Goal: Task Accomplishment & Management: Manage account settings

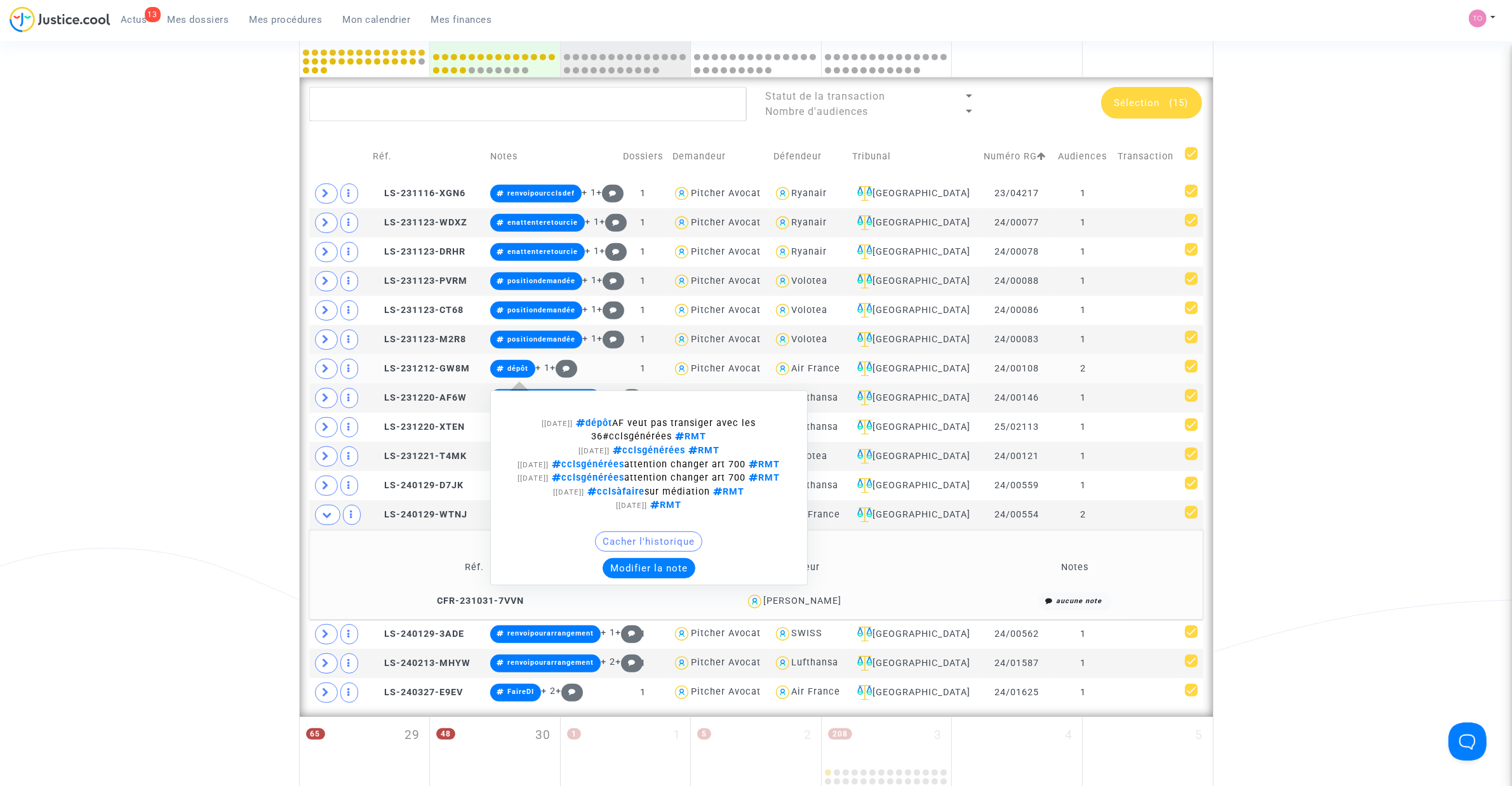
scroll to position [758, 0]
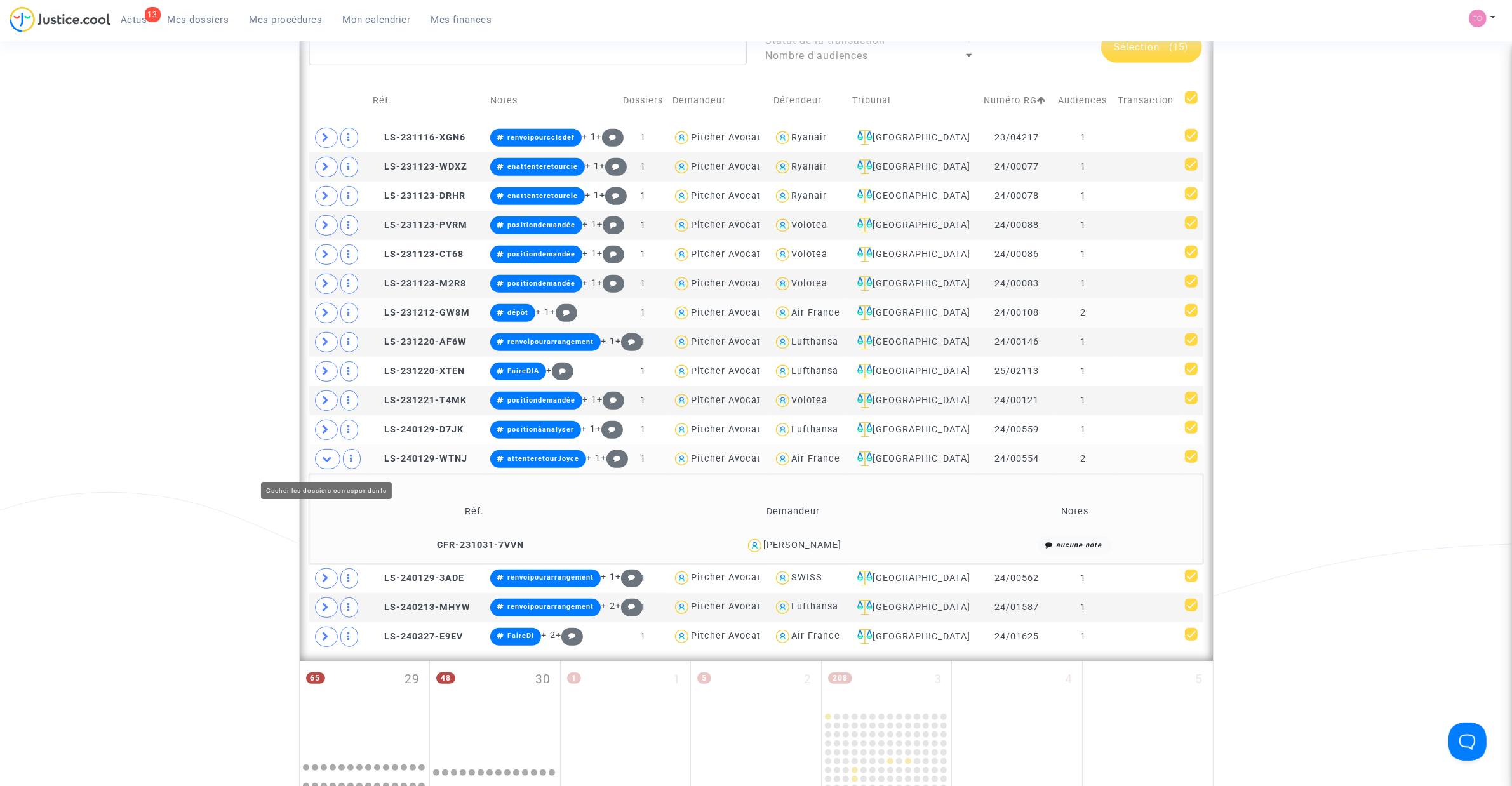
click at [326, 464] on icon at bounding box center [327, 459] width 10 height 10
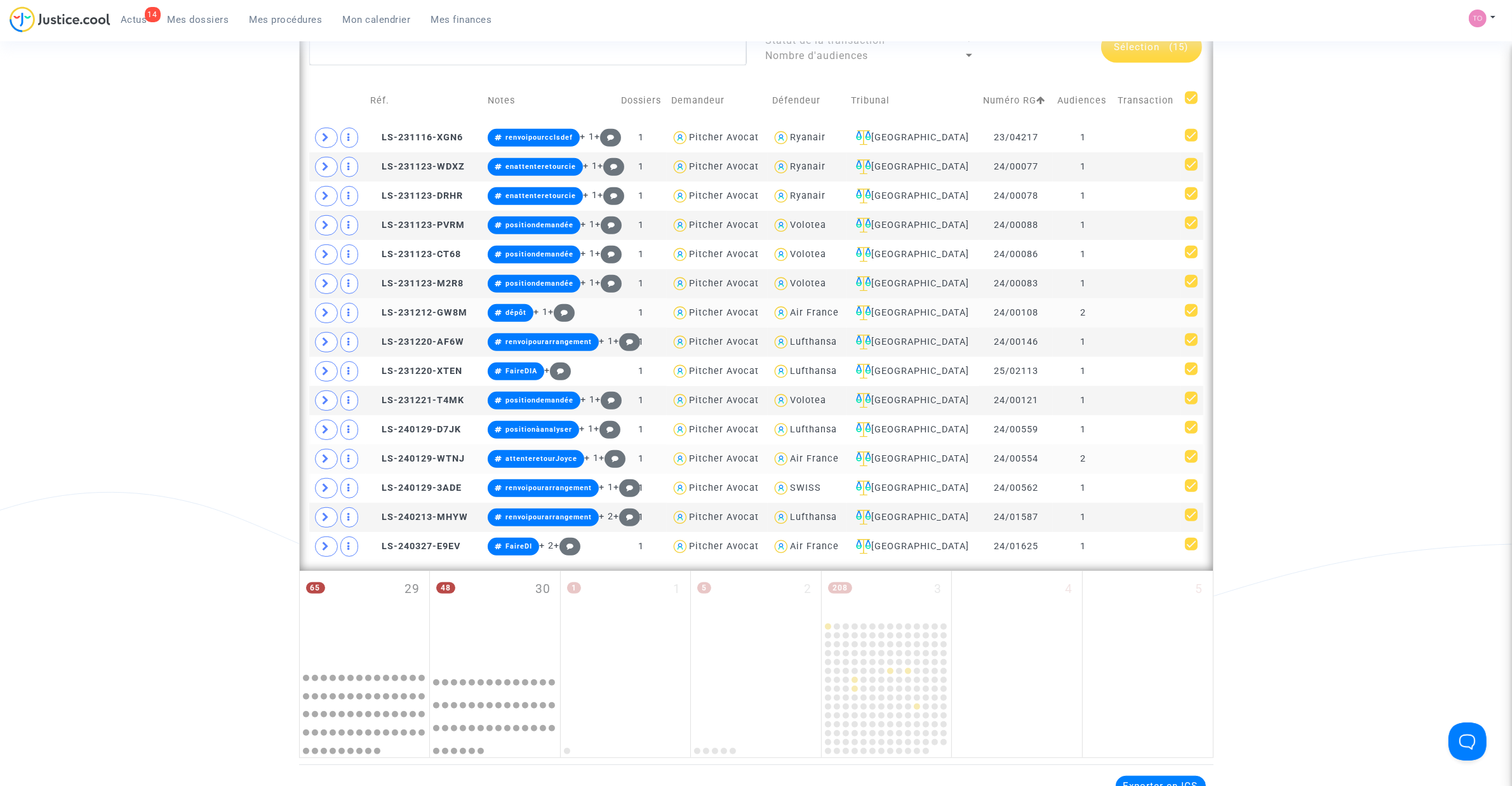
click at [1003, 227] on div "Date de clôture d'instruction Date de conciliation Date d'audience Date de juge…" at bounding box center [756, 37] width 1512 height 1443
click at [826, 224] on div "Volotea" at bounding box center [808, 225] width 36 height 11
type textarea "@Volotea"
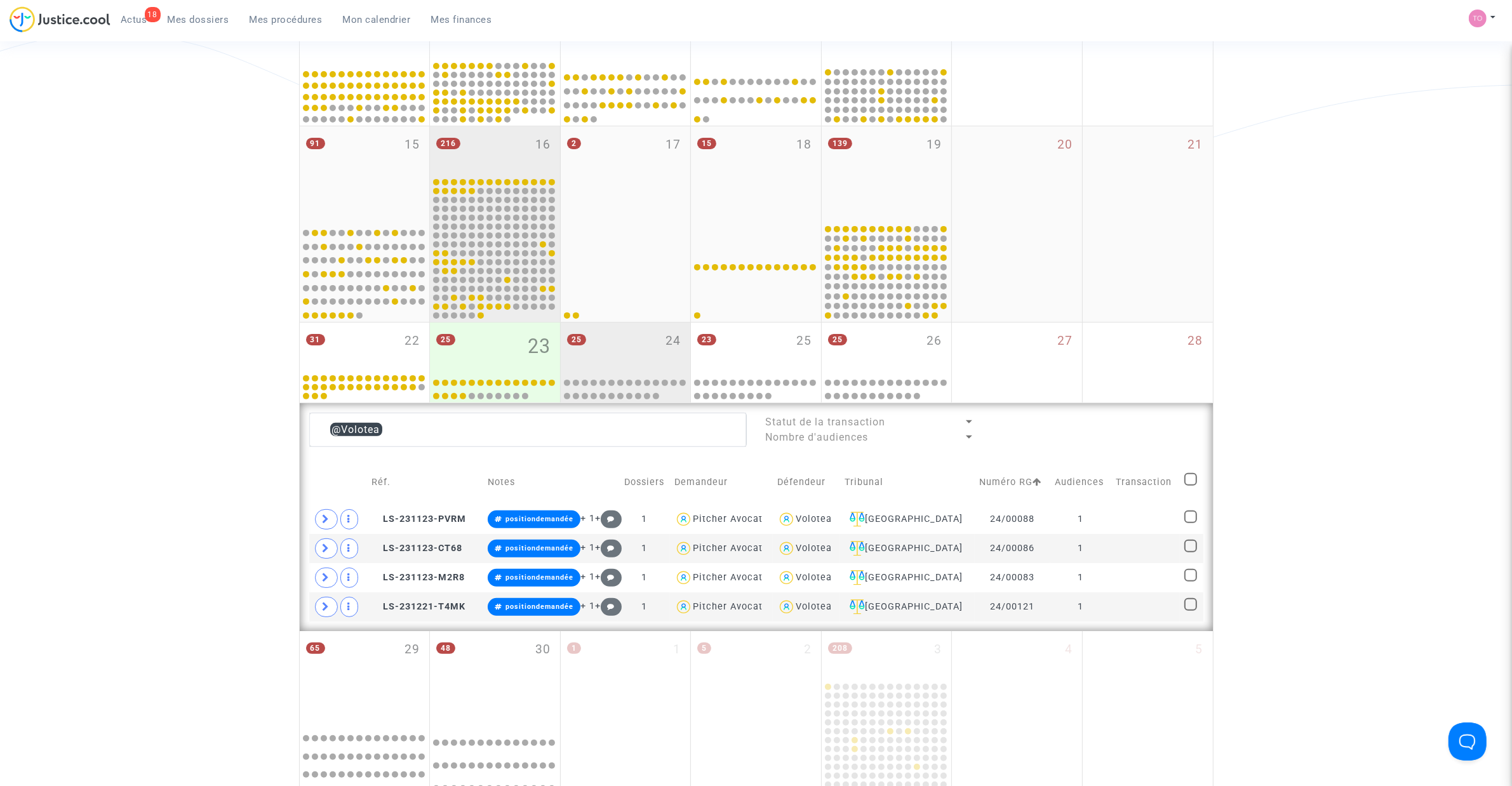
scroll to position [335, 0]
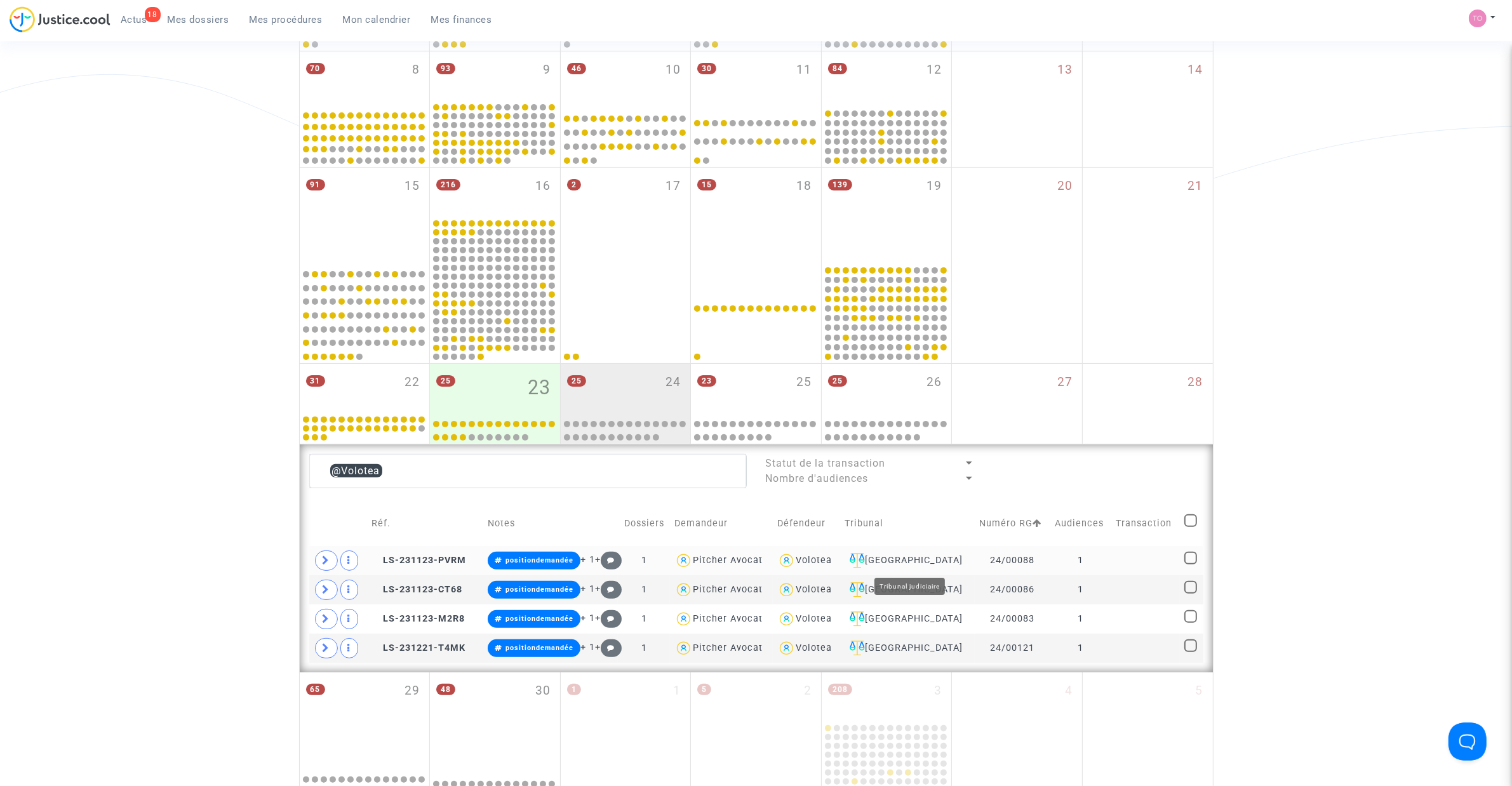
click at [927, 501] on div "Bordeaux" at bounding box center [907, 561] width 126 height 15
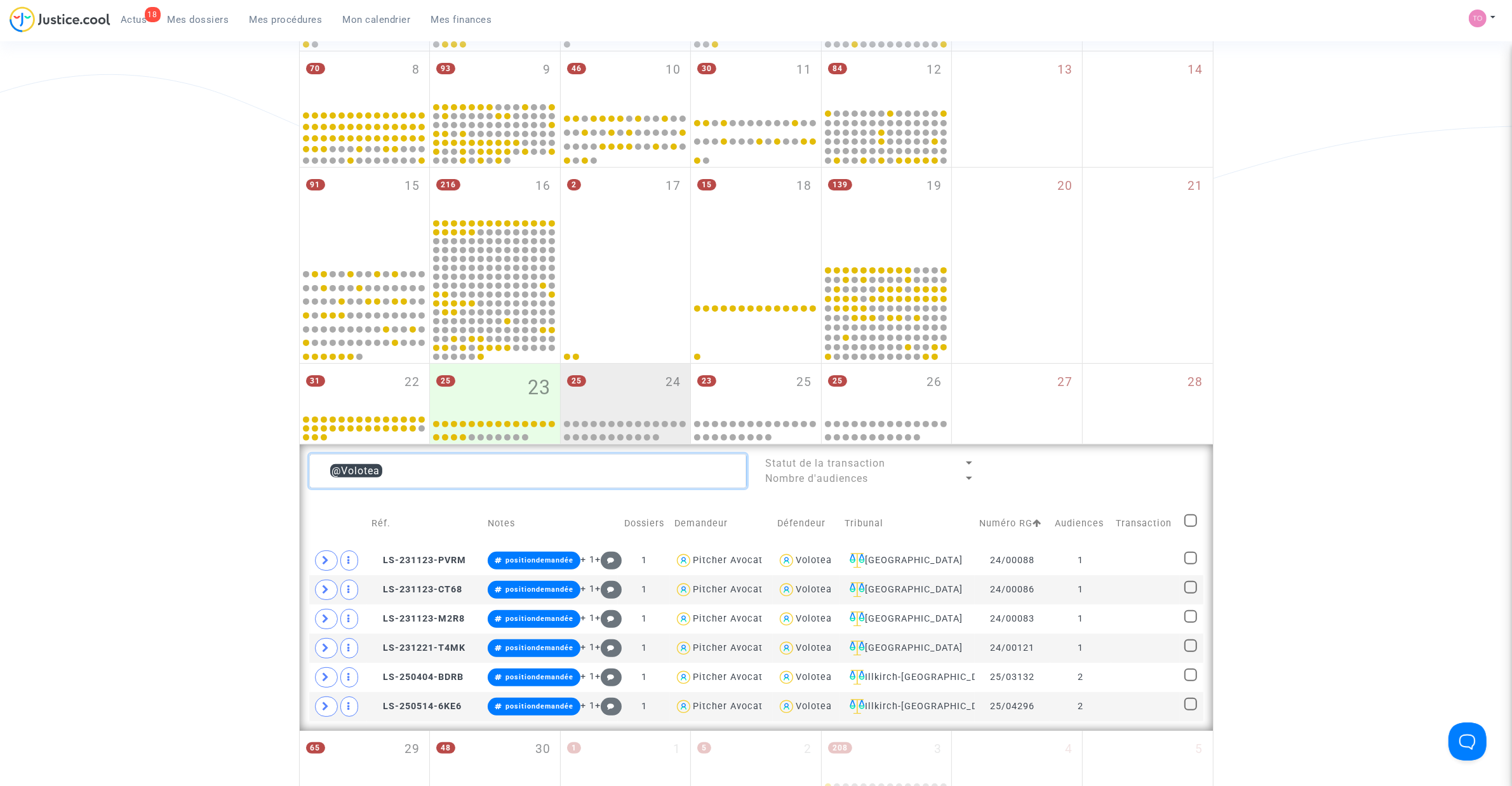
drag, startPoint x: 308, startPoint y: 478, endPoint x: 248, endPoint y: 481, distance: 60.1
click at [249, 481] on div "Date de clôture d'instruction Date de conciliation Date d'audience Date de juge…" at bounding box center [756, 329] width 1512 height 1180
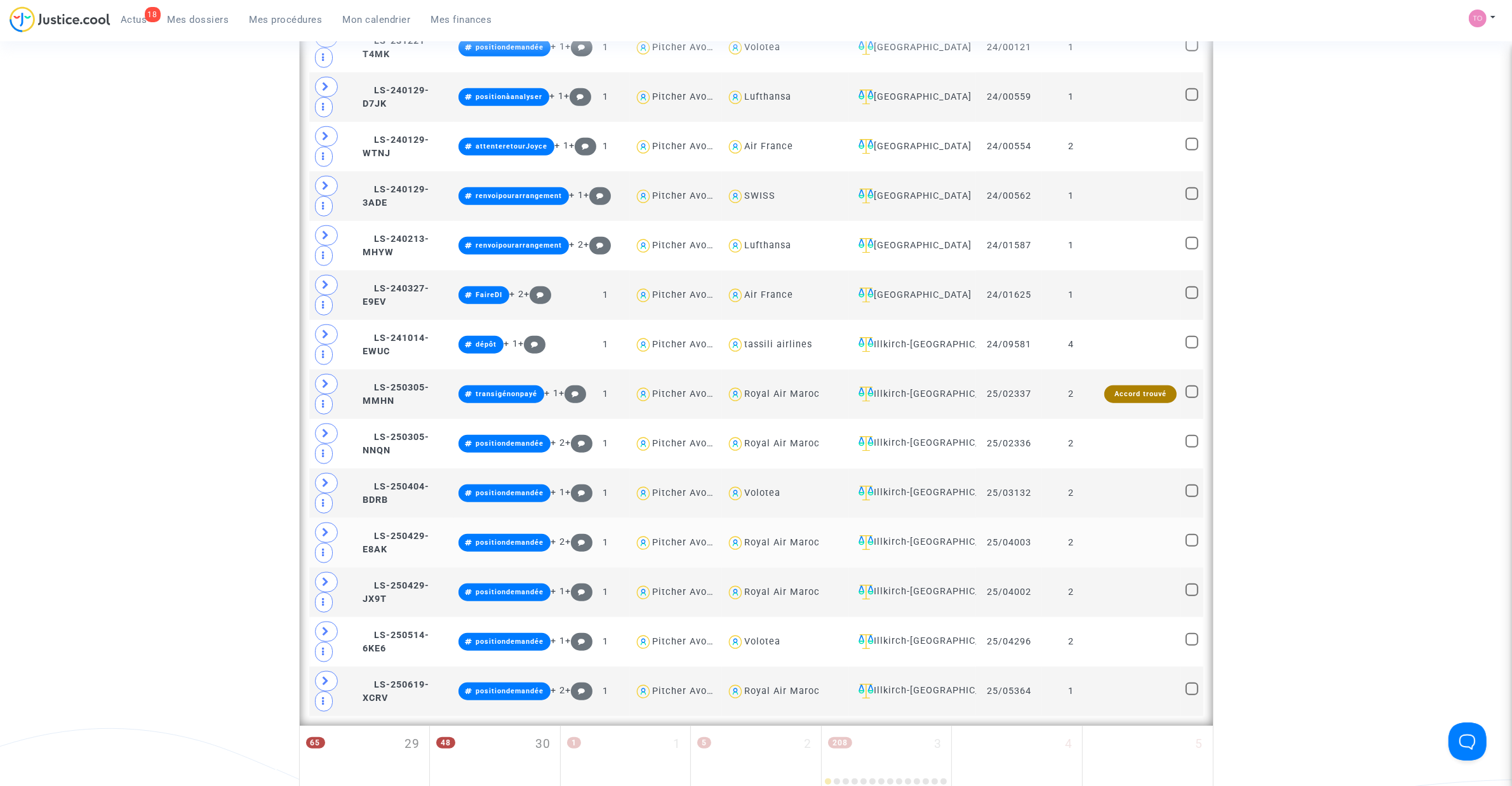
scroll to position [1367, 0]
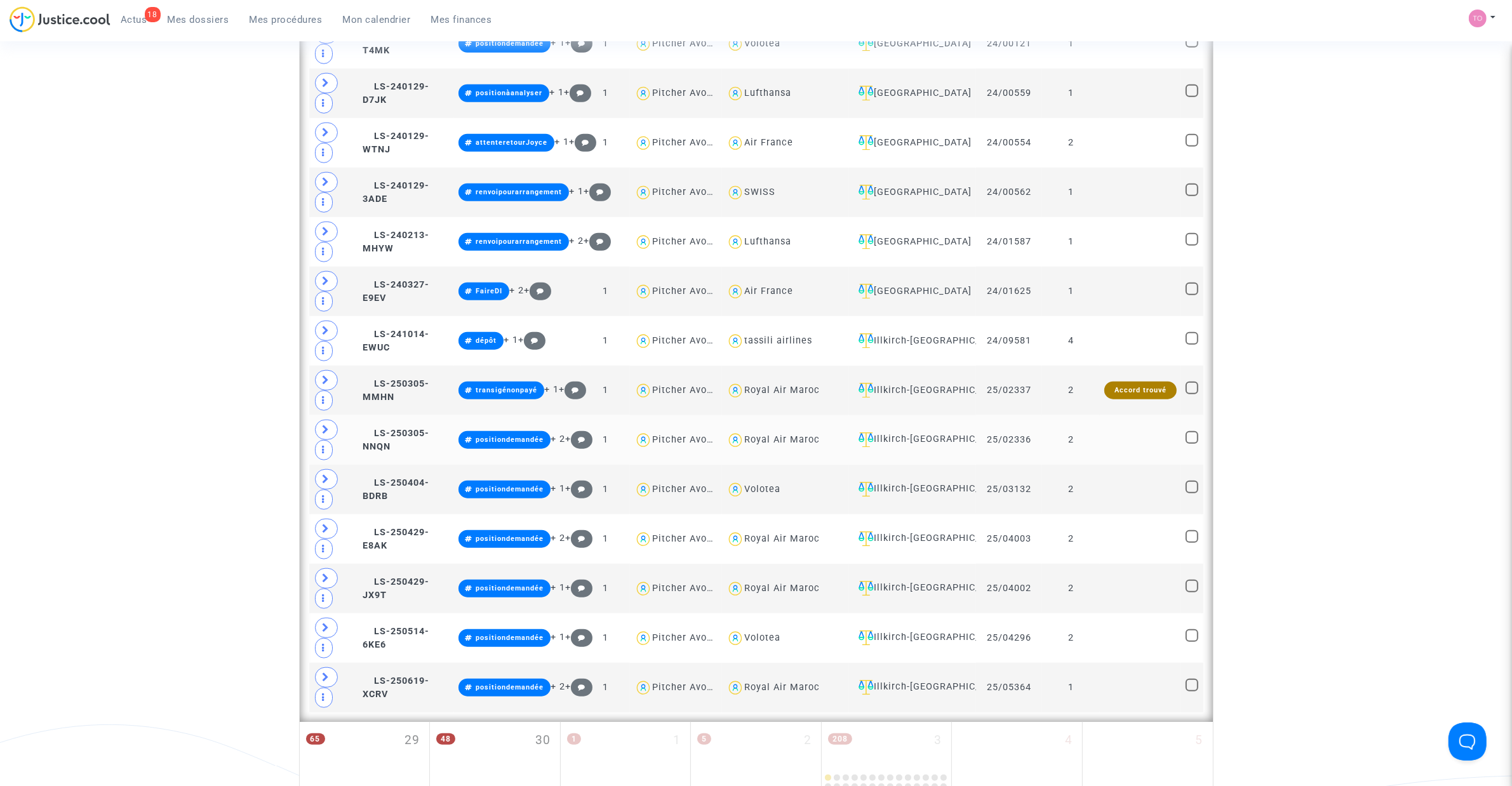
click at [766, 445] on div "Royal Air Maroc" at bounding box center [782, 440] width 76 height 11
type textarea "@"Royal Air Maroc""
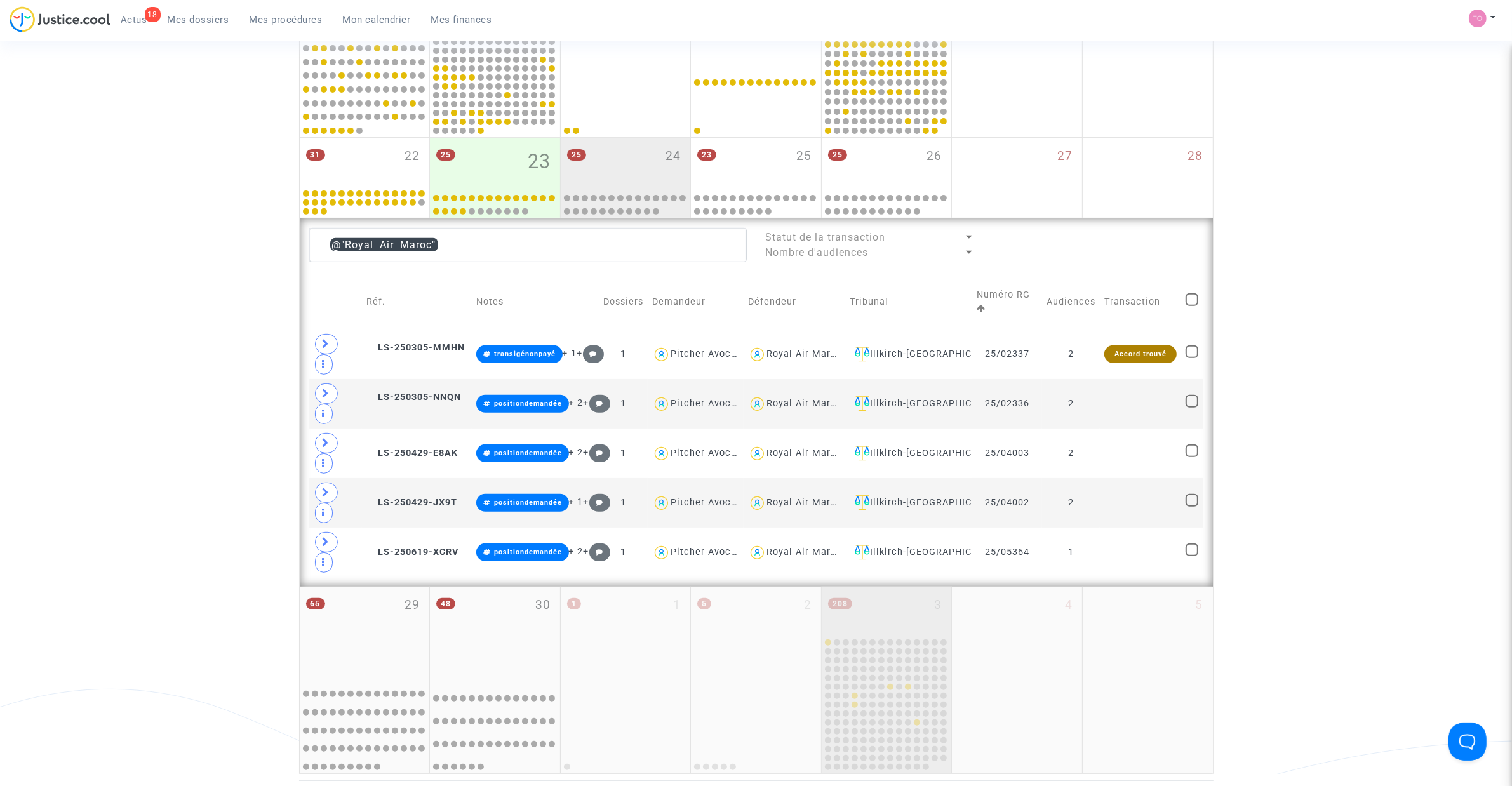
scroll to position [554, 0]
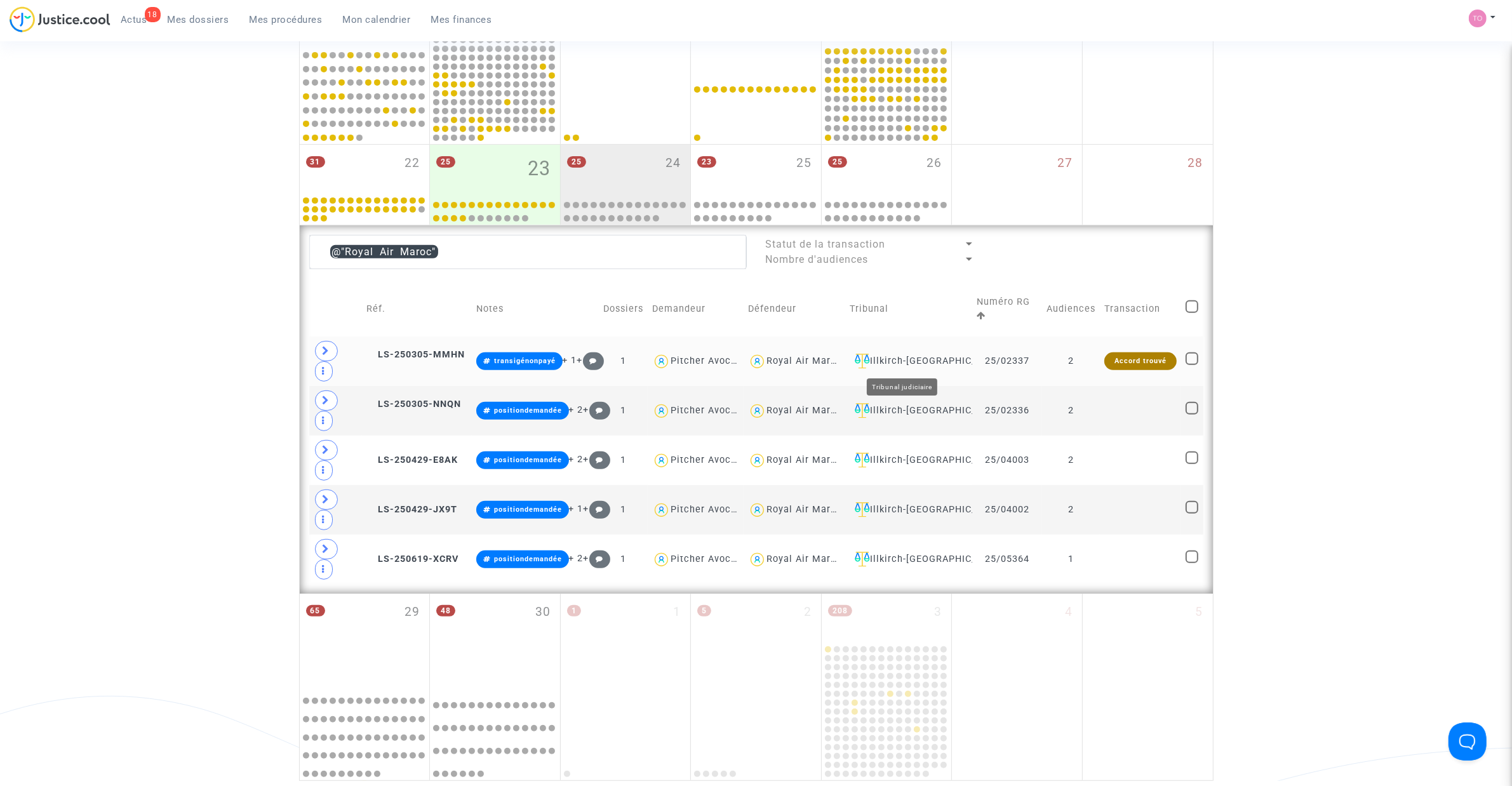
click at [925, 357] on div "Illkirch-[GEOGRAPHIC_DATA]" at bounding box center [909, 361] width 118 height 15
click at [773, 359] on div "Royal Air Maroc" at bounding box center [804, 361] width 76 height 11
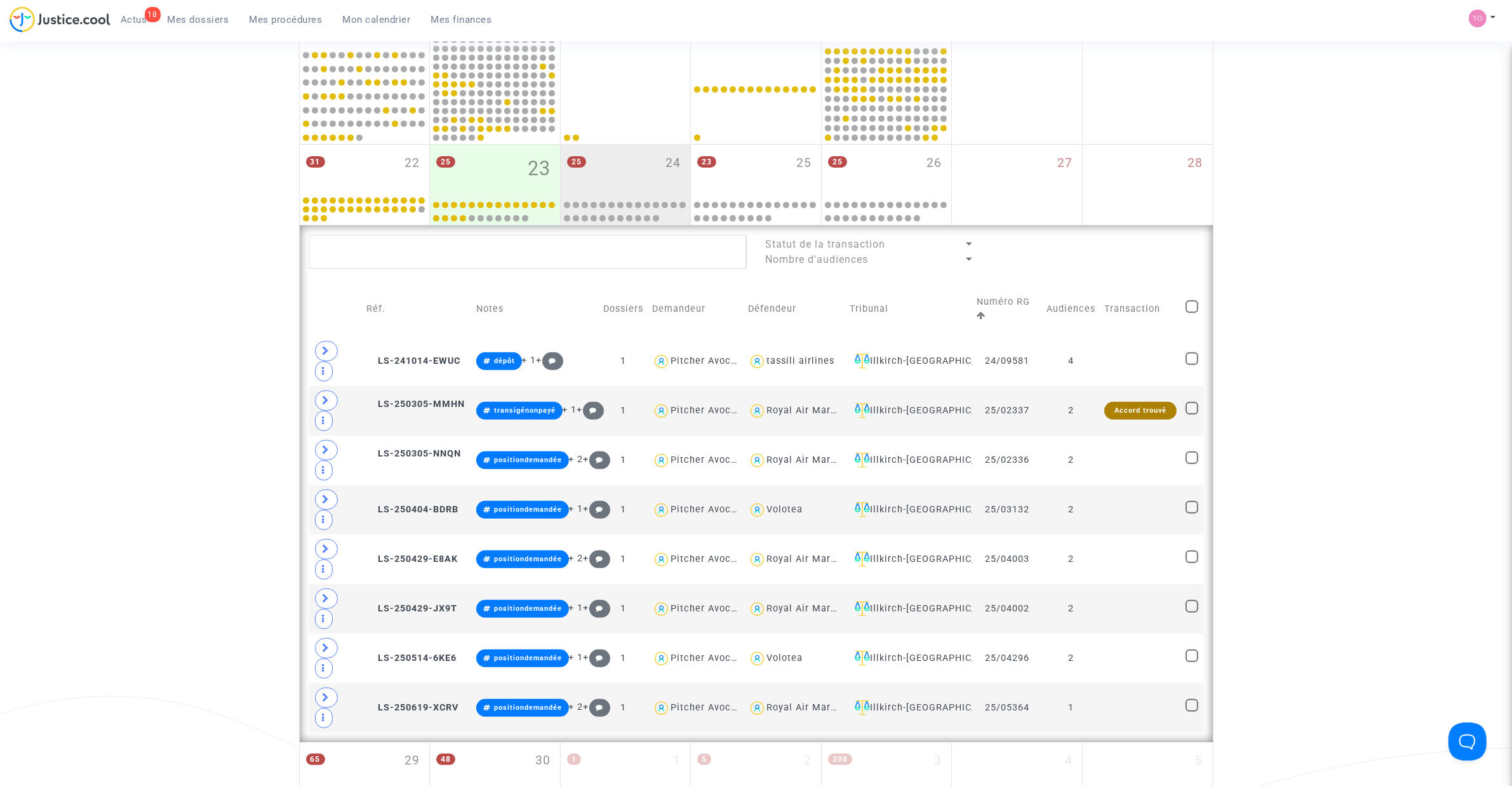
drag, startPoint x: 40, startPoint y: 343, endPoint x: 48, endPoint y: 341, distance: 8.2
click at [43, 342] on div "Date de clôture d'instruction Date de conciliation Date d'audience Date de juge…" at bounding box center [756, 224] width 1512 height 1411
click at [938, 458] on div "Illkirch-Graffenstaden" at bounding box center [909, 461] width 118 height 15
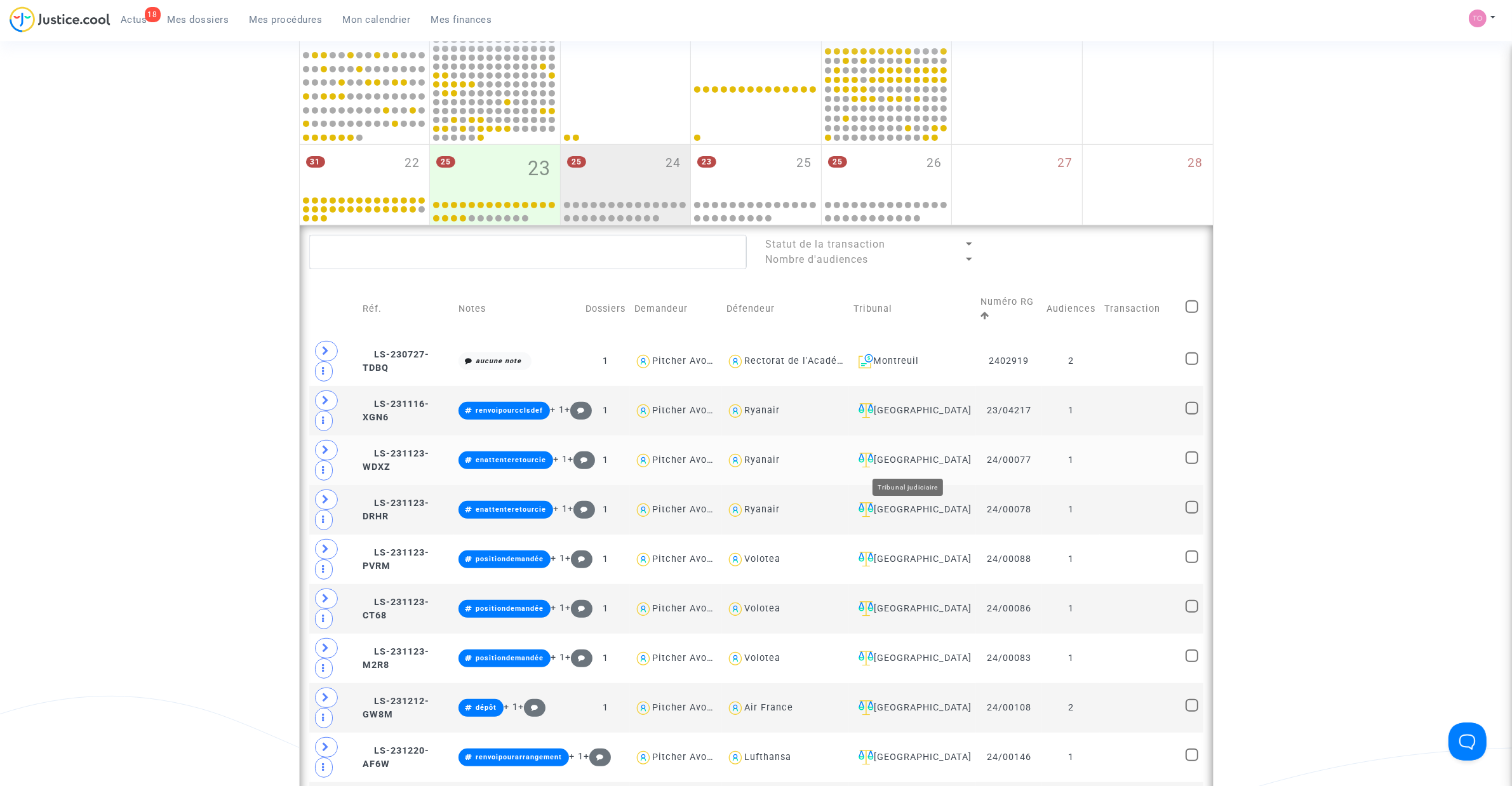
click at [911, 461] on div "Bordeaux" at bounding box center [912, 461] width 118 height 15
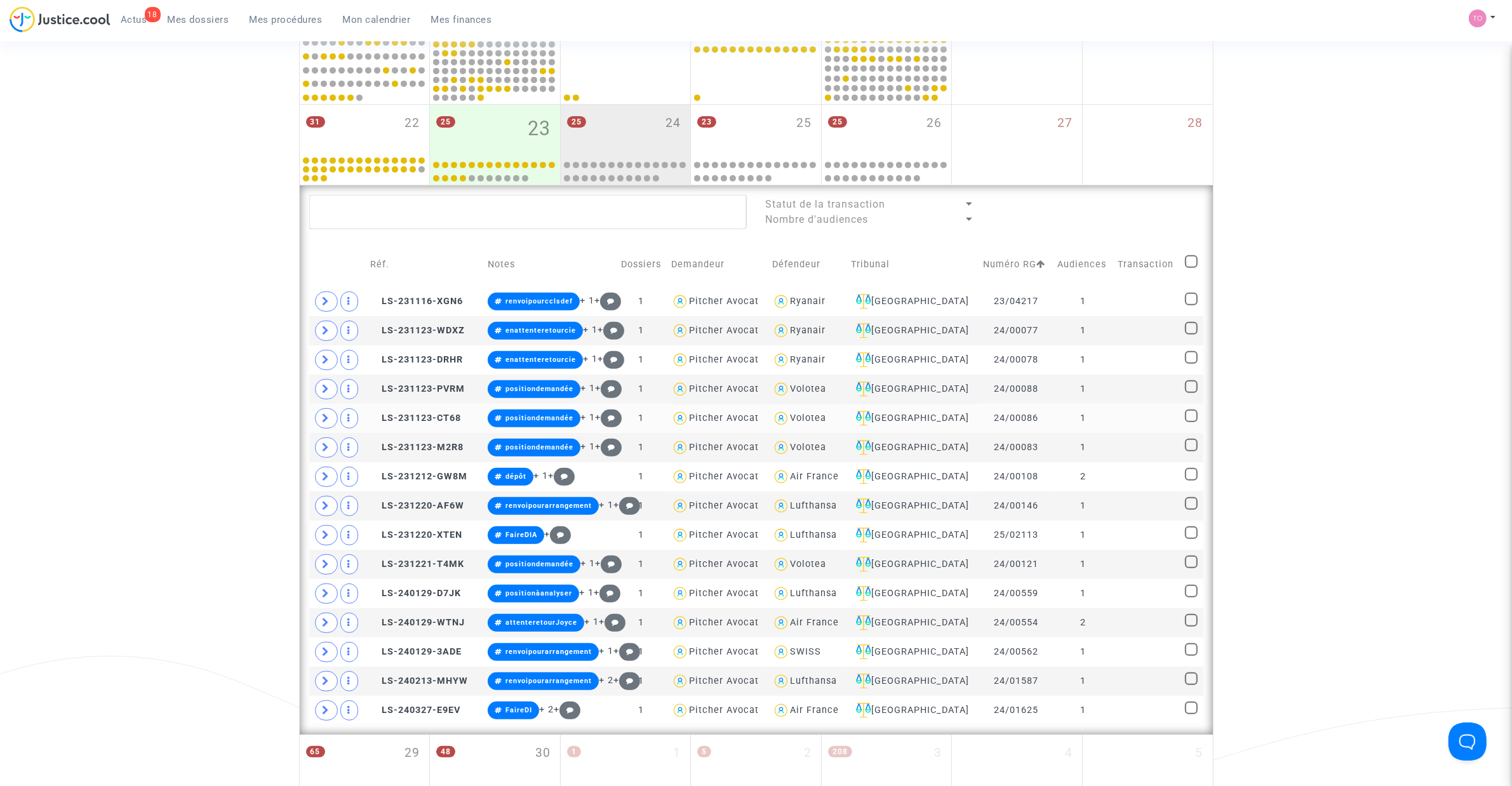
scroll to position [607, 0]
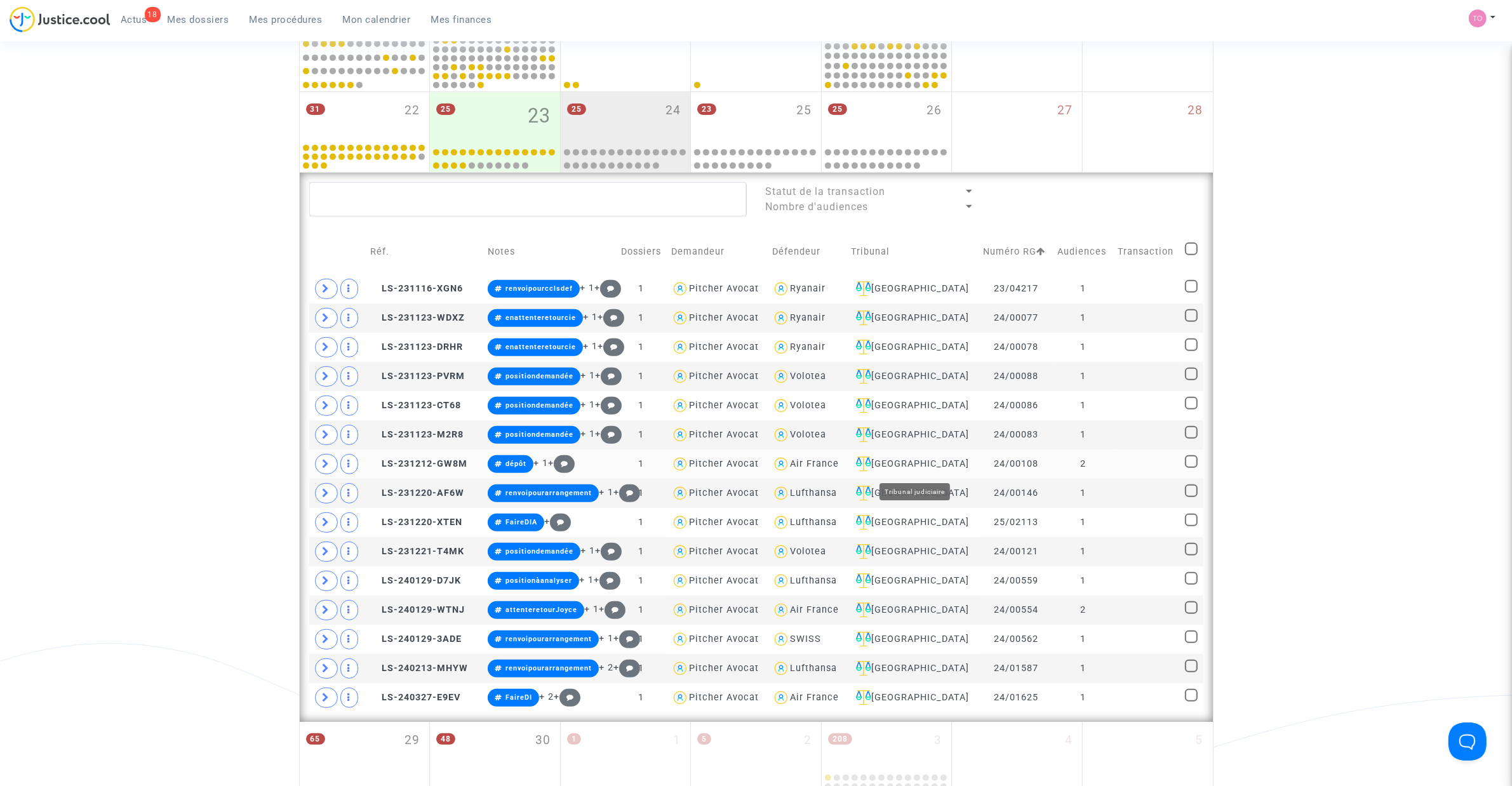
click at [921, 462] on div "Bordeaux" at bounding box center [912, 464] width 123 height 15
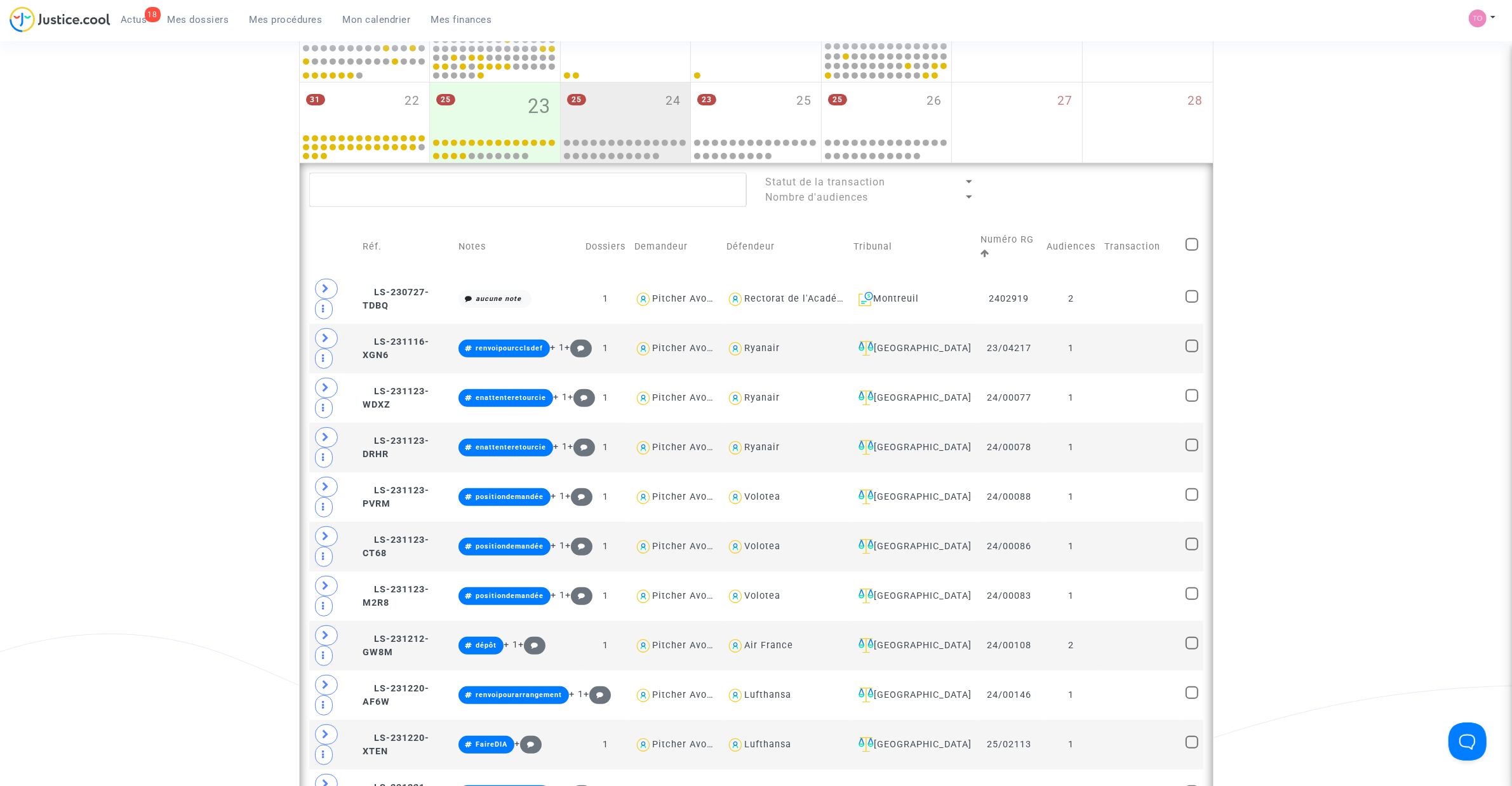
scroll to position [607, 0]
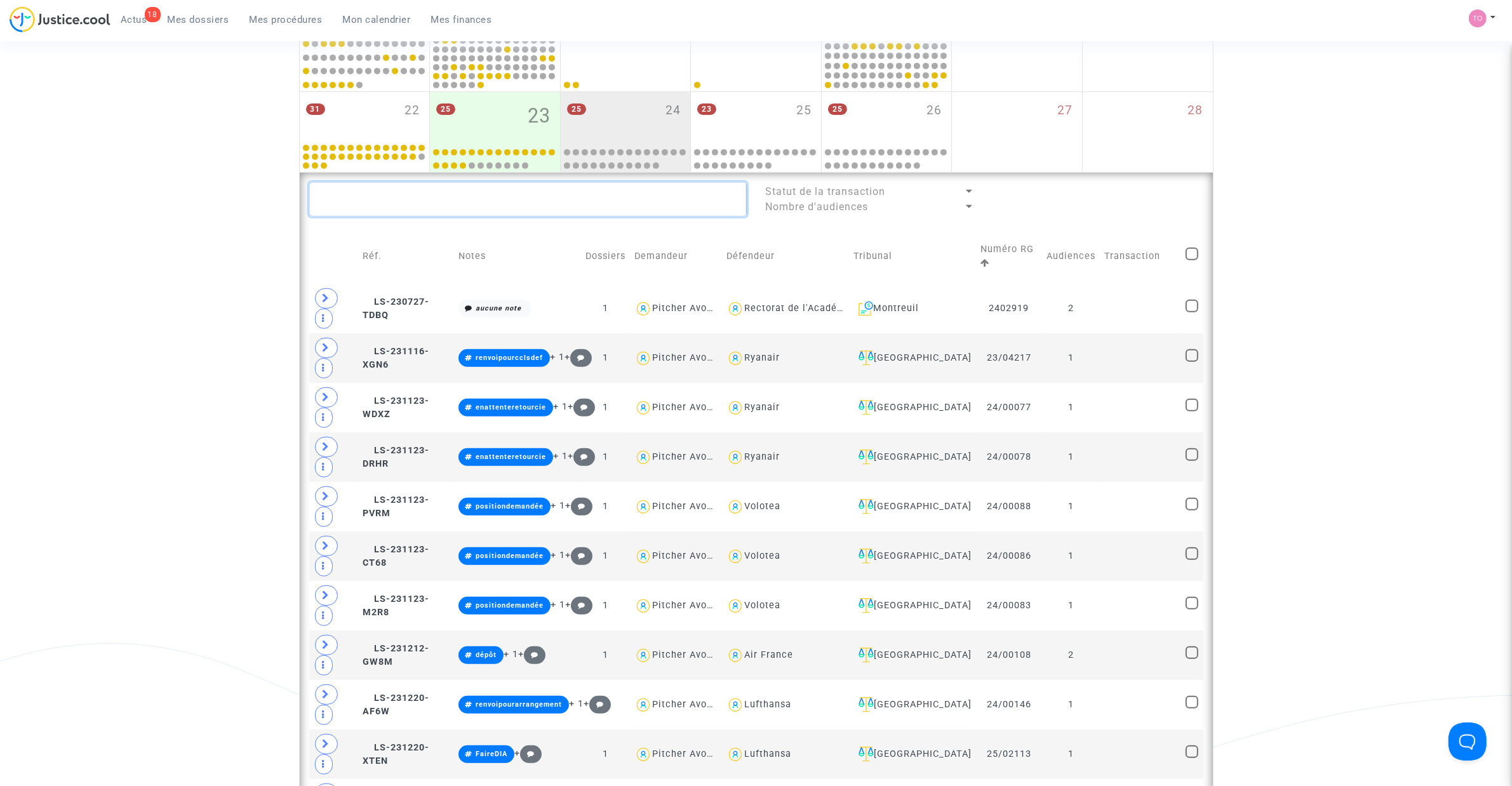
click at [391, 194] on textarea at bounding box center [528, 199] width 438 height 34
paste textarea "LEVEQUE"
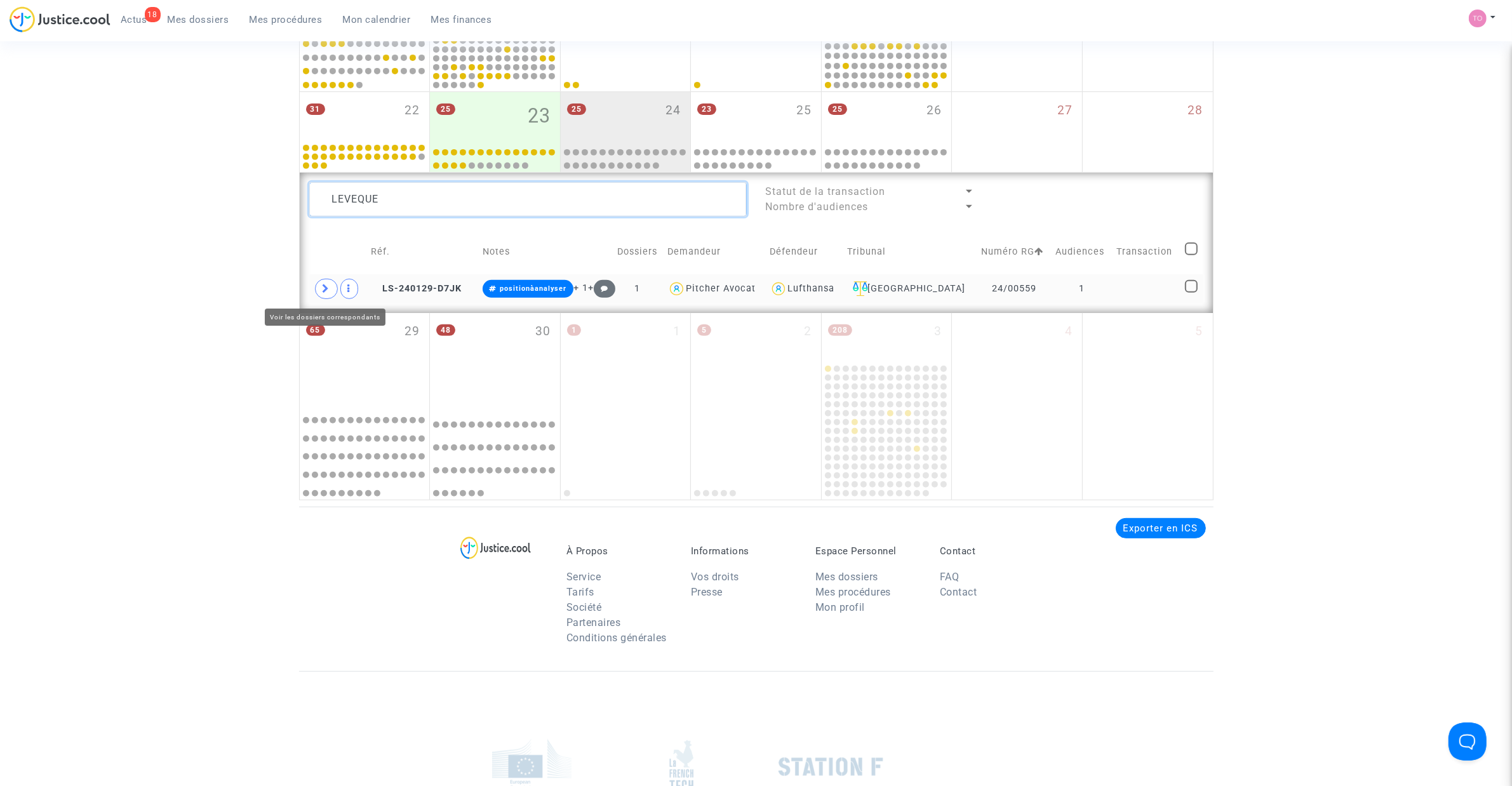
type textarea "LEVEQUE"
click at [328, 288] on icon at bounding box center [326, 288] width 8 height 10
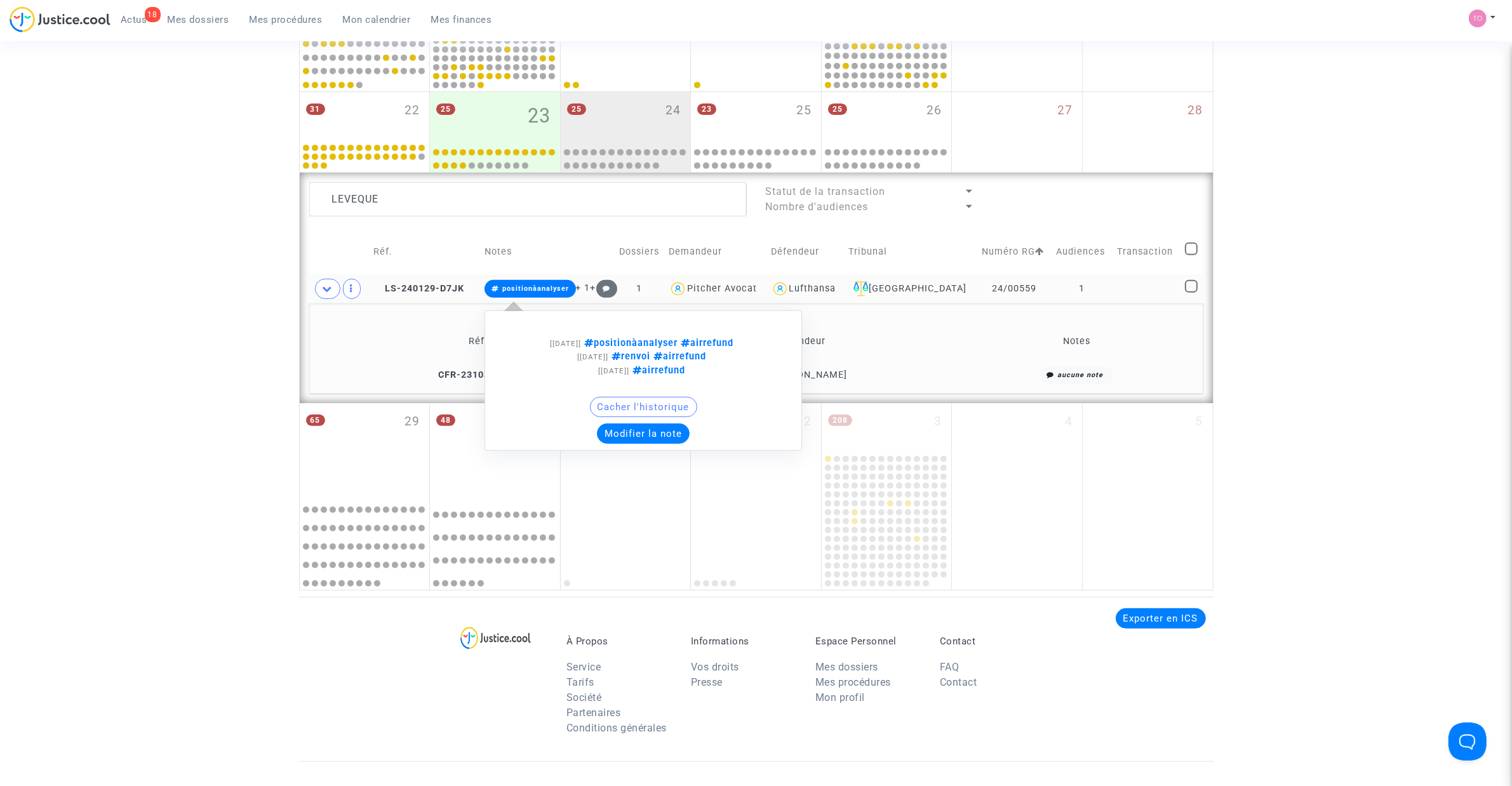
click at [652, 440] on button "Modifier la note" at bounding box center [643, 434] width 92 height 20
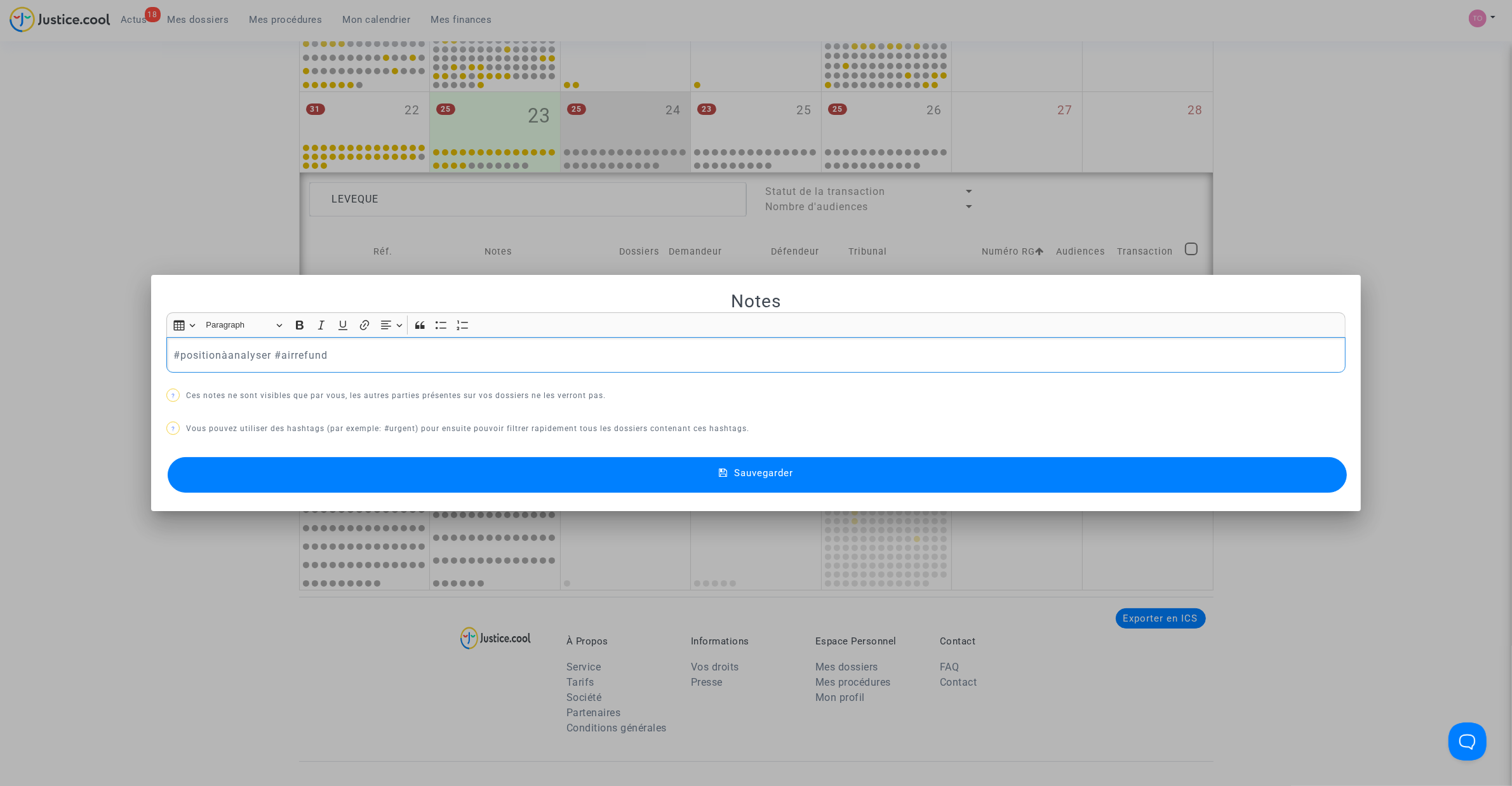
drag, startPoint x: 264, startPoint y: 352, endPoint x: 176, endPoint y: 357, distance: 88.1
click at [176, 357] on p "#positionàanalyser #airrefund" at bounding box center [756, 355] width 1166 height 16
click at [269, 471] on button "Sauvegarder" at bounding box center [757, 475] width 1179 height 35
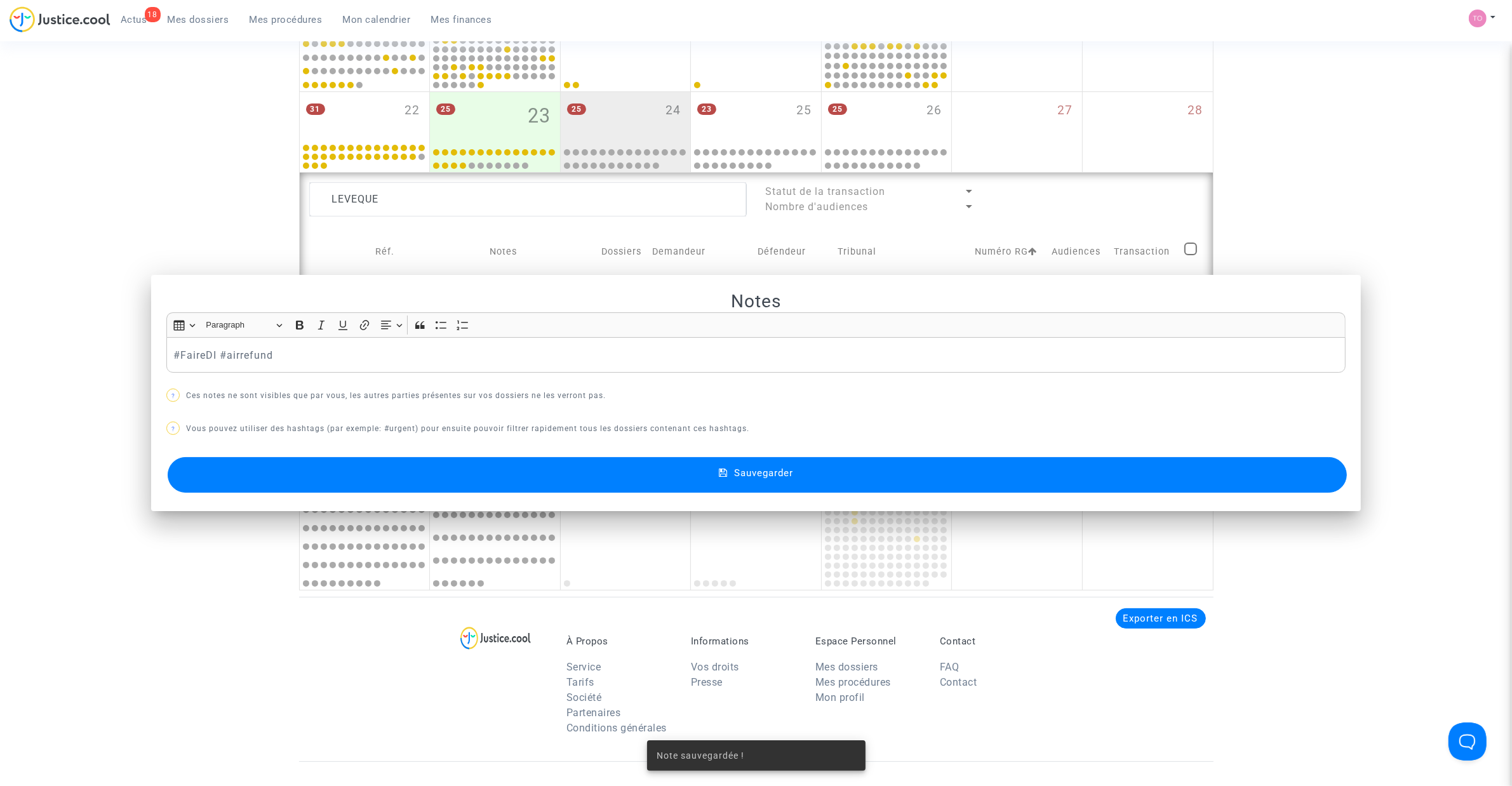
scroll to position [607, 0]
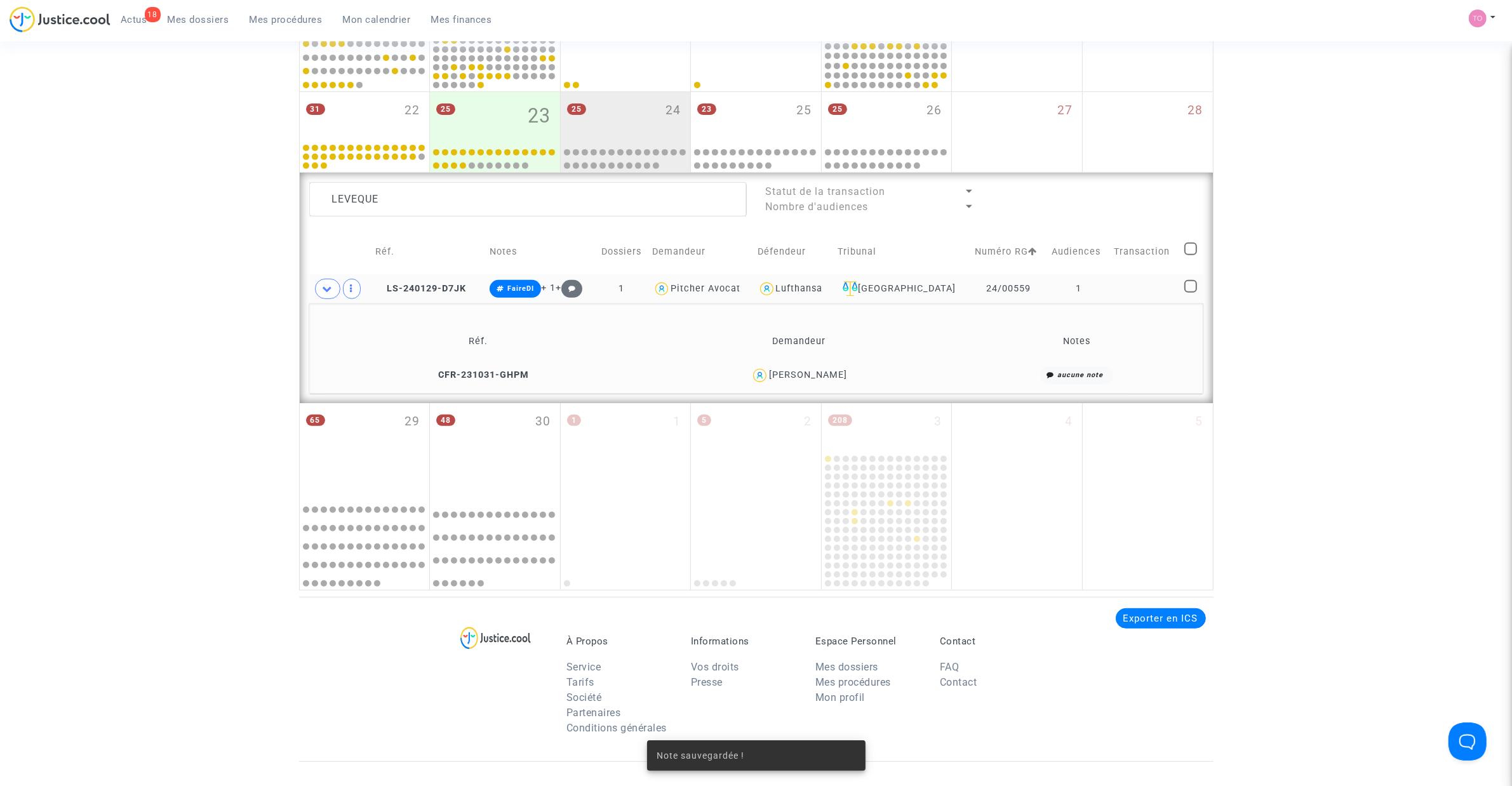
click at [830, 372] on div "Nathalie Leveque" at bounding box center [808, 375] width 78 height 11
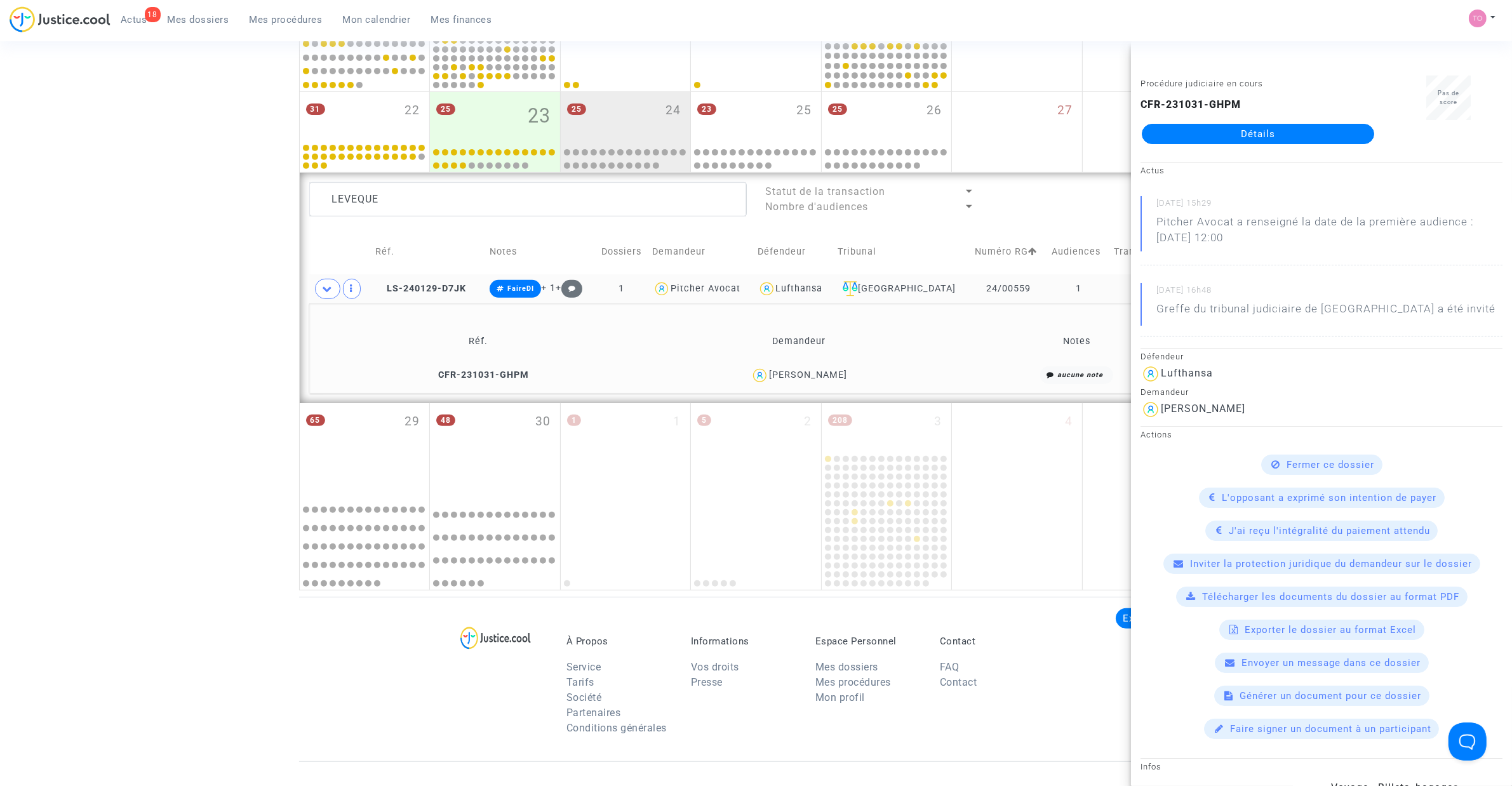
click at [81, 314] on div "Date de clôture d'instruction Date de conciliation Date d'audience Date de juge…" at bounding box center [756, 28] width 1512 height 1124
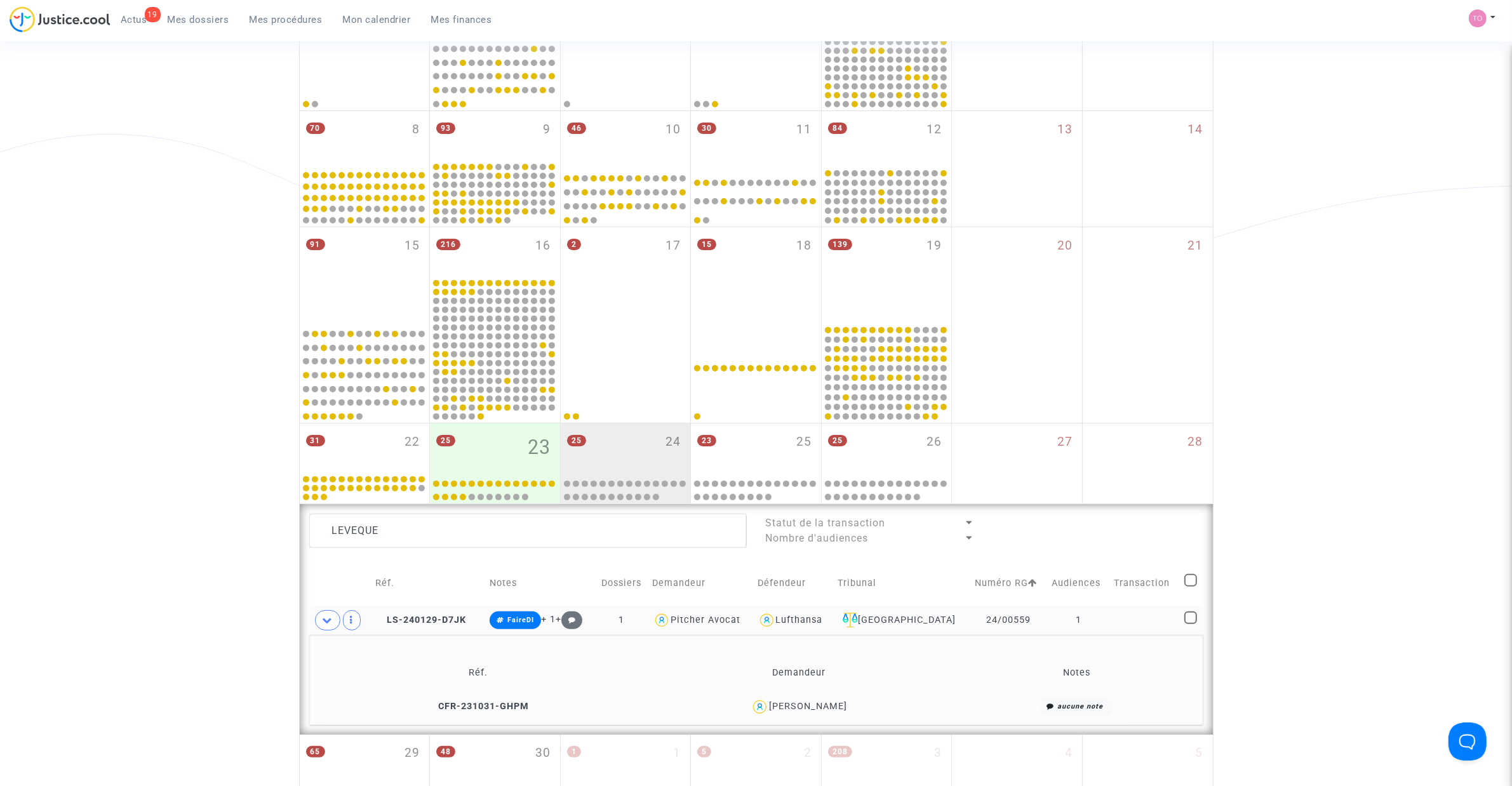
scroll to position [289, 0]
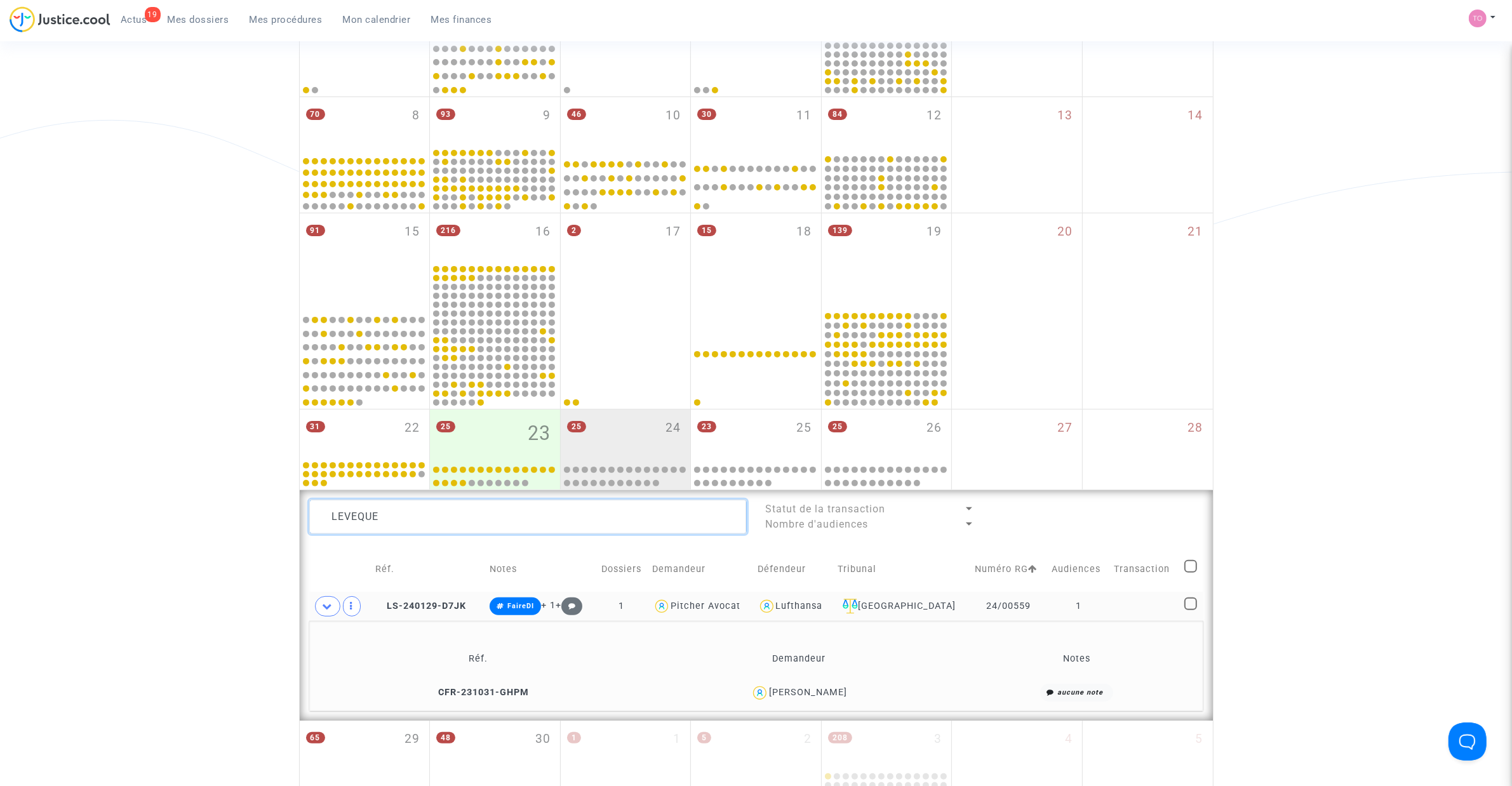
click at [430, 501] on textarea at bounding box center [528, 516] width 438 height 34
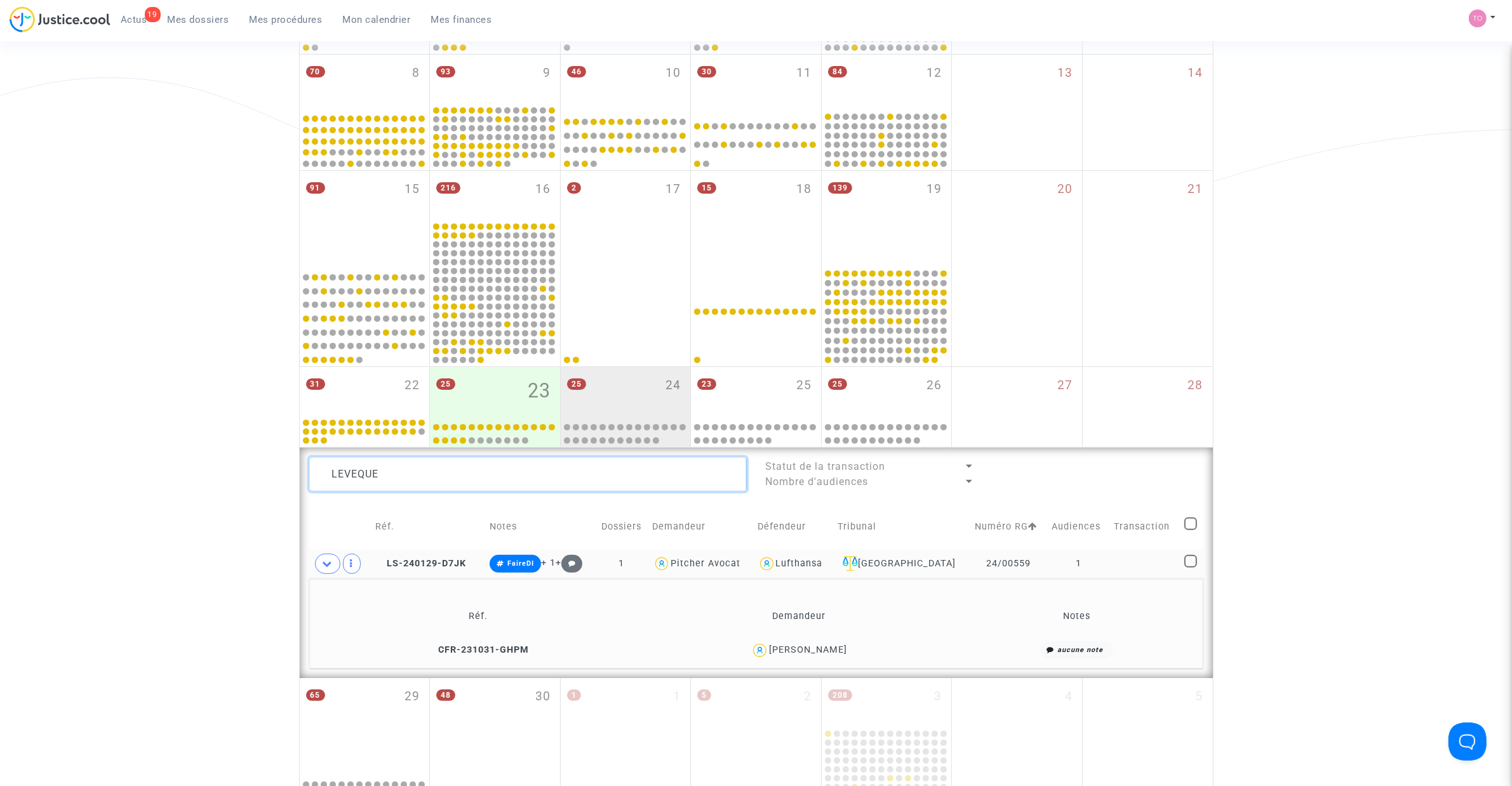
scroll to position [342, 0]
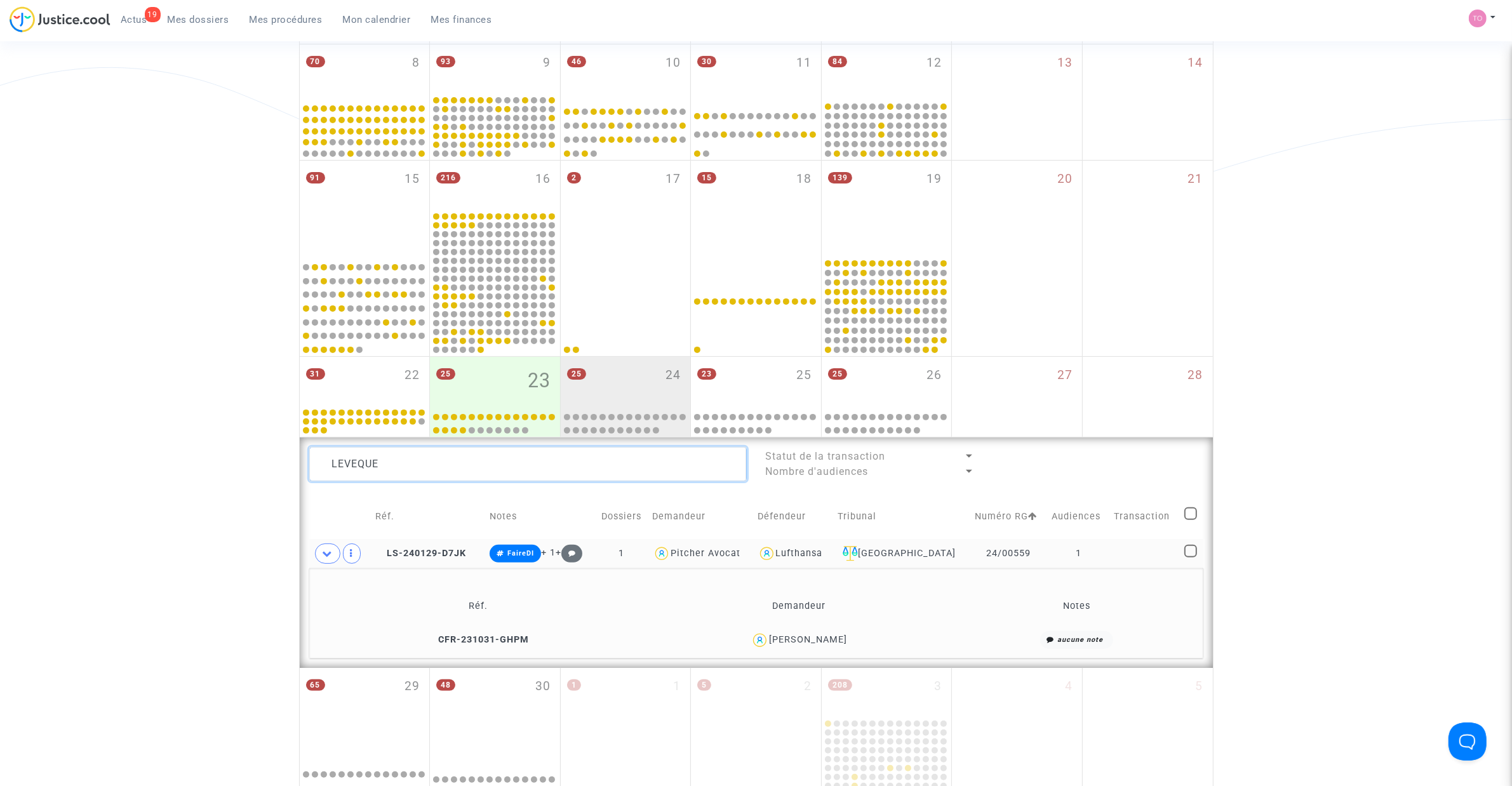
drag, startPoint x: 409, startPoint y: 455, endPoint x: 219, endPoint y: 458, distance: 190.0
click at [219, 458] on div "Date de clôture d'instruction Date de conciliation Date d'audience Date de juge…" at bounding box center [756, 293] width 1512 height 1124
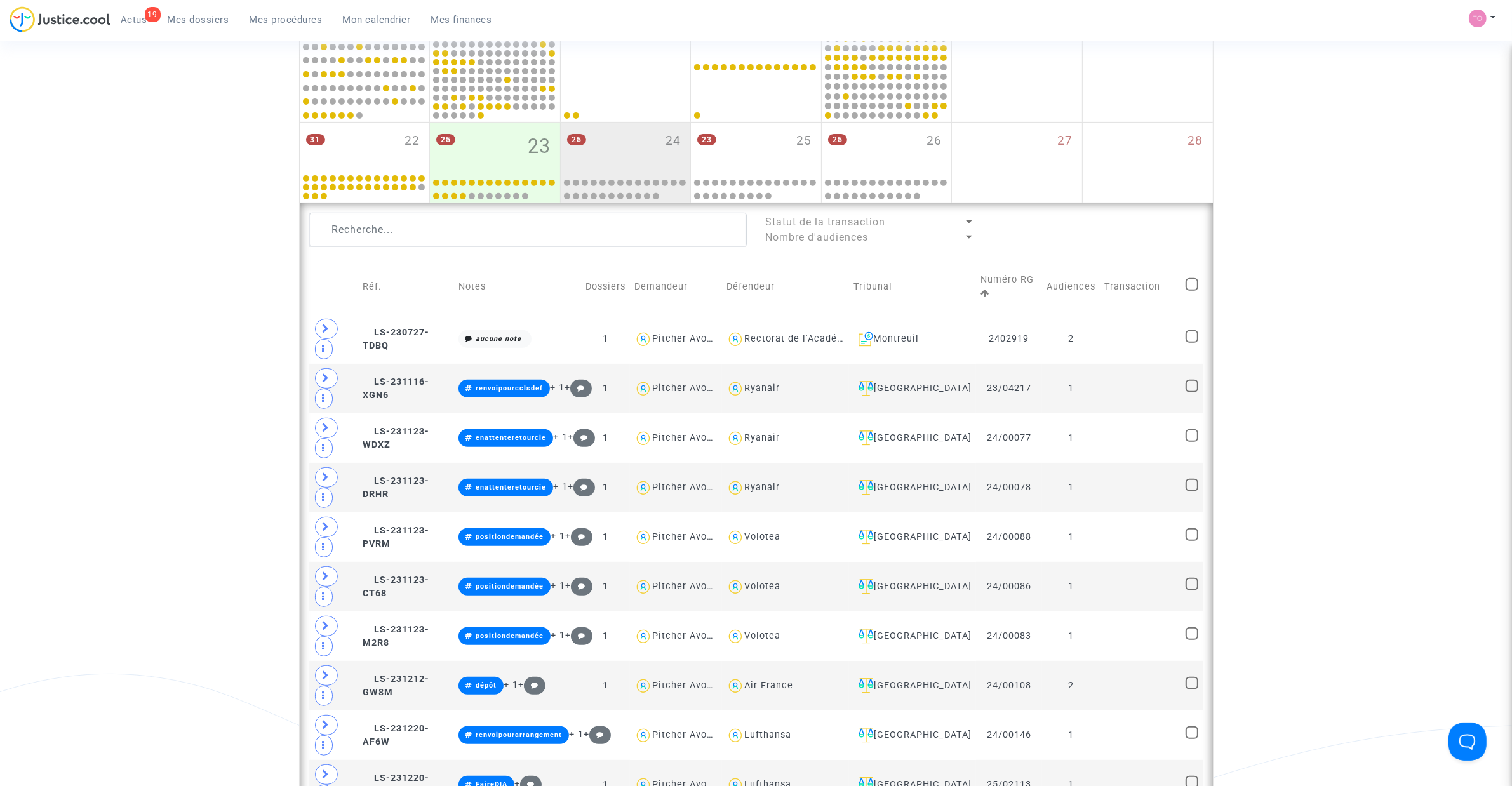
scroll to position [580, 0]
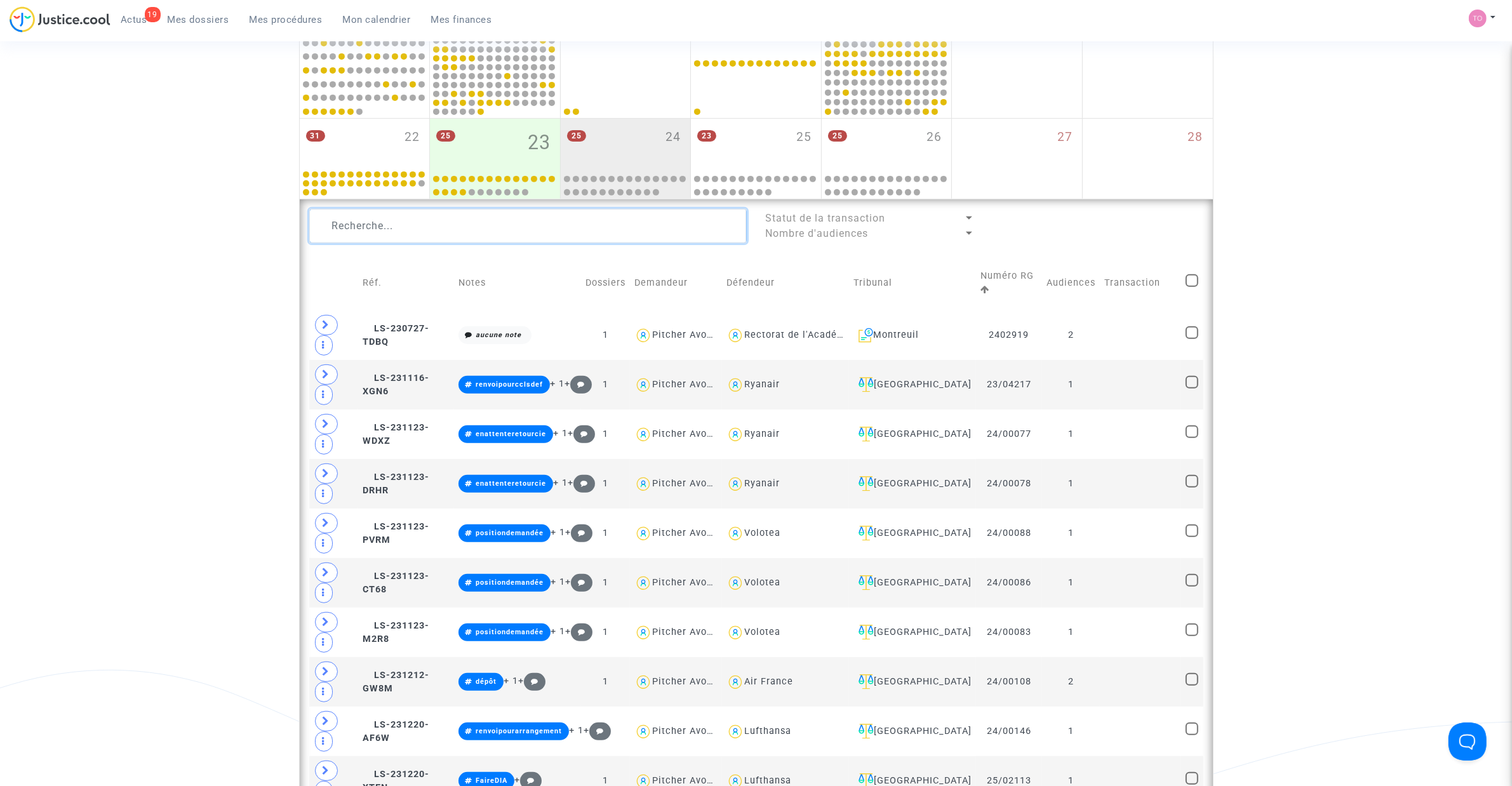
click at [388, 210] on textarea at bounding box center [528, 226] width 438 height 34
paste textarea "DURET"
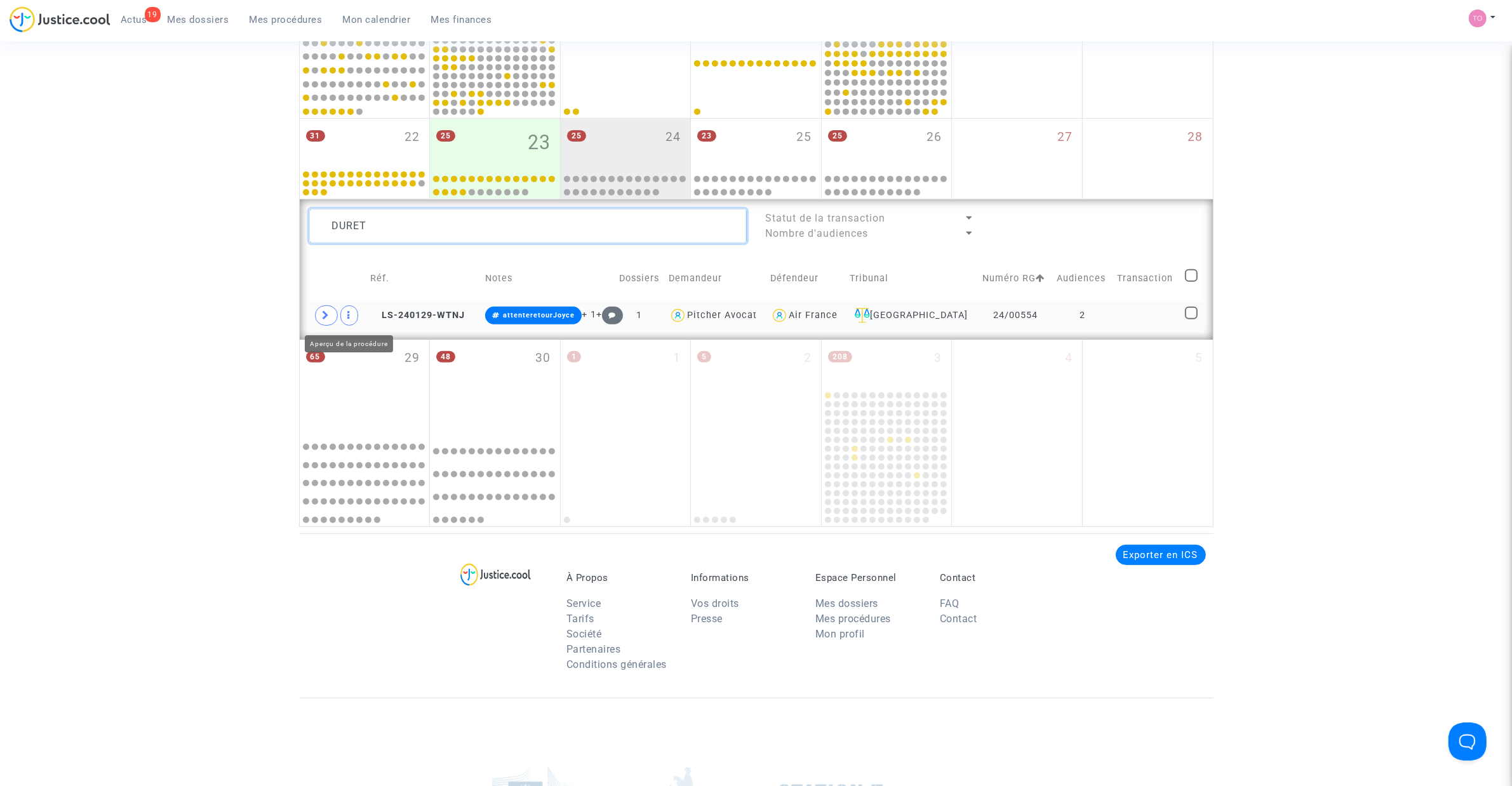
type textarea "DURET"
click at [335, 316] on span at bounding box center [326, 316] width 23 height 20
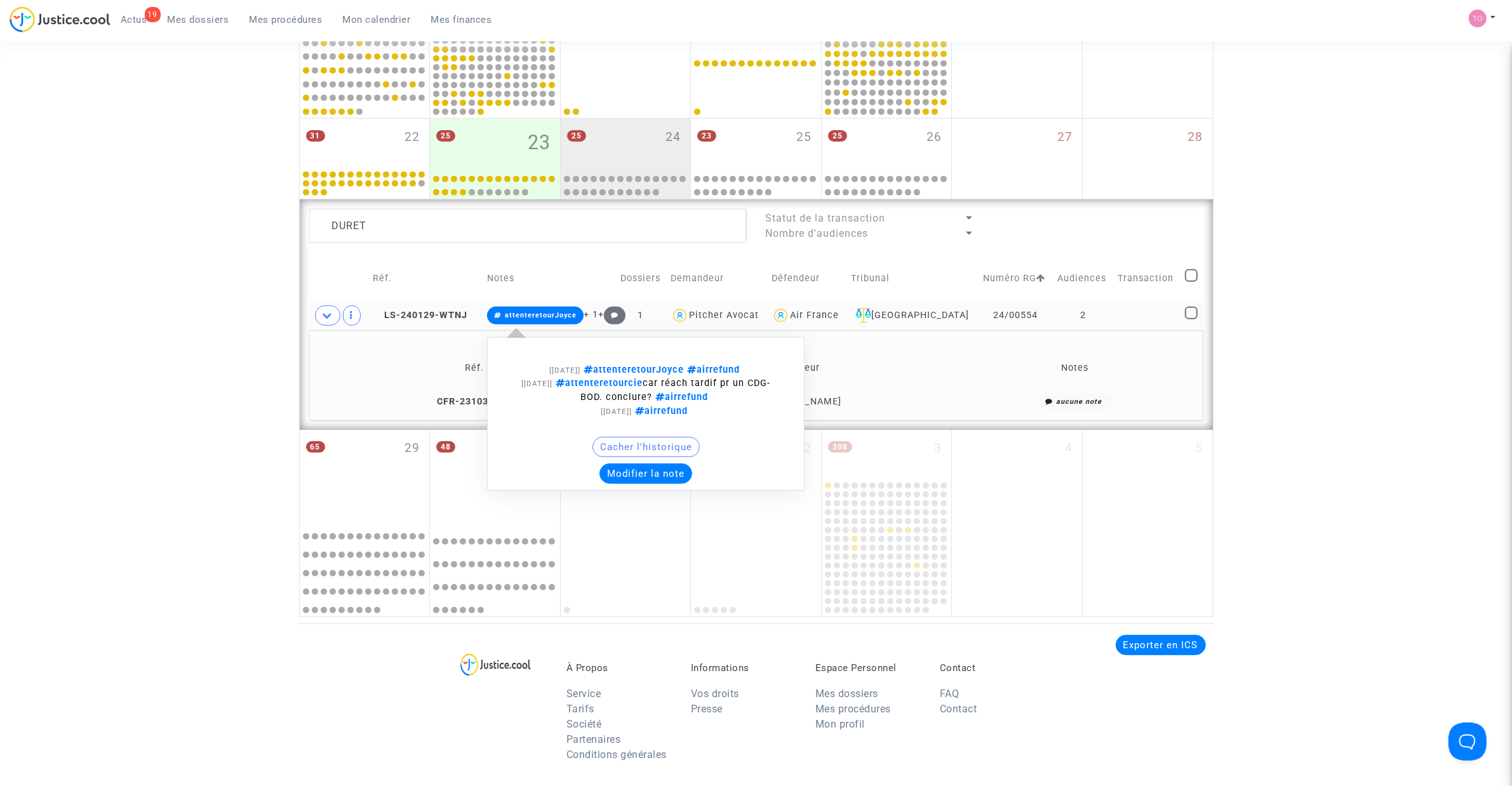
click at [645, 476] on button "Modifier la note" at bounding box center [646, 473] width 92 height 20
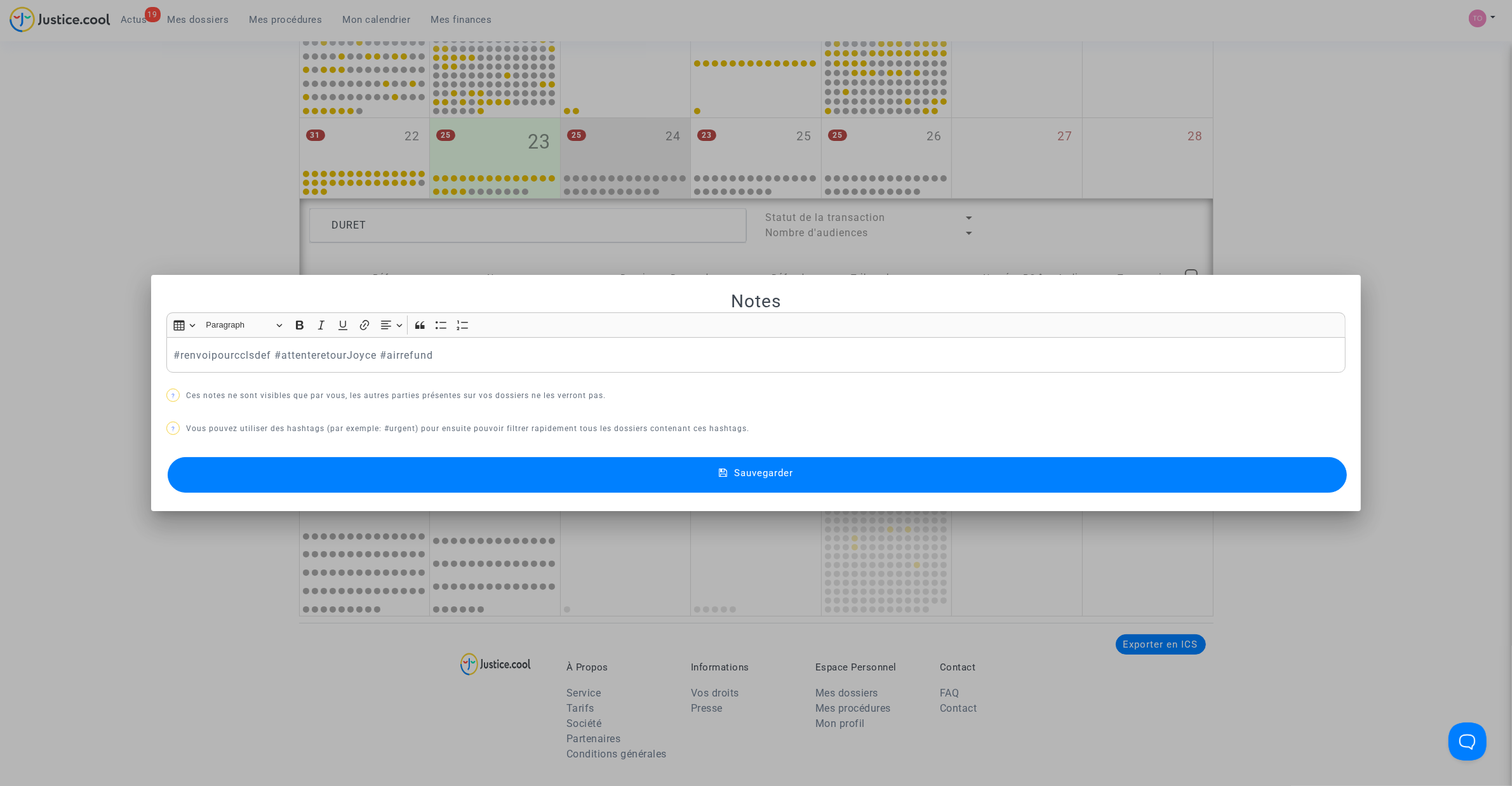
click at [426, 473] on button "Sauvegarder" at bounding box center [757, 475] width 1179 height 35
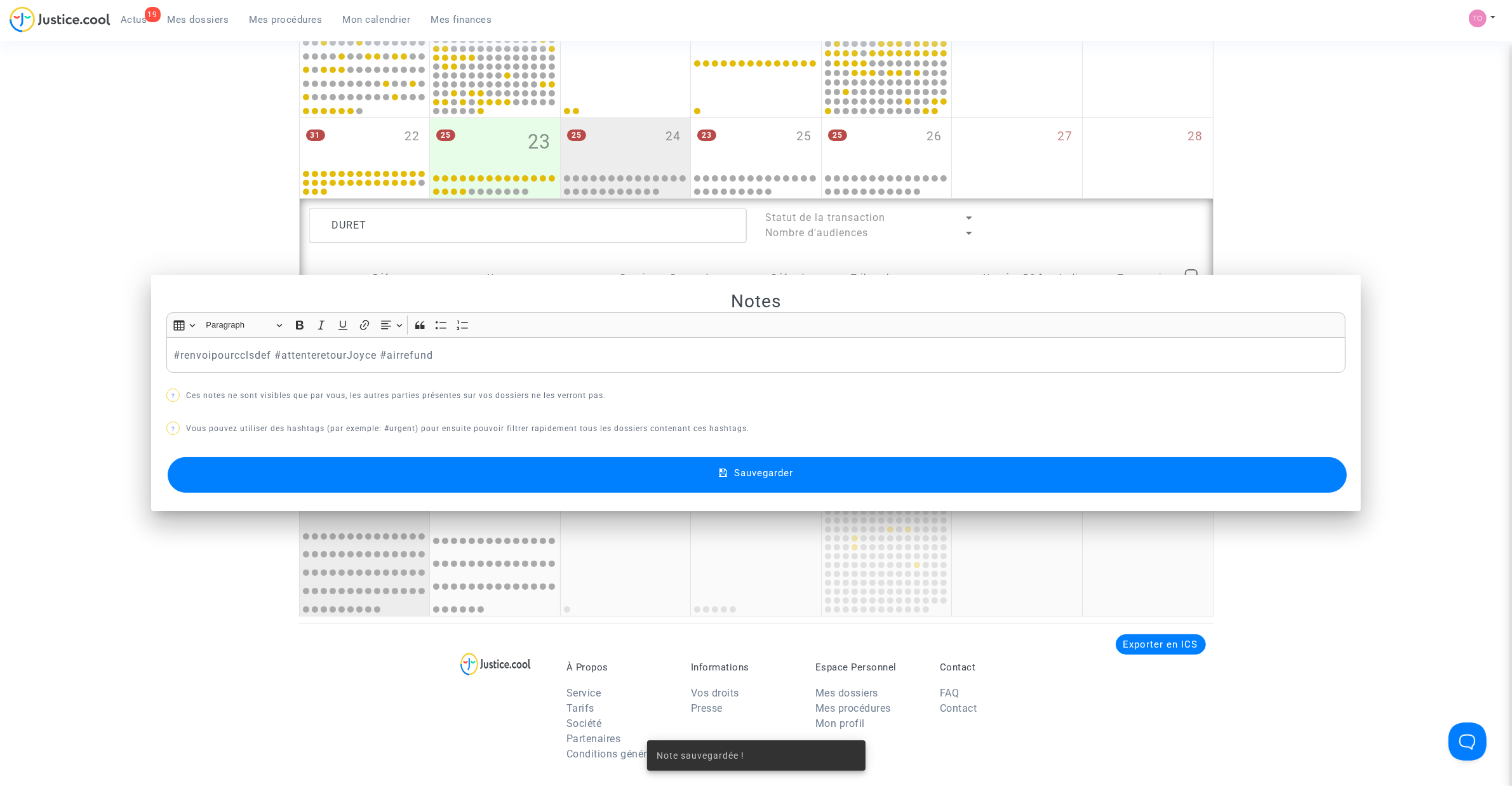
scroll to position [580, 0]
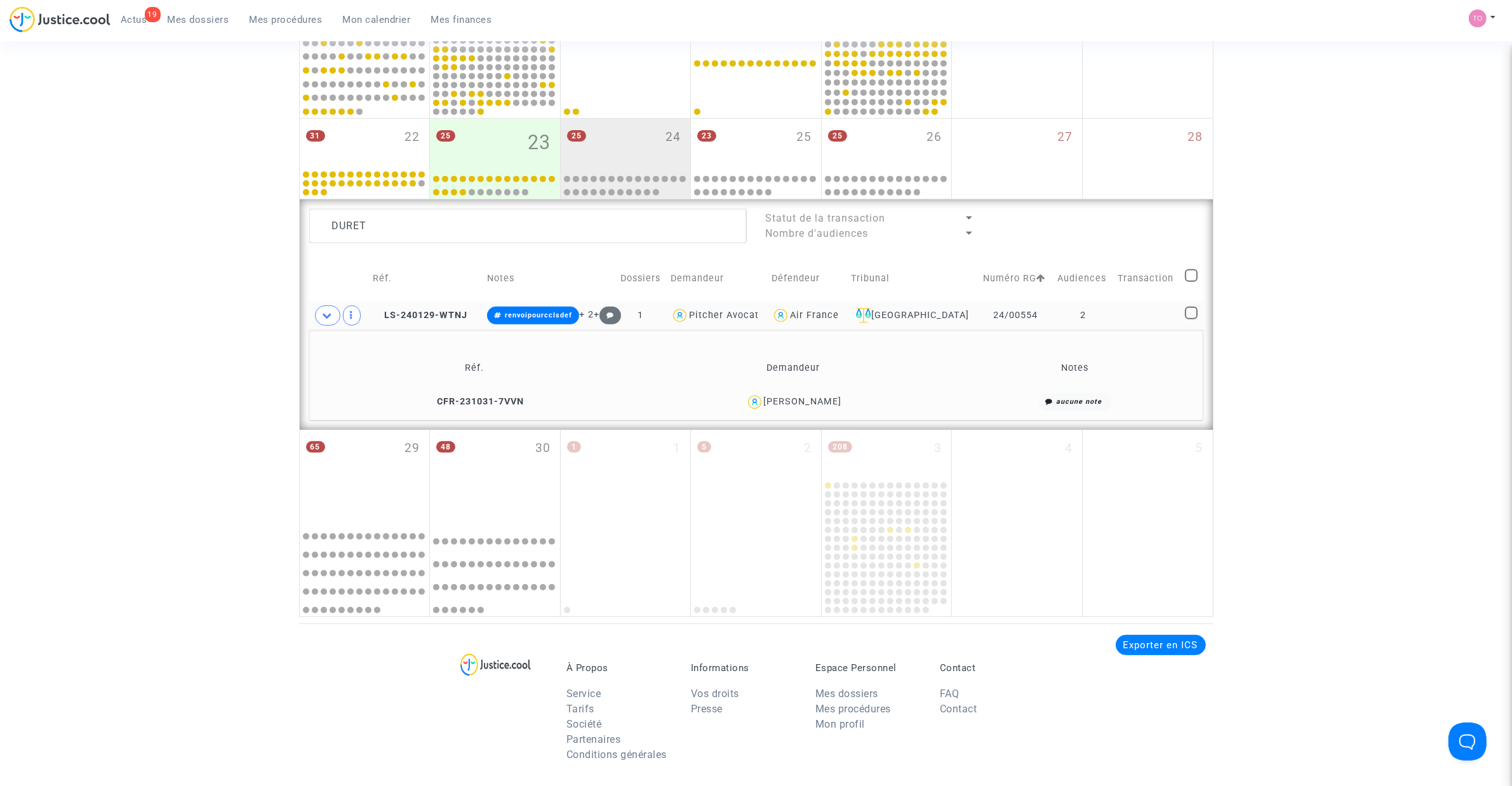
drag, startPoint x: 792, startPoint y: 400, endPoint x: 862, endPoint y: 399, distance: 70.0
click at [862, 399] on div "Clémentine Duret-Moriceau" at bounding box center [794, 402] width 307 height 19
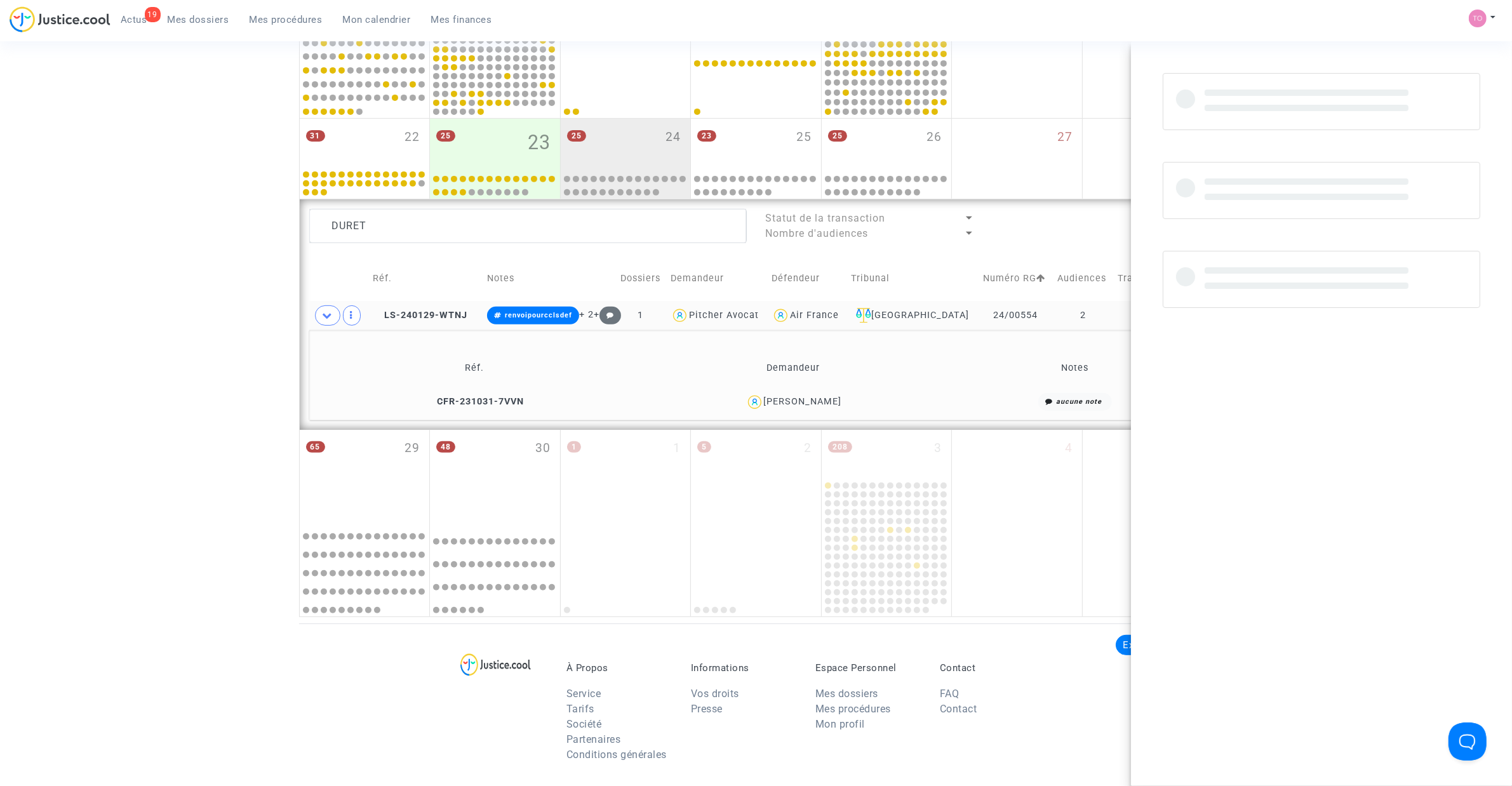
copy div "Duret-Moriceau"
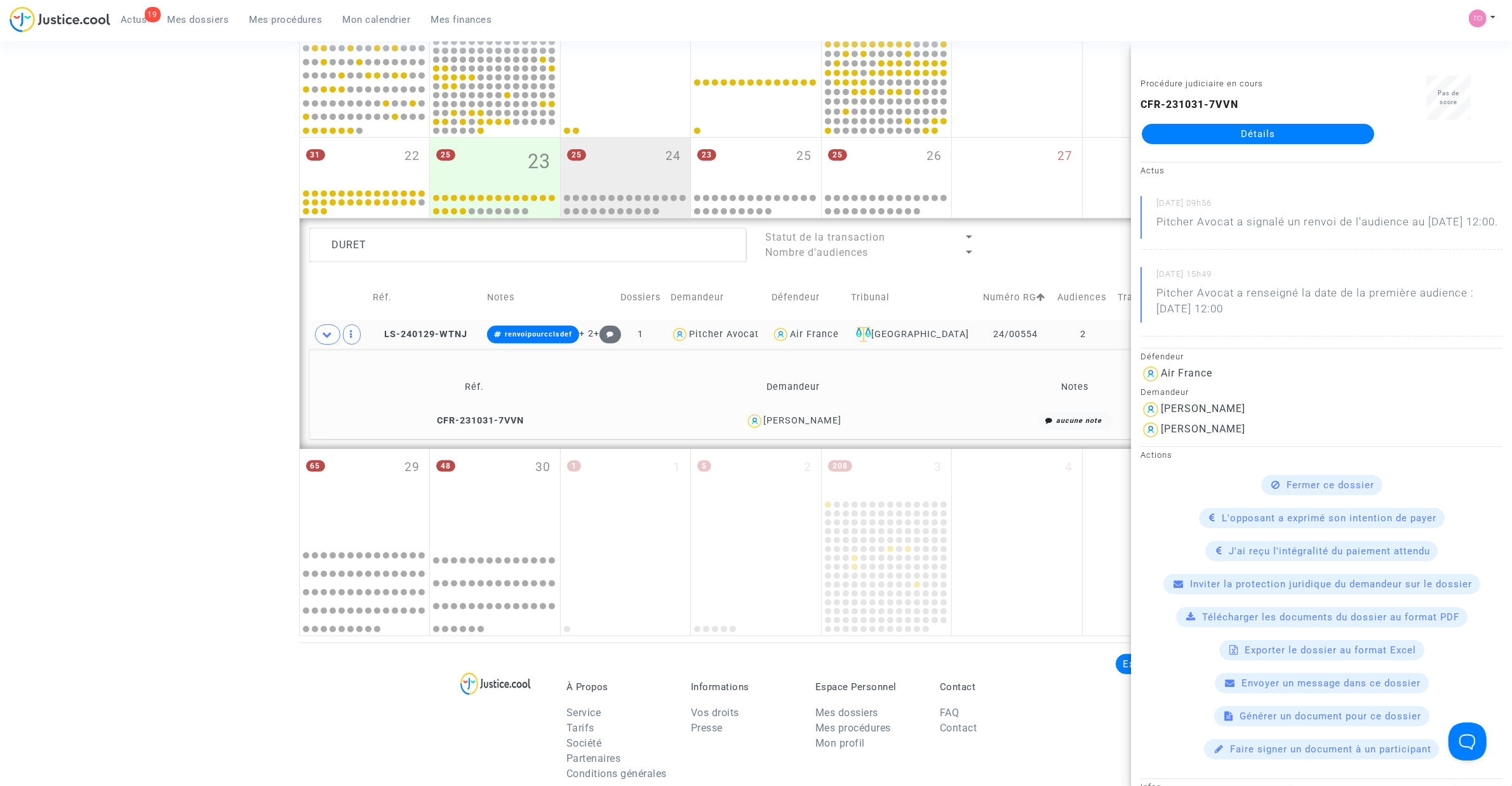
scroll to position [500, 0]
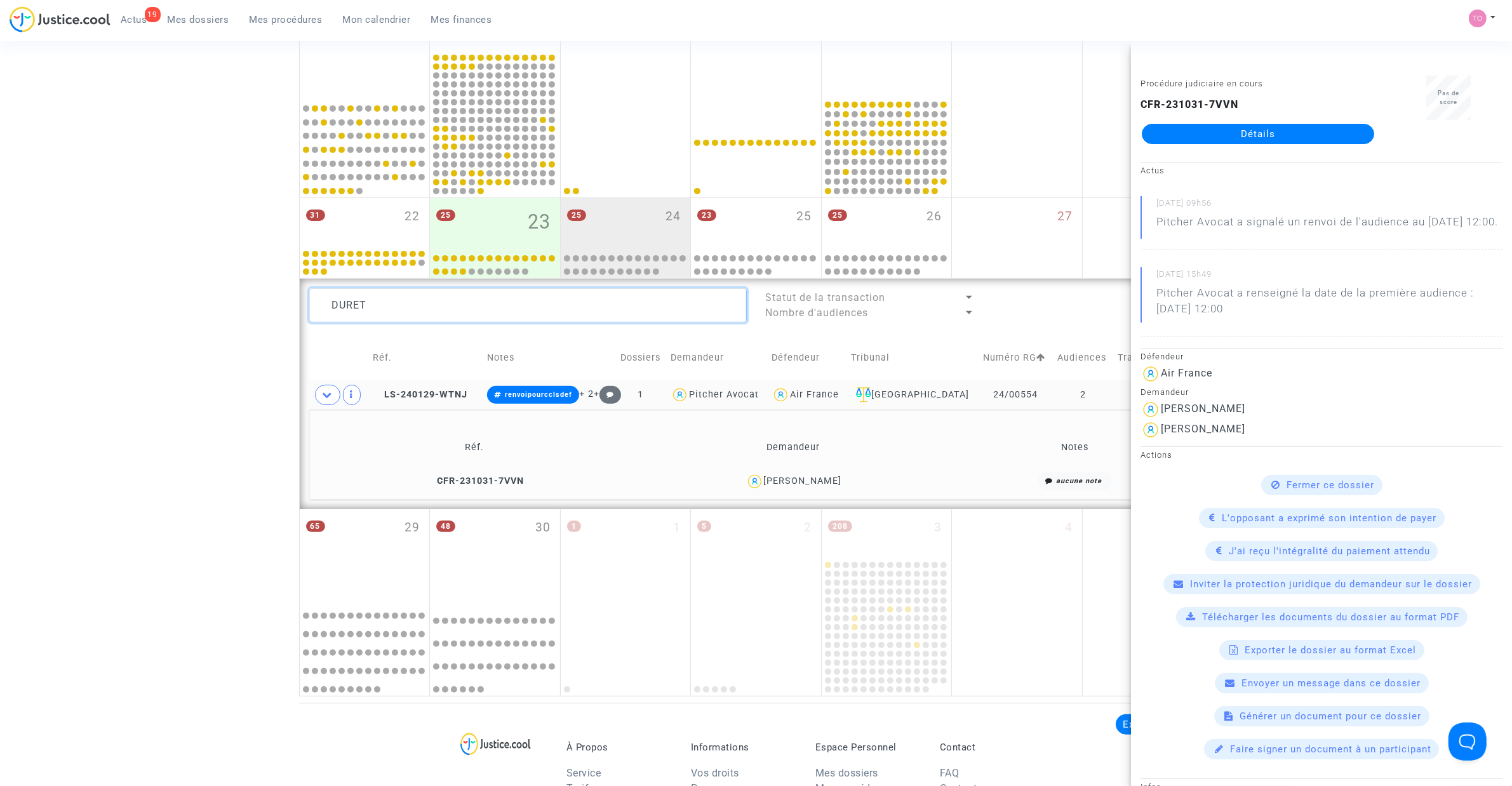
drag, startPoint x: 427, startPoint y: 306, endPoint x: 186, endPoint y: 303, distance: 241.0
click at [211, 297] on div "Date de clôture d'instruction Date de conciliation Date d'audience Date de juge…" at bounding box center [756, 134] width 1512 height 1124
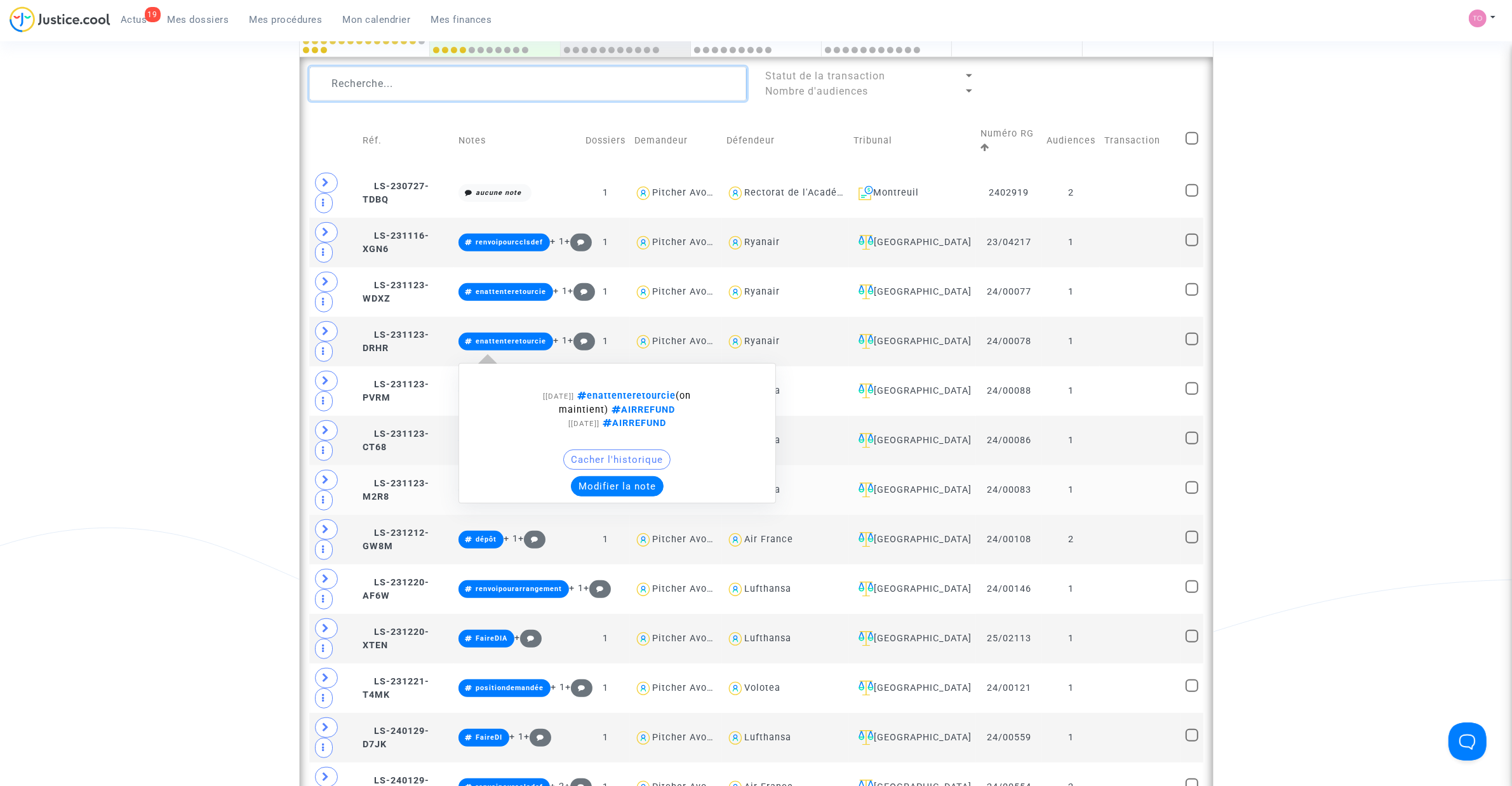
scroll to position [739, 0]
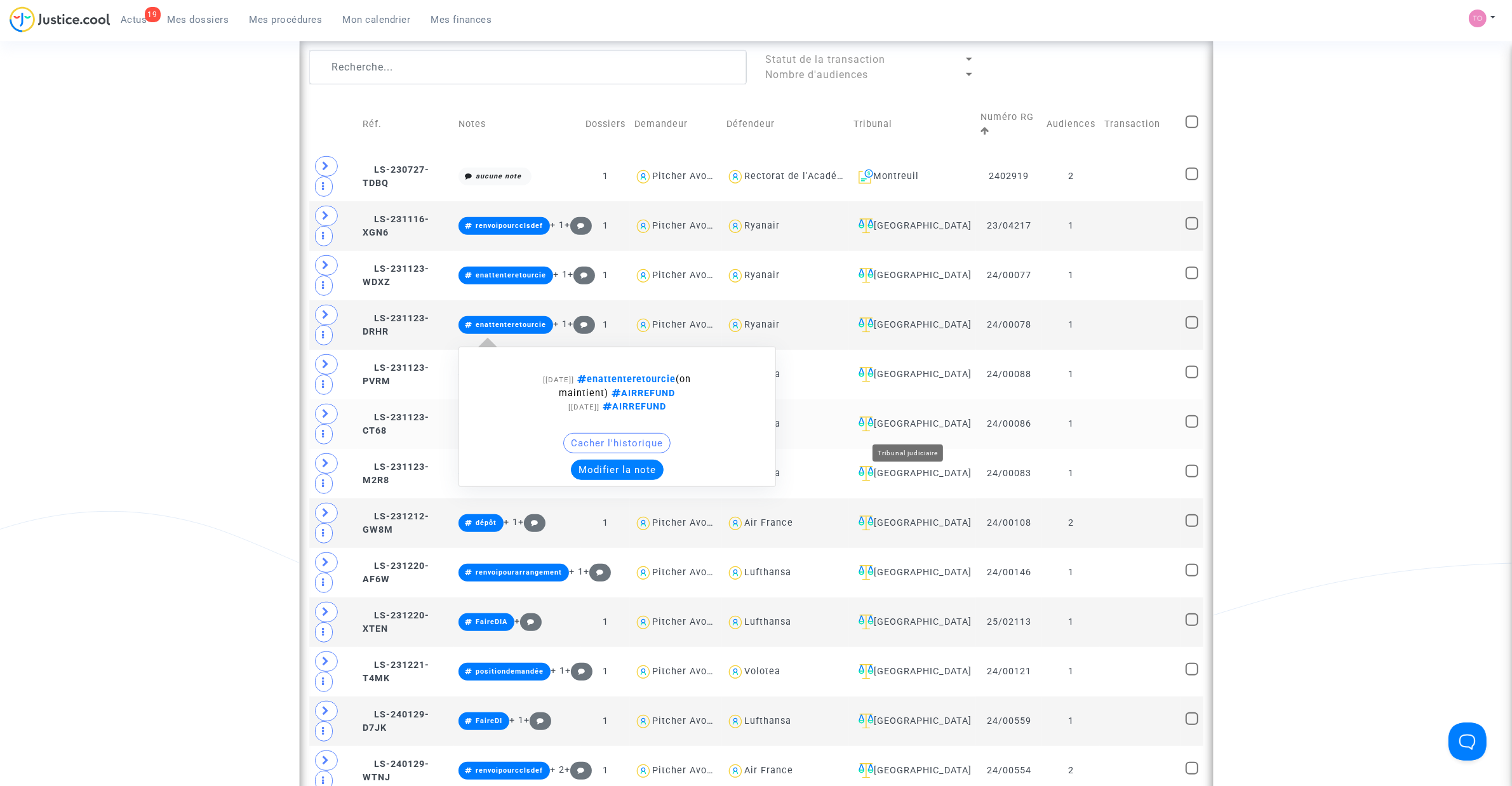
click at [913, 430] on div "[GEOGRAPHIC_DATA]" at bounding box center [912, 424] width 118 height 15
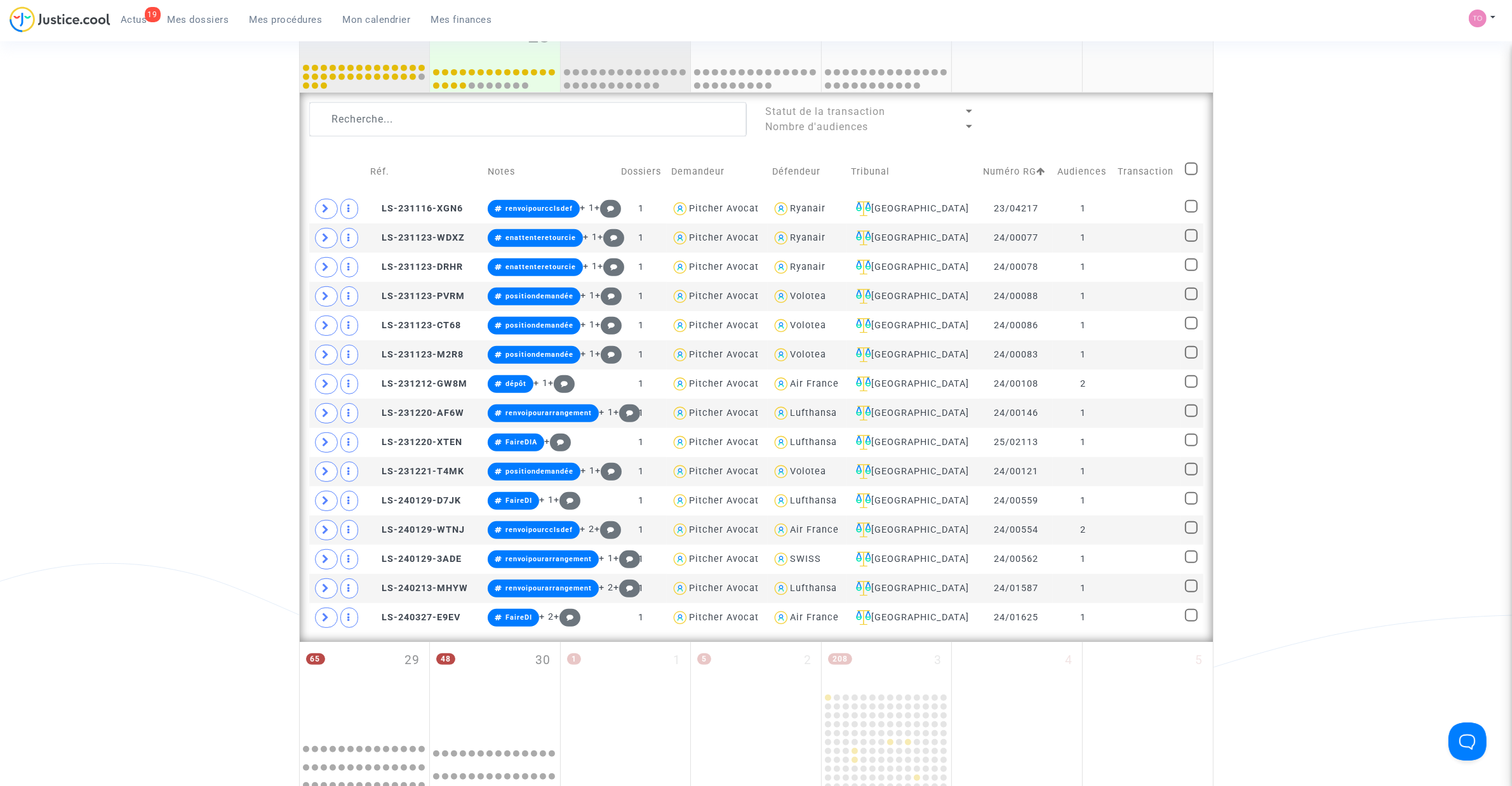
scroll to position [660, 0]
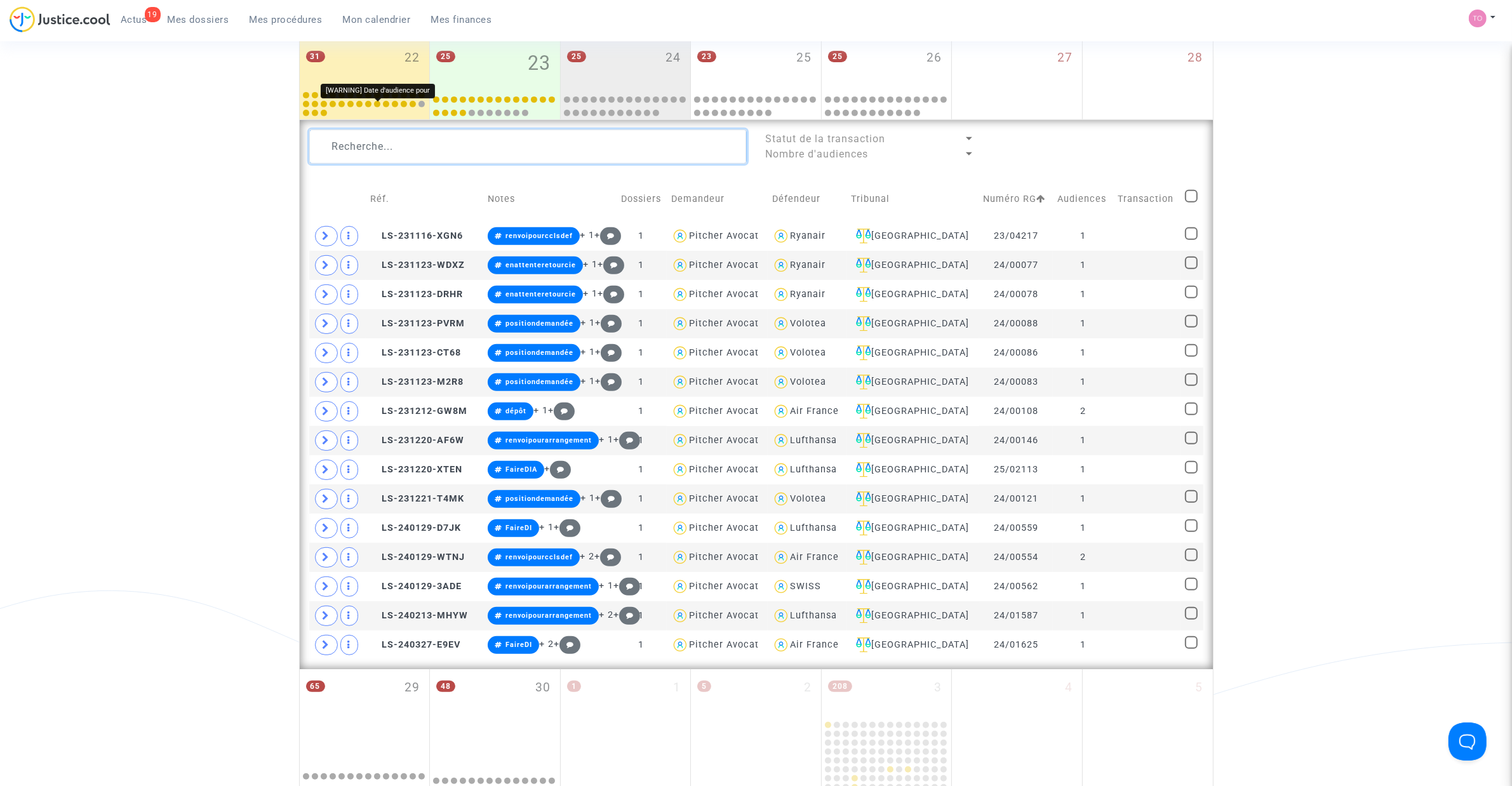
click at [369, 138] on textarea at bounding box center [528, 146] width 438 height 34
paste textarea "ATGIE"
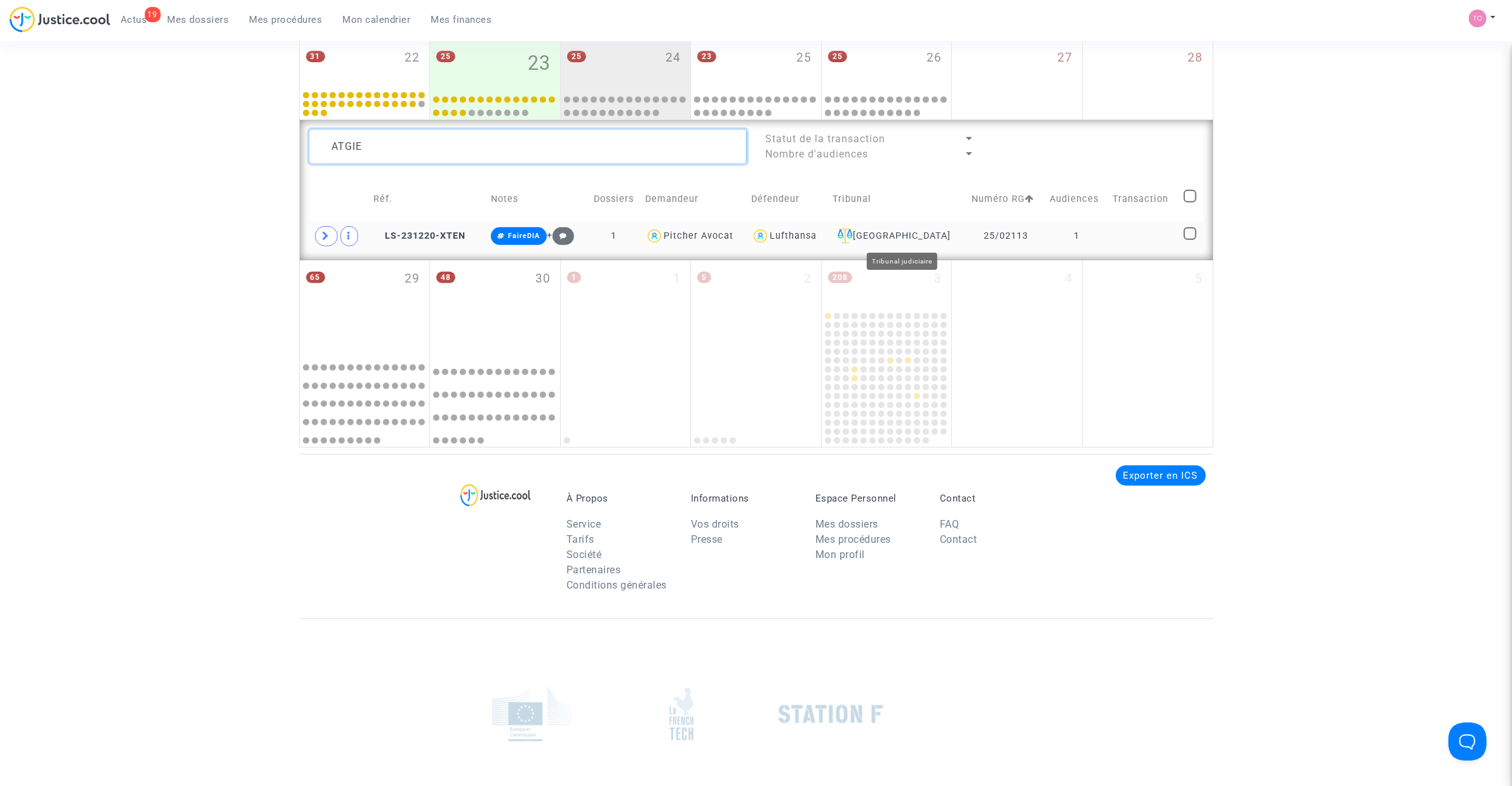
type textarea "ATGIE"
click at [926, 231] on div "[GEOGRAPHIC_DATA]" at bounding box center [897, 236] width 130 height 15
click at [424, 233] on span "LS-231220-XTEN" at bounding box center [419, 236] width 92 height 11
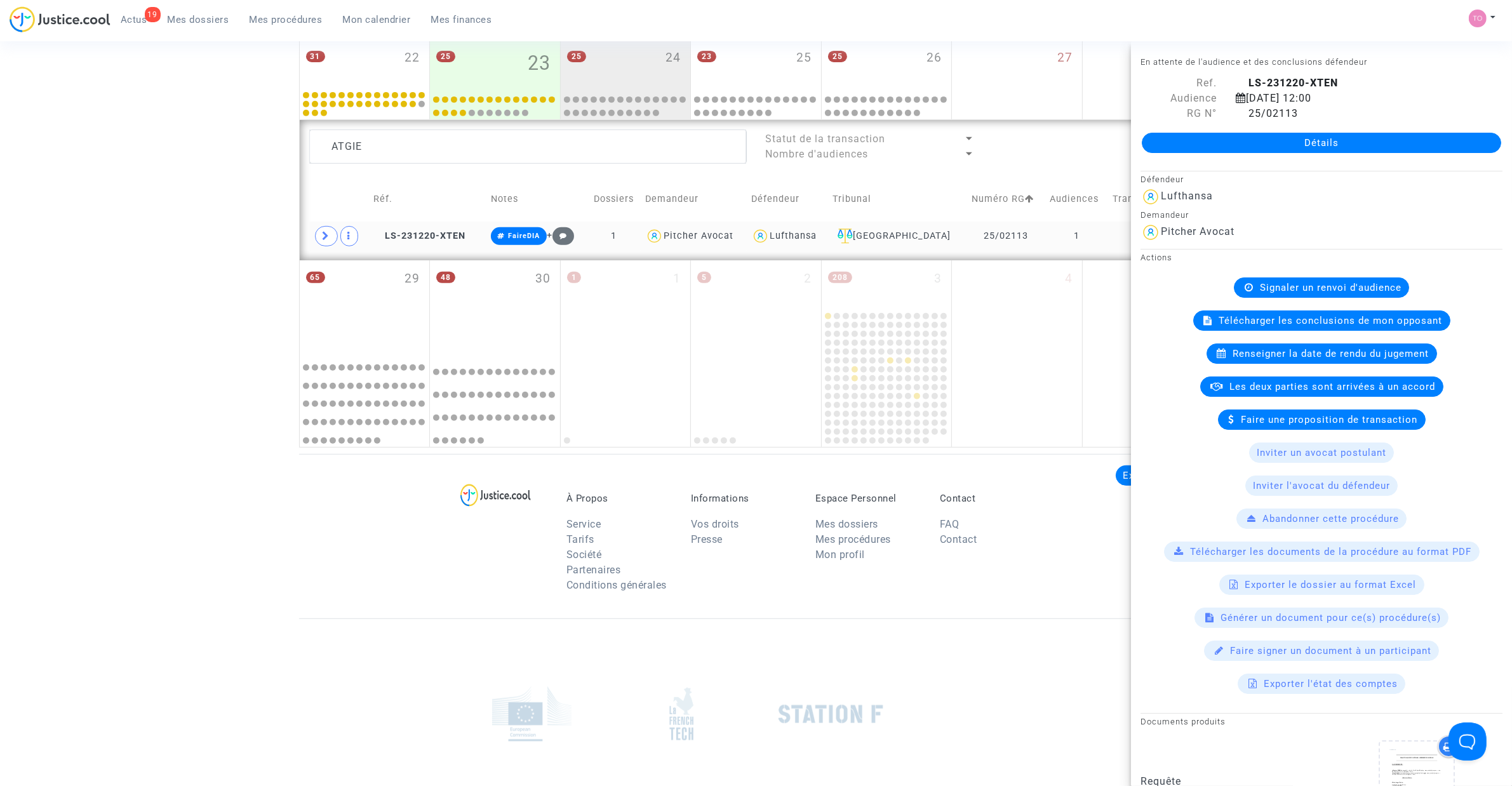
drag, startPoint x: 1276, startPoint y: 138, endPoint x: 326, endPoint y: 234, distance: 954.8
click at [326, 234] on icon at bounding box center [326, 236] width 8 height 10
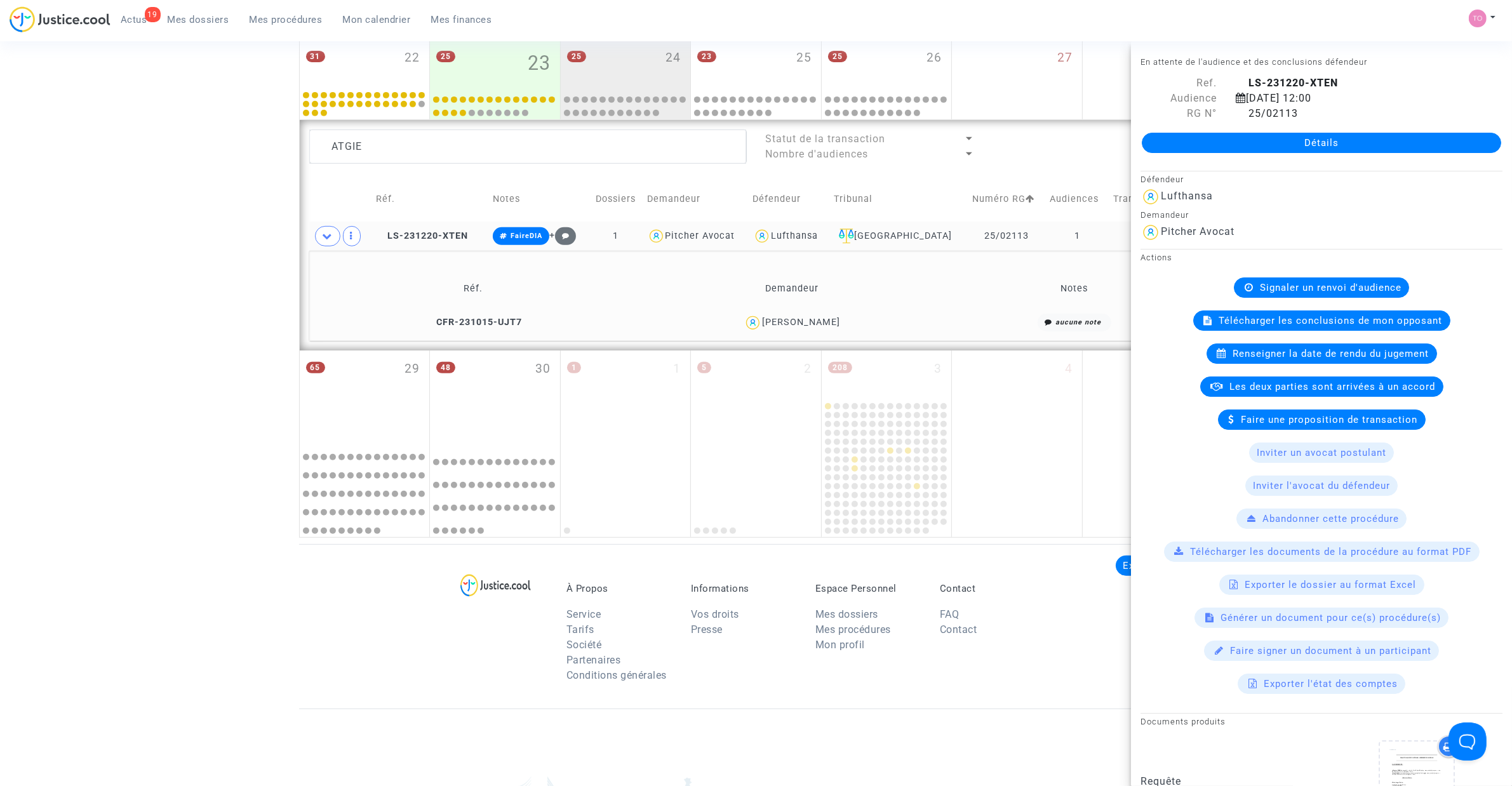
click at [784, 327] on div "Maxime ATGIE" at bounding box center [801, 322] width 78 height 11
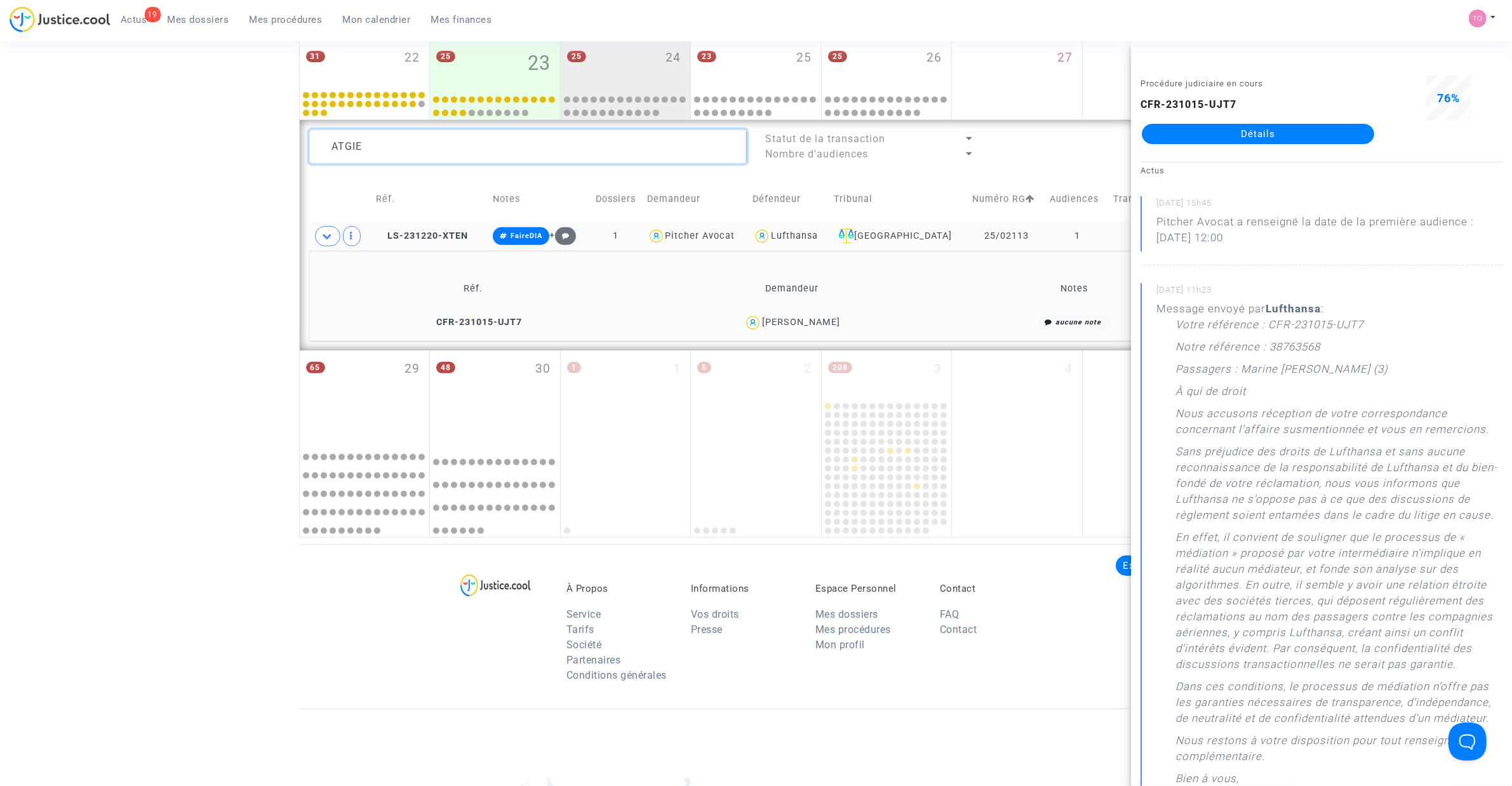
drag, startPoint x: 394, startPoint y: 143, endPoint x: 78, endPoint y: 144, distance: 316.0
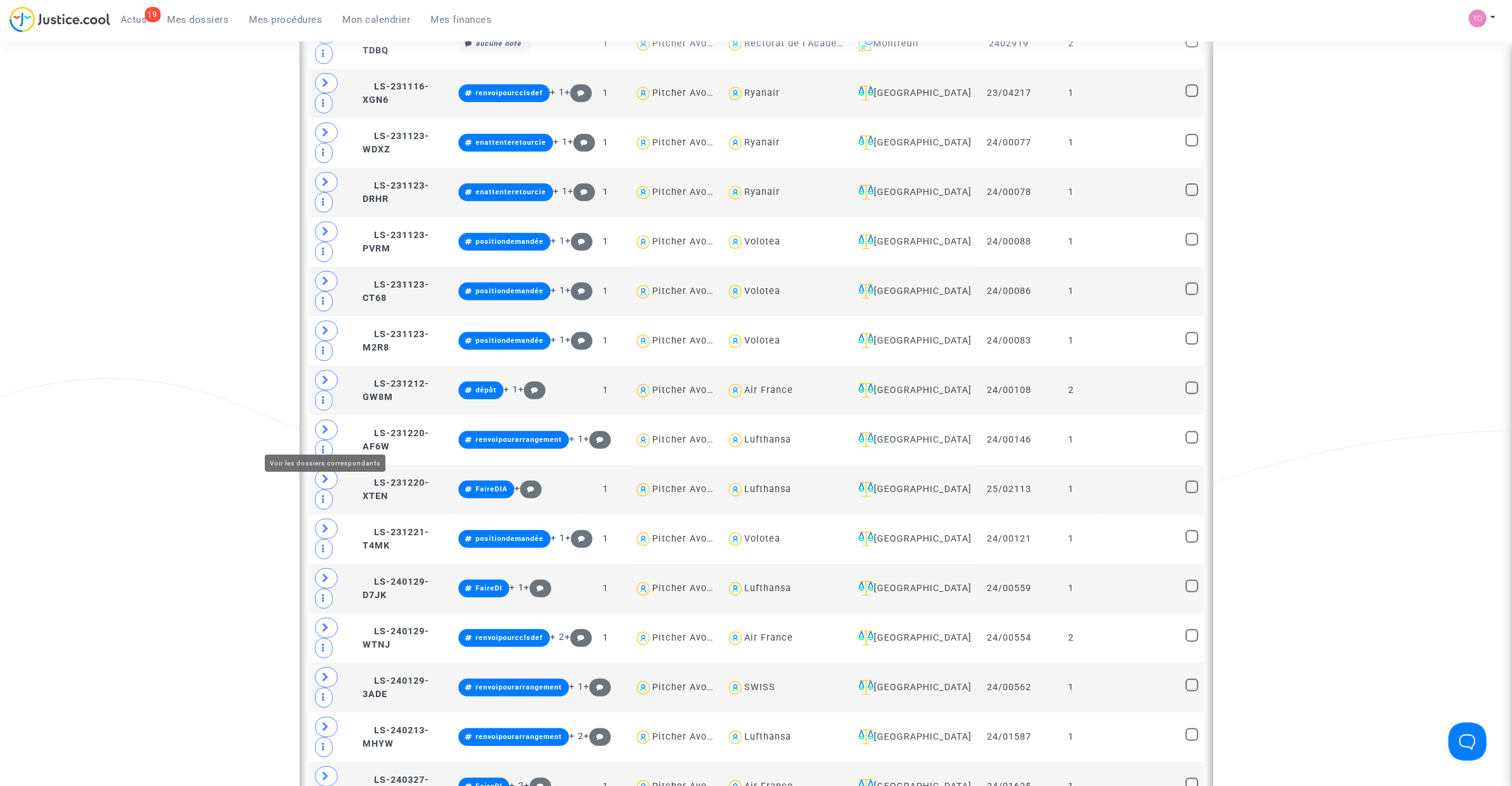
drag, startPoint x: 287, startPoint y: 437, endPoint x: 254, endPoint y: 466, distance: 43.9
click at [240, 459] on div "Date de clôture d'instruction Date de conciliation Date d'audience Date de juge…" at bounding box center [756, 303] width 1512 height 2203
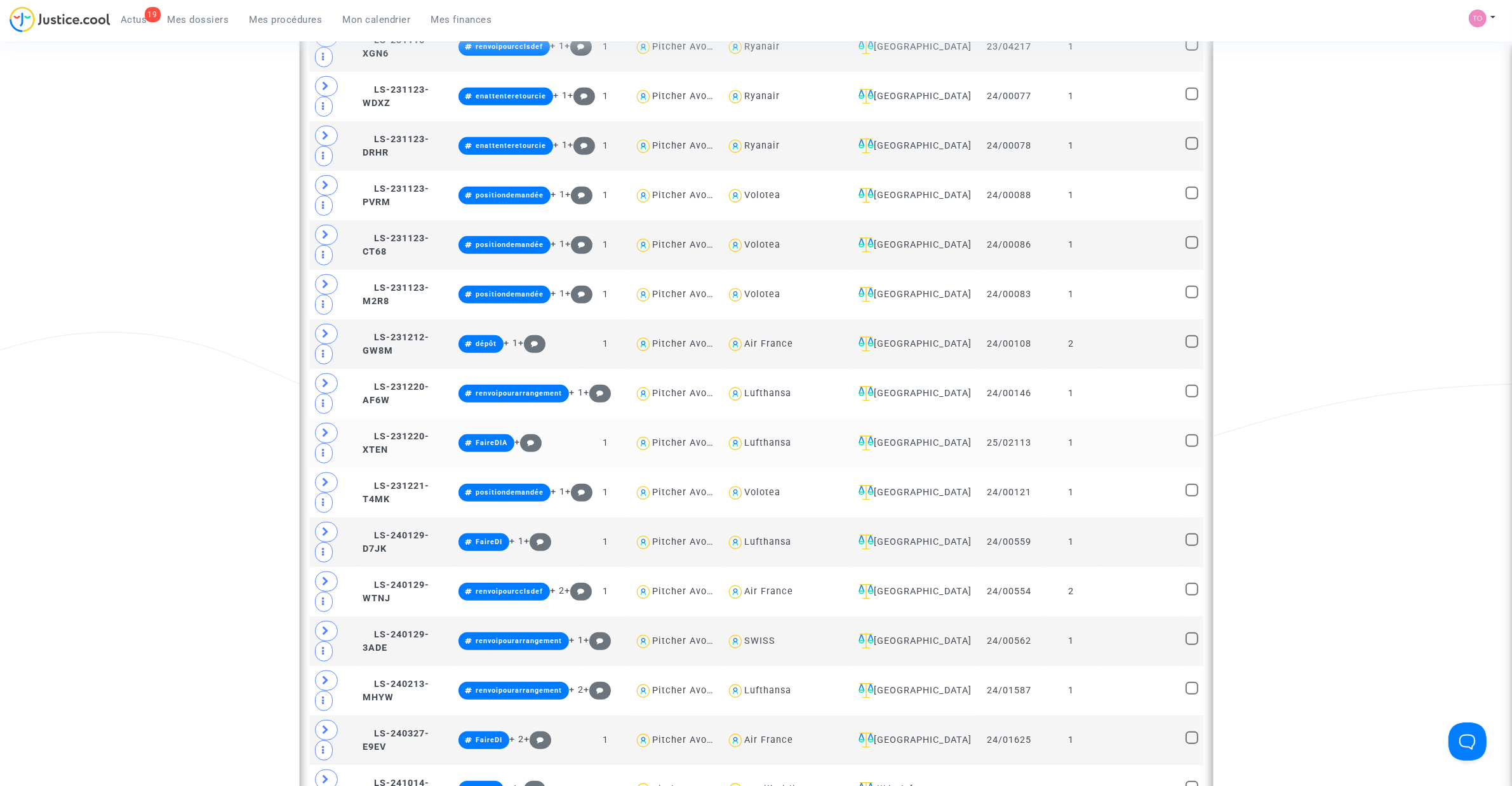
scroll to position [924, 0]
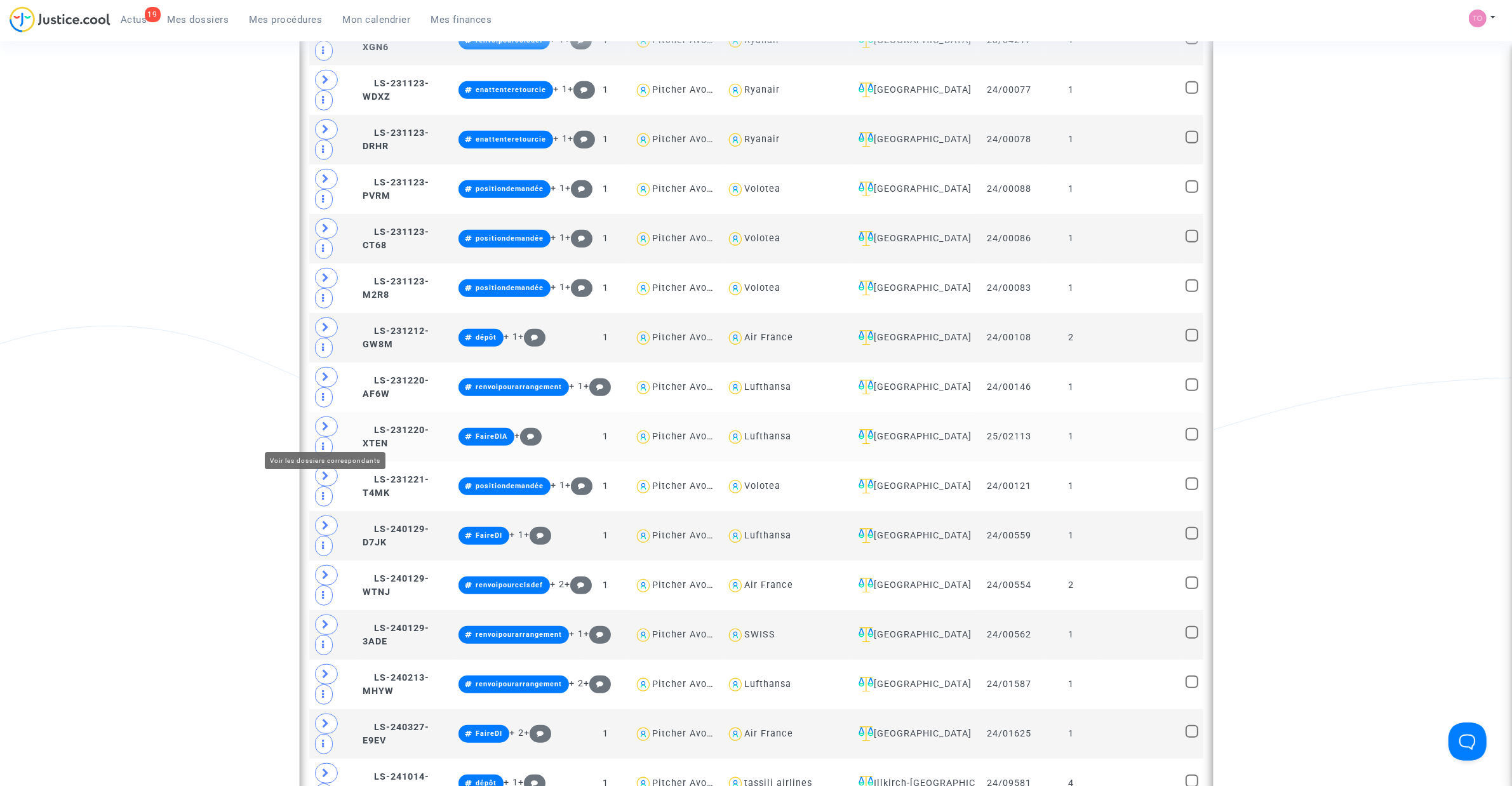
click at [328, 431] on icon at bounding box center [326, 427] width 8 height 10
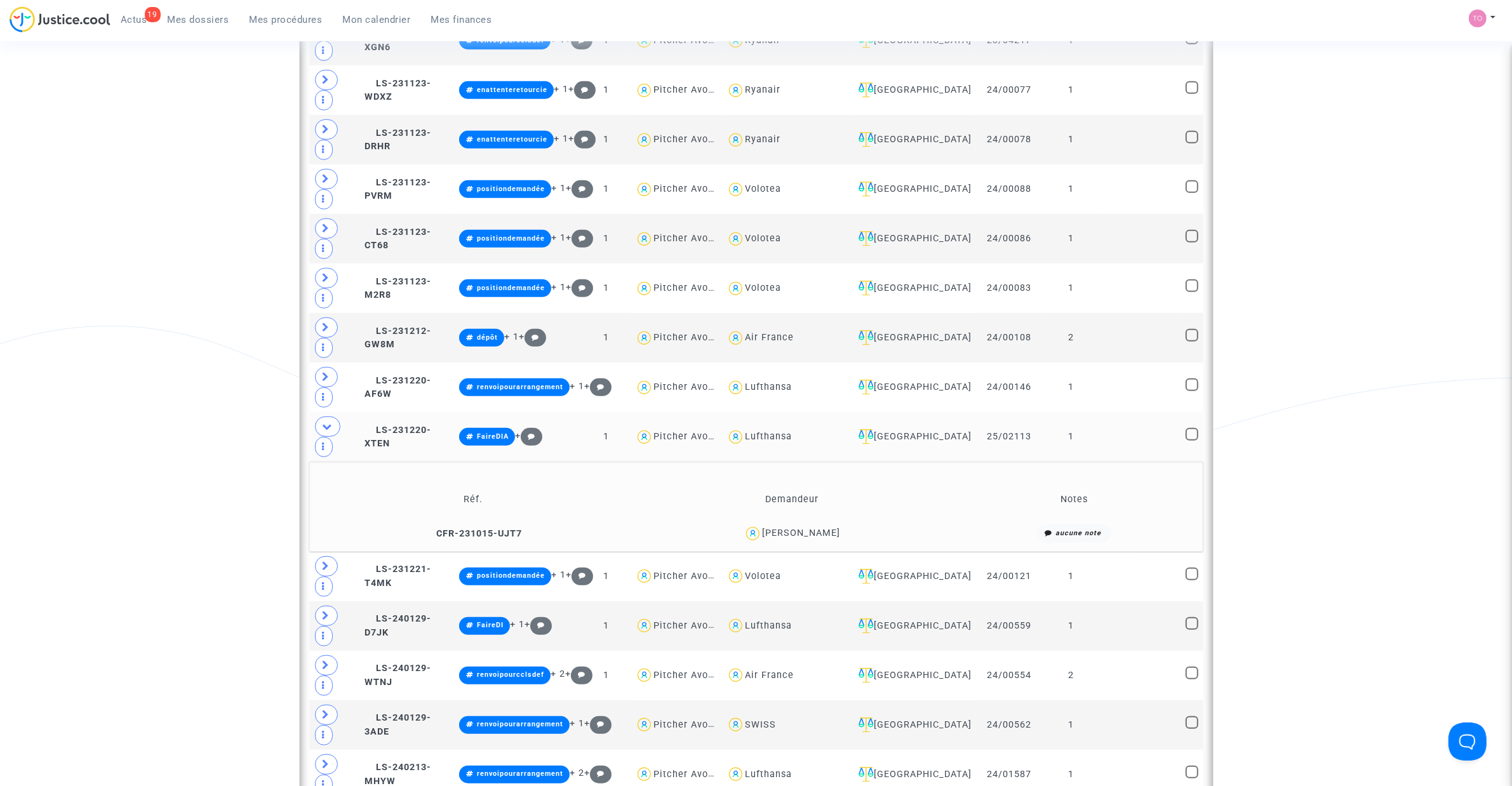
click at [817, 501] on div "Maxime ATGIE" at bounding box center [801, 533] width 78 height 11
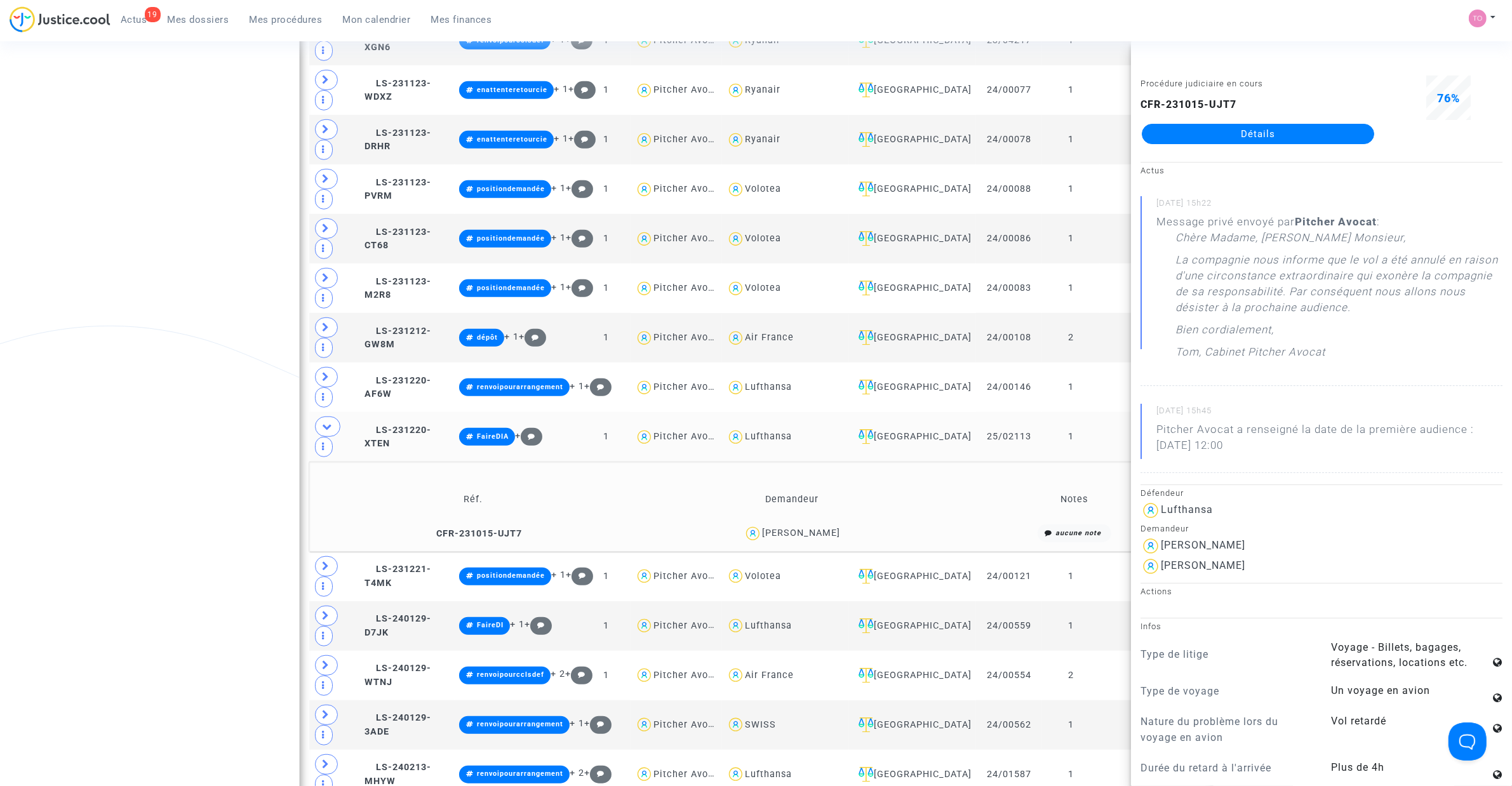
copy div "ATGIE"
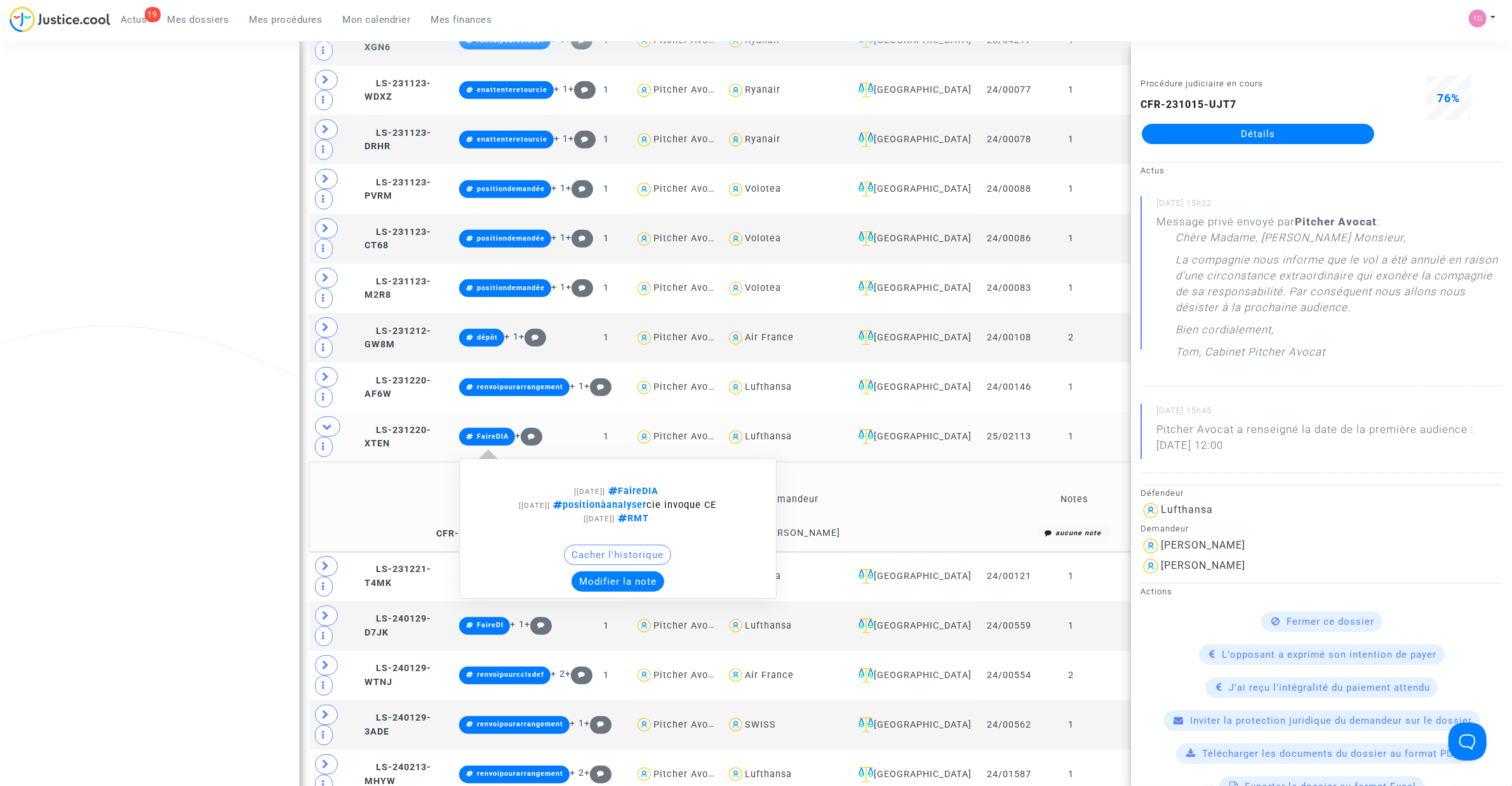
click at [608, 501] on button "Modifier la note" at bounding box center [617, 581] width 92 height 20
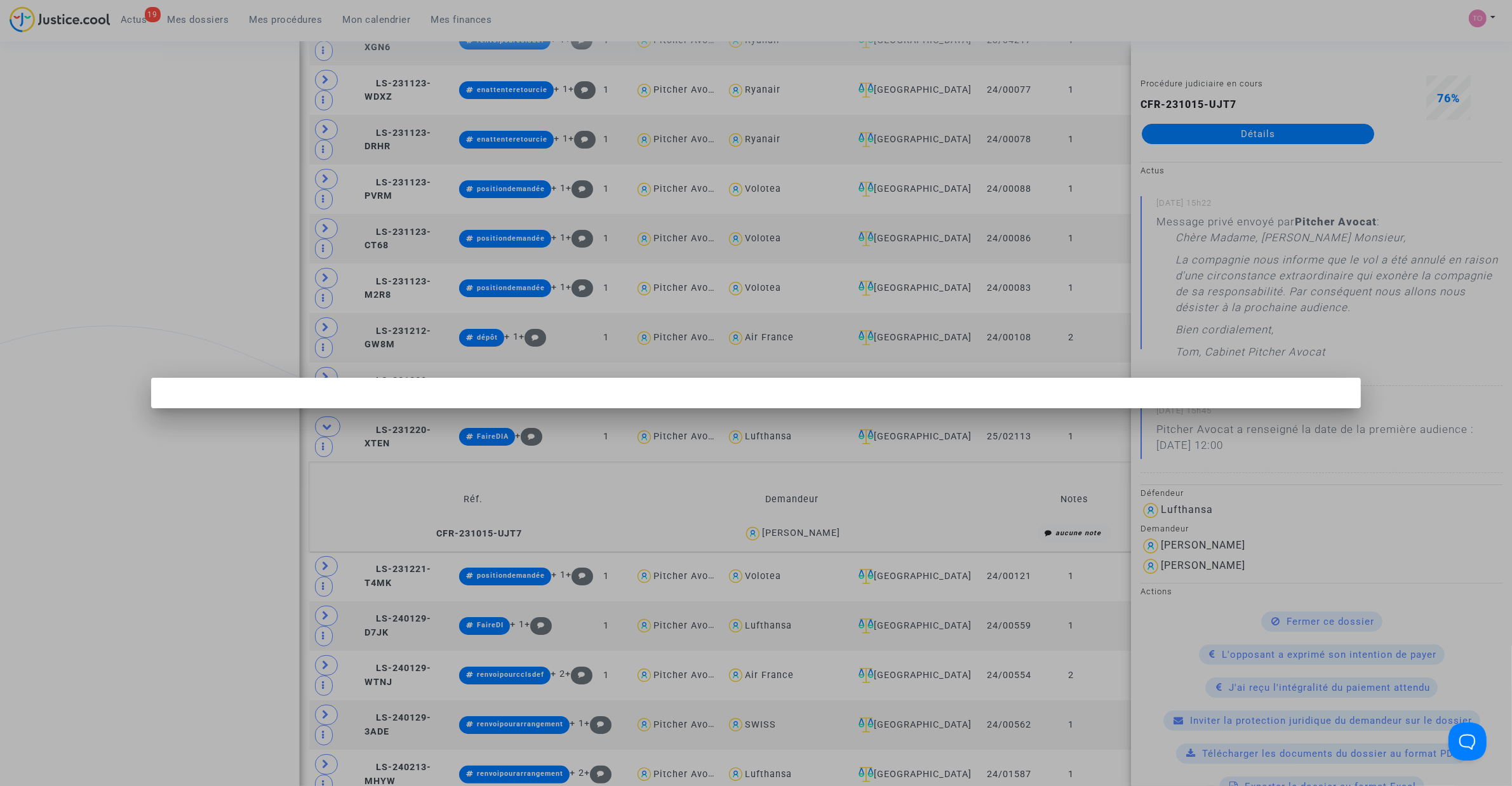
scroll to position [0, 0]
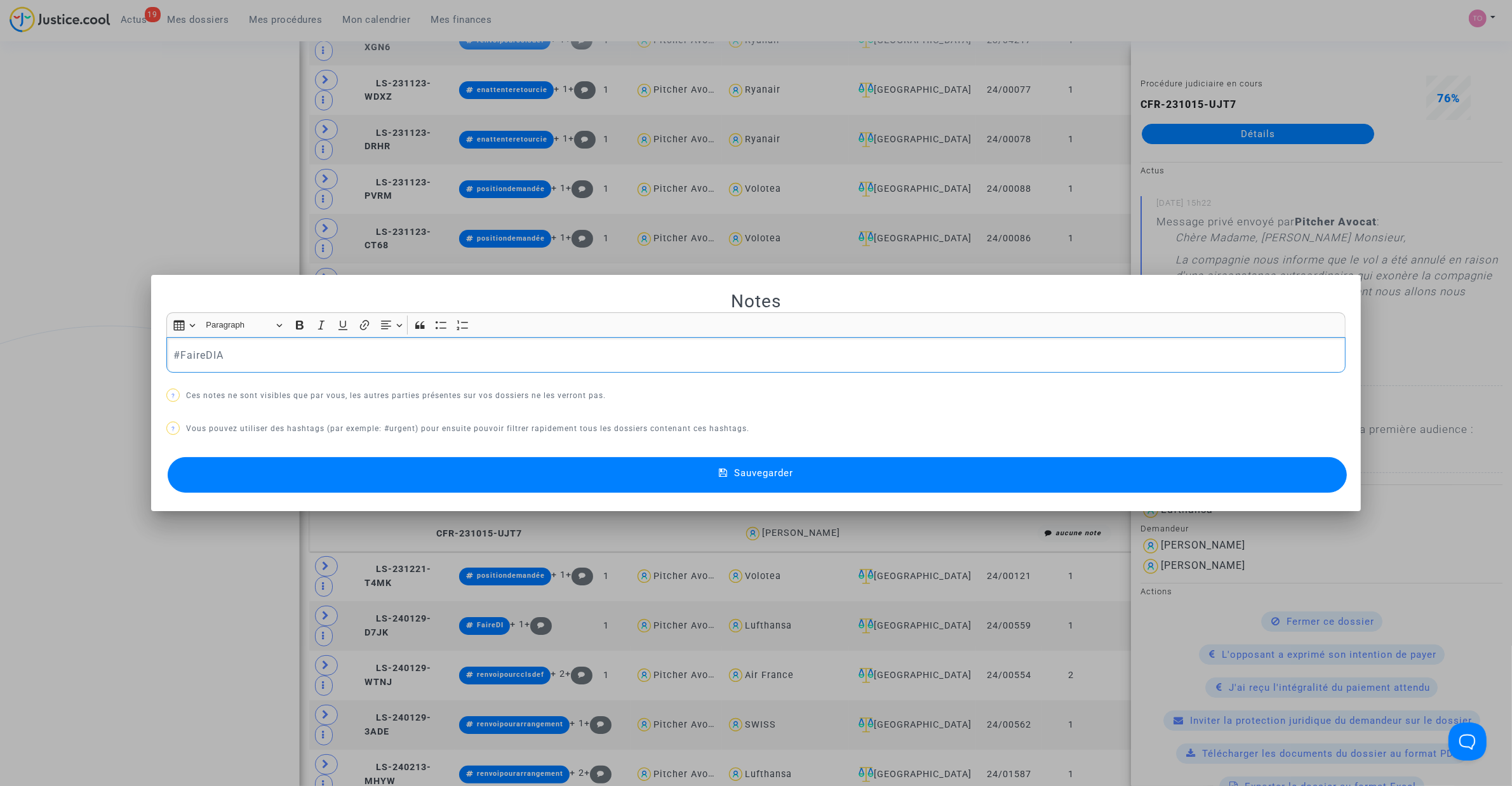
click at [229, 350] on p "#FaireDIA" at bounding box center [756, 355] width 1166 height 16
click at [58, 324] on div at bounding box center [756, 393] width 1512 height 786
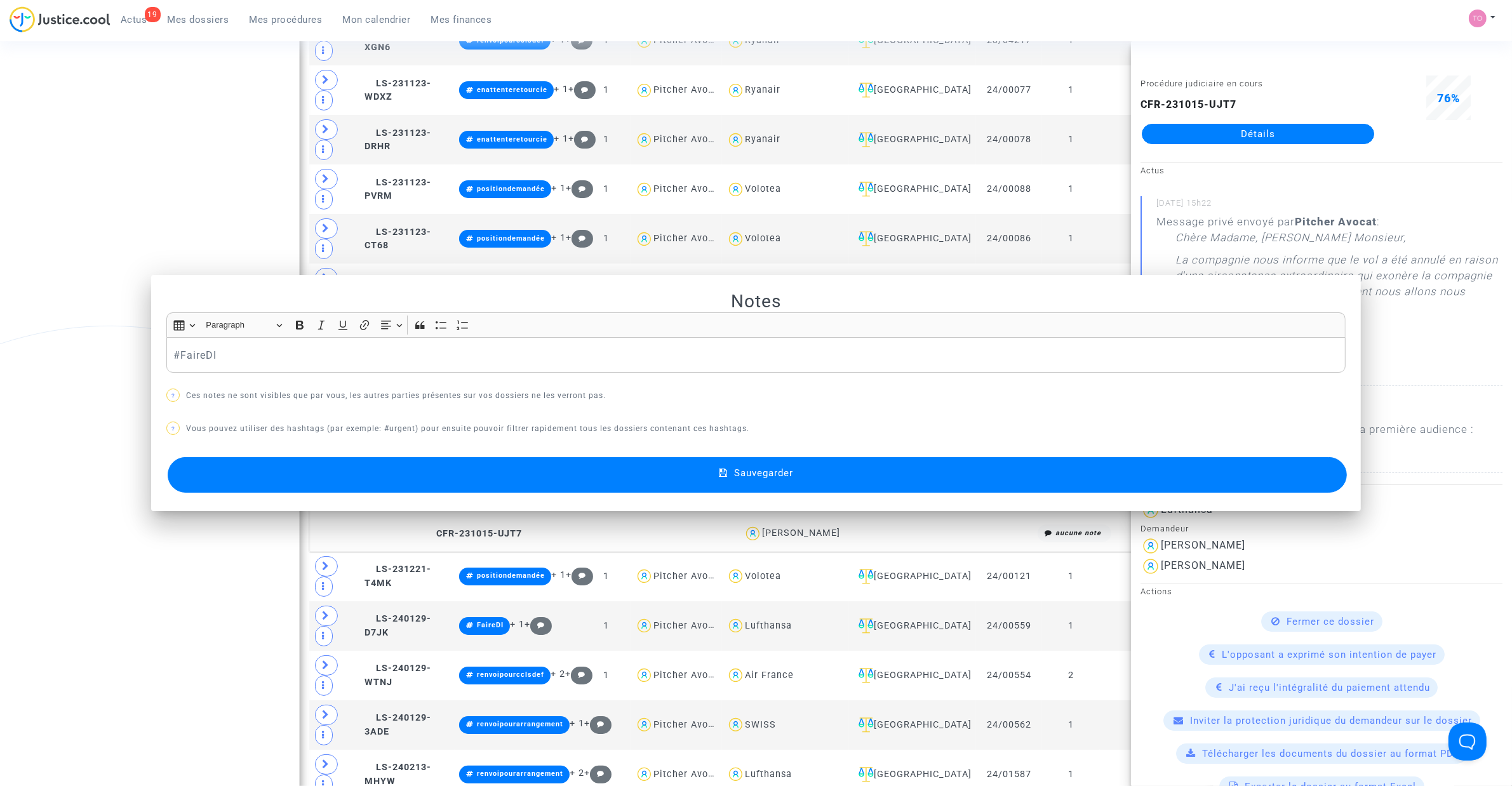
scroll to position [924, 0]
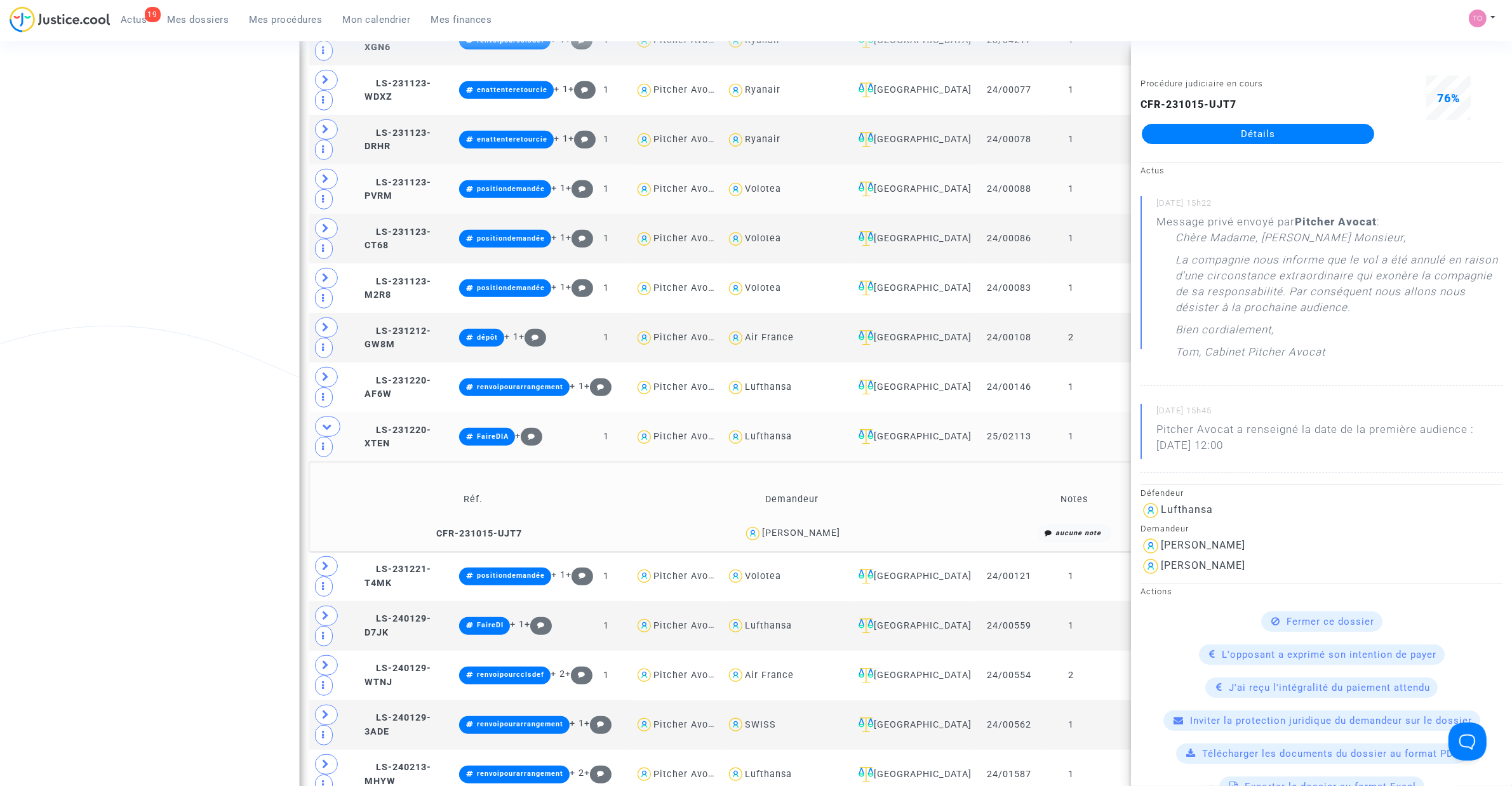
click at [890, 197] on div "Bordeaux" at bounding box center [912, 189] width 118 height 15
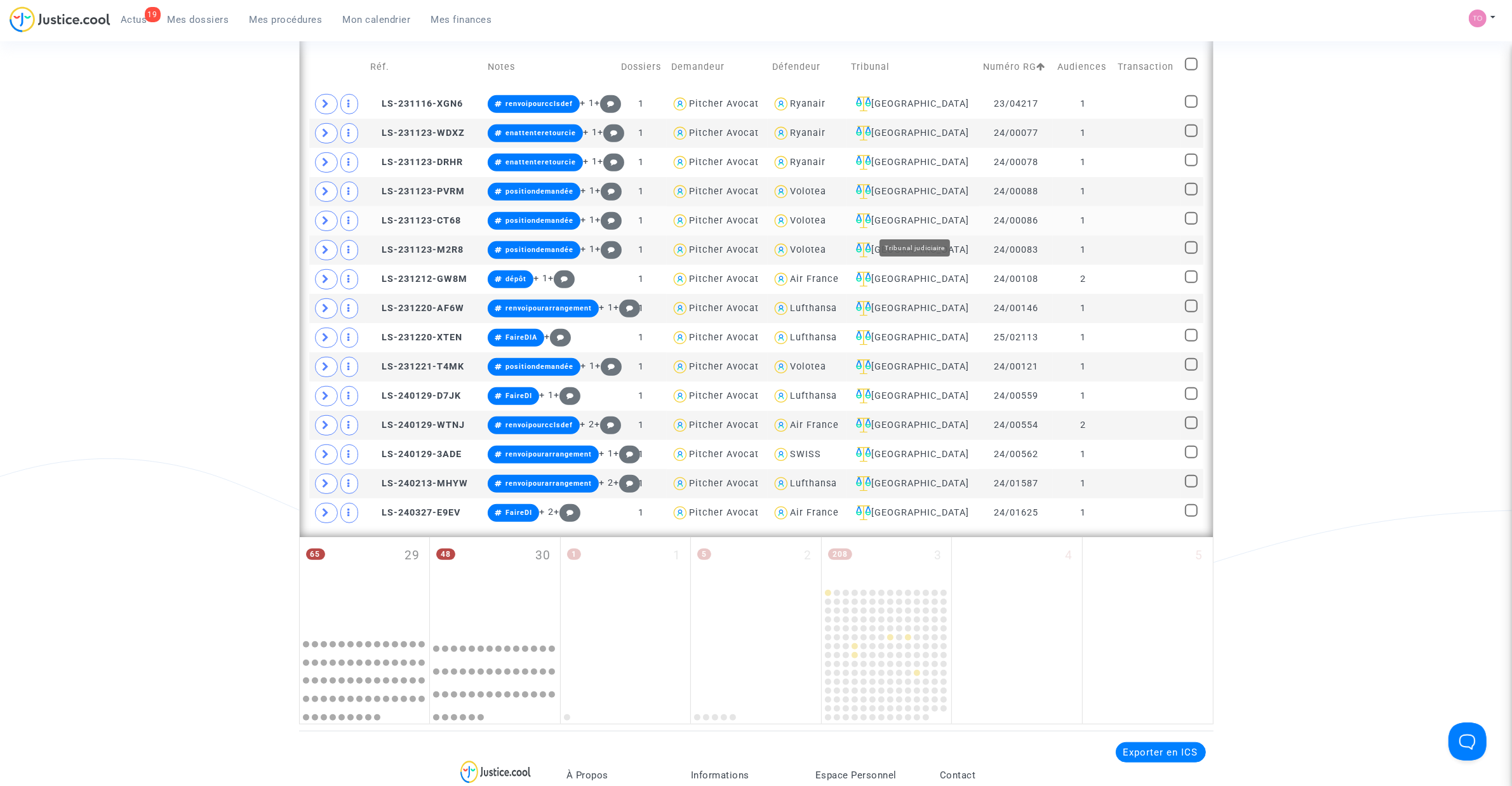
click at [908, 220] on div "Bordeaux" at bounding box center [912, 221] width 123 height 15
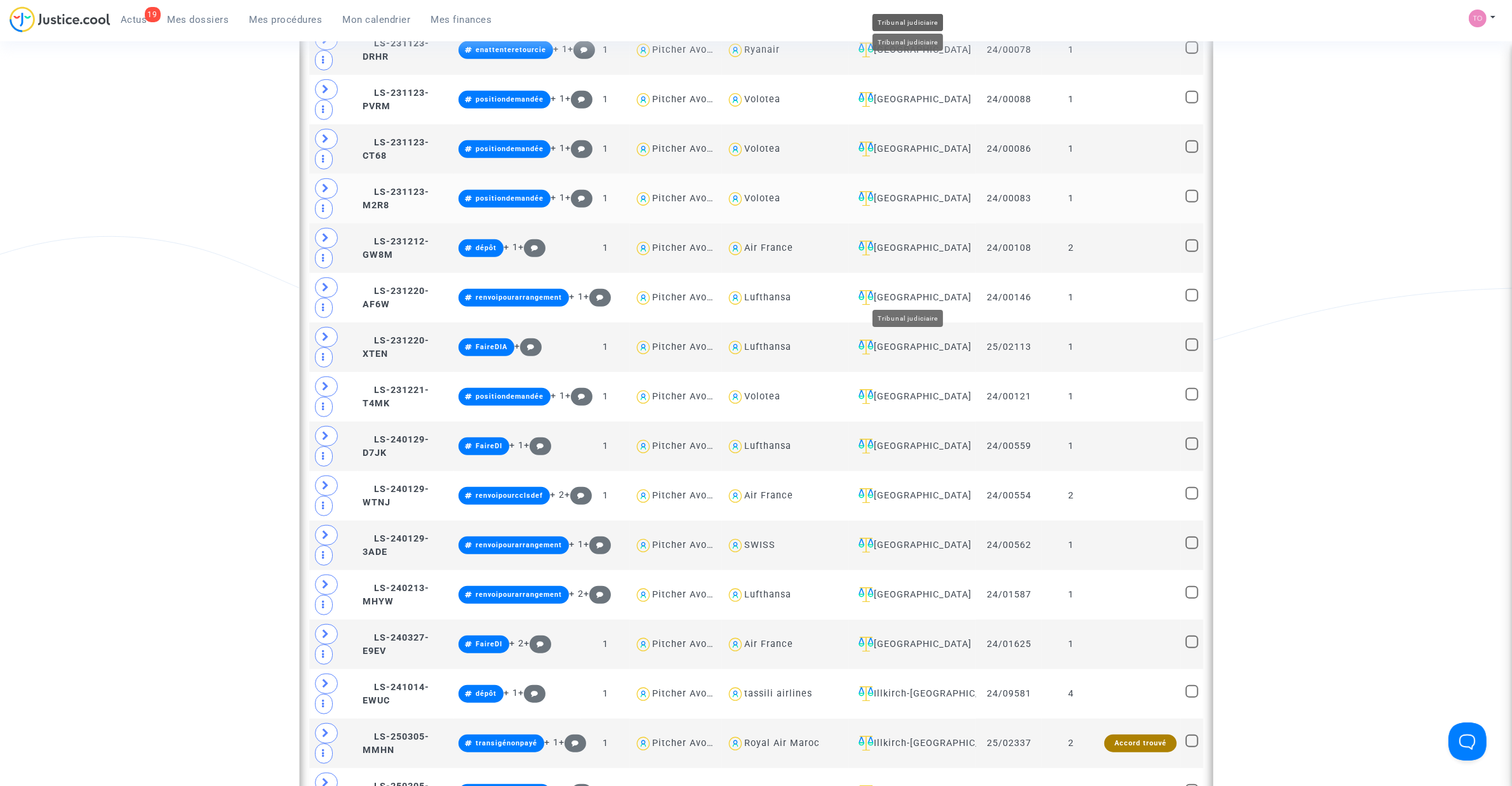
scroll to position [1135, 0]
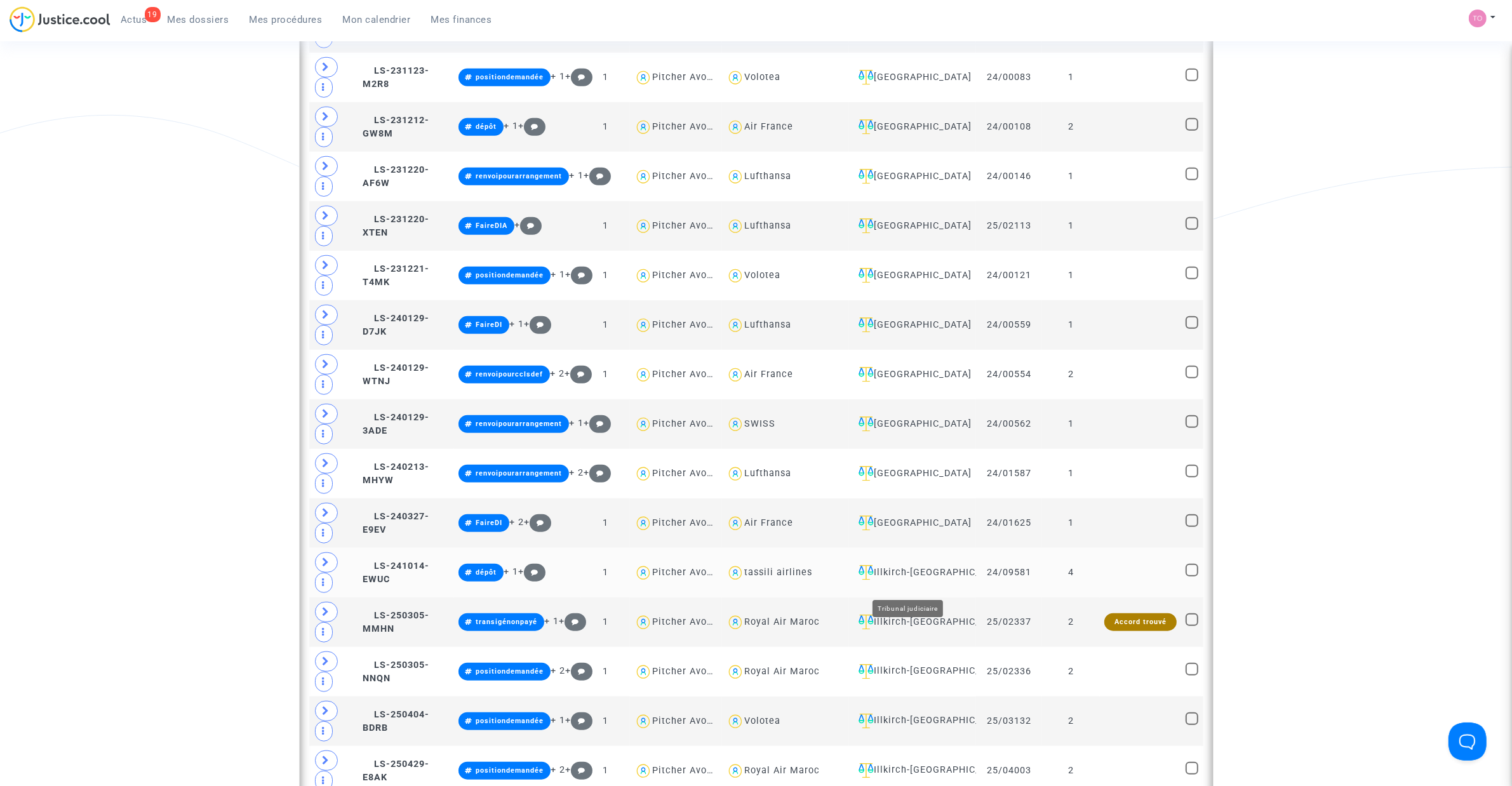
click at [907, 501] on div "Illkirch-Graffenstaden" at bounding box center [912, 573] width 118 height 15
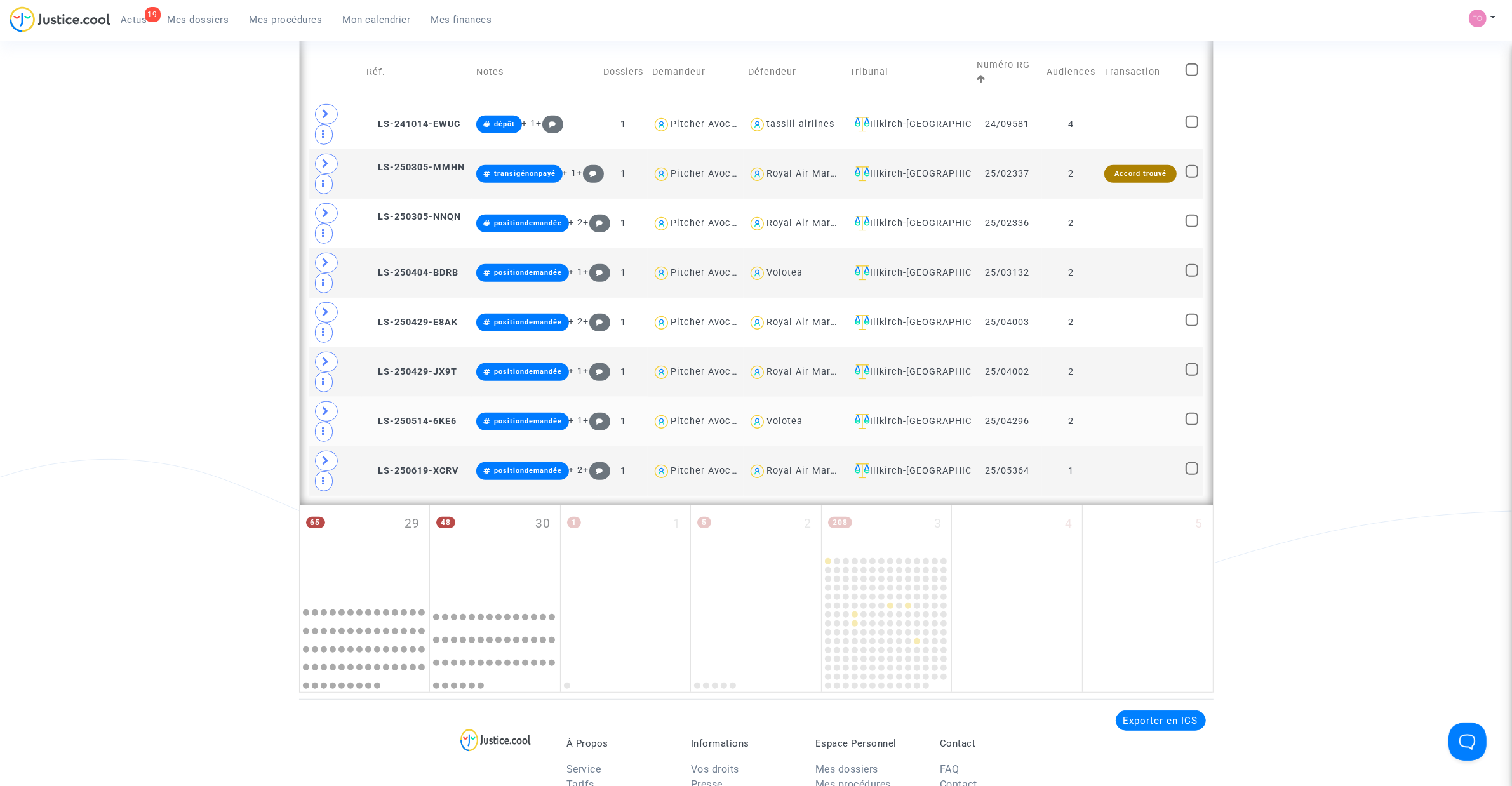
scroll to position [764, 0]
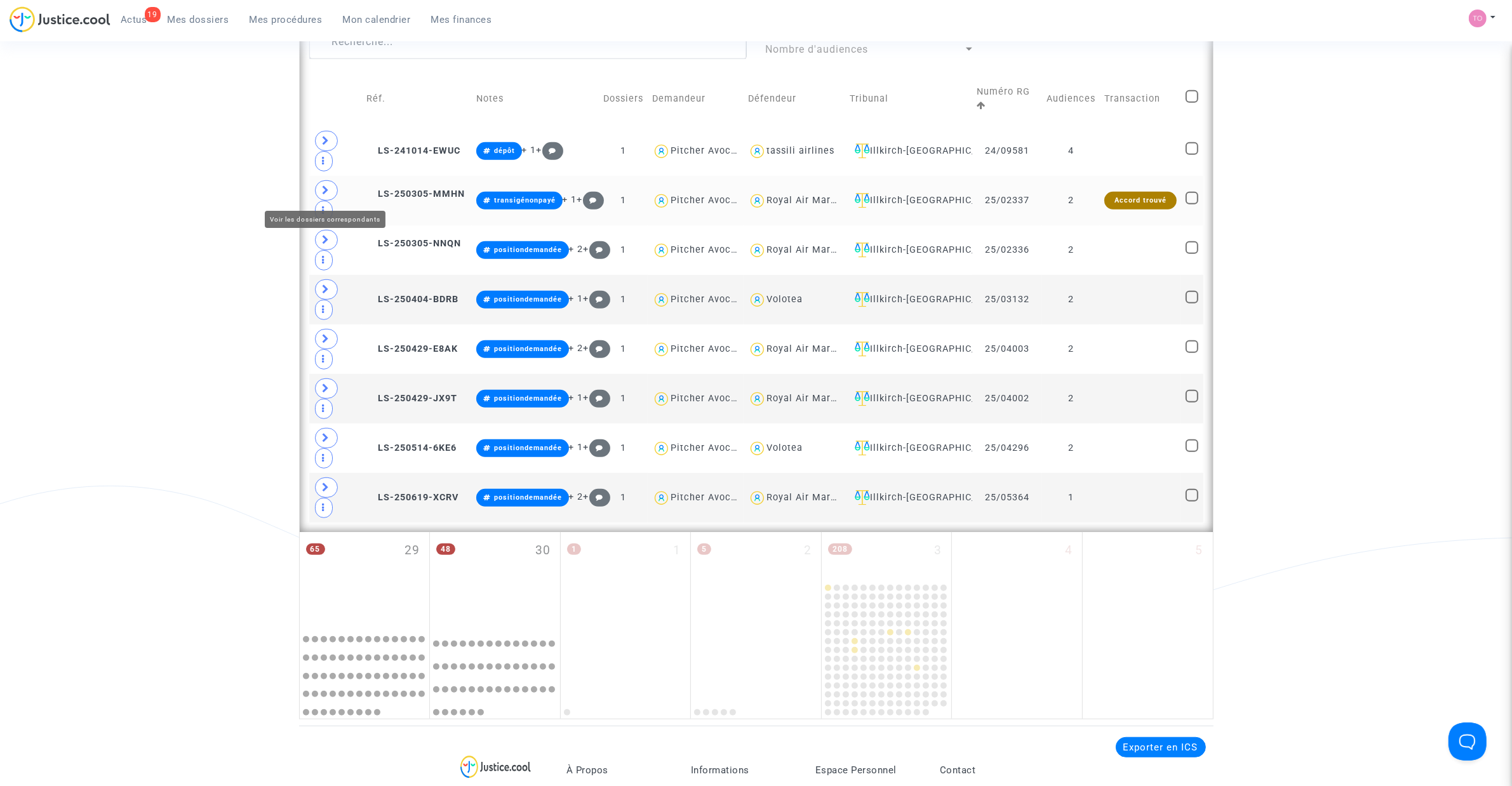
click at [318, 188] on span at bounding box center [326, 190] width 23 height 20
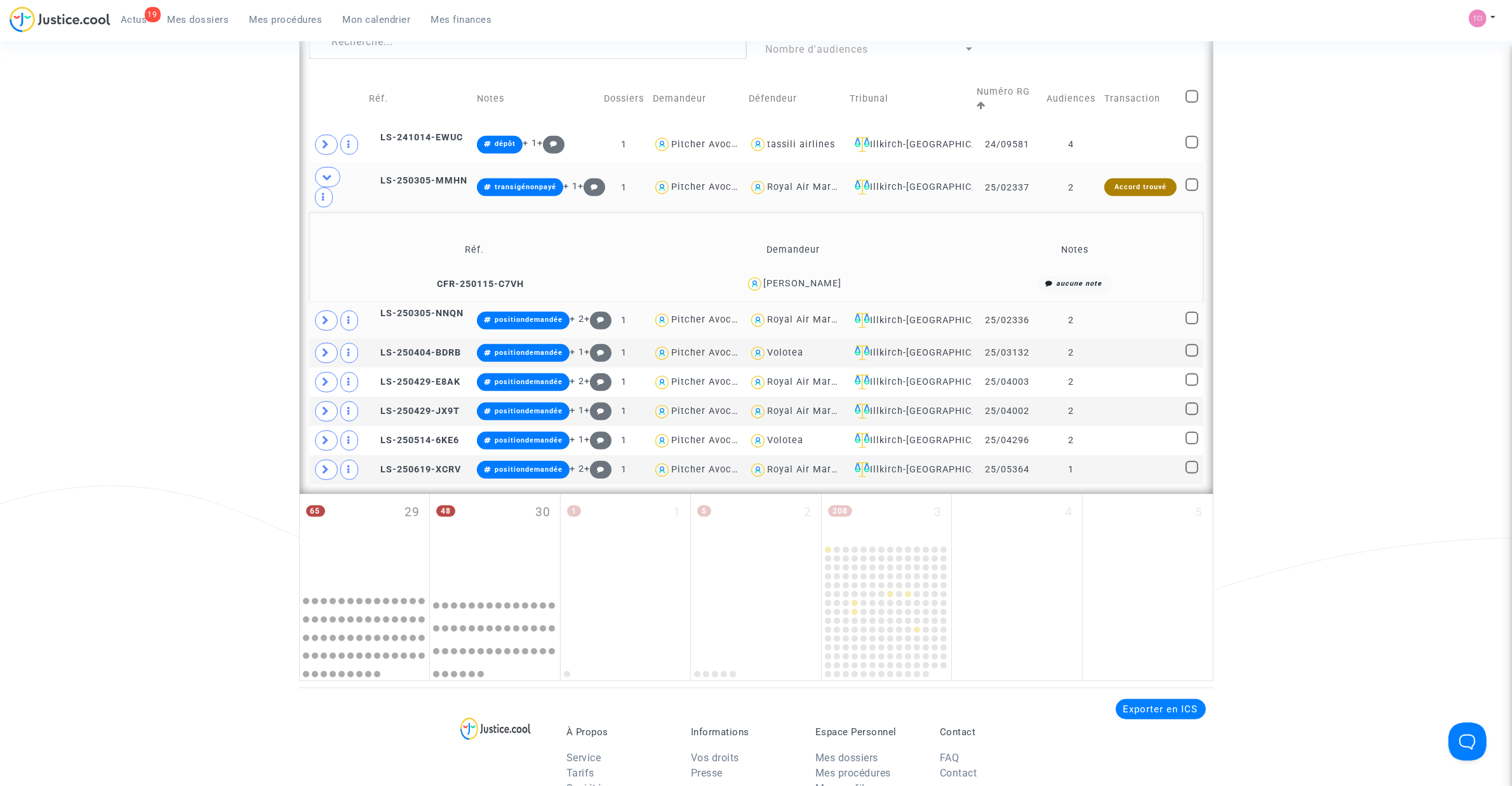
click at [318, 320] on span at bounding box center [326, 320] width 23 height 20
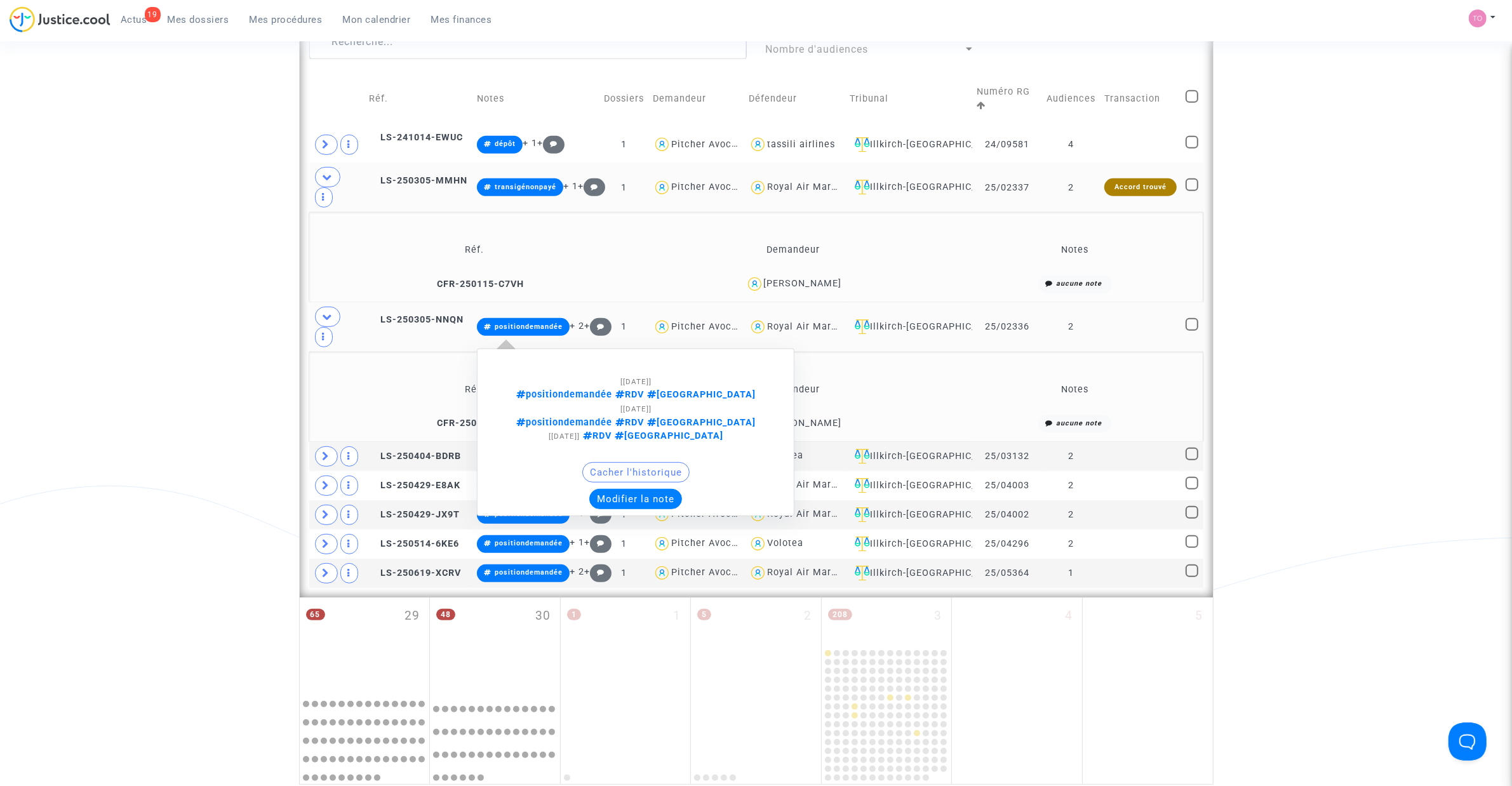
click at [623, 489] on button "Modifier la note" at bounding box center [635, 499] width 92 height 20
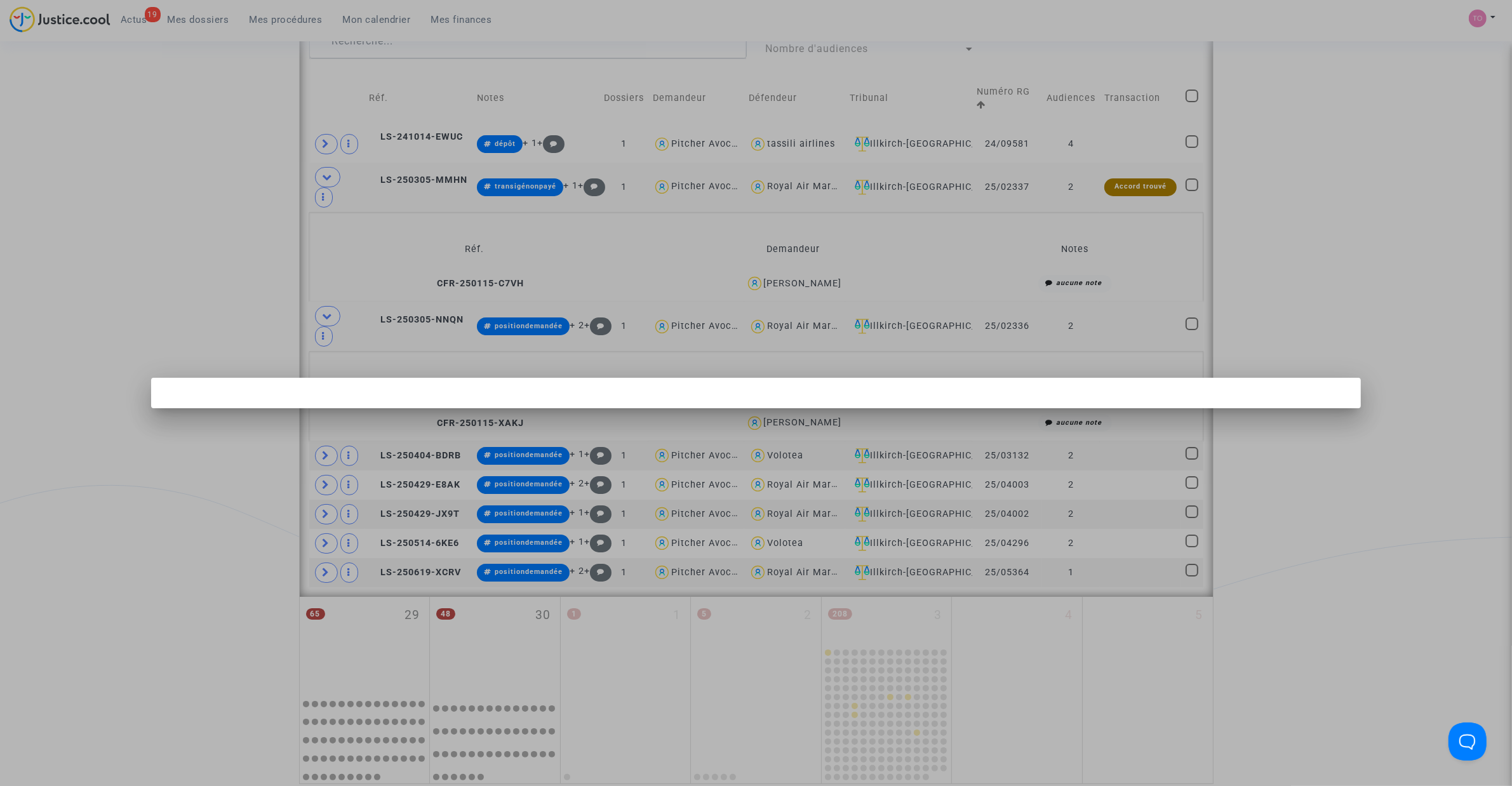
scroll to position [0, 0]
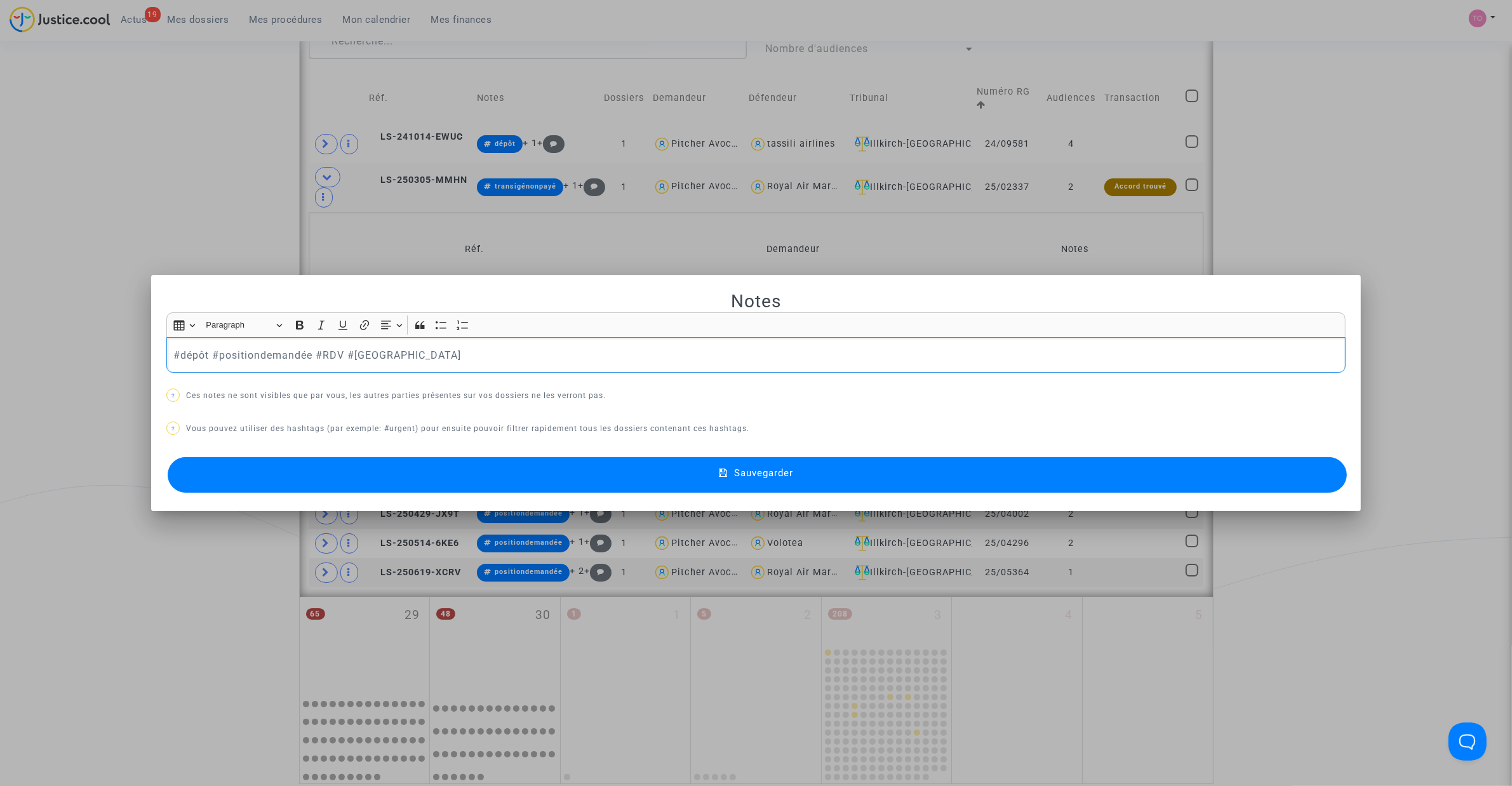
drag, startPoint x: 203, startPoint y: 354, endPoint x: 105, endPoint y: 357, distance: 98.0
click at [105, 357] on div "Notes Rich Text Editor Insert table Insert table Heading Paragraph Paragraph He…" at bounding box center [756, 393] width 1512 height 786
copy p "#dépôt"
click at [509, 470] on button "Sauvegarder" at bounding box center [757, 475] width 1179 height 35
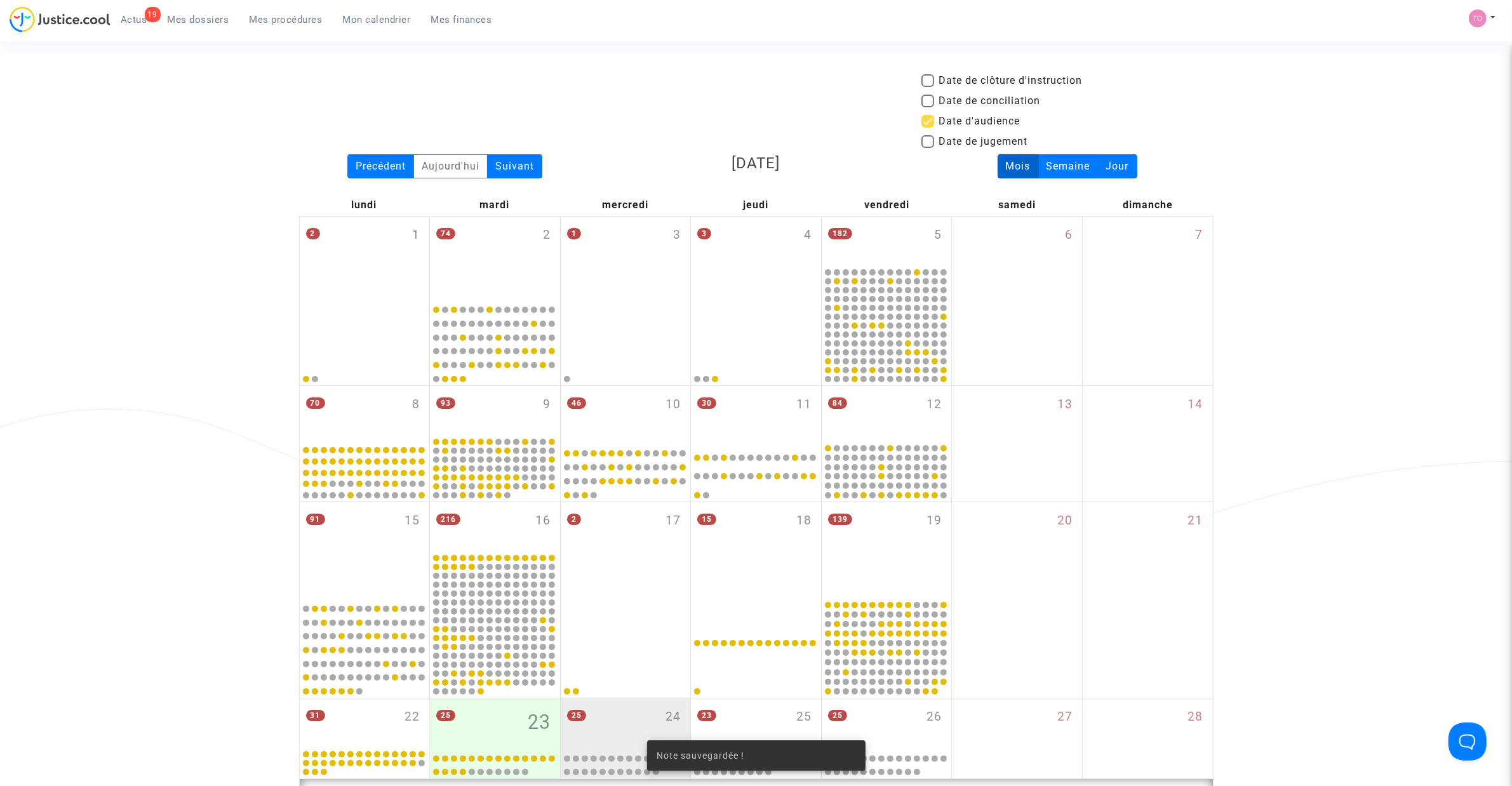
scroll to position [764, 0]
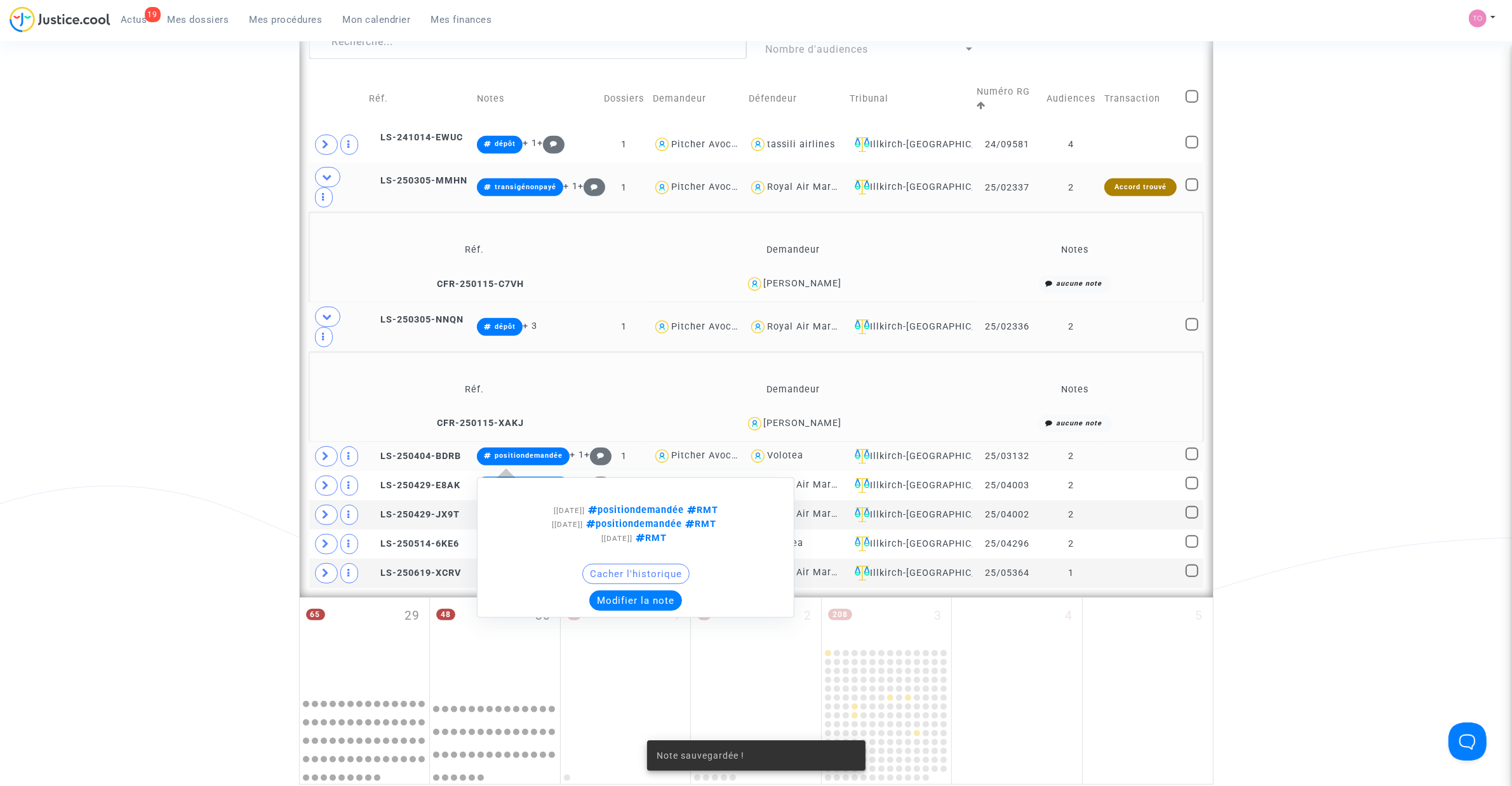
click at [618, 501] on button "Modifier la note" at bounding box center [635, 600] width 92 height 20
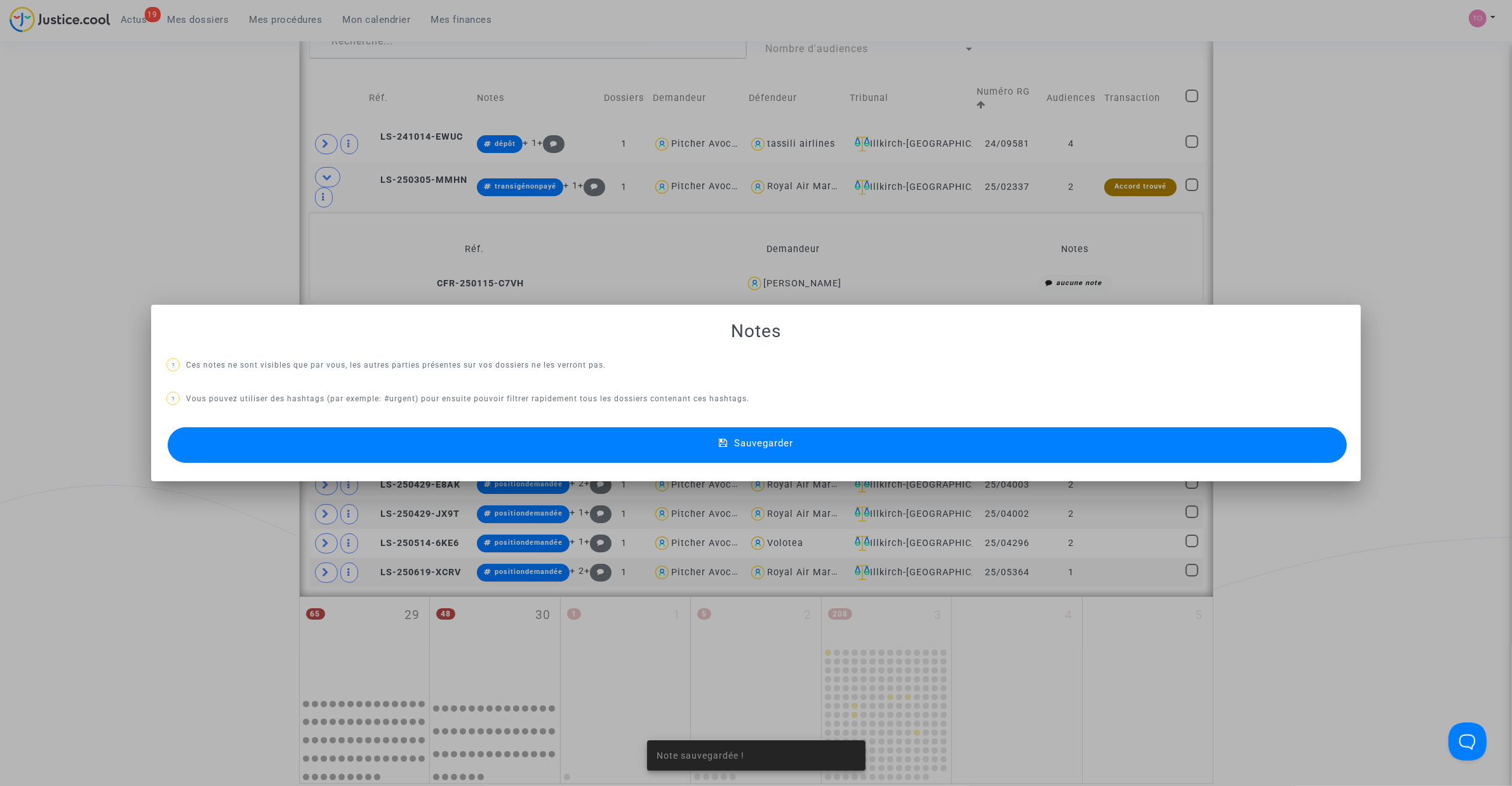
scroll to position [0, 0]
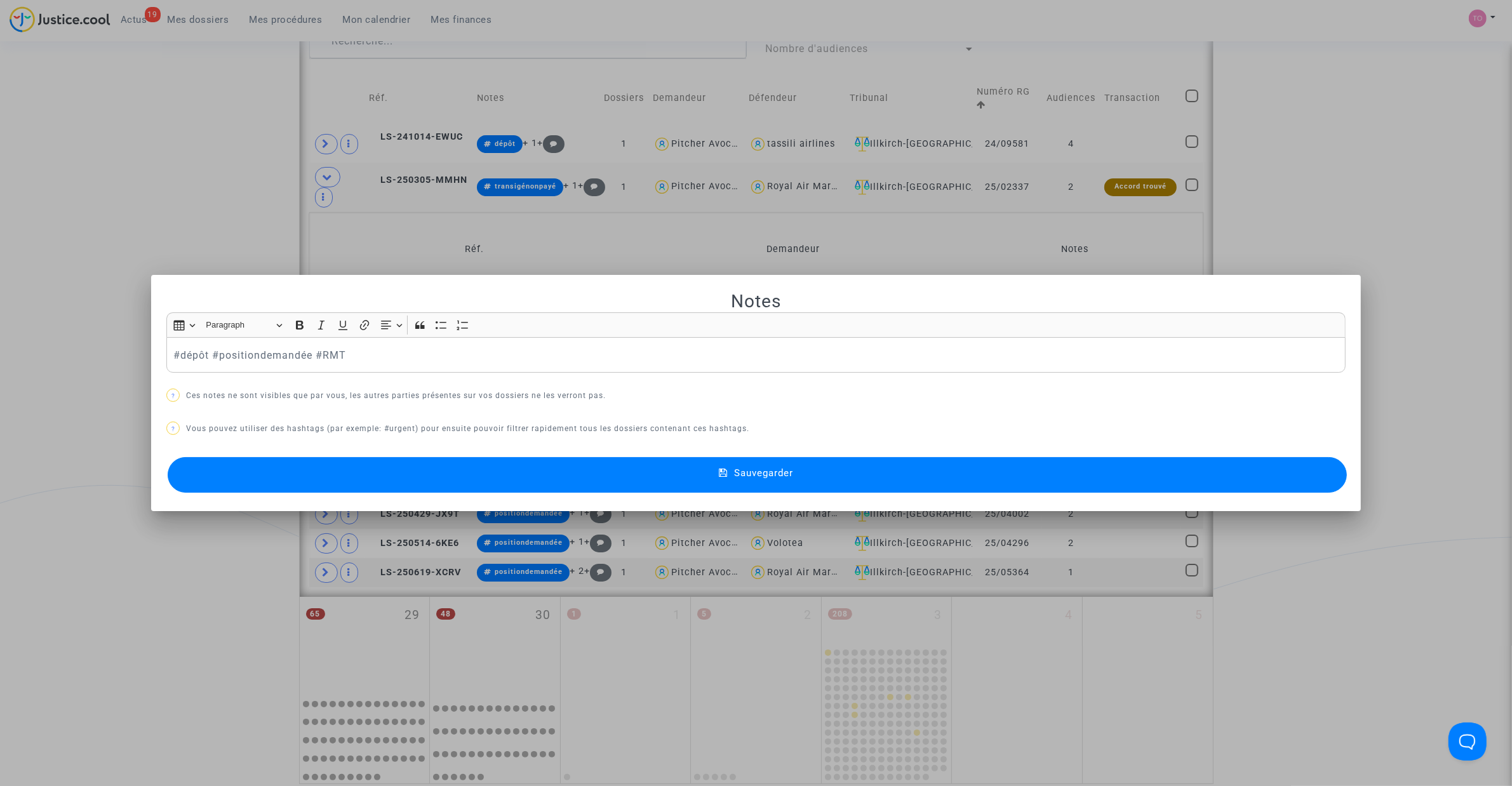
click at [409, 470] on button "Sauvegarder" at bounding box center [757, 475] width 1179 height 35
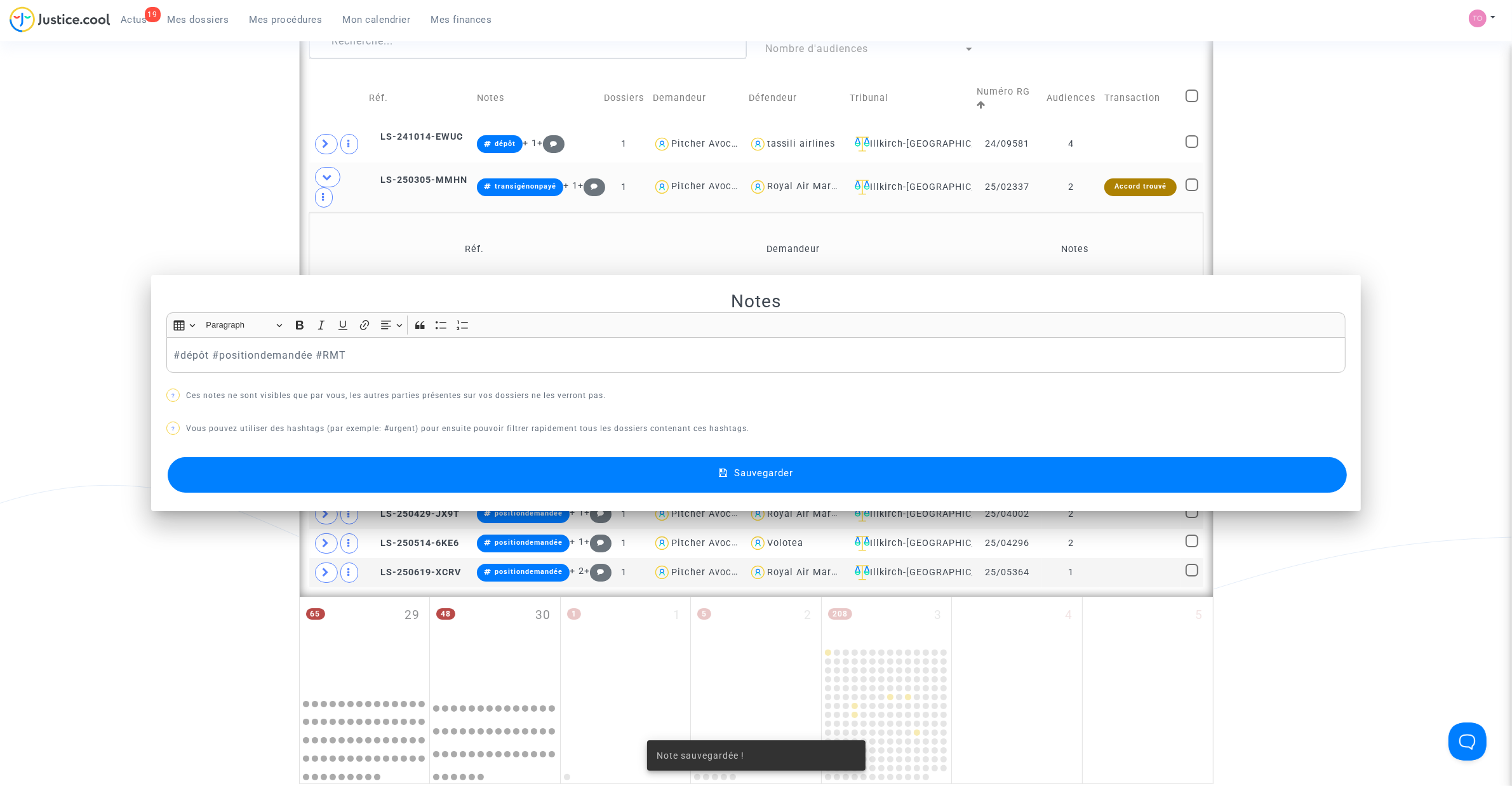
scroll to position [764, 0]
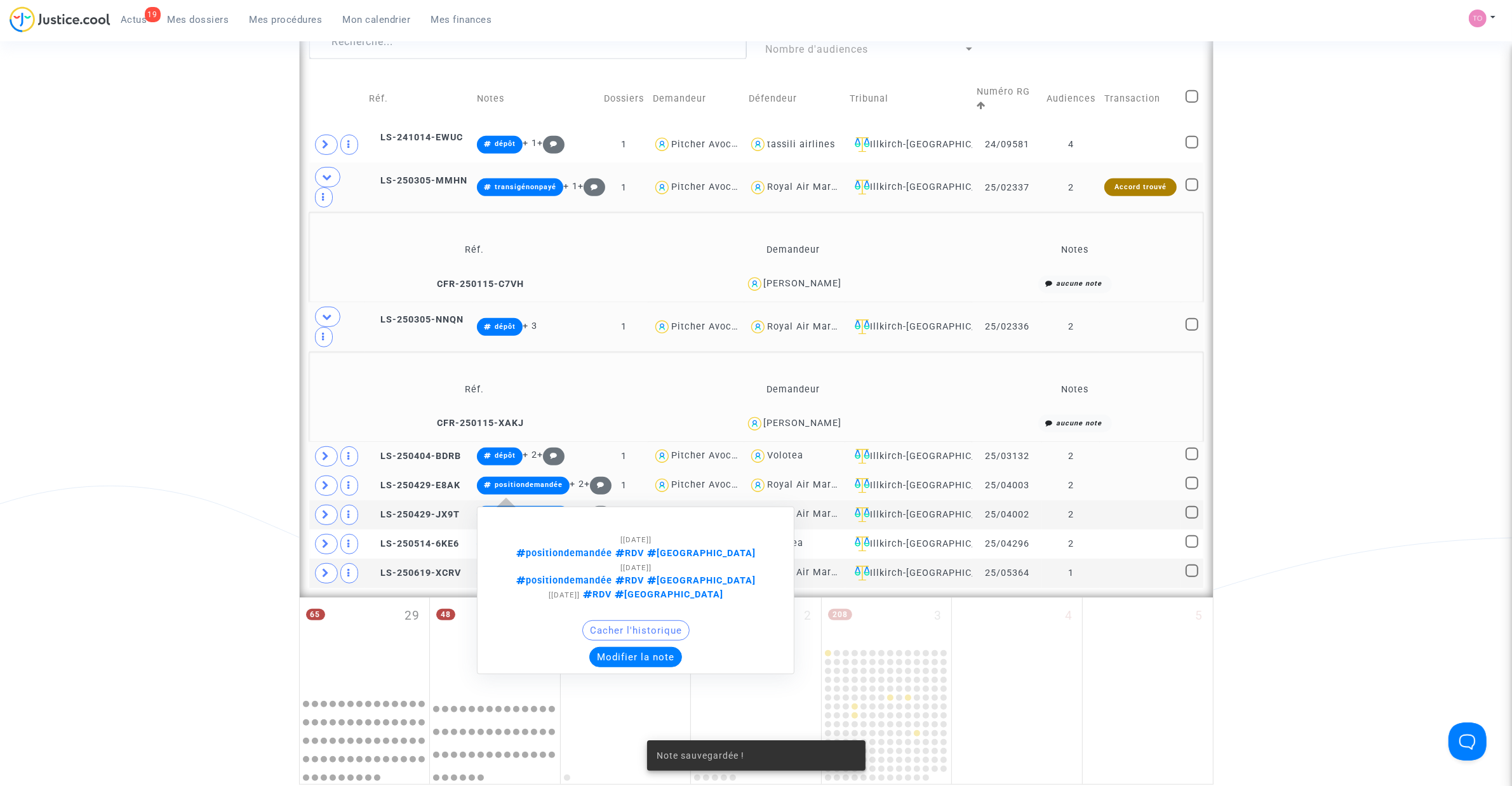
click at [614, 501] on button "Modifier la note" at bounding box center [635, 657] width 92 height 20
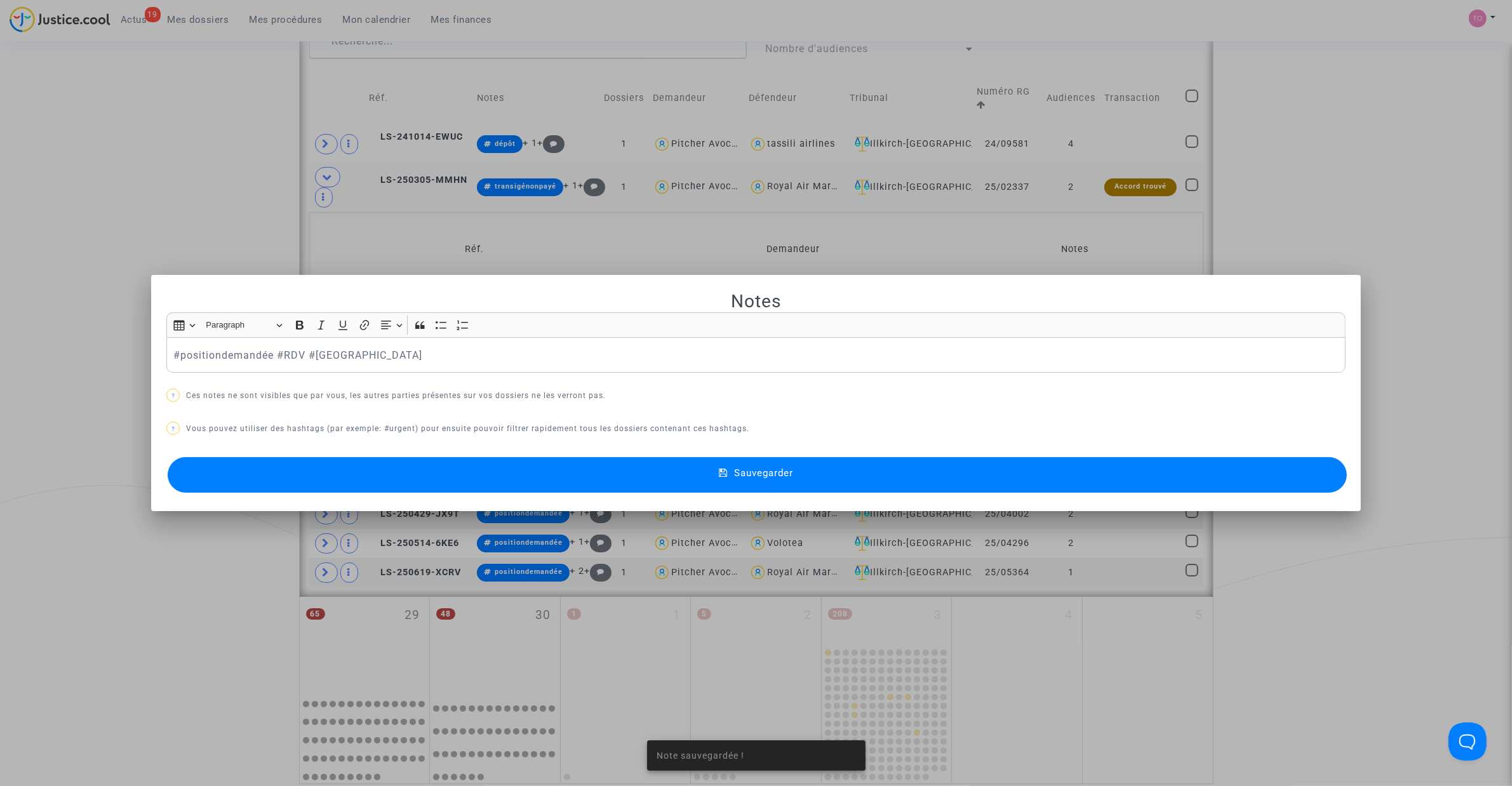
scroll to position [0, 0]
click at [527, 455] on div "Sauvegarder" at bounding box center [755, 475] width 1179 height 42
click at [520, 475] on button "Sauvegarder" at bounding box center [757, 475] width 1179 height 35
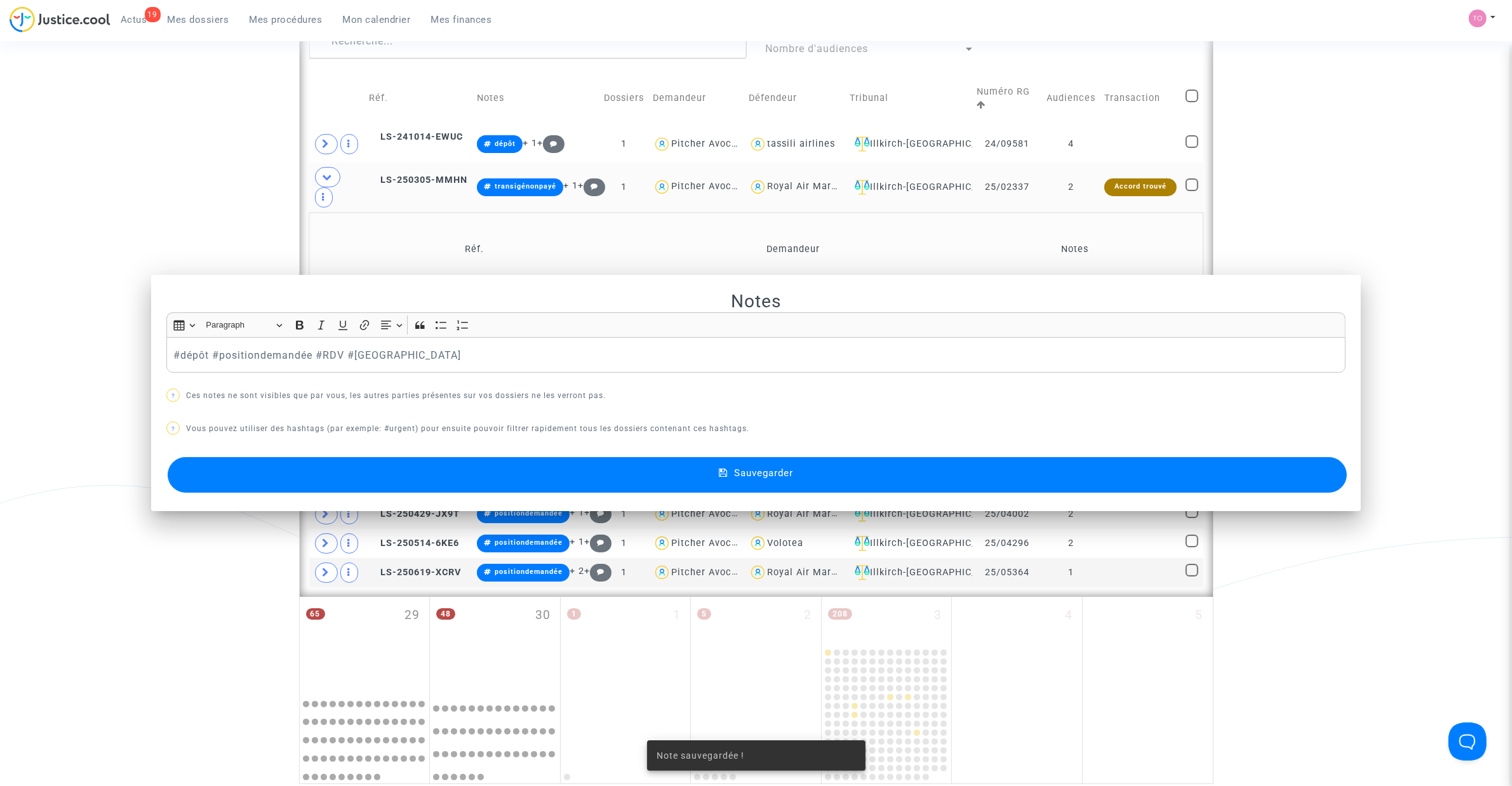
scroll to position [764, 0]
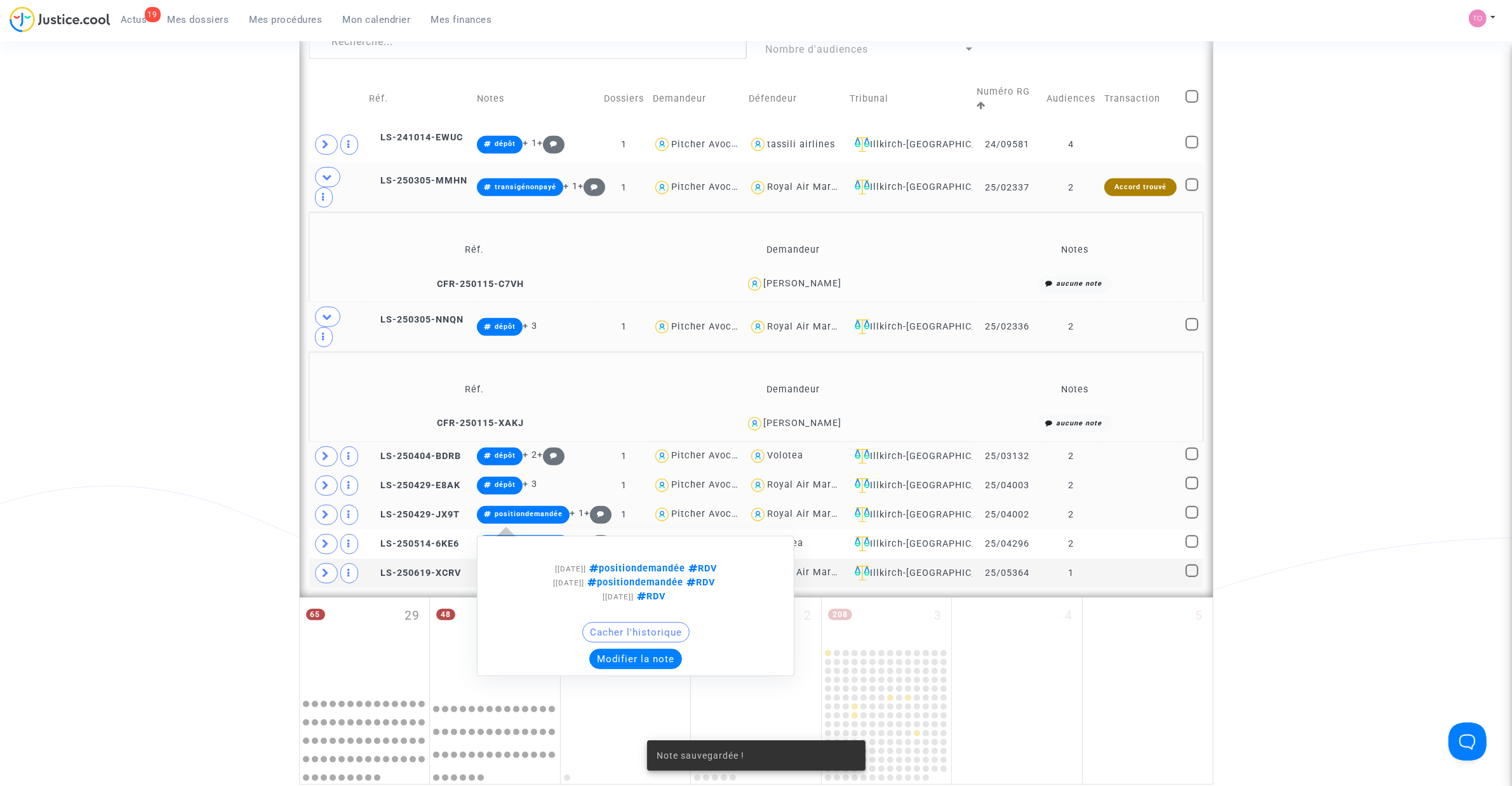
click at [613, 501] on button "Modifier la note" at bounding box center [635, 659] width 92 height 20
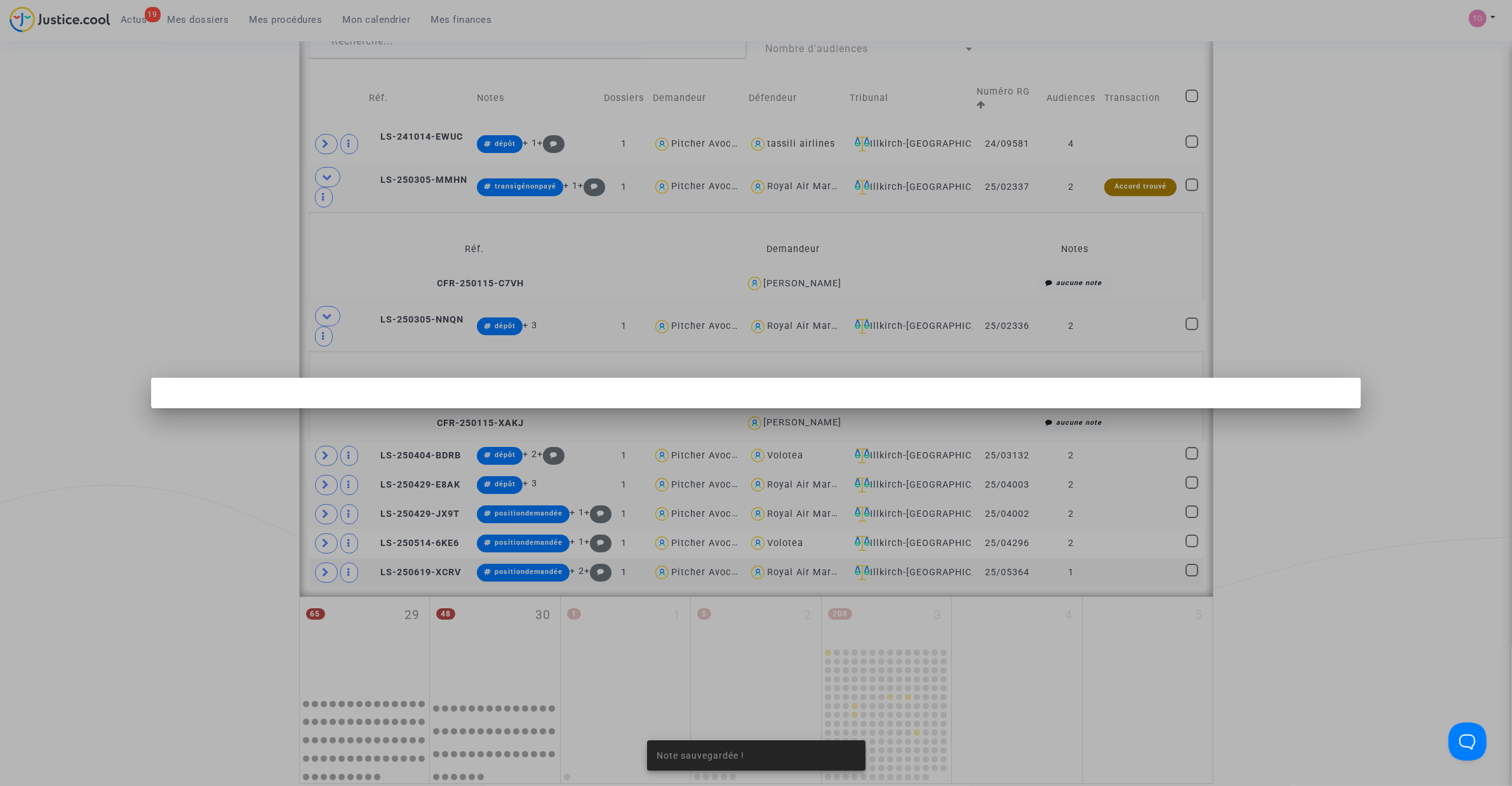
scroll to position [0, 0]
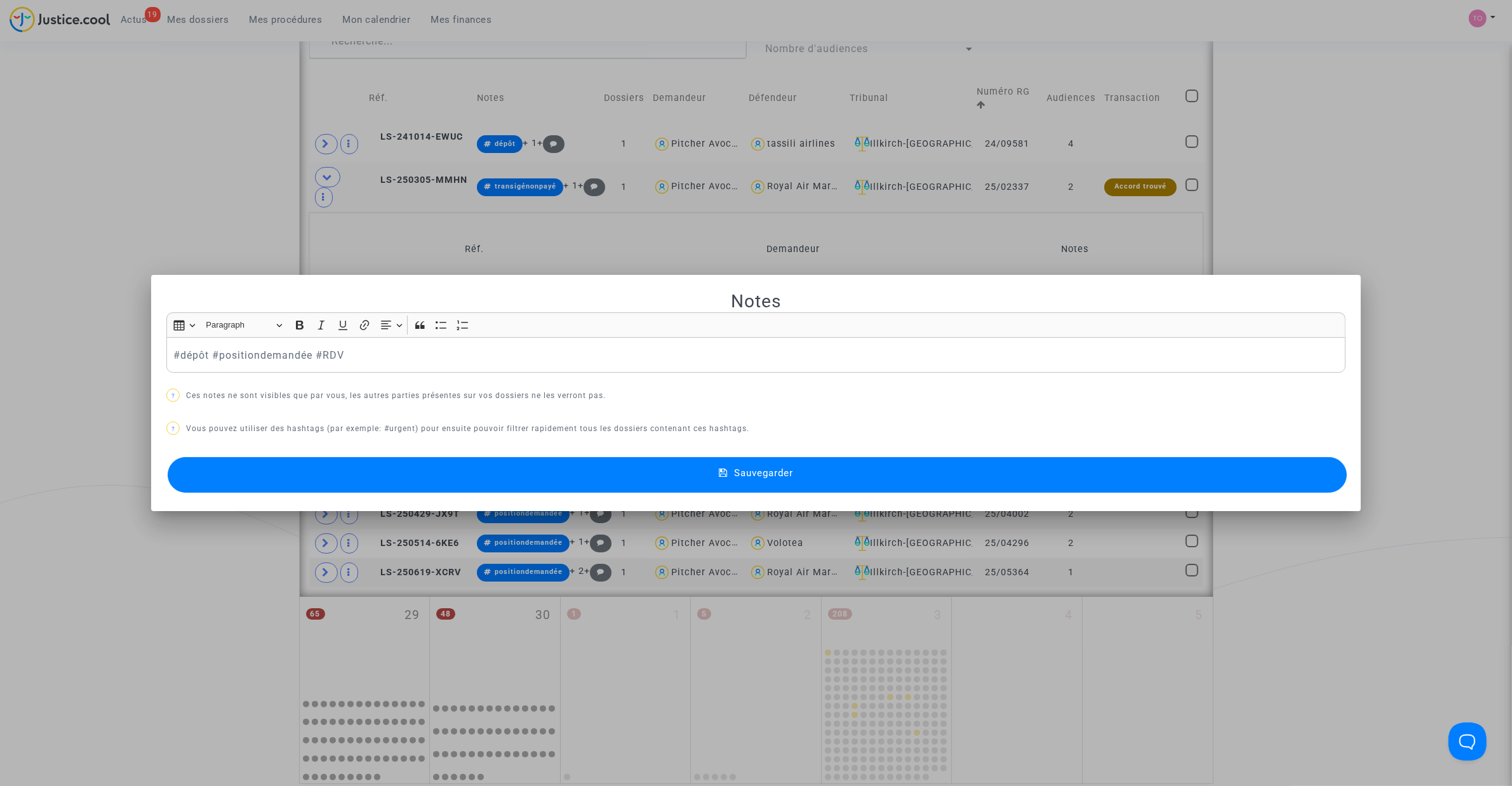
click at [543, 467] on button "Sauvegarder" at bounding box center [757, 475] width 1179 height 35
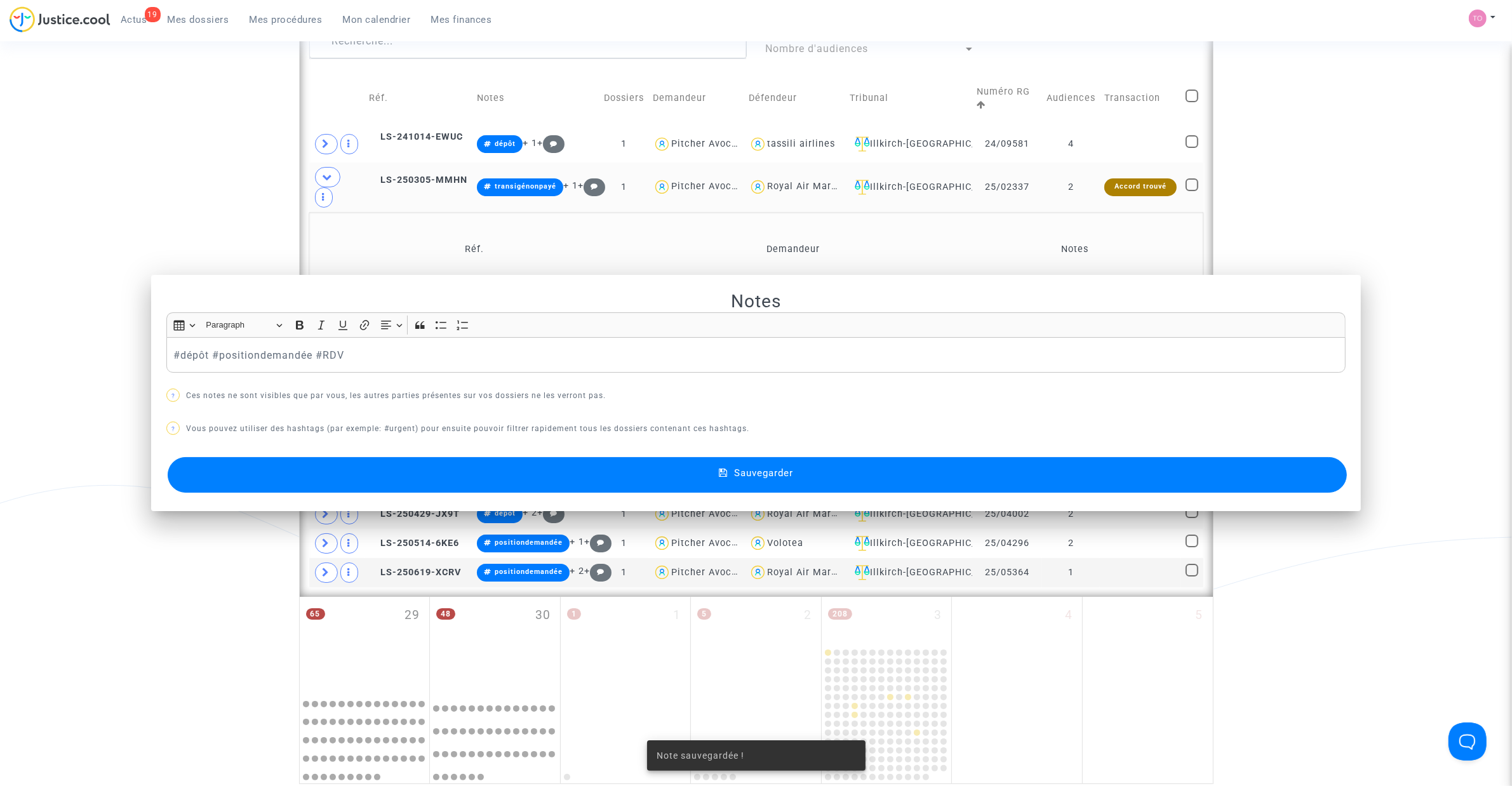
scroll to position [764, 0]
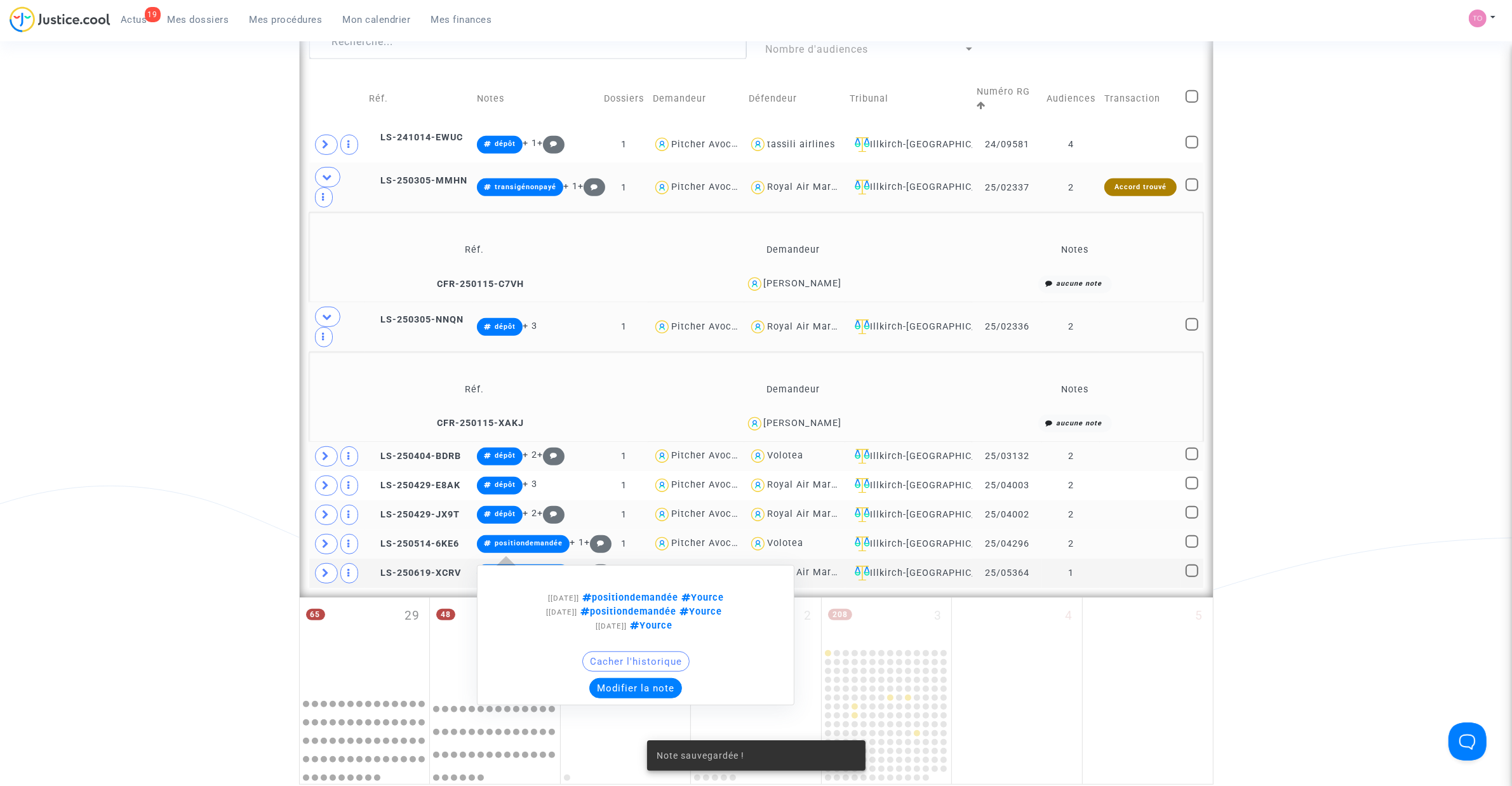
click at [613, 501] on button "Modifier la note" at bounding box center [635, 688] width 92 height 20
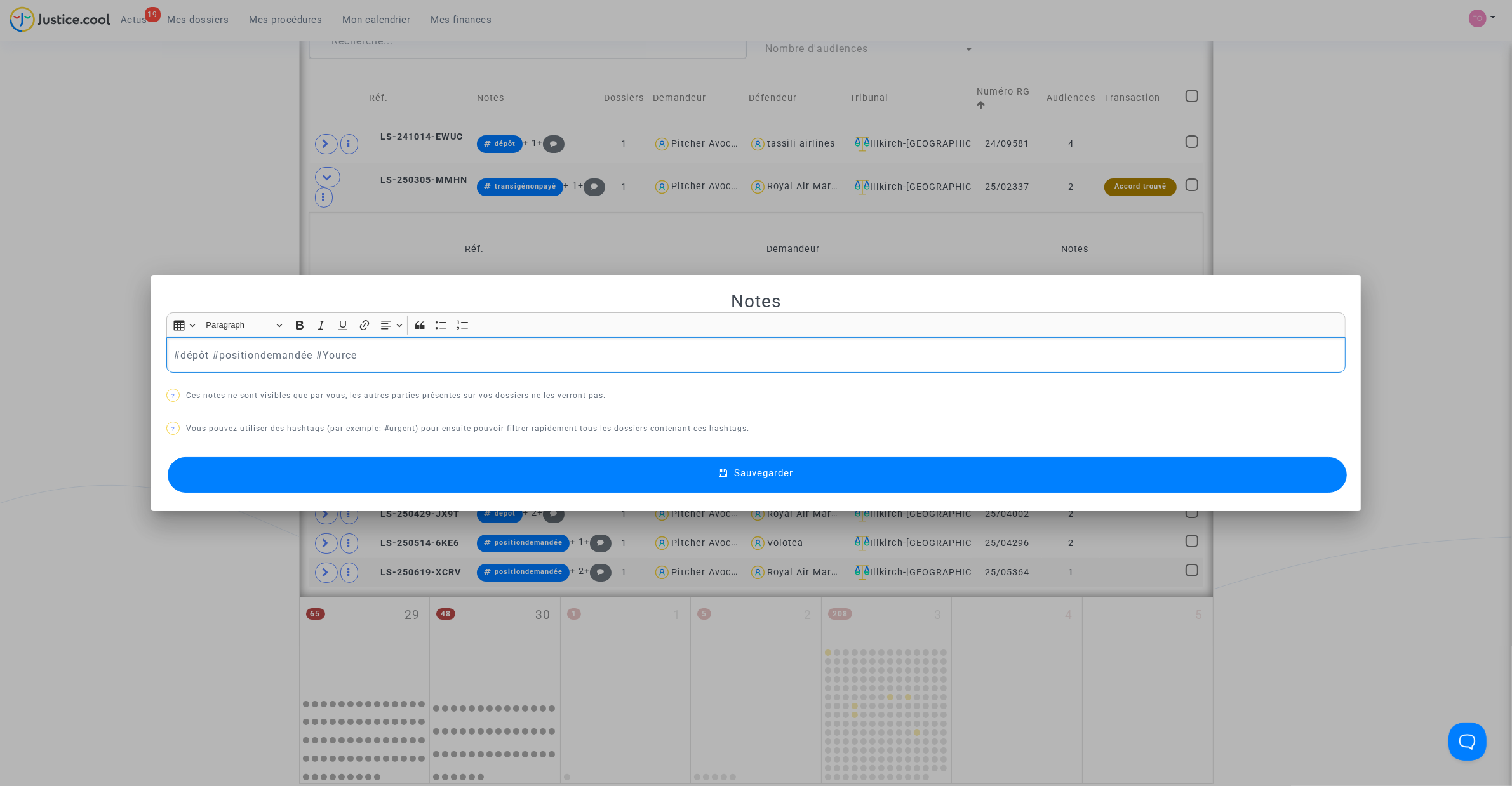
click at [491, 470] on button "Sauvegarder" at bounding box center [757, 475] width 1179 height 35
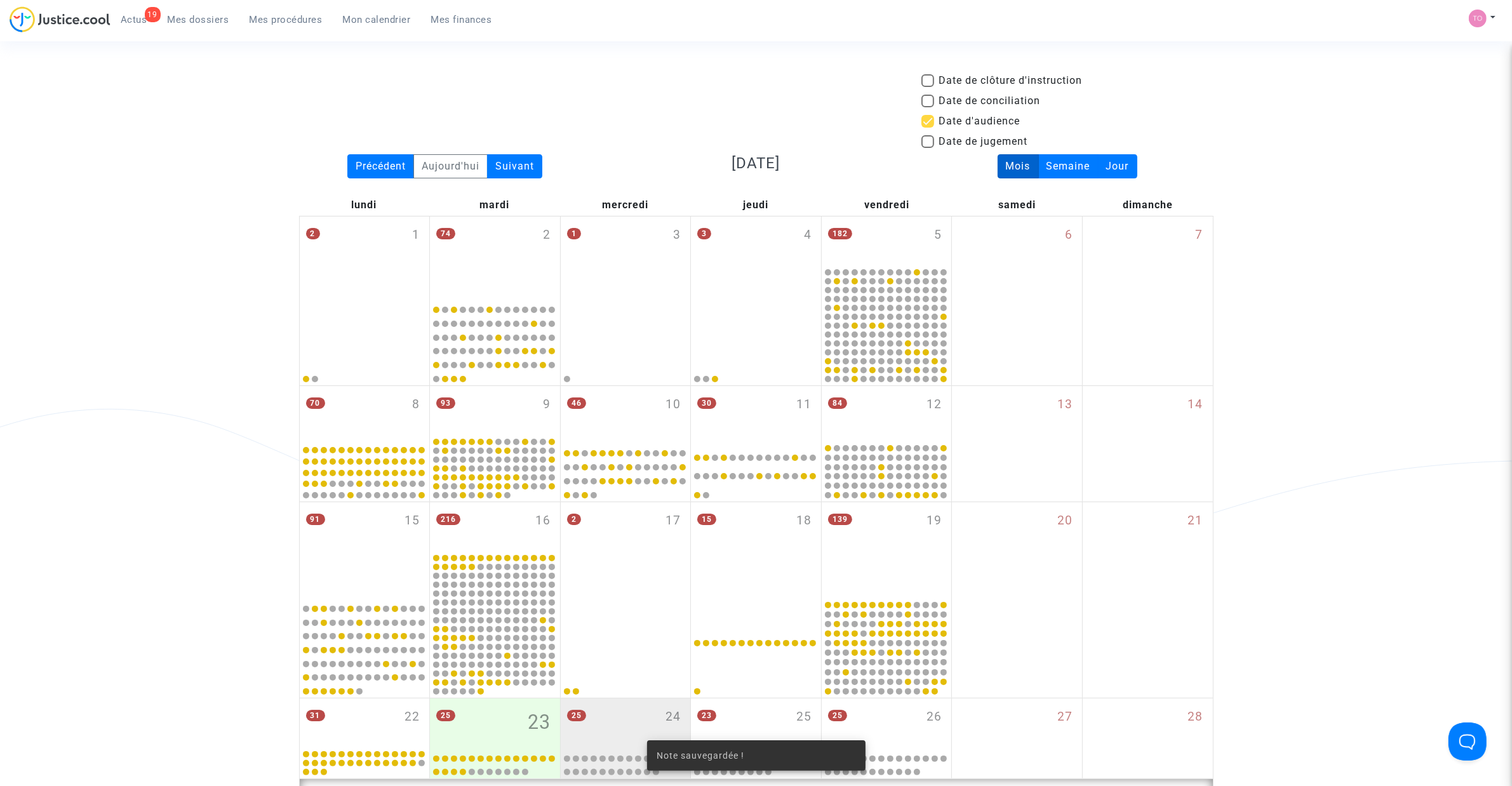
scroll to position [764, 0]
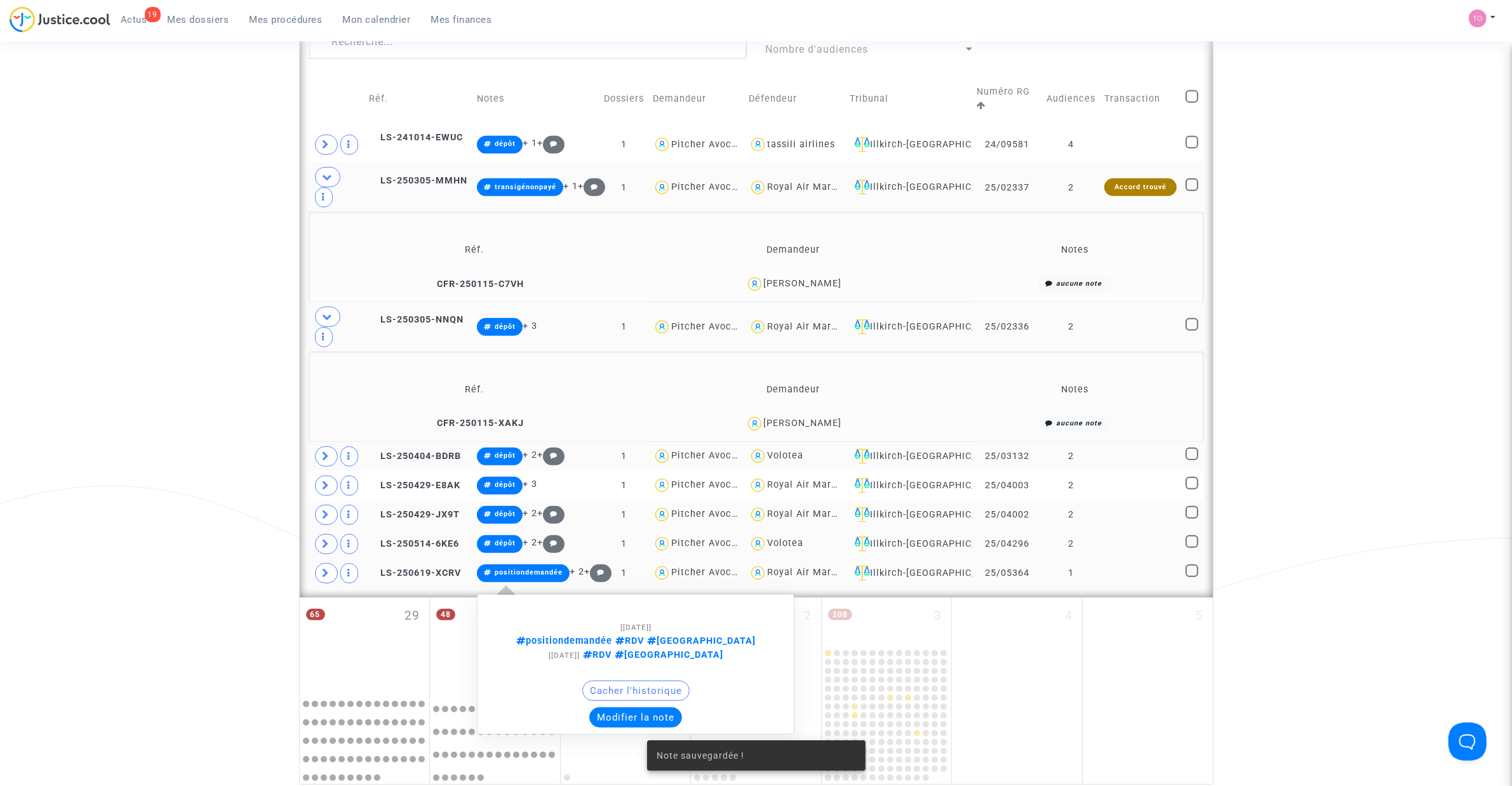
click at [621, 501] on button "Modifier la note" at bounding box center [635, 717] width 92 height 20
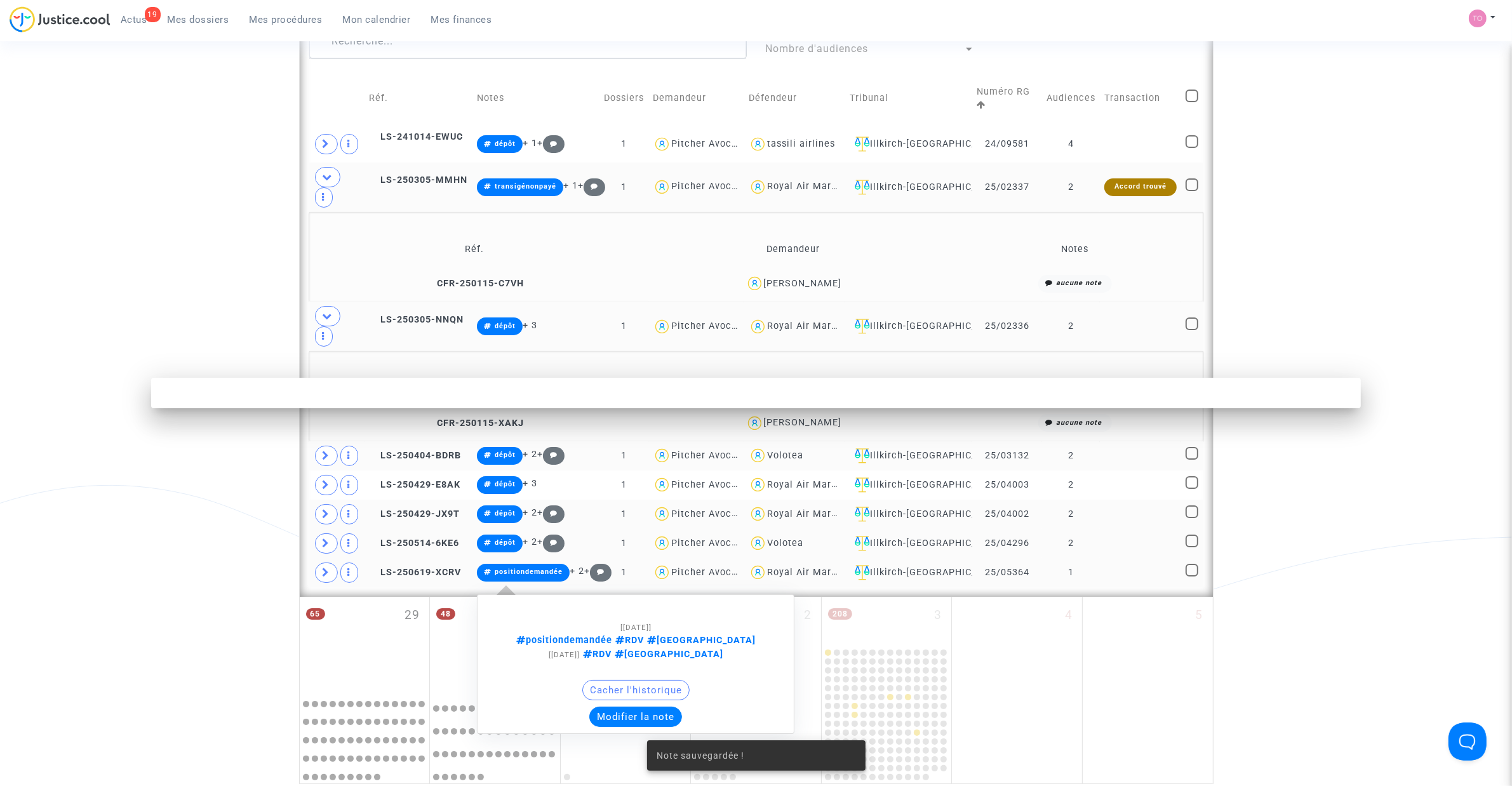
scroll to position [0, 0]
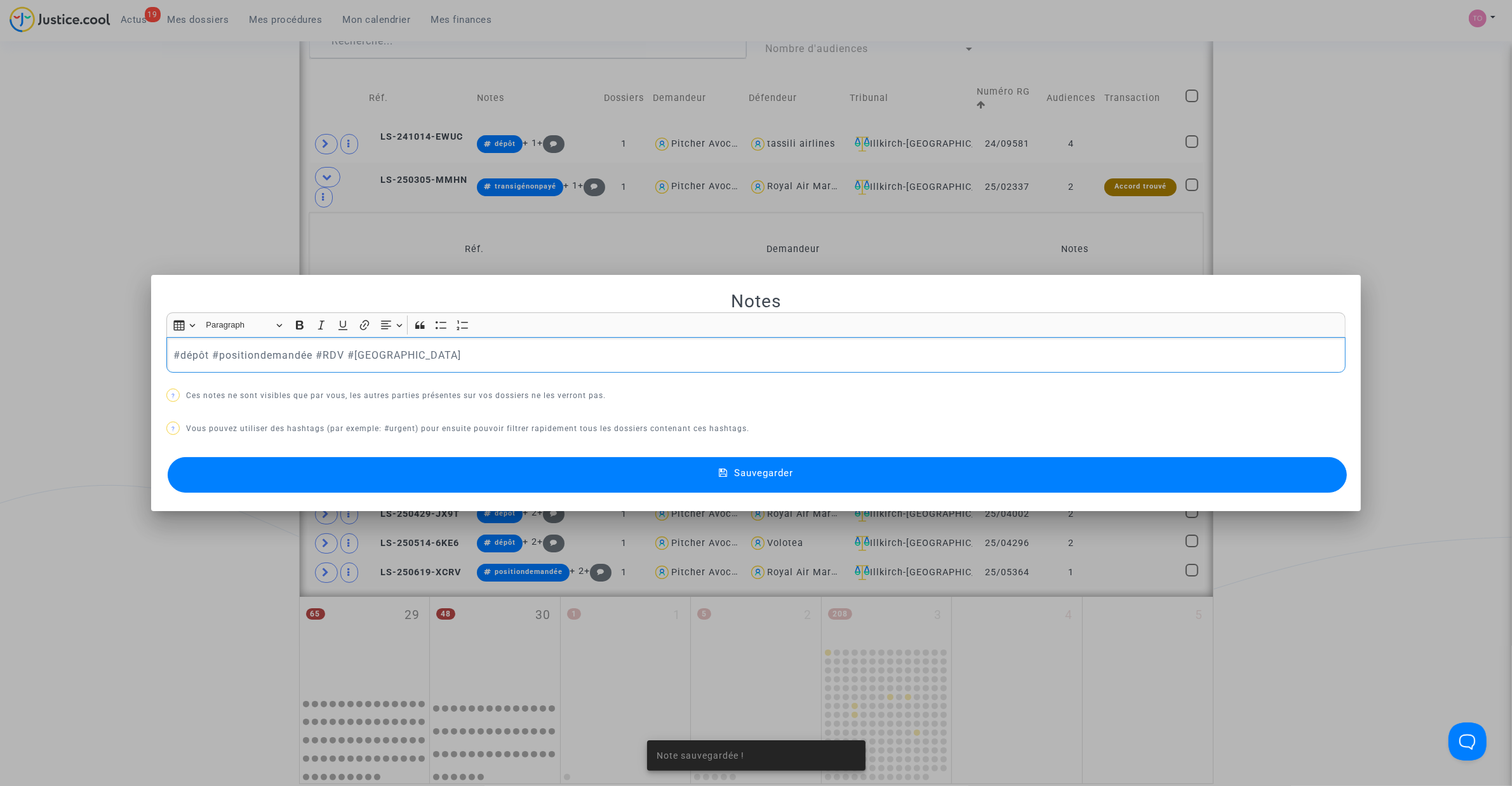
click at [490, 461] on button "Sauvegarder" at bounding box center [757, 475] width 1179 height 35
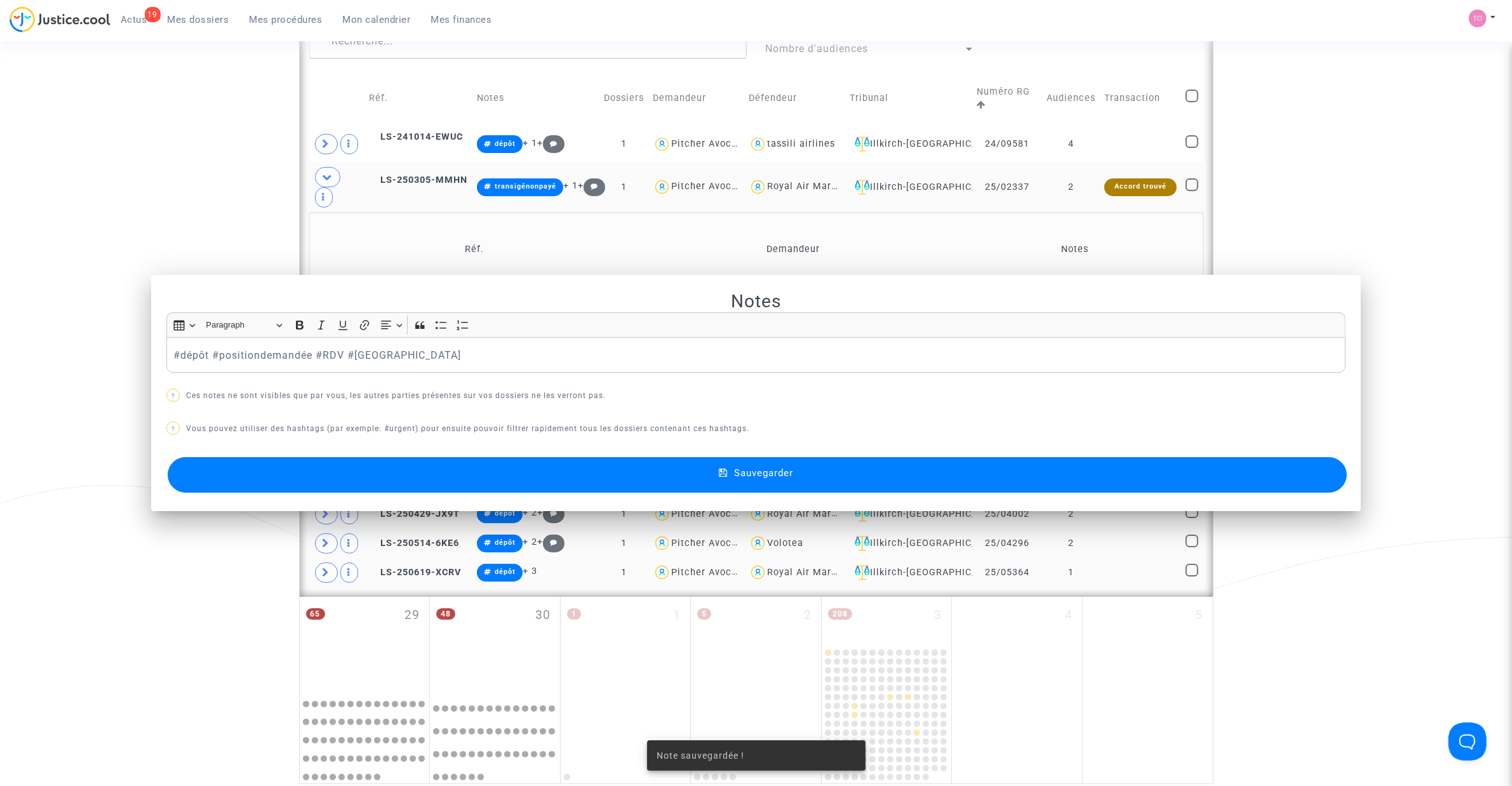
scroll to position [764, 0]
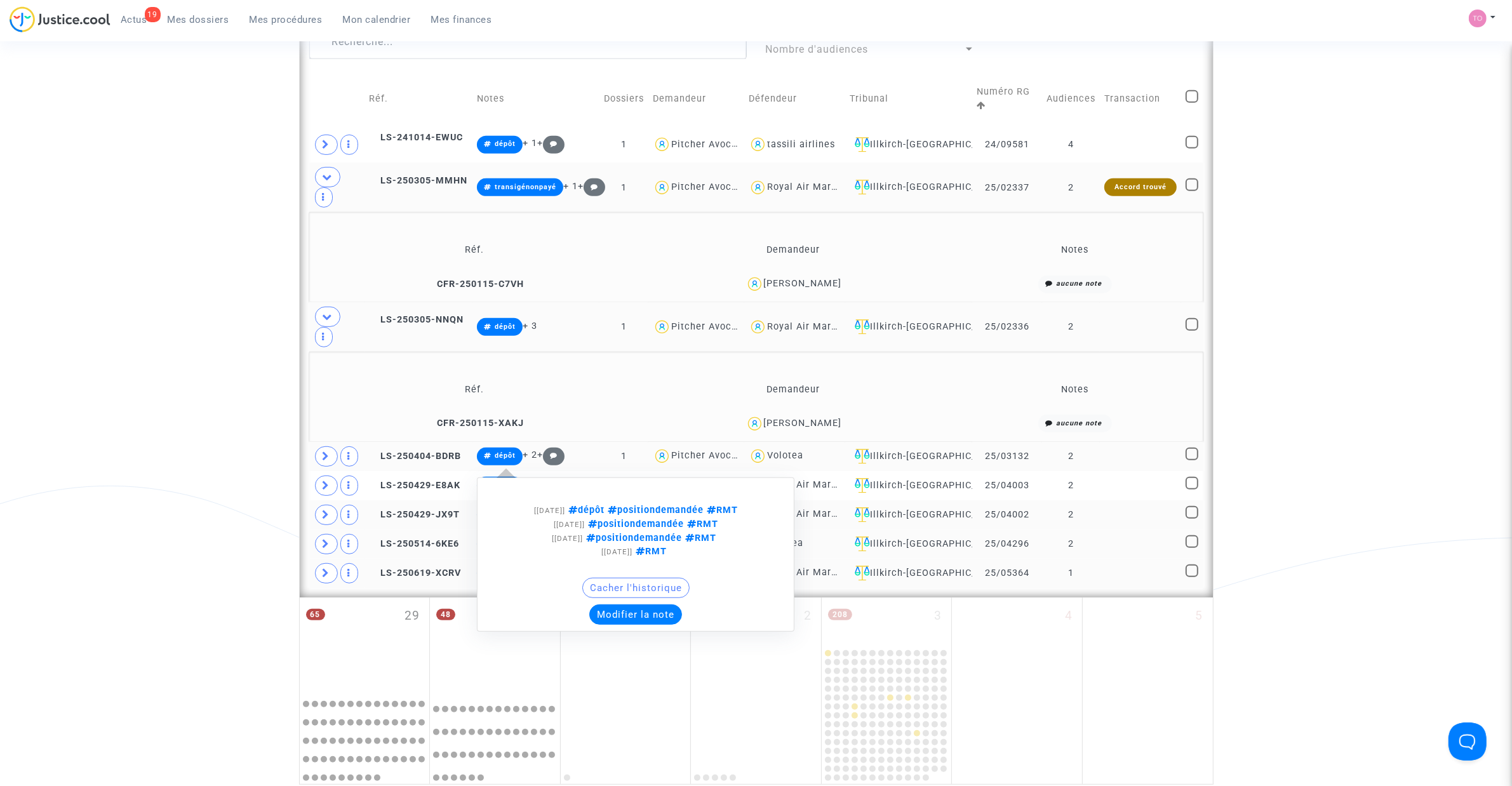
click at [635, 501] on button "Modifier la note" at bounding box center [635, 614] width 92 height 20
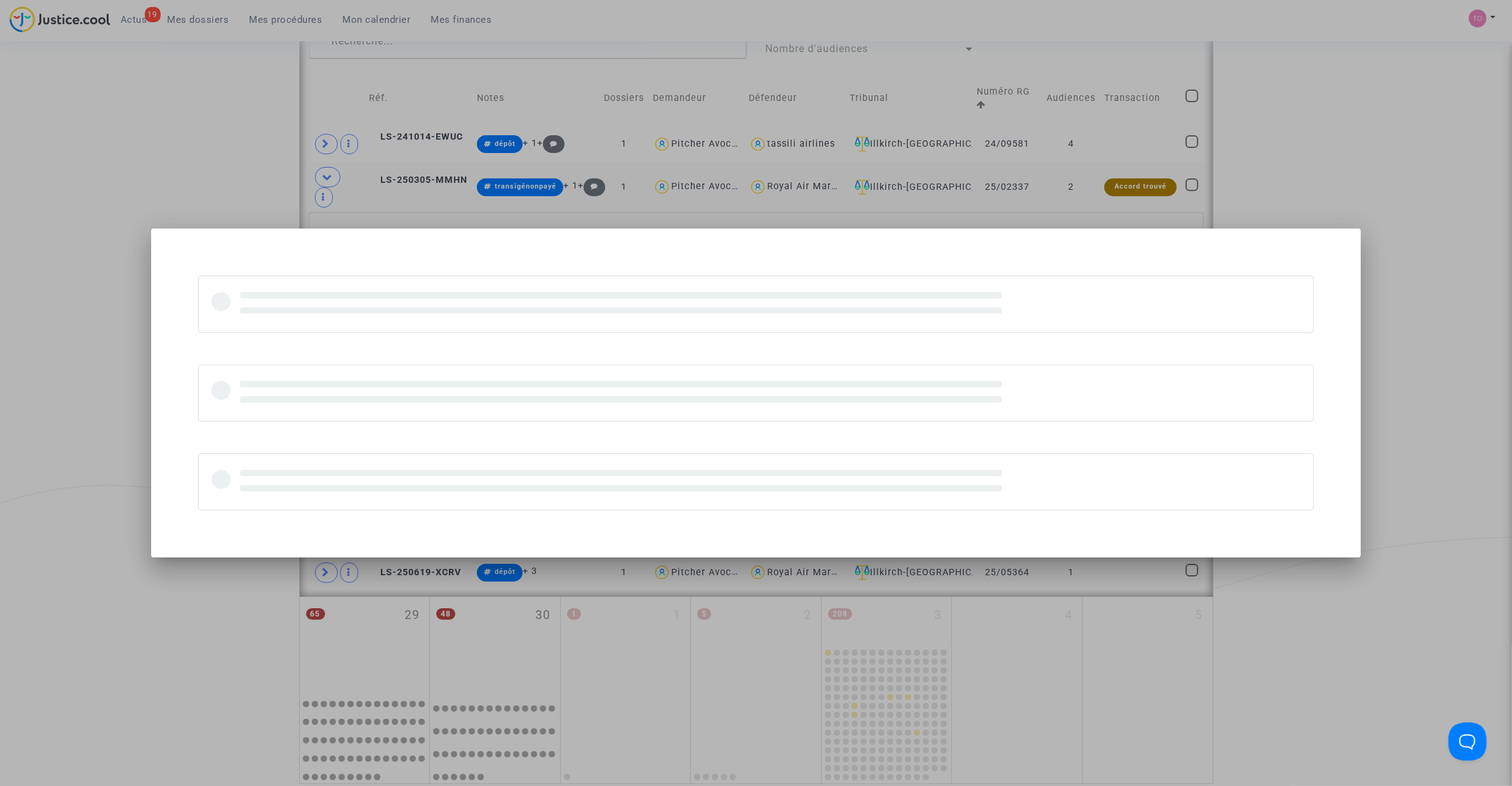
scroll to position [0, 0]
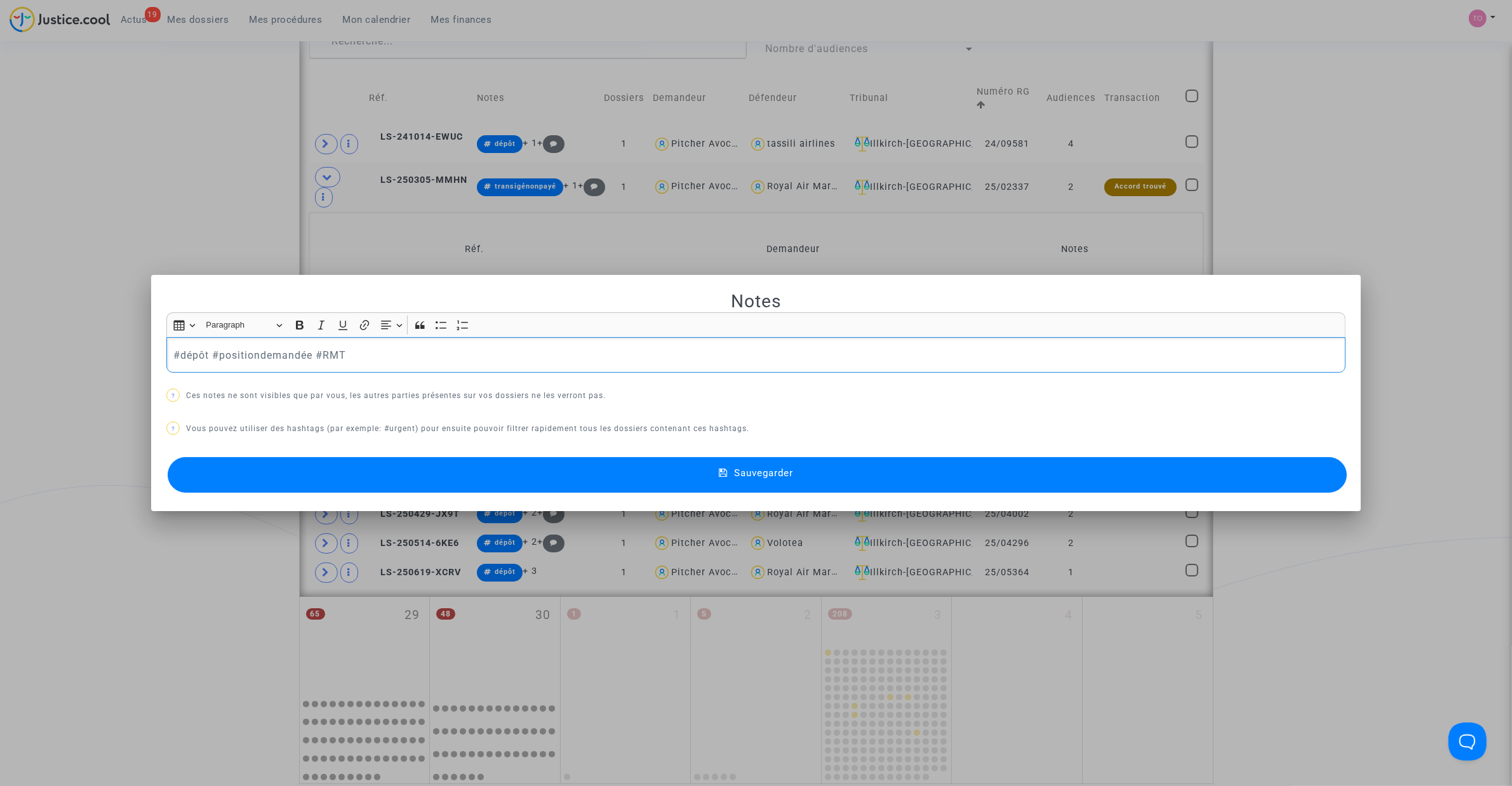
drag, startPoint x: 204, startPoint y: 352, endPoint x: 179, endPoint y: 357, distance: 25.5
click at [179, 357] on p "#dépôt #positiondemandée #RMT" at bounding box center [756, 355] width 1166 height 16
click at [635, 473] on button "Sauvegarder" at bounding box center [757, 475] width 1179 height 35
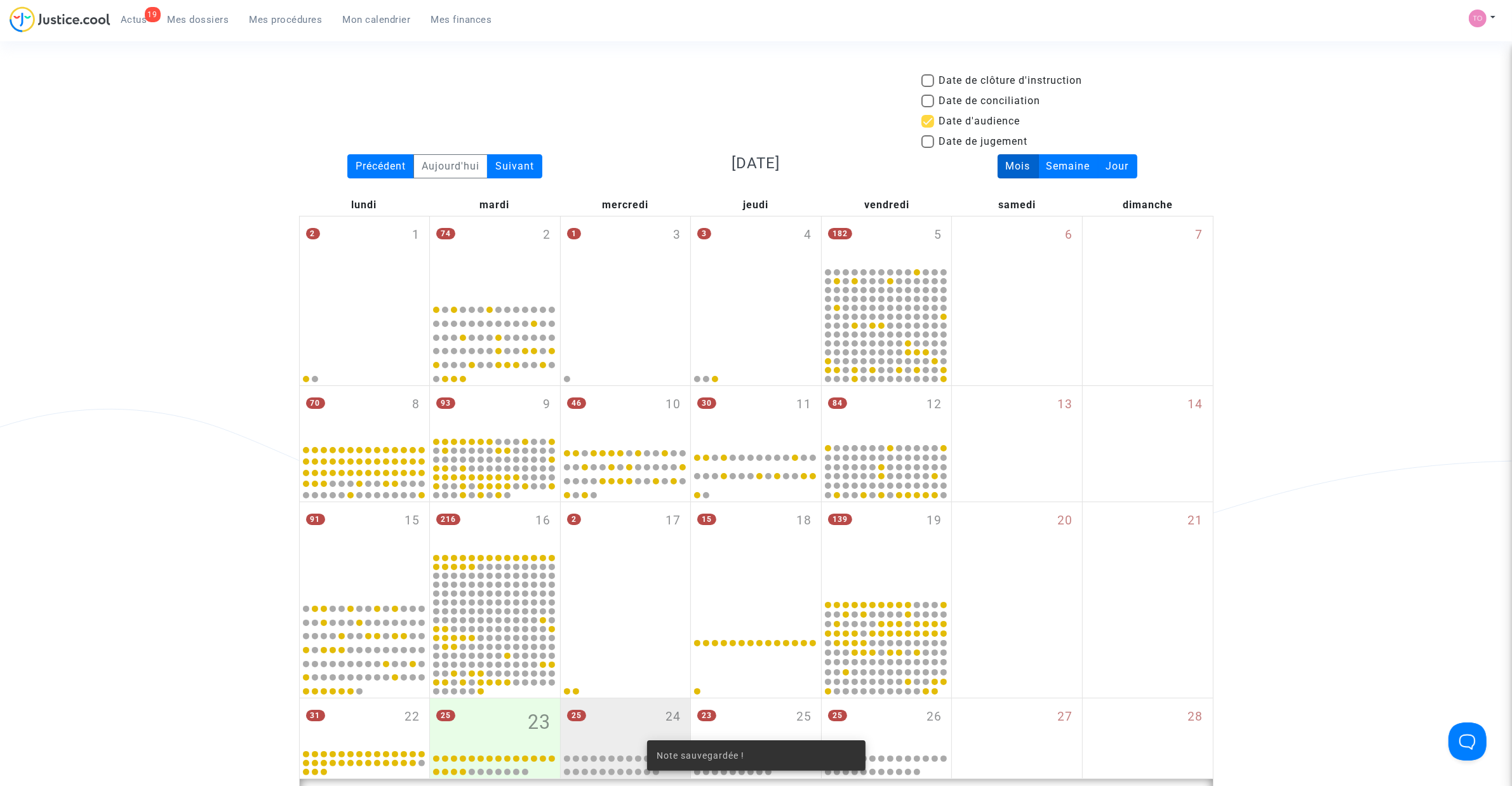
scroll to position [764, 0]
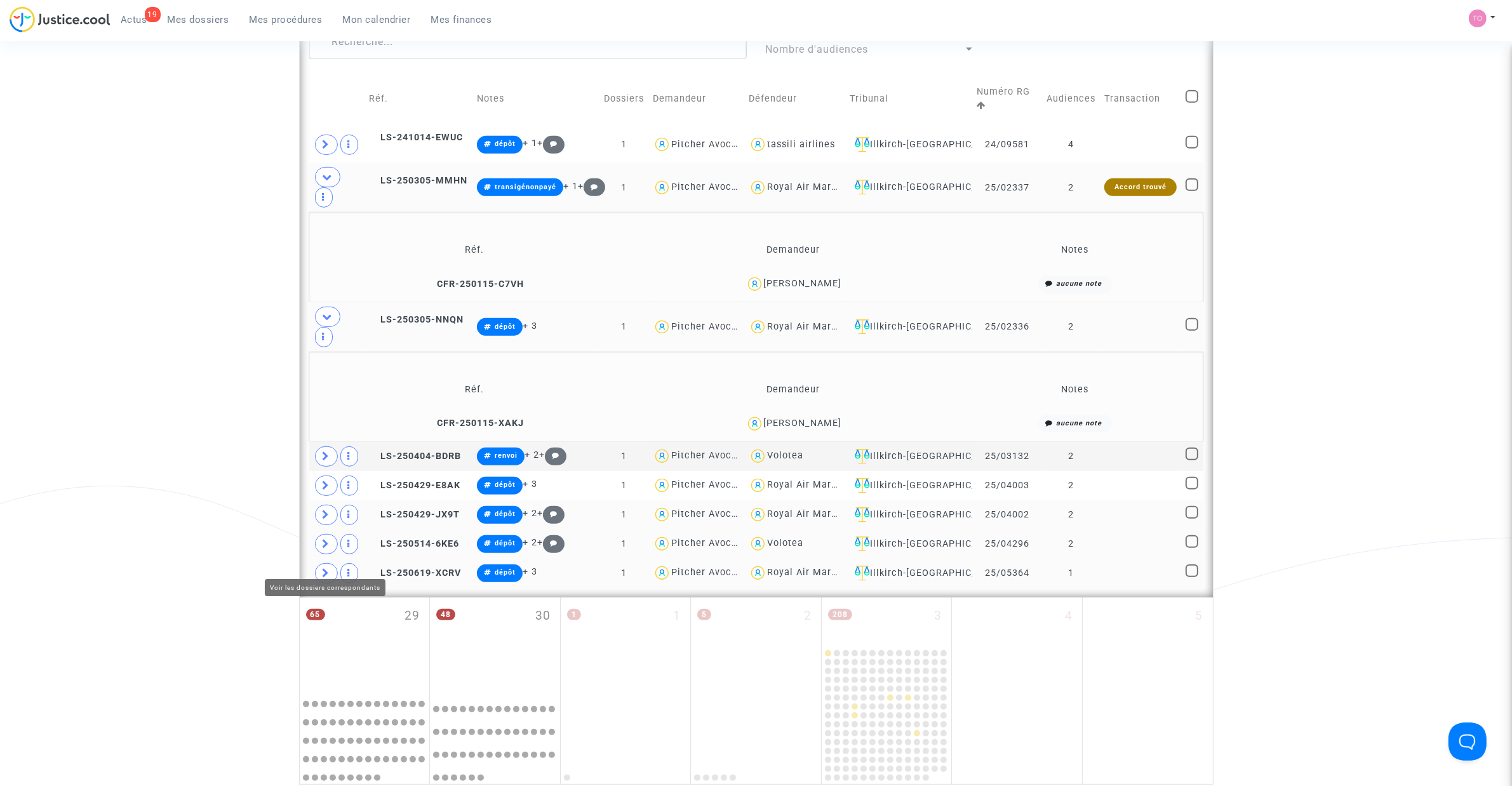
click at [325, 501] on icon at bounding box center [326, 544] width 8 height 10
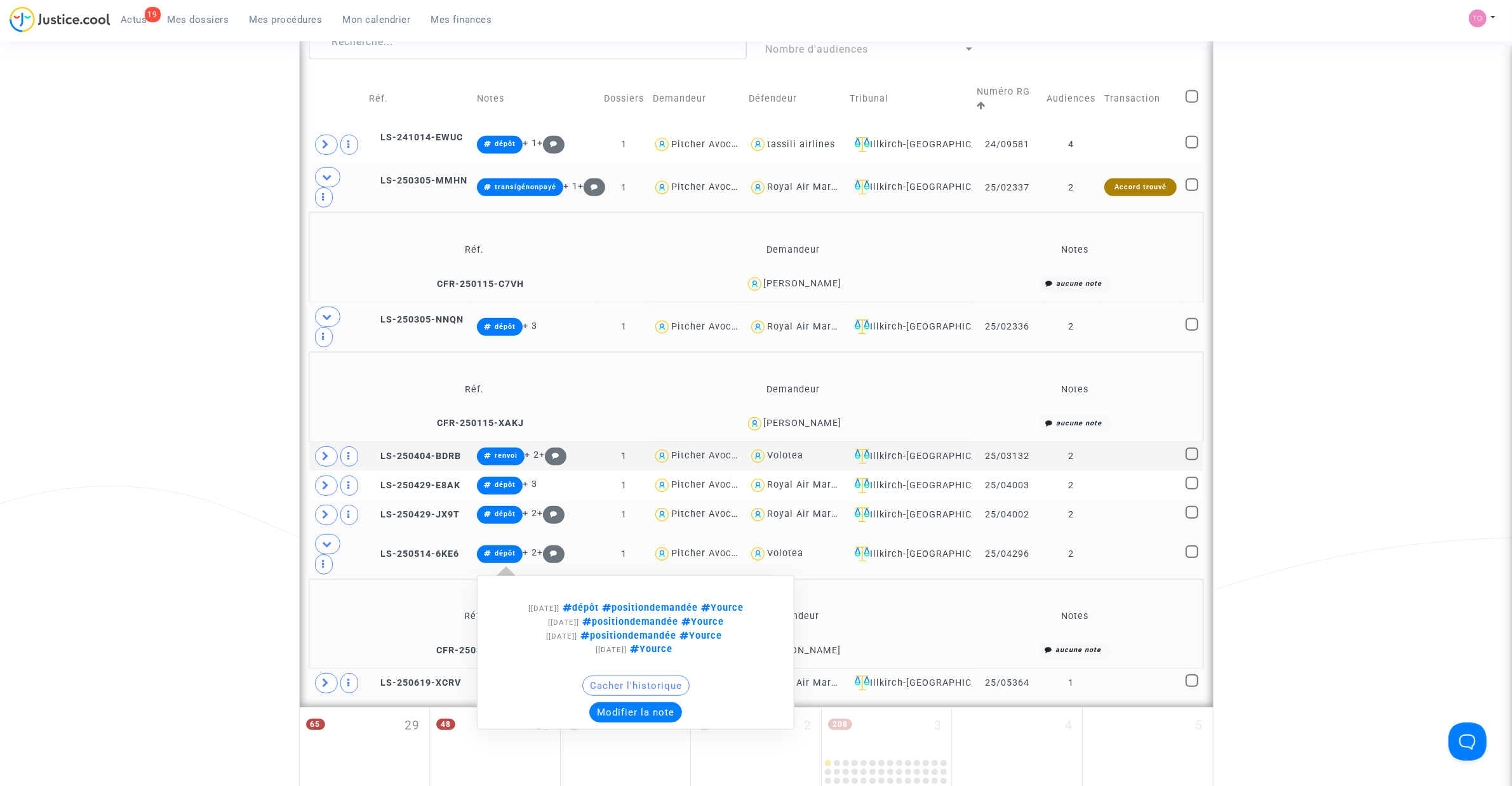
click at [643, 501] on button "Modifier la note" at bounding box center [635, 712] width 92 height 20
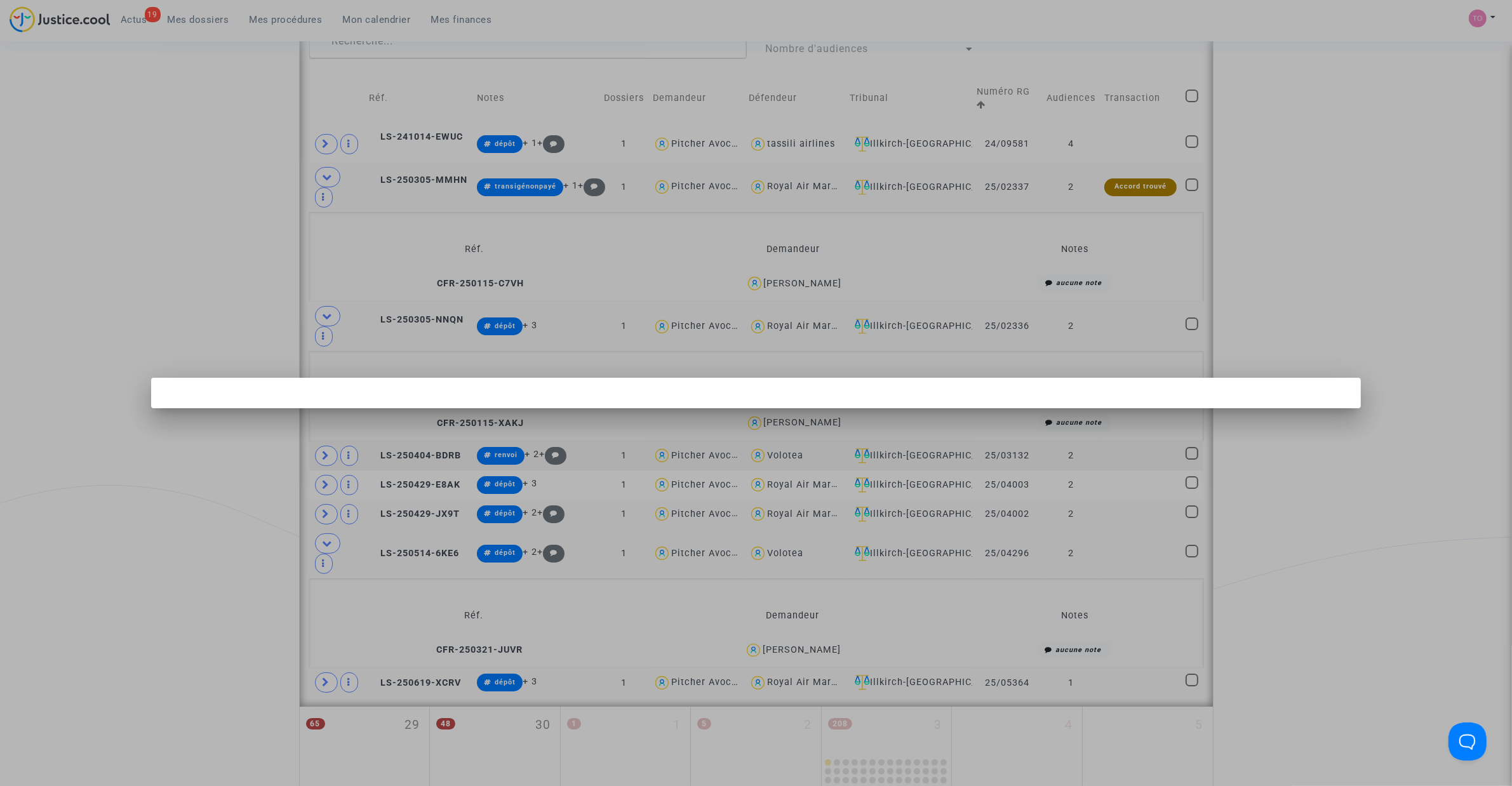
scroll to position [0, 0]
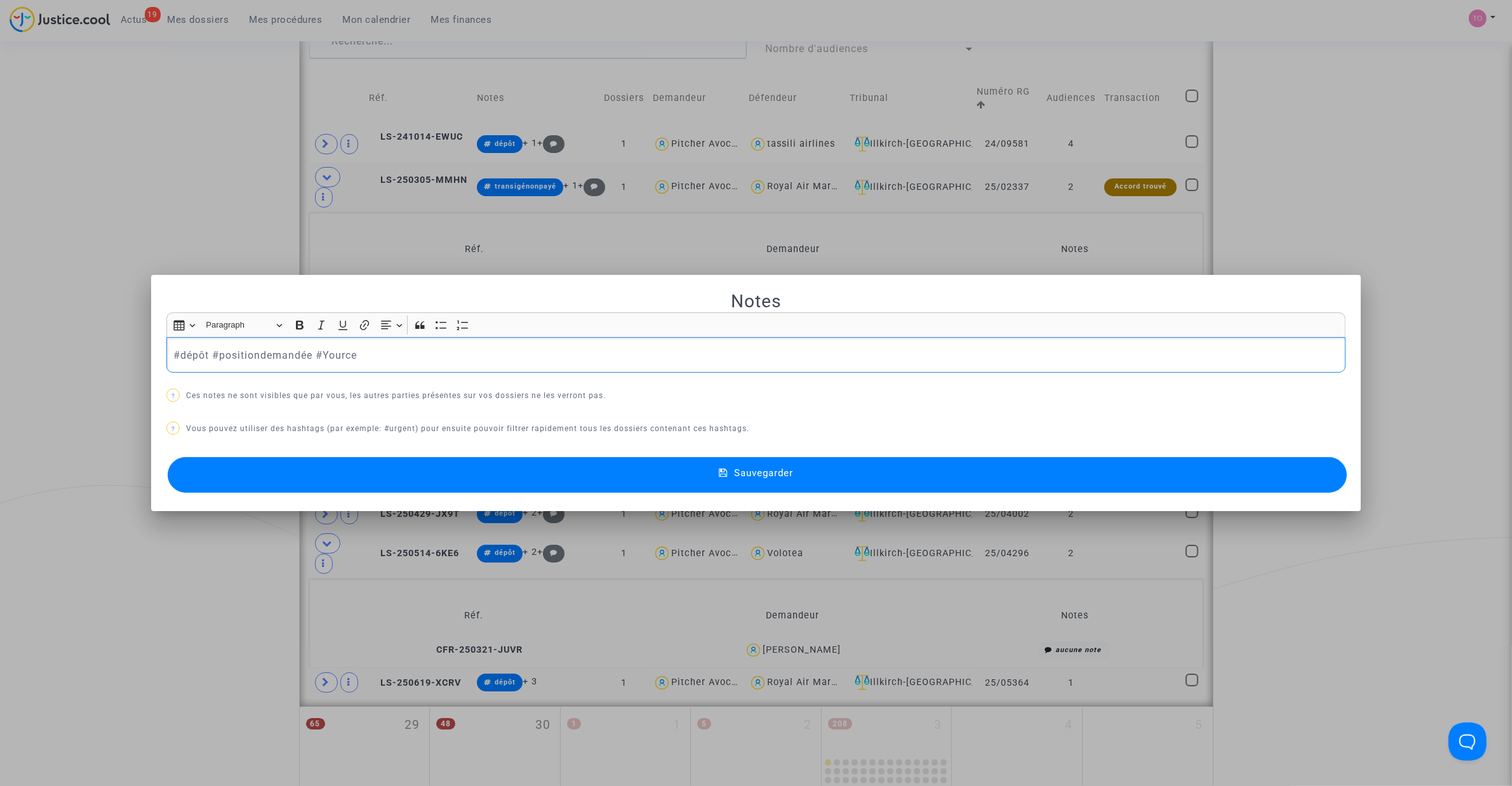
drag, startPoint x: 204, startPoint y: 350, endPoint x: 176, endPoint y: 356, distance: 28.6
click at [176, 356] on p "#dépôt #positiondemandée #Yource" at bounding box center [756, 355] width 1166 height 16
click at [388, 474] on button "Sauvegarder" at bounding box center [757, 475] width 1179 height 35
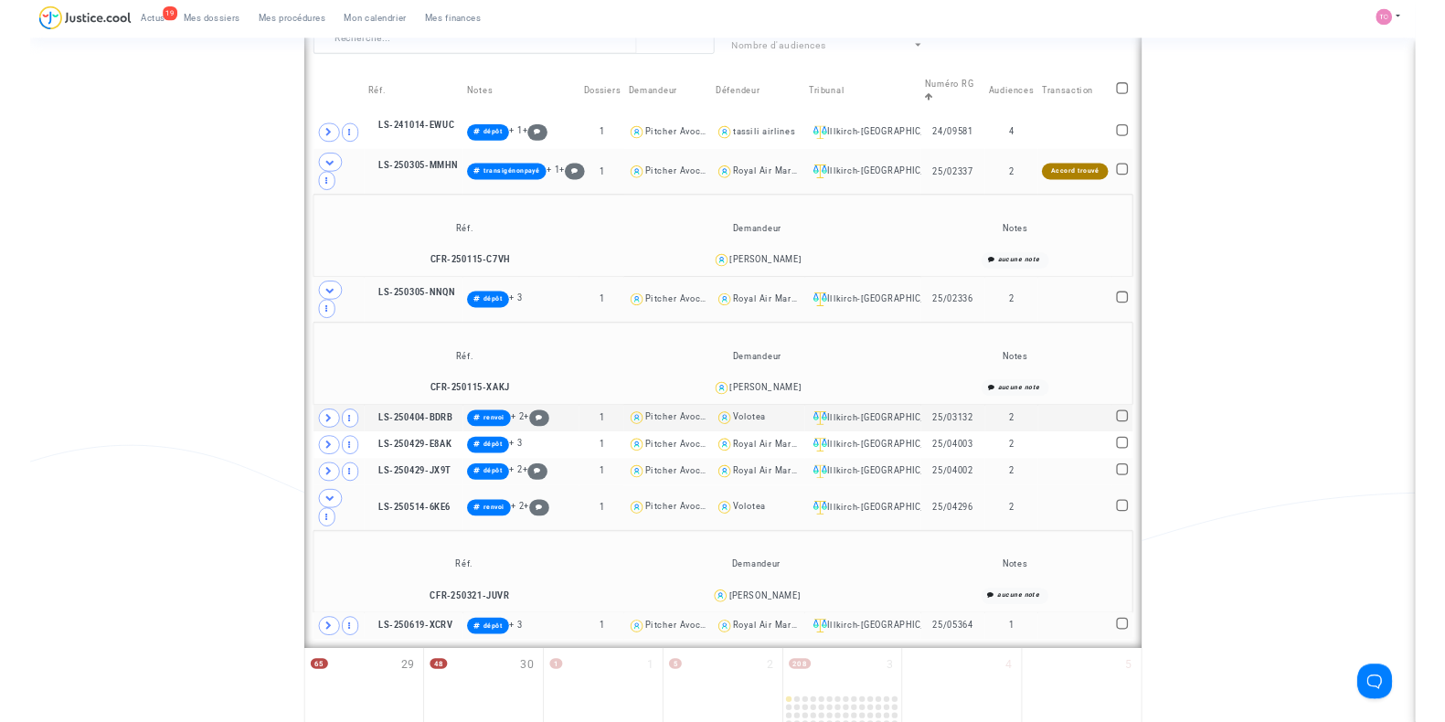
scroll to position [1100, 0]
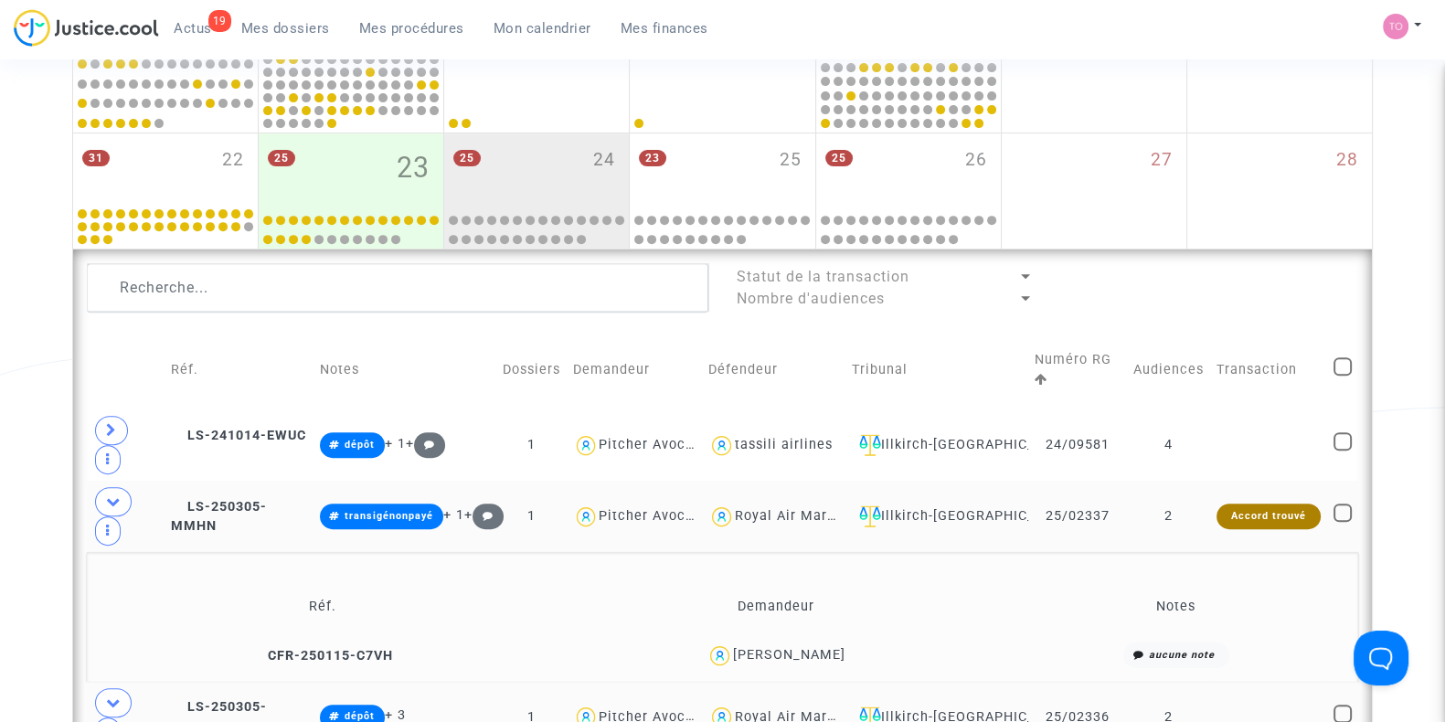
click at [268, 26] on span "Mes dossiers" at bounding box center [285, 28] width 89 height 16
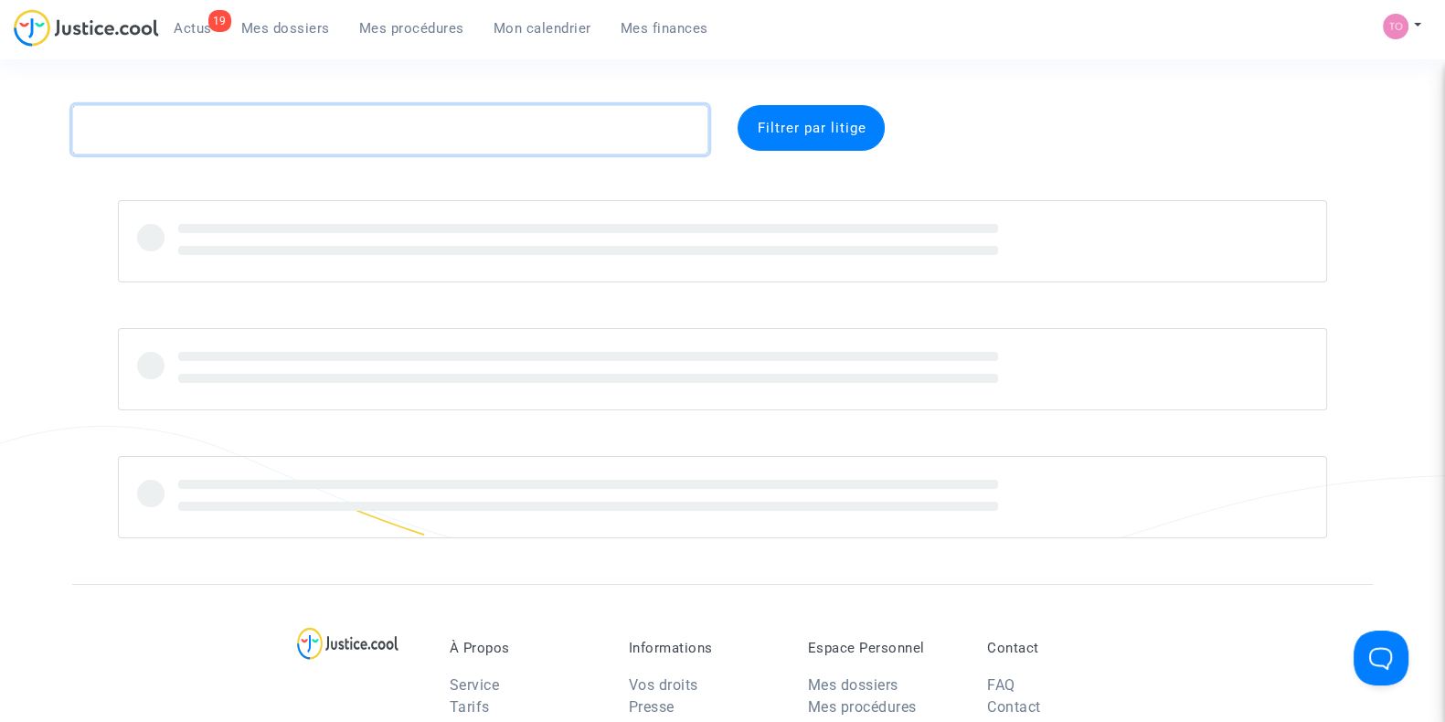
click at [162, 134] on textarea at bounding box center [390, 129] width 636 height 49
paste textarea "Jacquot"
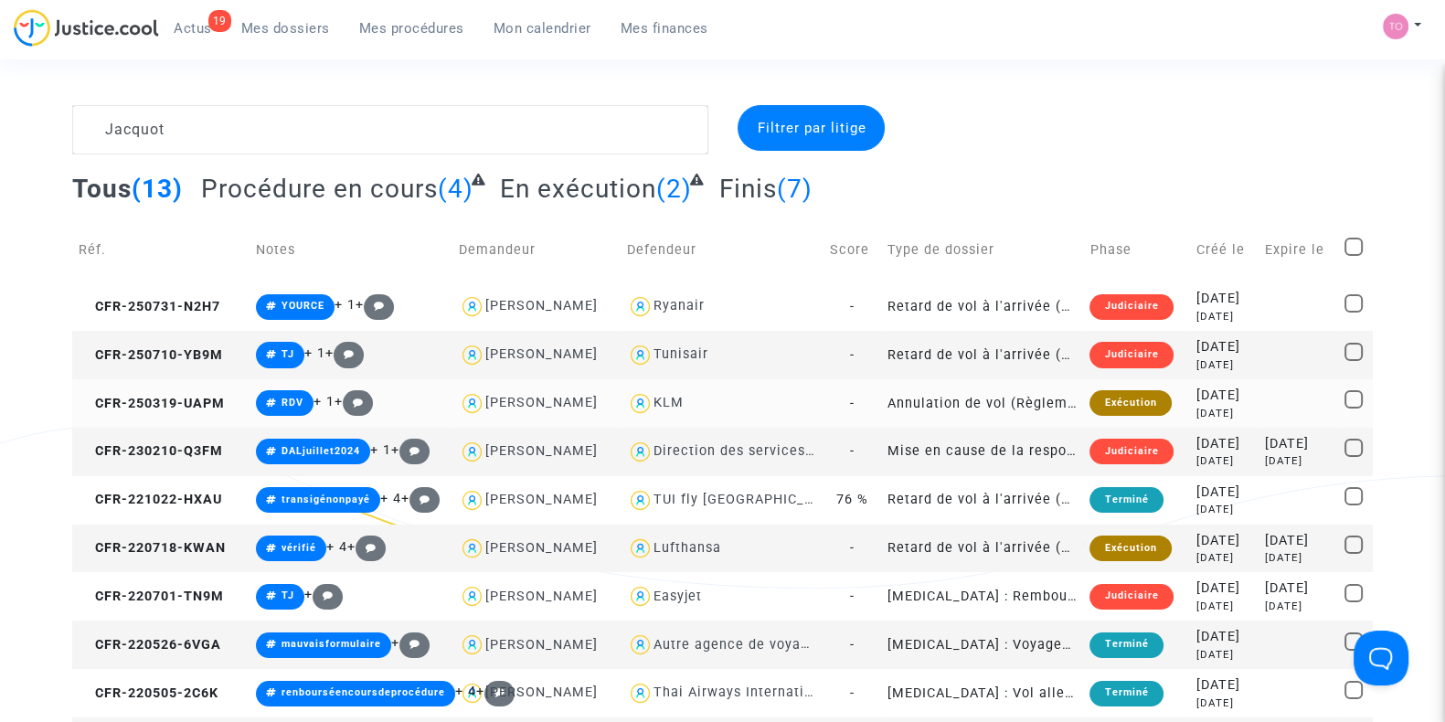
click at [660, 397] on div "KLM" at bounding box center [668, 403] width 30 height 16
type textarea "Jacquot @KLM"
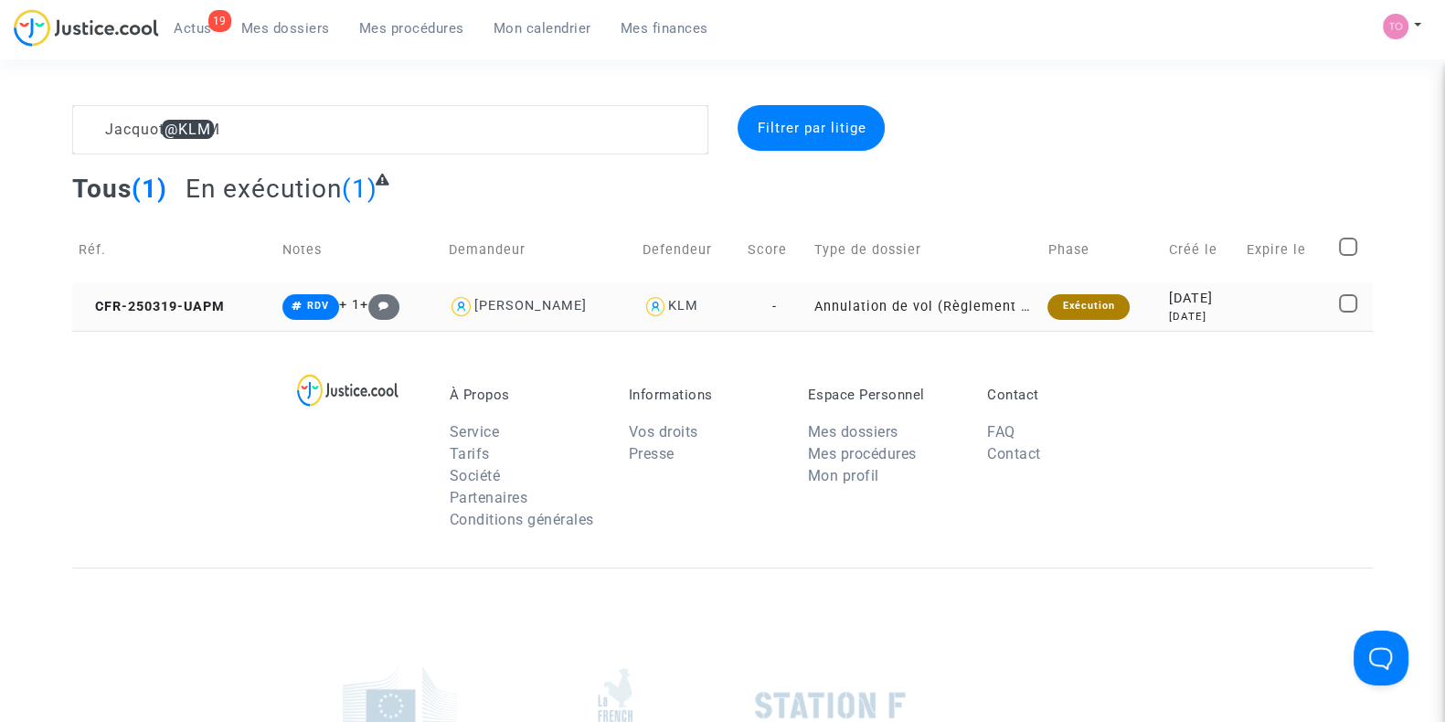
click at [1169, 298] on div "2025-03-19" at bounding box center [1202, 299] width 66 height 20
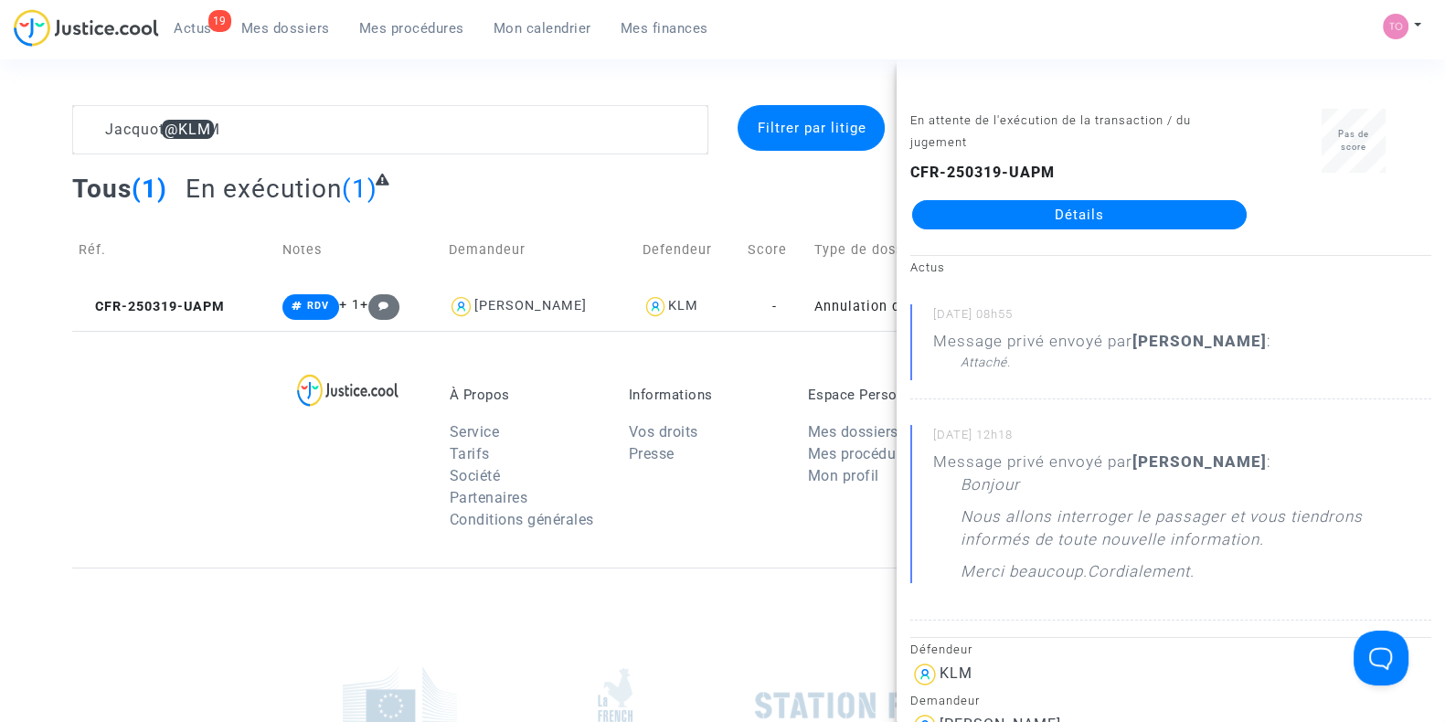
click at [1087, 209] on link "Détails" at bounding box center [1079, 214] width 334 height 29
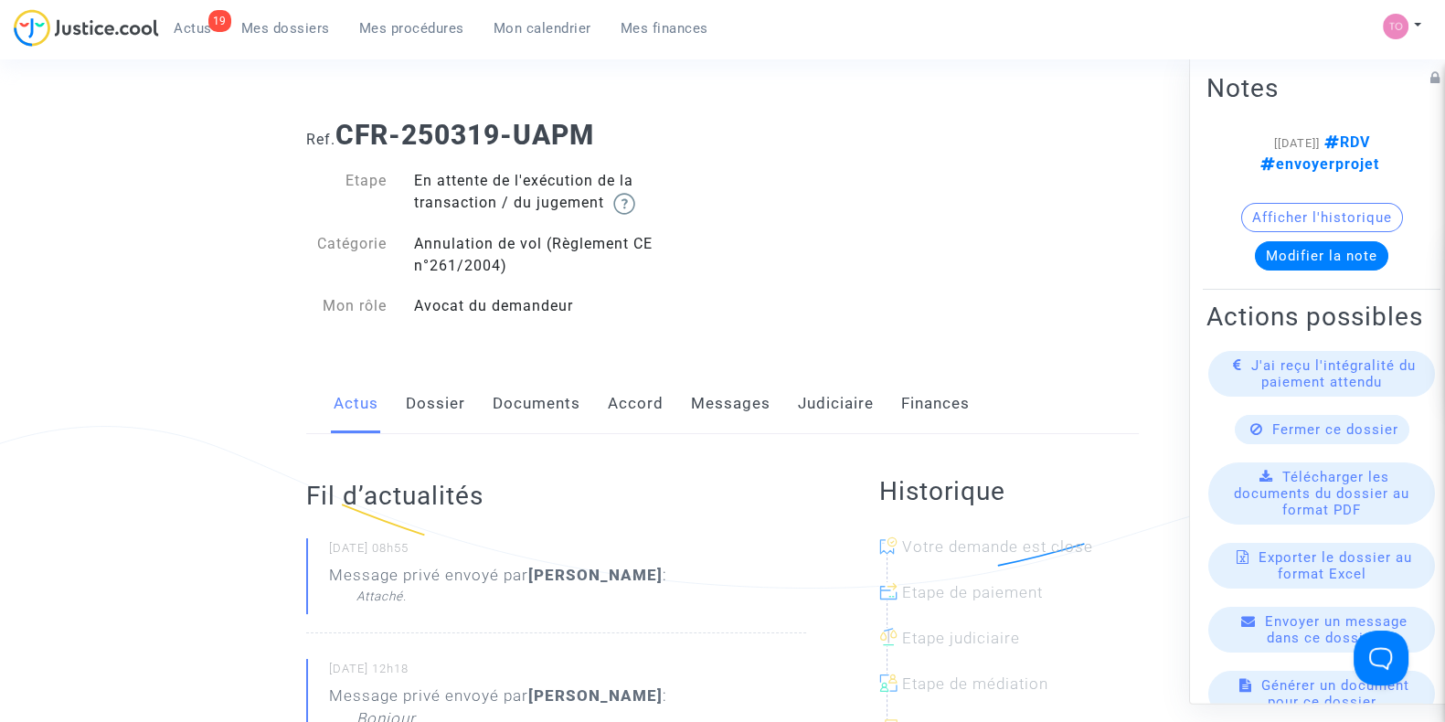
click at [880, 401] on div "Actus Dossier Documents Accord Messages Judiciaire Finances" at bounding box center [722, 404] width 832 height 61
click at [827, 408] on link "Judiciaire" at bounding box center [836, 404] width 76 height 60
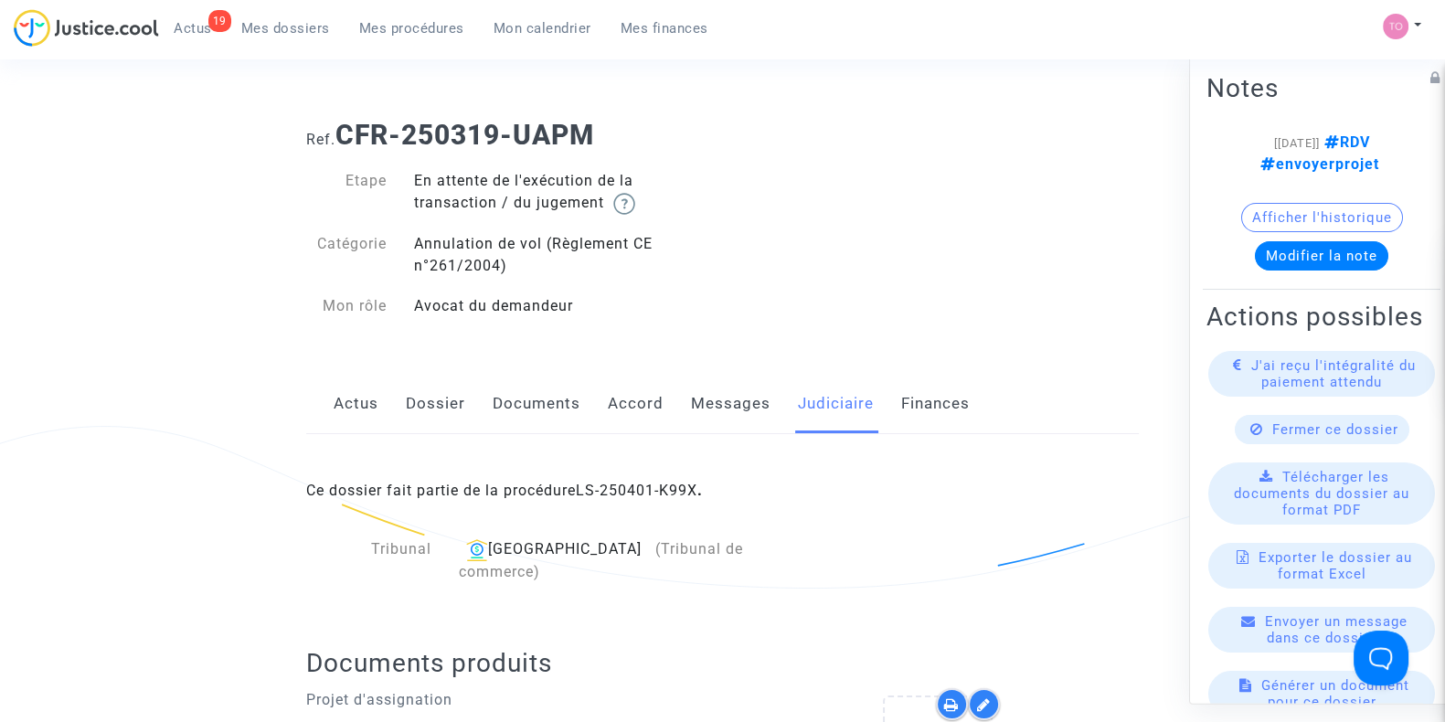
click at [582, 487] on span "Ce dossier fait partie de la procédure LS-250401-K99X ." at bounding box center [504, 490] width 397 height 17
click at [612, 487] on link "LS-250401-K99X" at bounding box center [637, 490] width 122 height 17
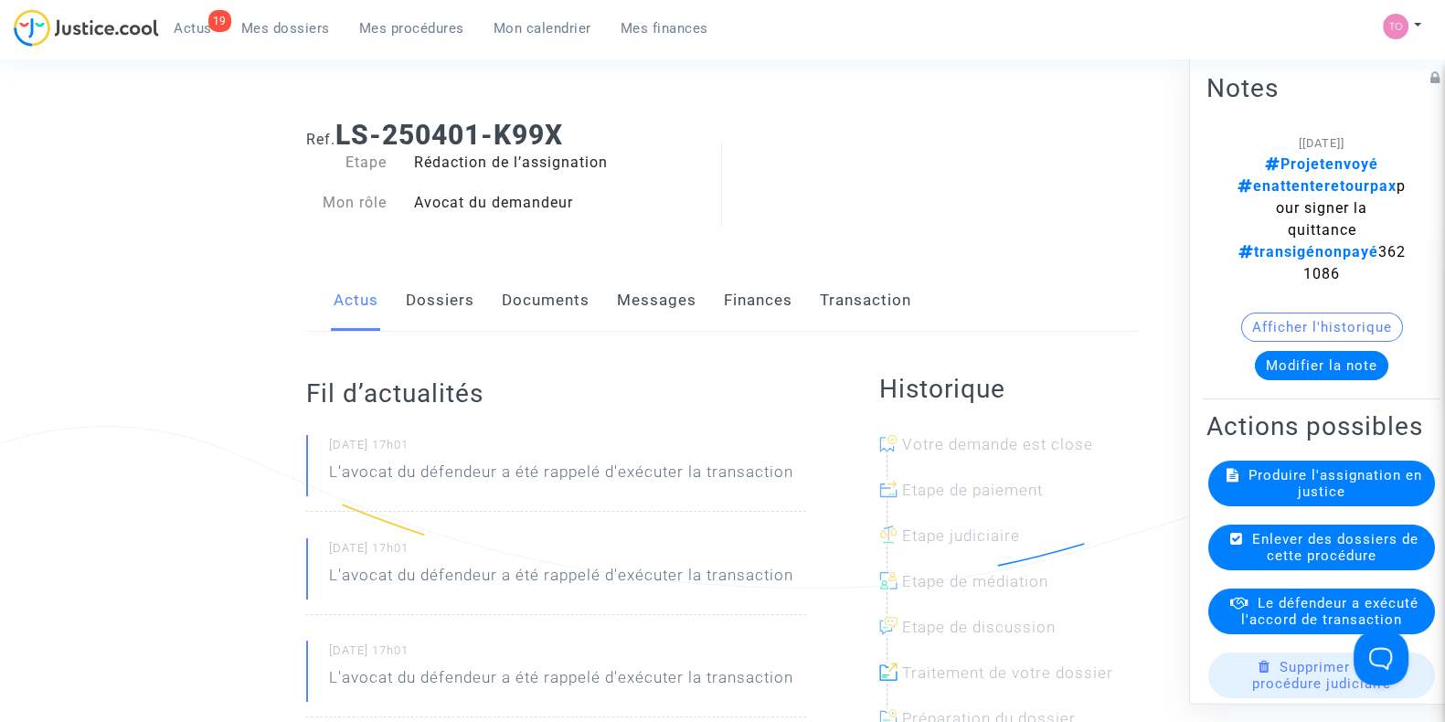
click at [1293, 313] on button "Afficher l'historique" at bounding box center [1322, 327] width 162 height 29
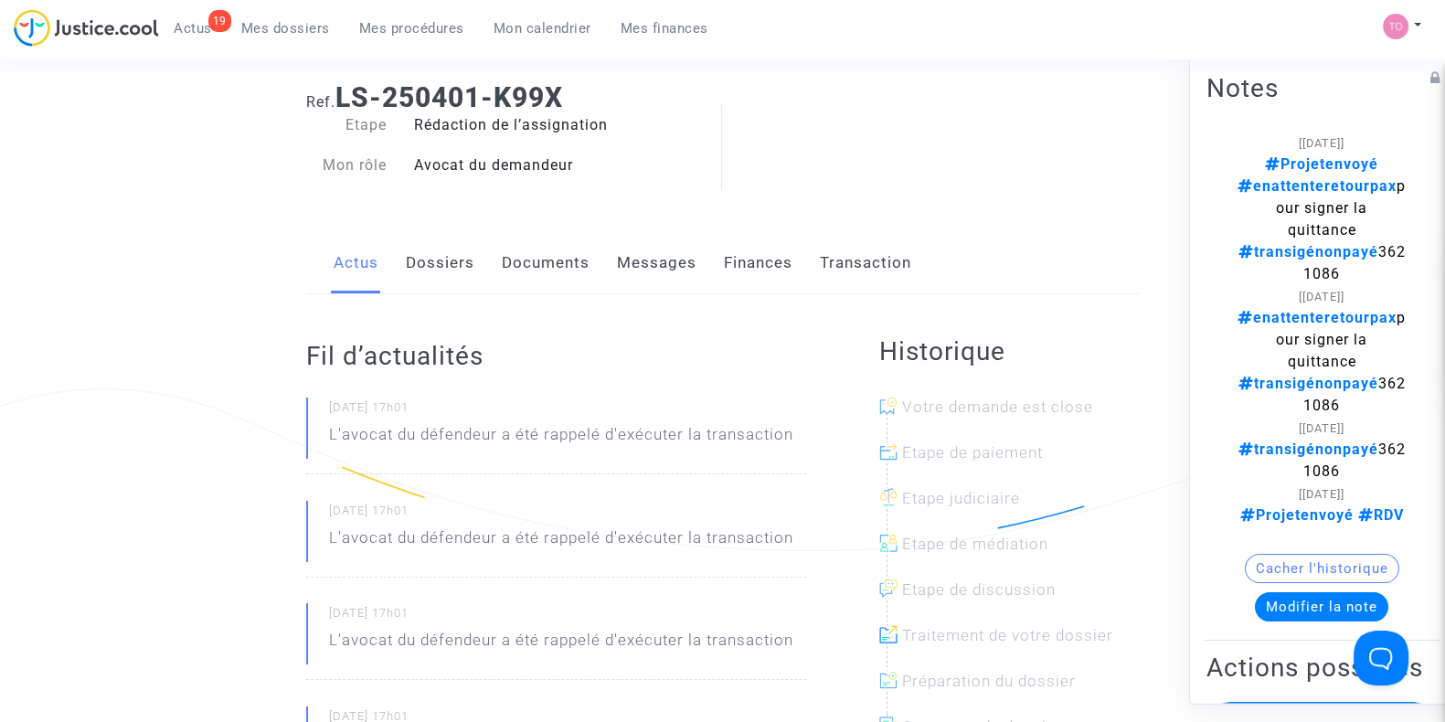
click at [550, 267] on link "Documents" at bounding box center [546, 263] width 88 height 60
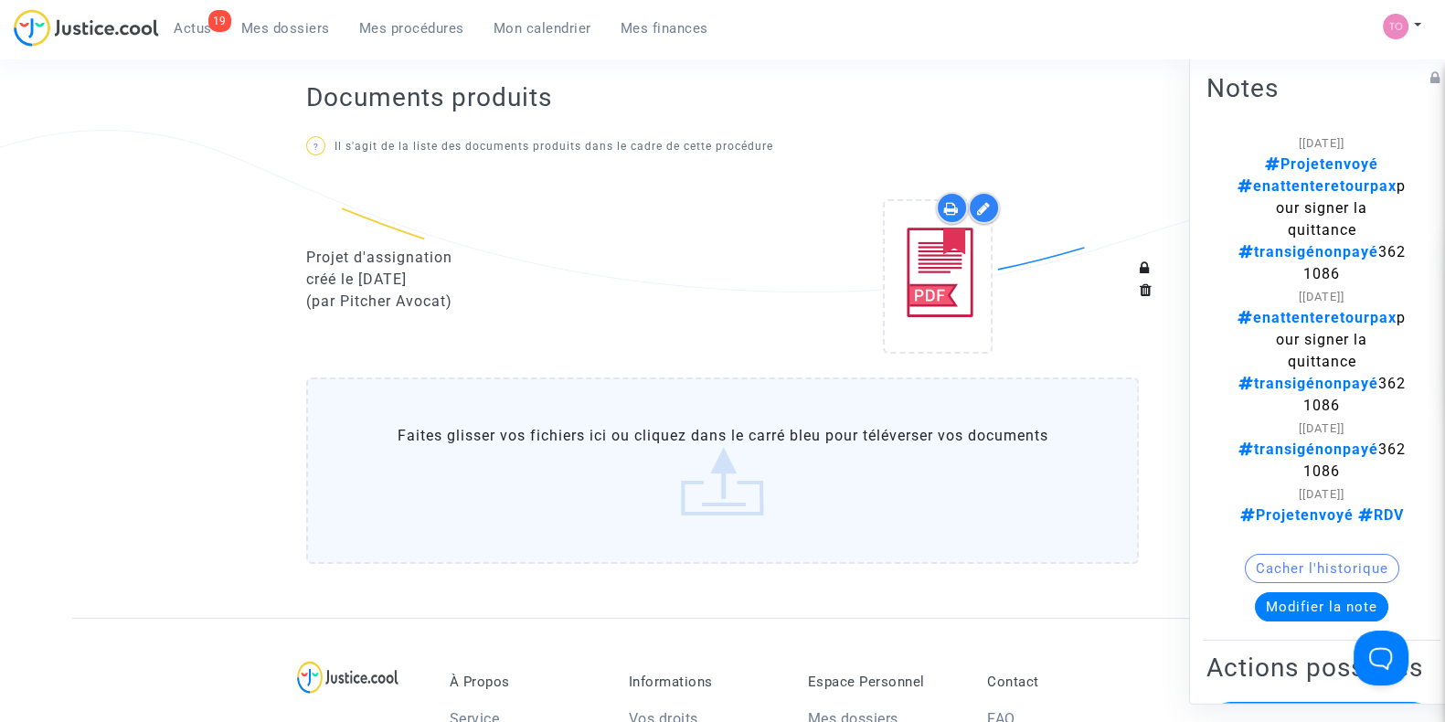
scroll to position [152, 0]
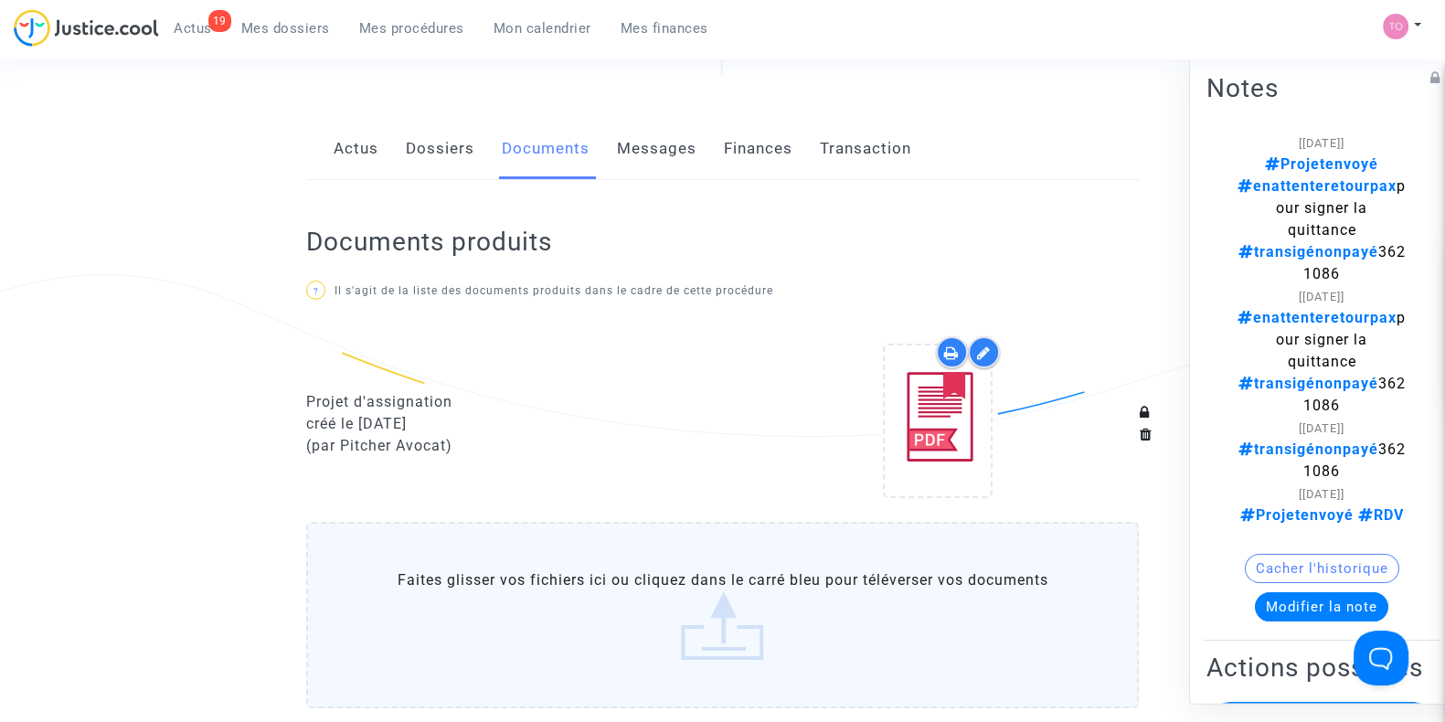
click at [402, 151] on div "Actus Dossiers Documents Messages Finances Transaction" at bounding box center [722, 149] width 832 height 61
click at [472, 148] on link "Dossiers" at bounding box center [440, 149] width 69 height 60
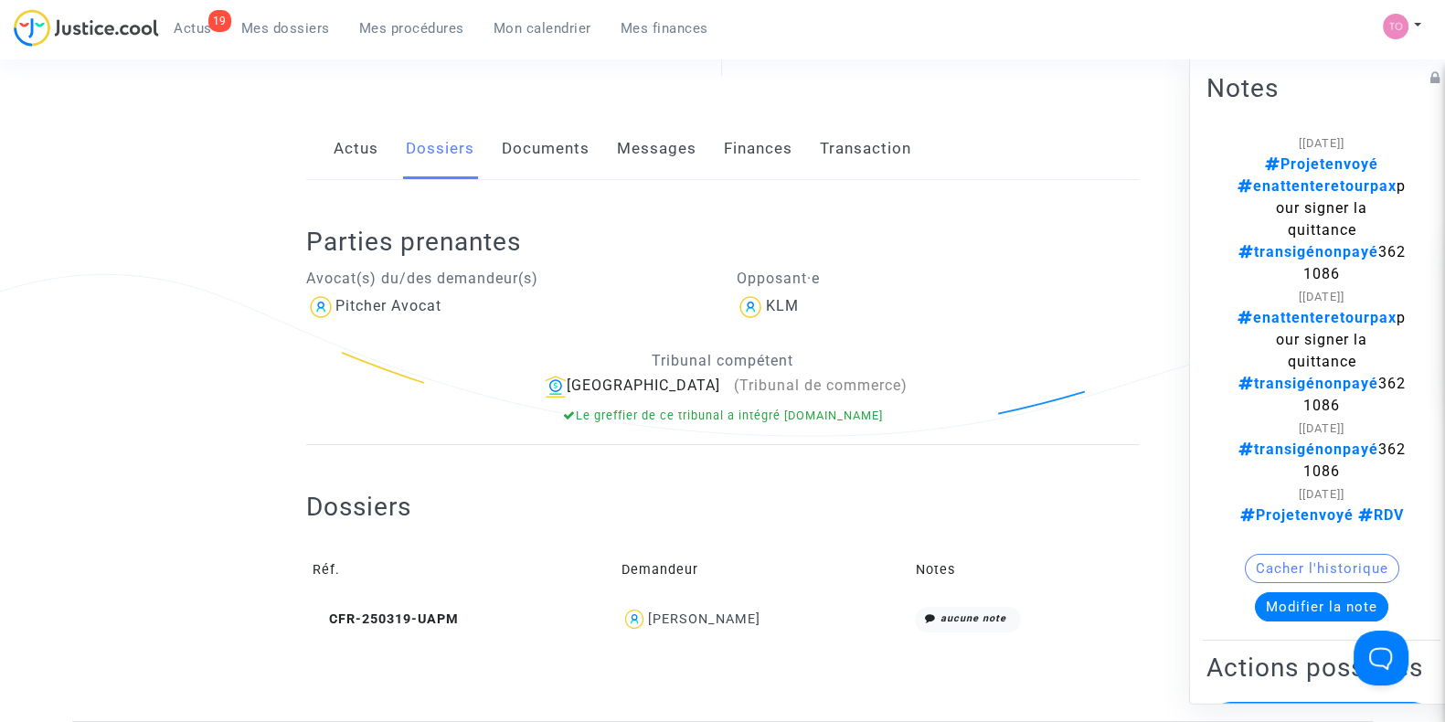
click at [685, 615] on div "Emilie Jacquot" at bounding box center [703, 619] width 112 height 16
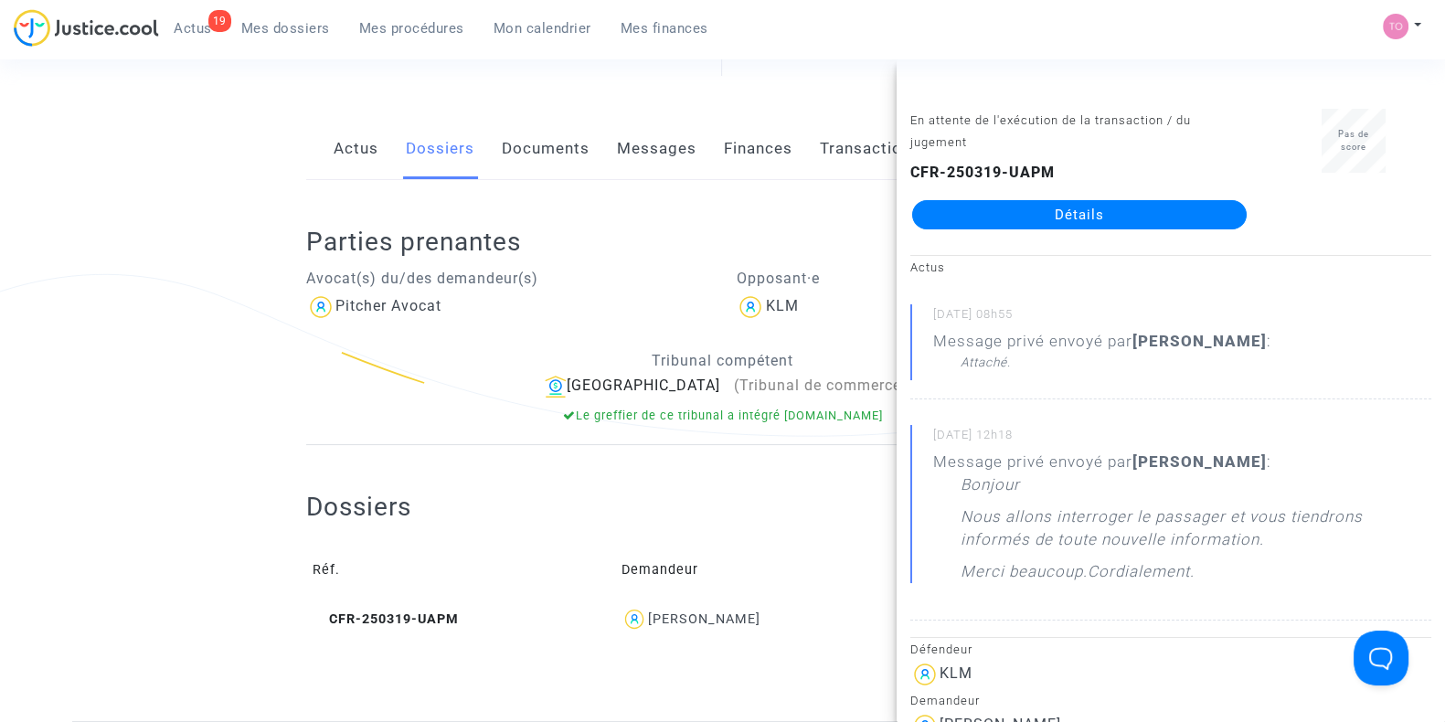
drag, startPoint x: 1053, startPoint y: 204, endPoint x: 1076, endPoint y: 217, distance: 26.6
click at [1076, 217] on link "Détails" at bounding box center [1079, 214] width 334 height 29
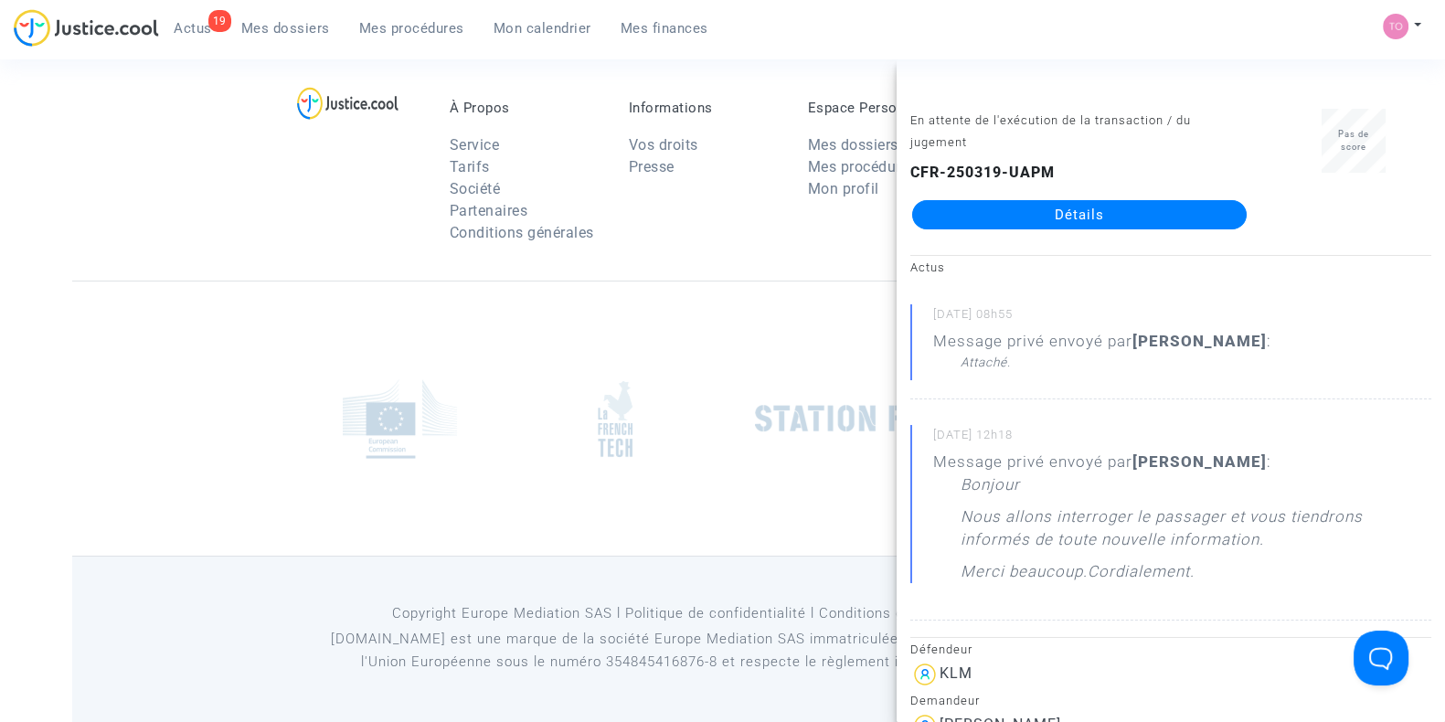
scroll to position [152, 0]
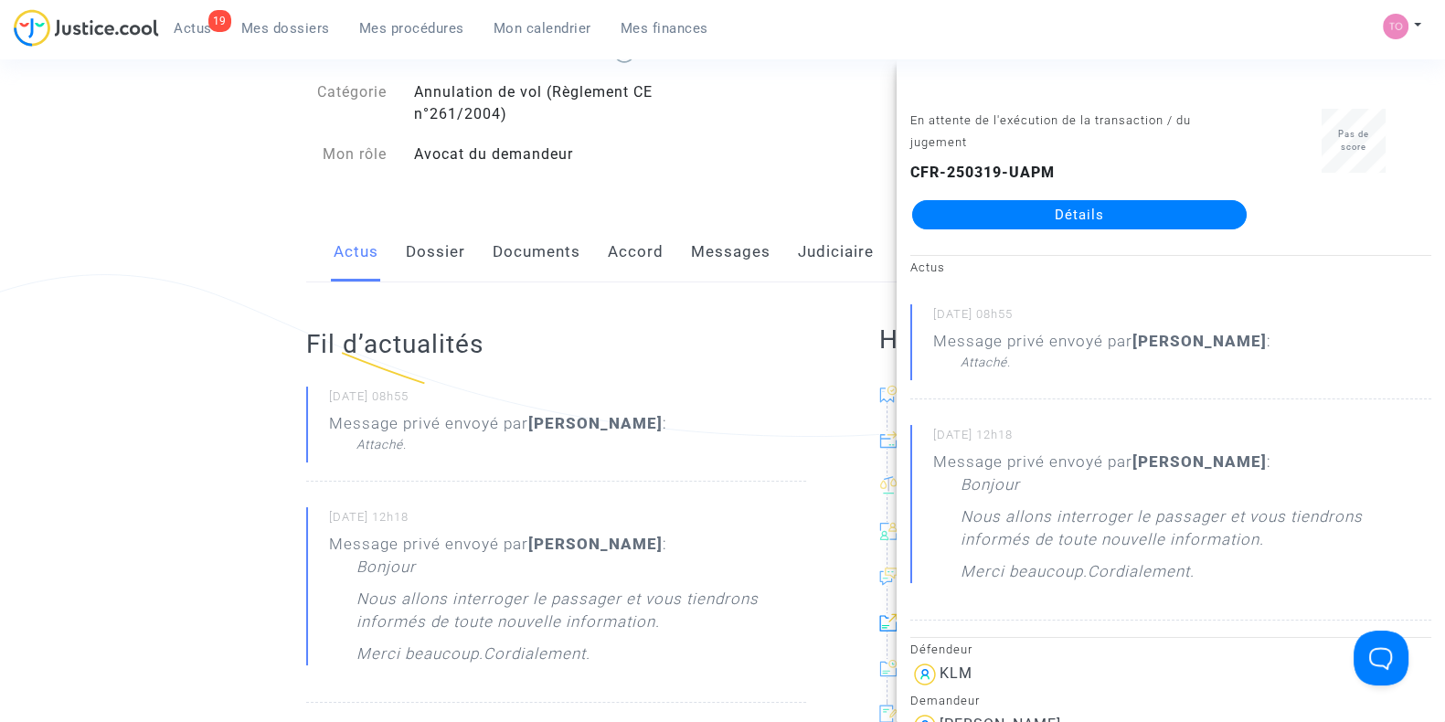
click at [758, 239] on link "Messages" at bounding box center [731, 252] width 80 height 60
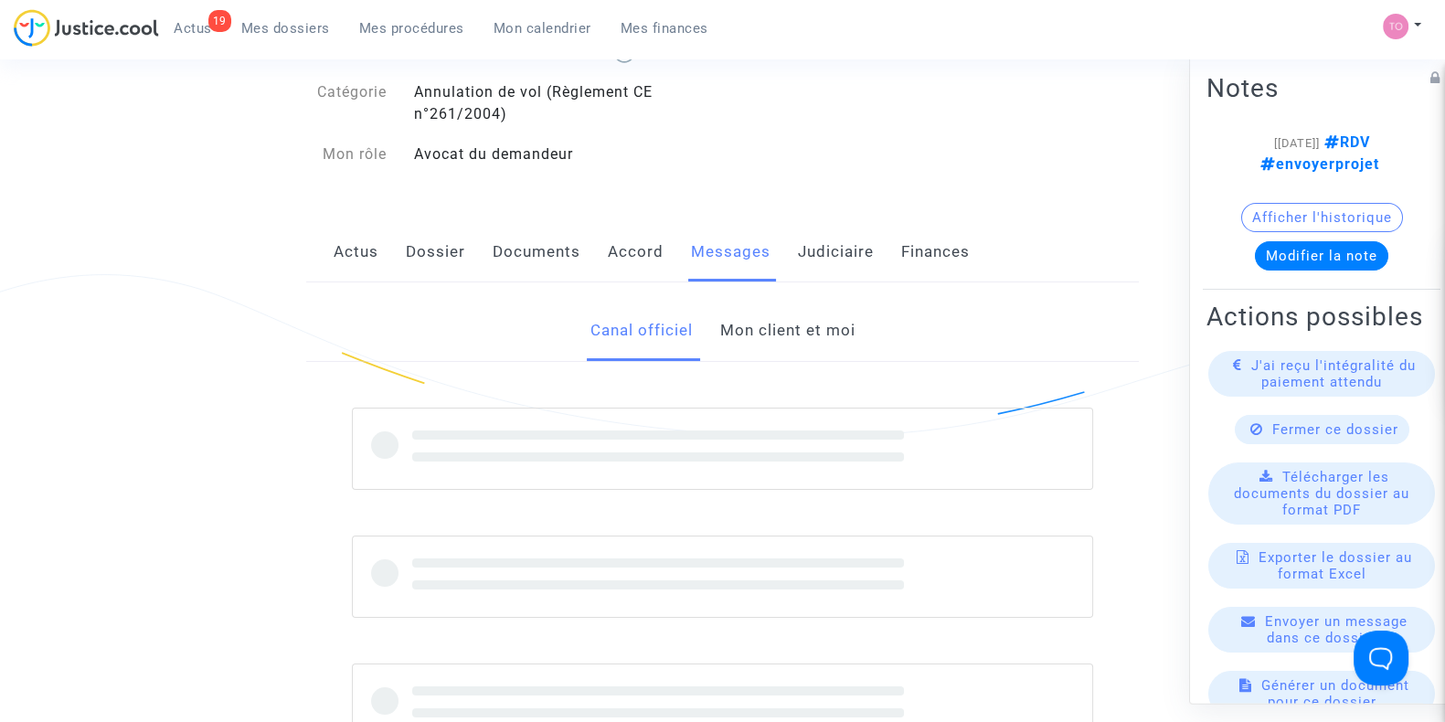
click at [727, 330] on link "Mon client et moi" at bounding box center [786, 331] width 135 height 60
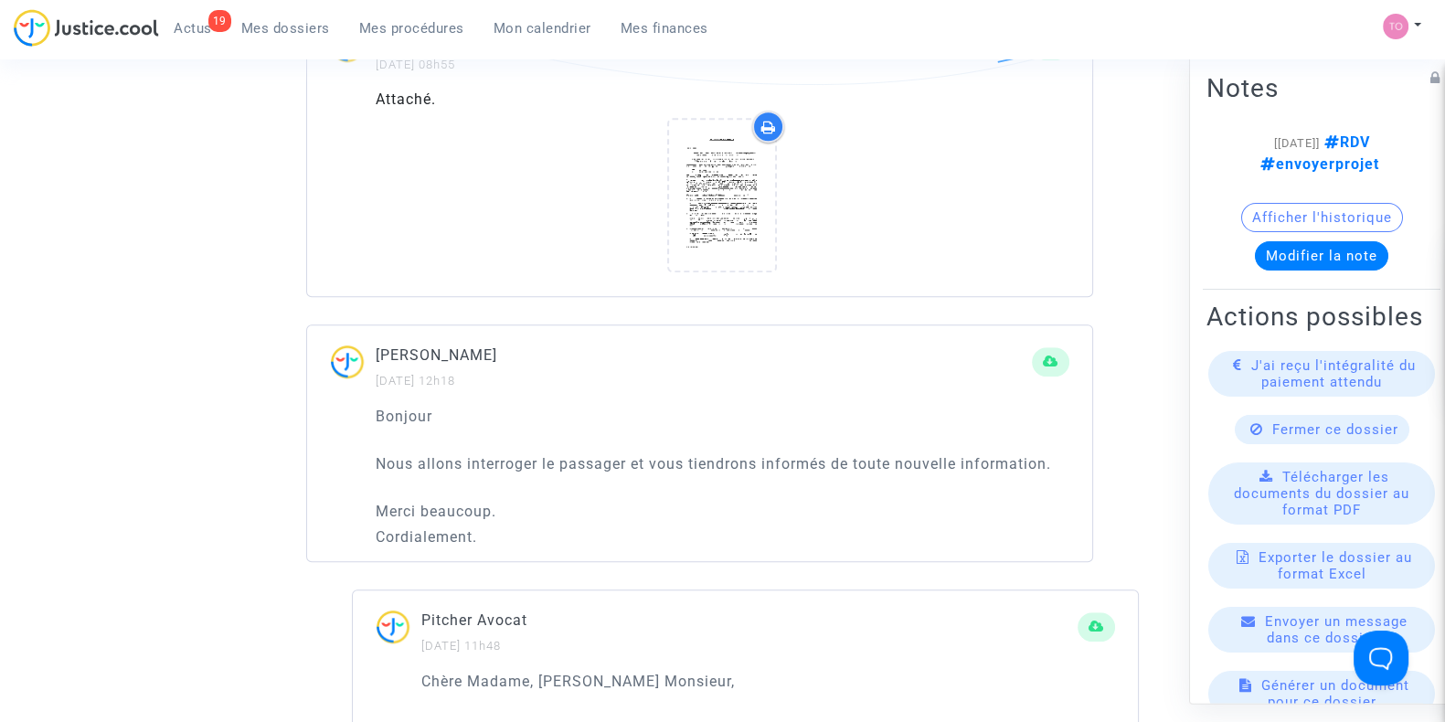
scroll to position [1218, 0]
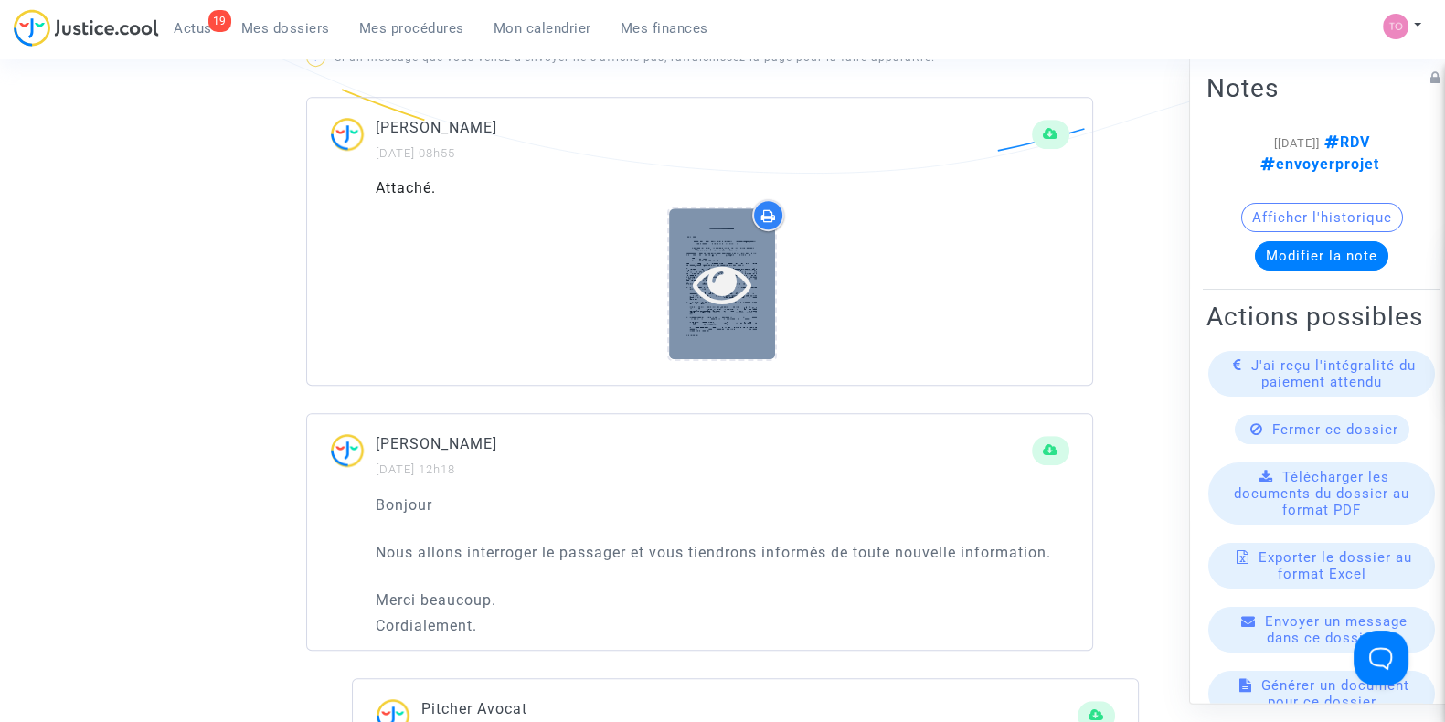
click at [691, 269] on div at bounding box center [722, 283] width 106 height 58
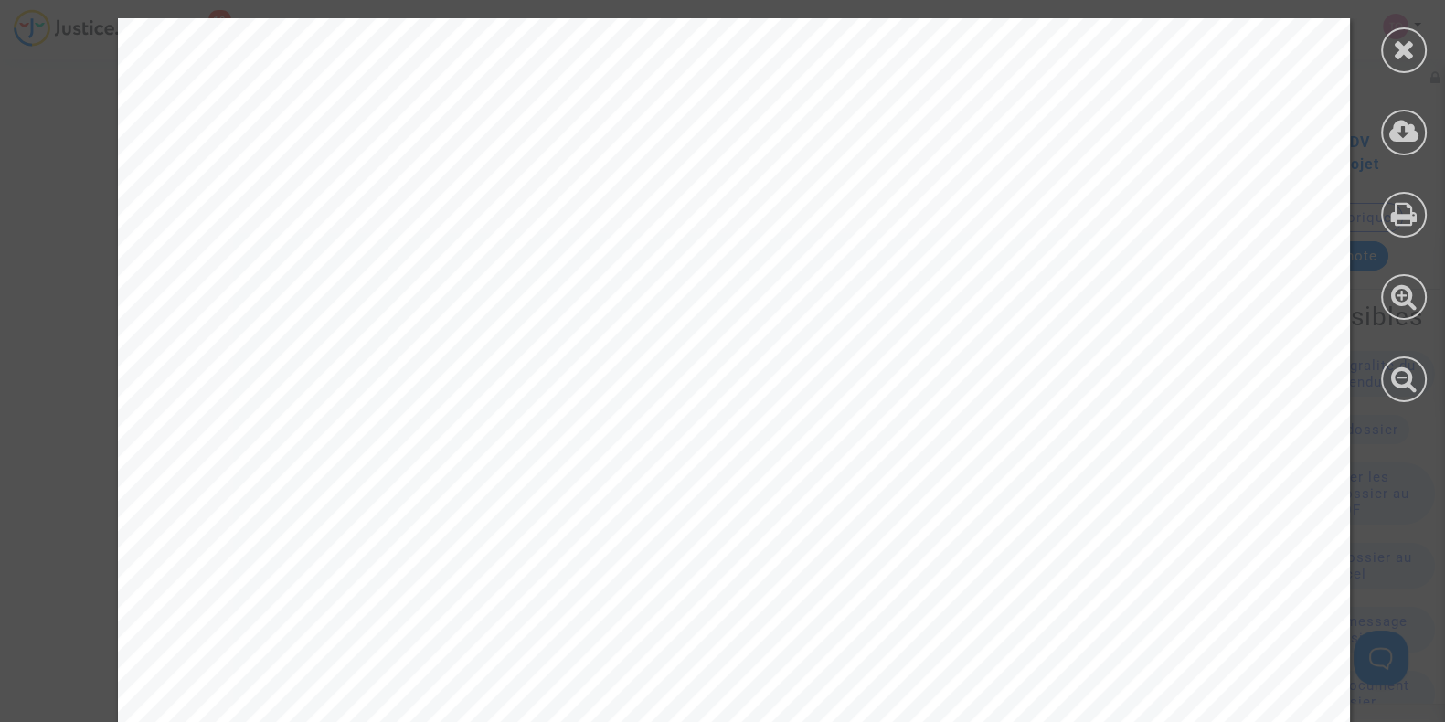
drag, startPoint x: 1408, startPoint y: 54, endPoint x: 1109, endPoint y: 153, distance: 314.7
click at [1400, 50] on icon at bounding box center [1404, 49] width 23 height 27
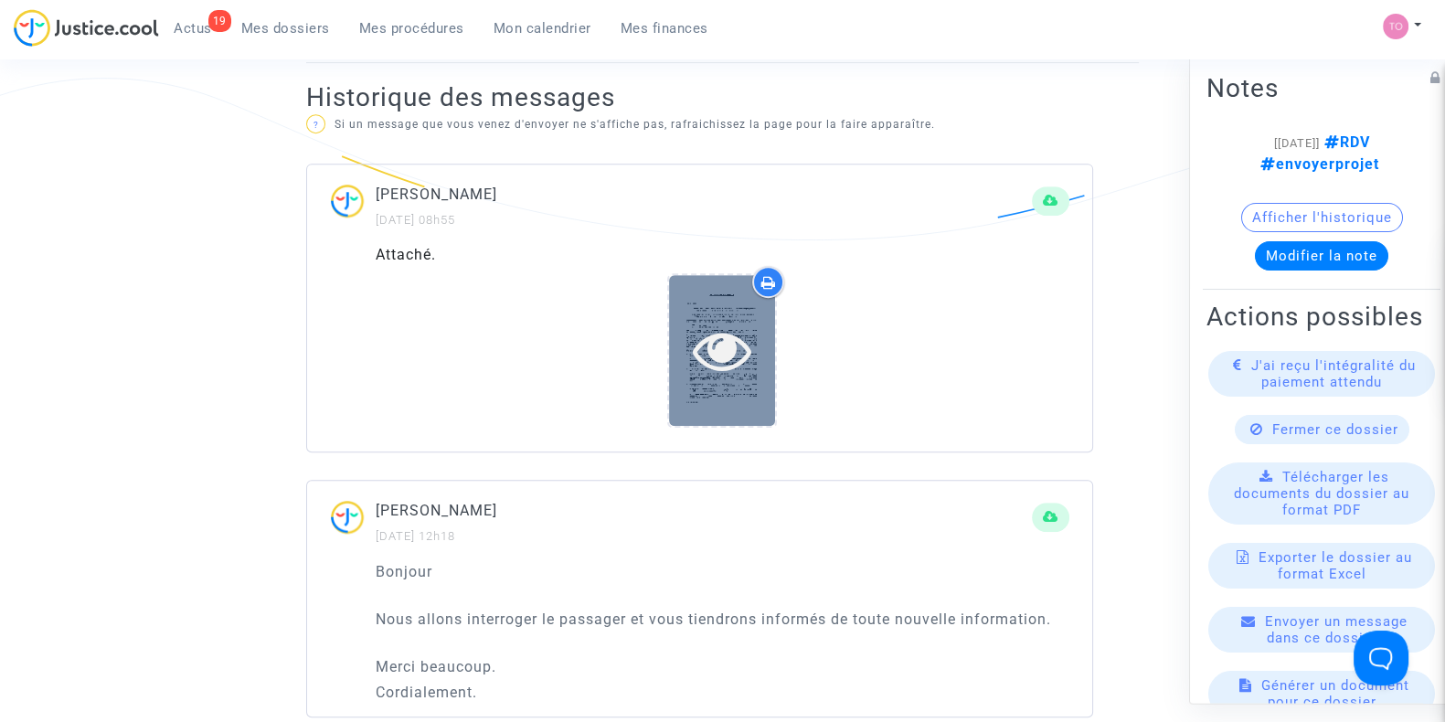
scroll to position [1142, 0]
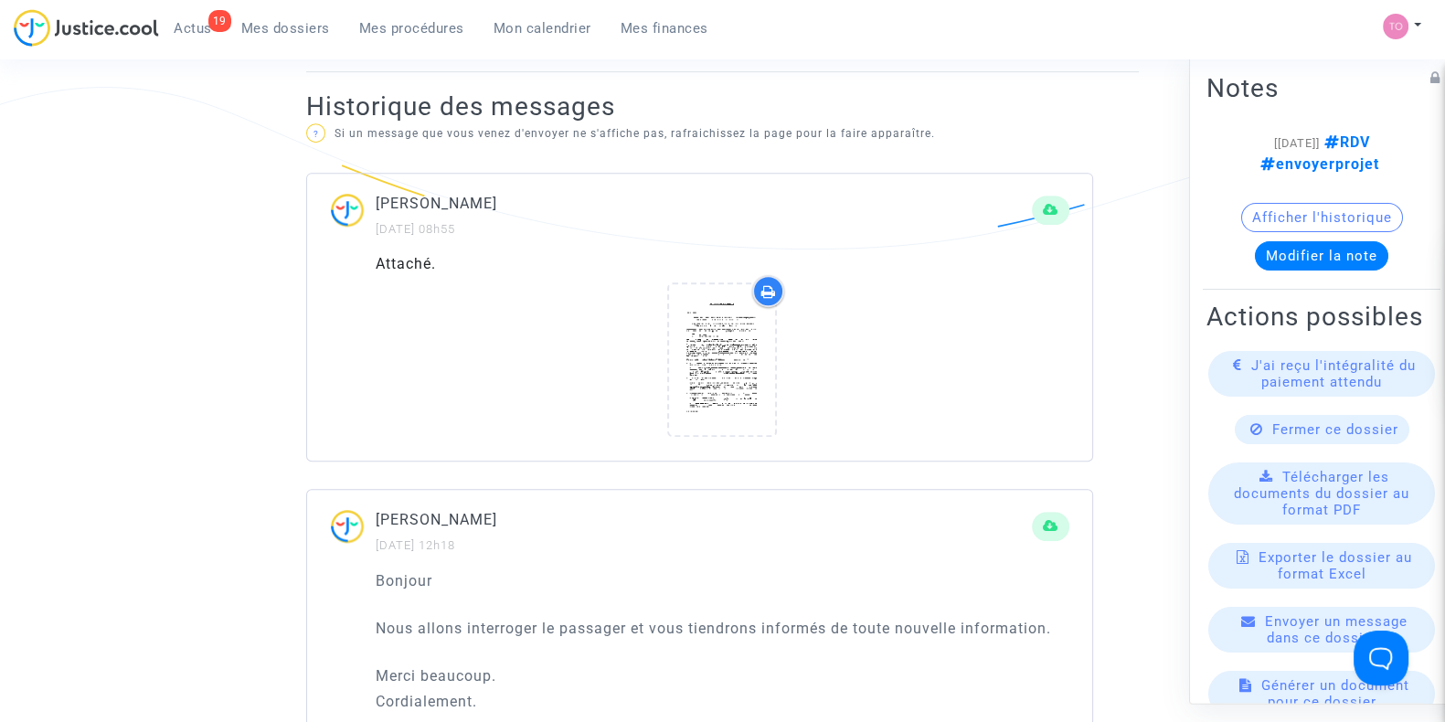
drag, startPoint x: 427, startPoint y: 249, endPoint x: 503, endPoint y: 261, distance: 76.9
click at [444, 253] on div "Attaché." at bounding box center [699, 356] width 785 height 207
click at [516, 264] on div "Attaché." at bounding box center [723, 264] width 694 height 22
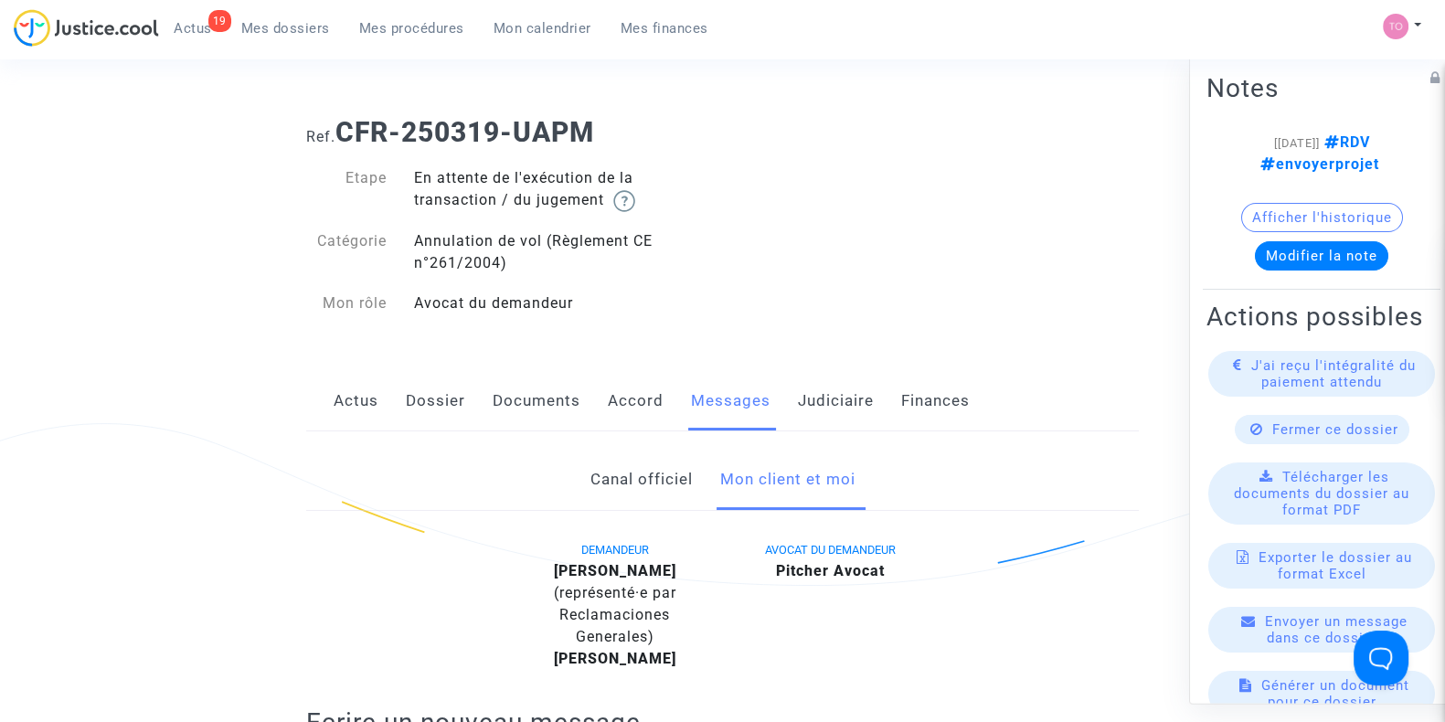
scroll to position [0, 0]
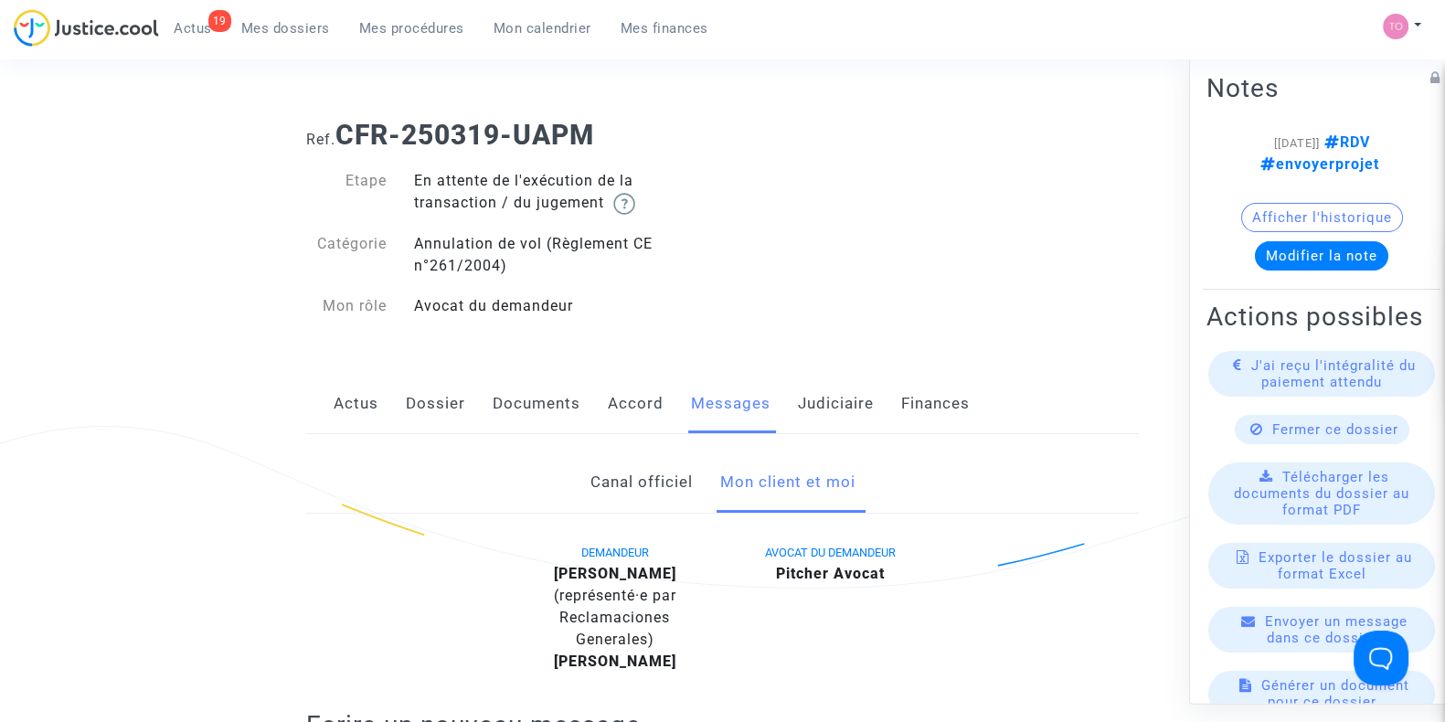
click at [1298, 210] on button "Afficher l'historique" at bounding box center [1322, 217] width 162 height 29
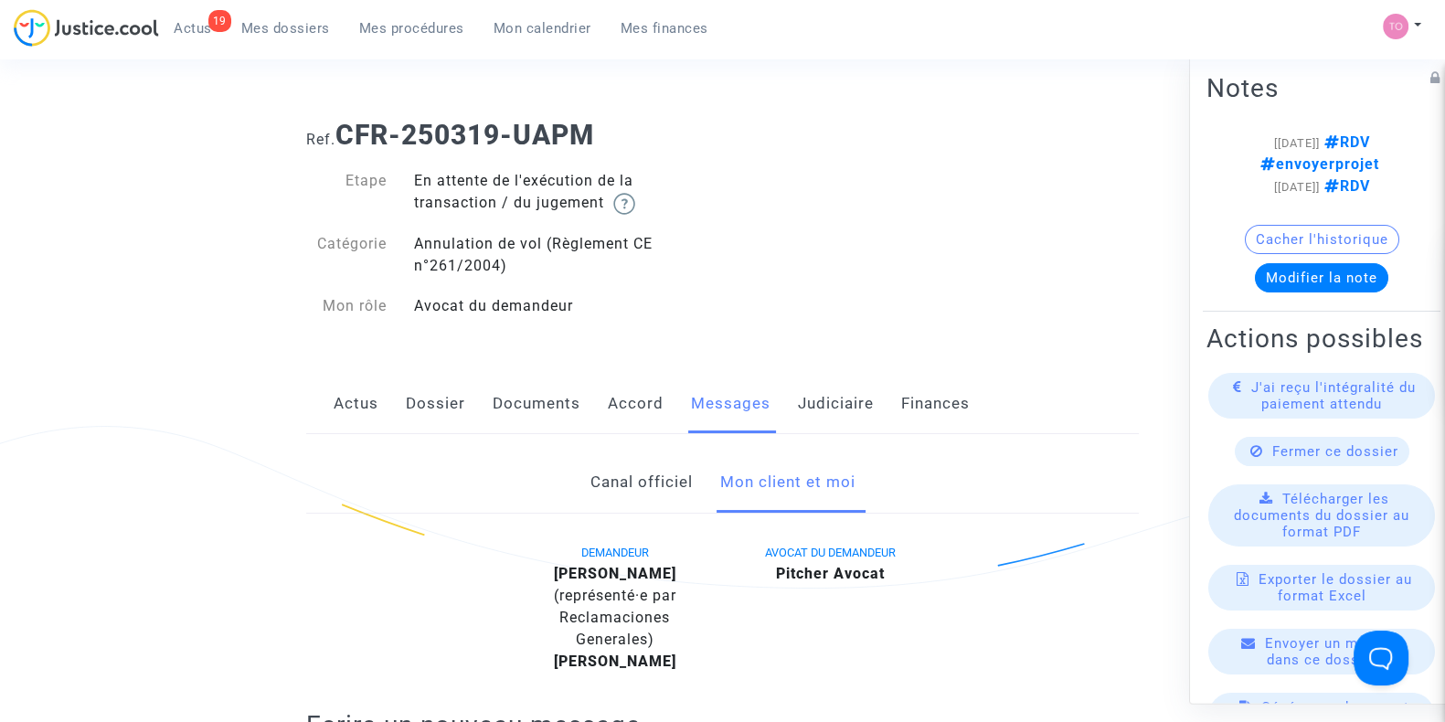
click at [1322, 244] on button "Cacher l'historique" at bounding box center [1322, 239] width 154 height 29
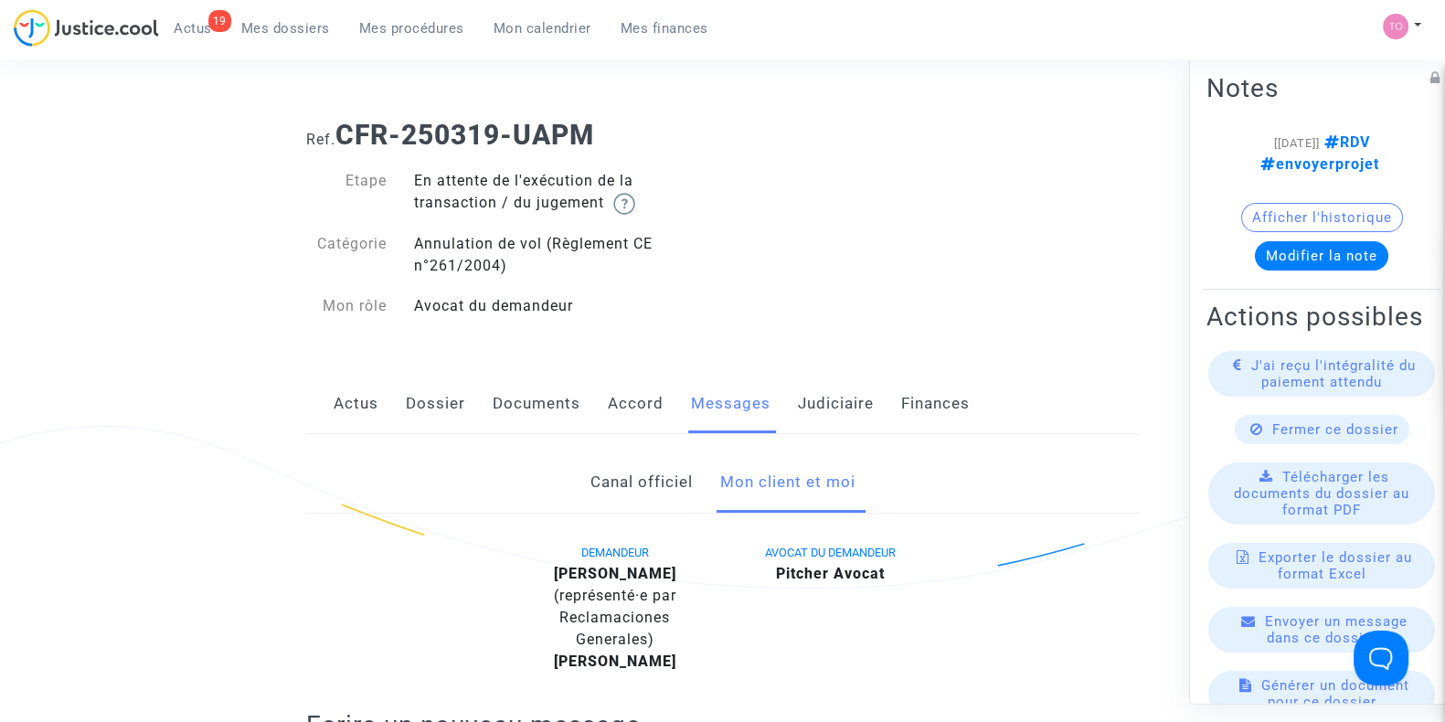
click at [1302, 217] on button "Afficher l'historique" at bounding box center [1322, 217] width 162 height 29
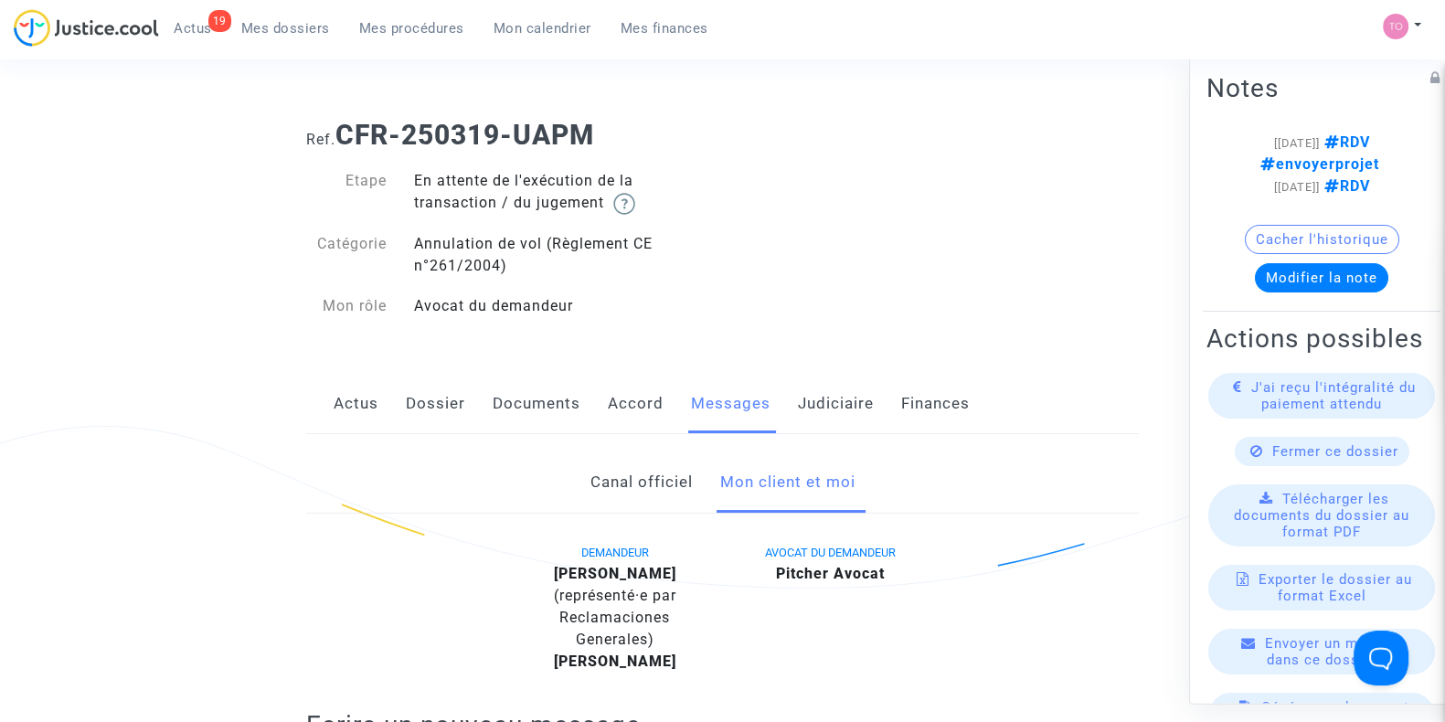
click at [838, 387] on link "Judiciaire" at bounding box center [836, 404] width 76 height 60
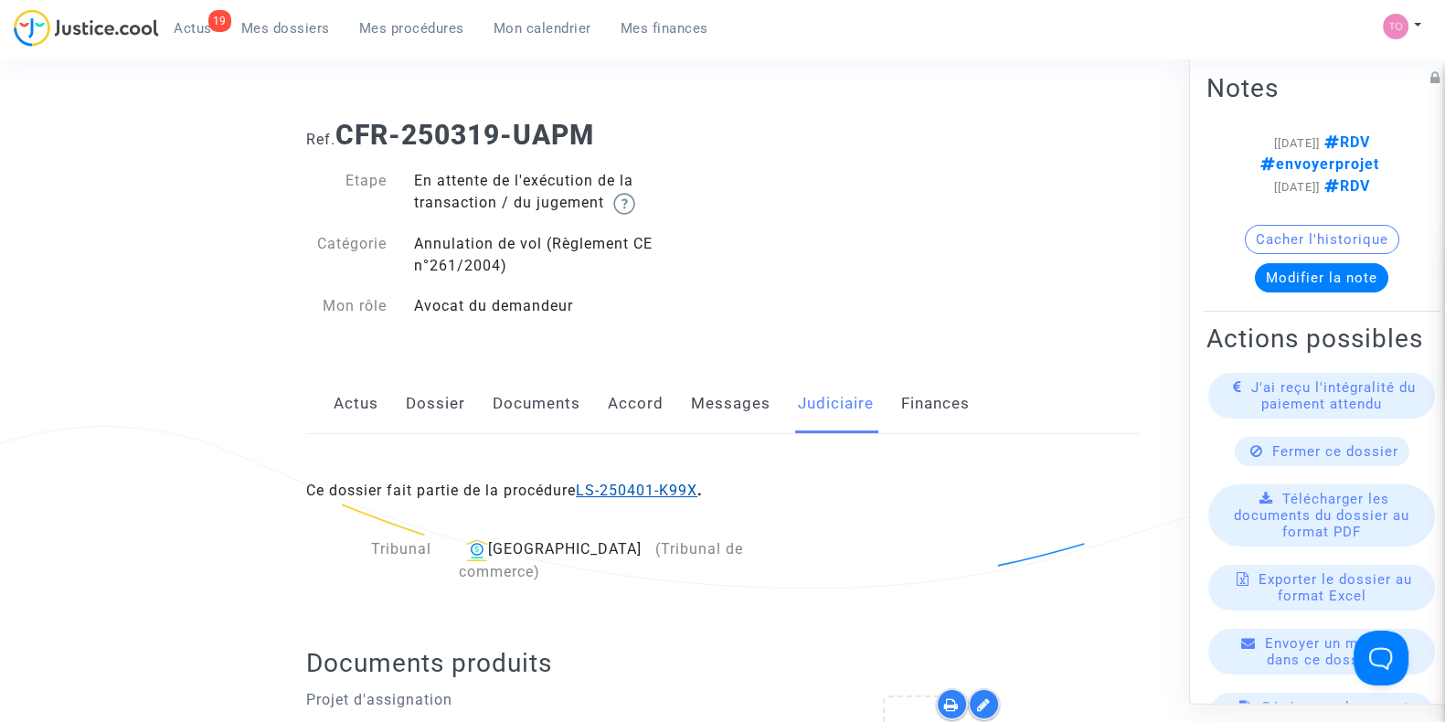
click at [619, 488] on link "LS-250401-K99X" at bounding box center [637, 490] width 122 height 17
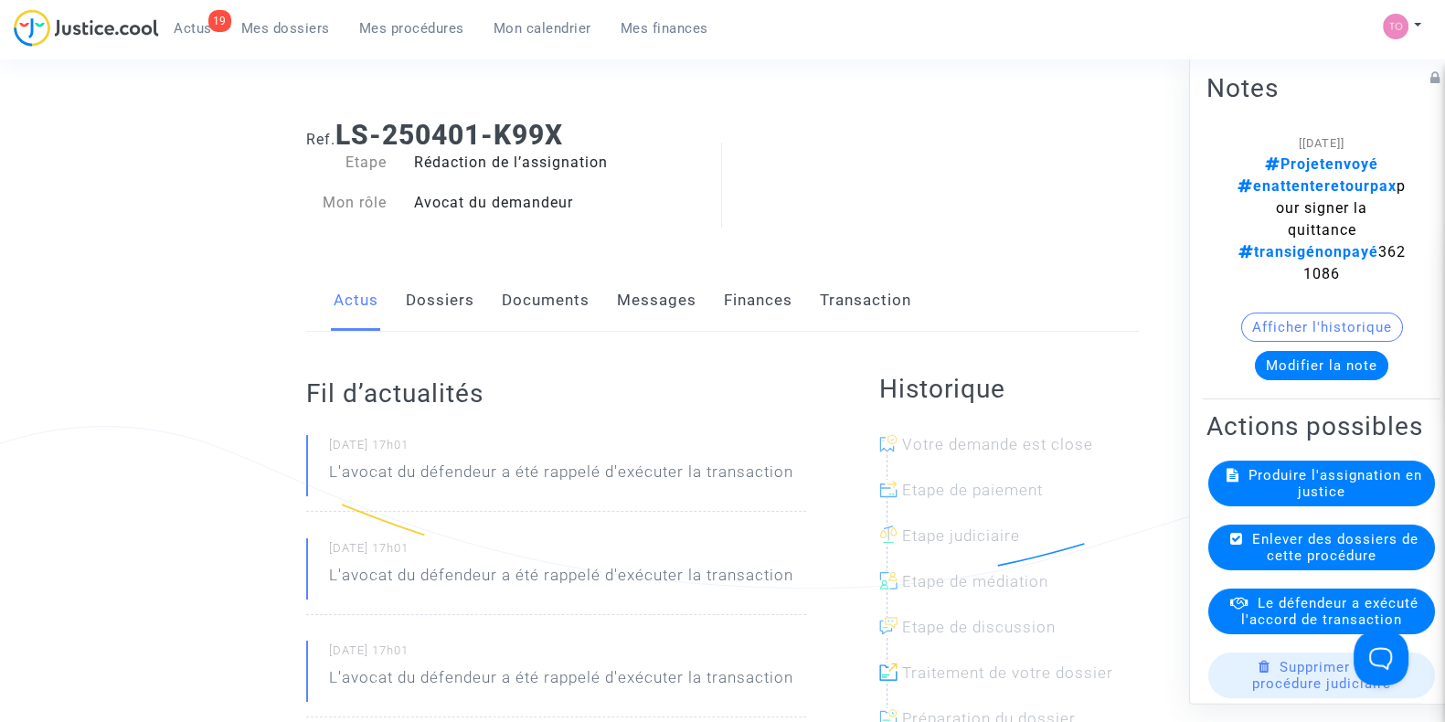
drag, startPoint x: 1278, startPoint y: 252, endPoint x: 1374, endPoint y: 247, distance: 97.0
click at [1374, 247] on div "[02/09/2025] Projetenvoyé enattenteretourpax pour signer la quittance transigén…" at bounding box center [1321, 209] width 175 height 154
copy span "3621086"
click at [258, 34] on span "Mes dossiers" at bounding box center [285, 28] width 89 height 16
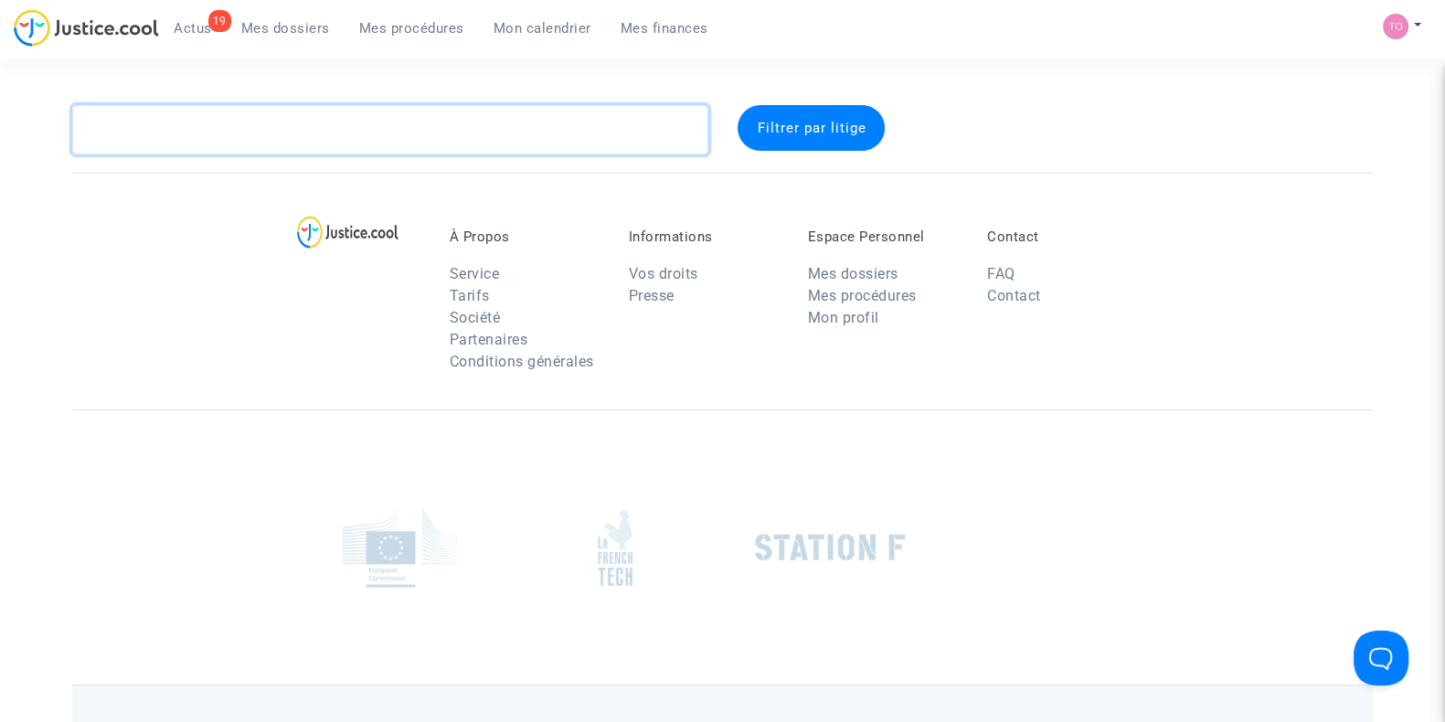
click at [224, 130] on textarea at bounding box center [390, 129] width 636 height 49
paste textarea "PEPIC"
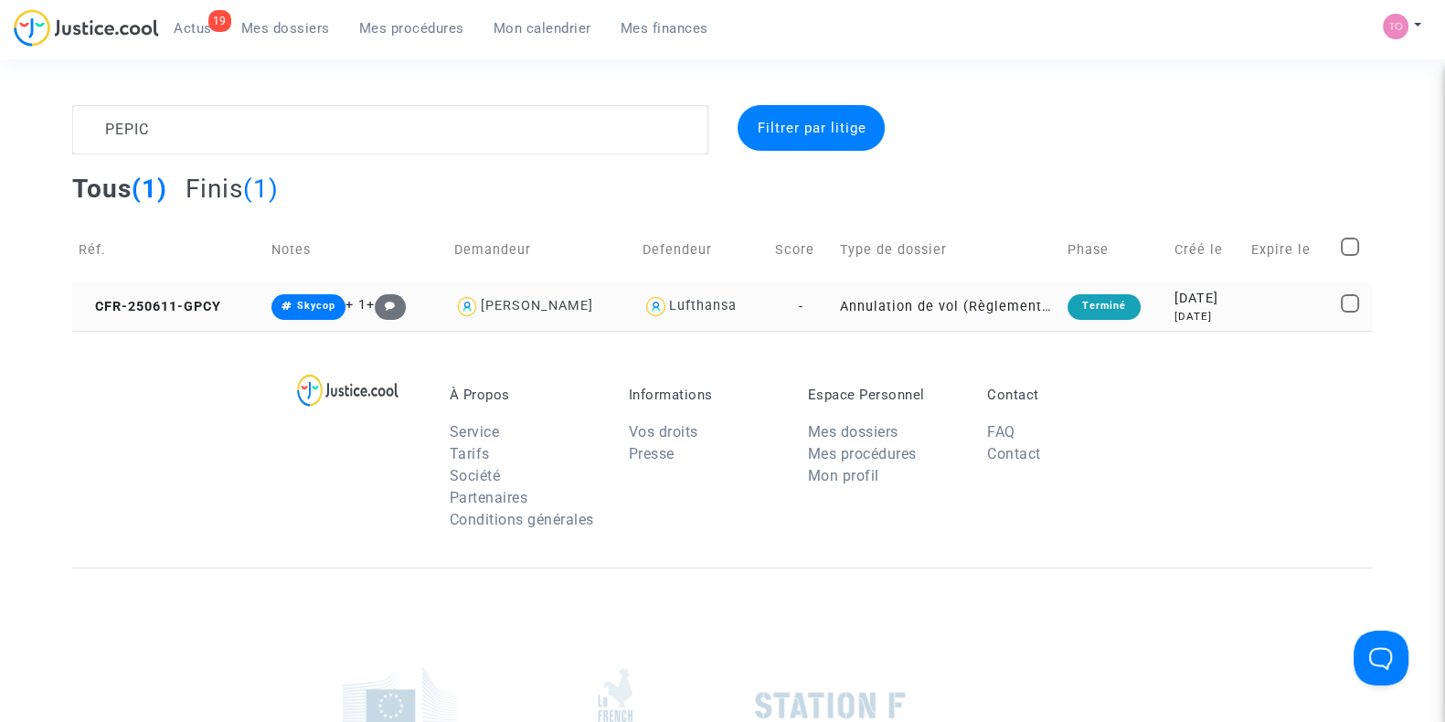
click at [1177, 317] on div "3 months ago" at bounding box center [1205, 317] width 63 height 16
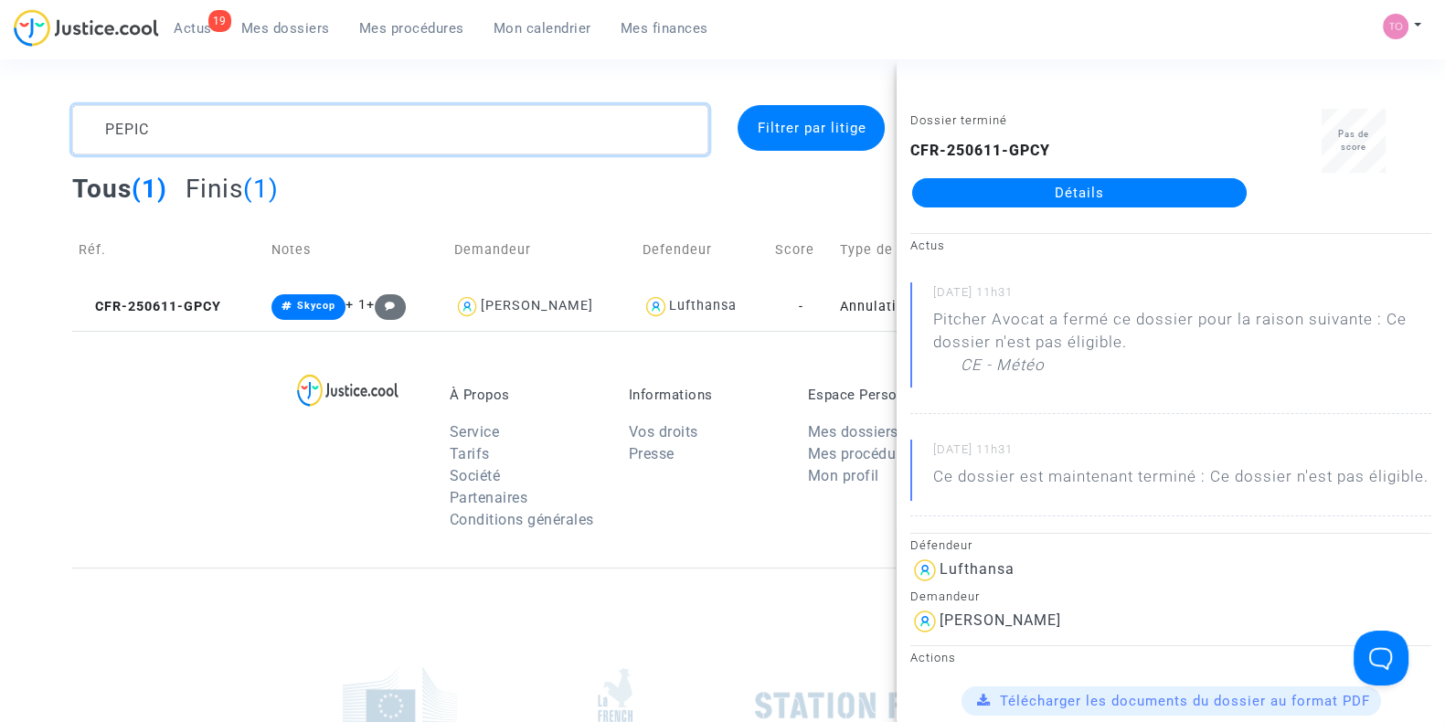
drag, startPoint x: 183, startPoint y: 135, endPoint x: 64, endPoint y: 154, distance: 120.2
click at [65, 153] on div "PEPIC" at bounding box center [389, 129] width 663 height 49
paste textarea "KUCHMENKO"
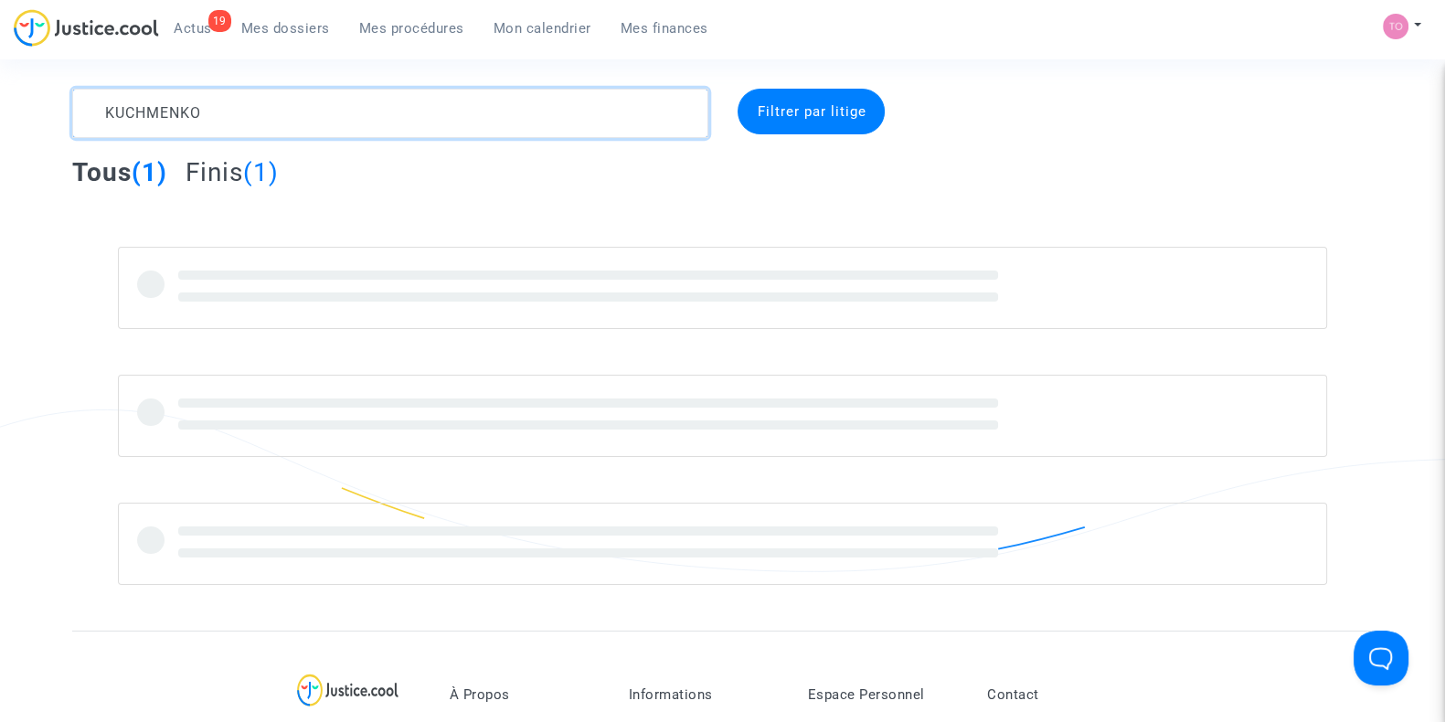
scroll to position [37, 0]
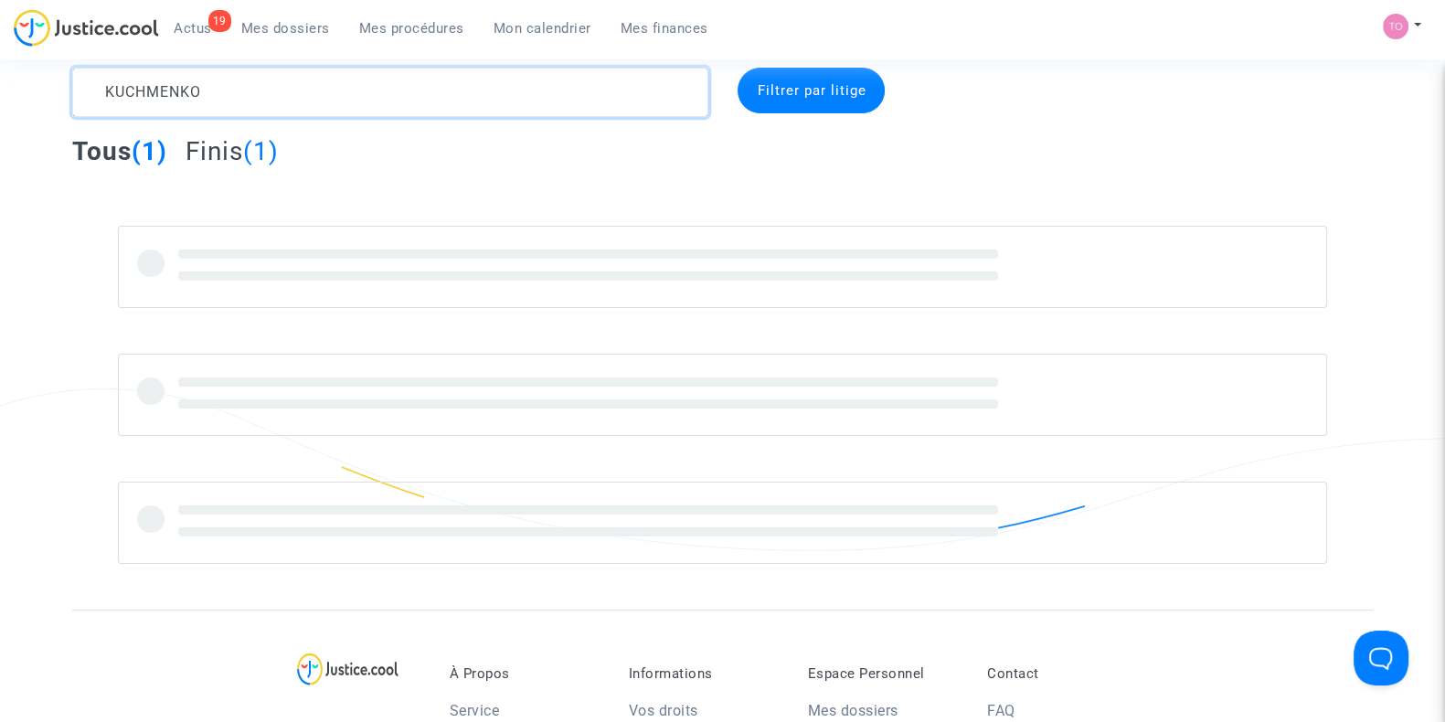
type textarea "KUCHMENKO"
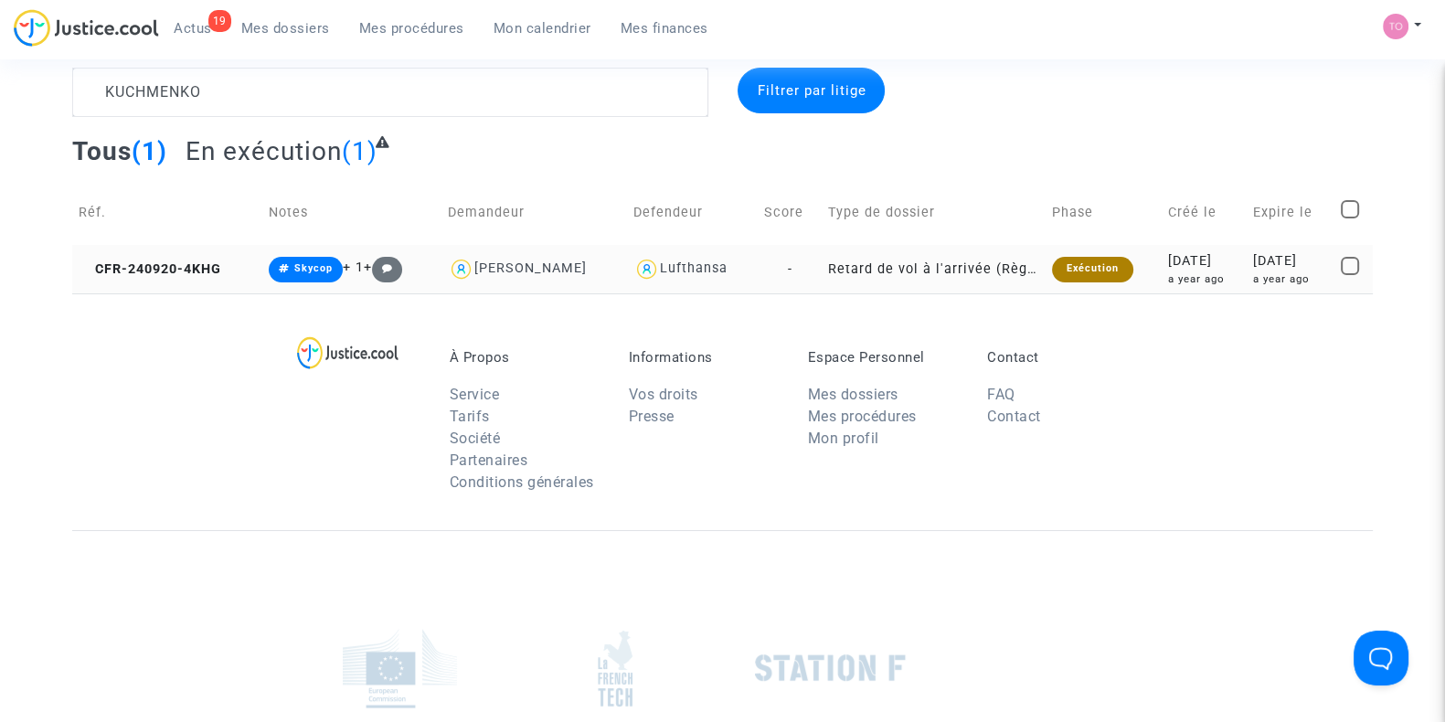
click at [1215, 260] on div "2024-09-20" at bounding box center [1203, 261] width 72 height 20
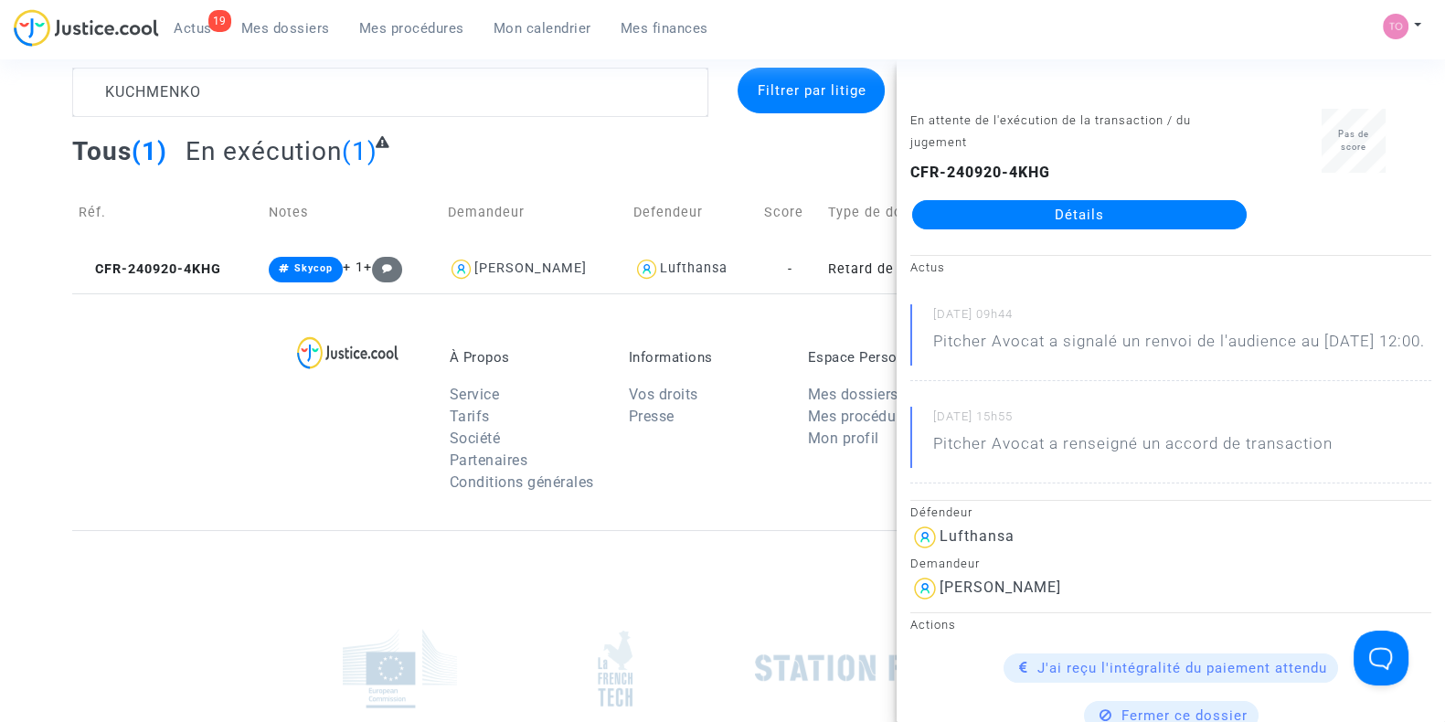
click at [1073, 221] on link "Détails" at bounding box center [1079, 214] width 334 height 29
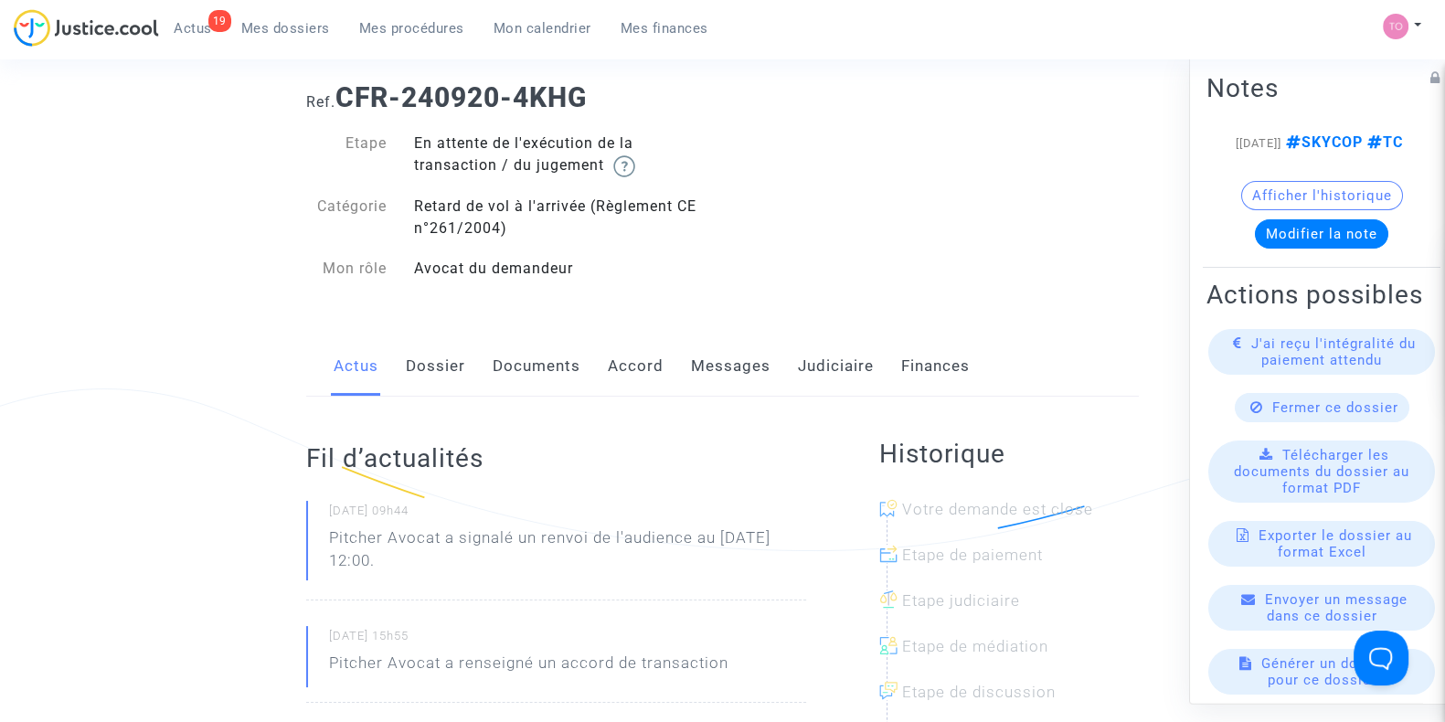
click at [631, 364] on link "Accord" at bounding box center [636, 366] width 56 height 60
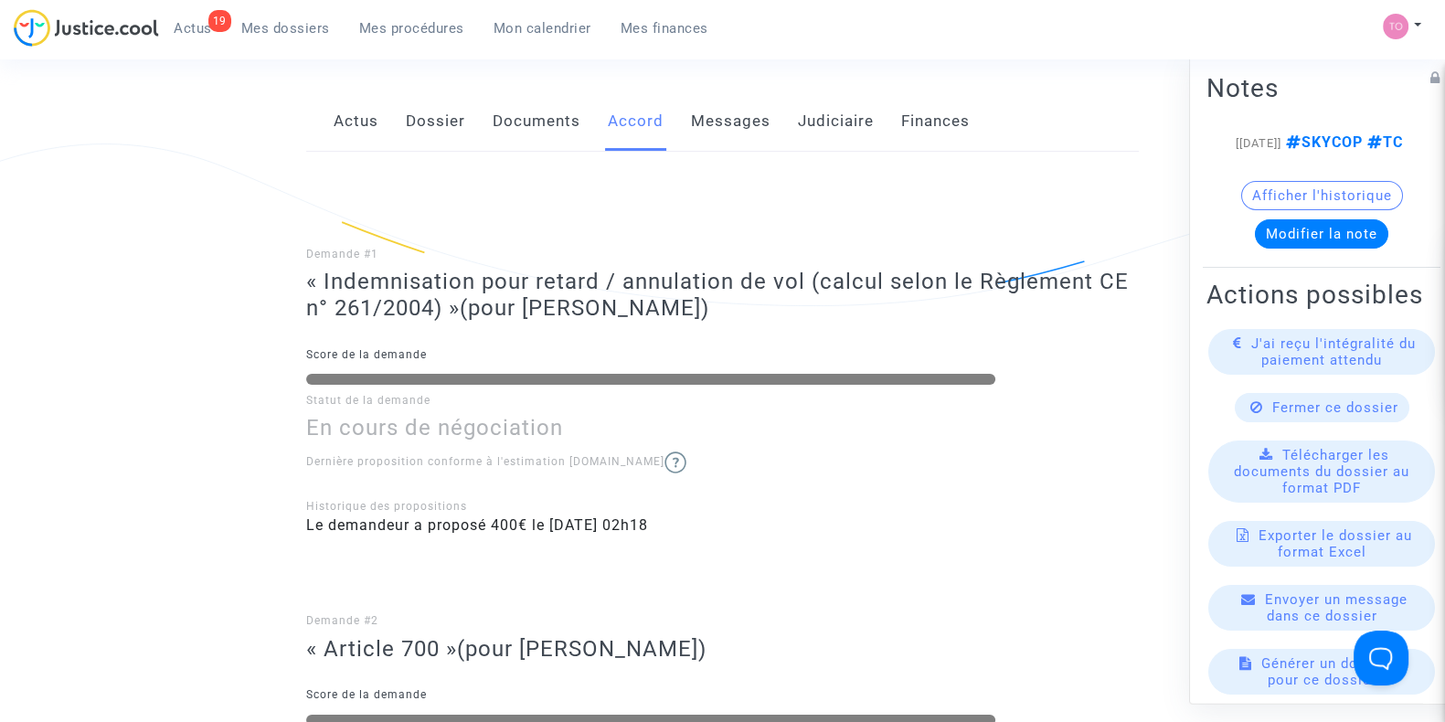
scroll to position [190, 0]
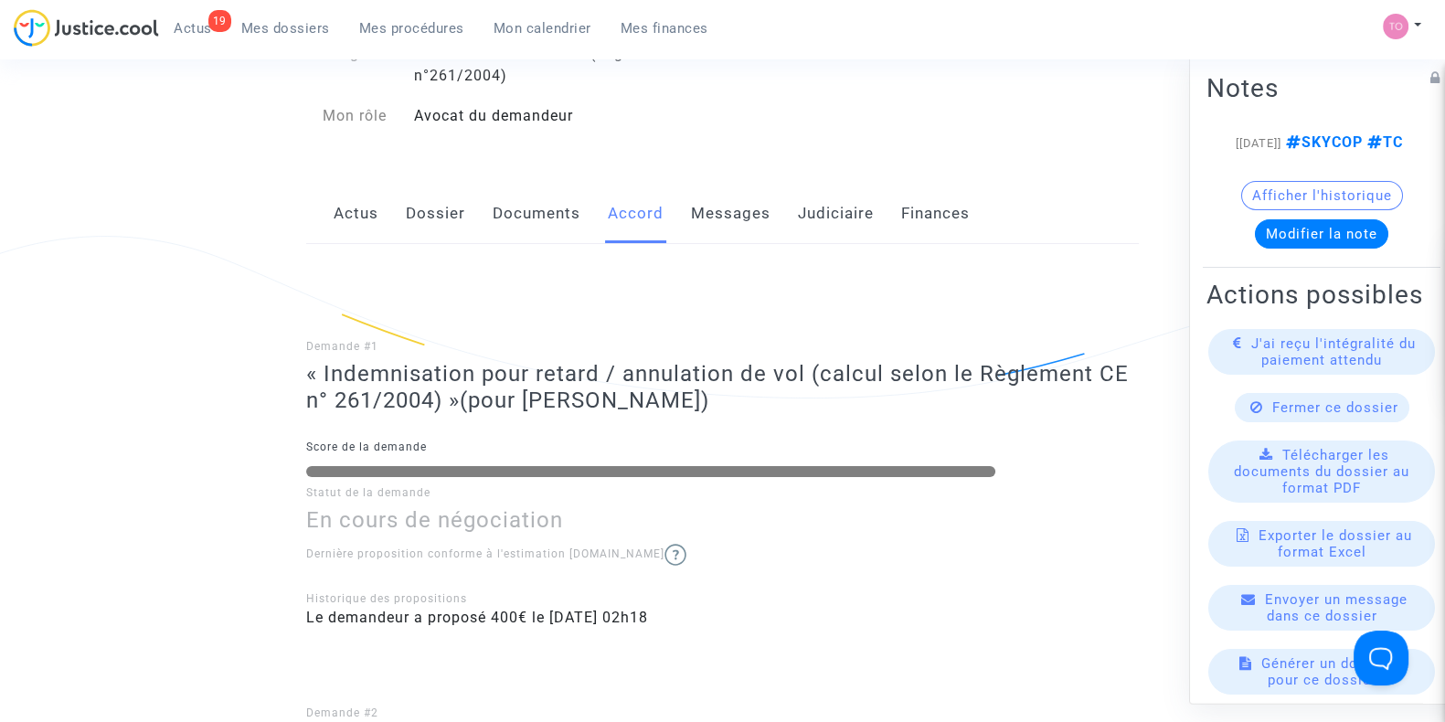
drag, startPoint x: 741, startPoint y: 218, endPoint x: 836, endPoint y: 207, distance: 95.7
click at [741, 217] on link "Messages" at bounding box center [731, 214] width 80 height 60
click at [844, 207] on link "Judiciaire" at bounding box center [836, 214] width 76 height 60
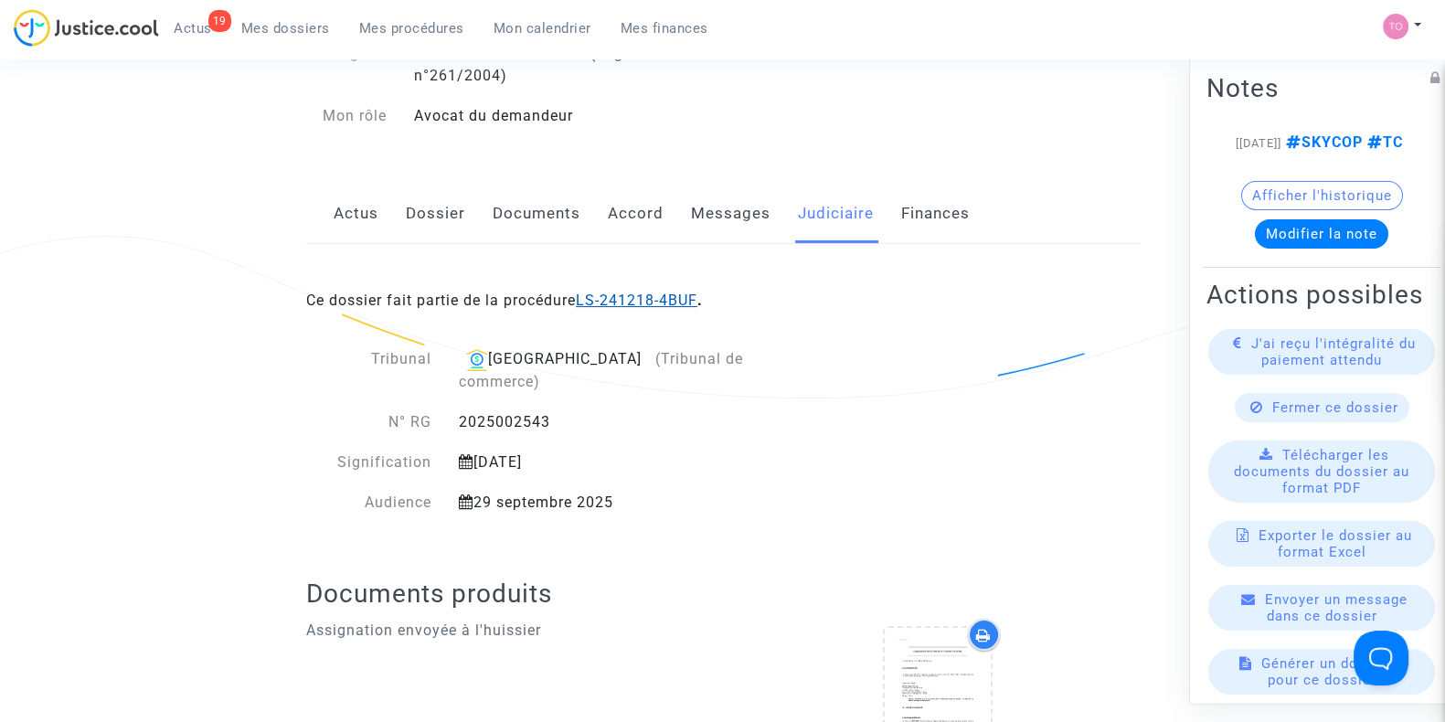
click at [663, 302] on link "LS-241218-4BUF" at bounding box center [637, 300] width 122 height 17
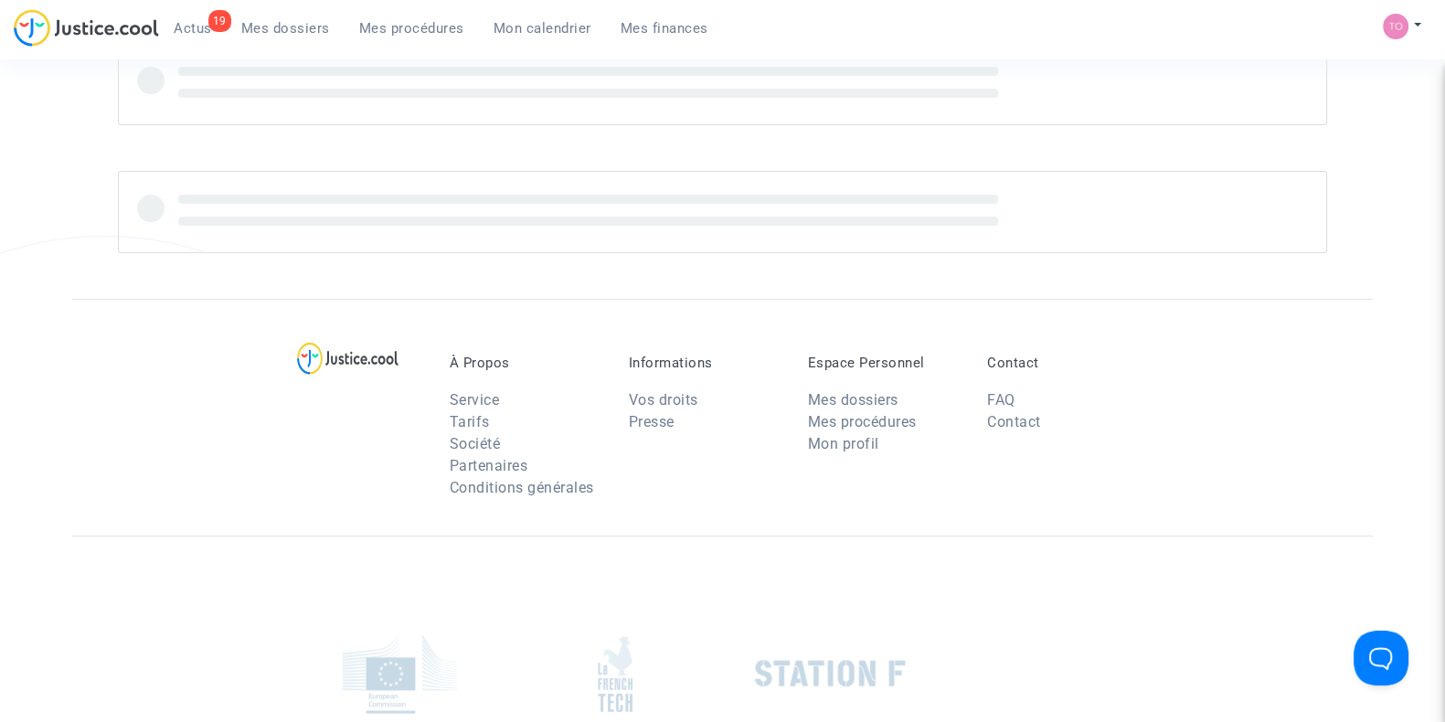
scroll to position [190, 0]
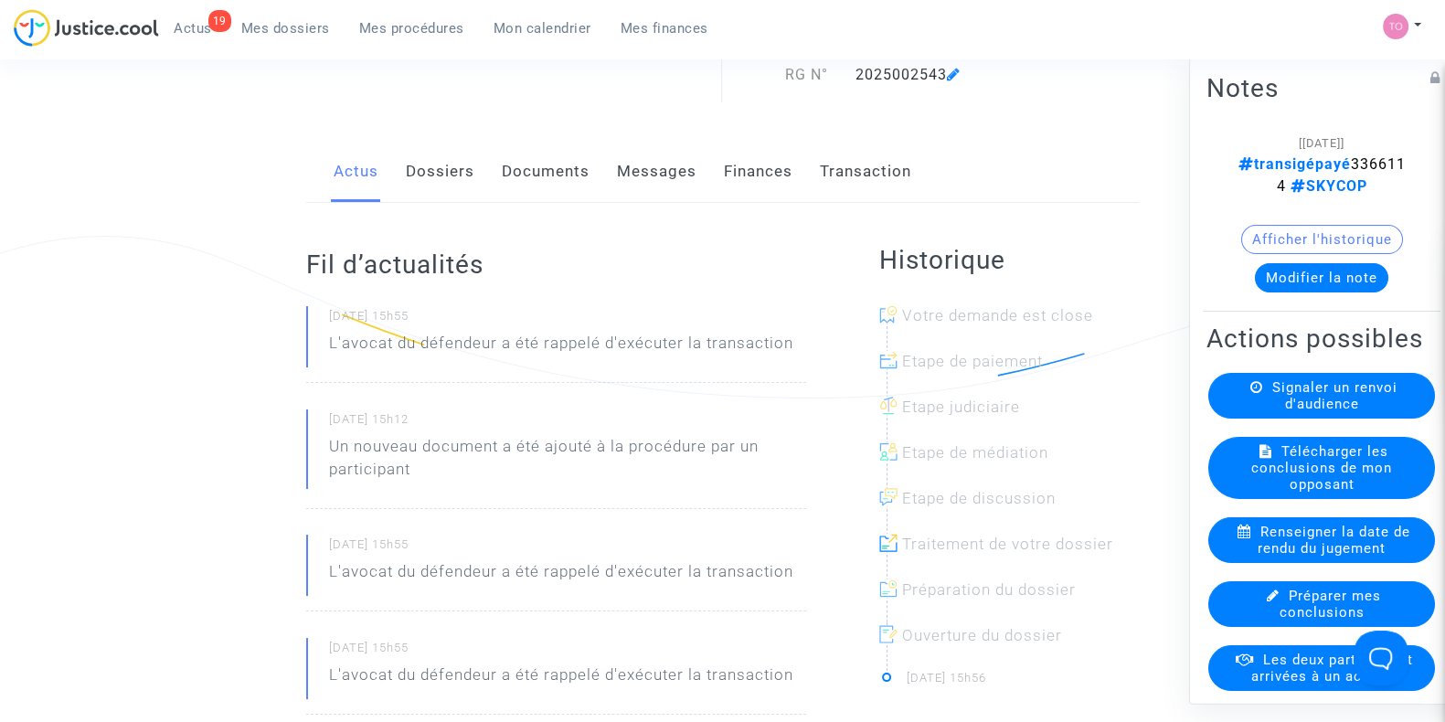
click at [758, 154] on link "Finances" at bounding box center [758, 172] width 69 height 60
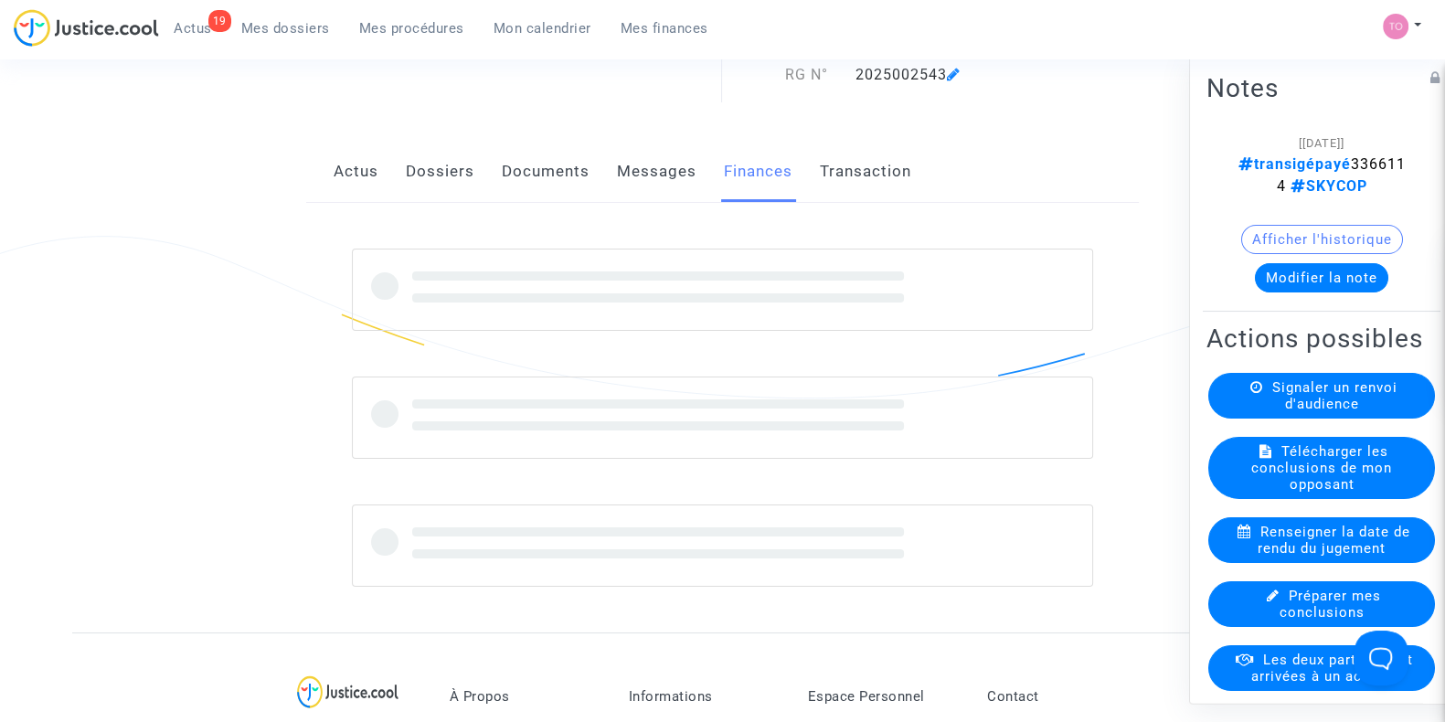
click at [758, 160] on link "Finances" at bounding box center [758, 172] width 69 height 60
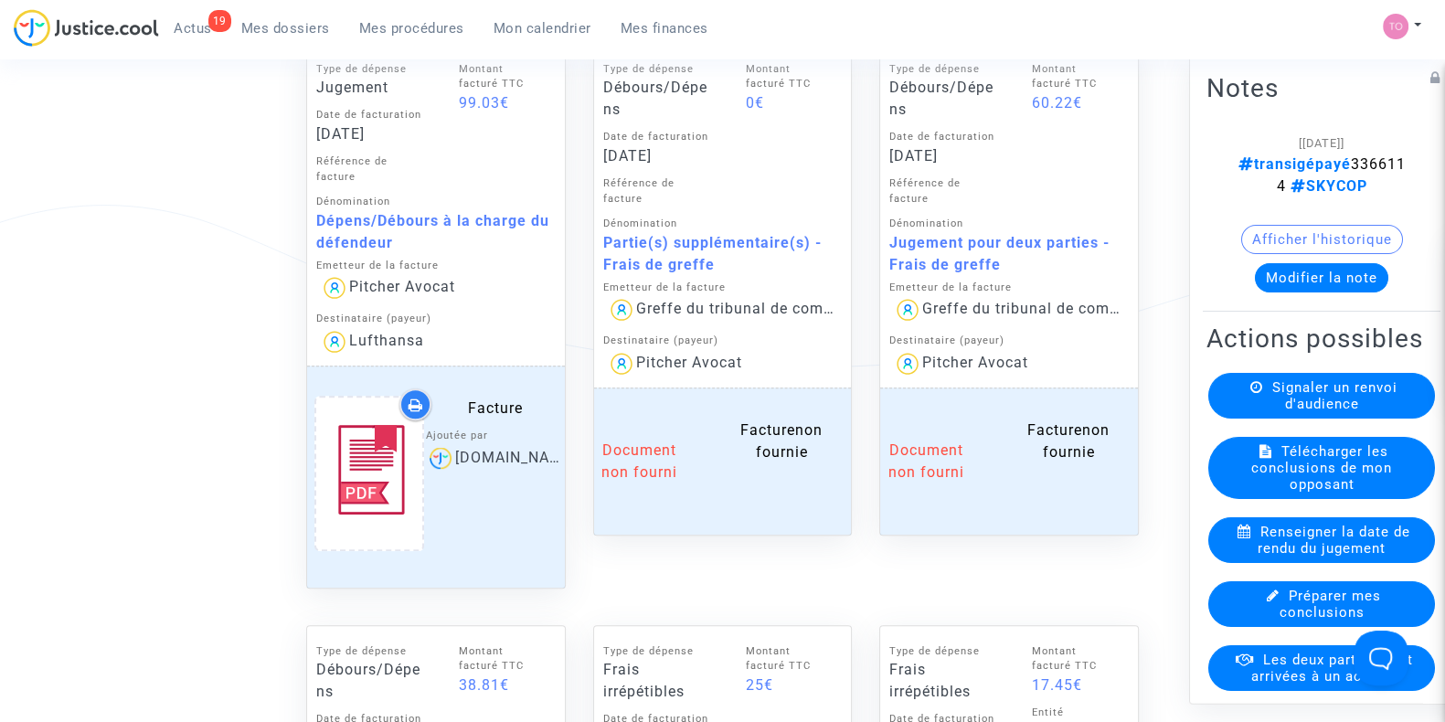
scroll to position [1028, 0]
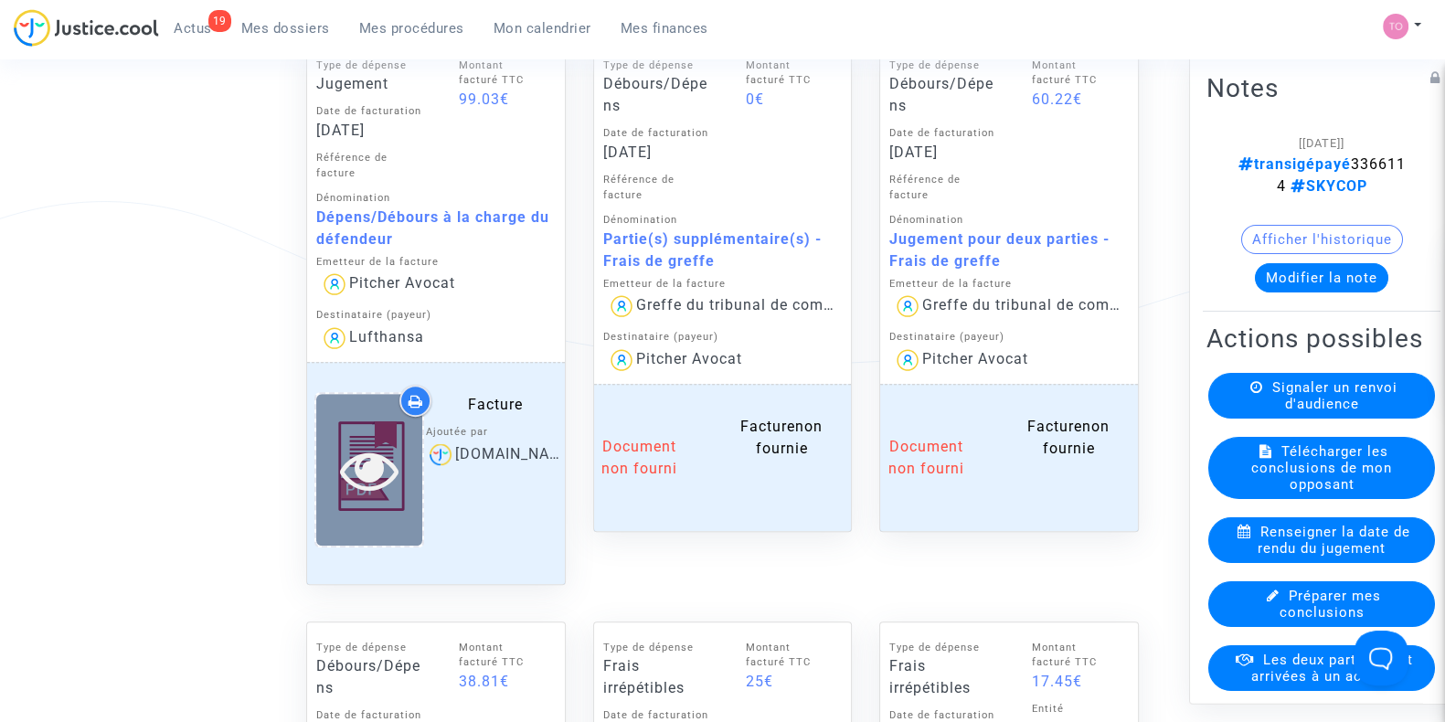
click at [346, 431] on div at bounding box center [369, 469] width 106 height 151
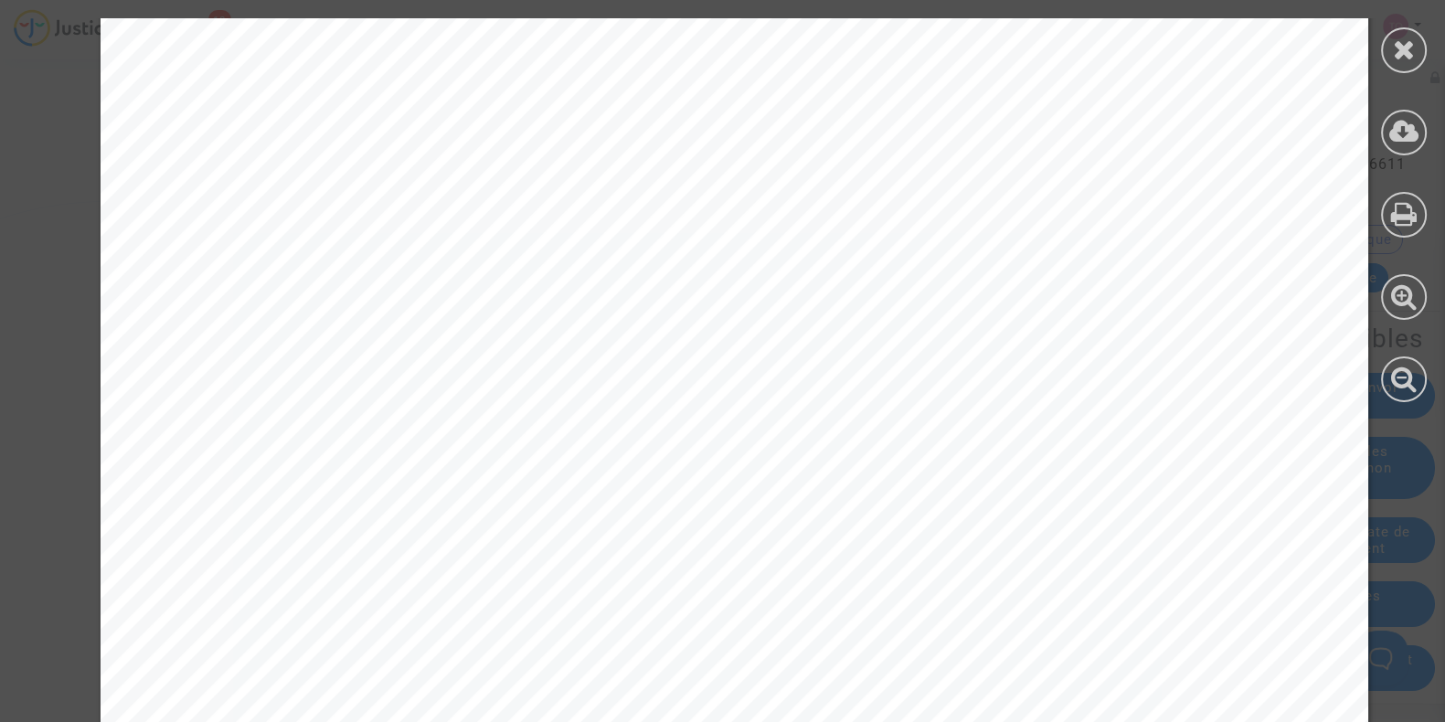
scroll to position [723, 0]
click at [1403, 37] on icon at bounding box center [1404, 49] width 23 height 27
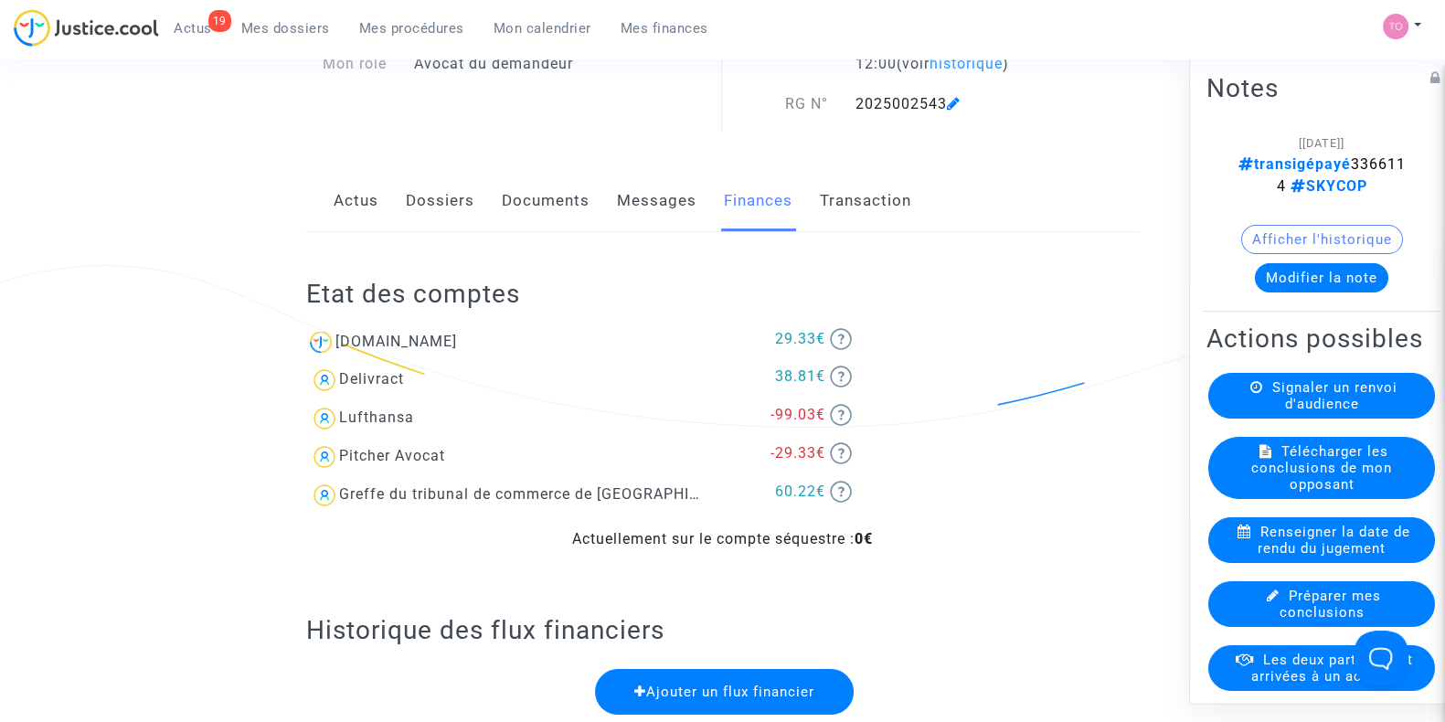
scroll to position [0, 0]
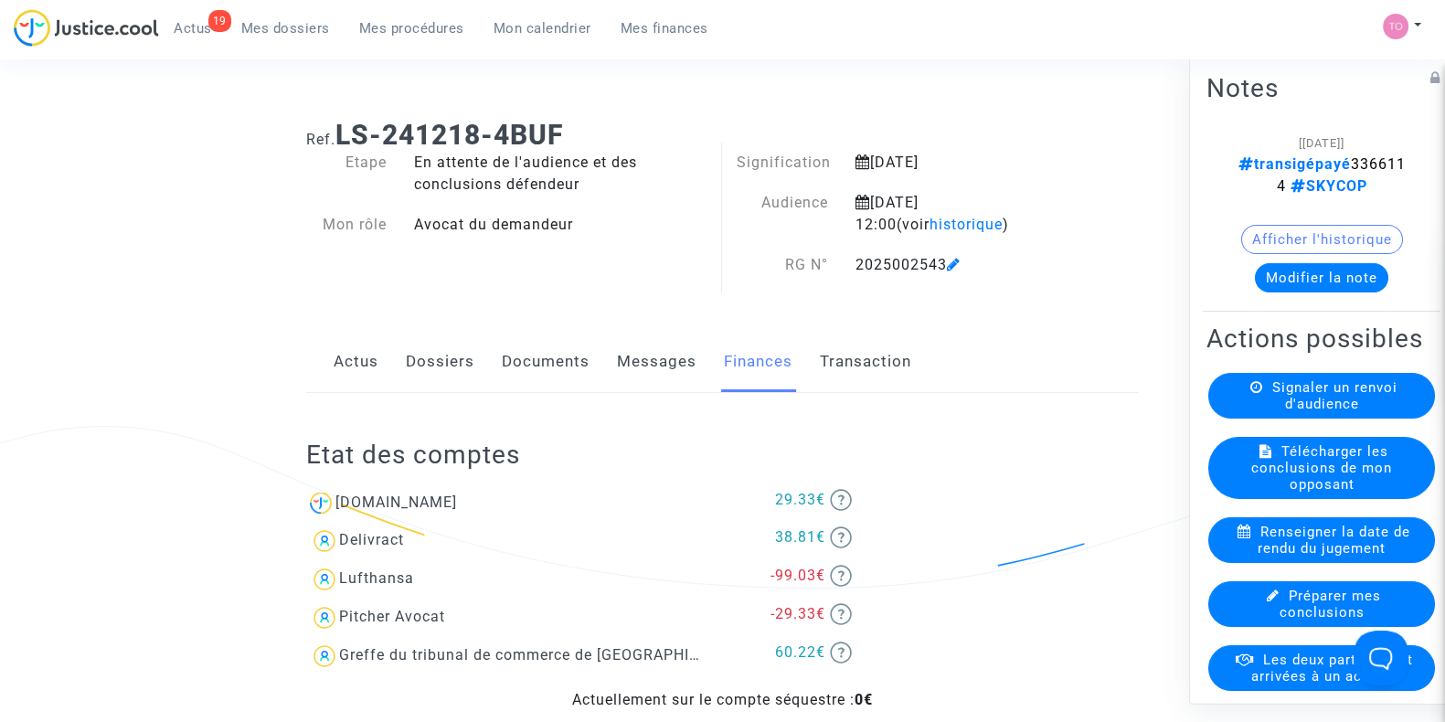
drag, startPoint x: 1245, startPoint y: 179, endPoint x: 1281, endPoint y: 190, distance: 38.2
click at [1279, 185] on note-viewer "[04/08/2025] transigépayé 3366114 SKYCOP Afficher l'historique Modifier la note" at bounding box center [1321, 212] width 230 height 161
click at [1279, 236] on button "Afficher l'historique" at bounding box center [1322, 239] width 162 height 29
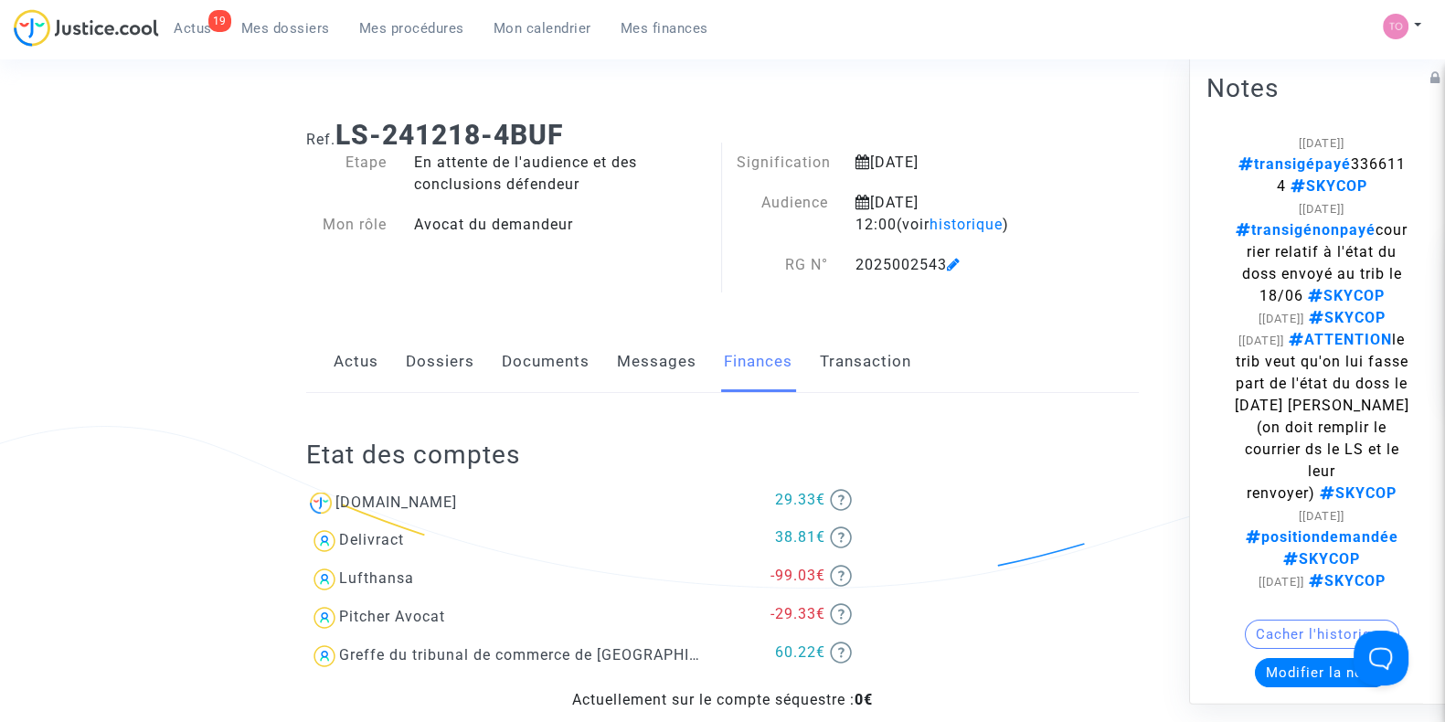
drag, startPoint x: 1225, startPoint y: 253, endPoint x: 1366, endPoint y: 254, distance: 140.7
click at [1366, 253] on note-viewer "[04/08/2025] transigépayé 3366114 SKYCOP [19/06/2025] transigénonpayé courrier …" at bounding box center [1321, 410] width 230 height 556
drag, startPoint x: 1278, startPoint y: 272, endPoint x: 1332, endPoint y: 272, distance: 54.8
click at [1343, 267] on span "transigénonpayé courrier relatif à l'état du doss envoyé au trib le 18/06 SKYCOP" at bounding box center [1321, 262] width 172 height 83
drag, startPoint x: 1284, startPoint y: 289, endPoint x: 1334, endPoint y: 288, distance: 50.3
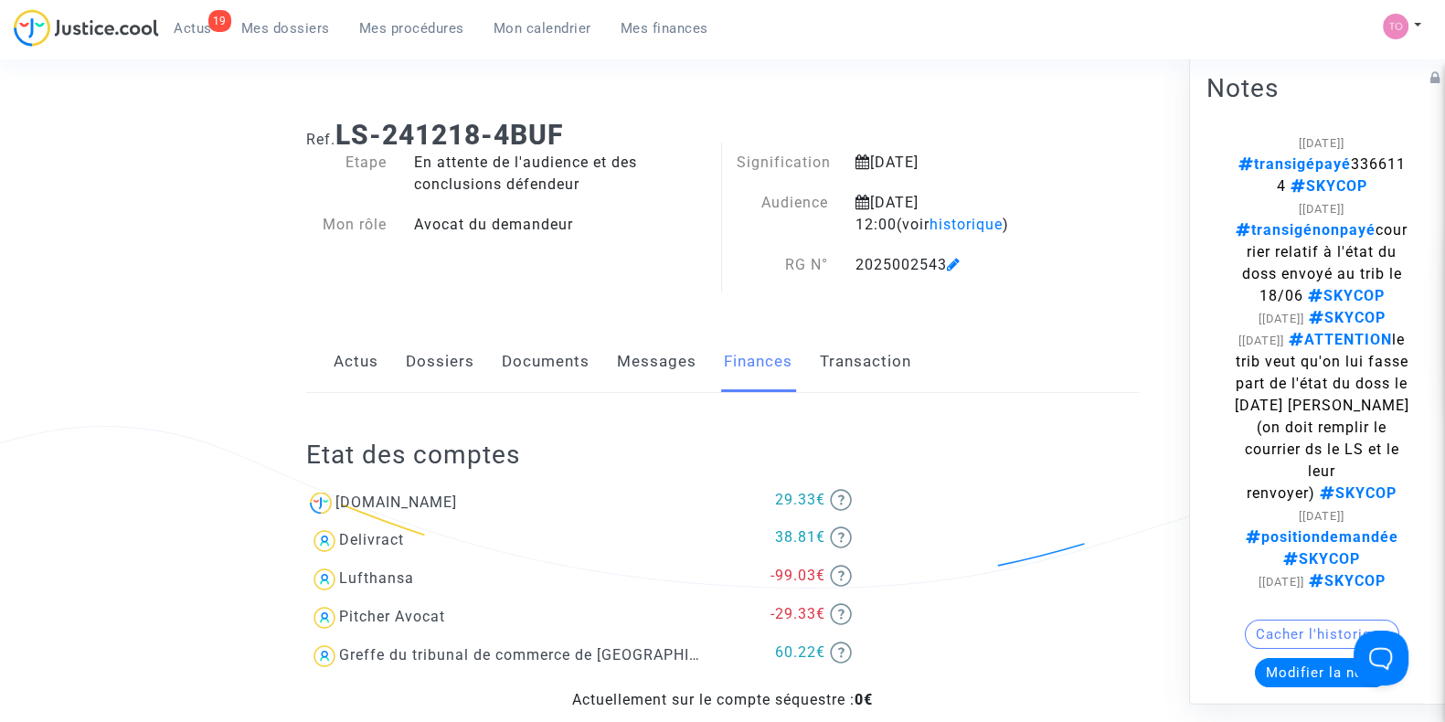
click at [1332, 288] on span "transigénonpayé courrier relatif à l'état du doss envoyé au trib le 18/06 SKYCOP" at bounding box center [1321, 262] width 172 height 83
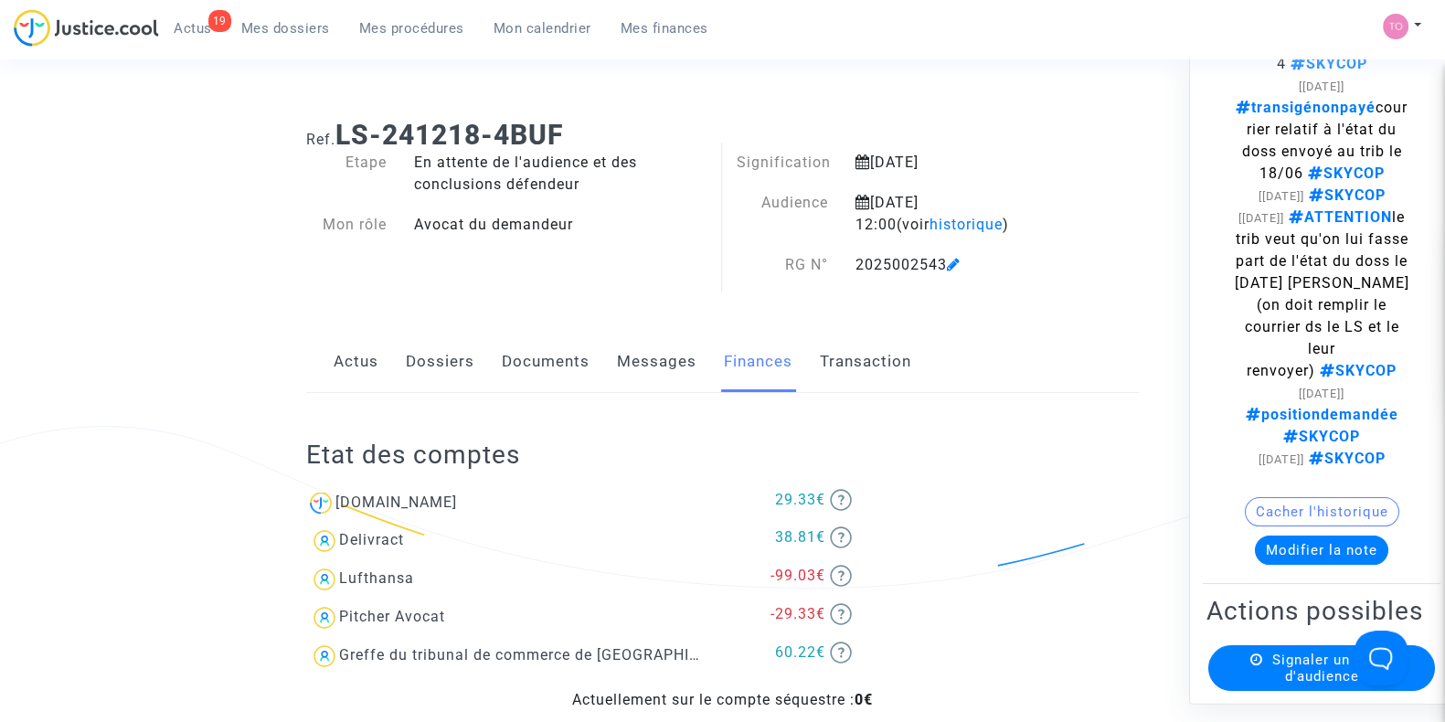
scroll to position [113, 0]
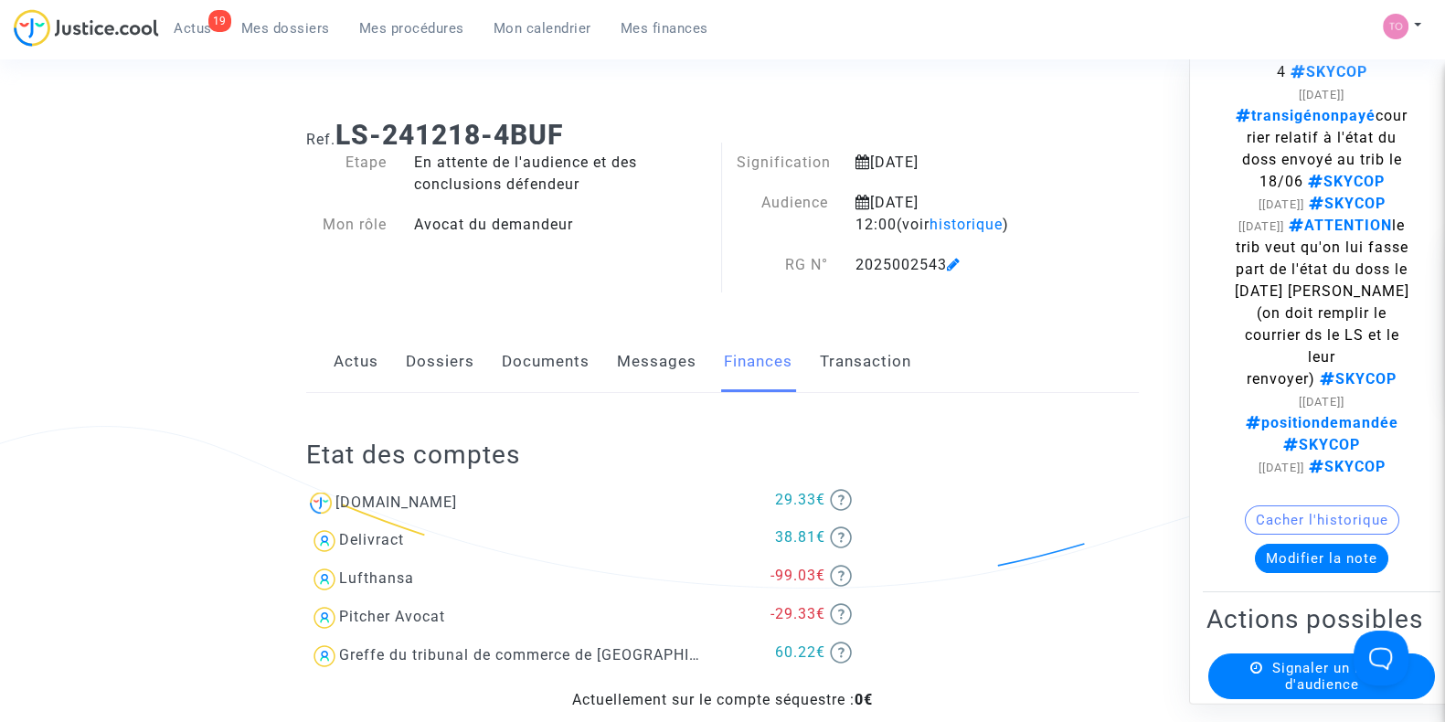
click at [1299, 574] on button "Modifier la note" at bounding box center [1321, 559] width 133 height 29
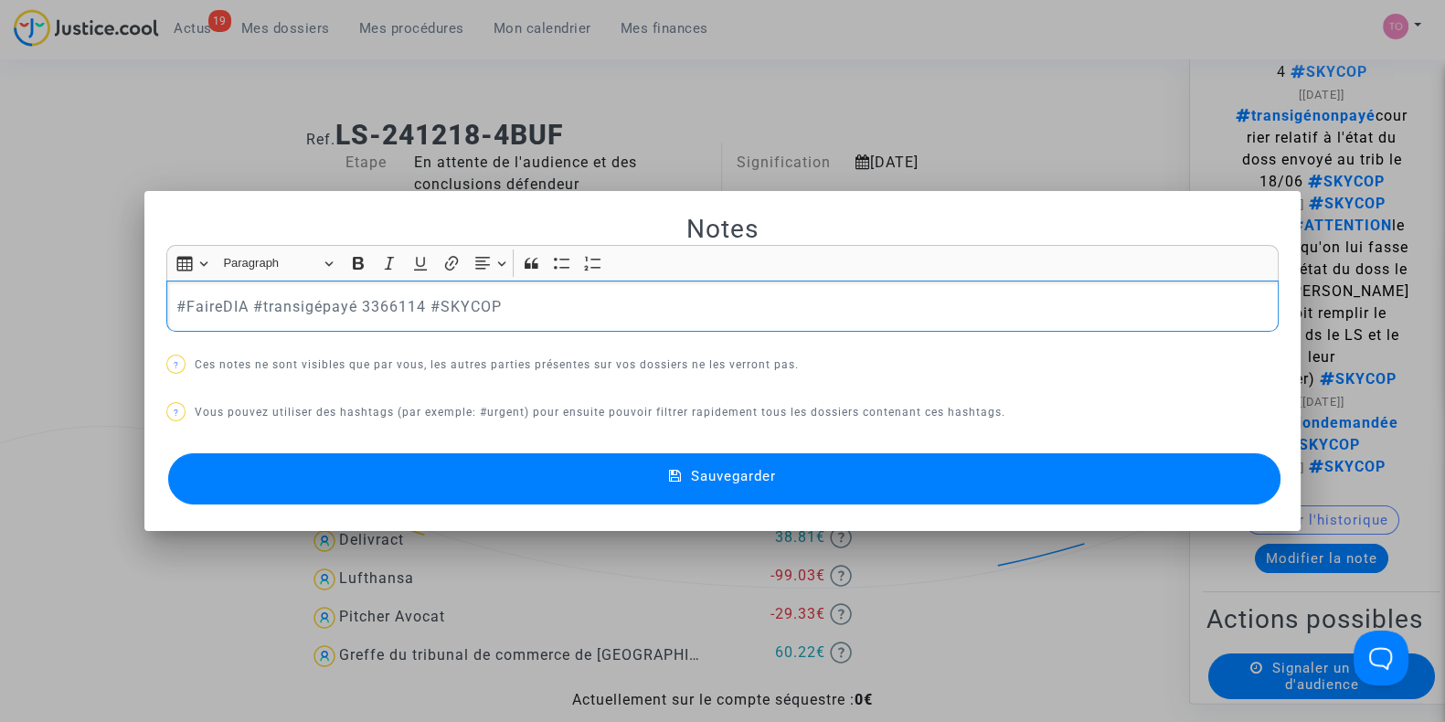
click at [385, 501] on button "Sauvegarder" at bounding box center [724, 478] width 1112 height 51
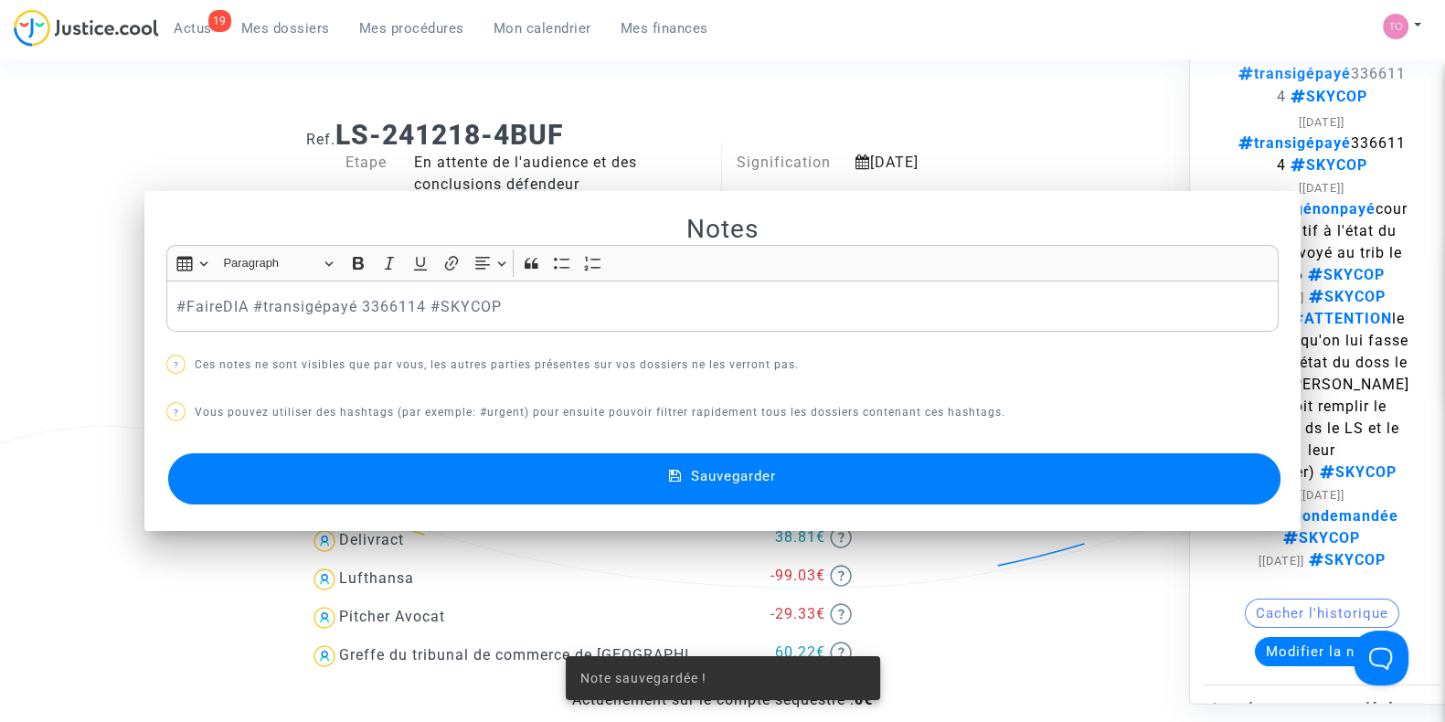
scroll to position [136, 0]
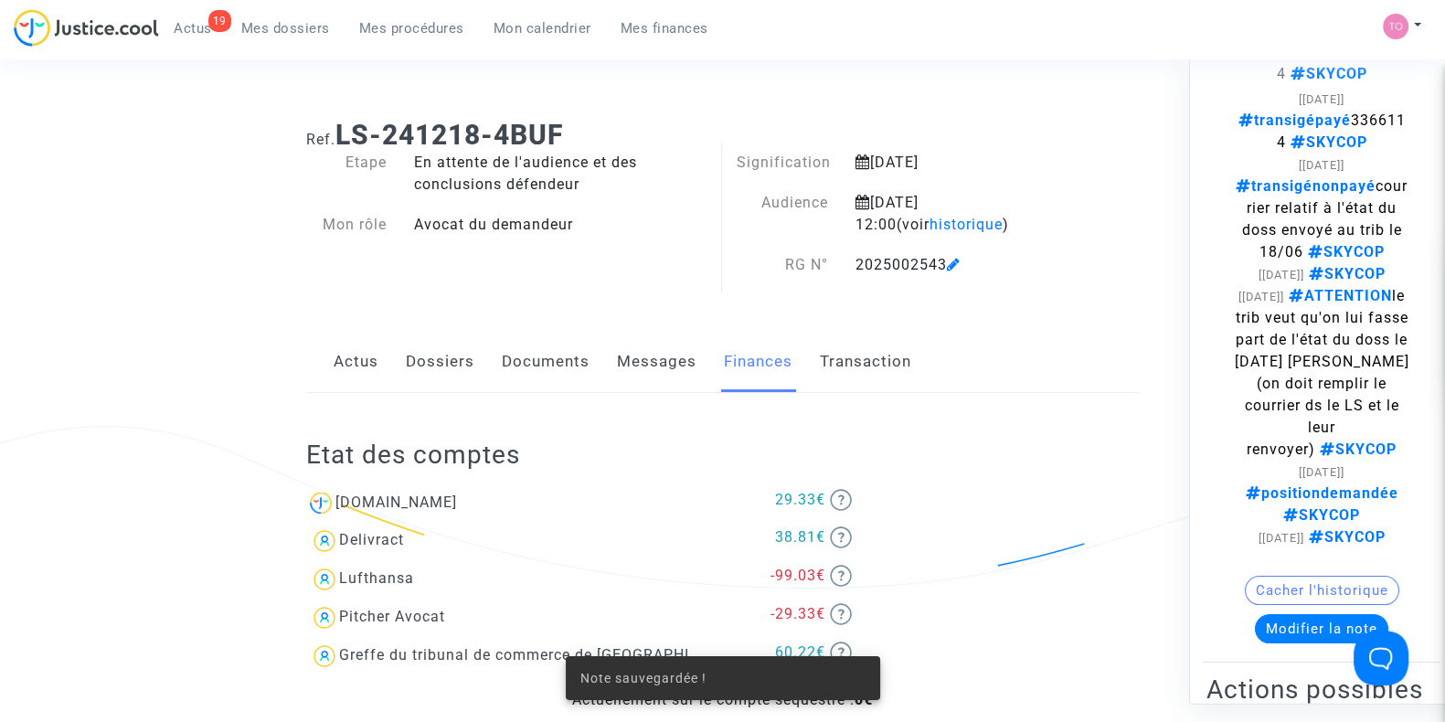
click at [272, 36] on span "Mes dossiers" at bounding box center [285, 28] width 89 height 16
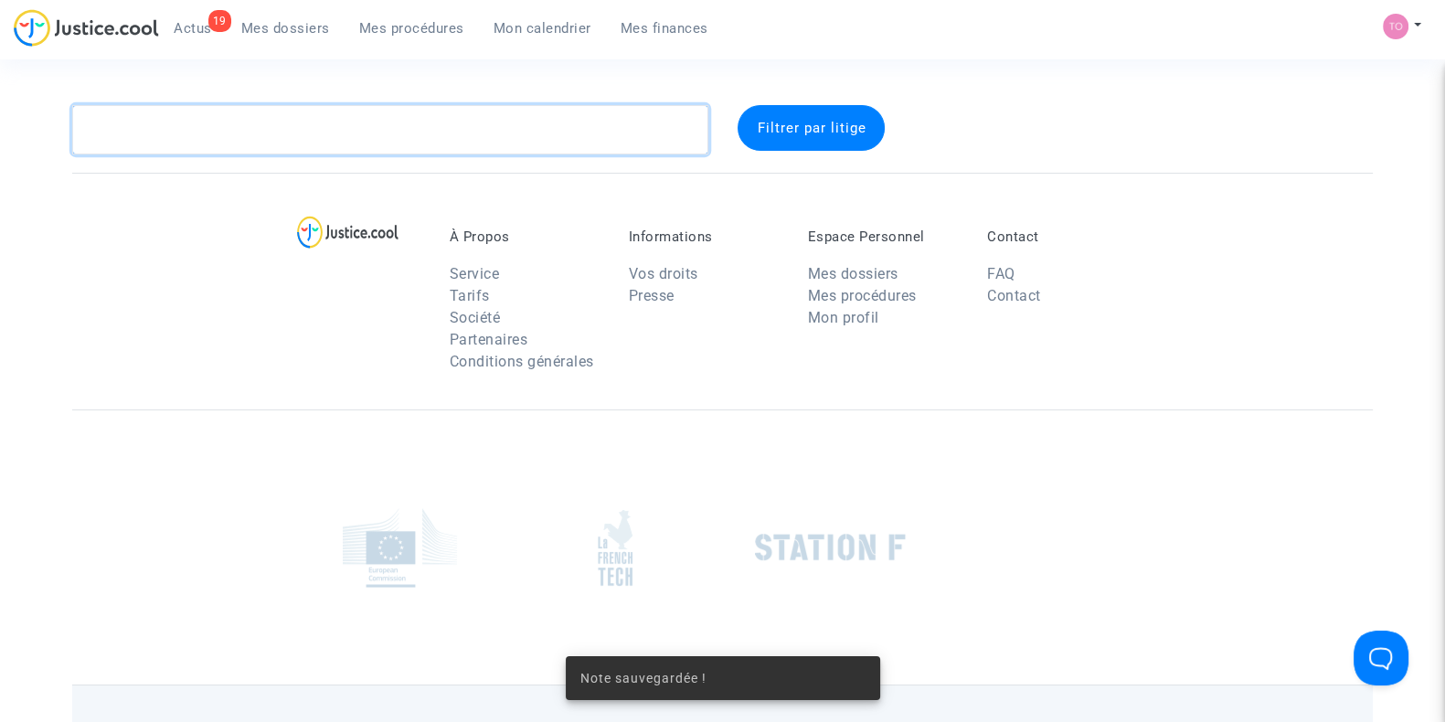
click at [273, 143] on textarea at bounding box center [390, 129] width 636 height 49
paste textarea "GUERRY"
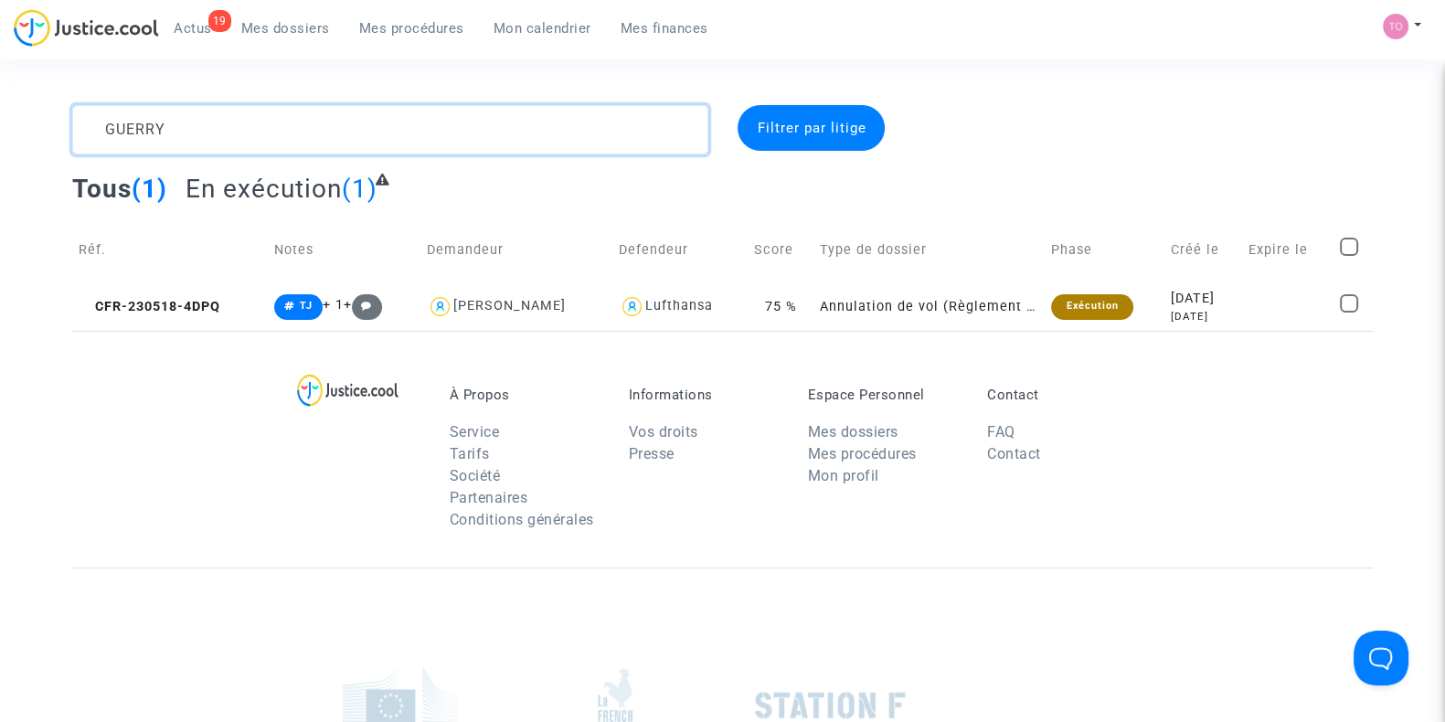
type textarea "GUERRY"
click at [1209, 301] on div "2023-05-18" at bounding box center [1203, 299] width 65 height 20
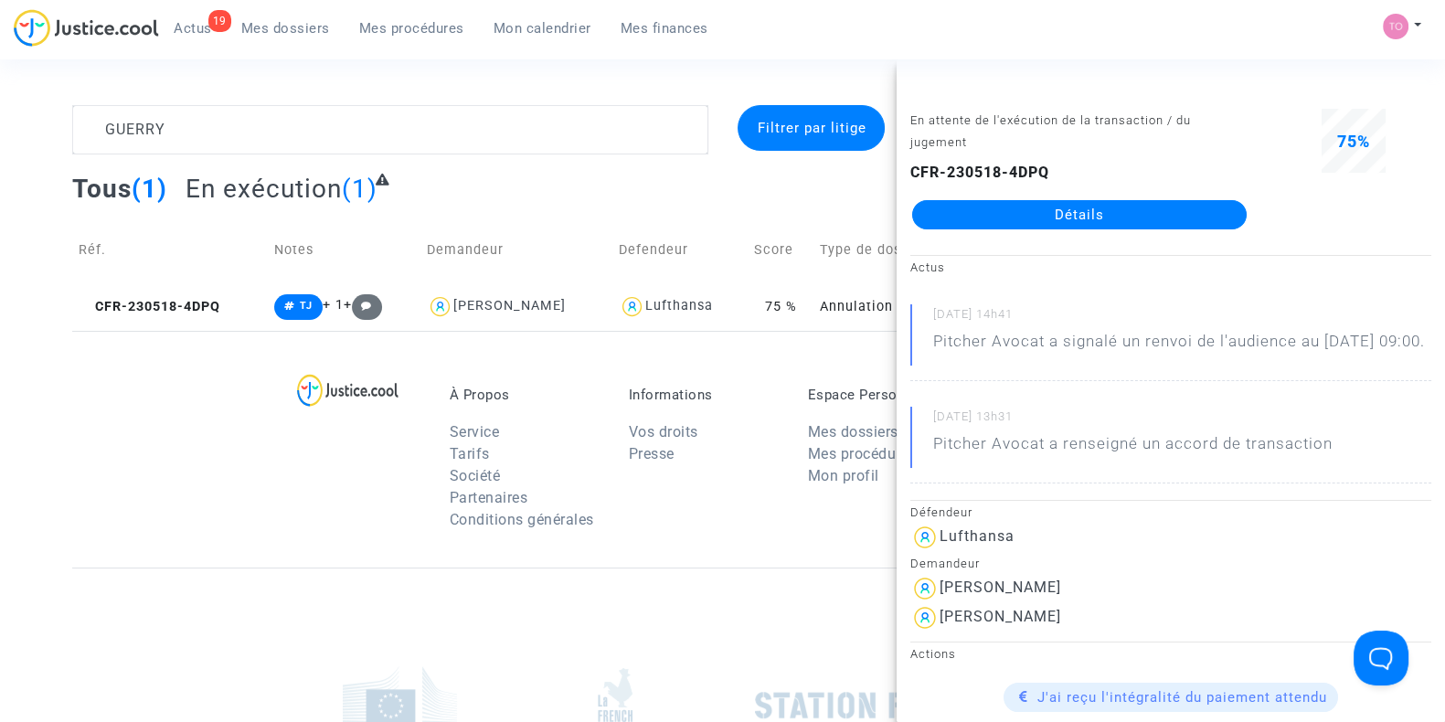
click at [1041, 200] on link "Détails" at bounding box center [1079, 214] width 334 height 29
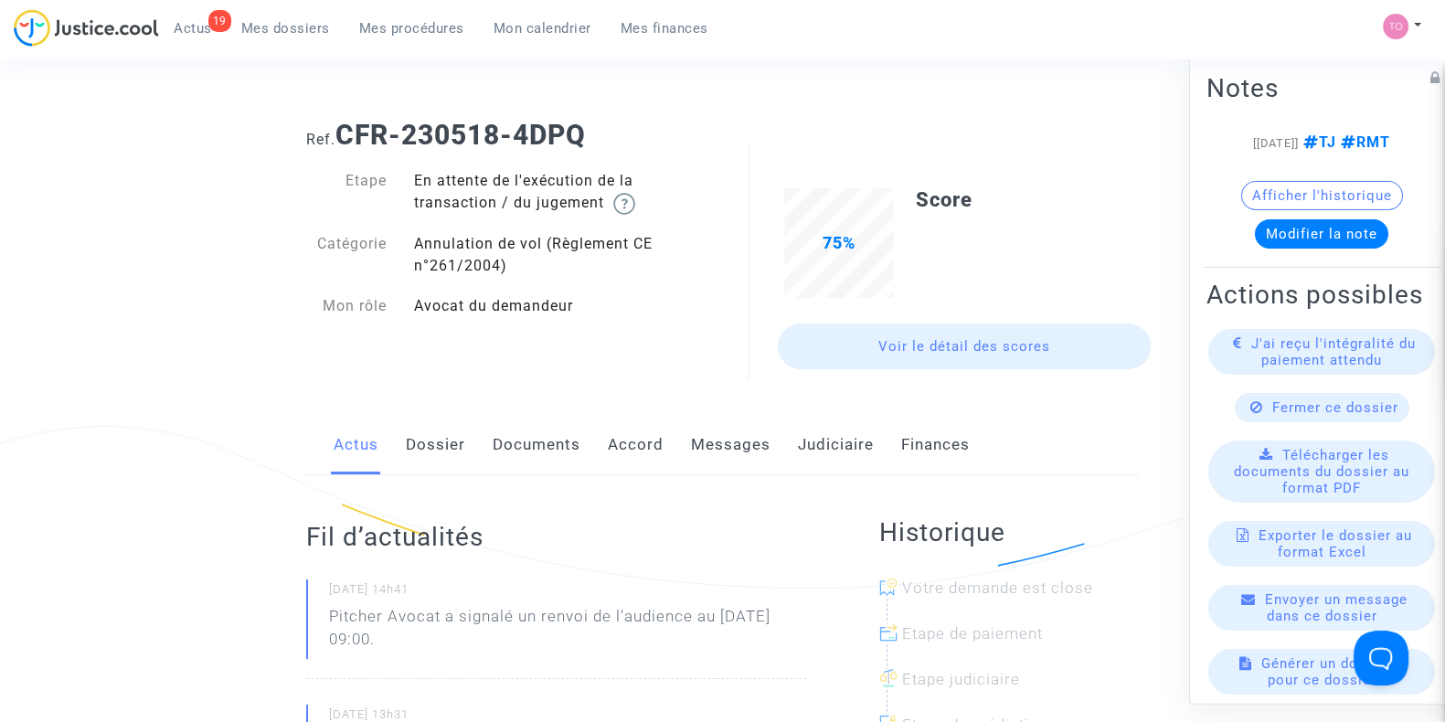
click at [627, 436] on link "Accord" at bounding box center [636, 445] width 56 height 60
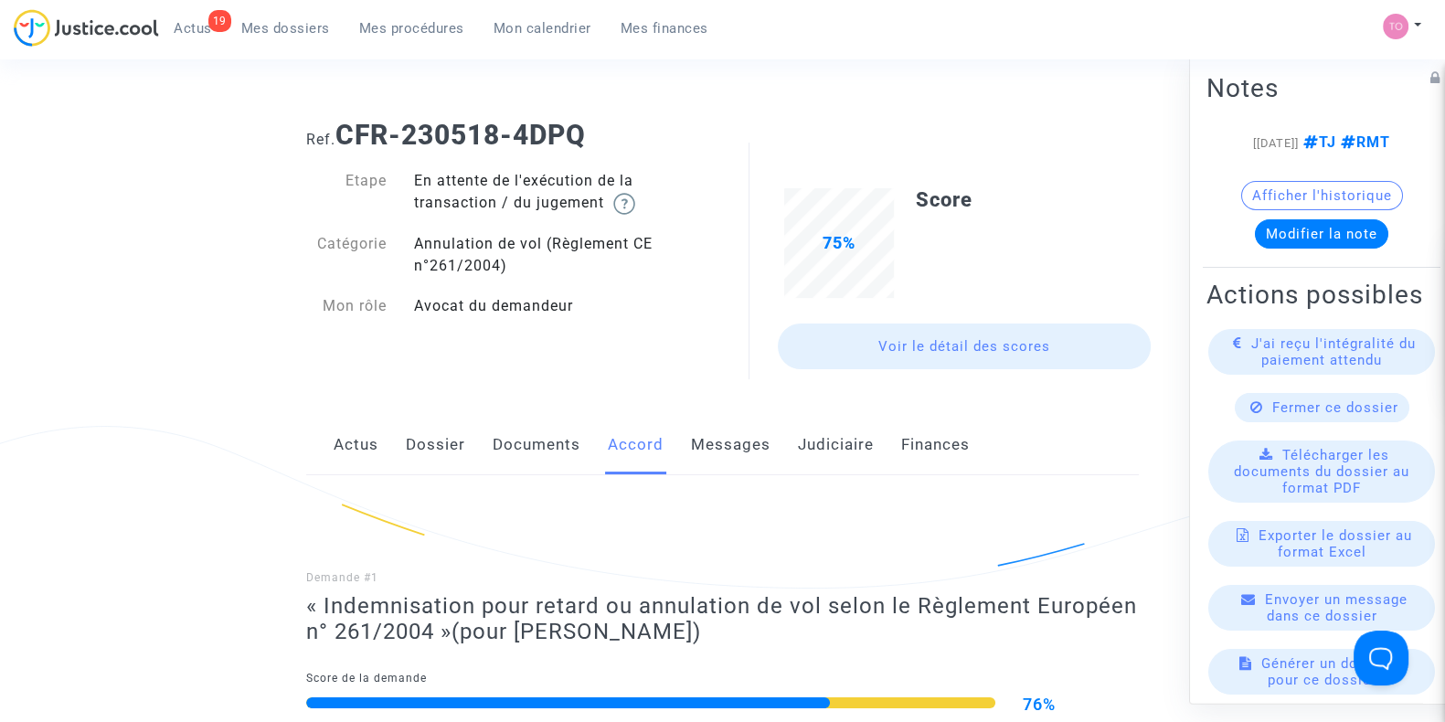
drag, startPoint x: 257, startPoint y: 26, endPoint x: 260, endPoint y: 37, distance: 12.2
click at [257, 26] on span "Mes dossiers" at bounding box center [285, 28] width 89 height 16
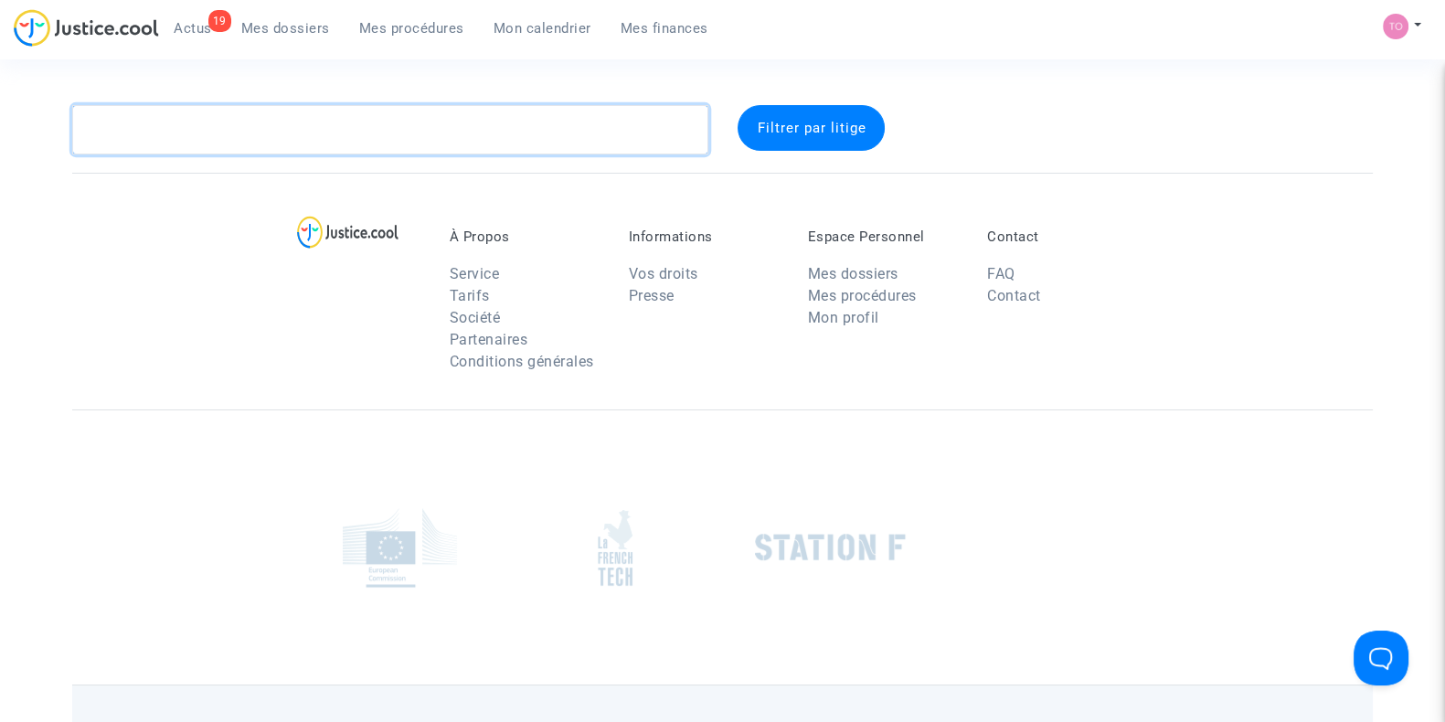
click at [239, 113] on textarea at bounding box center [390, 129] width 636 height 49
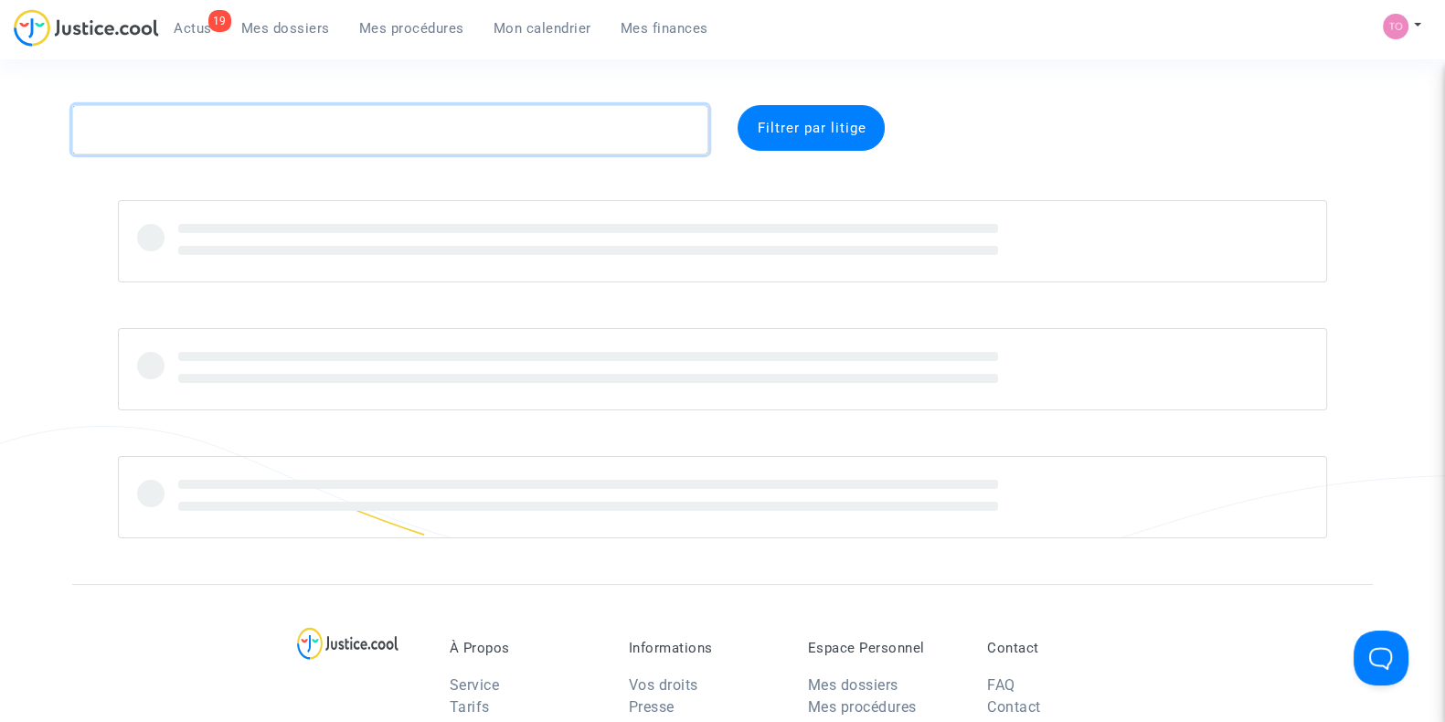
type textarea "v"
type textarea "BESSEAU"
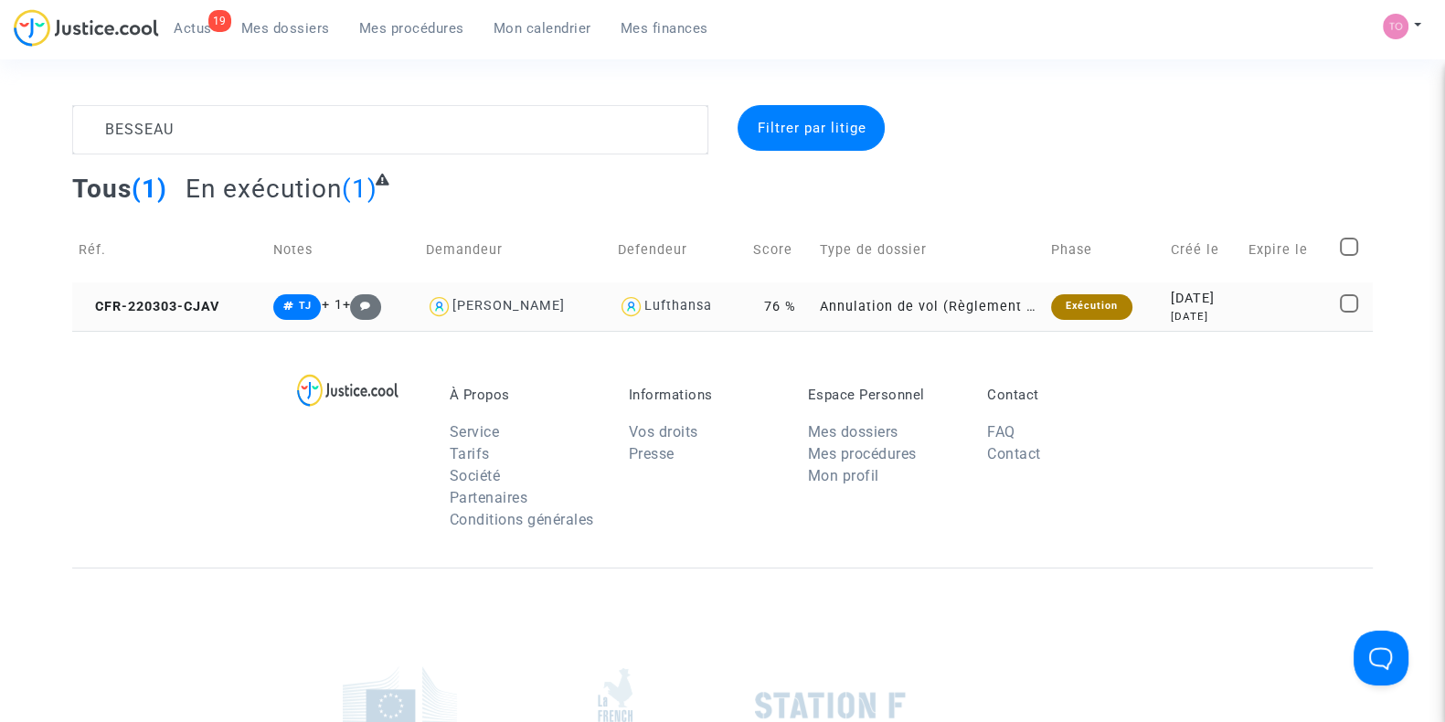
click at [1171, 295] on div "2022-03-03" at bounding box center [1203, 299] width 65 height 20
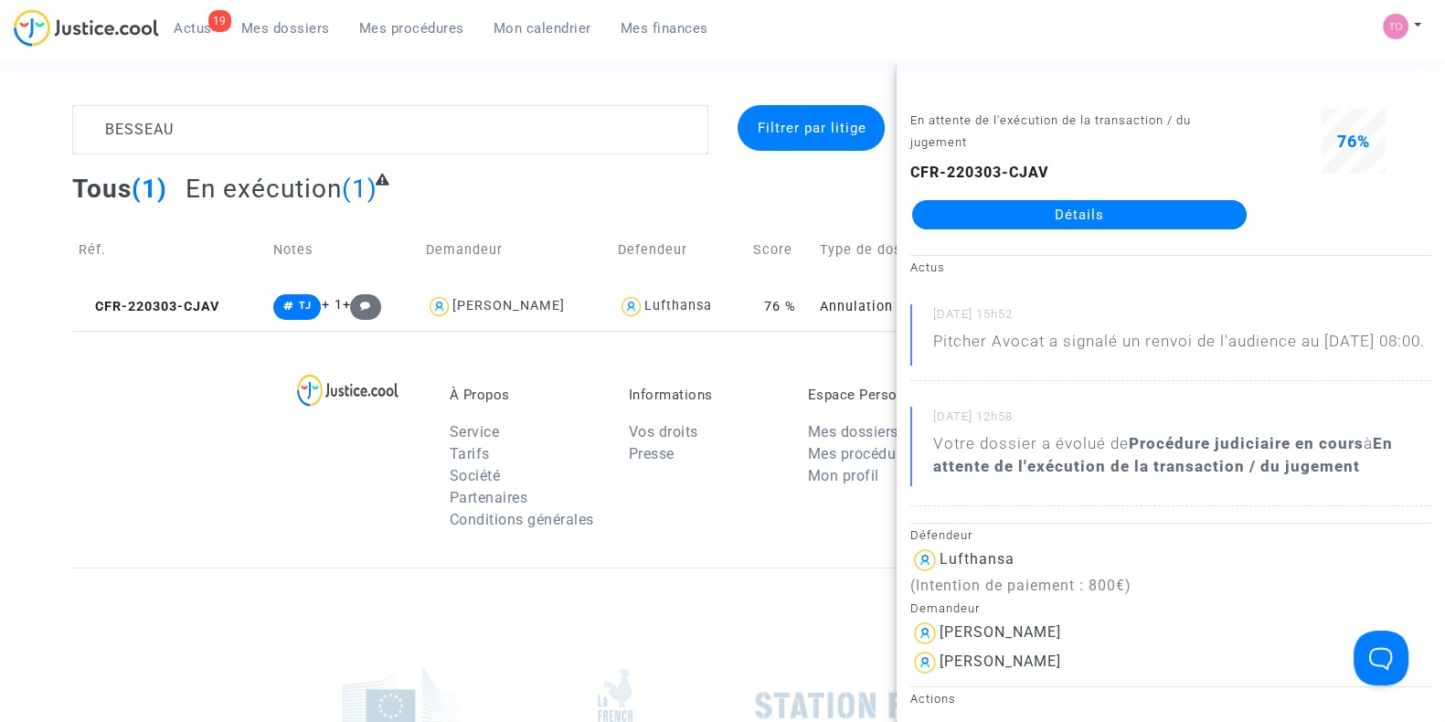
click at [1048, 212] on link "Détails" at bounding box center [1079, 214] width 334 height 29
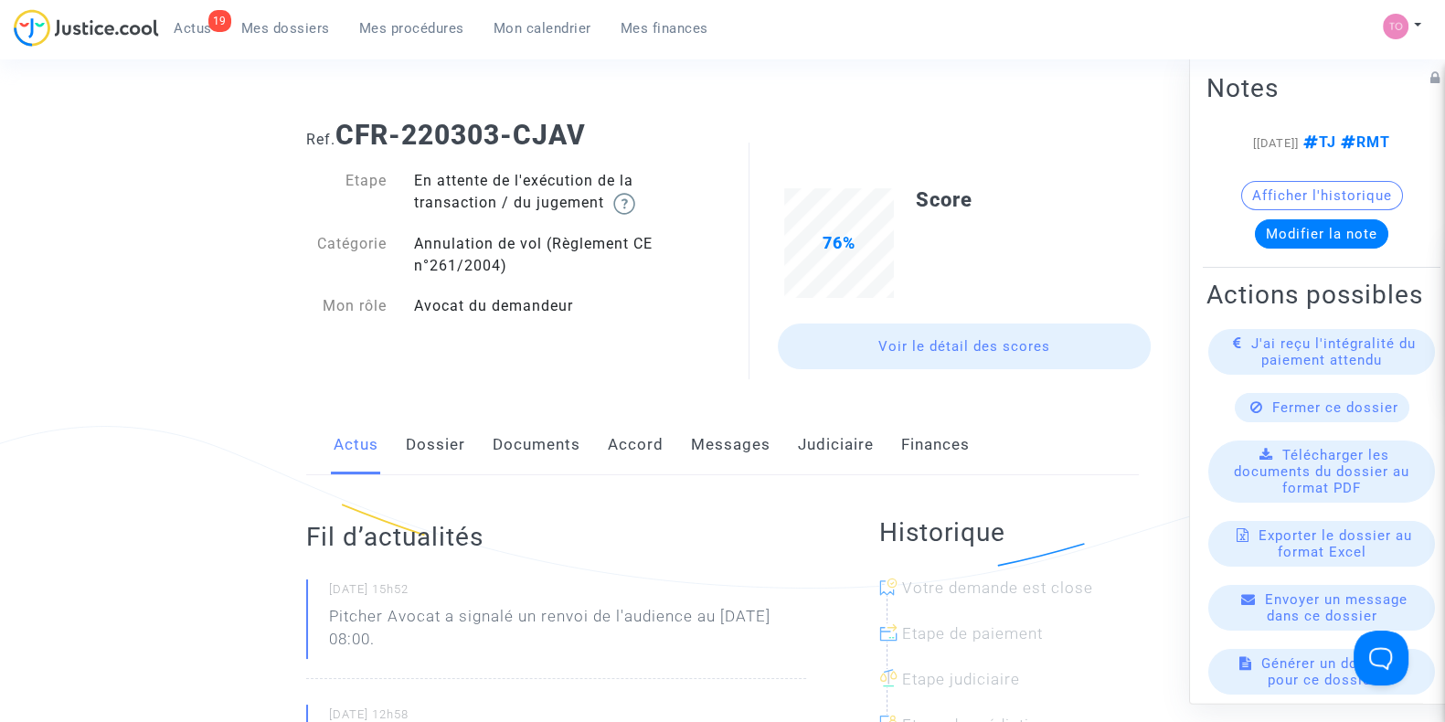
click at [635, 445] on link "Accord" at bounding box center [636, 445] width 56 height 60
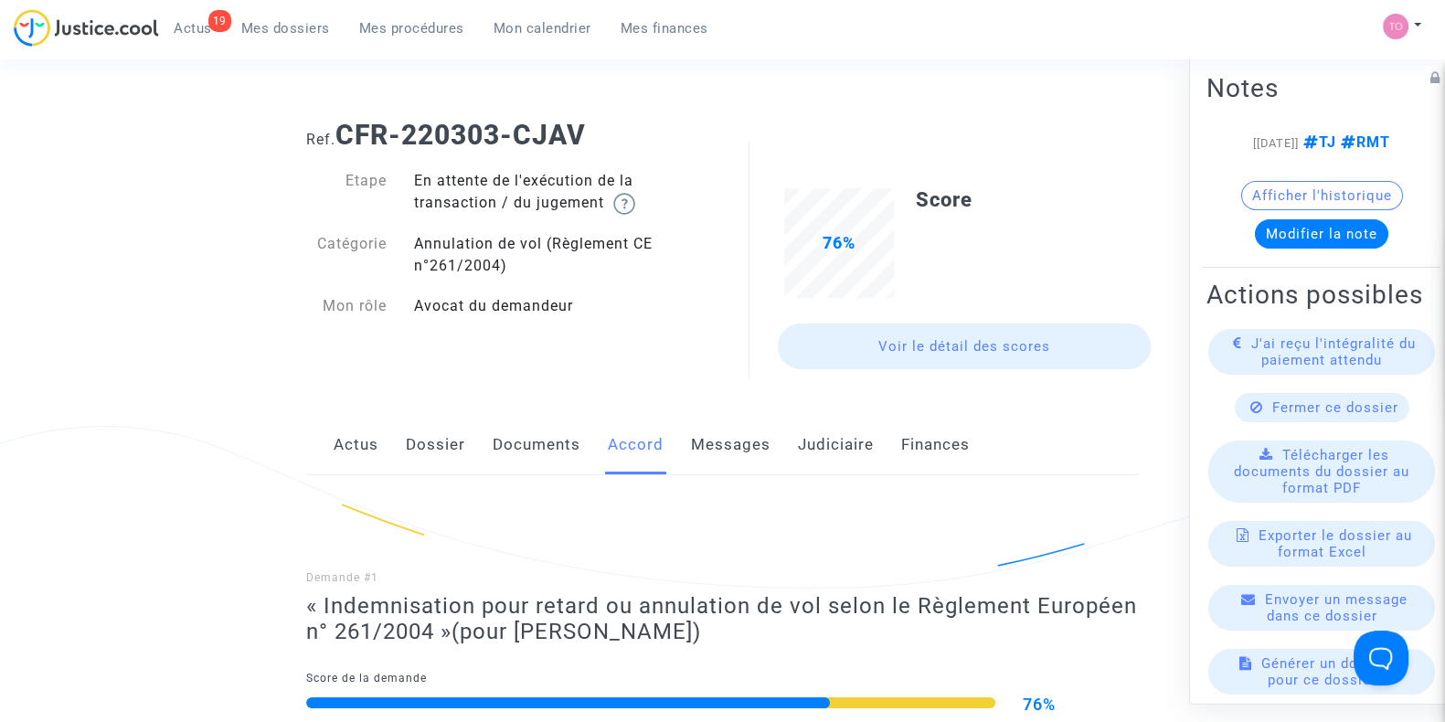
click at [439, 443] on link "Dossier" at bounding box center [435, 445] width 59 height 60
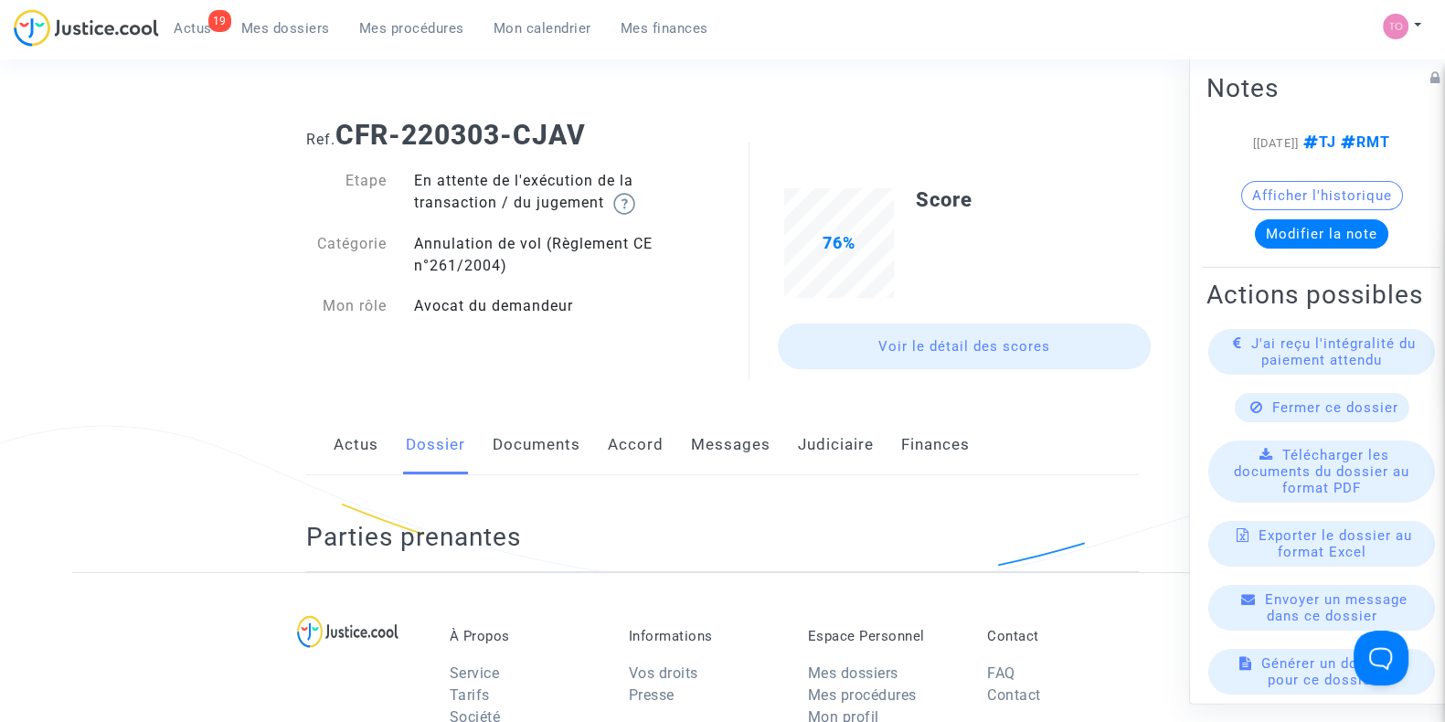
click at [545, 448] on link "Documents" at bounding box center [537, 445] width 88 height 60
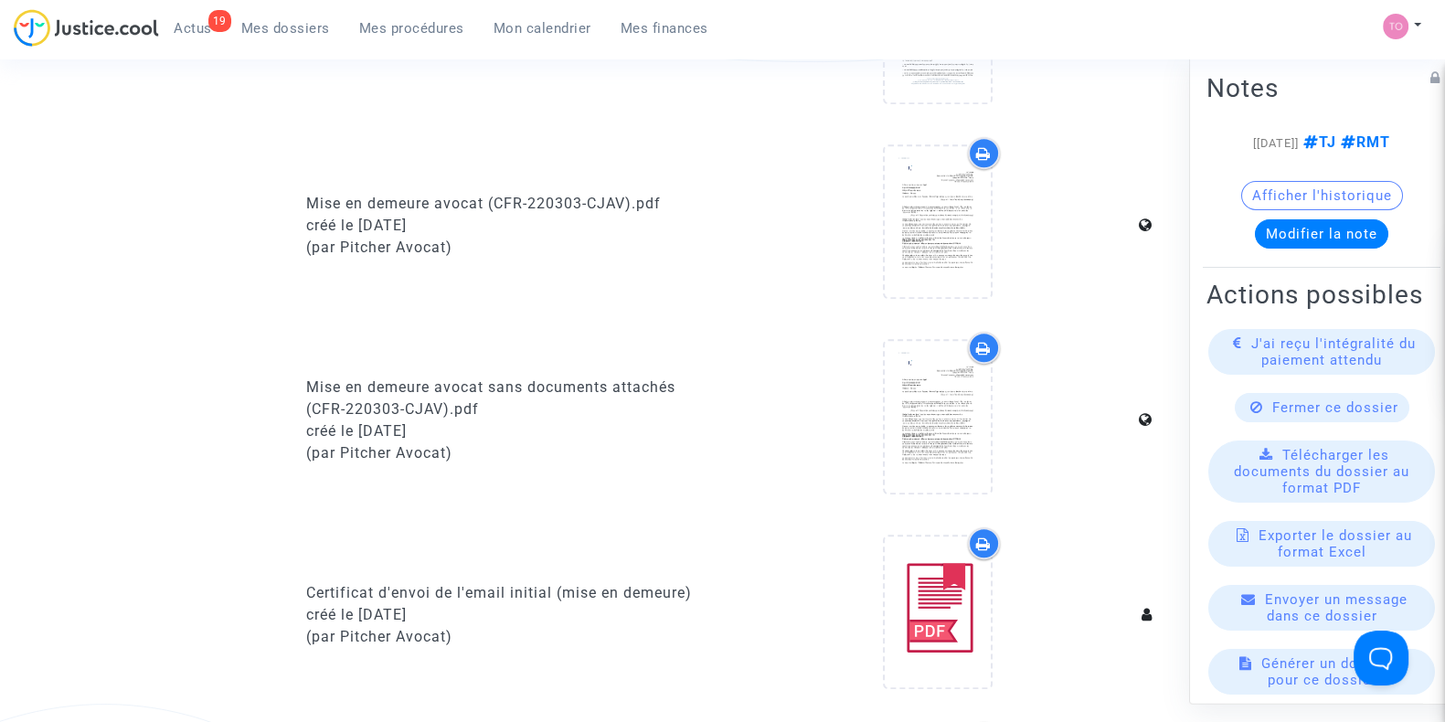
scroll to position [1332, 0]
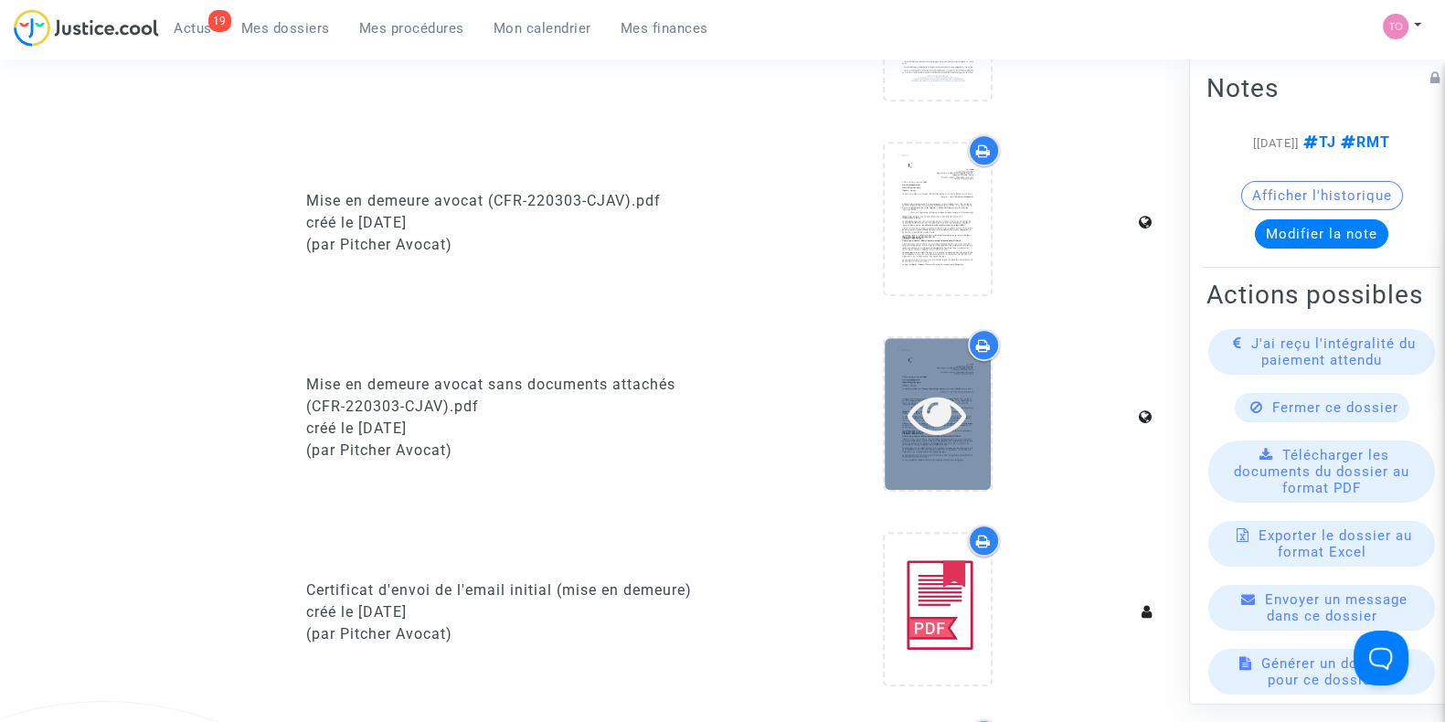
click at [897, 397] on div at bounding box center [938, 414] width 106 height 58
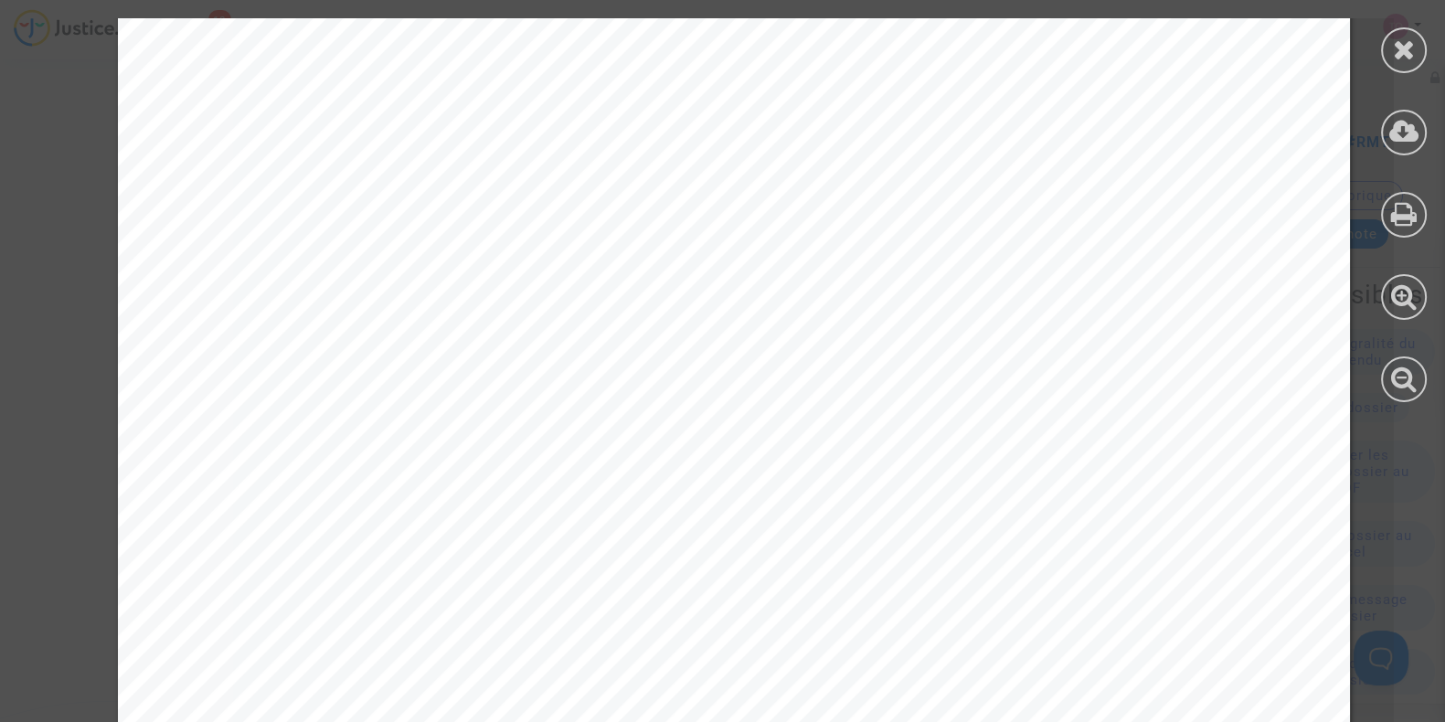
scroll to position [685, 0]
drag, startPoint x: 588, startPoint y: 498, endPoint x: 621, endPoint y: 495, distance: 33.0
click at [504, 495] on span "IBAN : FR76 3000 4040 1400 2020 3601 722" at bounding box center [378, 499] width 252 height 21
drag, startPoint x: 631, startPoint y: 495, endPoint x: 654, endPoint y: 493, distance: 23.8
click at [504, 493] on span "IBAN : FR76 3000 4040 1400 2020 3601 722" at bounding box center [378, 499] width 252 height 21
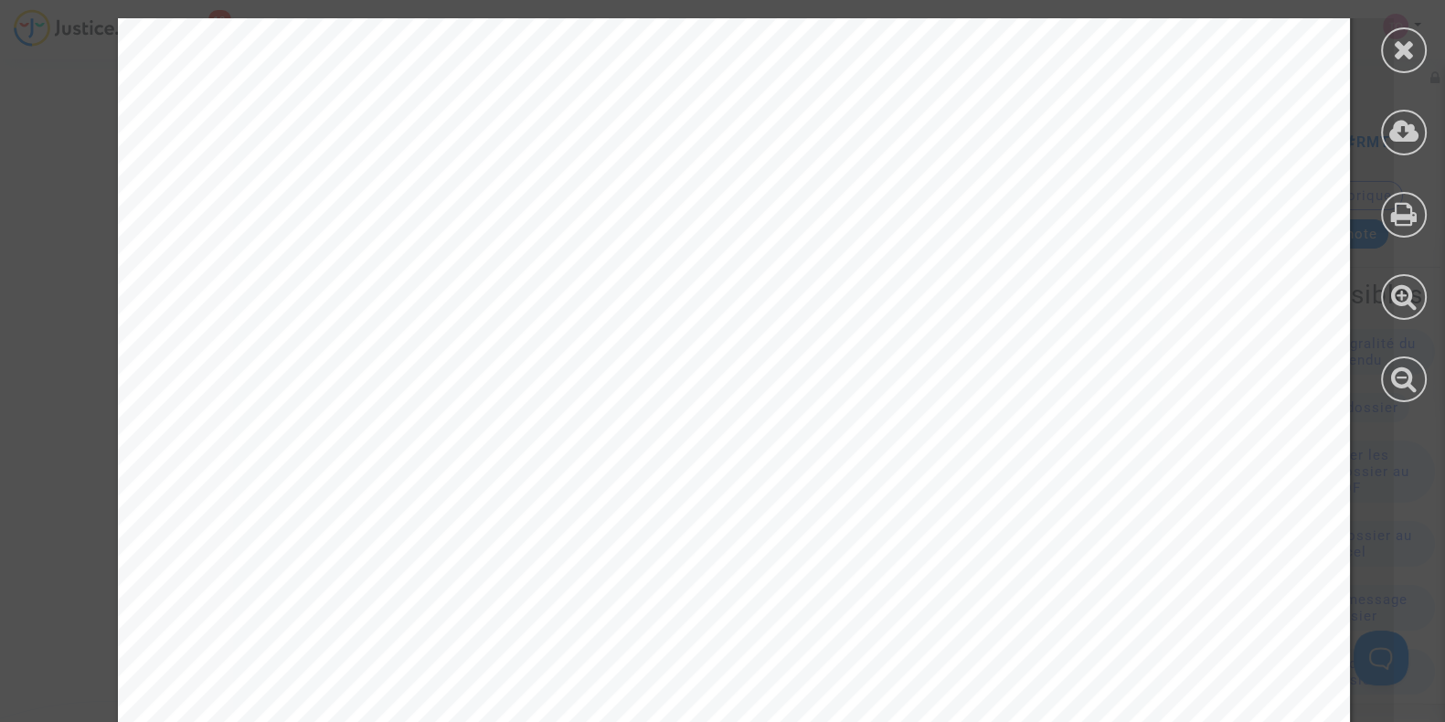
click at [810, 488] on div "Lufthansa 30 RUE DES FRUTIERS ZAC LANDY LE CEZANNE RUE ANDRÉE CAMPRA 93200 SAIN…" at bounding box center [734, 205] width 1232 height 1744
click at [1394, 52] on icon at bounding box center [1404, 49] width 23 height 27
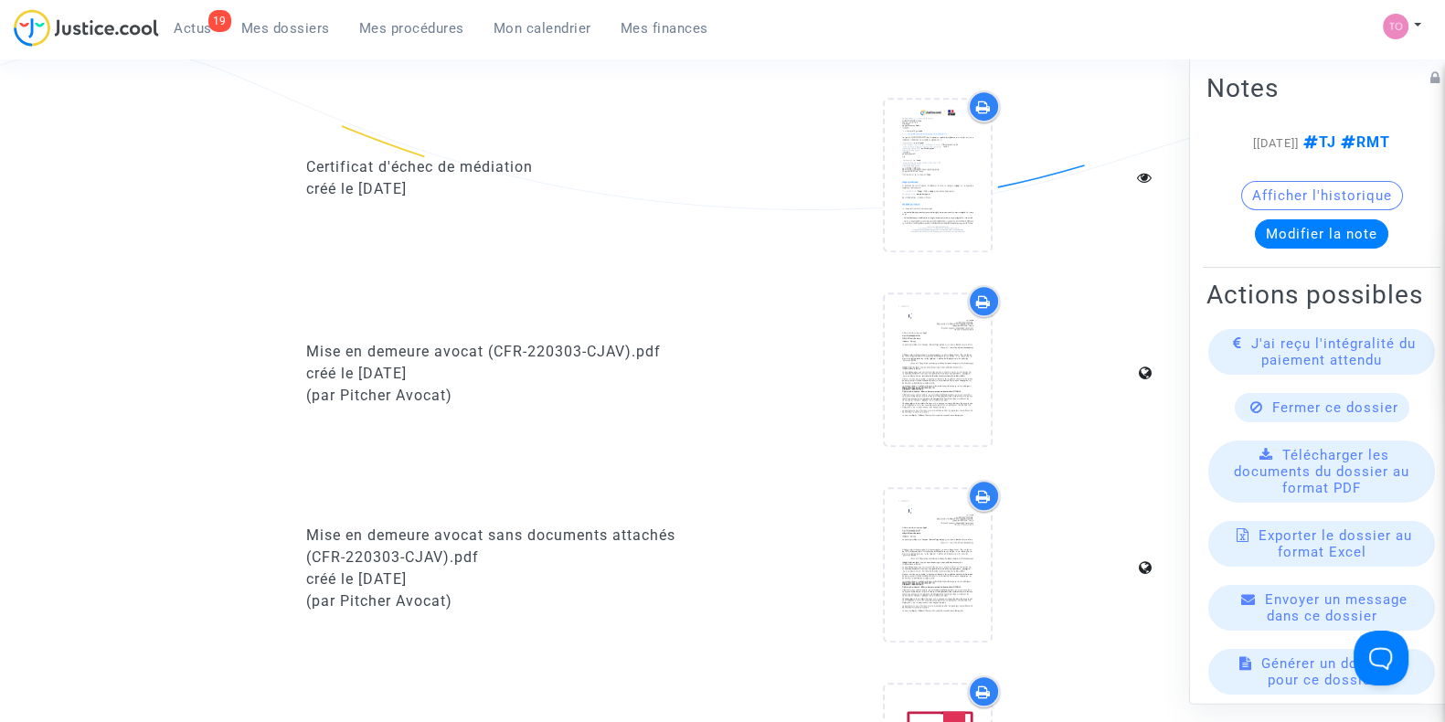
scroll to position [1142, 0]
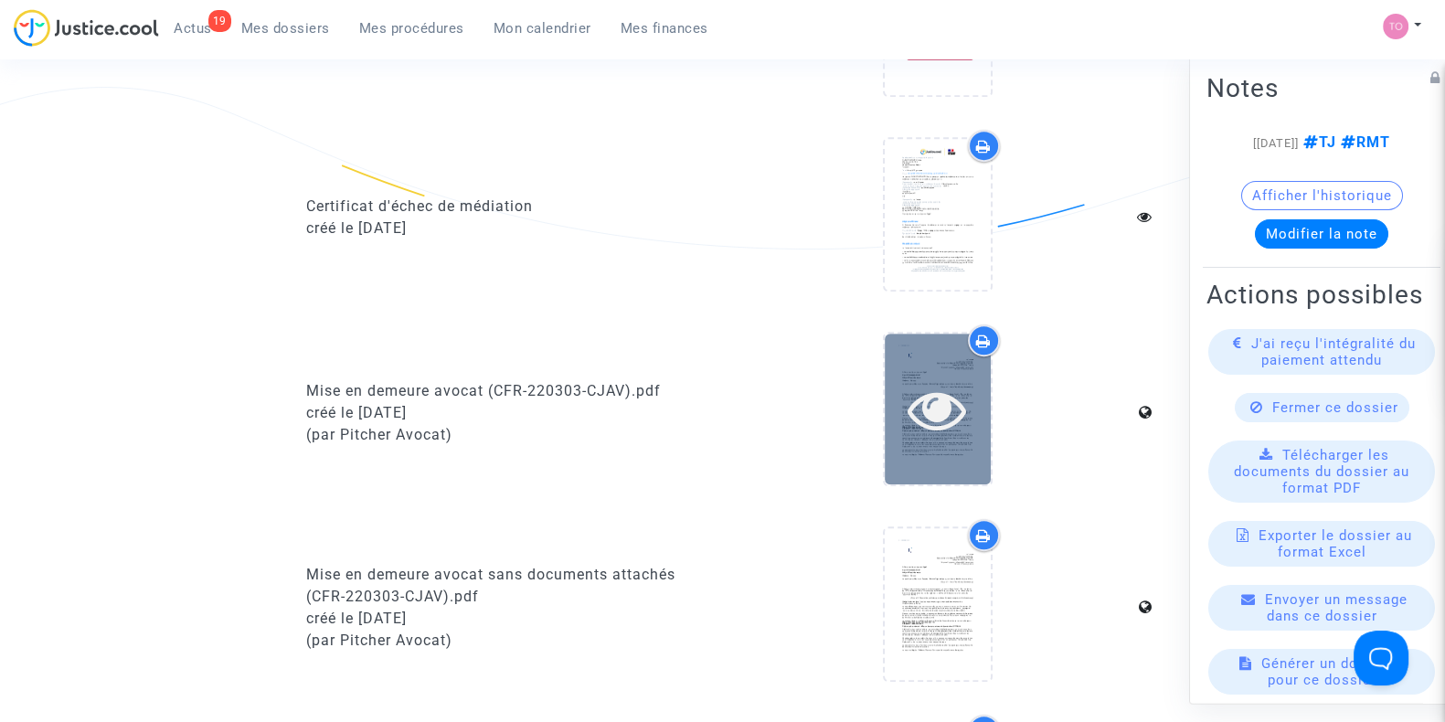
click at [924, 412] on icon at bounding box center [936, 409] width 59 height 58
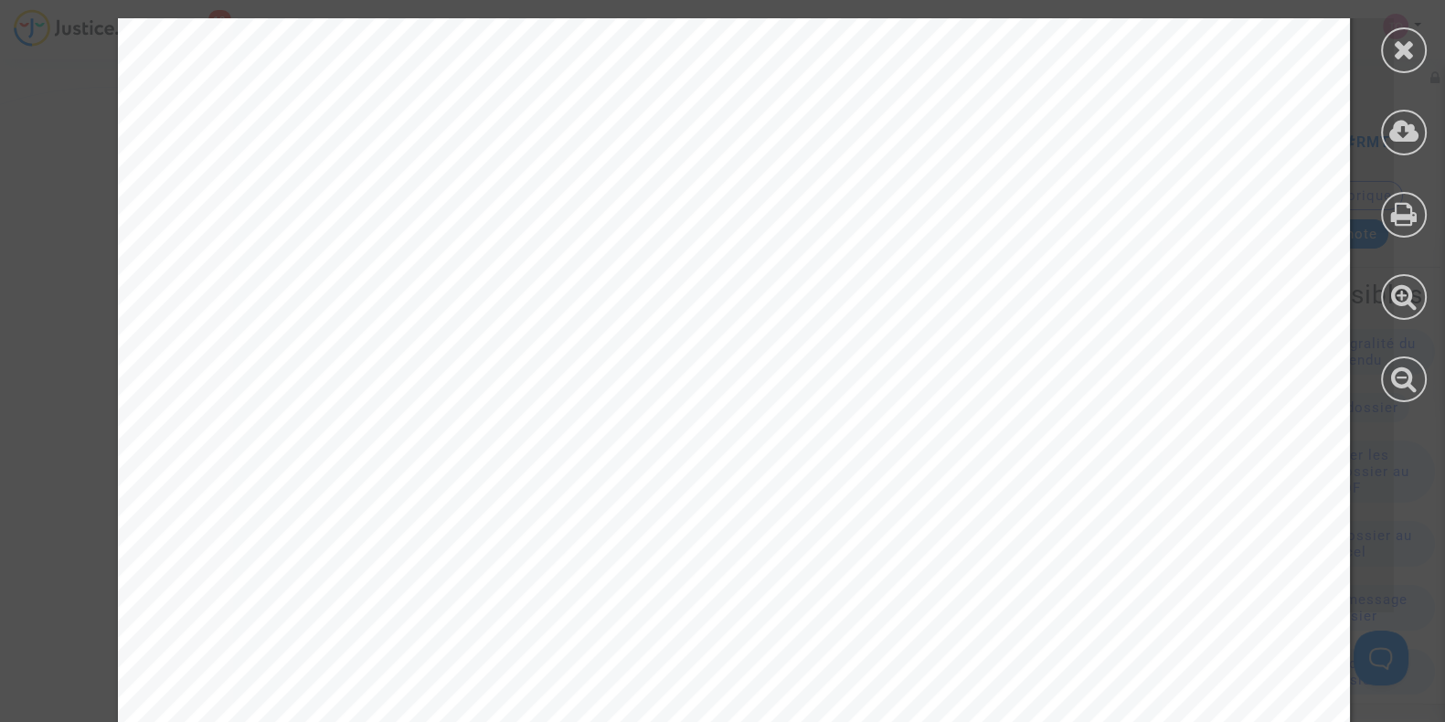
scroll to position [951, 0]
drag, startPoint x: 673, startPoint y: 230, endPoint x: 586, endPoint y: 235, distance: 86.9
click at [504, 235] on span "IBAN : FR76 3000 4040 1400 2020 3601 722" at bounding box center [378, 233] width 252 height 21
copy span "20 3601"
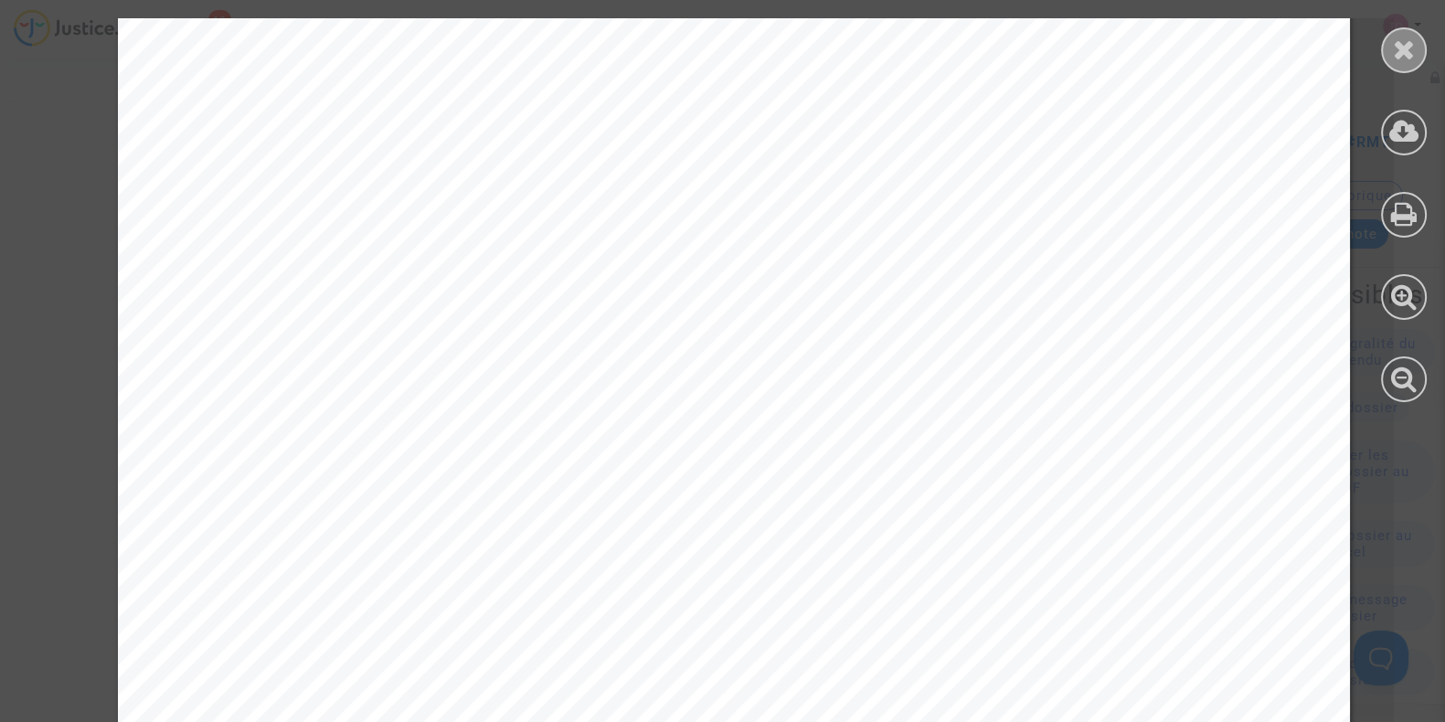
click at [1403, 38] on icon at bounding box center [1404, 49] width 23 height 27
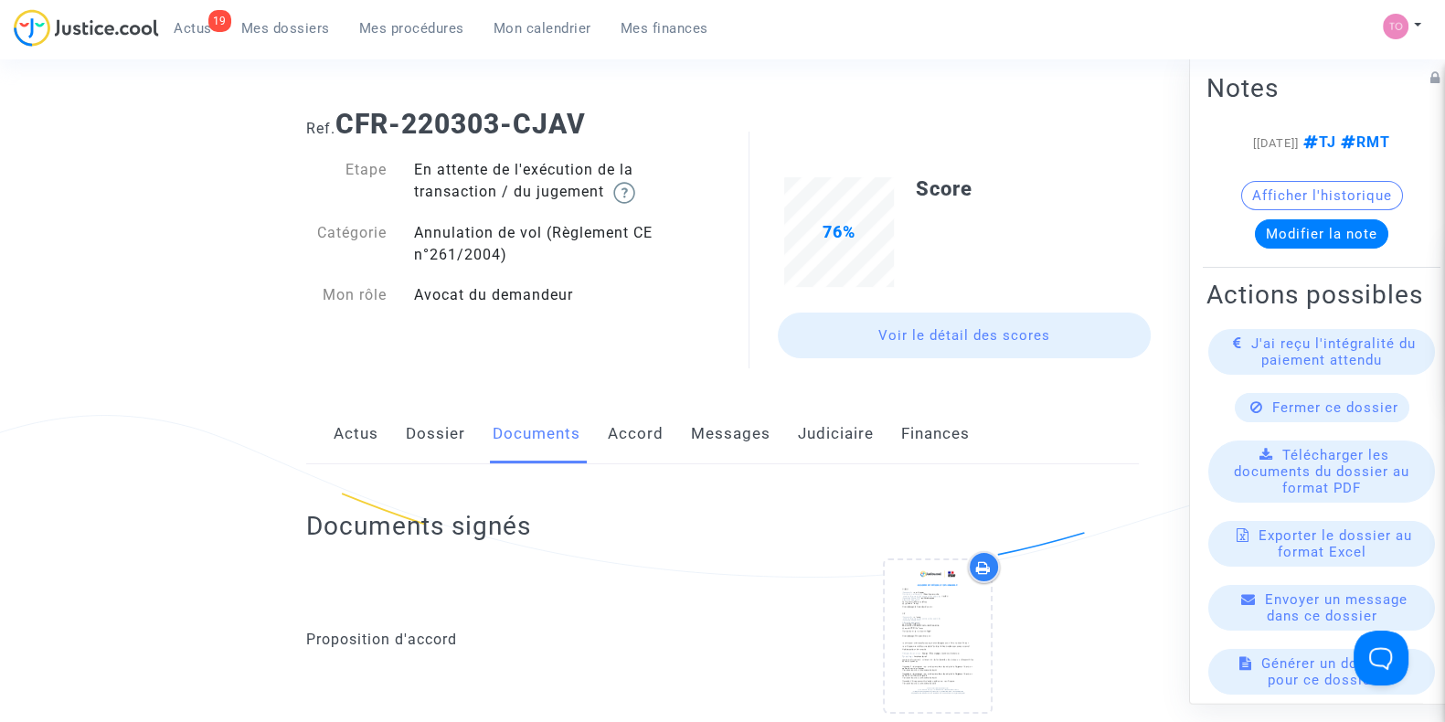
scroll to position [0, 0]
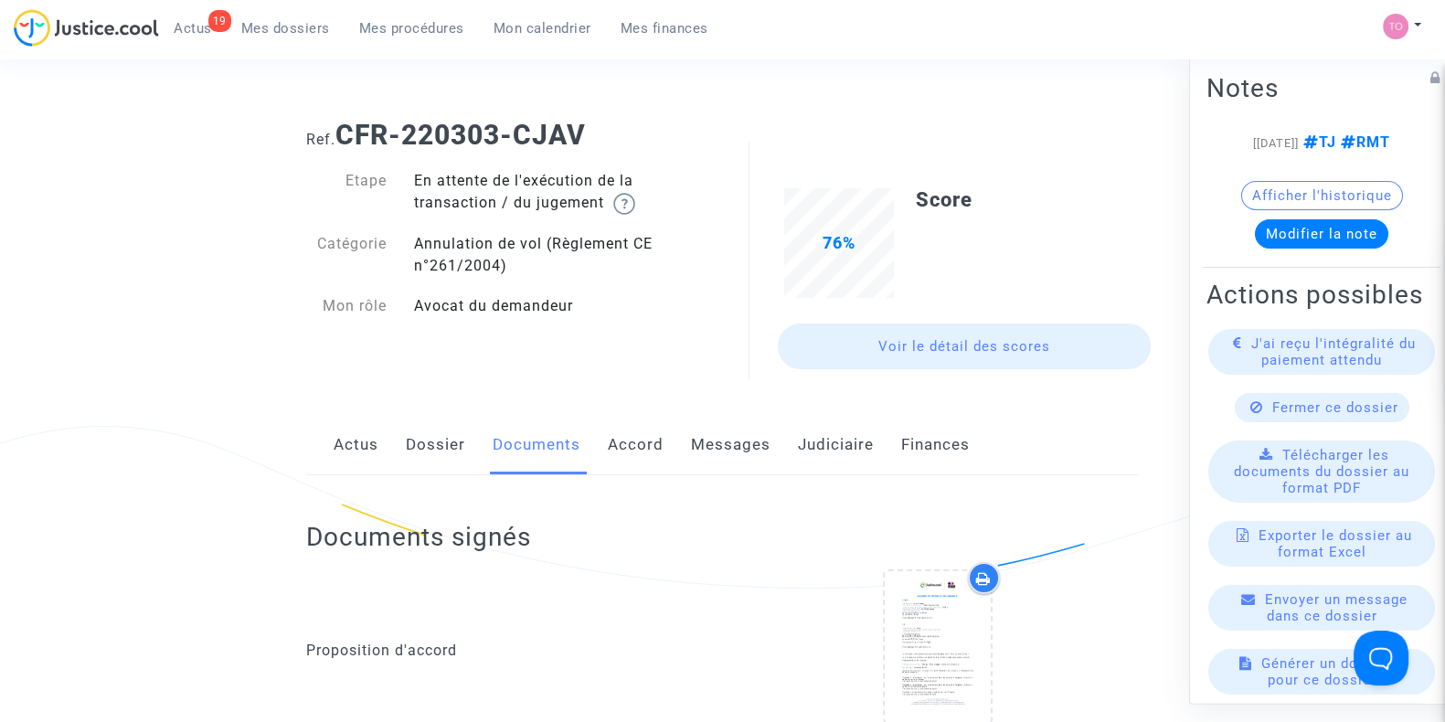
click at [404, 445] on div "Actus Dossier Documents Accord Messages Judiciaire Finances" at bounding box center [722, 445] width 832 height 61
click at [436, 439] on link "Dossier" at bounding box center [435, 445] width 59 height 60
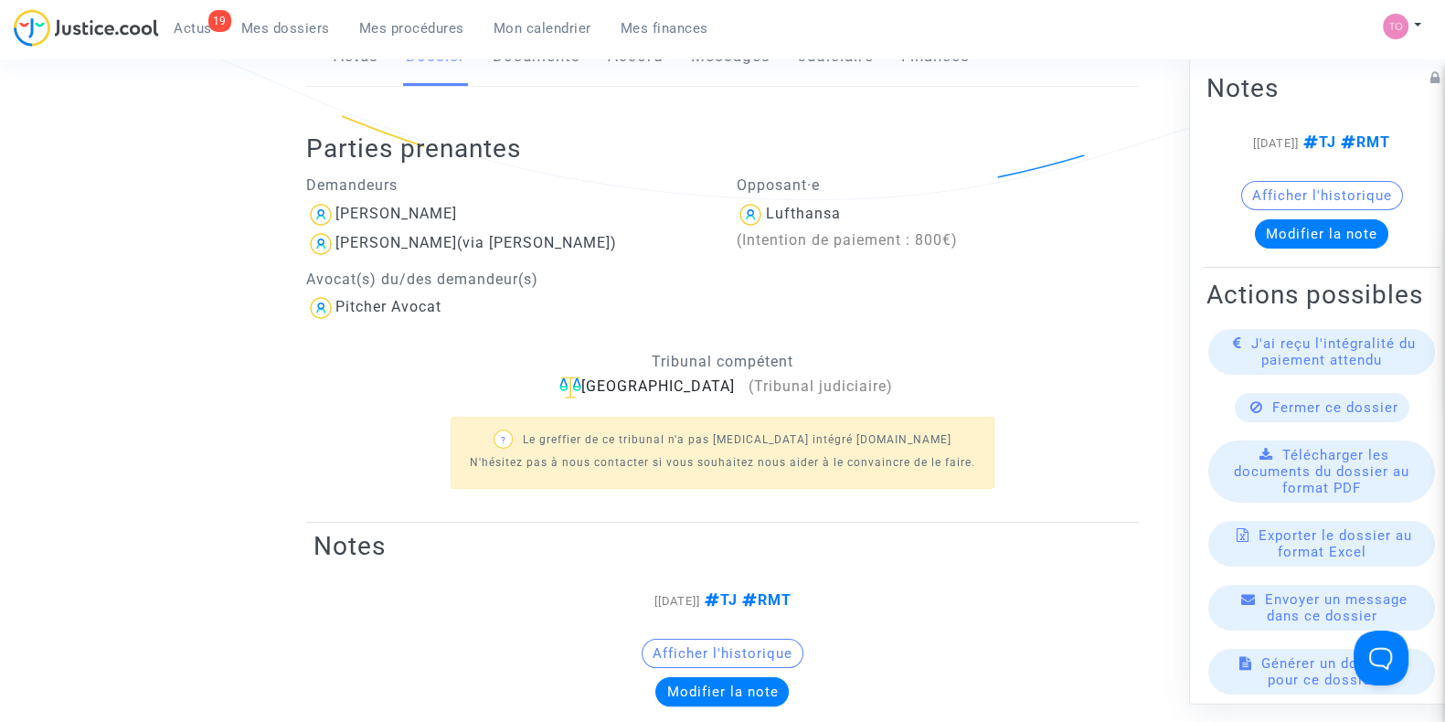
scroll to position [190, 0]
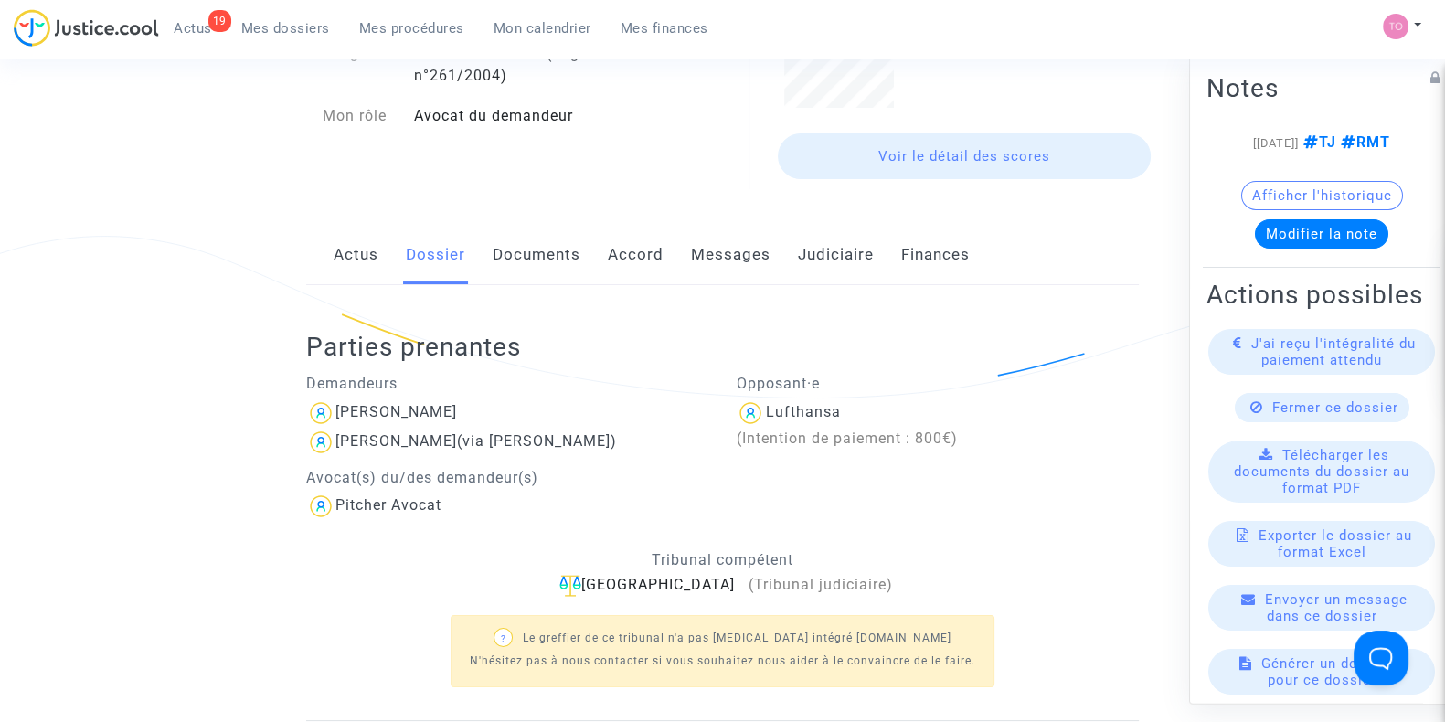
drag, startPoint x: 292, startPoint y: 26, endPoint x: 299, endPoint y: 60, distance: 35.3
click at [292, 26] on span "Mes dossiers" at bounding box center [285, 28] width 89 height 16
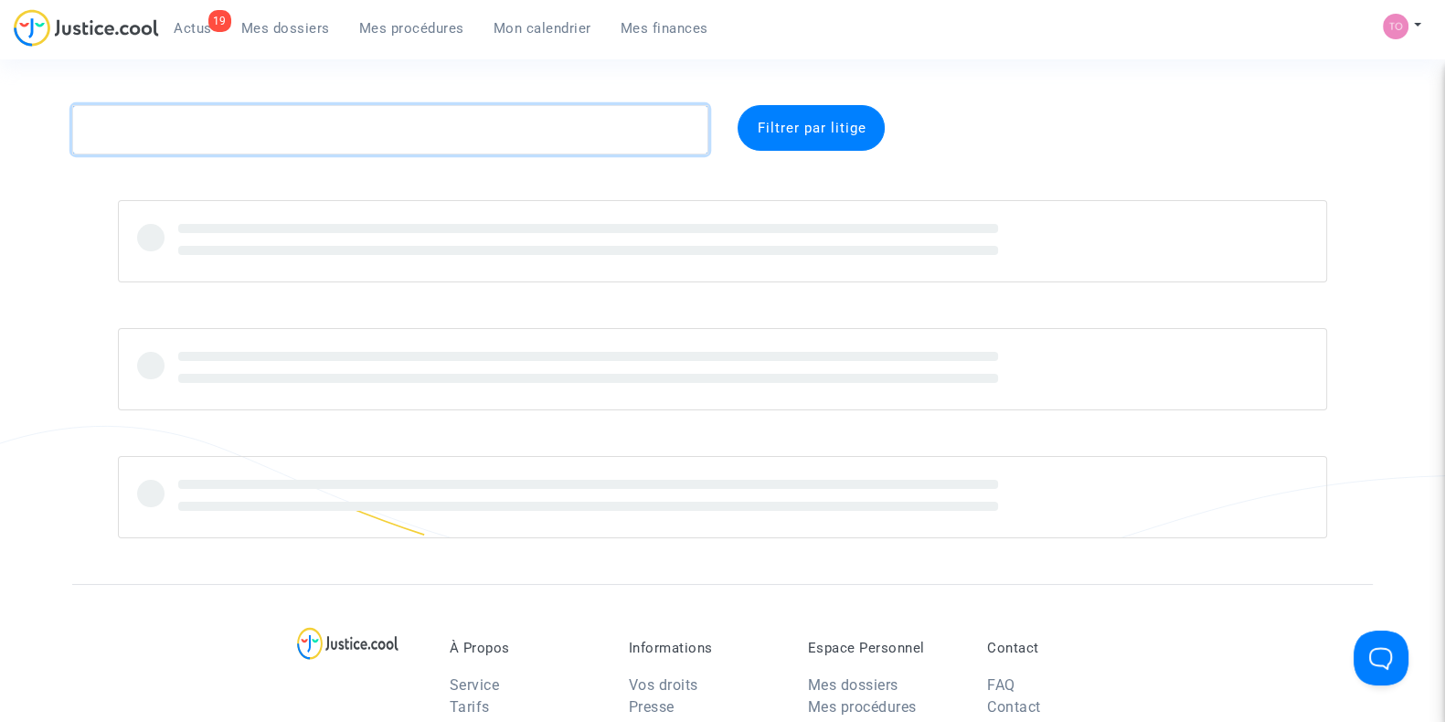
click at [194, 125] on textarea at bounding box center [390, 129] width 636 height 49
paste textarea "BASCIU"
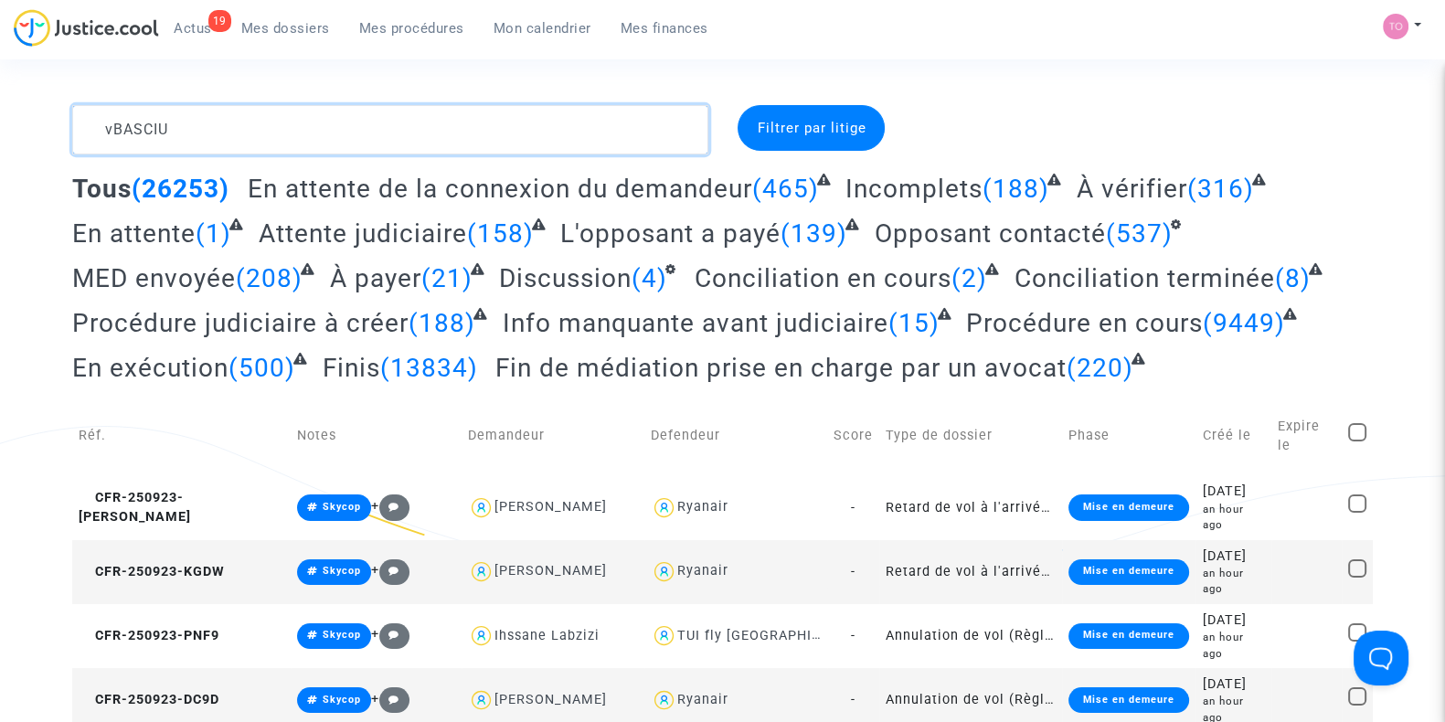
click at [114, 122] on textarea at bounding box center [390, 129] width 636 height 49
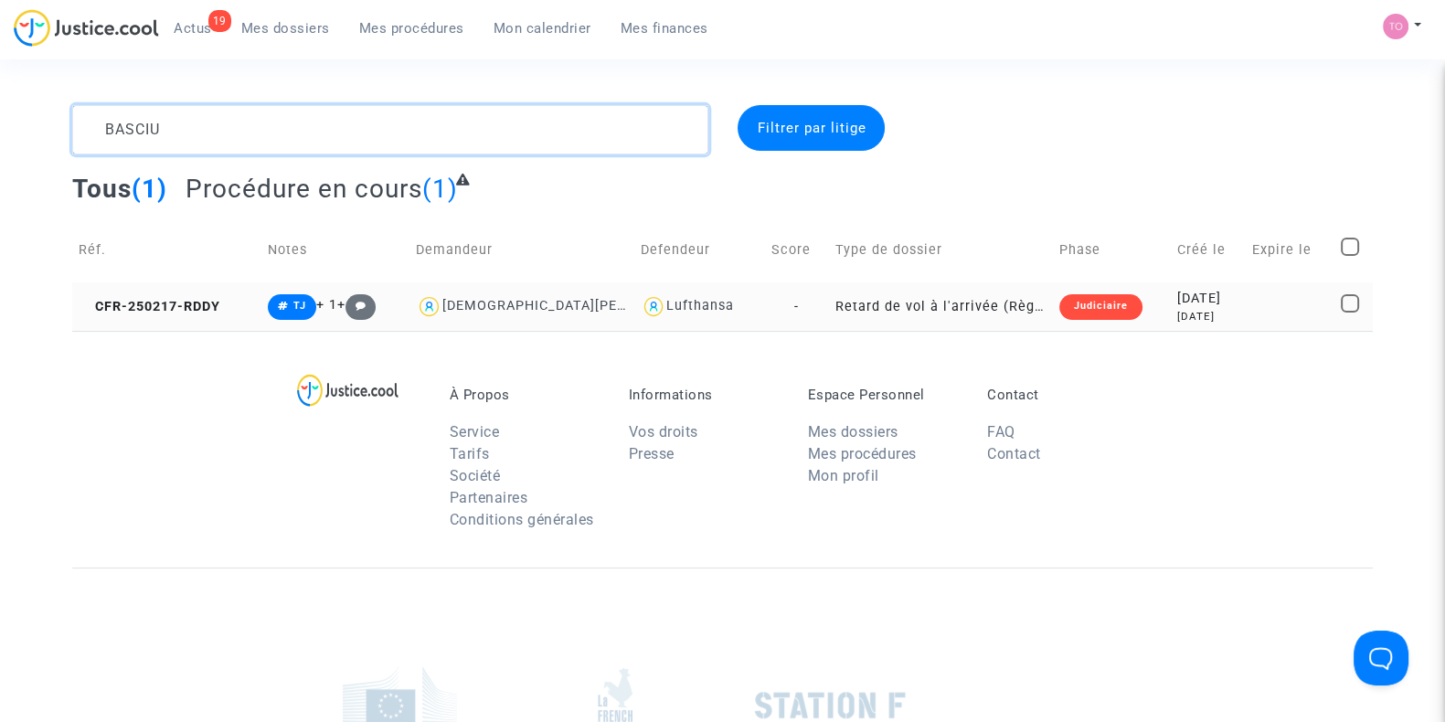
type textarea "BASCIU"
click at [1183, 303] on div "2025-02-17" at bounding box center [1208, 299] width 62 height 20
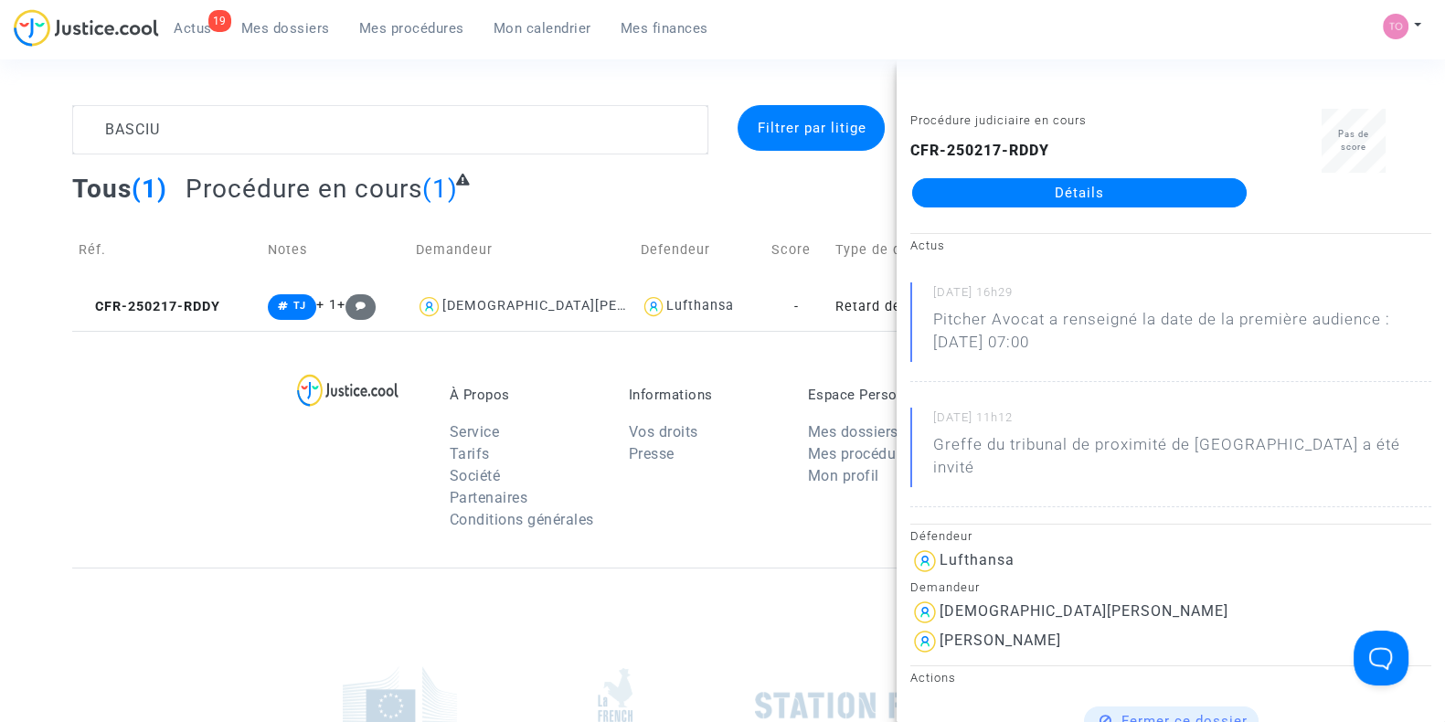
click at [1015, 184] on link "Détails" at bounding box center [1079, 192] width 334 height 29
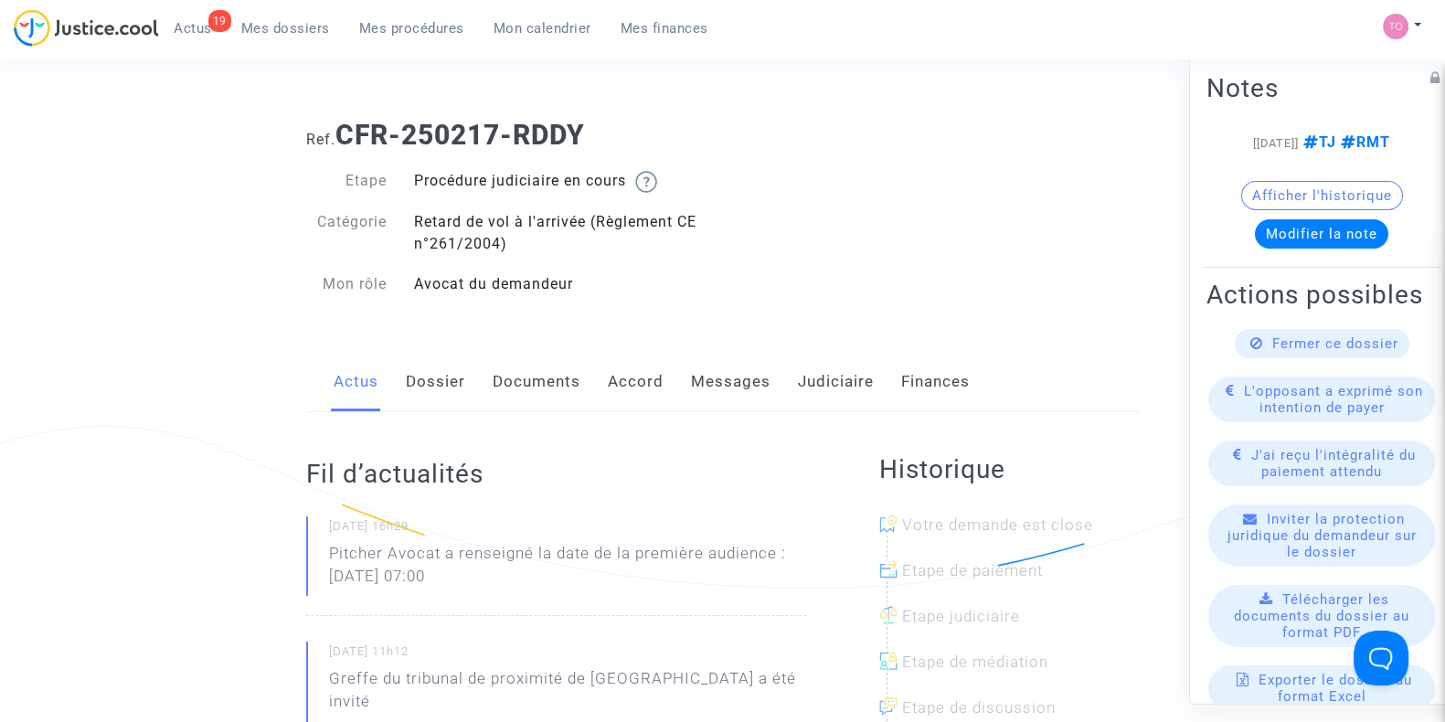
click at [624, 395] on link "Accord" at bounding box center [636, 382] width 56 height 60
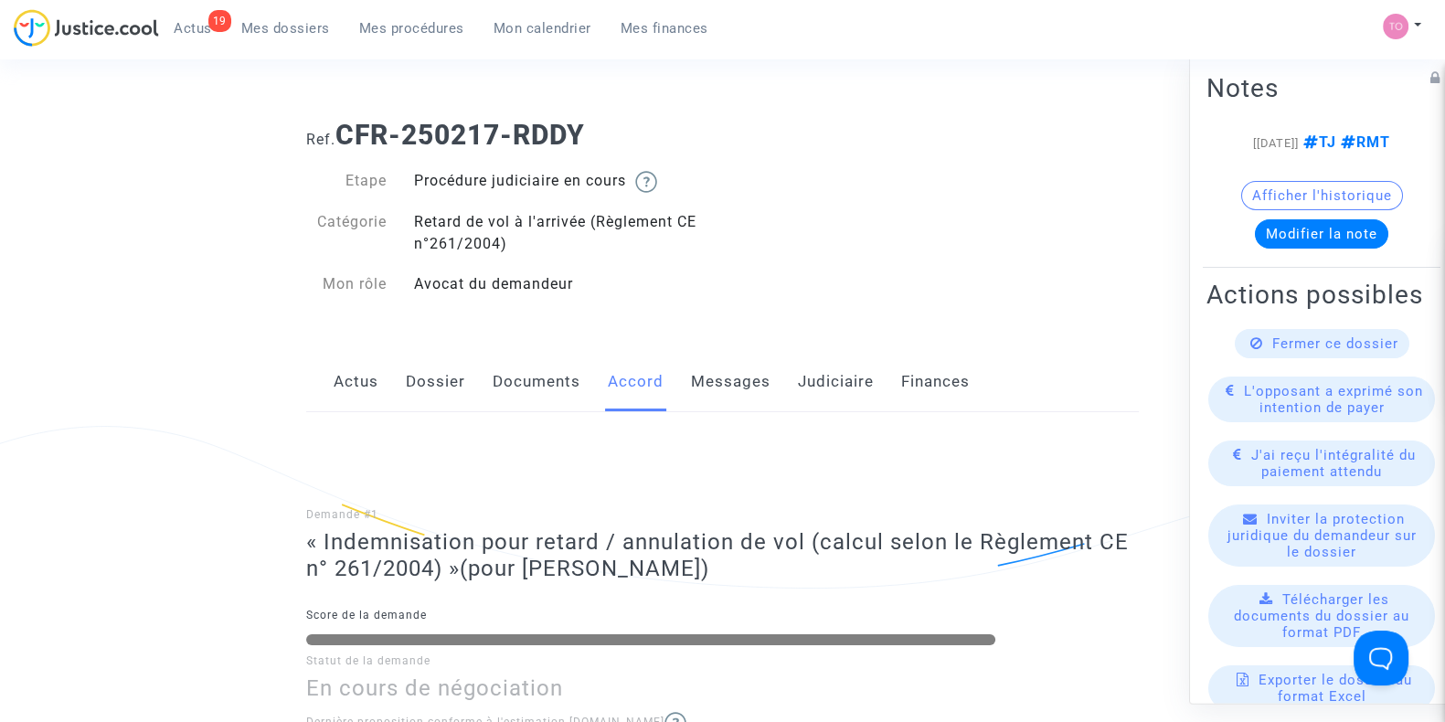
click at [432, 380] on link "Dossier" at bounding box center [435, 382] width 59 height 60
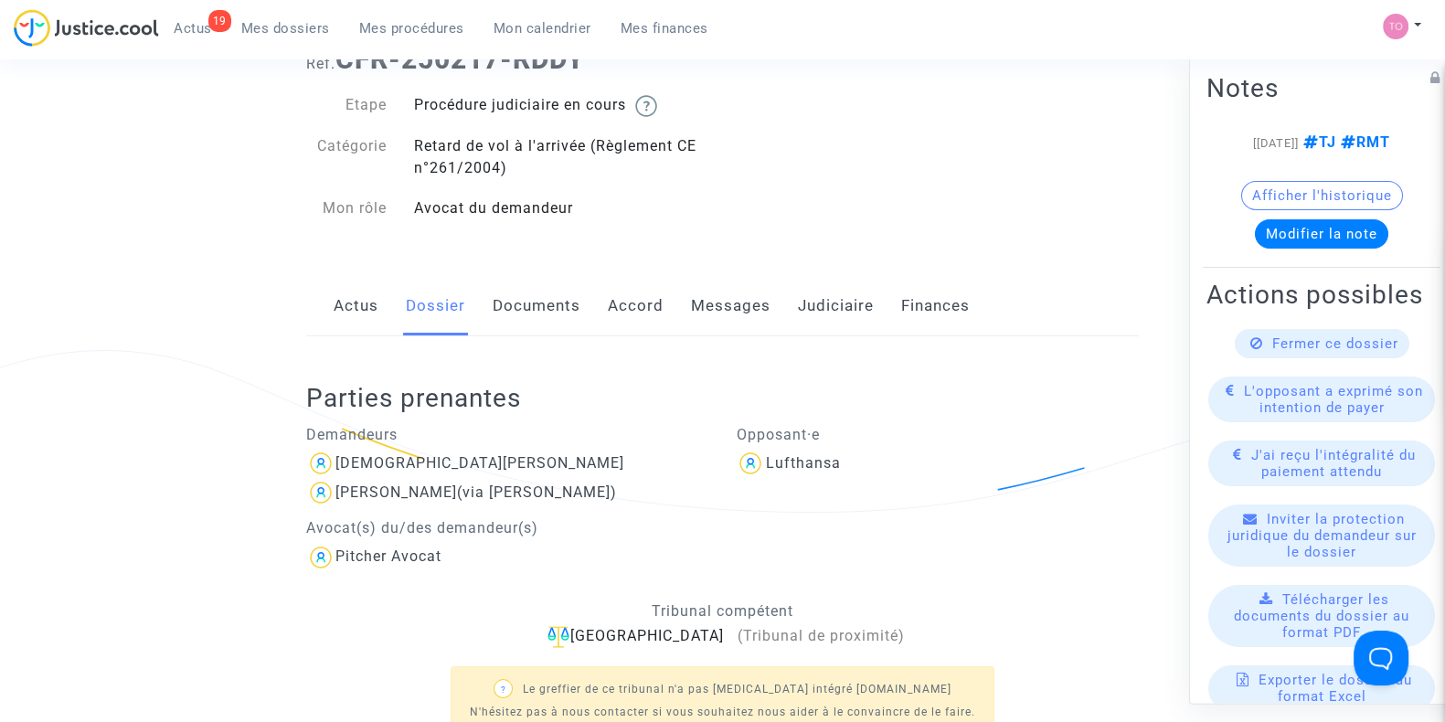
click at [622, 321] on link "Accord" at bounding box center [636, 306] width 56 height 60
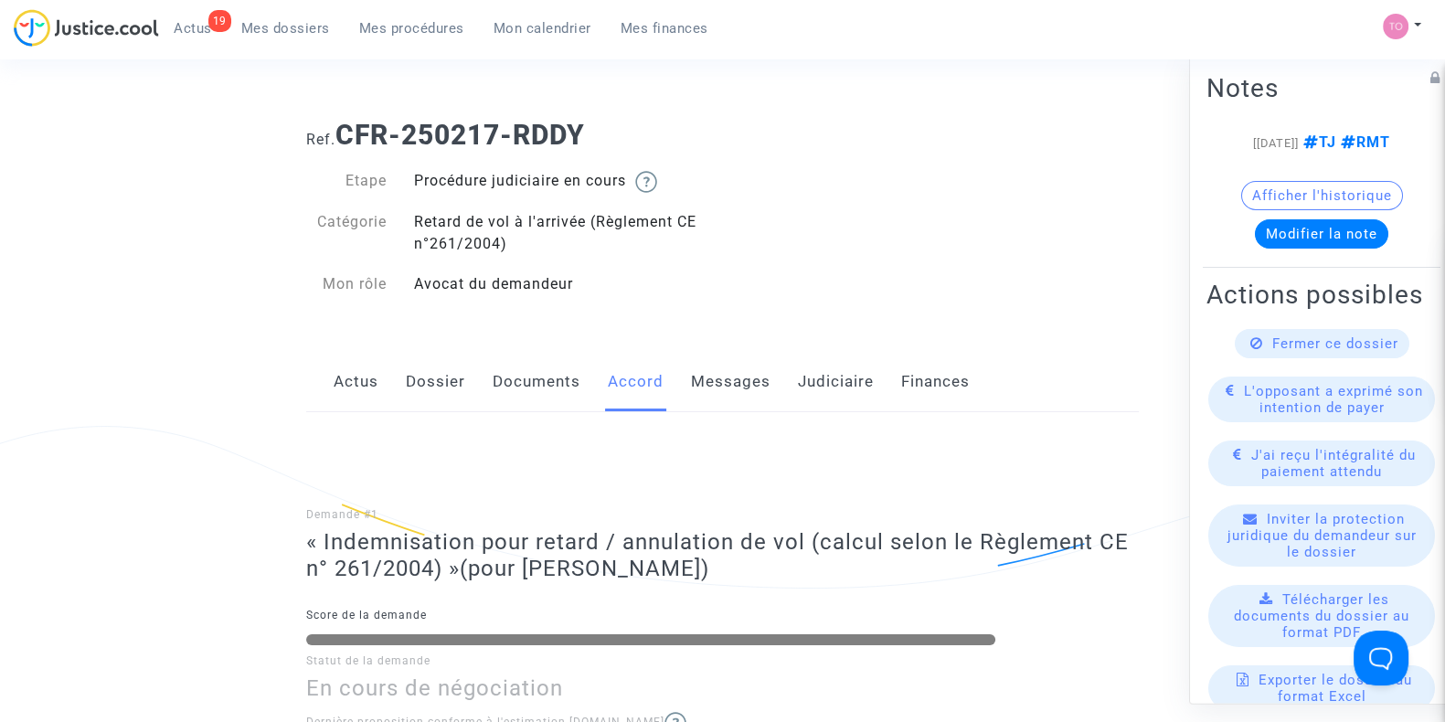
click at [447, 378] on link "Dossier" at bounding box center [435, 382] width 59 height 60
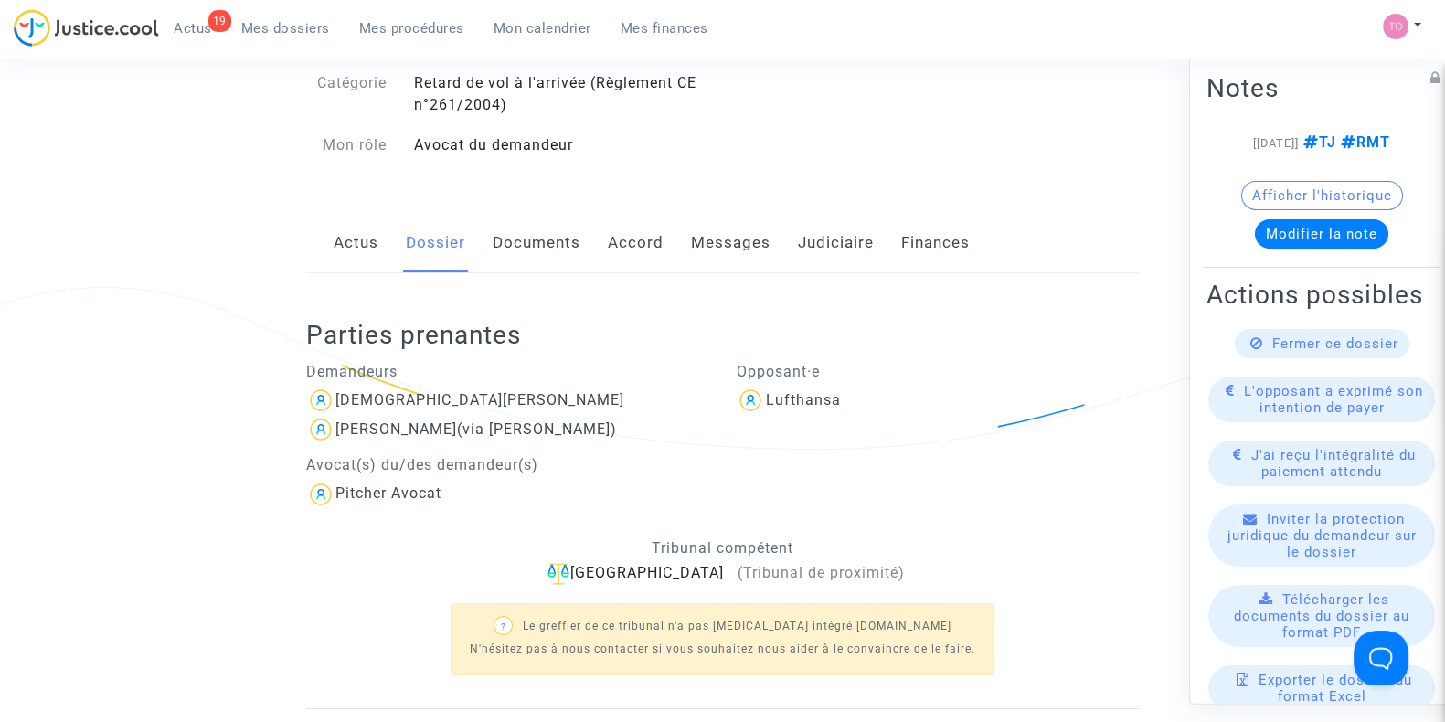
scroll to position [152, 0]
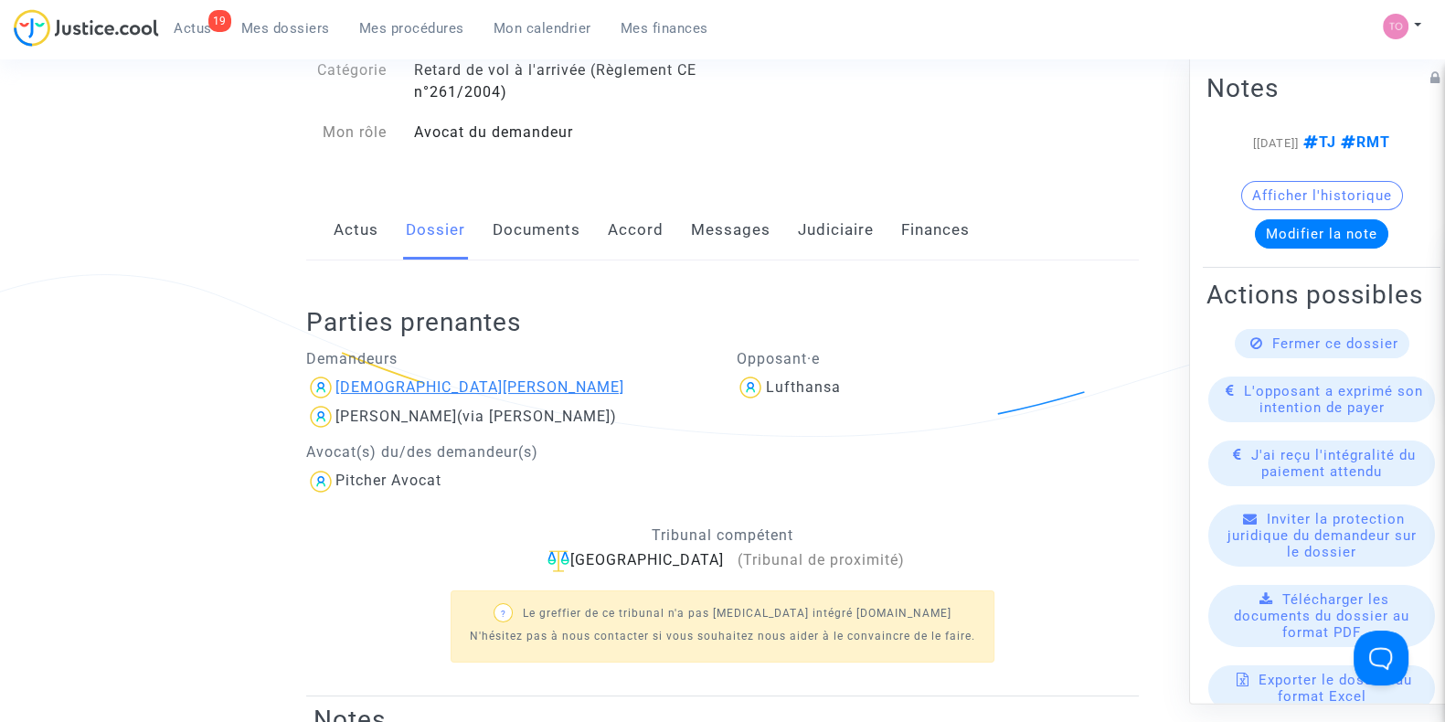
drag, startPoint x: 480, startPoint y: 395, endPoint x: 339, endPoint y: 390, distance: 140.8
click at [339, 390] on div "Christian Basciu" at bounding box center [507, 387] width 403 height 29
copy div "Christian Basciu"
click at [546, 335] on h2 "Parties prenantes" at bounding box center [729, 322] width 846 height 32
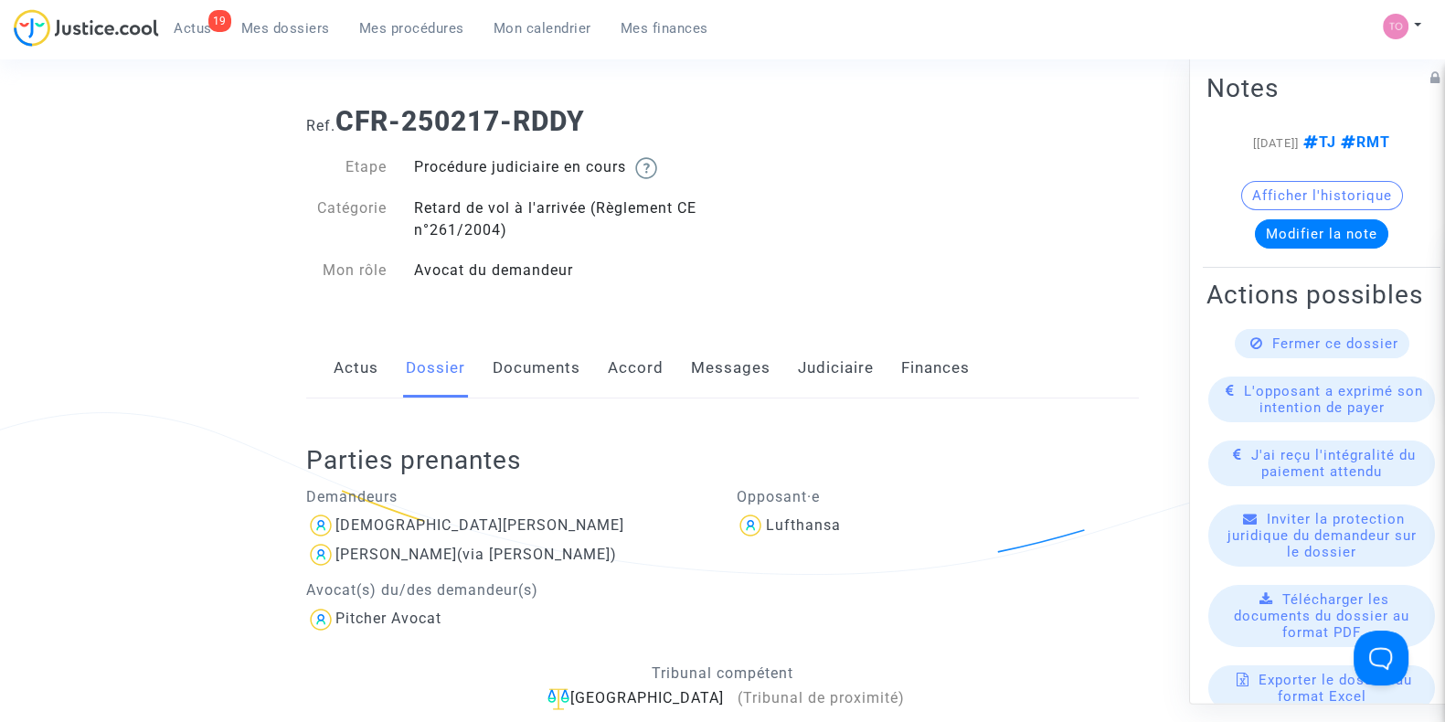
scroll to position [0, 0]
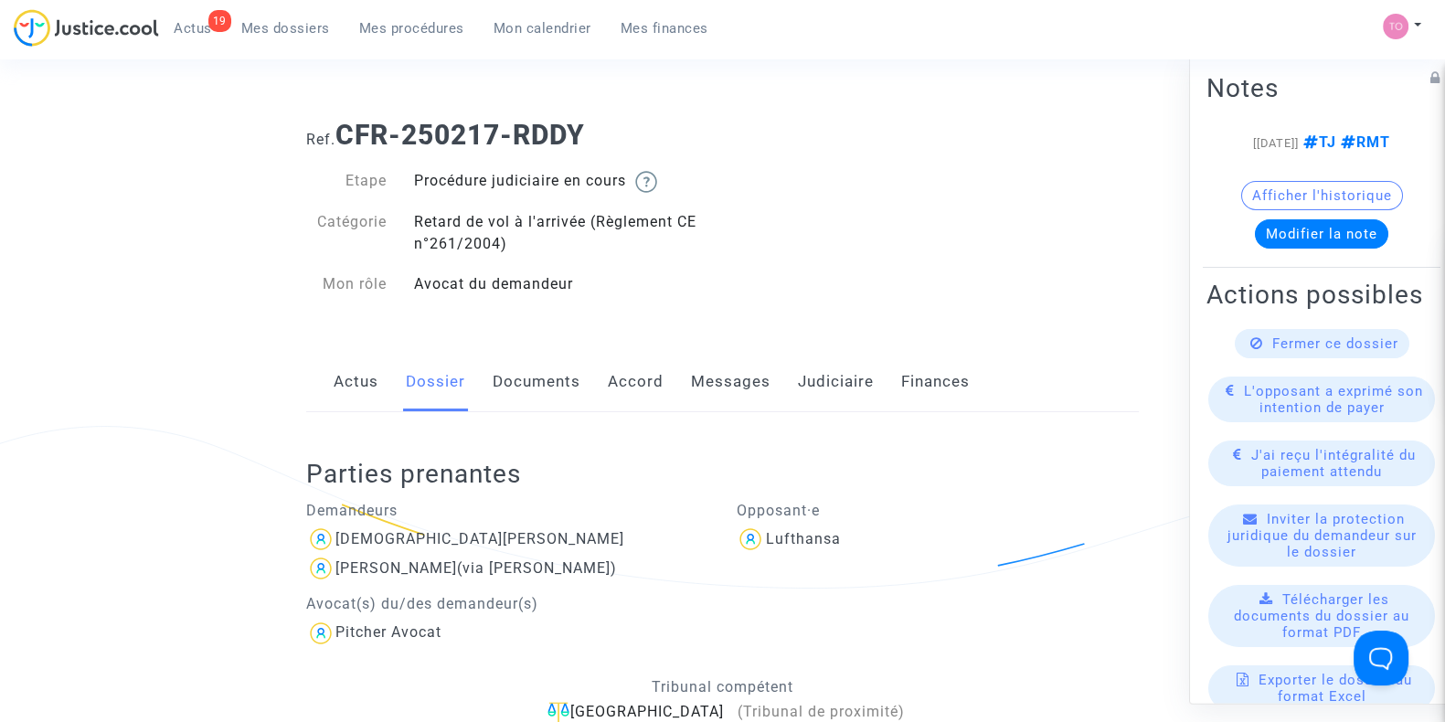
drag, startPoint x: 464, startPoint y: 133, endPoint x: 336, endPoint y: 145, distance: 128.5
click at [336, 145] on h1 "Ref. CFR-250217-RDDY" at bounding box center [722, 135] width 832 height 33
copy h1 "CFR-250217-RDDY"
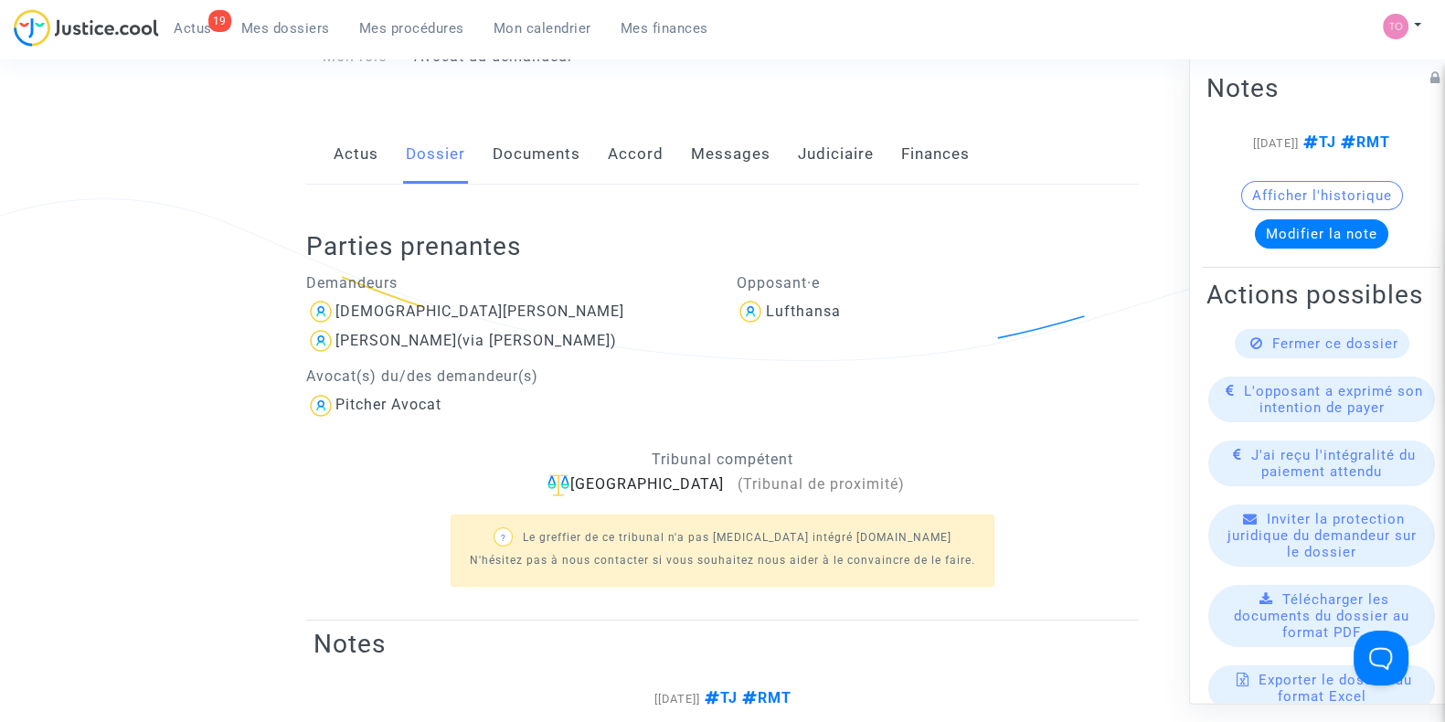
scroll to position [228, 0]
drag, startPoint x: 479, startPoint y: 304, endPoint x: 334, endPoint y: 304, distance: 145.3
click at [334, 304] on div "Christian Basciu" at bounding box center [507, 311] width 403 height 29
copy div "Christian Basciu"
click at [302, 27] on span "Mes dossiers" at bounding box center [285, 28] width 89 height 16
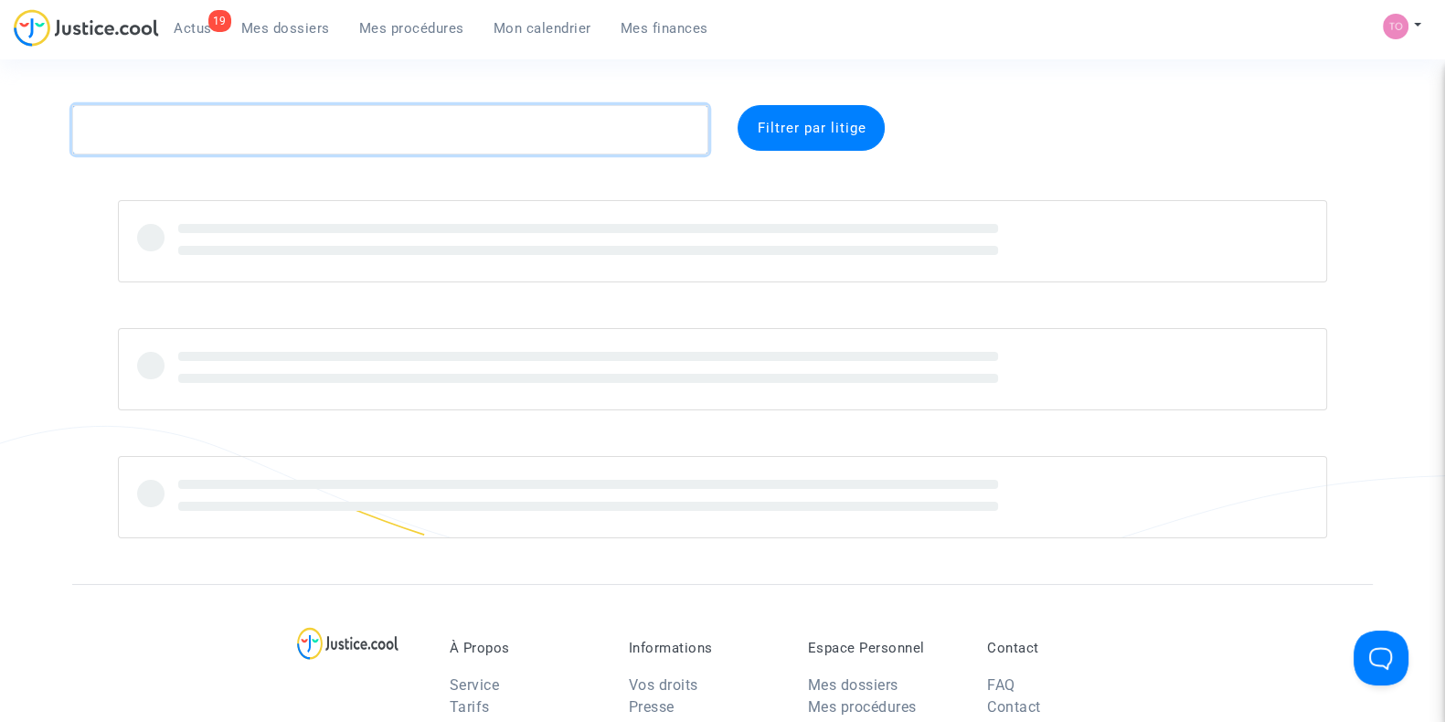
click at [210, 136] on textarea at bounding box center [390, 129] width 636 height 49
paste textarea "CFR-250819-FCJT"
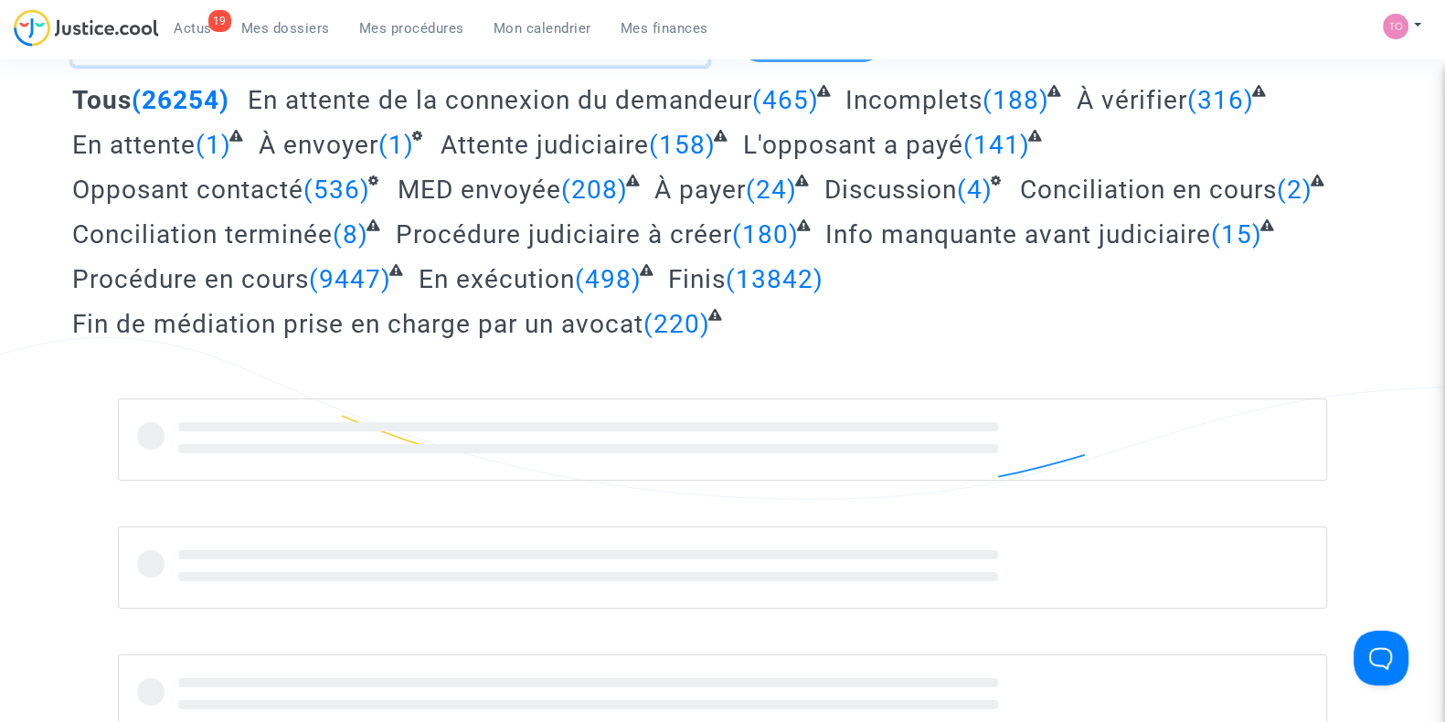
scroll to position [113, 0]
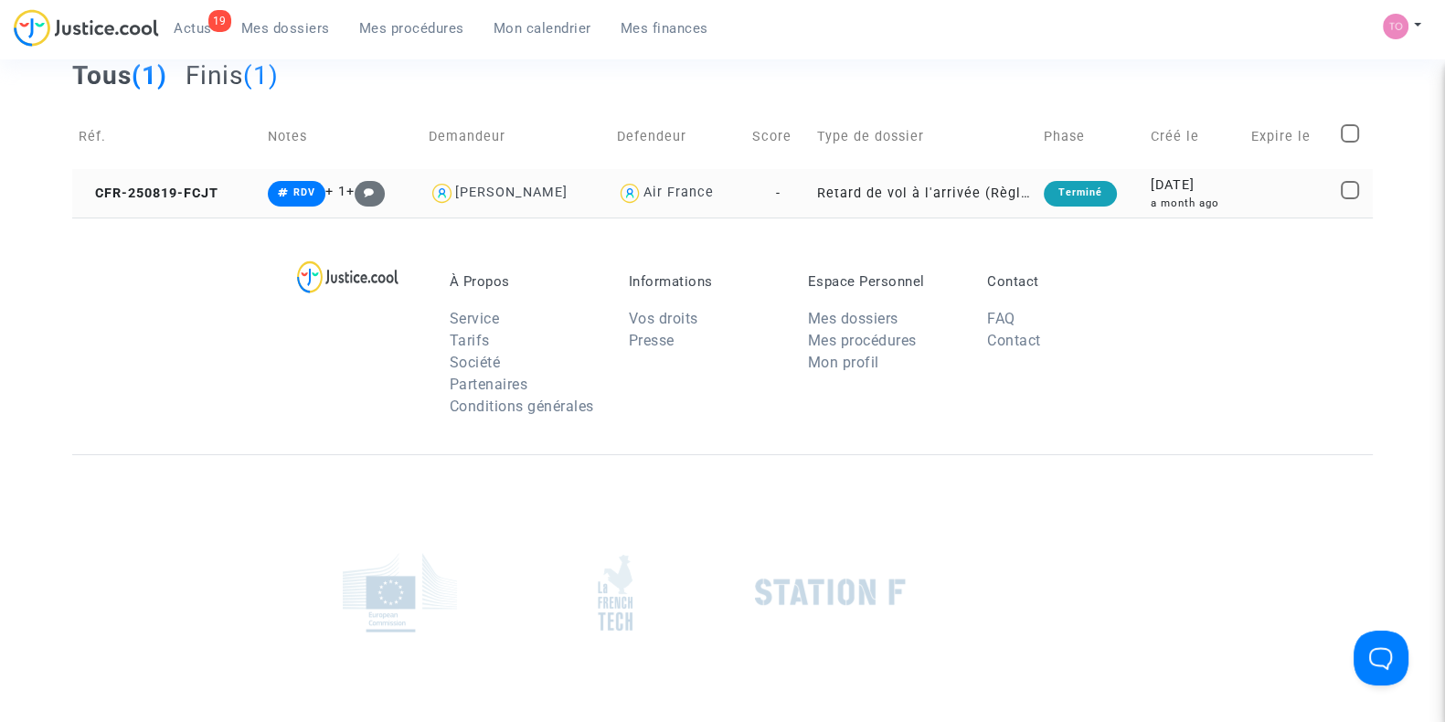
type textarea "CFR-250819-FCJT"
click at [1194, 202] on div "a month ago" at bounding box center [1194, 204] width 88 height 16
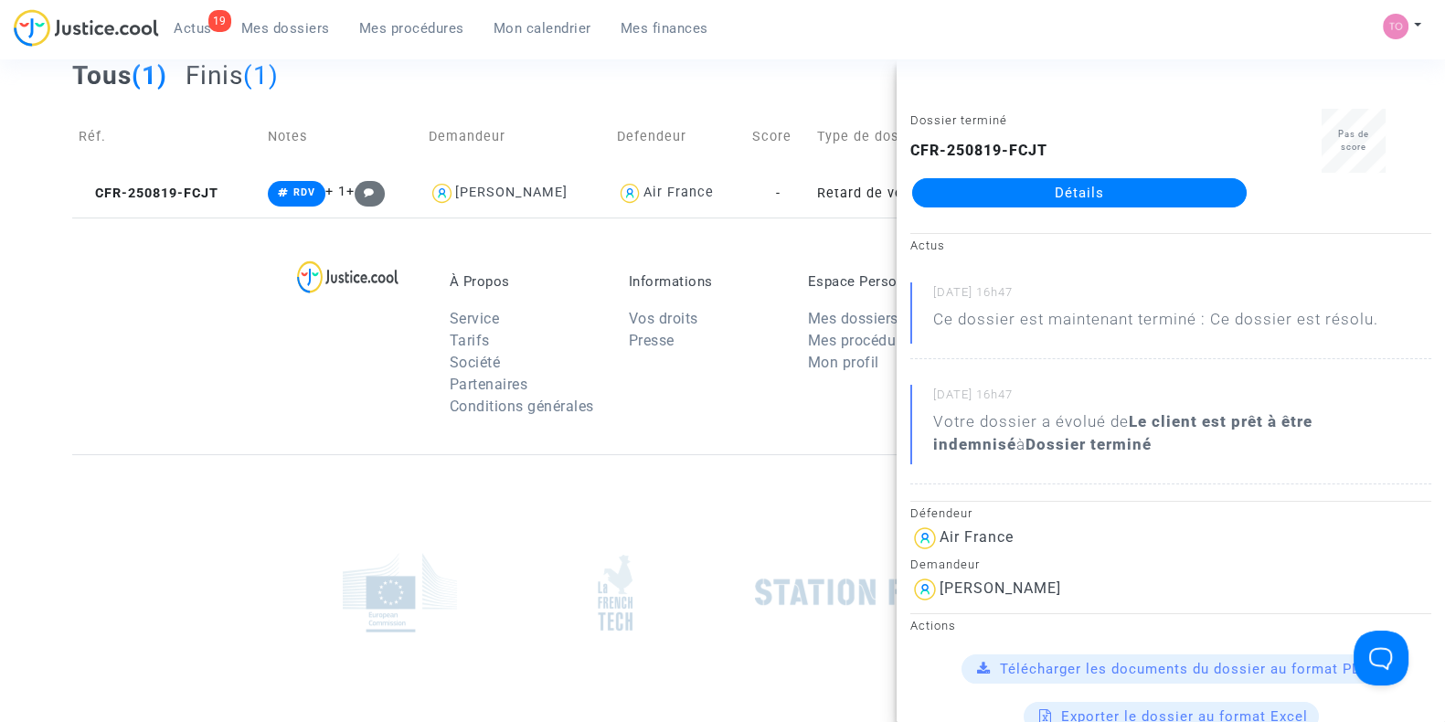
click at [1139, 192] on link "Détails" at bounding box center [1079, 192] width 334 height 29
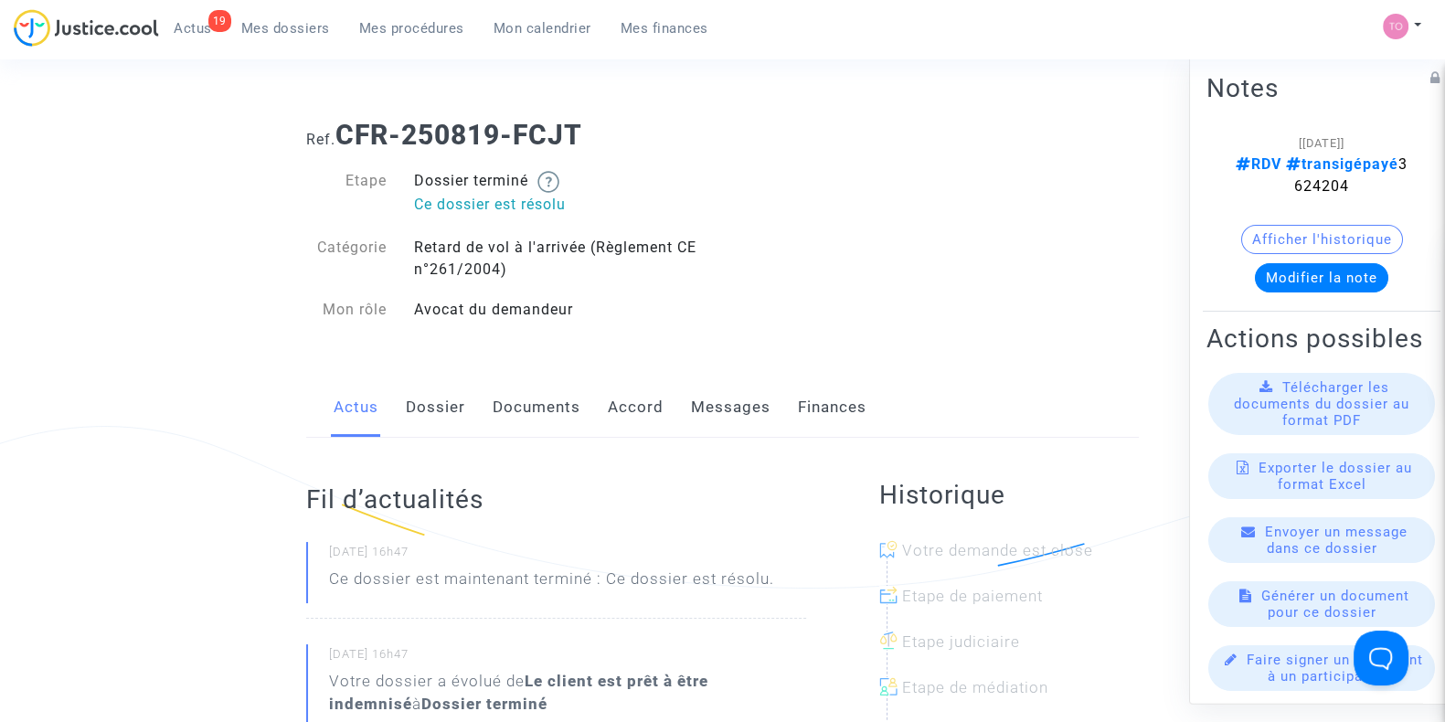
click at [284, 32] on span "Mes dossiers" at bounding box center [285, 28] width 89 height 16
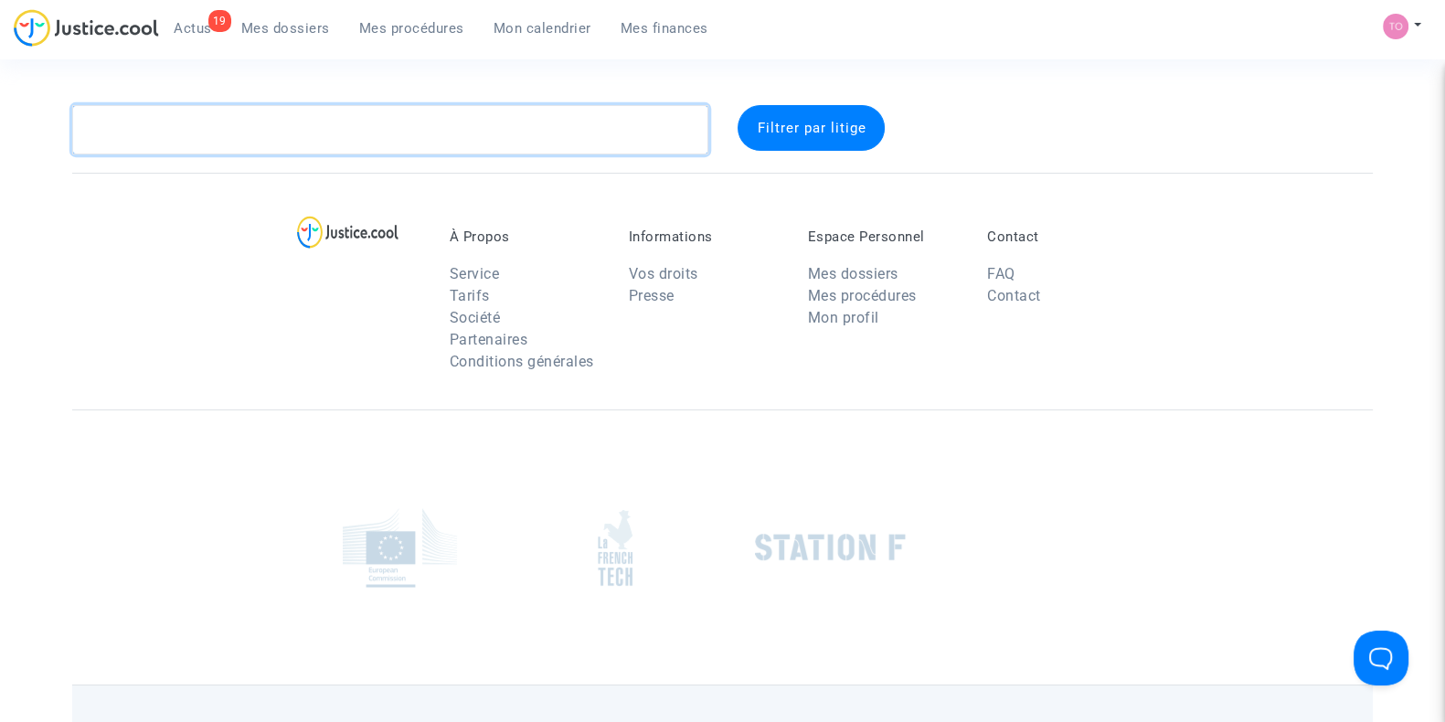
click at [169, 125] on textarea at bounding box center [390, 129] width 636 height 49
paste textarea "LANTERNIER"
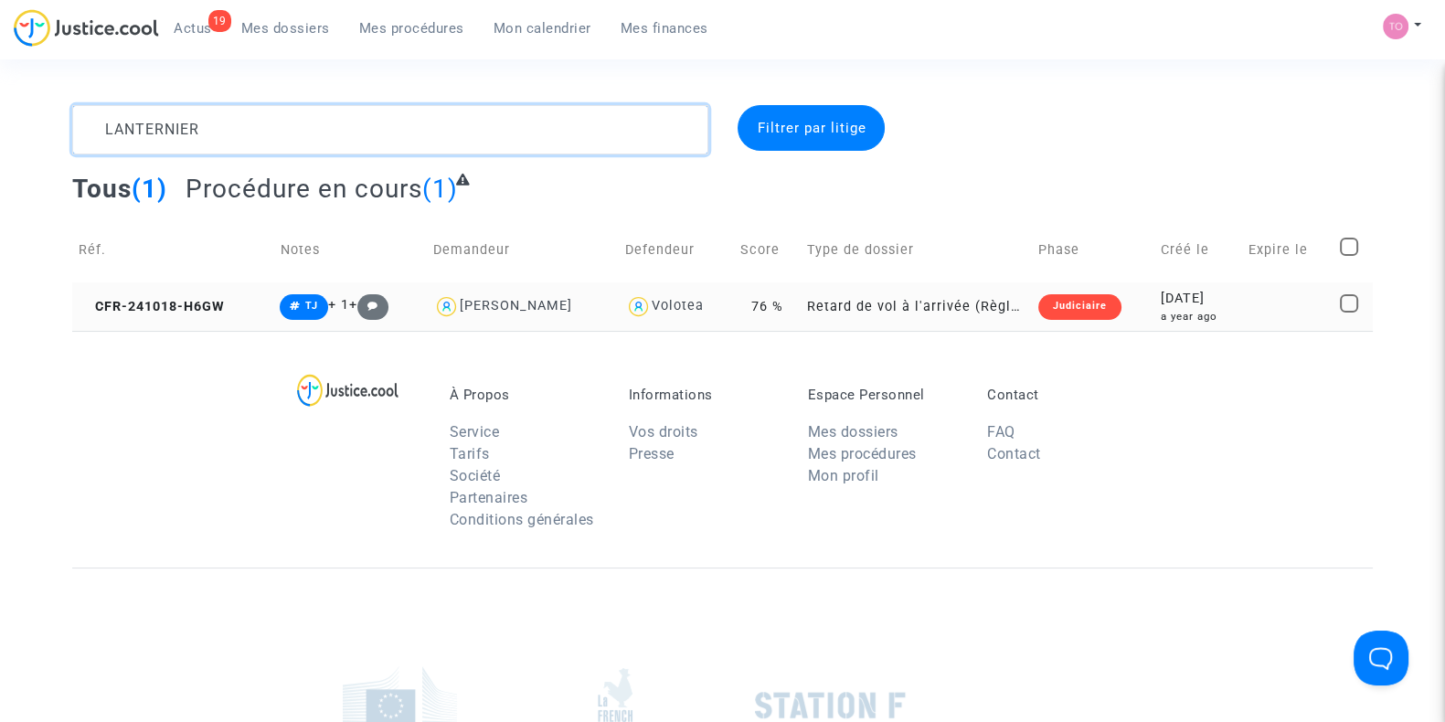
type textarea "LANTERNIER"
click at [1142, 315] on td "Judiciaire" at bounding box center [1093, 306] width 122 height 48
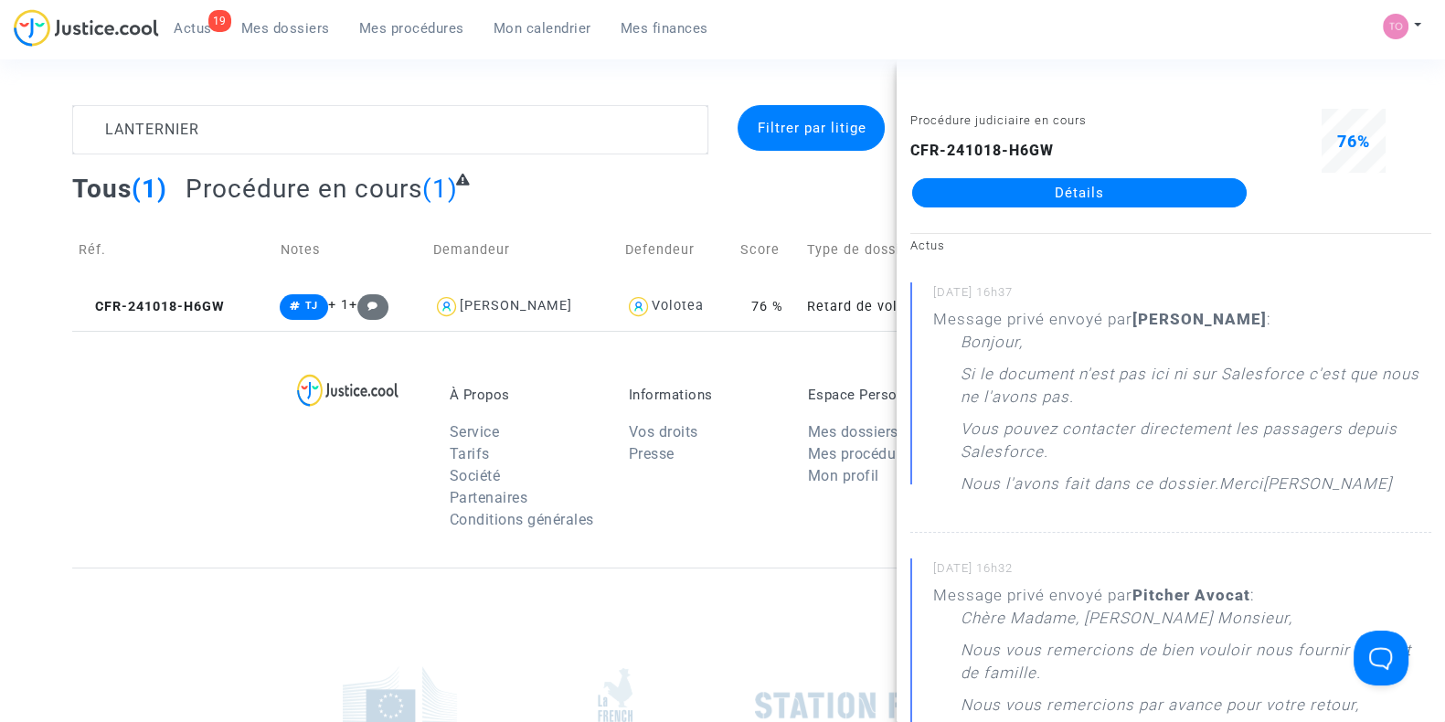
click at [1082, 199] on link "Détails" at bounding box center [1079, 192] width 334 height 29
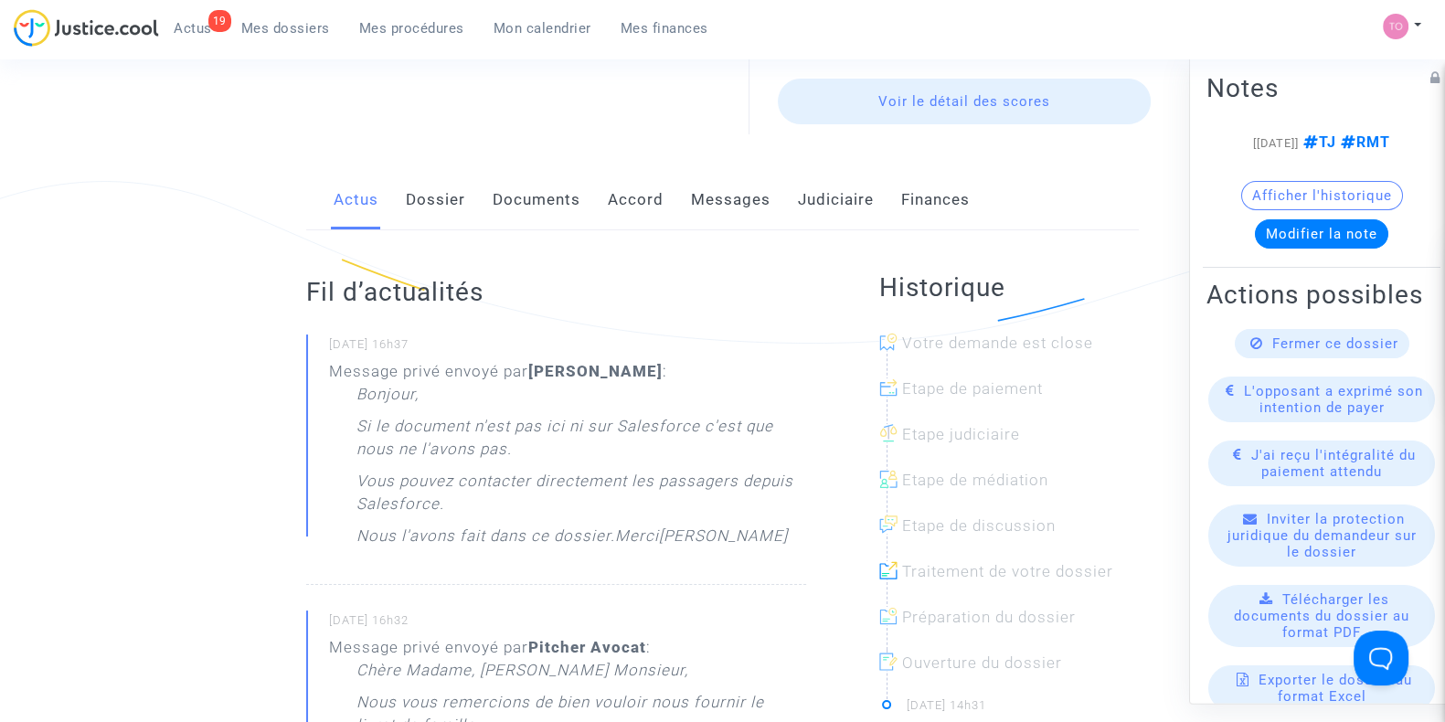
scroll to position [190, 0]
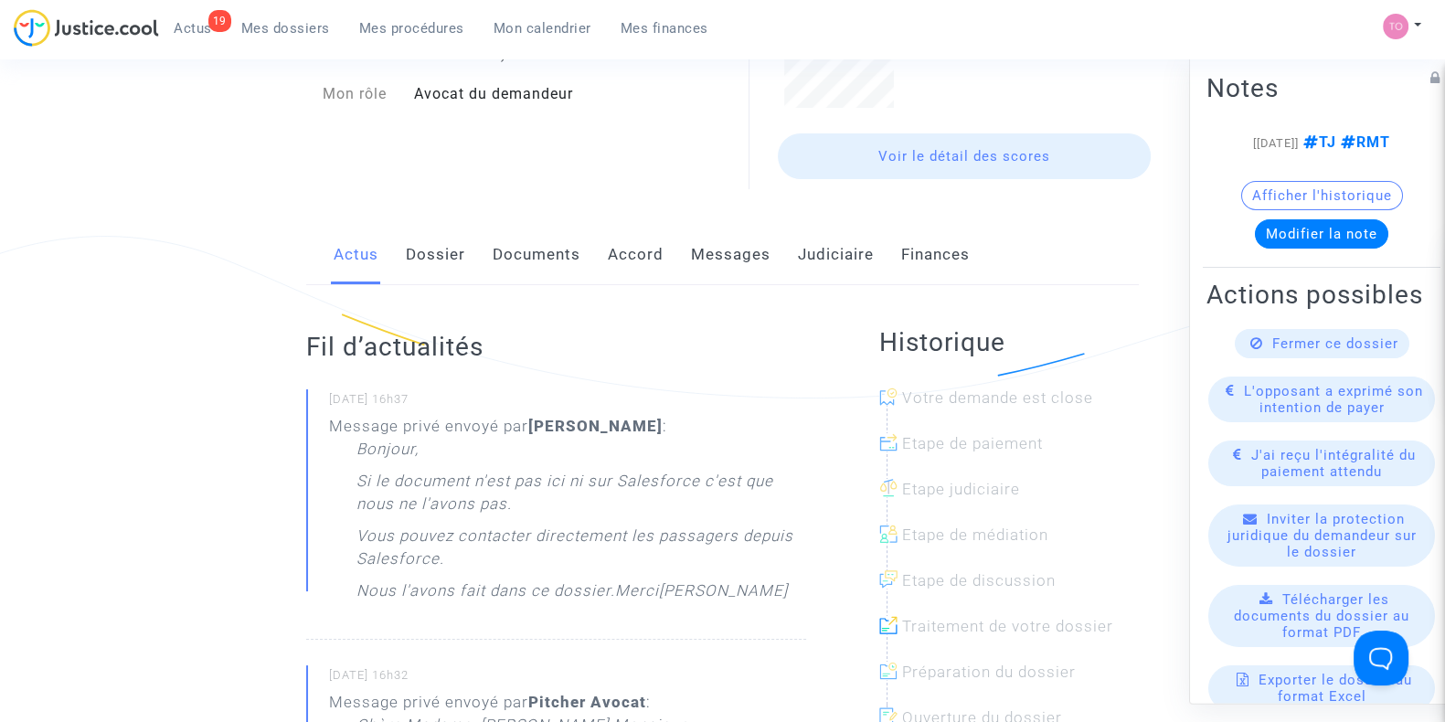
click at [454, 273] on link "Dossier" at bounding box center [435, 255] width 59 height 60
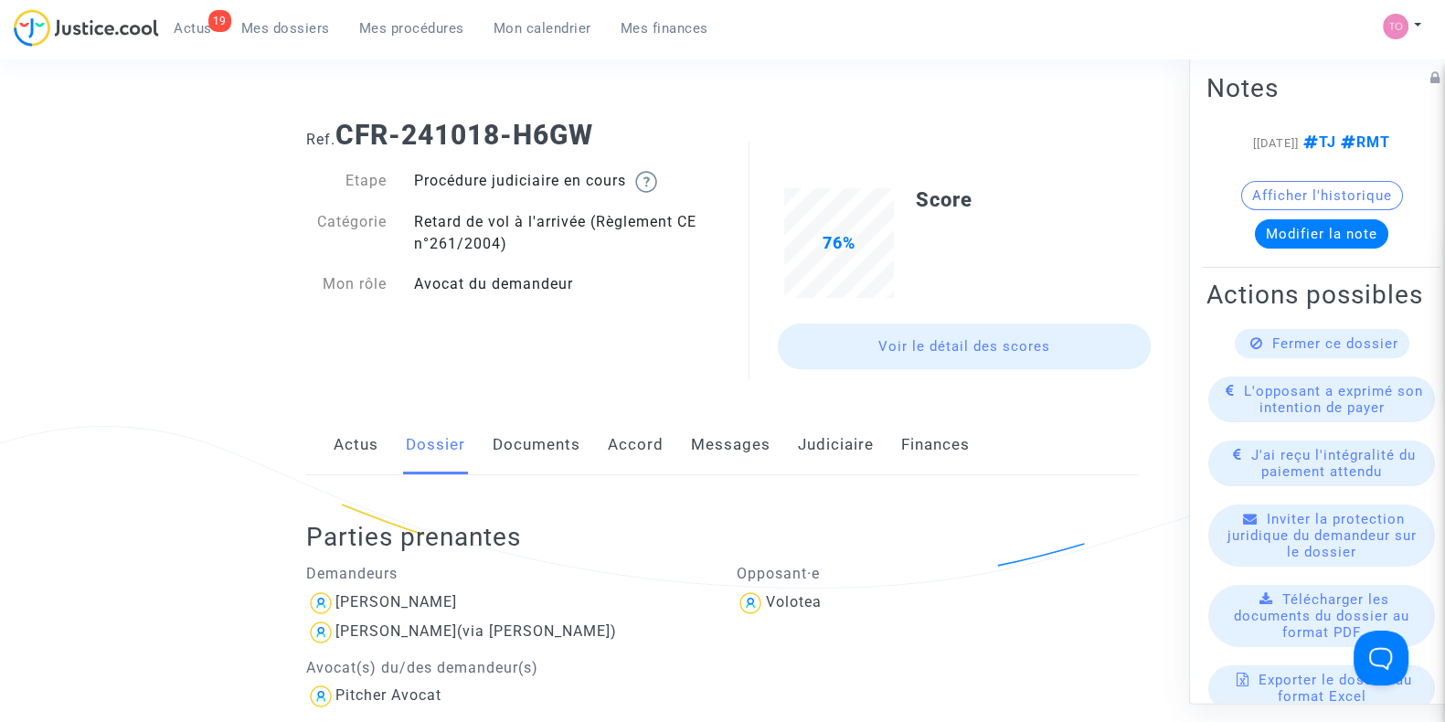
click at [845, 439] on link "Judiciaire" at bounding box center [836, 445] width 76 height 60
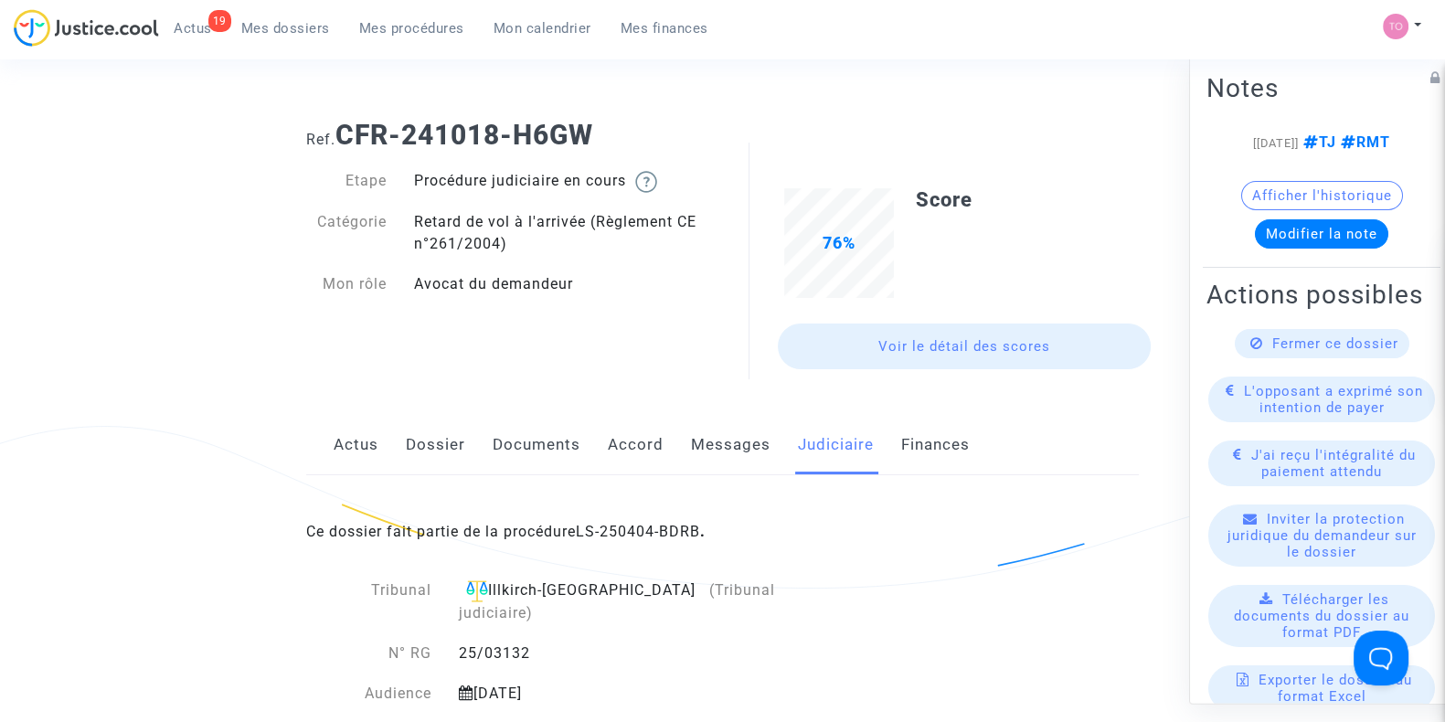
click at [621, 516] on div "Ce dossier fait partie de la procédure LS-250404-BDRB ." at bounding box center [722, 518] width 832 height 86
click at [620, 524] on link "LS-250404-BDRB" at bounding box center [638, 531] width 124 height 17
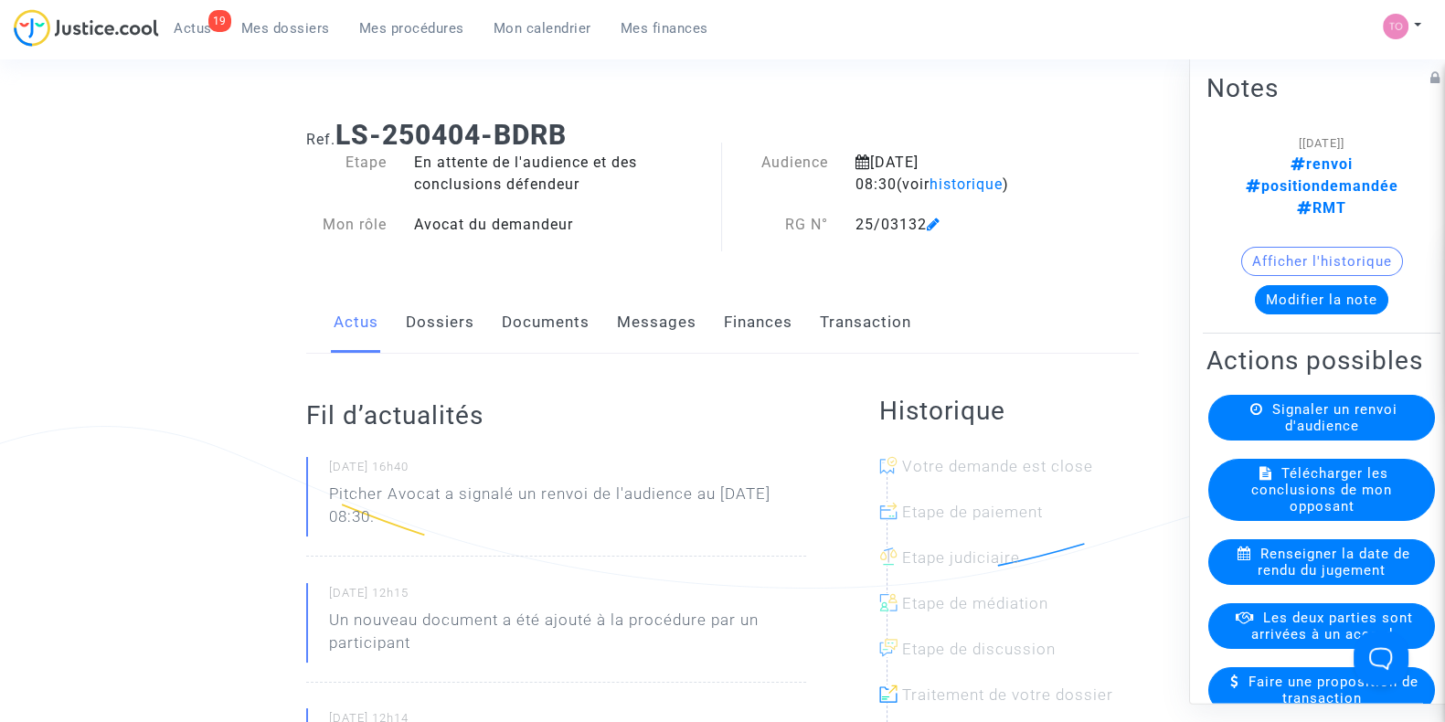
click at [1283, 285] on button "Modifier la note" at bounding box center [1321, 299] width 133 height 29
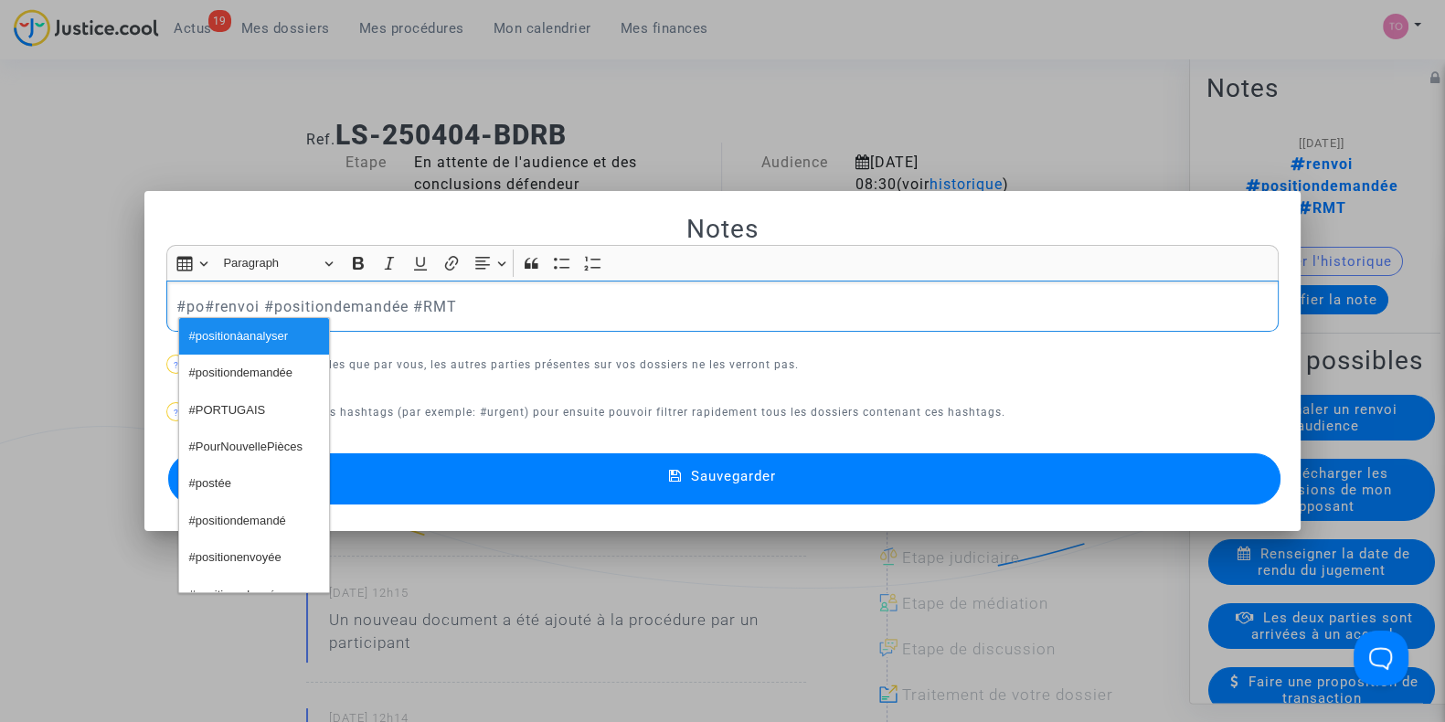
click at [205, 331] on span "#positionàanalyser" at bounding box center [238, 336] width 99 height 27
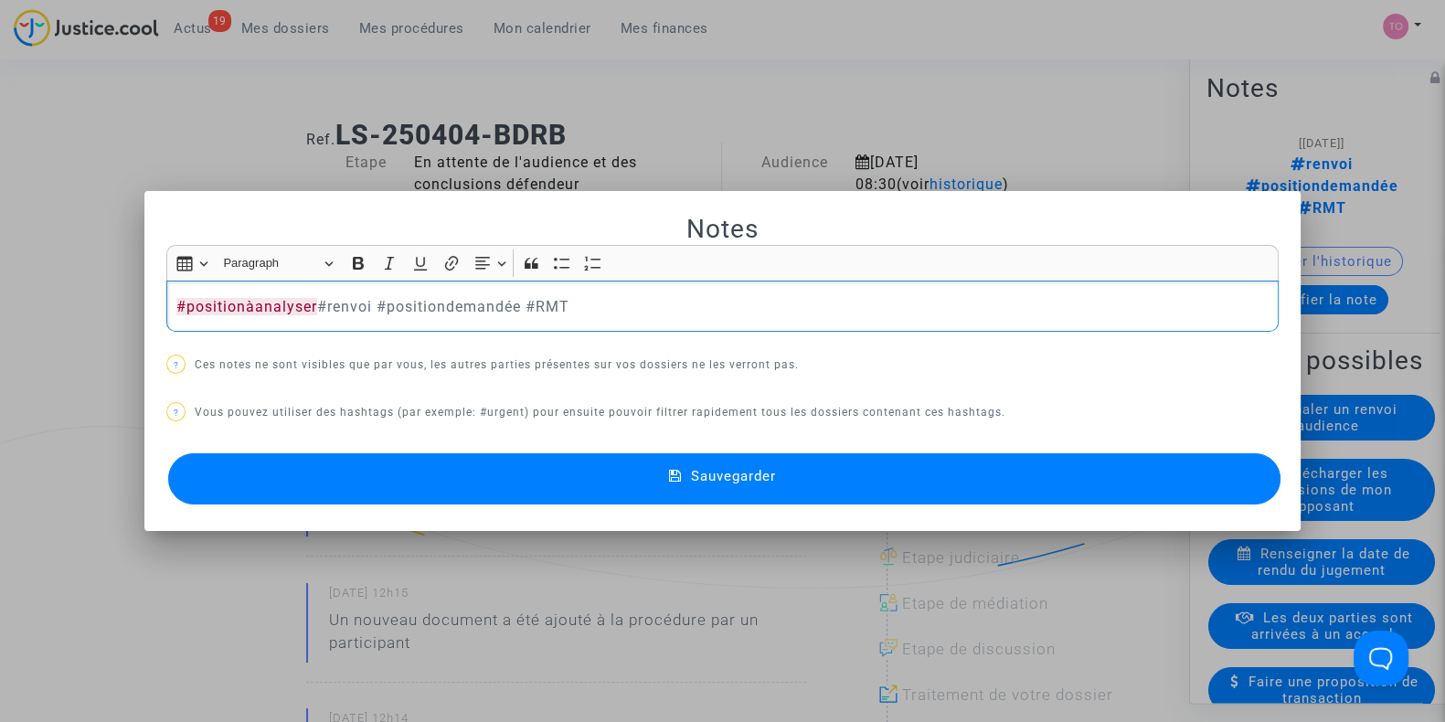
click at [429, 472] on button "Sauvegarder" at bounding box center [724, 478] width 1112 height 51
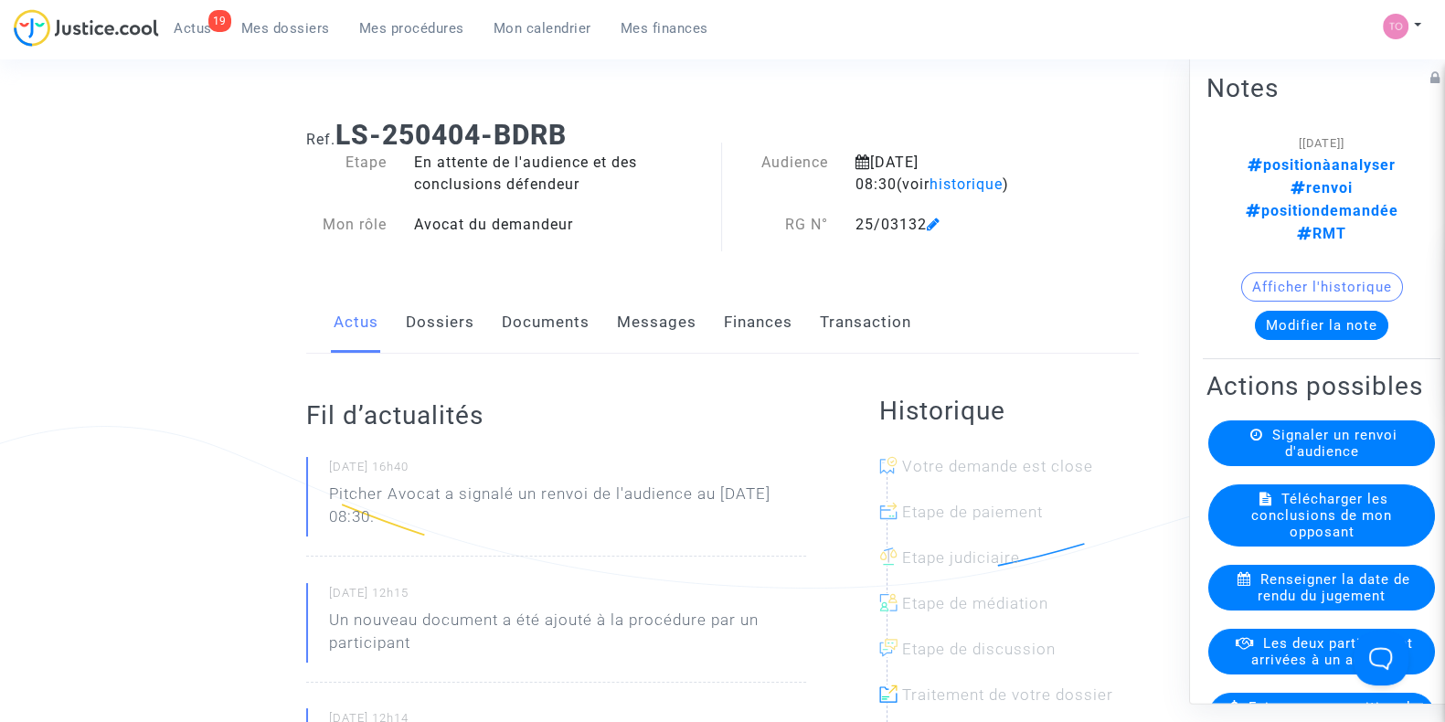
click at [455, 327] on link "Dossiers" at bounding box center [440, 322] width 69 height 60
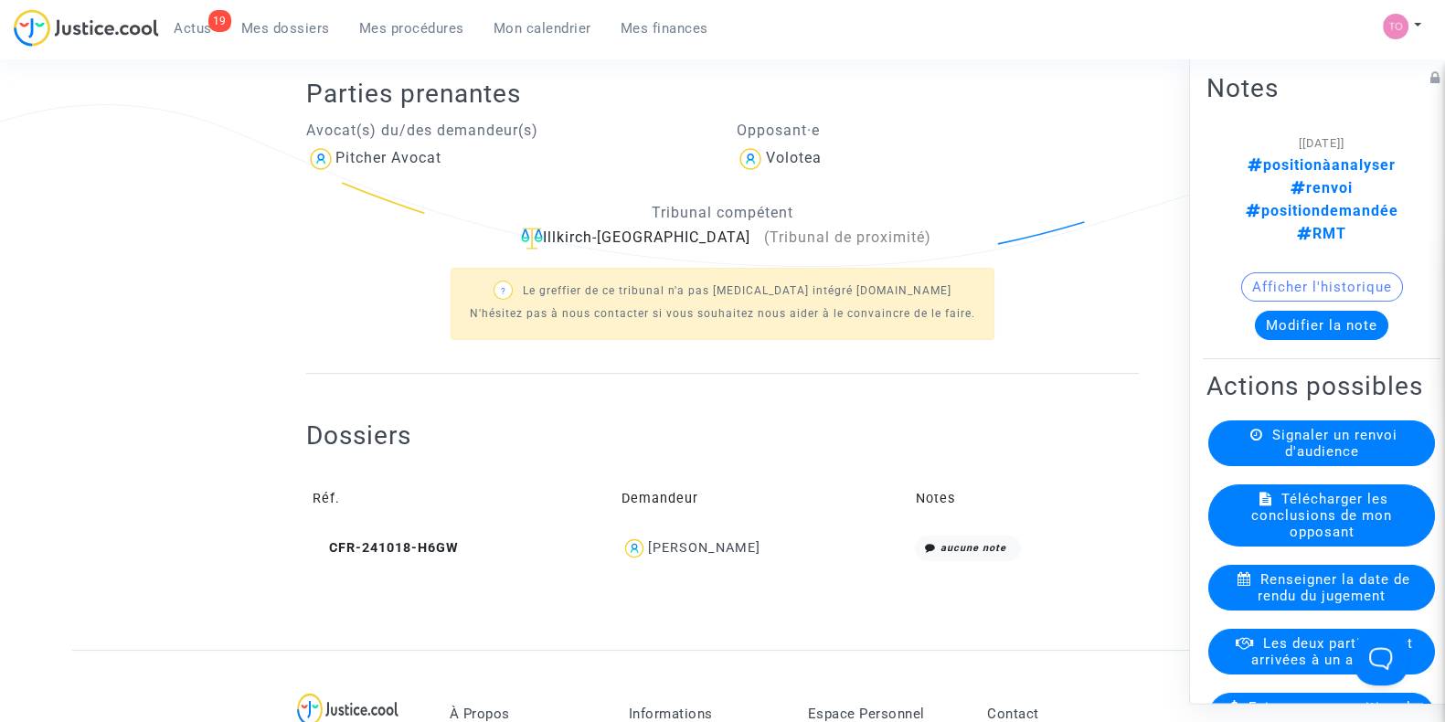
scroll to position [343, 0]
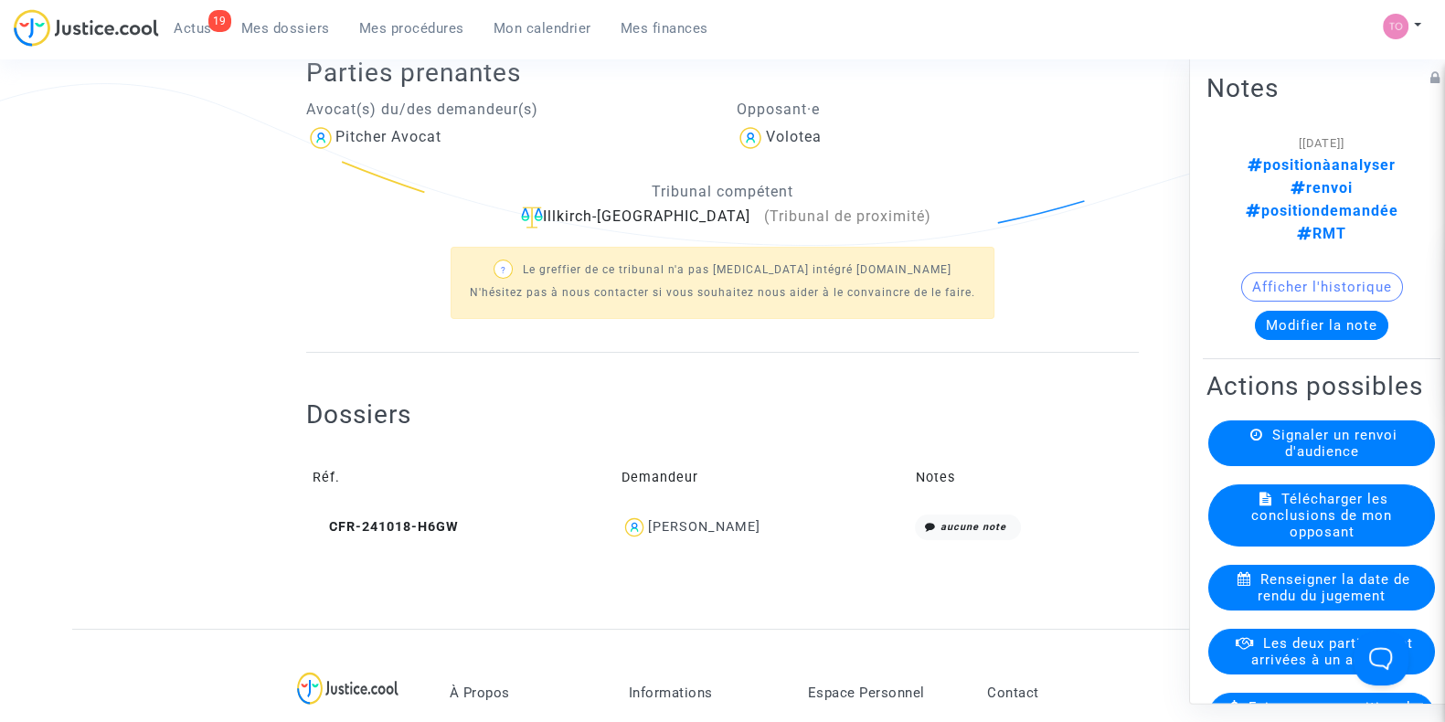
click at [647, 523] on div "MAELYS LANTERNIER" at bounding box center [703, 527] width 112 height 16
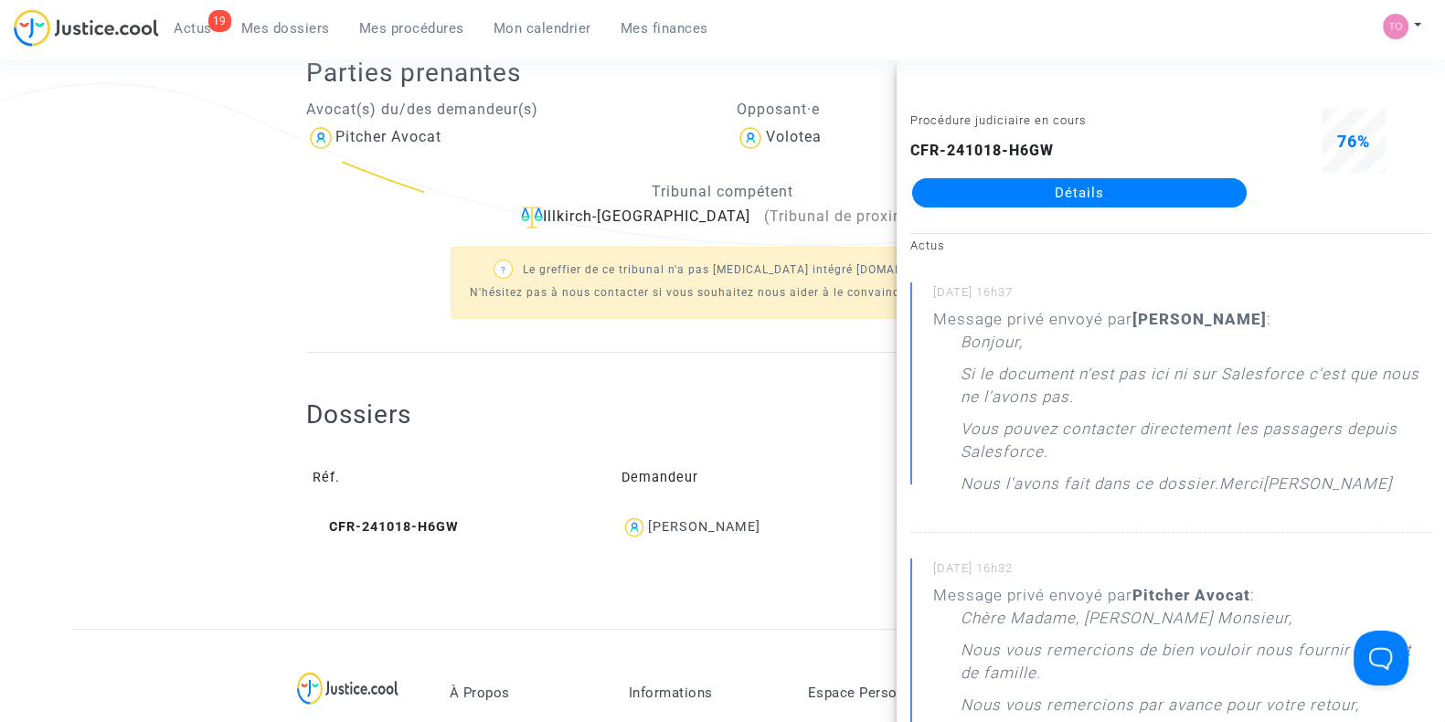
click at [1119, 188] on link "Détails" at bounding box center [1079, 192] width 334 height 29
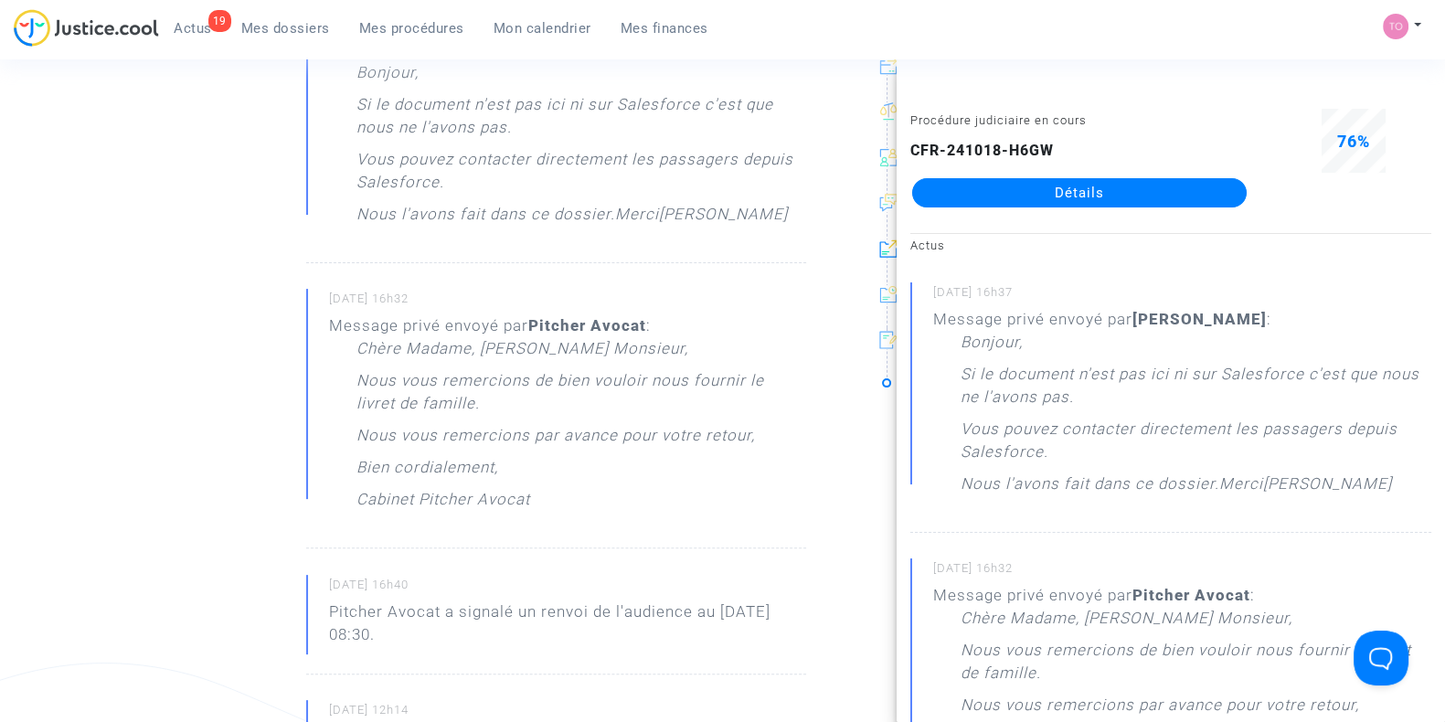
scroll to position [380, 0]
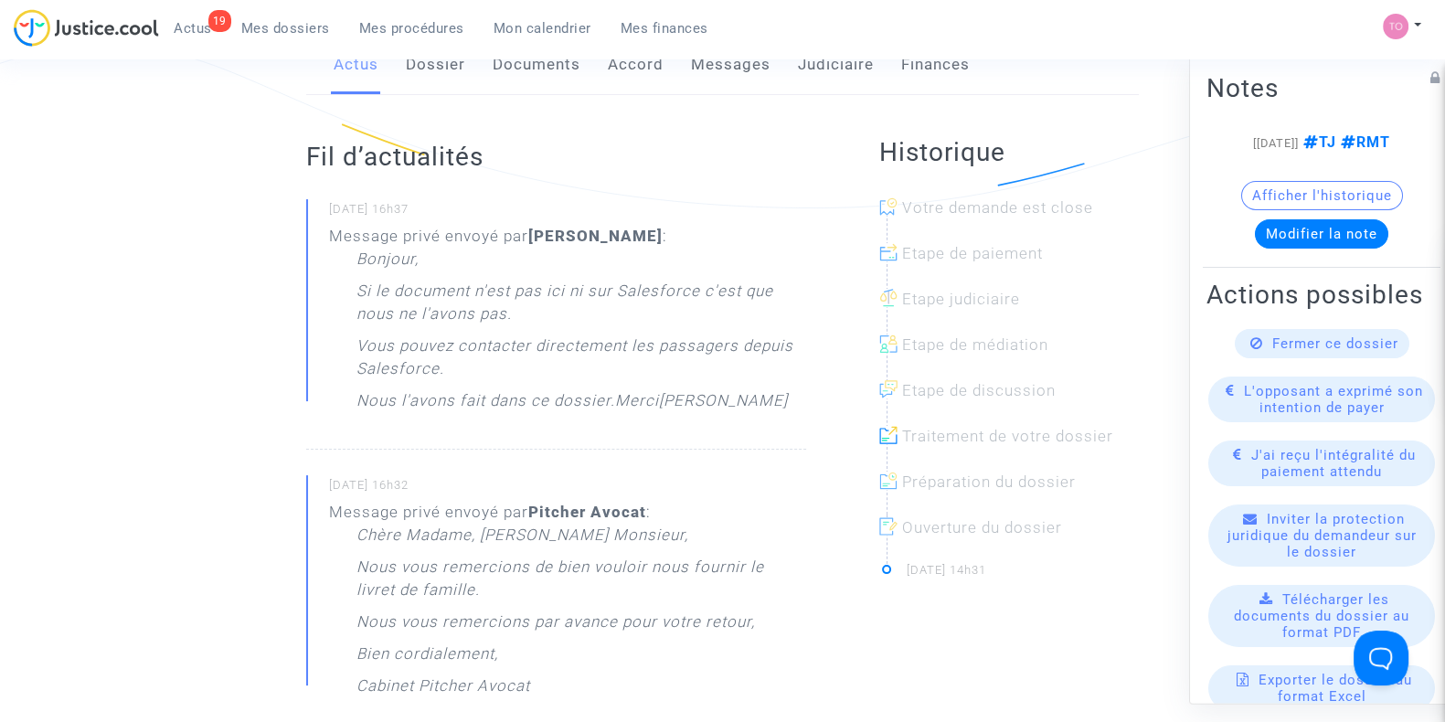
click at [440, 75] on link "Dossier" at bounding box center [435, 65] width 59 height 60
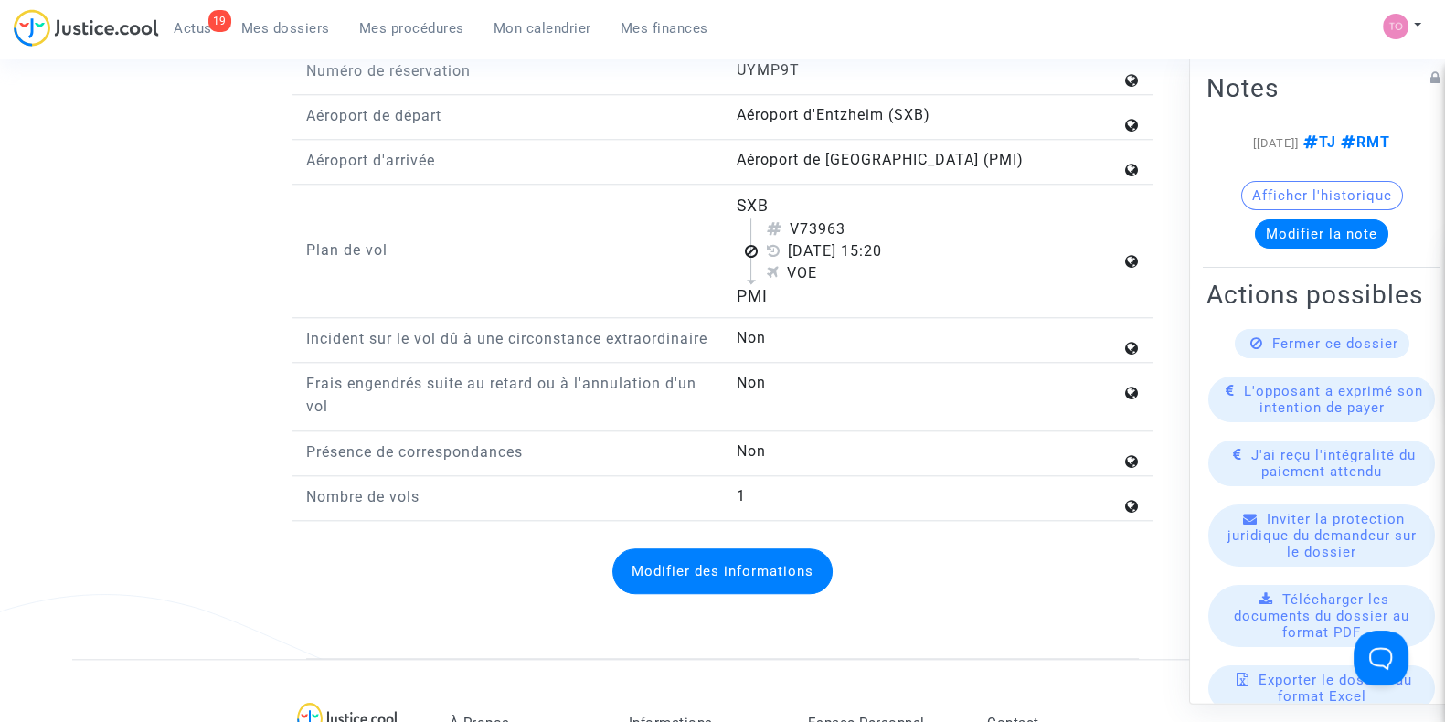
scroll to position [2246, 0]
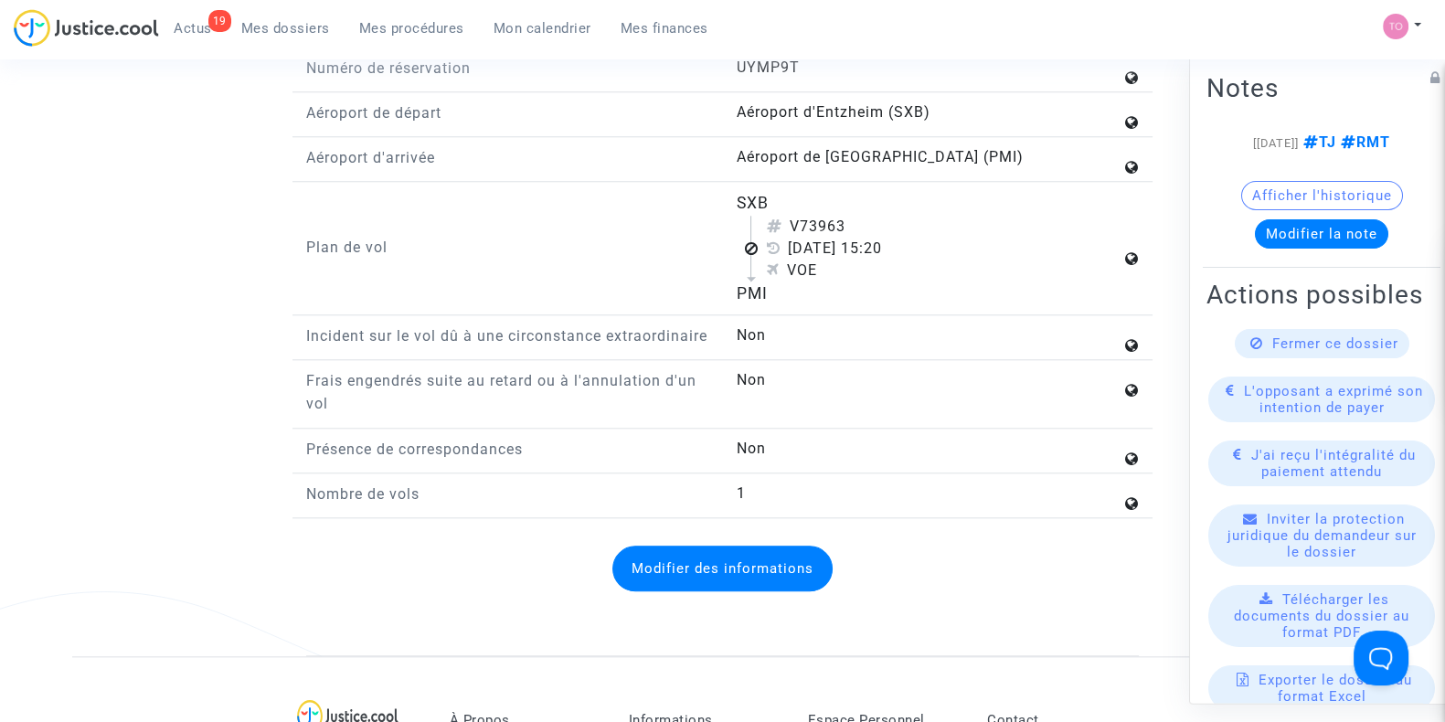
drag, startPoint x: 737, startPoint y: 194, endPoint x: 829, endPoint y: 281, distance: 126.7
click at [829, 281] on flight-plan "SXB V73963 14 août 2024 15:20 VOE PMI" at bounding box center [928, 248] width 385 height 114
copy flight-plan "SXB V73963 14 août 2024 15:20 VOE PMI"
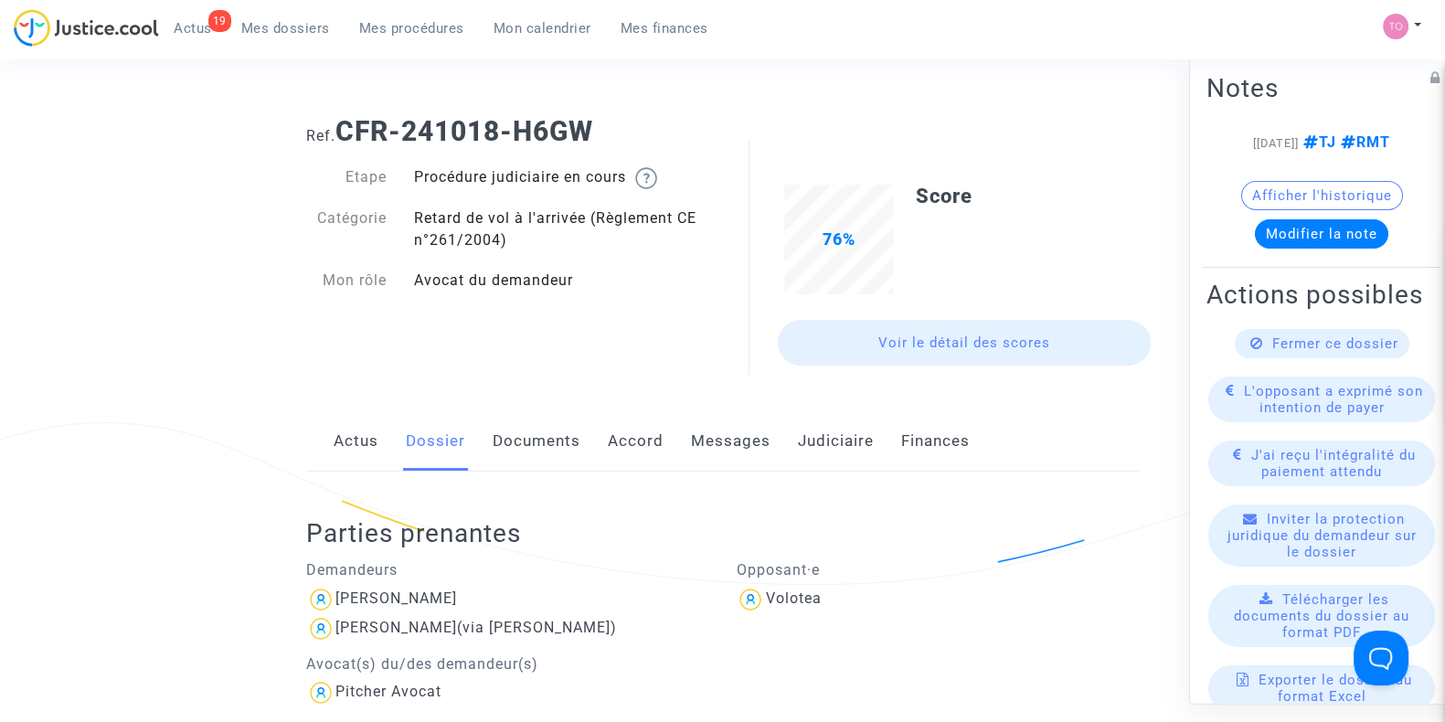
scroll to position [0, 0]
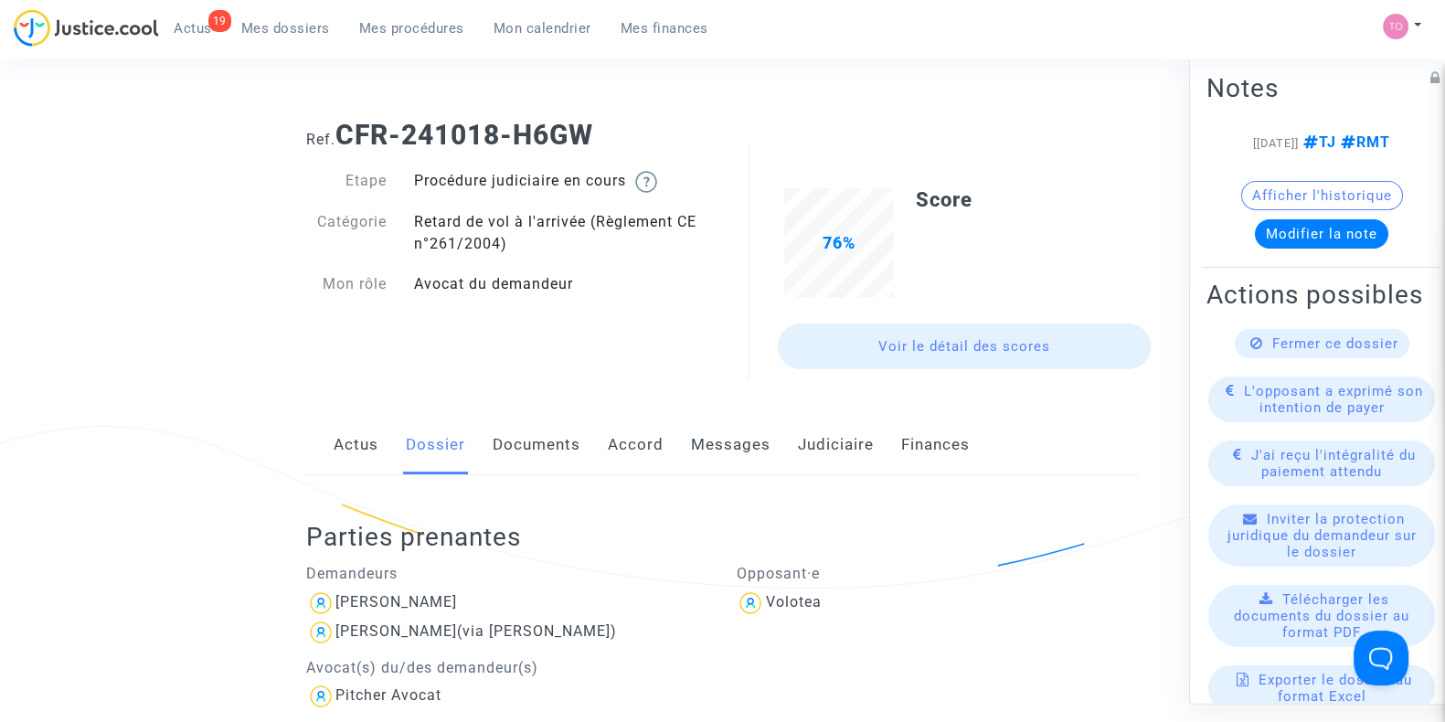
click at [267, 22] on span "Mes dossiers" at bounding box center [285, 28] width 89 height 16
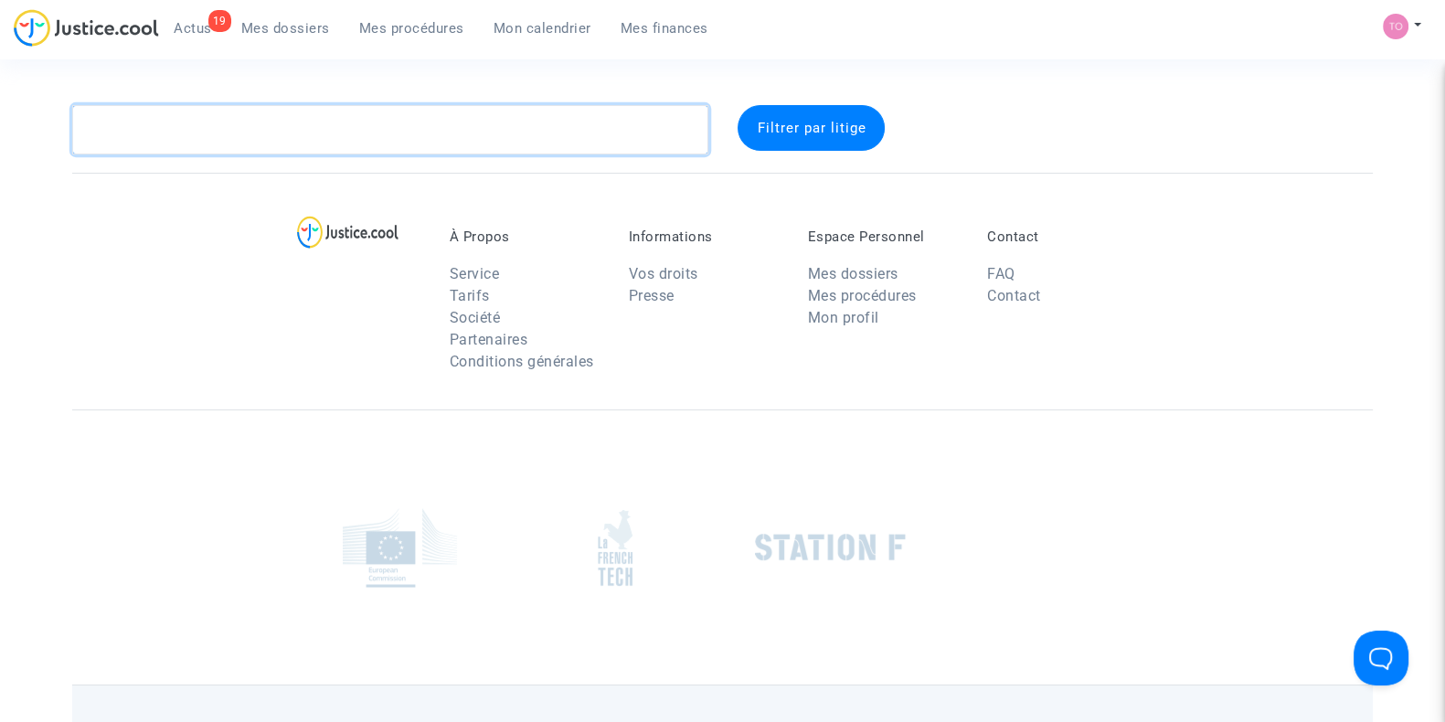
click at [189, 132] on textarea at bounding box center [390, 129] width 636 height 49
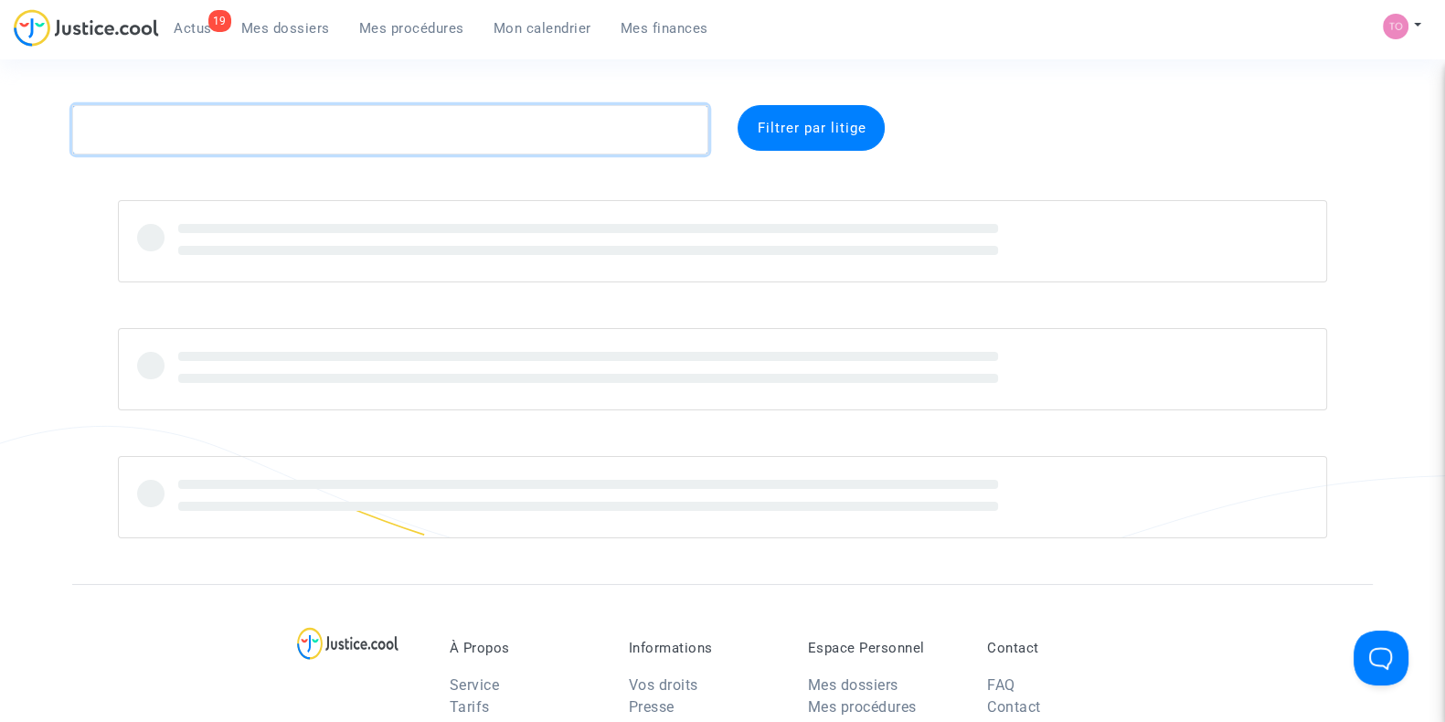
paste textarea "POYADE"
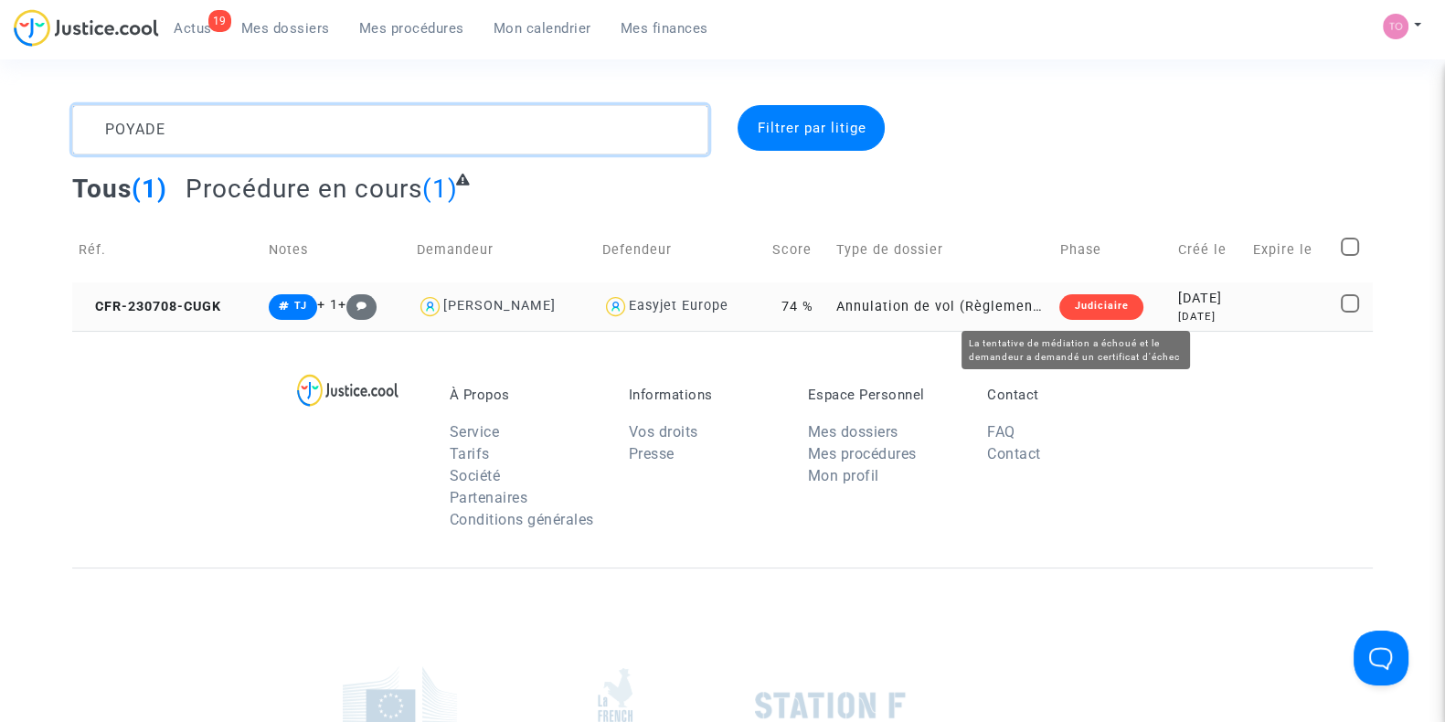
type textarea "POYADE"
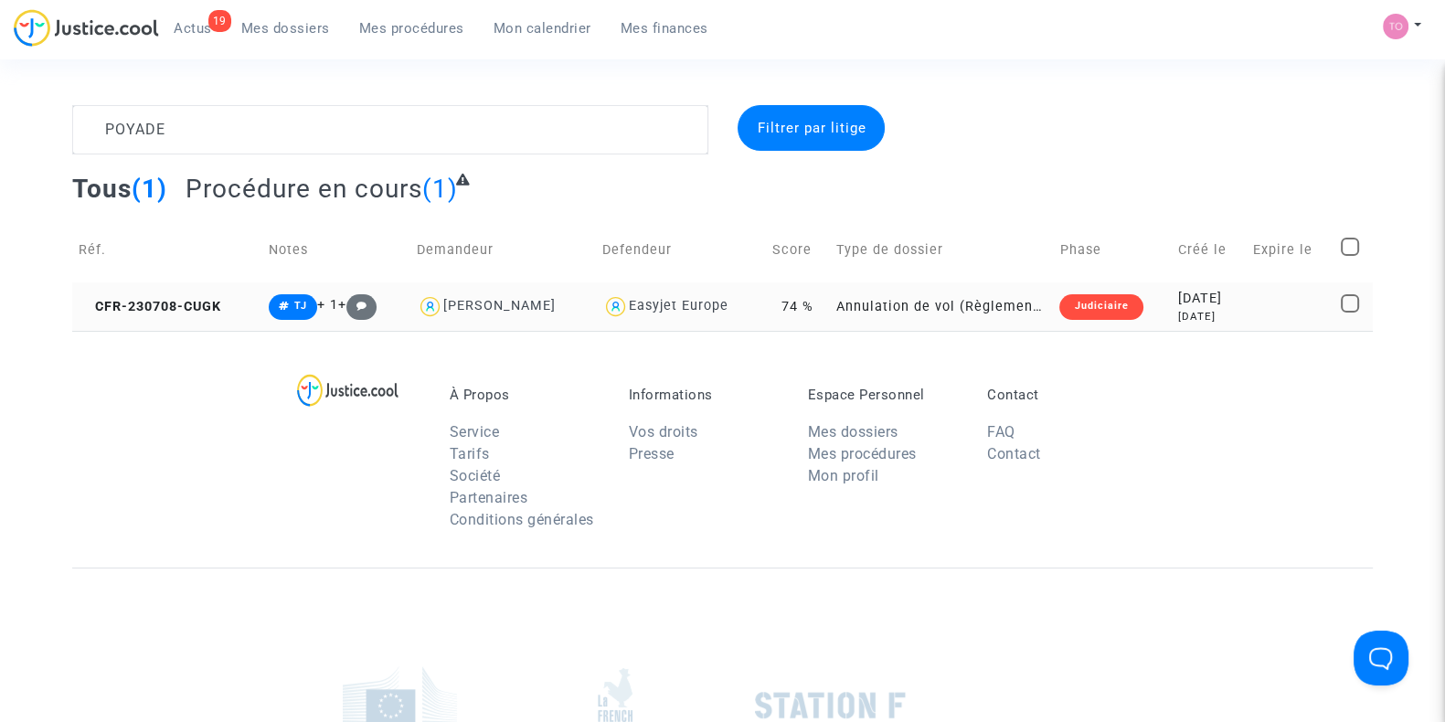
click at [1172, 302] on td "2023-07-08 2 years ago" at bounding box center [1209, 306] width 75 height 48
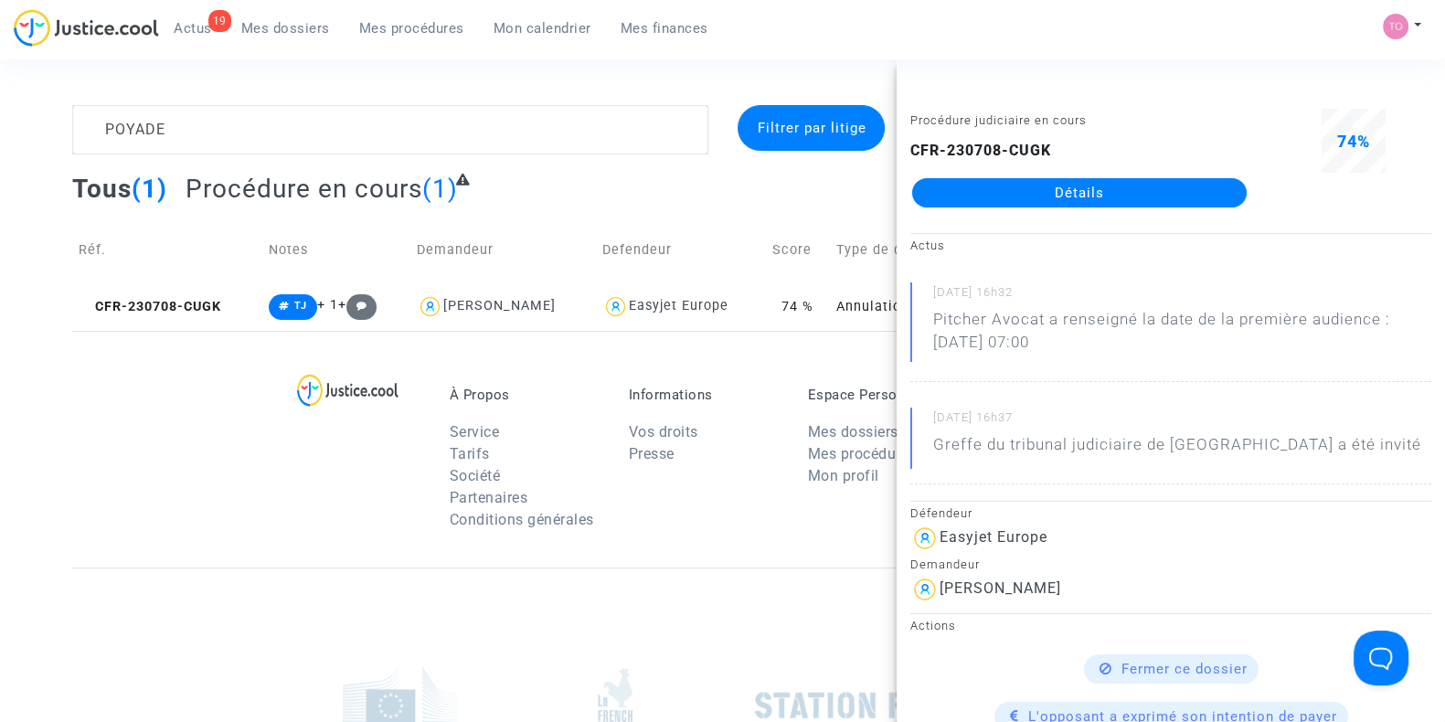
drag, startPoint x: 196, startPoint y: 348, endPoint x: 276, endPoint y: 354, distance: 80.6
click at [196, 349] on div "À Propos Service Tarifs Société Partenaires Conditions générales Informations V…" at bounding box center [722, 449] width 1300 height 237
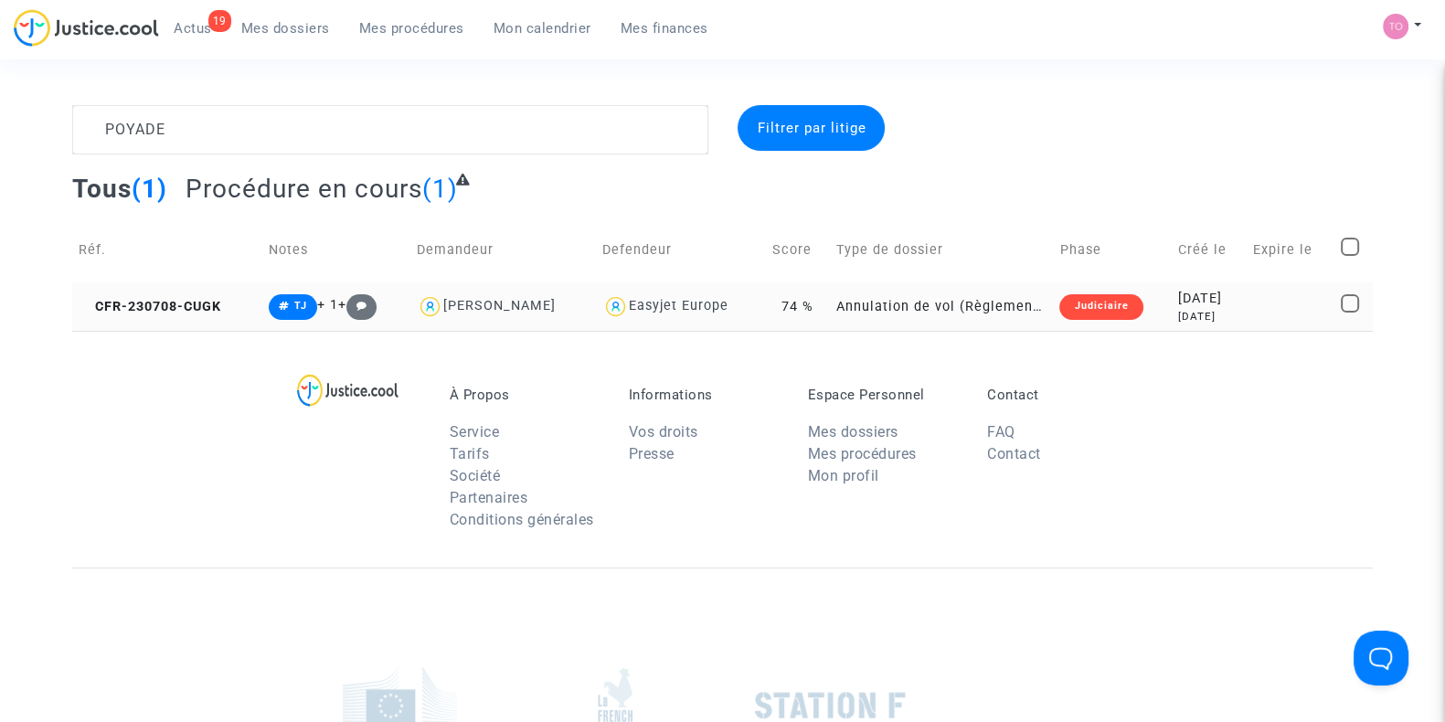
click at [1190, 301] on div "2023-07-08" at bounding box center [1209, 299] width 62 height 20
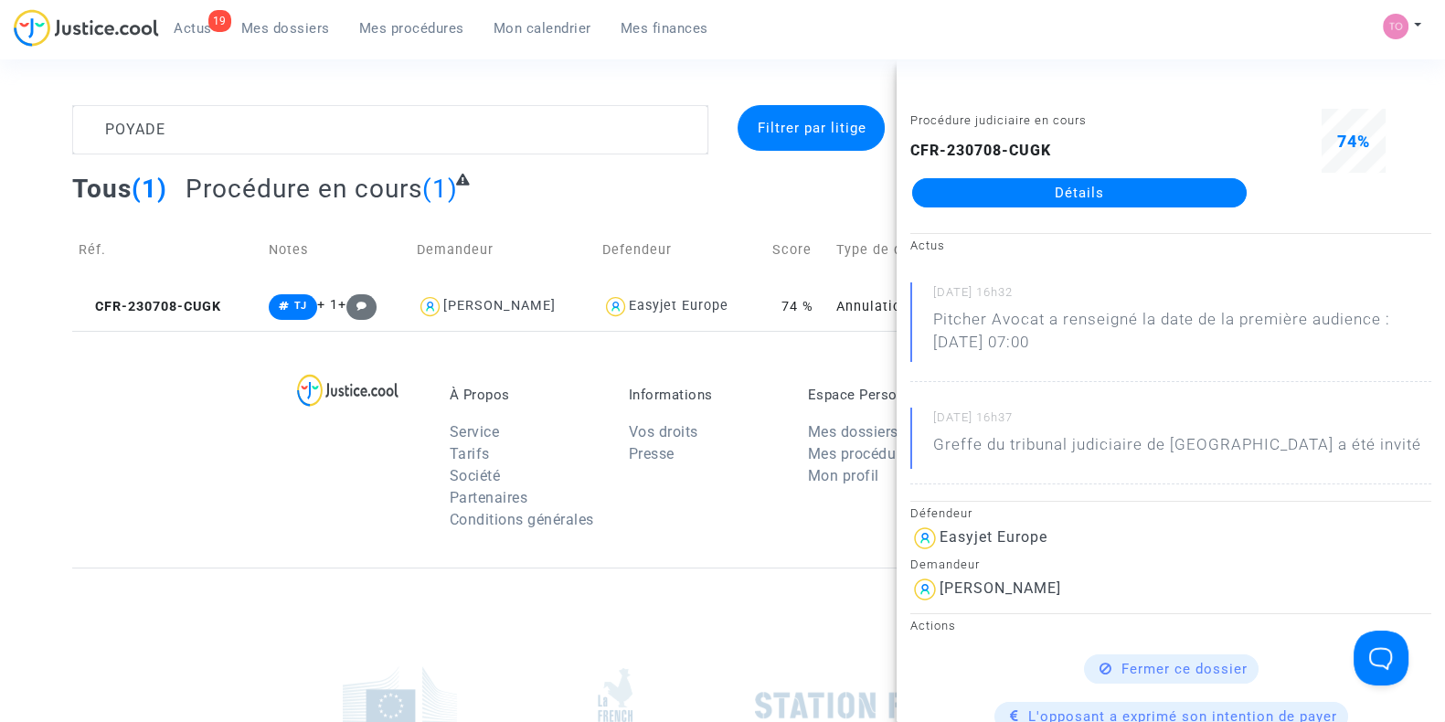
click at [1055, 194] on link "Détails" at bounding box center [1079, 192] width 334 height 29
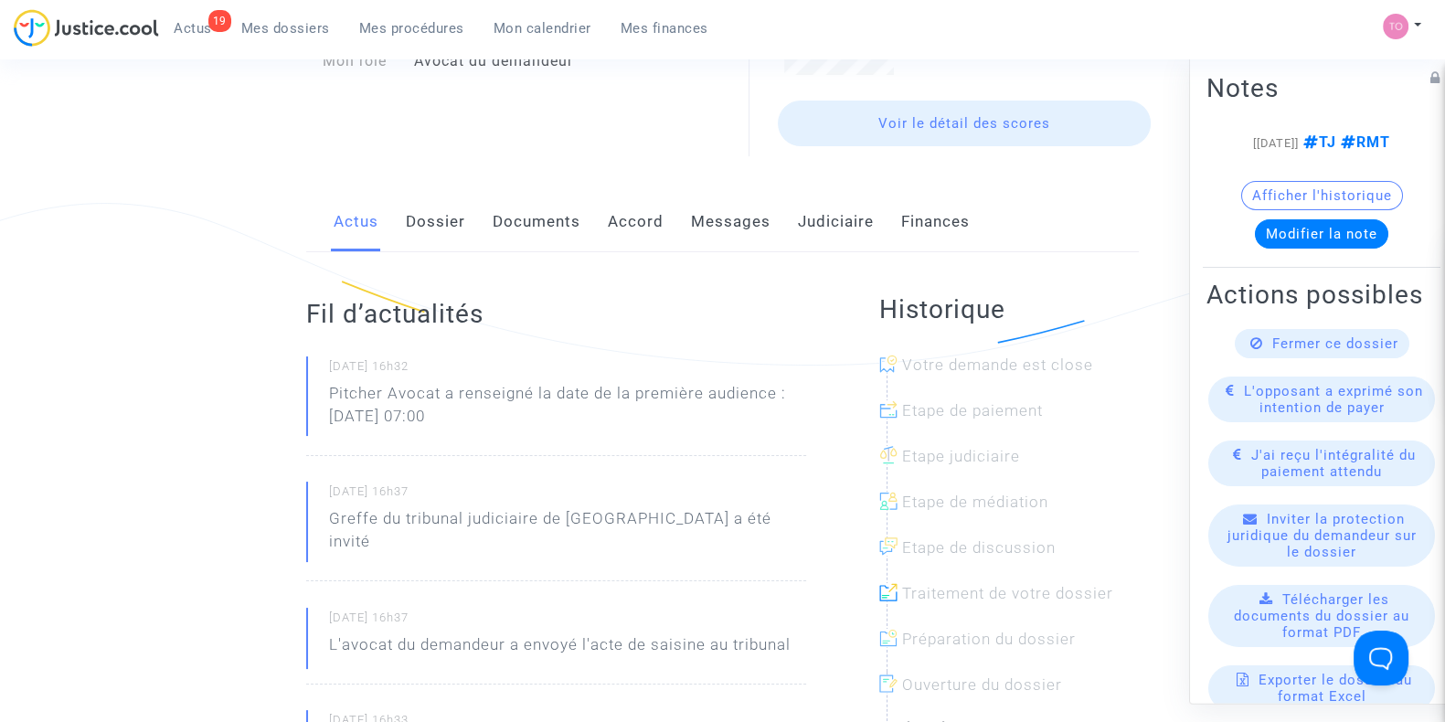
scroll to position [228, 0]
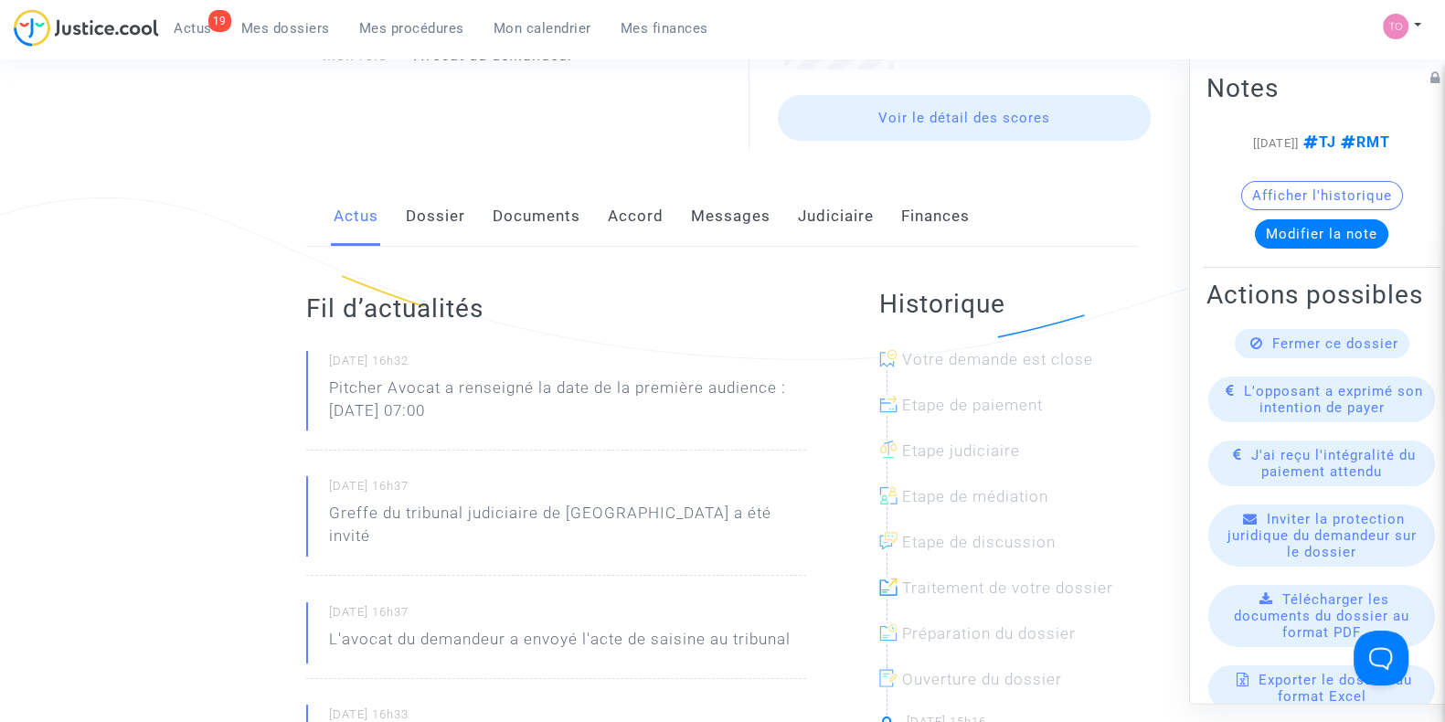
click at [427, 225] on link "Dossier" at bounding box center [435, 216] width 59 height 60
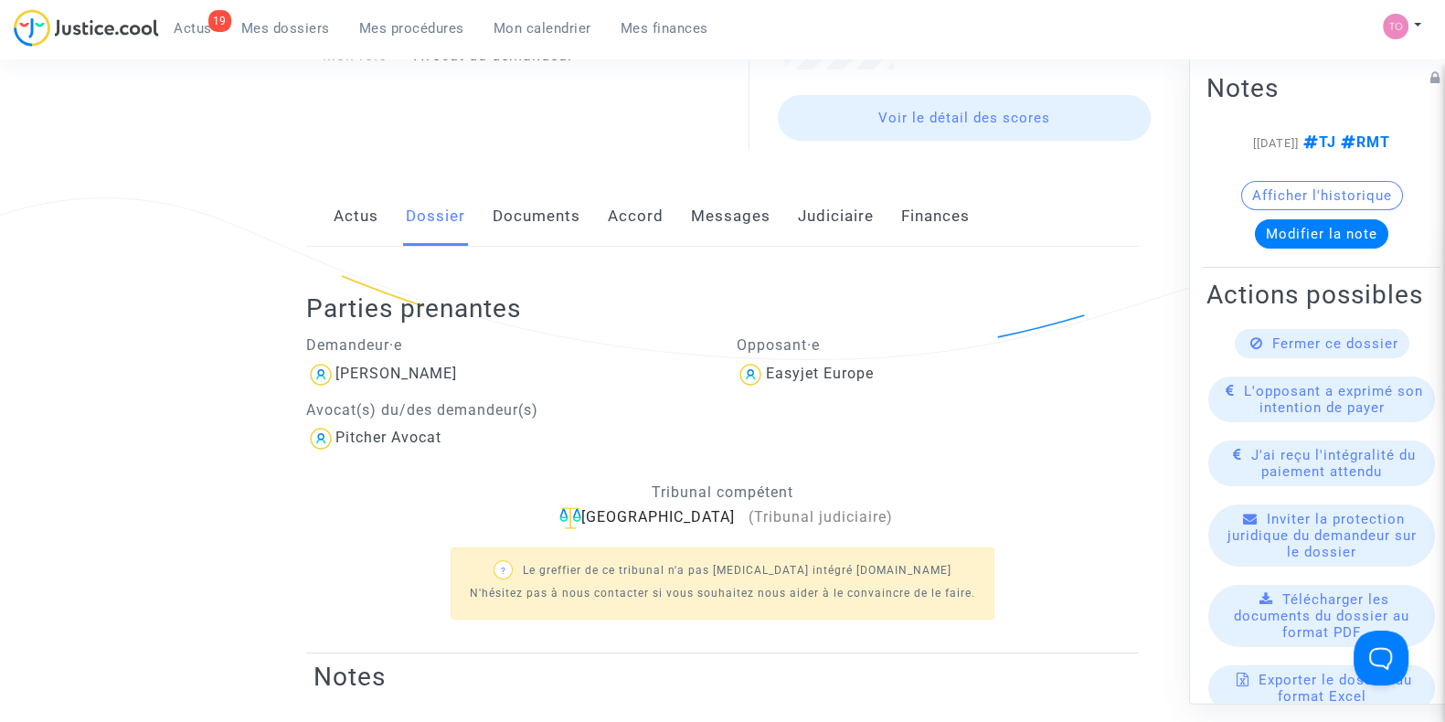
click at [540, 222] on link "Documents" at bounding box center [537, 216] width 88 height 60
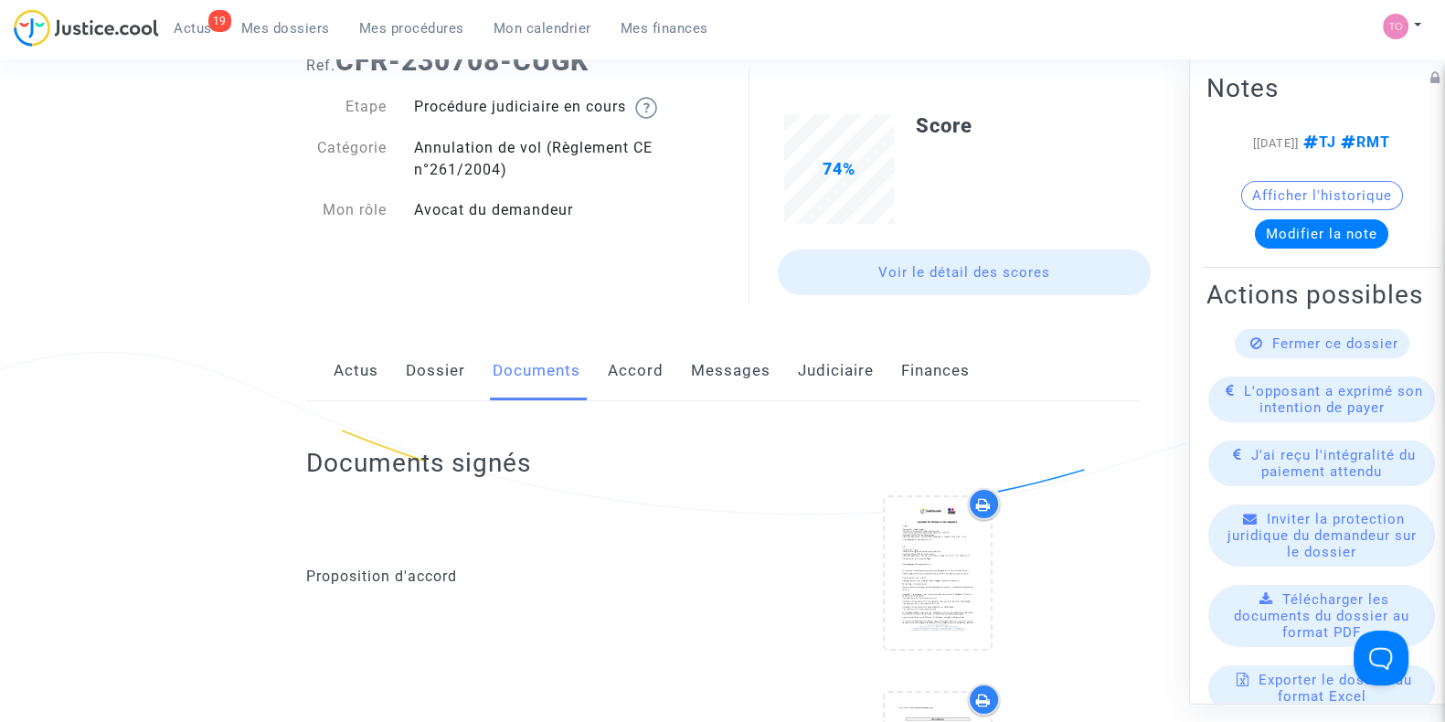
scroll to position [38, 0]
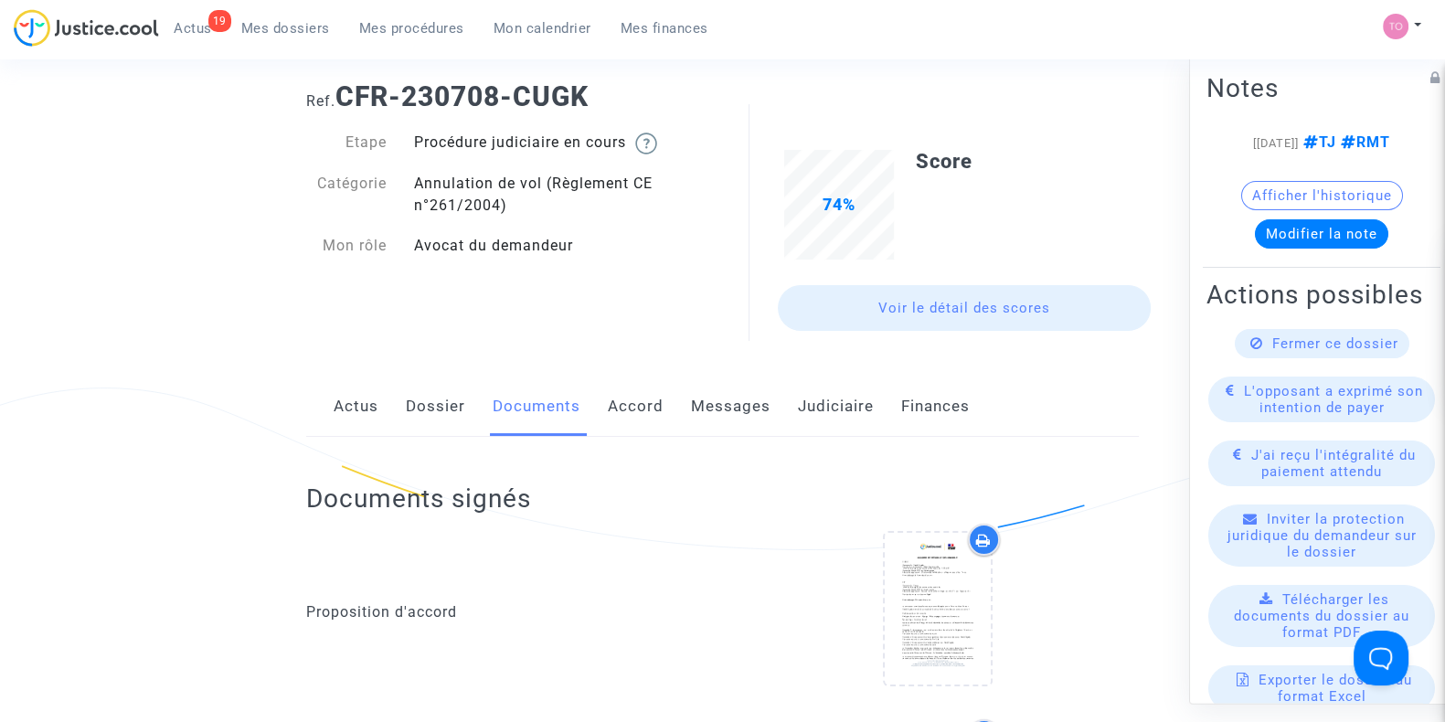
click at [411, 399] on link "Dossier" at bounding box center [435, 406] width 59 height 60
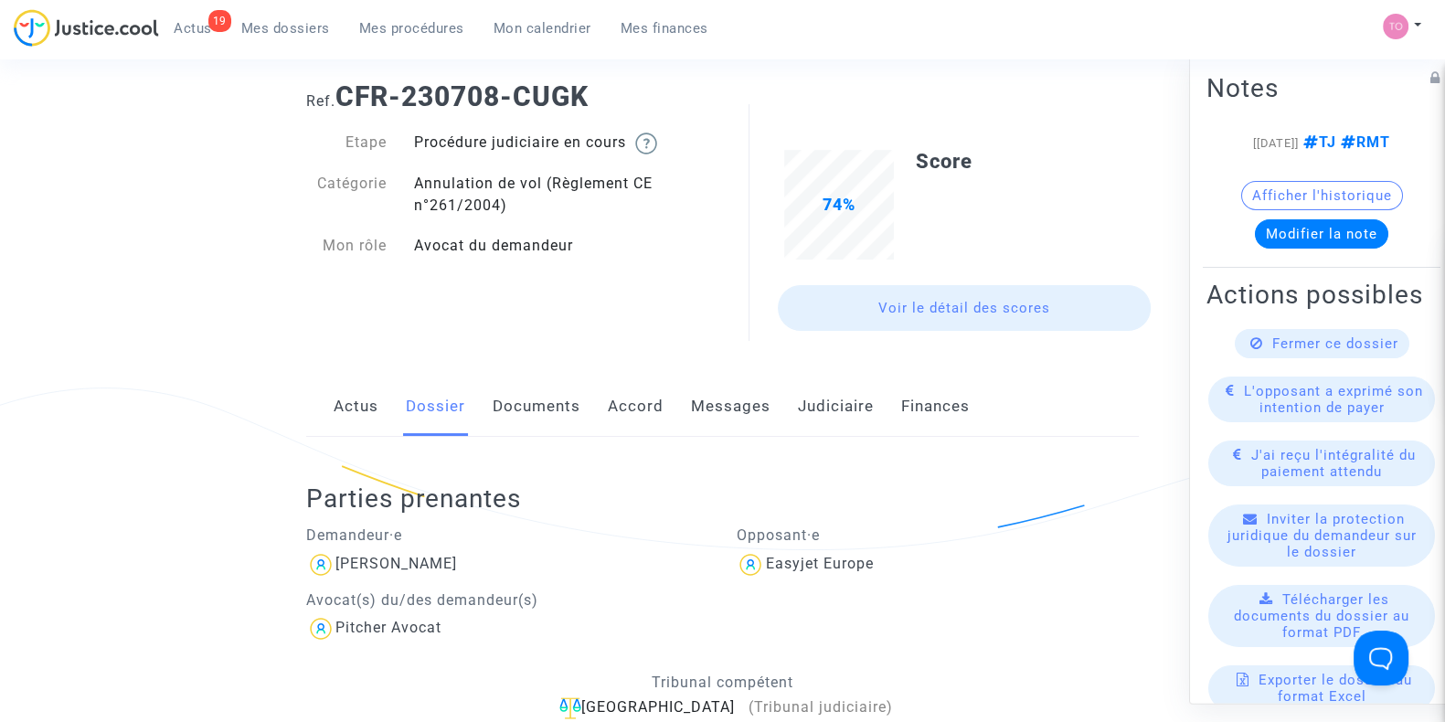
click at [330, 403] on div "Actus Dossier Documents Accord Messages Judiciaire Finances" at bounding box center [722, 406] width 832 height 61
click at [349, 410] on link "Actus" at bounding box center [356, 406] width 45 height 60
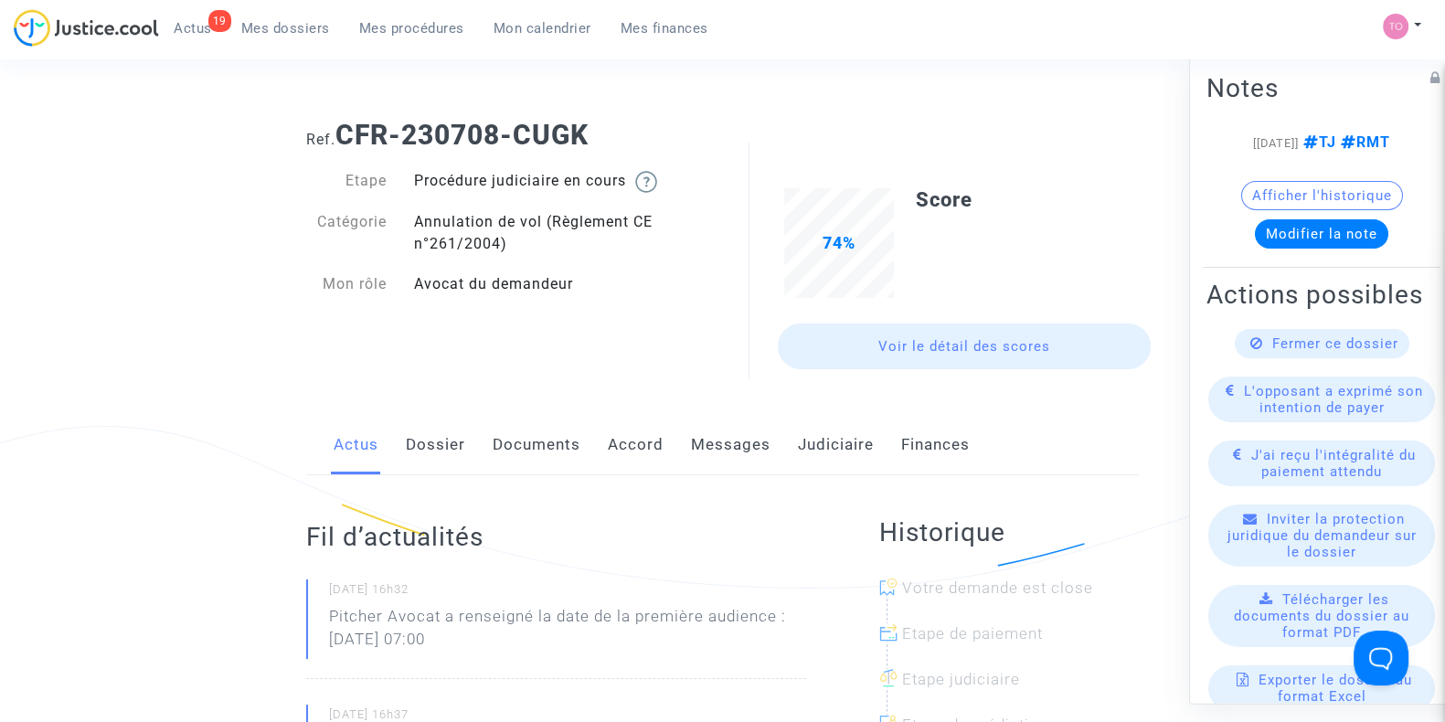
click at [302, 29] on span "Mes dossiers" at bounding box center [285, 28] width 89 height 16
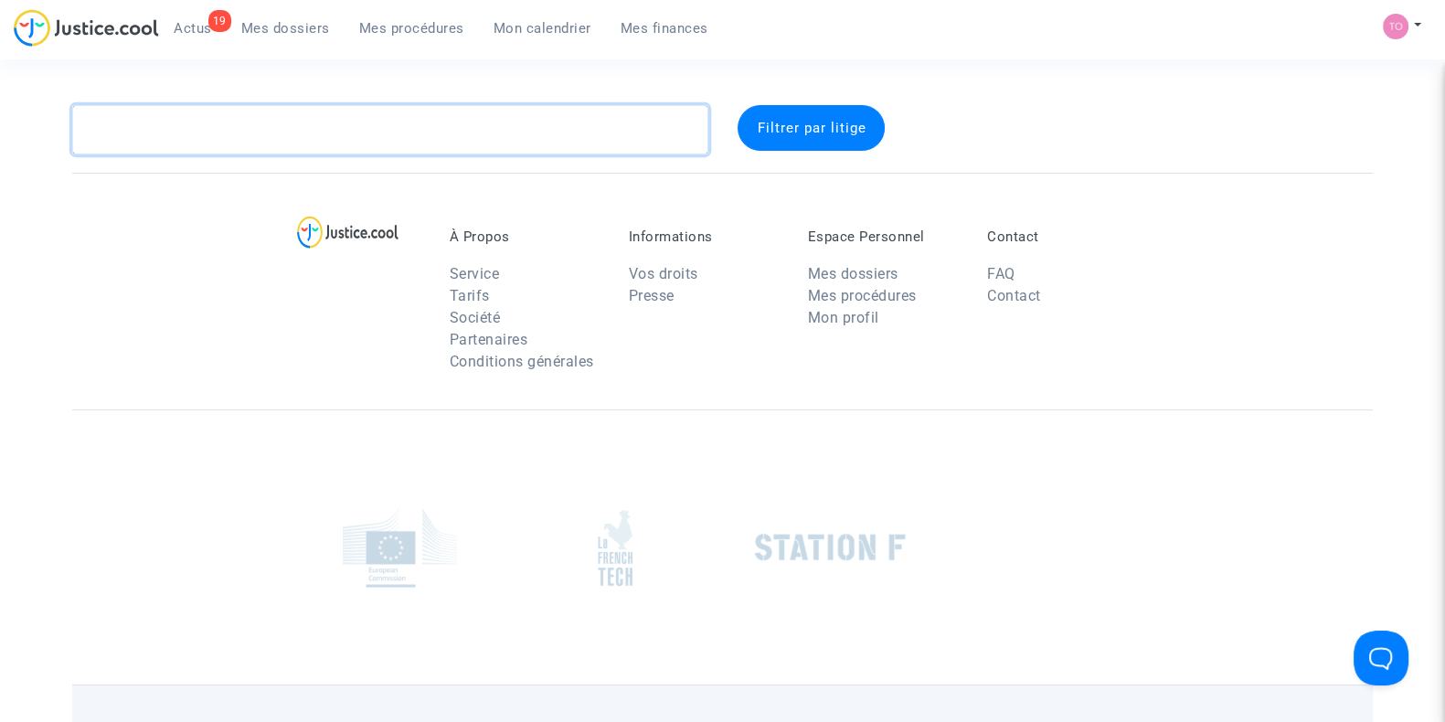
click at [224, 127] on textarea at bounding box center [390, 129] width 636 height 49
paste textarea "POYADE"
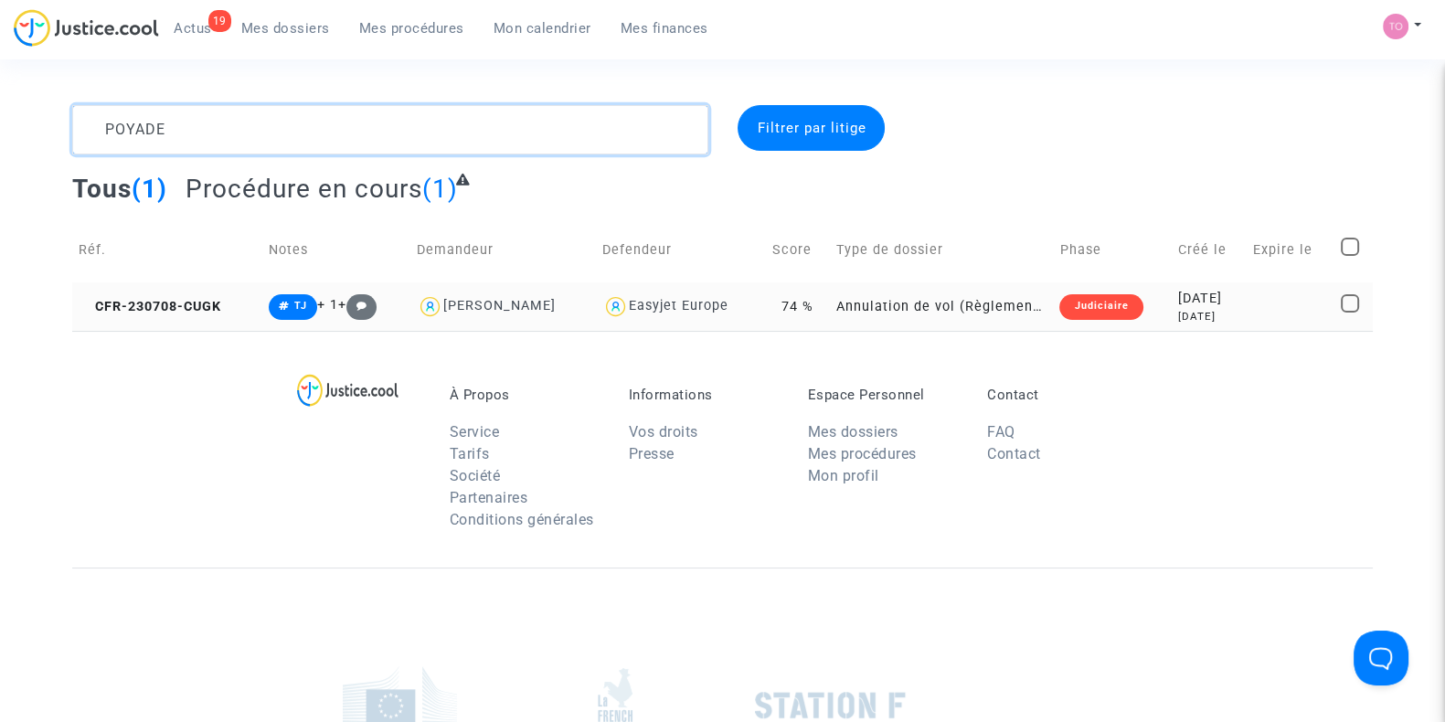
type textarea "POYADE"
click at [1191, 300] on div "2023-07-08" at bounding box center [1209, 299] width 62 height 20
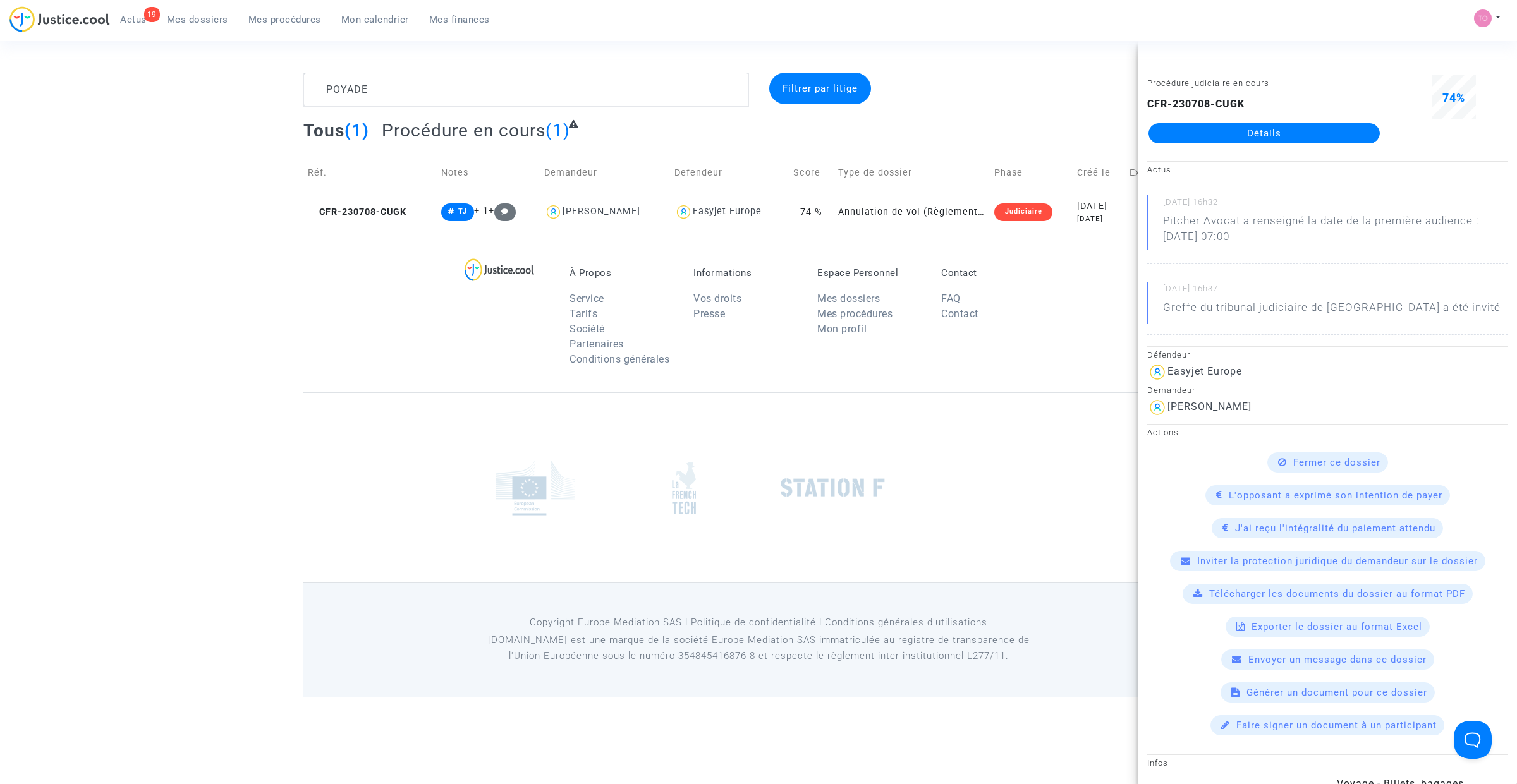
click at [381, 14] on span "Mon calendrier" at bounding box center [375, 19] width 68 height 11
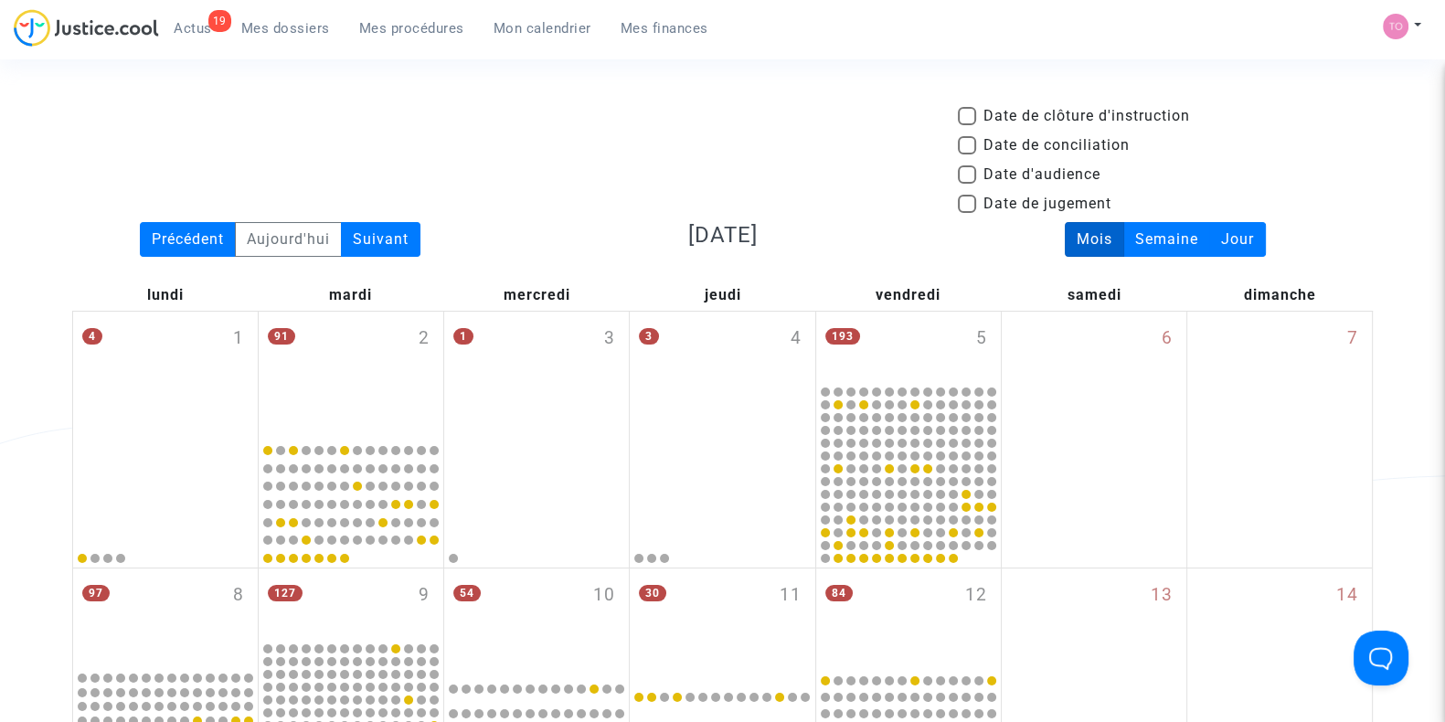
click at [967, 170] on span at bounding box center [967, 174] width 18 height 18
click at [967, 184] on input "Date d'audience" at bounding box center [966, 184] width 1 height 1
checkbox input "true"
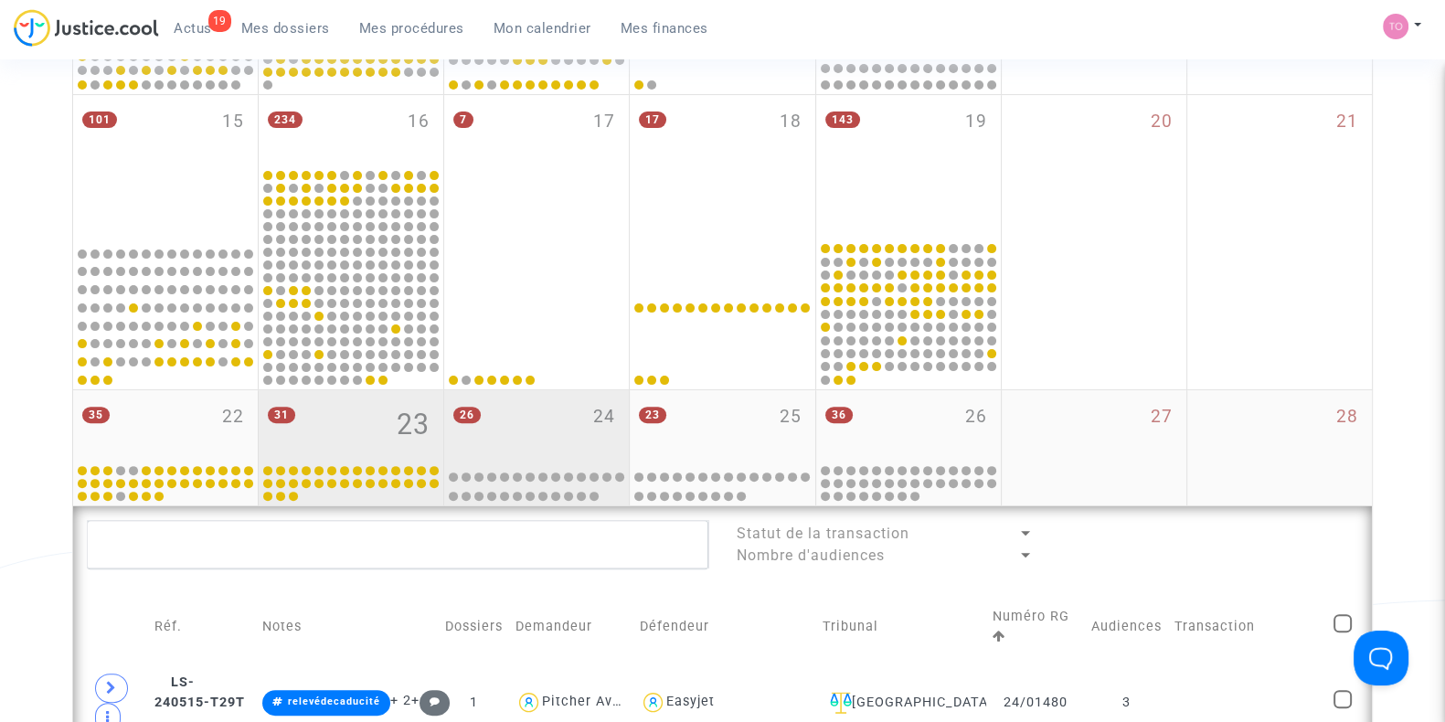
scroll to position [685, 0]
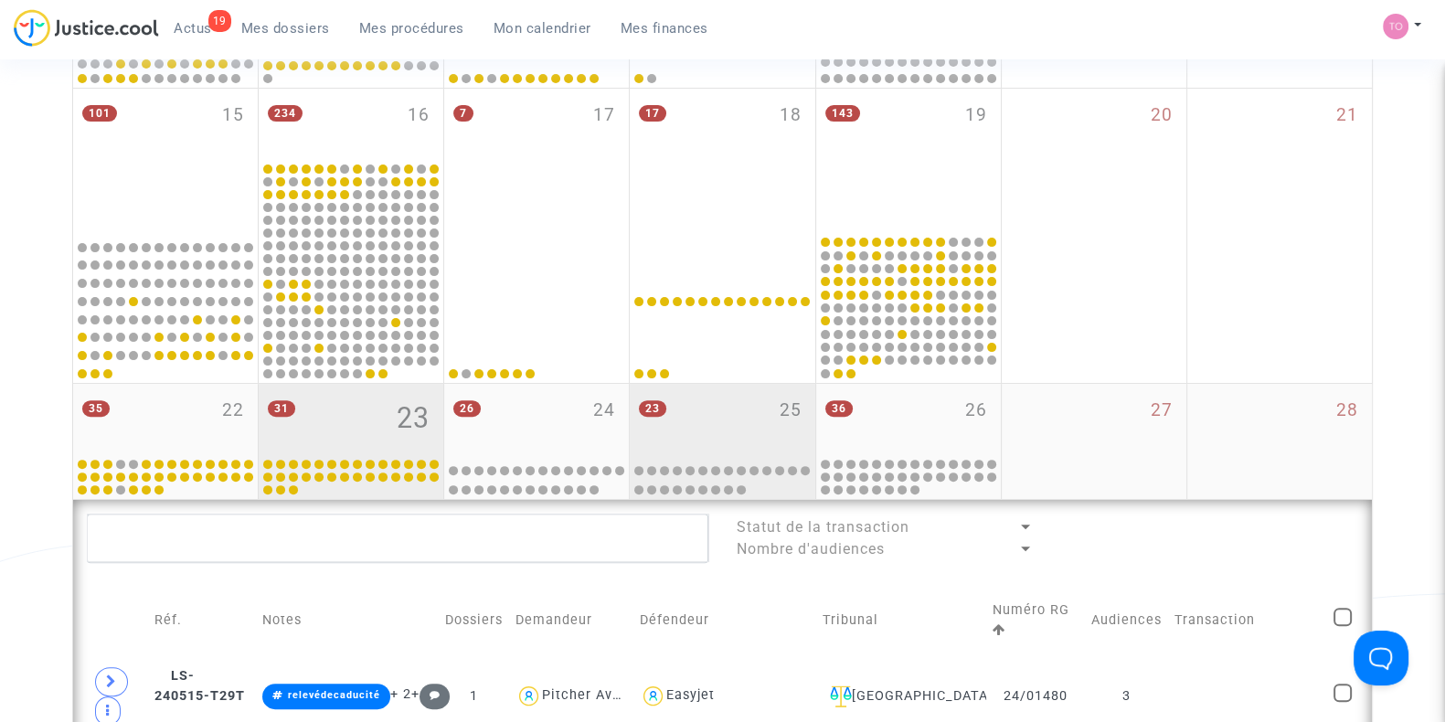
click at [731, 422] on div "23 25" at bounding box center [722, 419] width 185 height 71
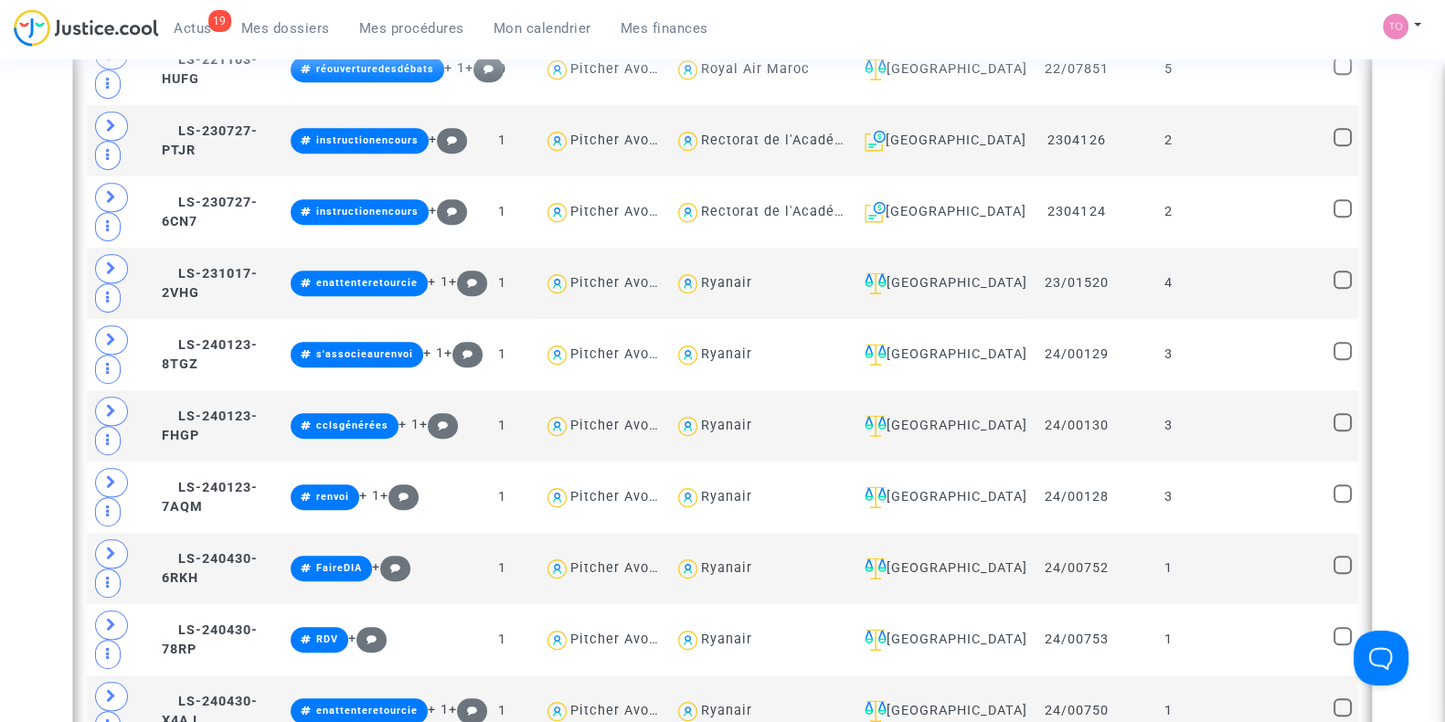
scroll to position [1256, 0]
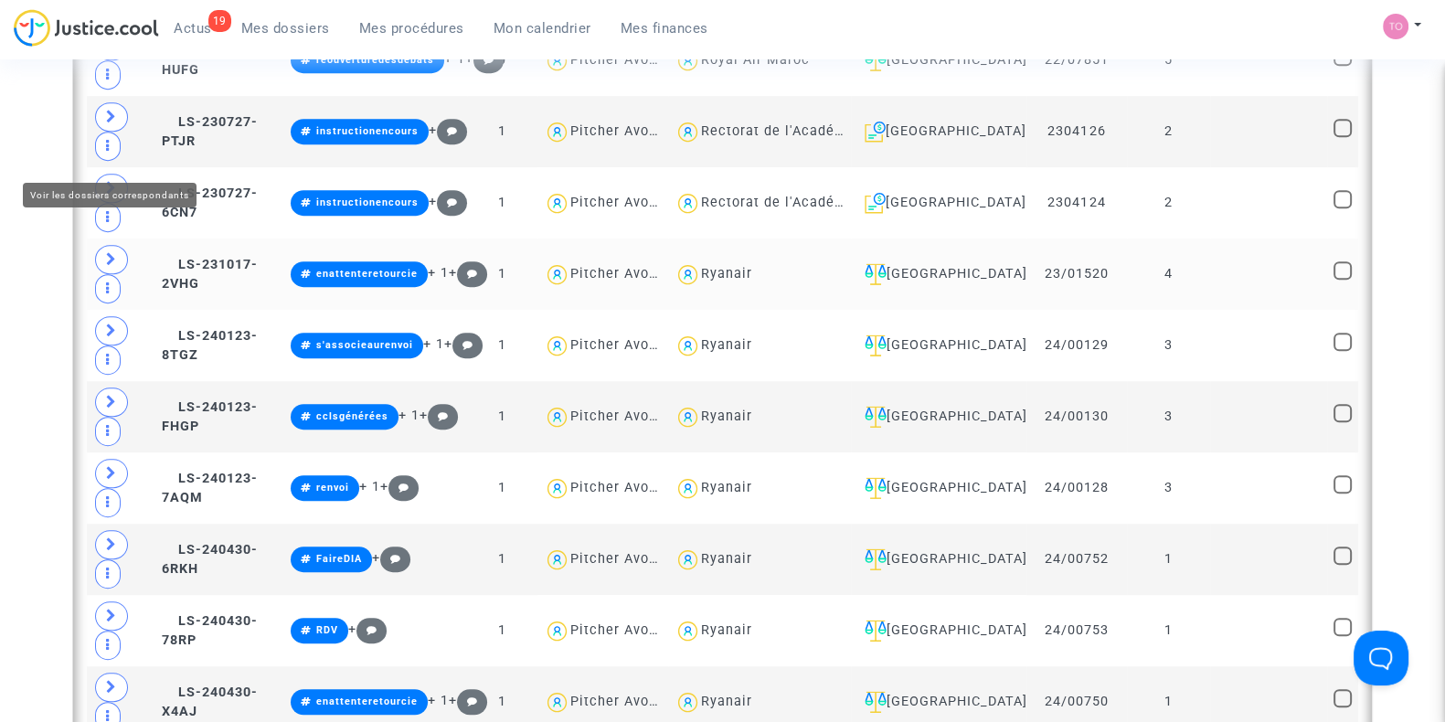
click at [108, 245] on span at bounding box center [111, 259] width 33 height 29
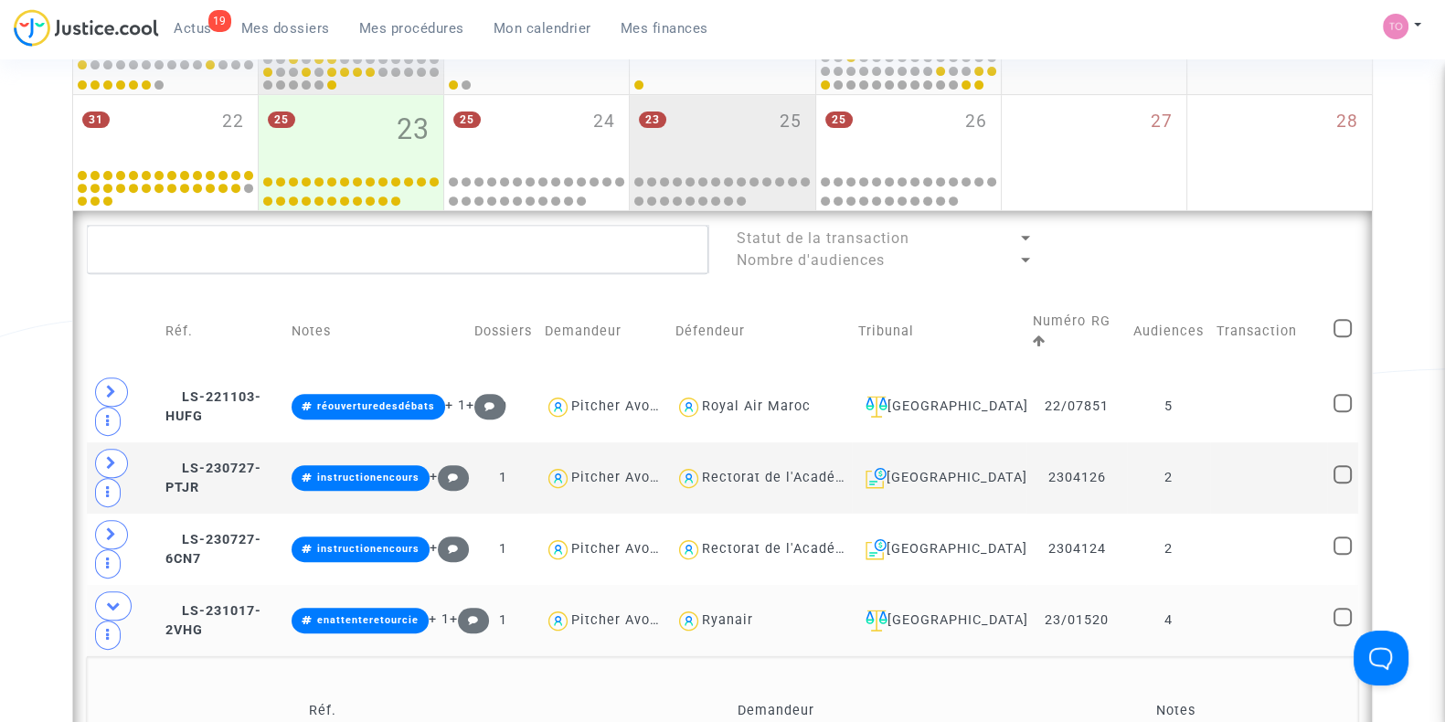
scroll to position [723, 0]
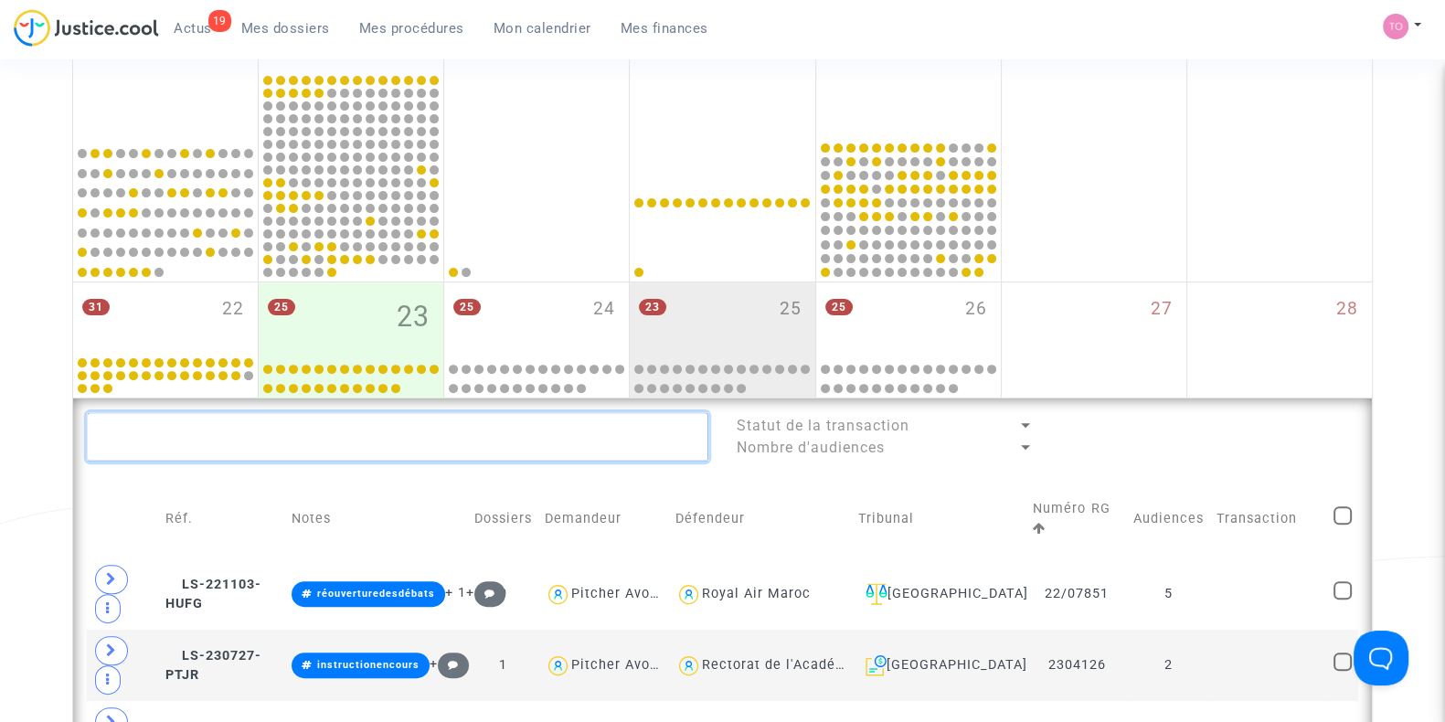
click at [178, 440] on textarea at bounding box center [397, 436] width 621 height 49
paste textarea "- SALVAN"
click at [151, 430] on textarea at bounding box center [397, 436] width 621 height 49
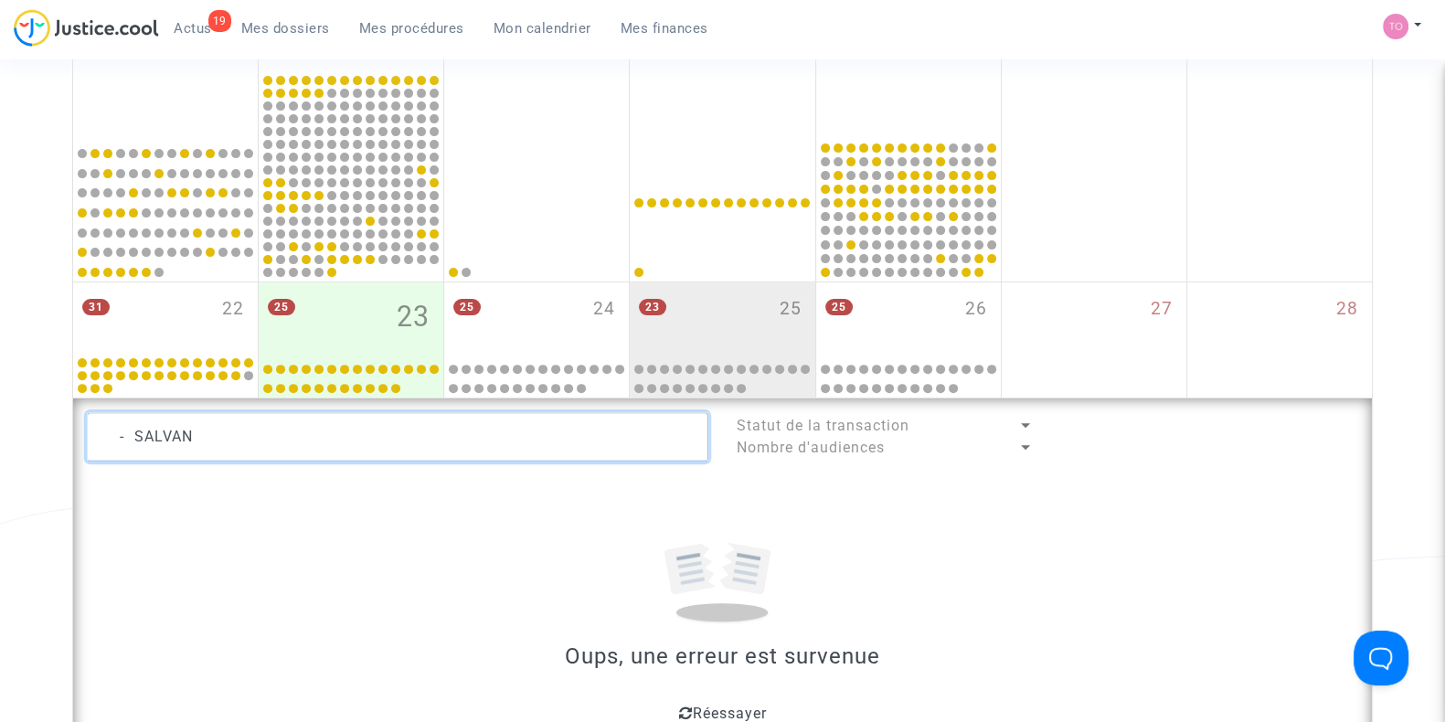
click at [48, 431] on div "Date de clôture d'instruction Date de conciliation Date d'audience Date de juge…" at bounding box center [722, 207] width 1445 height 1650
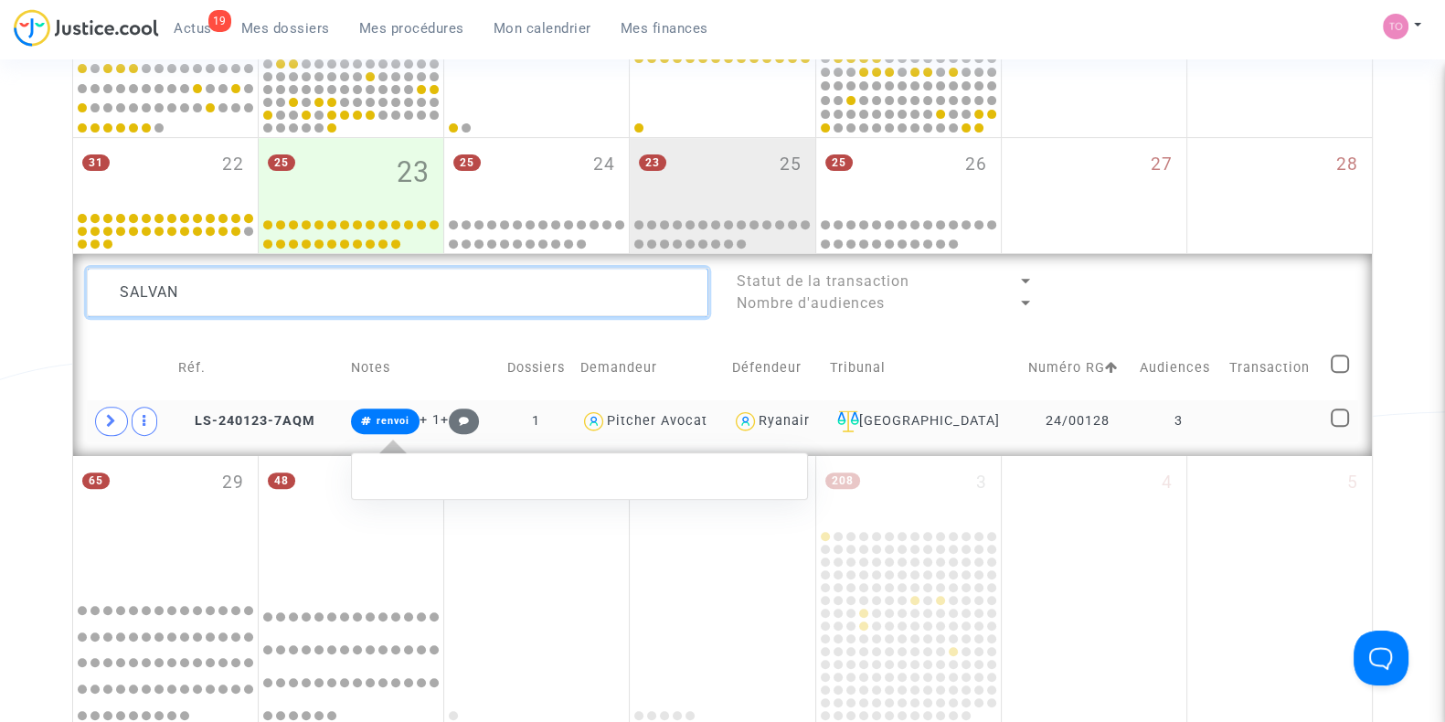
scroll to position [951, 0]
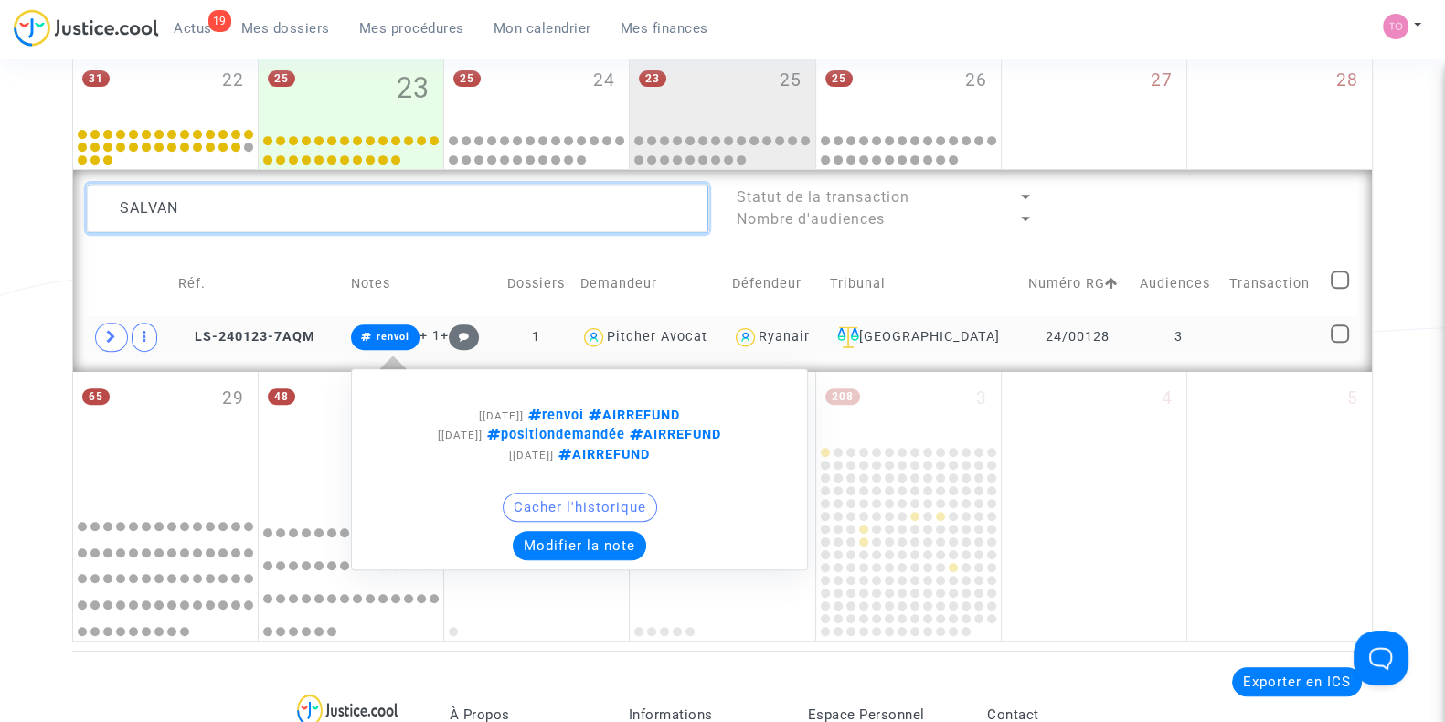
type textarea "SALVAN"
click at [588, 546] on button "Modifier la note" at bounding box center [579, 545] width 133 height 29
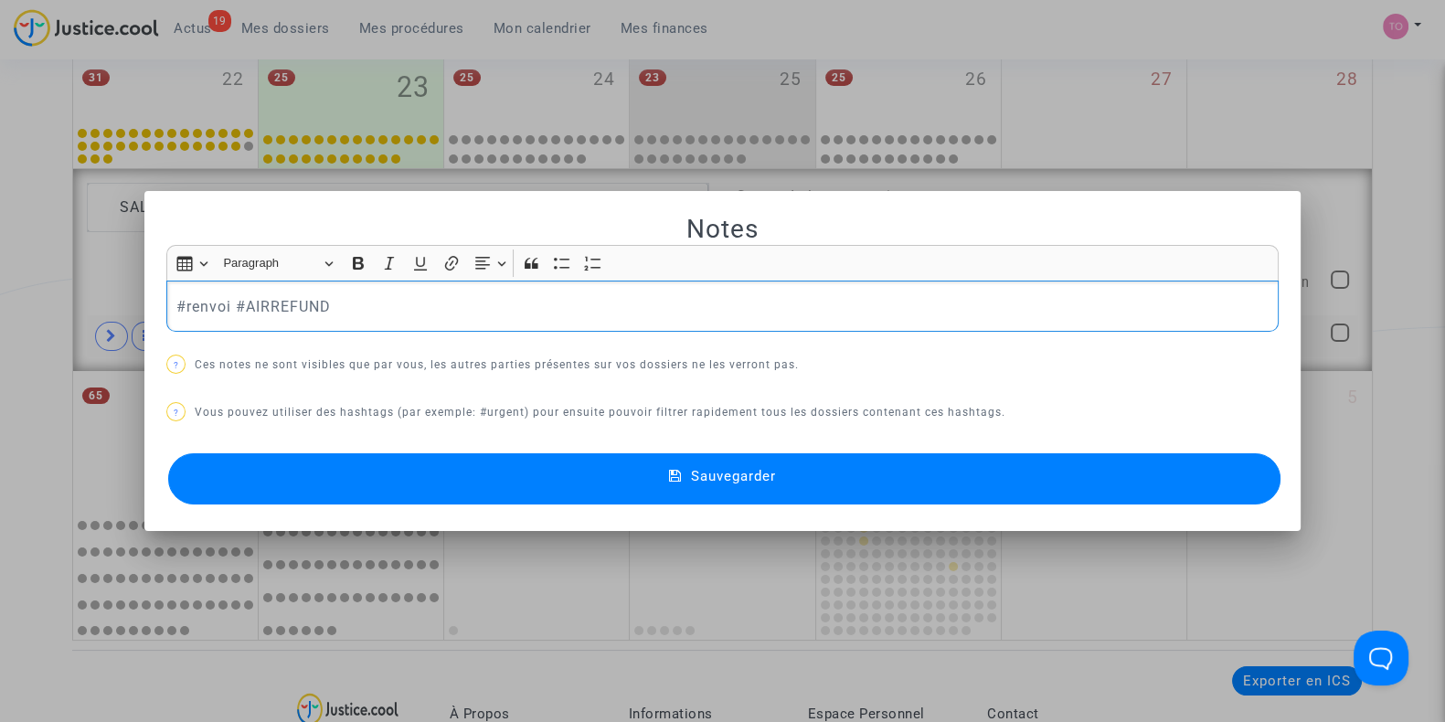
scroll to position [0, 0]
drag, startPoint x: 228, startPoint y: 302, endPoint x: 553, endPoint y: 294, distance: 325.4
click at [553, 295] on p "#renvoi #AIRREFUND" at bounding box center [722, 306] width 1093 height 23
click at [503, 299] on p "#renvoi #AIRREFUND" at bounding box center [722, 306] width 1093 height 23
click at [178, 302] on p "#renvoi #AIRREFUND" at bounding box center [722, 306] width 1093 height 23
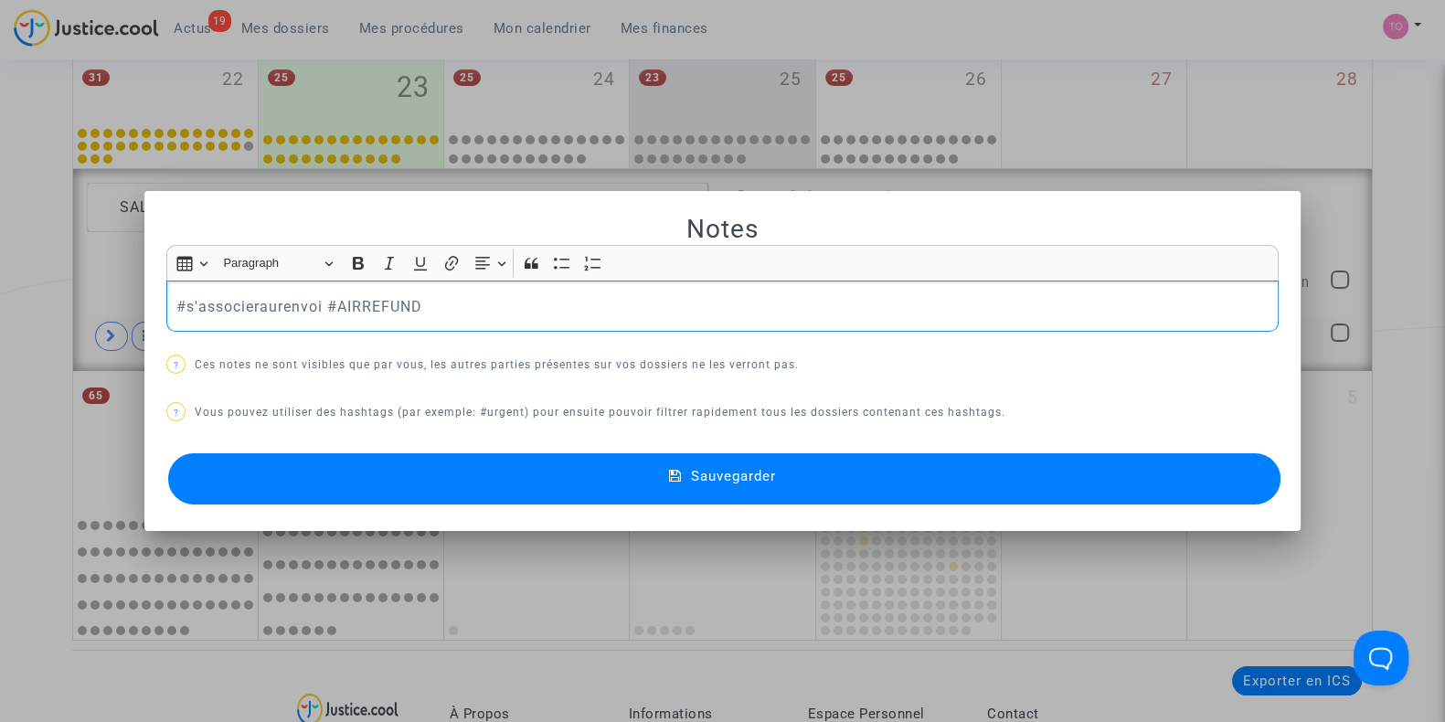
drag, startPoint x: 317, startPoint y: 303, endPoint x: 106, endPoint y: 300, distance: 211.1
click at [106, 300] on div "Notes Rich Text Editor Insert table Insert table Heading Paragraph Paragraph He…" at bounding box center [722, 361] width 1445 height 722
copy p "#s'associeraurenvoi"
click at [209, 306] on p "#s'associeraurenvoi #AIRREFUND" at bounding box center [722, 306] width 1093 height 23
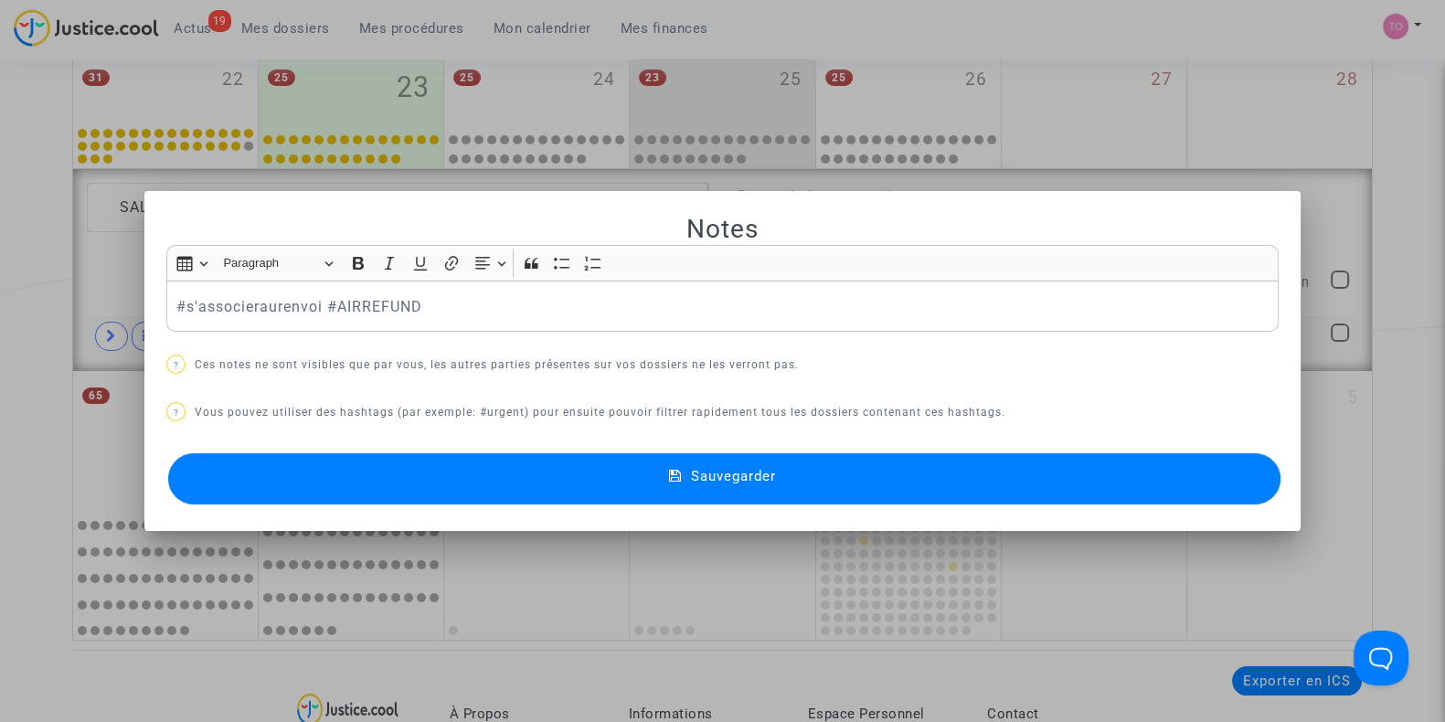
click at [355, 460] on button "Sauvegarder" at bounding box center [724, 478] width 1112 height 51
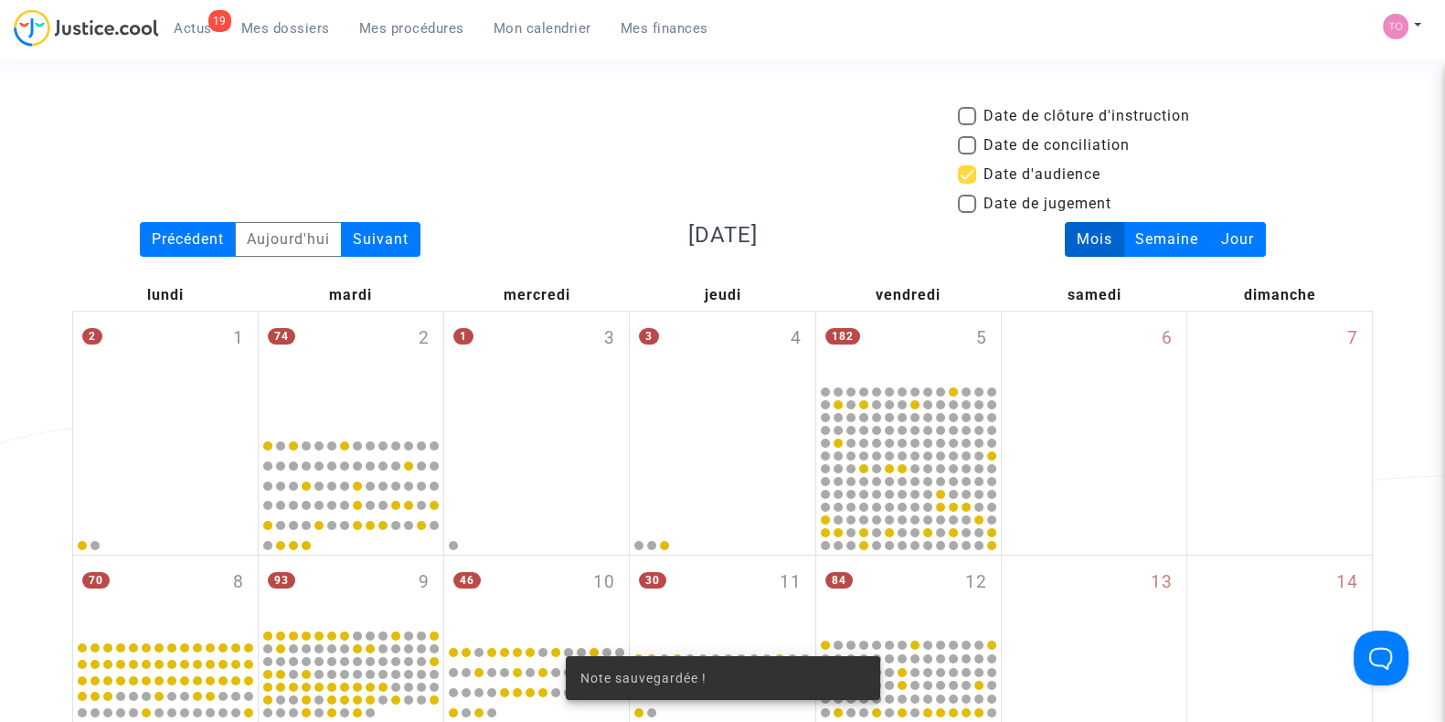
scroll to position [951, 0]
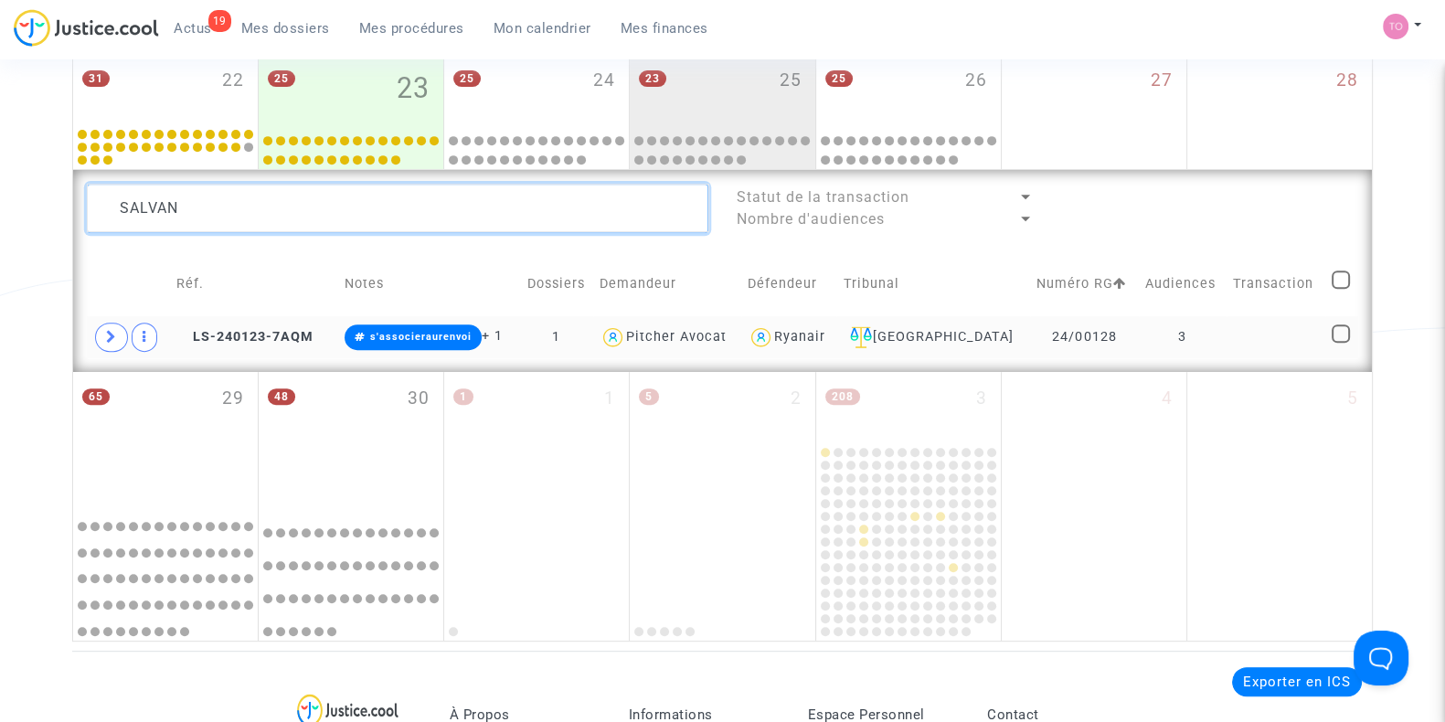
drag, startPoint x: 140, startPoint y: 203, endPoint x: 0, endPoint y: 195, distance: 140.1
paste textarea "- BAKALA"
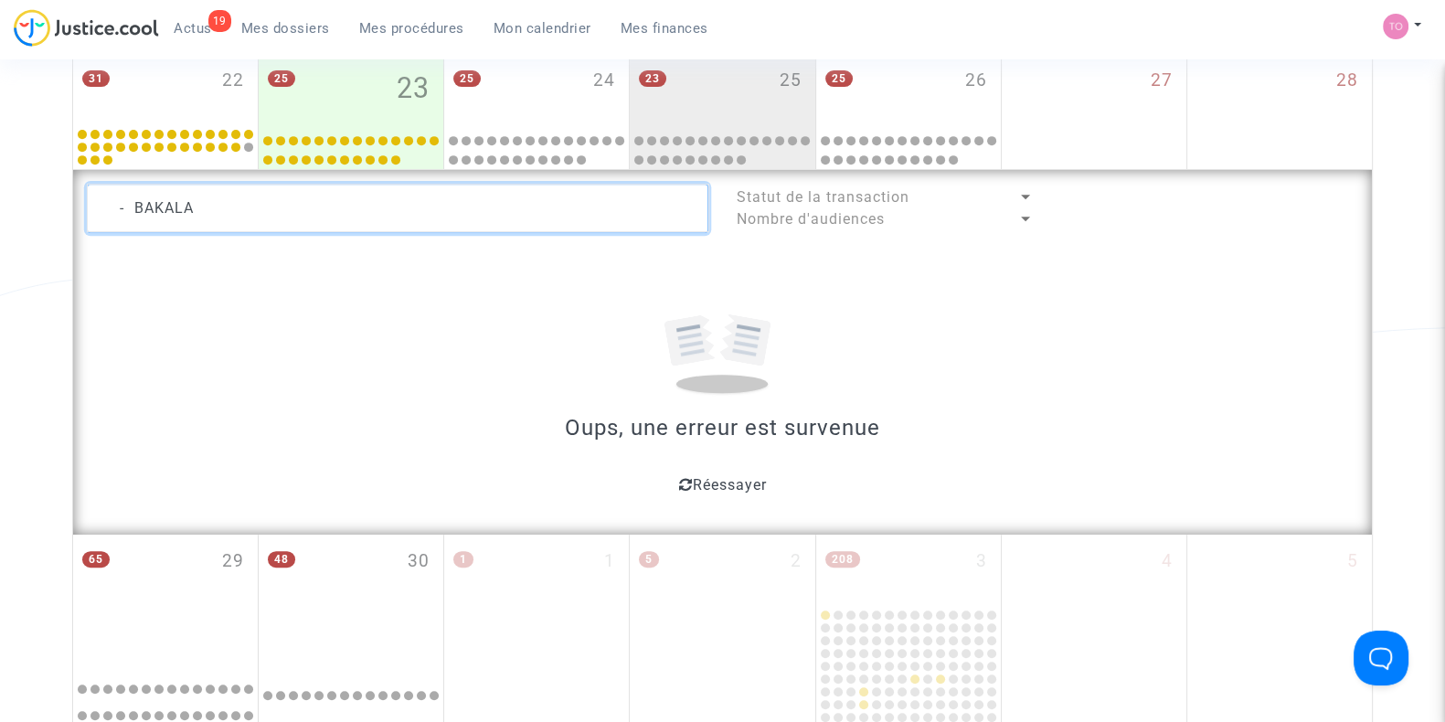
drag, startPoint x: 142, startPoint y: 196, endPoint x: 10, endPoint y: 201, distance: 131.7
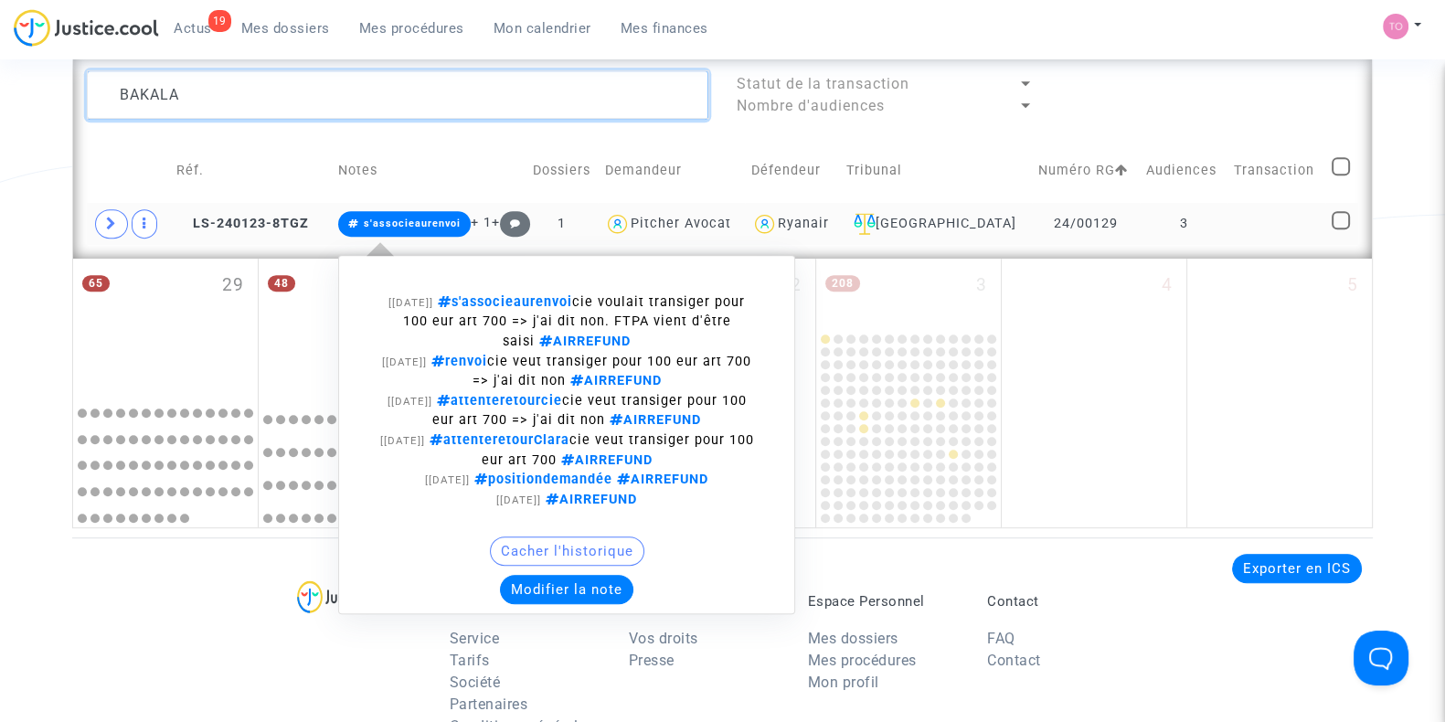
scroll to position [1066, 0]
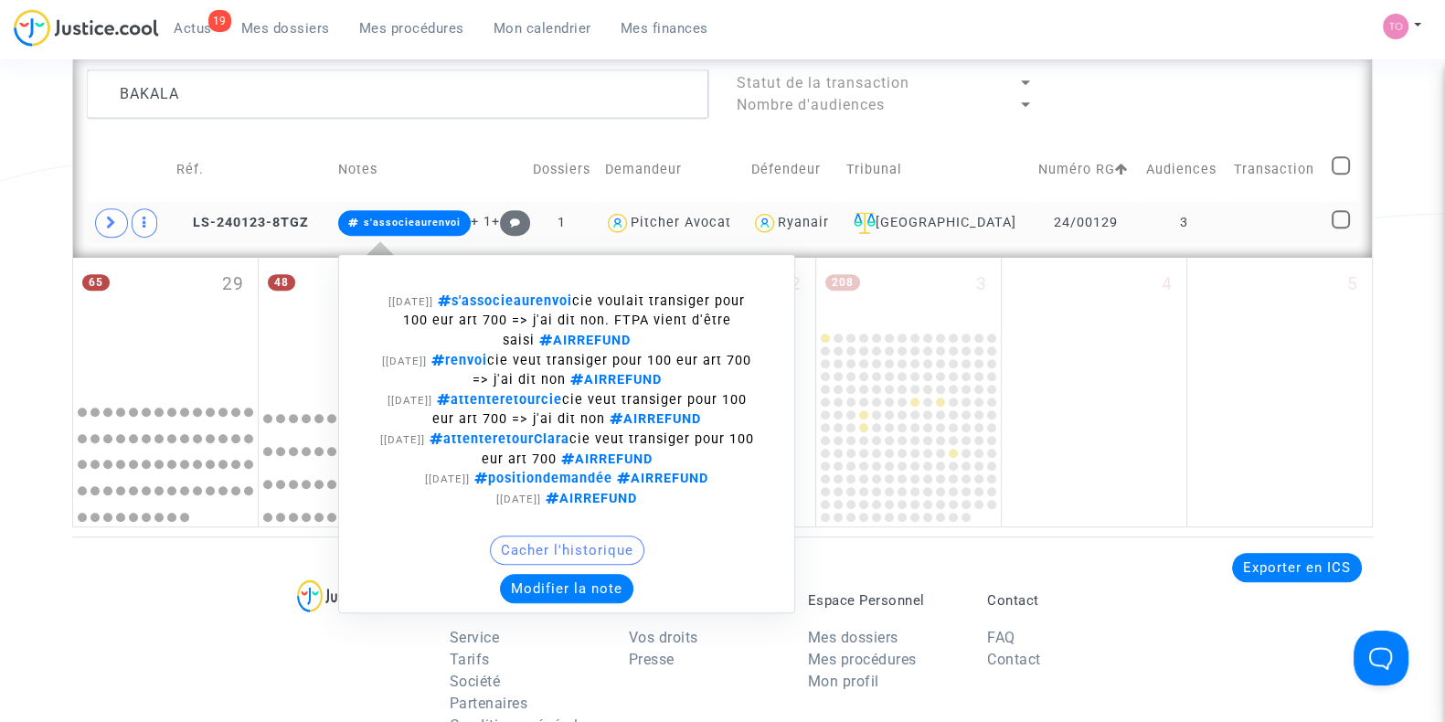
click at [563, 578] on button "Modifier la note" at bounding box center [566, 588] width 133 height 29
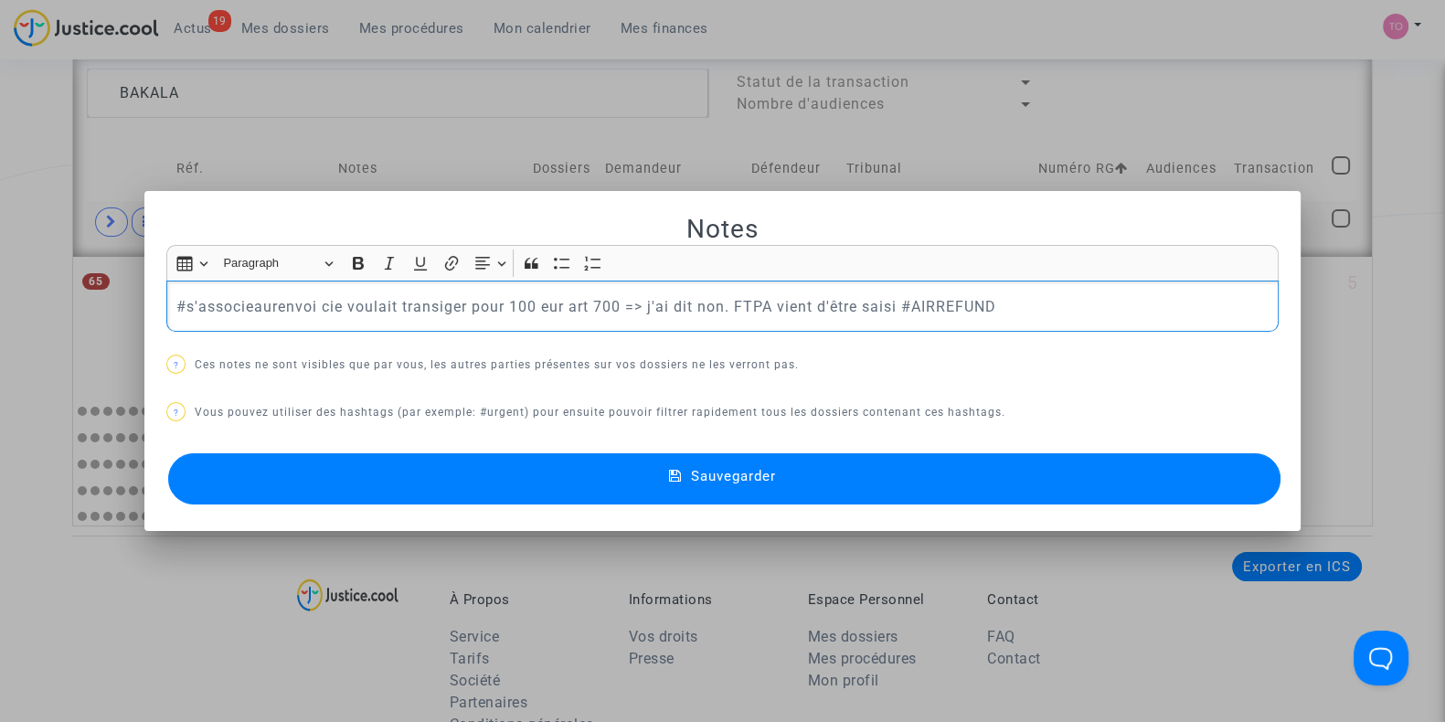
click at [312, 303] on p "#s'associeaurenvoi cie voulait transiger pour 100 eur art 700 => j'ai dit non. …" at bounding box center [722, 306] width 1093 height 23
drag, startPoint x: 312, startPoint y: 303, endPoint x: 333, endPoint y: 303, distance: 21.0
click at [333, 303] on p "#s'associeaurenvoi cie voulait transiger pour 100 eur art 700 => j'ai dit non. …" at bounding box center [722, 306] width 1093 height 23
click at [347, 303] on p "#s'associeaurenvoi cie voulait transiger pour 100 eur art 700 => j'ai dit non. …" at bounding box center [722, 306] width 1093 height 23
drag, startPoint x: 313, startPoint y: 303, endPoint x: 892, endPoint y: 302, distance: 578.4
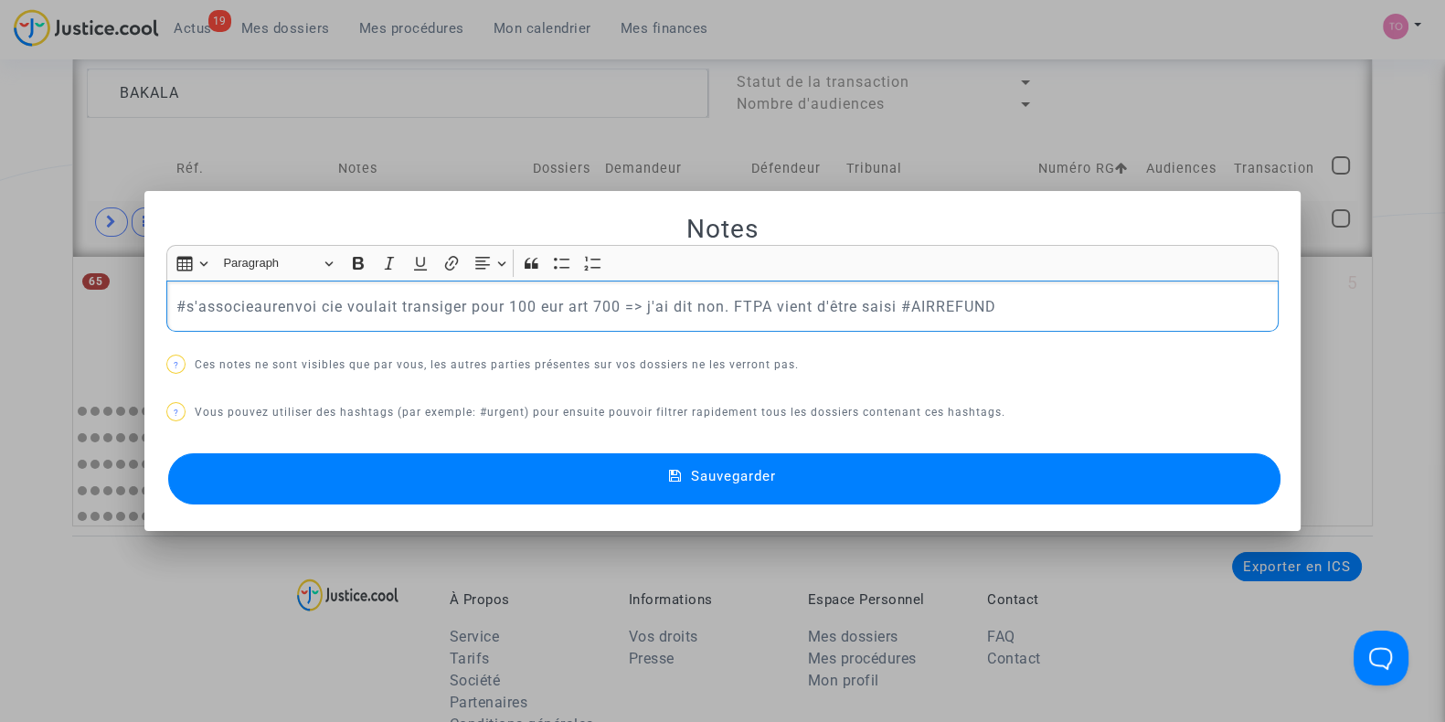
click at [892, 302] on p "#s'associeaurenvoi cie voulait transiger pour 100 eur art 700 => j'ai dit non. …" at bounding box center [722, 306] width 1093 height 23
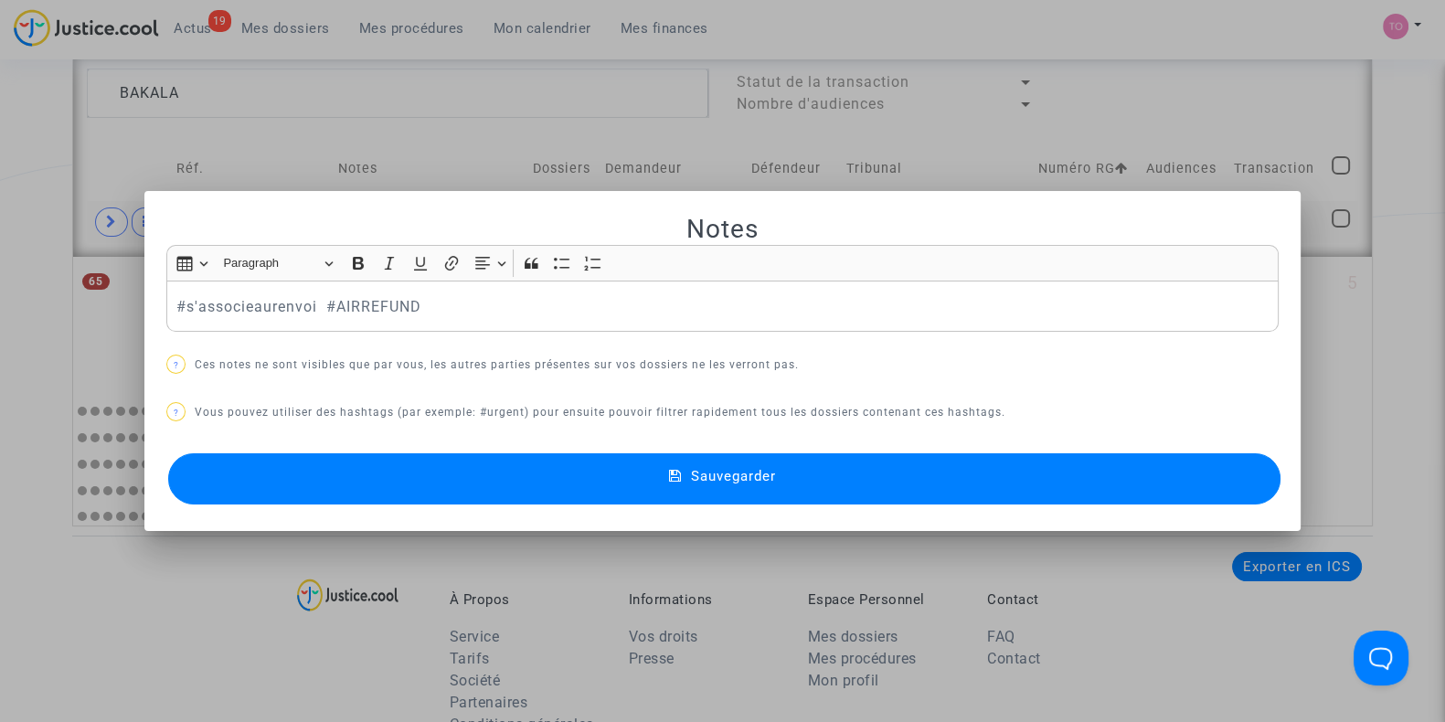
click at [629, 458] on button "Sauvegarder" at bounding box center [724, 478] width 1112 height 51
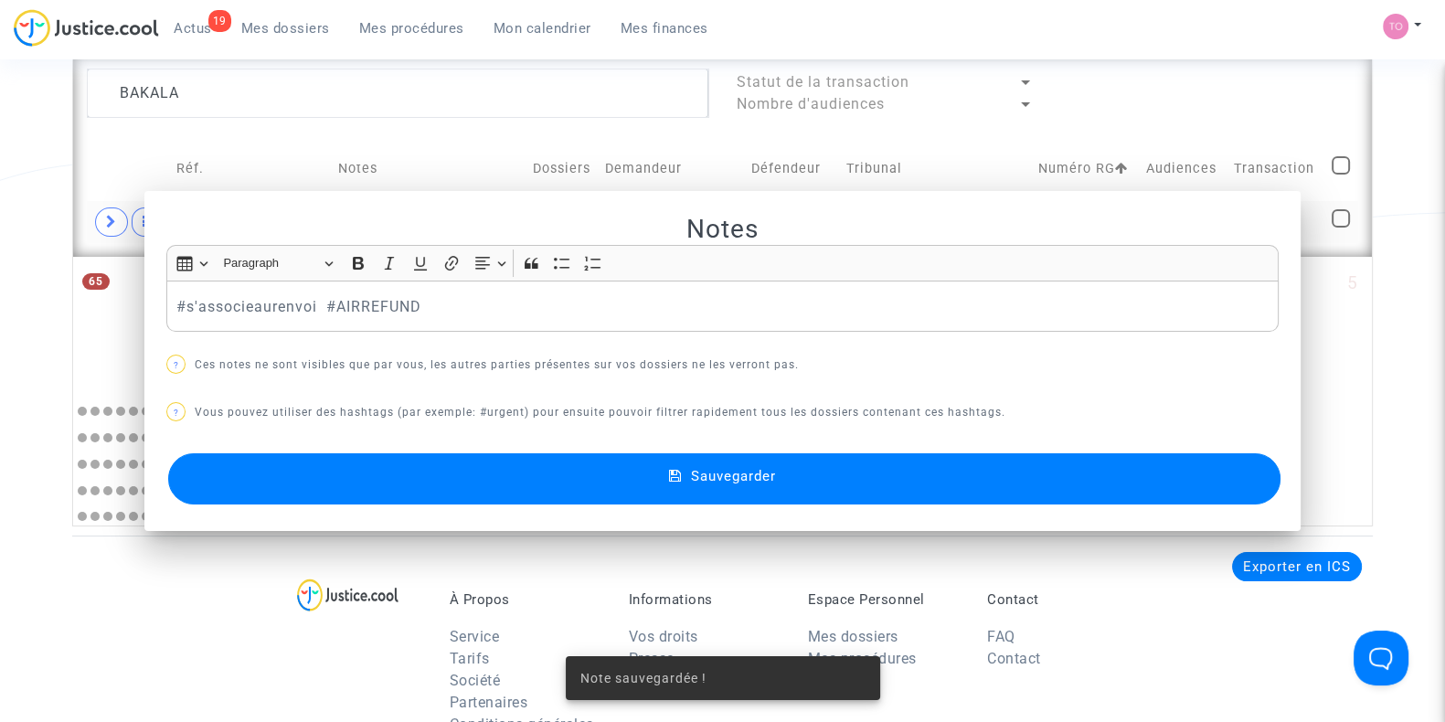
scroll to position [1066, 0]
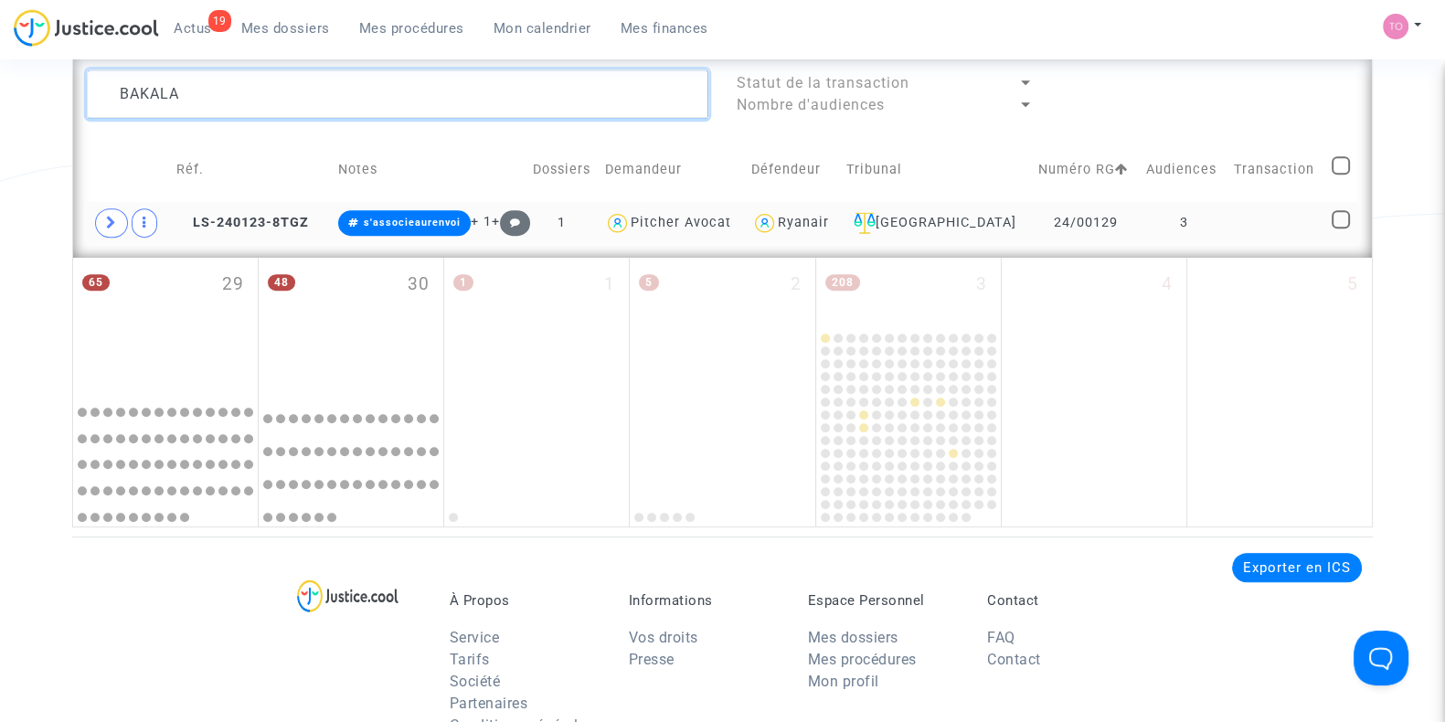
drag, startPoint x: 177, startPoint y: 84, endPoint x: 60, endPoint y: 80, distance: 117.1
paste textarea "- BRANICKA"
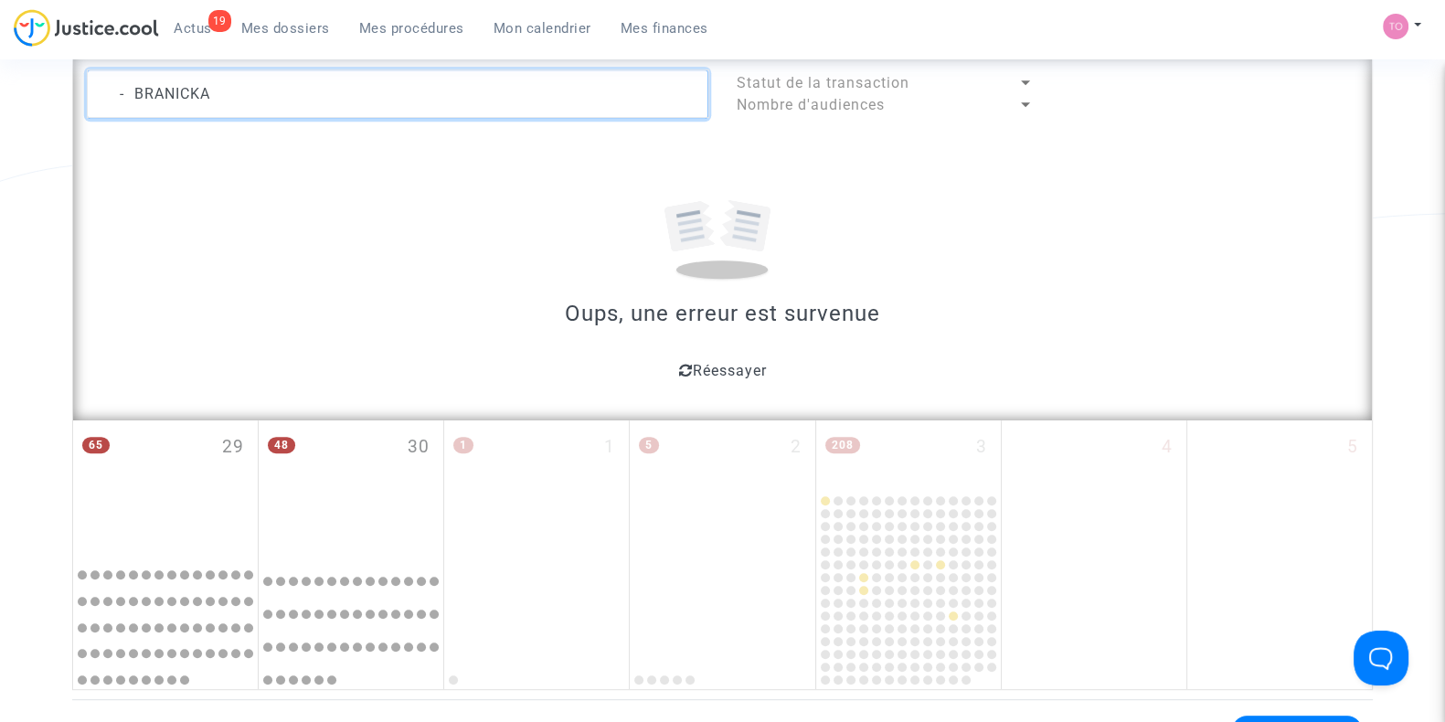
drag, startPoint x: 145, startPoint y: 90, endPoint x: 73, endPoint y: 98, distance: 72.7
click at [73, 98] on div "- BRANICKA" at bounding box center [397, 93] width 649 height 49
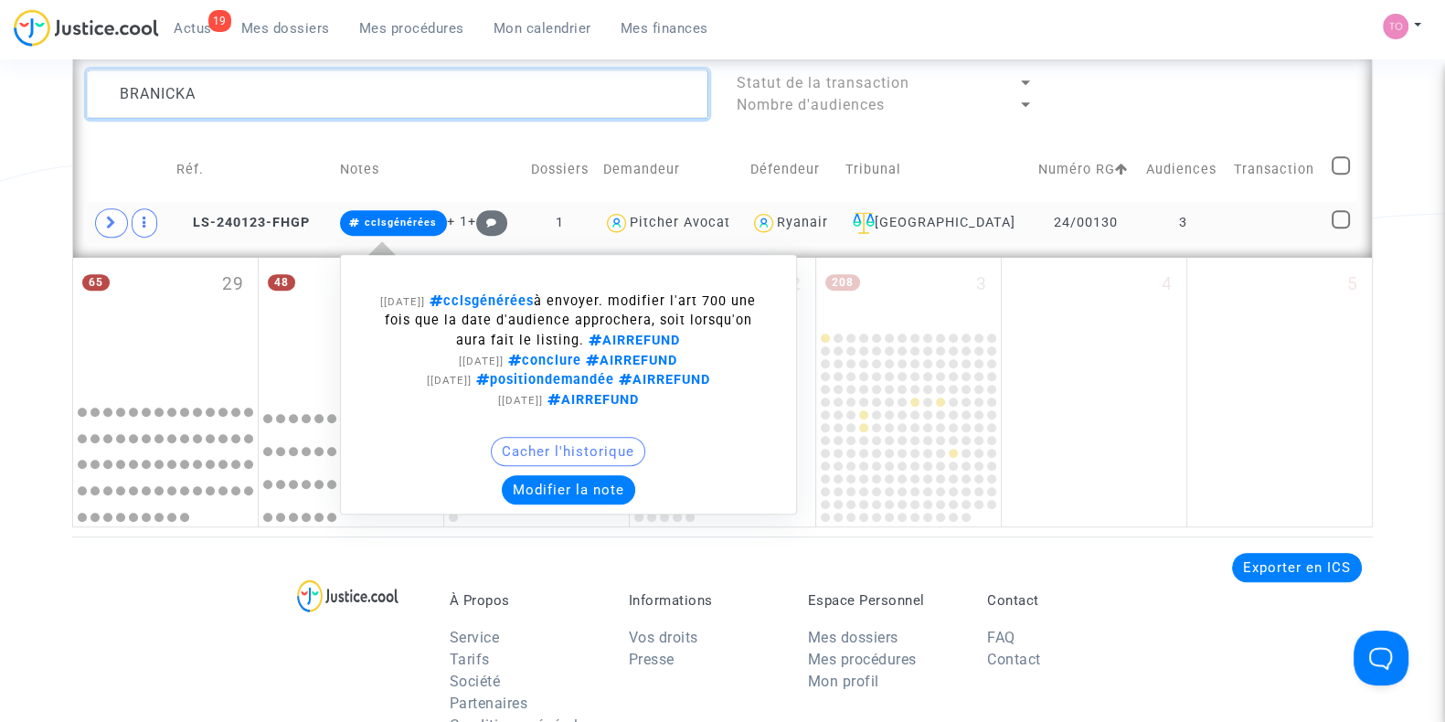
type textarea "BRANICKA"
click at [578, 482] on button "Modifier la note" at bounding box center [568, 489] width 133 height 29
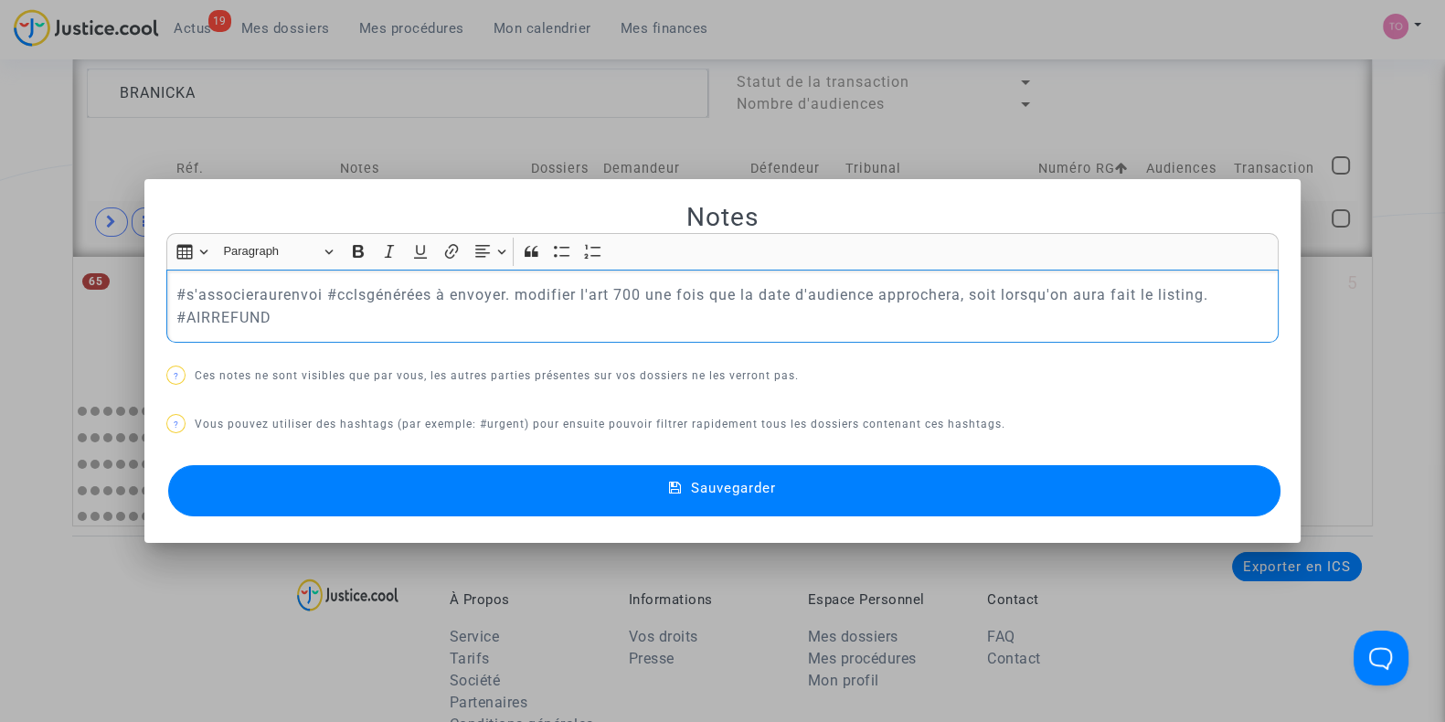
click at [366, 487] on button "Sauvegarder" at bounding box center [724, 490] width 1112 height 51
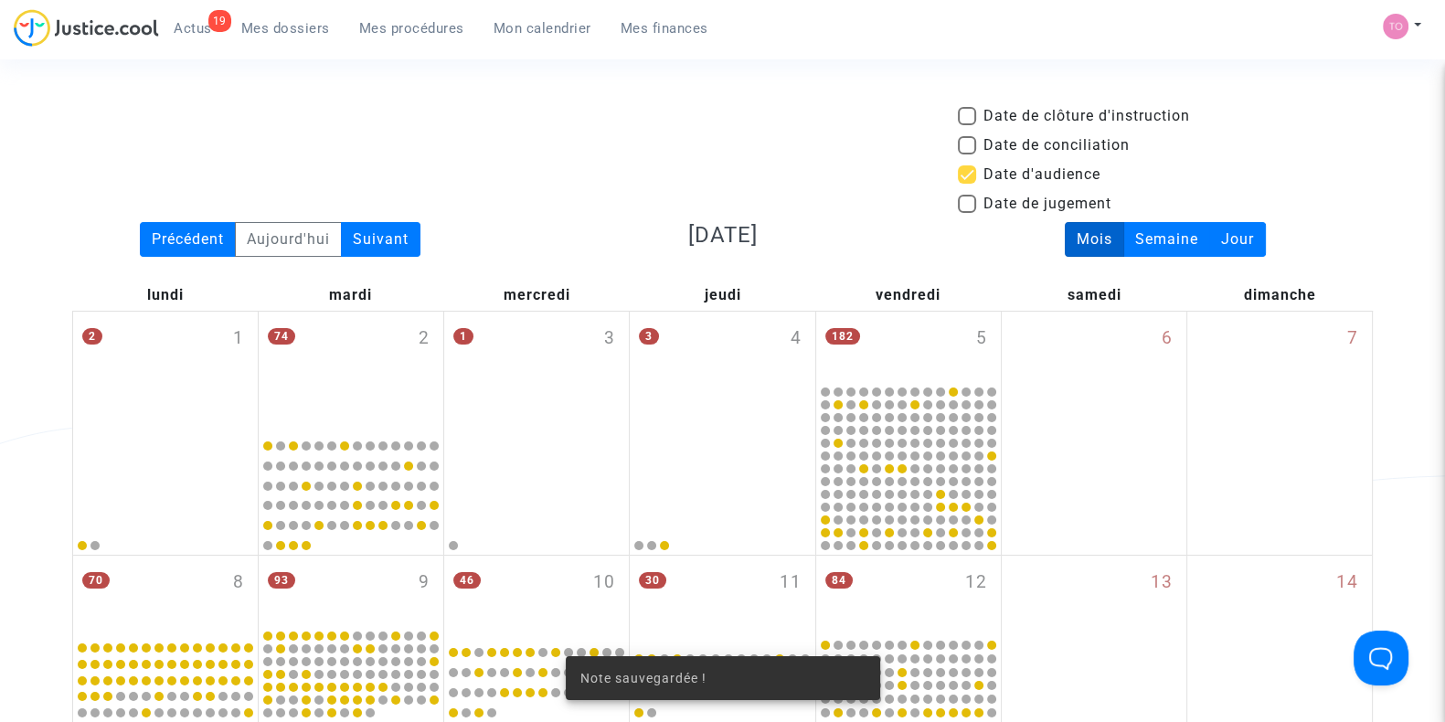
scroll to position [1066, 0]
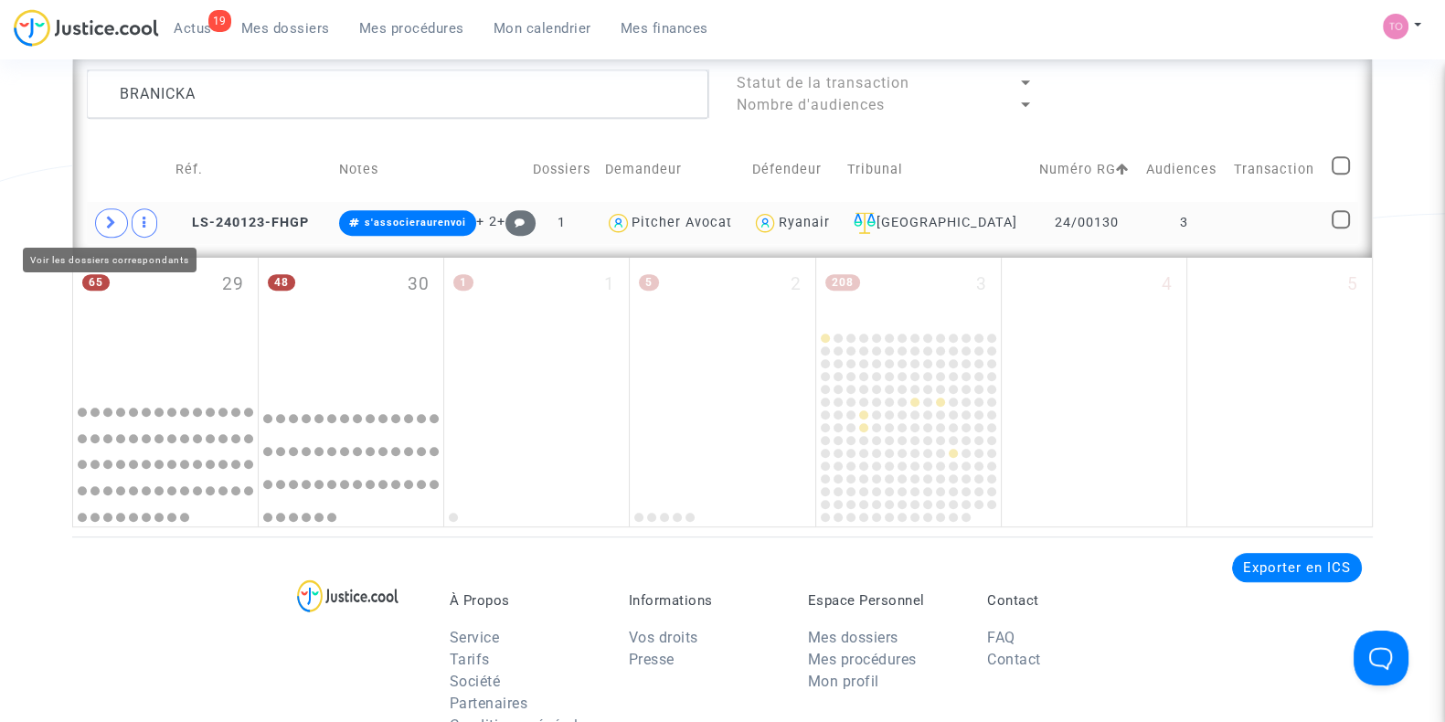
click at [114, 217] on icon at bounding box center [111, 223] width 11 height 14
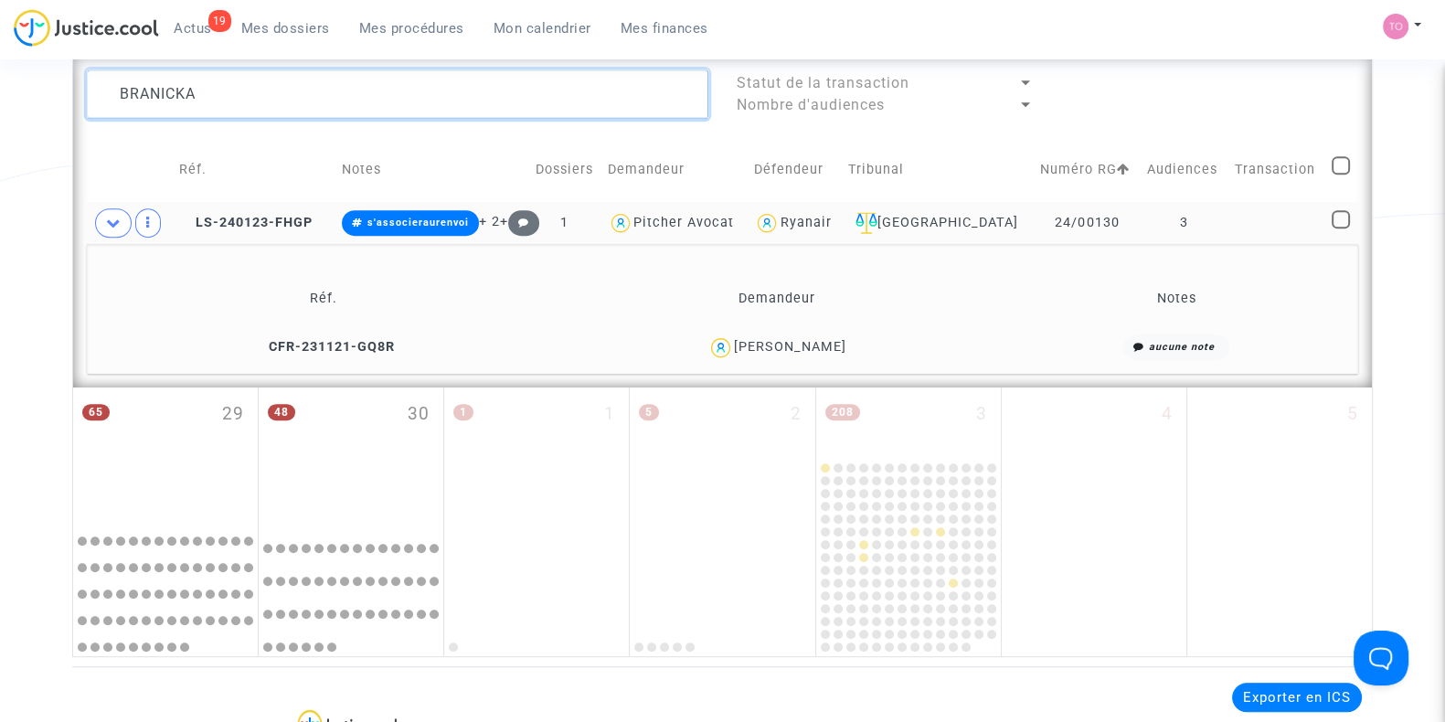
drag, startPoint x: 146, startPoint y: 91, endPoint x: 58, endPoint y: 93, distance: 87.7
paste textarea "- HAMRITE"
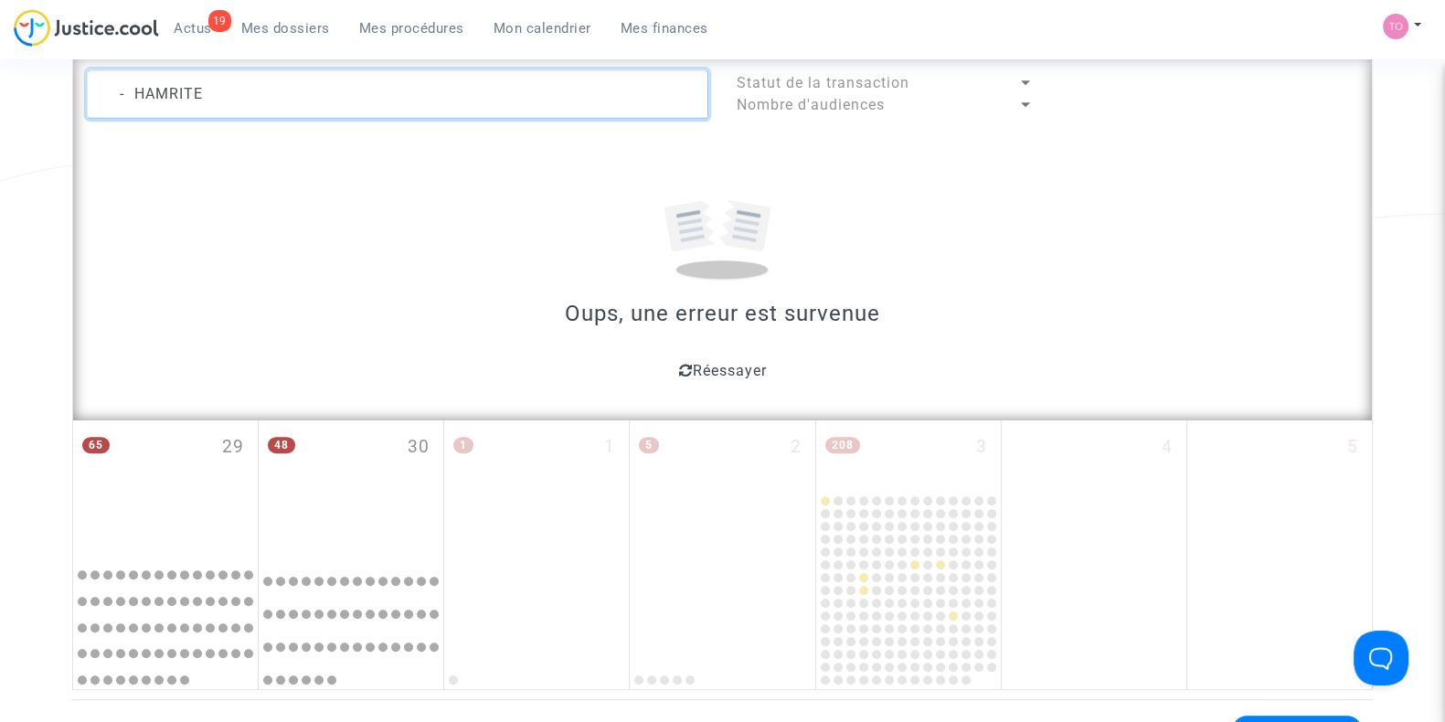
drag, startPoint x: 150, startPoint y: 88, endPoint x: 47, endPoint y: 86, distance: 103.3
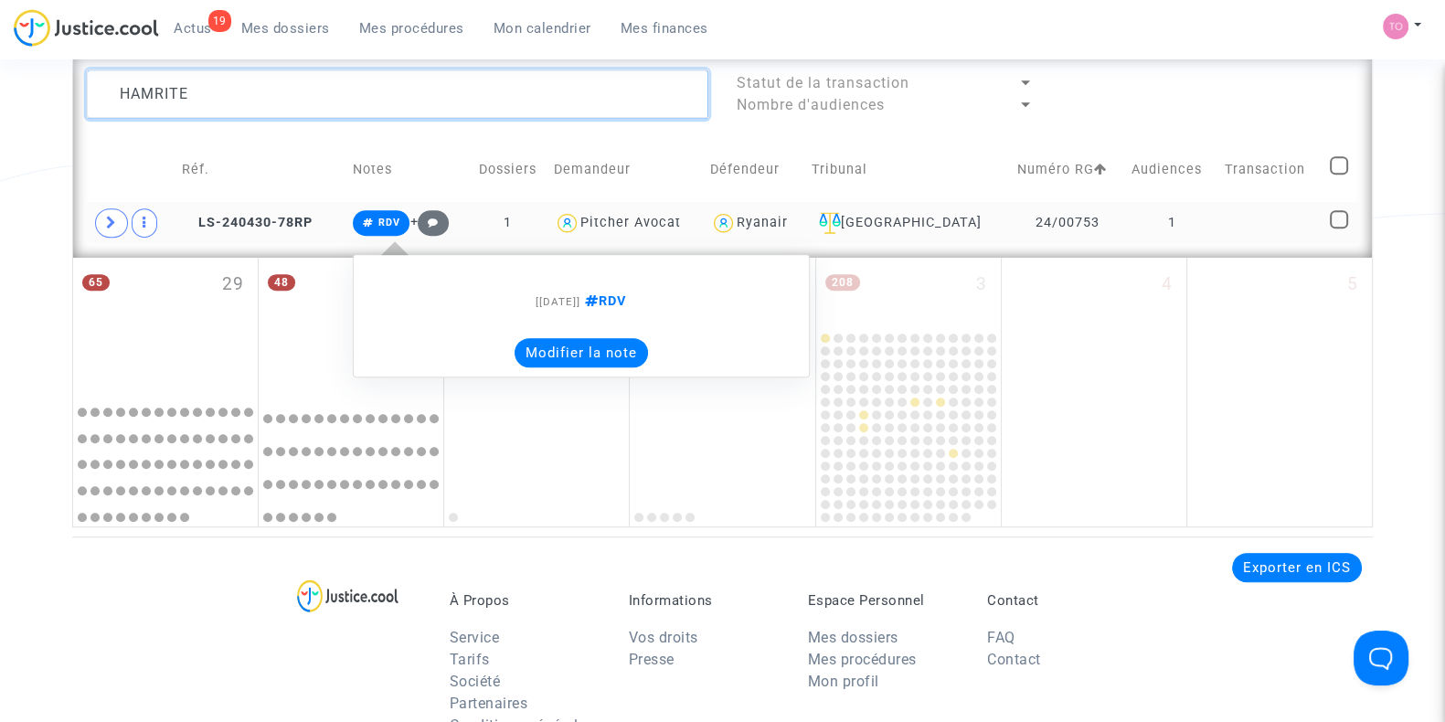
type textarea "HAMRITE"
click at [586, 350] on button "Modifier la note" at bounding box center [580, 352] width 133 height 29
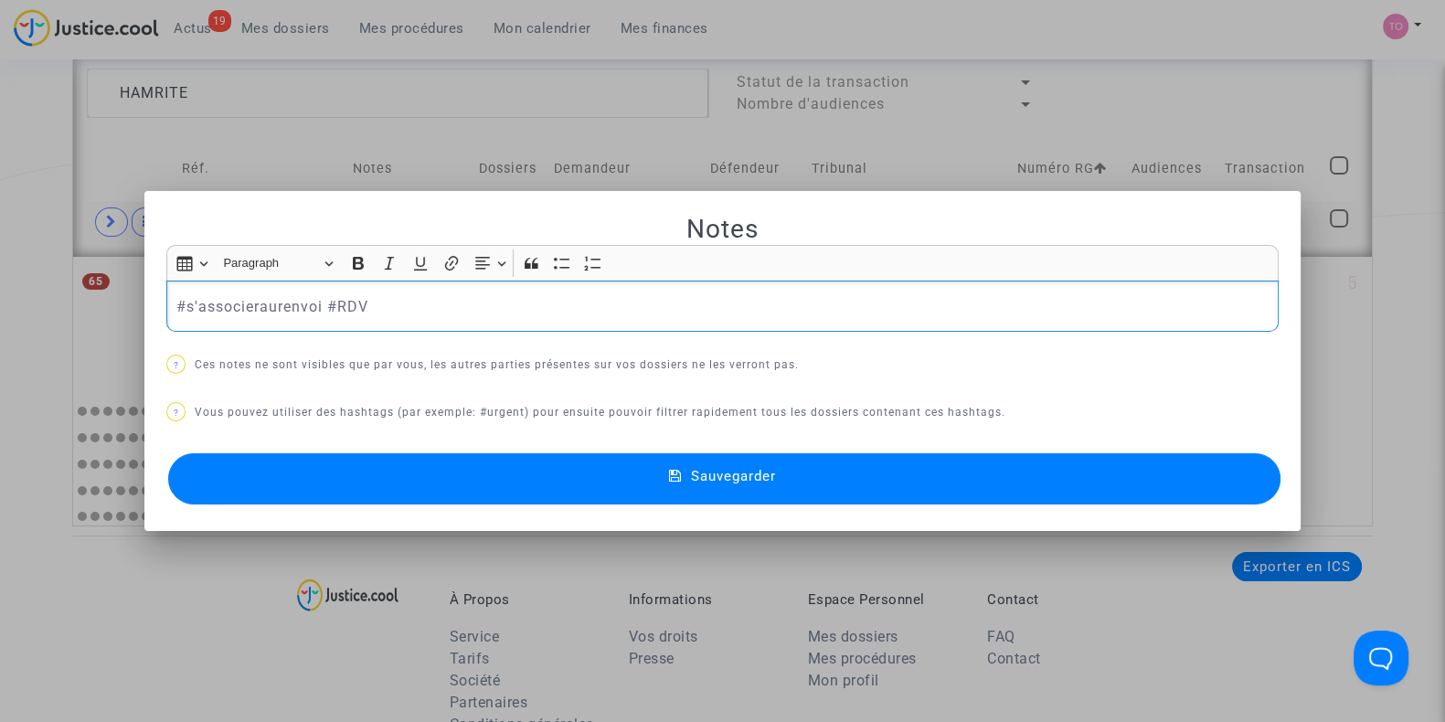
click at [504, 477] on button "Sauvegarder" at bounding box center [724, 478] width 1112 height 51
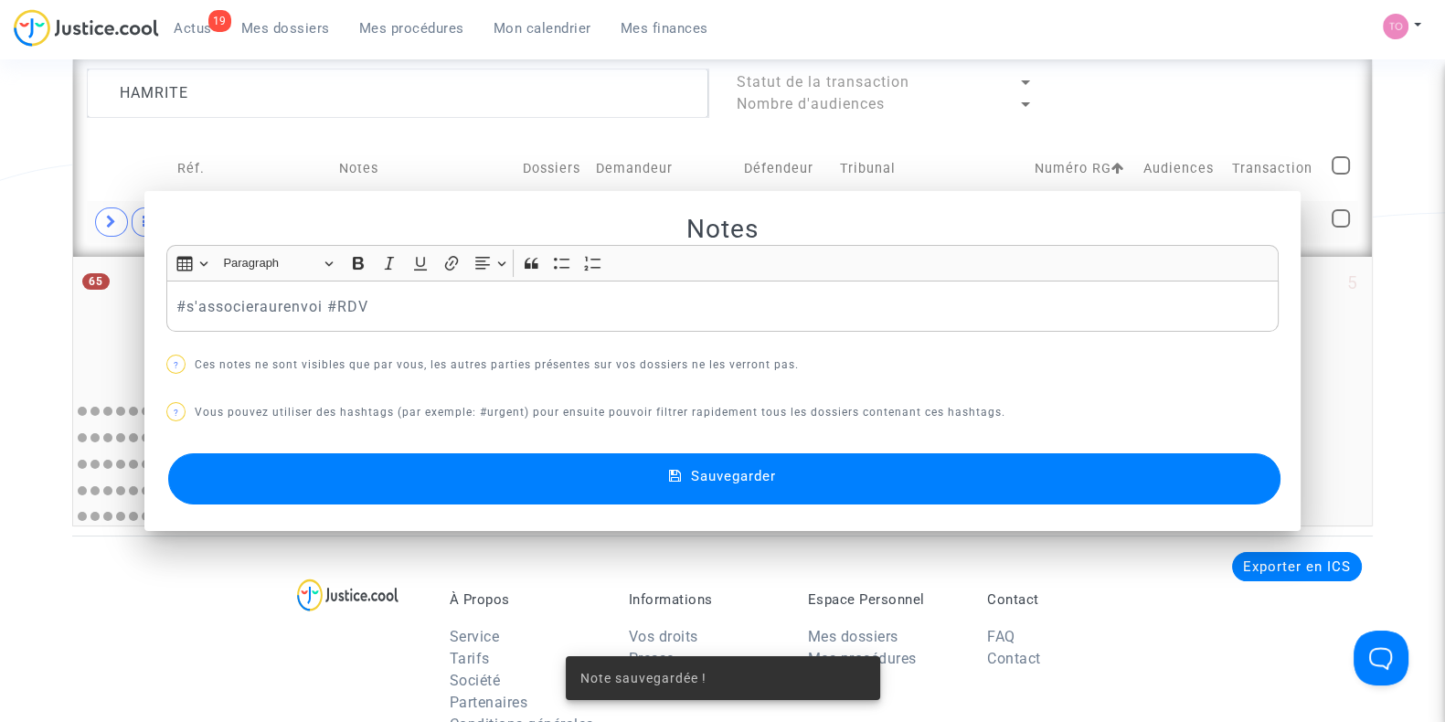
scroll to position [1066, 0]
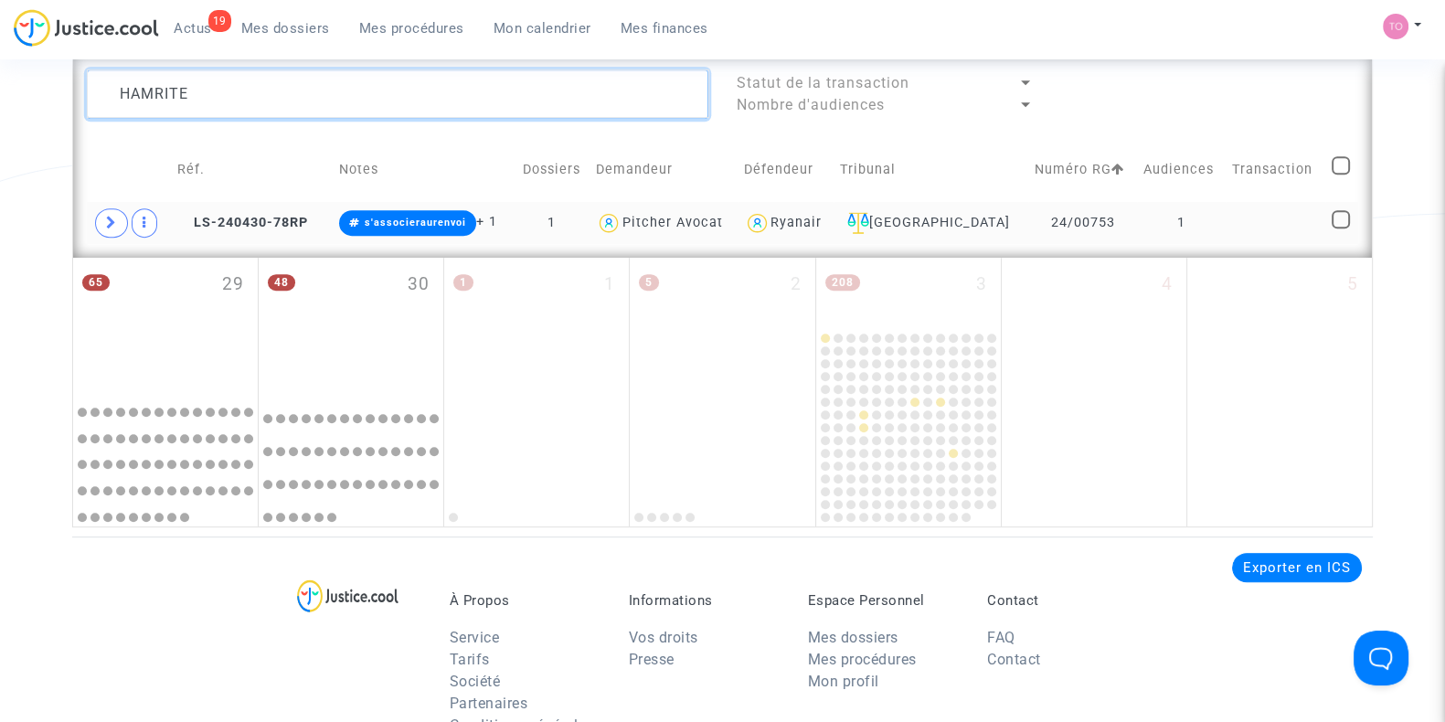
drag, startPoint x: 215, startPoint y: 90, endPoint x: 67, endPoint y: 84, distance: 148.1
paste textarea "ABDOUNI"
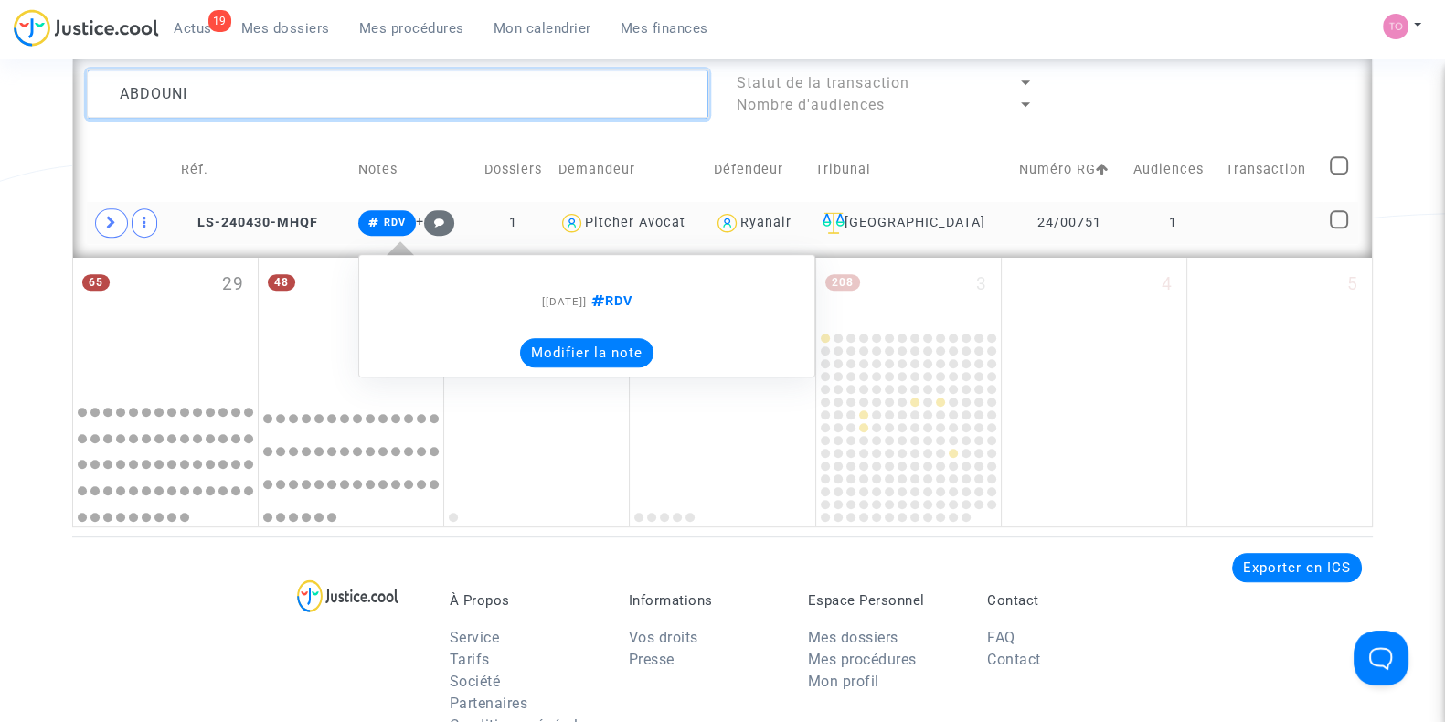
type textarea "ABDOUNI"
click at [586, 357] on button "Modifier la note" at bounding box center [586, 352] width 133 height 29
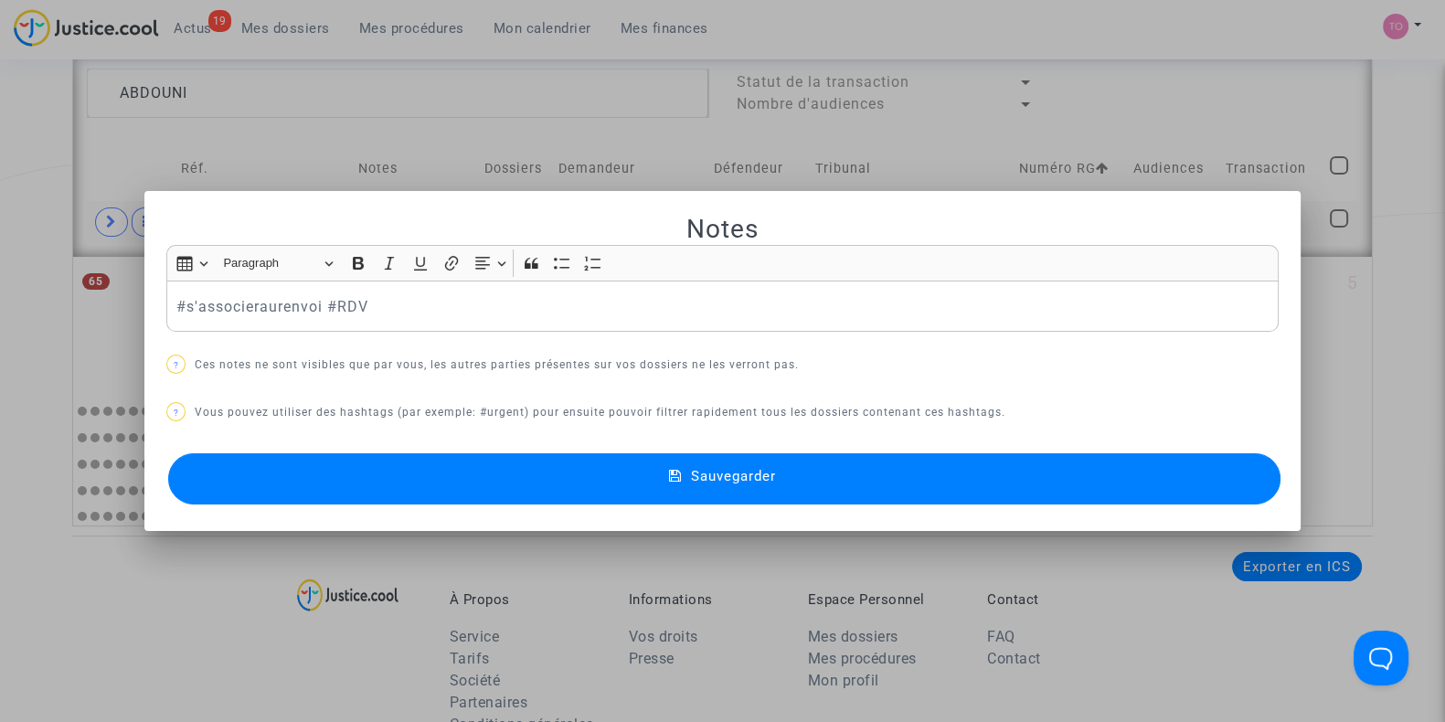
click at [460, 481] on button "Sauvegarder" at bounding box center [724, 478] width 1112 height 51
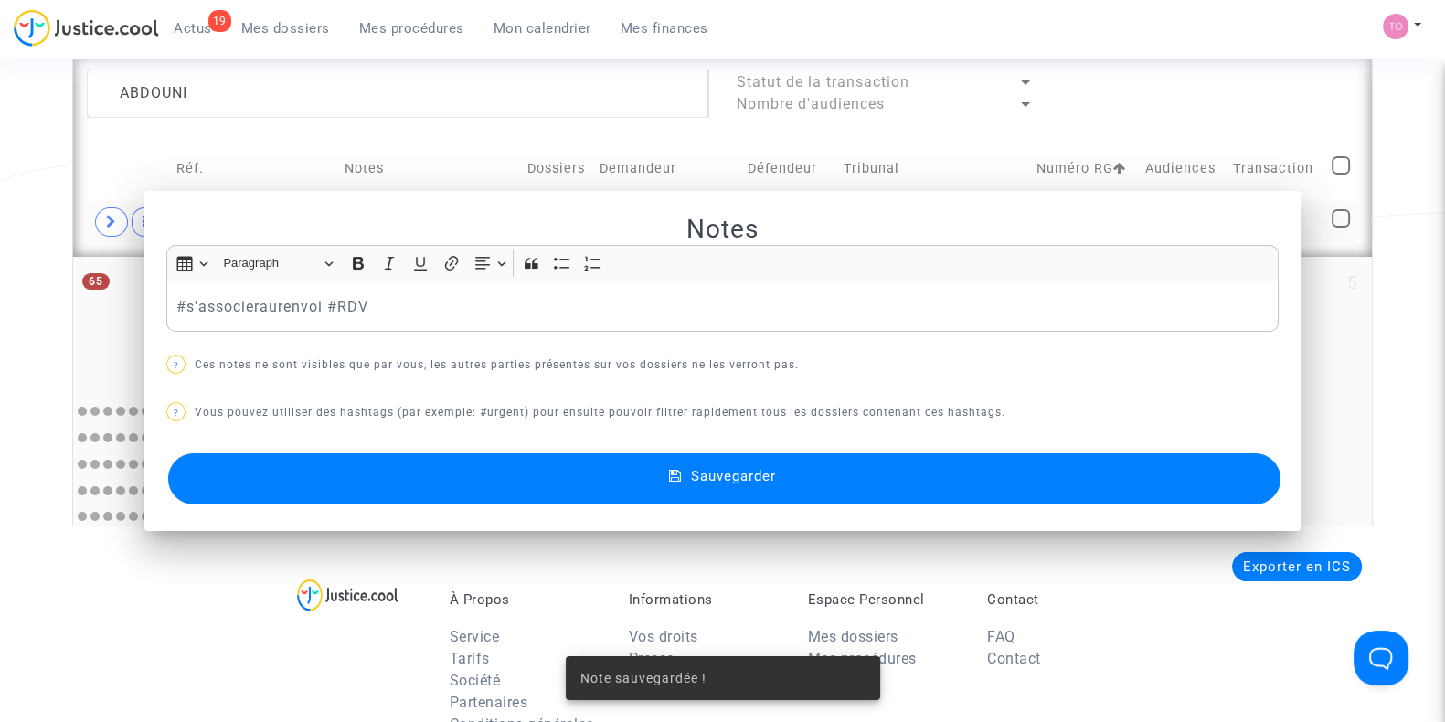
scroll to position [1066, 0]
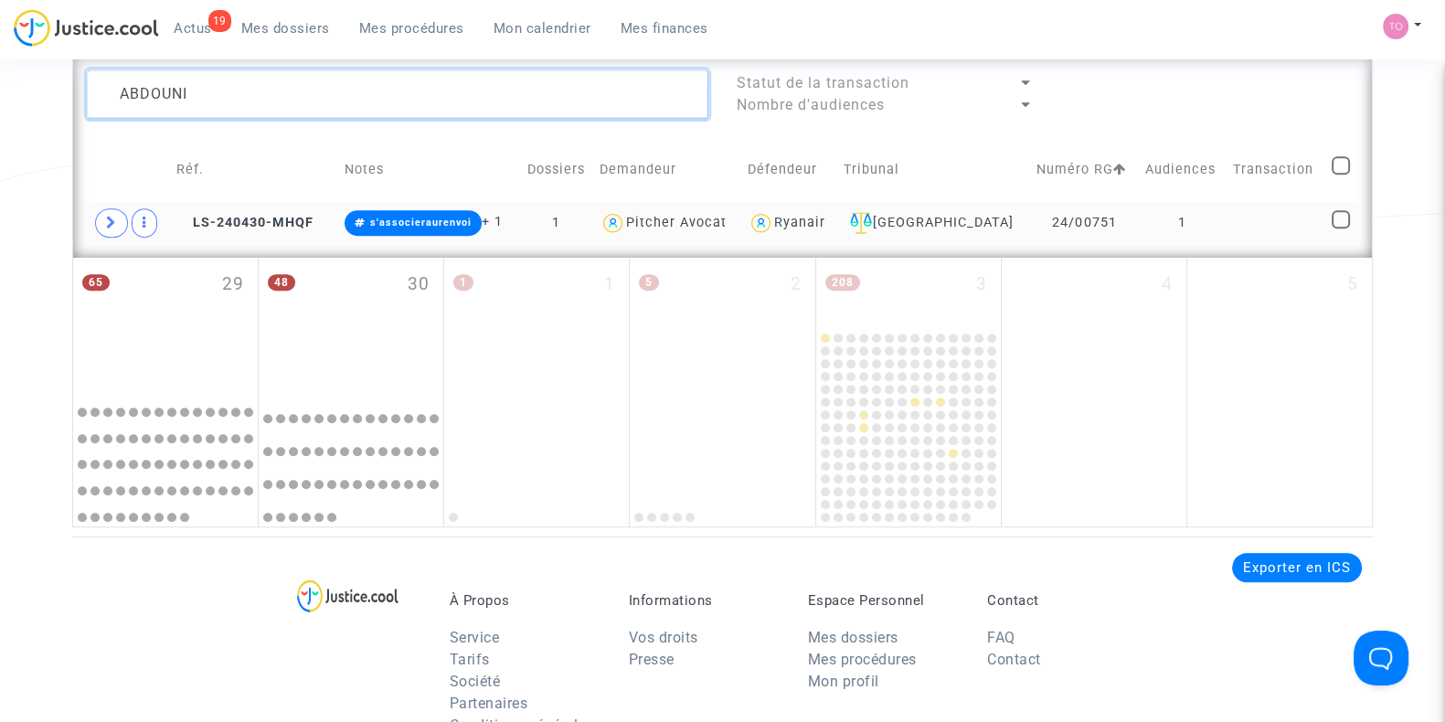
drag, startPoint x: 209, startPoint y: 93, endPoint x: 0, endPoint y: 84, distance: 209.5
paste textarea "- KALA"
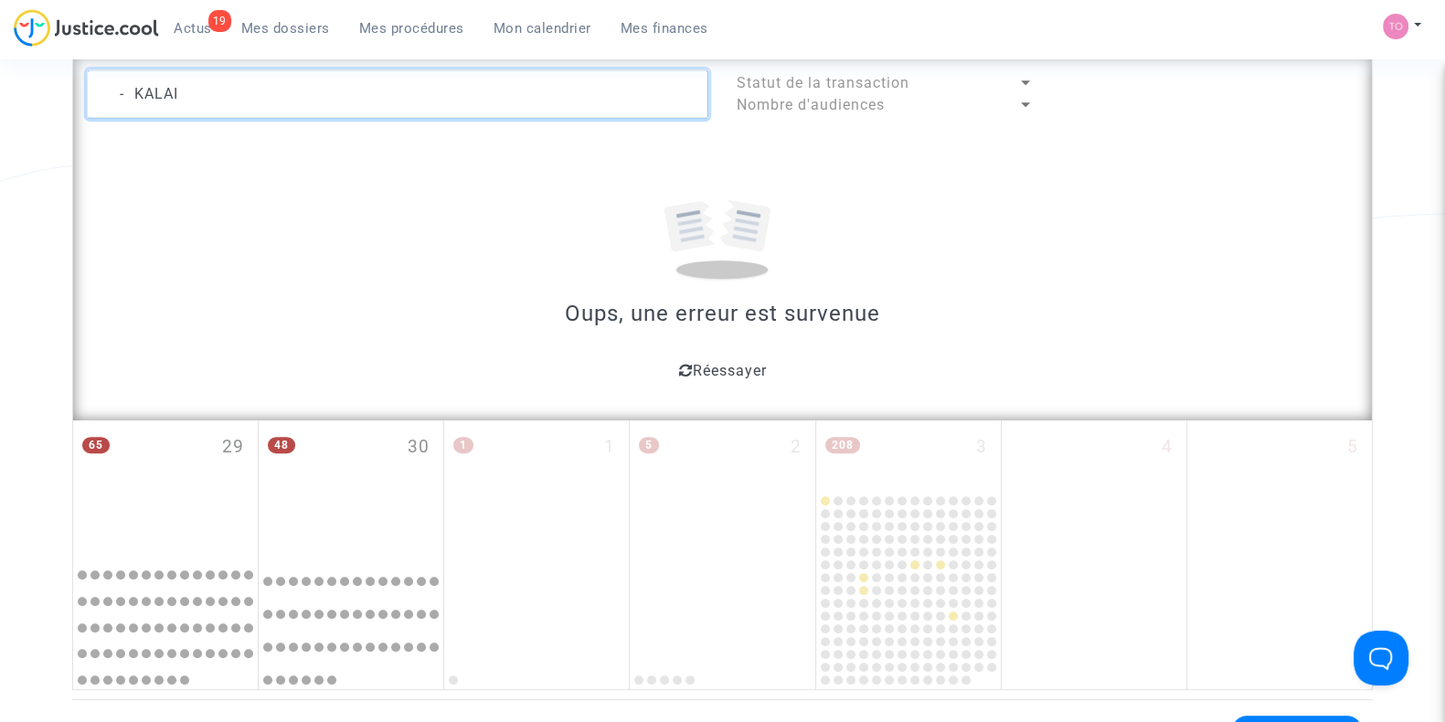
drag, startPoint x: 154, startPoint y: 90, endPoint x: 0, endPoint y: 83, distance: 153.7
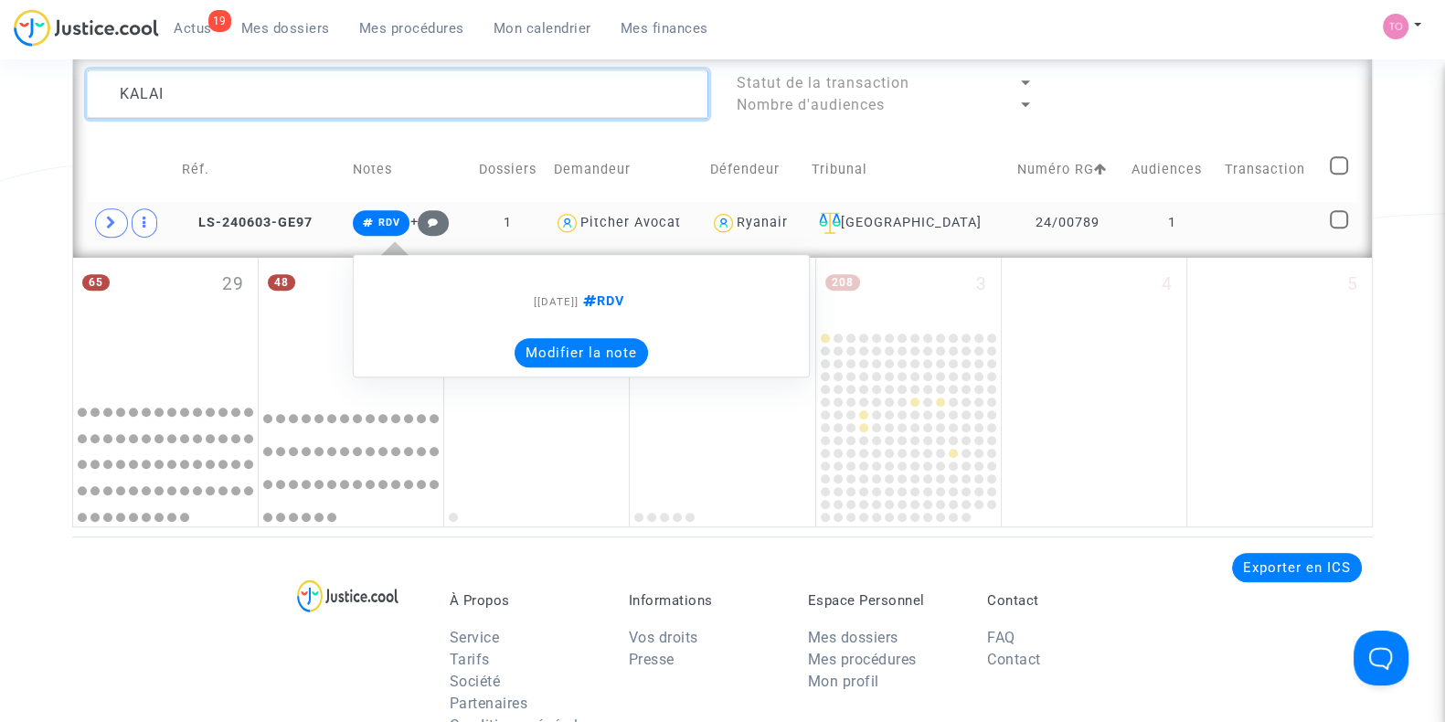
type textarea "KALAI"
click at [562, 358] on button "Modifier la note" at bounding box center [580, 352] width 133 height 29
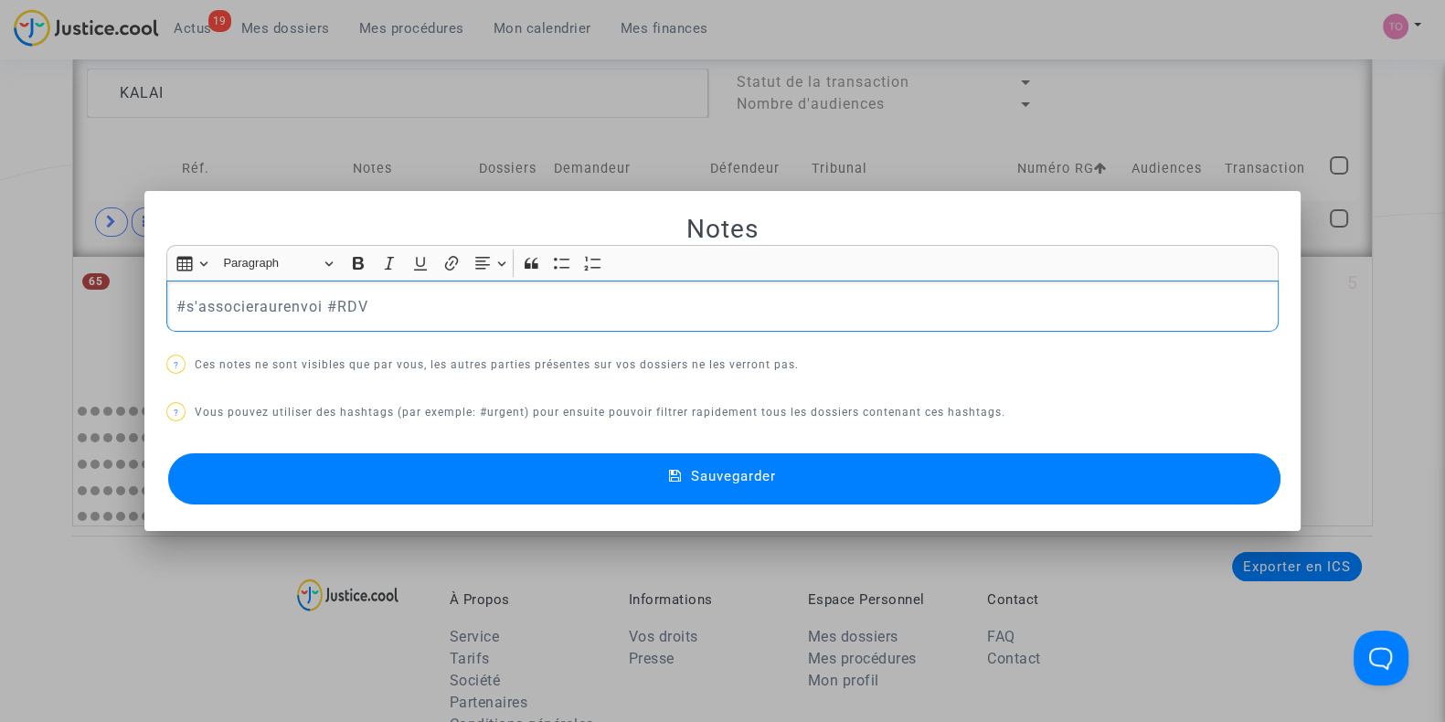
click at [504, 472] on button "Sauvegarder" at bounding box center [724, 478] width 1112 height 51
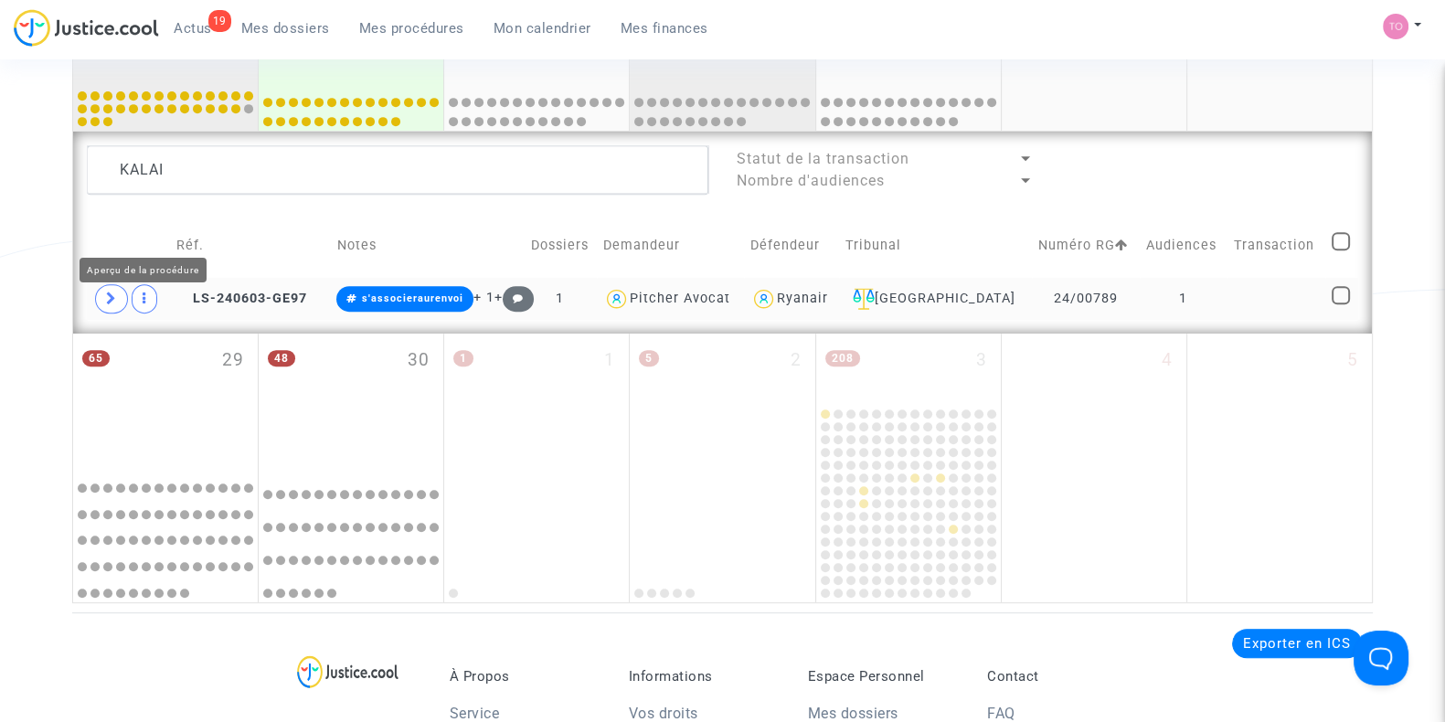
scroll to position [875, 0]
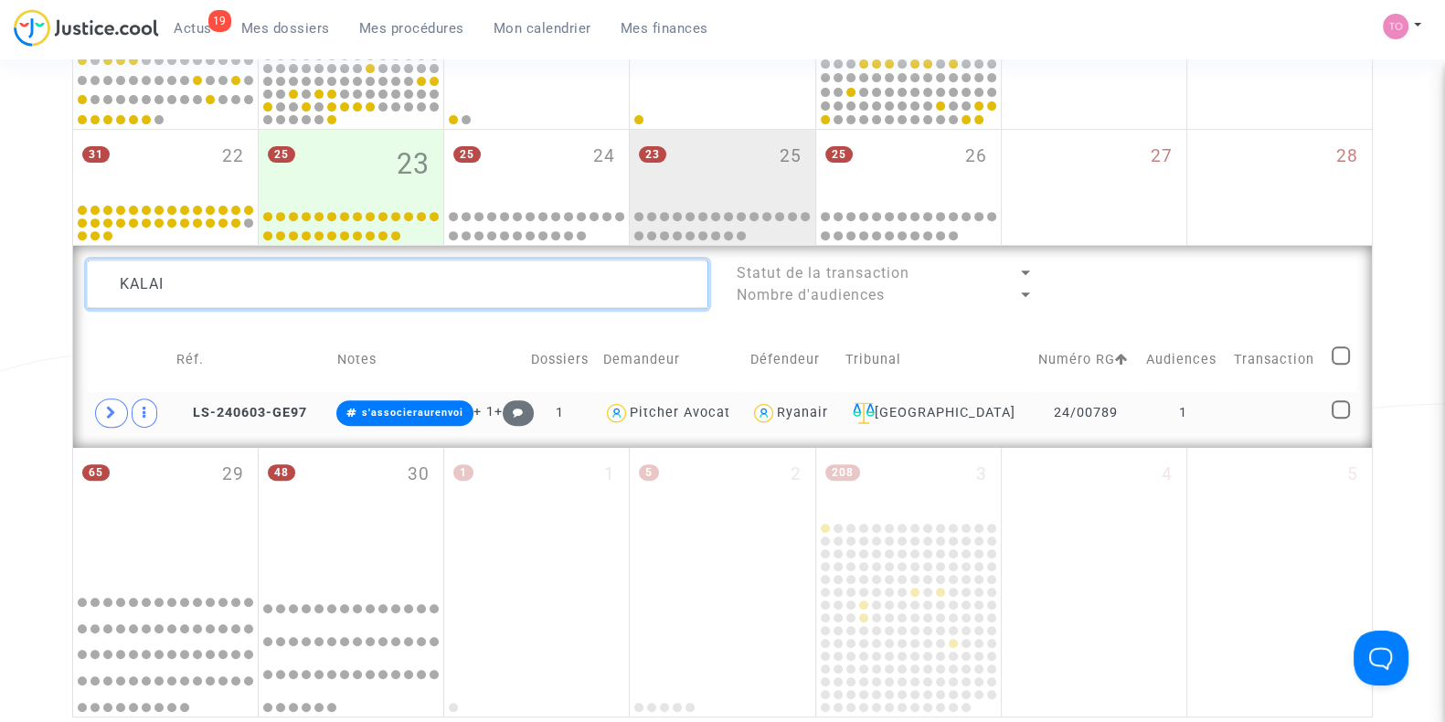
drag, startPoint x: 197, startPoint y: 281, endPoint x: 31, endPoint y: 285, distance: 166.4
paste textarea "Rovellas"
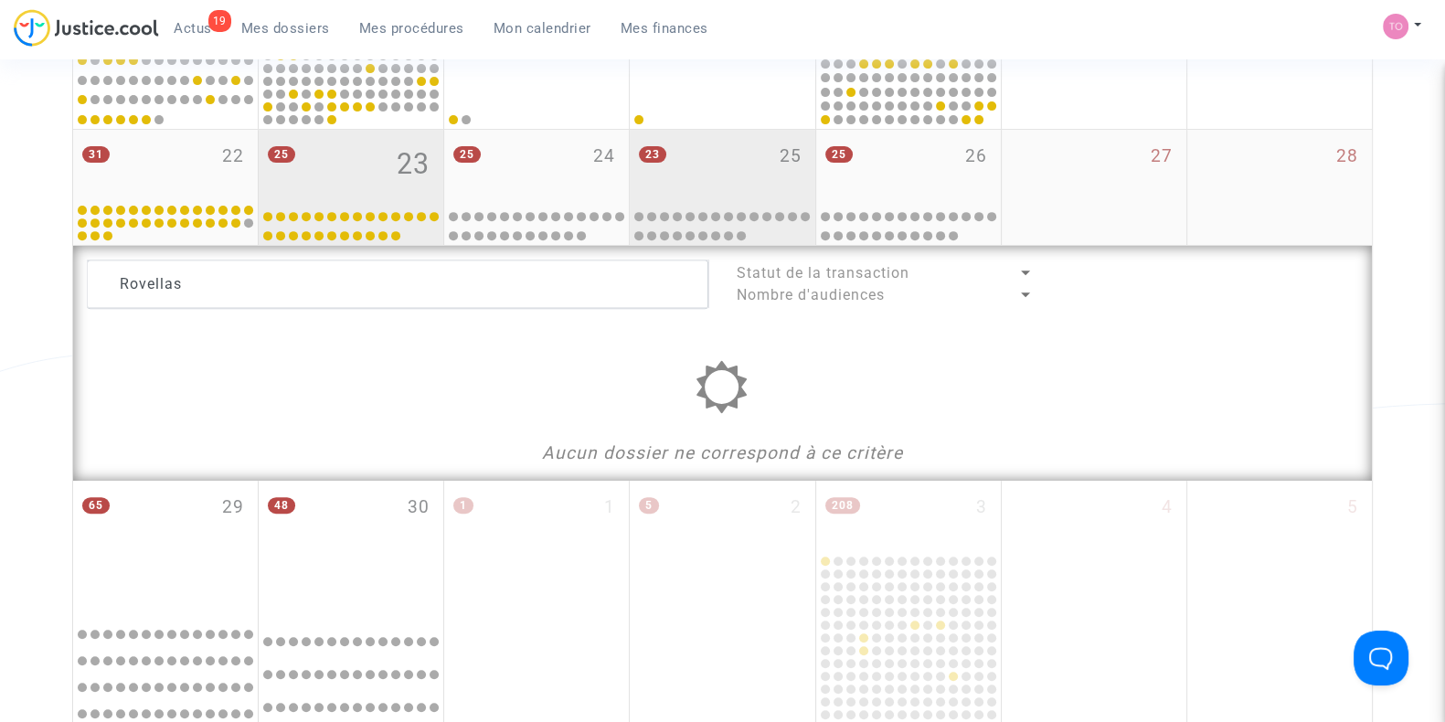
click at [305, 165] on div "25 23" at bounding box center [351, 165] width 185 height 71
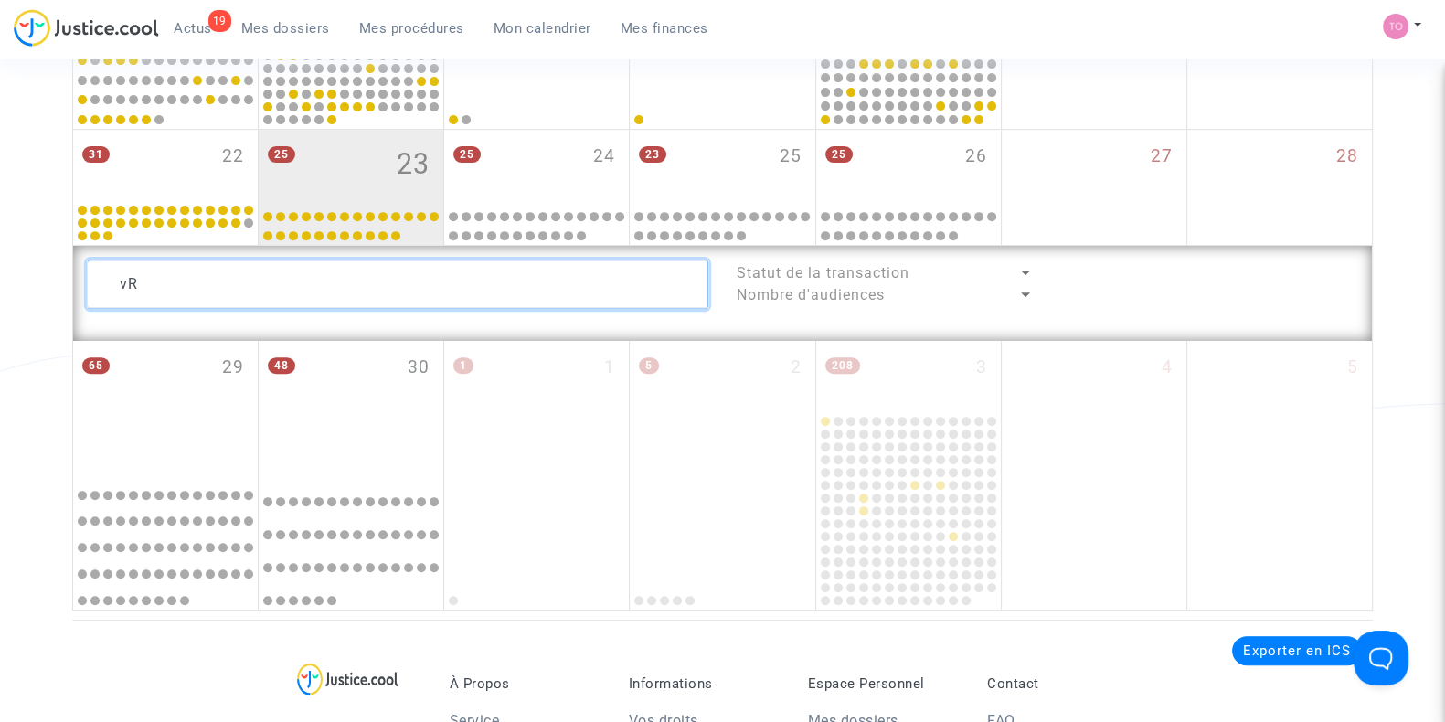
type textarea "v"
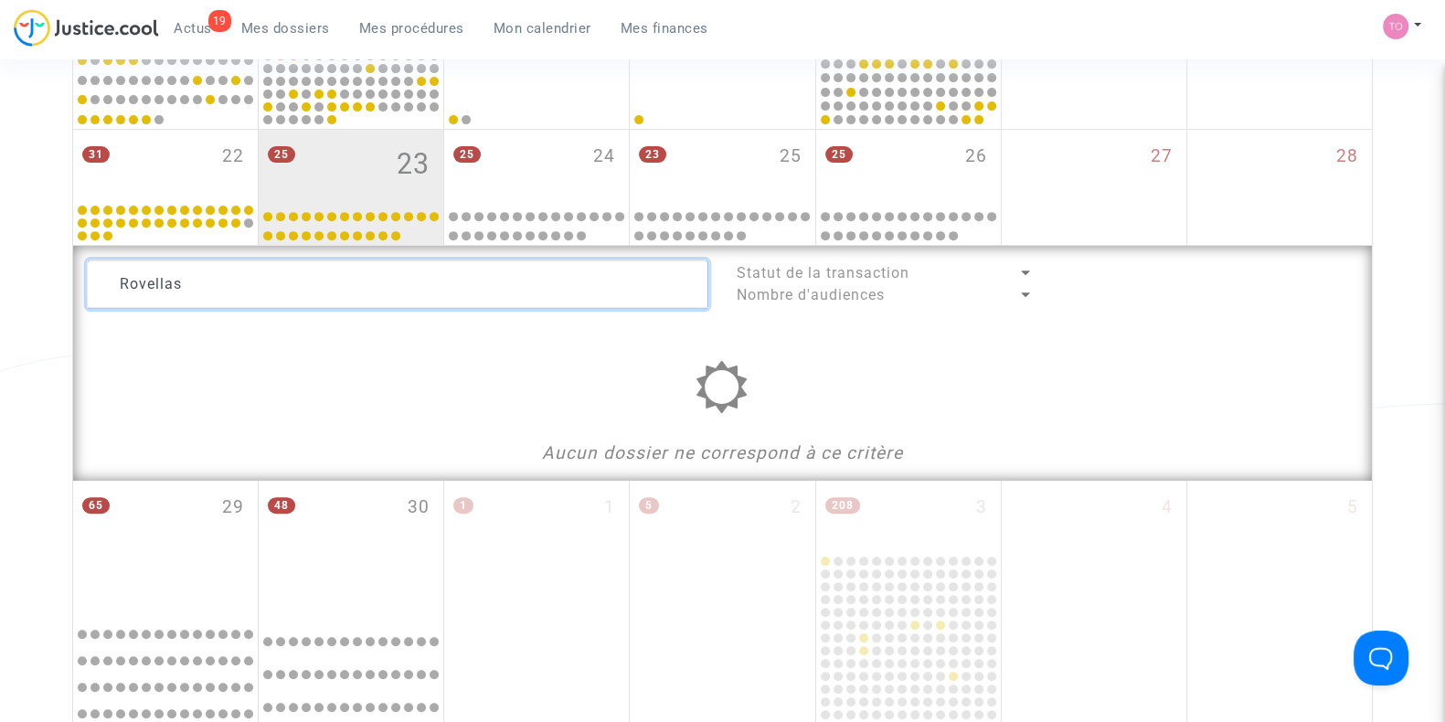
type textarea "Rovellas"
drag, startPoint x: 206, startPoint y: 281, endPoint x: 26, endPoint y: 278, distance: 180.1
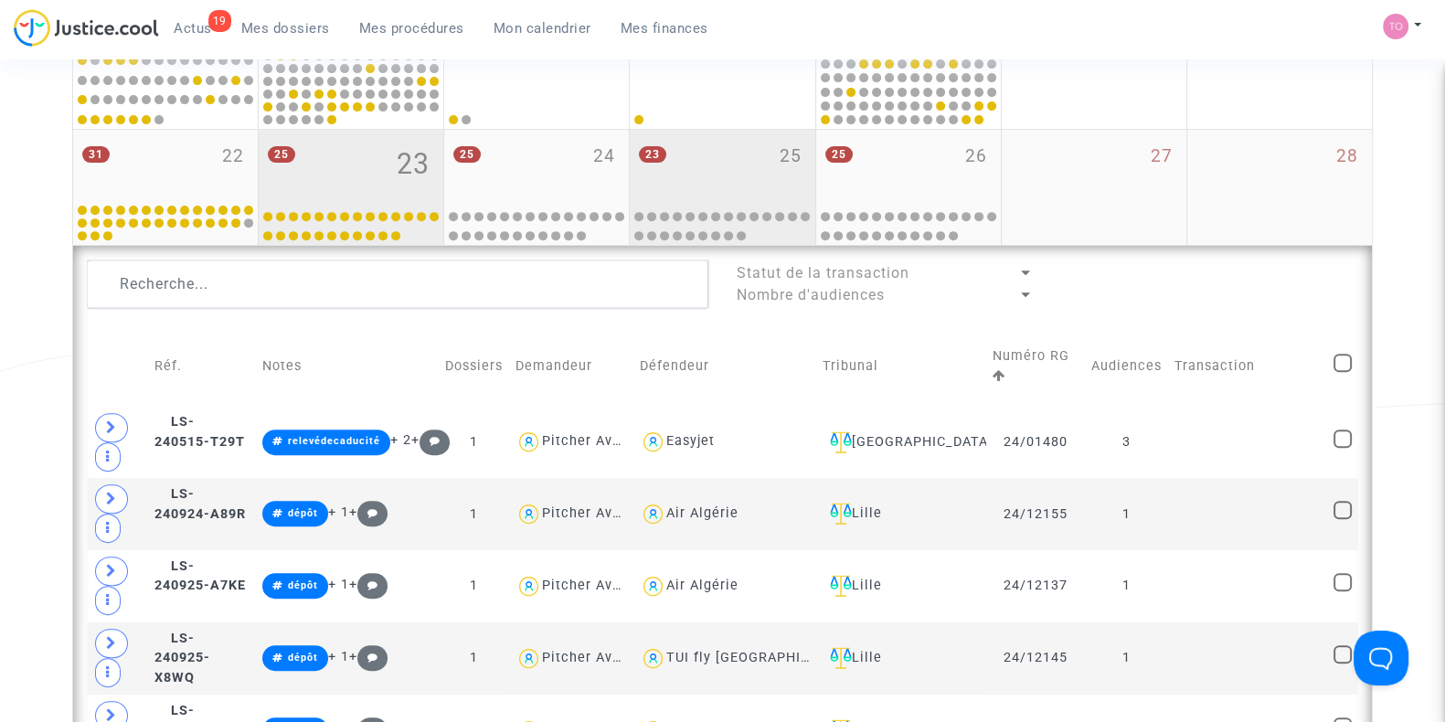
click at [726, 162] on div "23 25" at bounding box center [722, 165] width 185 height 71
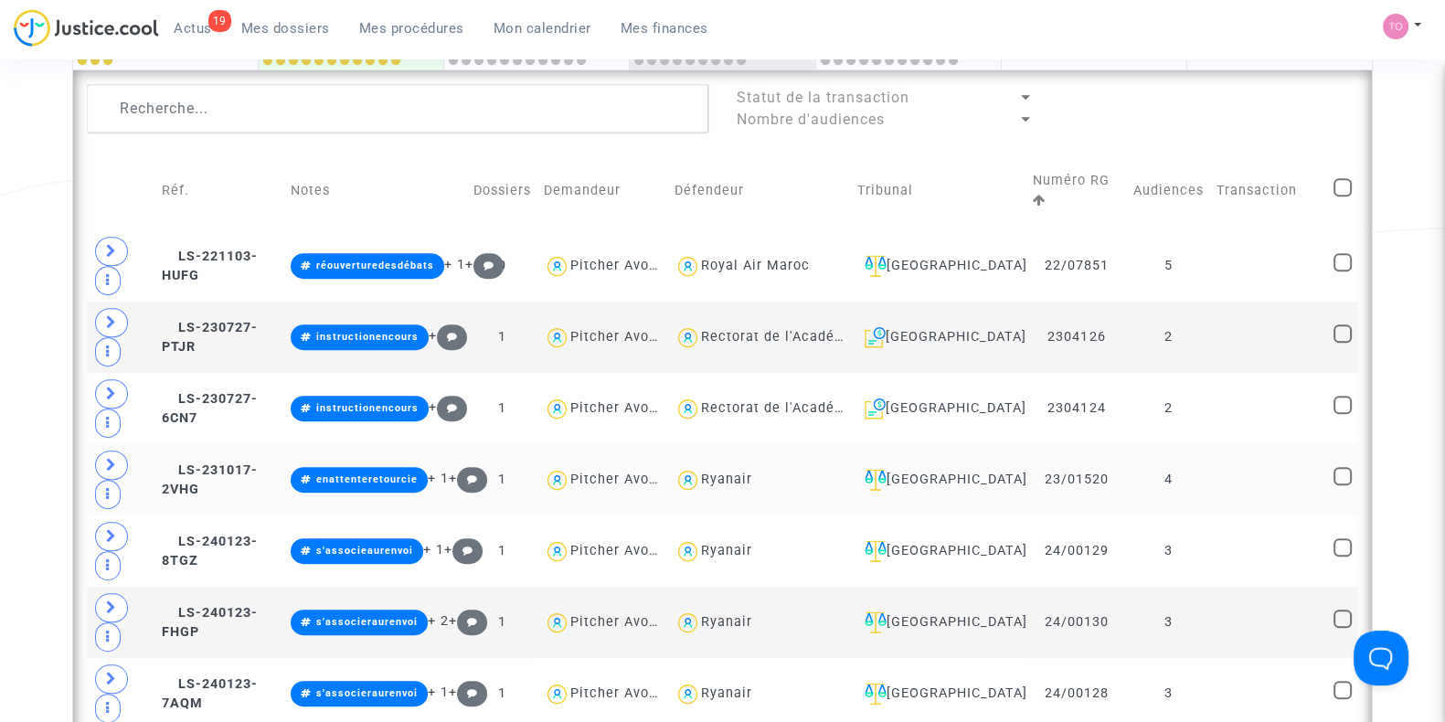
scroll to position [1066, 0]
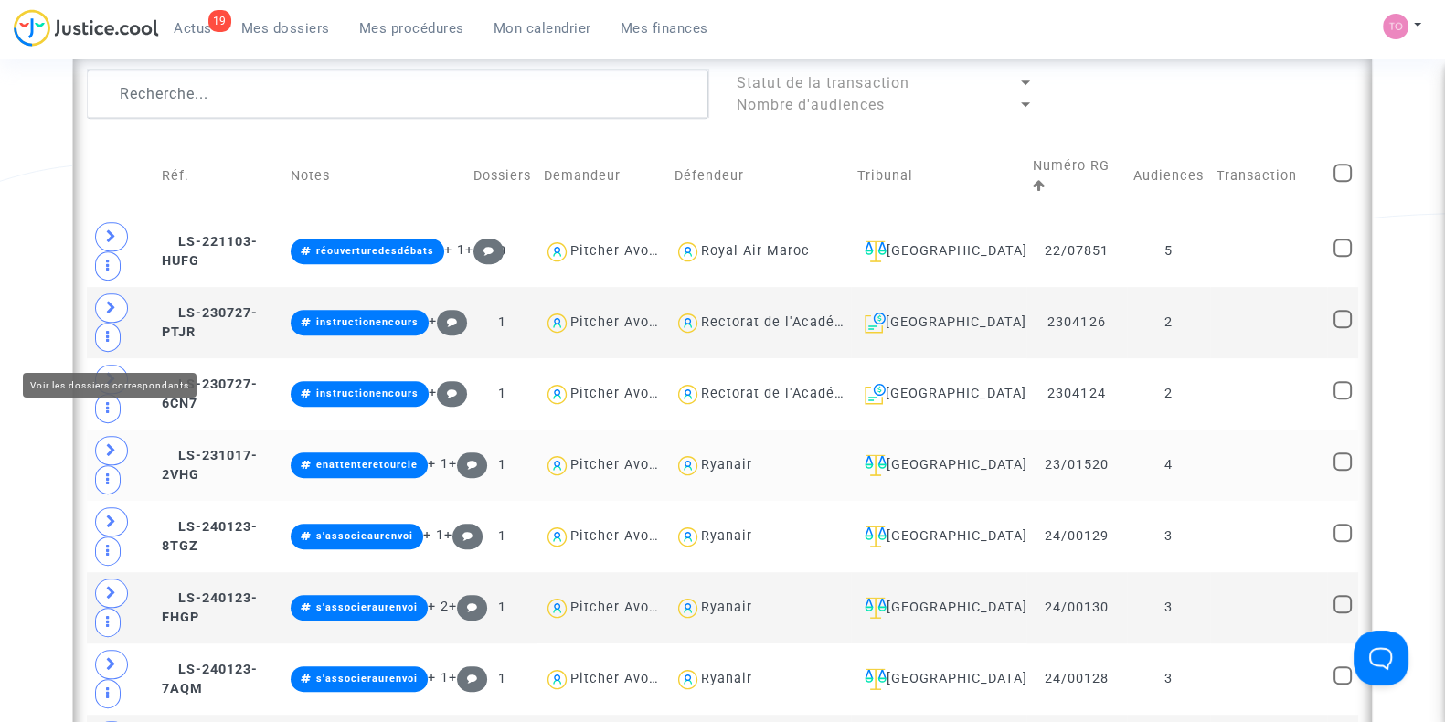
click at [119, 436] on span at bounding box center [111, 450] width 33 height 29
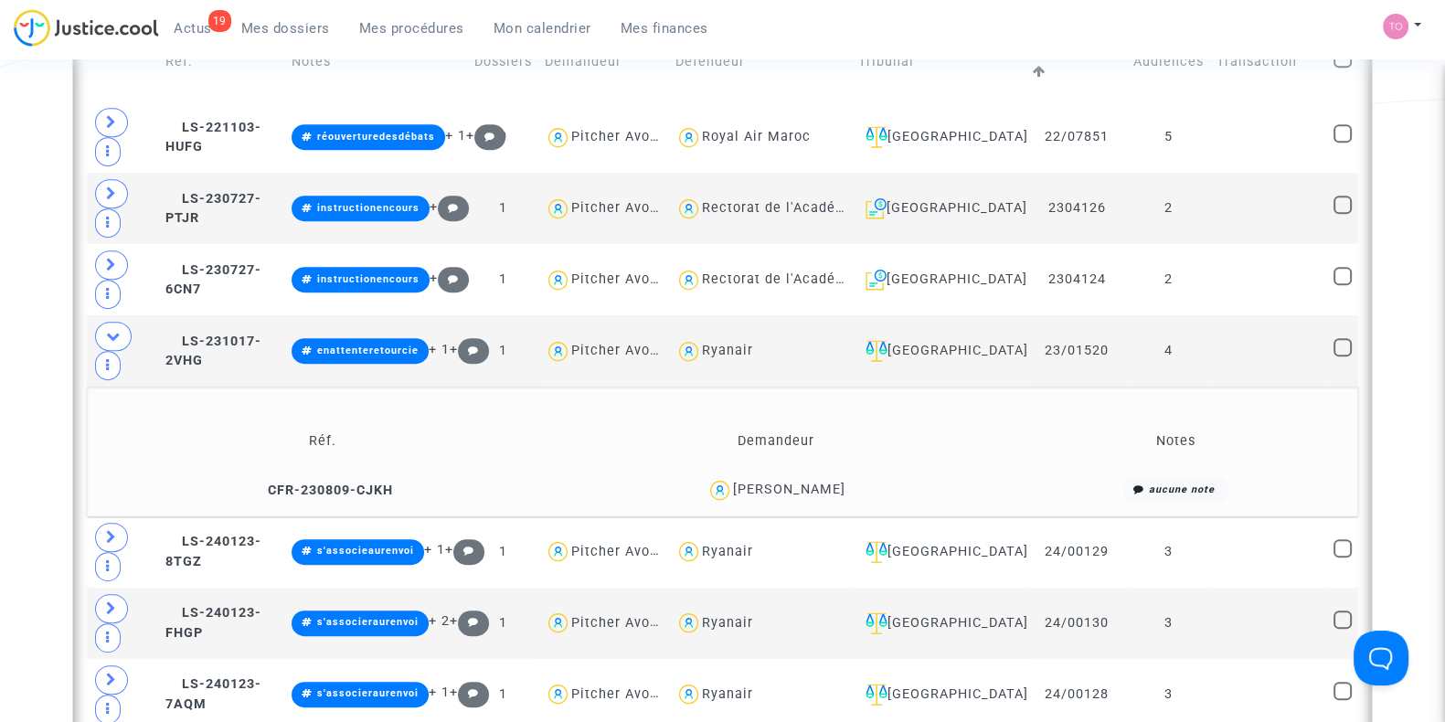
click at [823, 482] on div "Rachid Salmi" at bounding box center [789, 490] width 112 height 16
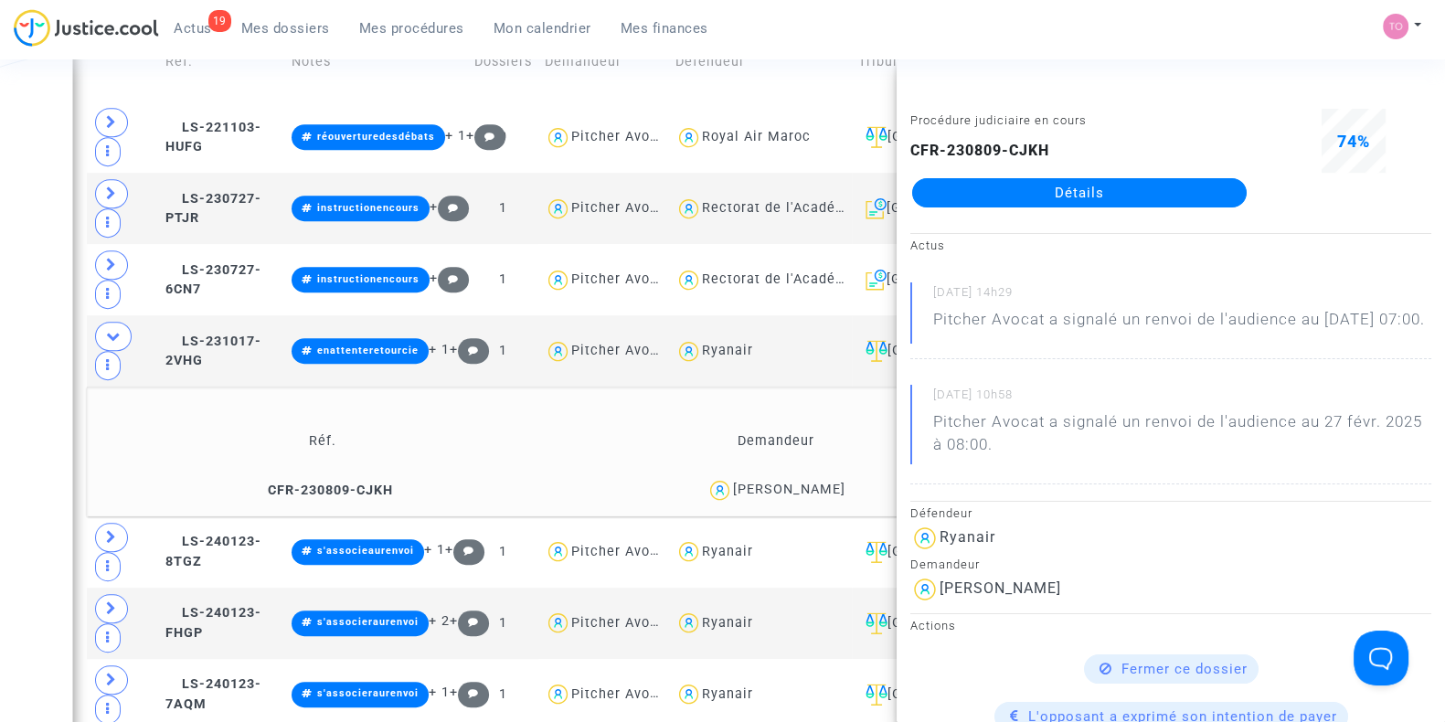
drag, startPoint x: 0, startPoint y: 262, endPoint x: 43, endPoint y: 261, distance: 43.0
click at [0, 261] on div "Date de clôture d'instruction Date de conciliation Date d'audience Date de juge…" at bounding box center [722, 539] width 1445 height 3229
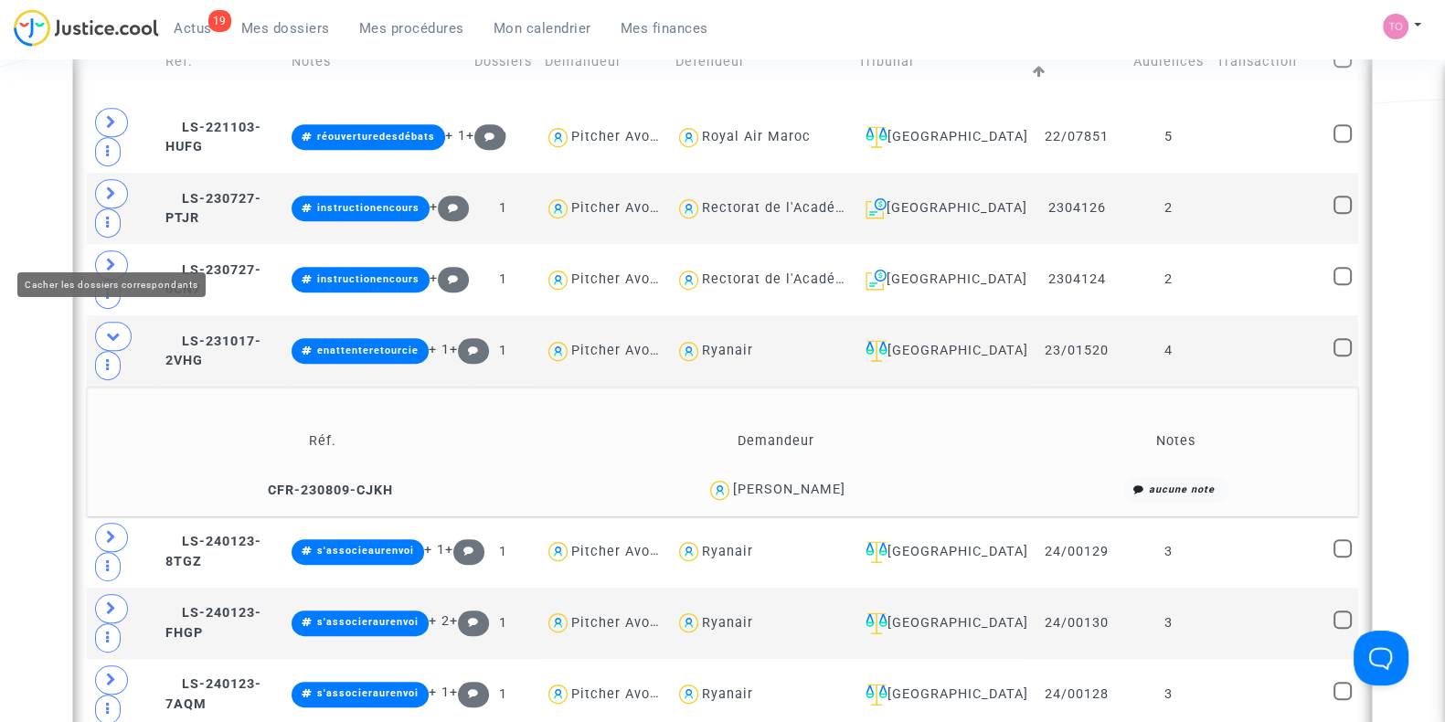
click at [104, 322] on span at bounding box center [113, 336] width 37 height 29
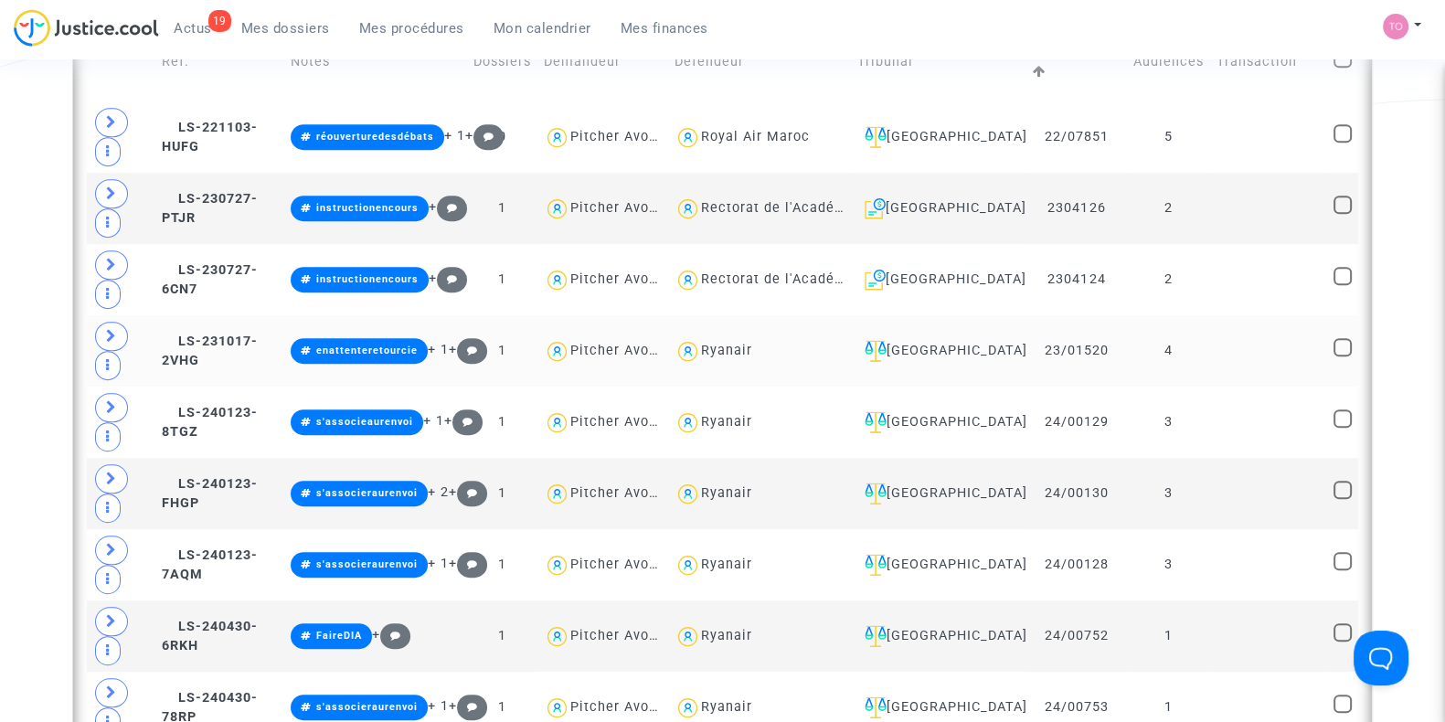
click at [752, 343] on div "Ryanair" at bounding box center [726, 351] width 51 height 16
type textarea "@Ryanair"
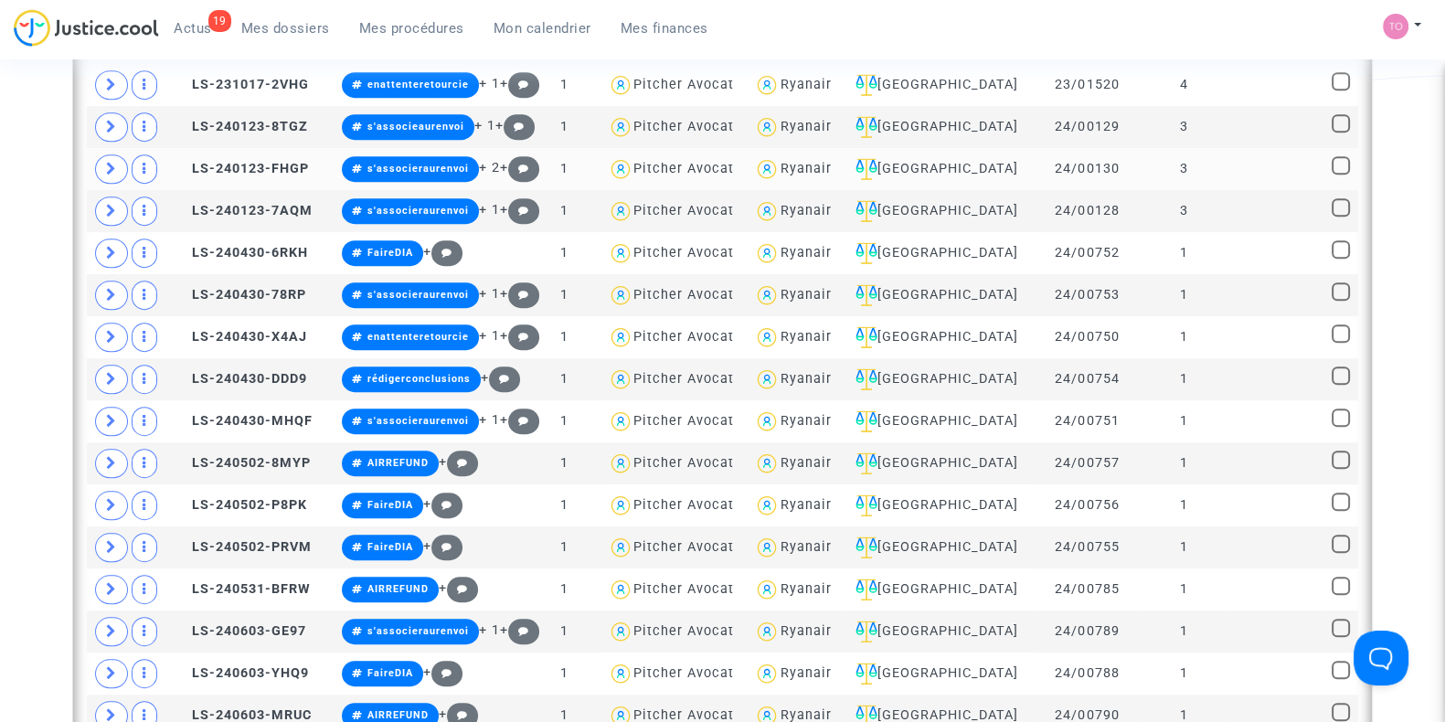
scroll to position [1142, 0]
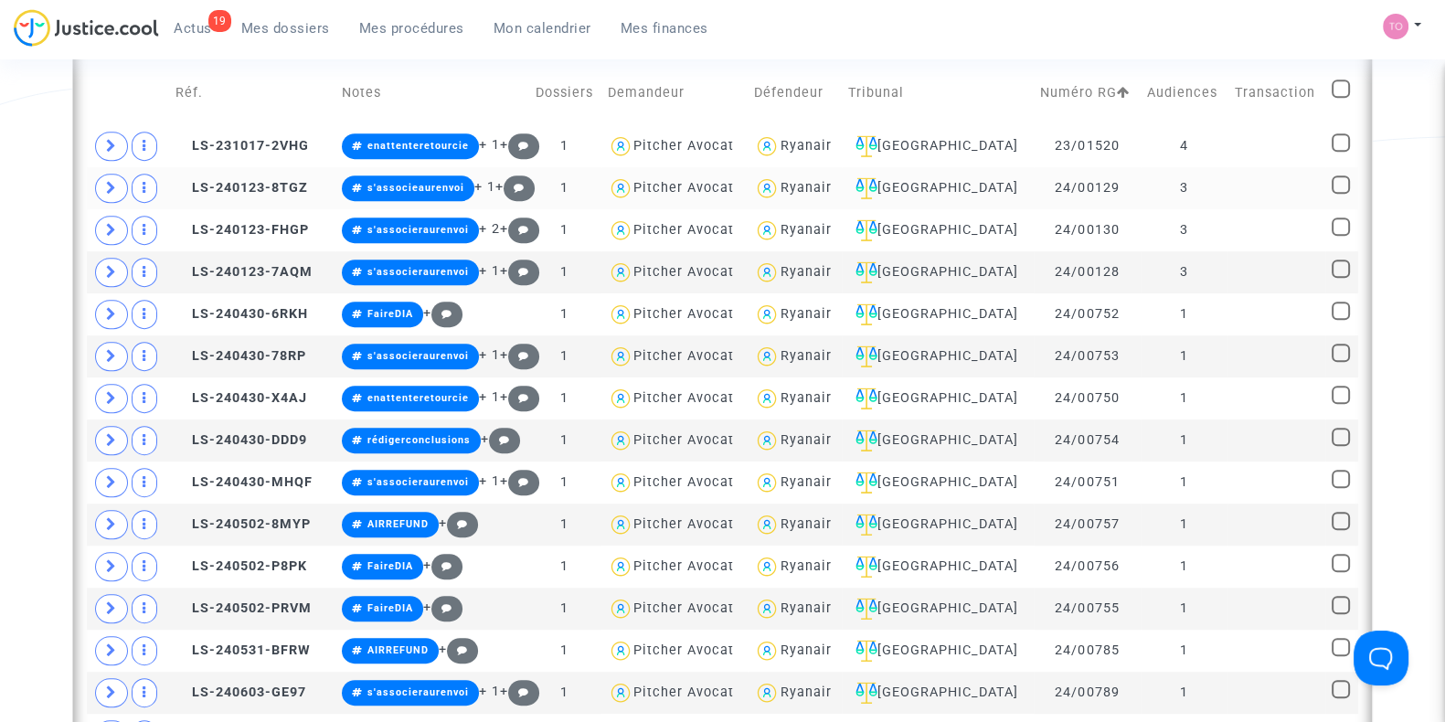
click at [831, 189] on div "Ryanair" at bounding box center [804, 188] width 51 height 16
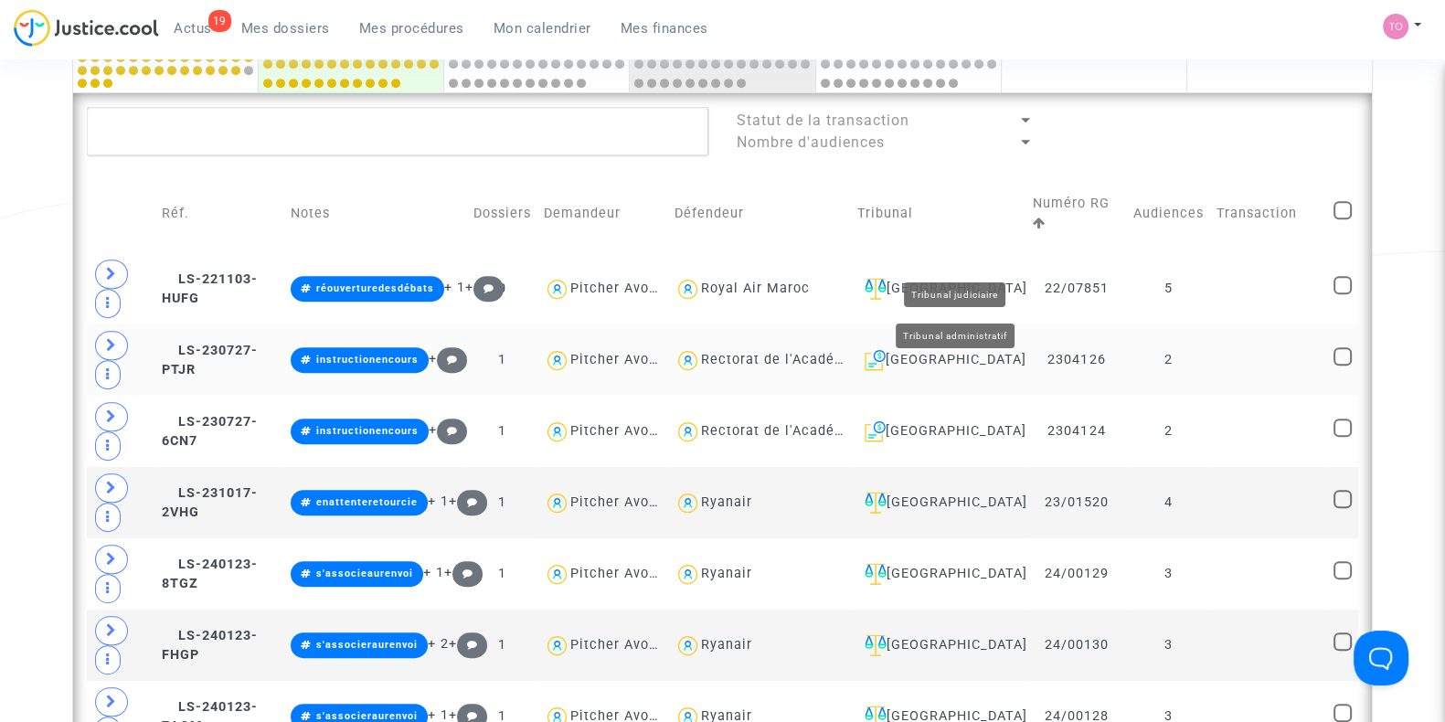
scroll to position [1028, 0]
click at [969, 278] on div "Paris" at bounding box center [938, 289] width 163 height 22
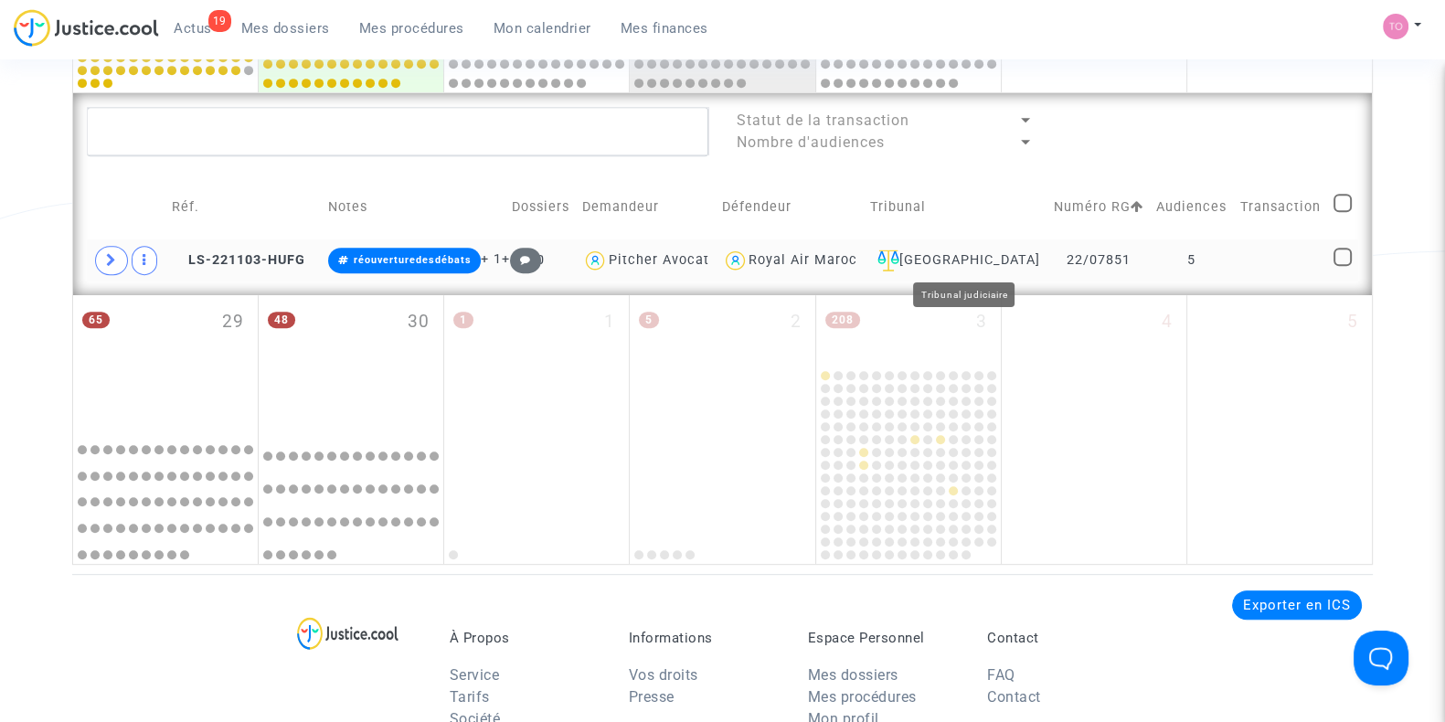
click at [973, 262] on div "Paris" at bounding box center [955, 260] width 171 height 22
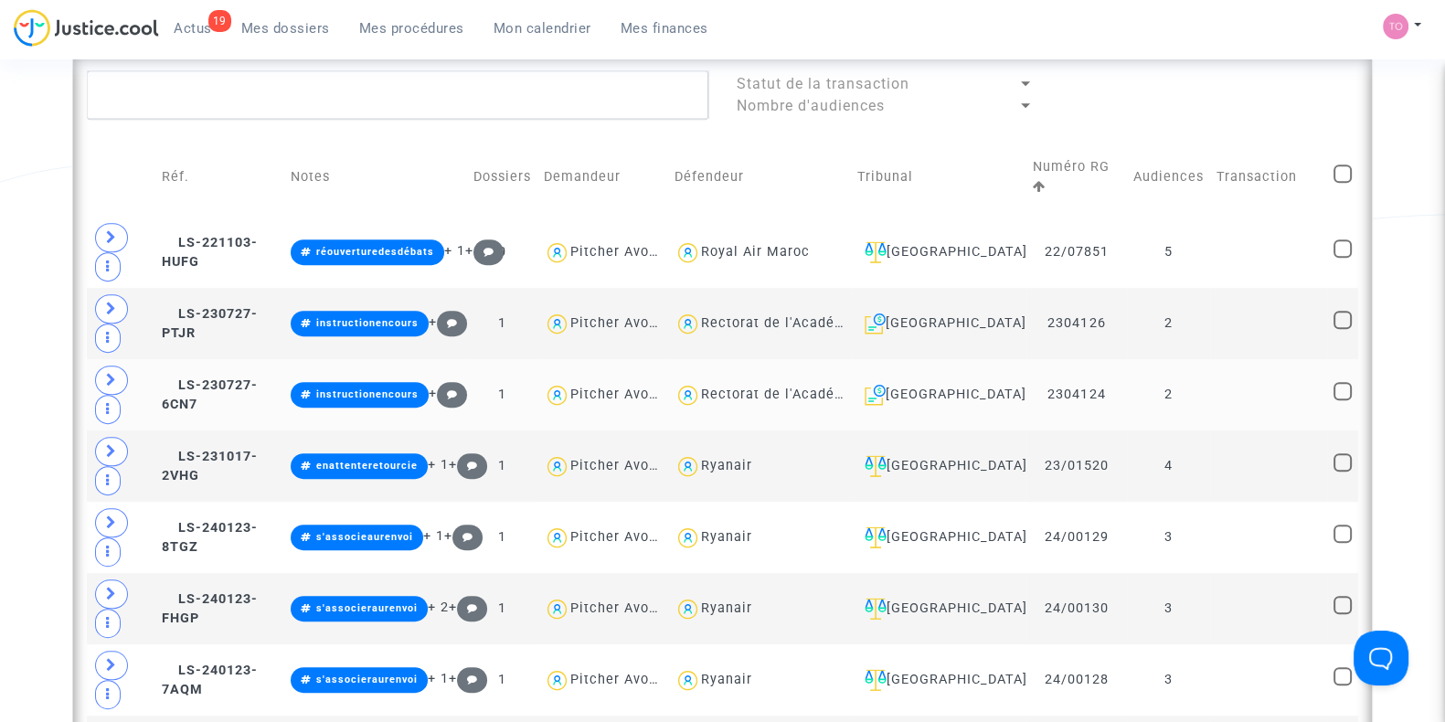
scroll to position [1066, 0]
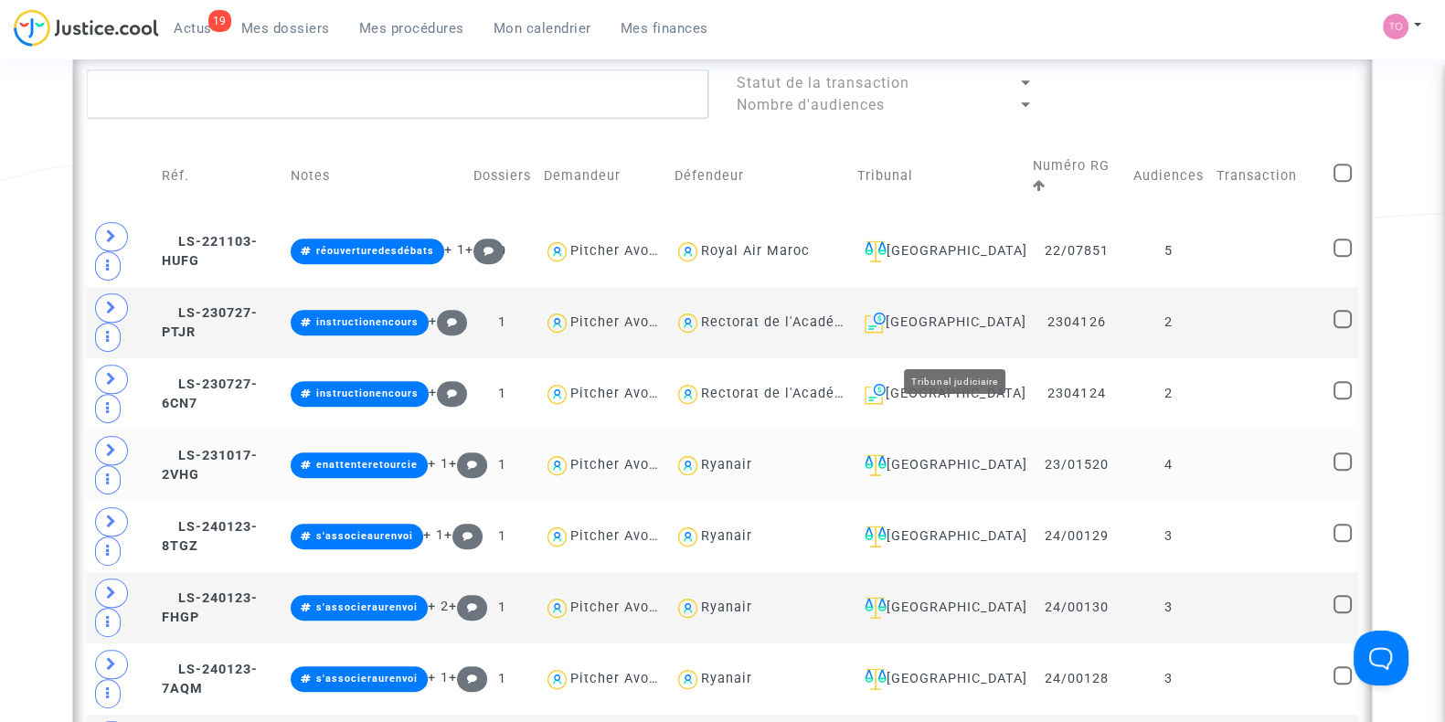
click at [972, 454] on div "[GEOGRAPHIC_DATA]" at bounding box center [938, 465] width 163 height 22
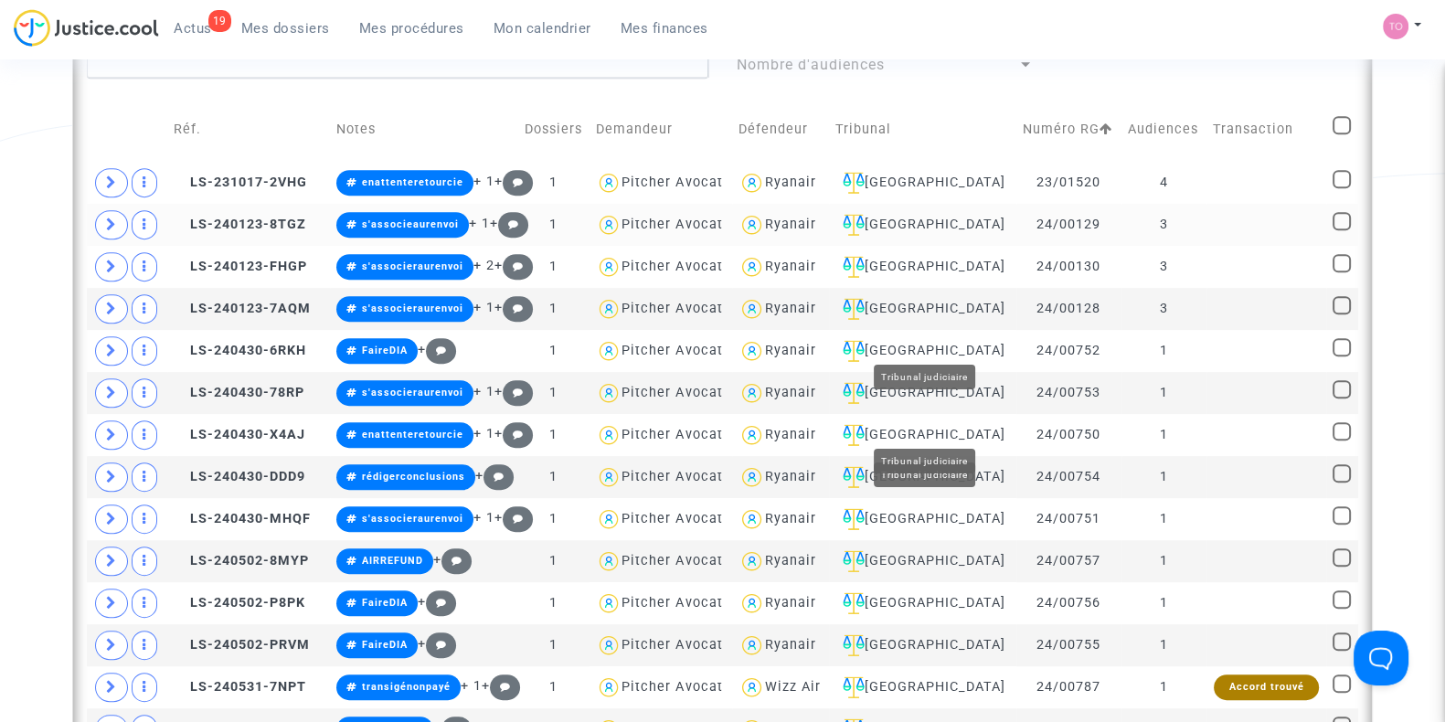
scroll to position [990, 0]
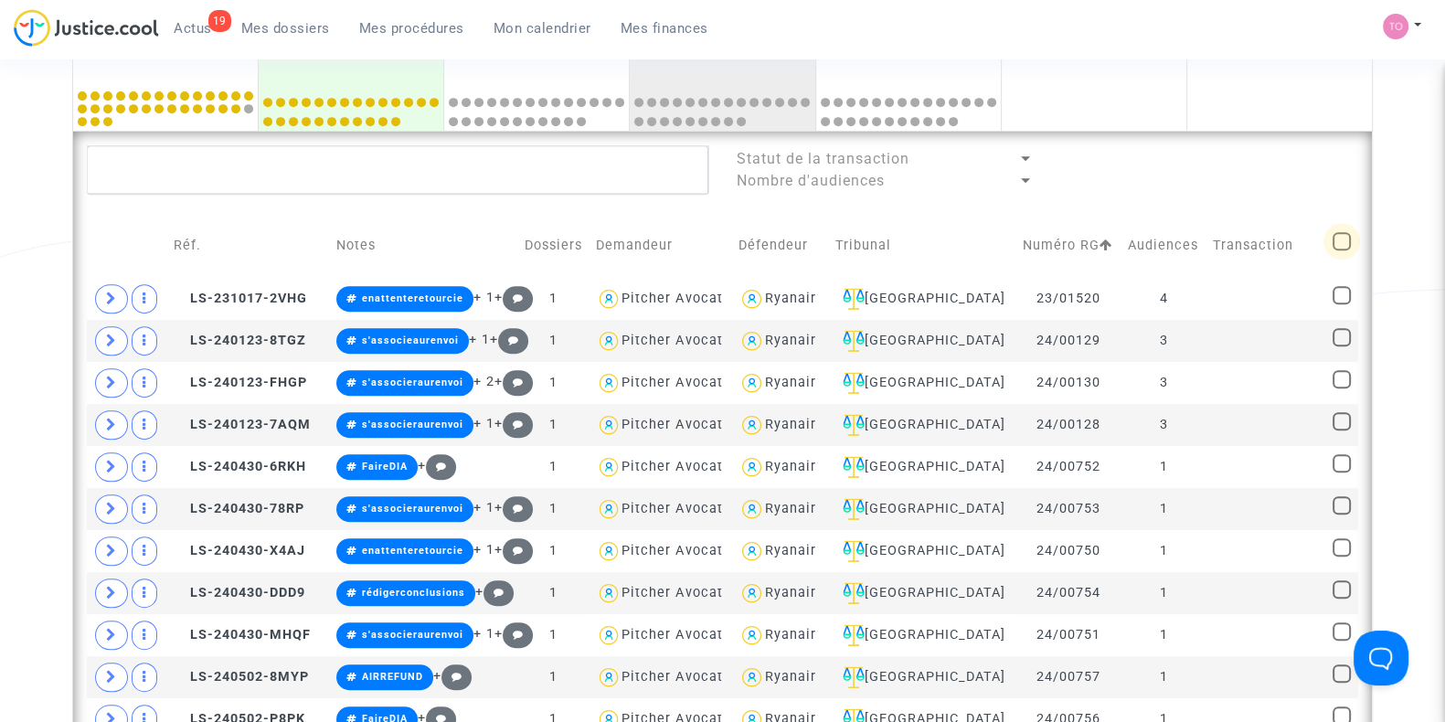
click at [1336, 235] on span at bounding box center [1341, 241] width 18 height 18
click at [1341, 250] on input "checkbox" at bounding box center [1341, 250] width 1 height 1
checkbox input "true"
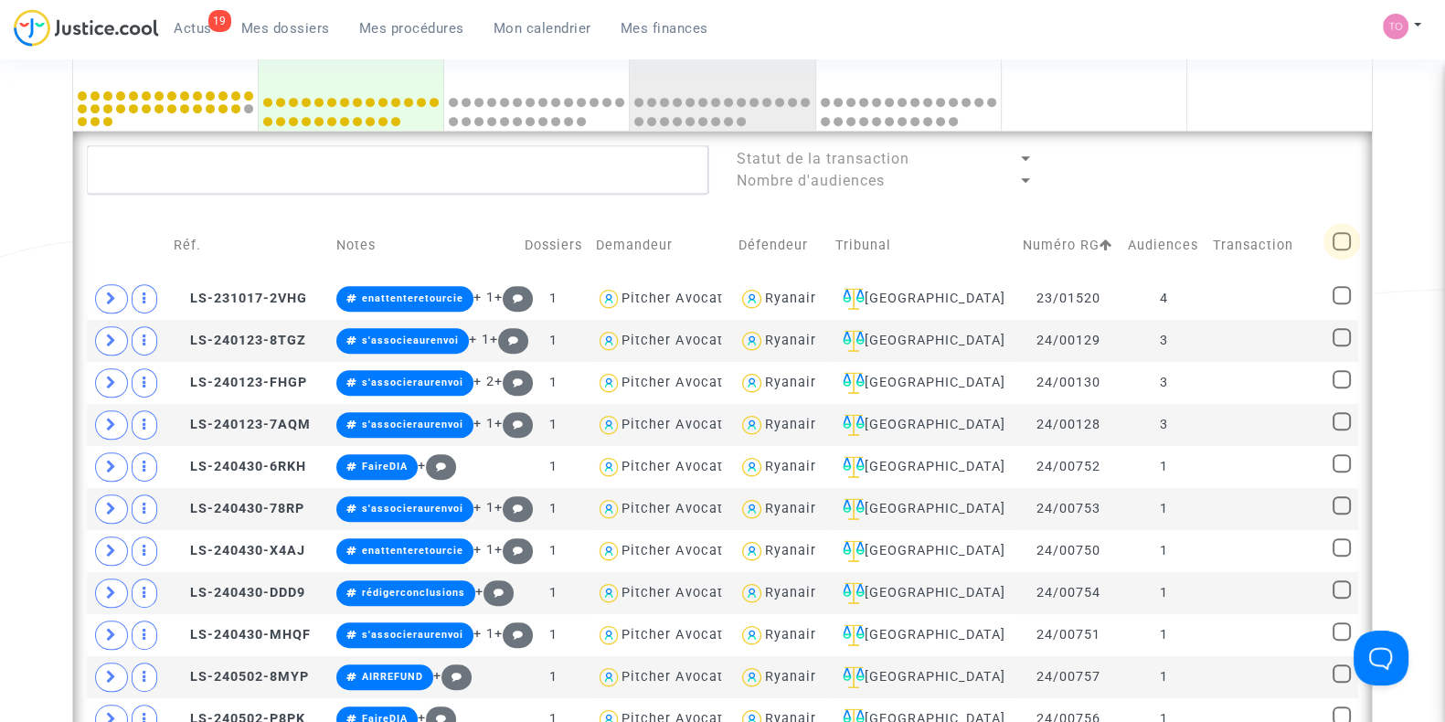
checkbox input "true"
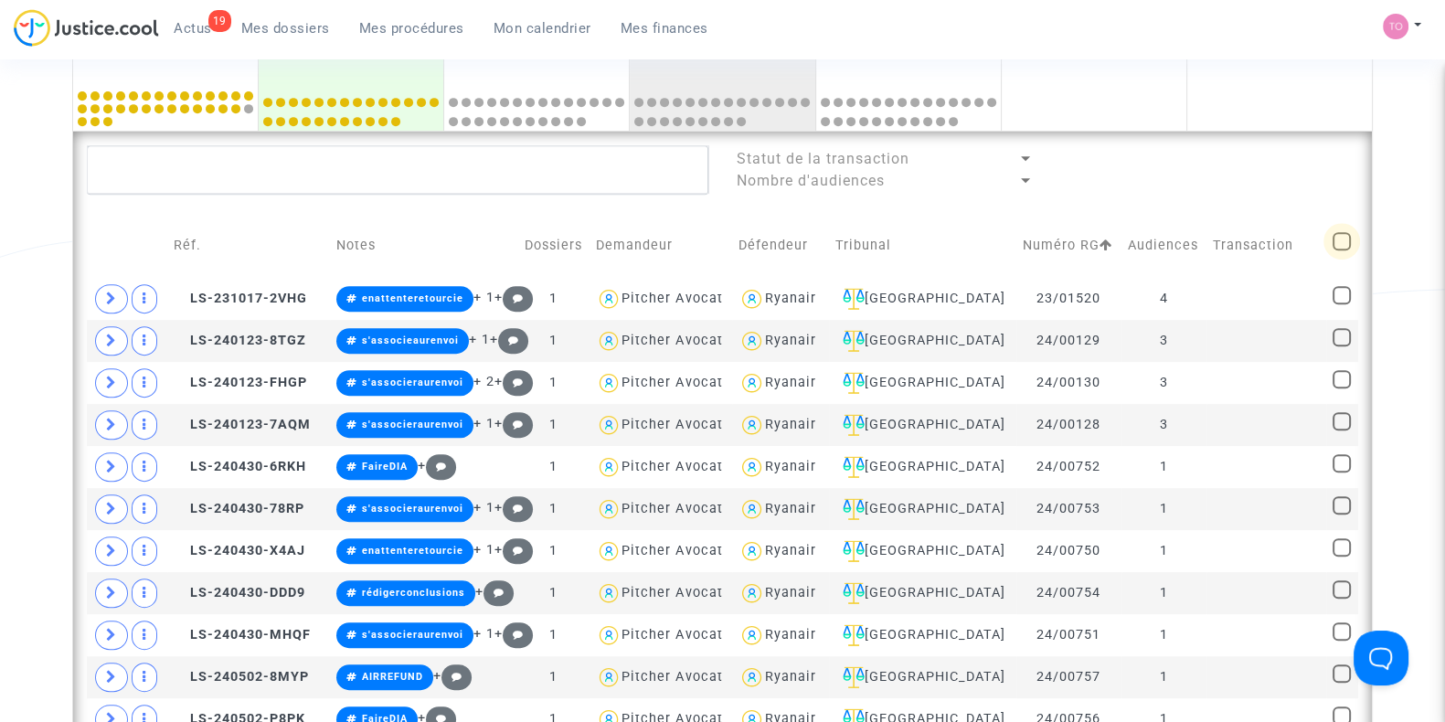
checkbox input "true"
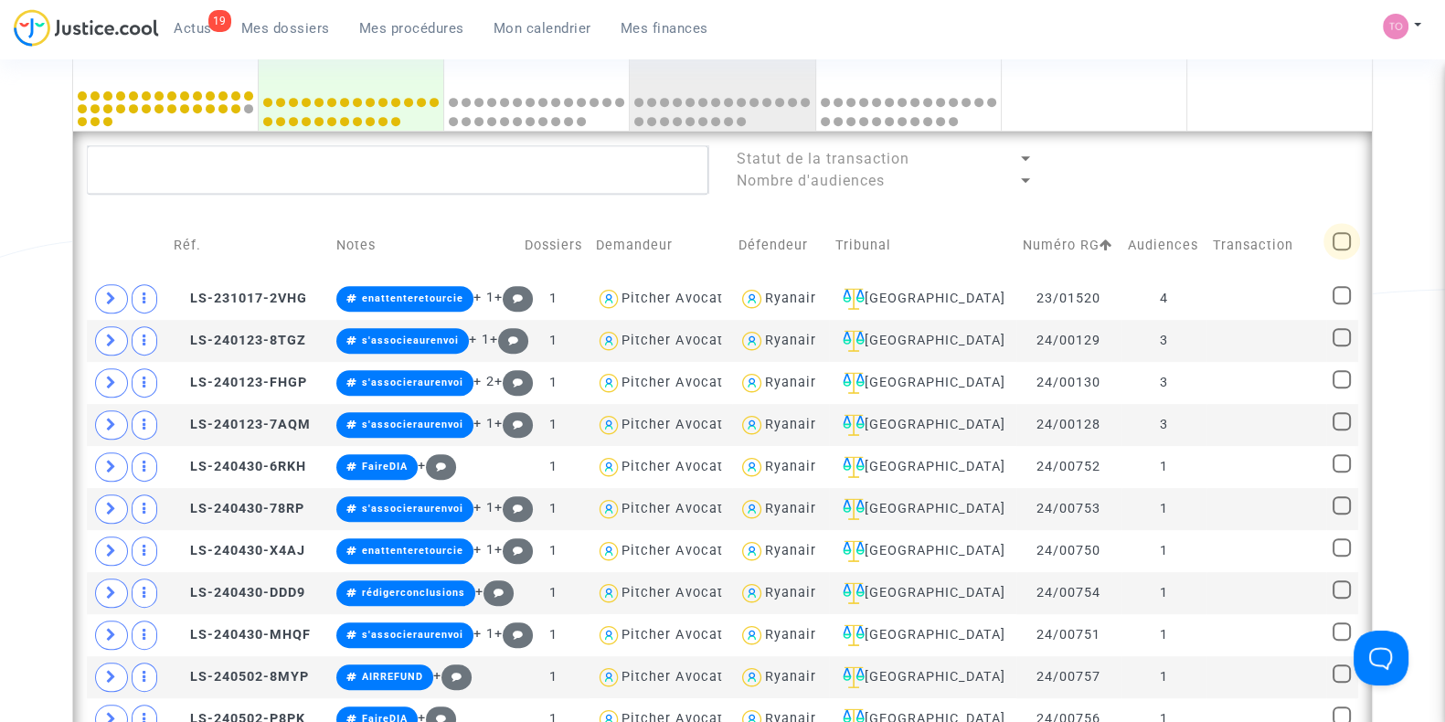
checkbox input "true"
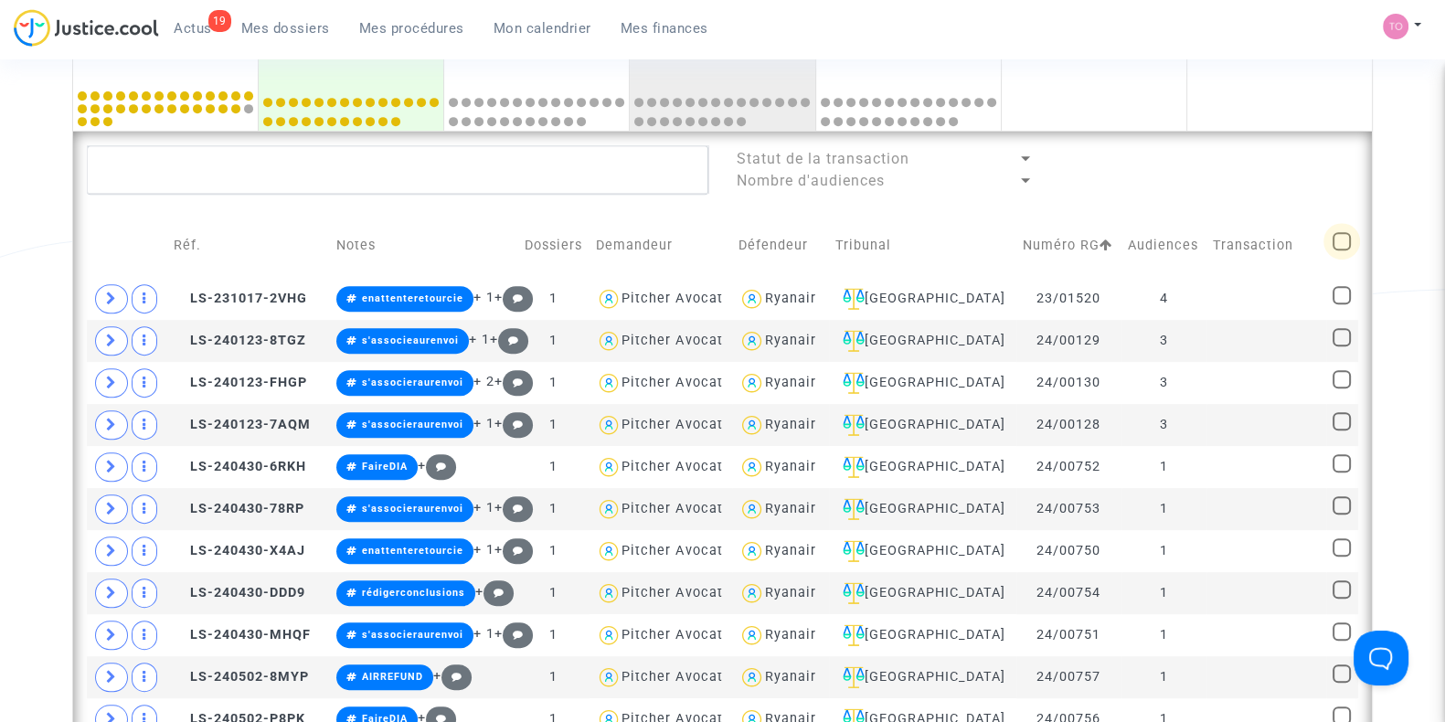
checkbox input "true"
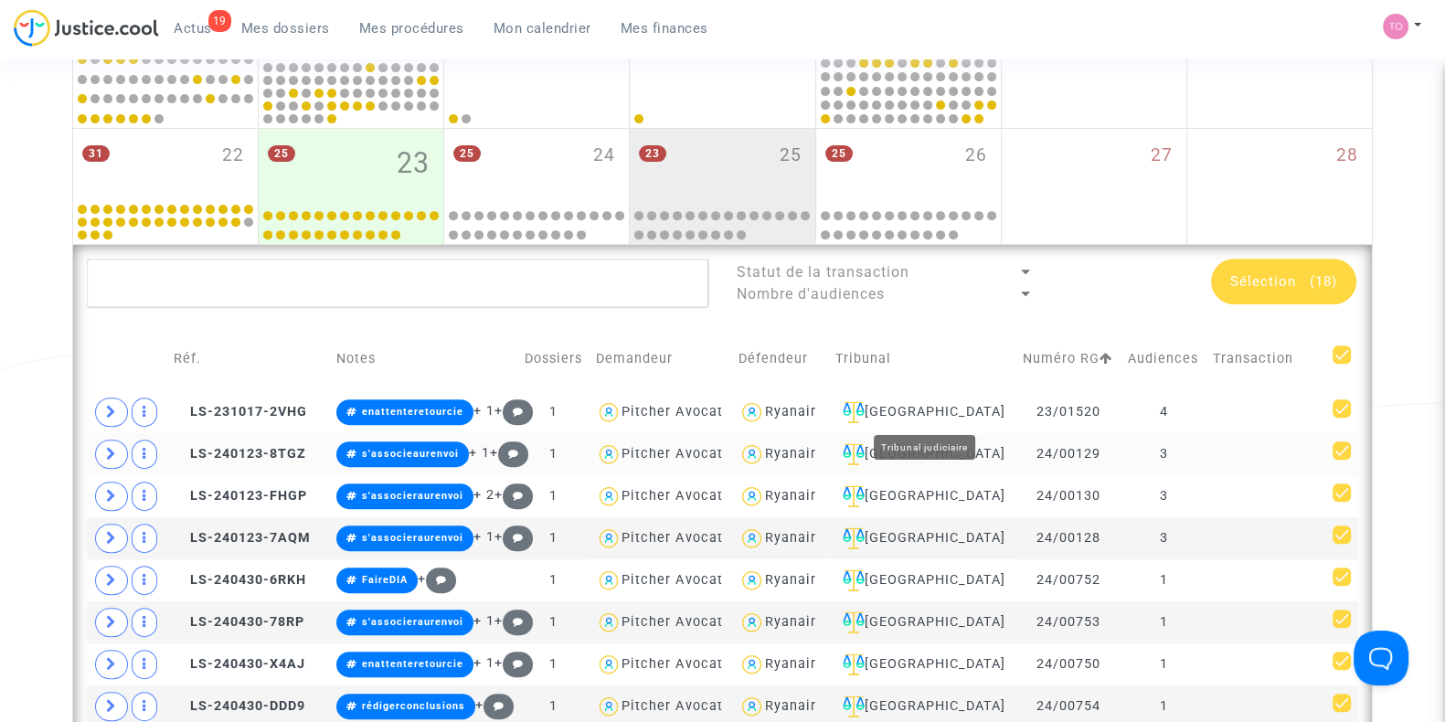
scroll to position [913, 0]
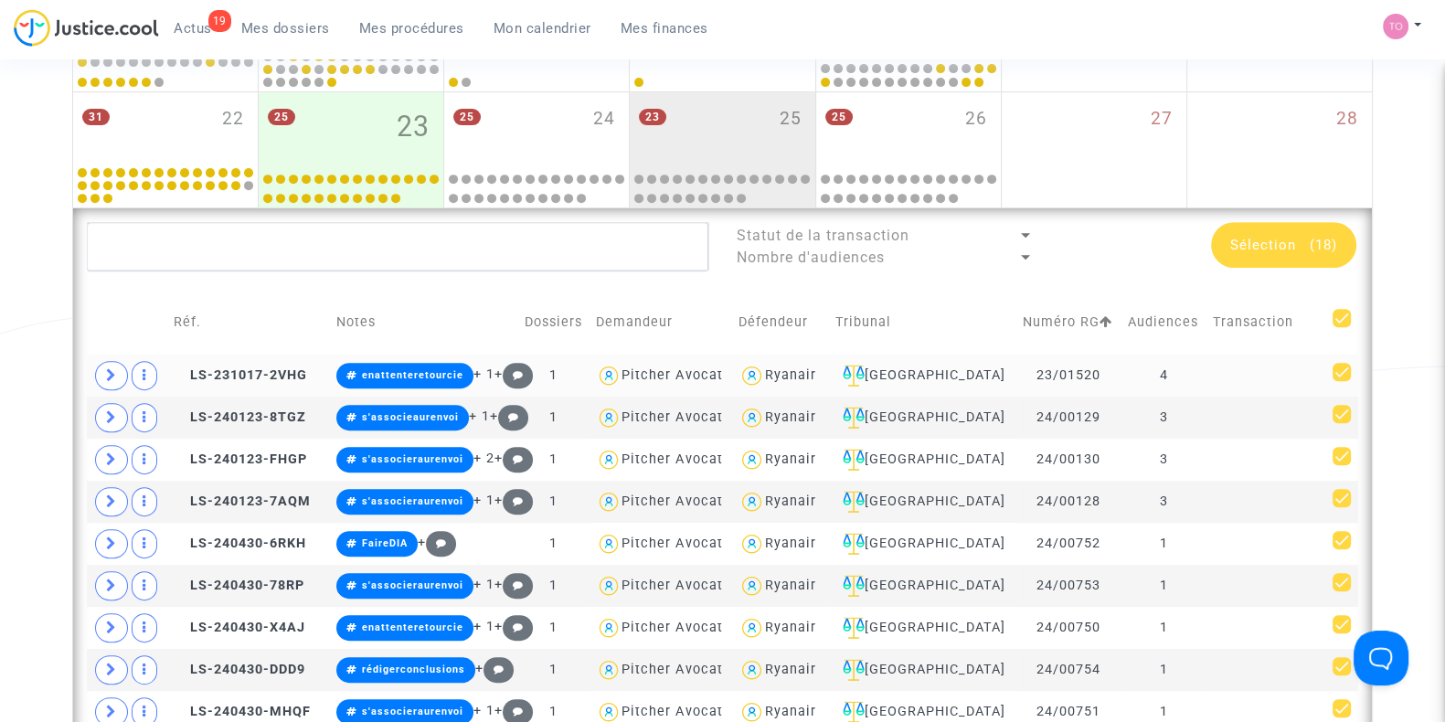
click at [816, 368] on div "Ryanair" at bounding box center [790, 375] width 51 height 16
type textarea "@Ryanair"
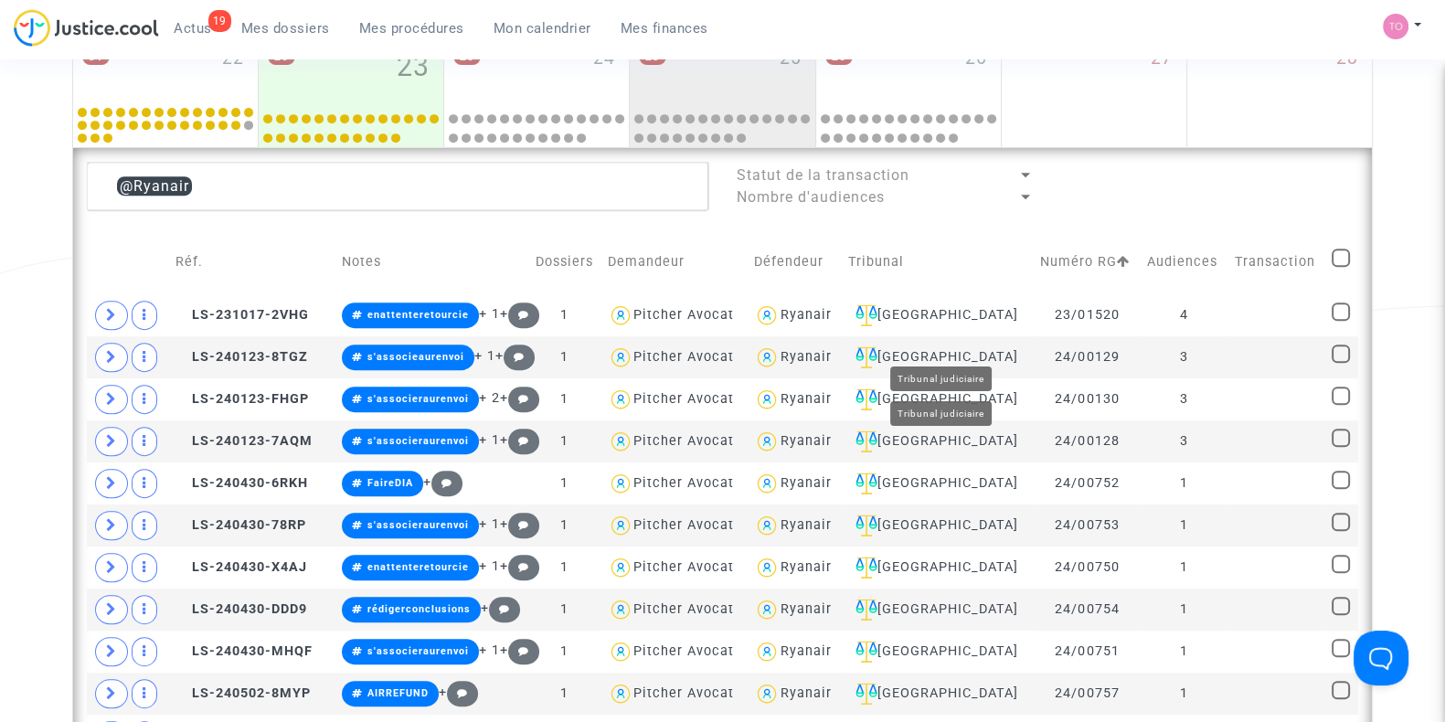
scroll to position [951, 0]
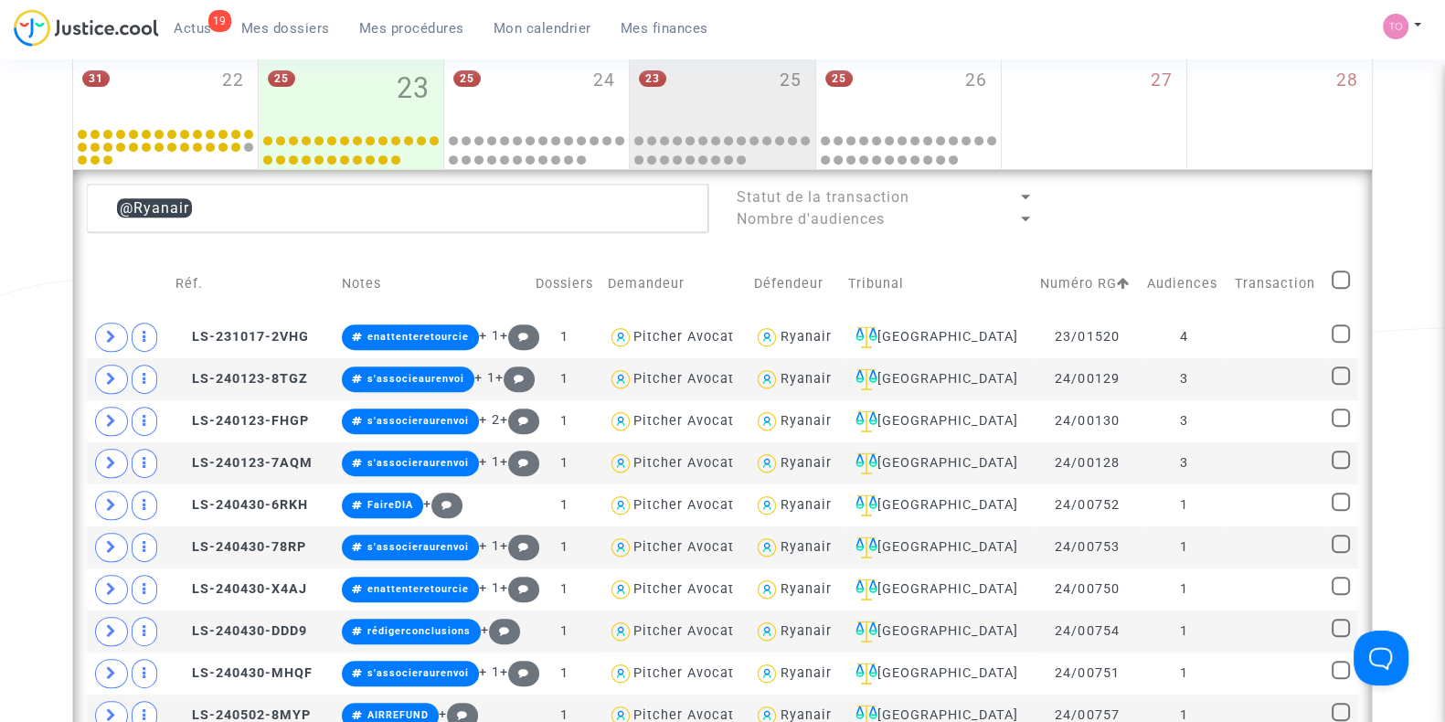
click at [1334, 283] on span at bounding box center [1340, 279] width 18 height 18
click at [1340, 289] on input "checkbox" at bounding box center [1340, 289] width 1 height 1
checkbox input "true"
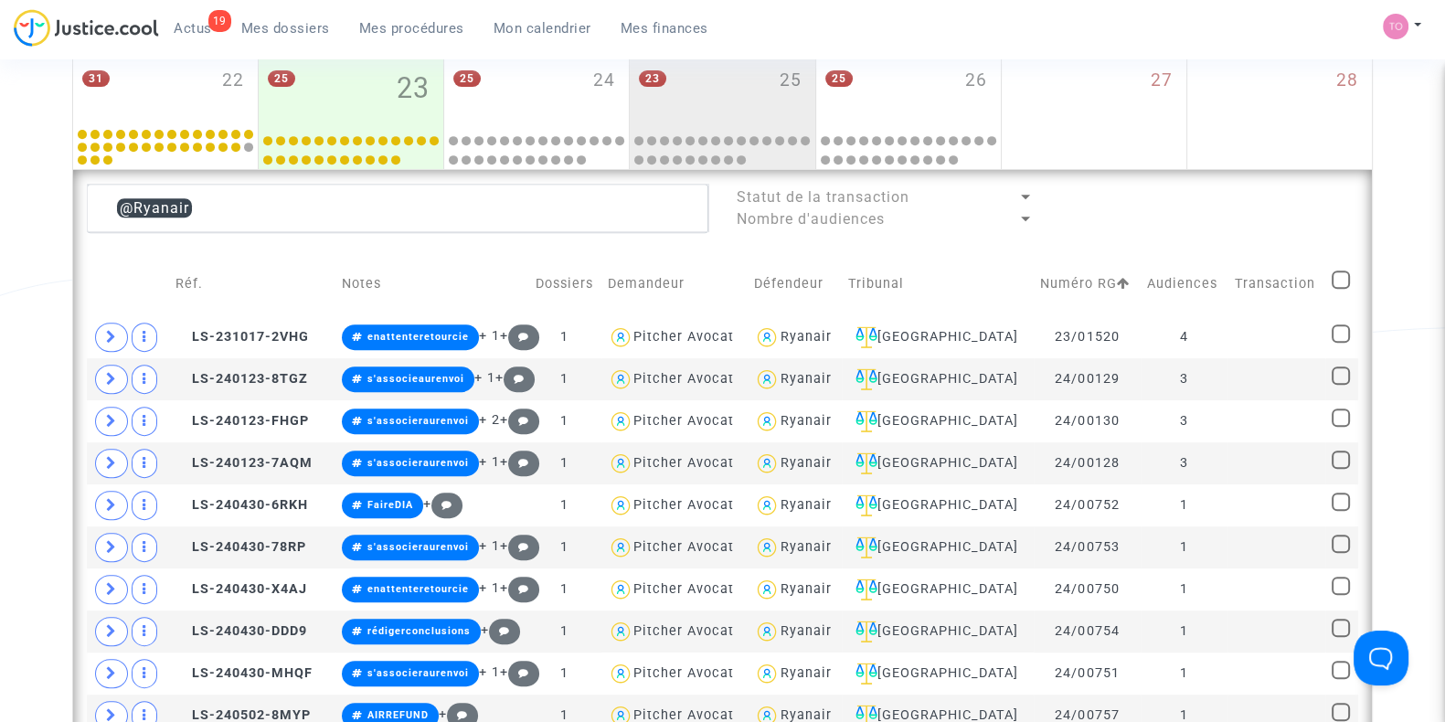
checkbox input "true"
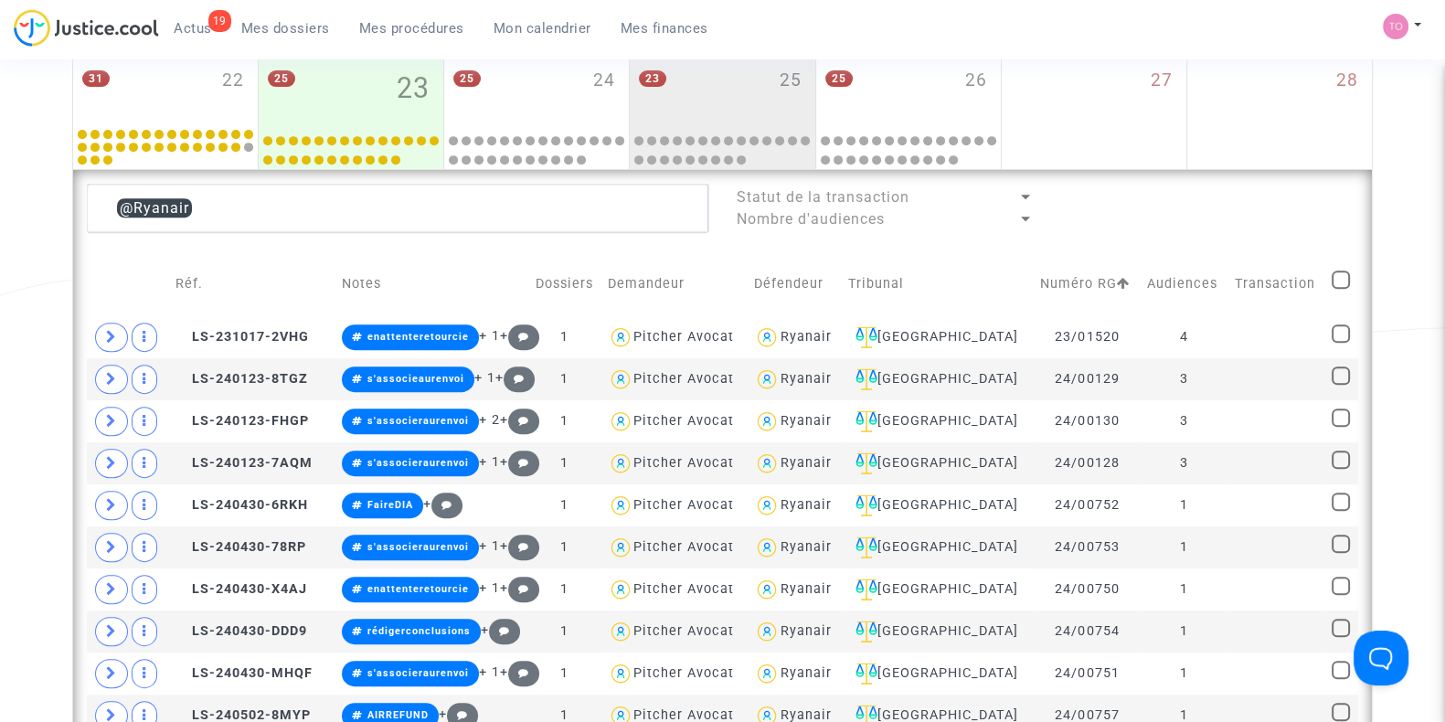
checkbox input "true"
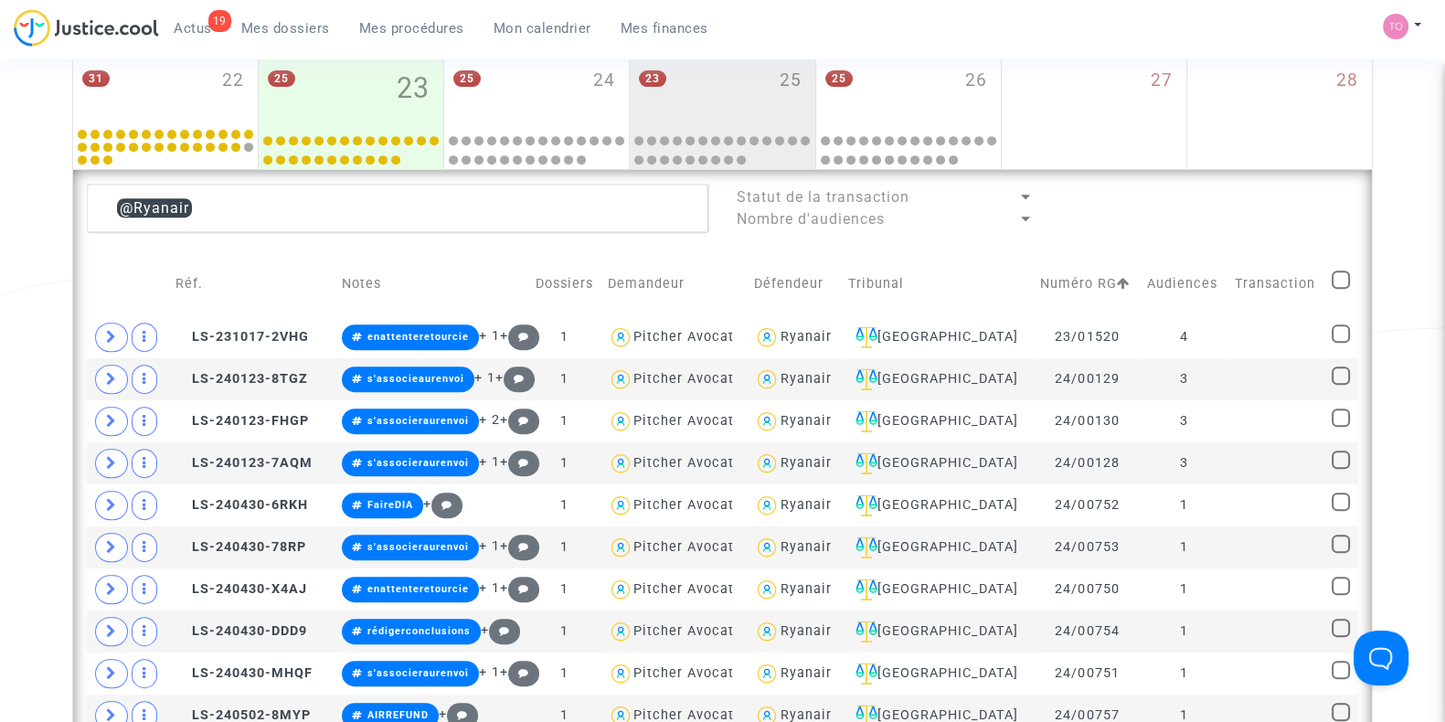
checkbox input "true"
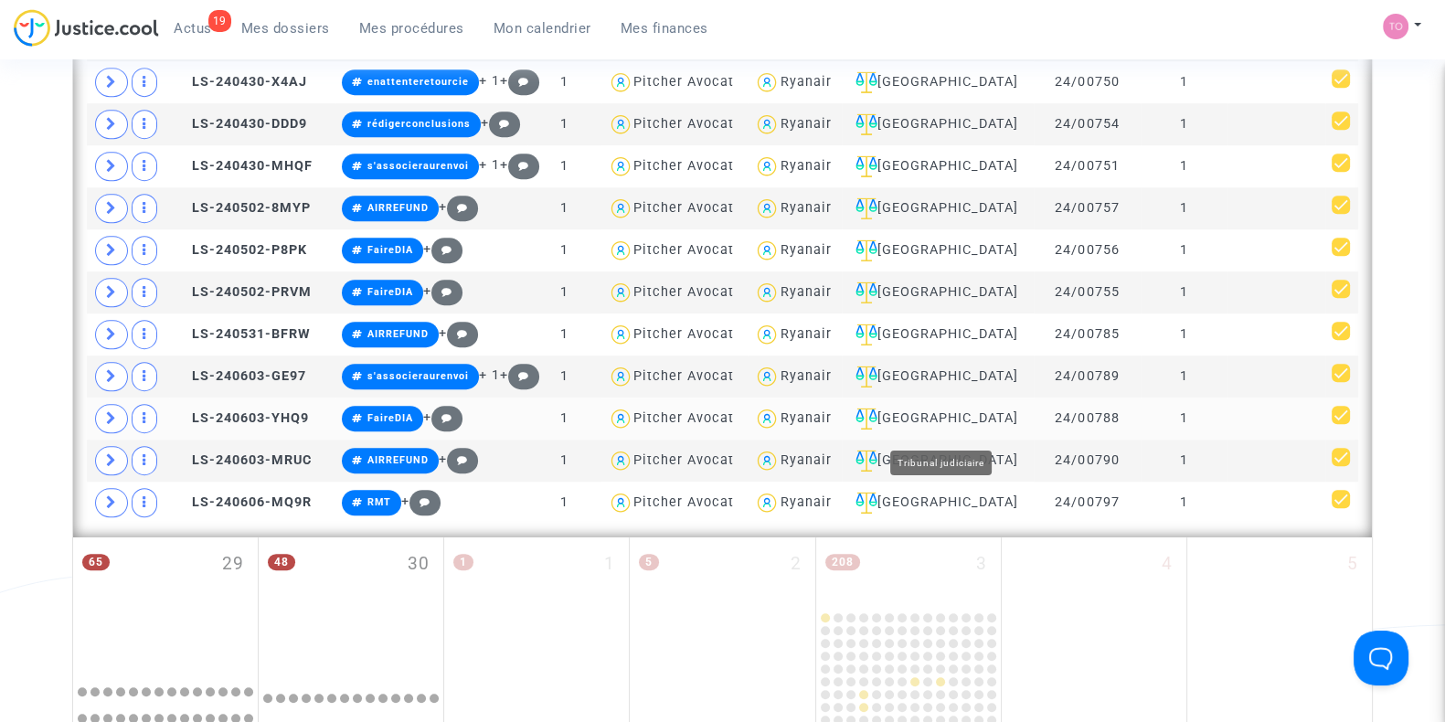
scroll to position [1447, 0]
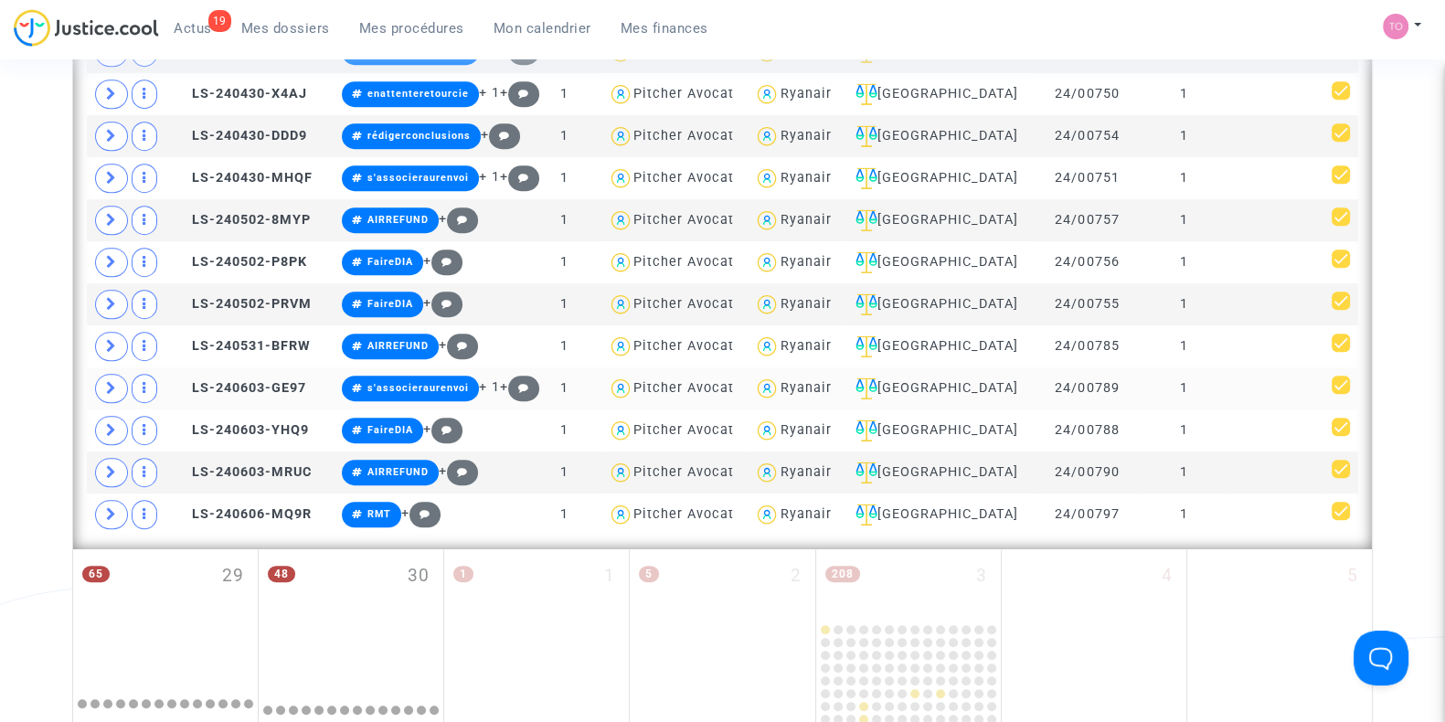
click at [831, 380] on div "Ryanair" at bounding box center [804, 388] width 51 height 16
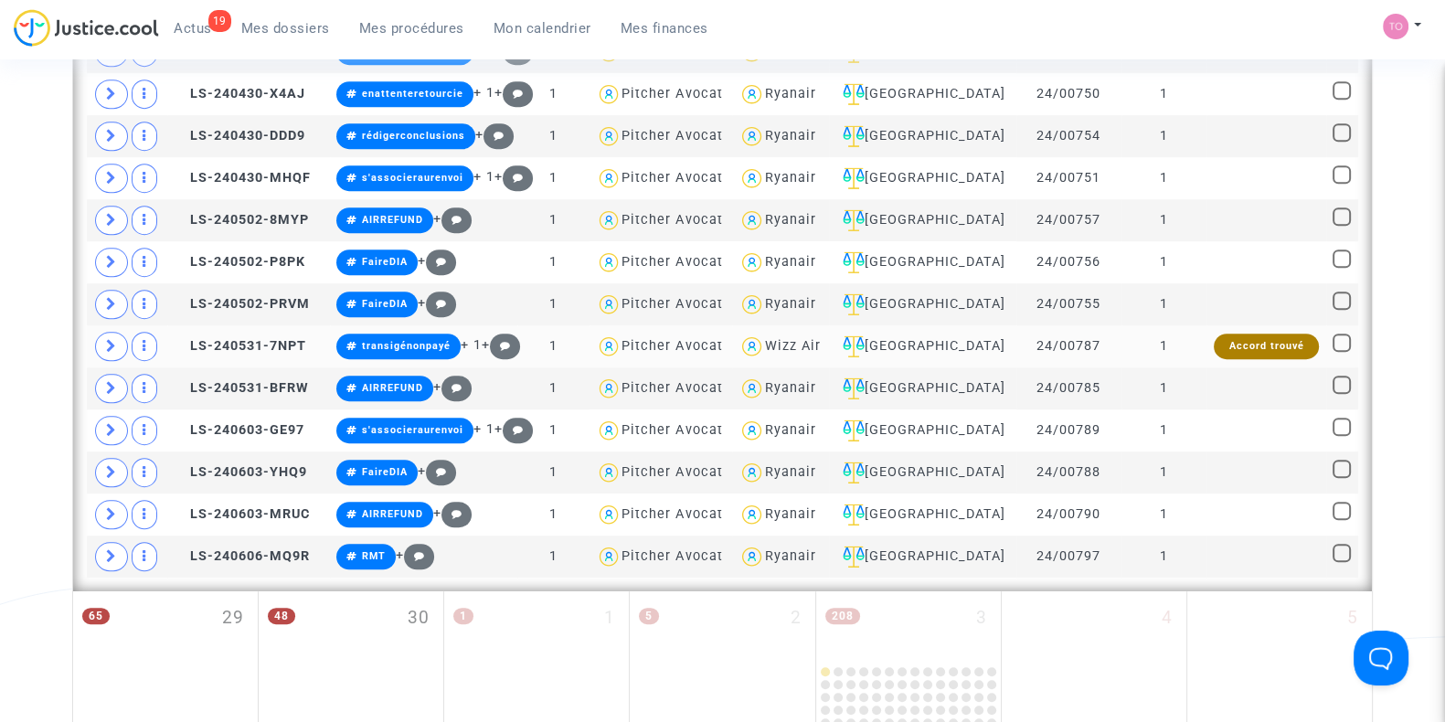
click at [818, 338] on div "Wizz Air" at bounding box center [793, 346] width 56 height 16
type textarea "@"Wizz Air""
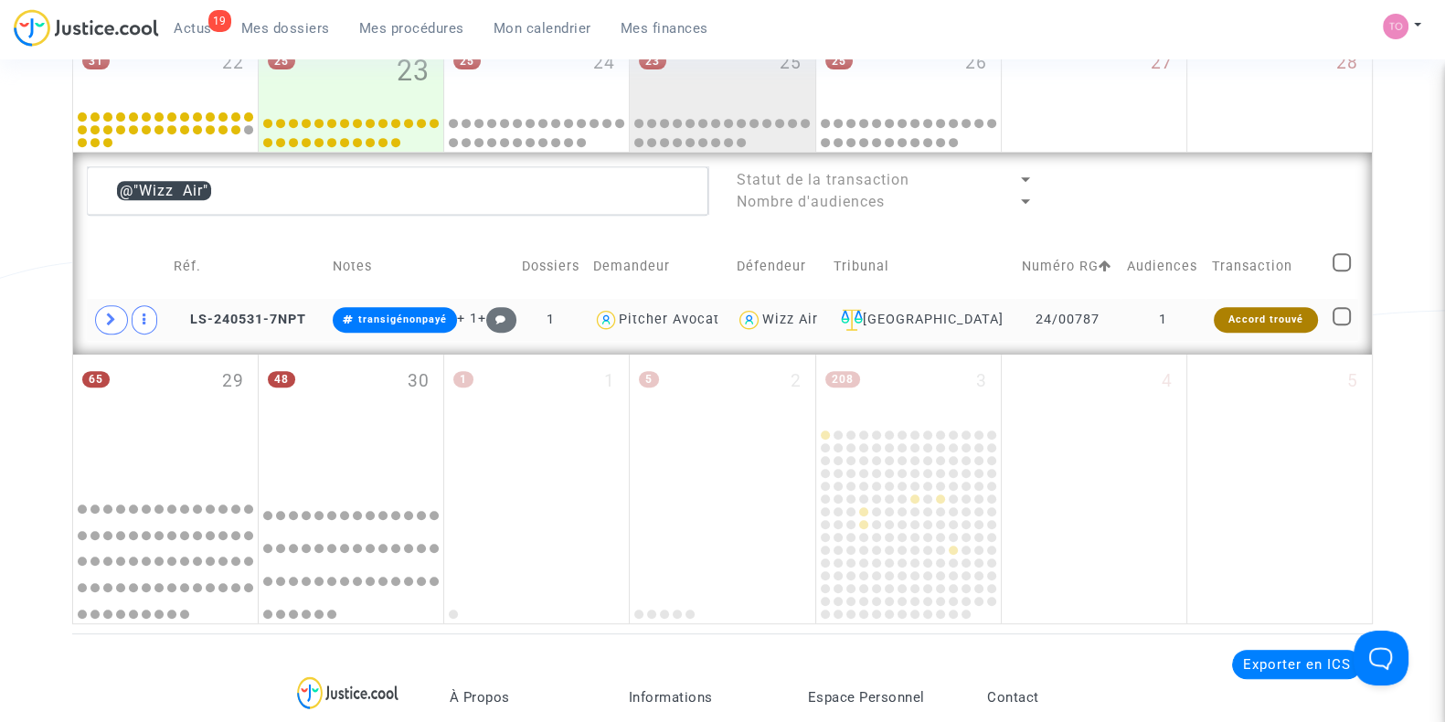
scroll to position [875, 0]
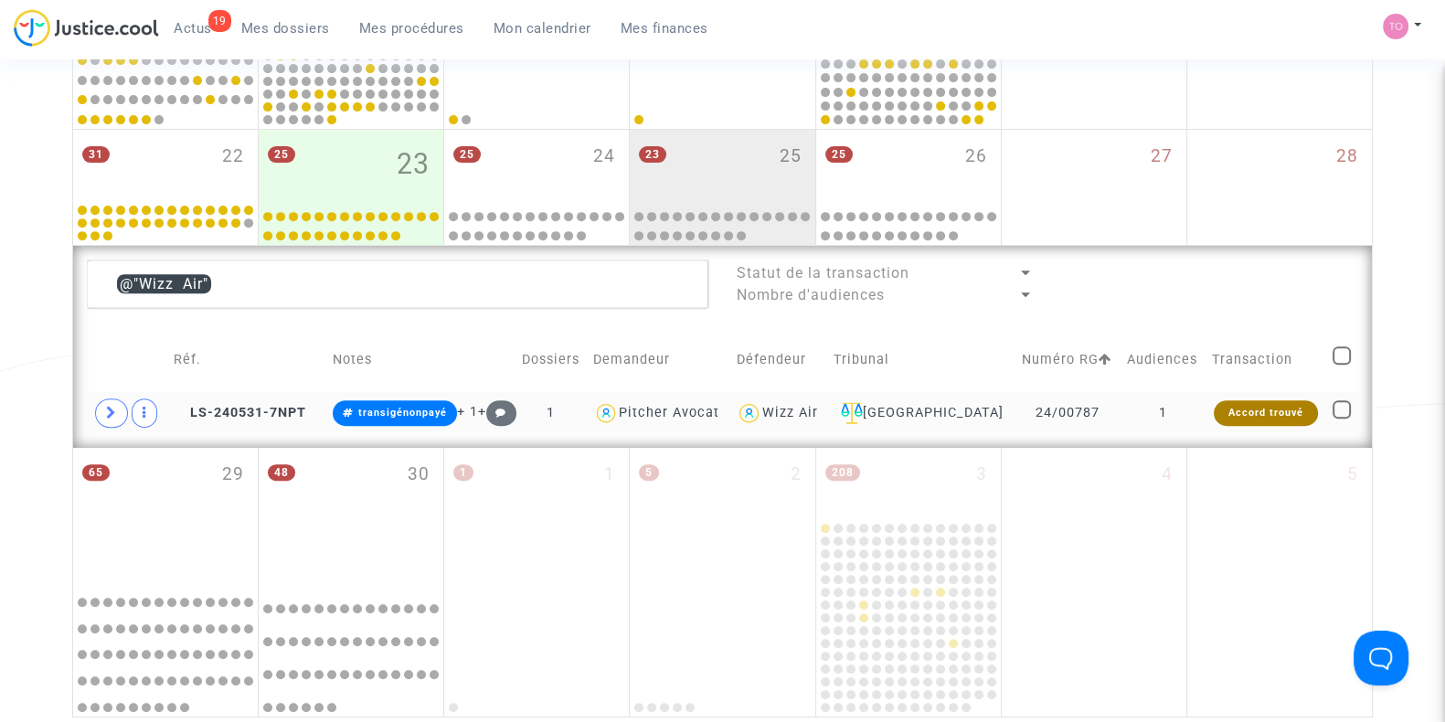
click at [762, 405] on img at bounding box center [749, 413] width 27 height 27
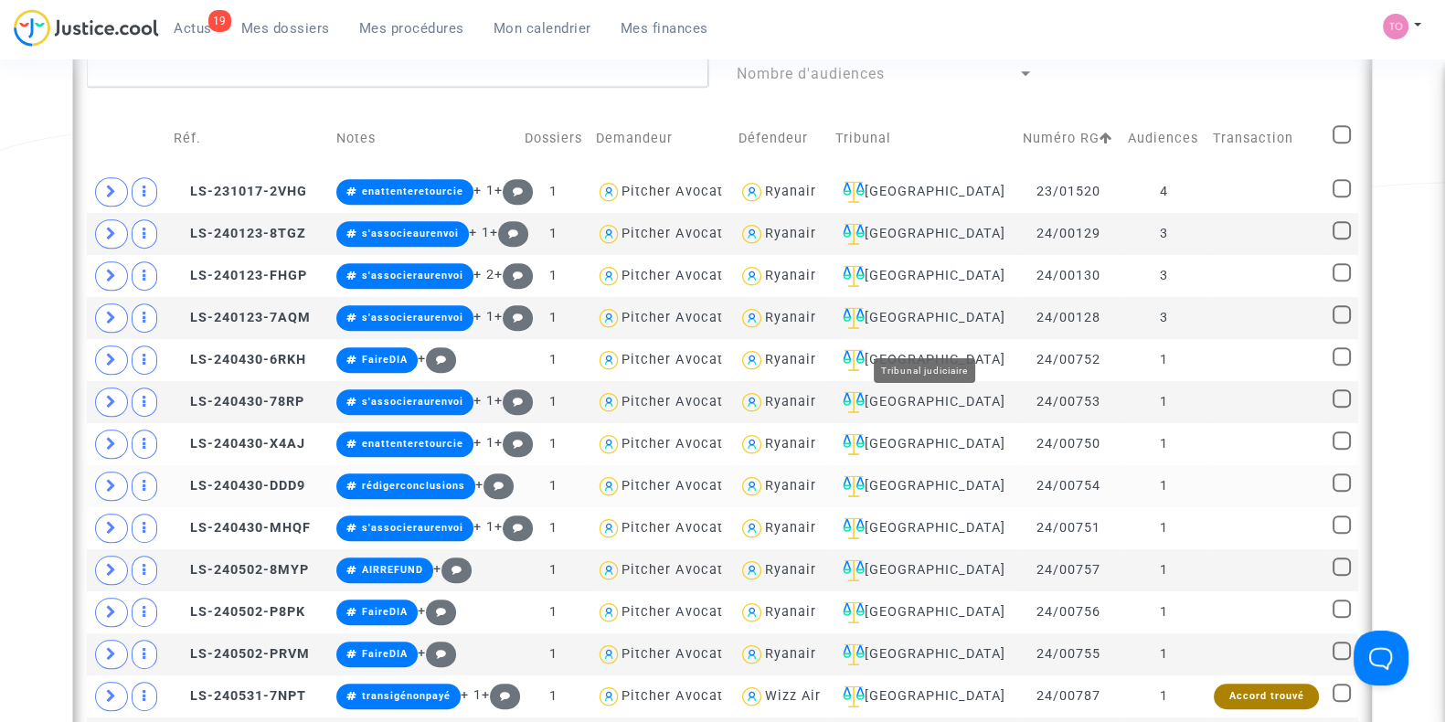
scroll to position [1180, 0]
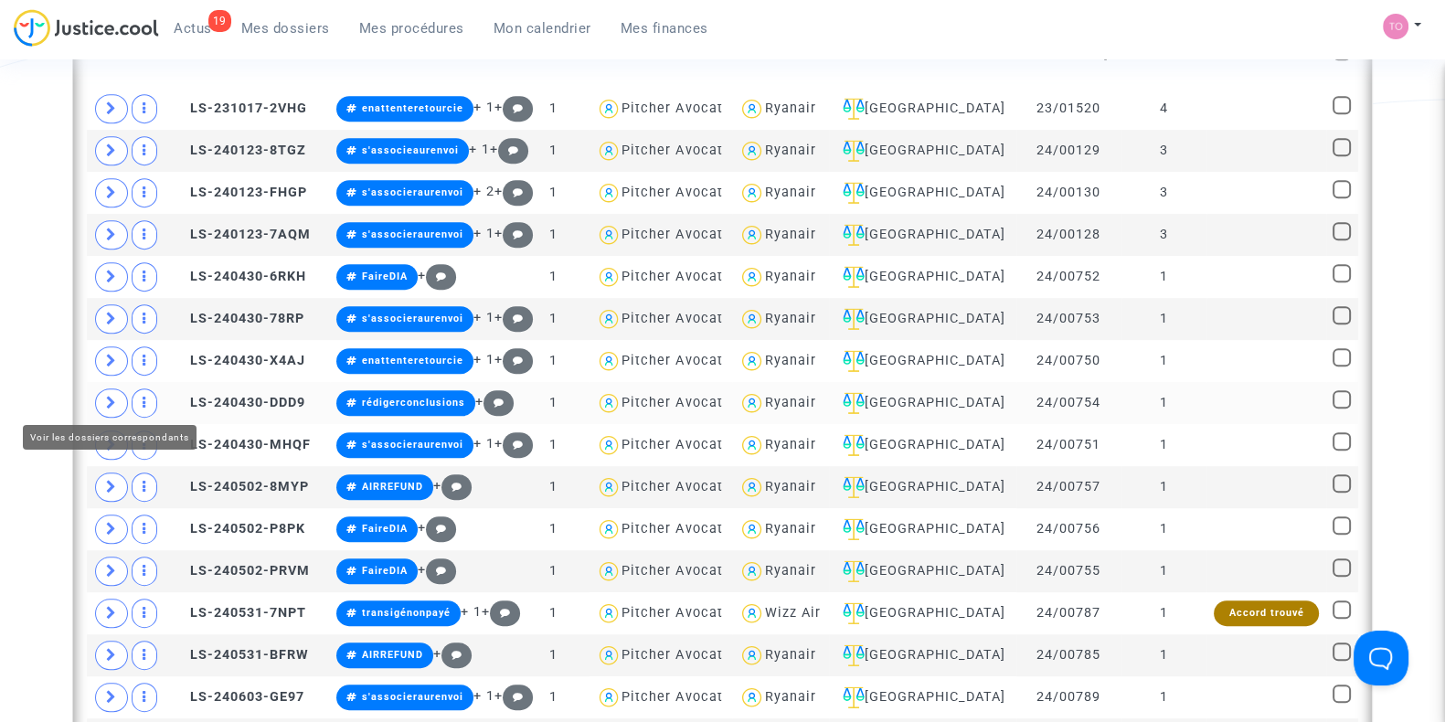
click at [101, 399] on span at bounding box center [111, 402] width 33 height 29
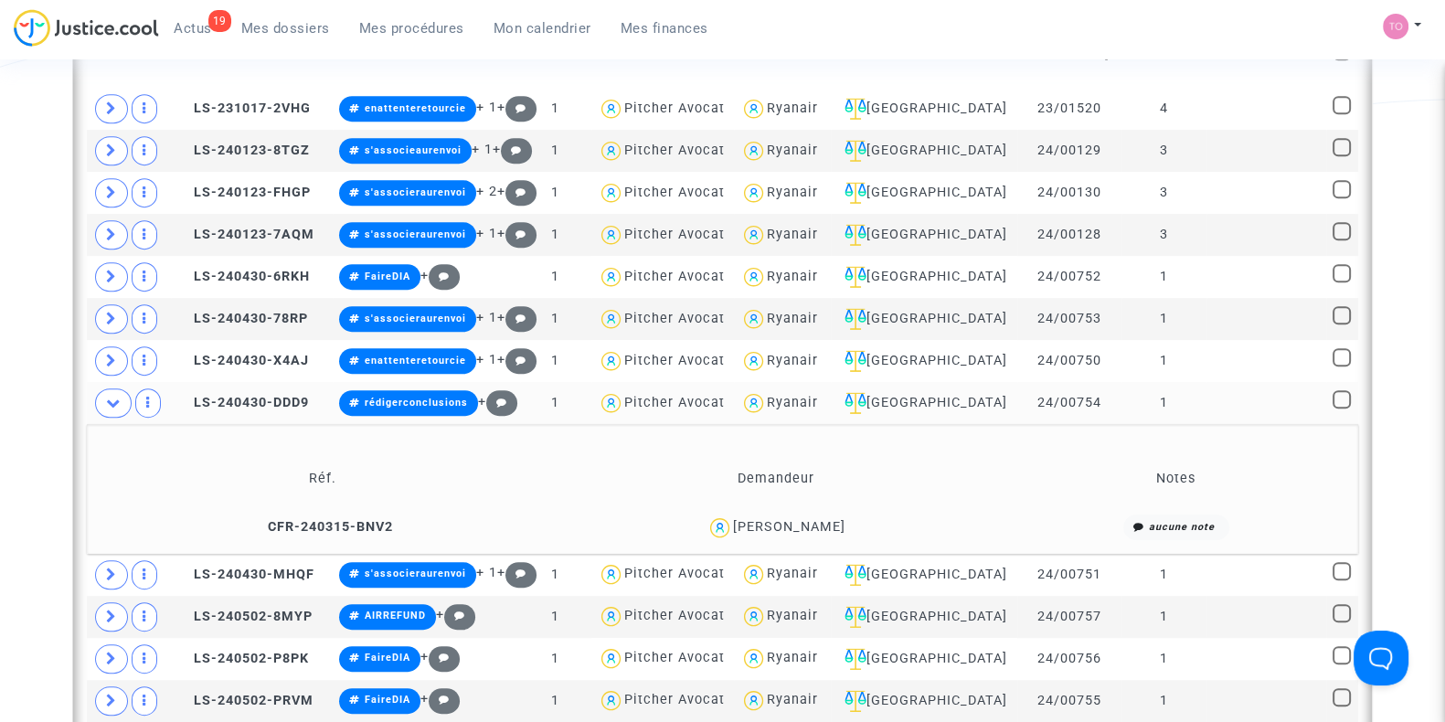
click at [827, 525] on div "[PERSON_NAME]" at bounding box center [789, 527] width 112 height 16
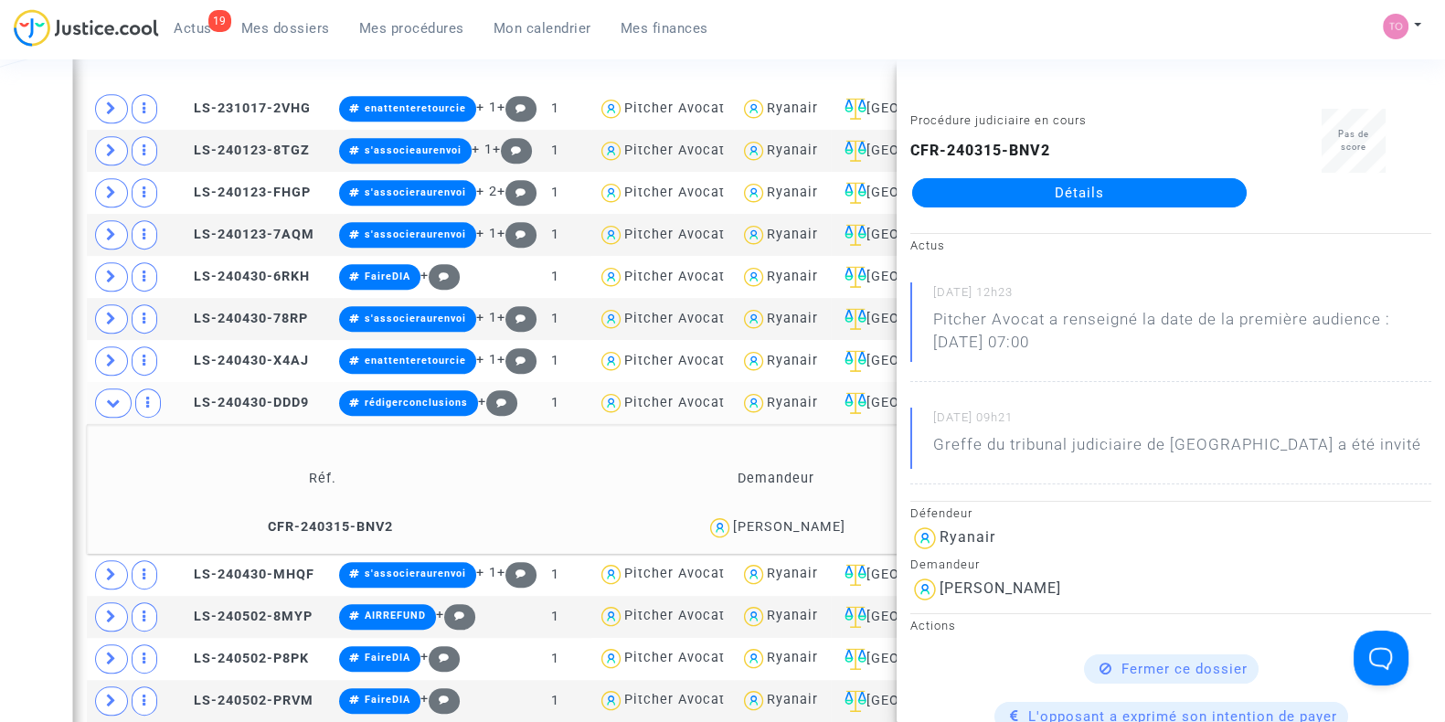
click at [11, 334] on div "Date de clôture d'instruction Date de conciliation Date d'audience Date de juge…" at bounding box center [722, 91] width 1445 height 2332
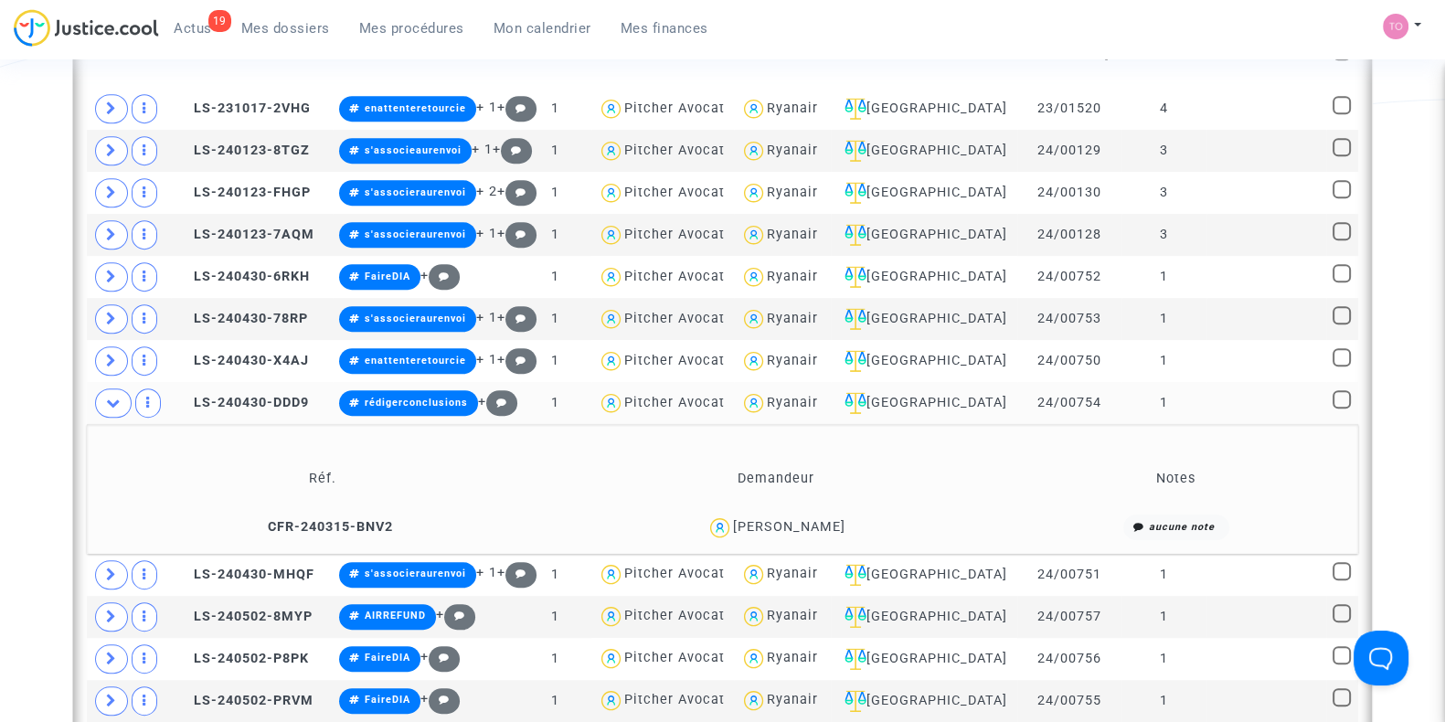
click at [818, 523] on div "[PERSON_NAME]" at bounding box center [789, 527] width 112 height 16
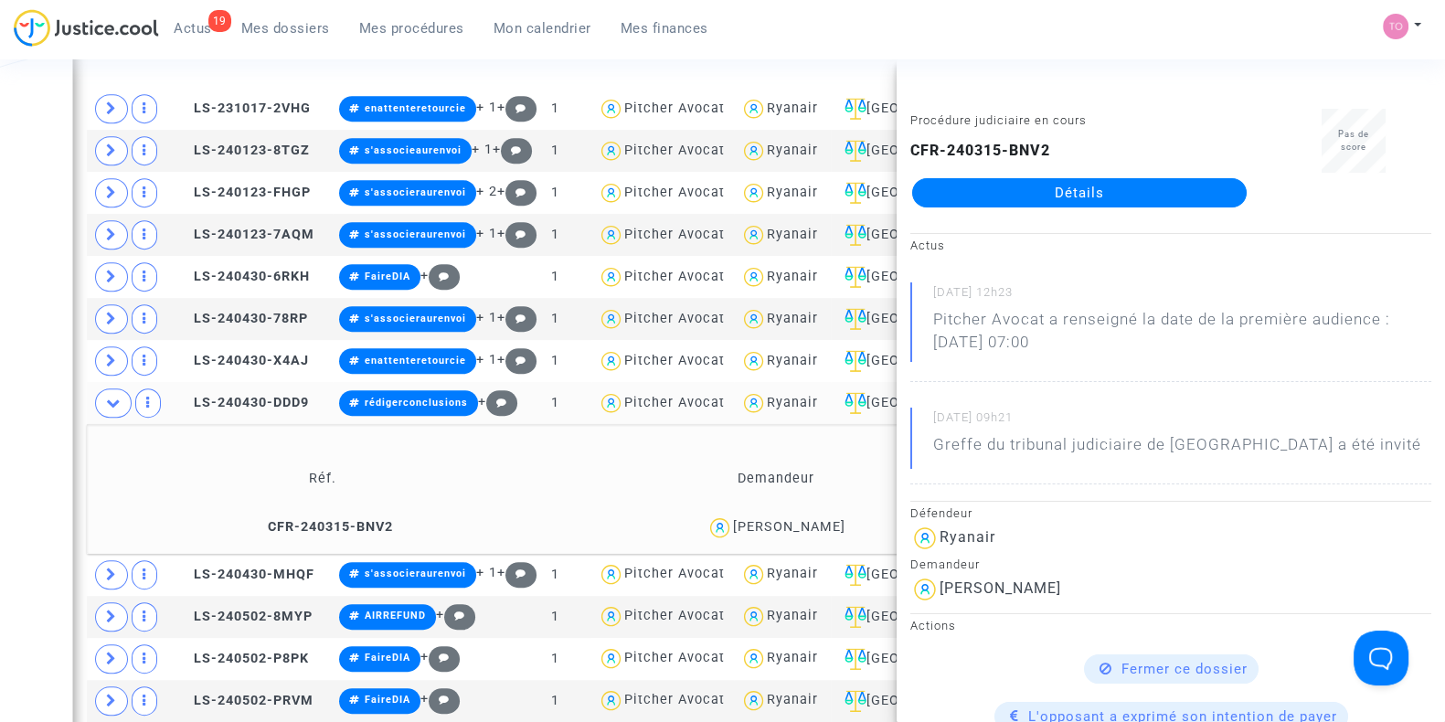
click at [0, 350] on div "Date de clôture d'instruction Date de conciliation Date d'audience Date de juge…" at bounding box center [722, 91] width 1445 height 2332
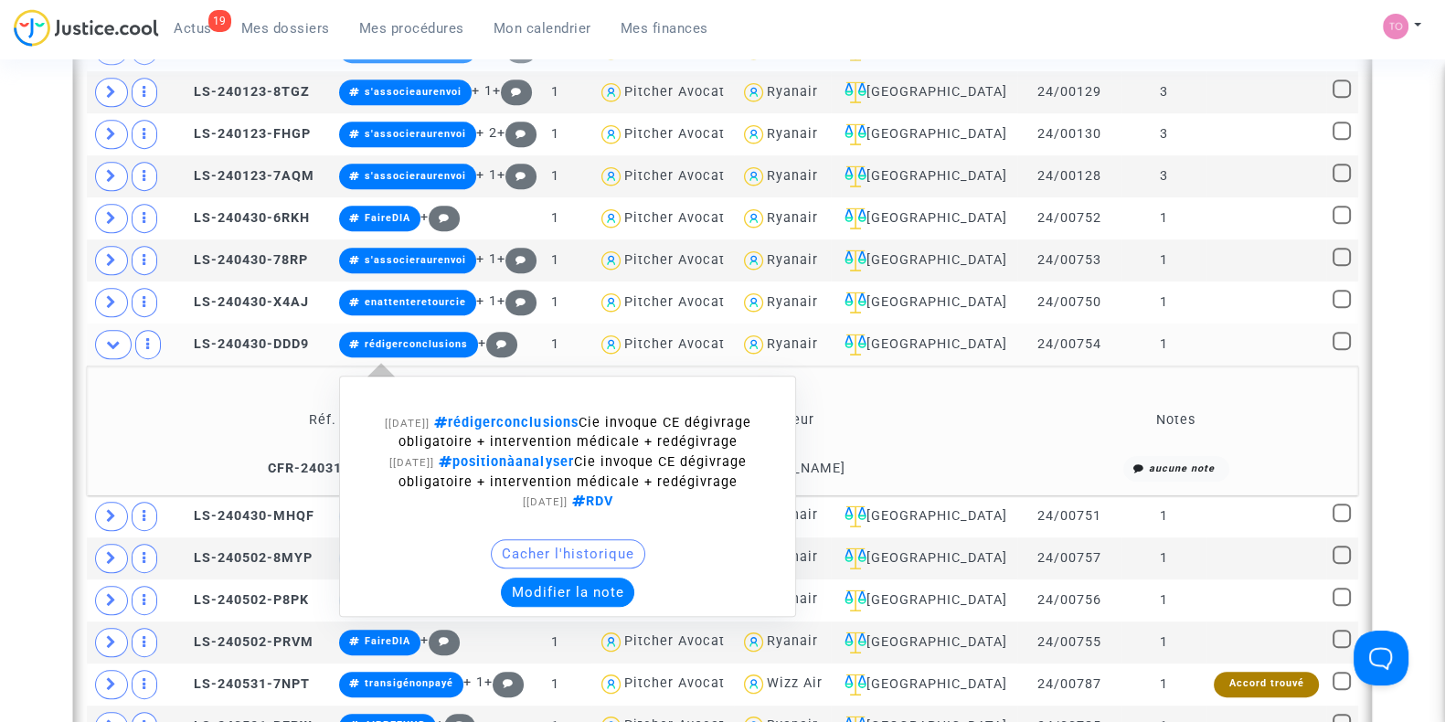
scroll to position [1256, 0]
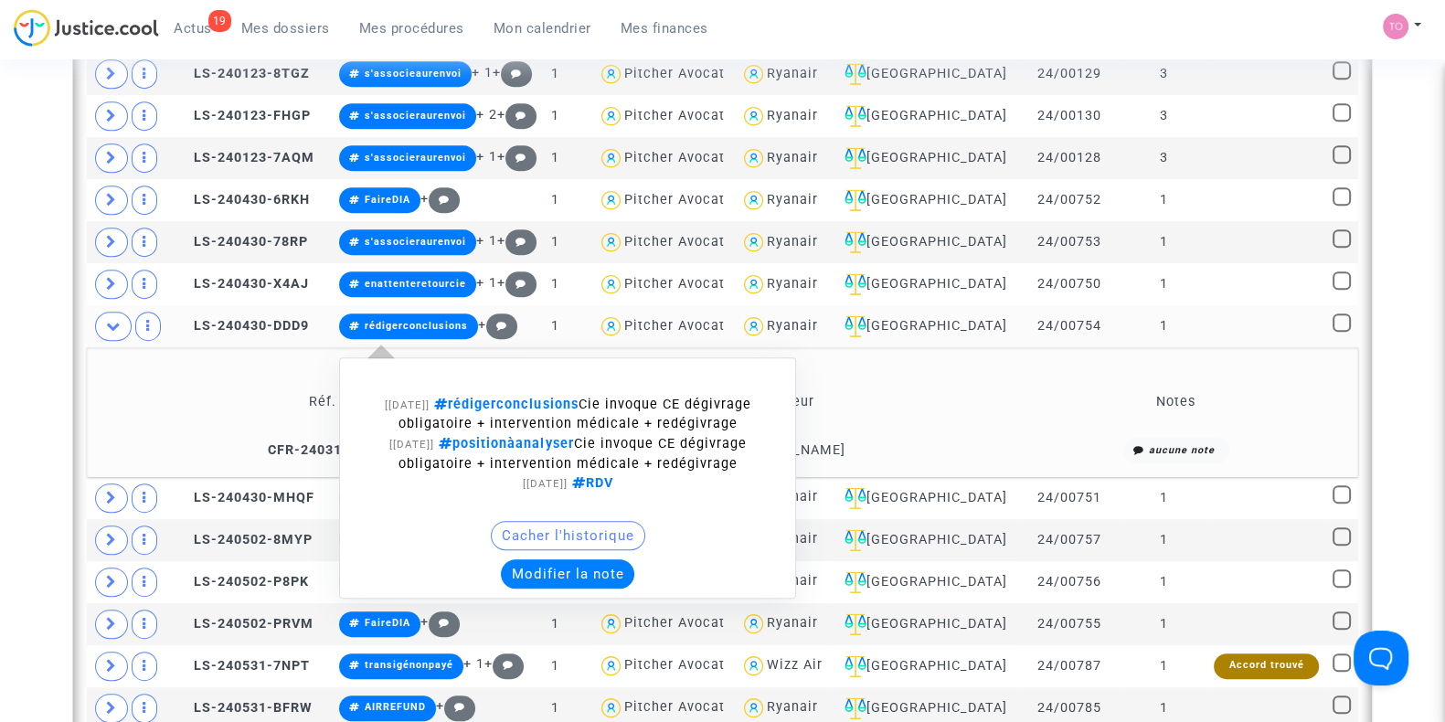
click at [571, 588] on button "Modifier la note" at bounding box center [567, 573] width 133 height 29
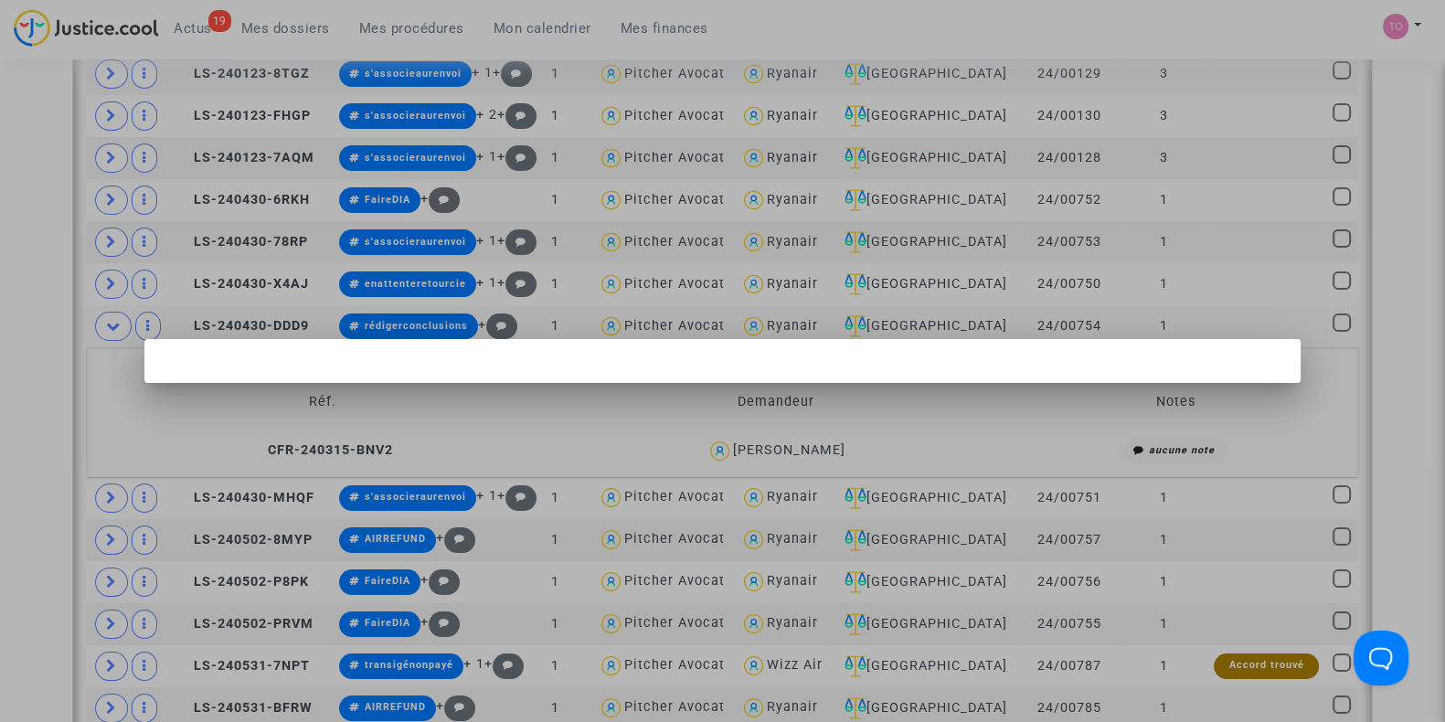
scroll to position [0, 0]
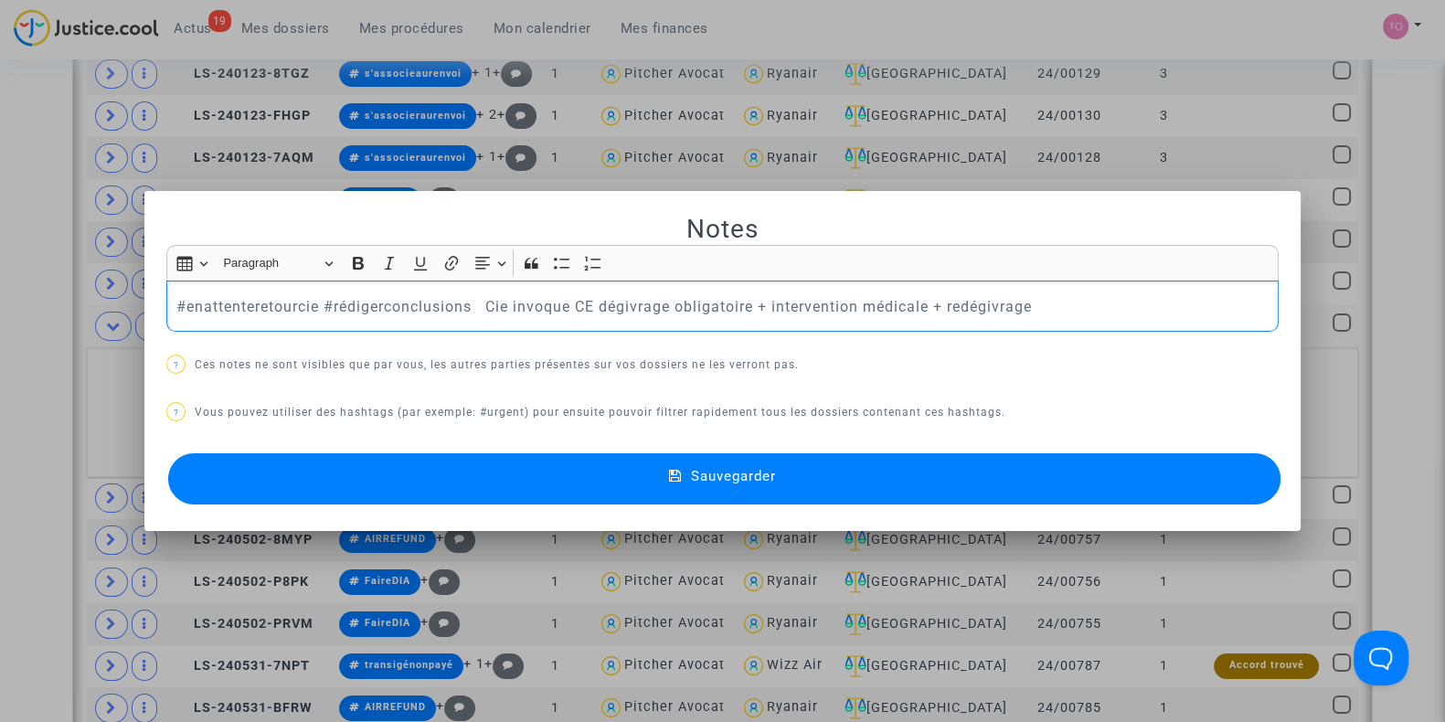
click at [417, 474] on button "Sauvegarder" at bounding box center [724, 478] width 1112 height 51
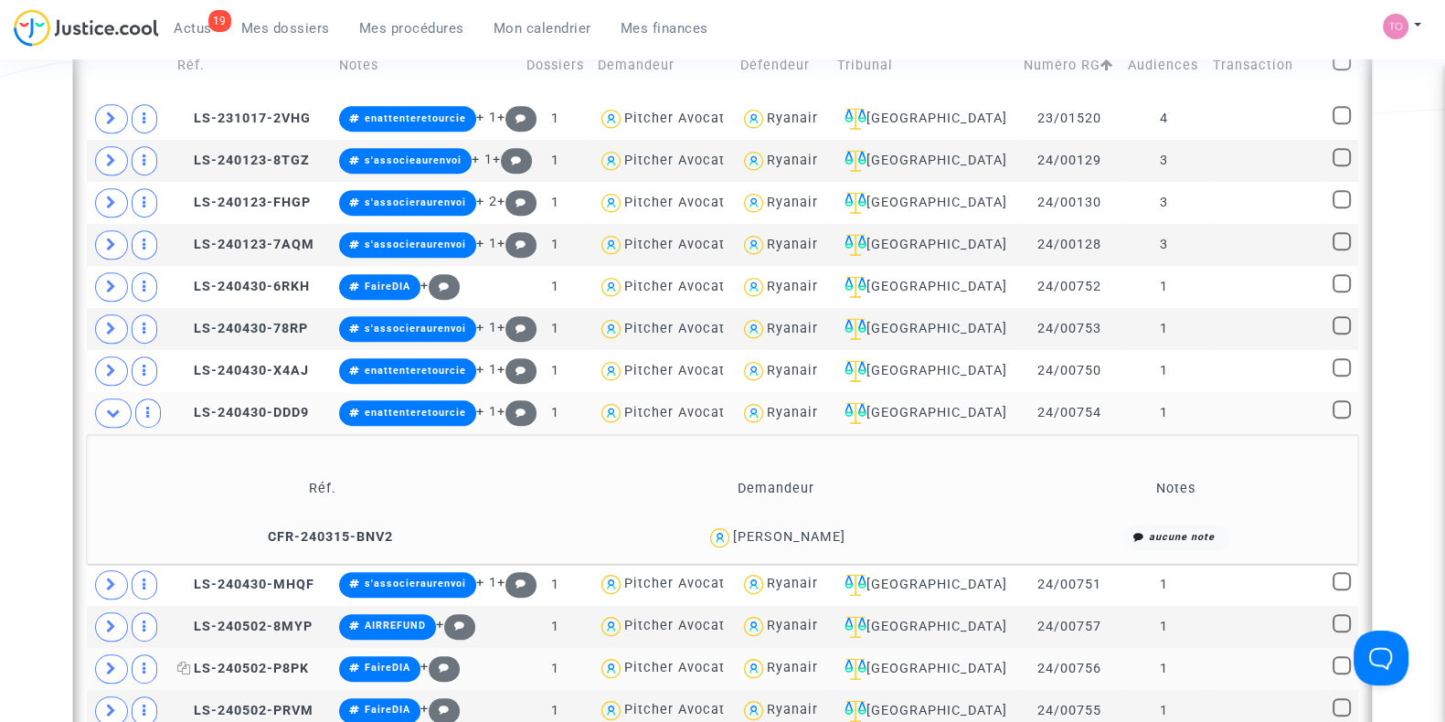
scroll to position [1142, 0]
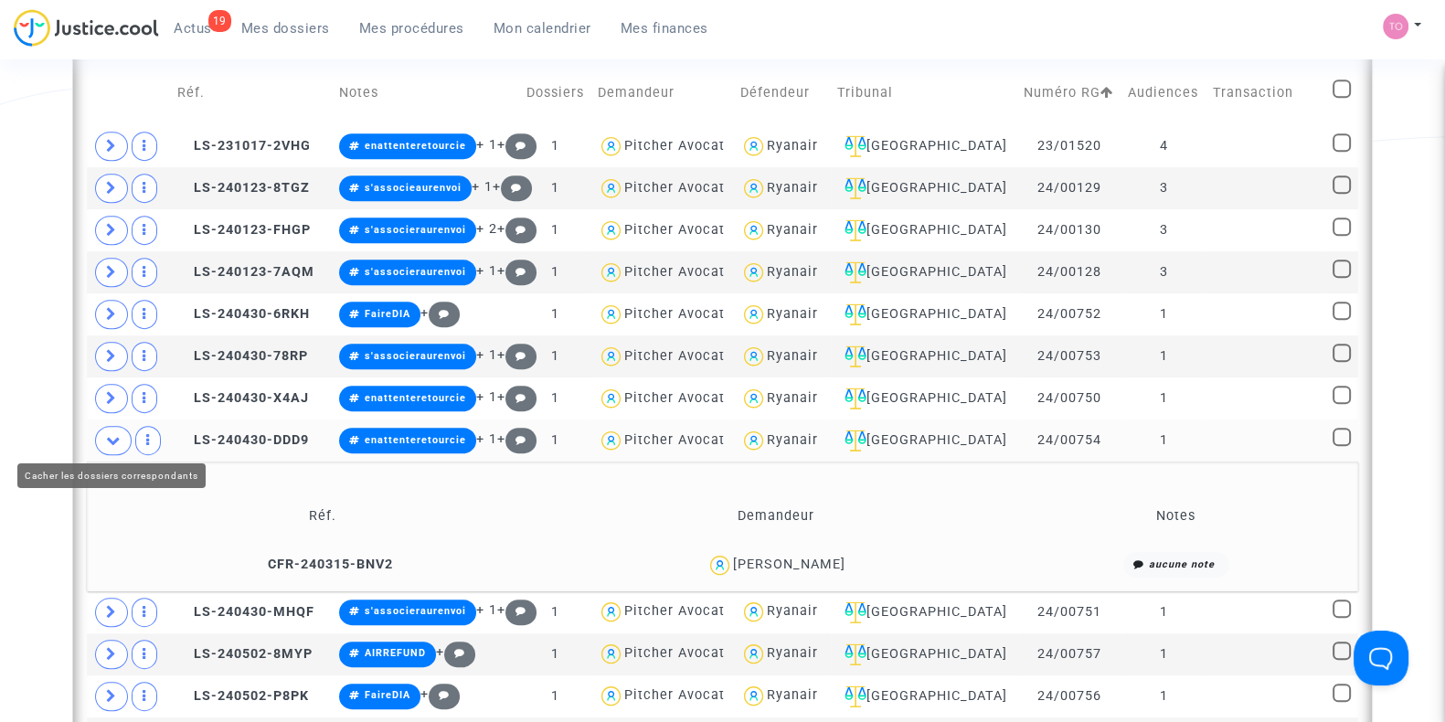
click at [123, 434] on span at bounding box center [113, 440] width 37 height 29
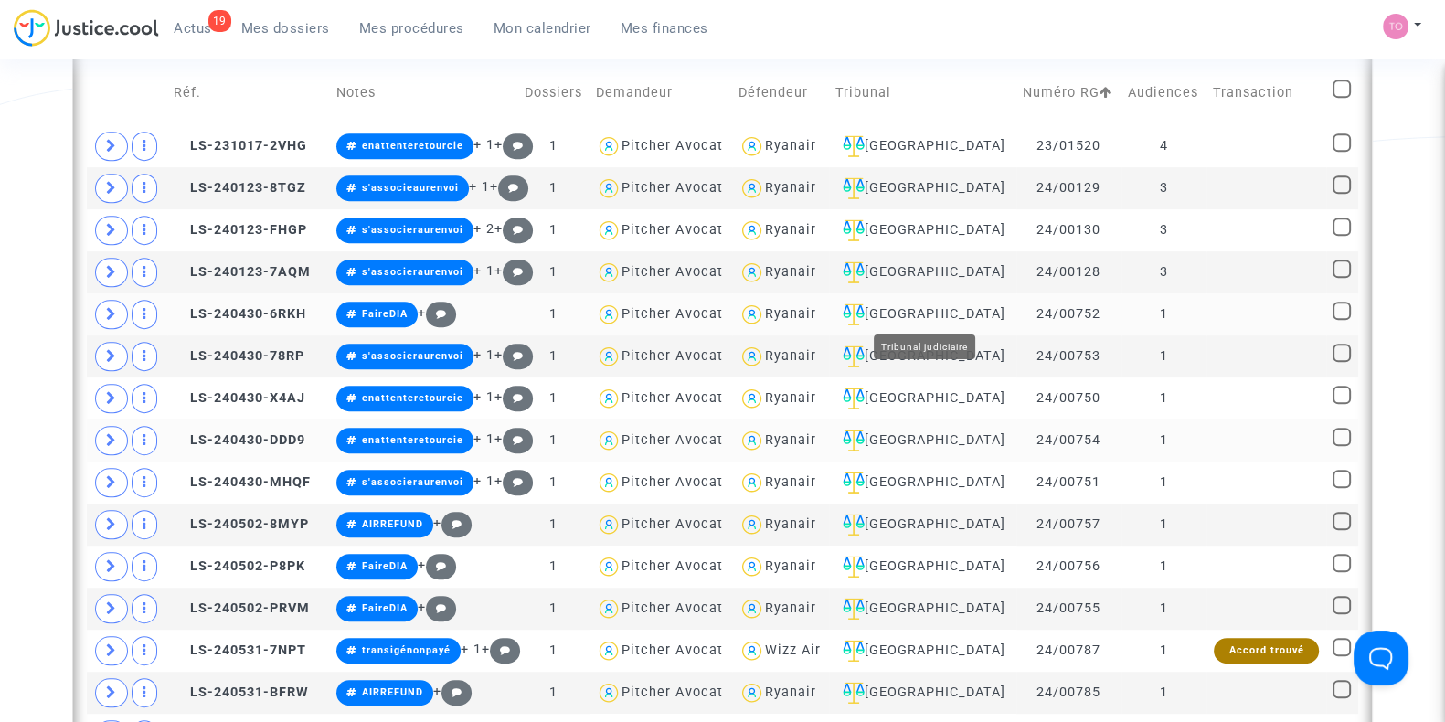
click at [932, 303] on div "[GEOGRAPHIC_DATA]" at bounding box center [922, 314] width 175 height 22
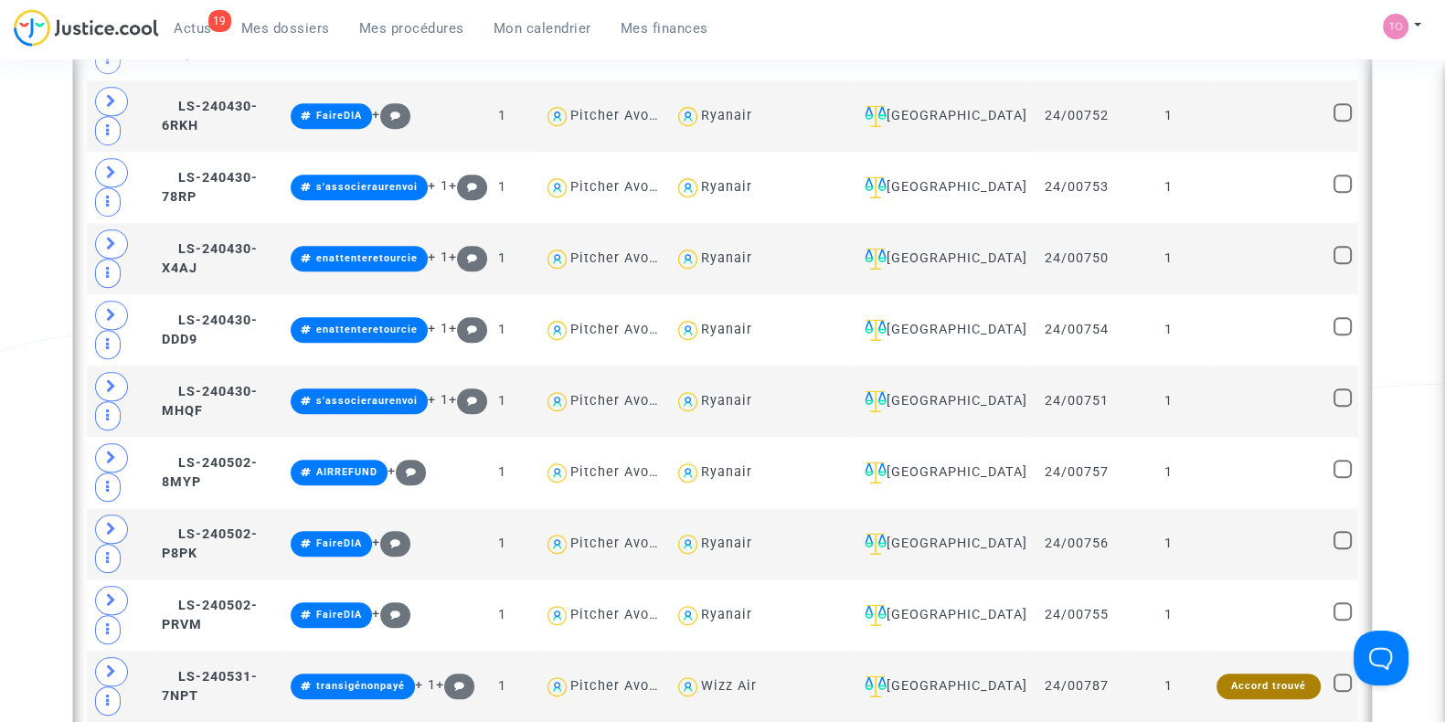
scroll to position [1789, 0]
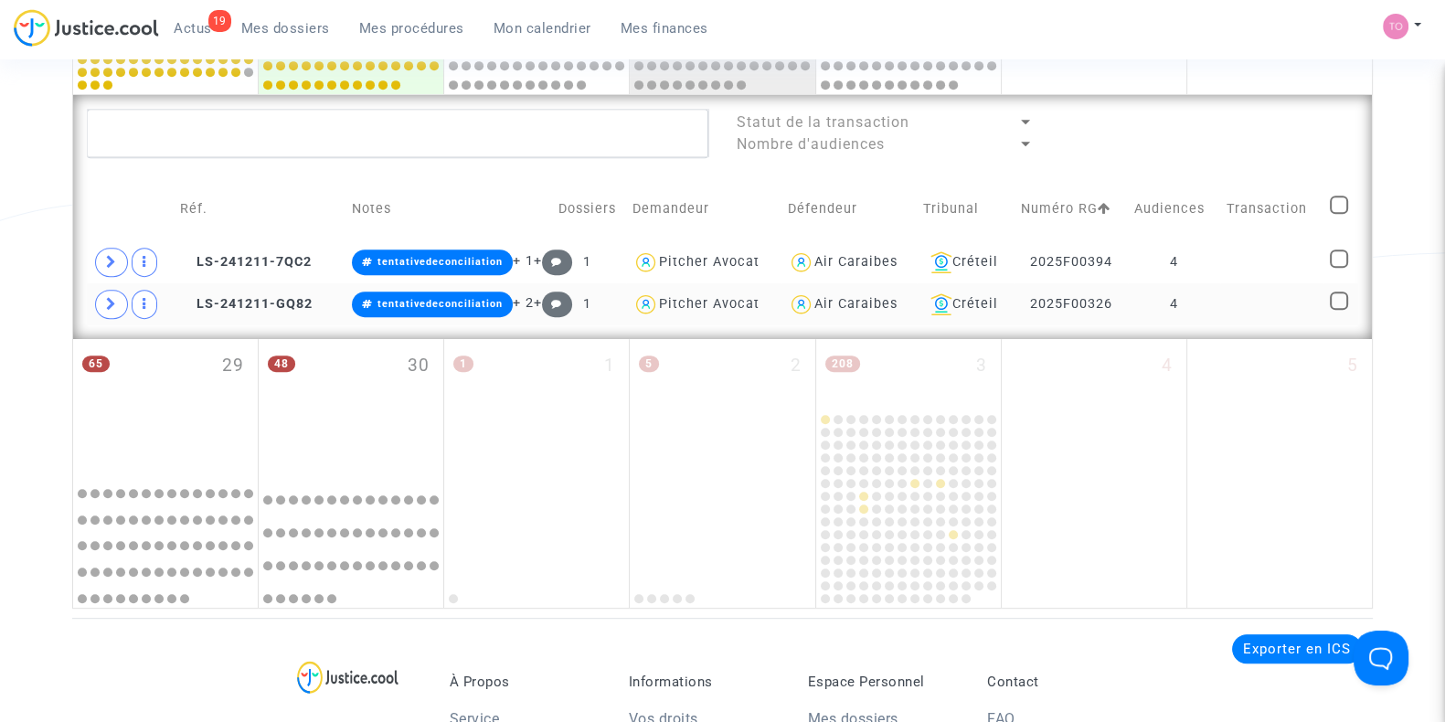
scroll to position [1025, 0]
click at [964, 254] on div "Créteil" at bounding box center [965, 263] width 85 height 22
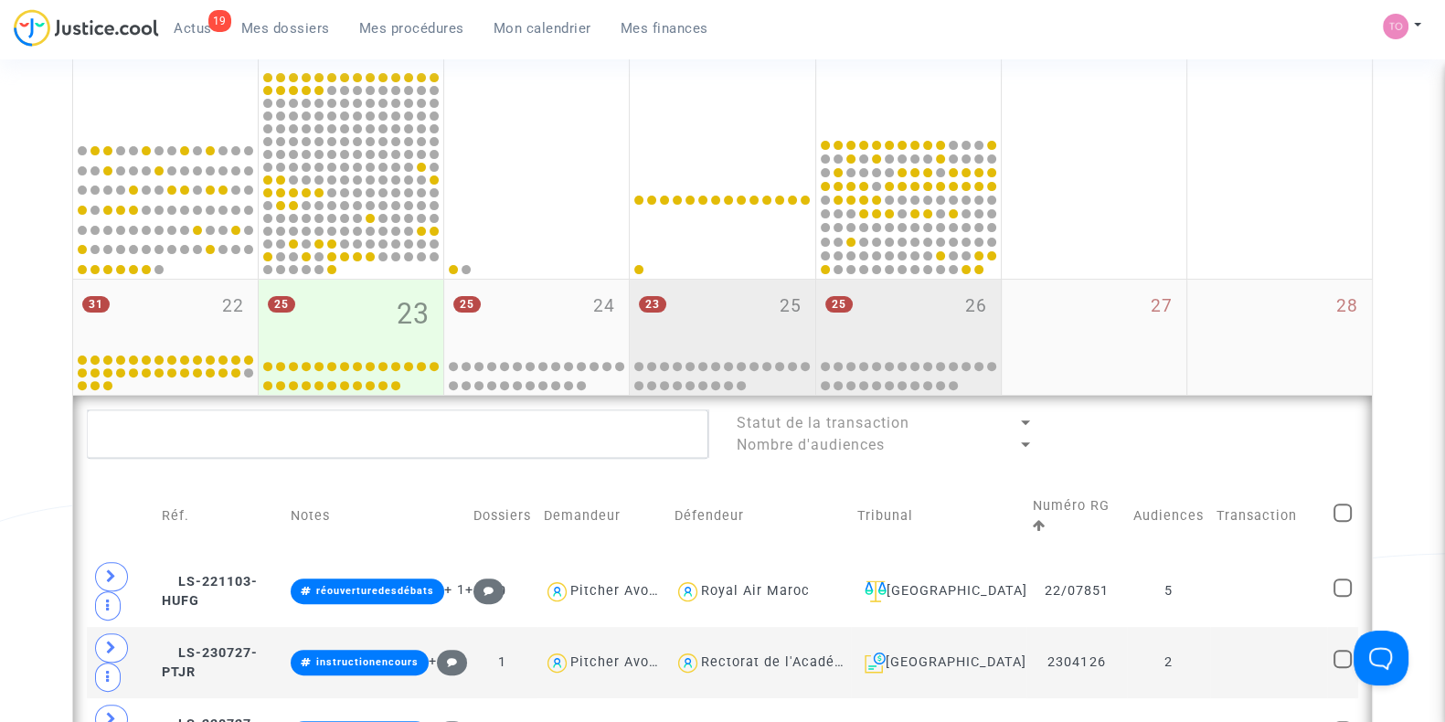
scroll to position [683, 0]
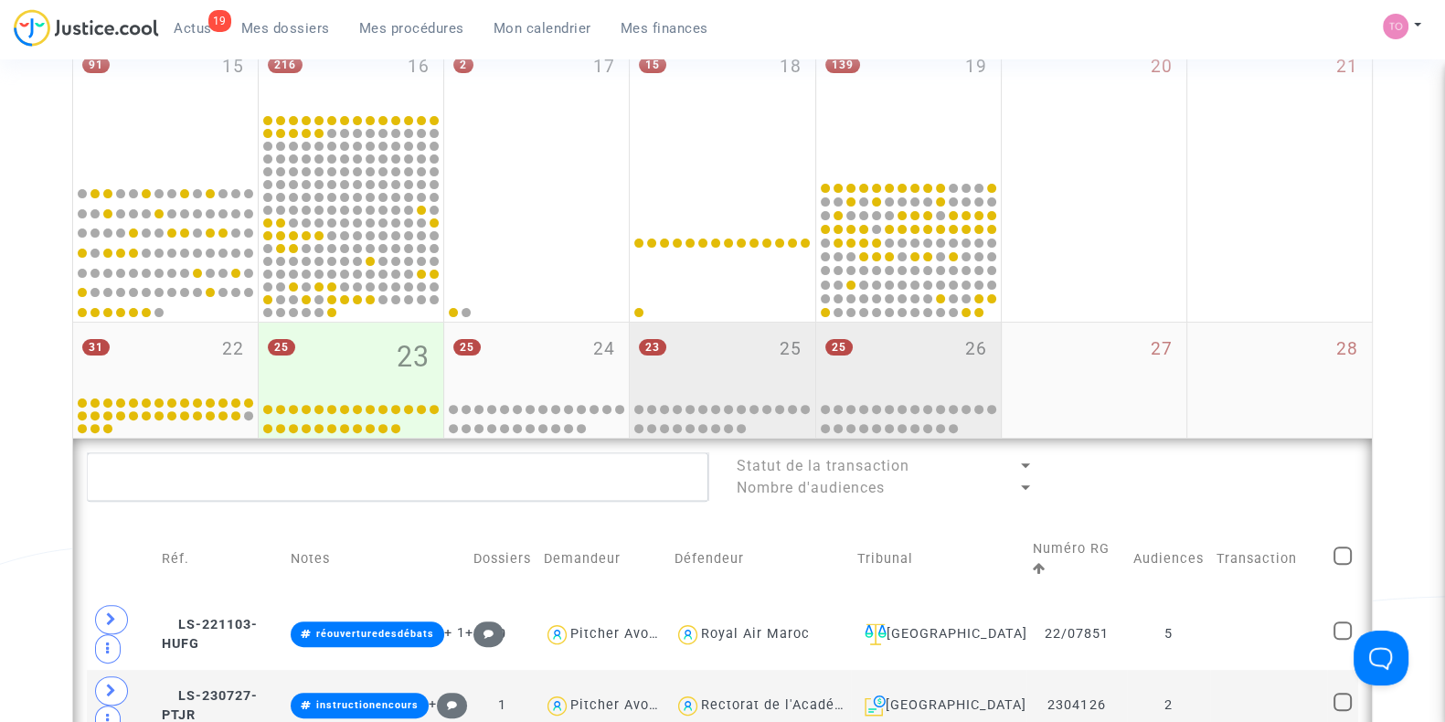
click at [881, 358] on div "25 26" at bounding box center [908, 358] width 185 height 71
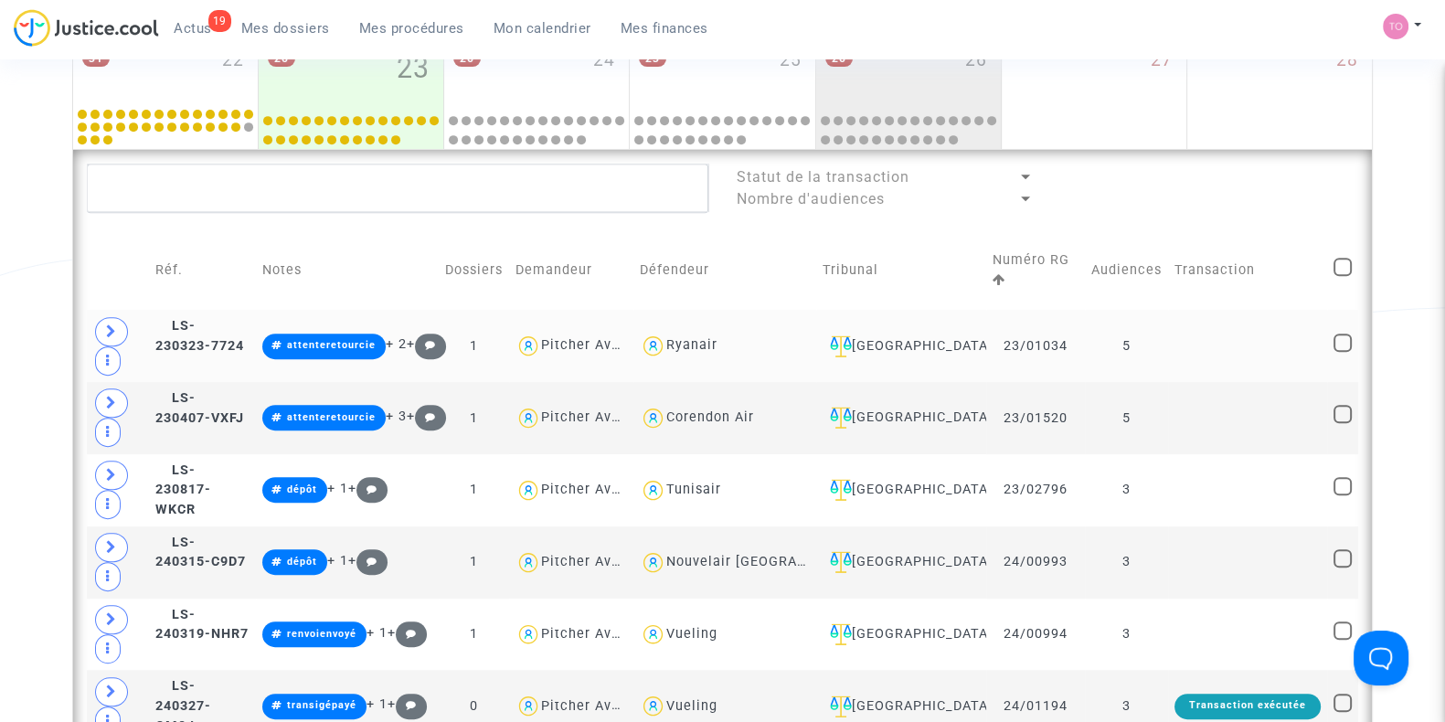
scroll to position [987, 0]
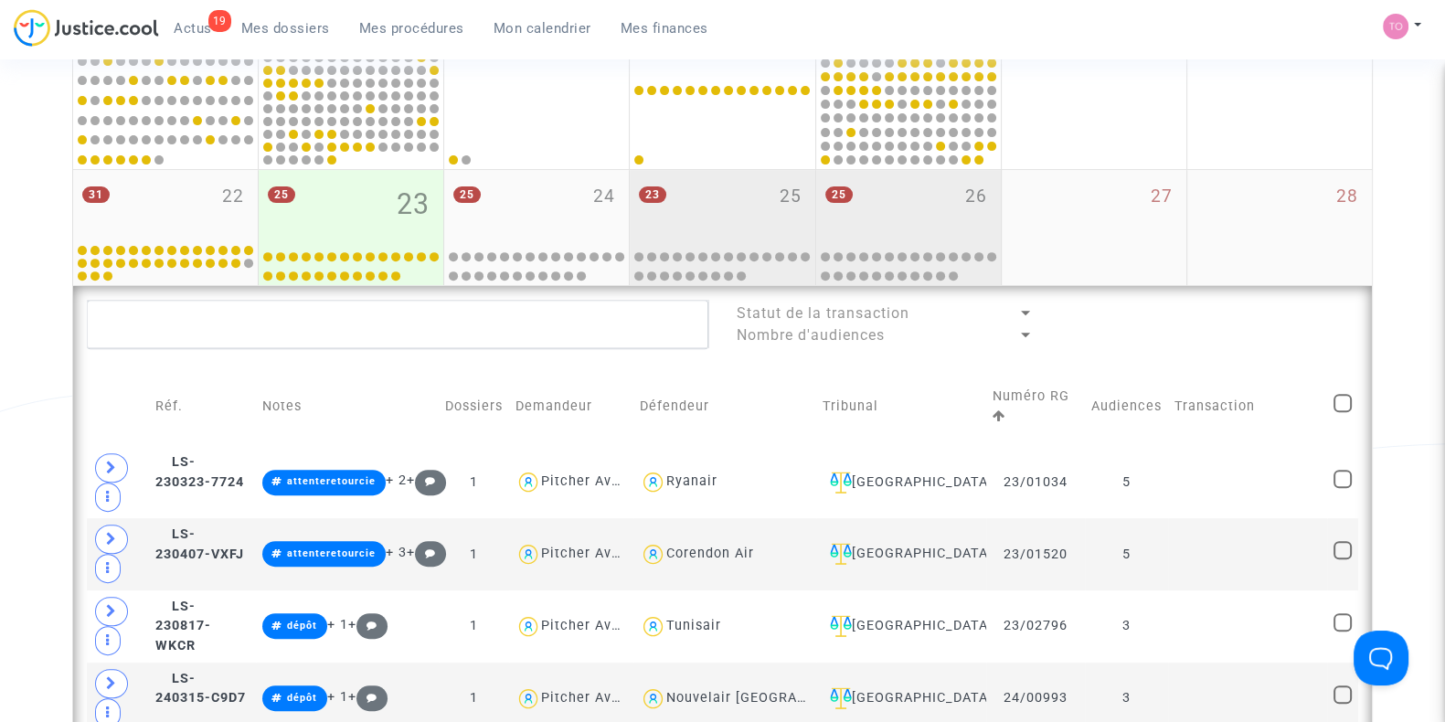
click at [693, 199] on div "23 25" at bounding box center [722, 205] width 185 height 71
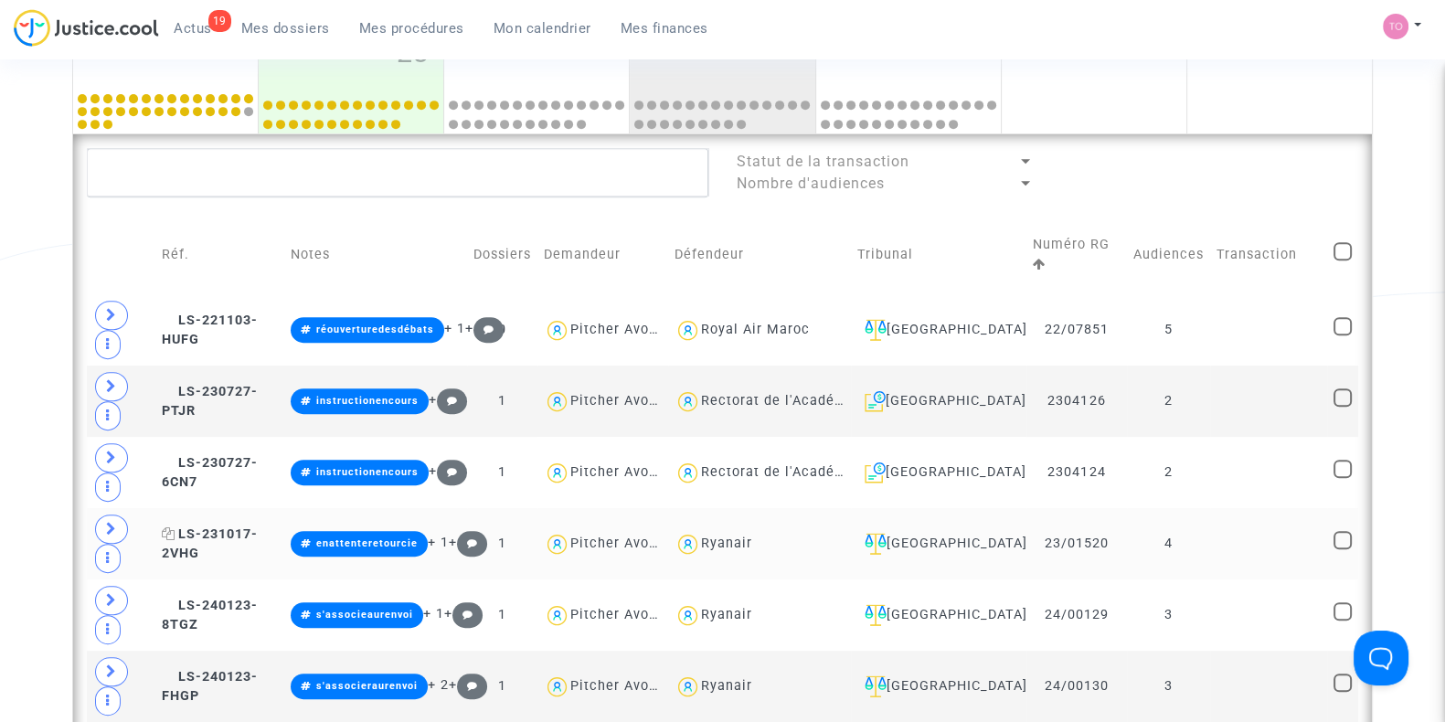
scroll to position [990, 0]
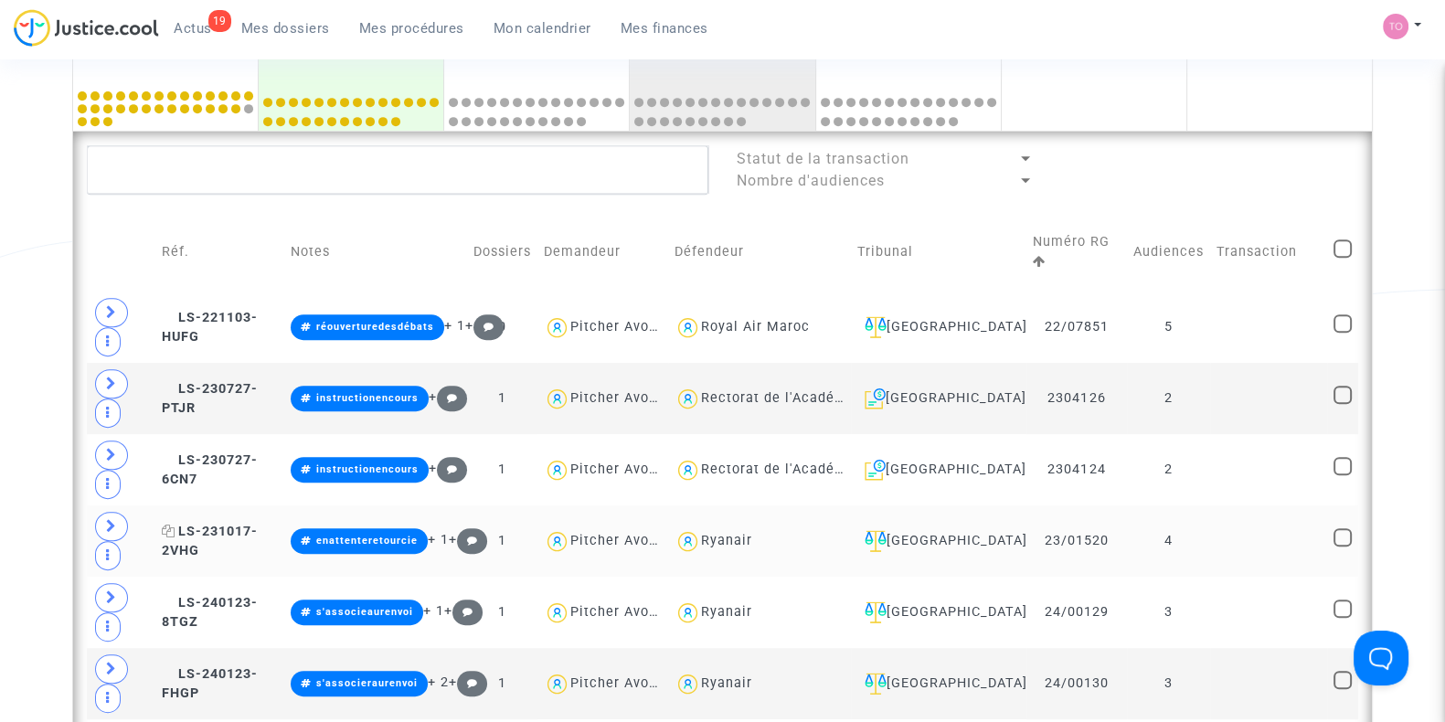
click at [212, 524] on span "LS-231017-2VHG" at bounding box center [210, 542] width 96 height 36
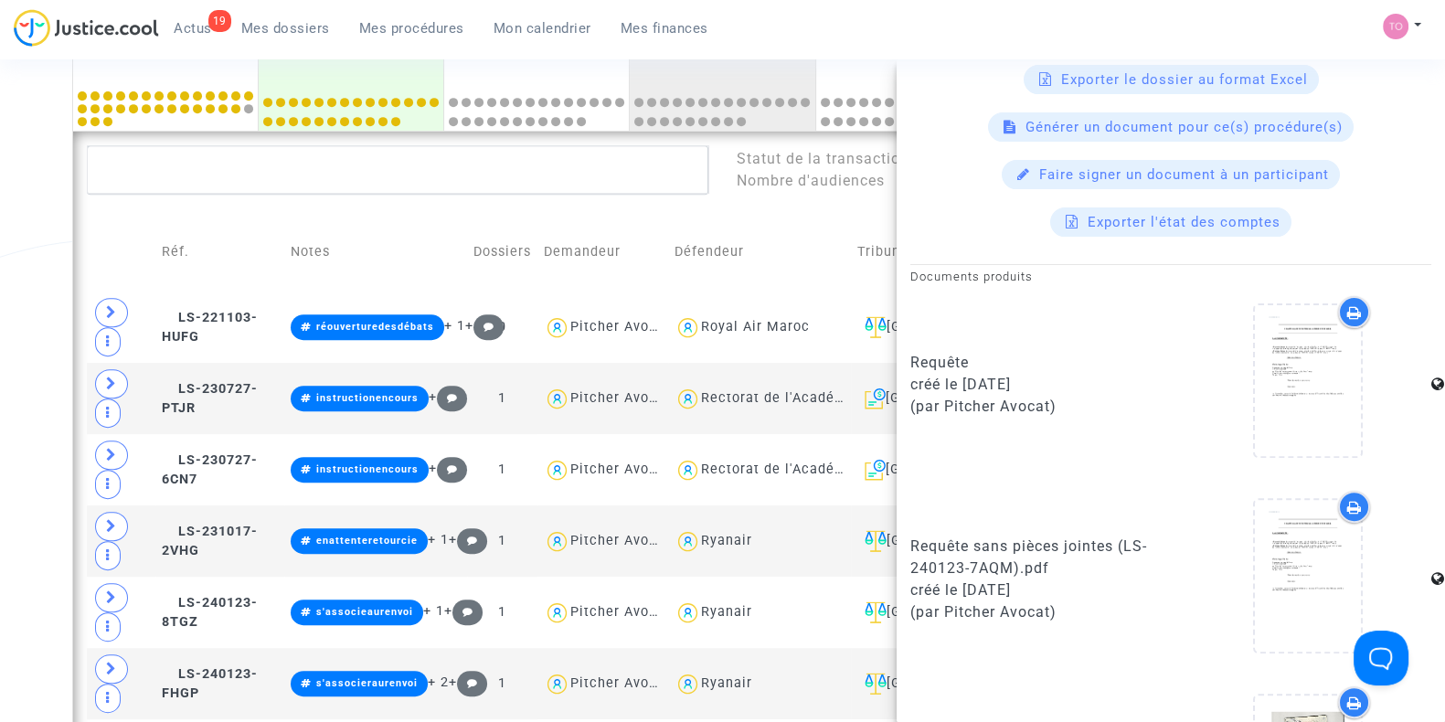
scroll to position [1121, 0]
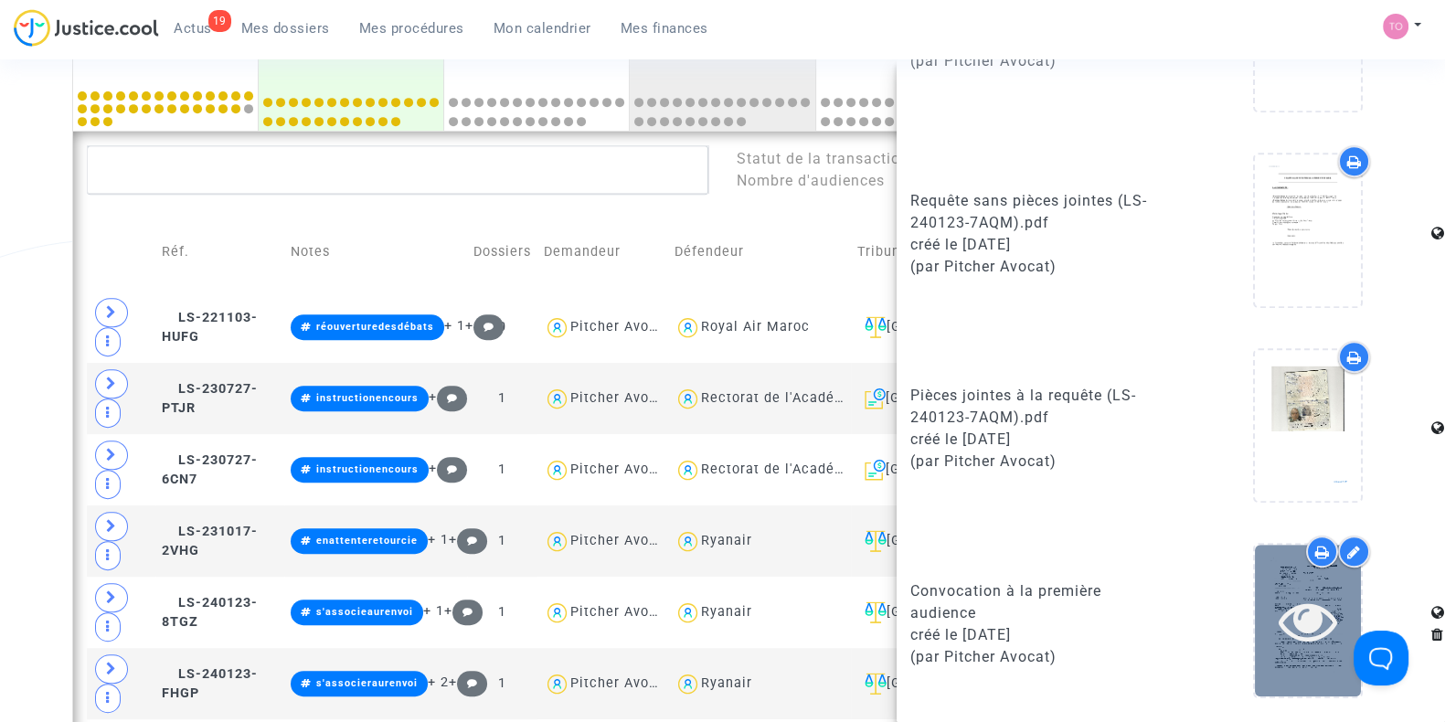
click at [1313, 658] on div at bounding box center [1308, 620] width 106 height 151
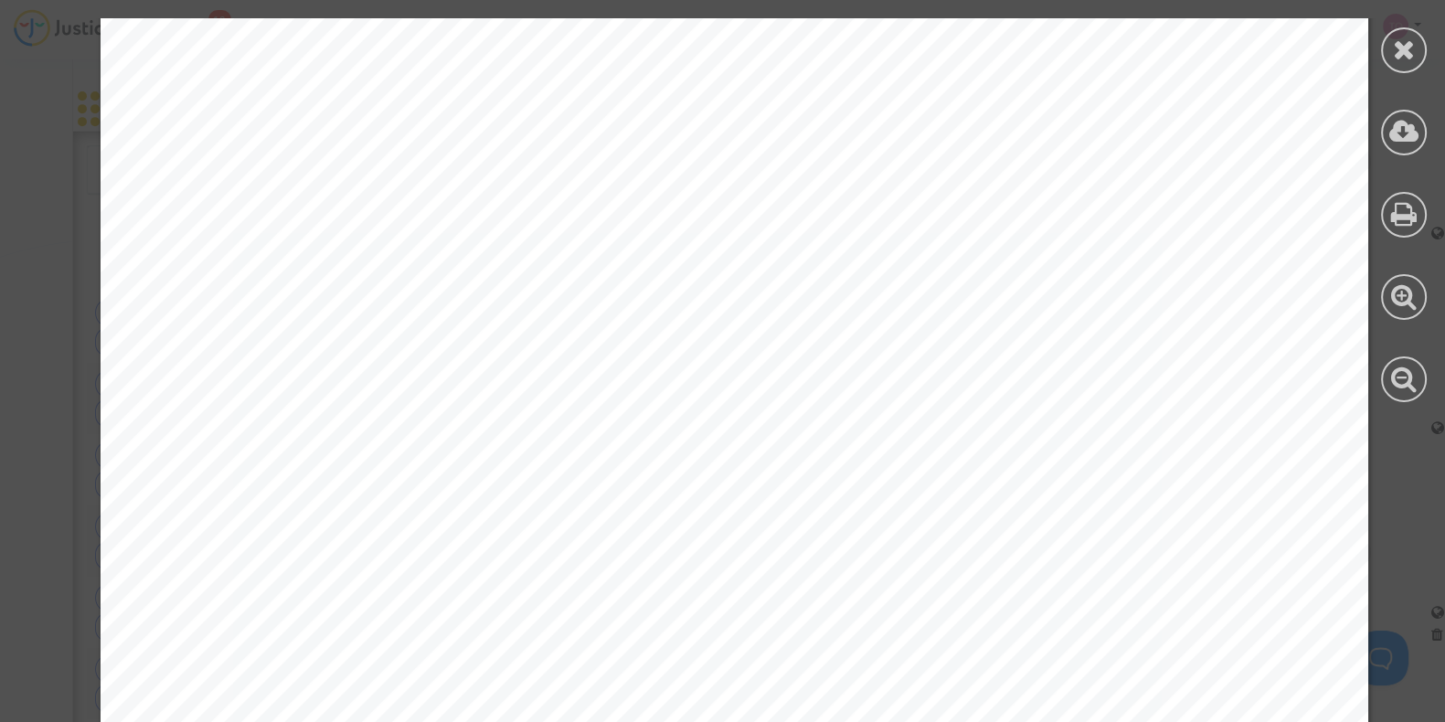
scroll to position [304, 0]
click at [1415, 50] on div at bounding box center [1404, 50] width 46 height 46
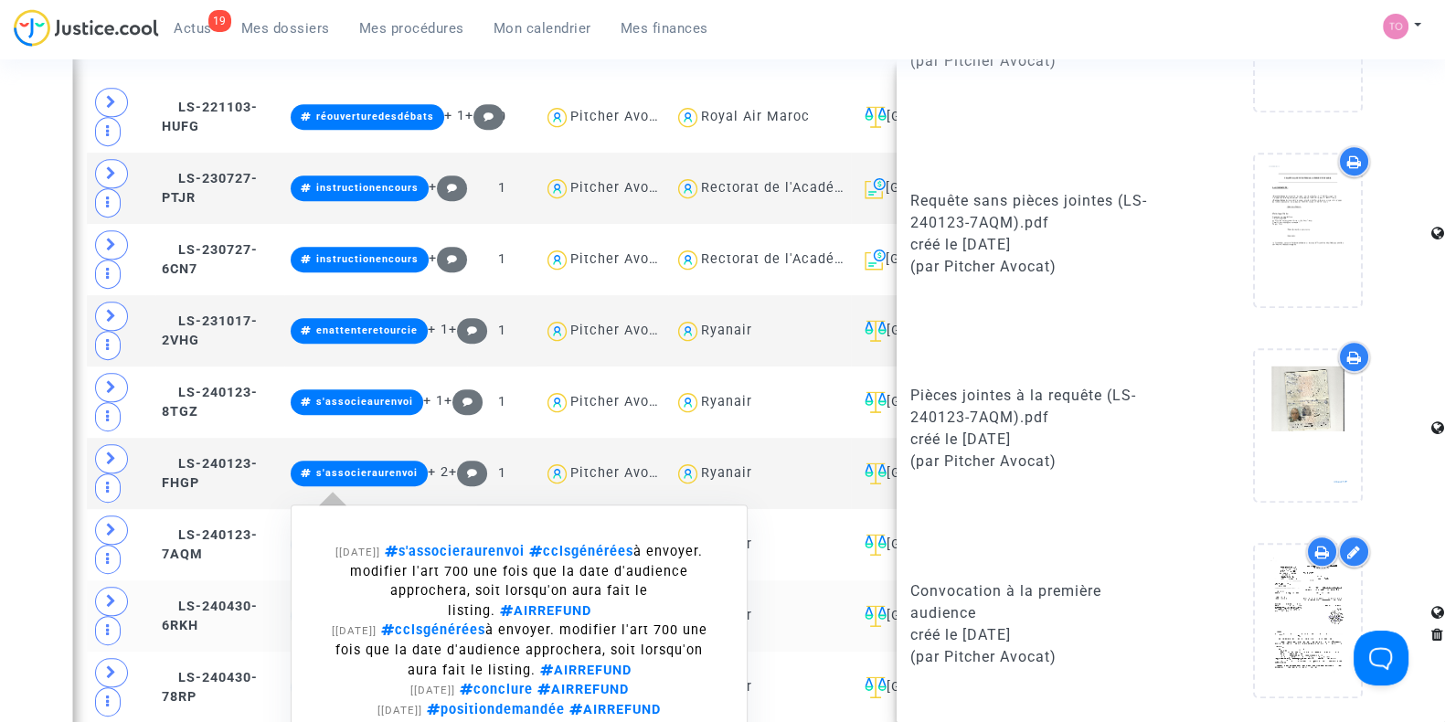
scroll to position [1218, 0]
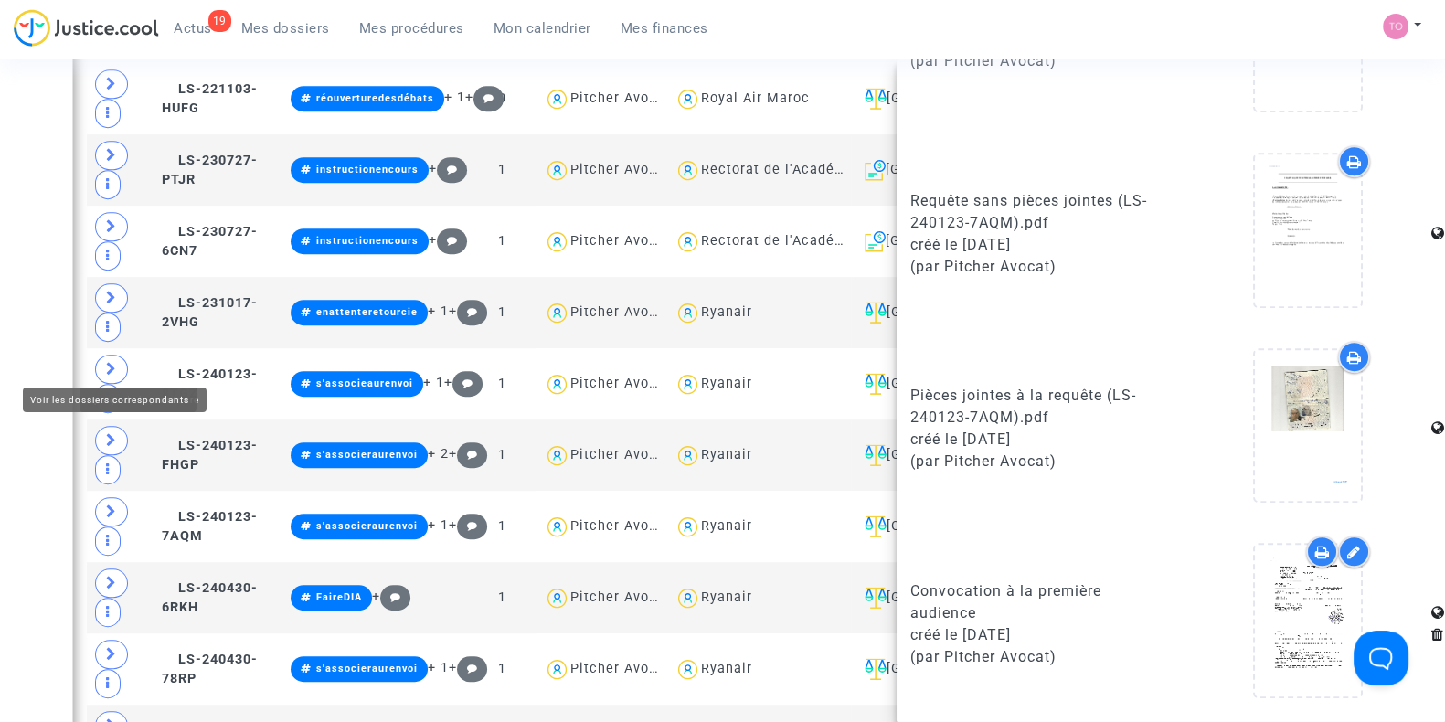
drag, startPoint x: 17, startPoint y: 338, endPoint x: 34, endPoint y: 341, distance: 16.7
click at [16, 338] on div "Date de clôture d'instruction Date de conciliation Date d'audience Date de juge…" at bounding box center [722, 436] width 1445 height 3099
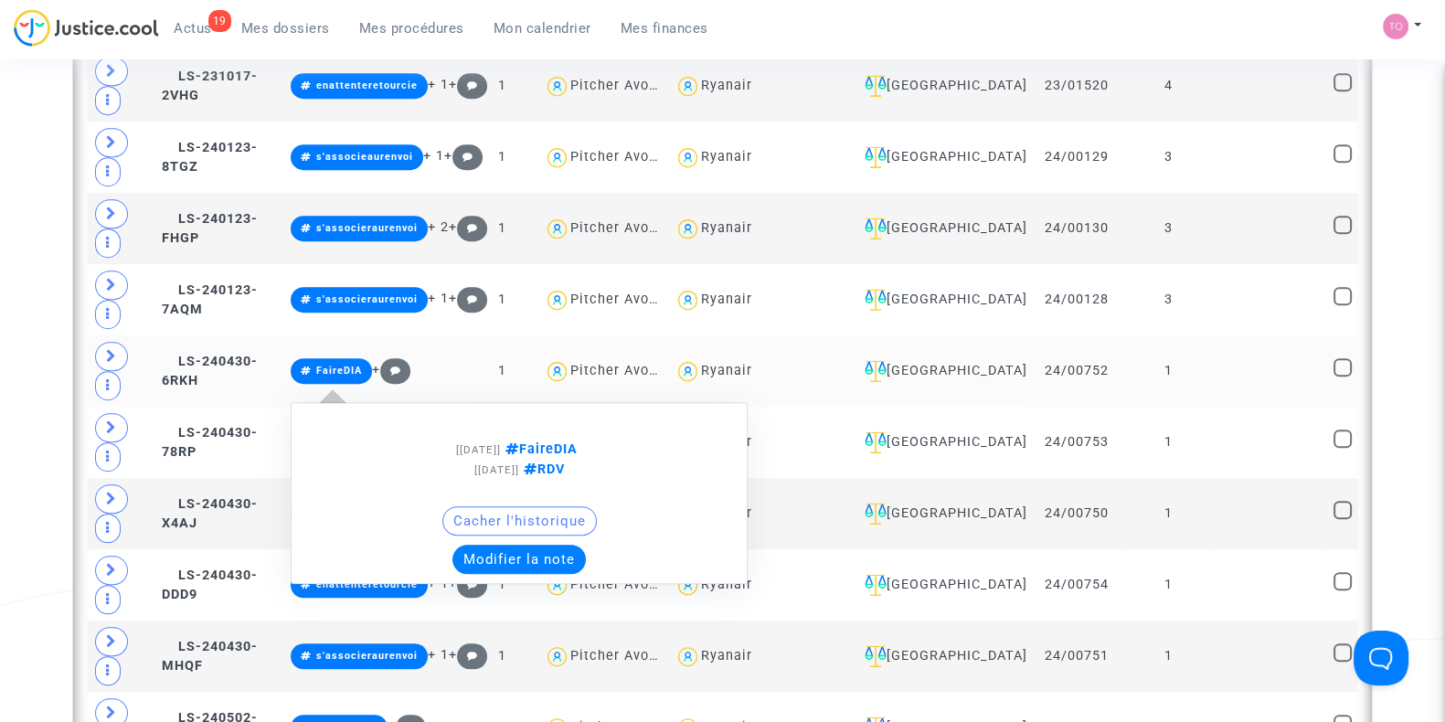
scroll to position [1447, 0]
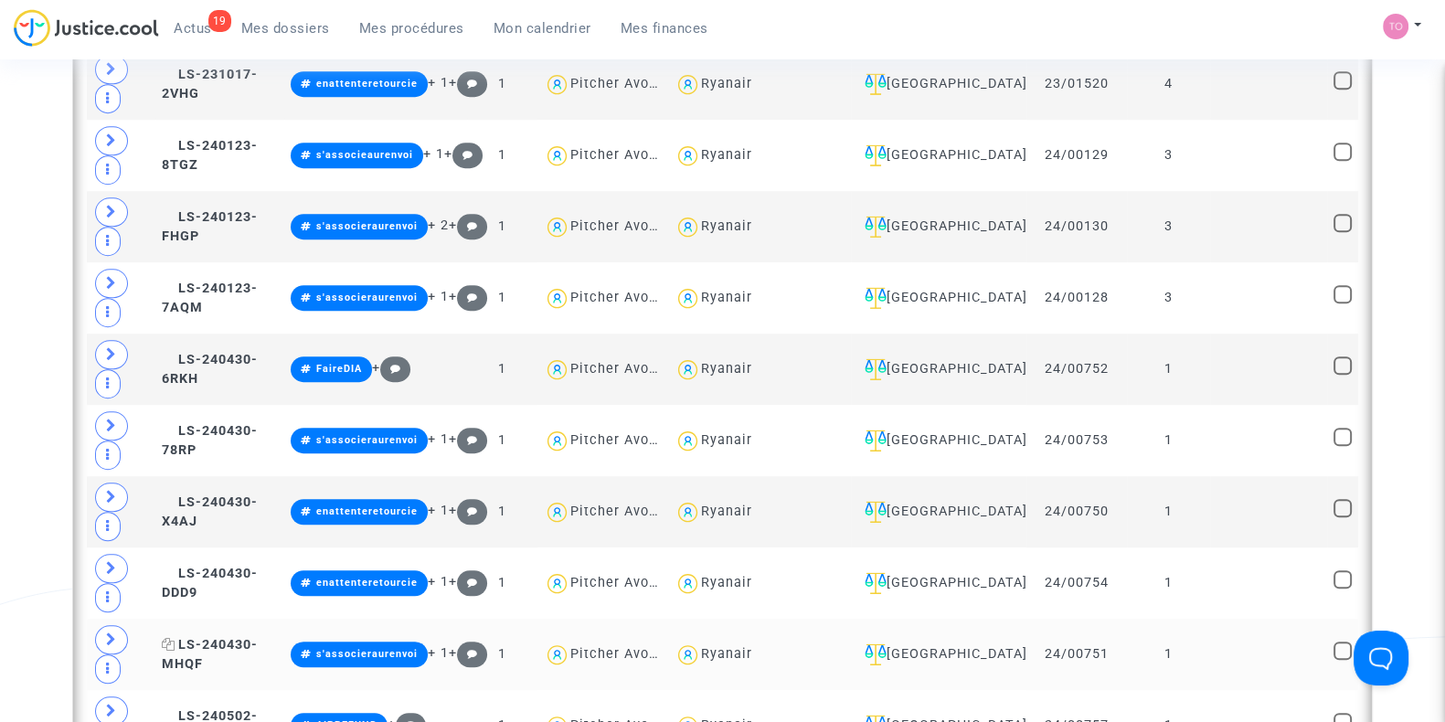
click at [207, 637] on span "LS-240430-MHQF" at bounding box center [210, 655] width 96 height 36
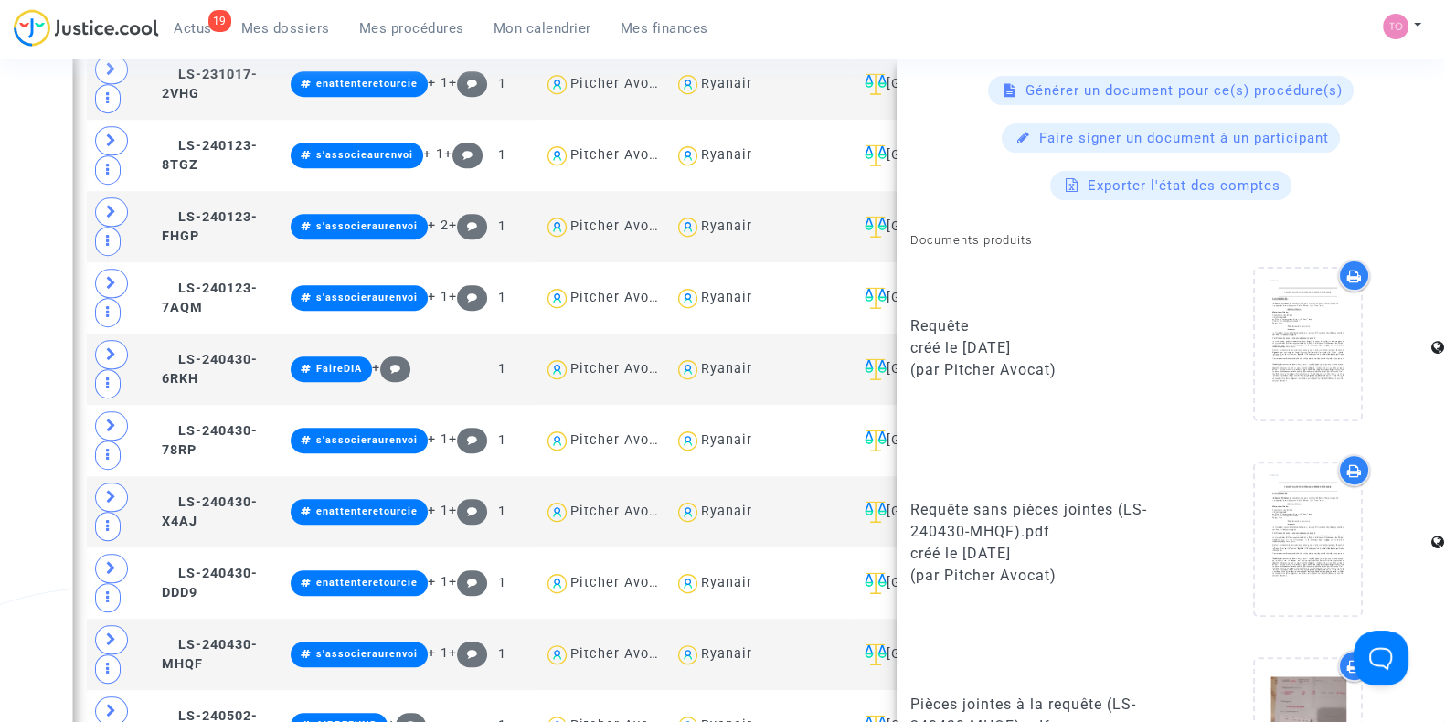
scroll to position [1099, 0]
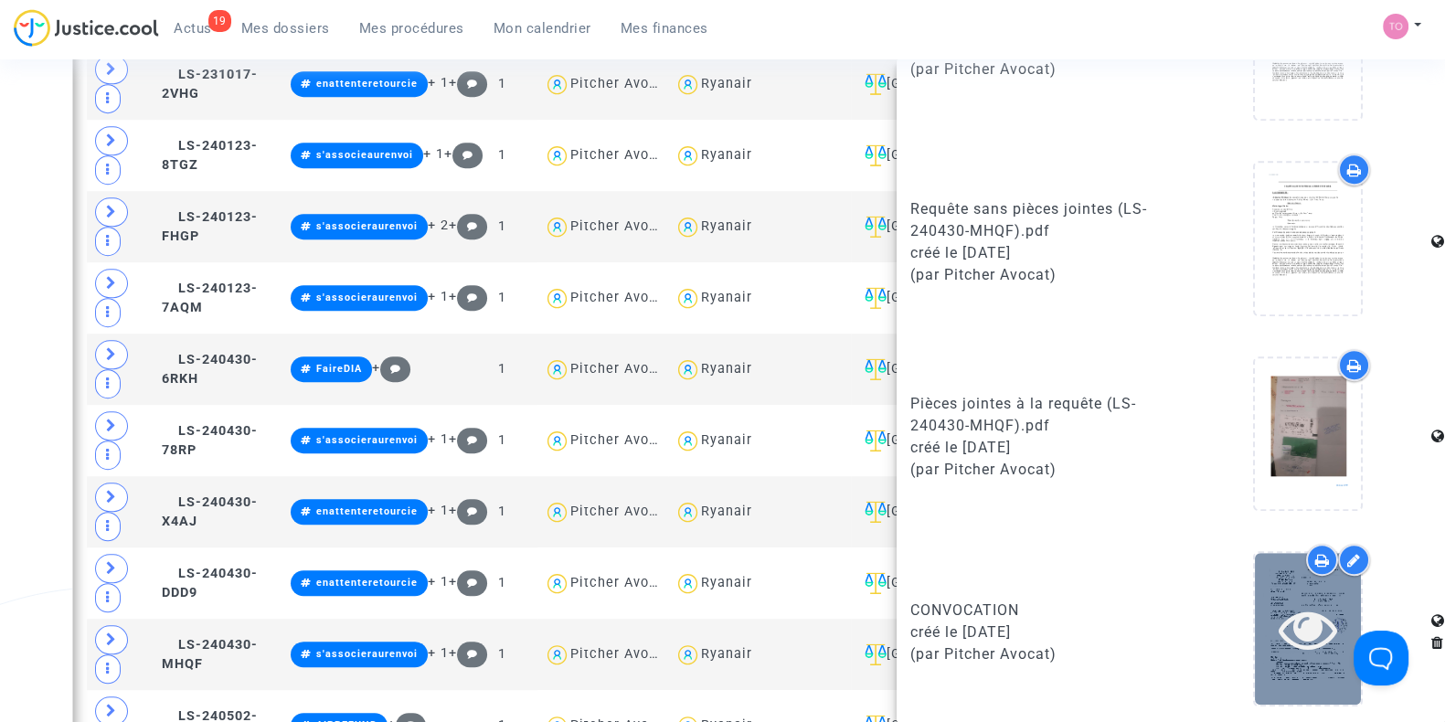
click at [1259, 618] on div at bounding box center [1308, 628] width 106 height 58
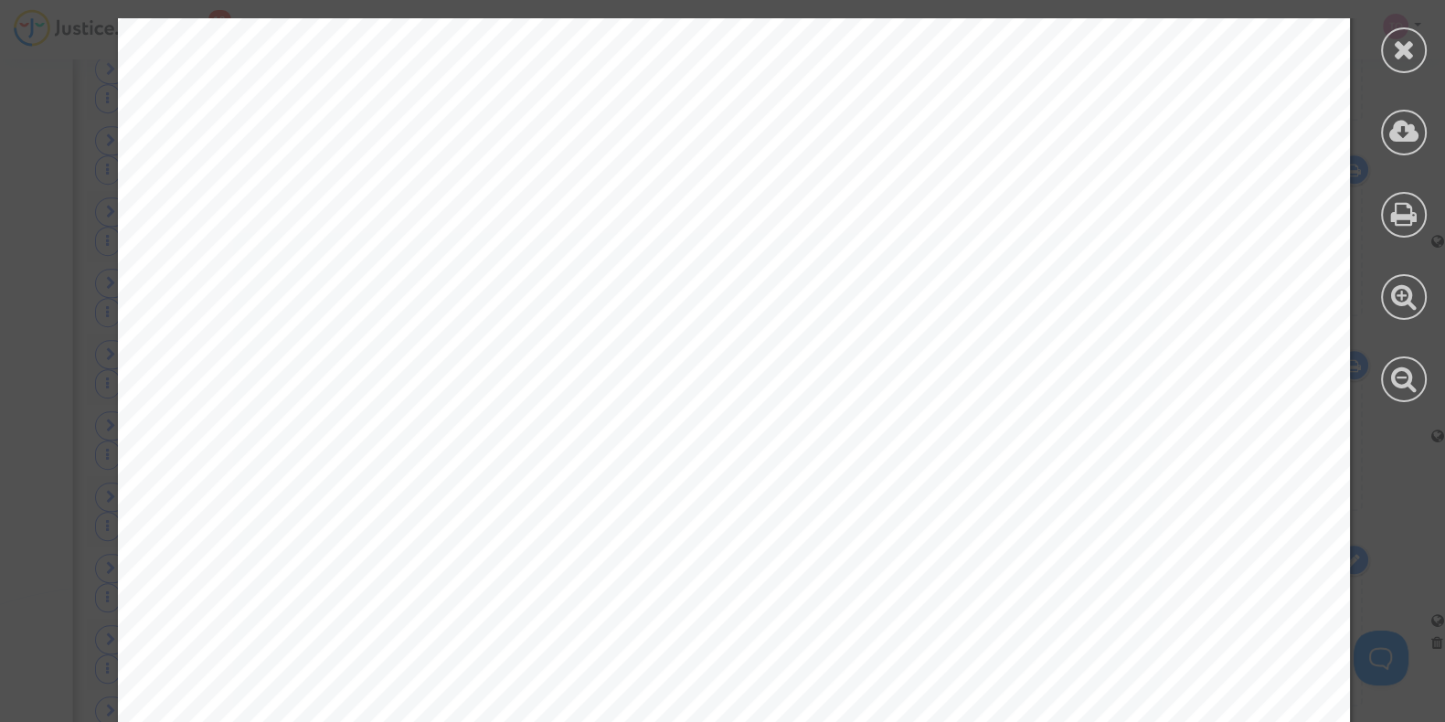
scroll to position [76, 0]
click at [1390, 57] on div at bounding box center [1404, 50] width 46 height 46
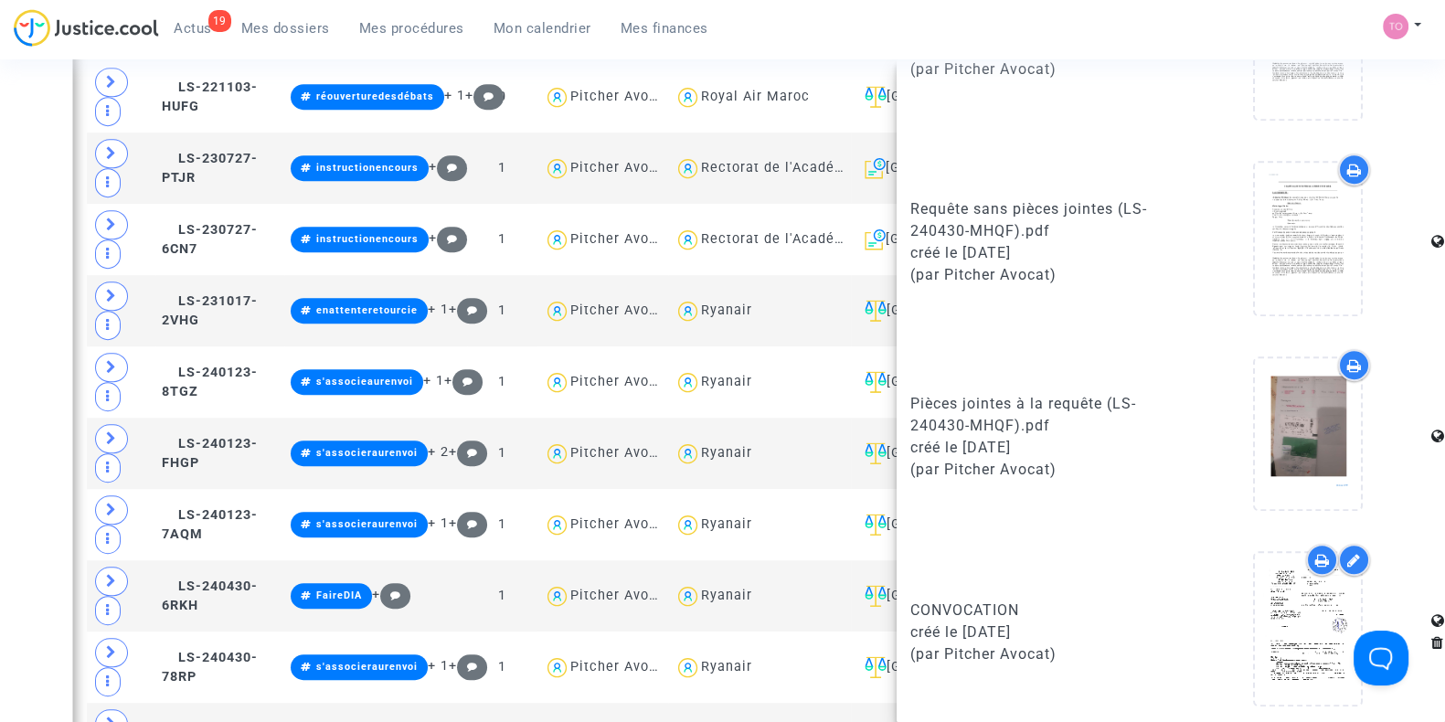
scroll to position [1218, 0]
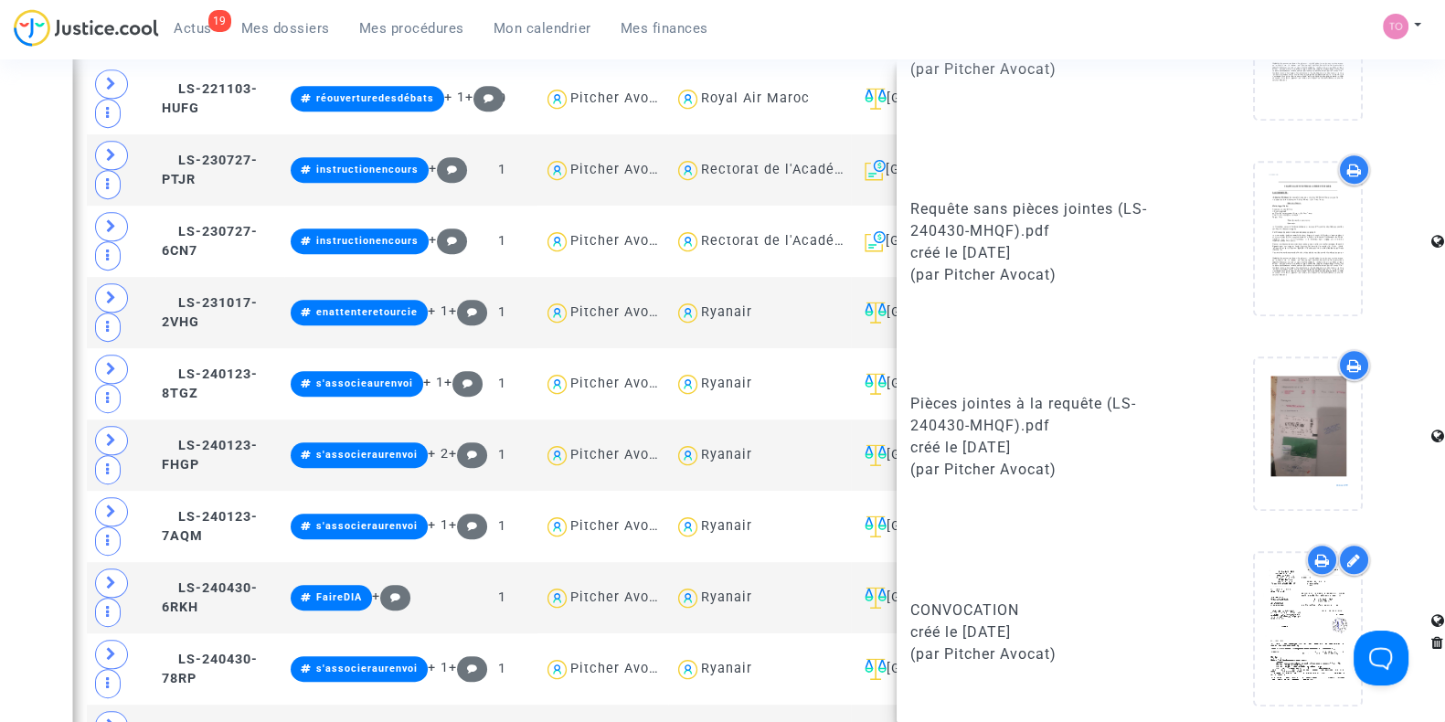
click at [37, 224] on div "Date de clôture d'instruction Date de conciliation Date d'audience Date de juge…" at bounding box center [722, 436] width 1445 height 3099
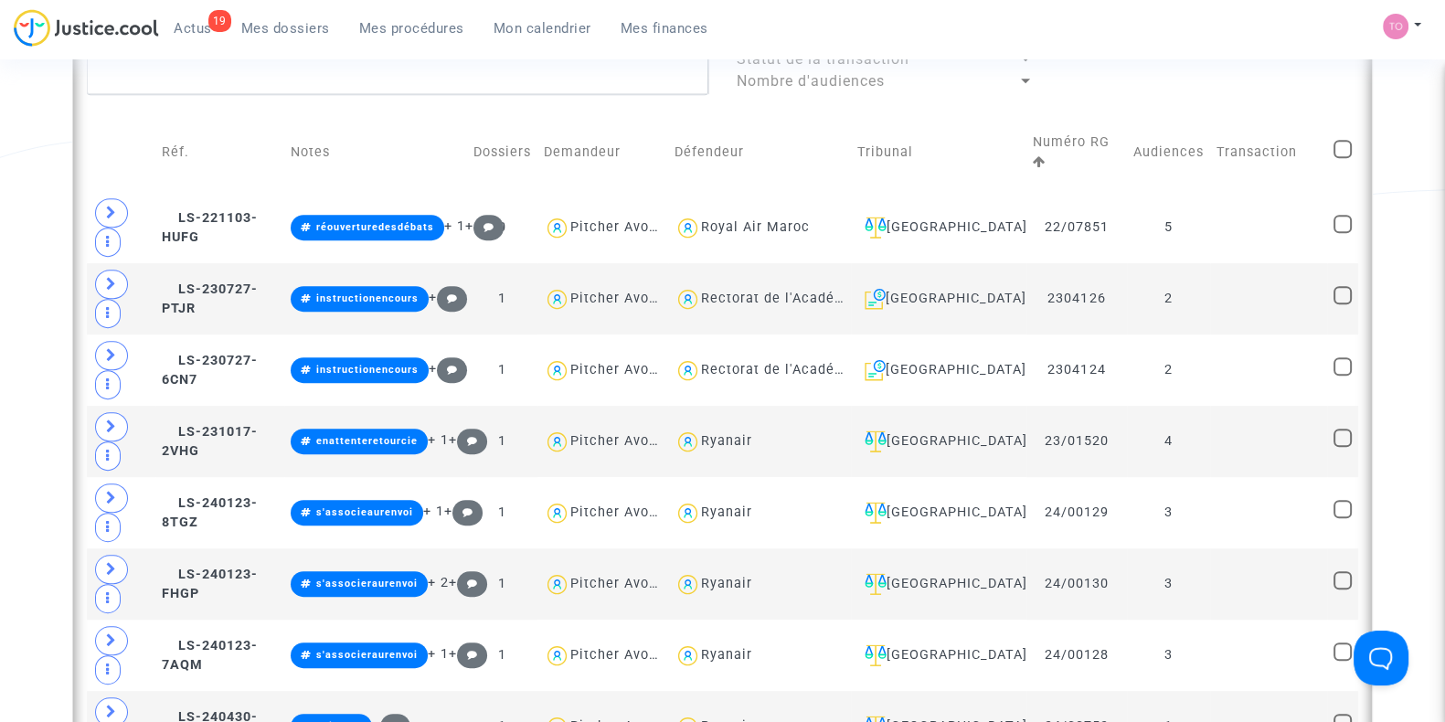
scroll to position [951, 0]
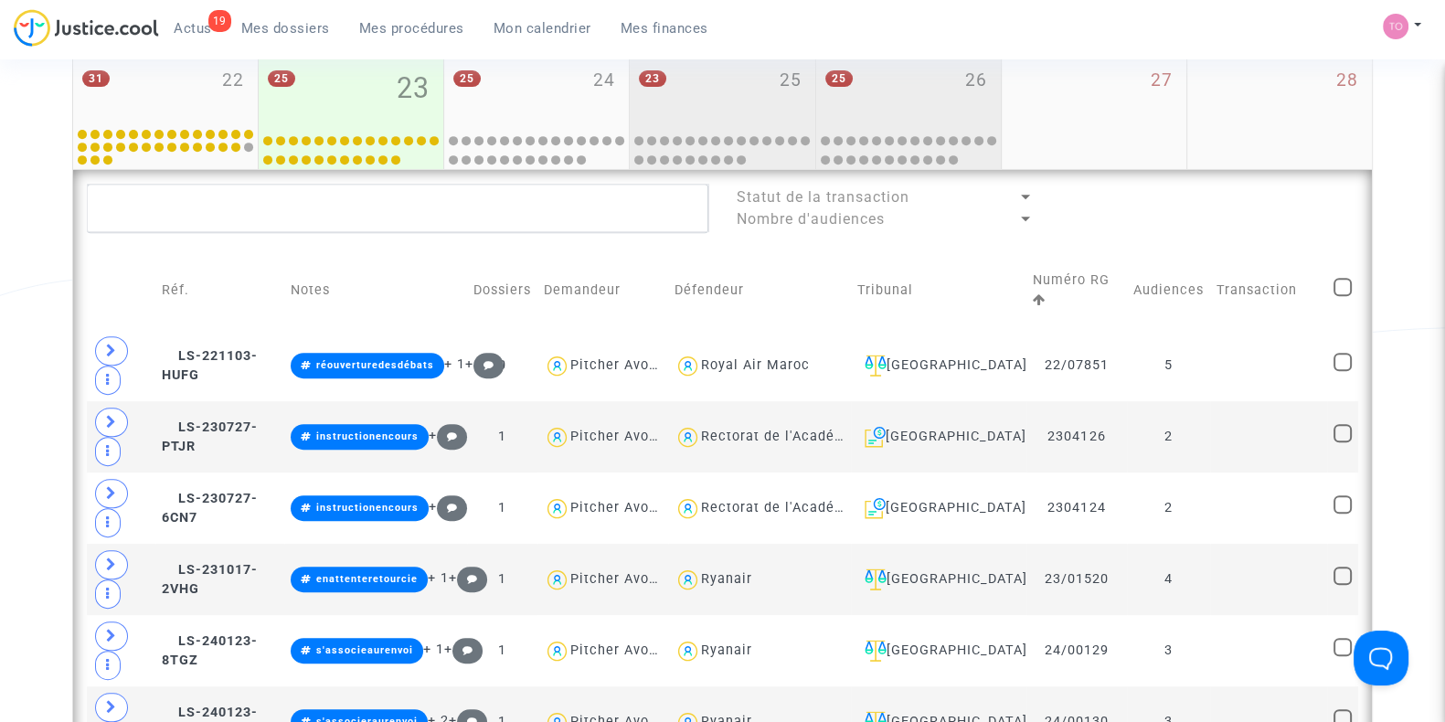
click at [872, 102] on div "25 26" at bounding box center [908, 89] width 185 height 71
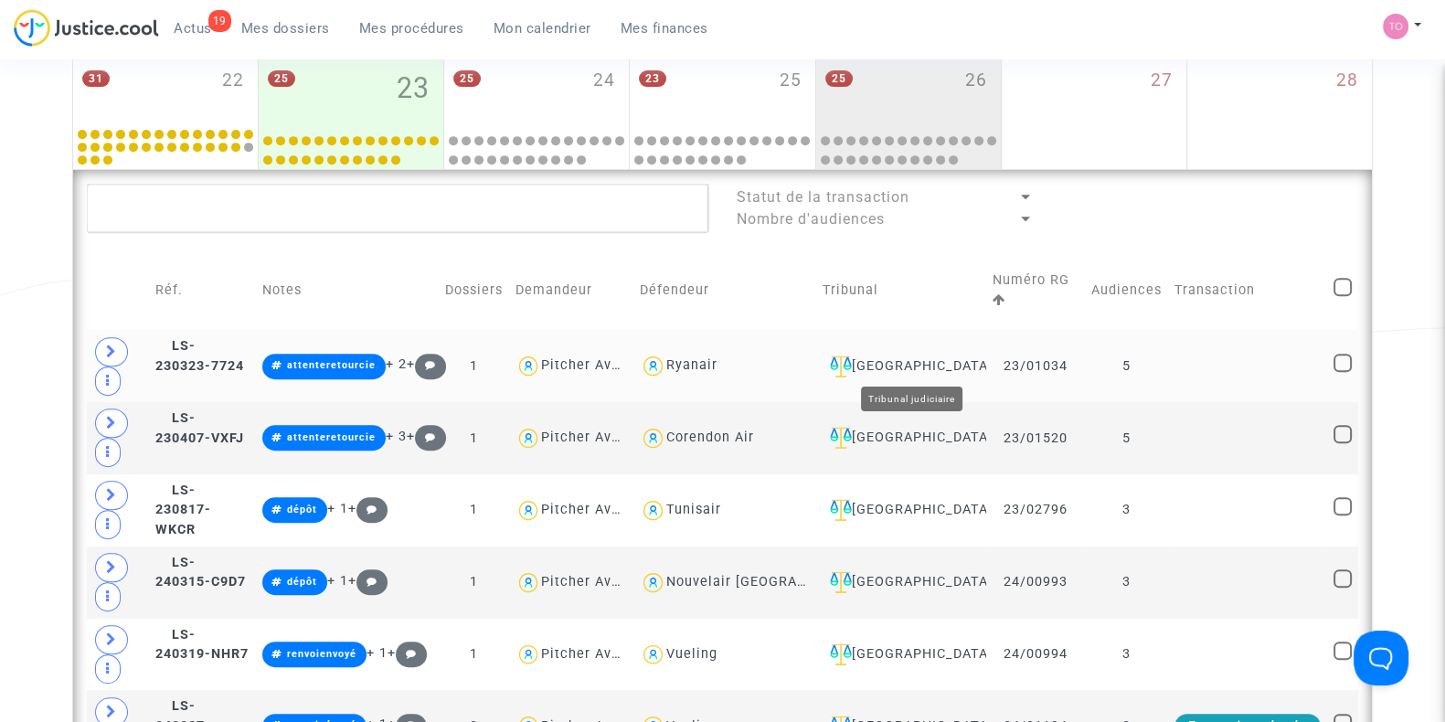
click at [911, 370] on div "Nantes" at bounding box center [900, 366] width 157 height 22
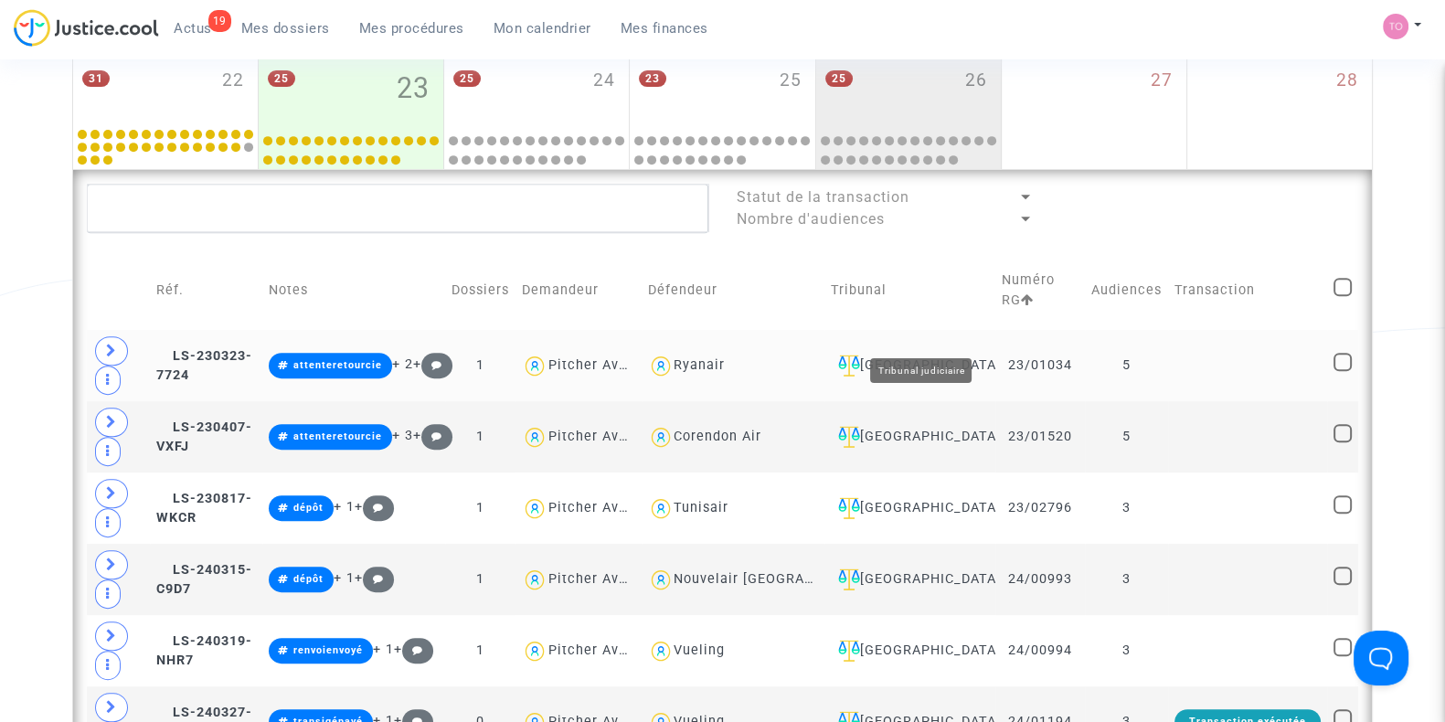
click at [945, 355] on div "Nantes" at bounding box center [910, 366] width 159 height 22
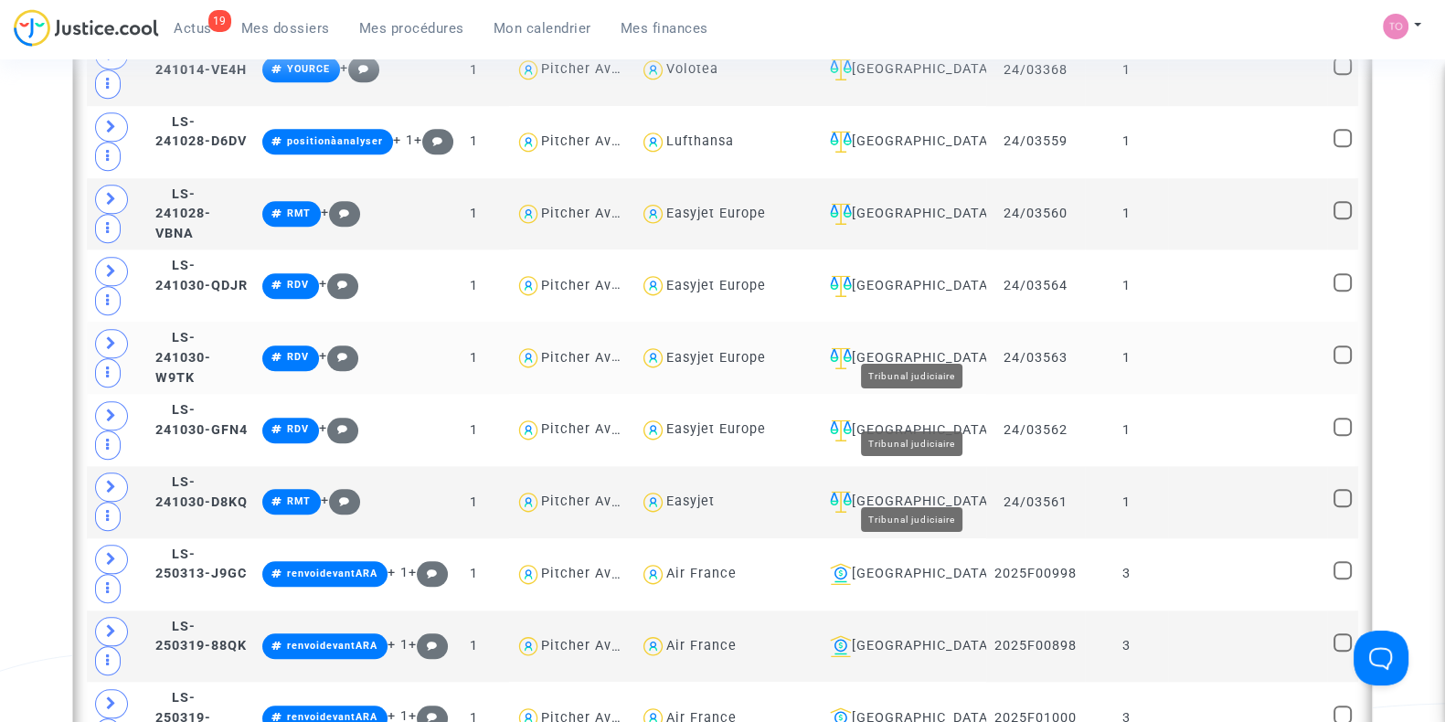
scroll to position [2170, 0]
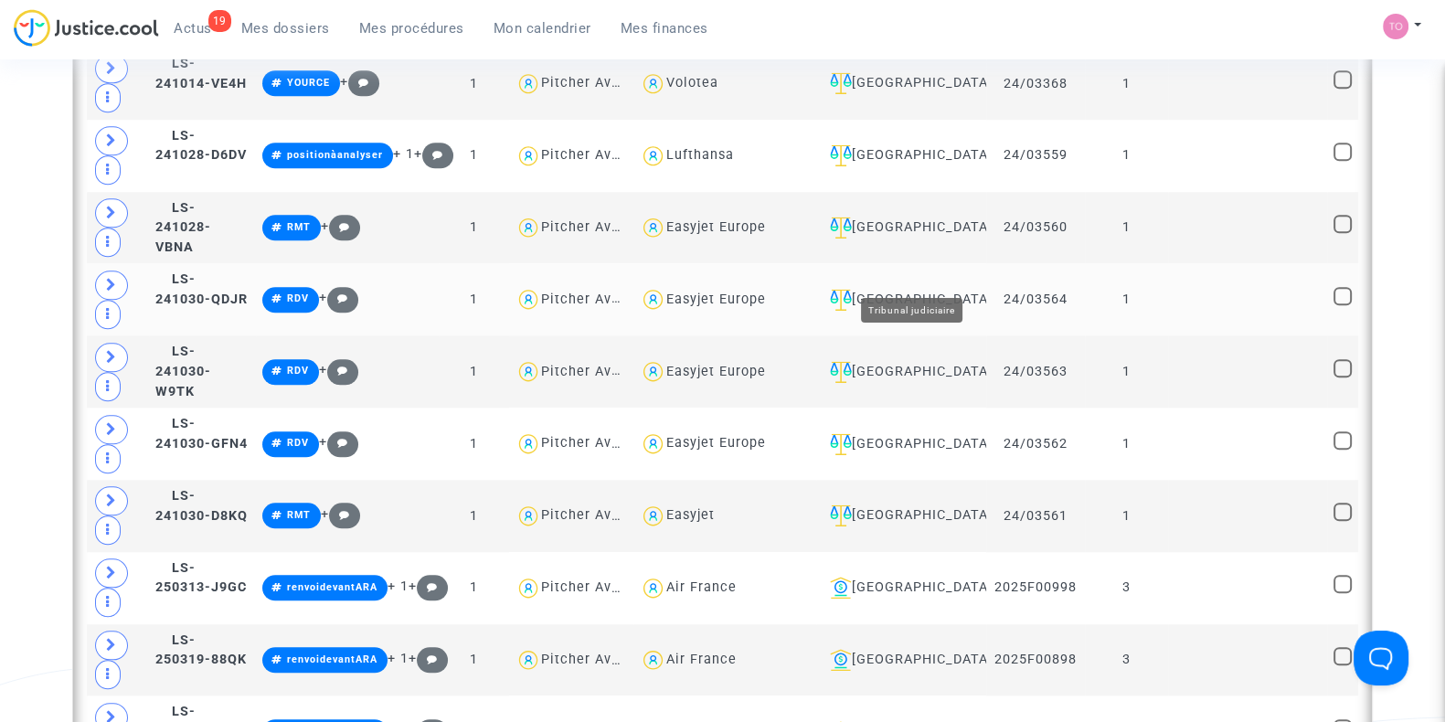
click at [925, 289] on div "Nantes" at bounding box center [900, 300] width 157 height 22
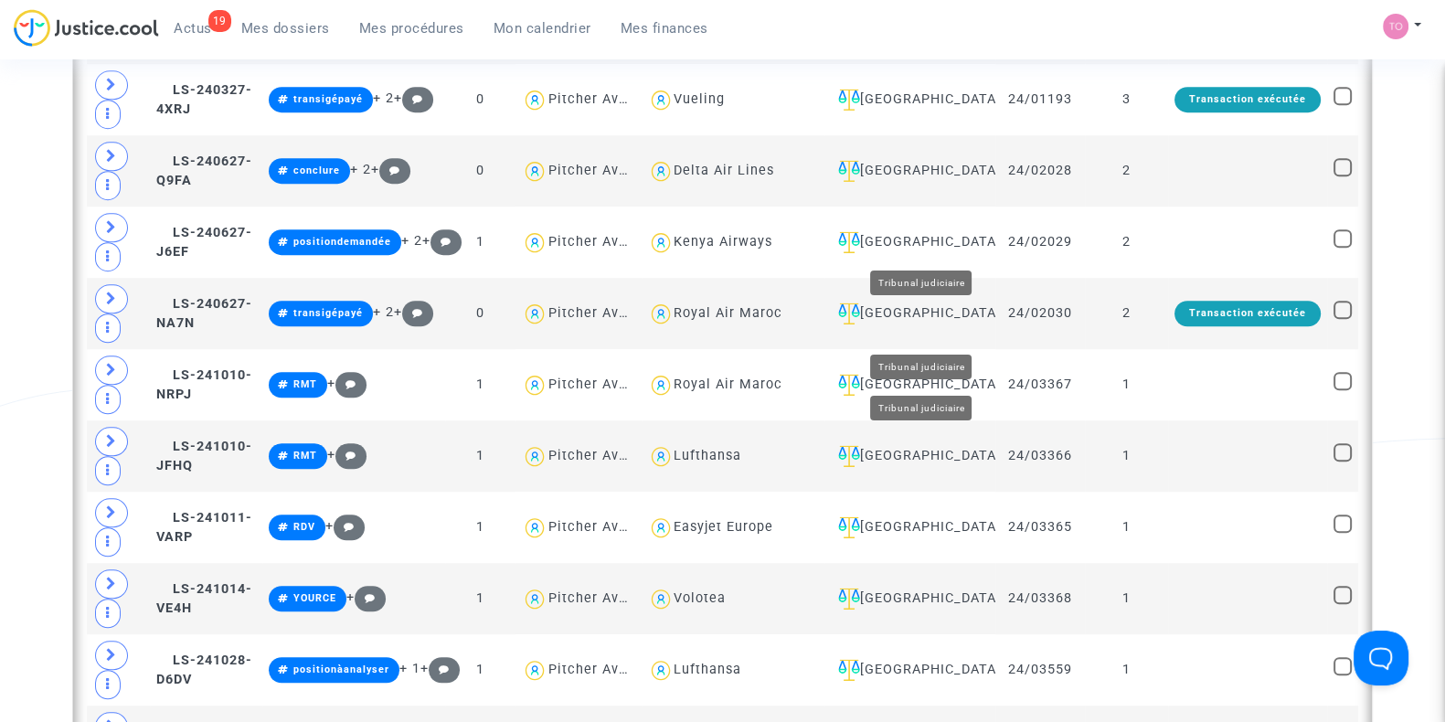
scroll to position [1706, 0]
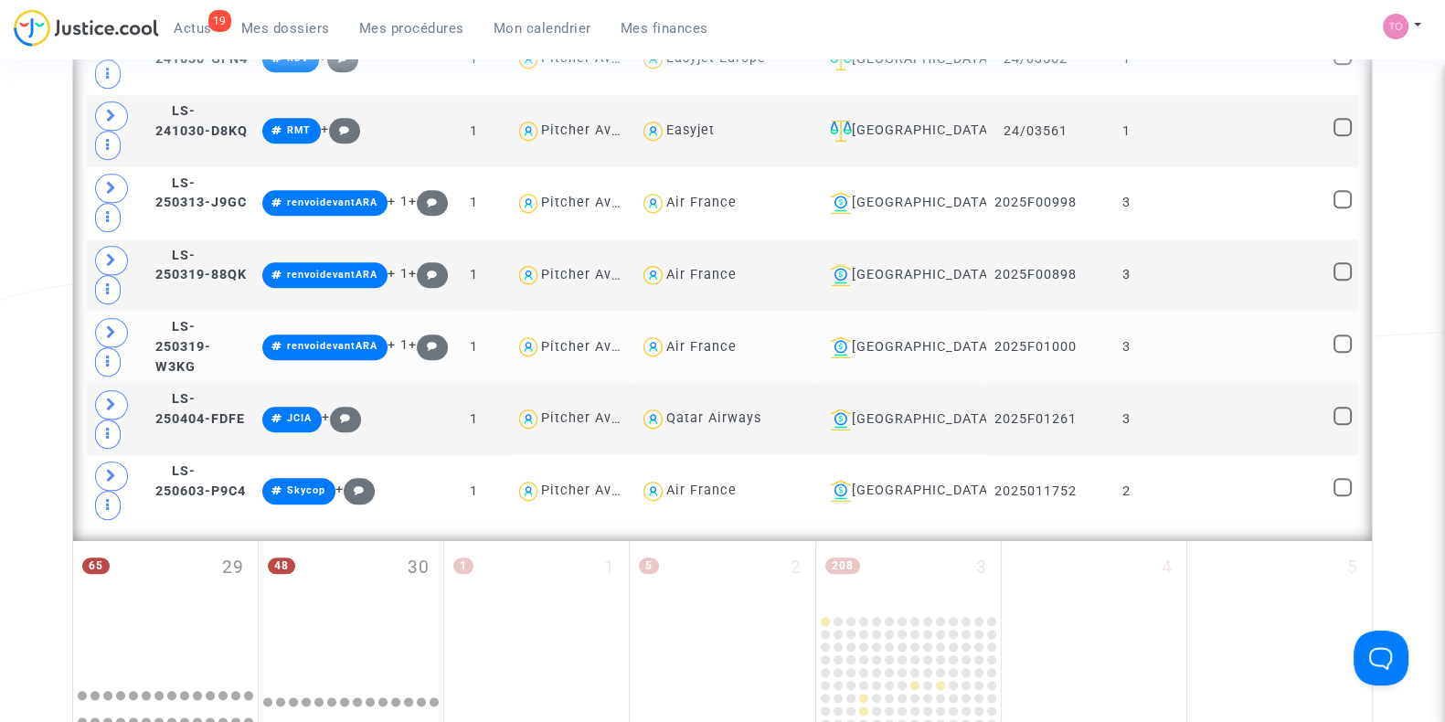
scroll to position [2506, 0]
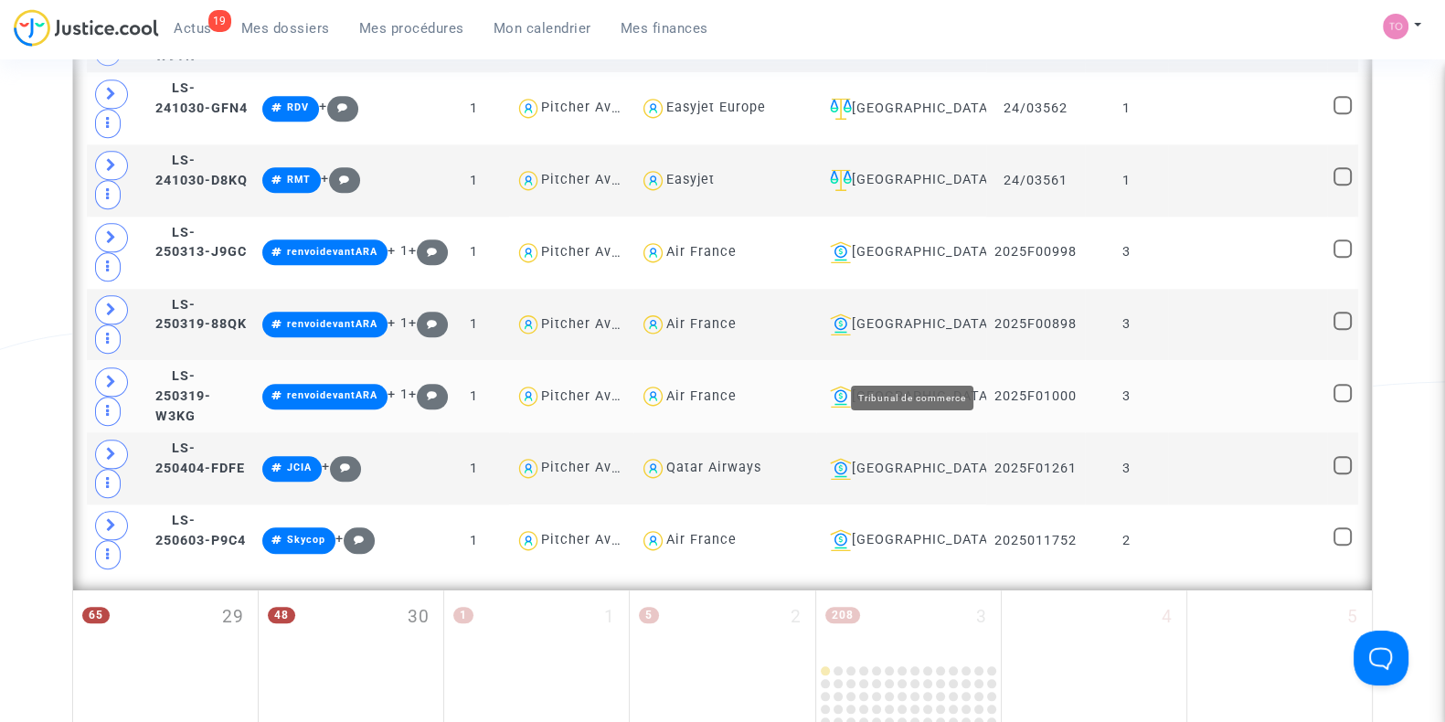
click at [910, 386] on div "Bobigny" at bounding box center [900, 397] width 157 height 22
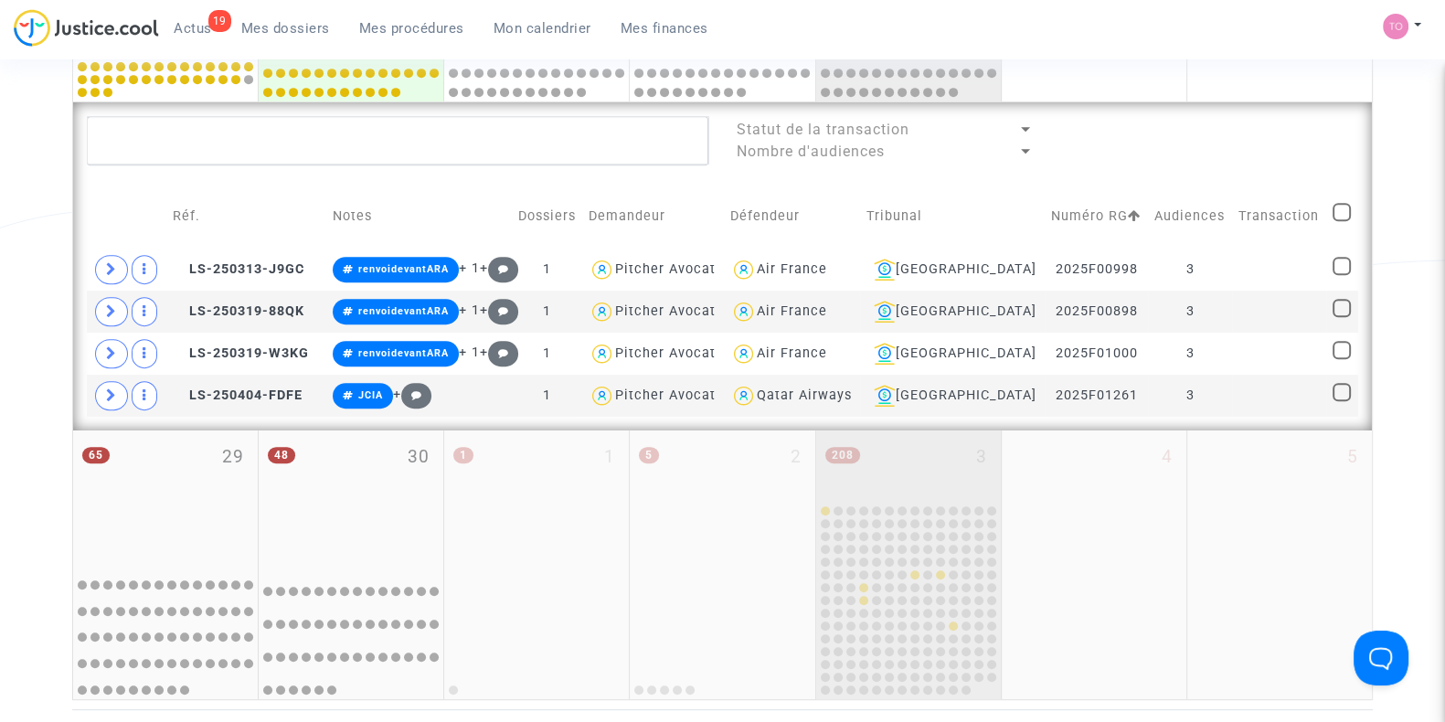
scroll to position [995, 0]
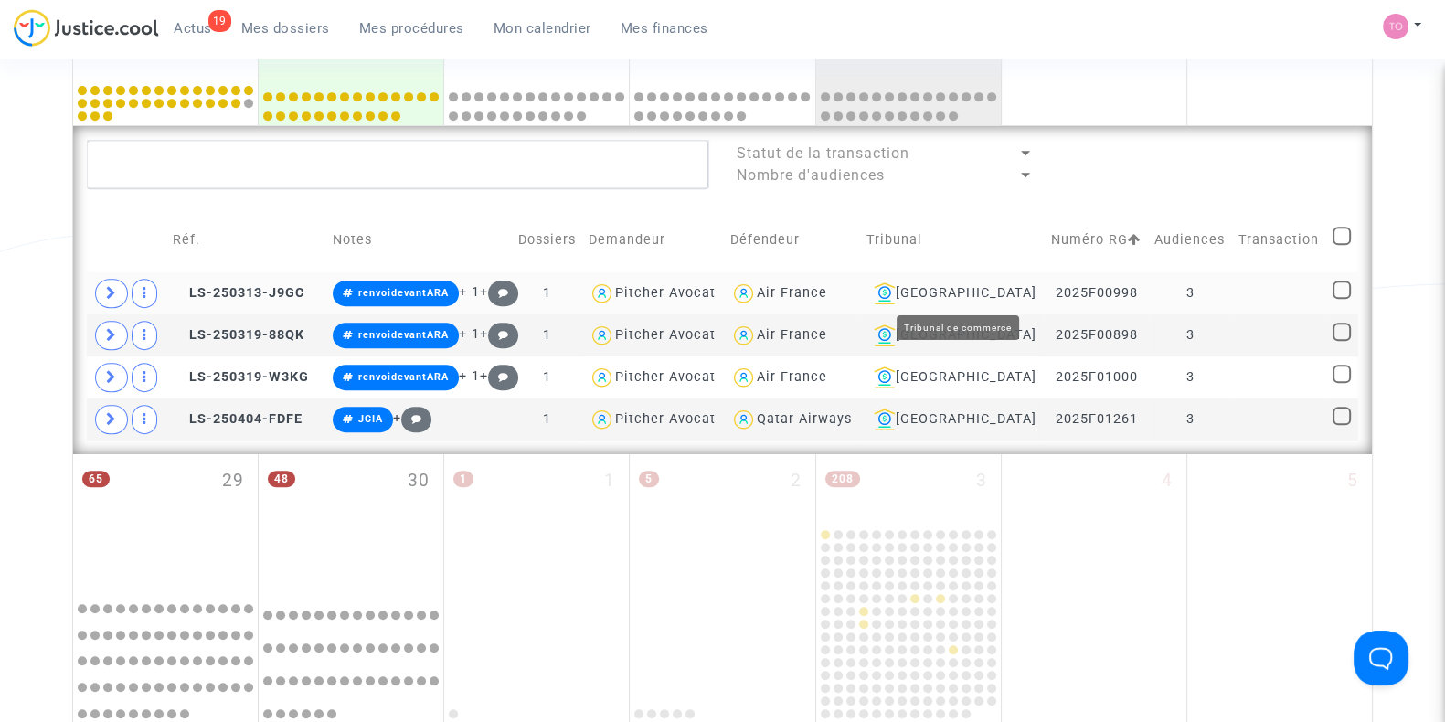
click at [987, 292] on div "Bobigny" at bounding box center [952, 293] width 172 height 22
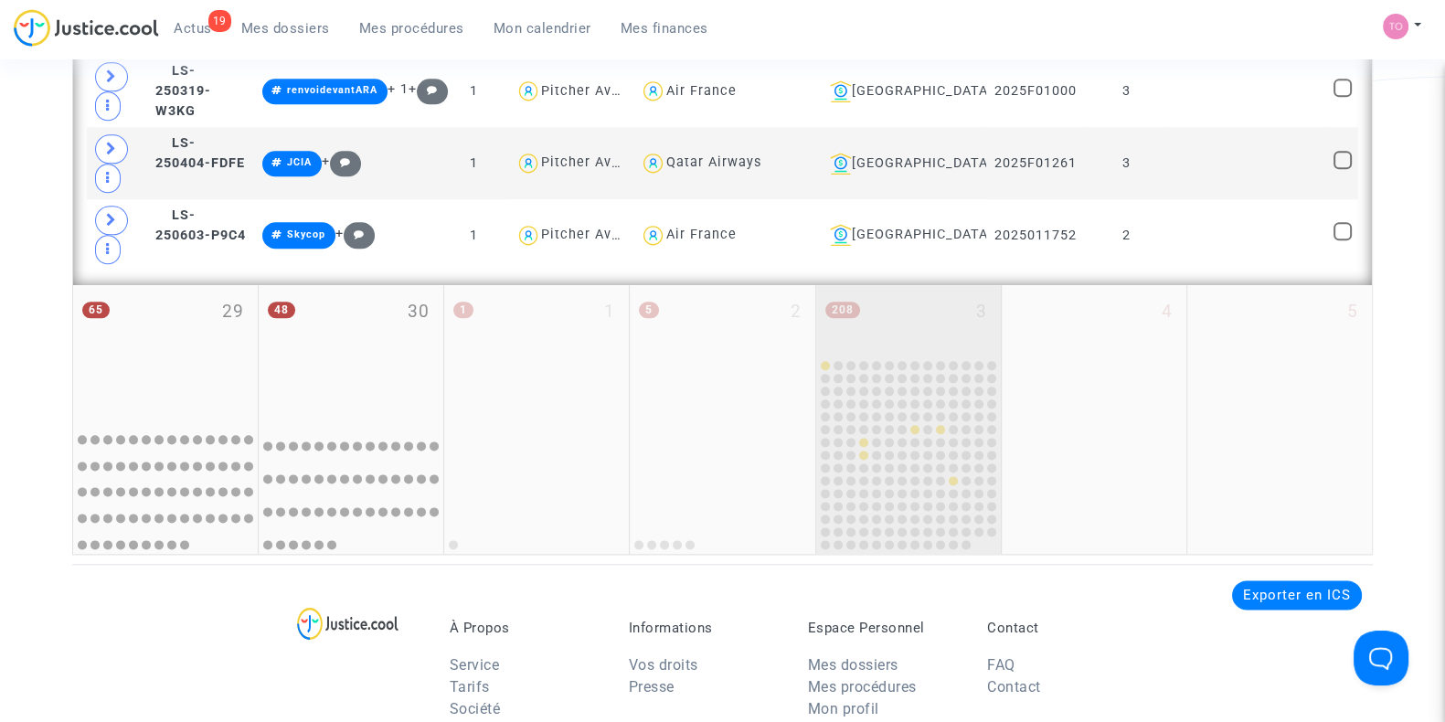
scroll to position [2709, 0]
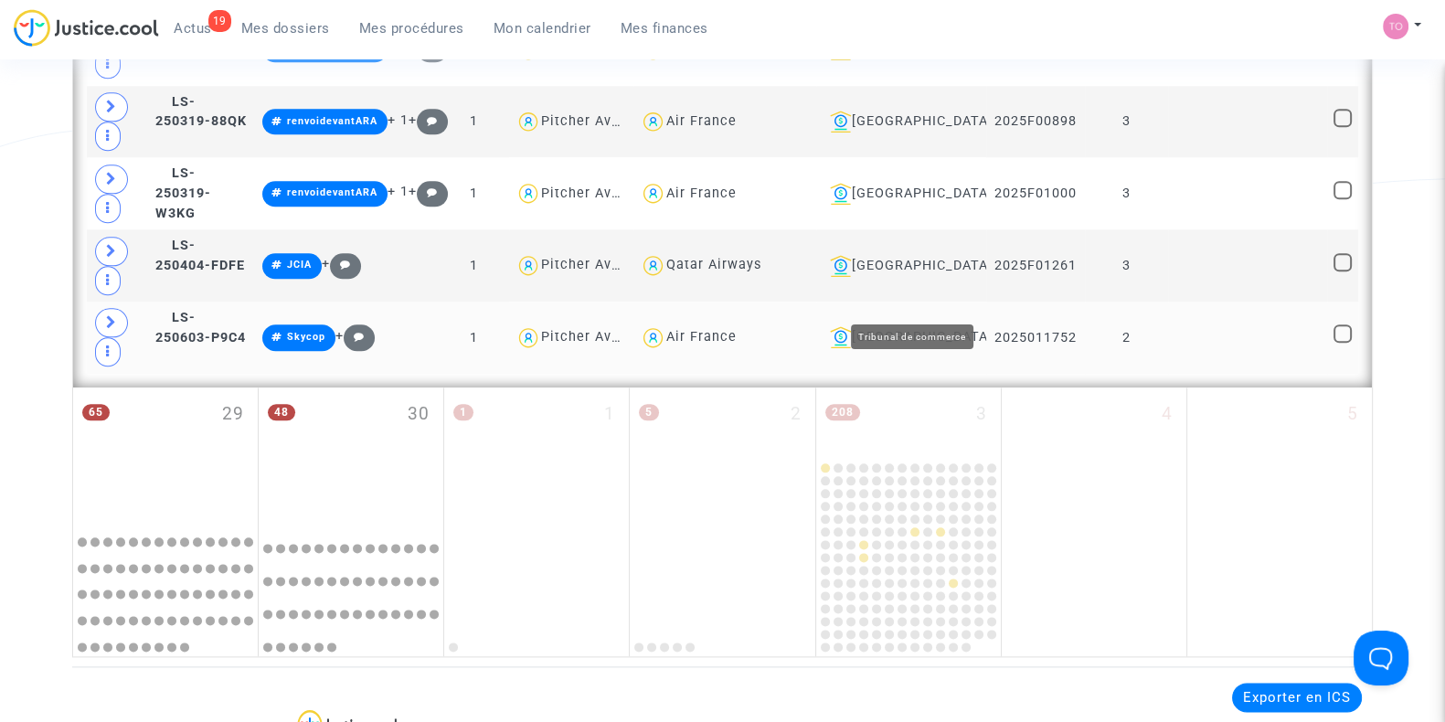
click at [932, 326] on div "Montpellier" at bounding box center [900, 337] width 157 height 22
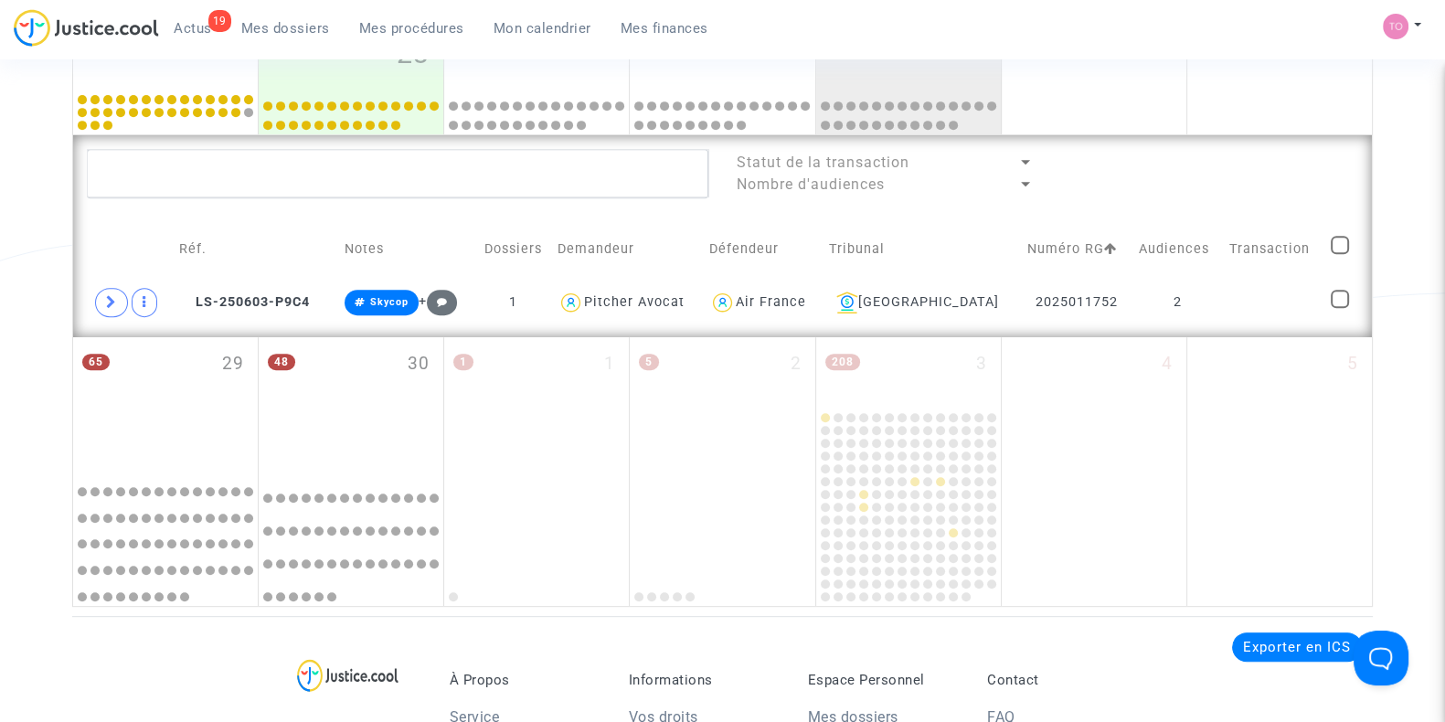
scroll to position [910, 0]
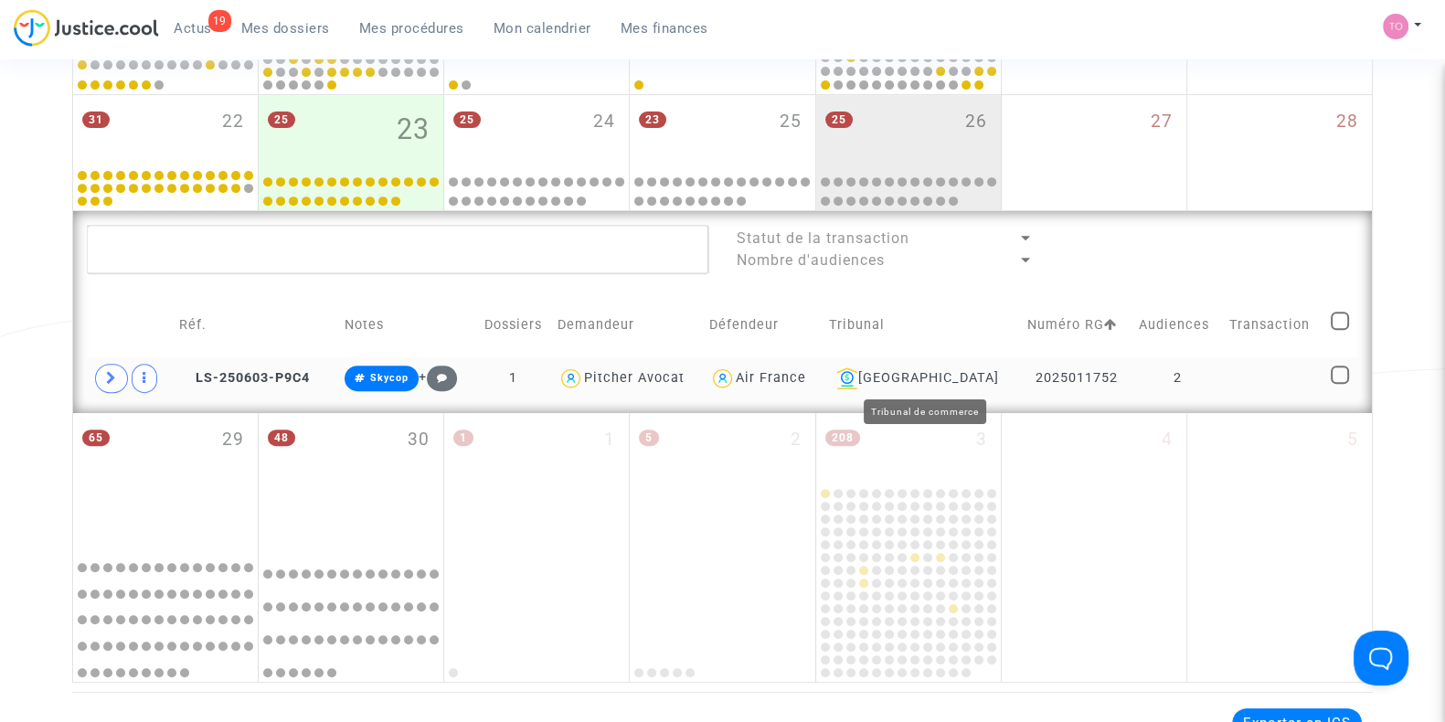
click at [928, 376] on div "Montpellier" at bounding box center [922, 378] width 186 height 22
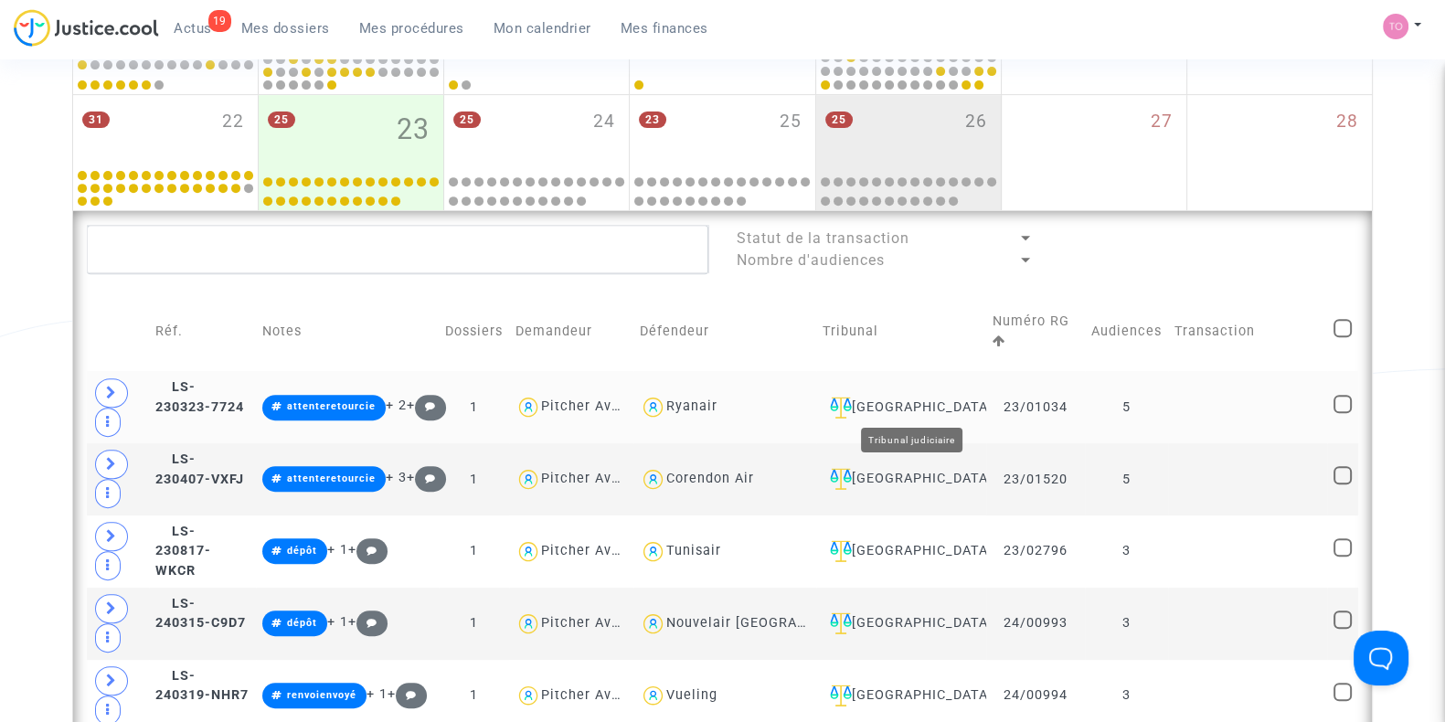
click at [914, 409] on div "Nantes" at bounding box center [900, 408] width 157 height 22
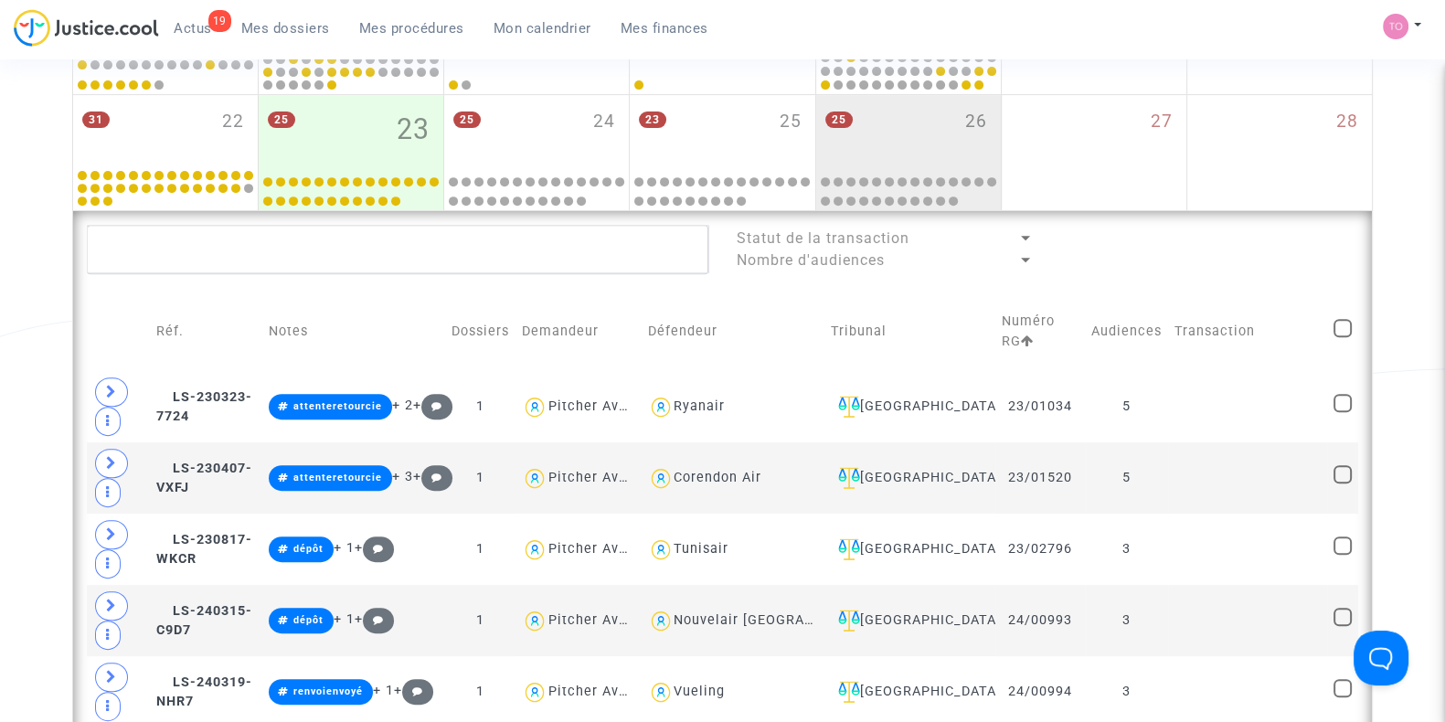
click at [1340, 322] on span at bounding box center [1342, 328] width 18 height 18
click at [1341, 337] on input "checkbox" at bounding box center [1341, 337] width 1 height 1
checkbox input "true"
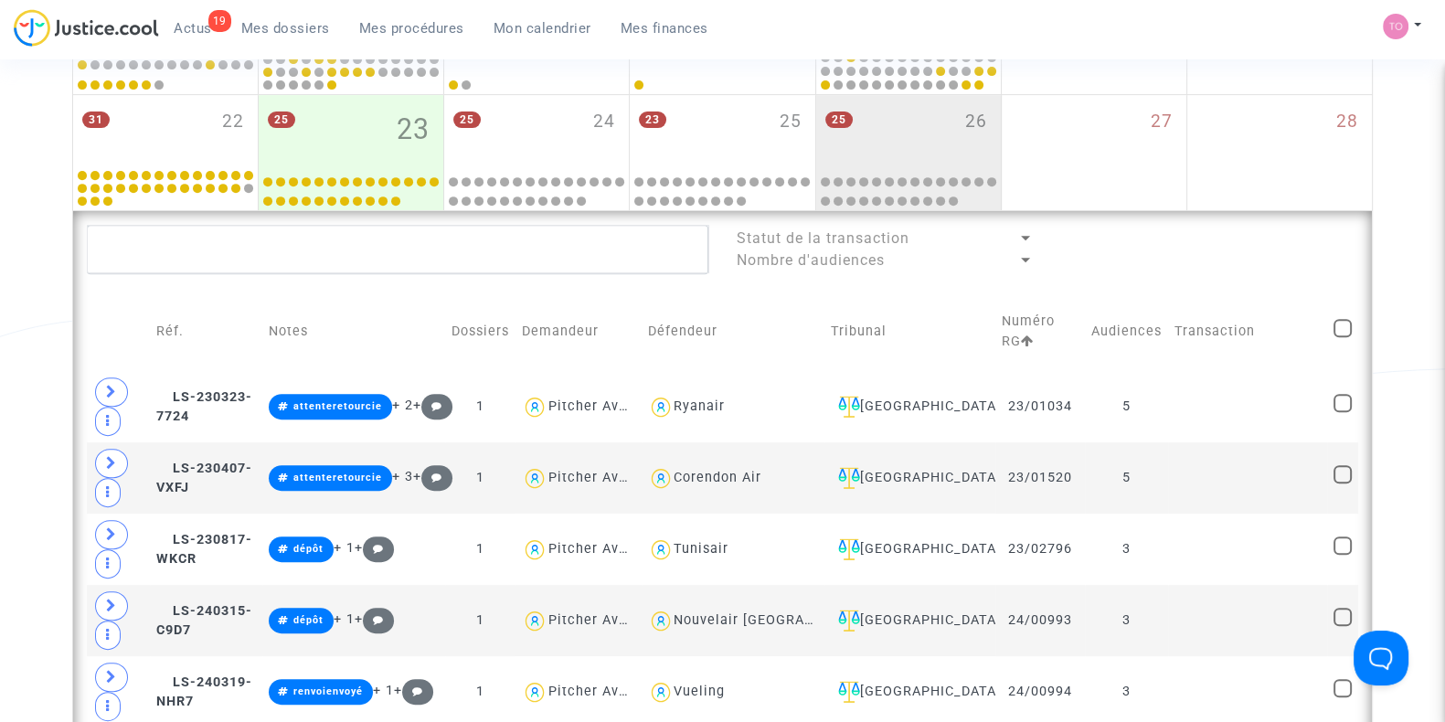
checkbox input "true"
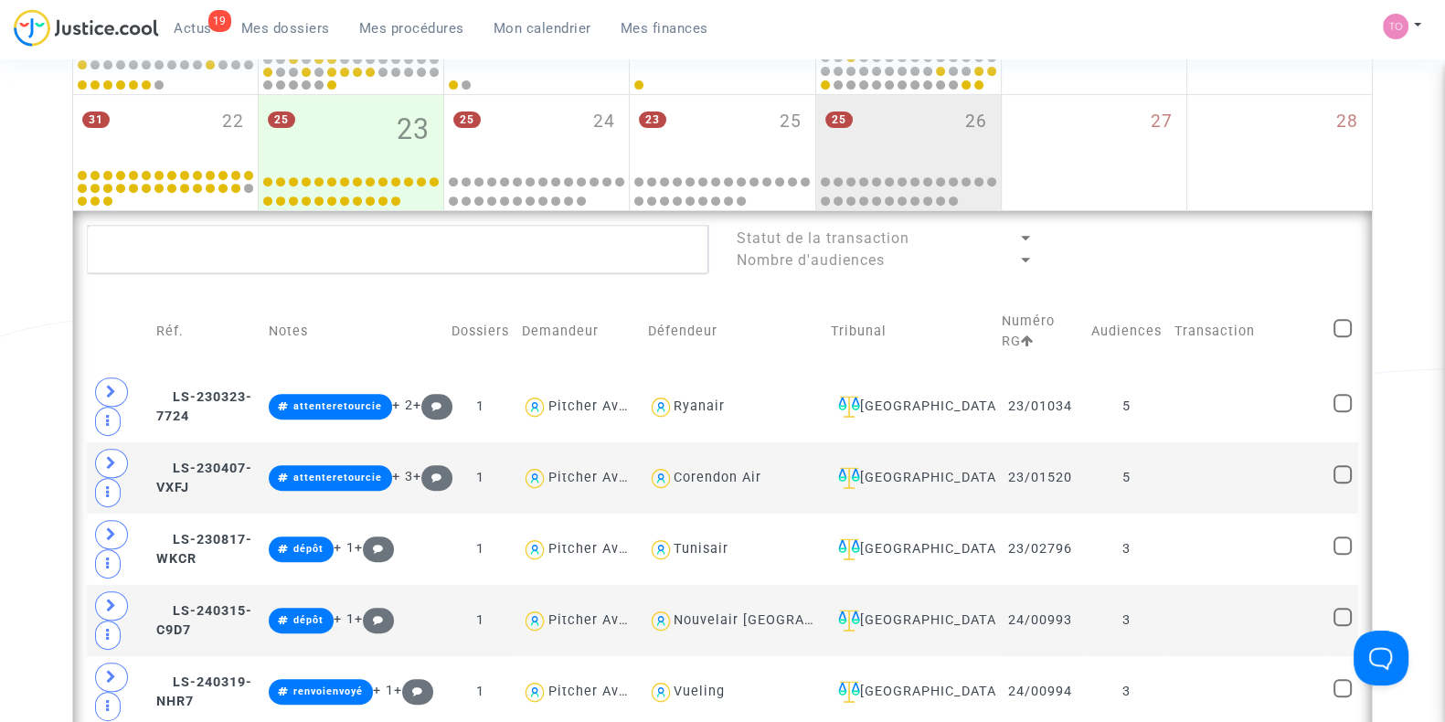
checkbox input "true"
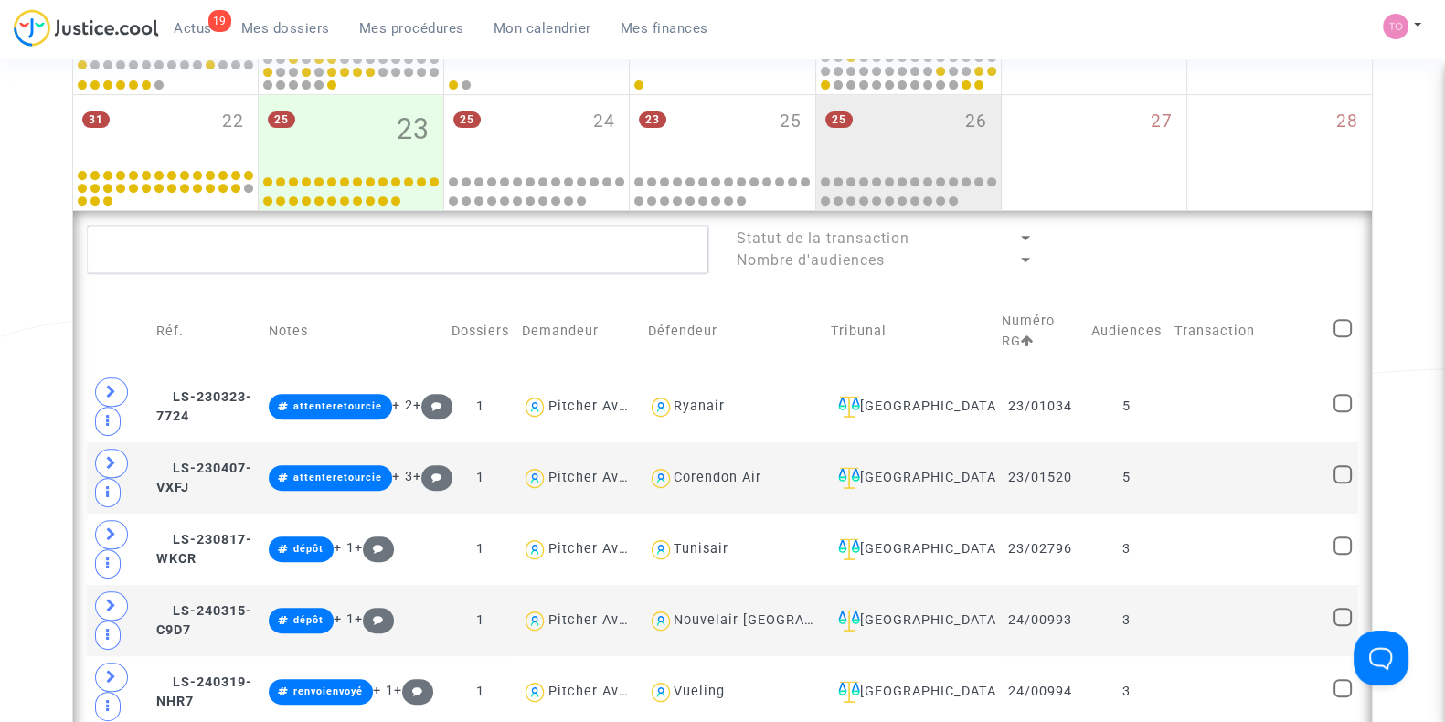
checkbox input "true"
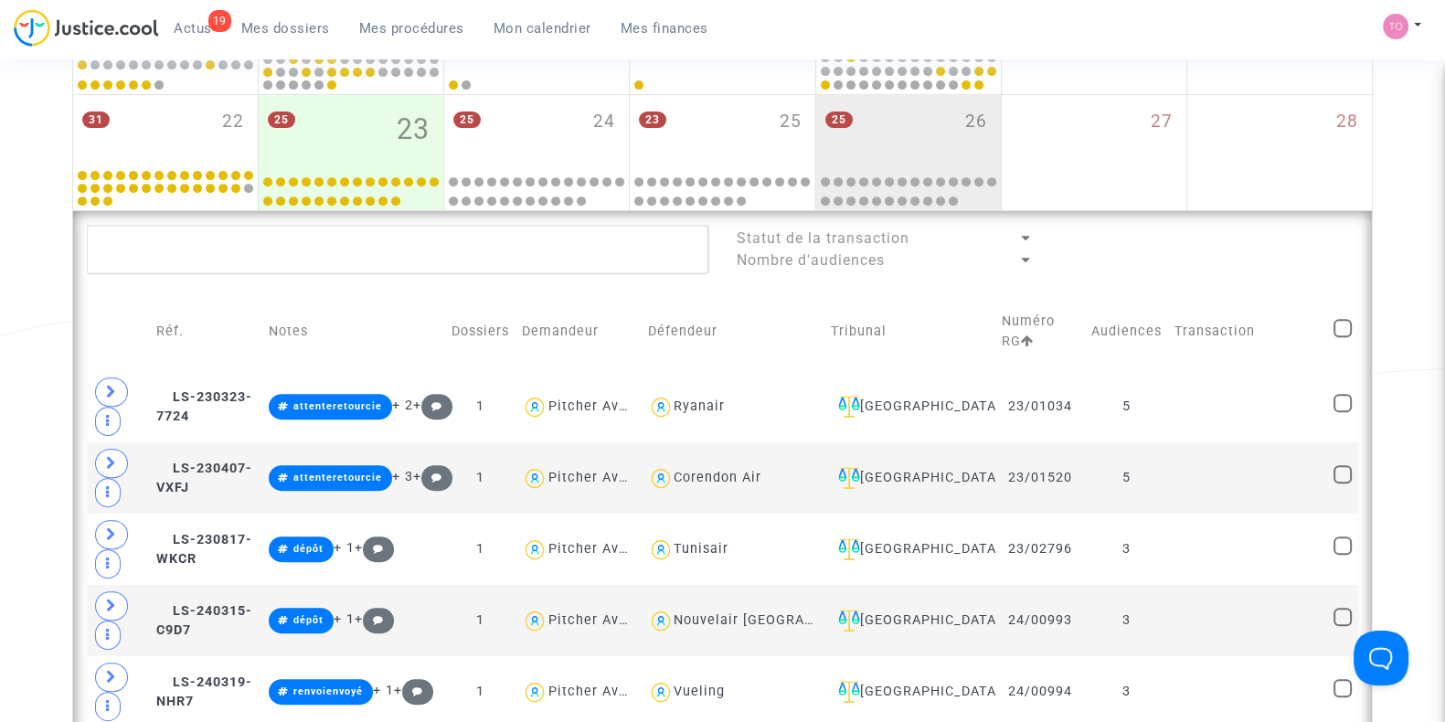
checkbox input "true"
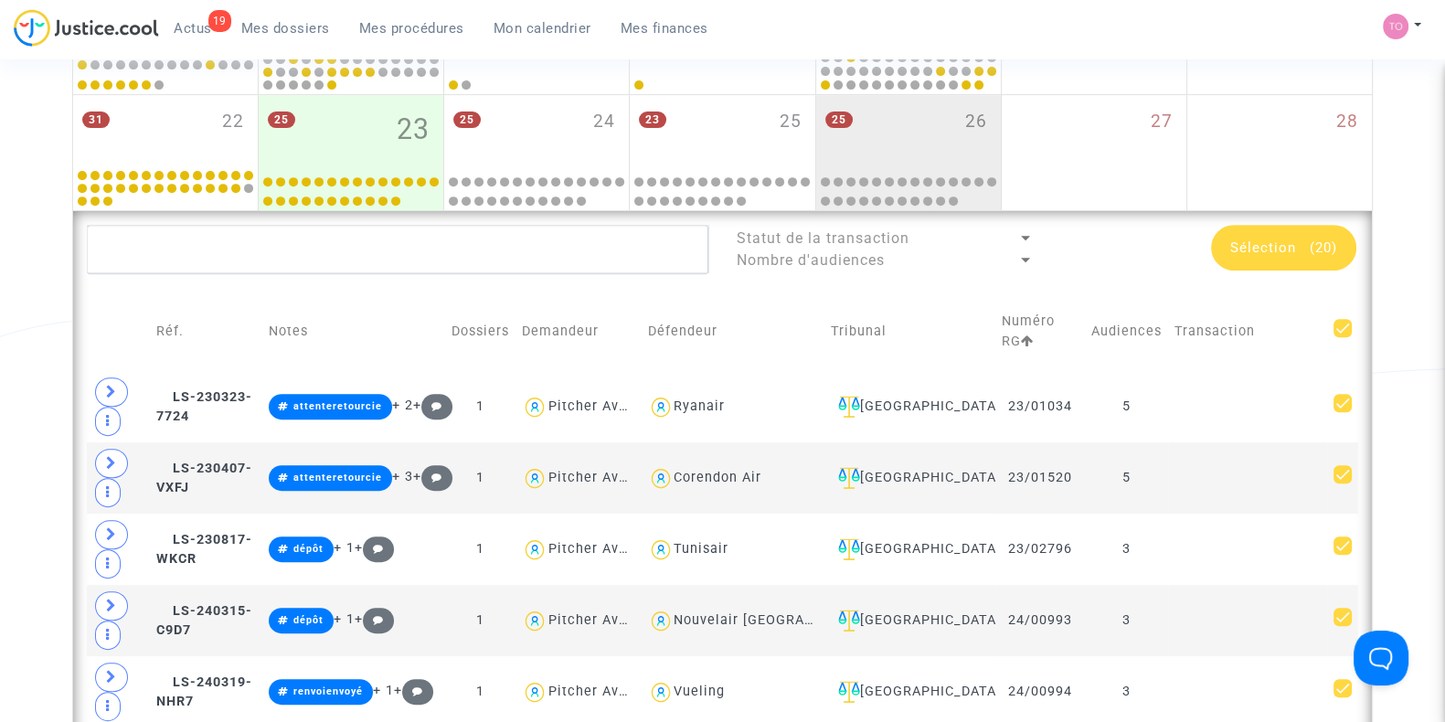
click at [1343, 319] on span at bounding box center [1342, 328] width 18 height 18
click at [1342, 337] on input "checkbox" at bounding box center [1341, 337] width 1 height 1
checkbox input "false"
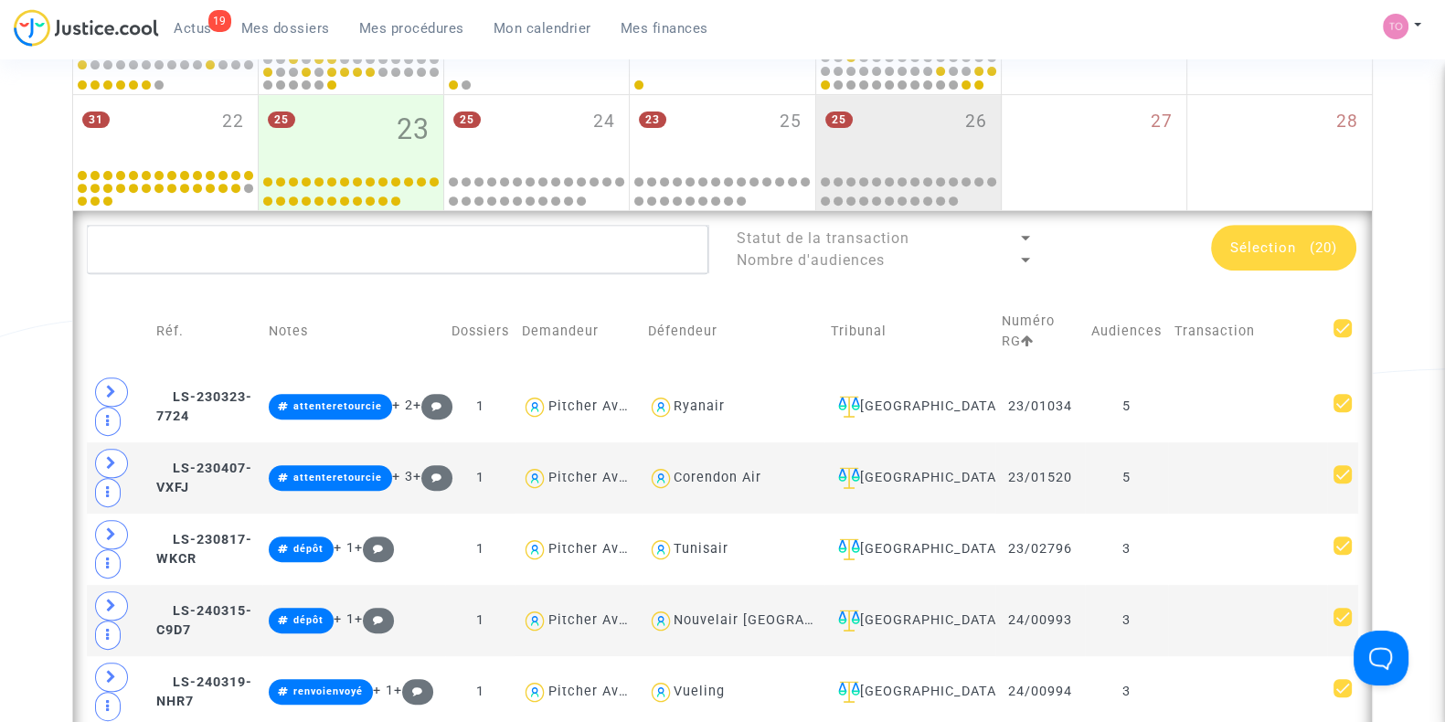
checkbox input "false"
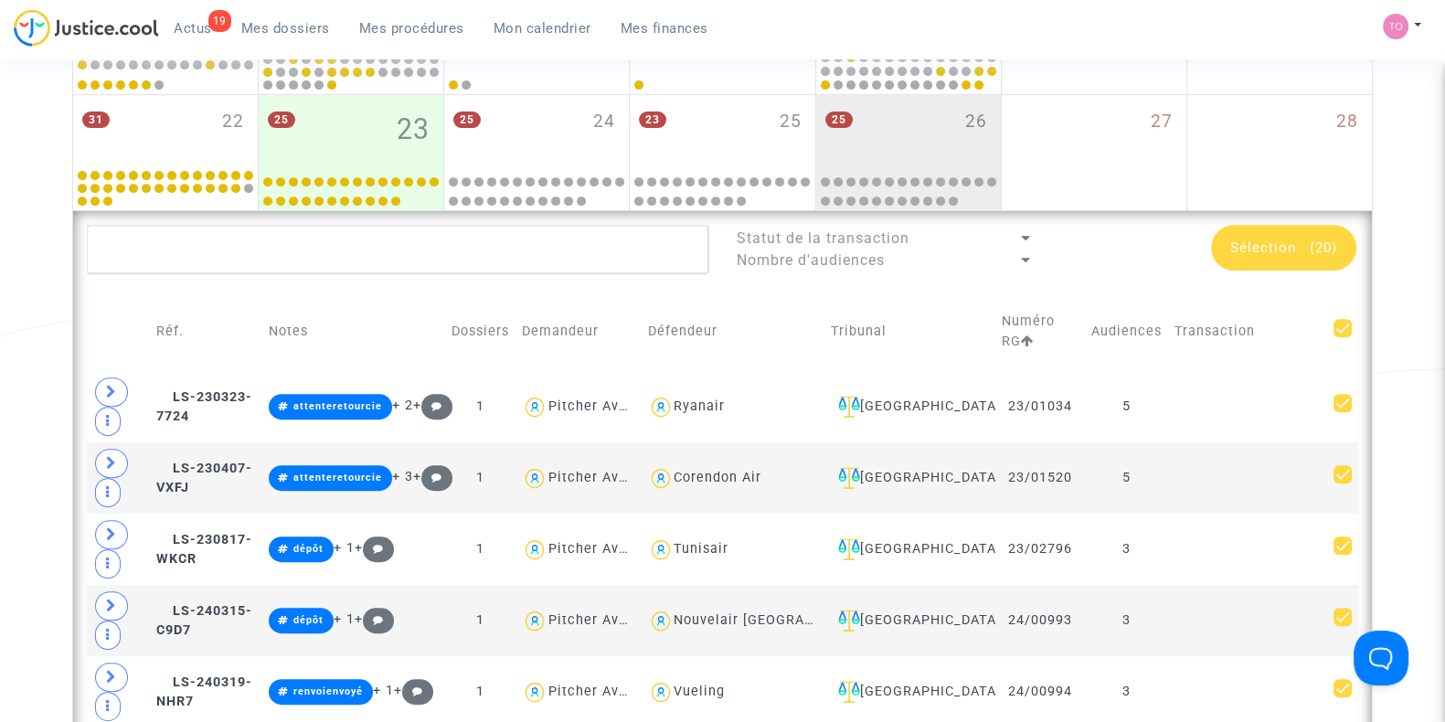
checkbox input "false"
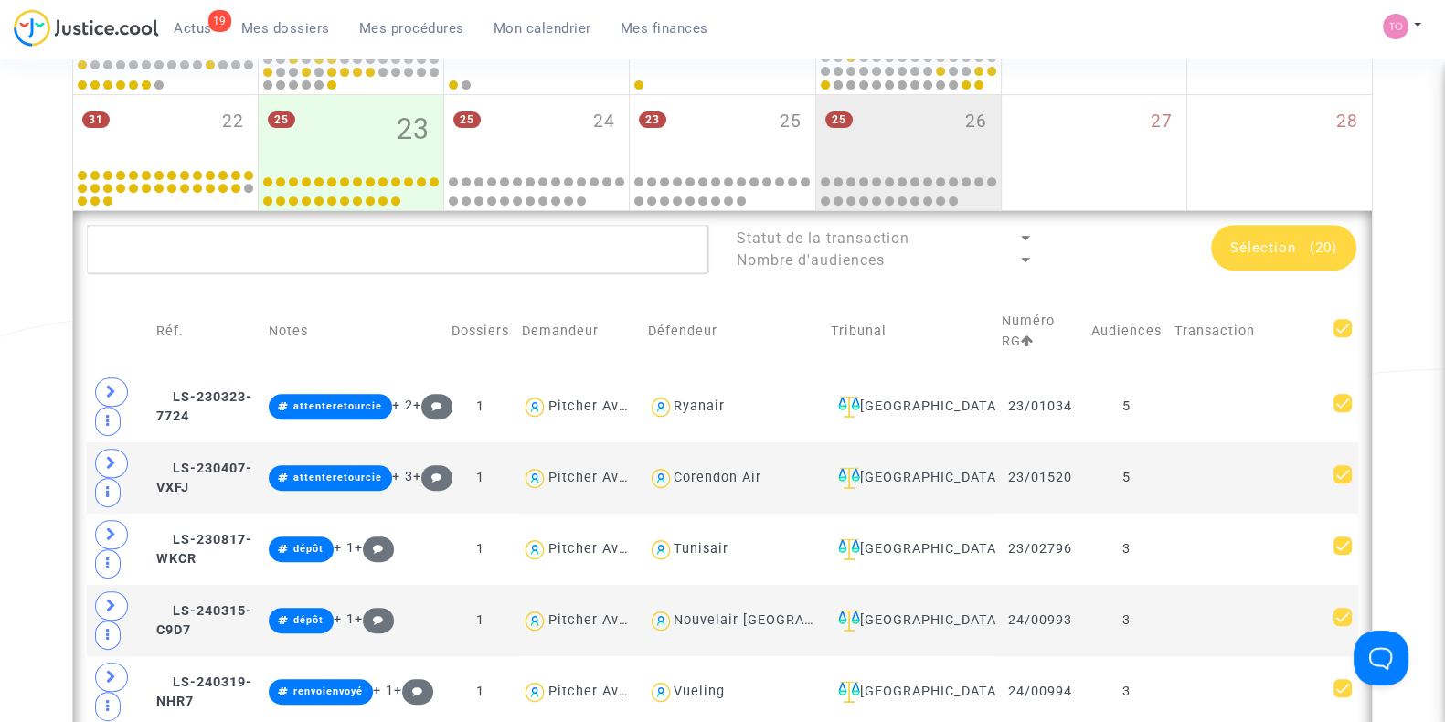
checkbox input "false"
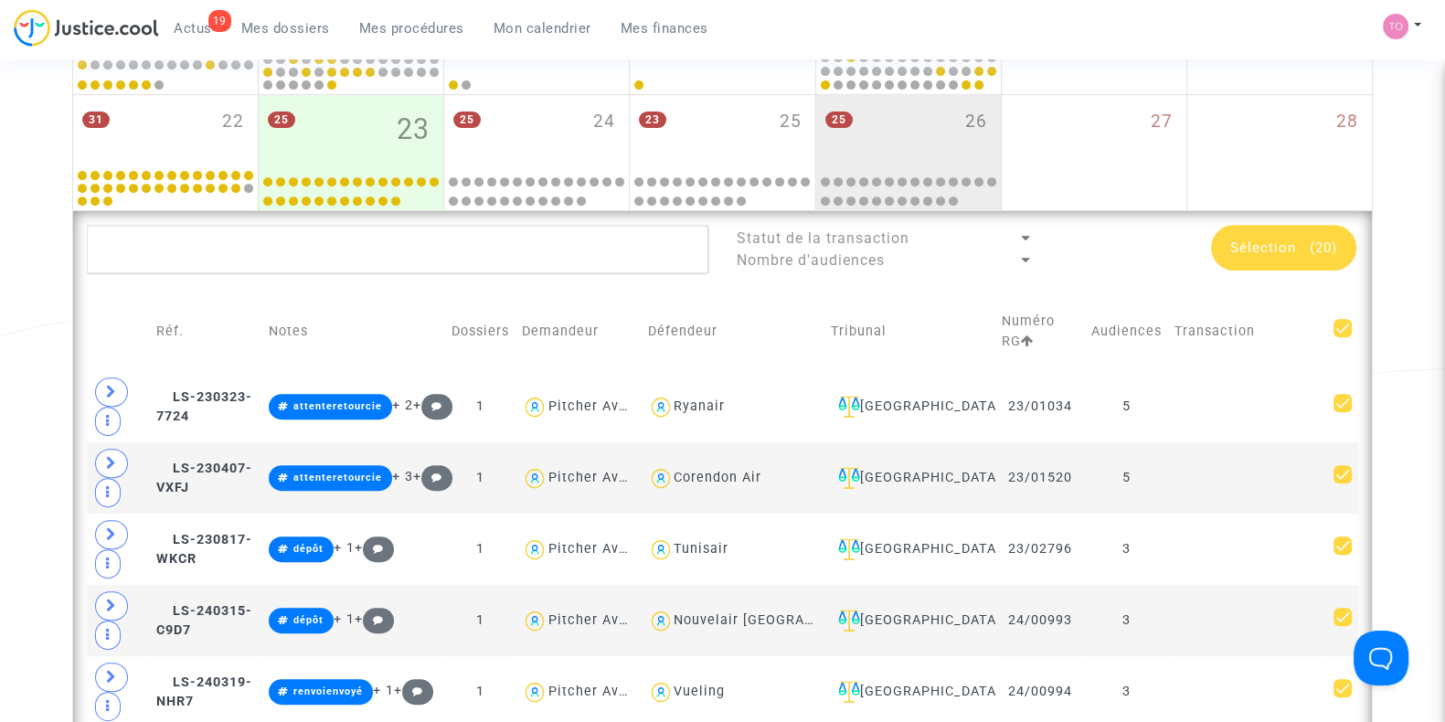
checkbox input "false"
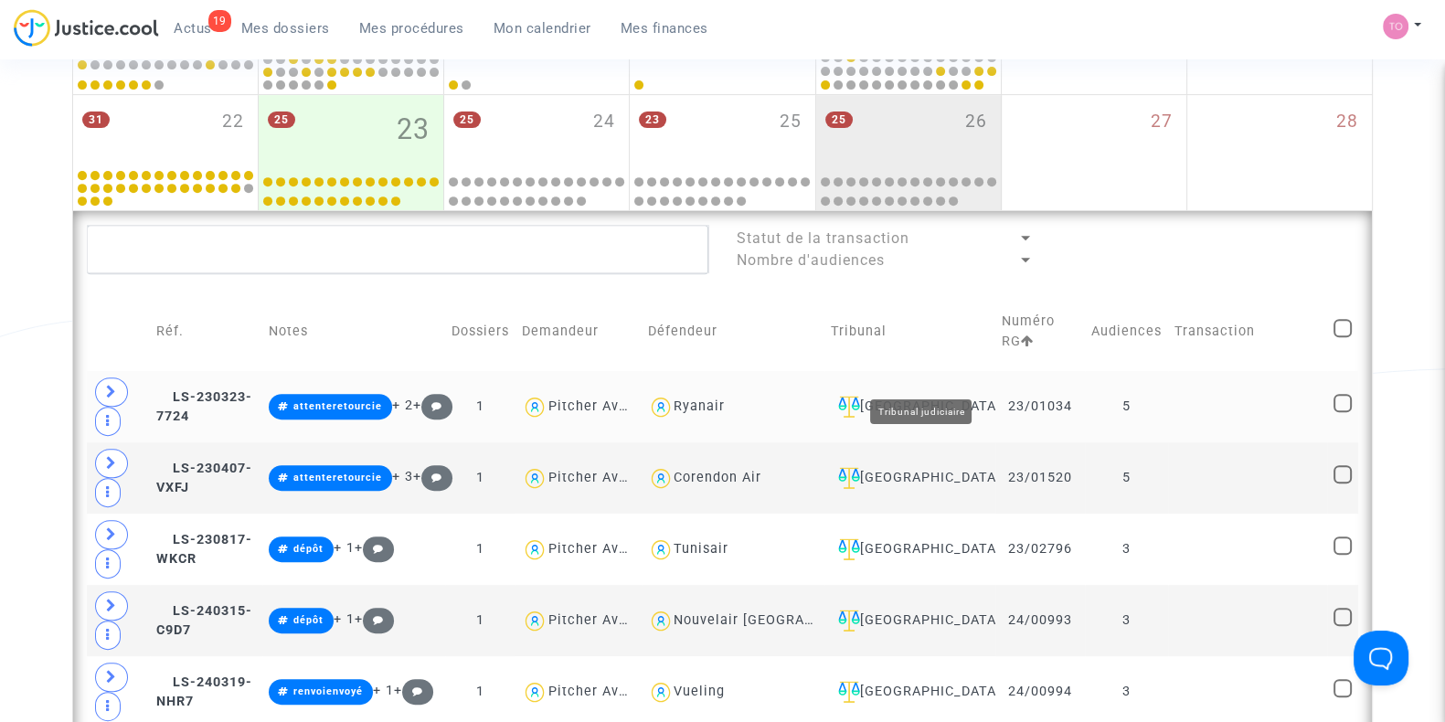
click at [930, 396] on div "Nantes" at bounding box center [910, 407] width 159 height 22
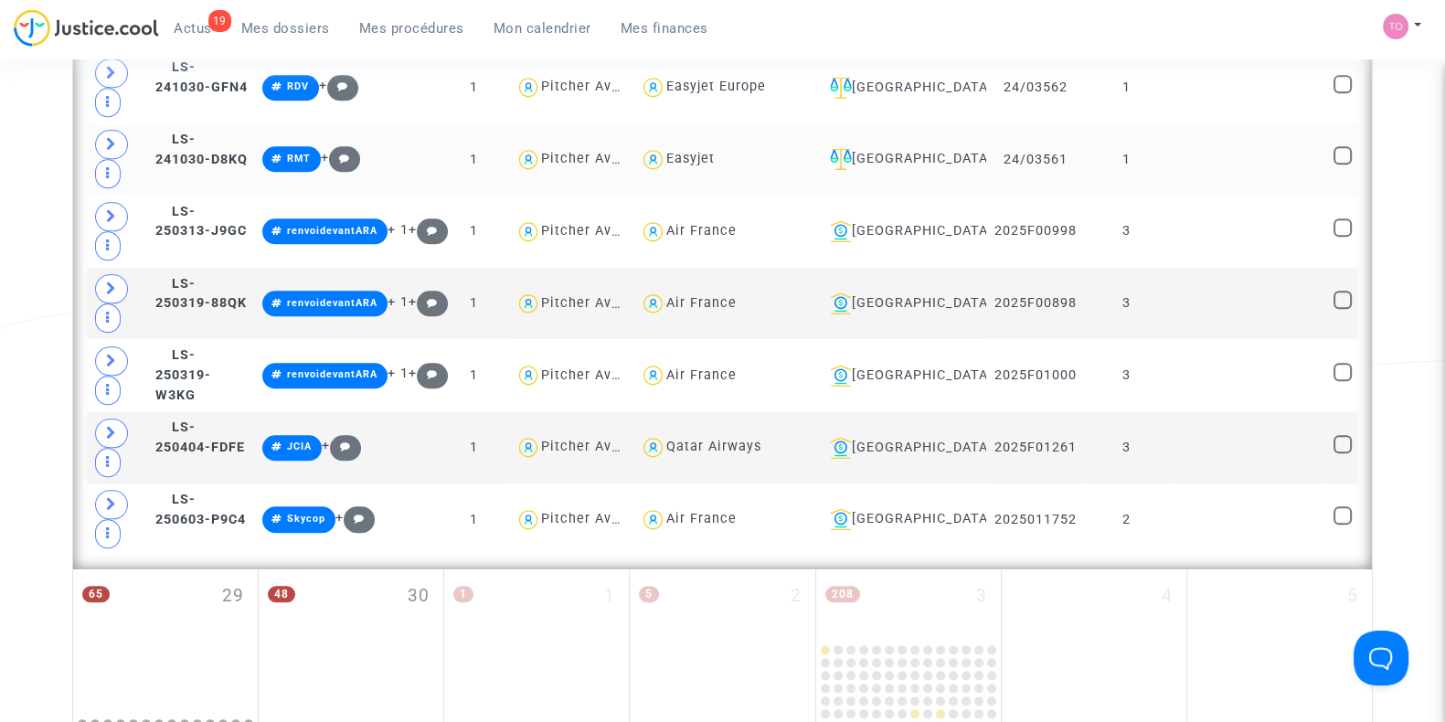
scroll to position [2433, 0]
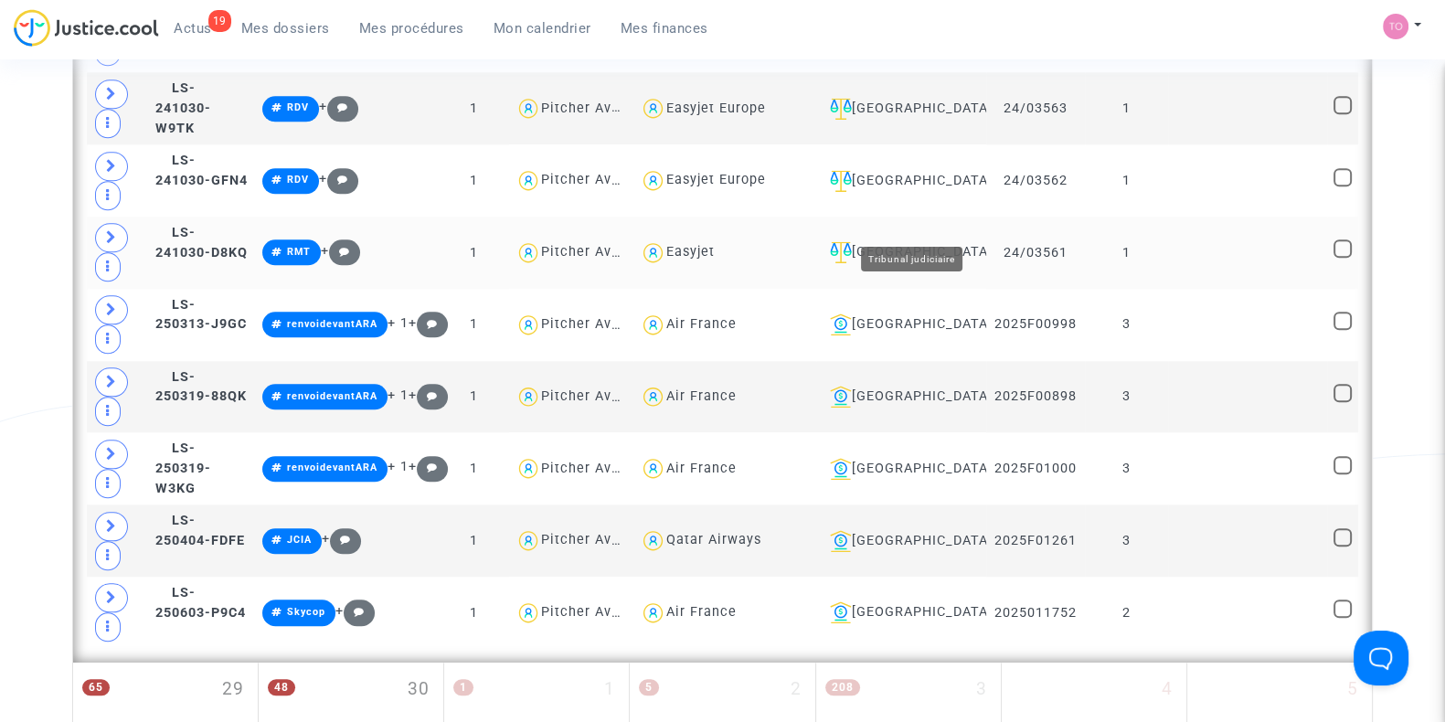
click at [921, 241] on div "Nantes" at bounding box center [900, 252] width 157 height 22
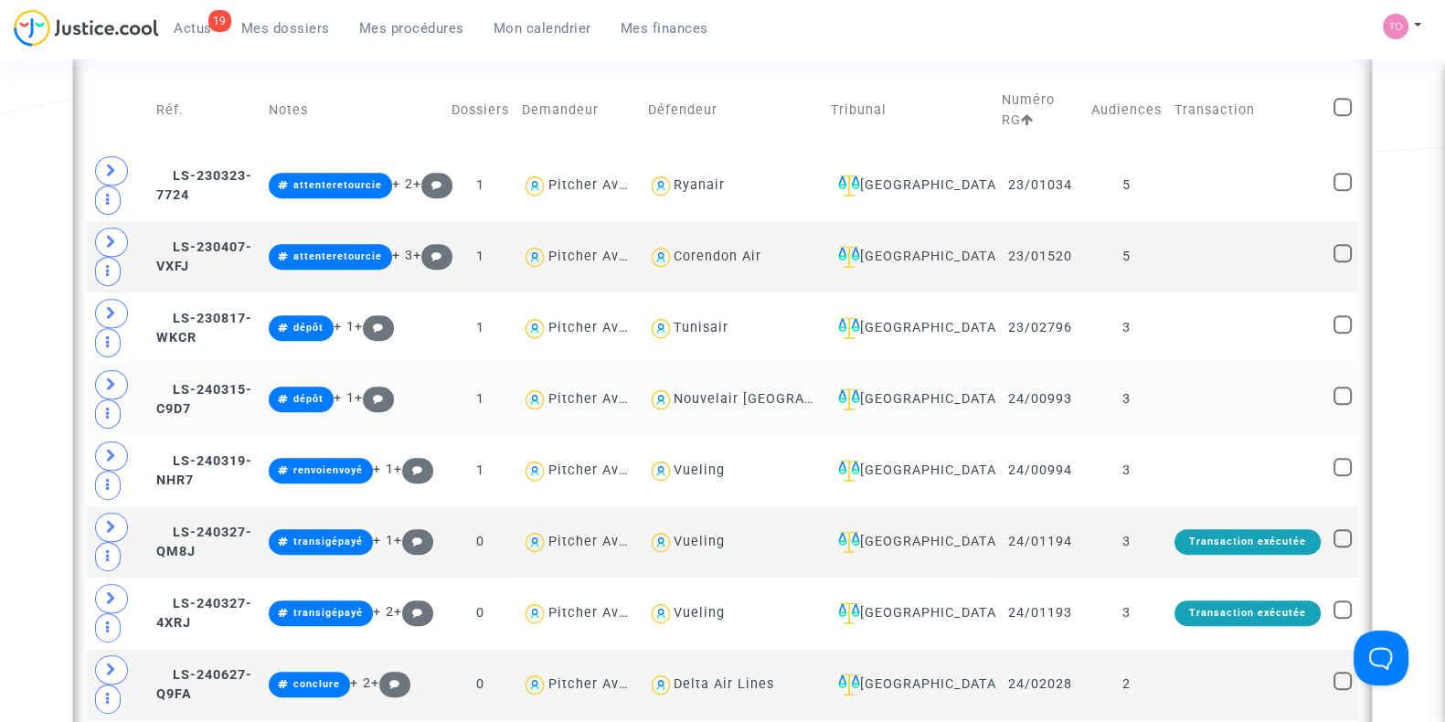
scroll to position [1091, 0]
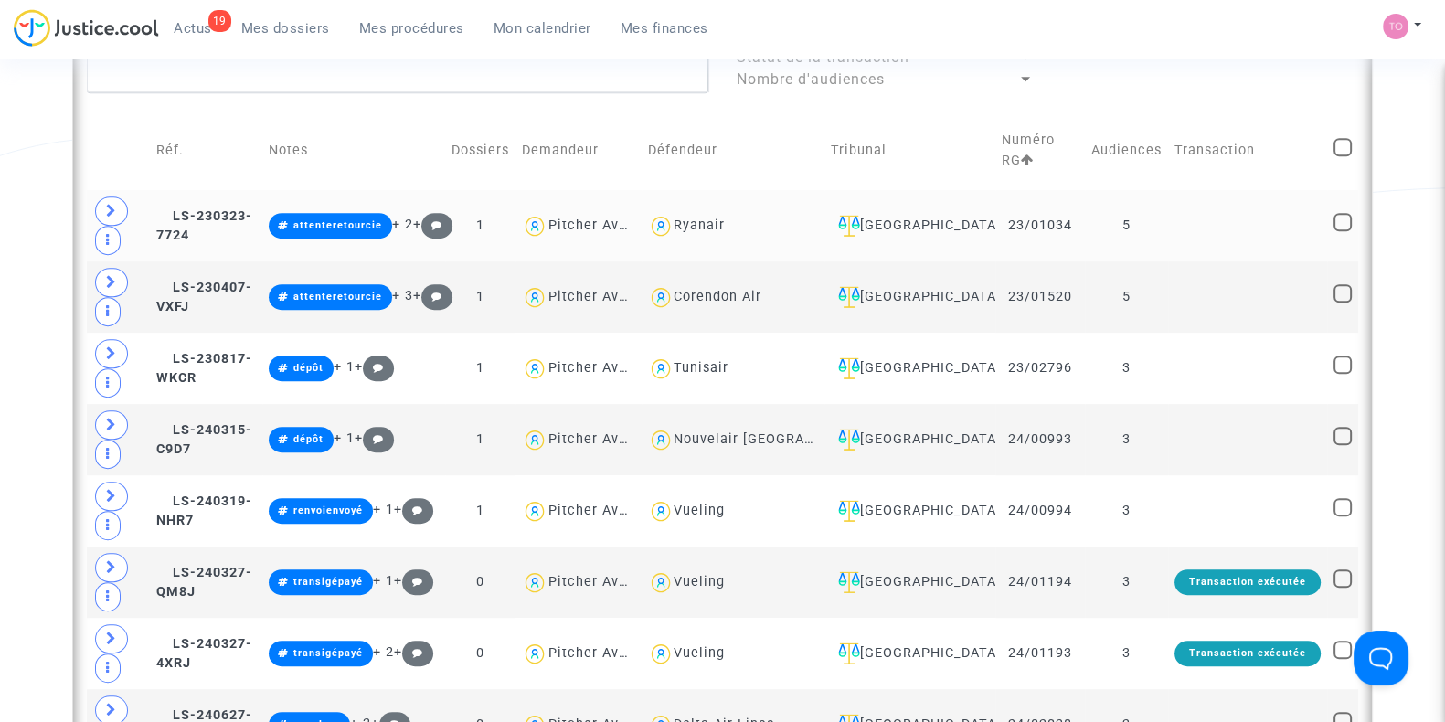
click at [725, 217] on div "Ryanair" at bounding box center [698, 225] width 51 height 16
type textarea "@Ryanair"
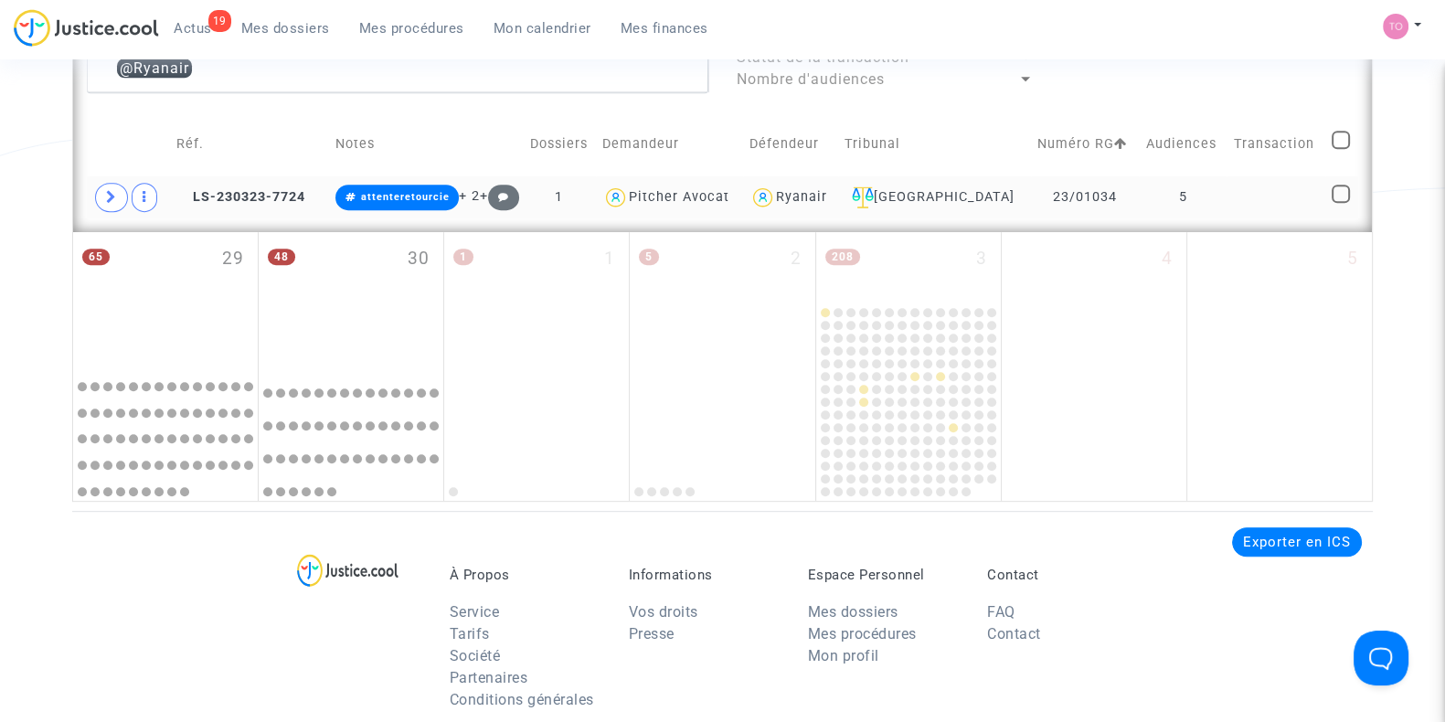
click at [827, 189] on div "Ryanair" at bounding box center [801, 197] width 51 height 16
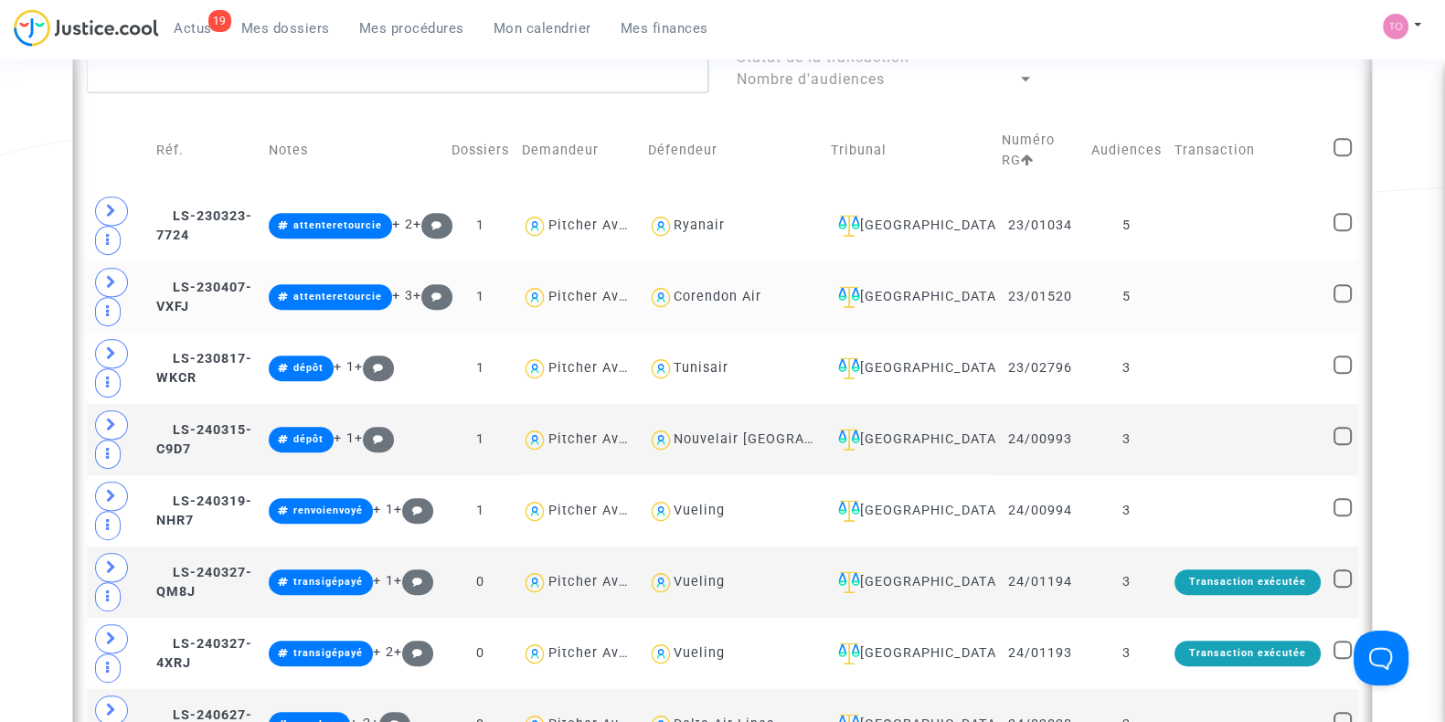
click at [761, 289] on div "Corendon Air" at bounding box center [717, 297] width 88 height 16
type textarea "@"Corendon Air""
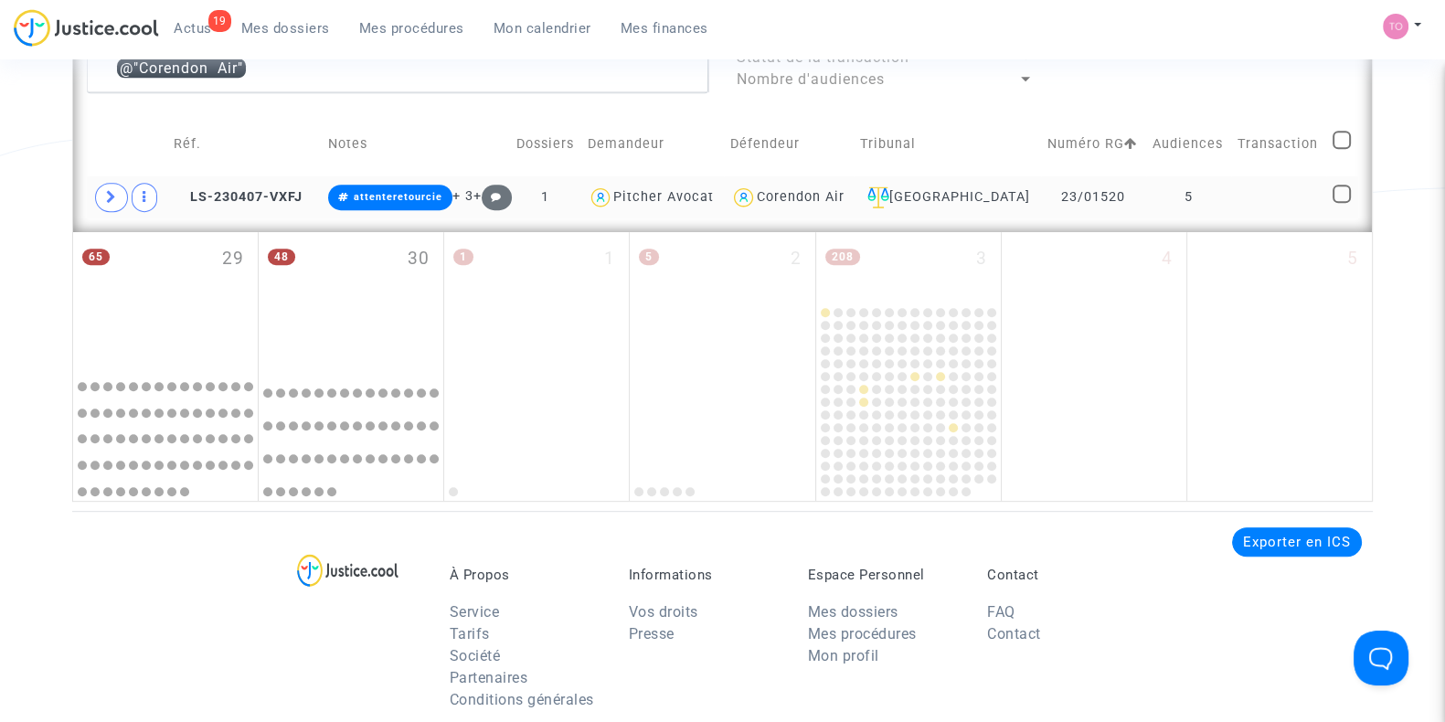
click at [839, 195] on div "Corendon Air" at bounding box center [801, 197] width 88 height 16
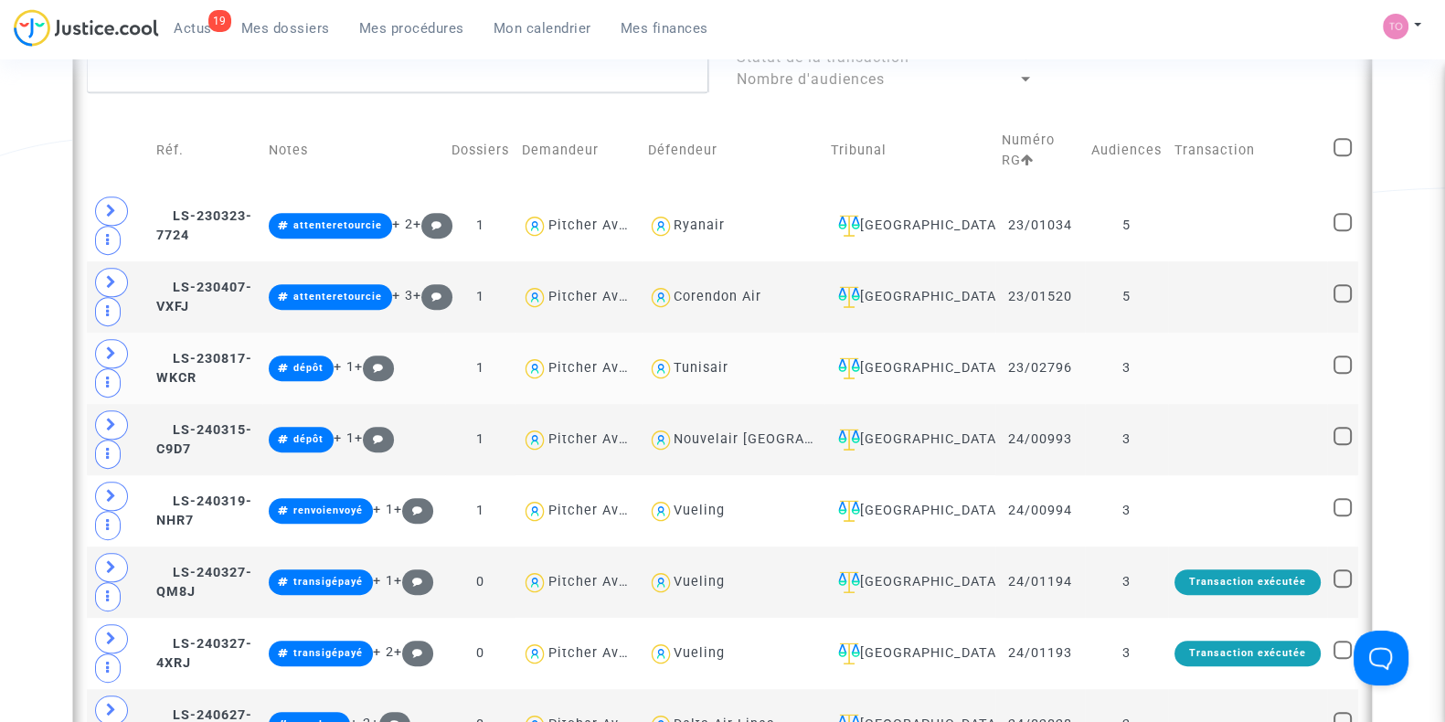
click at [728, 360] on div "Tunisair" at bounding box center [700, 368] width 55 height 16
type textarea "@Tunisair"
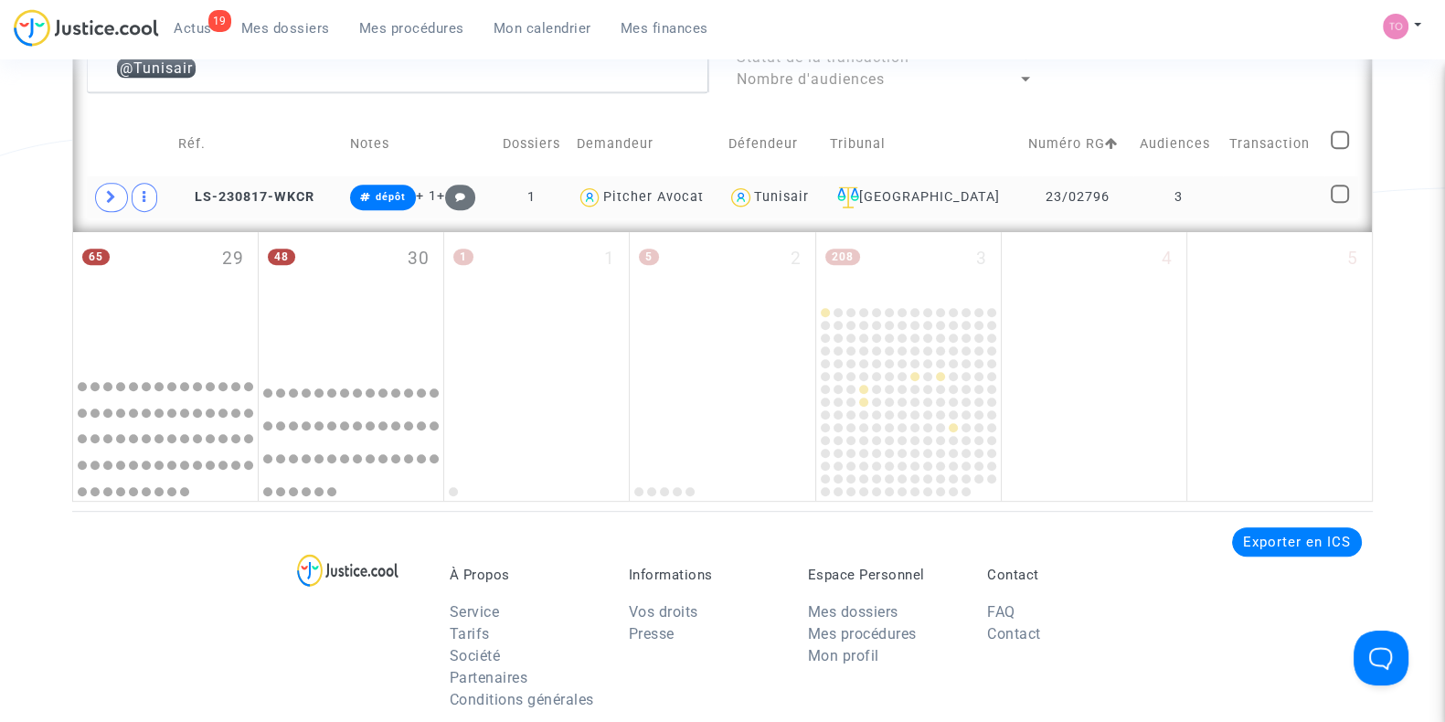
click at [809, 189] on div "Tunisair" at bounding box center [781, 197] width 55 height 16
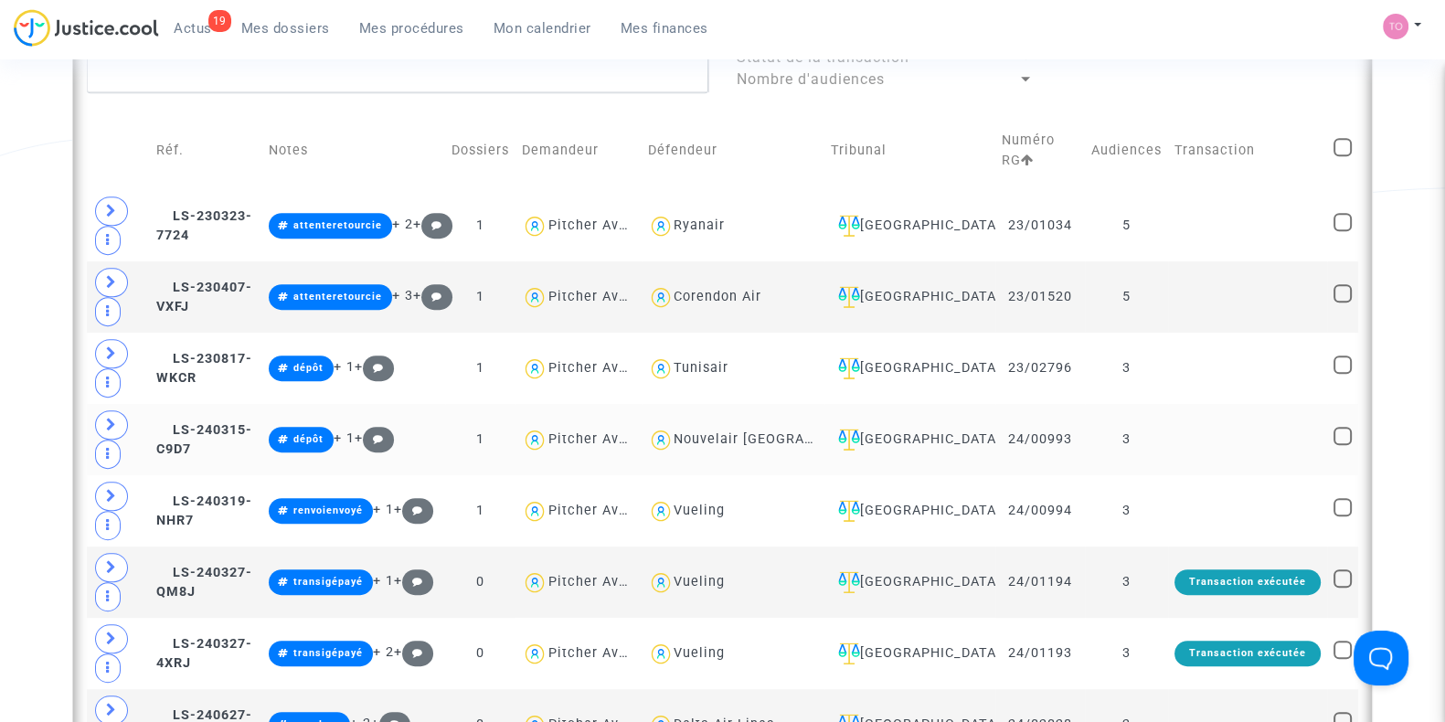
click at [781, 431] on div "Nouvelair Tunisie" at bounding box center [778, 439] width 210 height 16
type textarea "@"Nouvelair Tunisie""
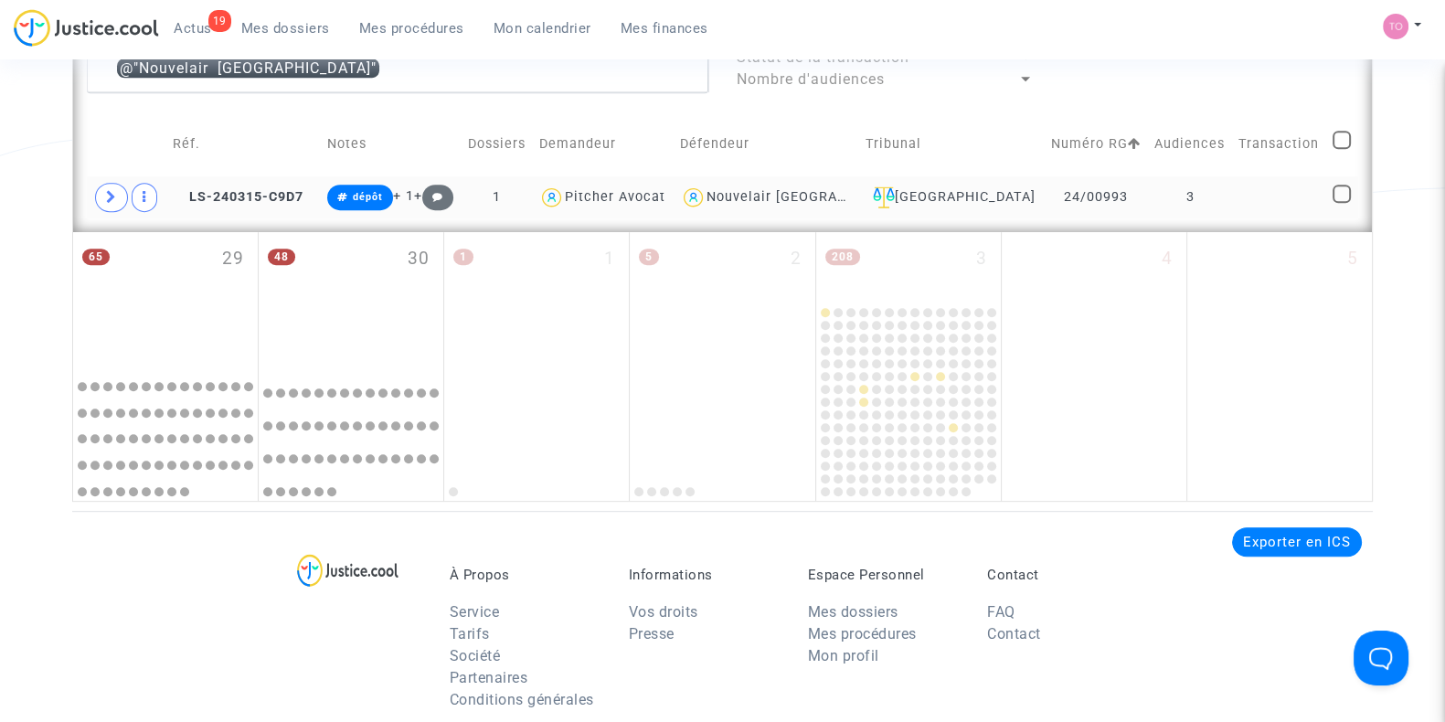
click at [832, 183] on span "Nouvelair Tunisie" at bounding box center [811, 144] width 210 height 121
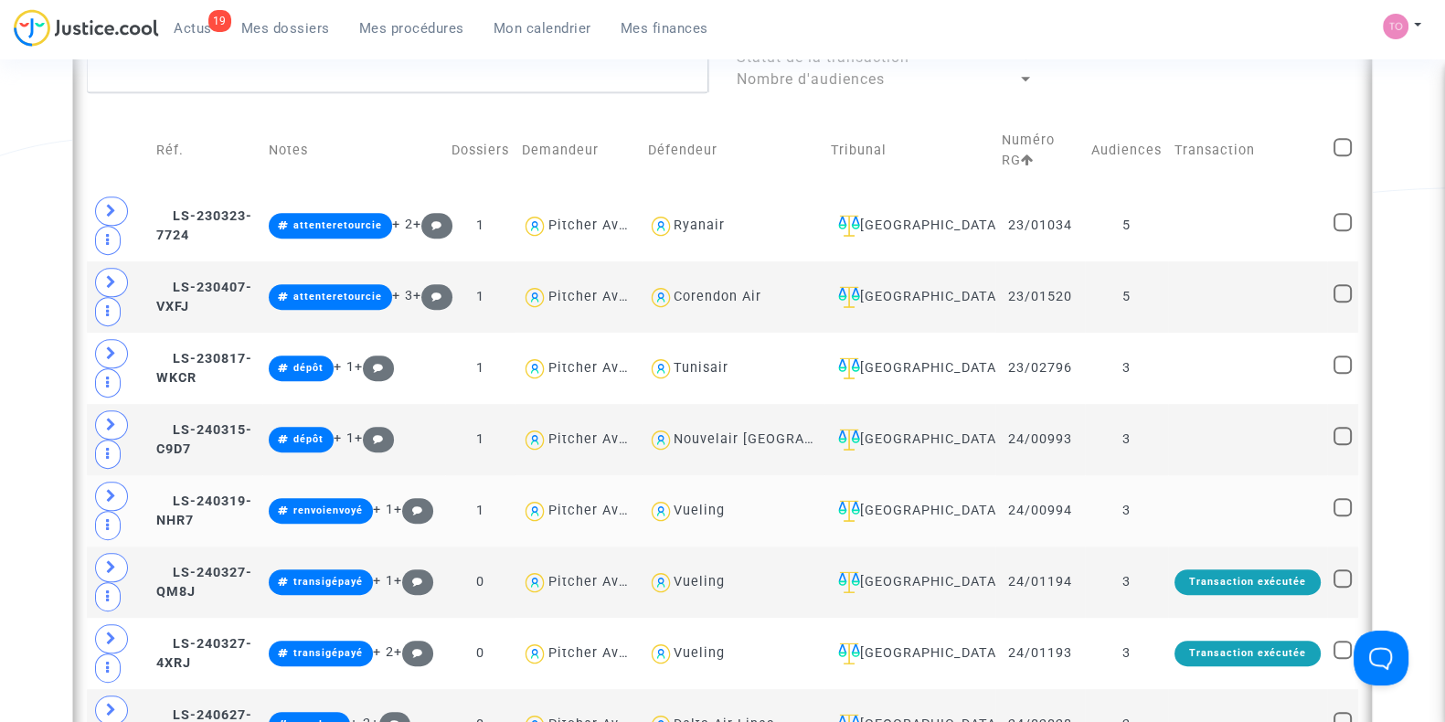
click at [725, 503] on div "Vueling" at bounding box center [698, 511] width 51 height 16
type textarea "@Vueling"
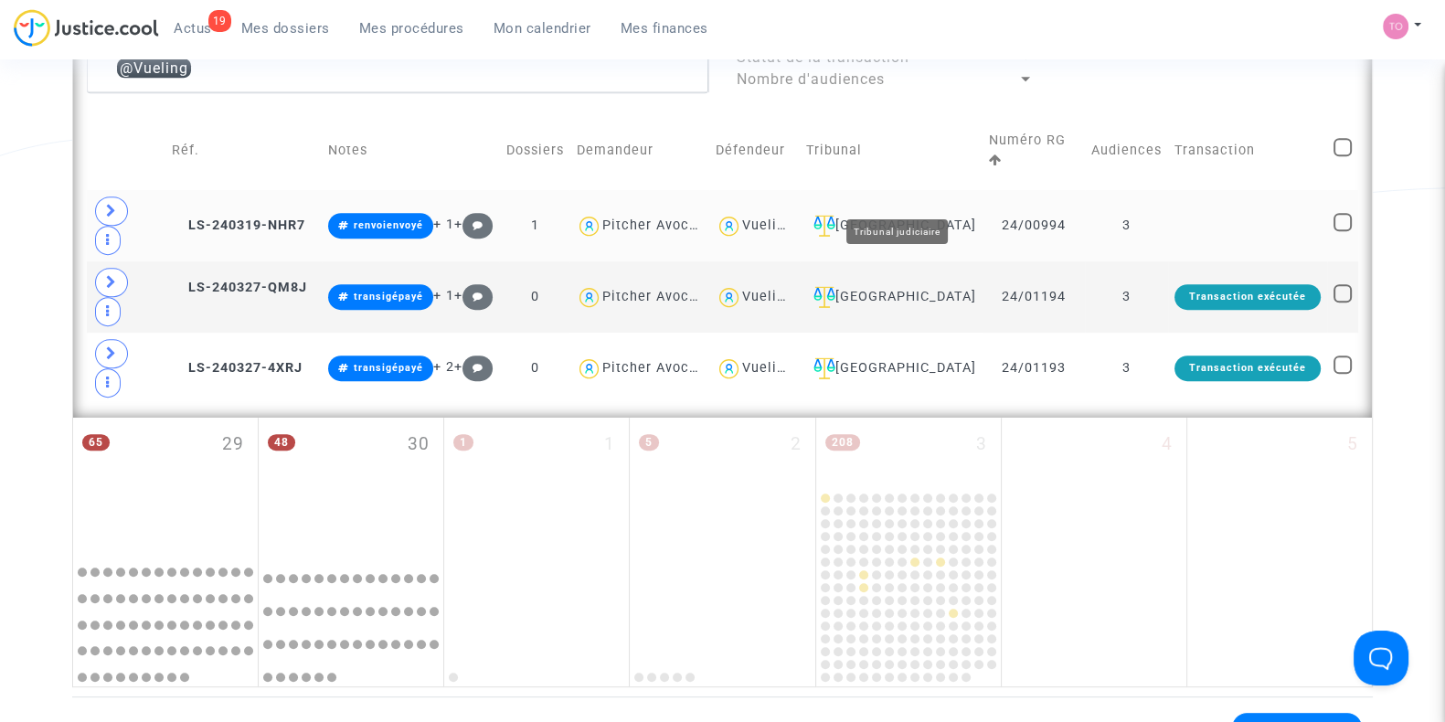
click at [793, 217] on div "Vueling" at bounding box center [767, 225] width 51 height 16
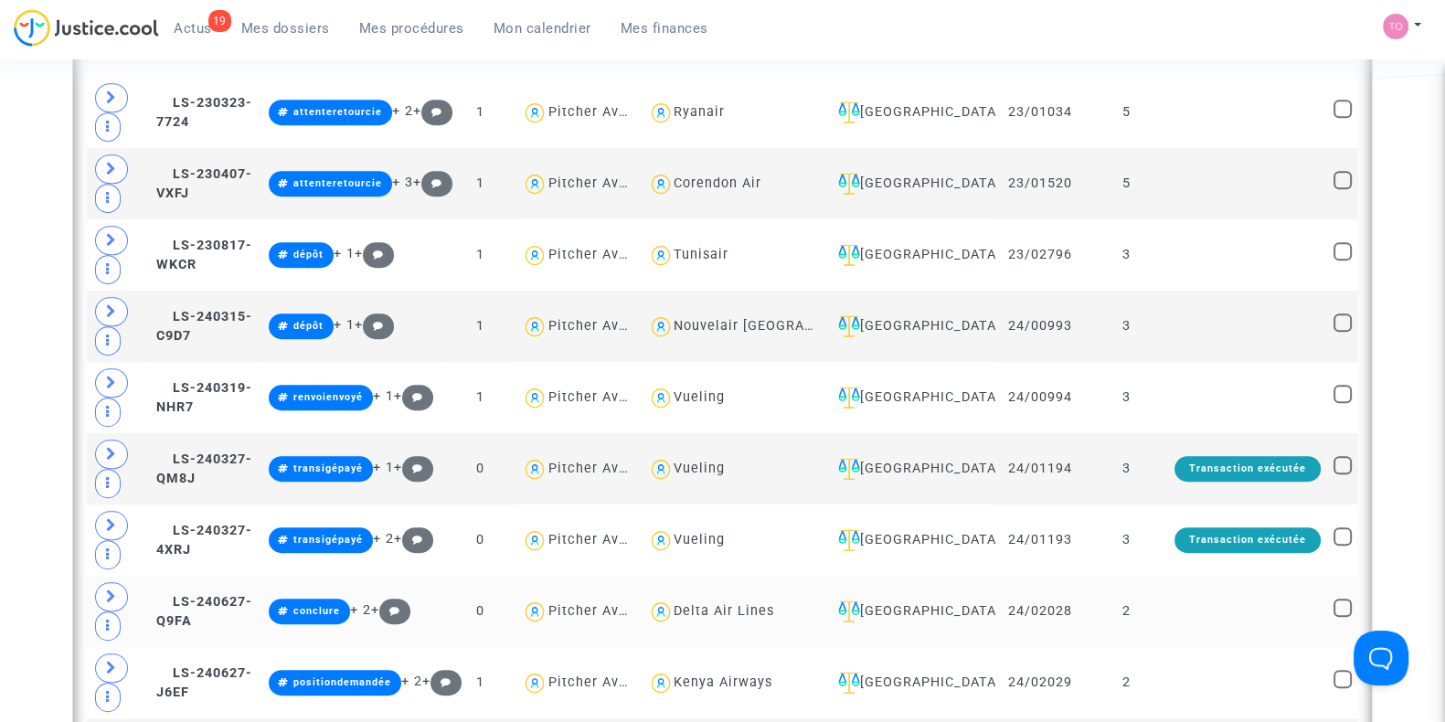
scroll to position [1205, 0]
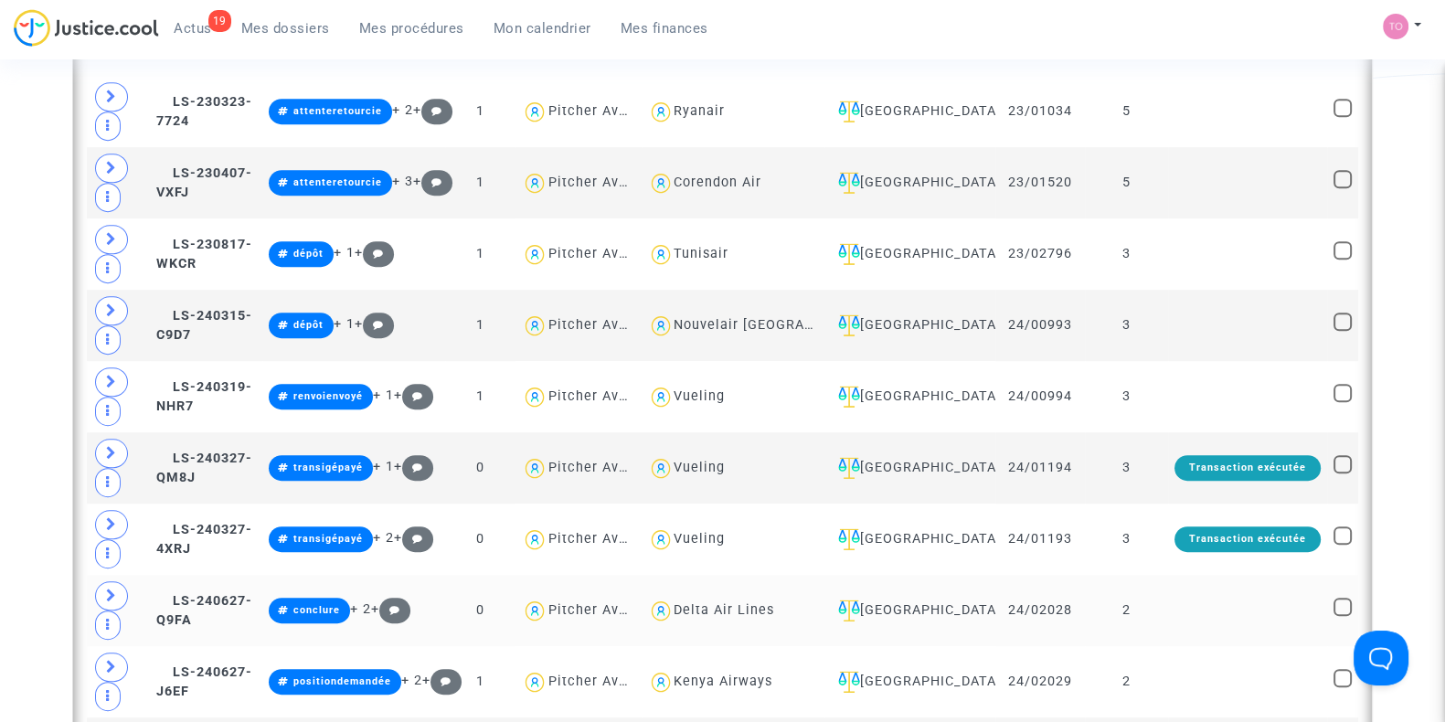
click at [774, 602] on div "Delta Air Lines" at bounding box center [723, 610] width 101 height 16
type textarea "@"Delta Air Lines""
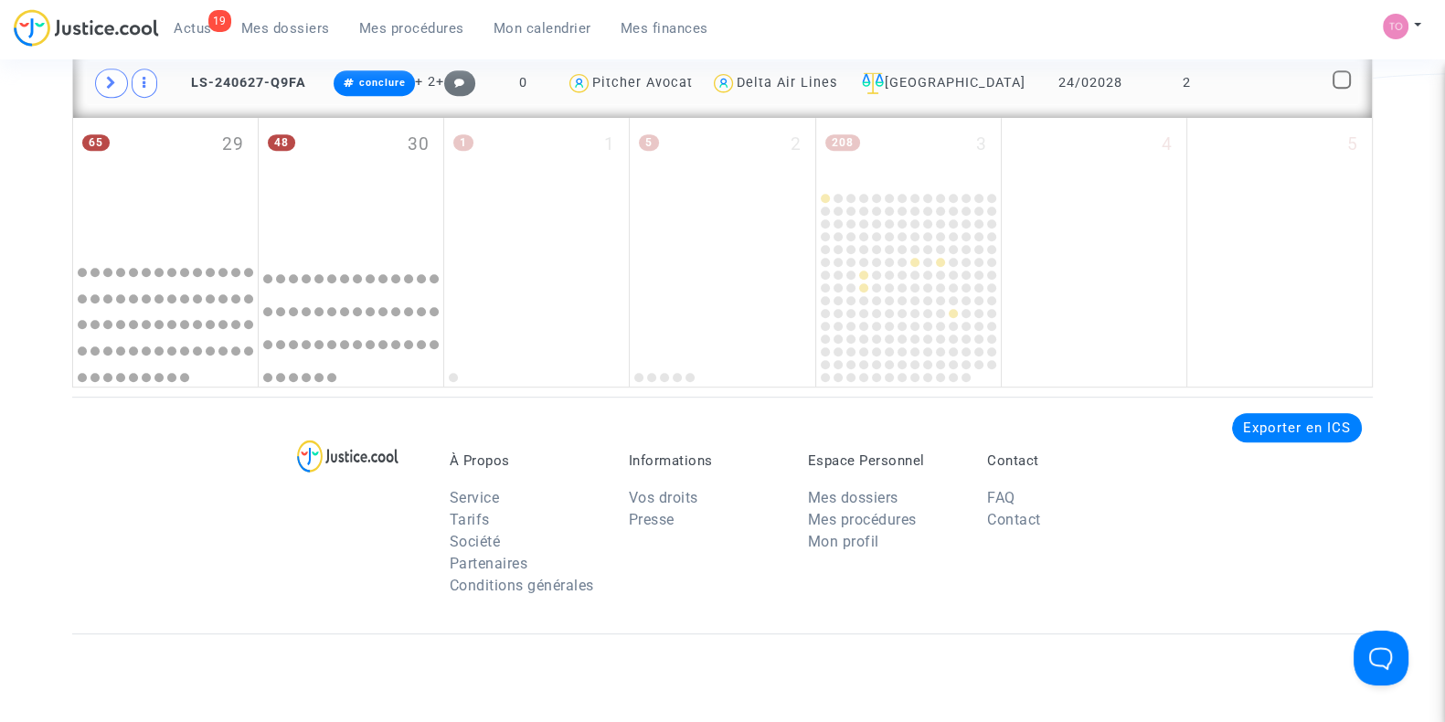
click at [836, 85] on div "Delta Air Lines" at bounding box center [787, 83] width 101 height 16
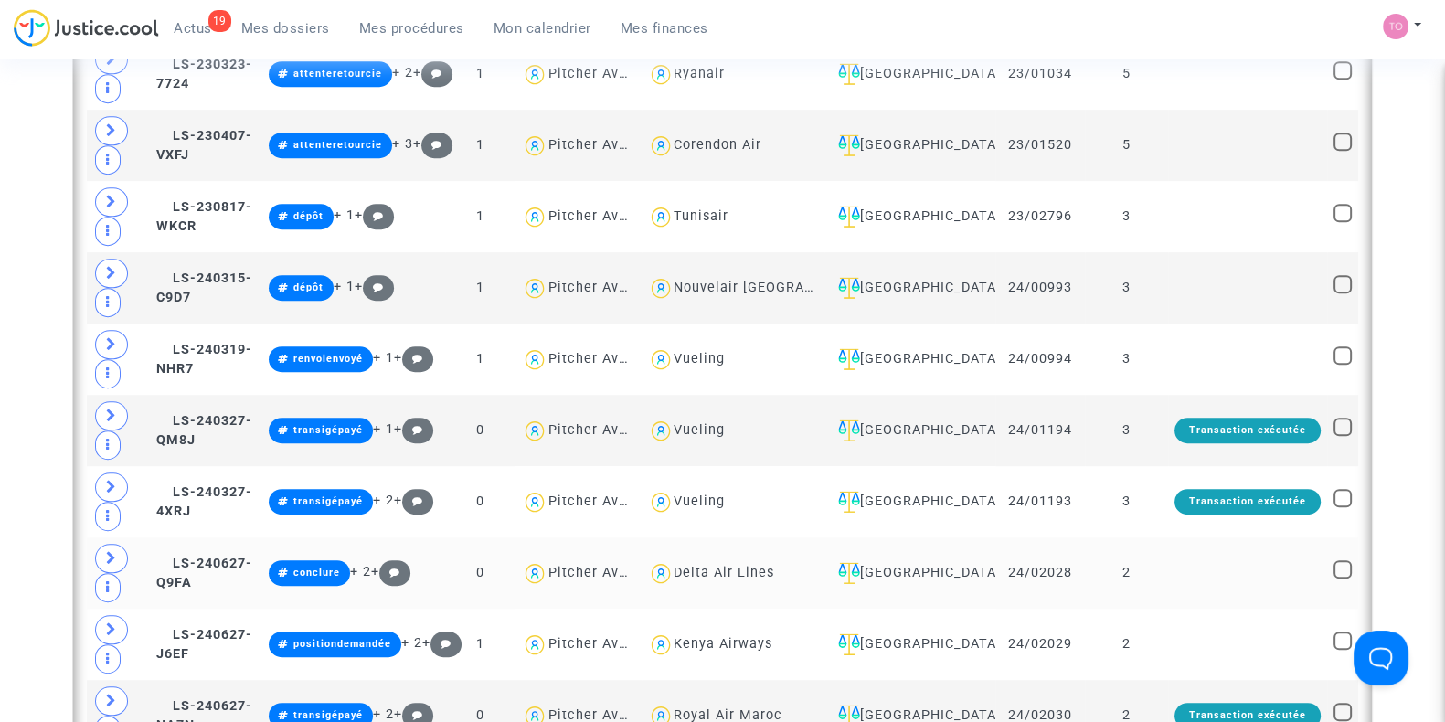
scroll to position [1243, 0]
click at [772, 636] on div "Kenya Airways" at bounding box center [722, 644] width 99 height 16
type textarea "@"Kenya Airways""
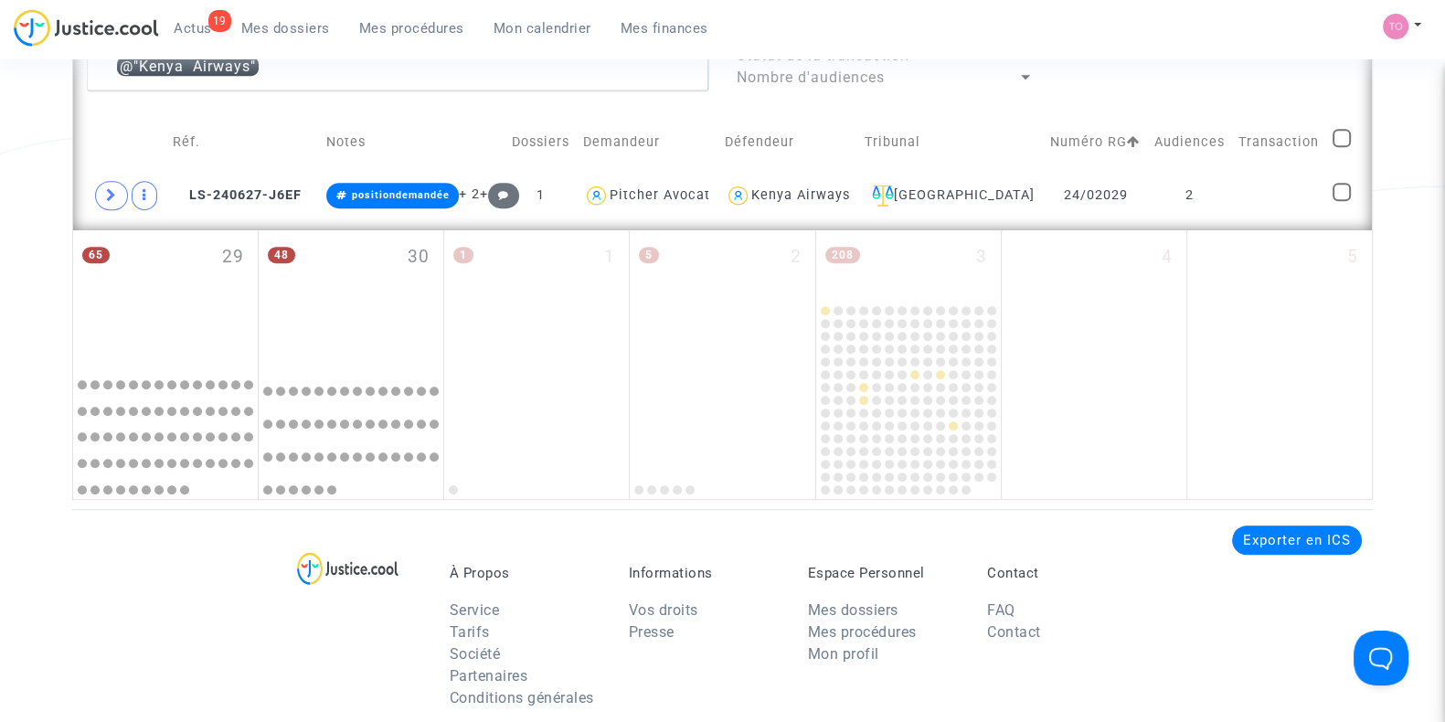
scroll to position [1091, 0]
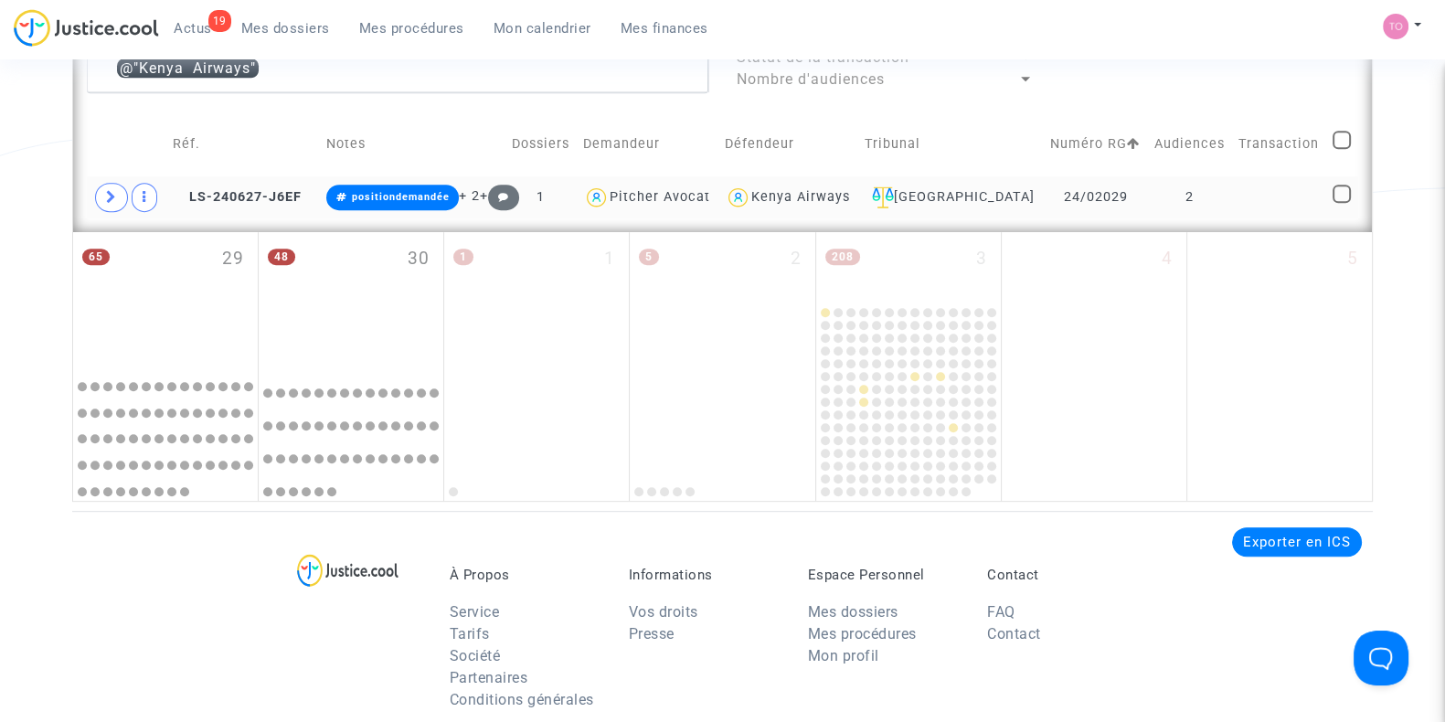
click at [826, 197] on div "Kenya Airways" at bounding box center [800, 197] width 99 height 16
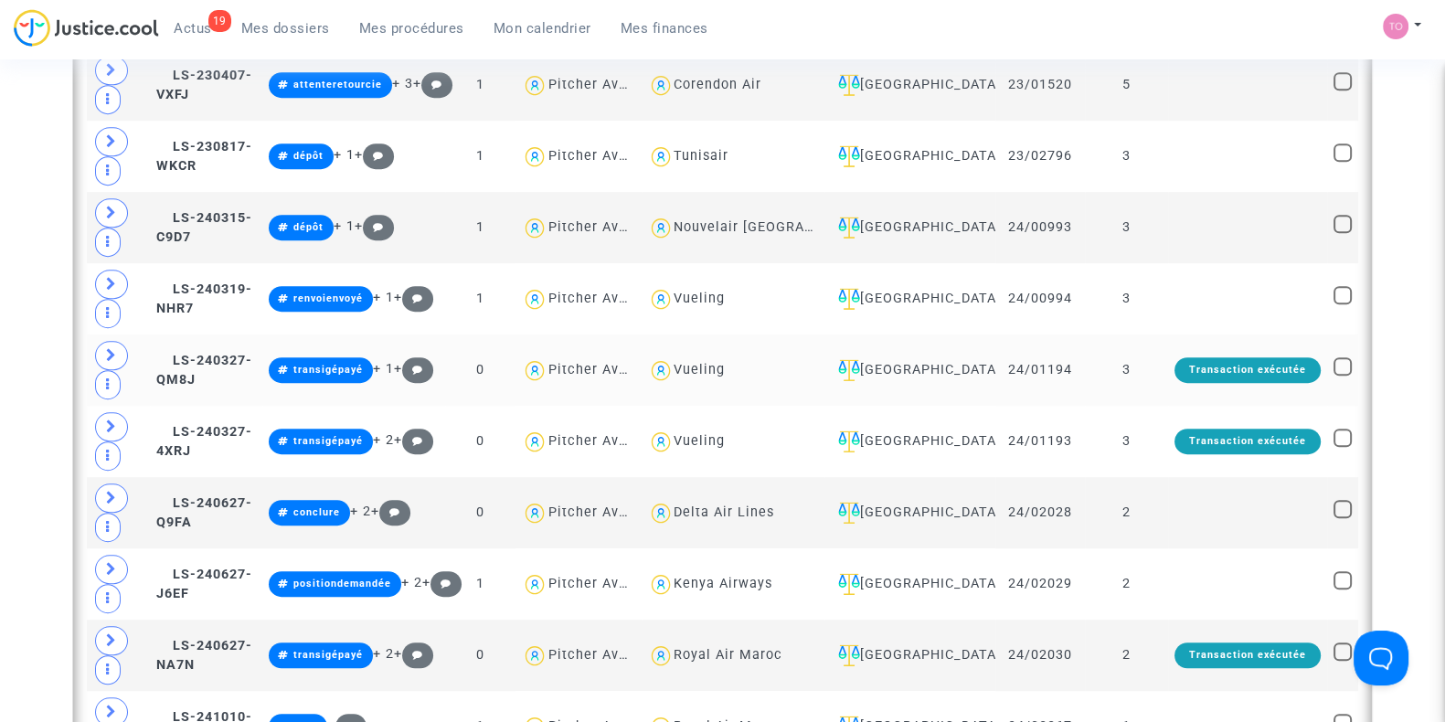
scroll to position [1357, 0]
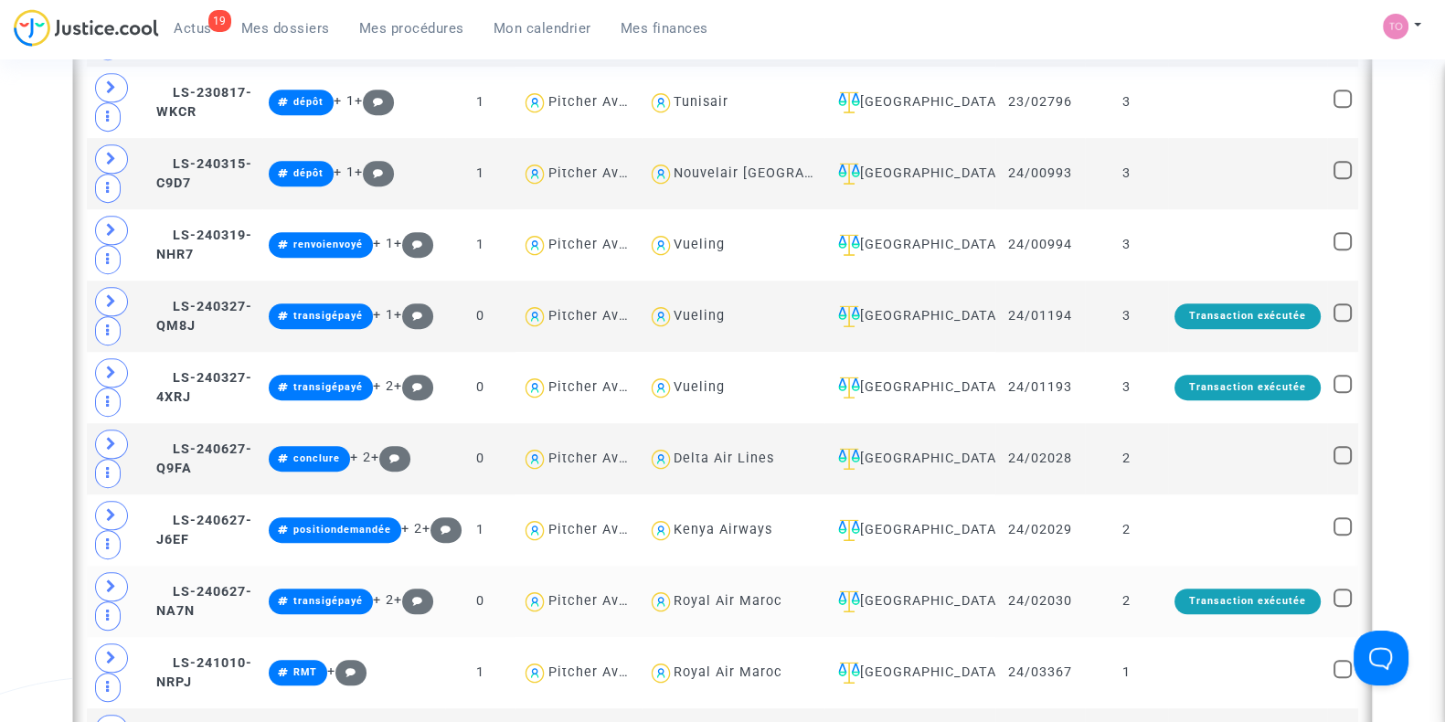
click at [782, 593] on div "Royal Air Maroc" at bounding box center [727, 601] width 109 height 16
type textarea "@"Royal Air Maroc""
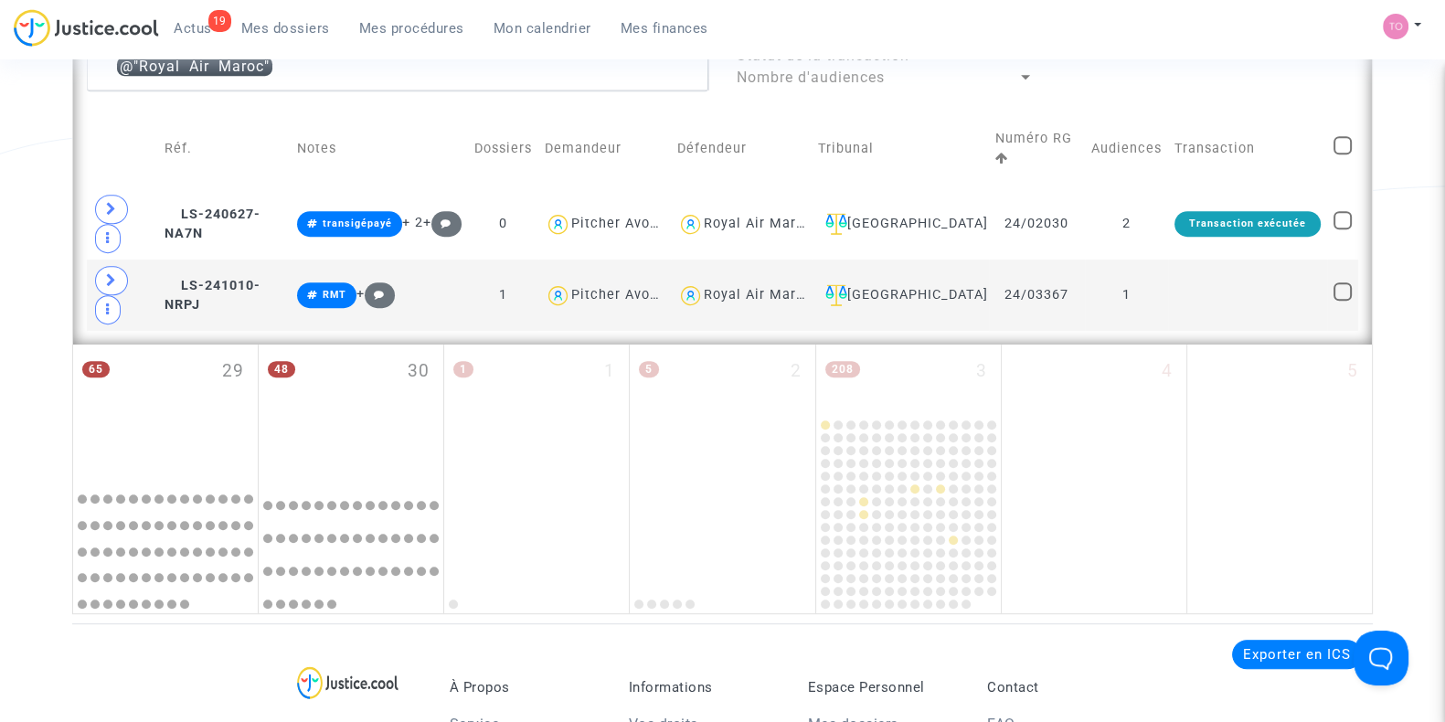
scroll to position [1091, 0]
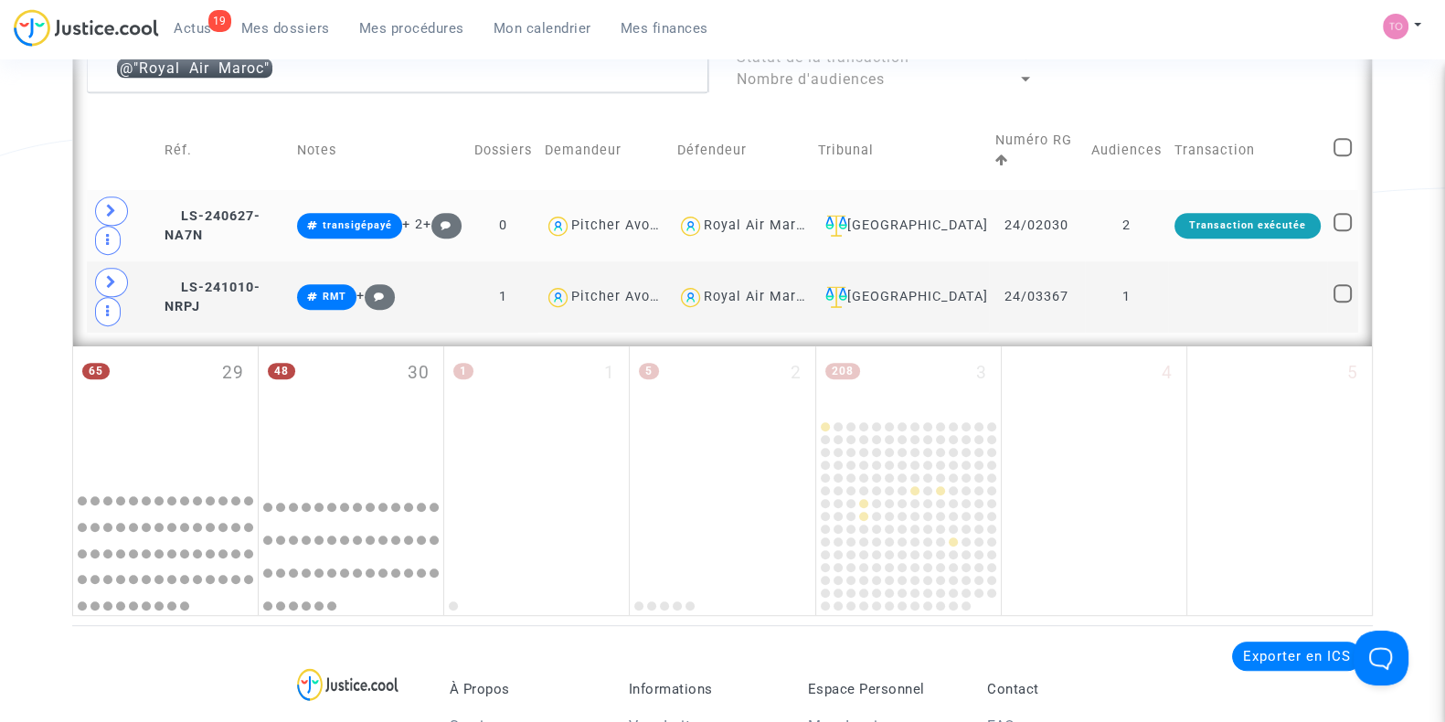
click at [812, 217] on div "Royal Air Maroc" at bounding box center [758, 225] width 109 height 16
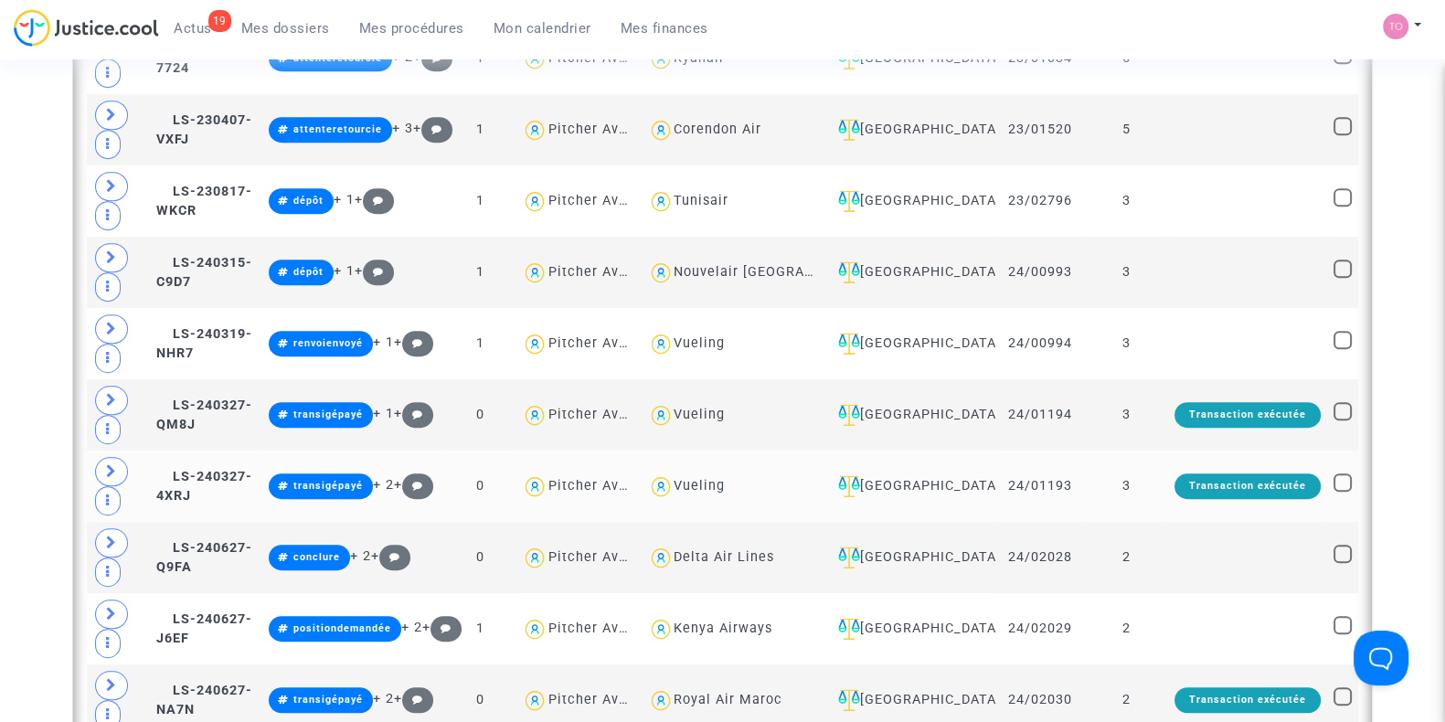
scroll to position [1281, 0]
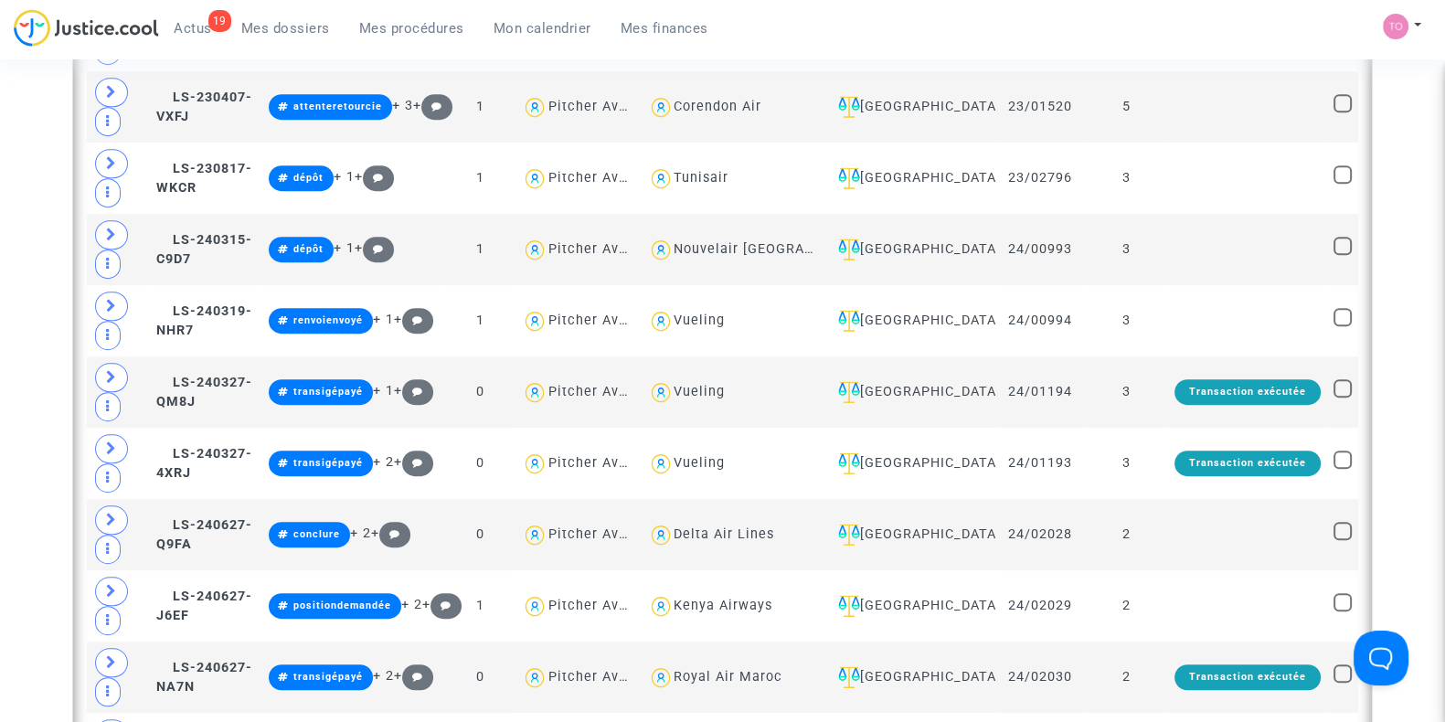
type textarea "@Lufthansa"
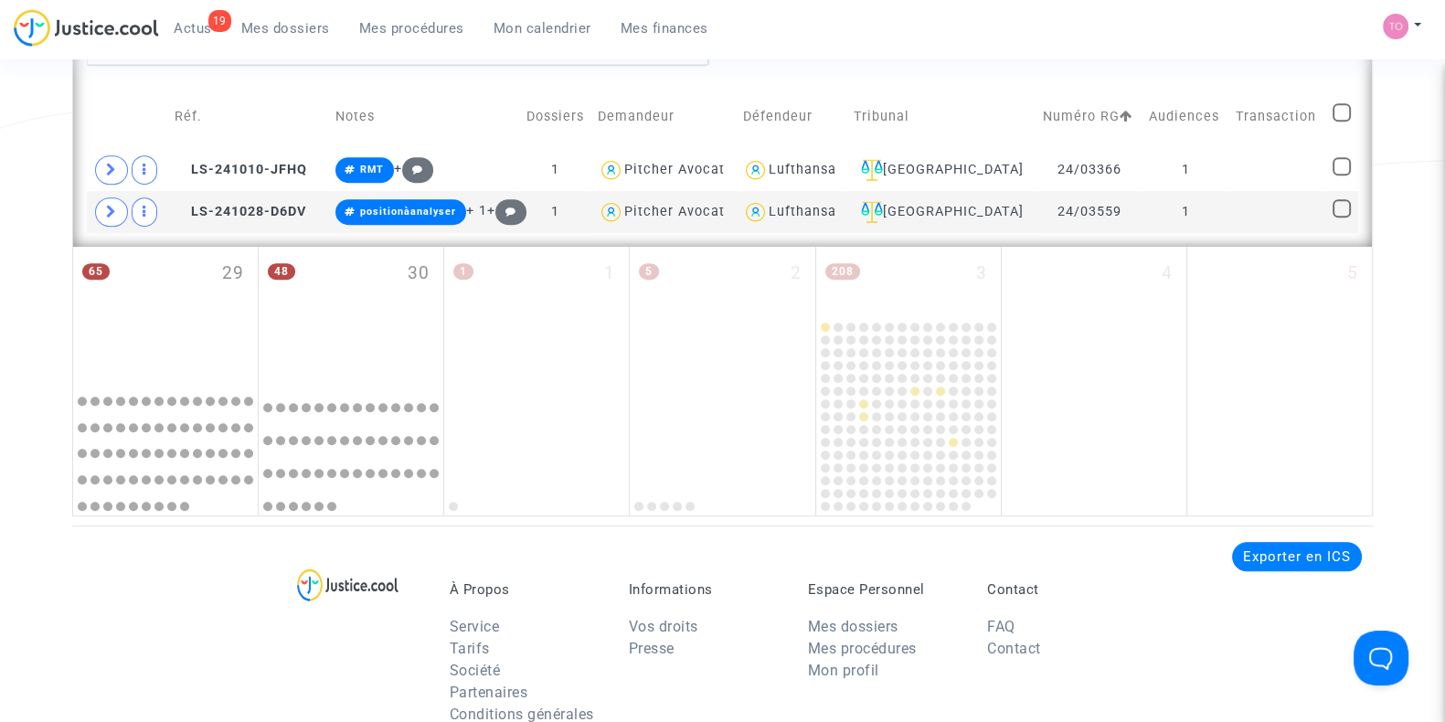
scroll to position [1053, 0]
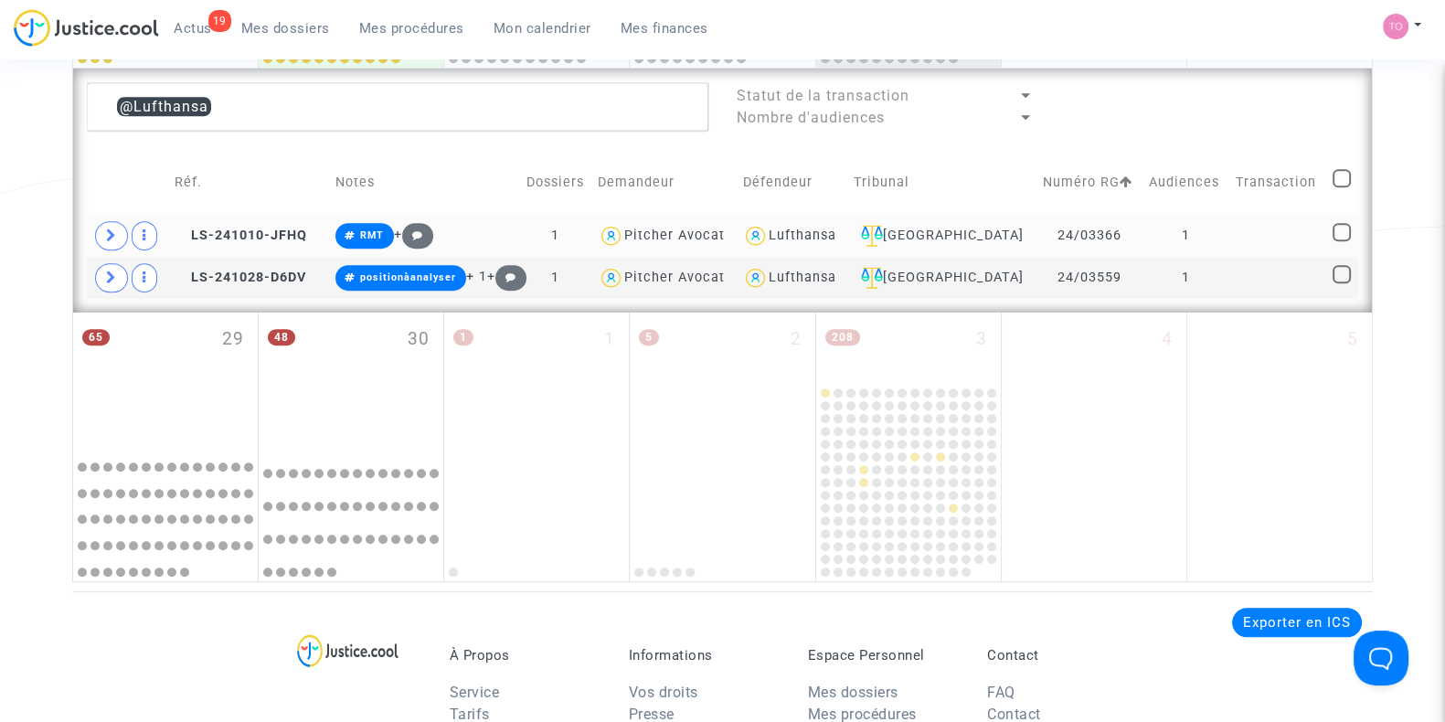
click at [823, 241] on div "Lufthansa" at bounding box center [791, 236] width 98 height 27
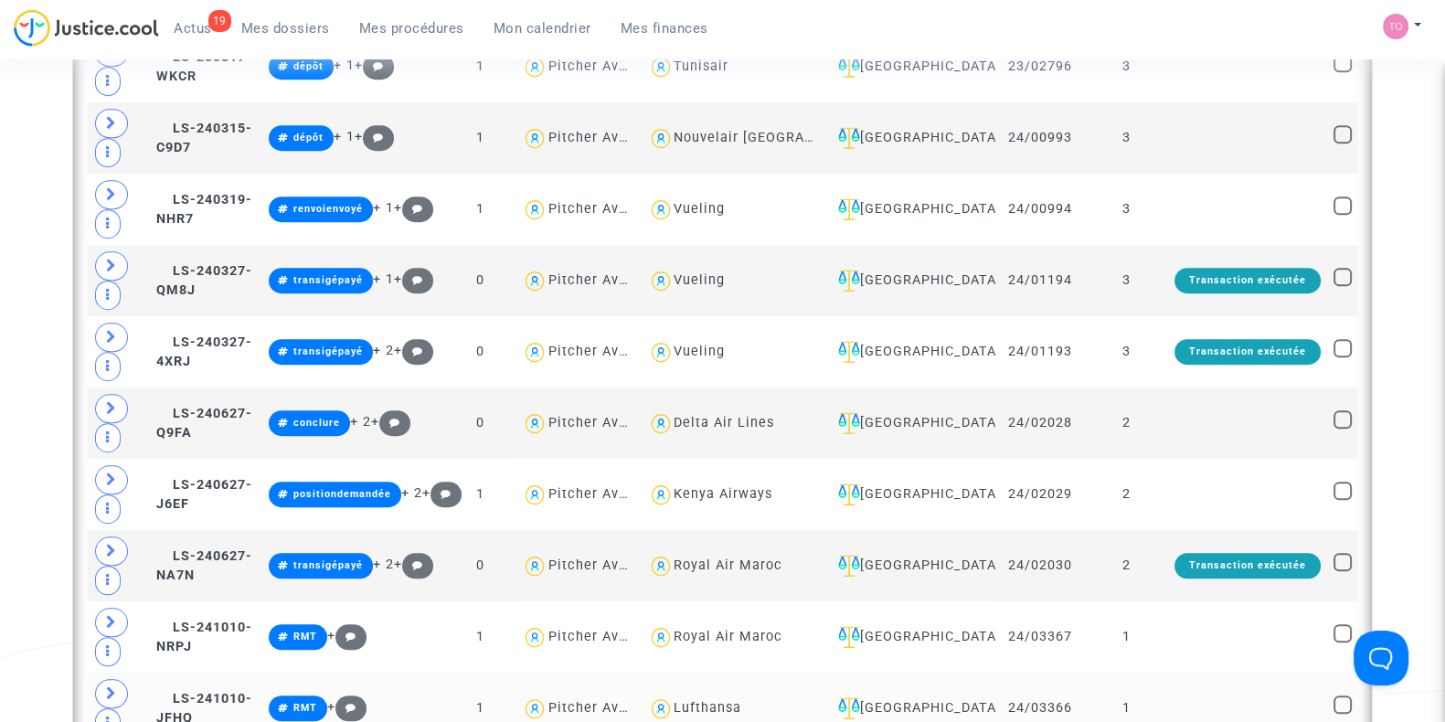
scroll to position [1395, 0]
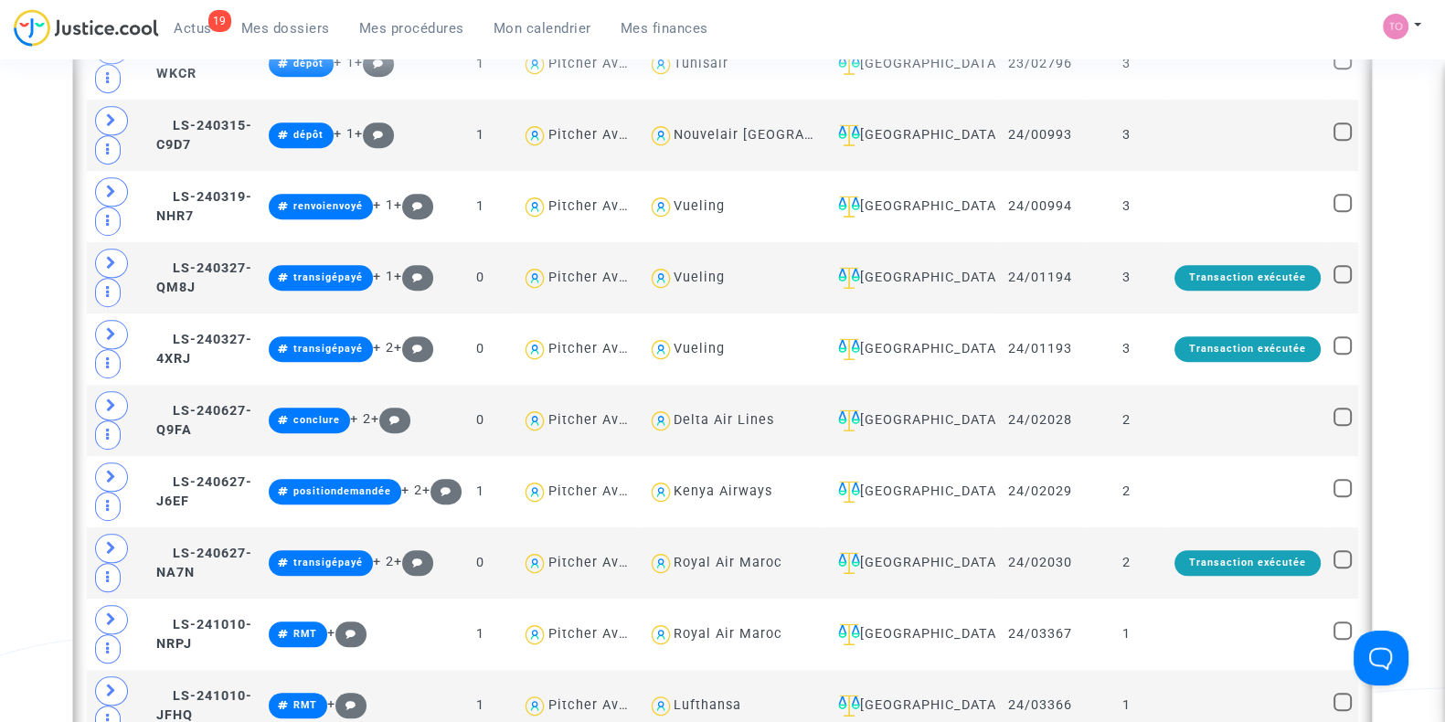
type textarea "@"Easyjet Europe""
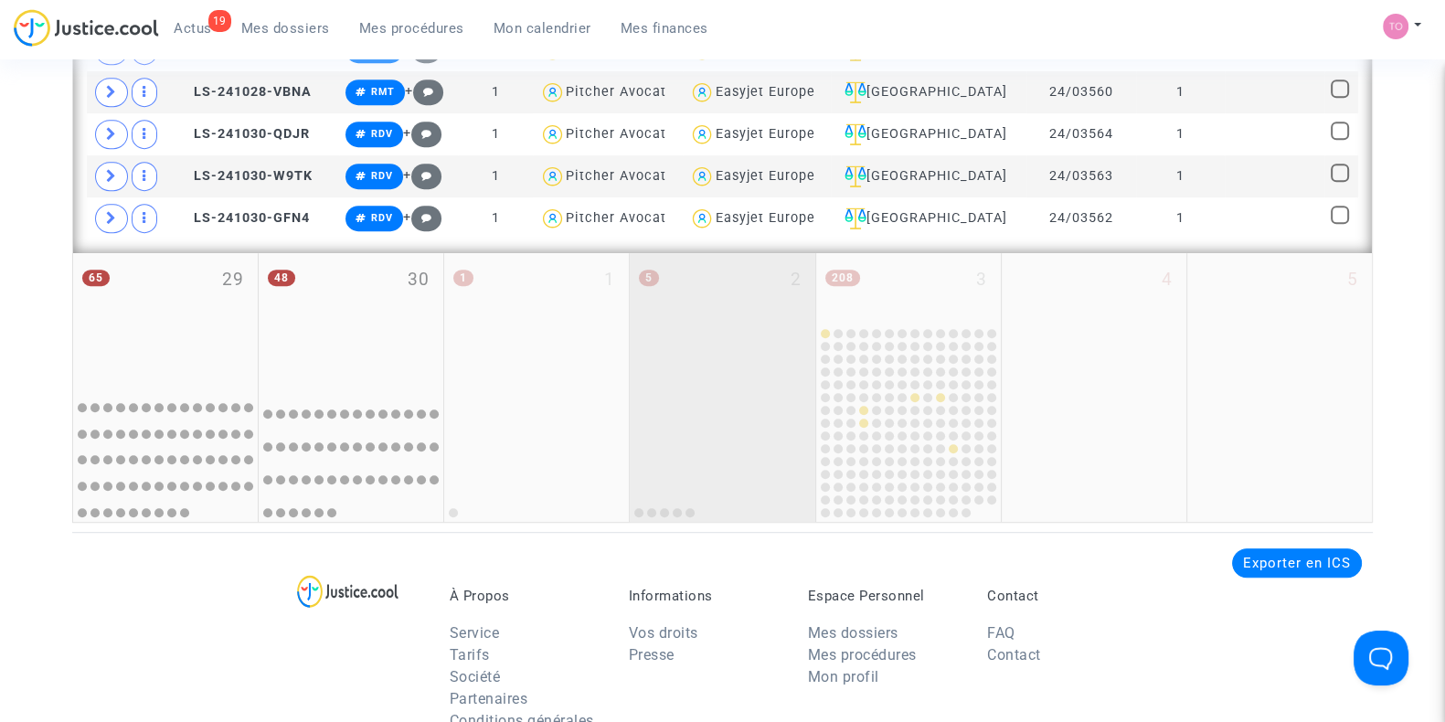
scroll to position [1205, 0]
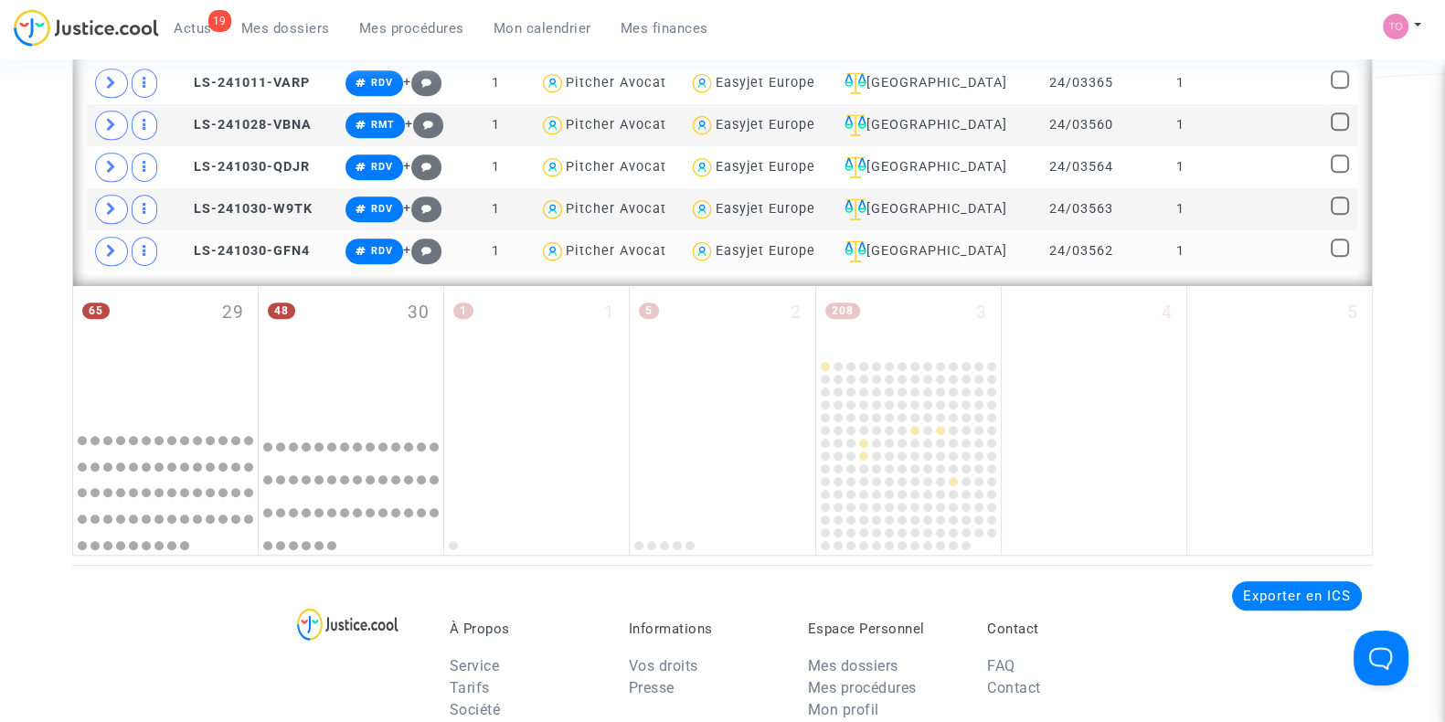
click at [814, 248] on div "Easyjet Europe" at bounding box center [765, 251] width 100 height 16
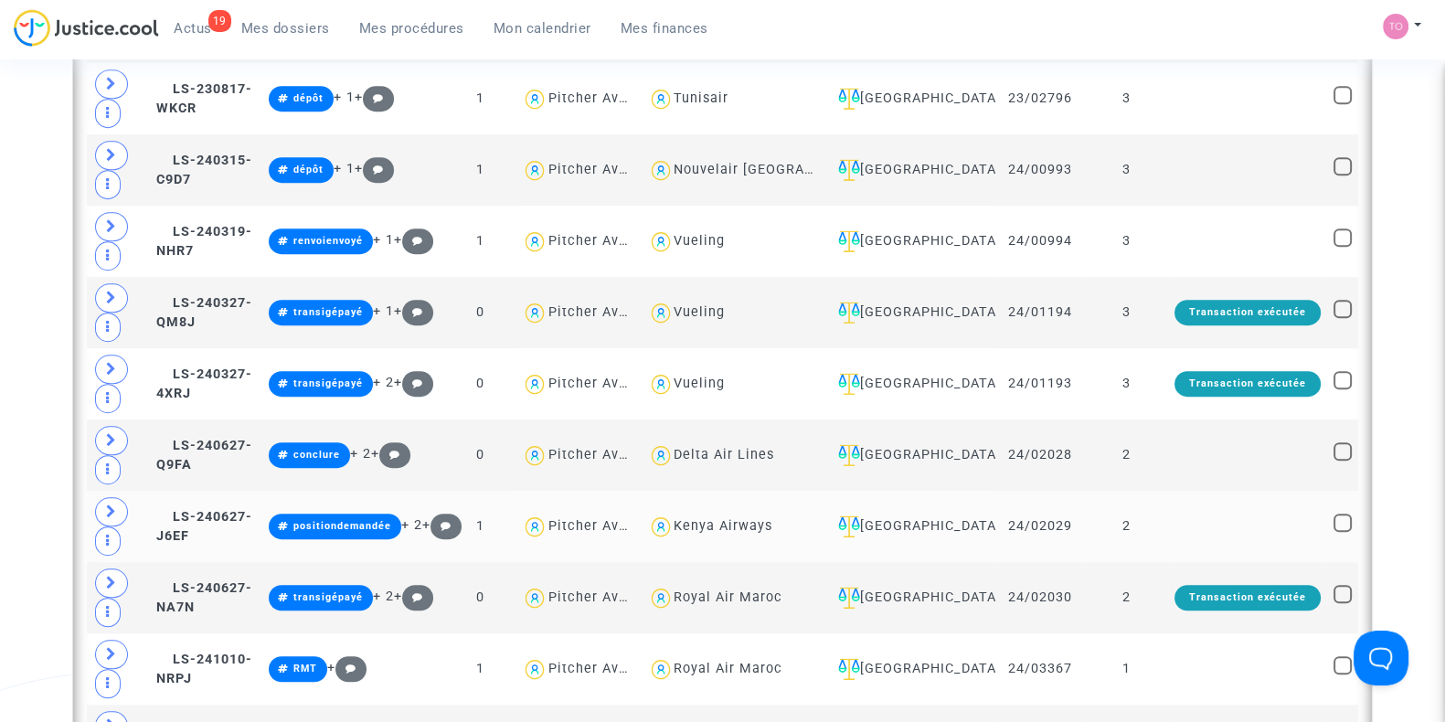
scroll to position [1434, 0]
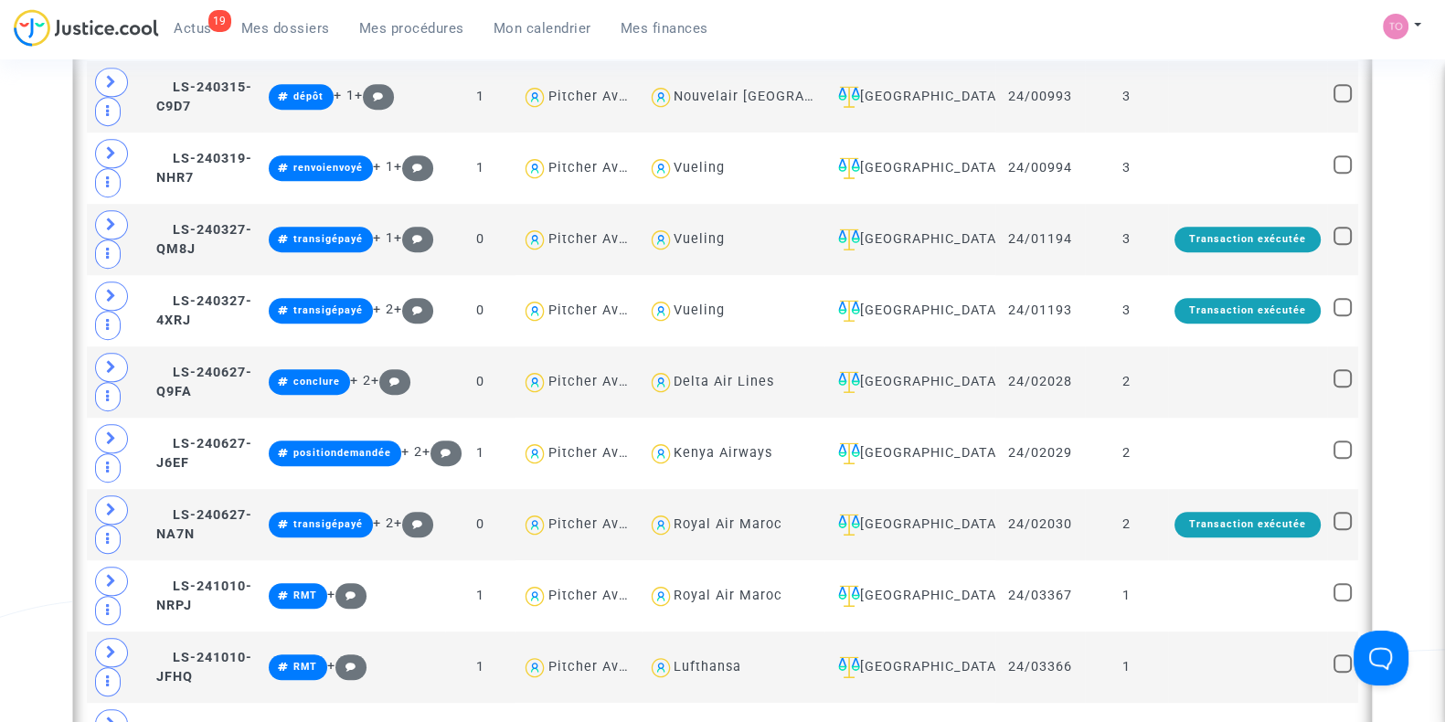
type textarea "@Volotea"
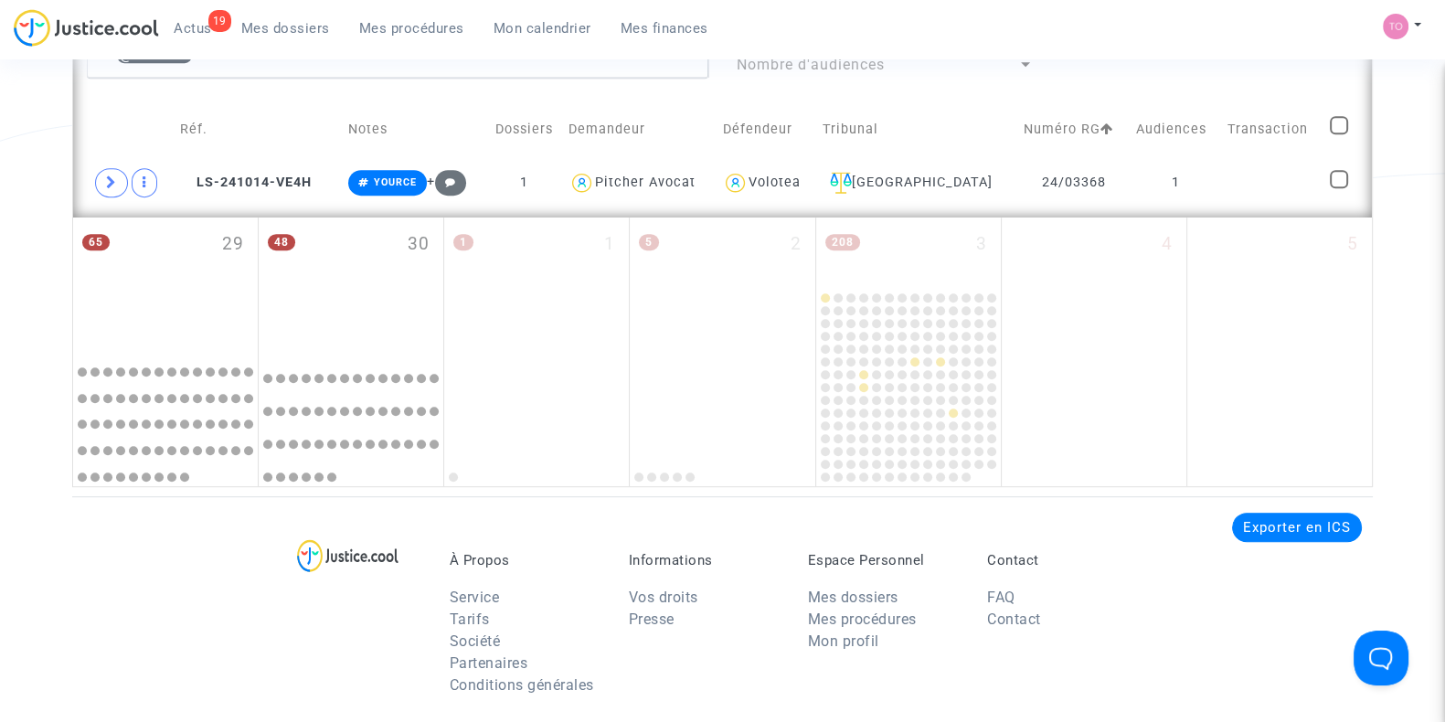
scroll to position [1053, 0]
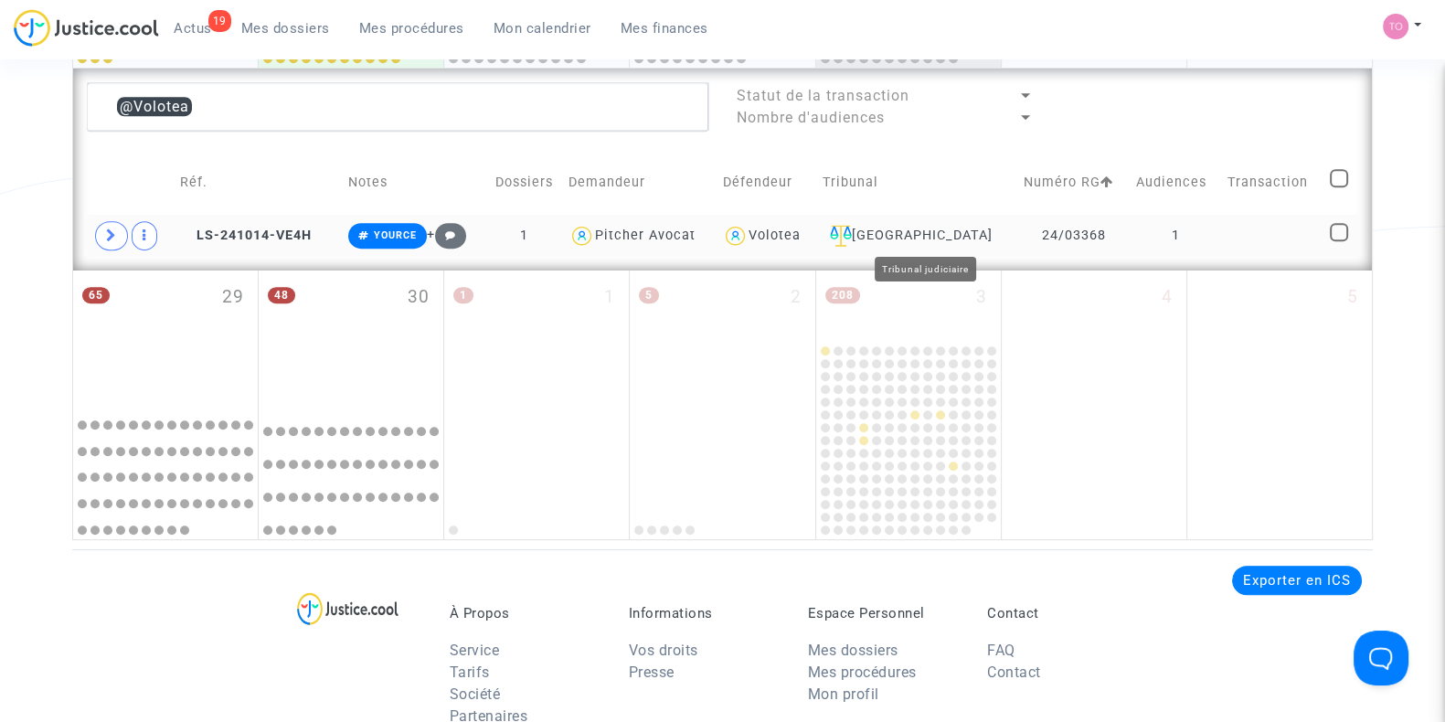
click at [942, 229] on div "Nantes" at bounding box center [916, 236] width 188 height 22
click at [938, 235] on div "Nantes" at bounding box center [916, 236] width 188 height 22
click at [801, 230] on div "Volotea" at bounding box center [774, 236] width 52 height 16
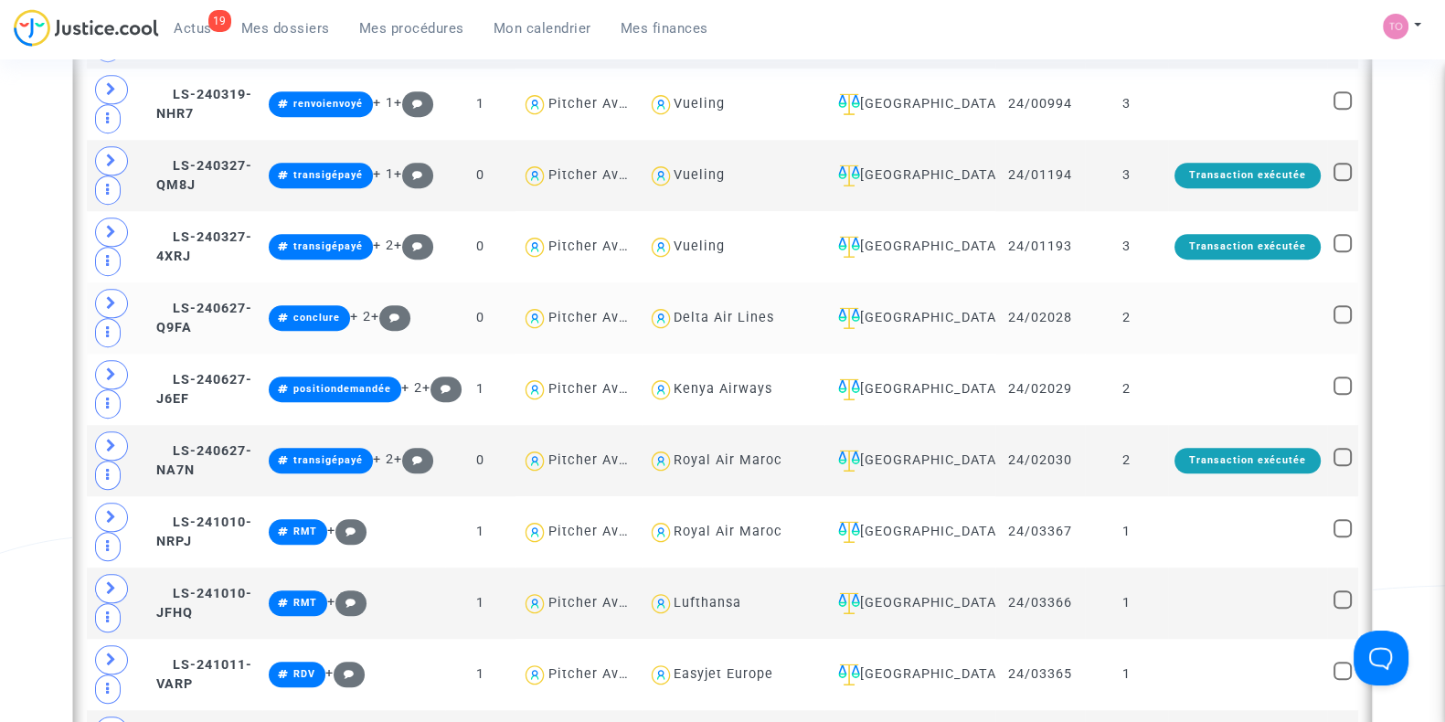
scroll to position [1510, 0]
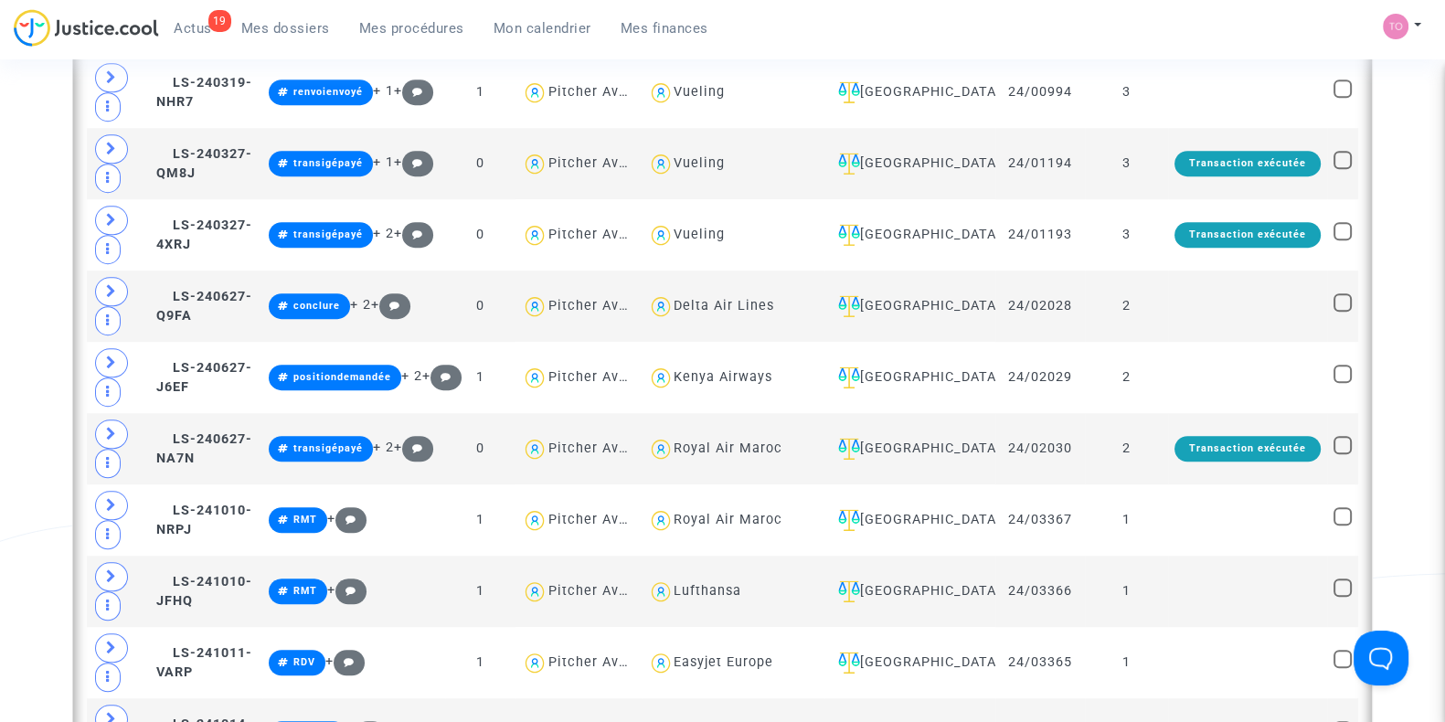
type textarea "@Easyjet"
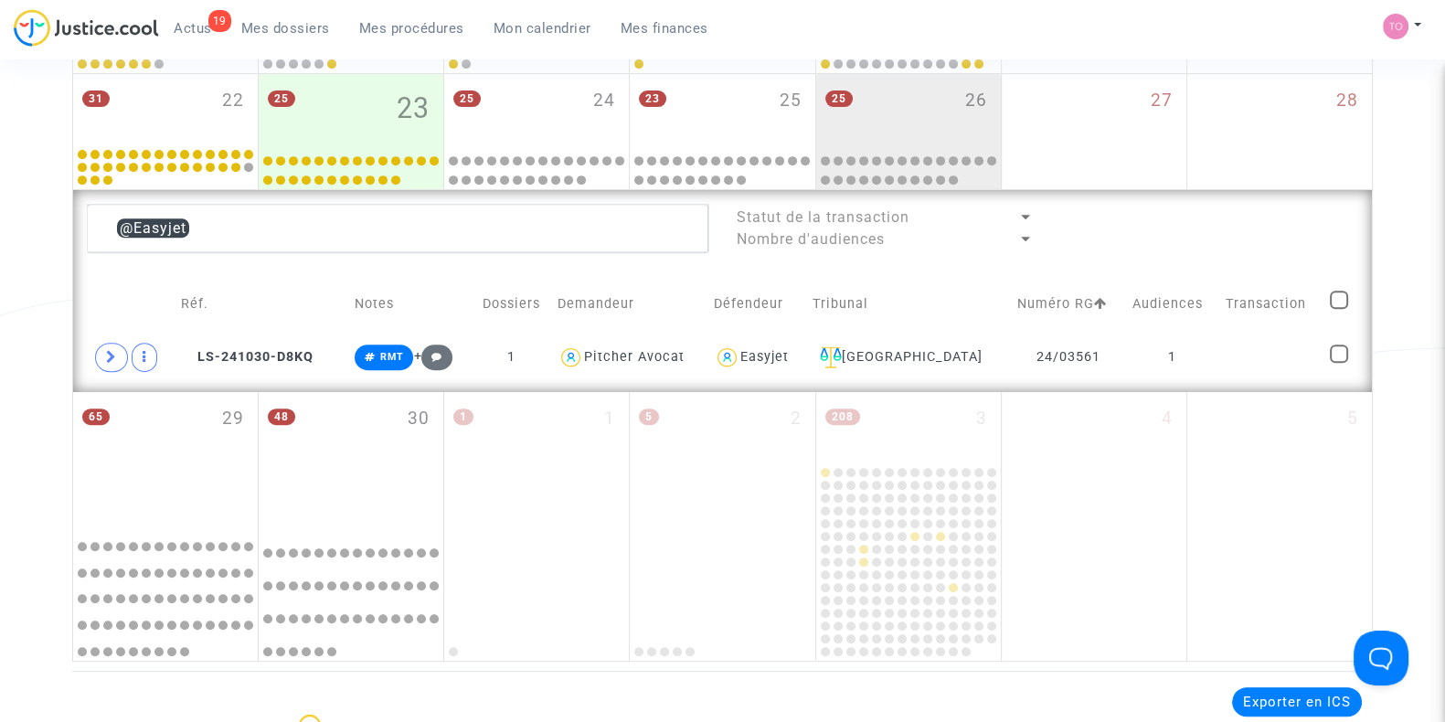
scroll to position [863, 0]
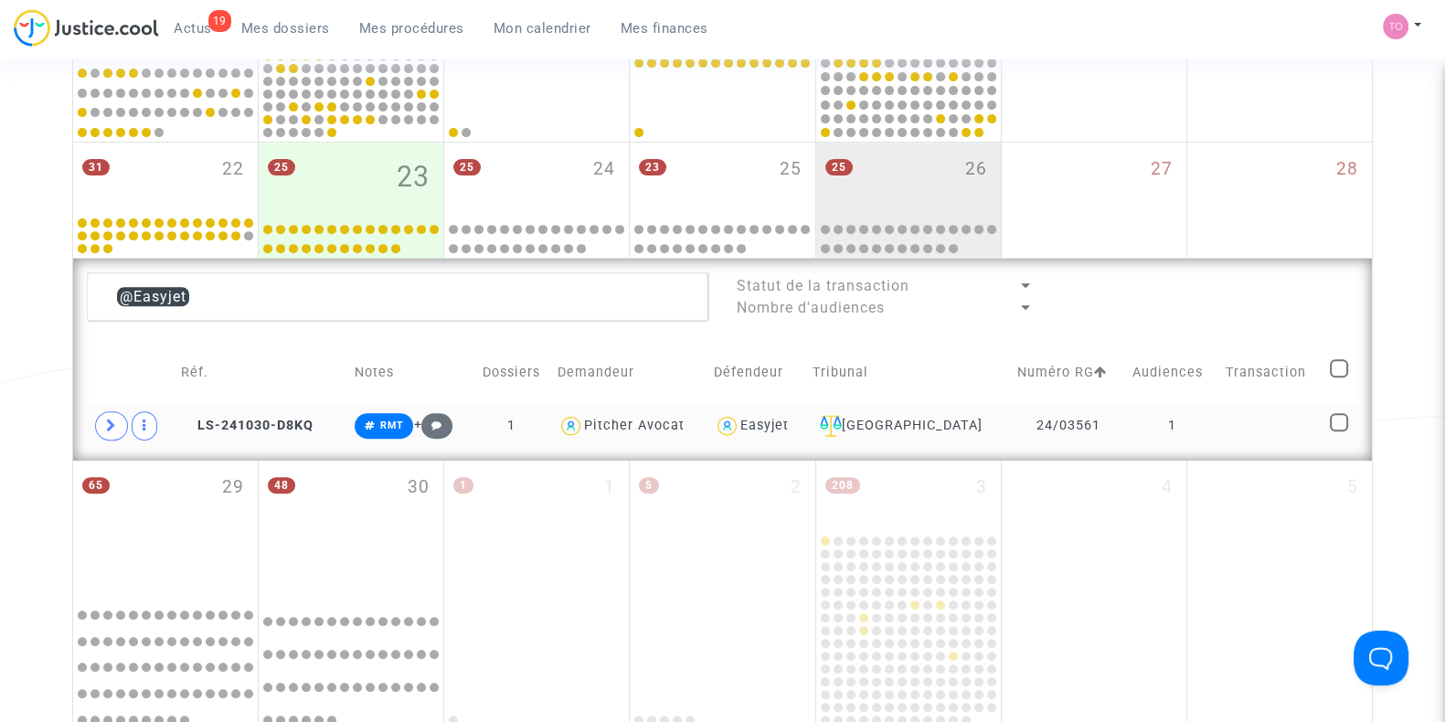
click at [789, 425] on div "Easyjet" at bounding box center [764, 426] width 48 height 16
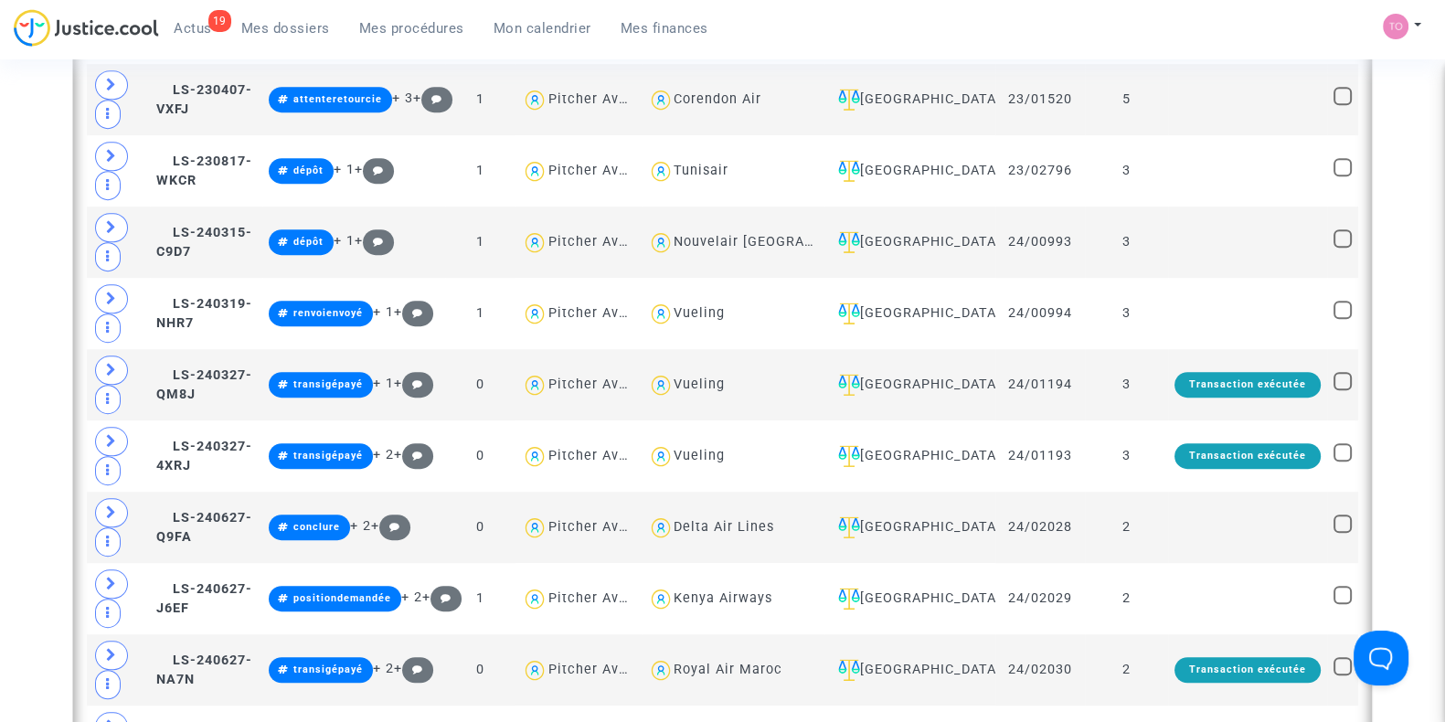
scroll to position [1548, 0]
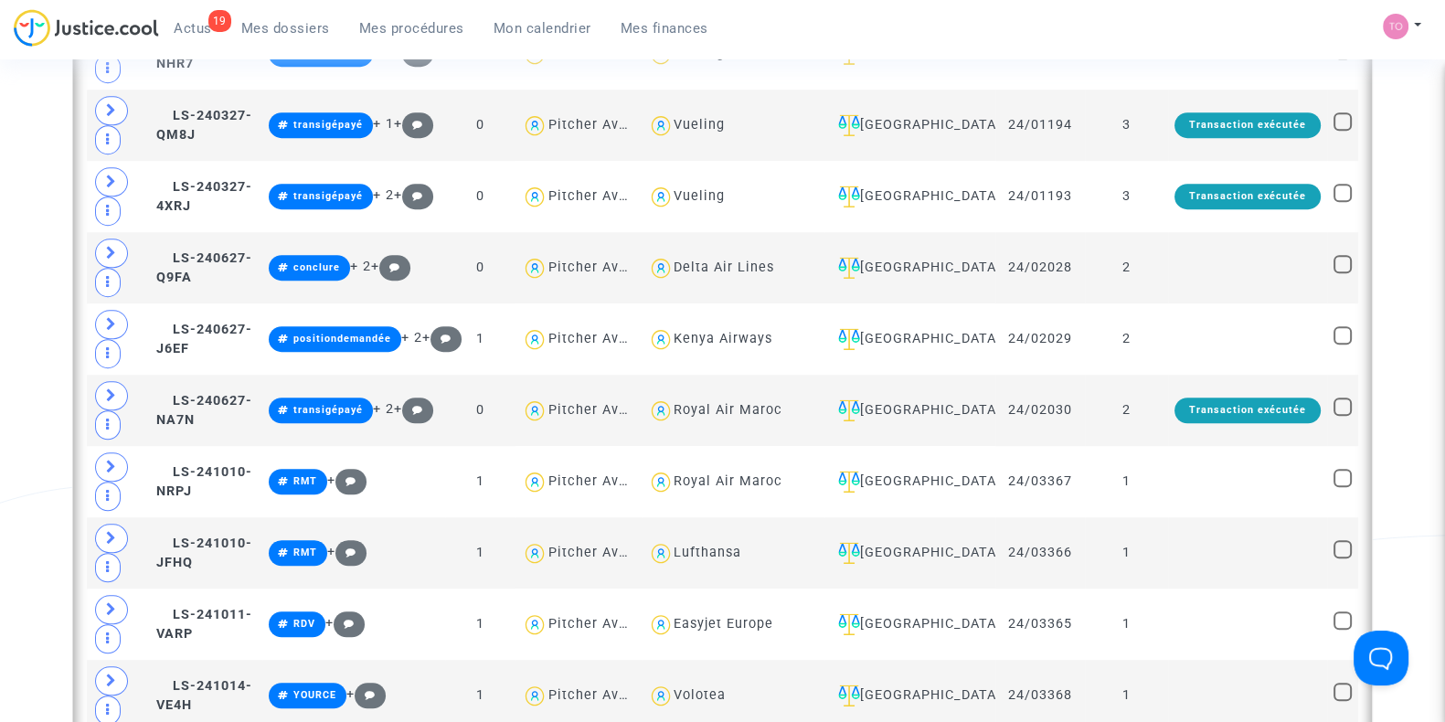
type textarea "@"Easyjet Europe""
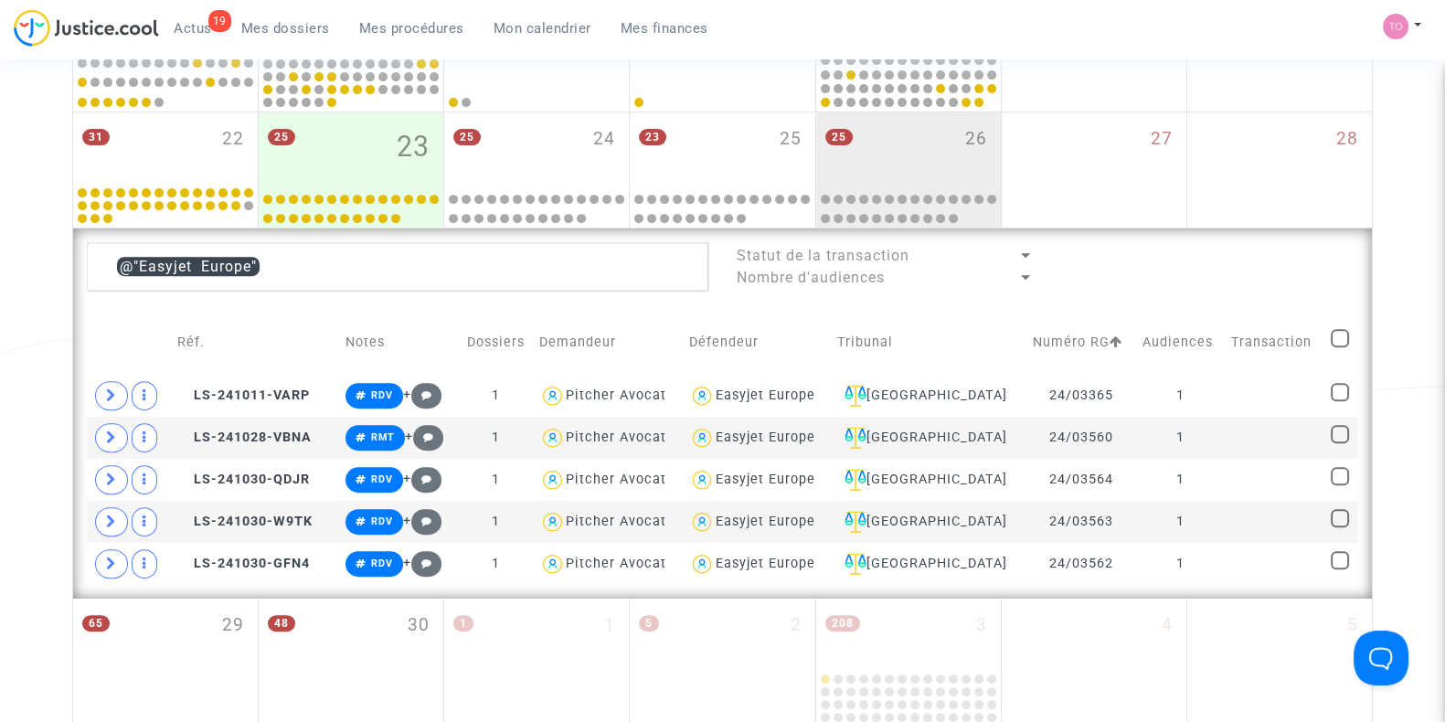
scroll to position [886, 0]
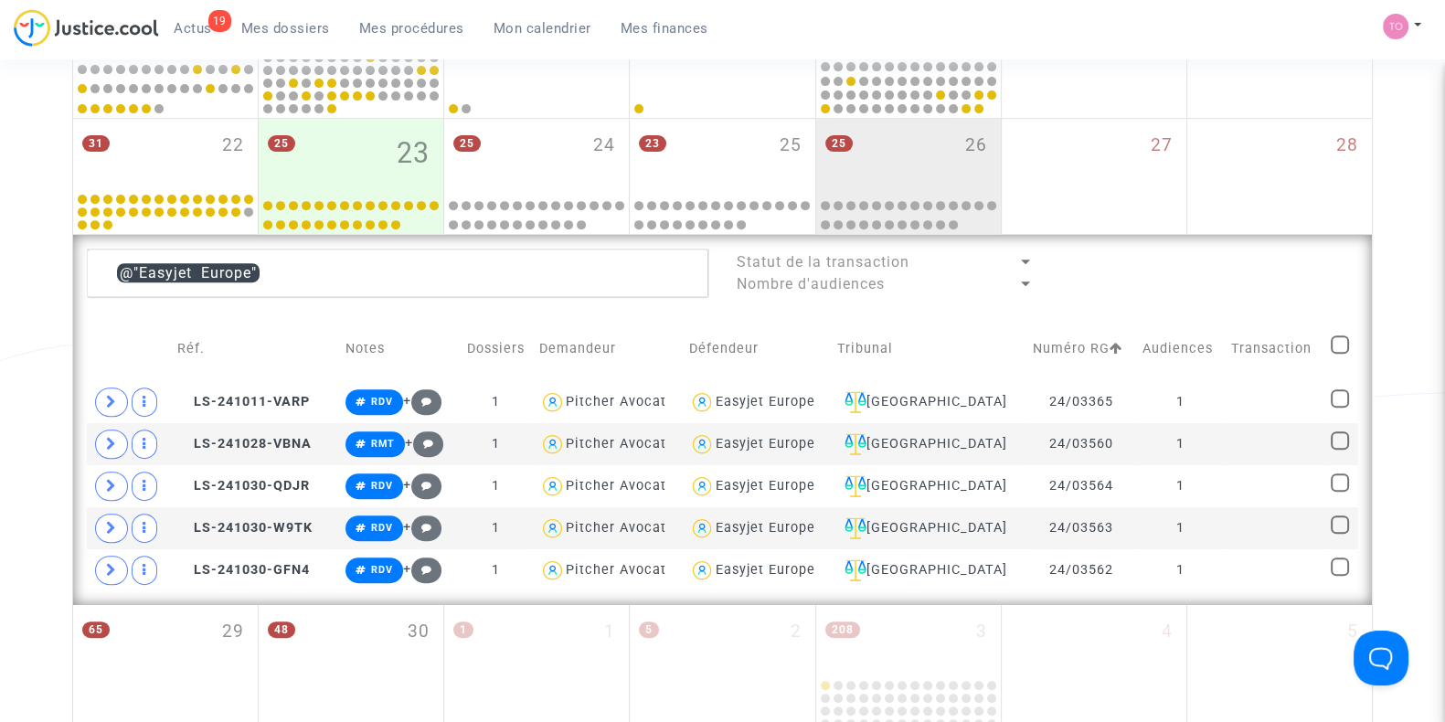
click at [1331, 342] on span at bounding box center [1340, 344] width 18 height 18
click at [1339, 354] on input "checkbox" at bounding box center [1339, 354] width 1 height 1
checkbox input "true"
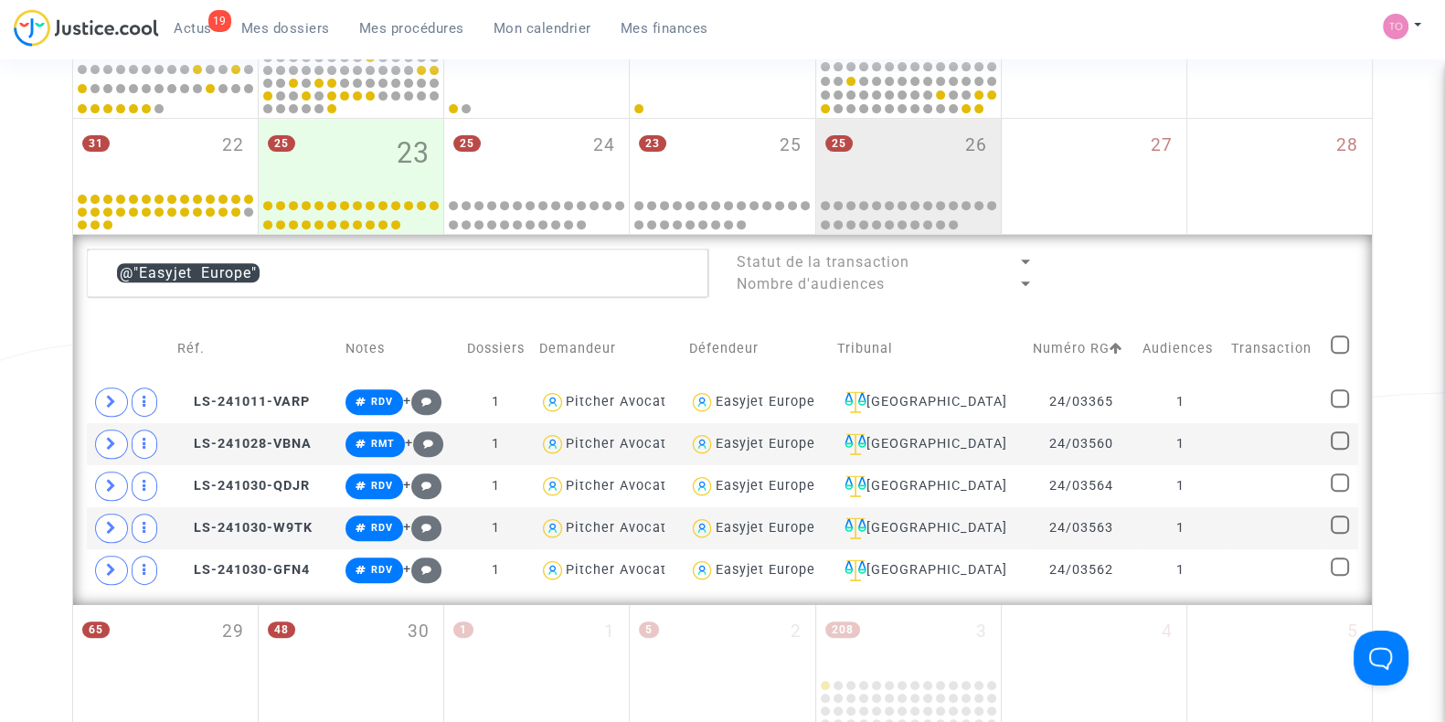
checkbox input "true"
click at [1300, 281] on div "Sélection (5)" at bounding box center [1287, 272] width 137 height 46
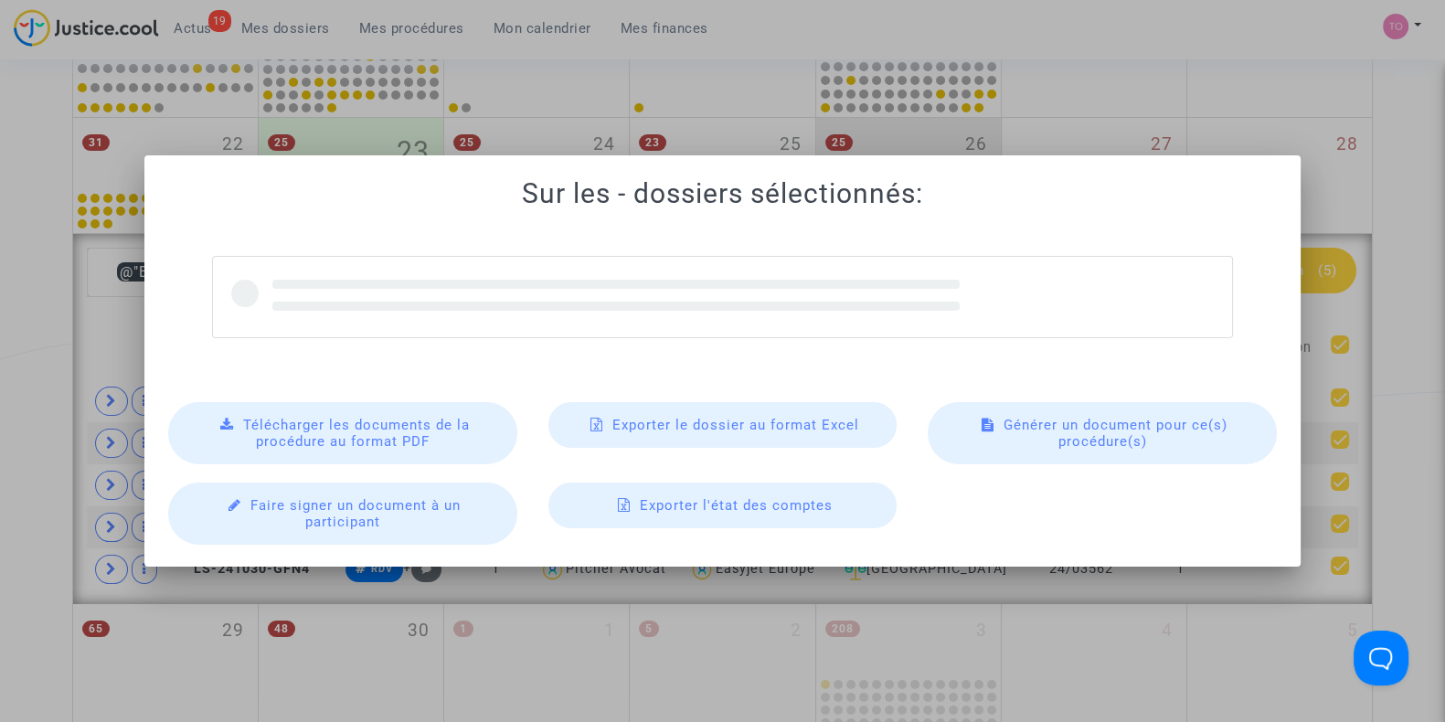
scroll to position [0, 0]
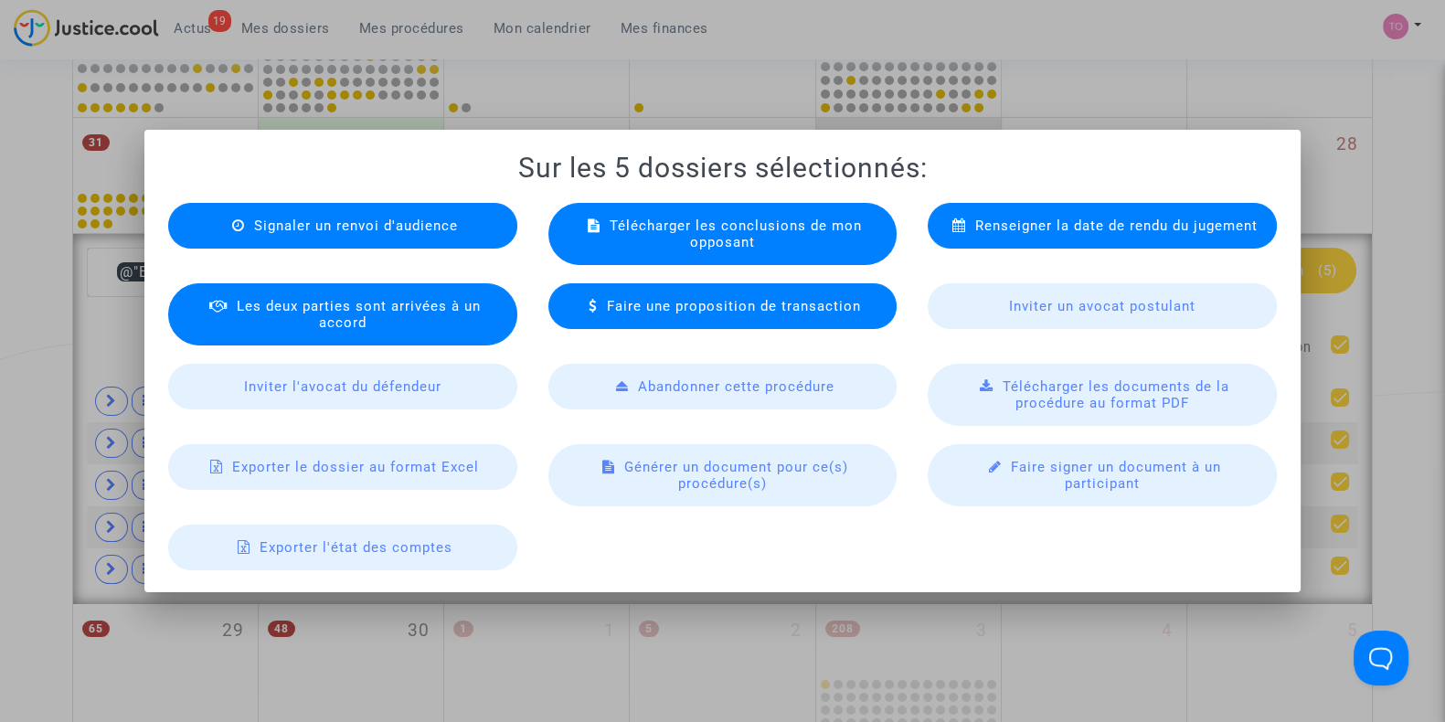
click at [1293, 27] on div at bounding box center [722, 361] width 1445 height 722
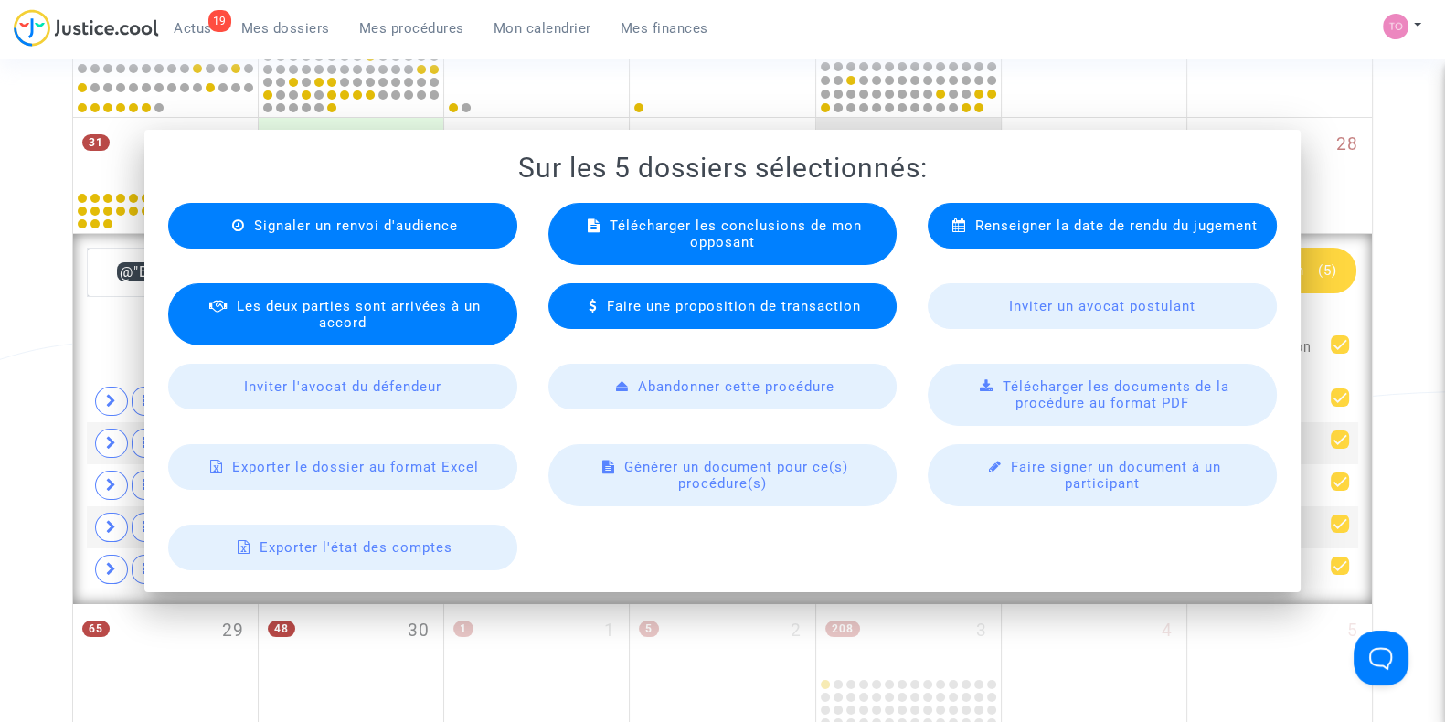
scroll to position [886, 0]
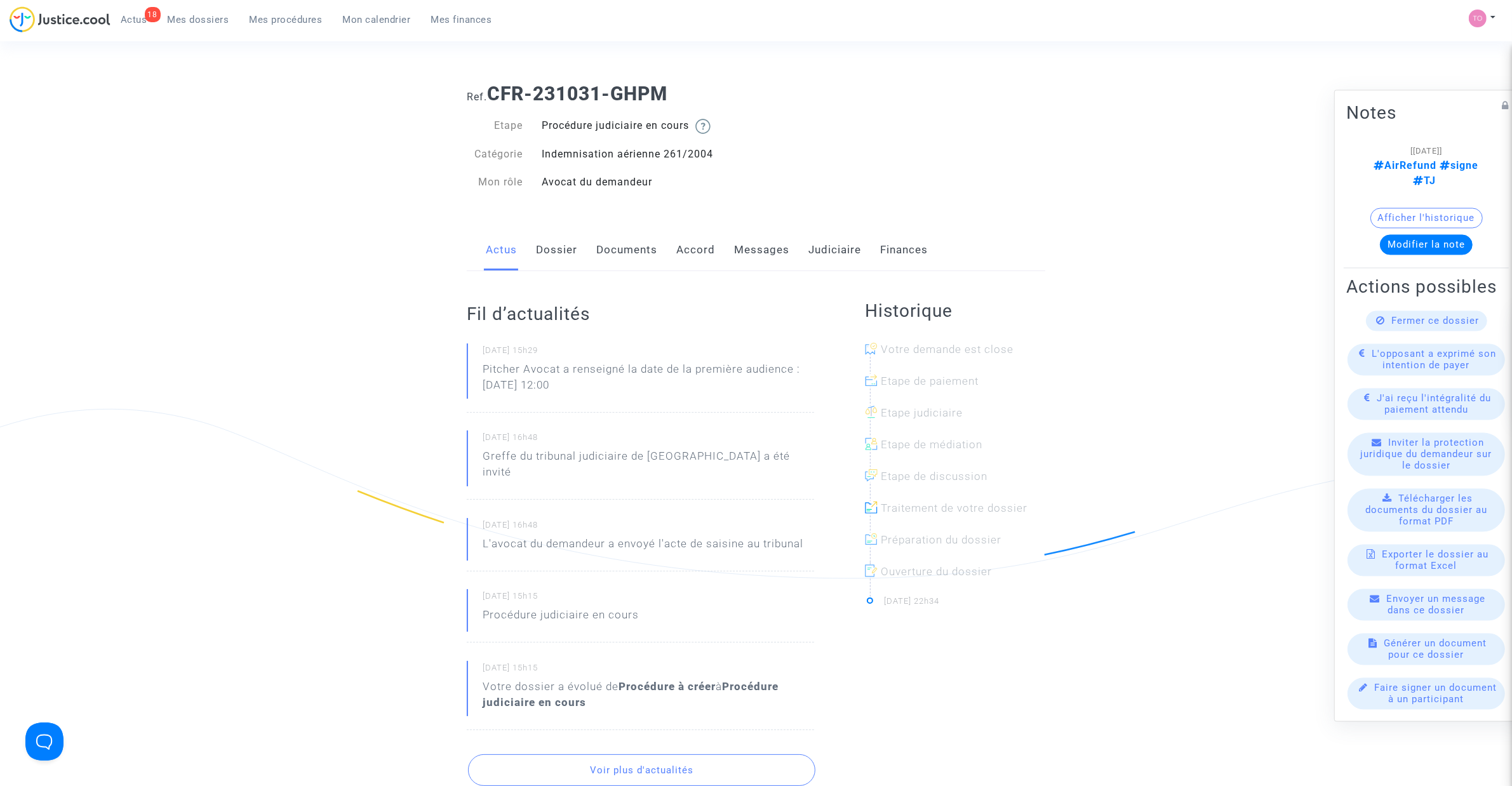
click at [750, 252] on link "Messages" at bounding box center [762, 250] width 56 height 42
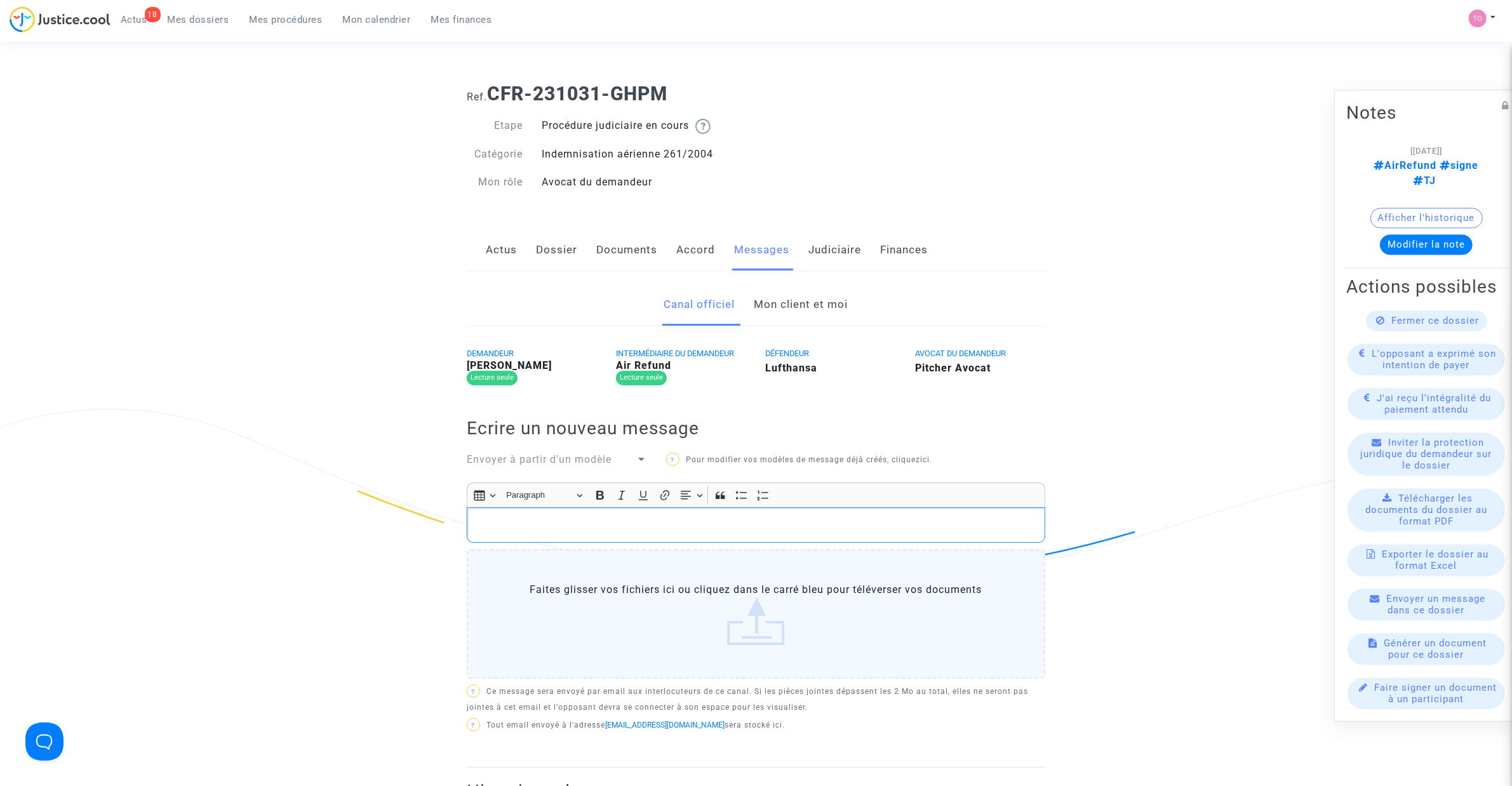
click at [534, 534] on p "Rich Text Editor, main" at bounding box center [756, 525] width 565 height 16
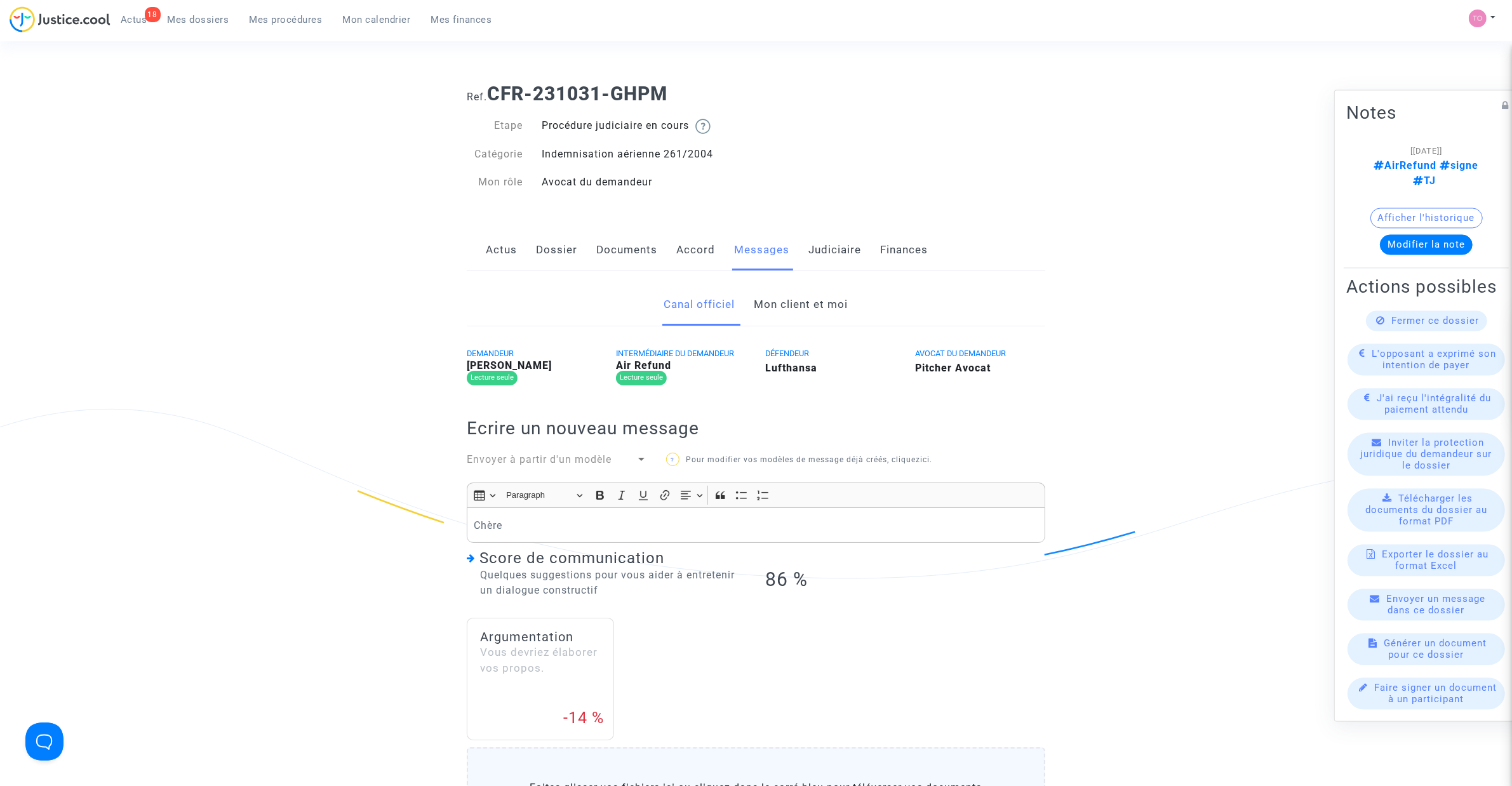
click at [807, 297] on link "Mon client et moi" at bounding box center [801, 304] width 94 height 42
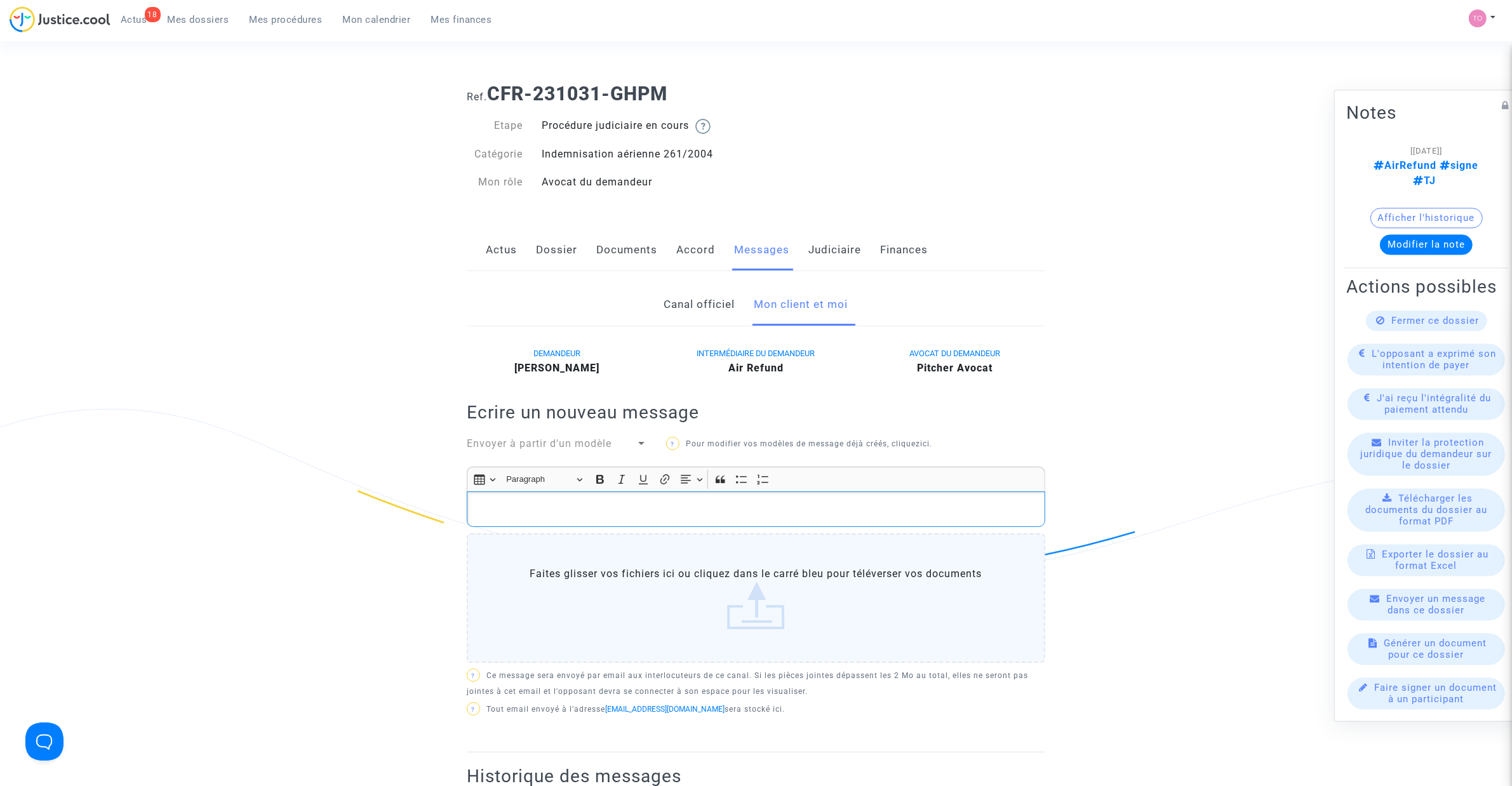
click at [563, 512] on p "Rich Text Editor, main" at bounding box center [756, 509] width 565 height 16
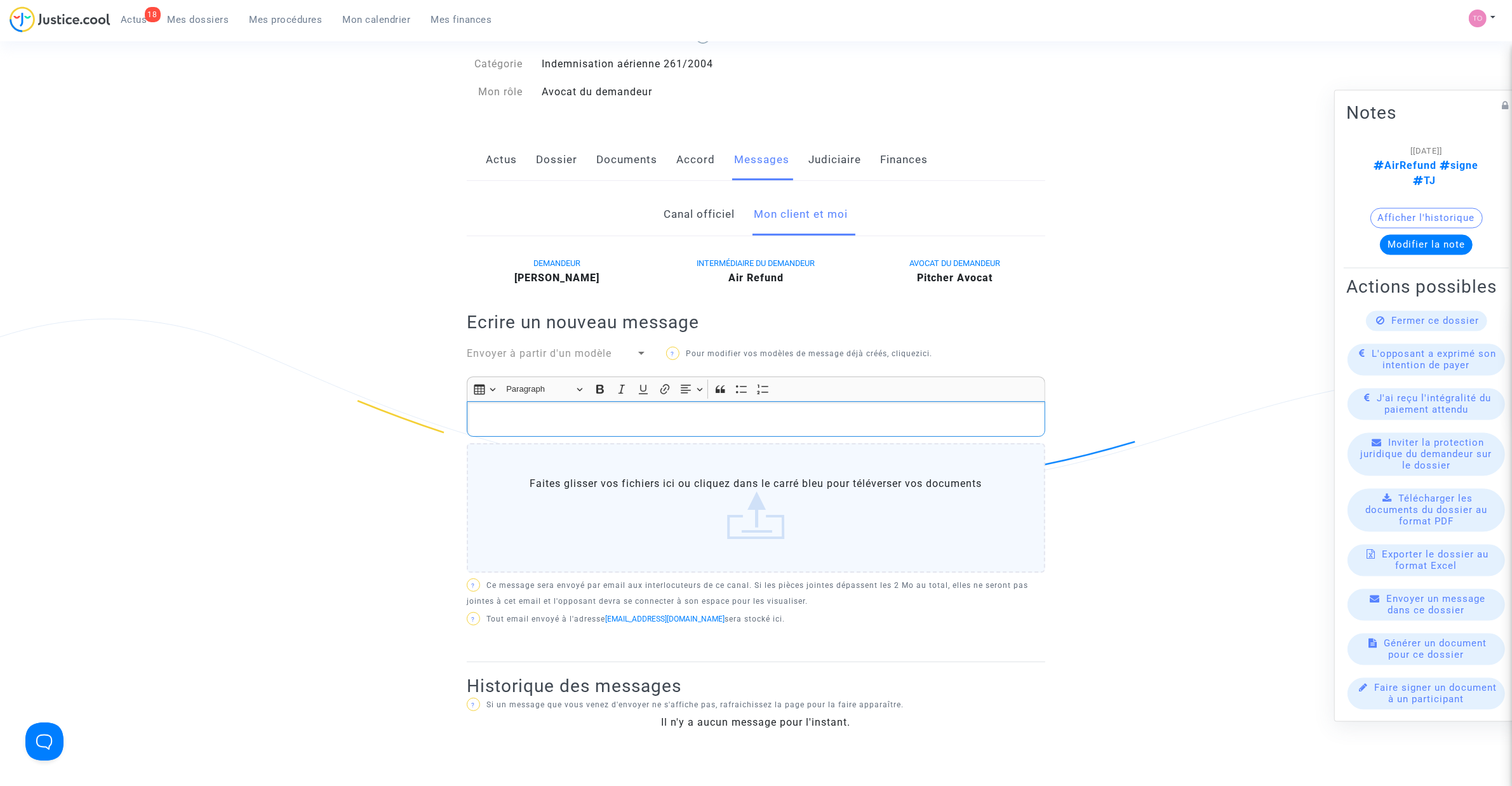
scroll to position [132, 0]
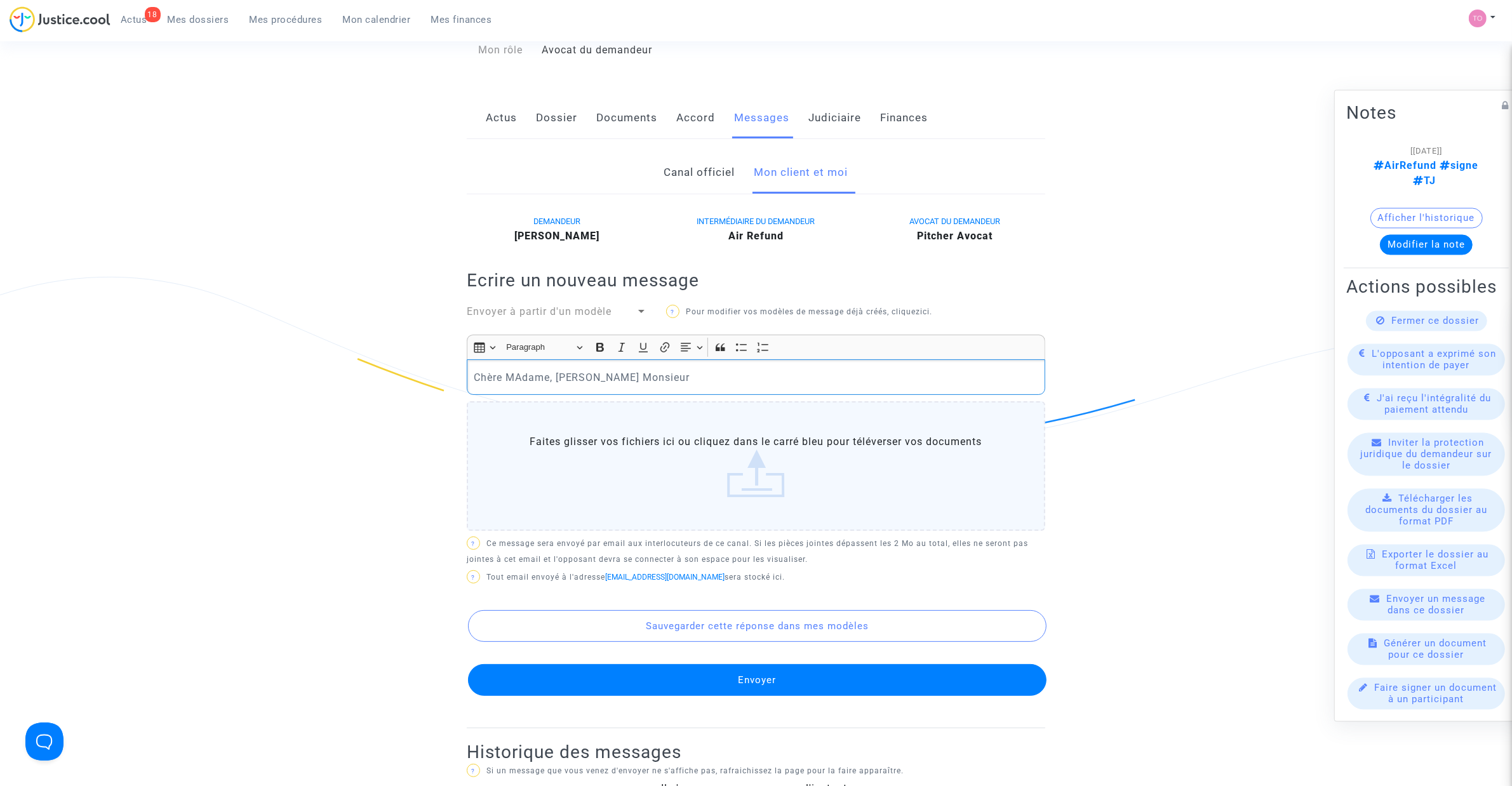
click at [520, 379] on p "Chère MAdame, Cher Monsieur" at bounding box center [756, 377] width 565 height 16
click at [652, 379] on p "Chère Madame, Cher Monsieur" at bounding box center [756, 377] width 565 height 16
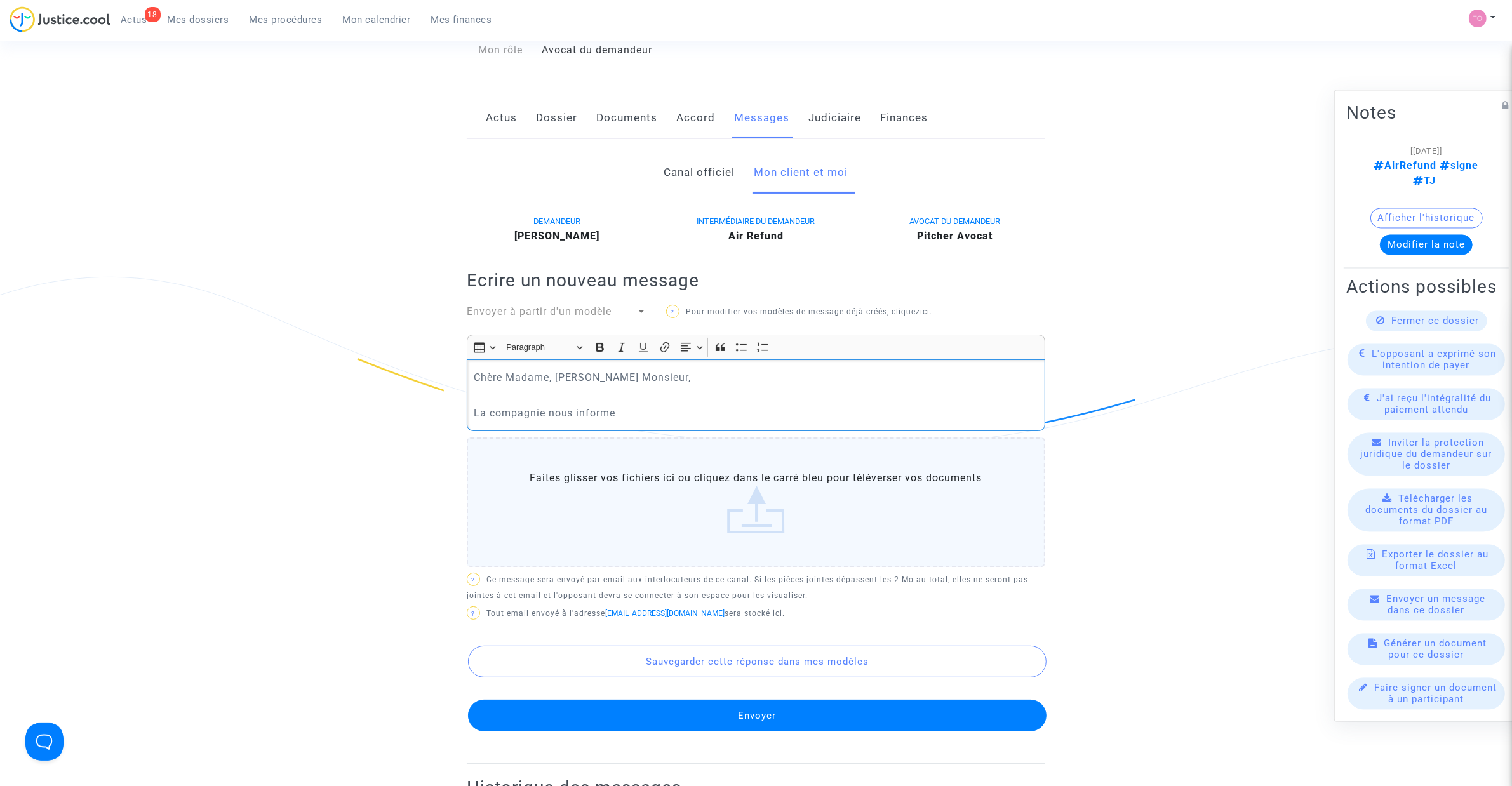
click at [616, 407] on div "Chère Madame, Cher Monsieur, La compagnie nous informe" at bounding box center [756, 395] width 578 height 71
click at [621, 411] on p "La compagnie nous informe" at bounding box center [756, 413] width 565 height 16
click at [620, 414] on p "La compagnie nous informe," at bounding box center [756, 413] width 565 height 16
click at [627, 409] on p "La compagnie nous informe," at bounding box center [756, 413] width 565 height 16
click at [714, 414] on p "La compagnie nous informe que le vol annulé" at bounding box center [756, 413] width 565 height 16
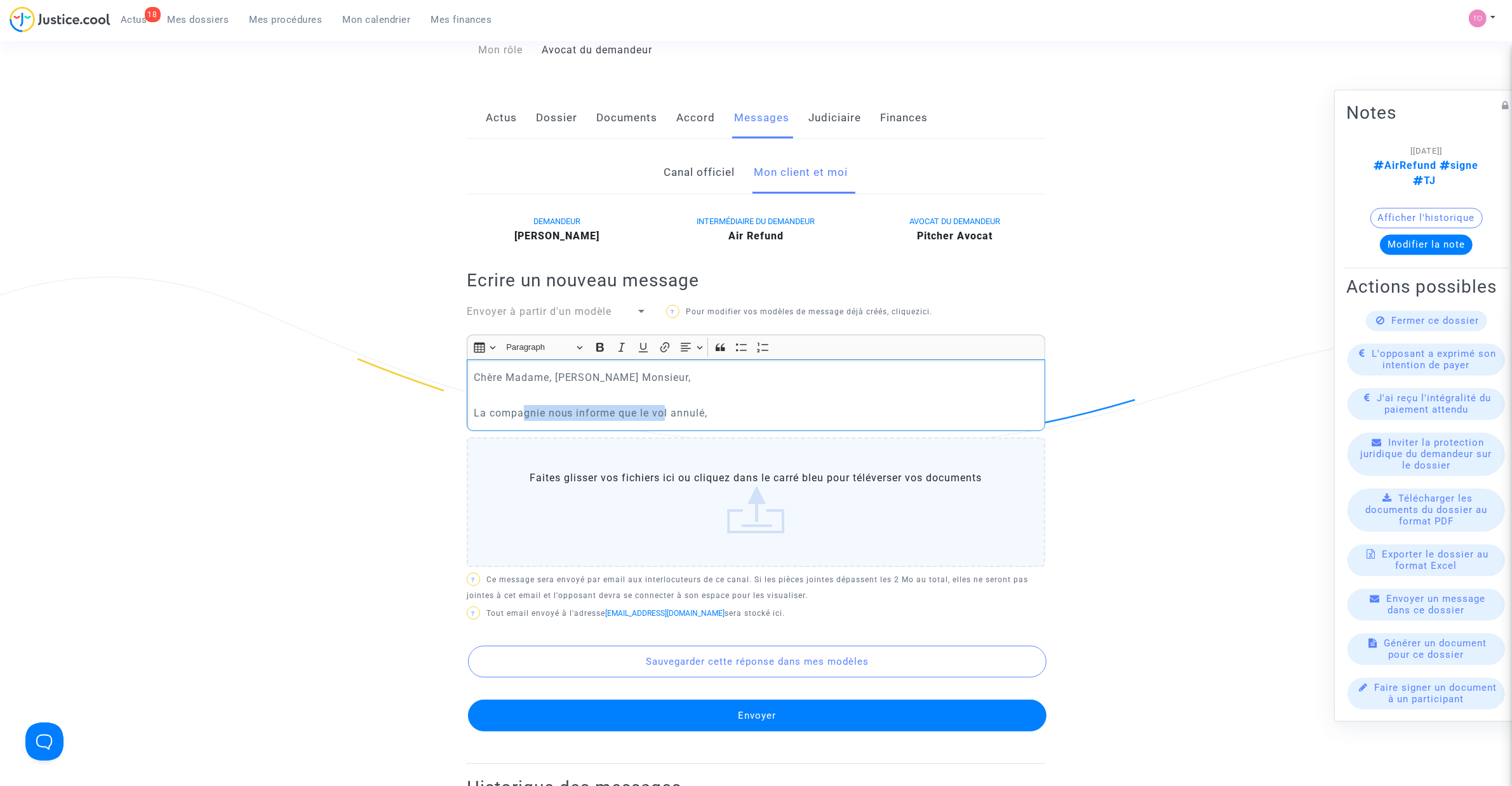
drag, startPoint x: 526, startPoint y: 409, endPoint x: 662, endPoint y: 418, distance: 136.3
click at [662, 418] on p "La compagnie nous informe que le vol annulé," at bounding box center [756, 413] width 565 height 16
click at [734, 419] on p "La compagnie nous informe que le vol annulé," at bounding box center [756, 413] width 565 height 16
click at [750, 414] on p "La compagnie nous informe que le vol a été annulé" at bounding box center [756, 413] width 565 height 16
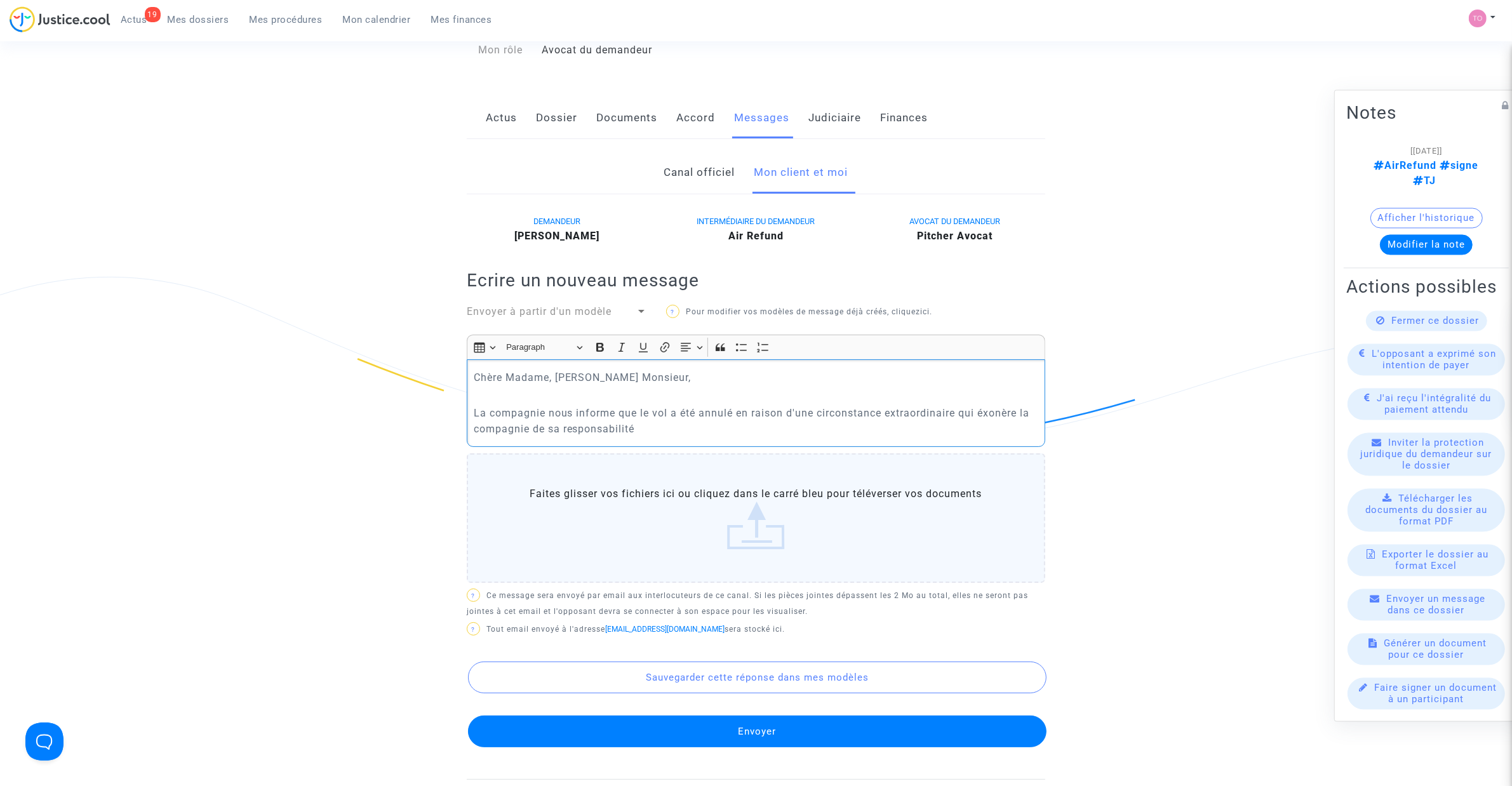
click at [997, 411] on p "La compagnie nous informe que le vol a été annulé en raison d'une circonstance …" at bounding box center [756, 421] width 565 height 32
click at [1012, 411] on p "La compagnie nous informe que le vol a été annulé en raison d'une circonstance …" at bounding box center [756, 421] width 565 height 32
click at [1004, 413] on p "La compagnie nous informe que le vol a été annulé en raison d'une circonstance …" at bounding box center [756, 421] width 565 height 32
copy p "éxonère"
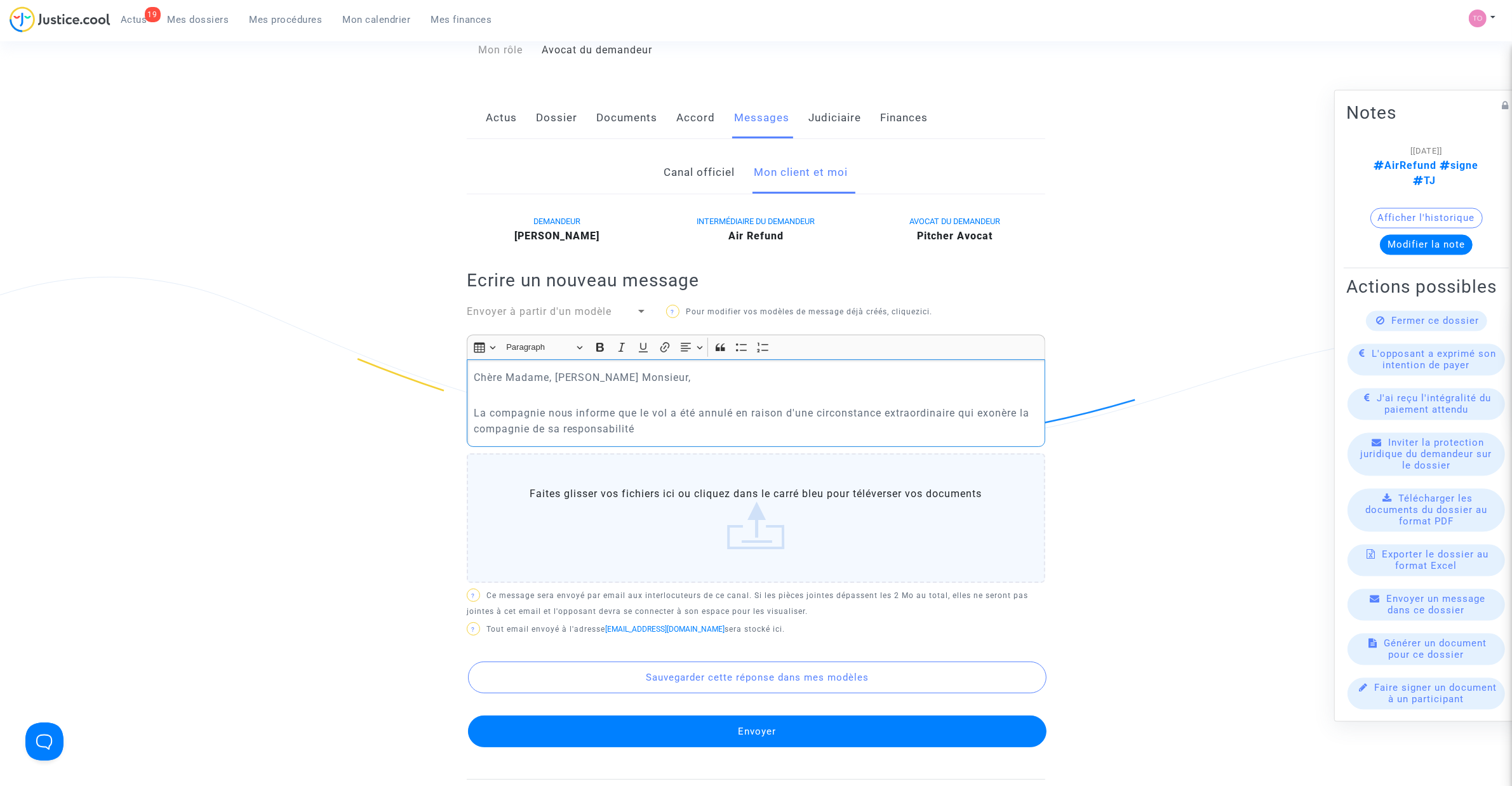
click at [668, 435] on p "La compagnie nous informe que le vol a été annulé en raison d'une circonstance …" at bounding box center [756, 421] width 565 height 32
click at [743, 432] on p "La compagnie nous informe que le vol a été annulé en raison d'une circonstance …" at bounding box center [756, 421] width 565 height 32
click at [734, 432] on p "La compagnie nous informe que le vol a été annulé en raison d'une circonstance …" at bounding box center [756, 421] width 565 height 32
click at [888, 430] on p "La compagnie nous informe que le vol a été annulé en raison d'une circonstance …" at bounding box center [756, 421] width 565 height 32
click at [870, 429] on p "La compagnie nous informe que le vol a été annulé en raison d'une circonstance …" at bounding box center [756, 421] width 565 height 32
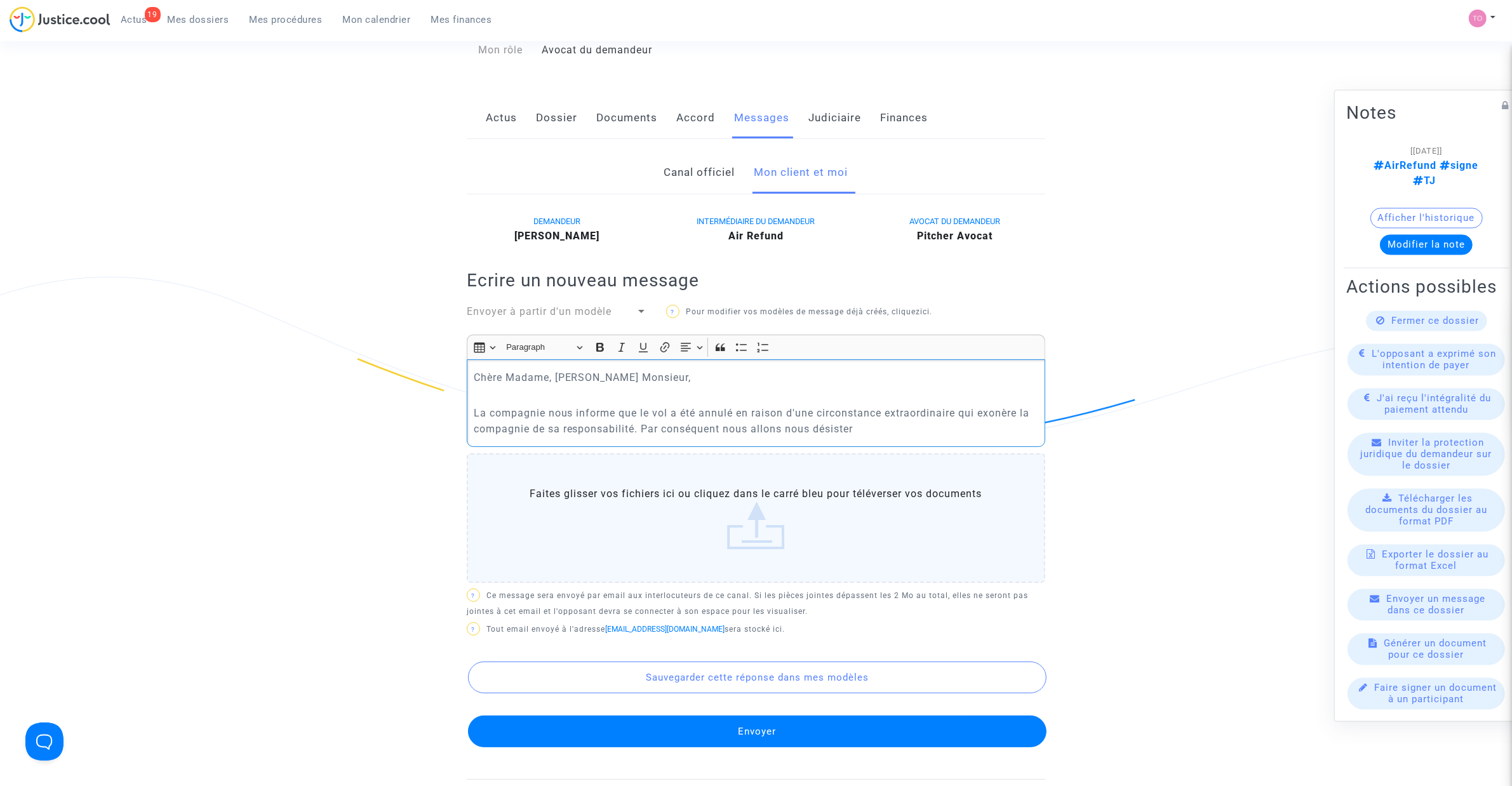
click at [870, 429] on p "La compagnie nous informe que le vol a été annulé en raison d'une circonstance …" at bounding box center [756, 421] width 565 height 32
drag, startPoint x: 705, startPoint y: 423, endPoint x: 827, endPoint y: 424, distance: 122.0
click at [827, 424] on p "La compagnie nous informe que le vol a été annulé en raison d'une circonstance …" at bounding box center [756, 421] width 565 height 32
click at [871, 426] on p "La compagnie nous informe que le vol a été annulé en raison d'une circonstance …" at bounding box center [756, 421] width 565 height 32
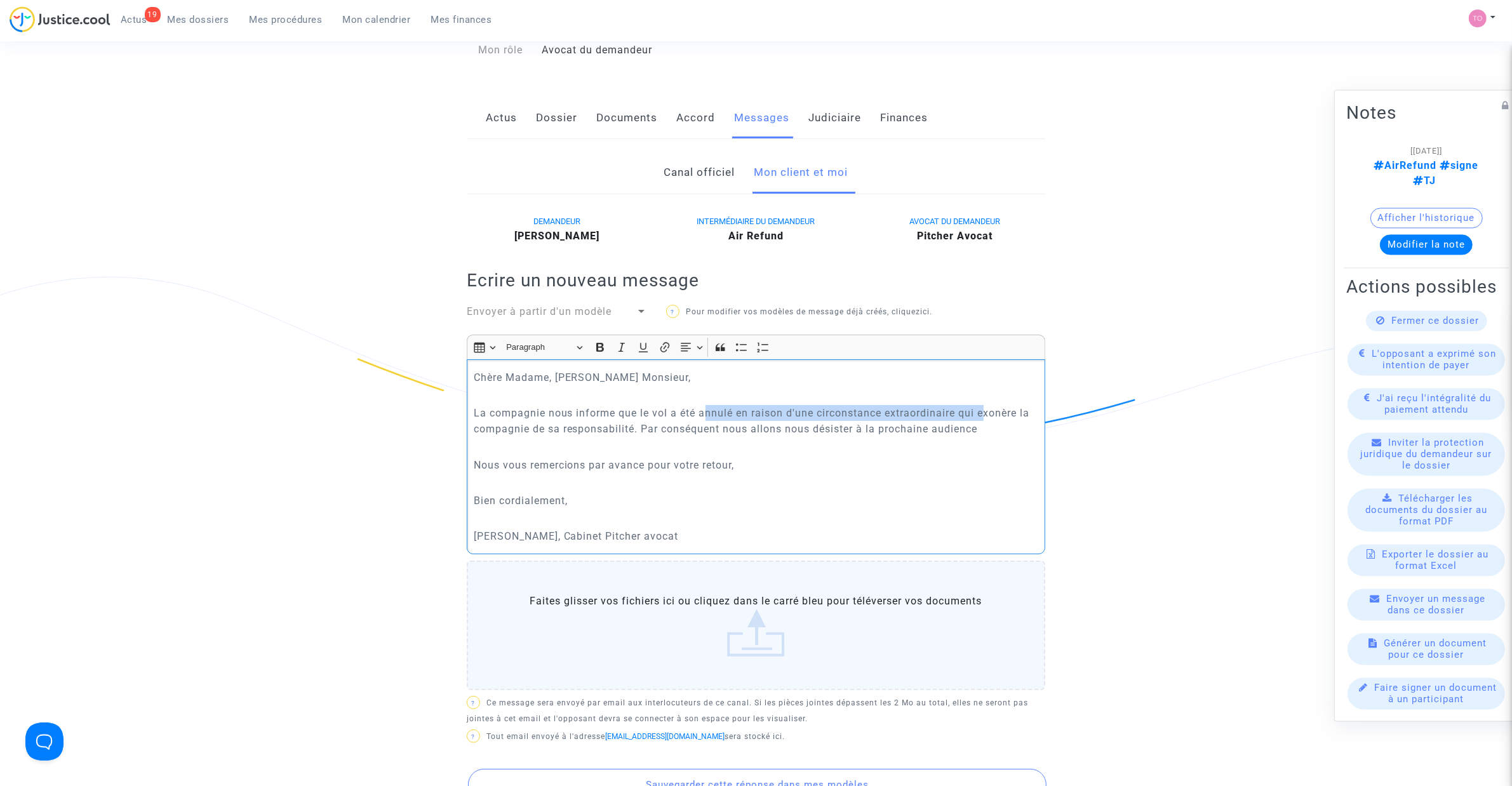
drag, startPoint x: 727, startPoint y: 410, endPoint x: 987, endPoint y: 409, distance: 260.0
click at [987, 409] on p "La compagnie nous informe que le vol a été annulé en raison d'une circonstance …" at bounding box center [756, 421] width 565 height 32
drag, startPoint x: 511, startPoint y: 427, endPoint x: 629, endPoint y: 429, distance: 118.0
click at [583, 429] on p "La compagnie nous informe que le vol a été annulé en raison d'une circonstance …" at bounding box center [756, 421] width 565 height 32
drag, startPoint x: 655, startPoint y: 427, endPoint x: 944, endPoint y: 429, distance: 289.0
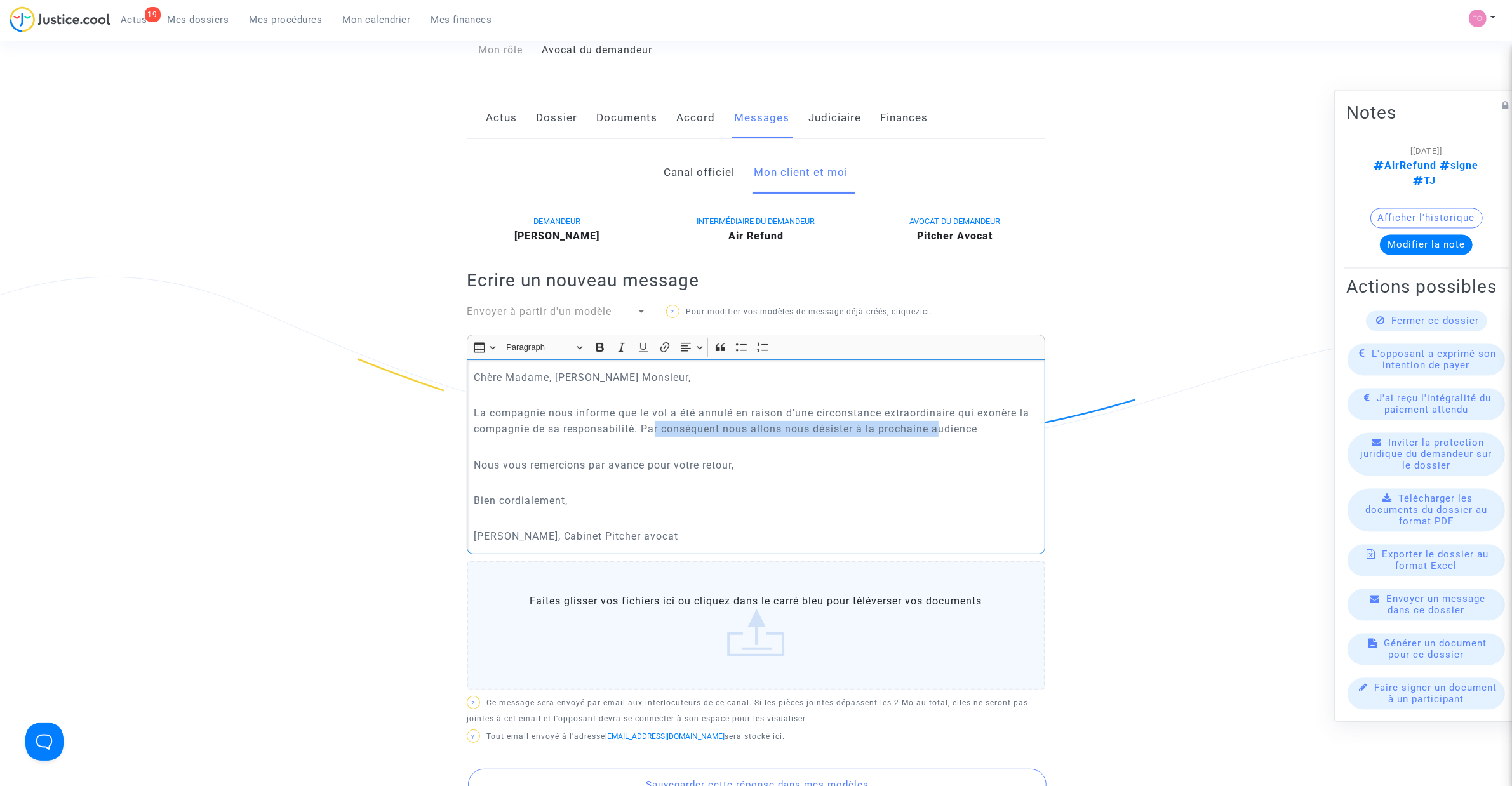
click at [944, 429] on p "La compagnie nous informe que le vol a été annulé en raison d'une circonstance …" at bounding box center [756, 421] width 565 height 32
drag, startPoint x: 505, startPoint y: 461, endPoint x: 678, endPoint y: 459, distance: 173.0
click at [677, 459] on p "Nous vous remercions par avance pour votre retour," at bounding box center [756, 465] width 565 height 16
drag, startPoint x: 489, startPoint y: 498, endPoint x: 508, endPoint y: 500, distance: 19.1
click at [507, 499] on p "Bien cordialement," at bounding box center [756, 500] width 565 height 16
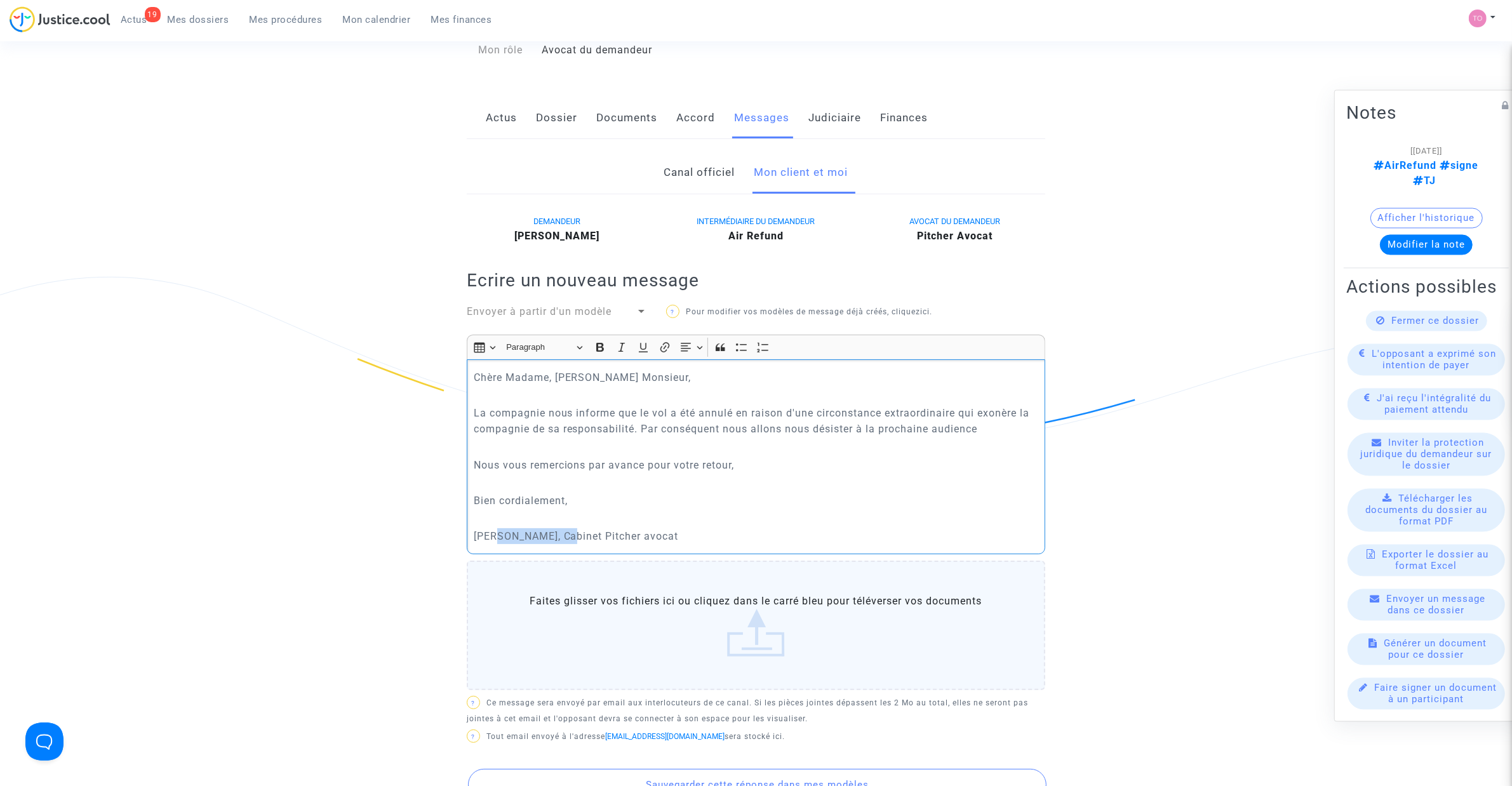
drag, startPoint x: 500, startPoint y: 532, endPoint x: 570, endPoint y: 530, distance: 70.0
click at [566, 530] on p "Tom, Cabinet Pitcher avocat" at bounding box center [756, 536] width 565 height 16
click at [554, 538] on p "Tom, Cabinet Pitcher avocat" at bounding box center [756, 536] width 565 height 16
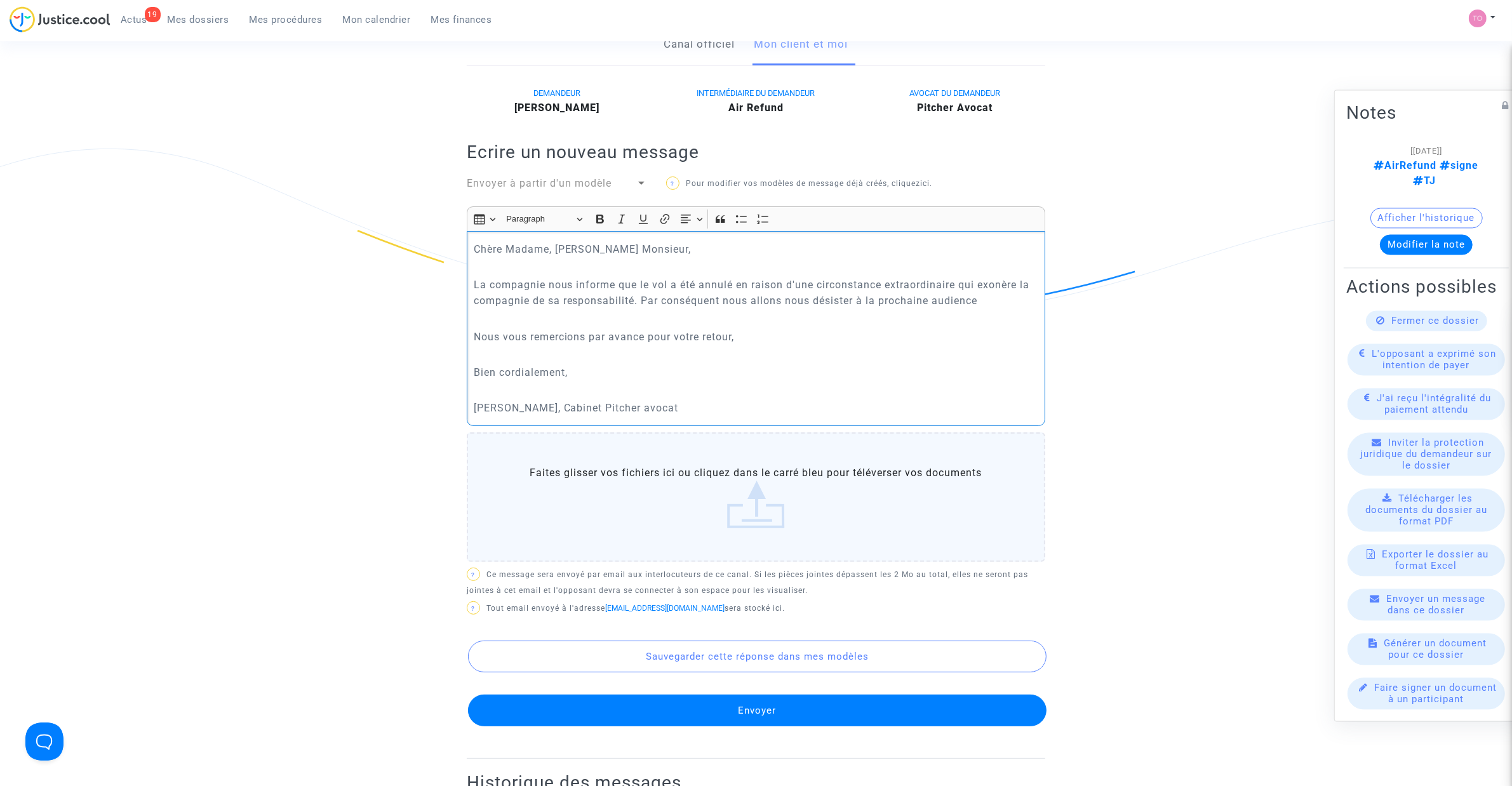
scroll to position [264, 0]
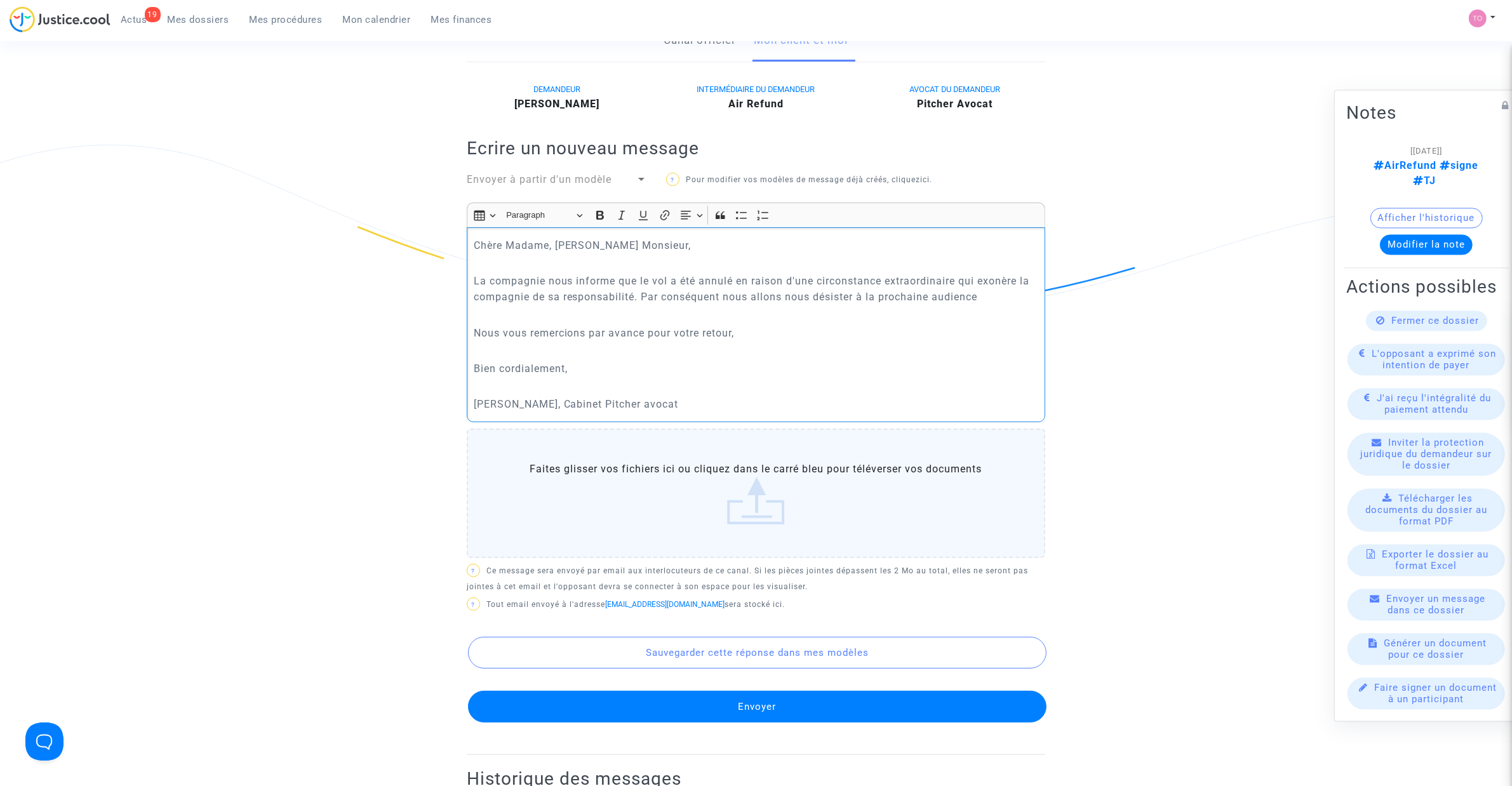
click at [737, 696] on button "Envoyer" at bounding box center [757, 707] width 578 height 32
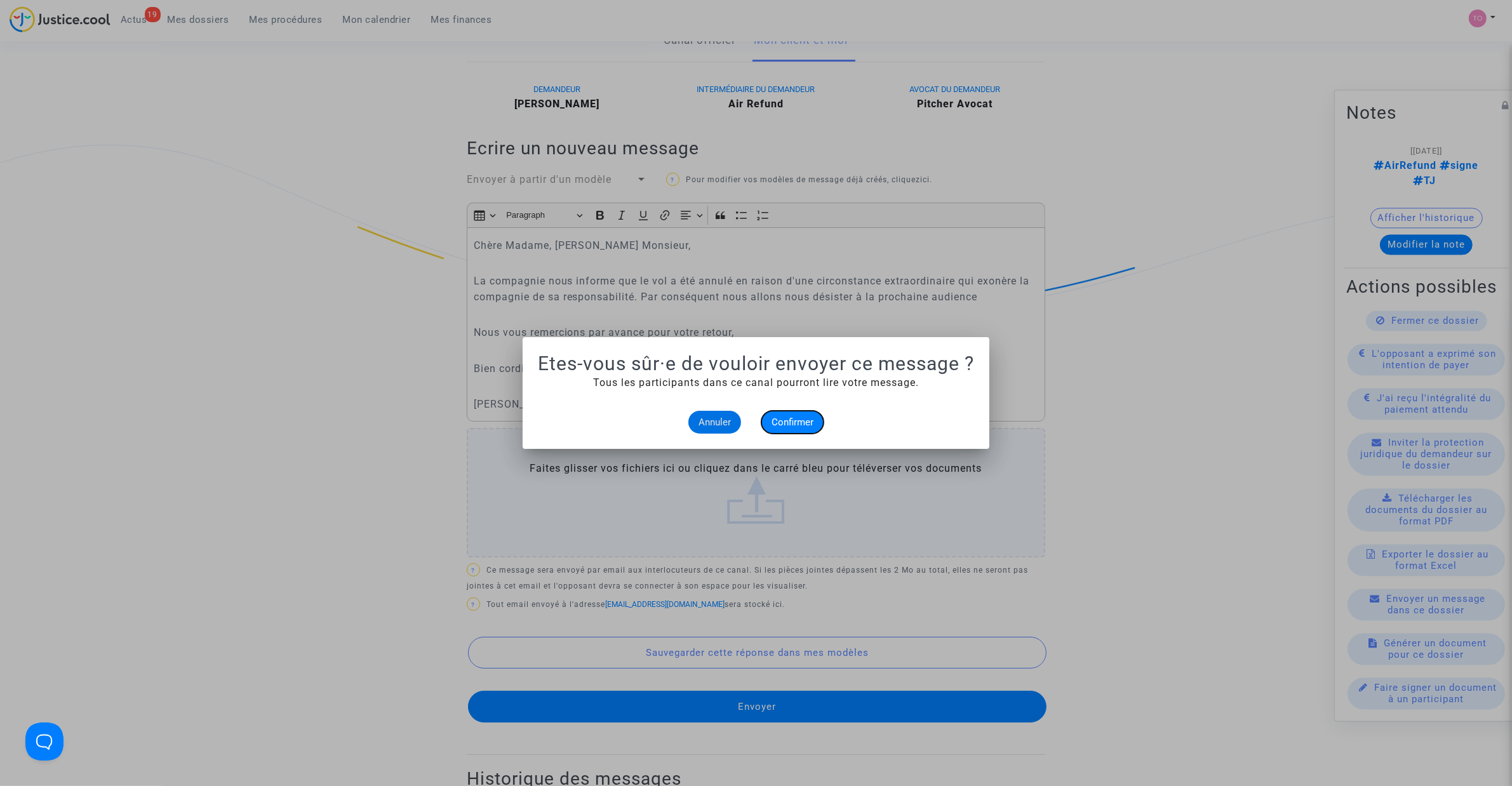
click at [782, 423] on span "Confirmer" at bounding box center [792, 422] width 42 height 11
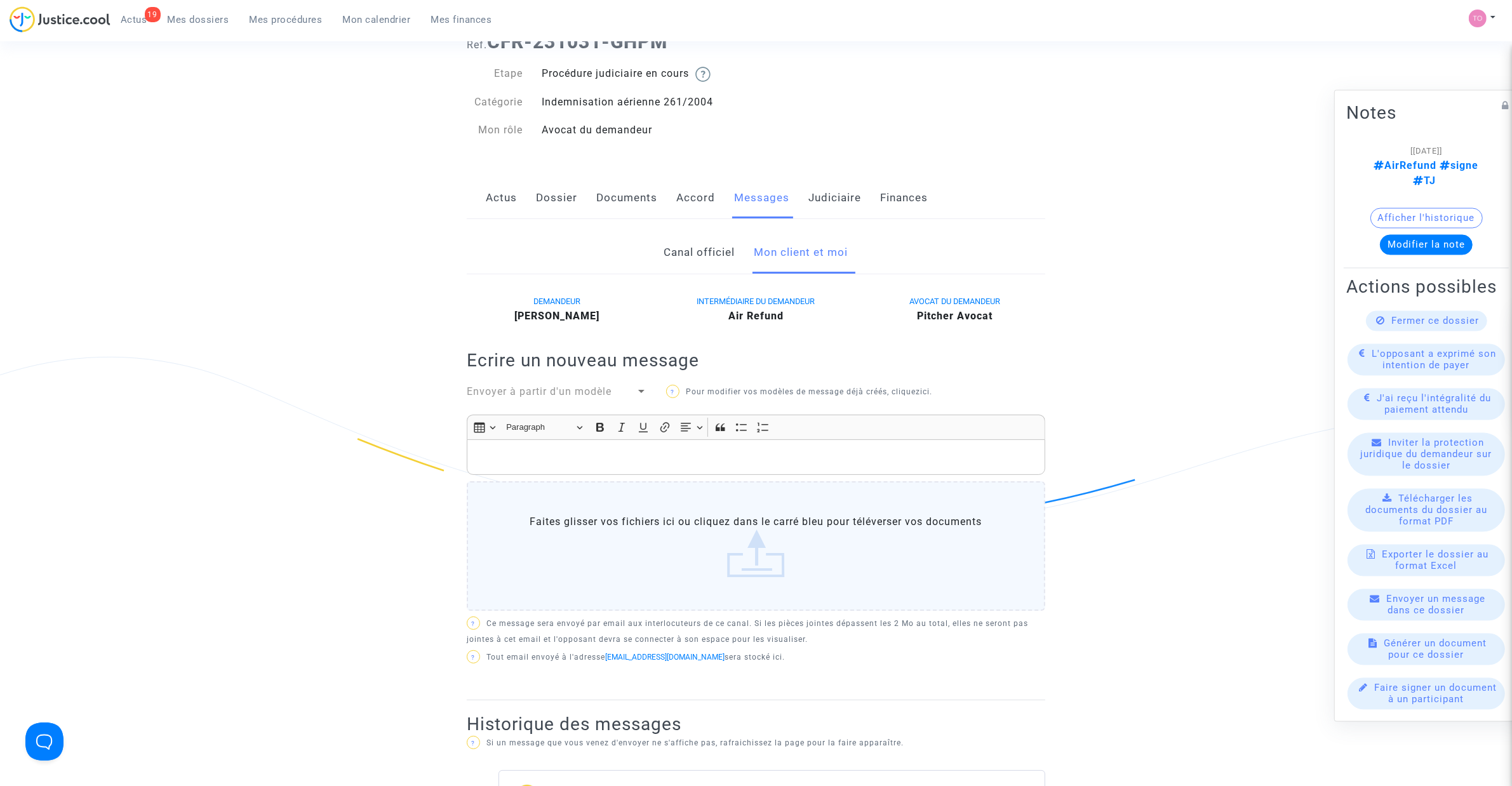
click at [570, 197] on link "Dossier" at bounding box center [556, 198] width 41 height 42
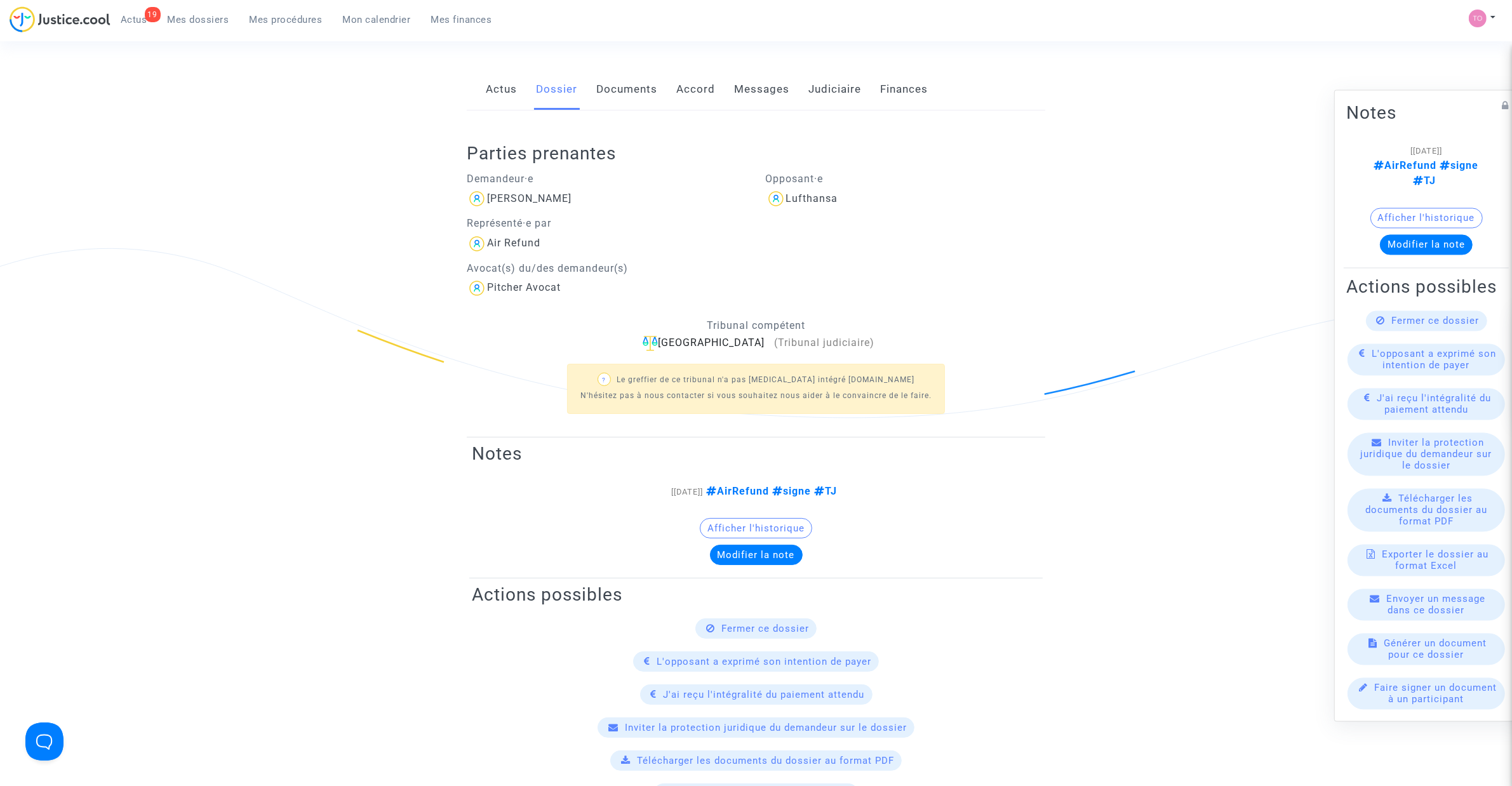
scroll to position [106, 0]
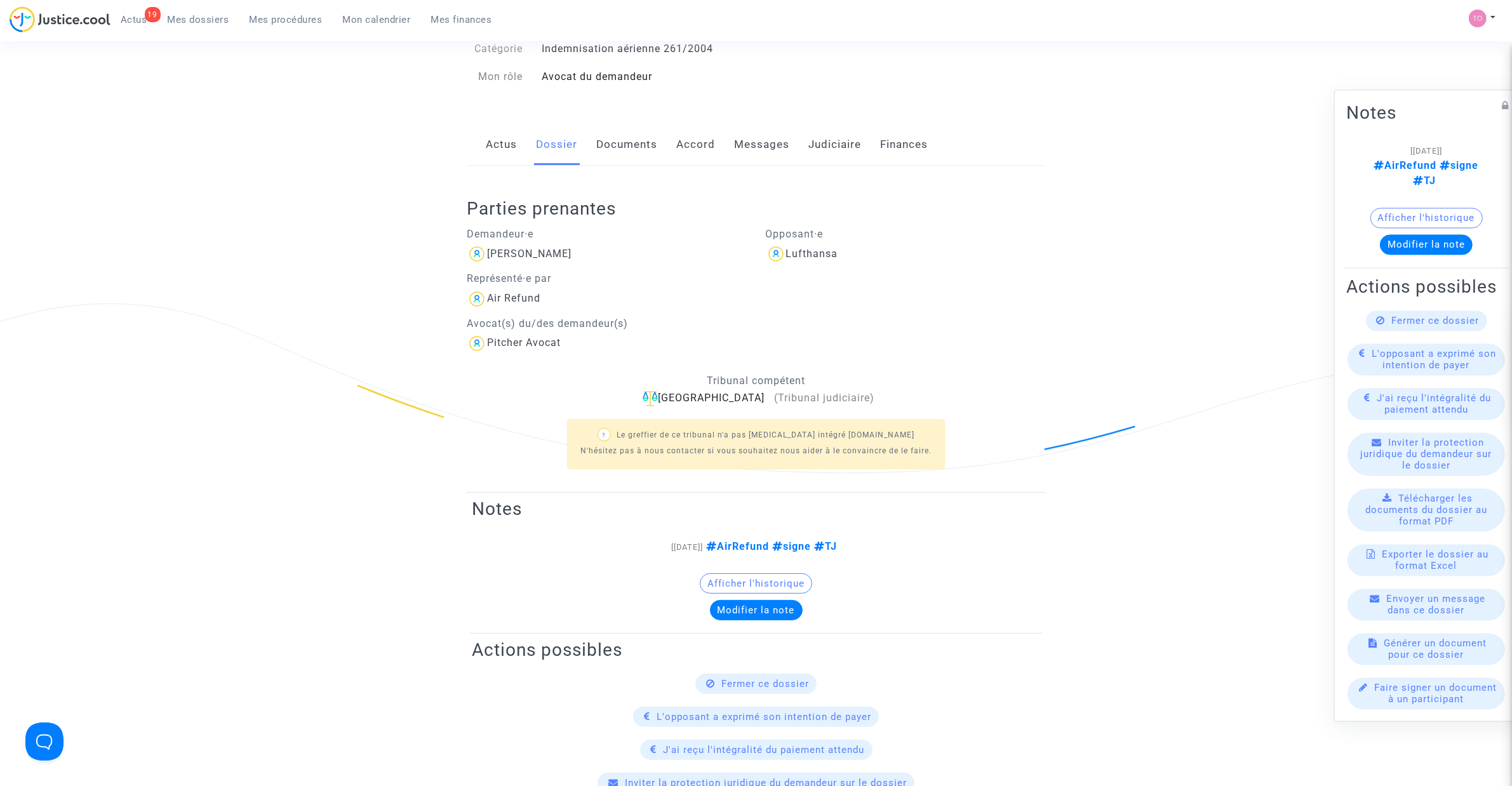
click at [754, 584] on button "Afficher l'historique" at bounding box center [756, 583] width 113 height 20
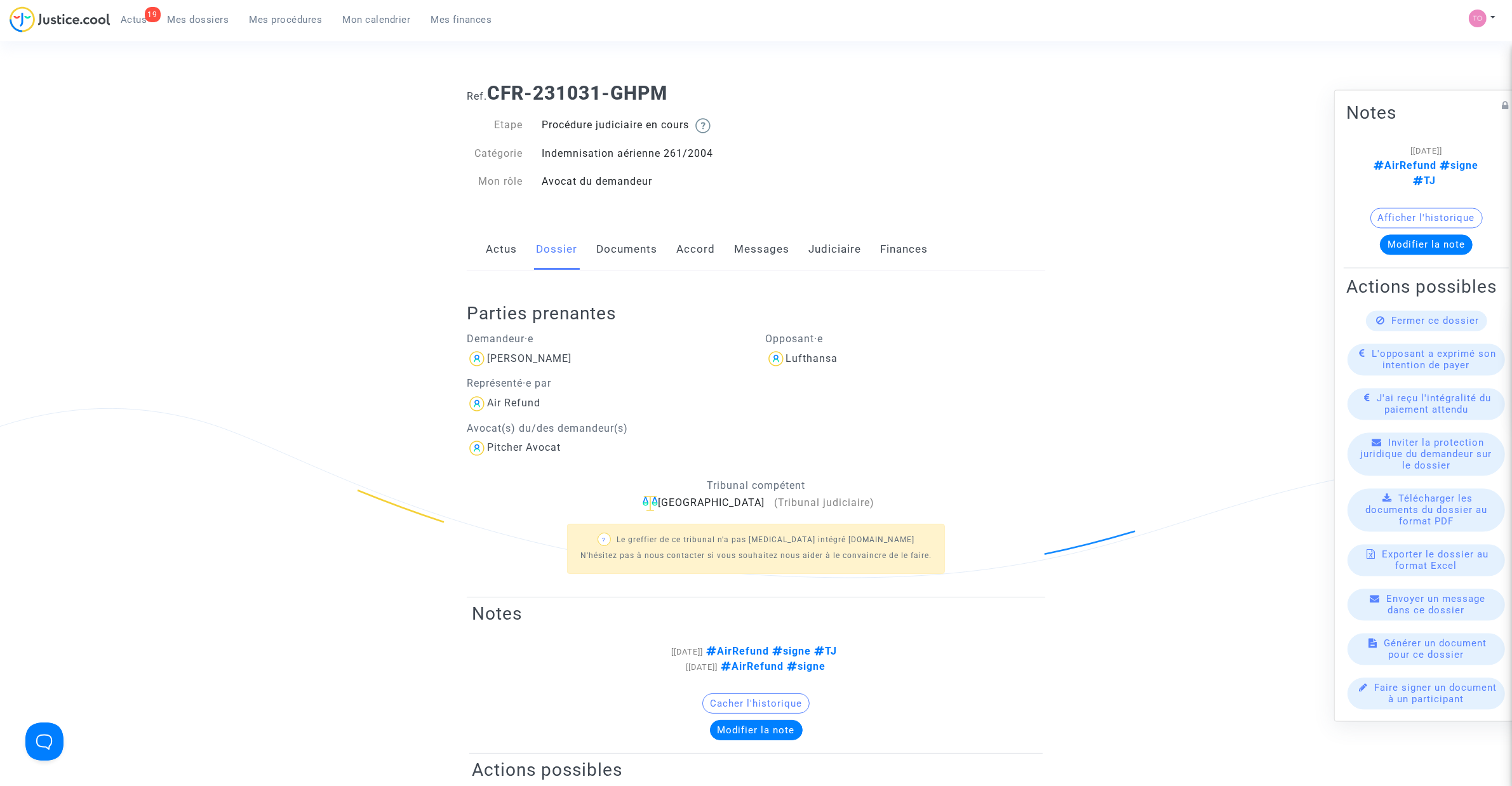
scroll to position [0, 0]
click at [652, 249] on link "Documents" at bounding box center [627, 250] width 61 height 42
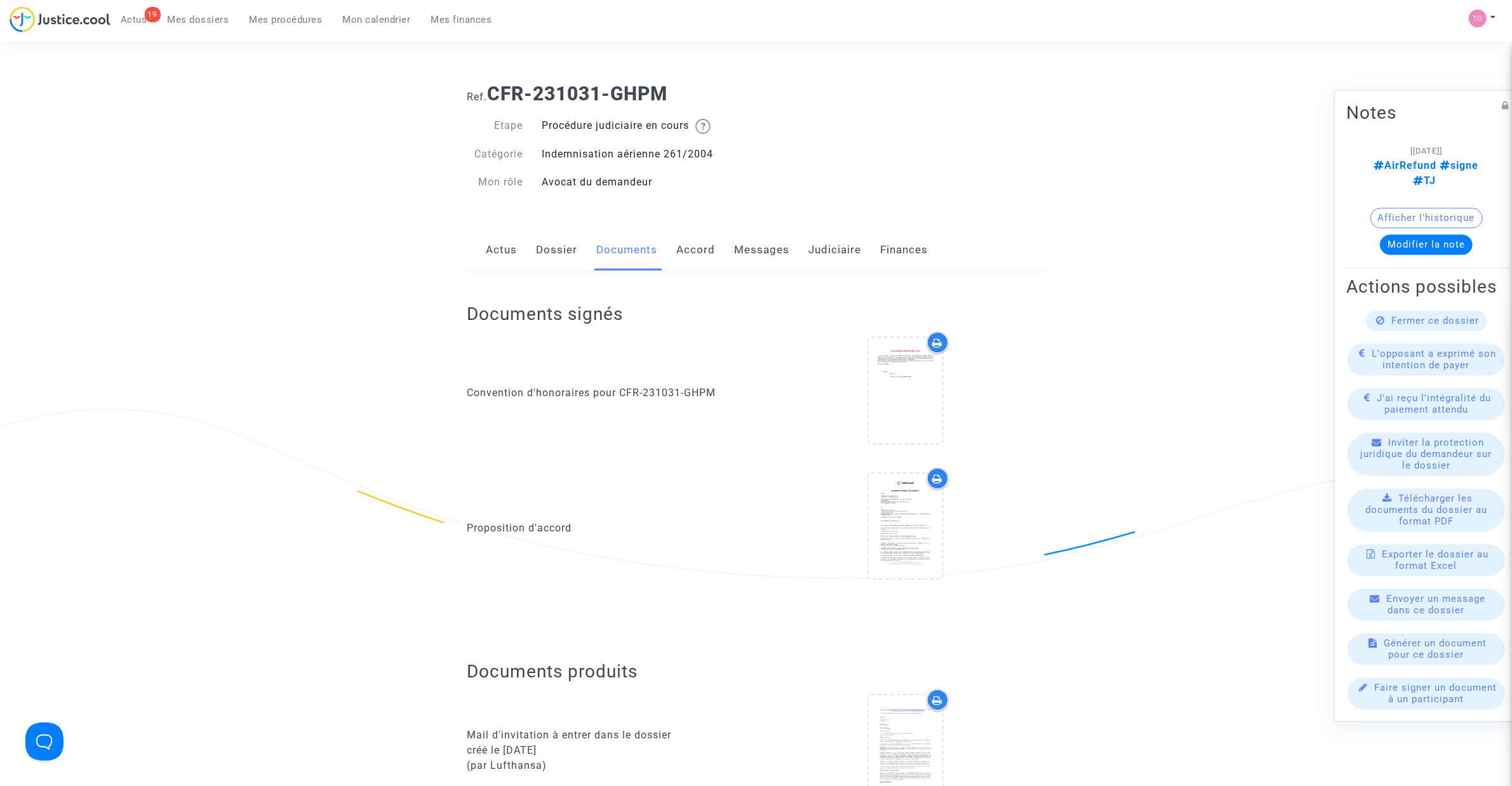
click at [693, 249] on link "Accord" at bounding box center [696, 250] width 39 height 42
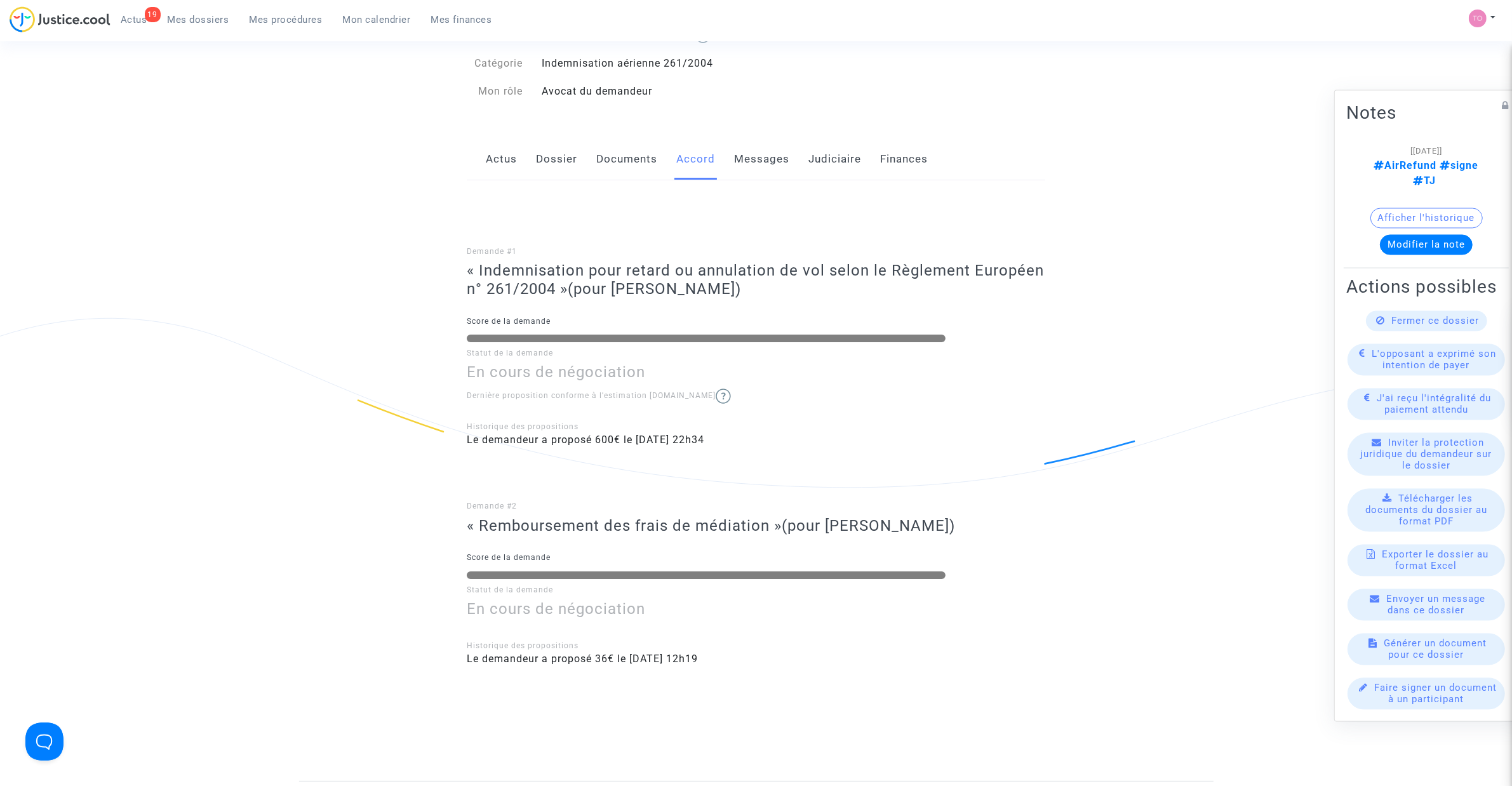
scroll to position [26, 0]
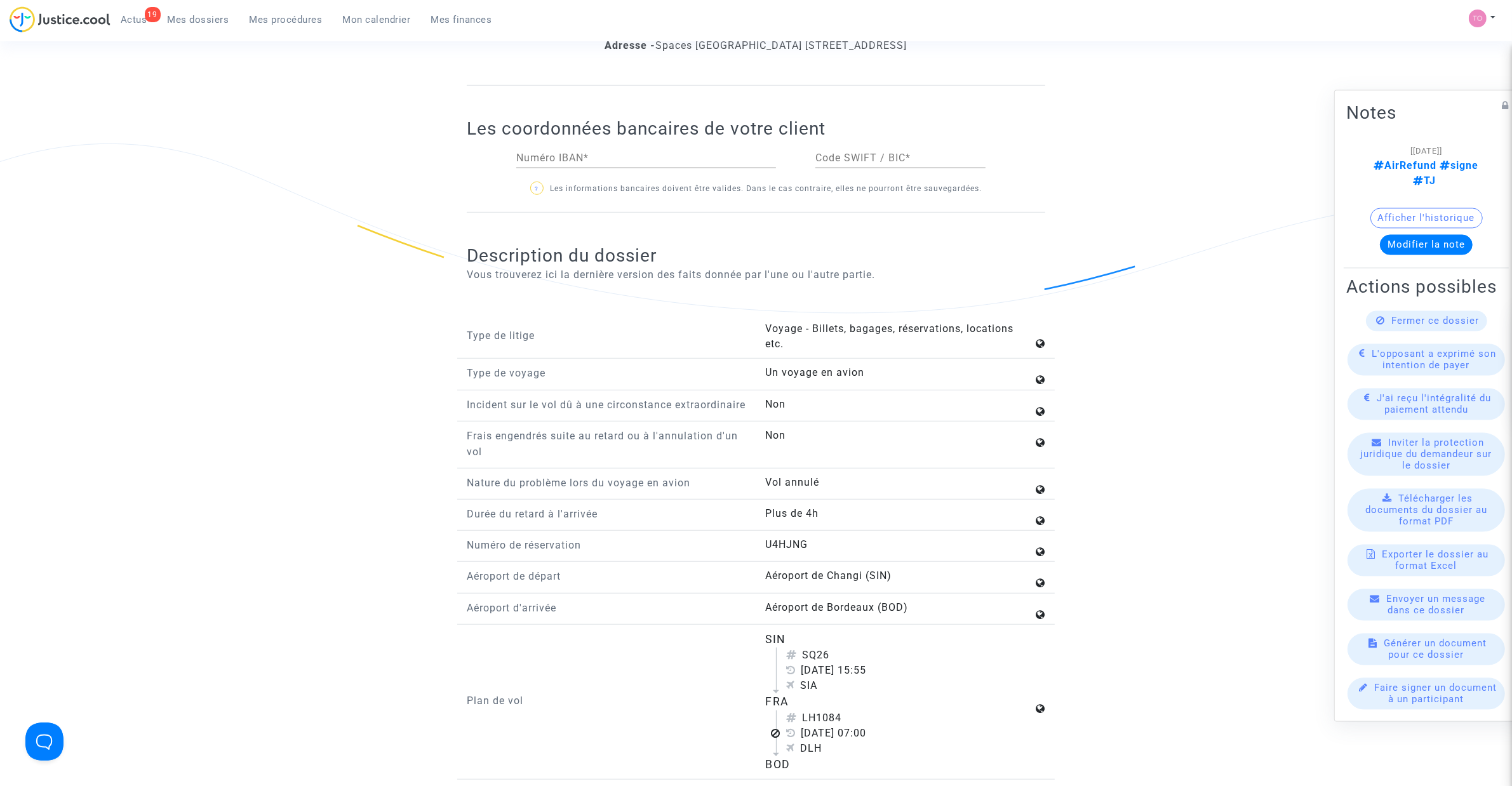
scroll to position [1043, 0]
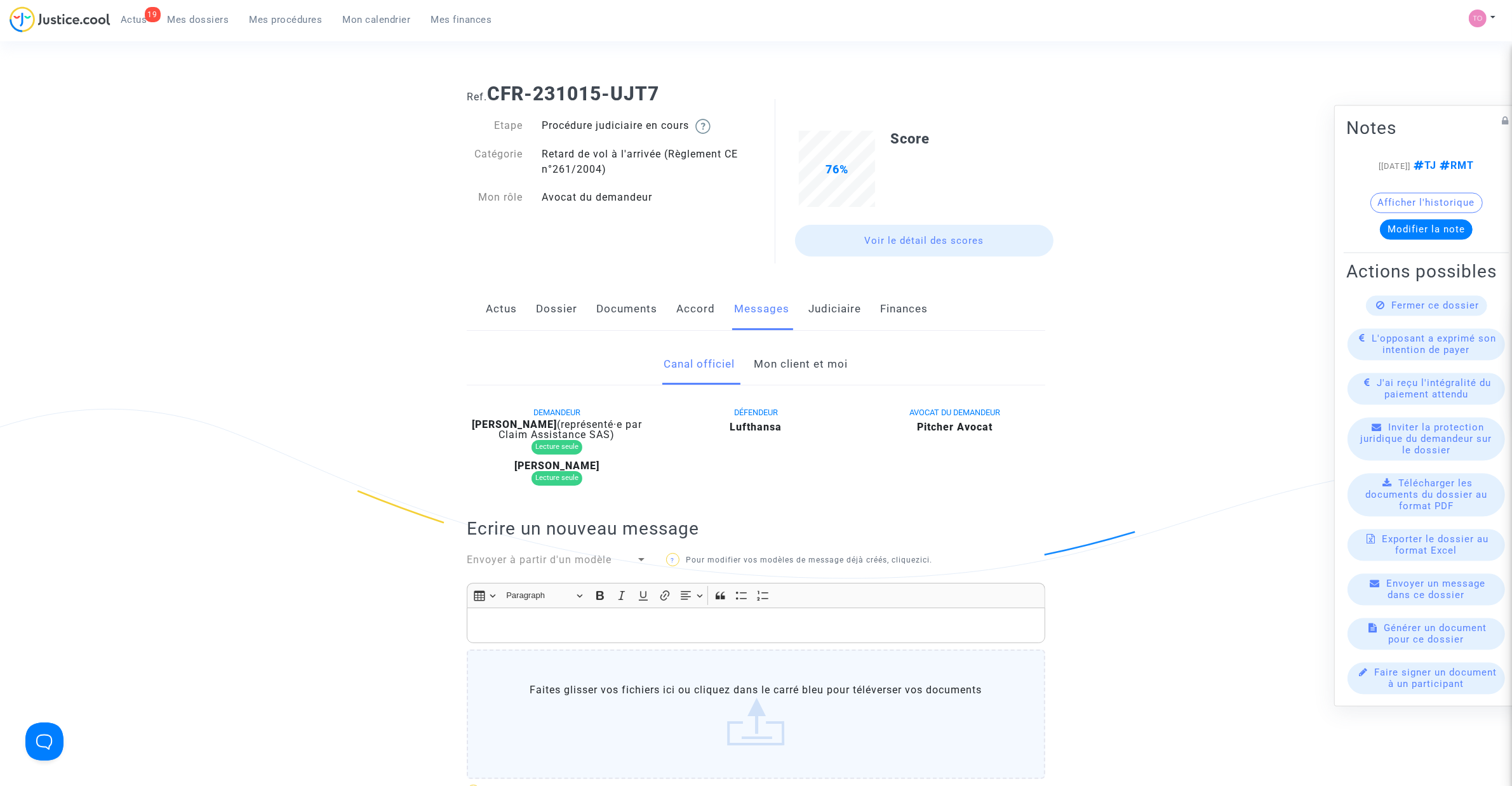
click at [765, 364] on link "Mon client et moi" at bounding box center [801, 364] width 94 height 42
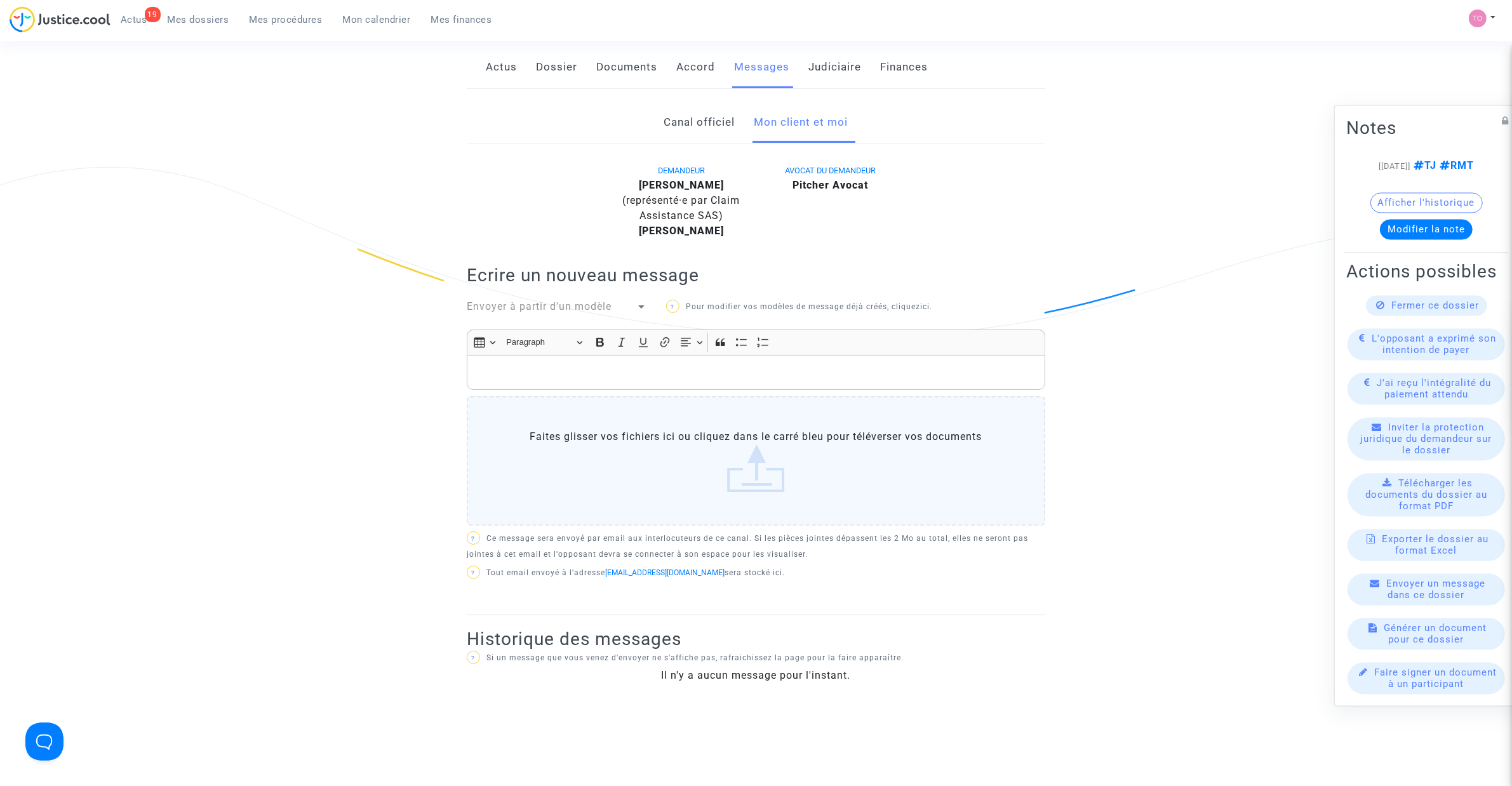
scroll to position [238, 0]
click at [1436, 193] on button "Afficher l'historique" at bounding box center [1427, 203] width 113 height 20
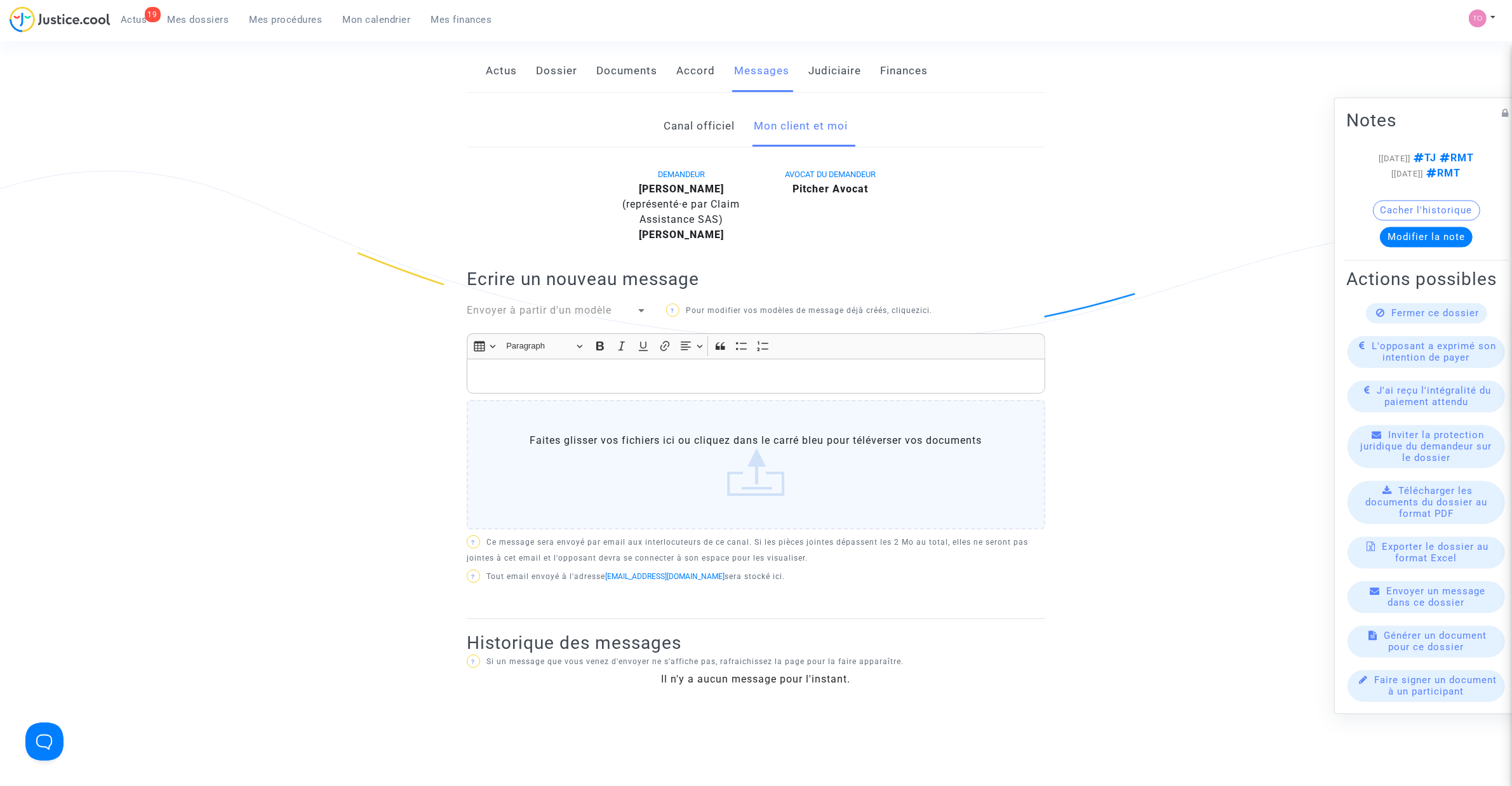
click at [545, 370] on p "Rich Text Editor, main" at bounding box center [756, 376] width 565 height 16
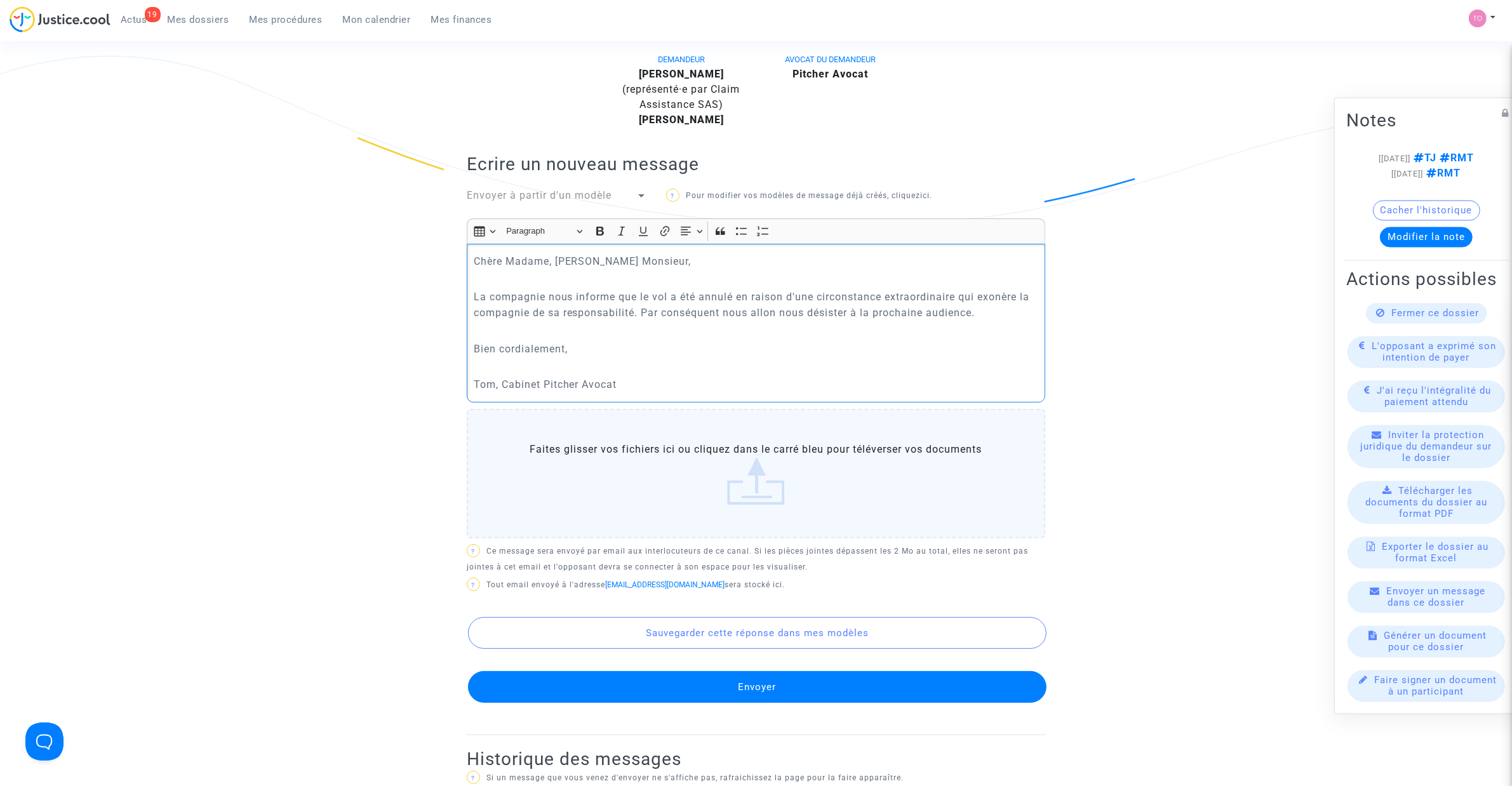
scroll to position [370, 0]
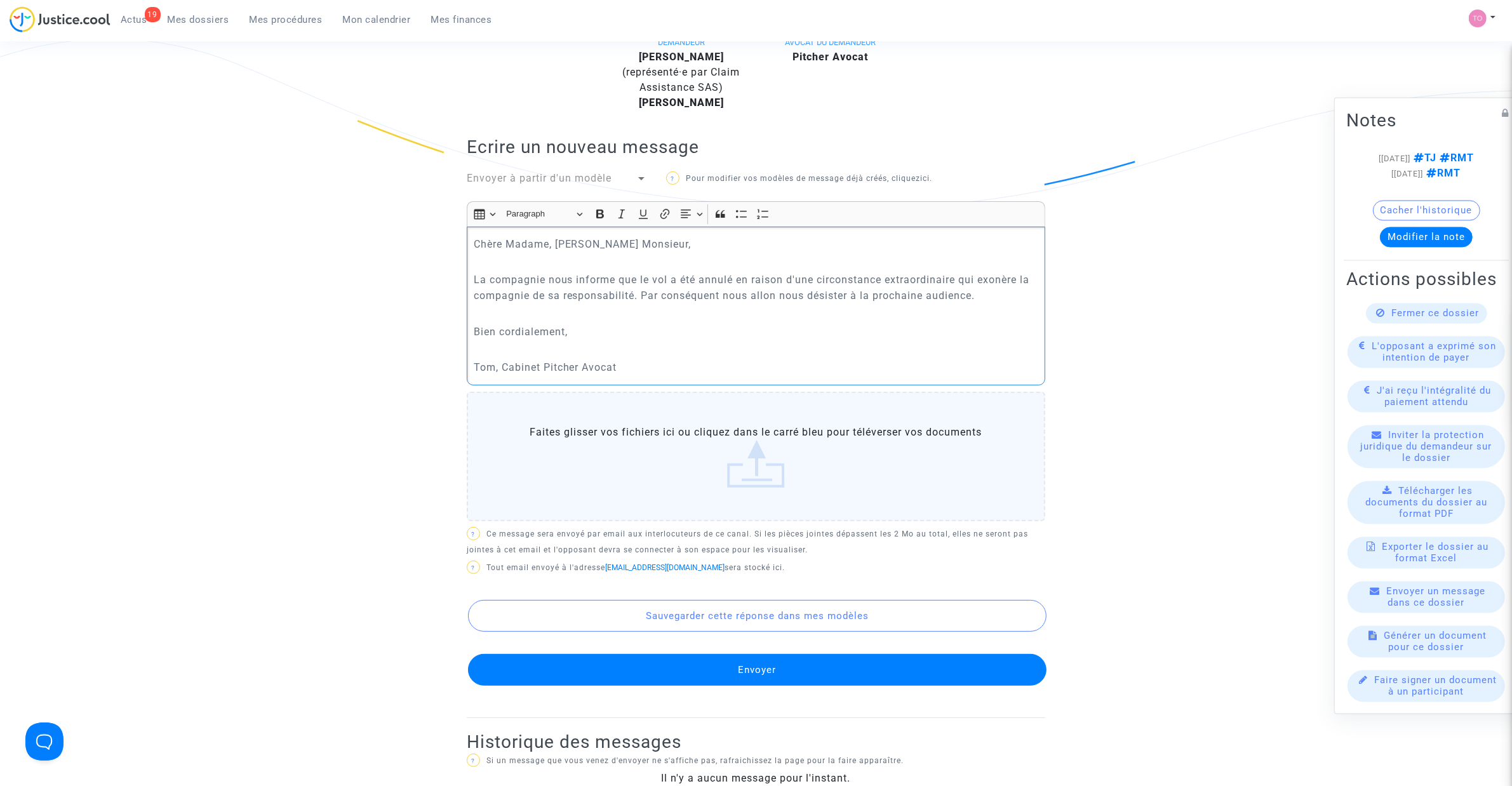
click at [775, 291] on p "La compagnie nous informe que le vol a été annulé en raison d'une circonstance …" at bounding box center [756, 288] width 565 height 32
click at [776, 292] on p "La compagnie nous informe que le vol a été annulé en raison d'une circonstance …" at bounding box center [756, 288] width 565 height 32
drag, startPoint x: 509, startPoint y: 278, endPoint x: 967, endPoint y: 273, distance: 458.0
click at [967, 273] on p "La compagnie nous informe que le vol a été annulé en raison d'une circonstance …" at bounding box center [756, 288] width 565 height 32
drag, startPoint x: 1002, startPoint y: 275, endPoint x: 1028, endPoint y: 275, distance: 26.0
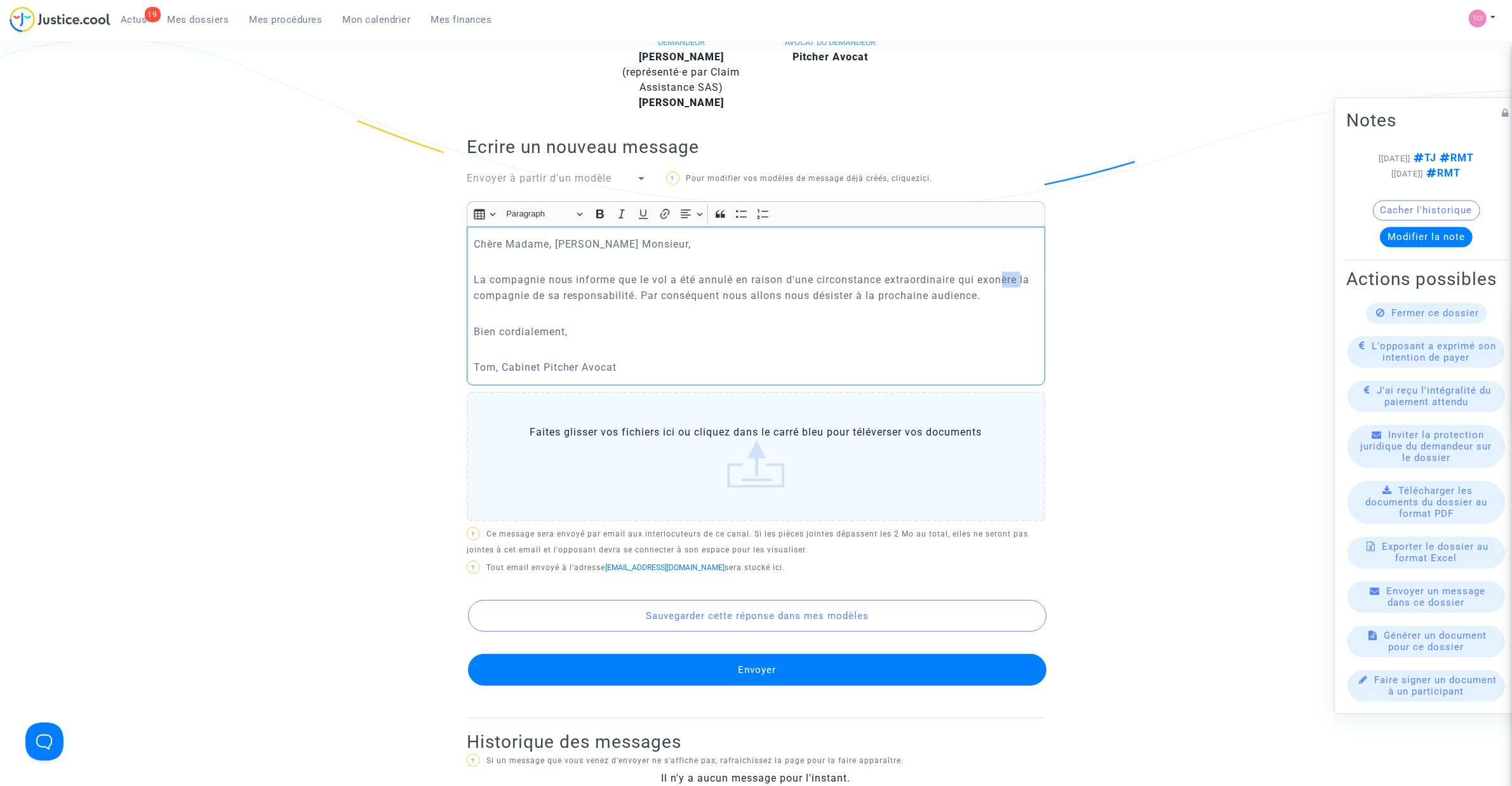
click at [1028, 275] on p "La compagnie nous informe que le vol a été annulé en raison d'une circonstance …" at bounding box center [756, 288] width 565 height 32
drag, startPoint x: 520, startPoint y: 295, endPoint x: 611, endPoint y: 296, distance: 91.0
click at [609, 296] on p "La compagnie nous informe que le vol a été annulé en raison d'une circonstance …" at bounding box center [756, 288] width 565 height 32
drag, startPoint x: 677, startPoint y: 293, endPoint x: 918, endPoint y: 300, distance: 241.1
click at [918, 300] on p "La compagnie nous informe que le vol a été annulé en raison d'une circonstance …" at bounding box center [756, 288] width 565 height 32
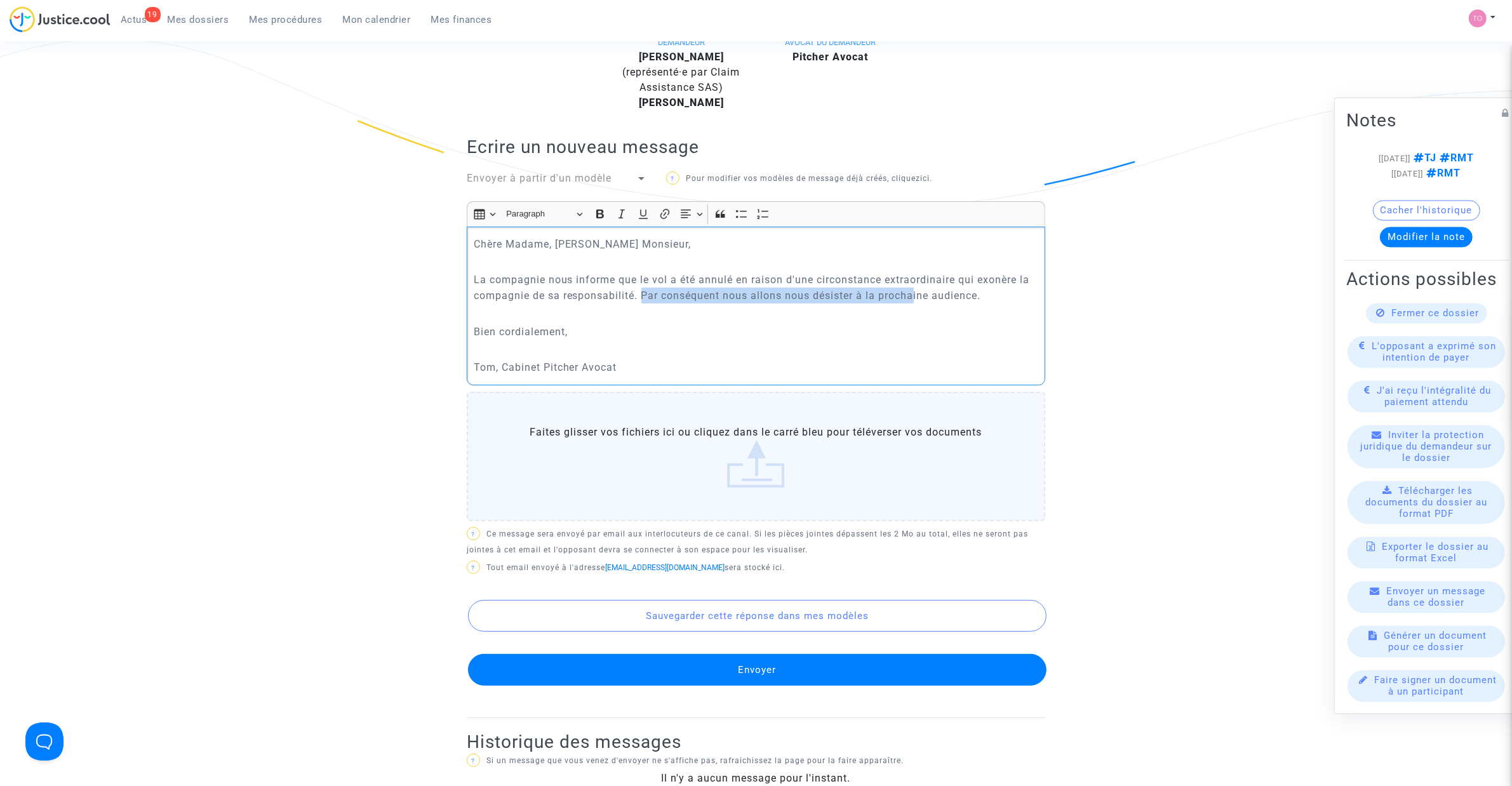
click at [748, 673] on button "Envoyer" at bounding box center [757, 670] width 578 height 32
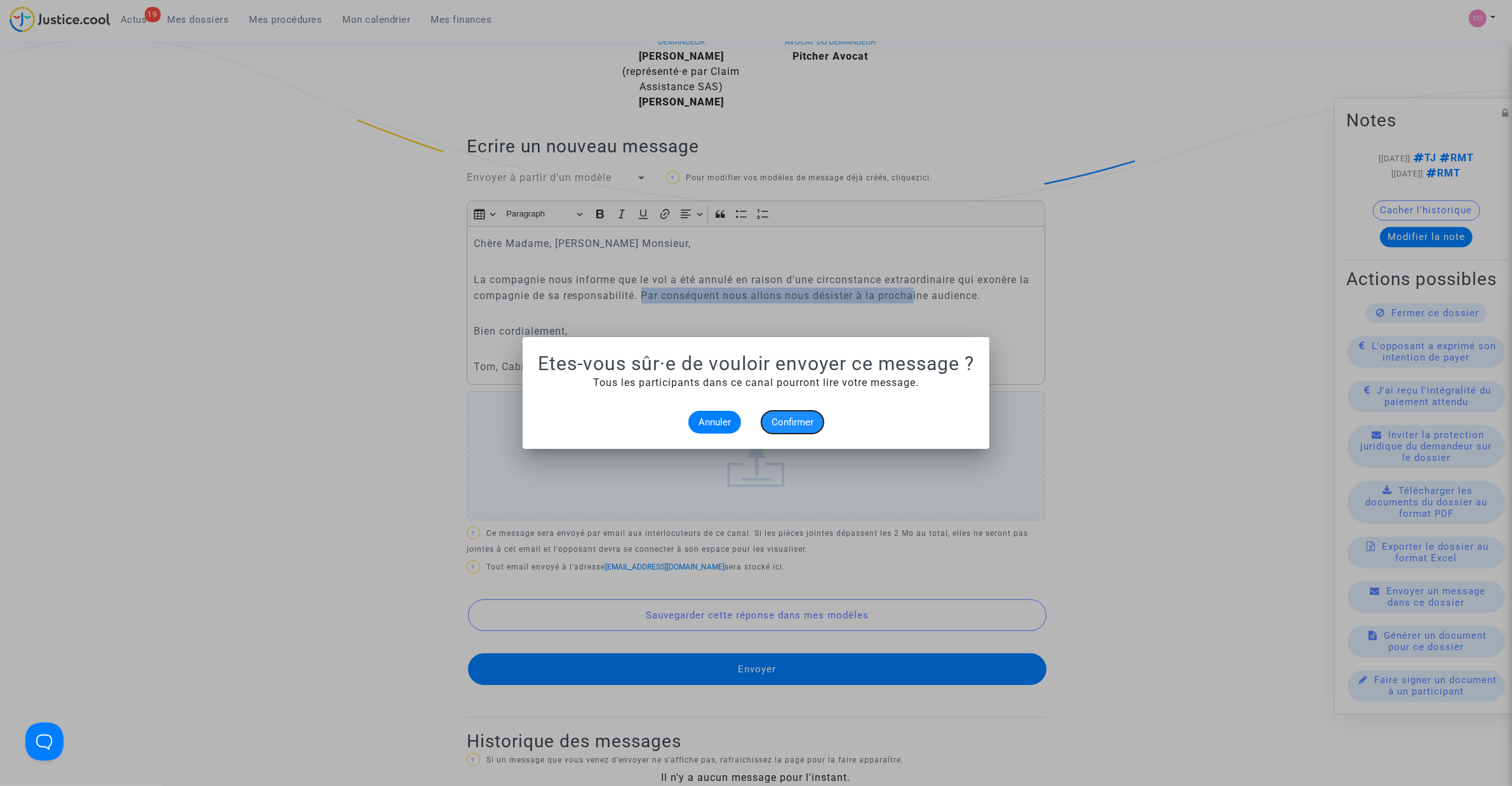
click at [800, 426] on span "Confirmer" at bounding box center [792, 422] width 42 height 11
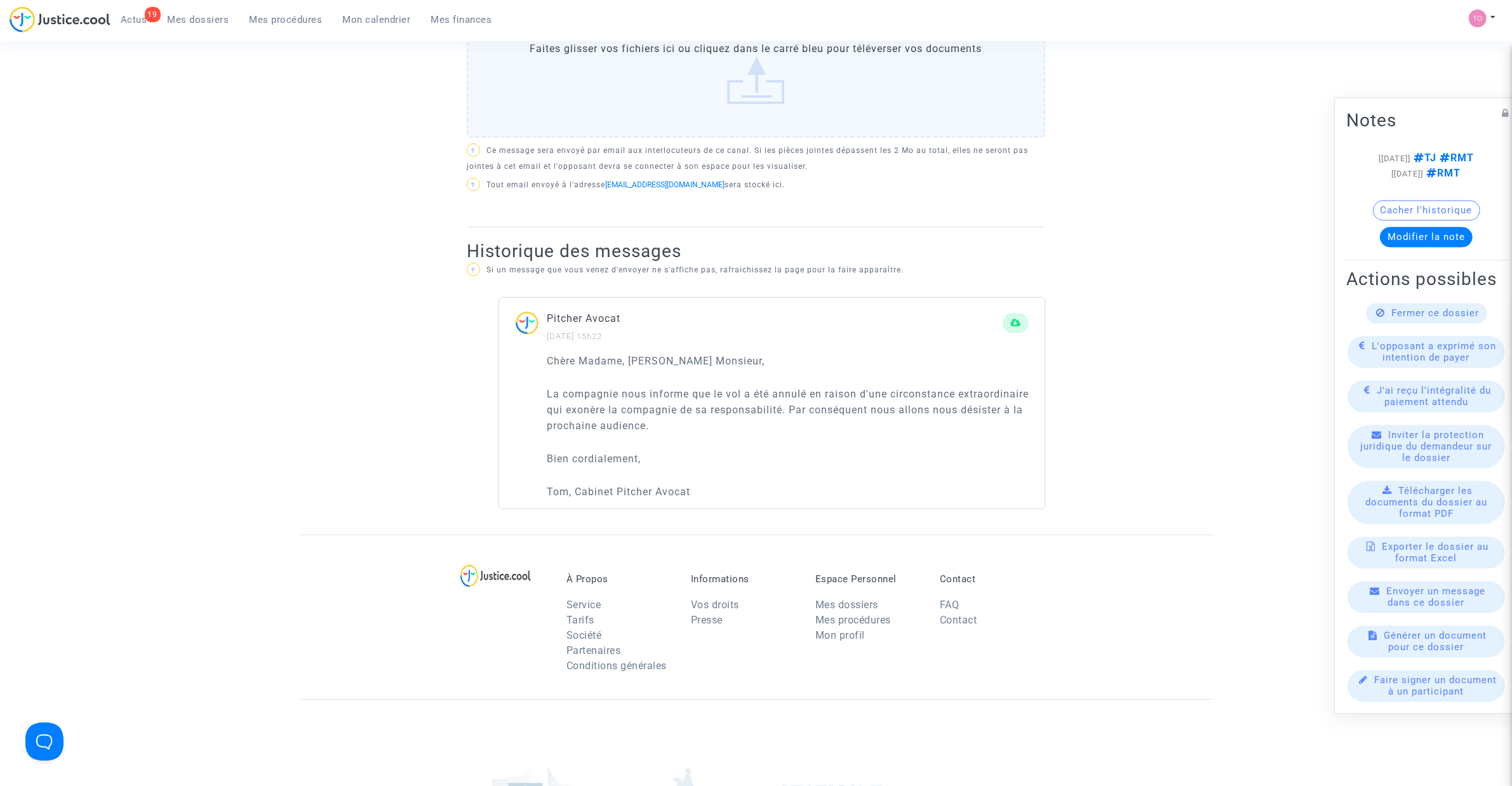
scroll to position [424, 0]
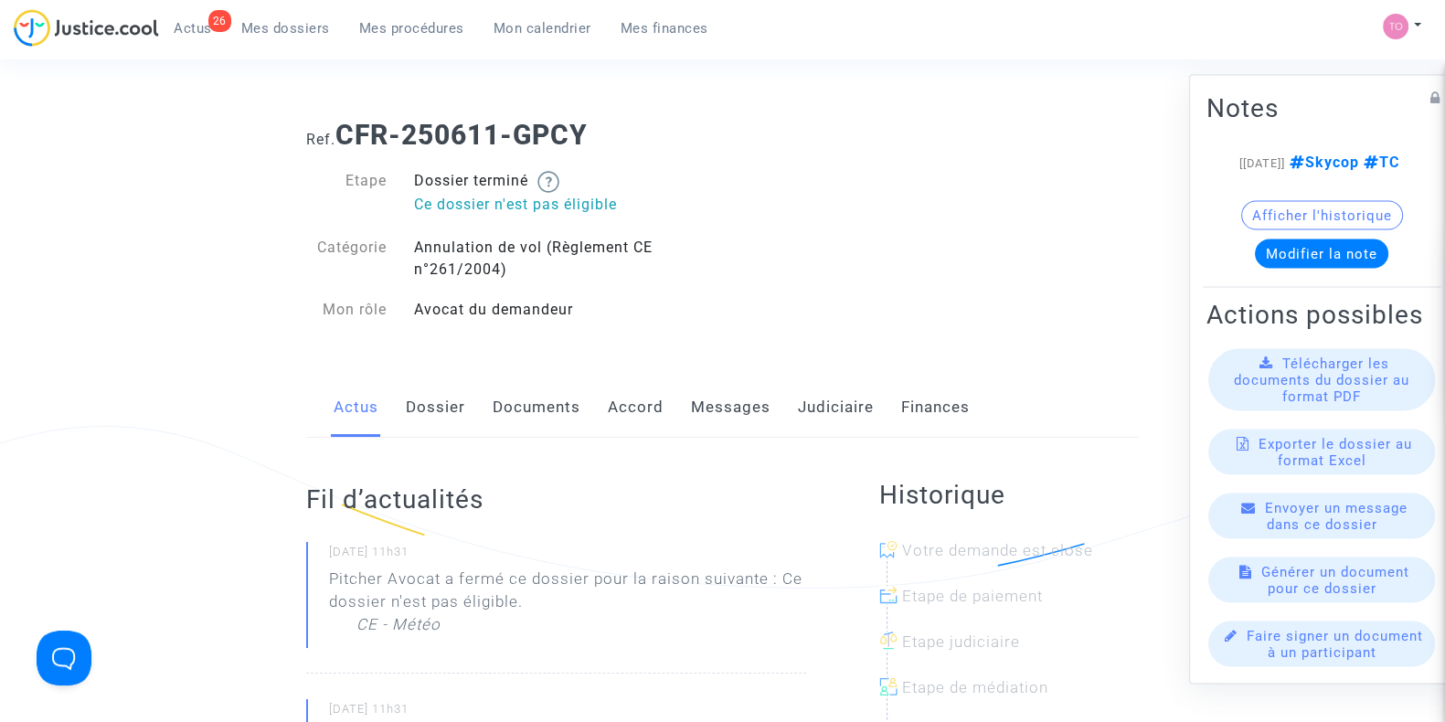
drag, startPoint x: 420, startPoint y: 396, endPoint x: 431, endPoint y: 400, distance: 11.9
click at [423, 397] on link "Dossier" at bounding box center [435, 407] width 59 height 60
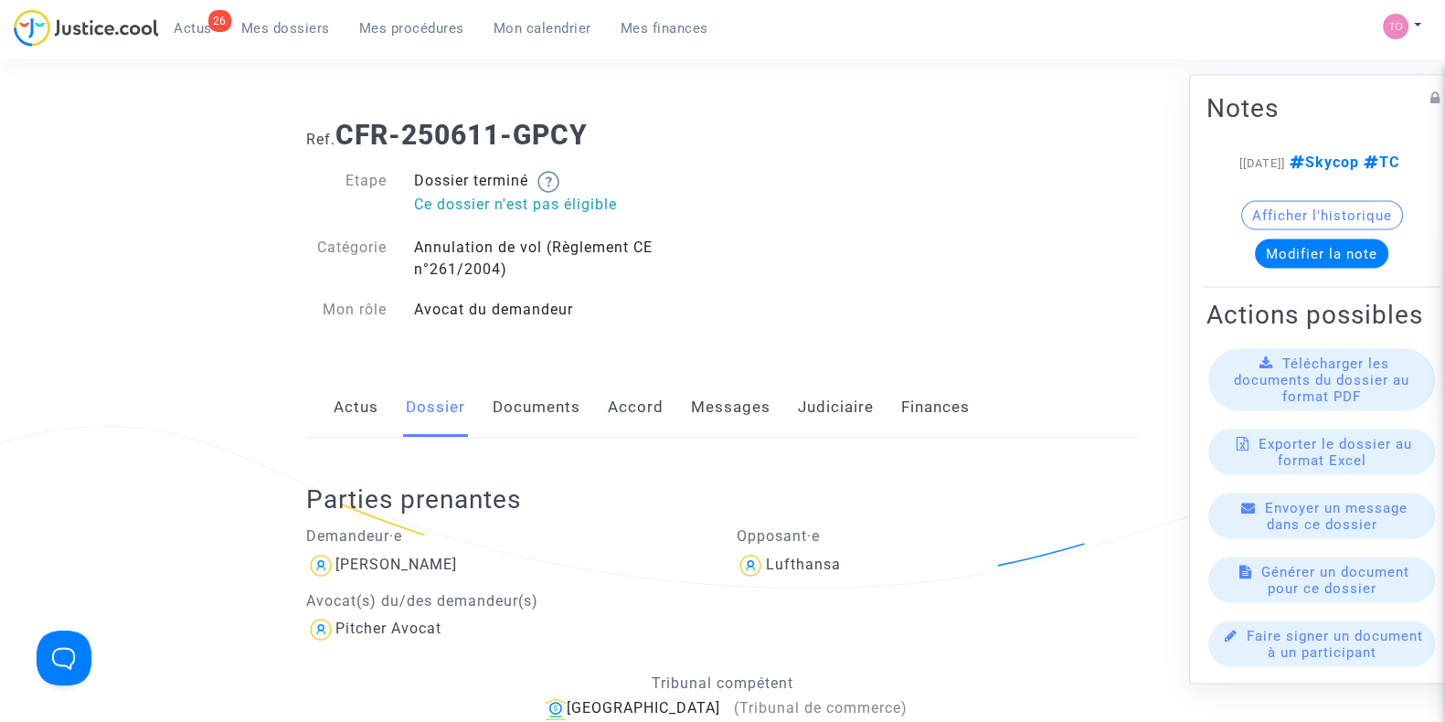
click at [377, 413] on link "Actus" at bounding box center [356, 407] width 45 height 60
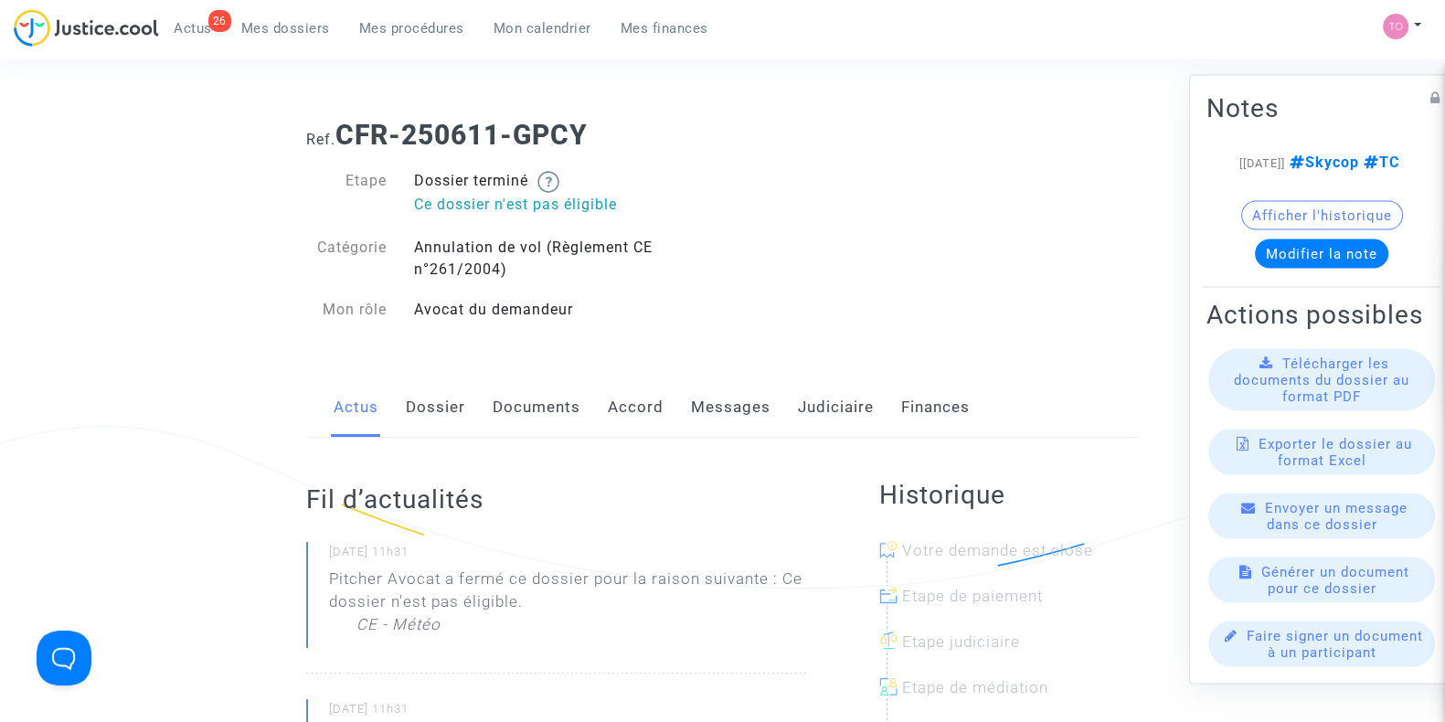
click at [439, 395] on link "Dossier" at bounding box center [435, 407] width 59 height 60
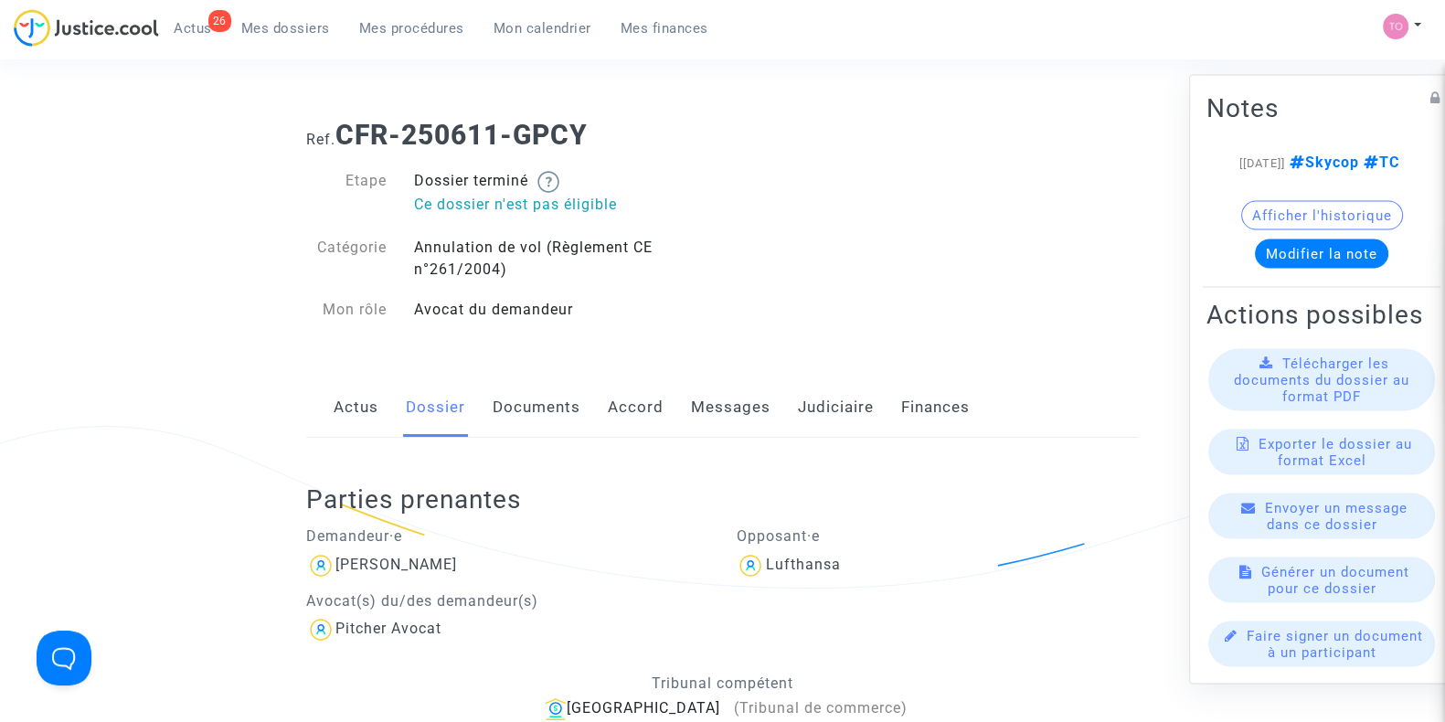
click at [631, 410] on link "Accord" at bounding box center [636, 407] width 56 height 60
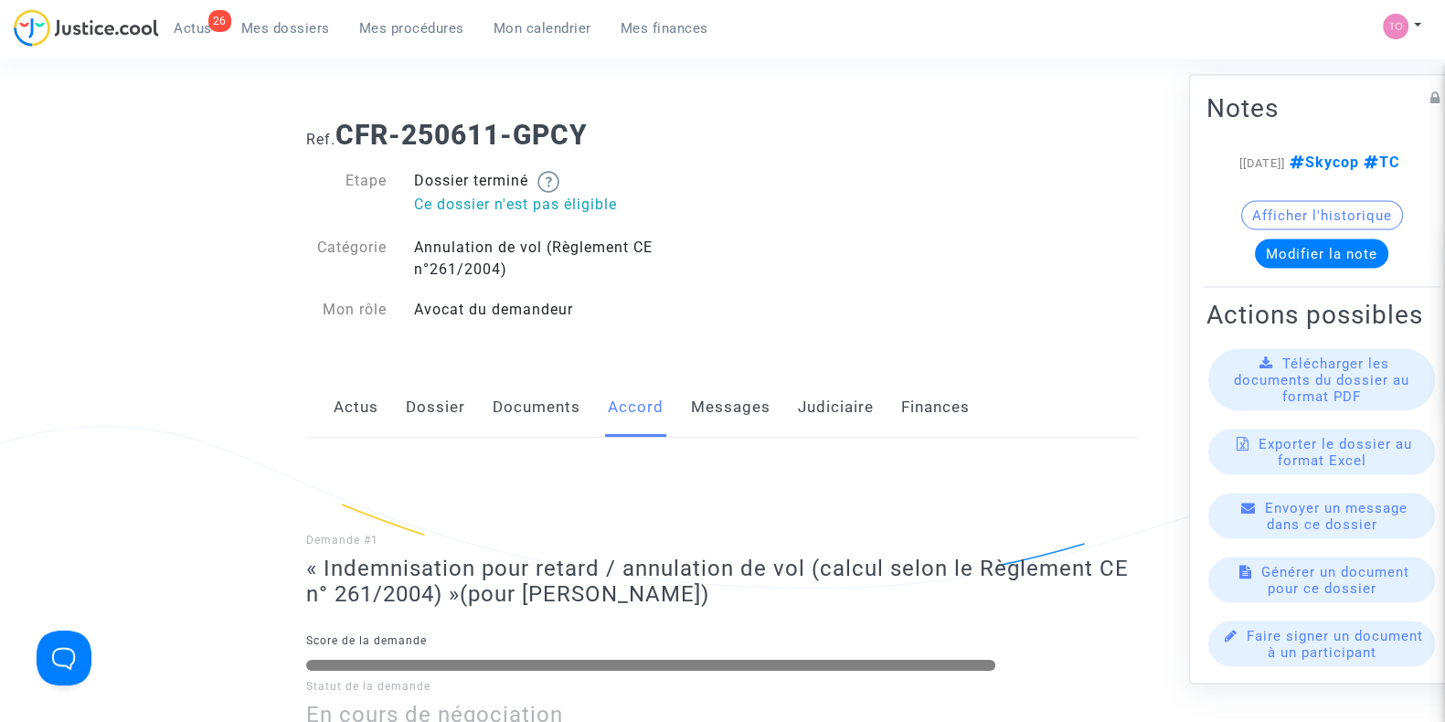
click at [526, 407] on link "Documents" at bounding box center [537, 407] width 88 height 60
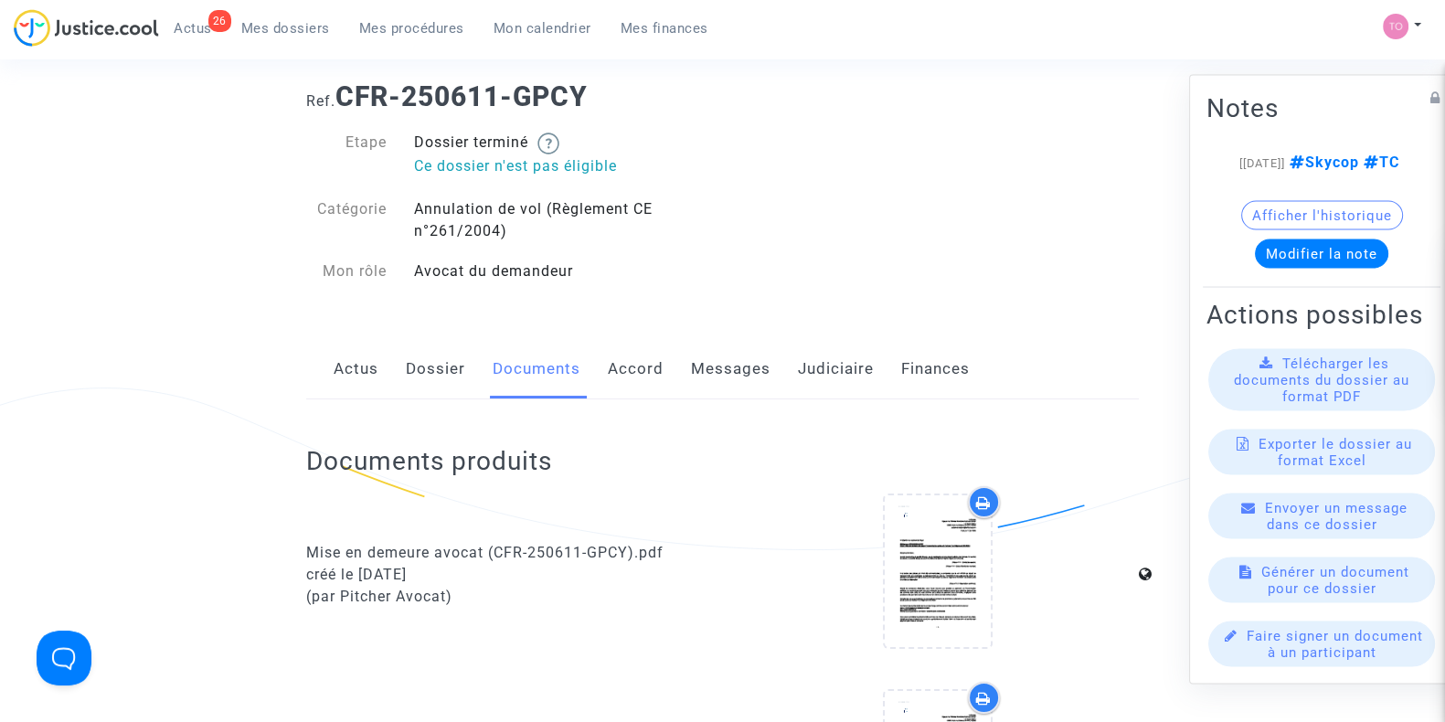
scroll to position [37, 0]
click at [813, 366] on link "Judiciaire" at bounding box center [836, 370] width 76 height 60
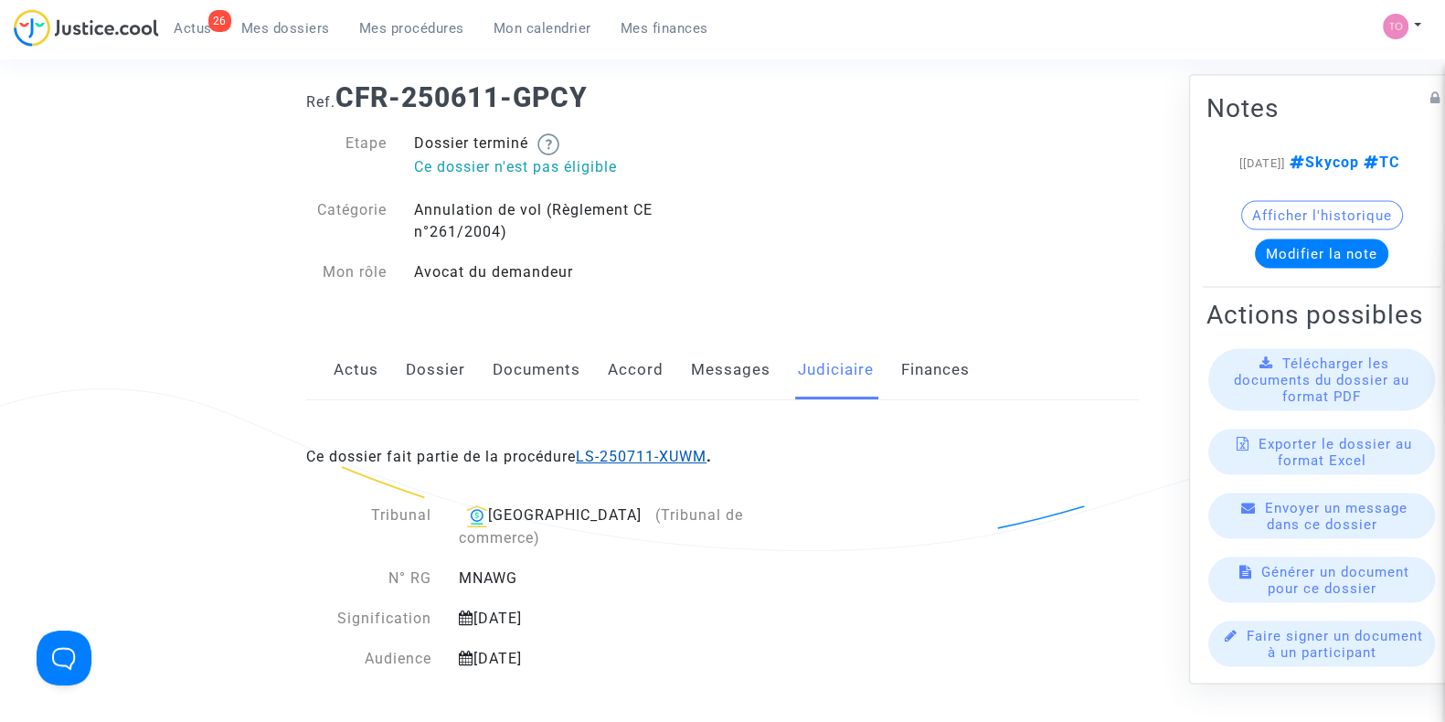
click at [662, 457] on link "LS-250711-XUWM" at bounding box center [641, 456] width 131 height 17
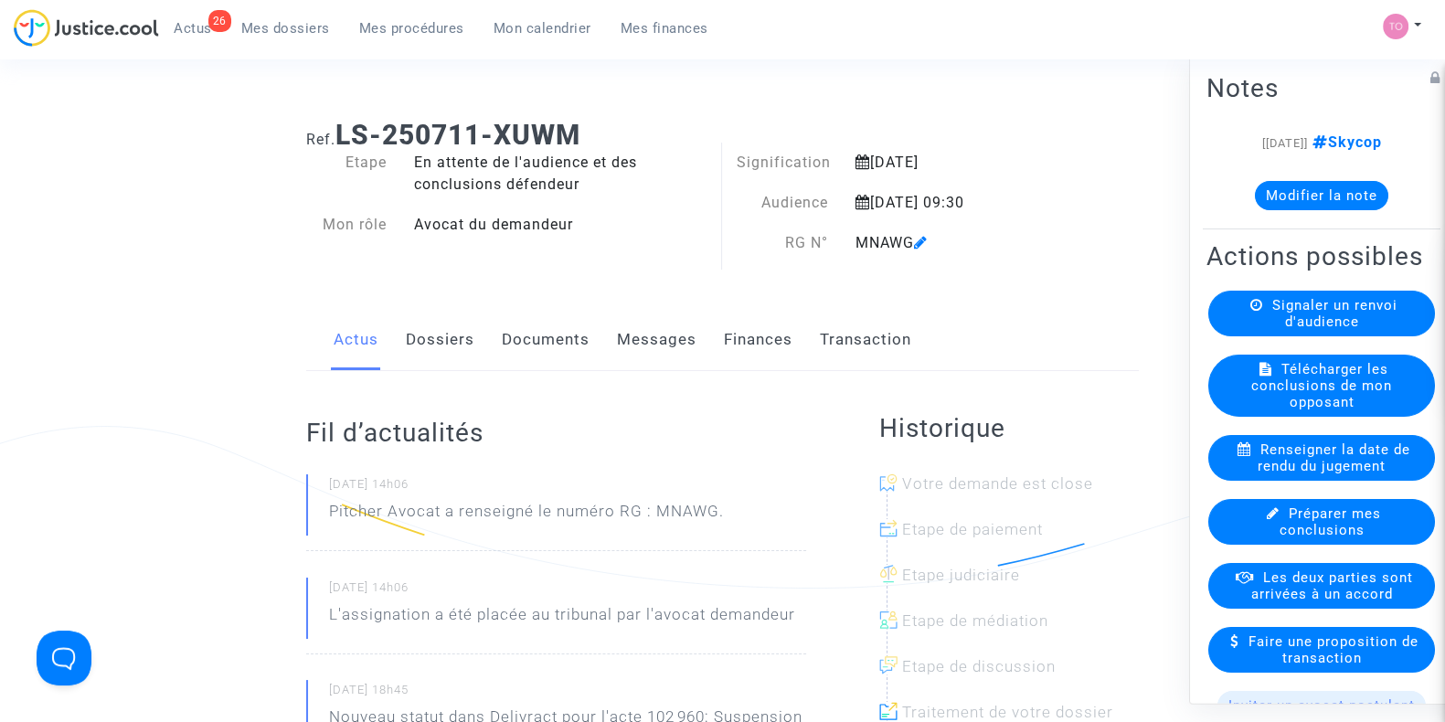
click at [440, 345] on link "Dossiers" at bounding box center [440, 340] width 69 height 60
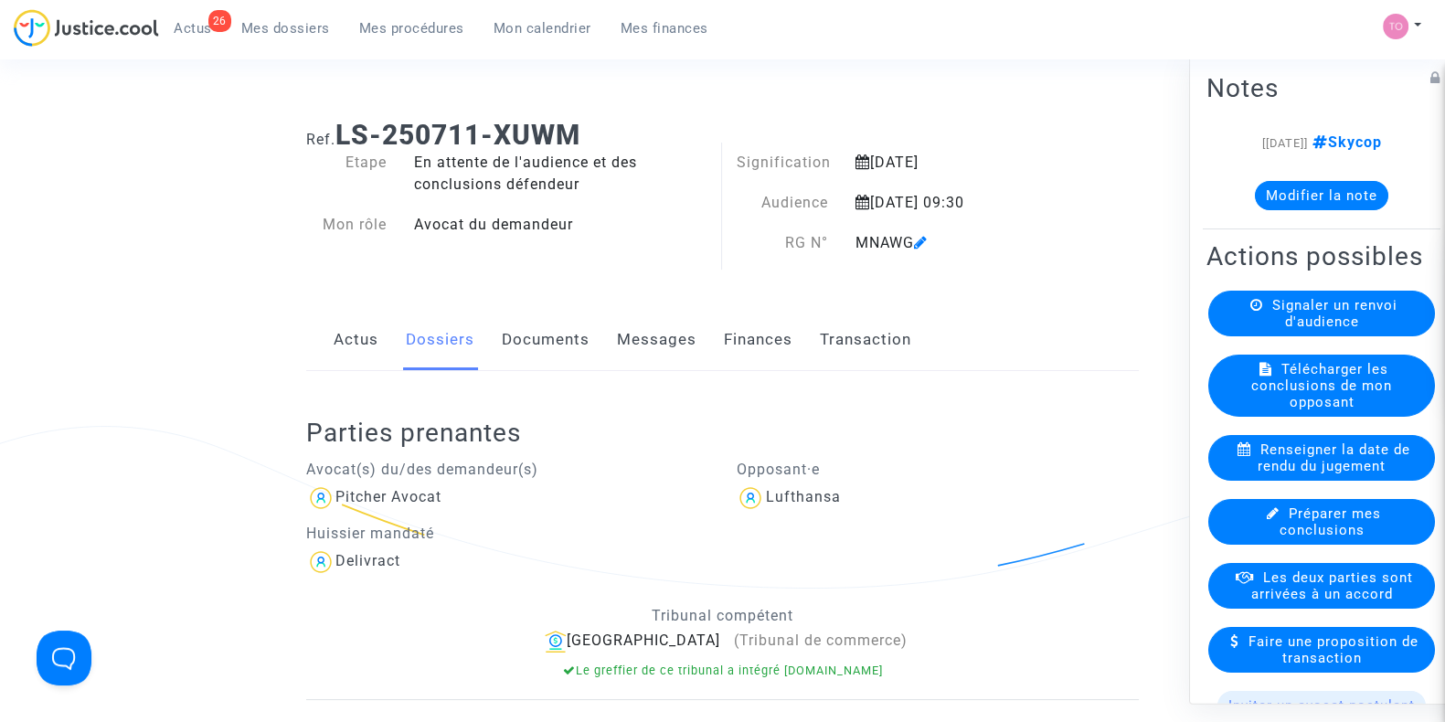
click at [546, 348] on link "Documents" at bounding box center [546, 340] width 88 height 60
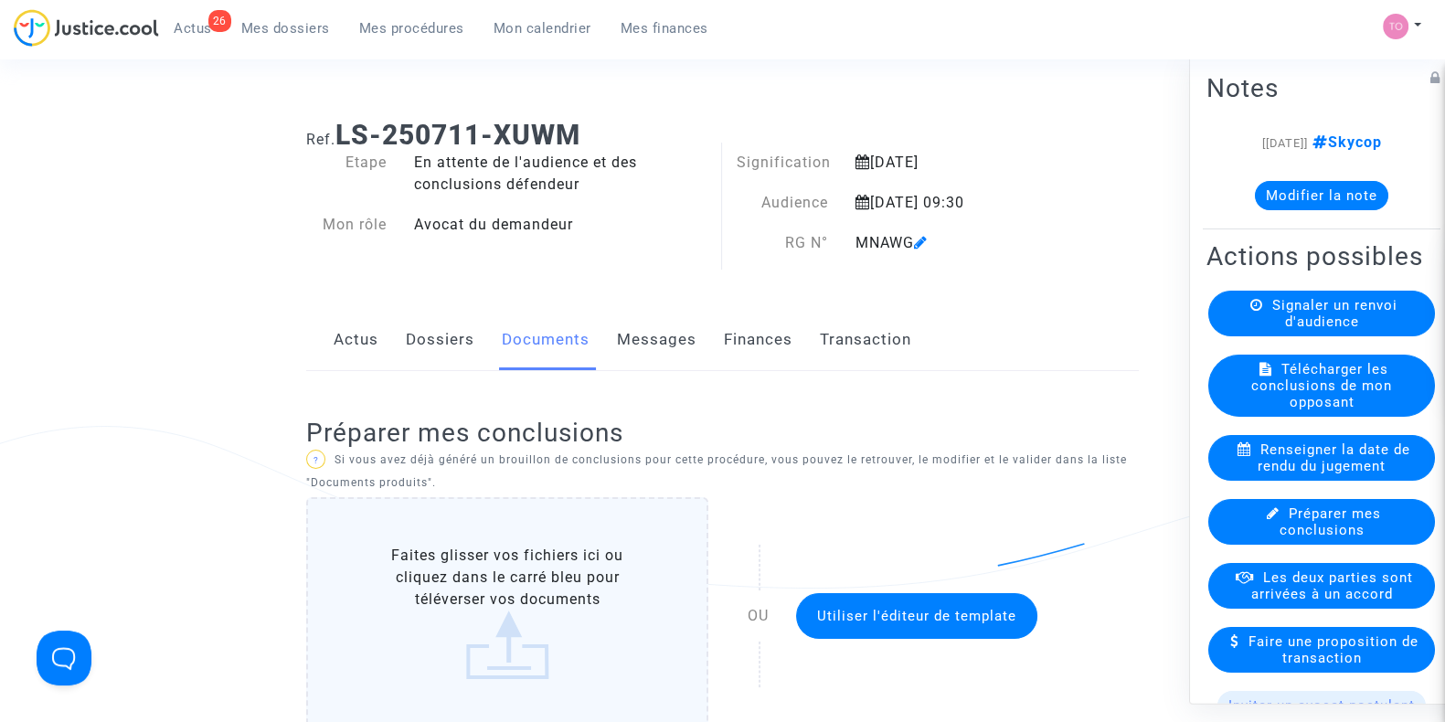
click at [649, 363] on link "Messages" at bounding box center [657, 340] width 80 height 60
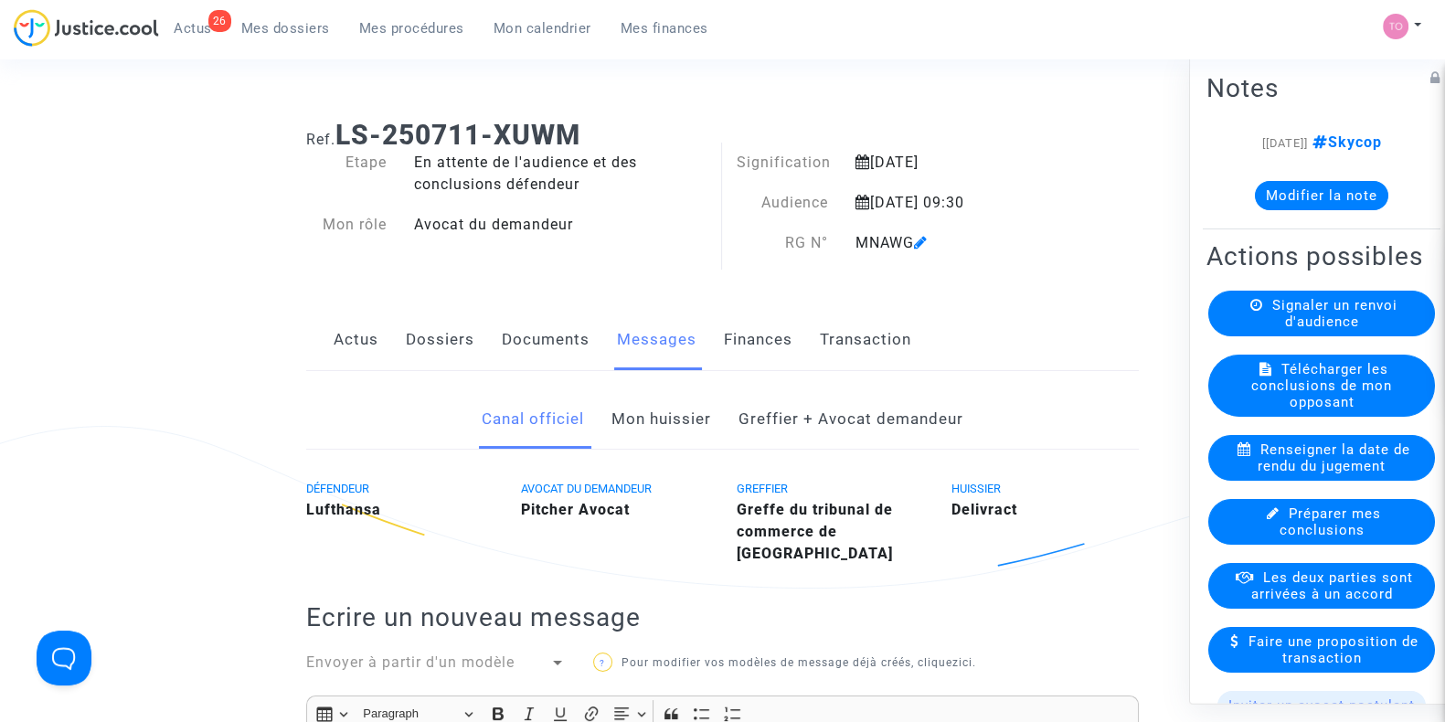
click at [432, 335] on link "Dossiers" at bounding box center [440, 340] width 69 height 60
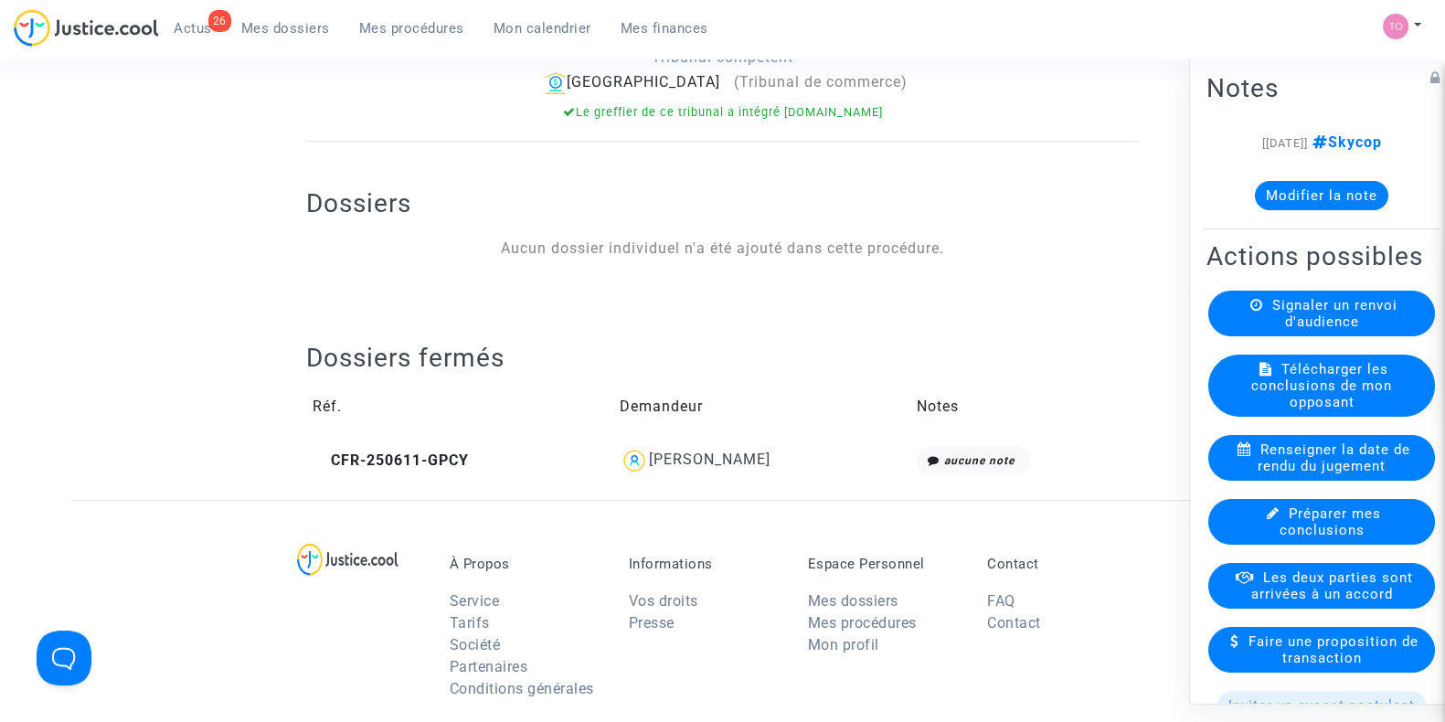
scroll to position [594, 0]
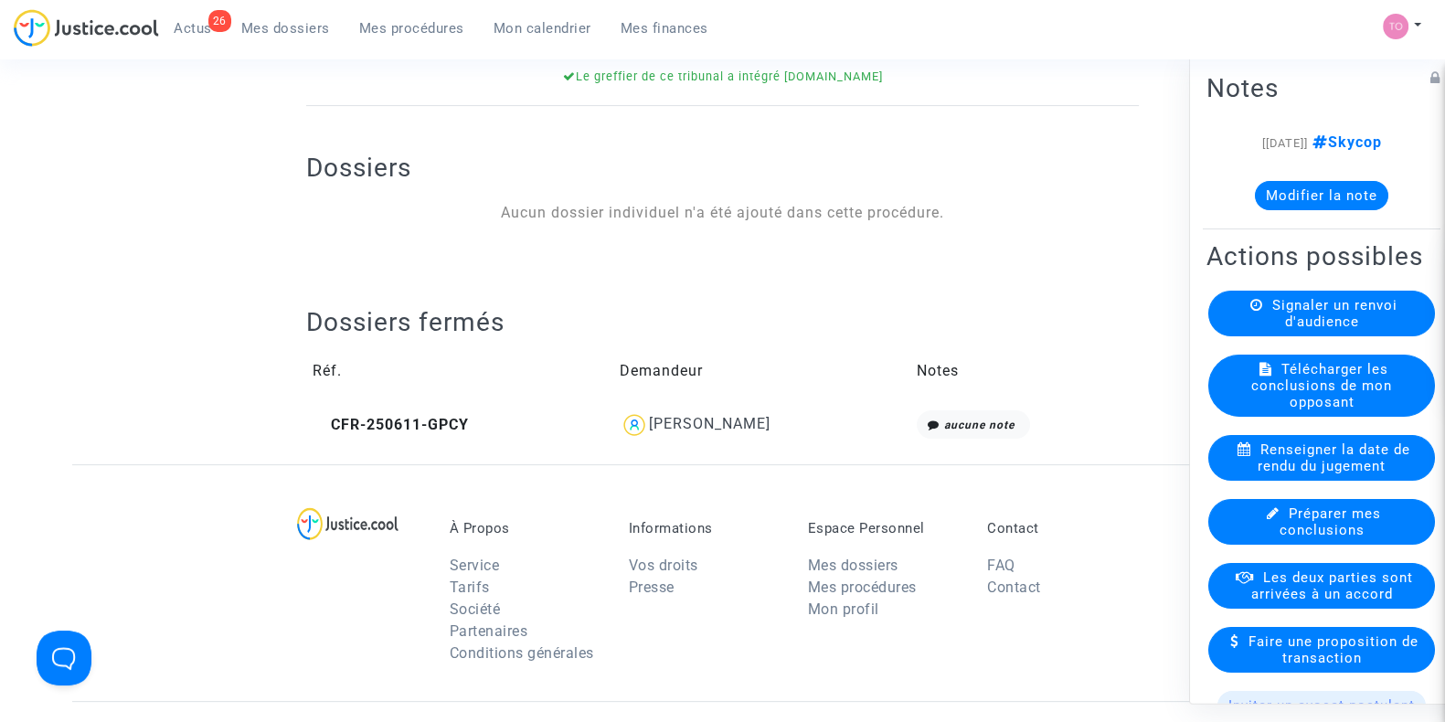
click at [715, 428] on div "Selena Pepic" at bounding box center [710, 423] width 122 height 17
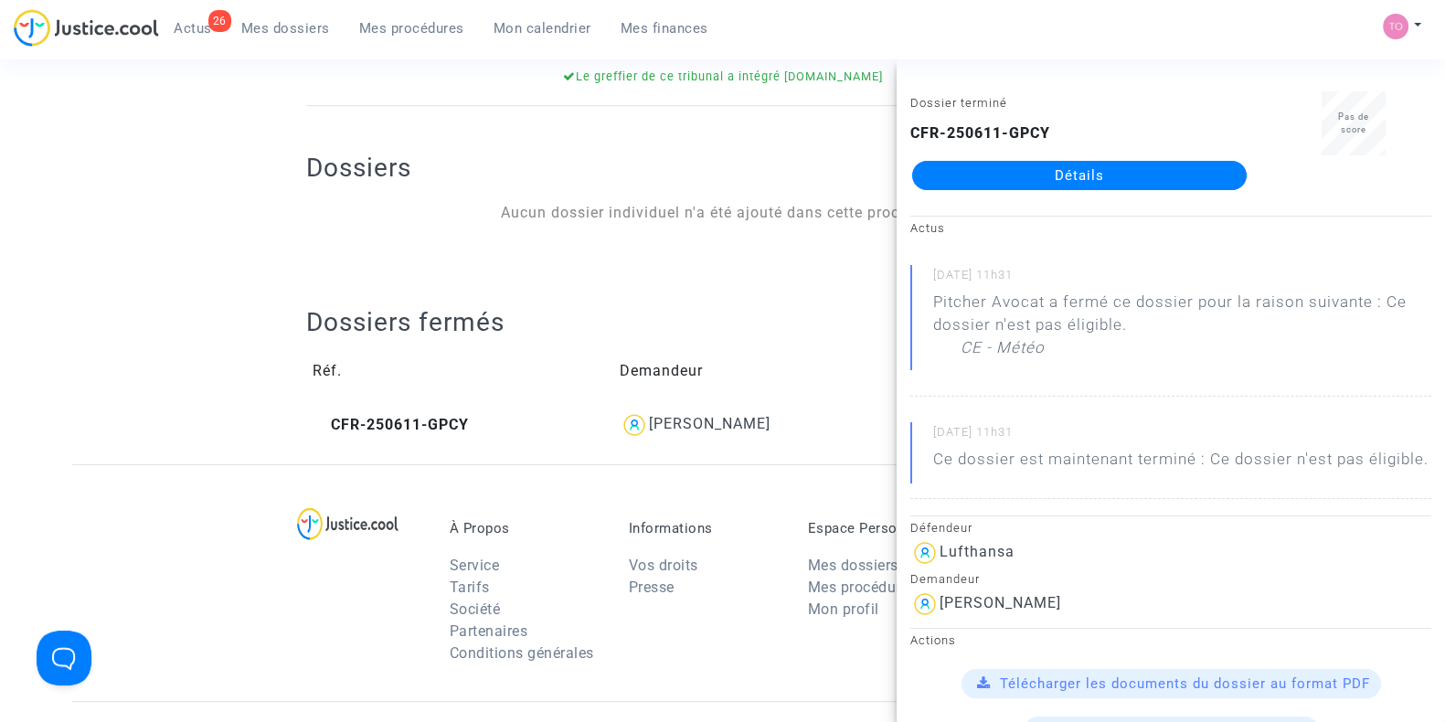
scroll to position [37, 0]
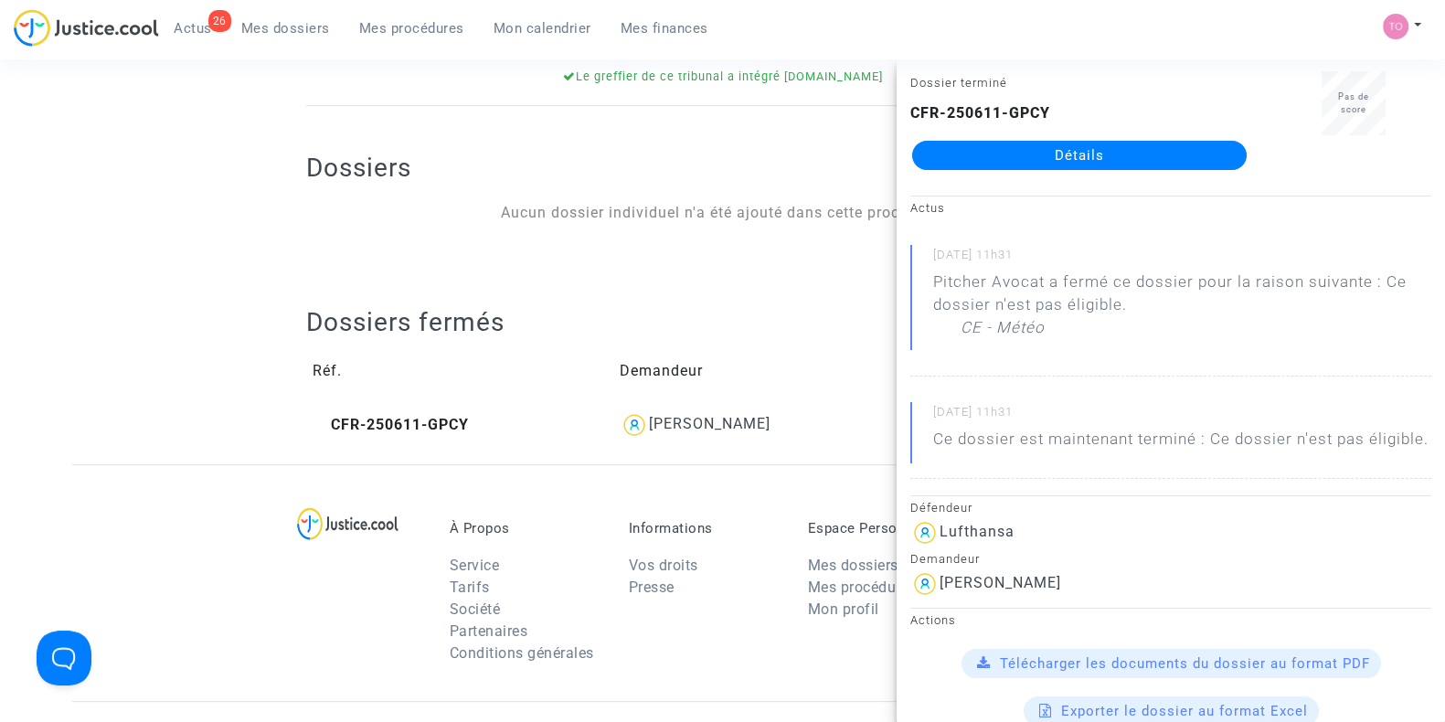
click at [1064, 157] on link "Détails" at bounding box center [1079, 155] width 334 height 29
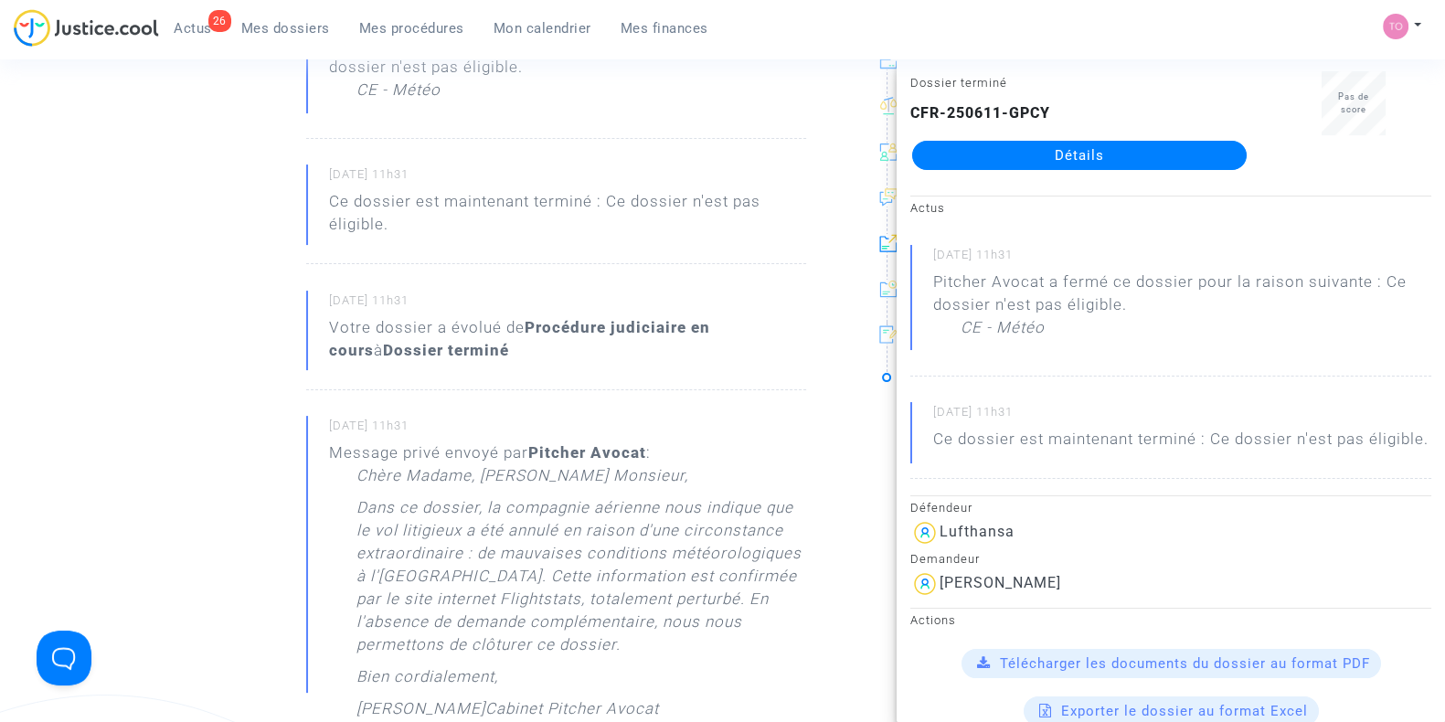
scroll to position [480, 0]
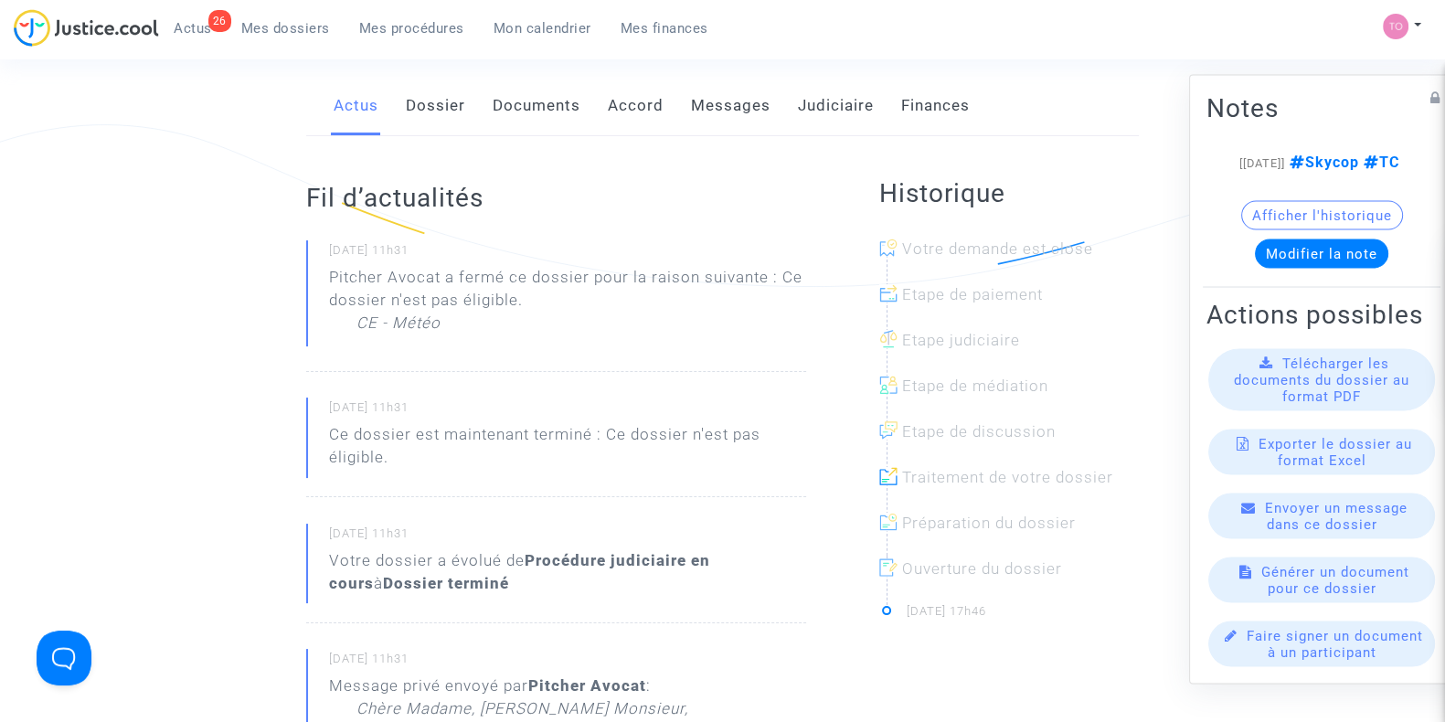
scroll to position [251, 0]
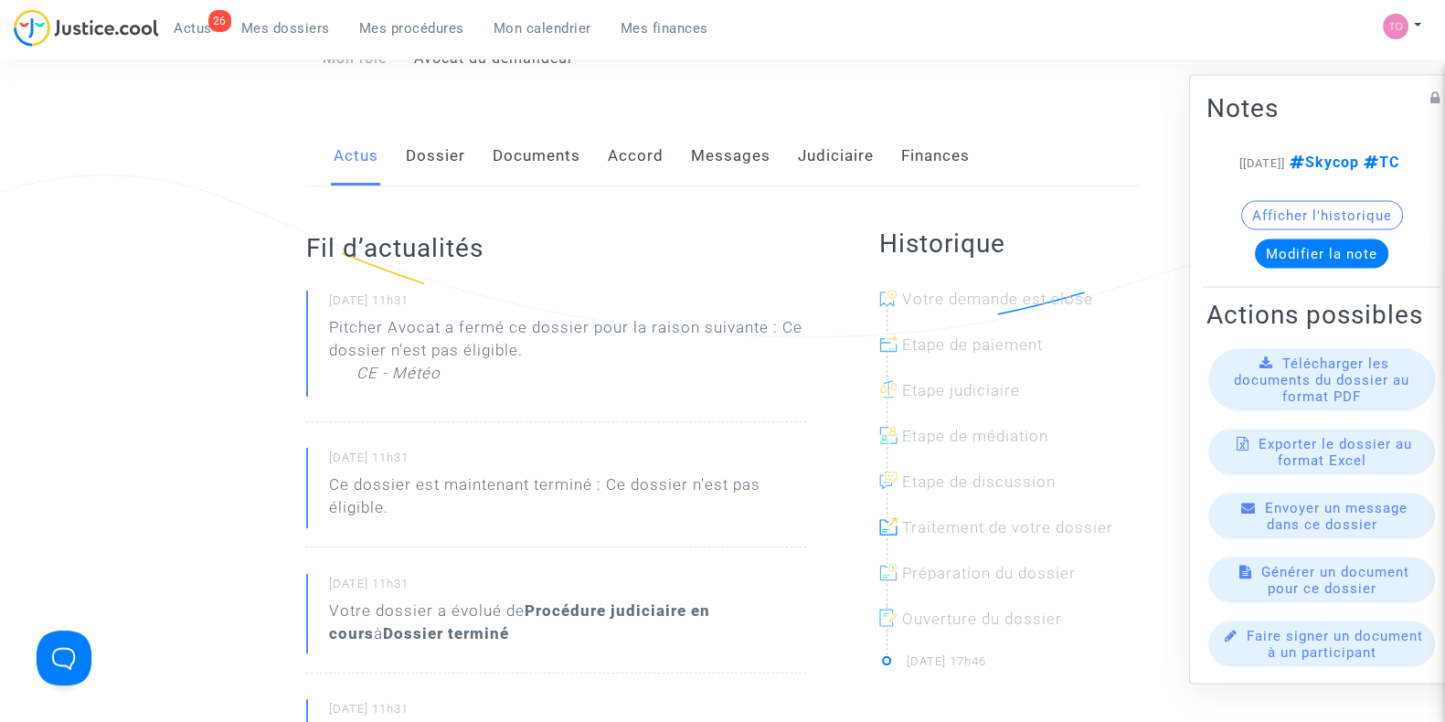
click at [715, 157] on link "Messages" at bounding box center [731, 156] width 80 height 60
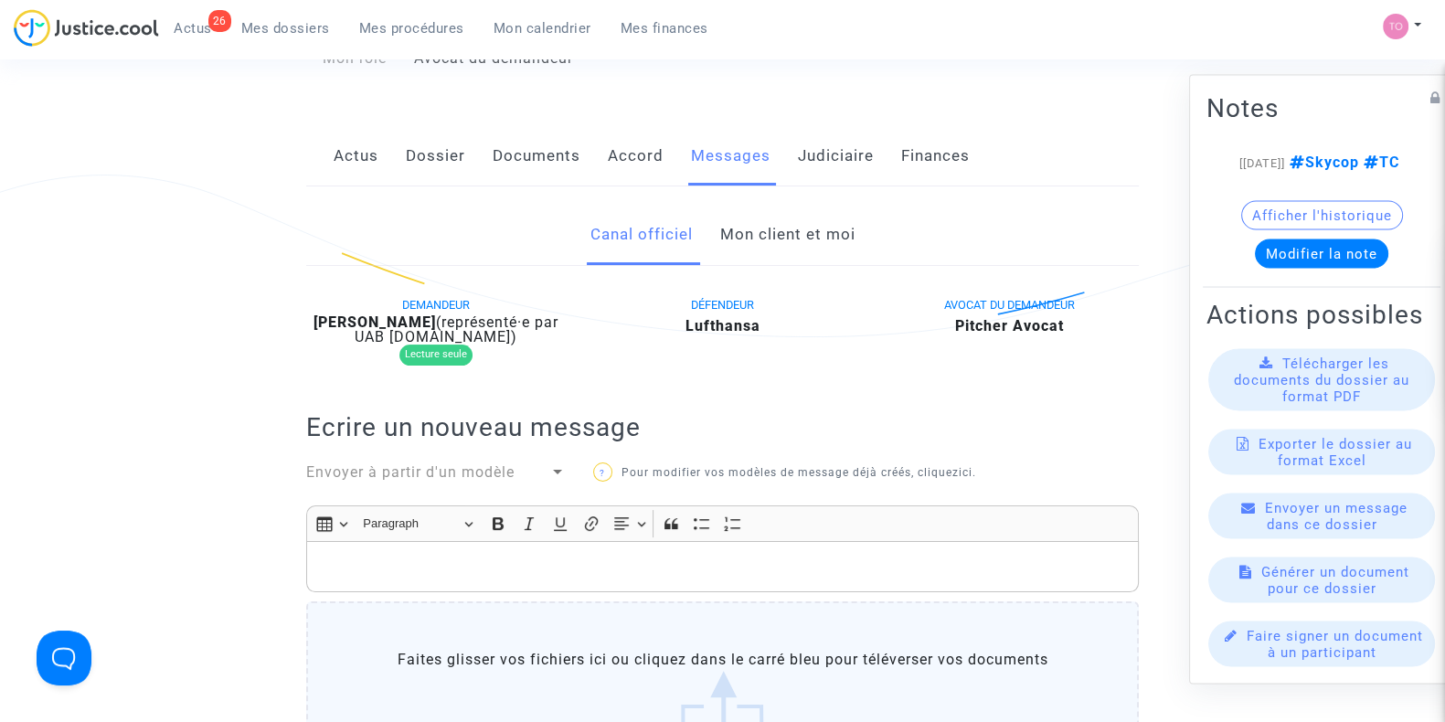
click at [769, 255] on link "Mon client et moi" at bounding box center [786, 235] width 135 height 60
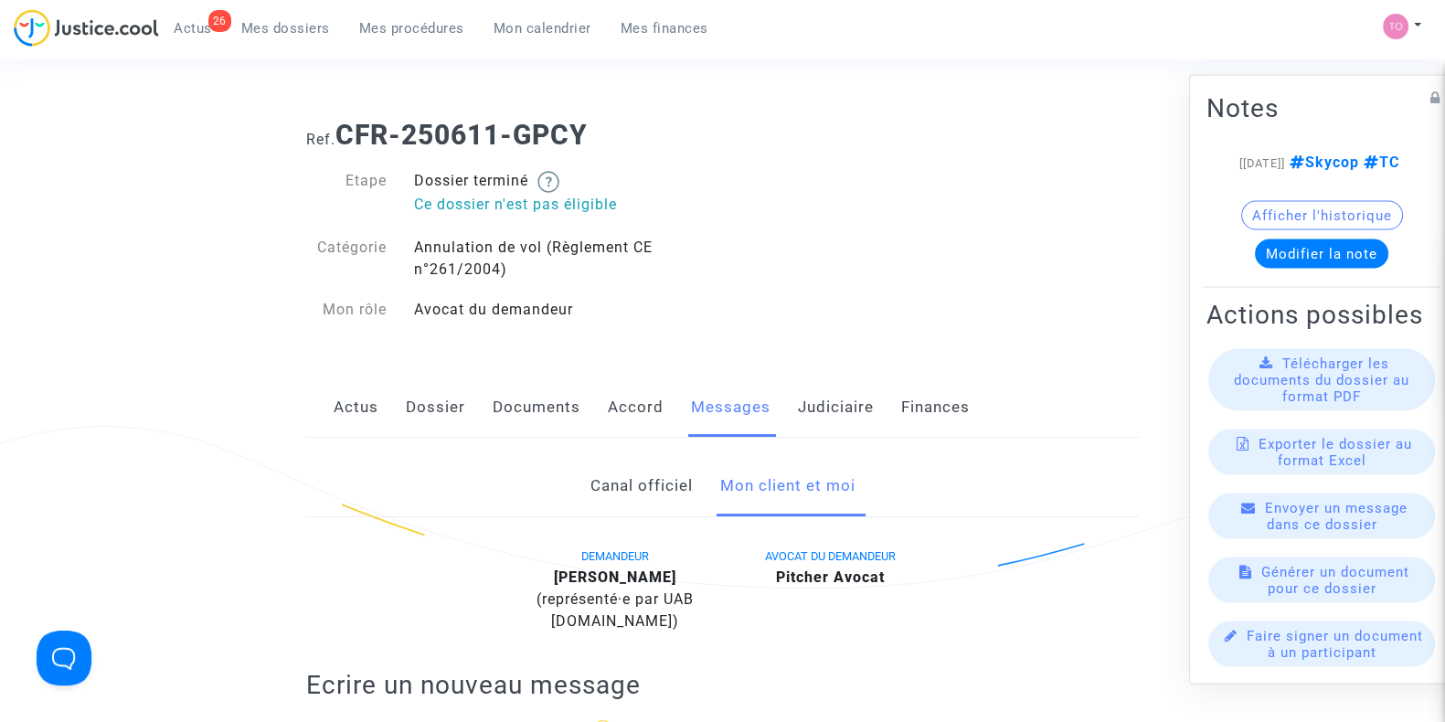
click at [1293, 219] on button "Afficher l'historique" at bounding box center [1322, 215] width 162 height 29
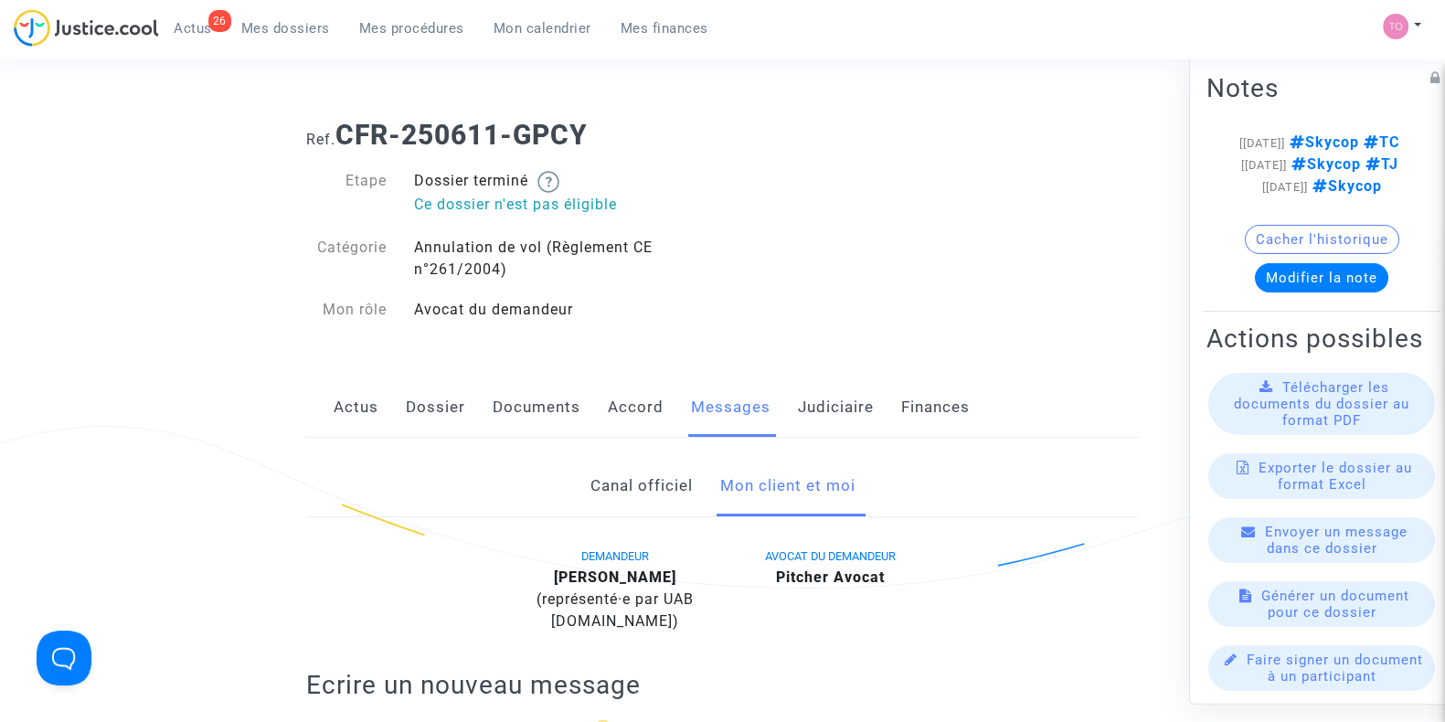
click at [1278, 292] on button "Modifier la note" at bounding box center [1321, 277] width 133 height 29
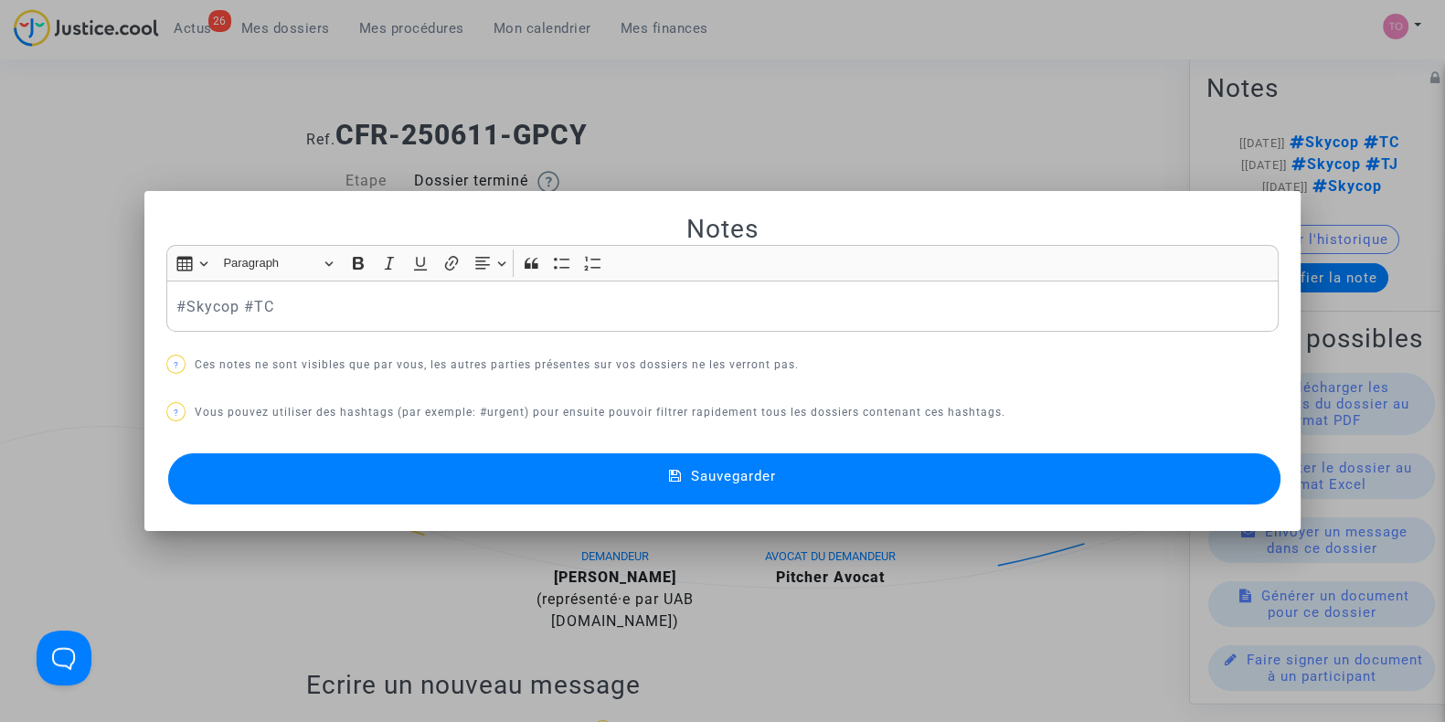
click at [809, 126] on div at bounding box center [722, 361] width 1445 height 722
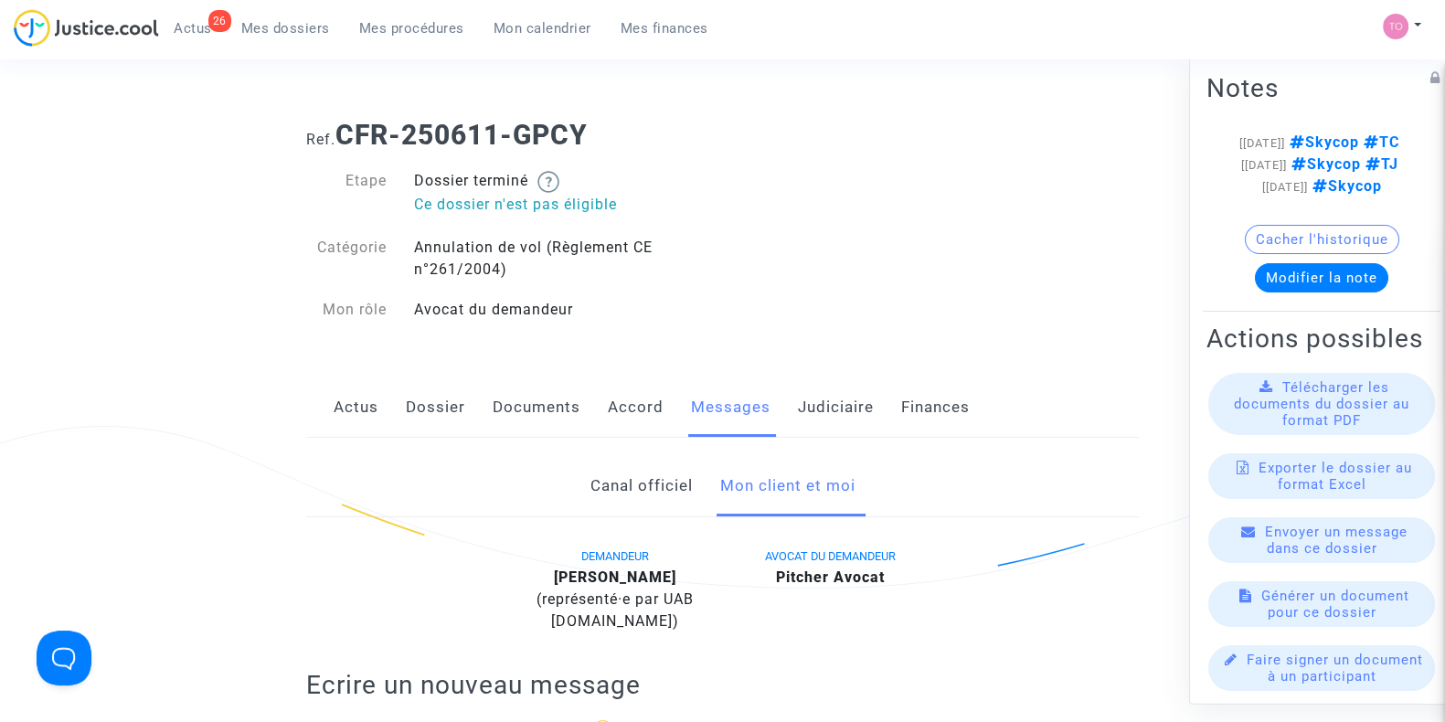
click at [833, 406] on link "Judiciaire" at bounding box center [836, 407] width 76 height 60
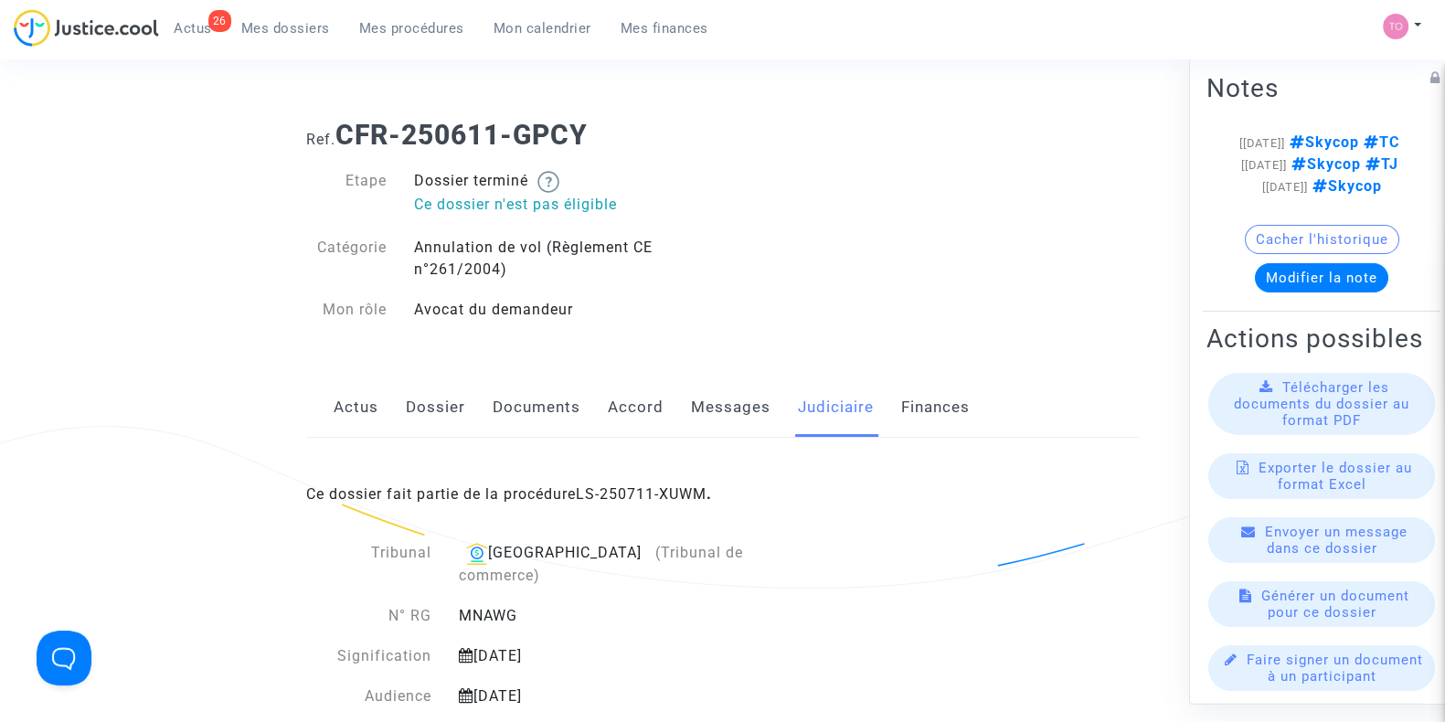
click at [655, 492] on link "LS-250711-XUWM" at bounding box center [641, 493] width 131 height 17
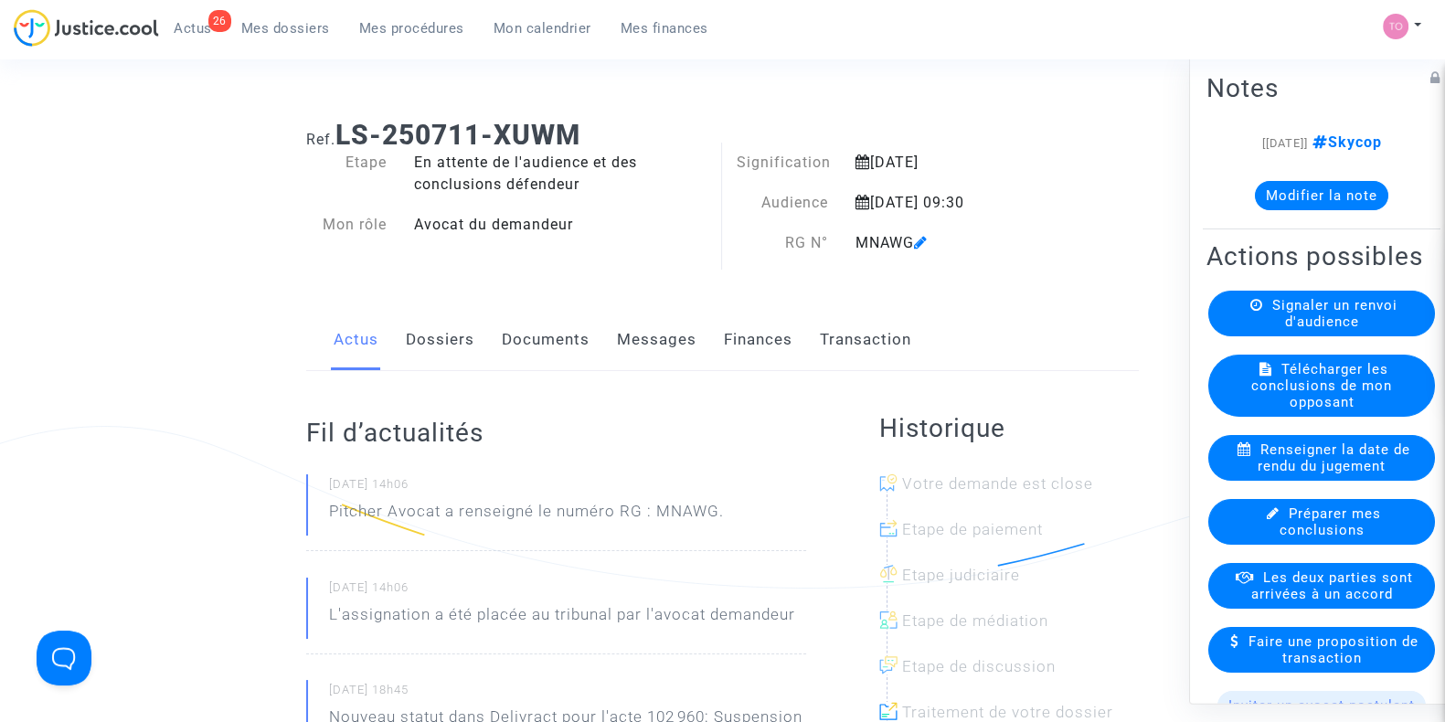
click at [1341, 177] on note-viewer "[11/07/2025] Skycop Modifier la note" at bounding box center [1321, 171] width 230 height 79
click at [1331, 186] on button "Modifier la note" at bounding box center [1321, 195] width 133 height 29
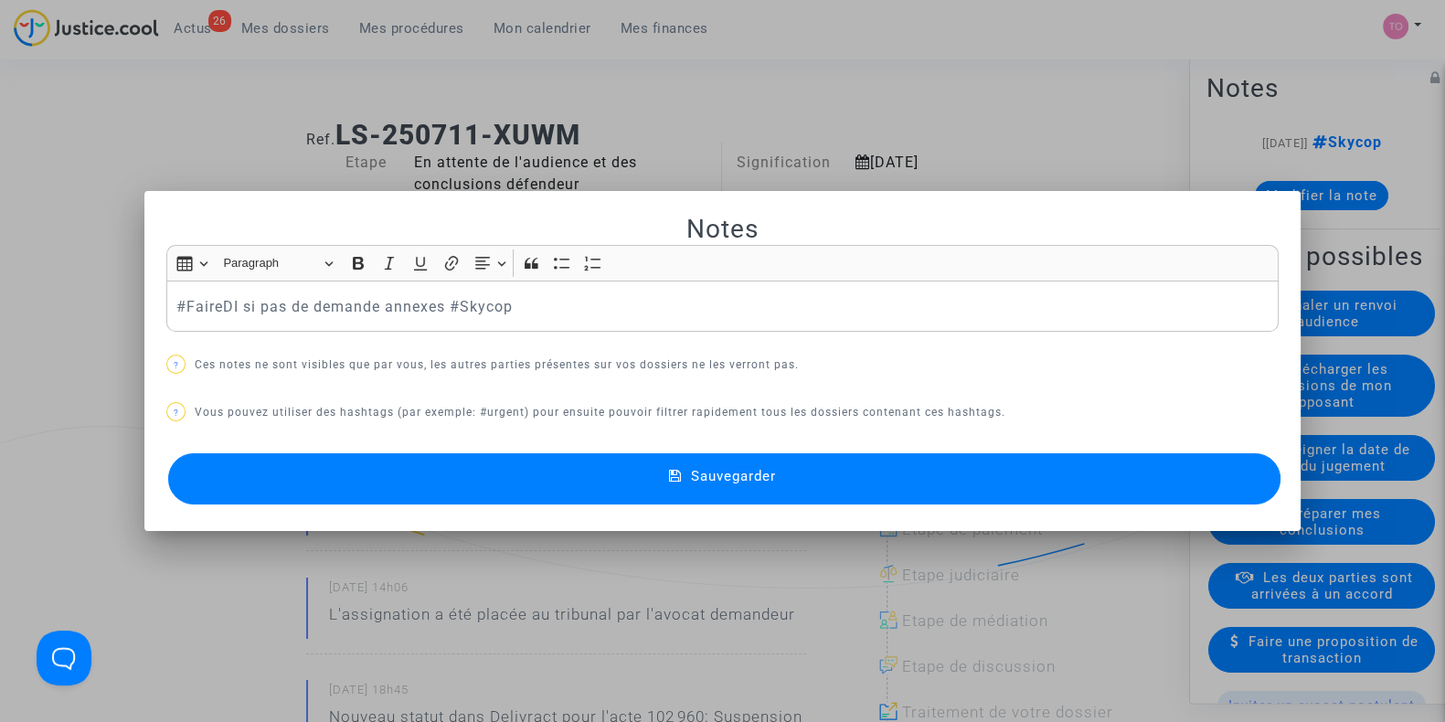
click at [480, 479] on button "Sauvegarder" at bounding box center [724, 478] width 1112 height 51
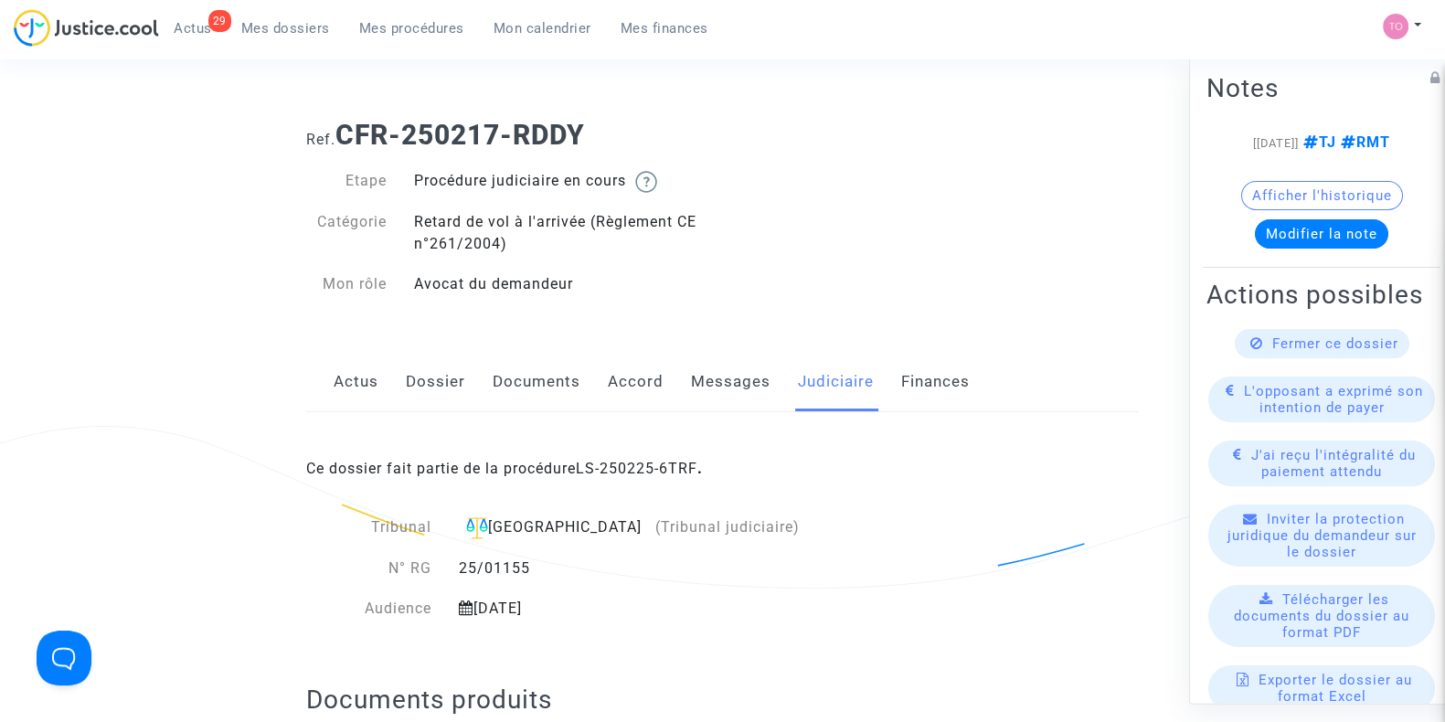
click at [634, 381] on link "Accord" at bounding box center [636, 382] width 56 height 60
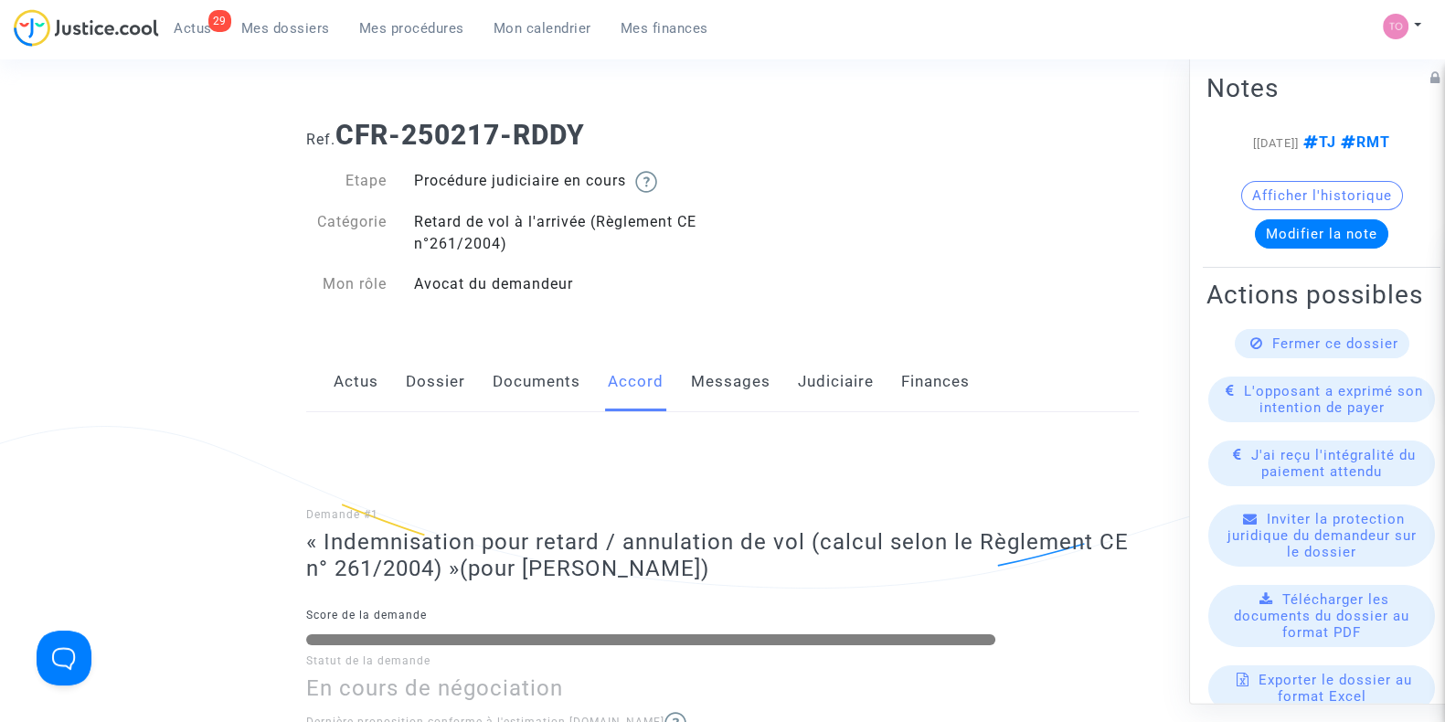
click at [806, 385] on link "Judiciaire" at bounding box center [836, 382] width 76 height 60
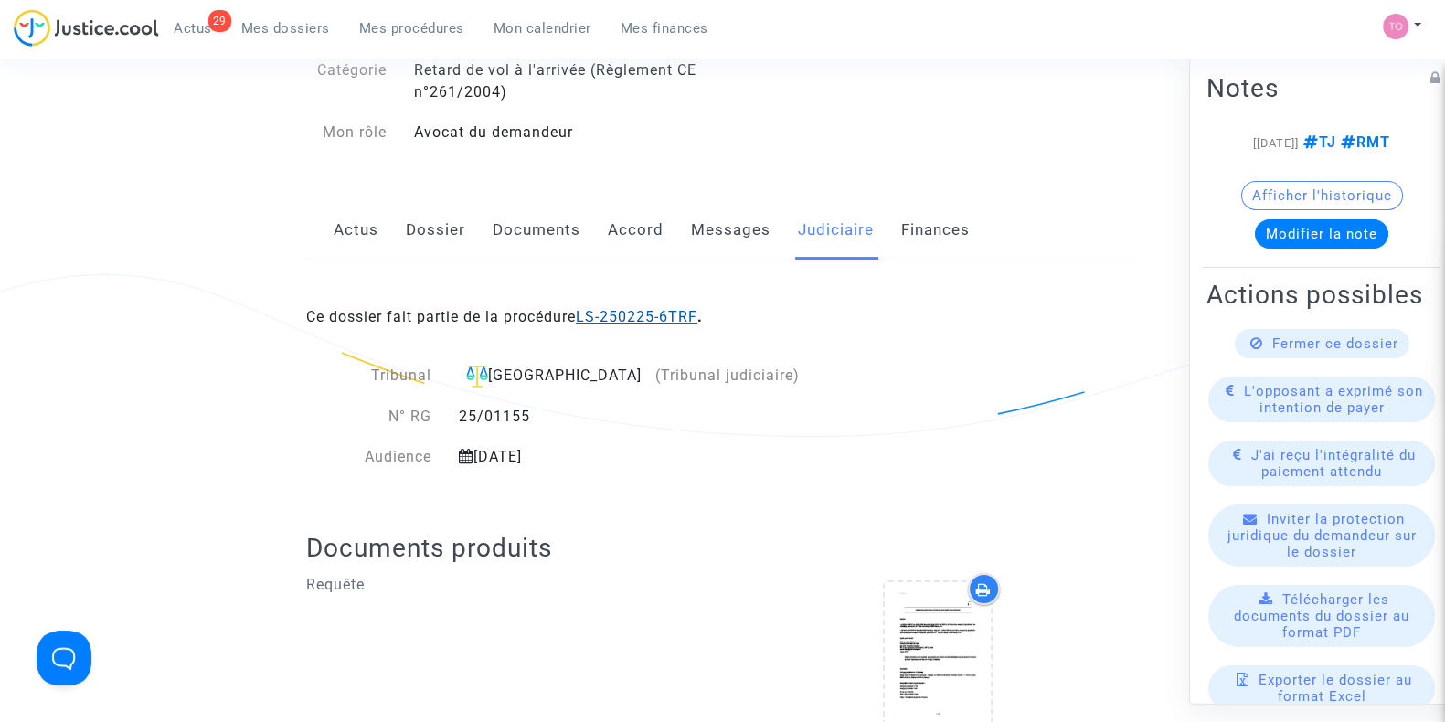
click at [646, 313] on link "LS-250225-6TRF" at bounding box center [637, 316] width 122 height 17
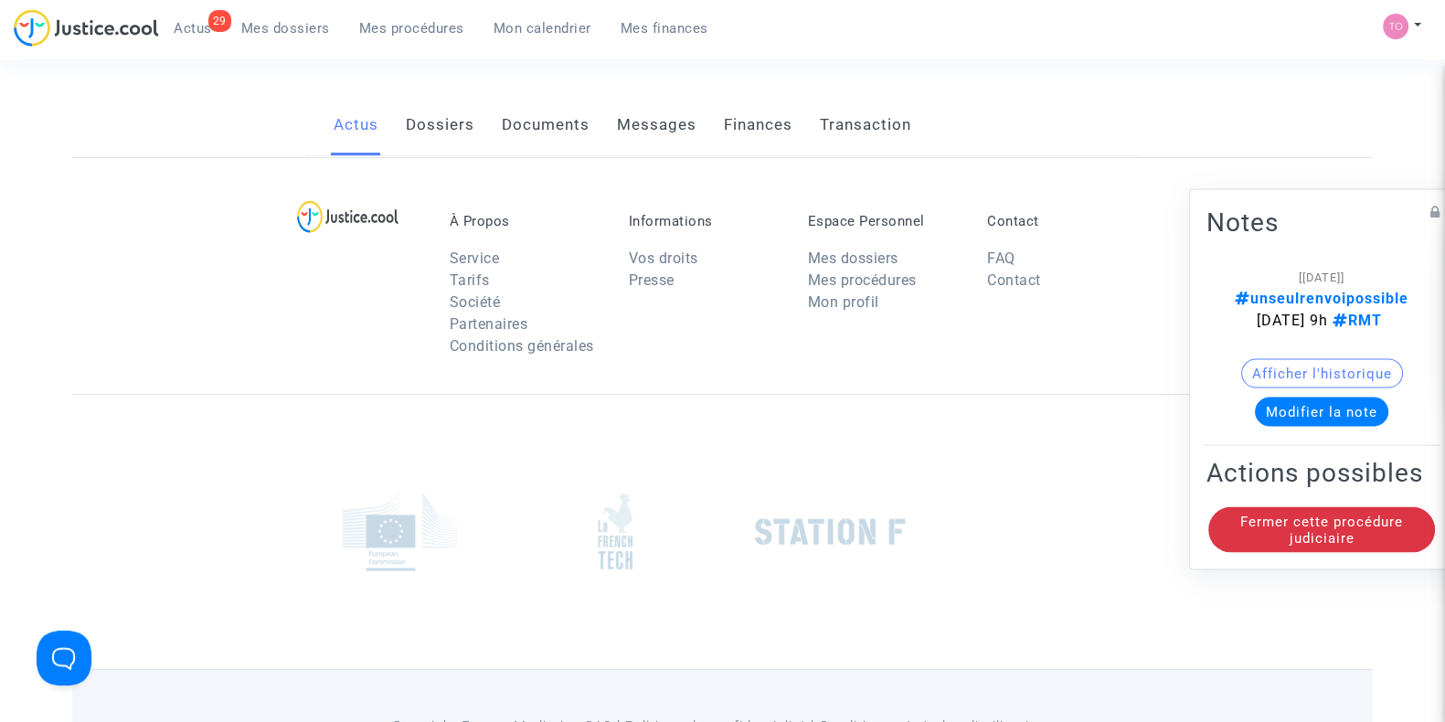
scroll to position [152, 0]
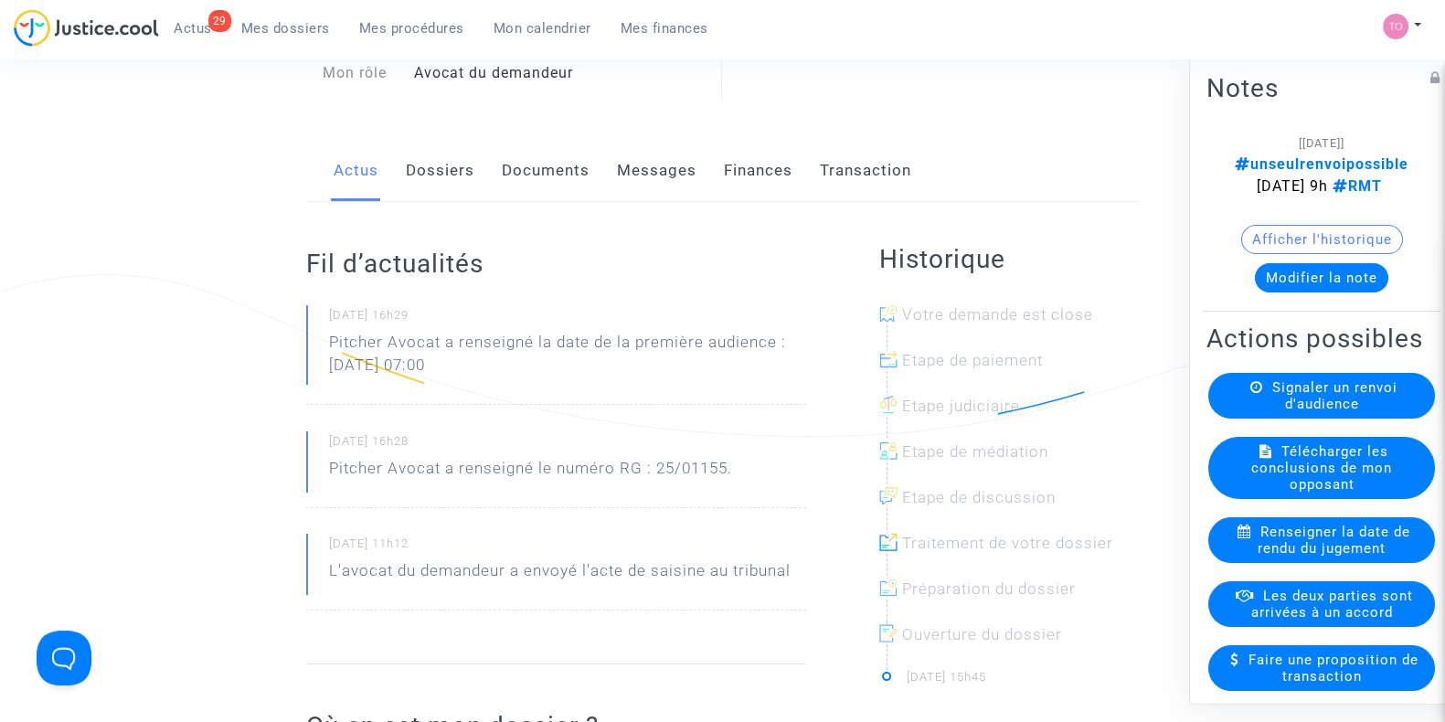
drag, startPoint x: 766, startPoint y: 141, endPoint x: 766, endPoint y: 152, distance: 11.0
click at [766, 142] on link "Finances" at bounding box center [758, 171] width 69 height 60
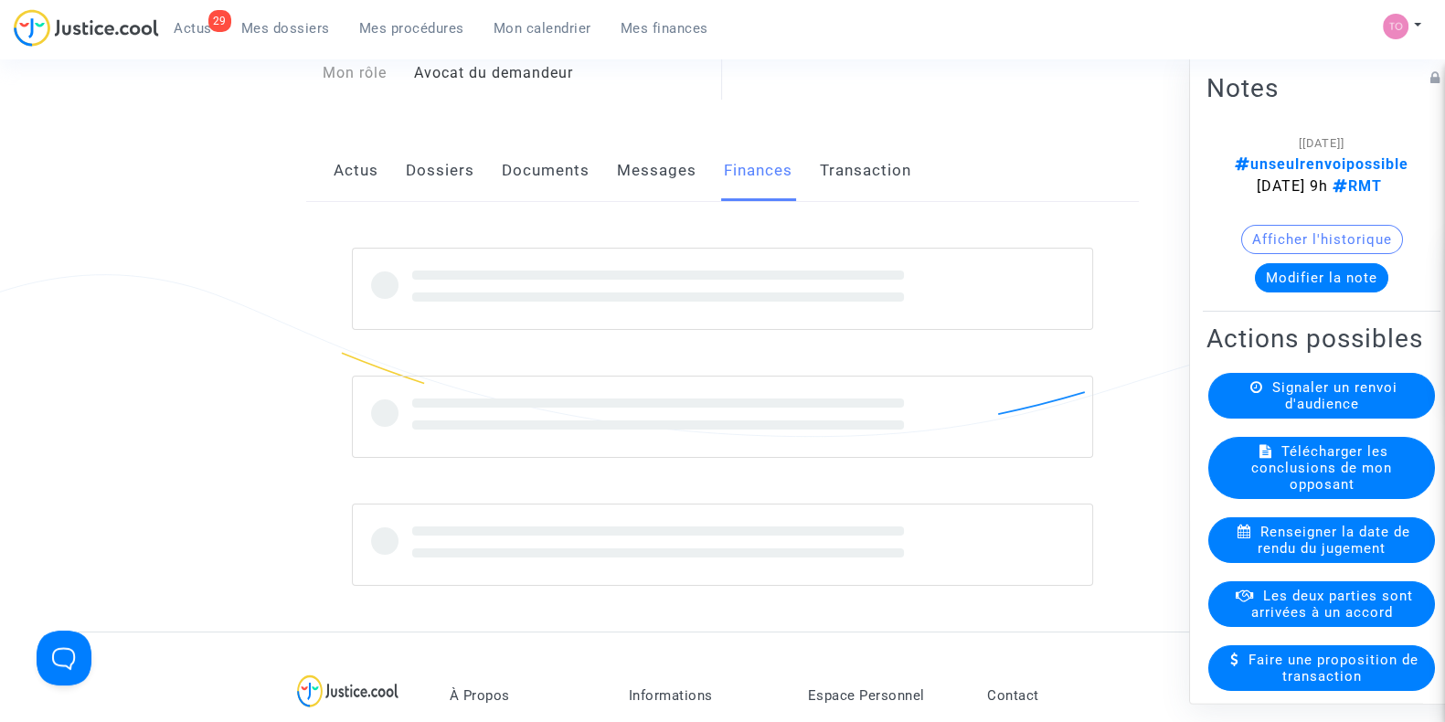
click at [765, 157] on link "Finances" at bounding box center [758, 171] width 69 height 60
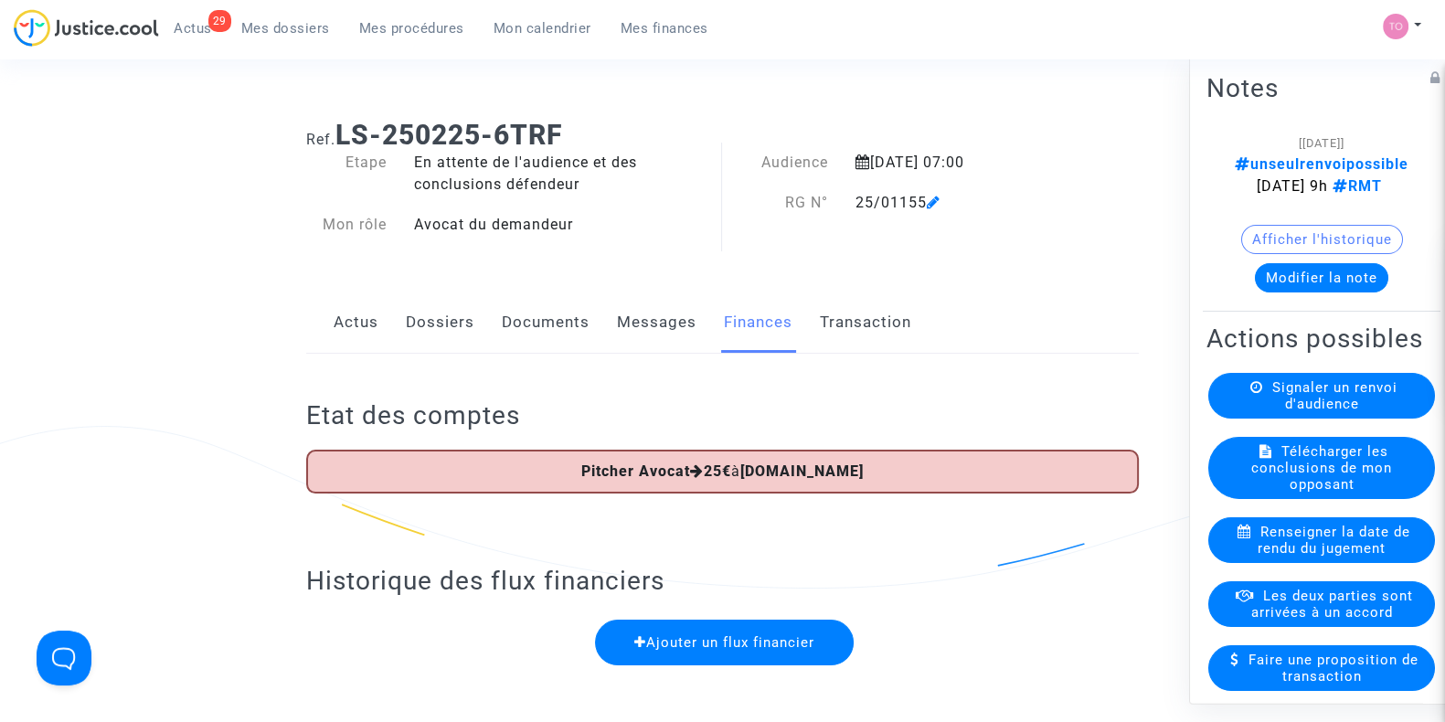
click at [1293, 290] on button "Modifier la note" at bounding box center [1321, 277] width 133 height 29
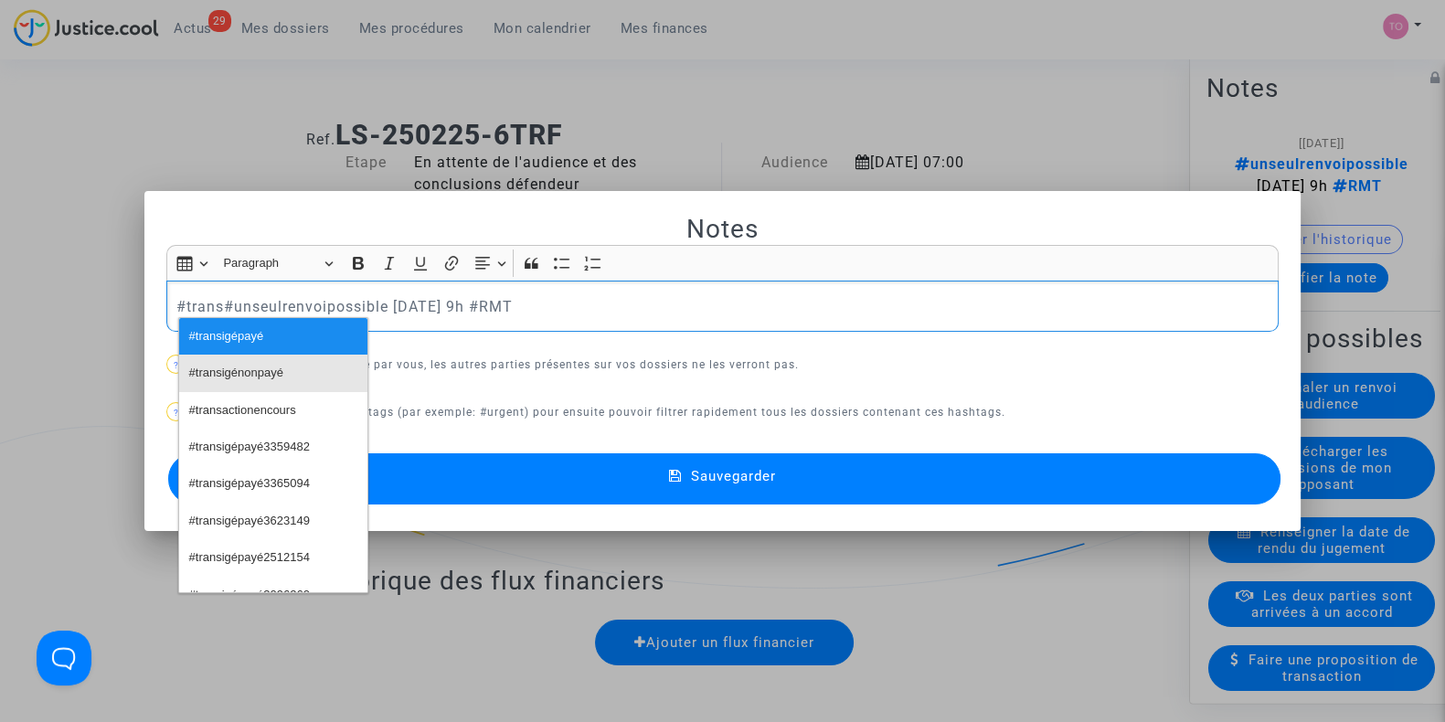
click at [302, 364] on button "#transigénonpayé" at bounding box center [273, 373] width 188 height 37
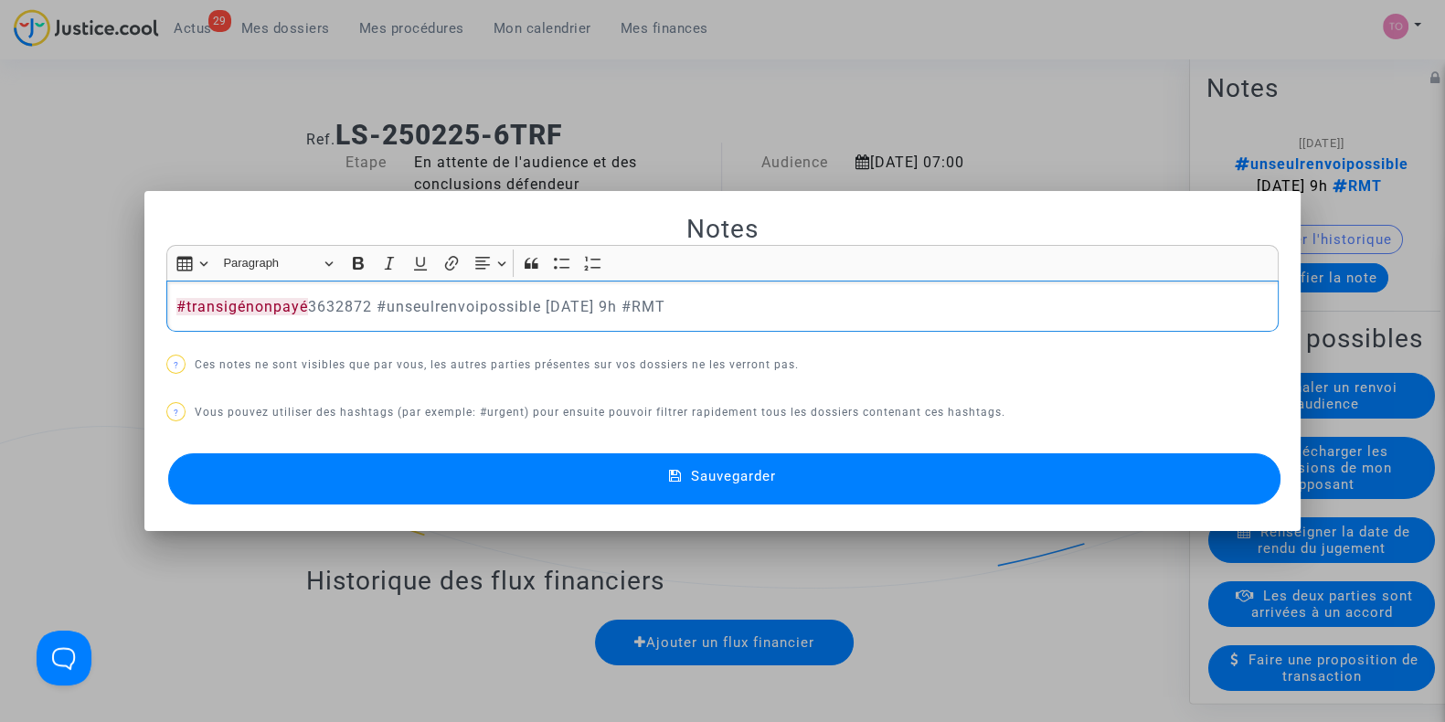
click at [507, 468] on button "Sauvegarder" at bounding box center [724, 478] width 1112 height 51
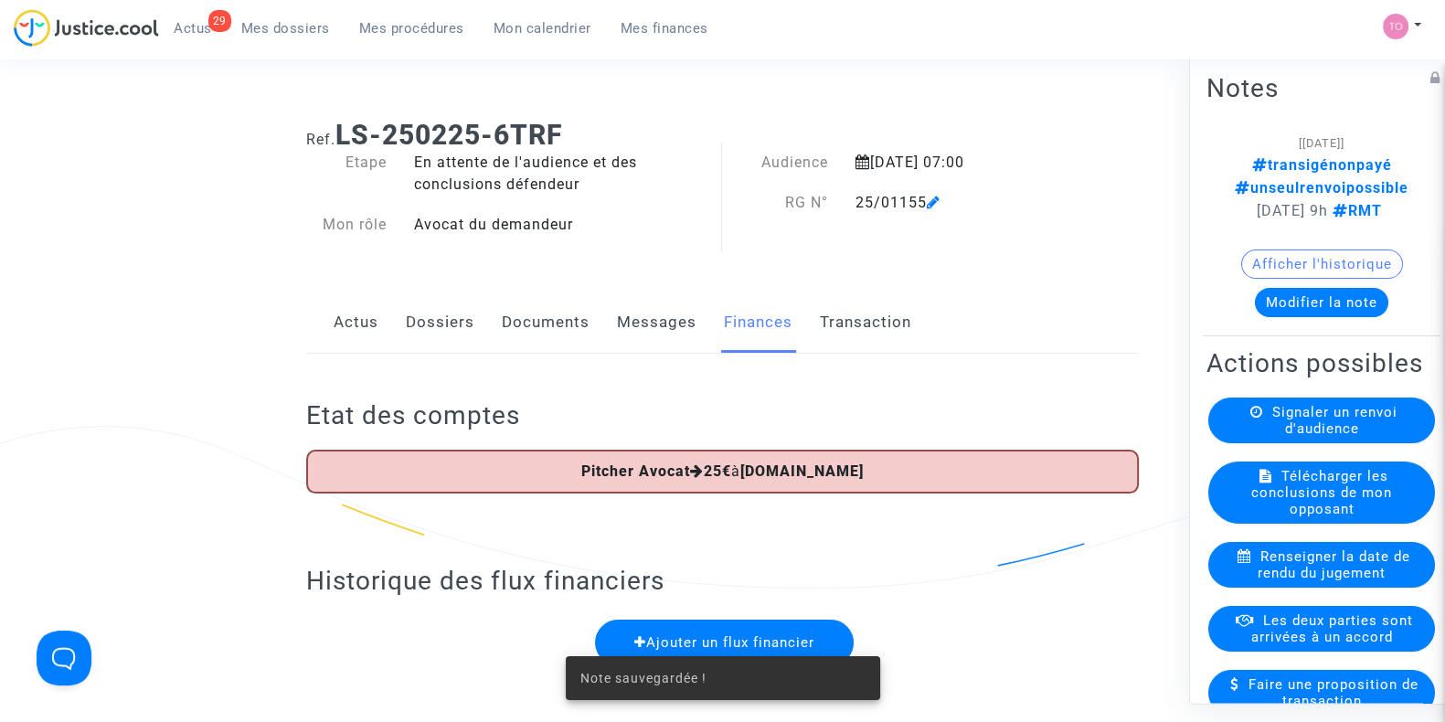
drag, startPoint x: 510, startPoint y: 469, endPoint x: 517, endPoint y: 477, distance: 11.0
click at [517, 477] on div "Pitcher Avocat 25€ à Justice.cool" at bounding box center [722, 472] width 832 height 44
click at [1289, 642] on span "Les deux parties sont arrivées à un accord" at bounding box center [1332, 628] width 162 height 33
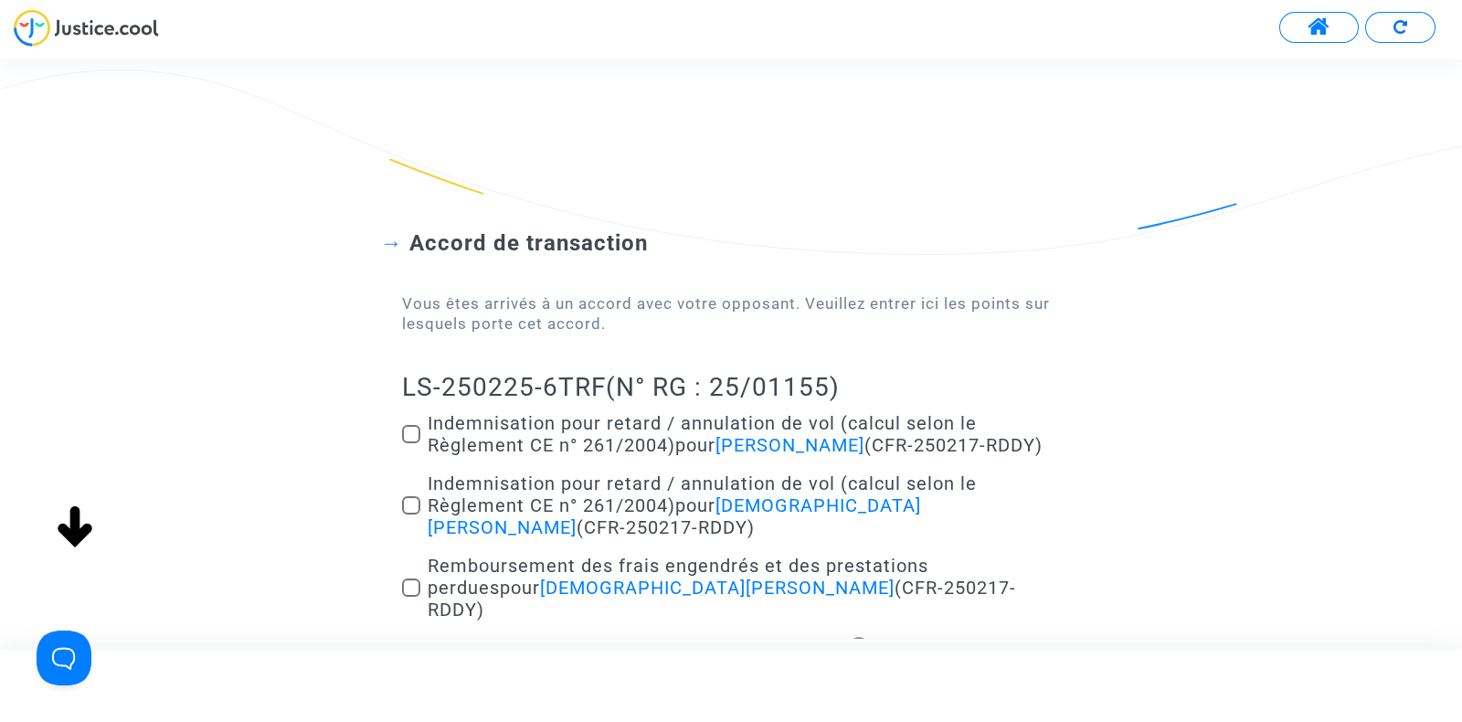
click at [407, 439] on span at bounding box center [411, 434] width 18 height 18
click at [410, 443] on input "Indemnisation pour retard / annulation de vol (calcul selon le Règlement CE n° …" at bounding box center [410, 443] width 1 height 1
checkbox input "true"
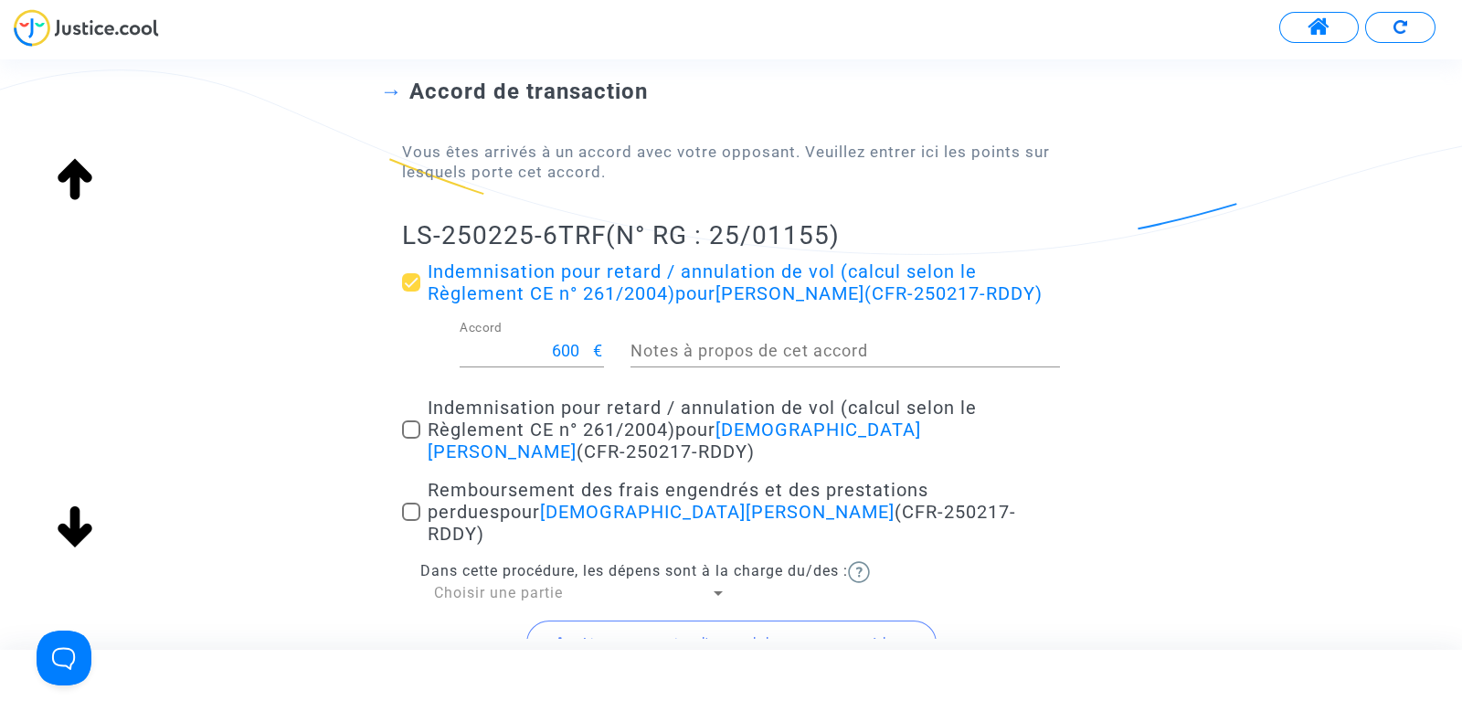
click at [406, 439] on span at bounding box center [411, 429] width 18 height 18
click at [410, 440] on input "Indemnisation pour retard / annulation de vol (calcul selon le Règlement CE n° …" at bounding box center [410, 439] width 1 height 1
checkbox input "true"
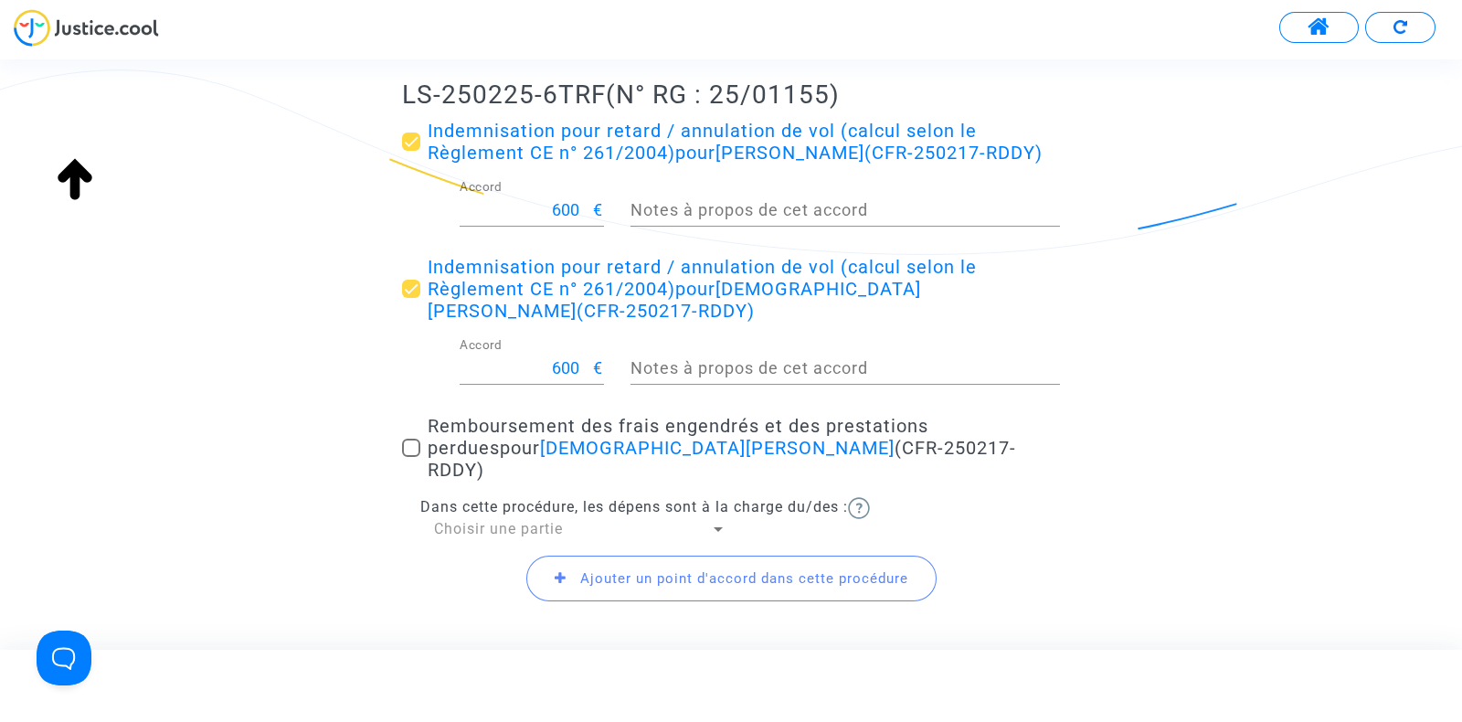
scroll to position [304, 0]
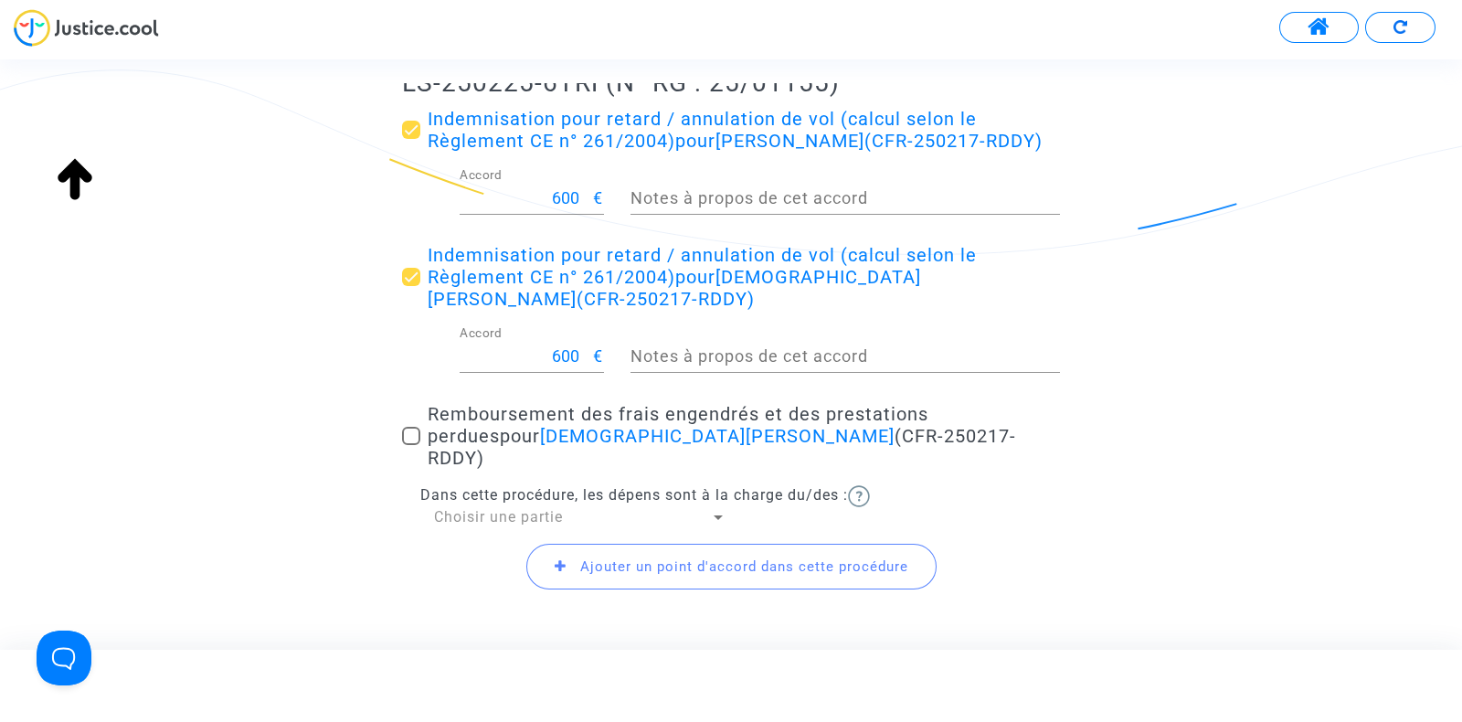
click at [401, 445] on div "Accord de transaction Vous êtes arrivés à un accord avec votre opposant. Veuill…" at bounding box center [731, 247] width 1462 height 790
click at [411, 445] on span at bounding box center [411, 436] width 18 height 18
click at [411, 445] on input "Remboursement des frais engendrés et des prestations perdues pour Christian Bas…" at bounding box center [410, 445] width 1 height 1
checkbox input "true"
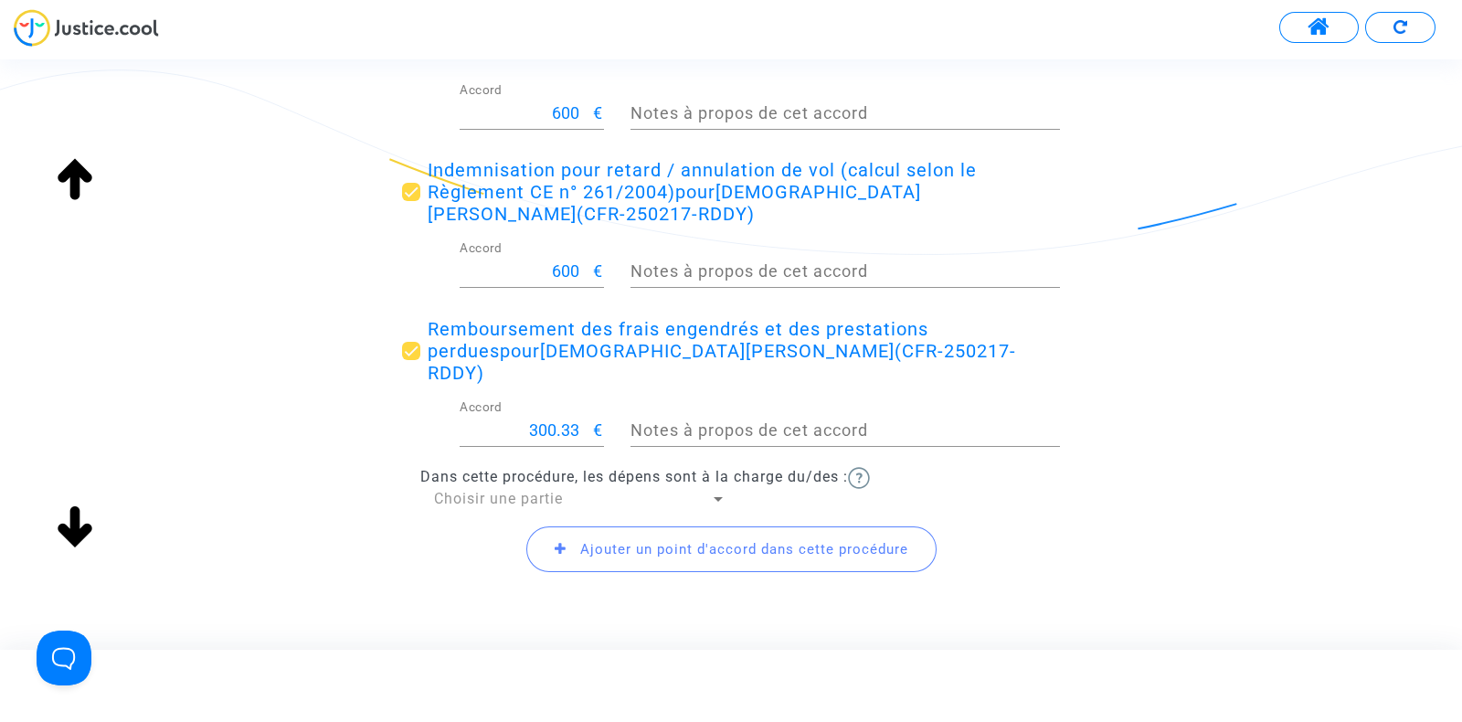
scroll to position [419, 0]
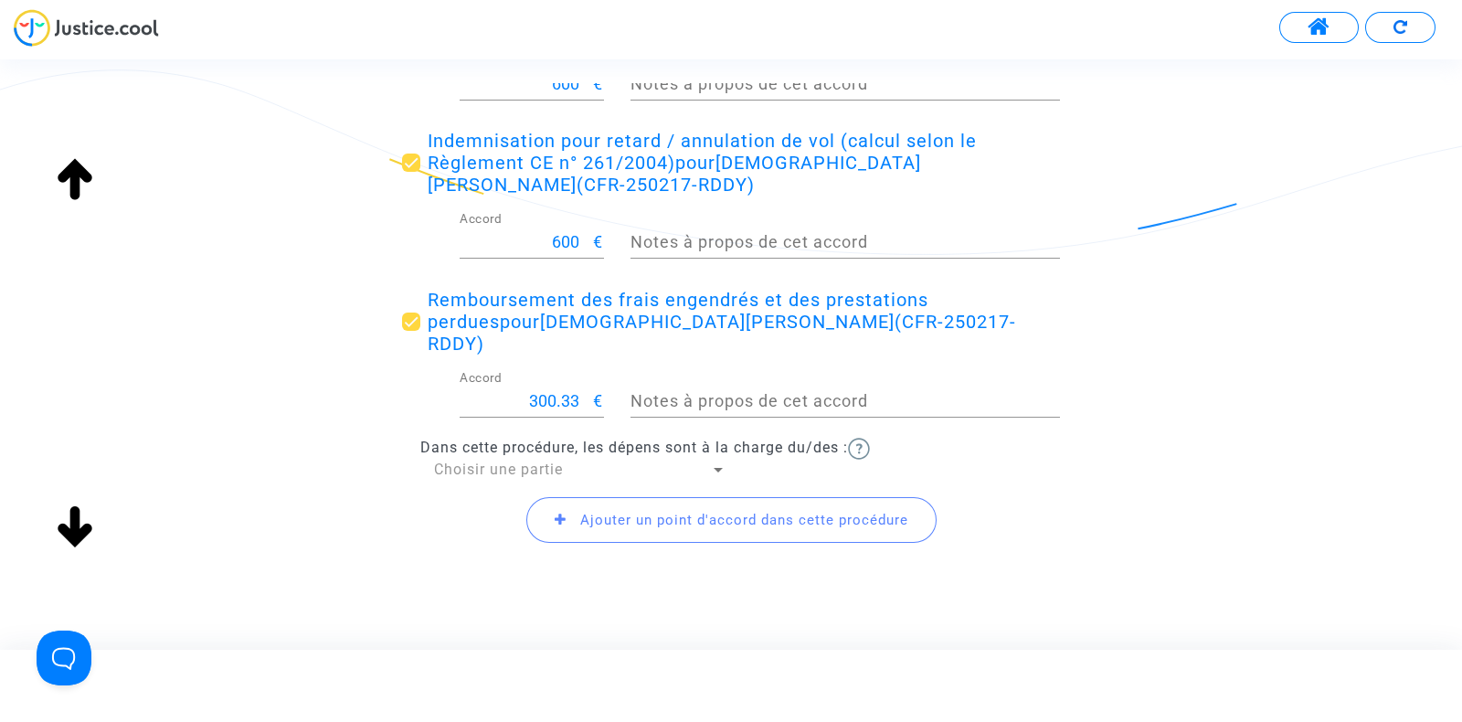
click at [475, 472] on span "Choisir une partie" at bounding box center [498, 469] width 129 height 17
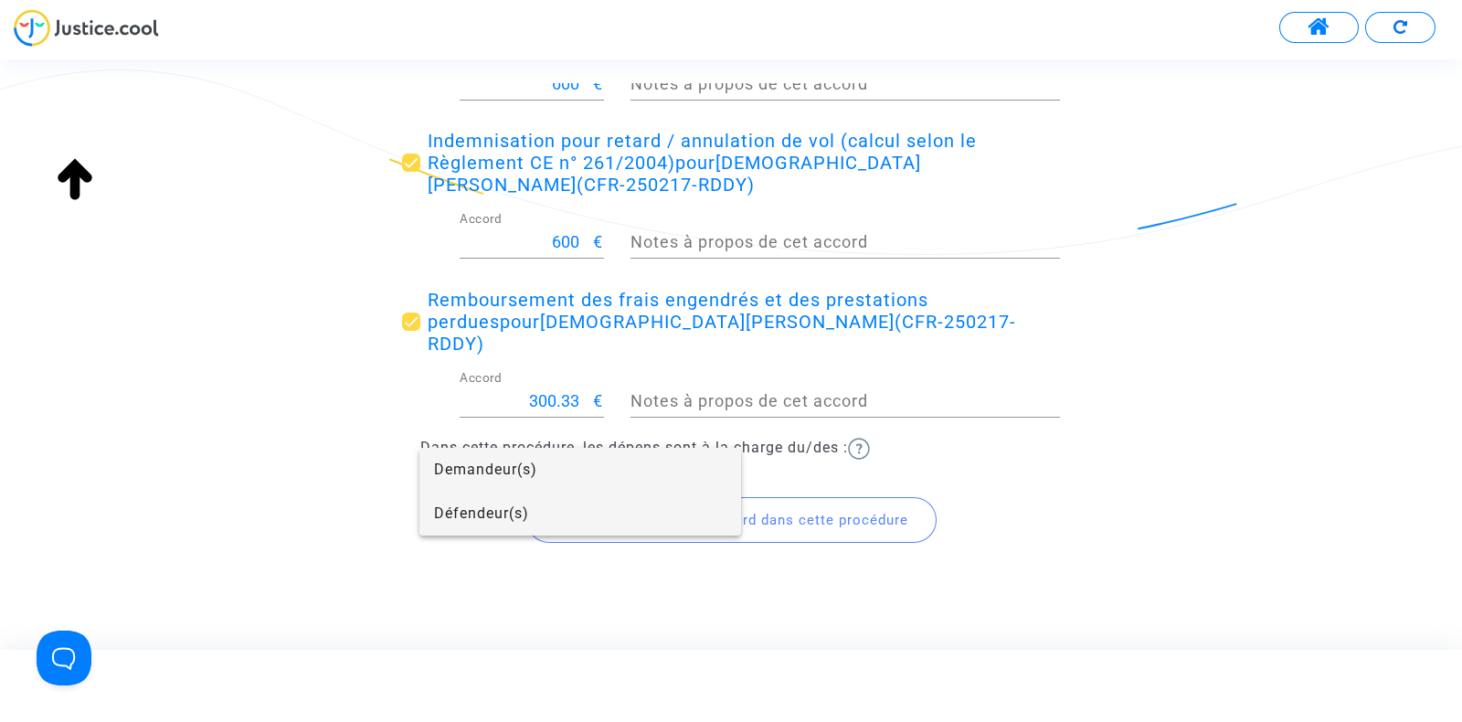
click at [489, 516] on span "Défendeur(s)" at bounding box center [580, 514] width 292 height 44
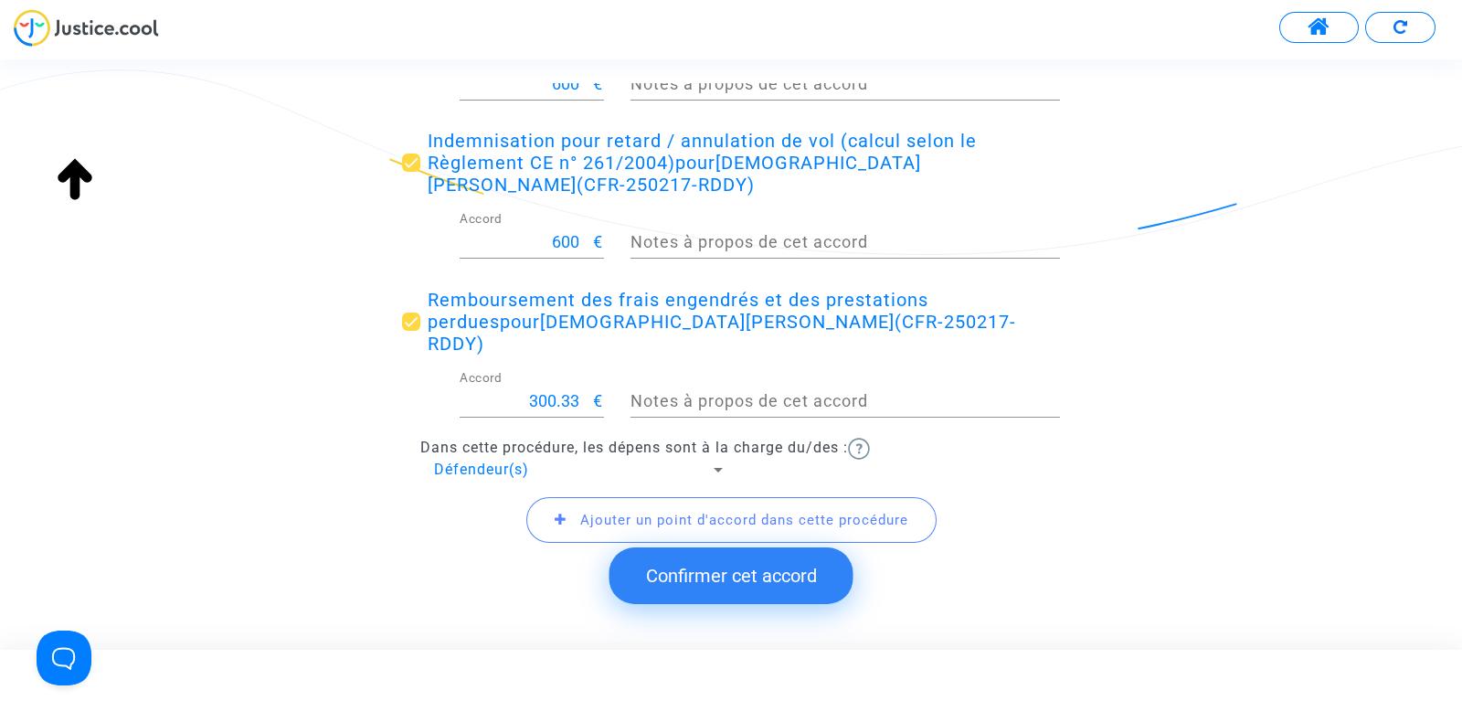
click at [620, 512] on span "Ajouter un point d'accord dans cette procédure" at bounding box center [744, 520] width 328 height 16
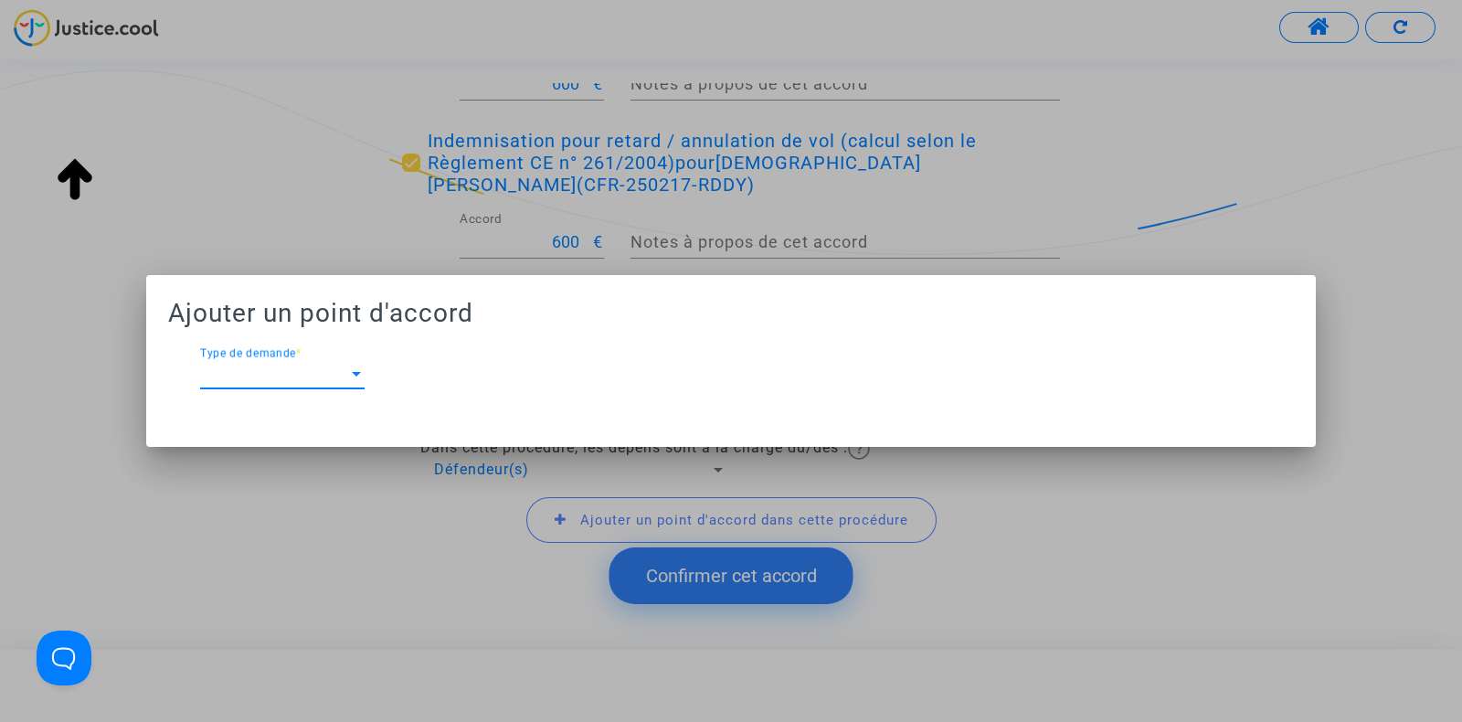
click at [249, 371] on span "Type de demande" at bounding box center [274, 374] width 148 height 16
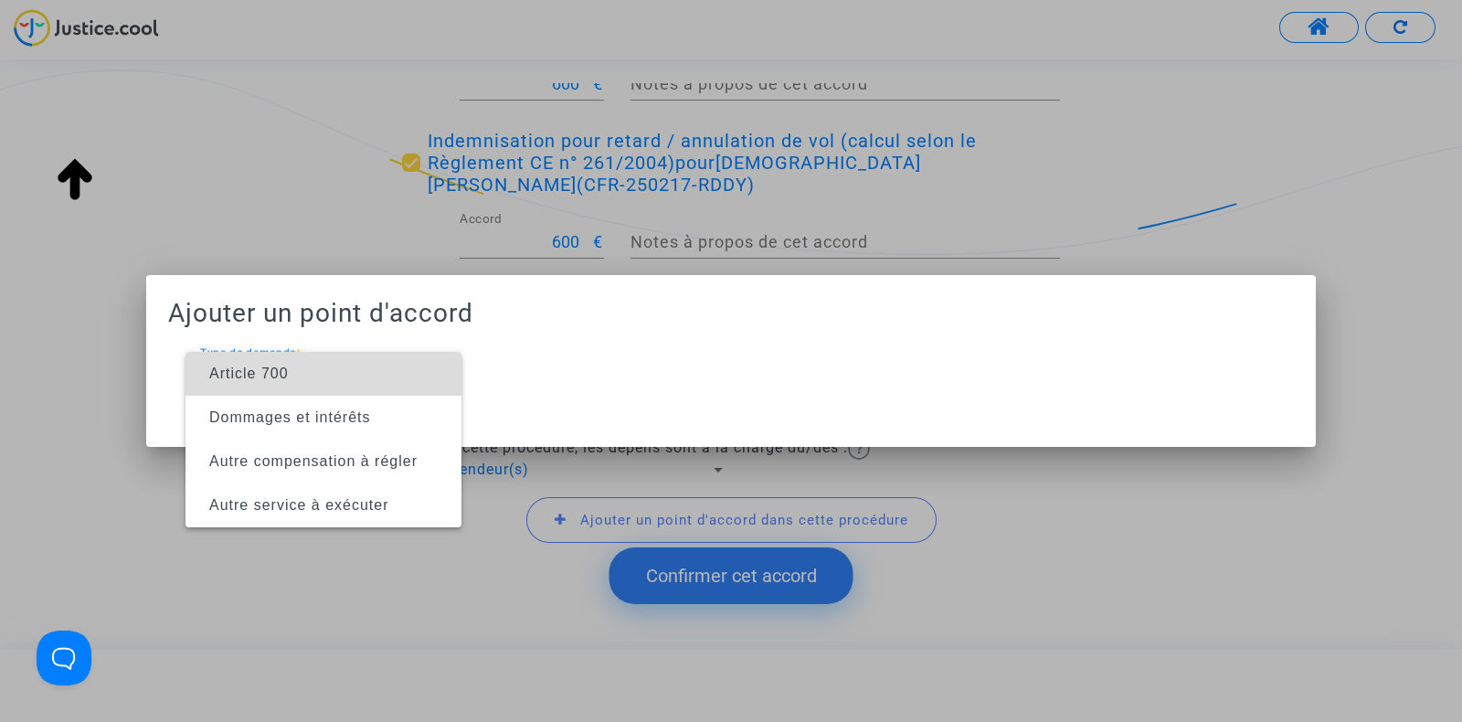
click at [257, 375] on span "Article 700" at bounding box center [249, 374] width 80 height 16
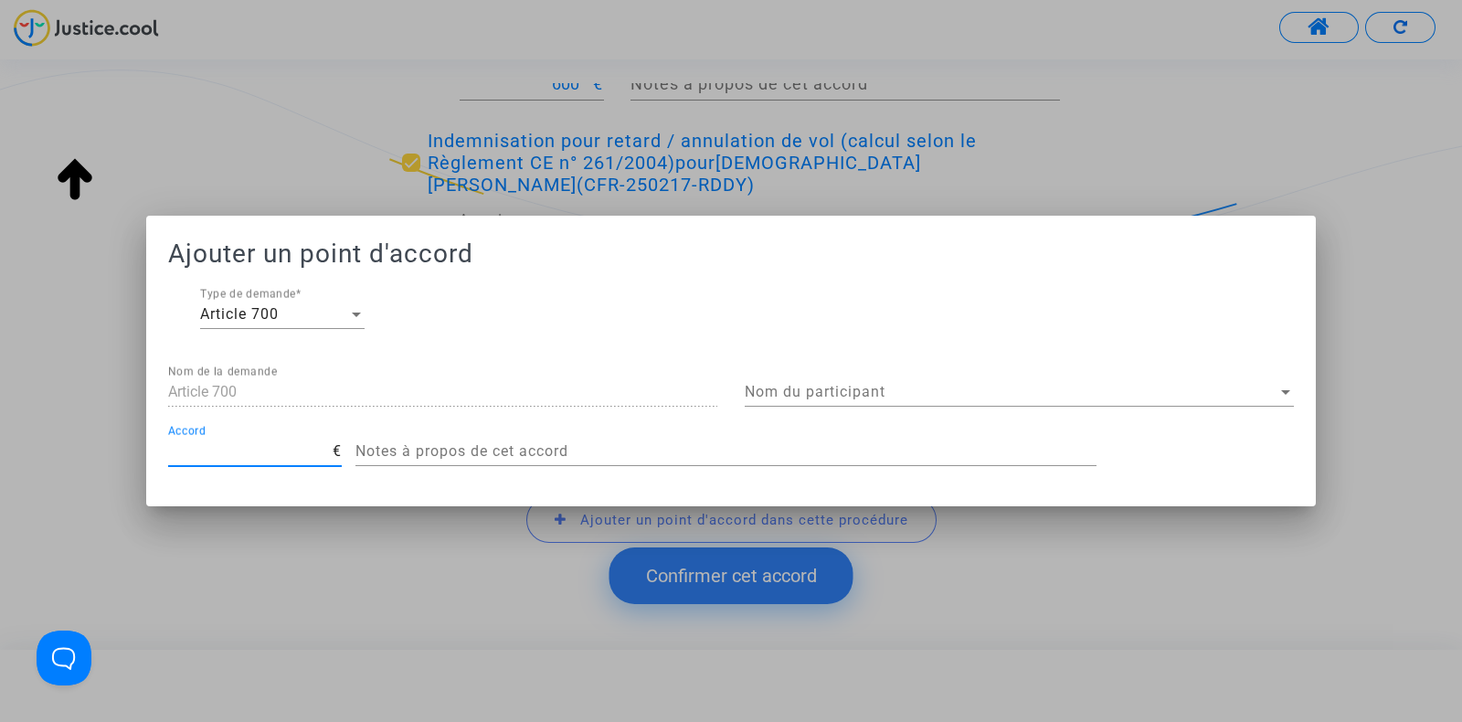
click at [248, 455] on input "Accord" at bounding box center [250, 451] width 164 height 16
type input "7"
type input "200"
click at [810, 376] on div "Nom du participant Nom du participant" at bounding box center [1019, 386] width 549 height 41
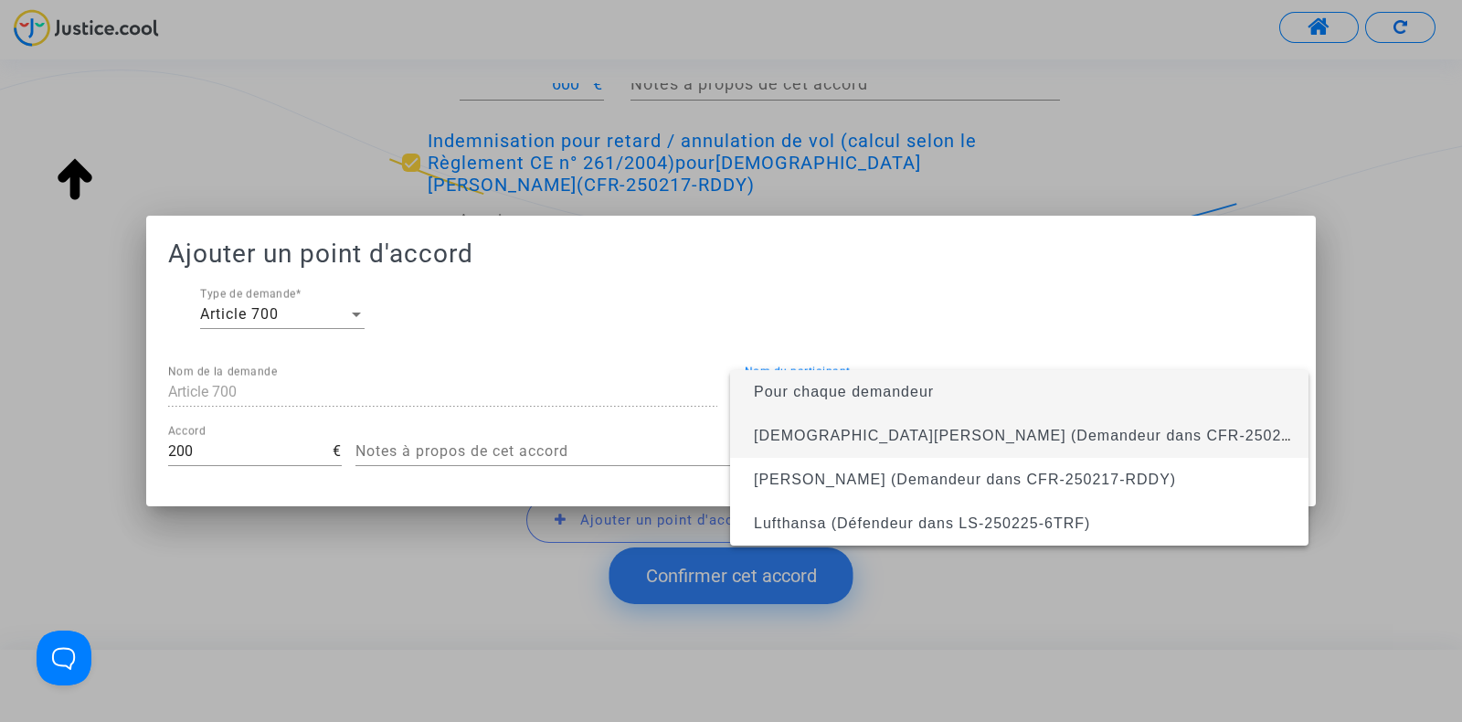
click at [819, 438] on span "Christian Basciu (Demandeur dans CFR-250217-RDDY)" at bounding box center [1055, 436] width 602 height 16
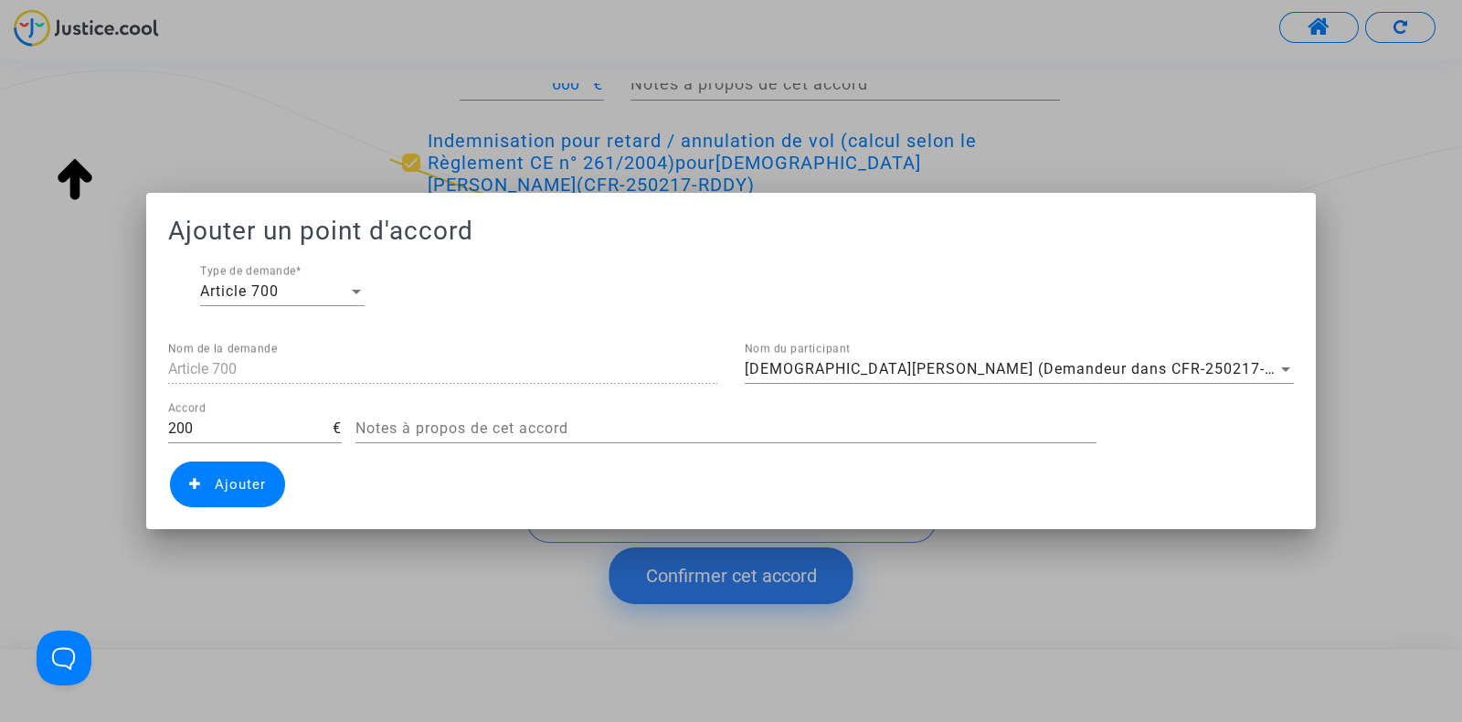
click at [206, 482] on span "Ajouter" at bounding box center [227, 484] width 115 height 46
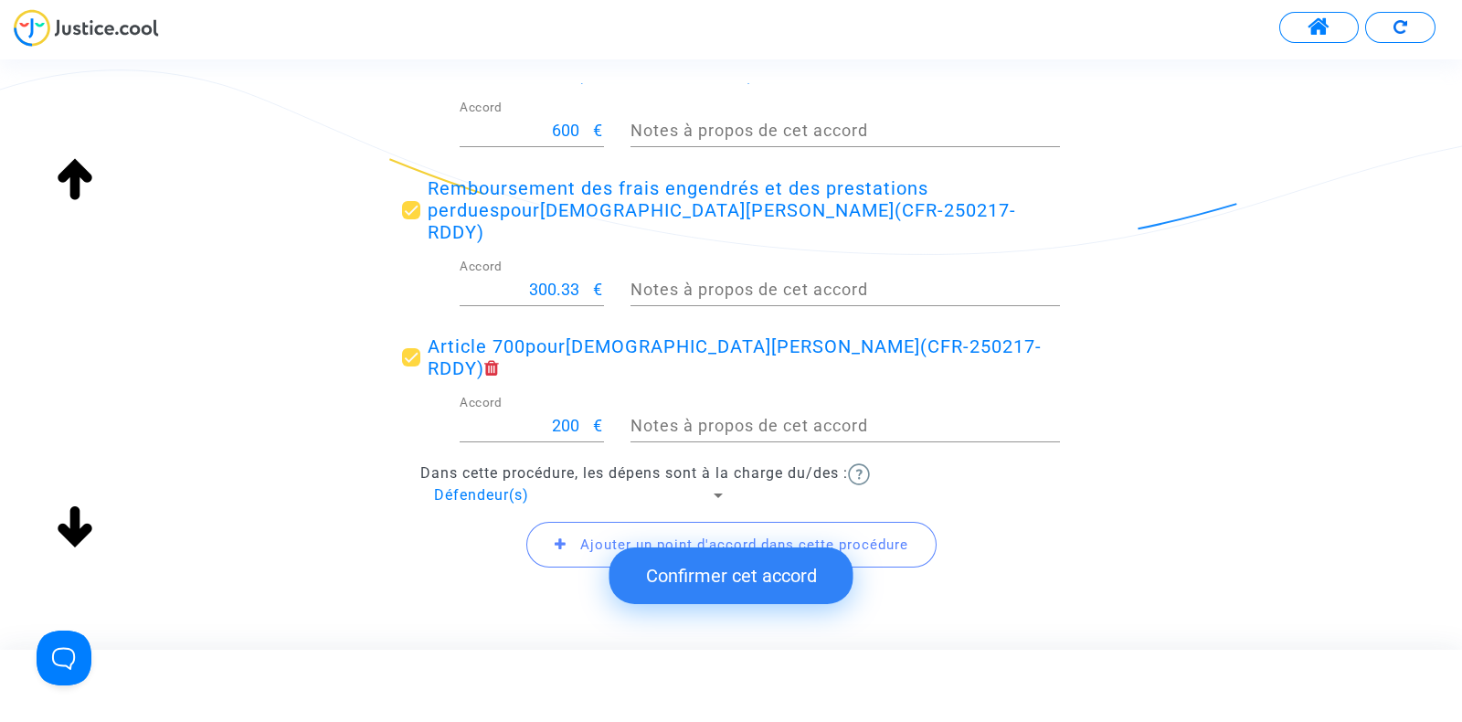
scroll to position [580, 0]
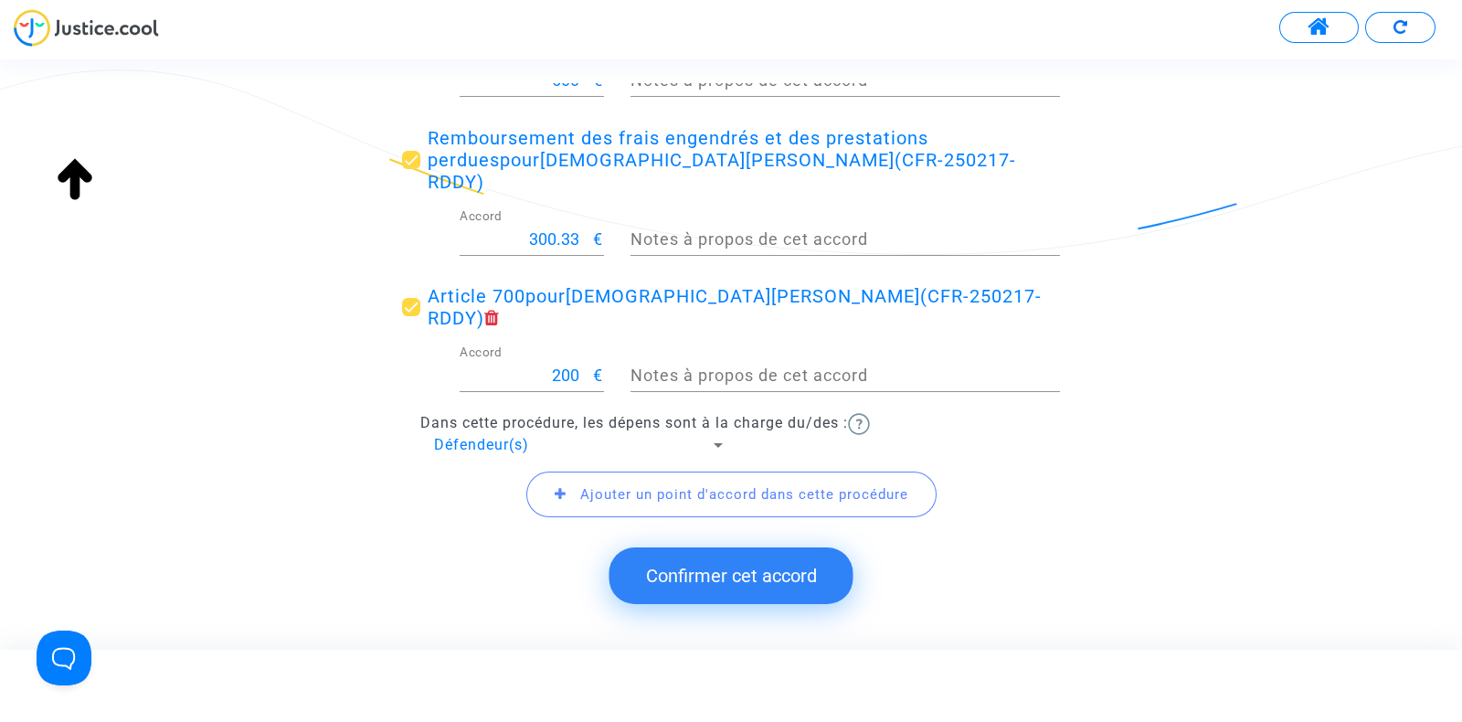
click at [781, 595] on button "Confirmer cet accord" at bounding box center [732, 575] width 244 height 57
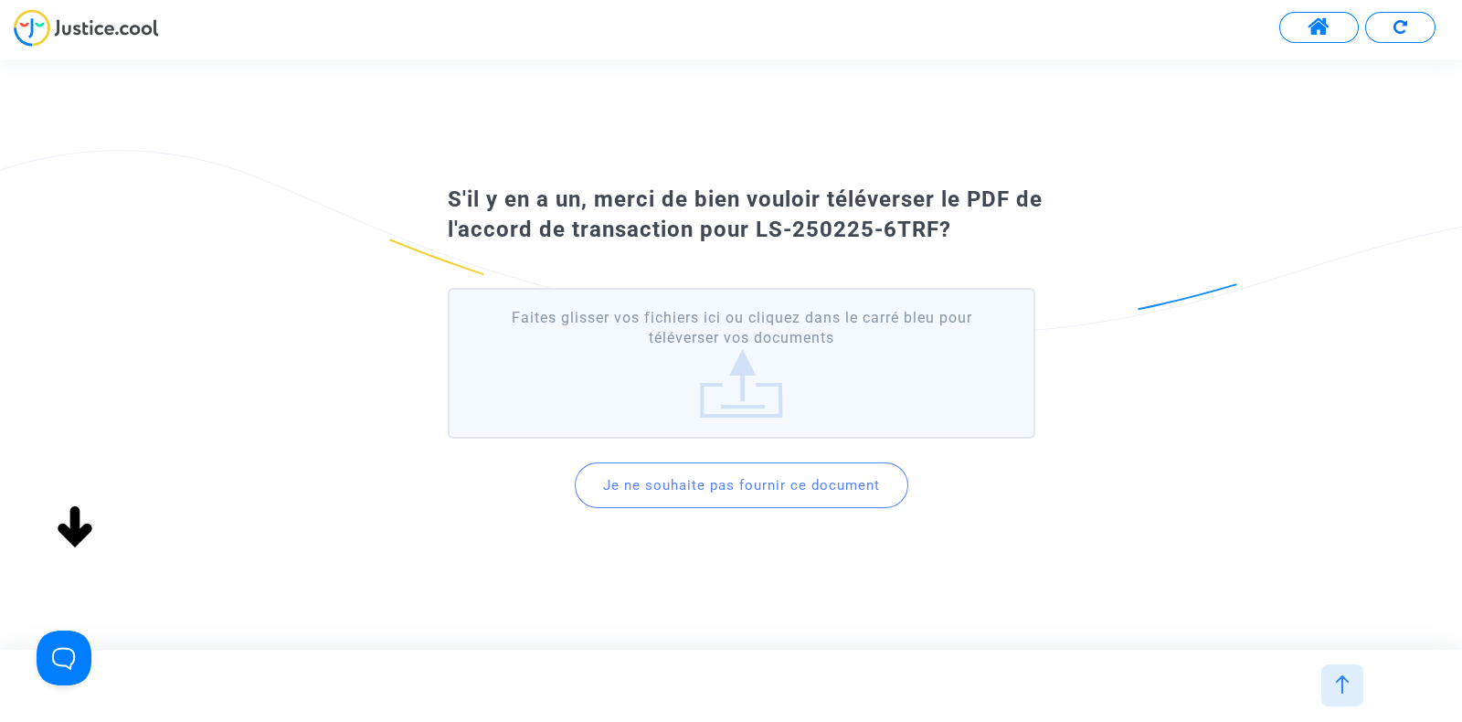
click at [726, 486] on button "Je ne souhaite pas fournir ce document" at bounding box center [742, 485] width 334 height 46
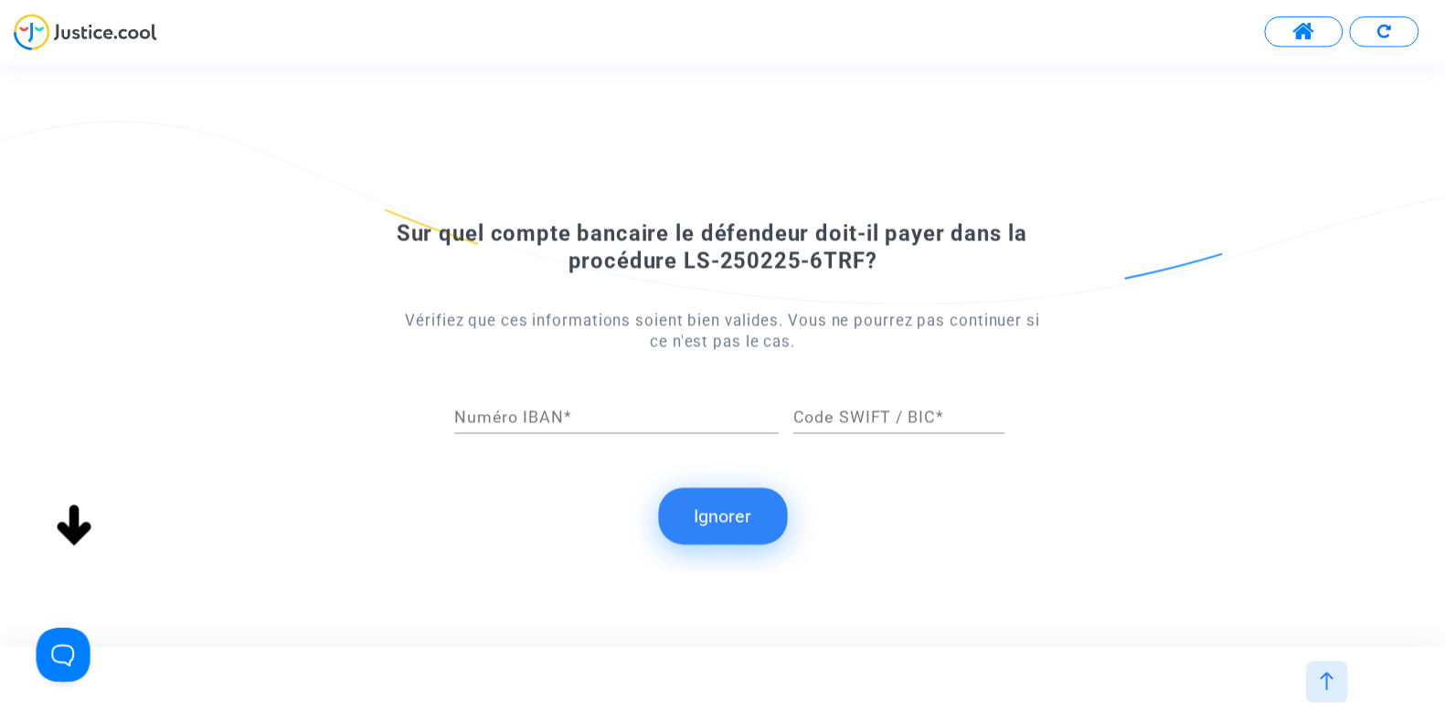
scroll to position [0, 0]
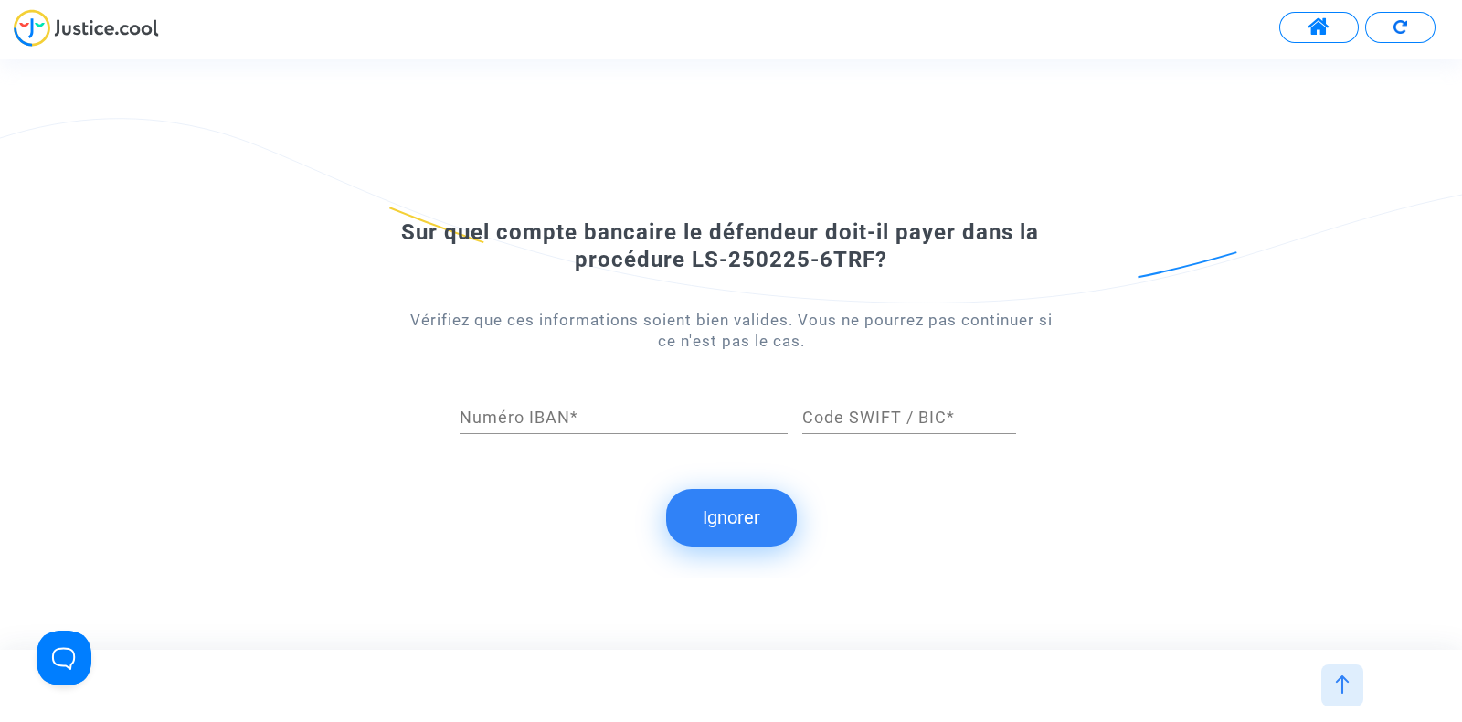
click at [715, 514] on button "Ignorer" at bounding box center [731, 517] width 131 height 57
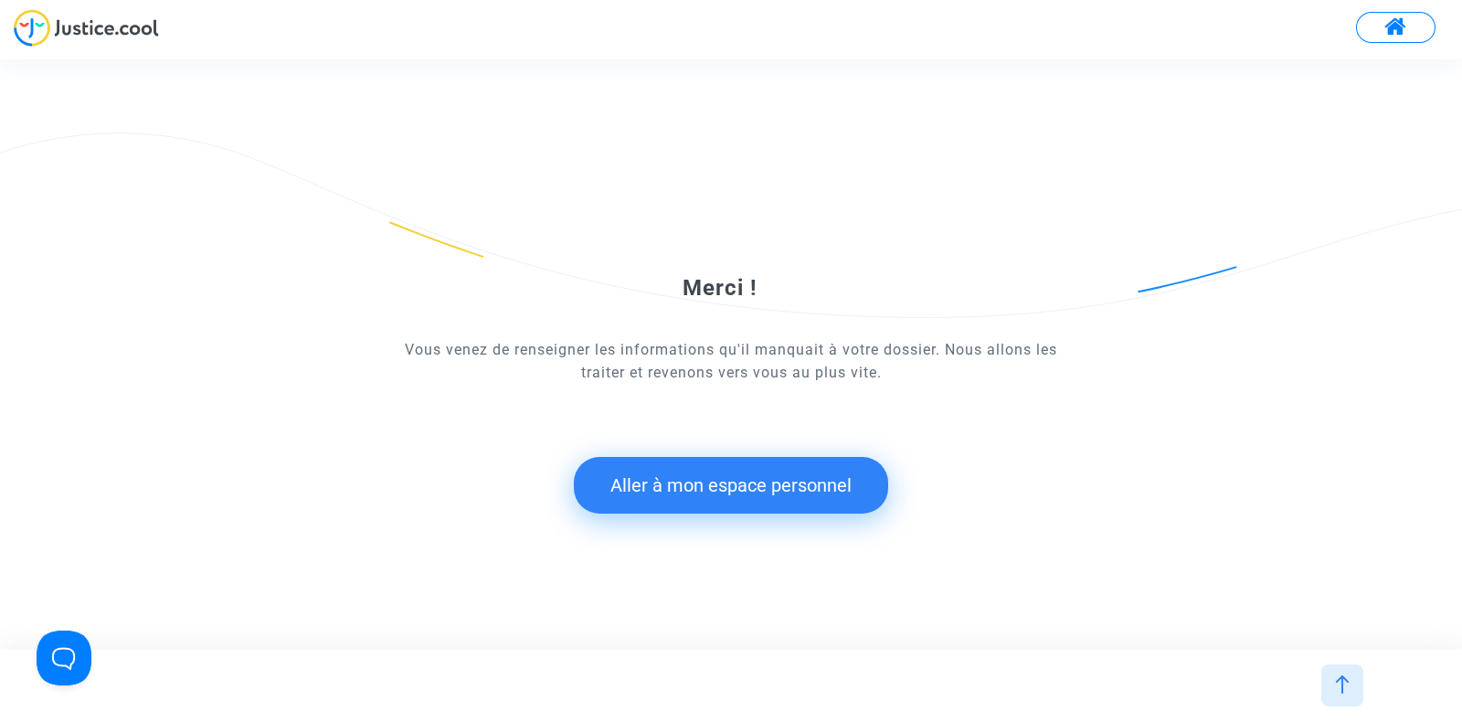
click at [708, 499] on button "Aller à mon espace personnel" at bounding box center [731, 485] width 314 height 57
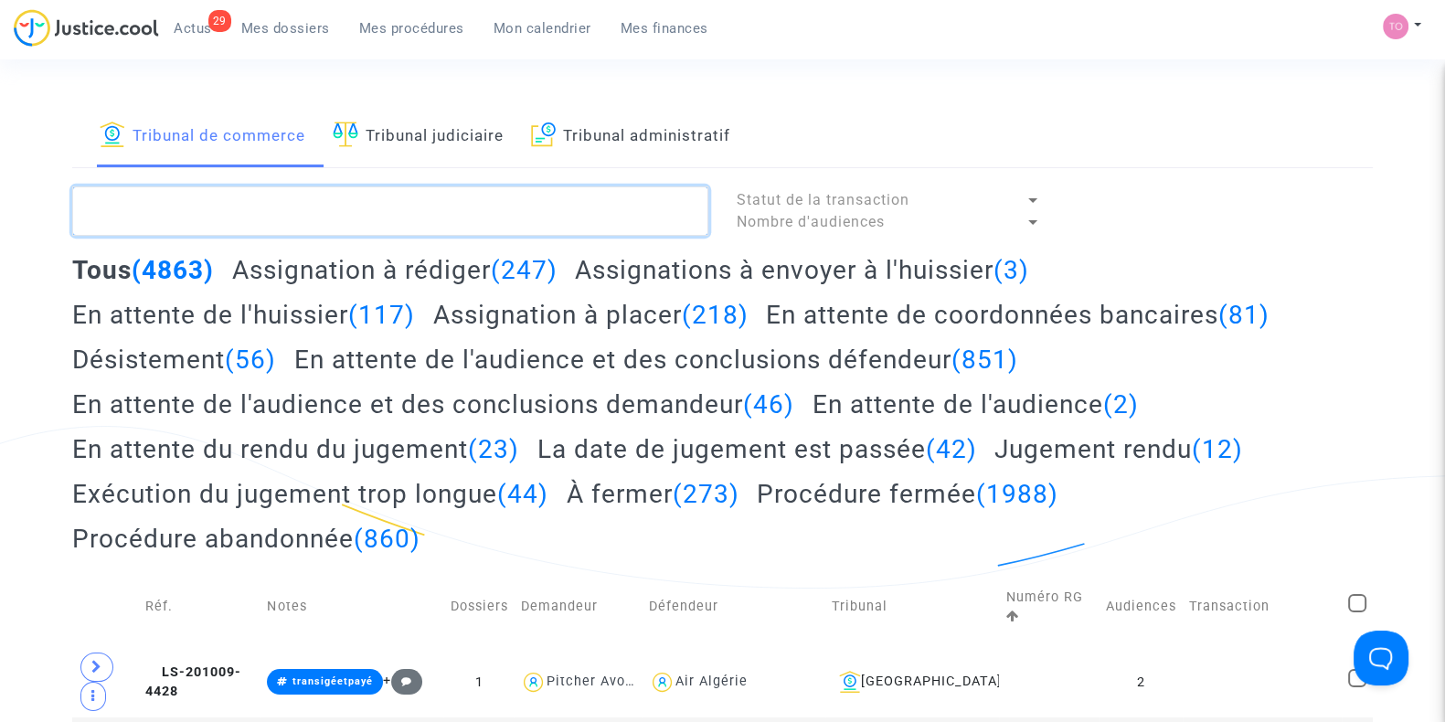
click at [169, 216] on textarea at bounding box center [390, 210] width 636 height 49
paste textarea "Michelli"
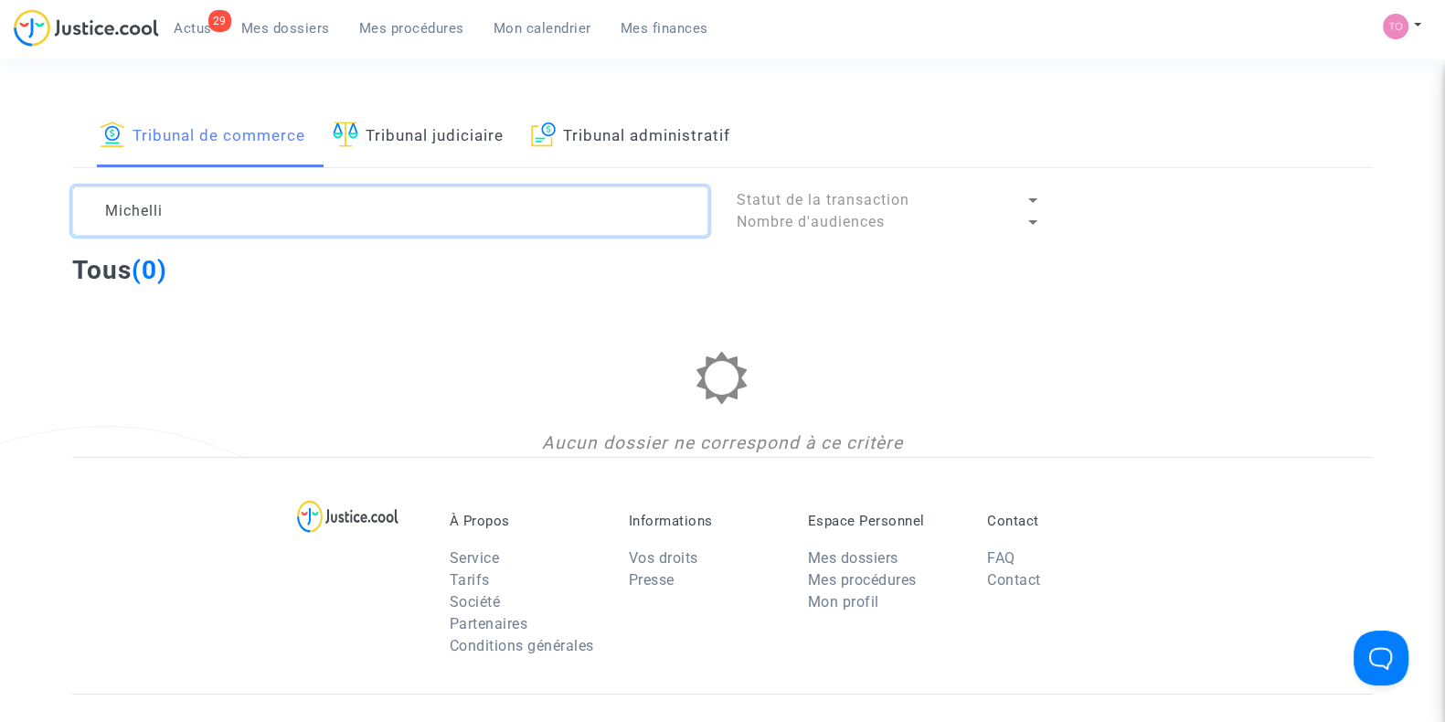
click at [181, 203] on textarea at bounding box center [390, 210] width 636 height 49
drag, startPoint x: 196, startPoint y: 198, endPoint x: 0, endPoint y: 201, distance: 196.5
click at [0, 201] on div "Tribunal de commerce Tribunal judiciaire Tribunal administratif Michelli Statut…" at bounding box center [722, 281] width 1445 height 352
paste textarea "LANTERNIER"
type textarea "LANTERNIER"
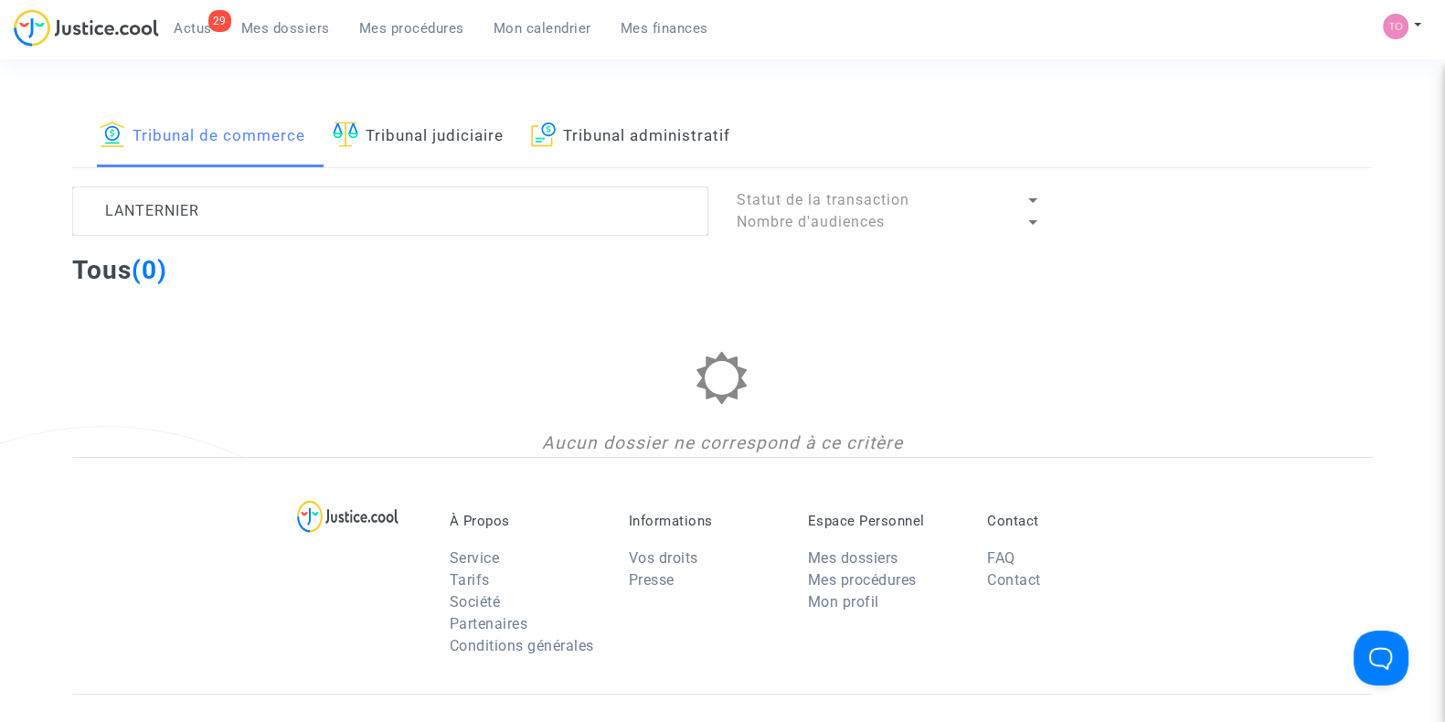
click at [276, 25] on span "Mes dossiers" at bounding box center [285, 28] width 89 height 16
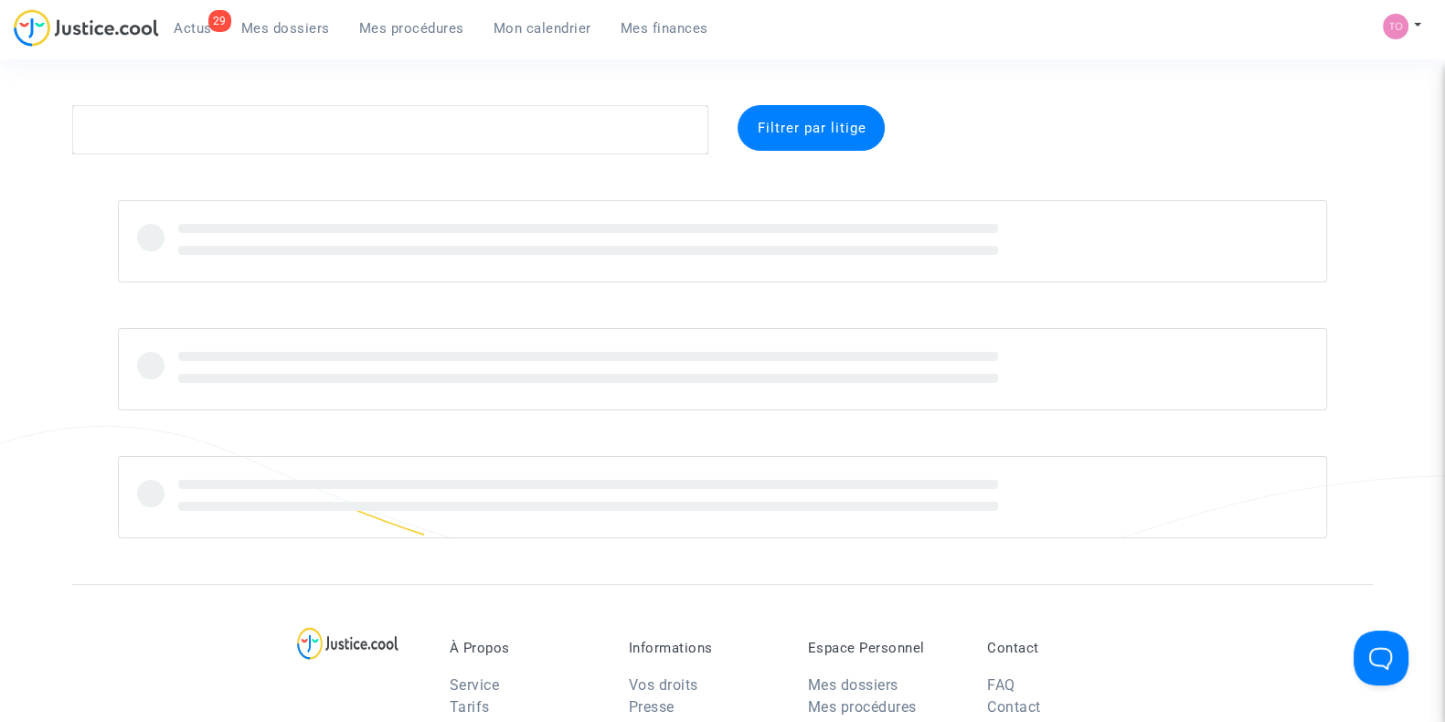
click at [539, 27] on span "Mon calendrier" at bounding box center [542, 28] width 98 height 16
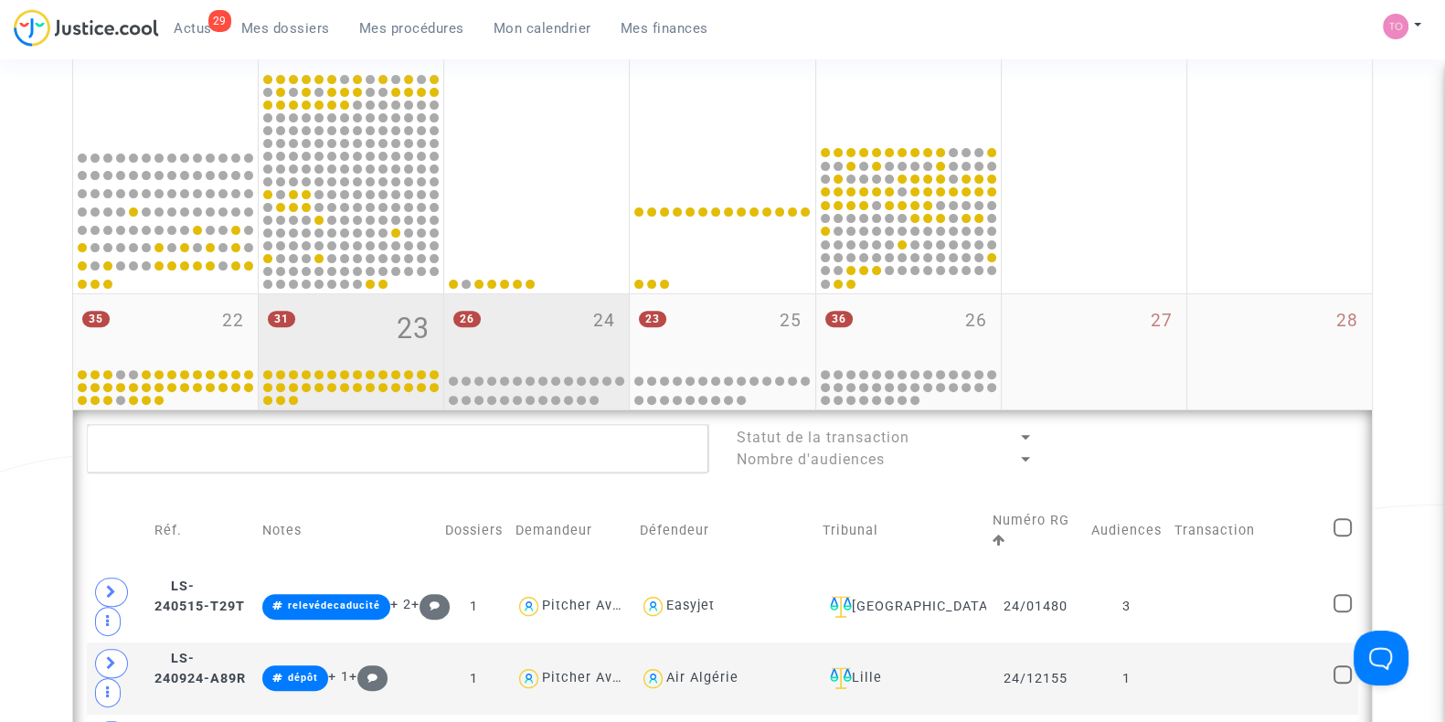
scroll to position [799, 0]
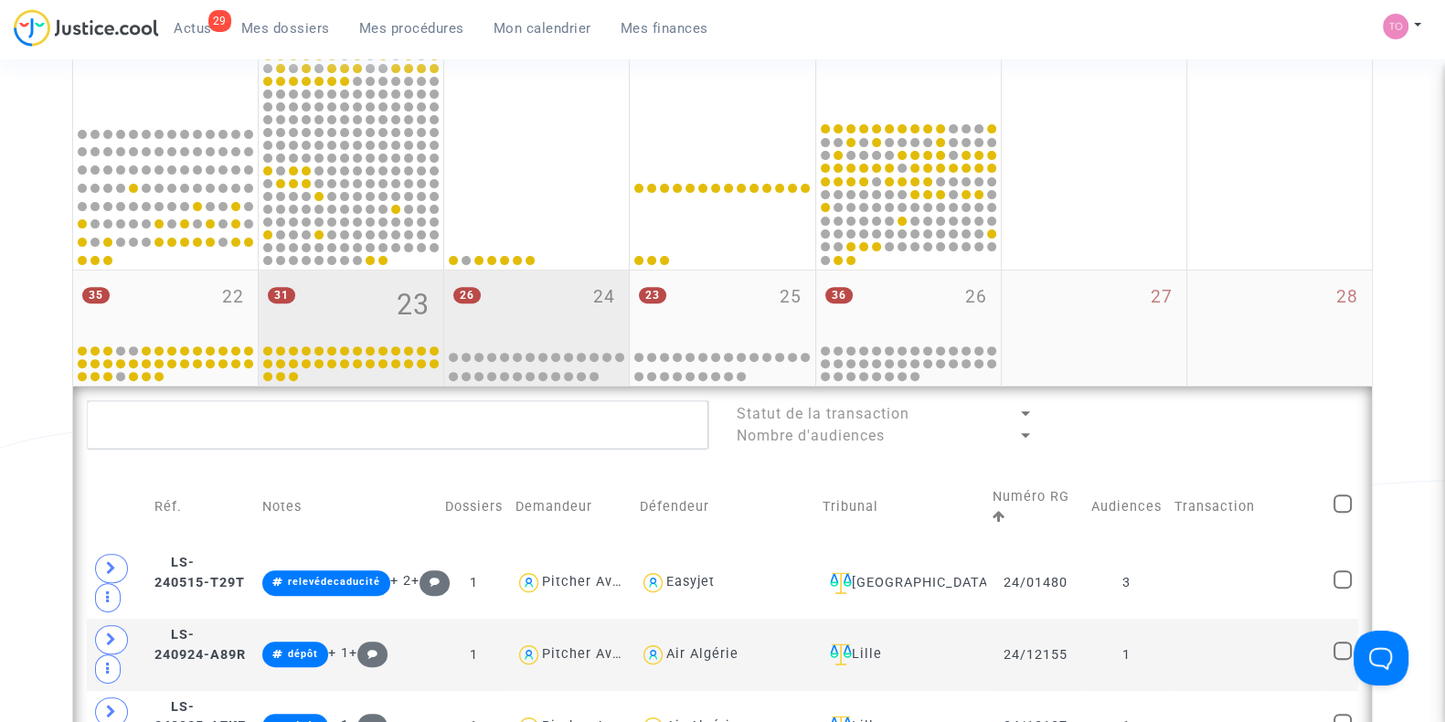
click at [559, 314] on div "26 24" at bounding box center [536, 305] width 185 height 71
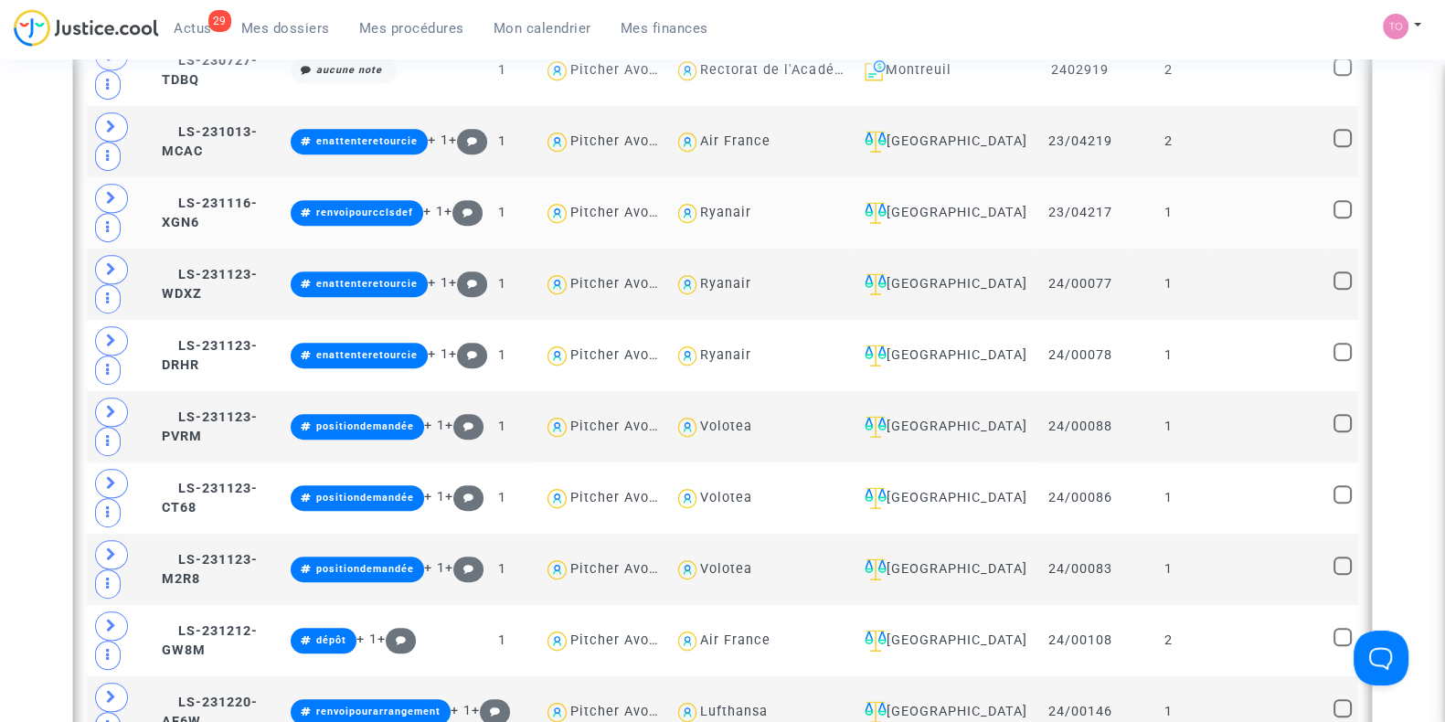
scroll to position [1371, 0]
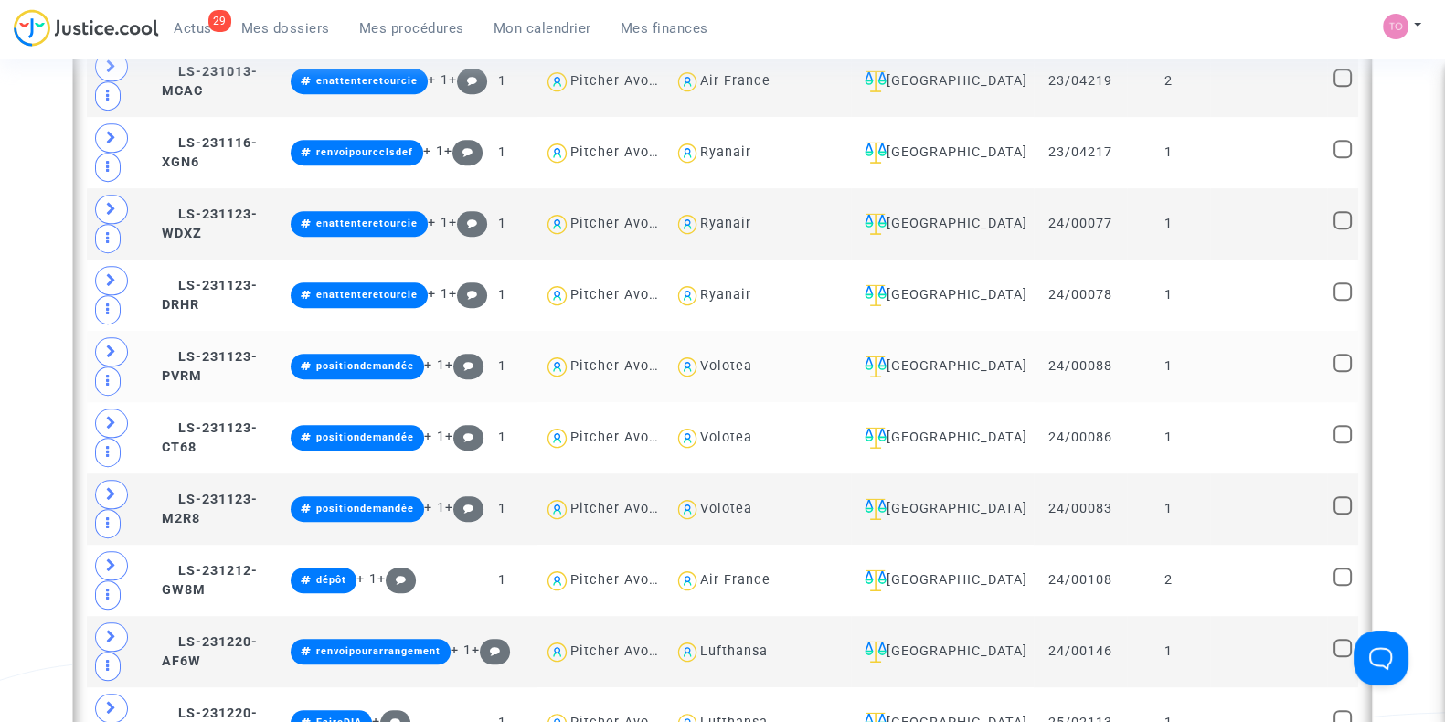
click at [716, 360] on div "Volotea" at bounding box center [726, 366] width 52 height 16
type textarea "@Volotea"
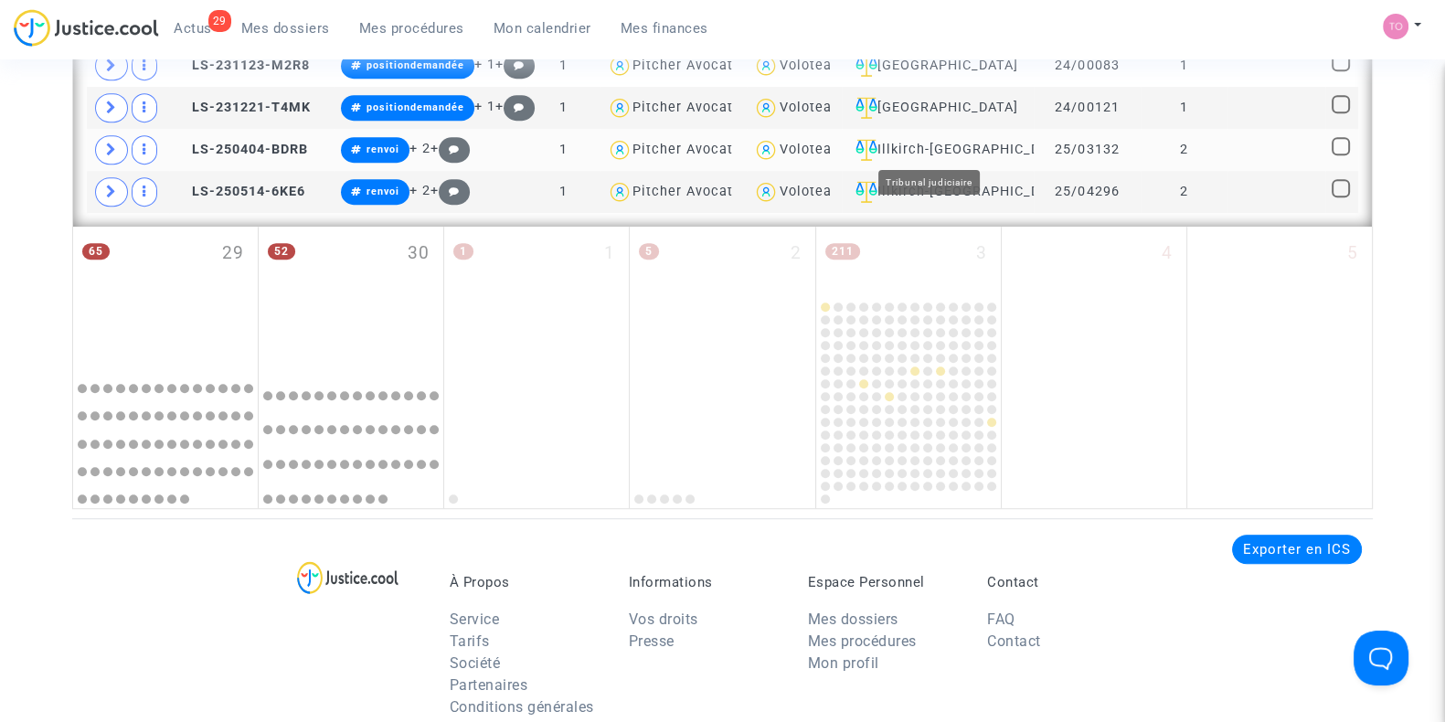
click at [938, 146] on div "Illkirch-[GEOGRAPHIC_DATA]" at bounding box center [937, 150] width 179 height 22
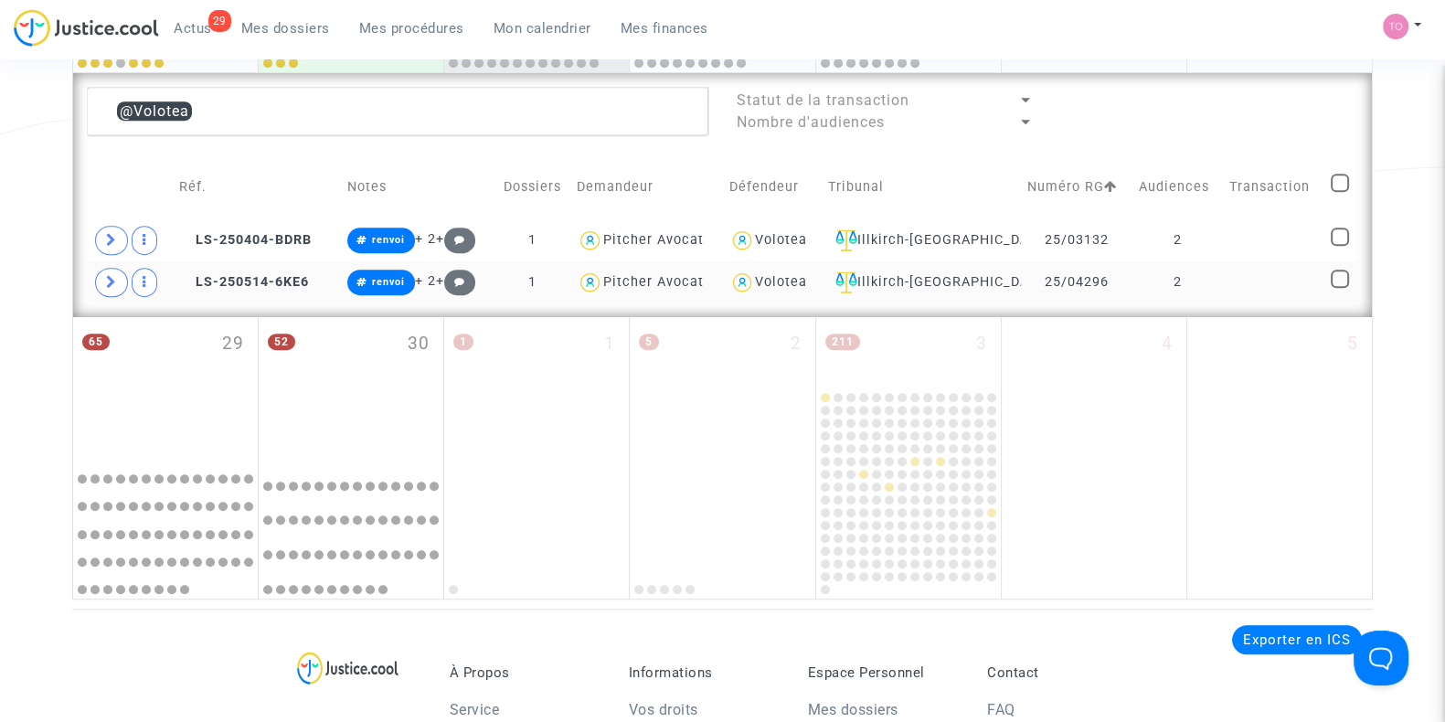
scroll to position [1104, 0]
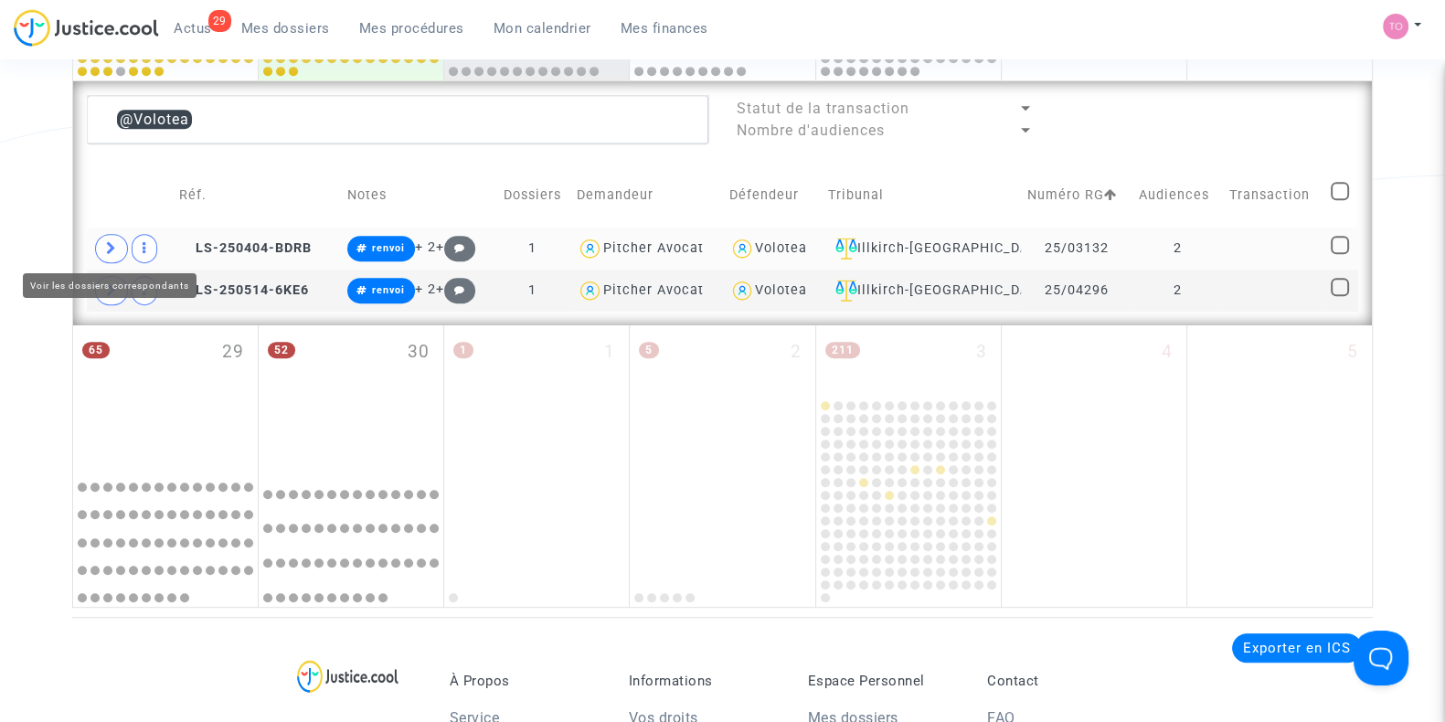
click at [115, 248] on icon at bounding box center [111, 248] width 11 height 14
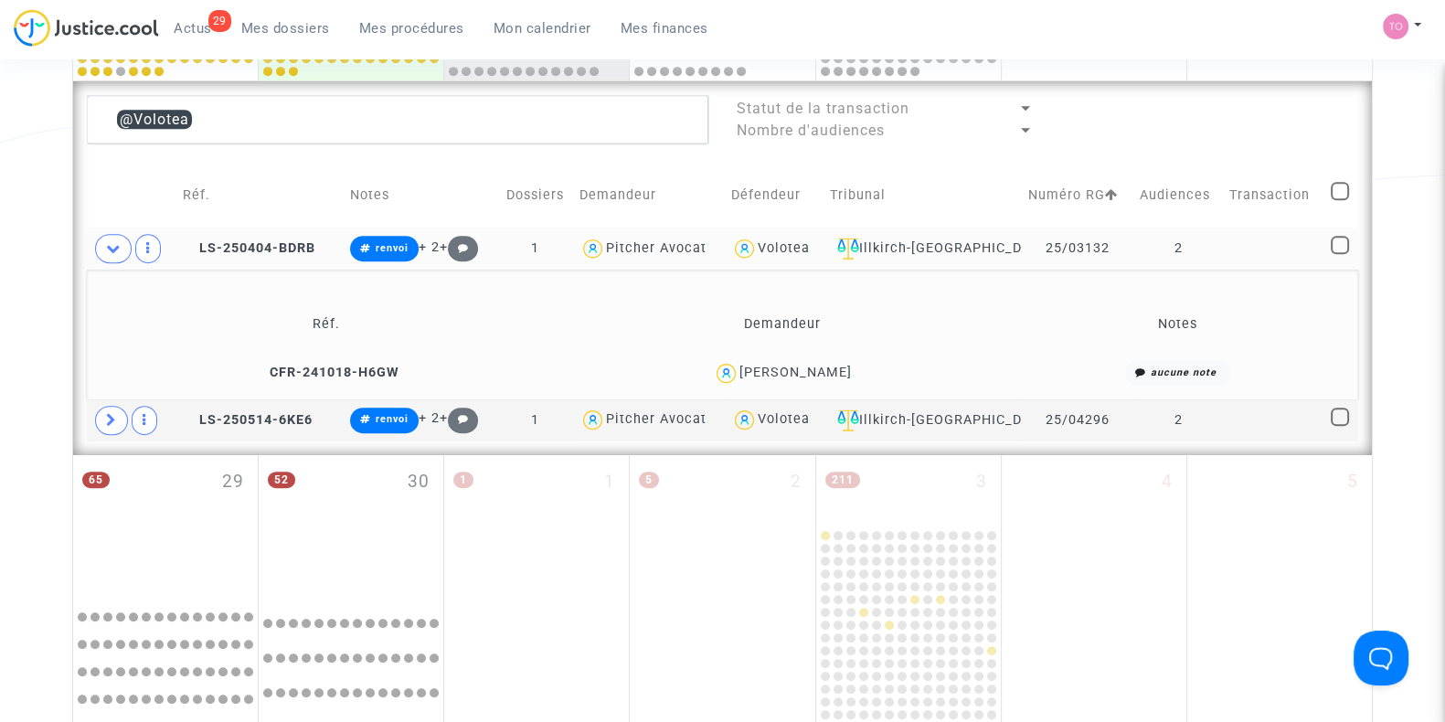
click at [836, 366] on div "MAELYS LANTERNIER" at bounding box center [795, 373] width 112 height 16
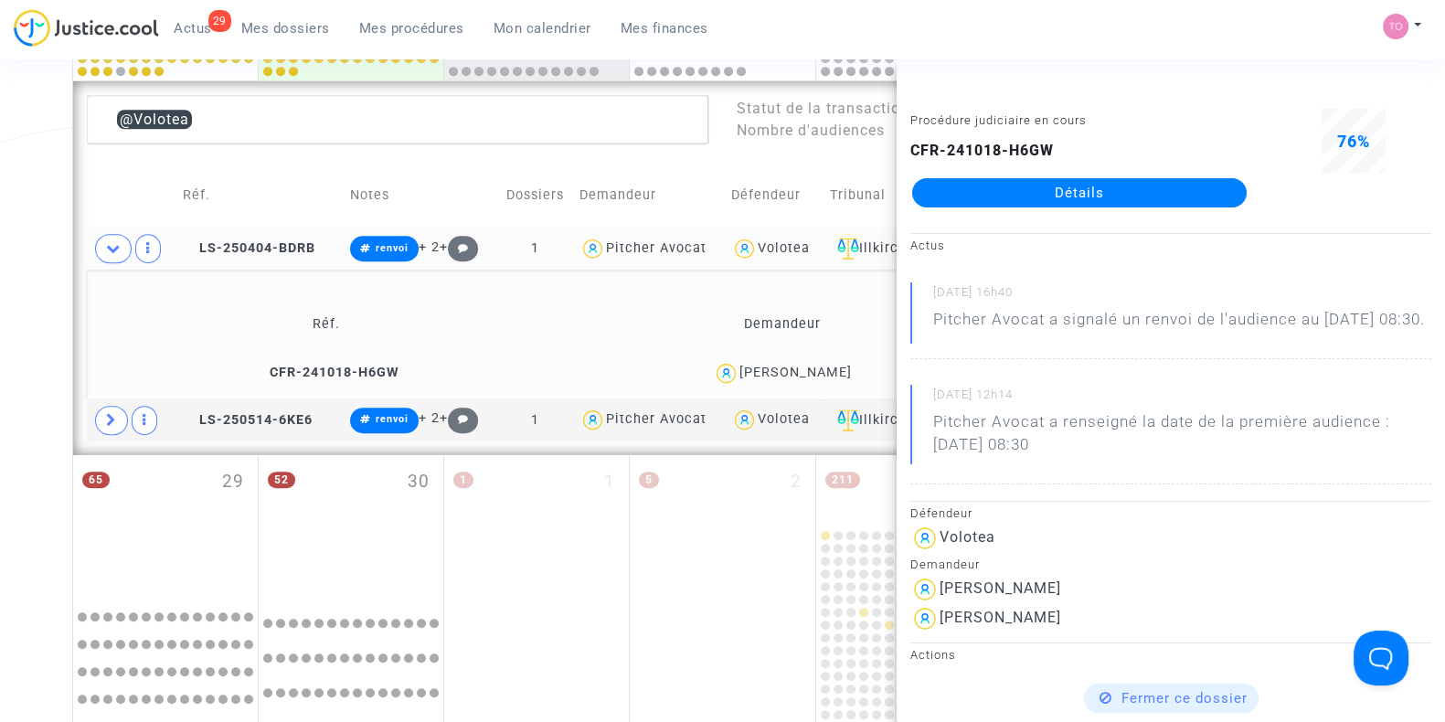
click at [1101, 186] on link "Détails" at bounding box center [1079, 192] width 334 height 29
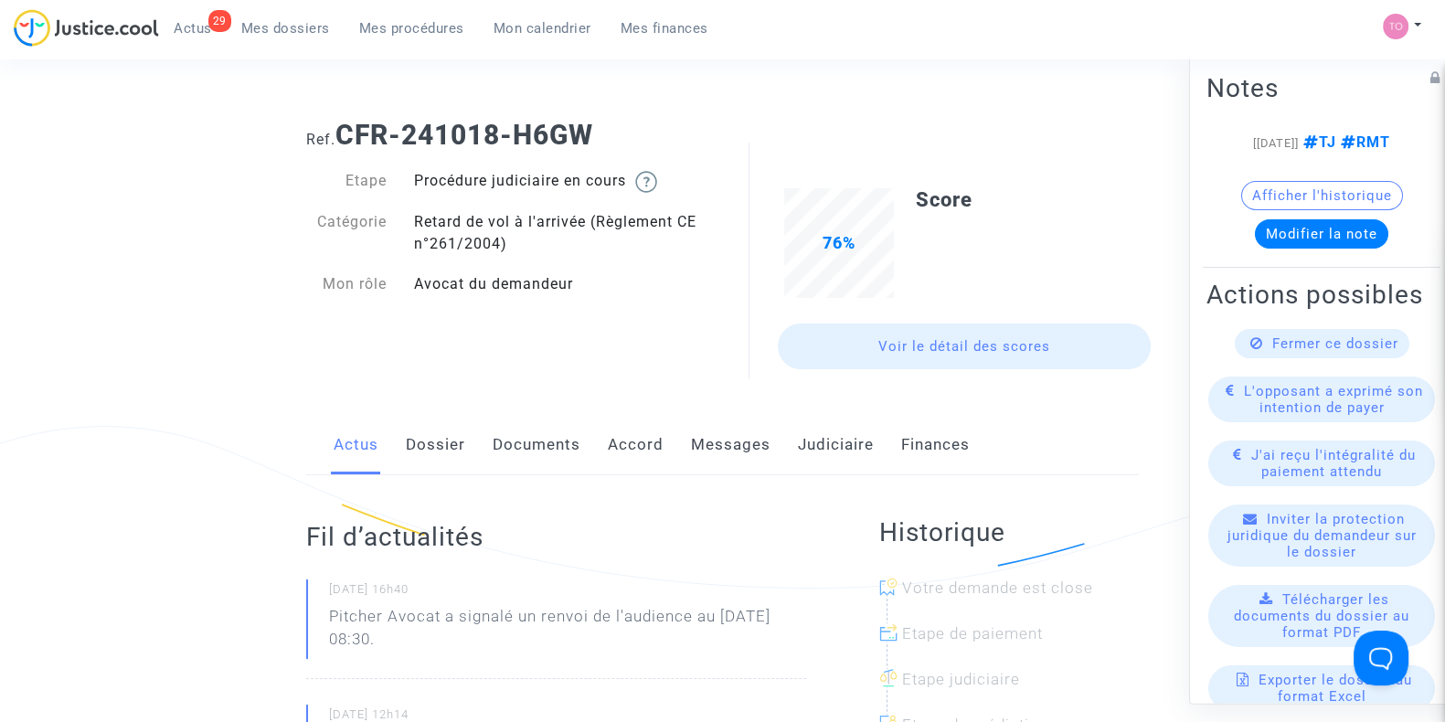
click at [434, 443] on link "Dossier" at bounding box center [435, 445] width 59 height 60
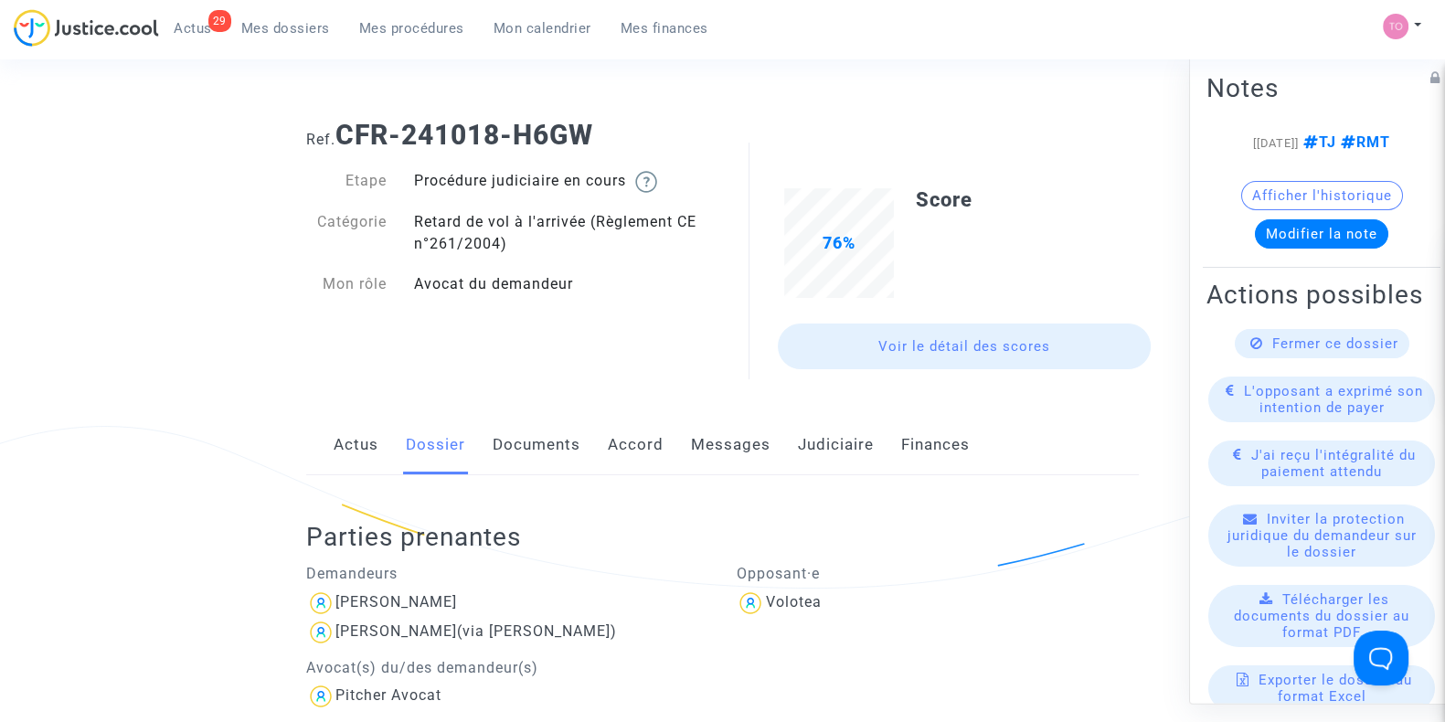
click at [836, 445] on link "Judiciaire" at bounding box center [836, 445] width 76 height 60
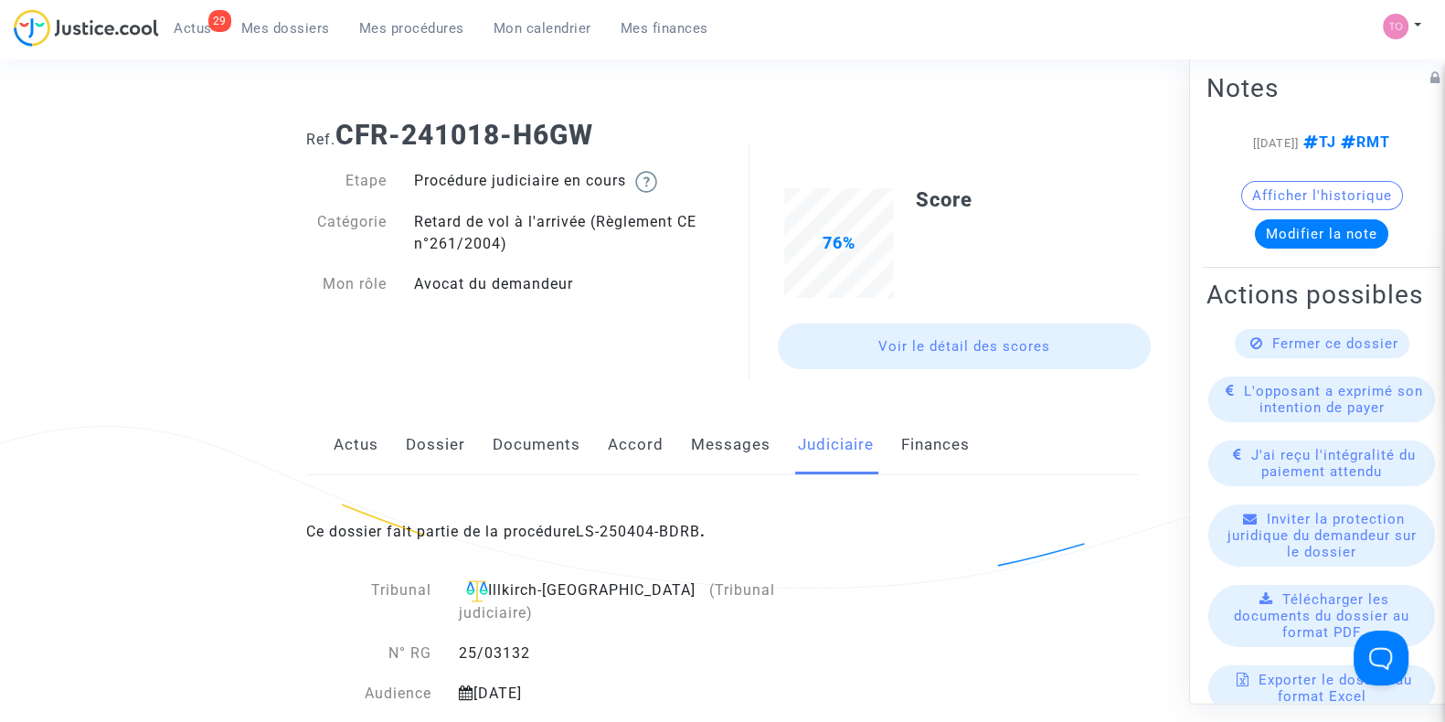
click at [438, 424] on link "Dossier" at bounding box center [435, 445] width 59 height 60
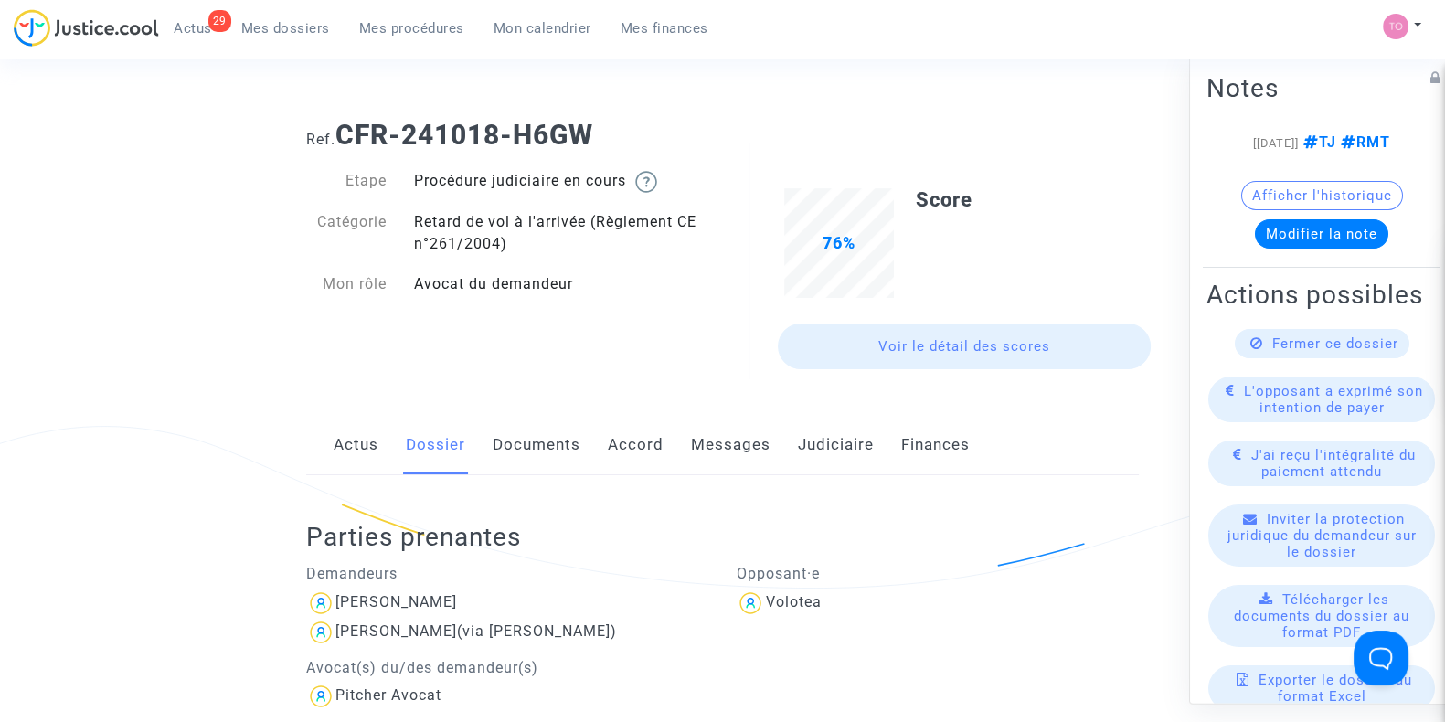
click at [433, 440] on link "Dossier" at bounding box center [435, 445] width 59 height 60
click at [546, 426] on link "Documents" at bounding box center [537, 445] width 88 height 60
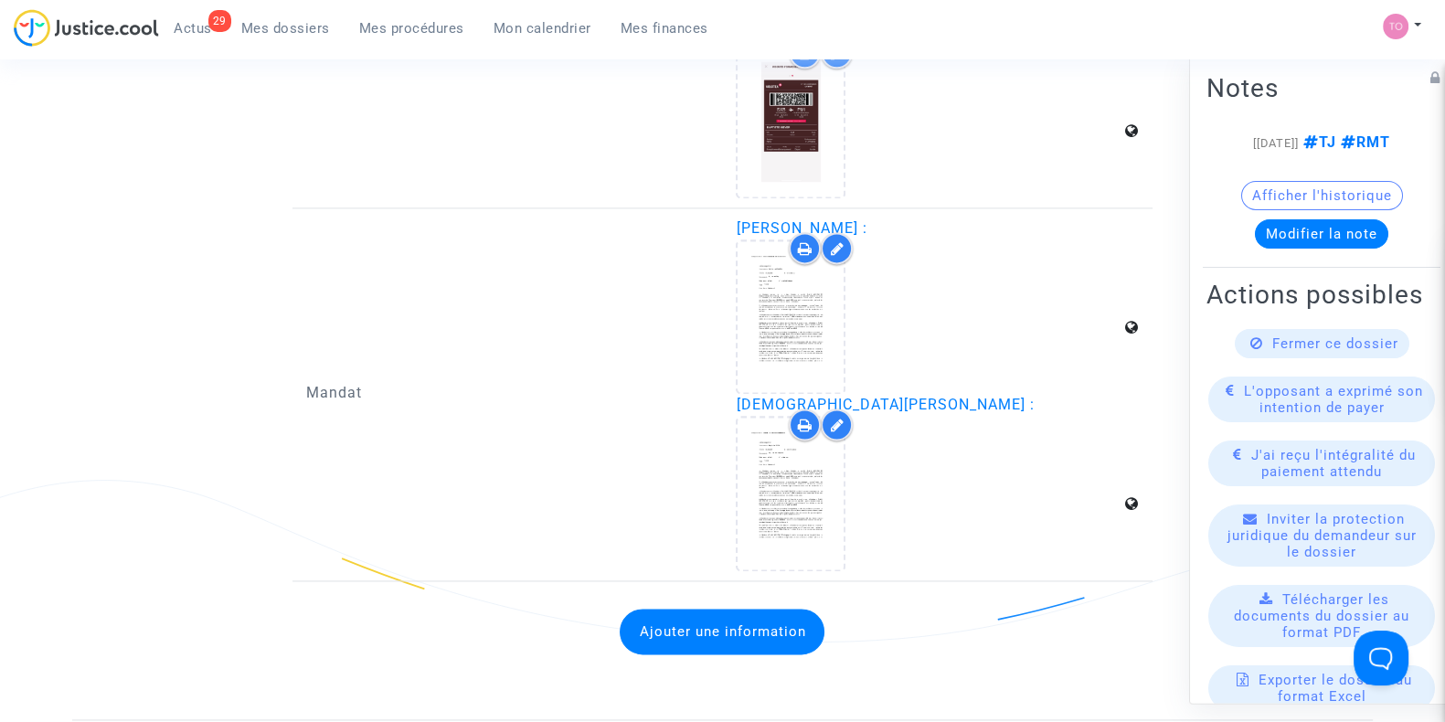
scroll to position [3160, 0]
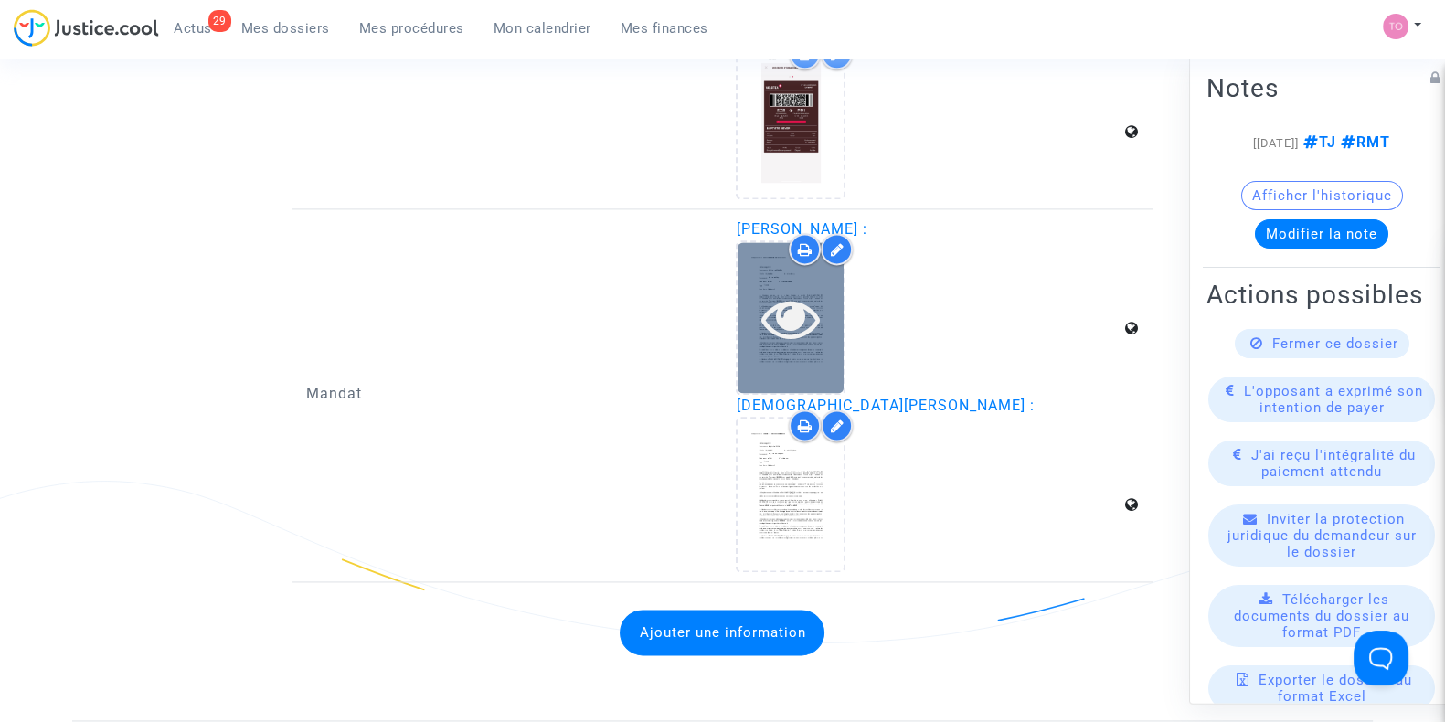
click at [805, 341] on div at bounding box center [790, 317] width 106 height 151
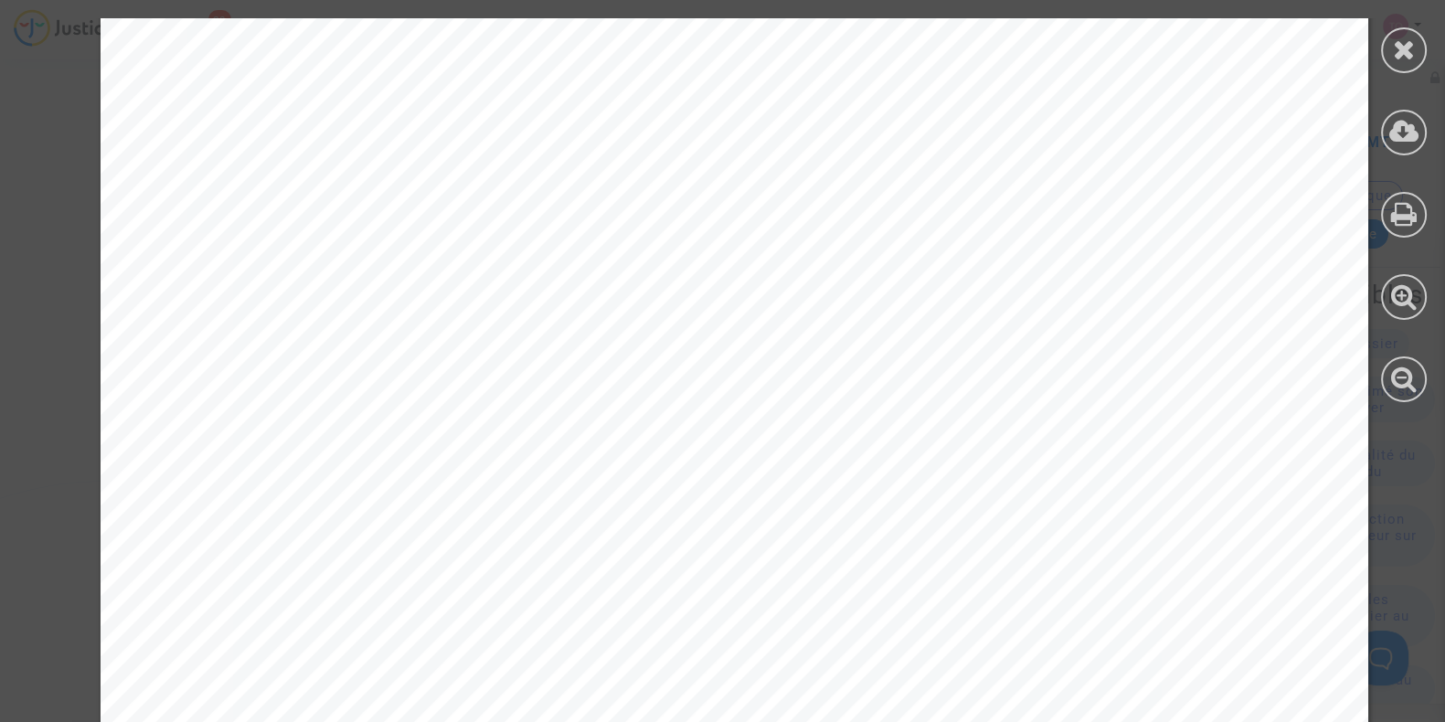
scroll to position [0, 0]
click at [1387, 58] on div at bounding box center [1404, 50] width 46 height 46
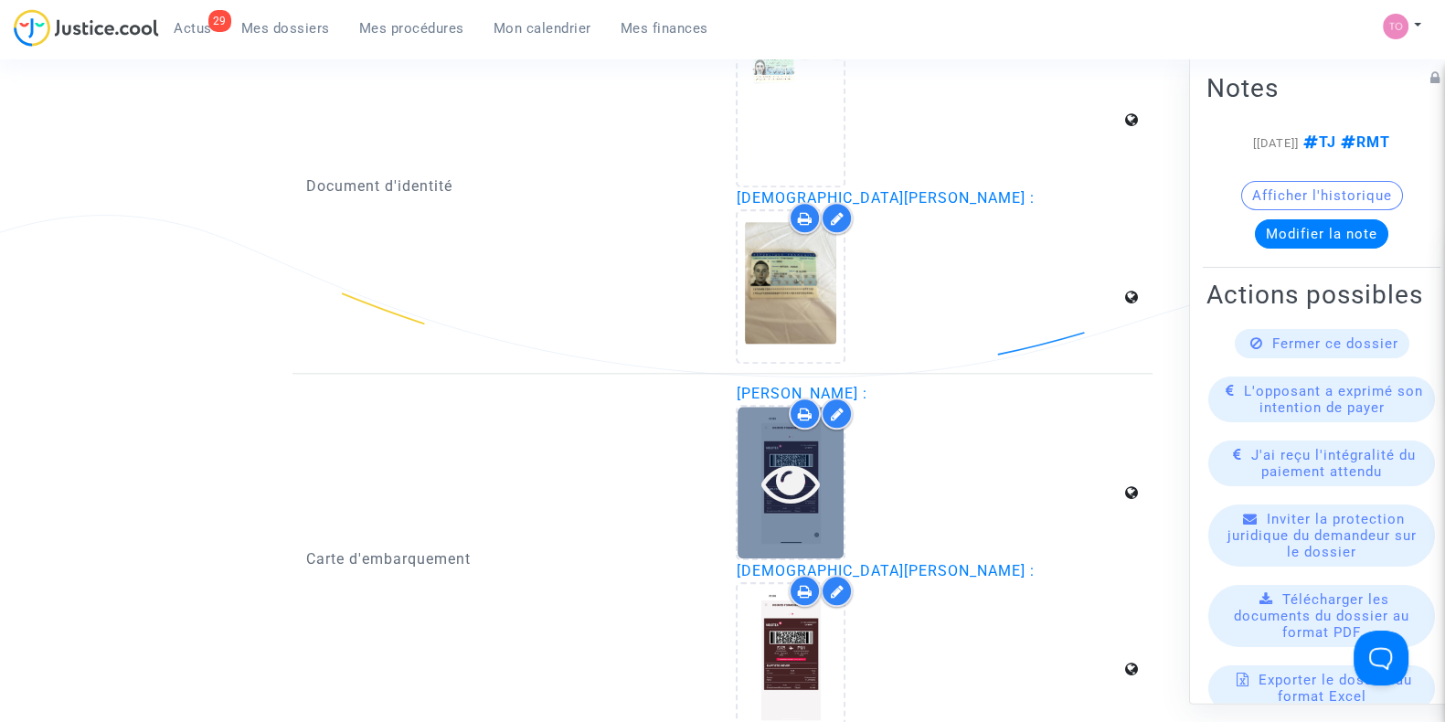
scroll to position [2589, 0]
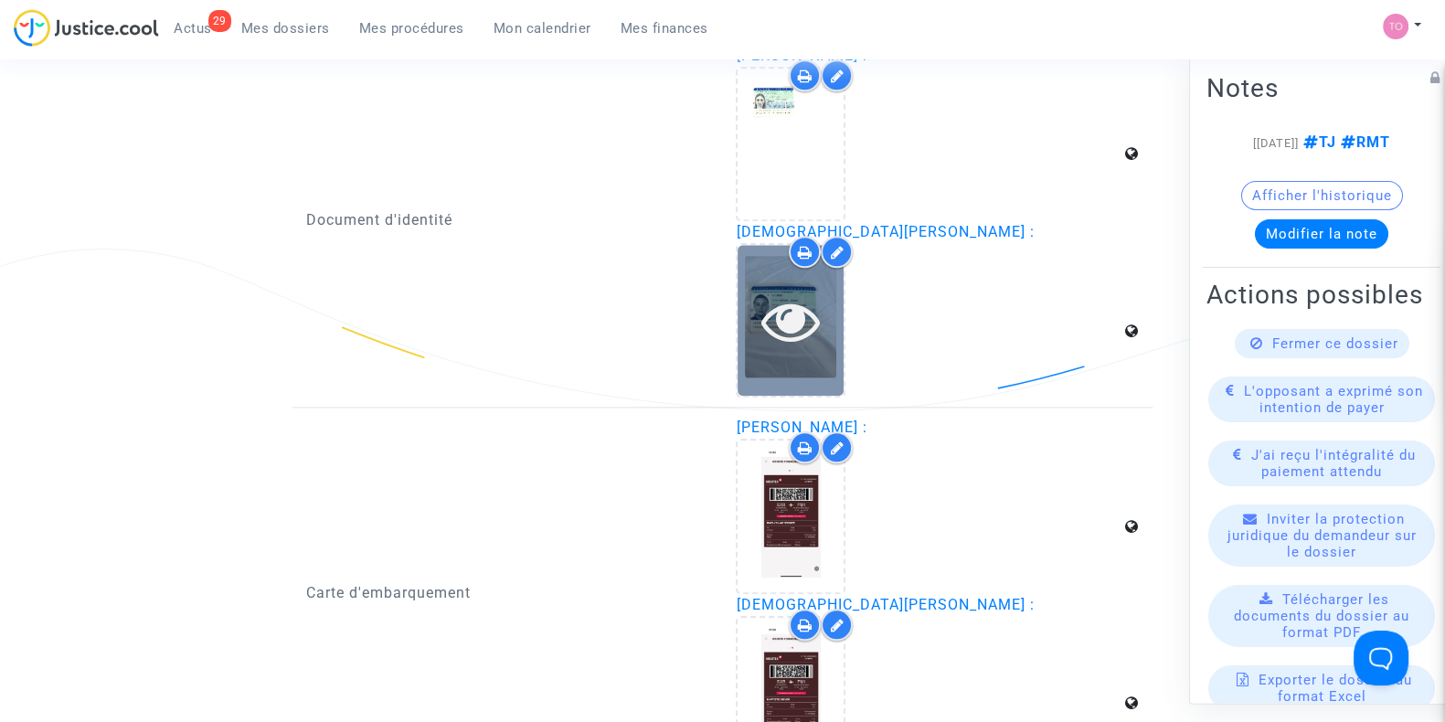
click at [795, 333] on icon at bounding box center [790, 321] width 59 height 58
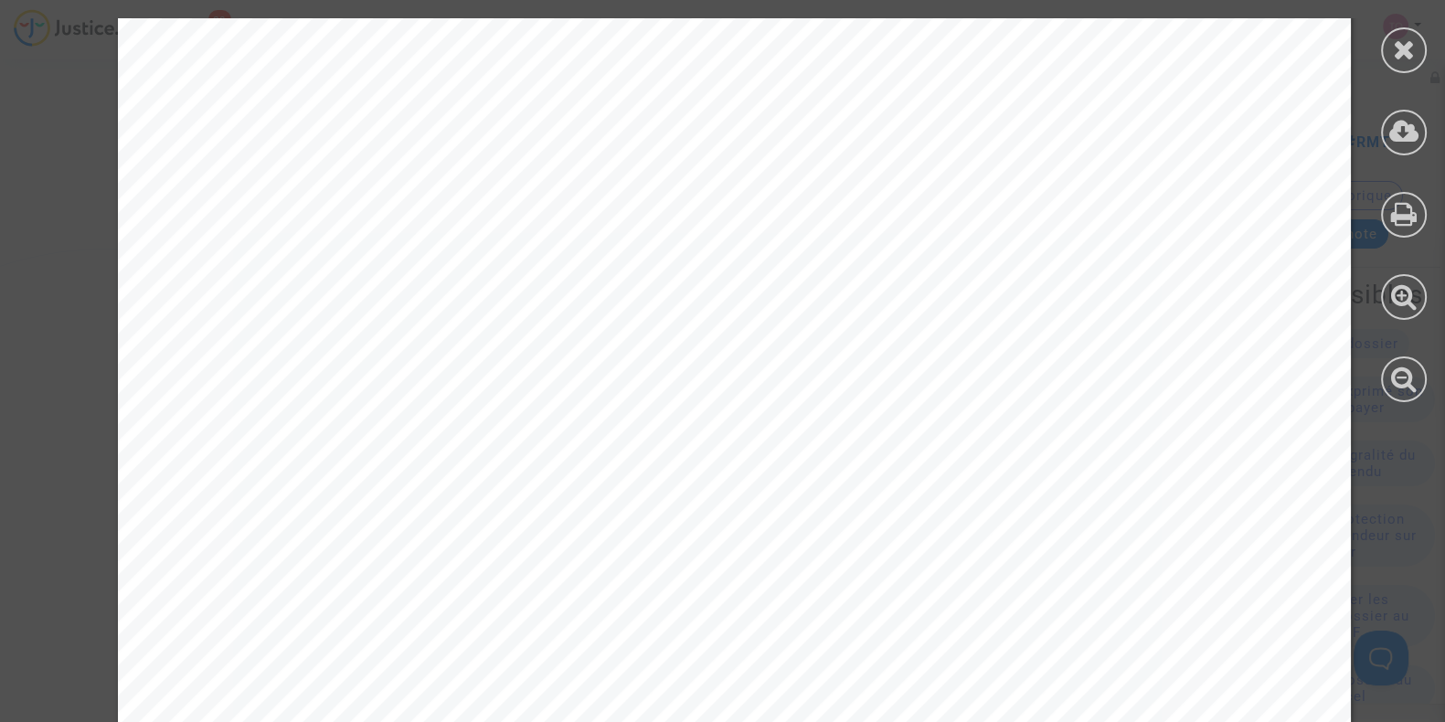
scroll to position [228, 0]
click at [1405, 52] on icon at bounding box center [1404, 49] width 23 height 27
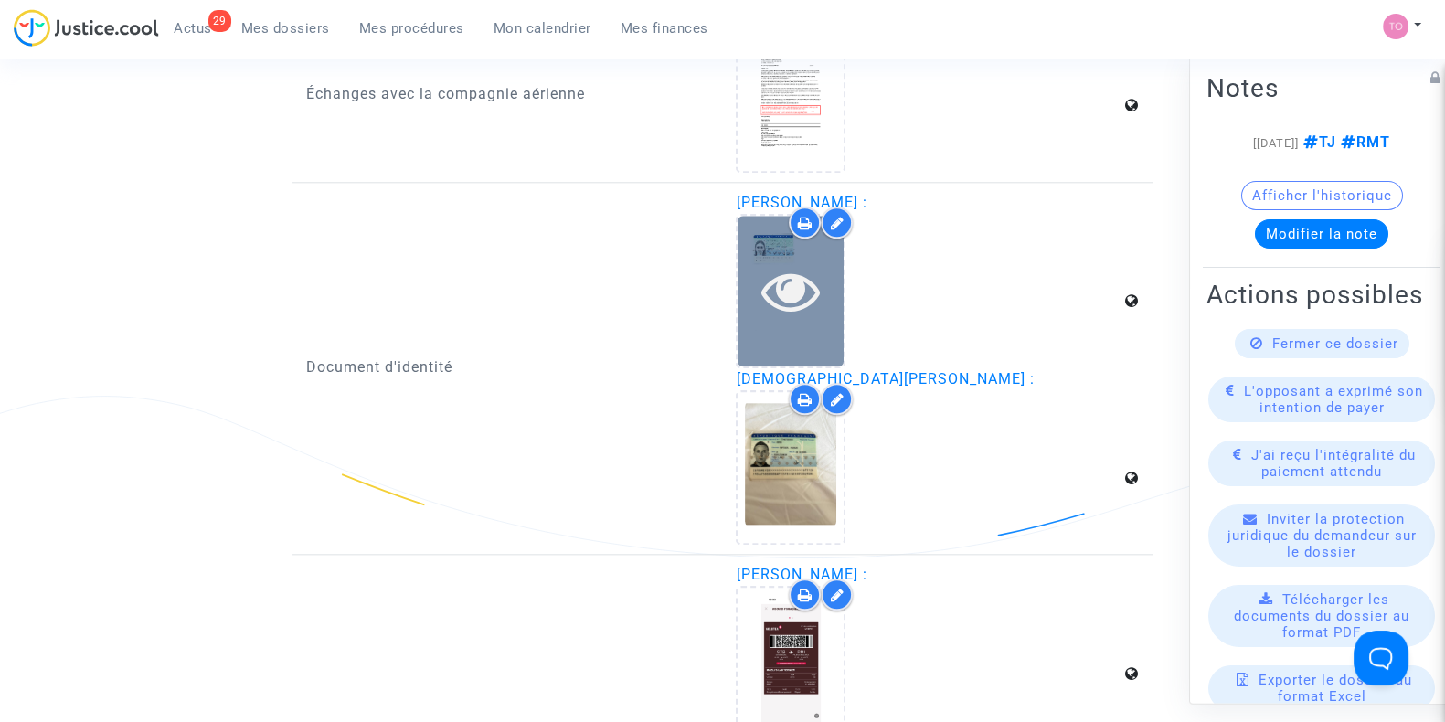
scroll to position [2475, 0]
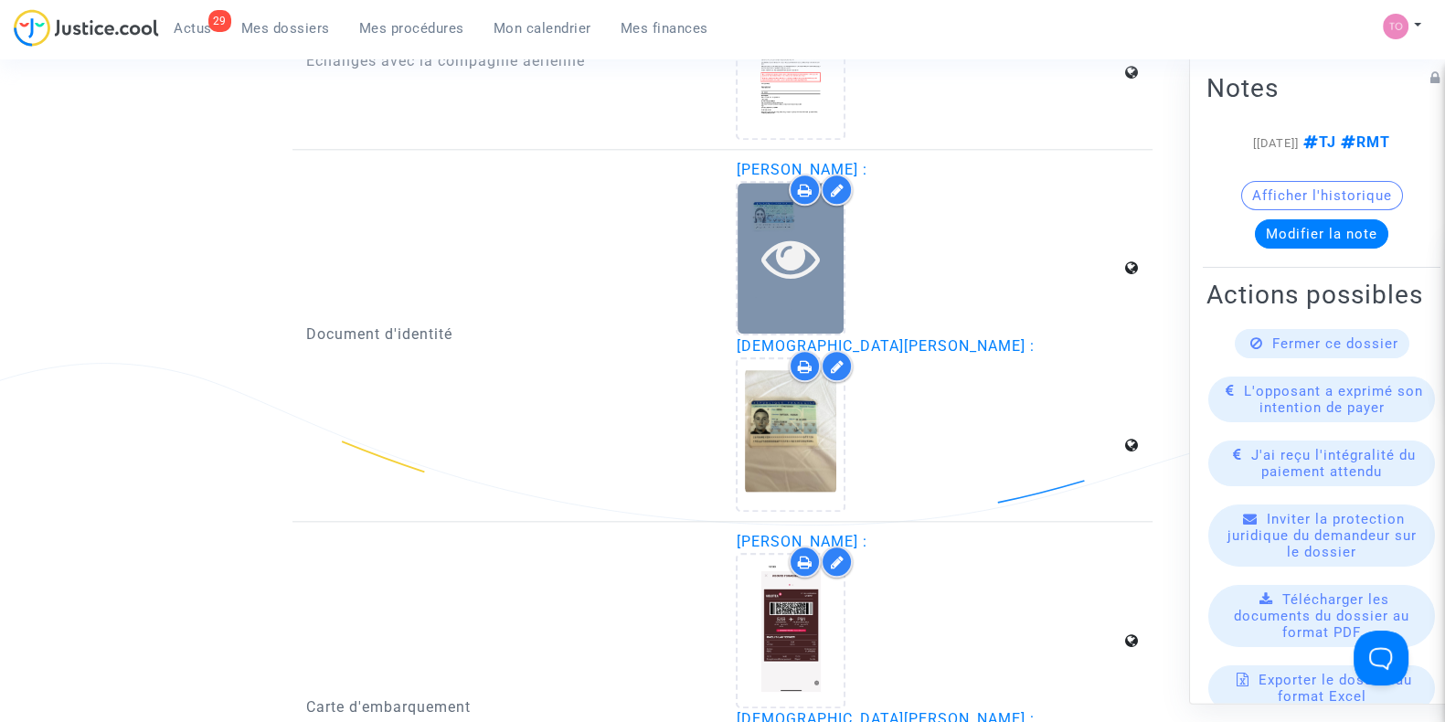
click at [831, 310] on div at bounding box center [790, 258] width 106 height 151
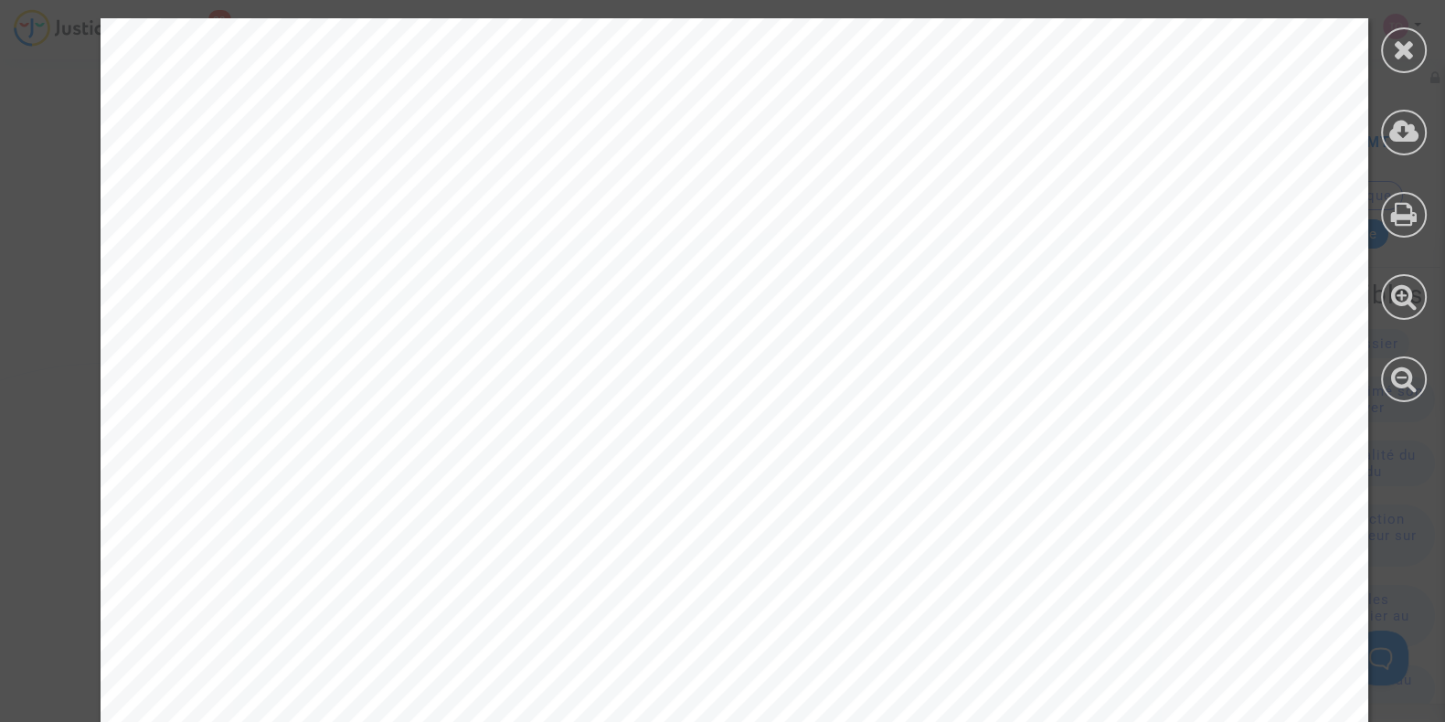
click at [1386, 55] on div at bounding box center [1404, 50] width 46 height 46
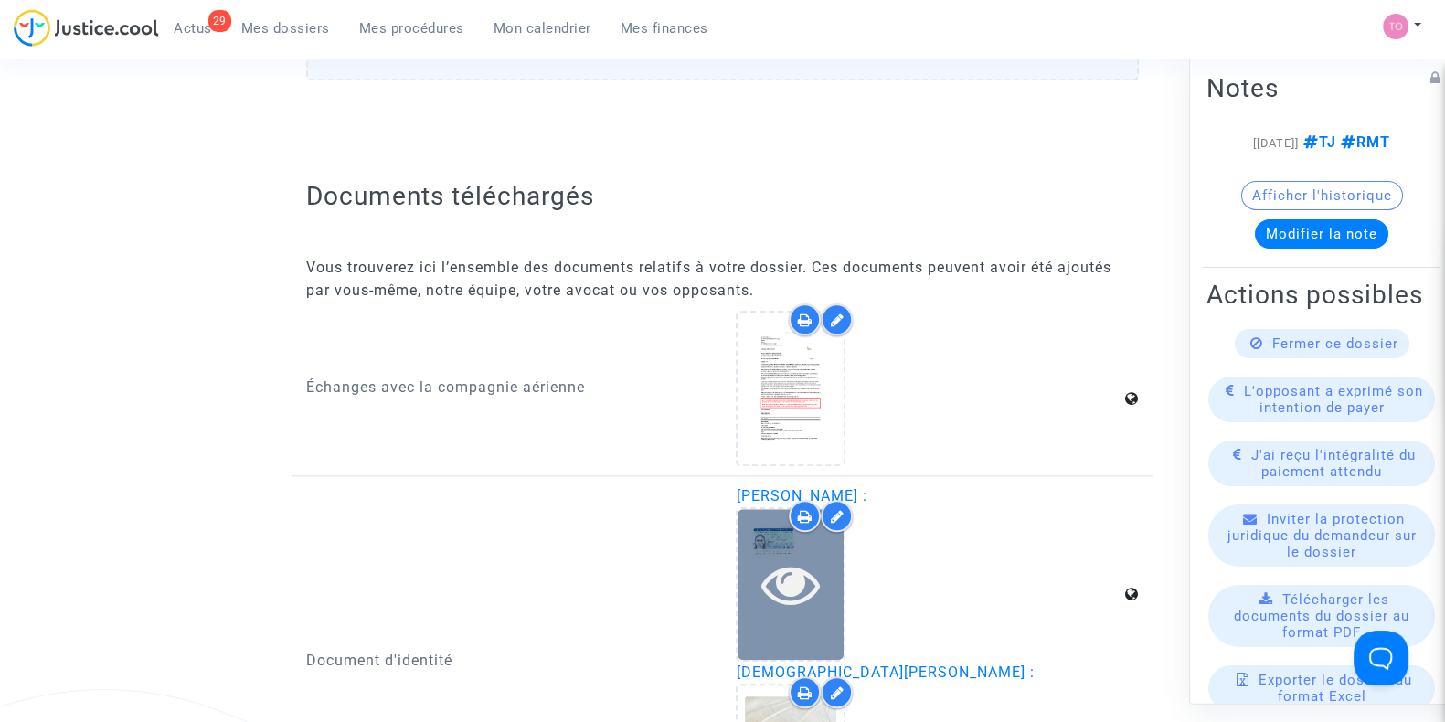
scroll to position [2170, 0]
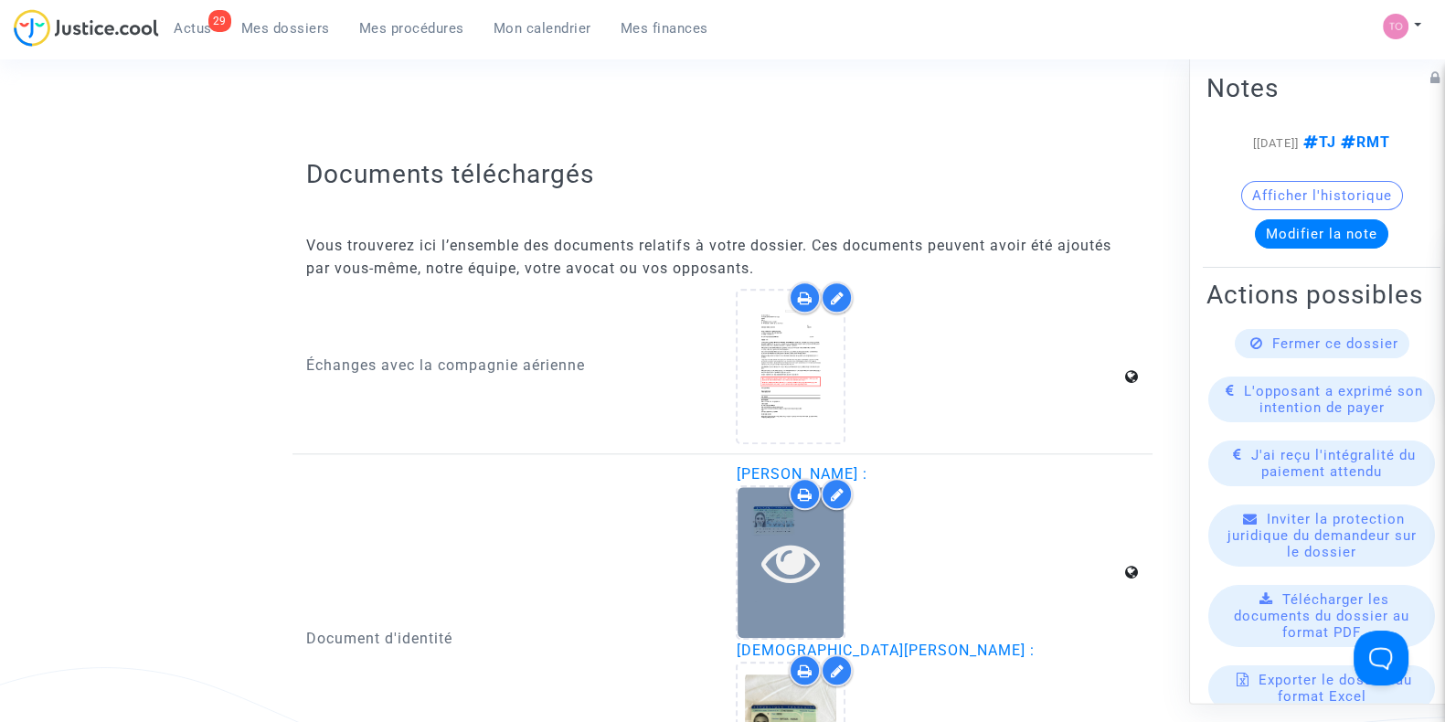
click at [737, 594] on div at bounding box center [790, 562] width 106 height 151
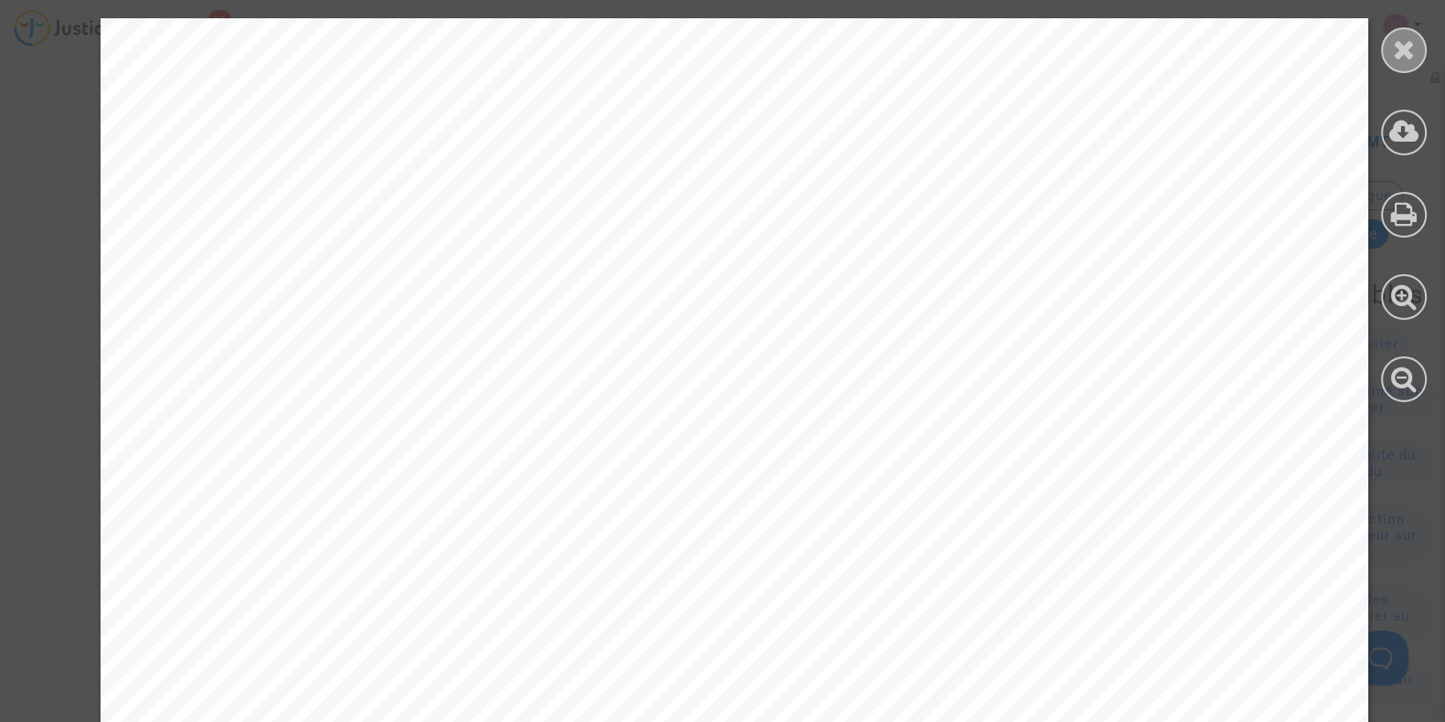
click at [1394, 63] on div at bounding box center [1404, 50] width 46 height 46
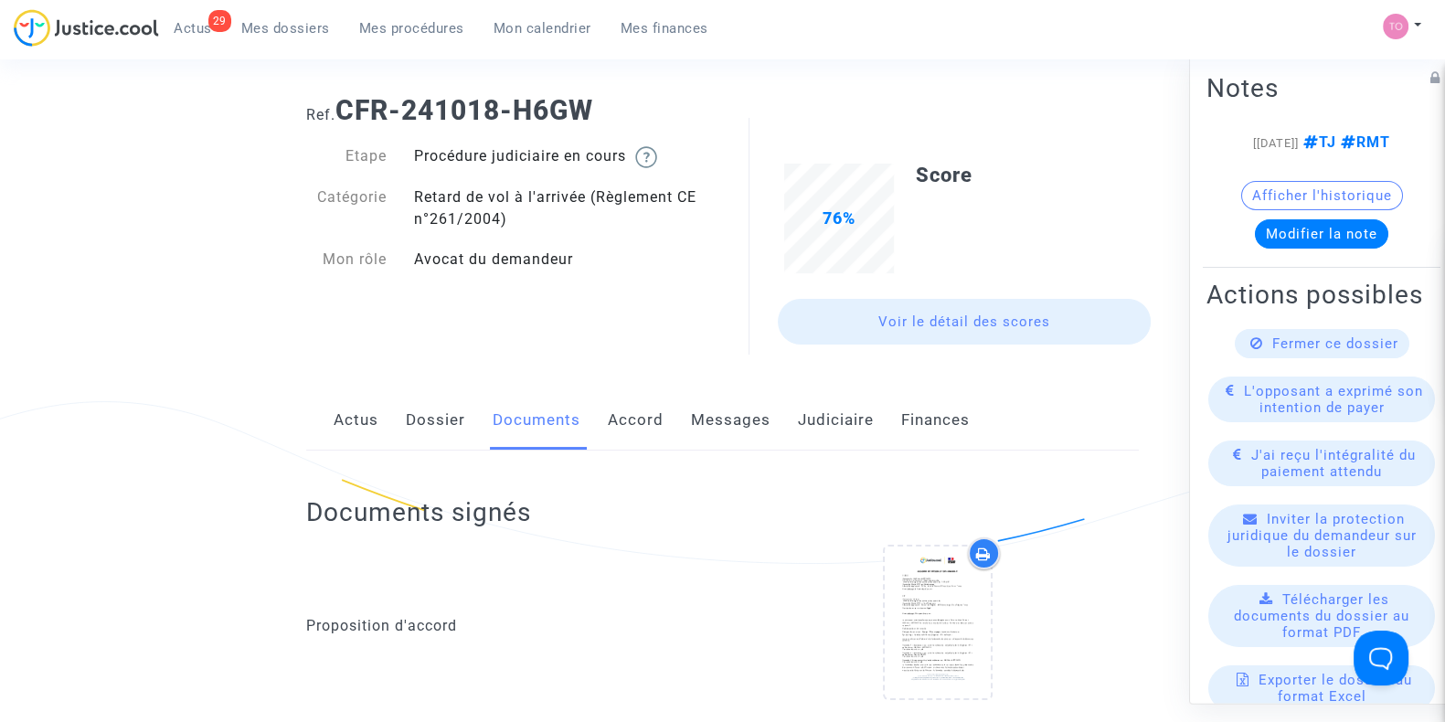
scroll to position [37, 0]
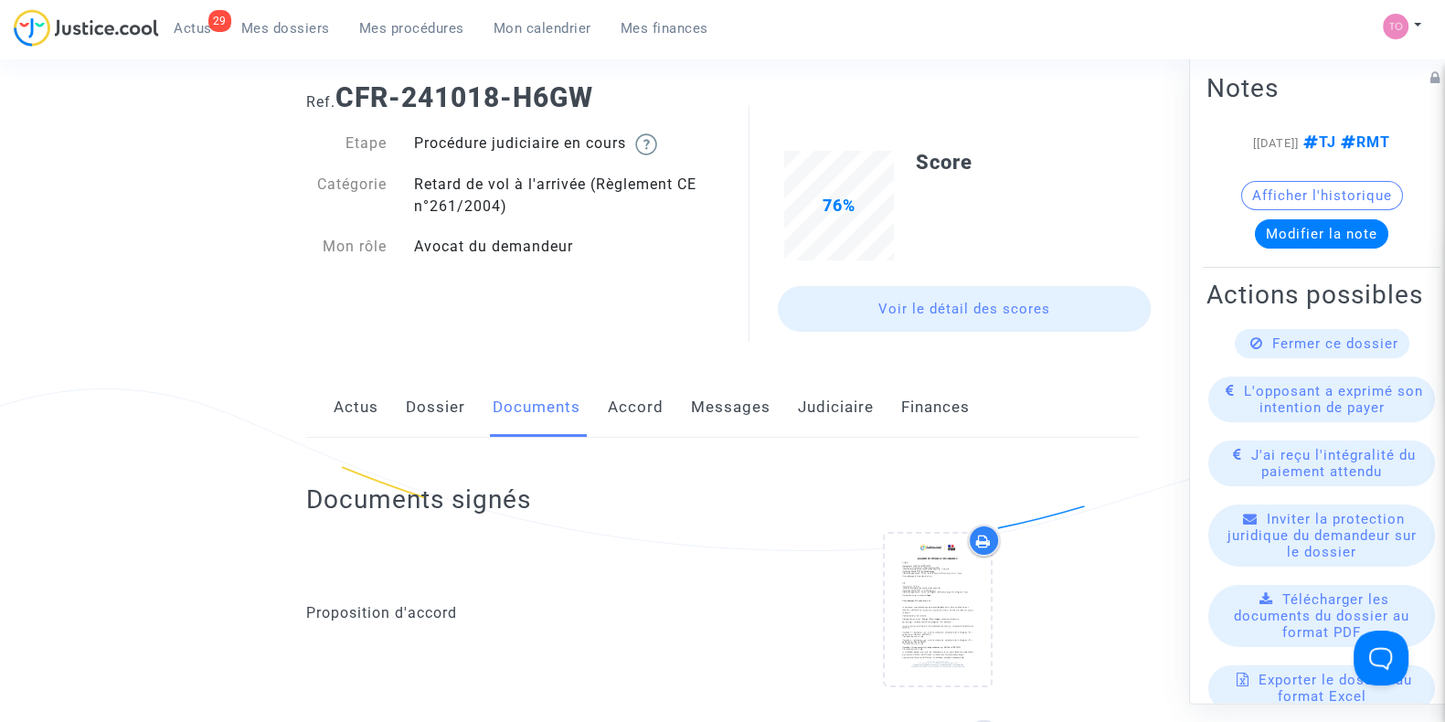
click at [745, 406] on link "Messages" at bounding box center [731, 407] width 80 height 60
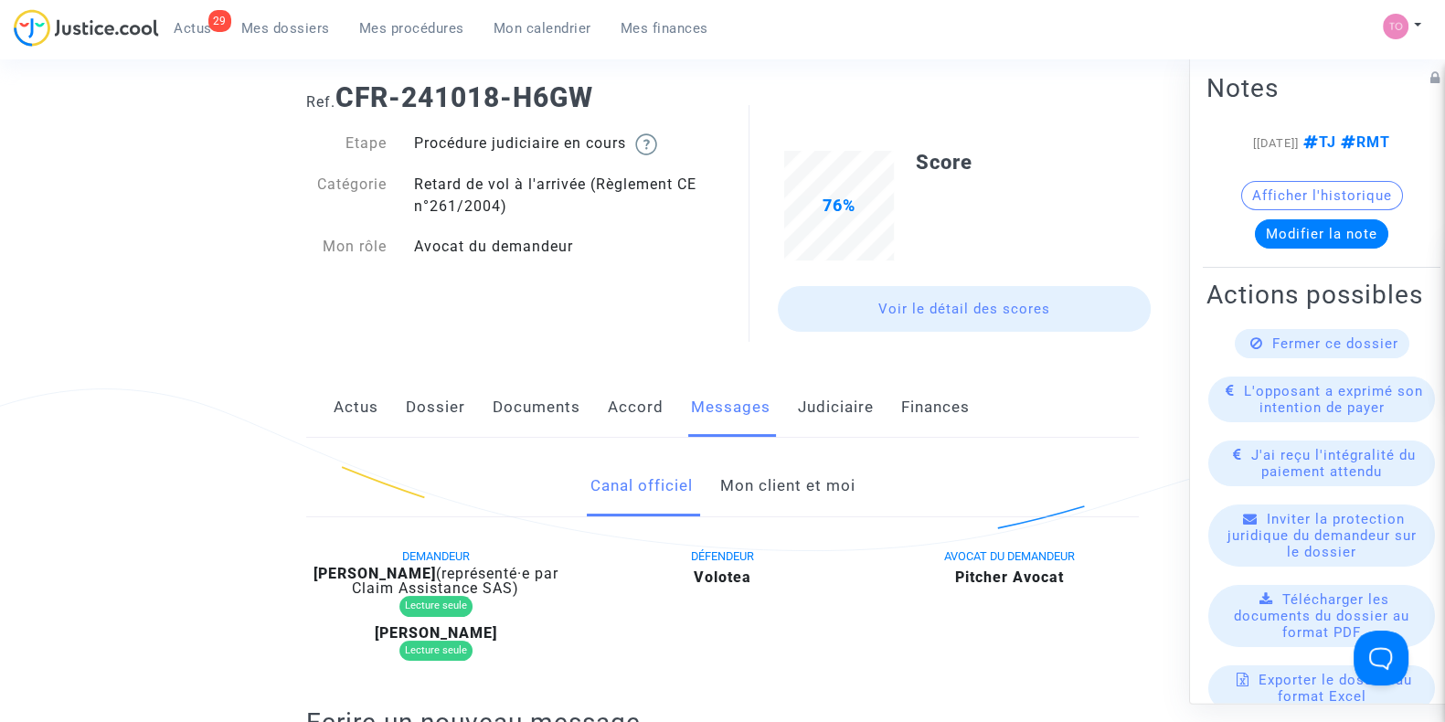
click at [762, 486] on link "Mon client et moi" at bounding box center [786, 486] width 135 height 60
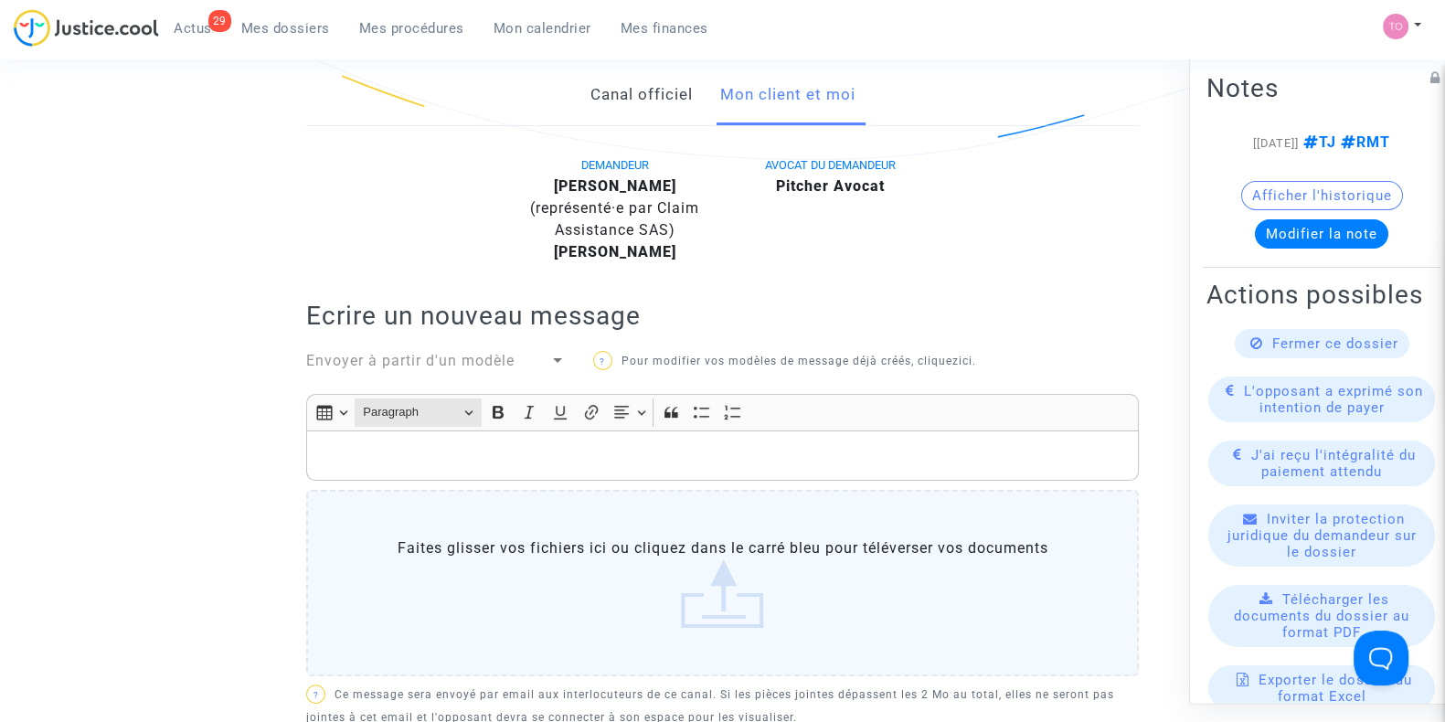
scroll to position [419, 0]
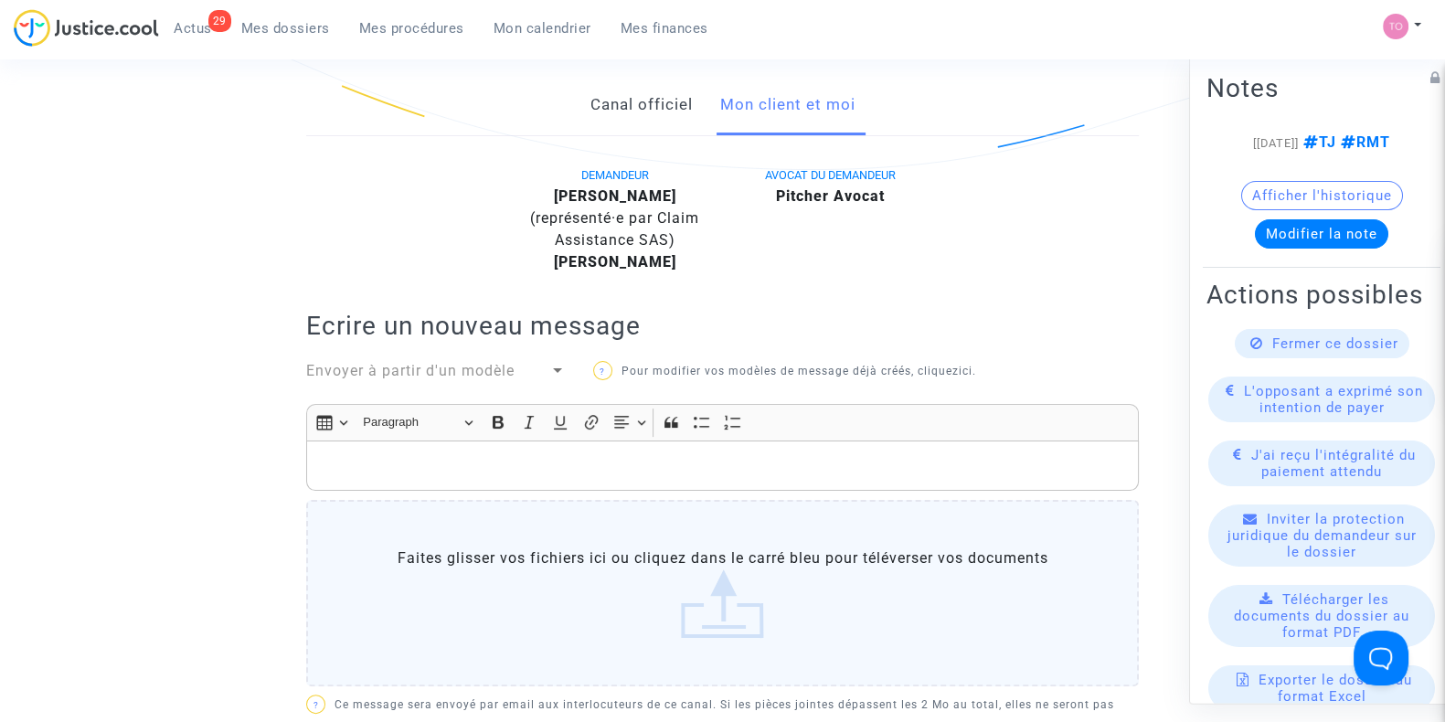
click at [414, 451] on div "Rich Text Editor, main" at bounding box center [722, 465] width 832 height 51
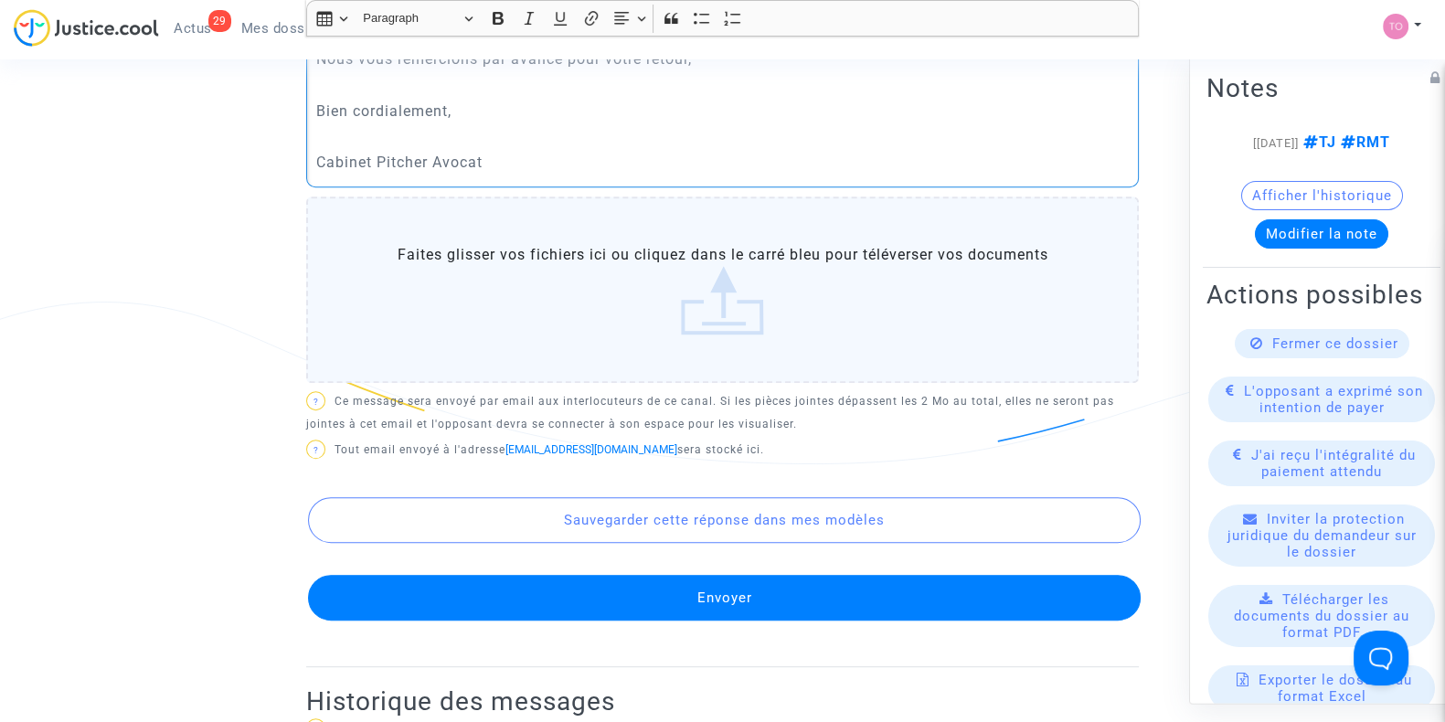
scroll to position [951, 0]
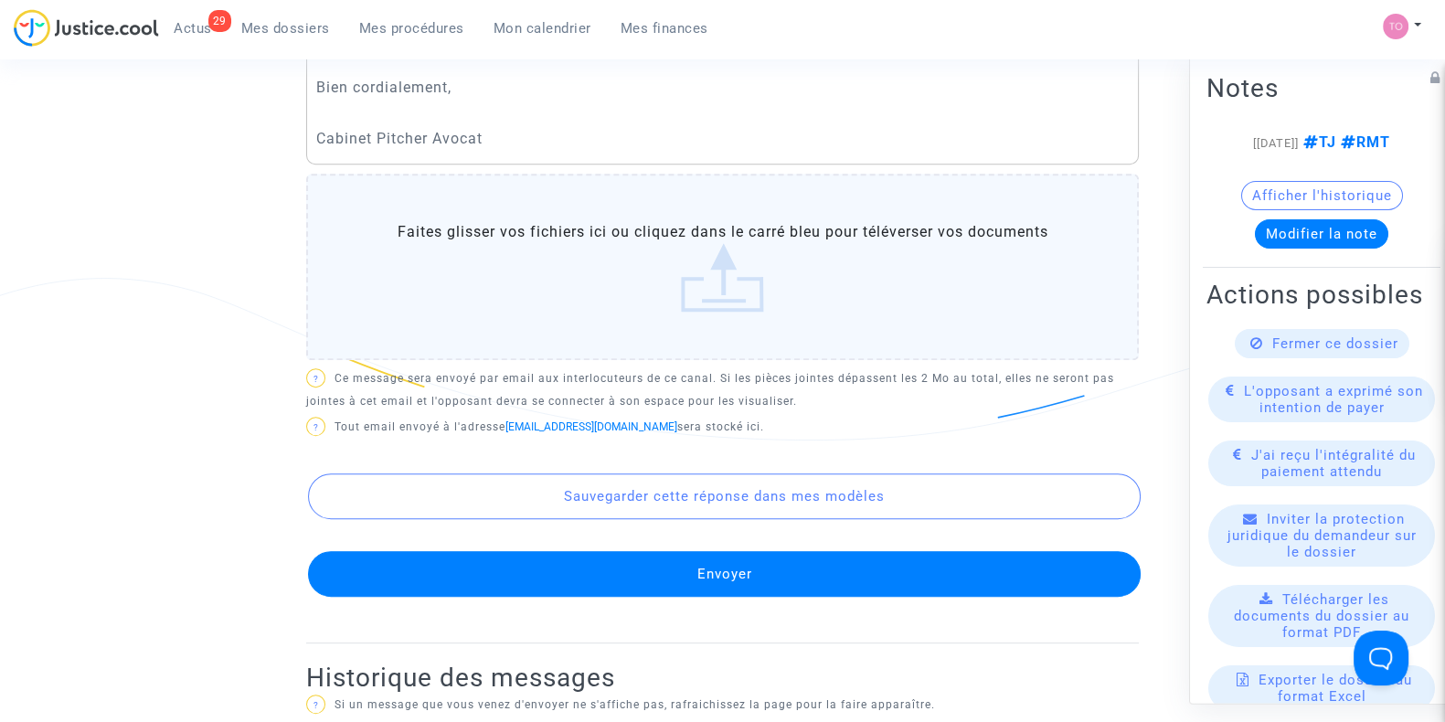
click at [631, 573] on button "Envoyer" at bounding box center [724, 574] width 832 height 46
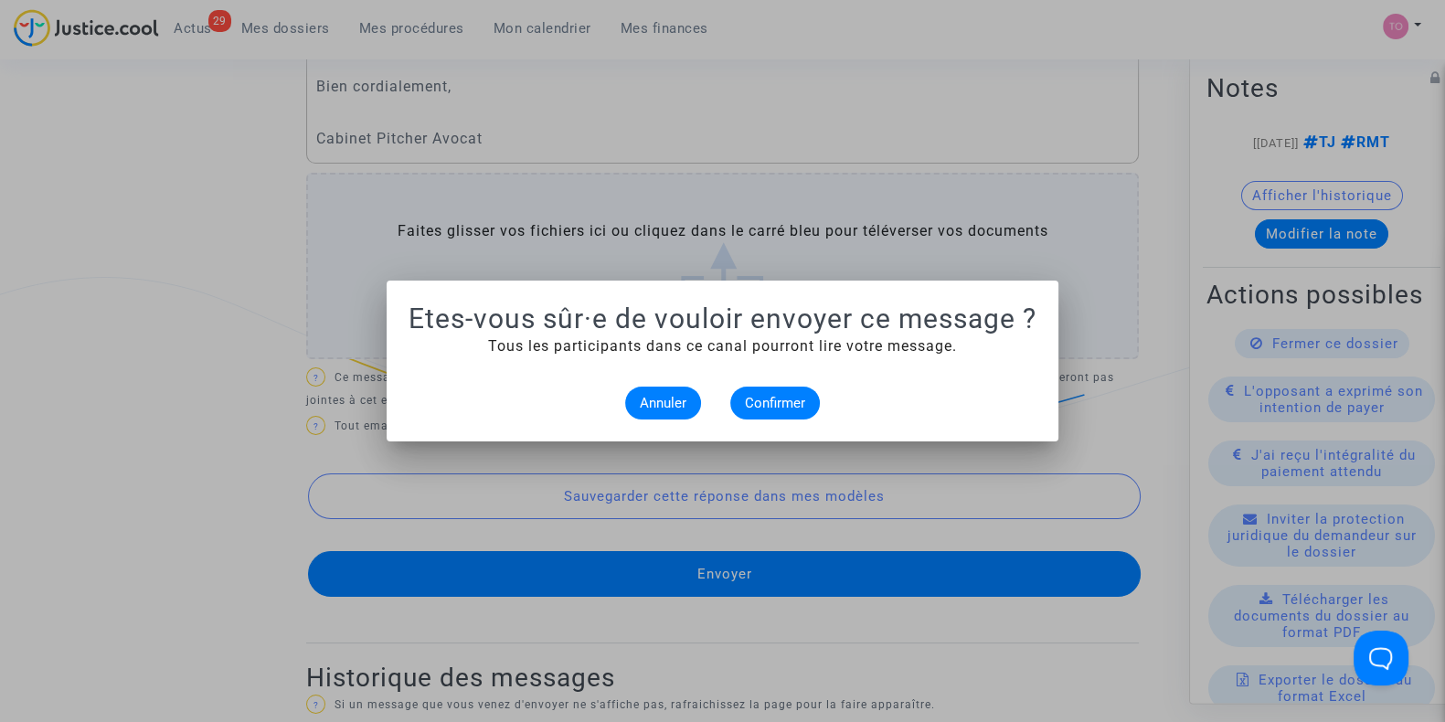
click at [758, 421] on mat-dialog-container "Etes-vous sûr·e de vouloir envoyer ce message ? Tous les participants dans ce c…" at bounding box center [723, 361] width 672 height 161
click at [770, 399] on span "Confirmer" at bounding box center [775, 403] width 60 height 16
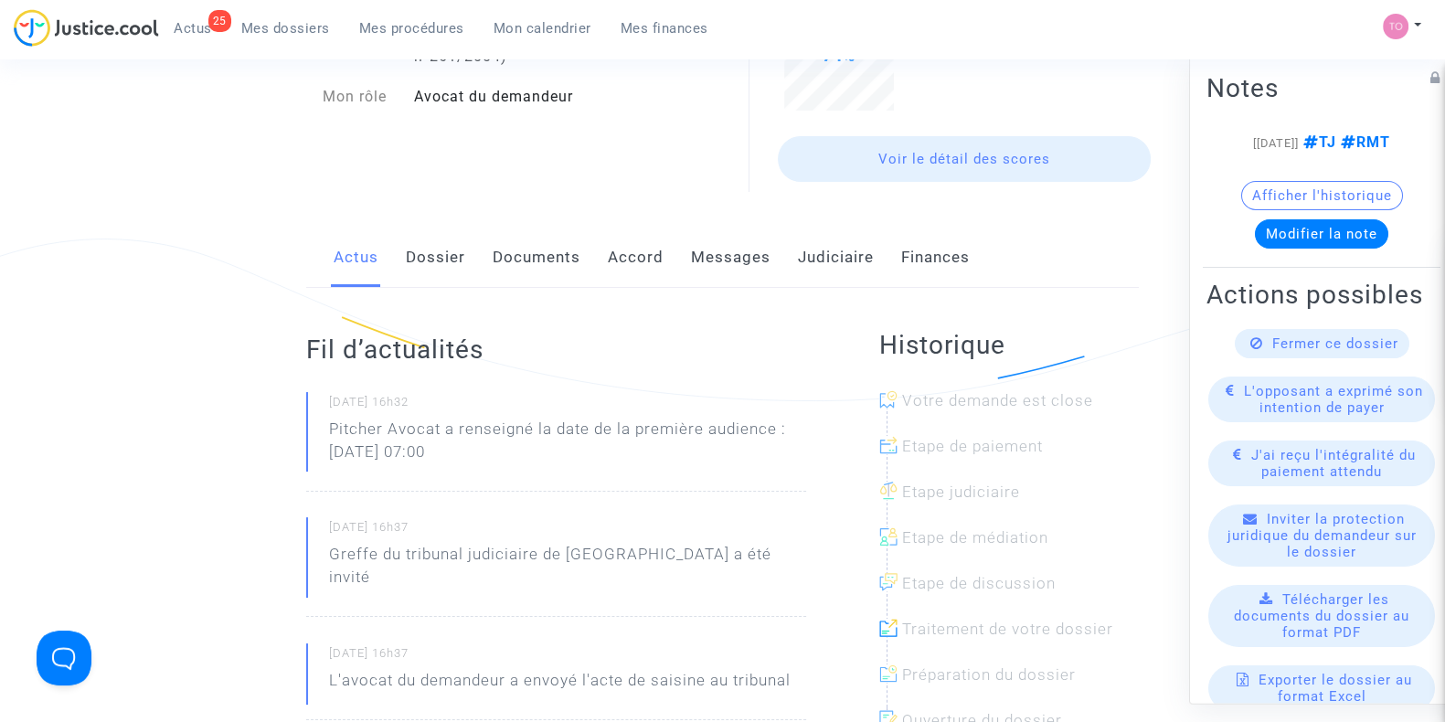
scroll to position [190, 0]
click at [643, 249] on link "Accord" at bounding box center [636, 255] width 56 height 60
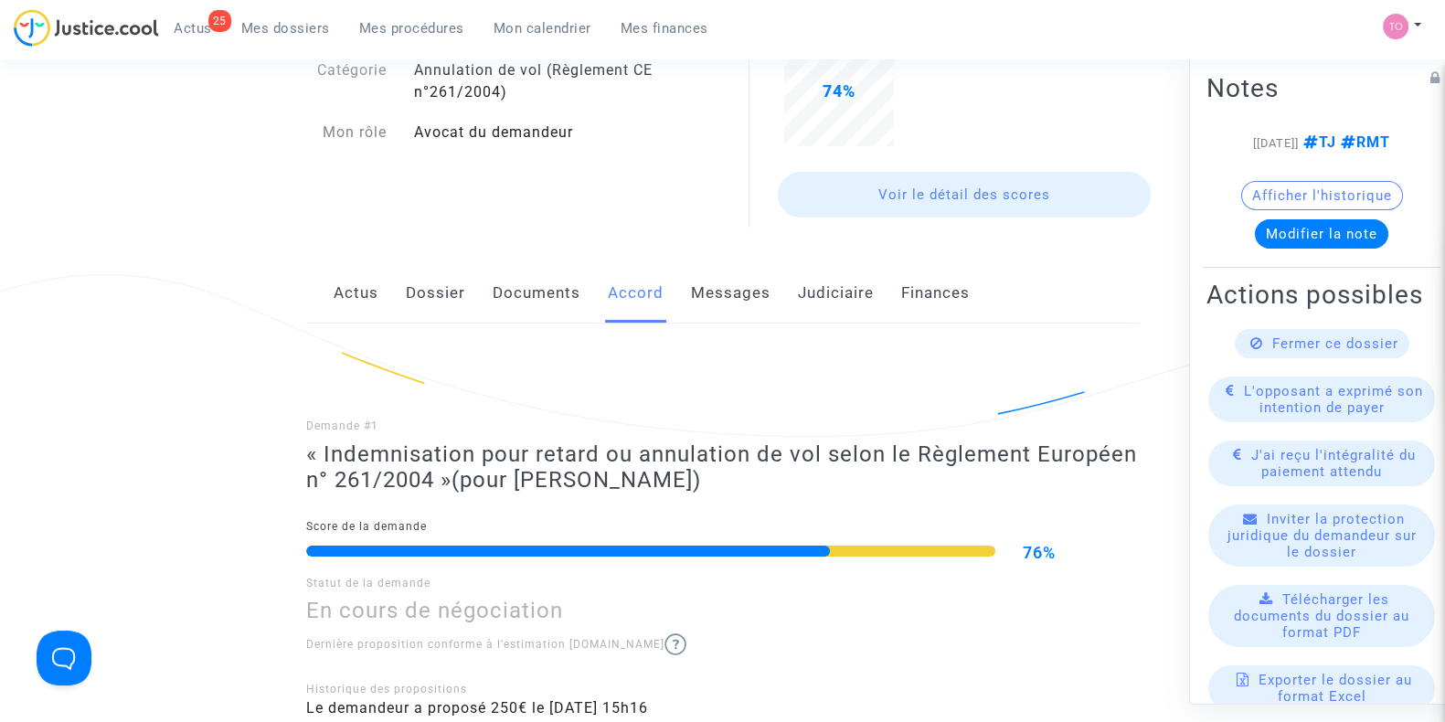
click at [499, 295] on link "Documents" at bounding box center [537, 293] width 88 height 60
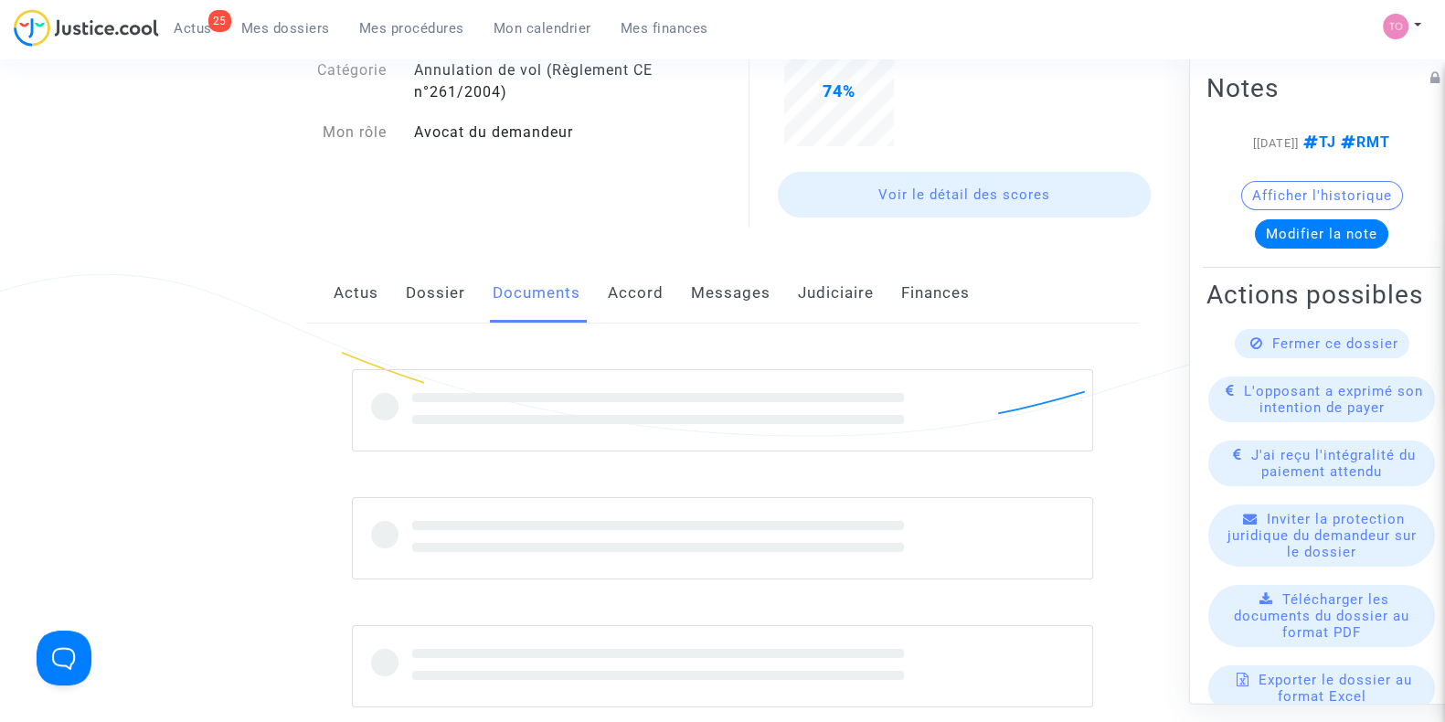
click at [426, 294] on link "Dossier" at bounding box center [435, 293] width 59 height 60
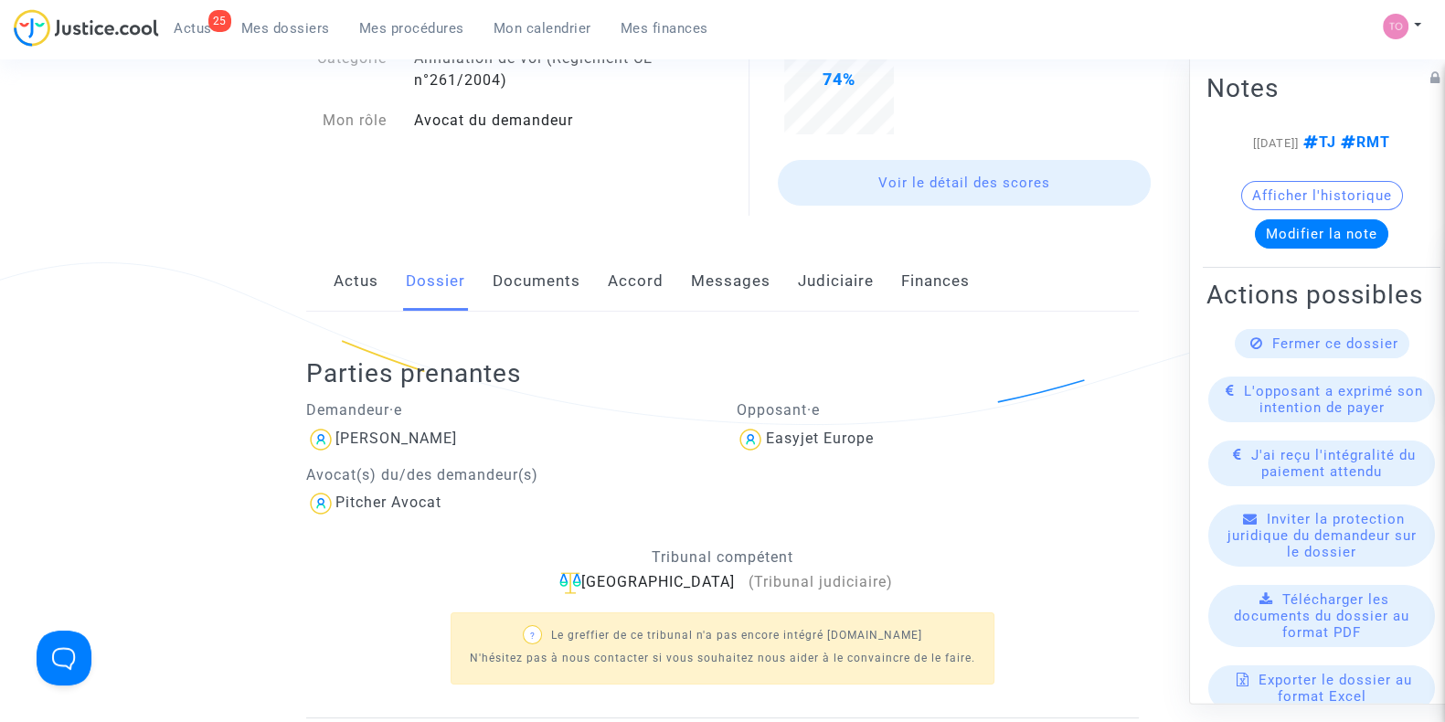
scroll to position [190, 0]
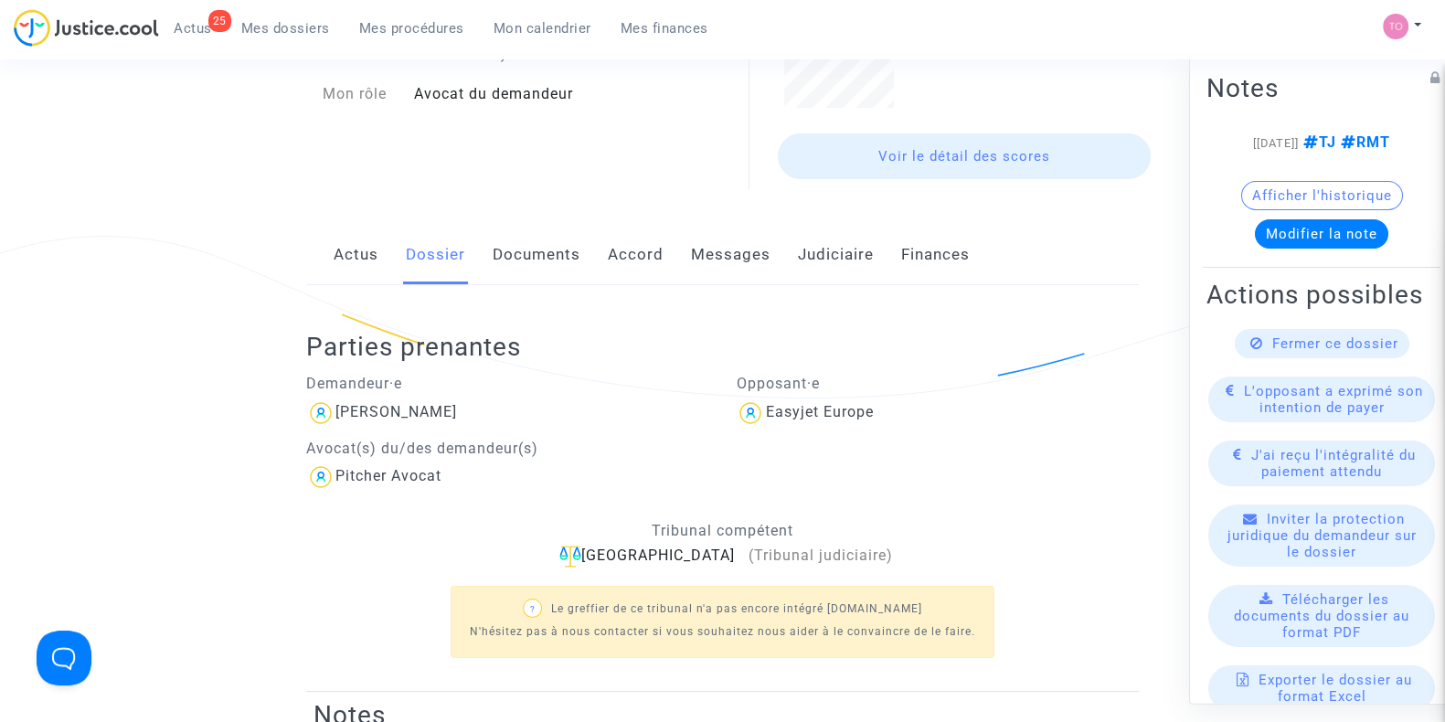
click at [608, 257] on link "Accord" at bounding box center [636, 255] width 56 height 60
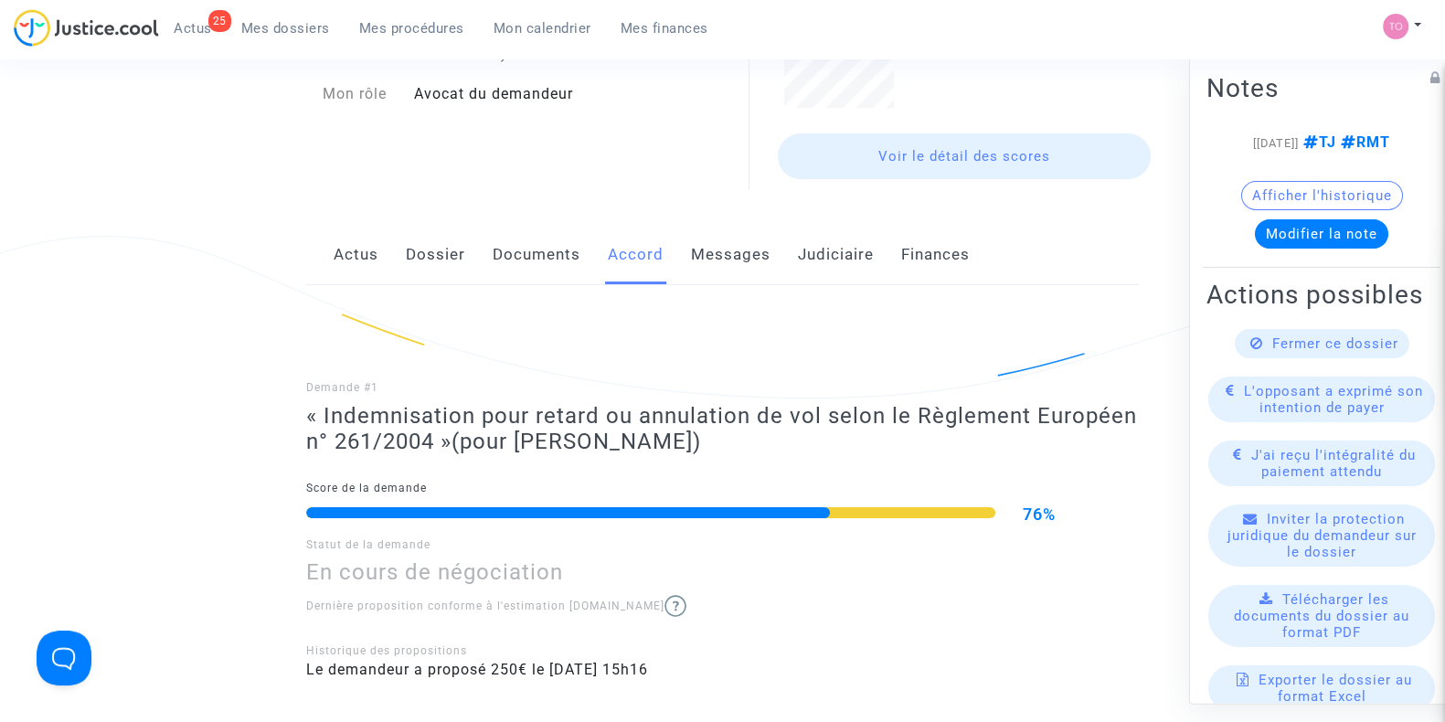
click at [425, 259] on link "Dossier" at bounding box center [435, 255] width 59 height 60
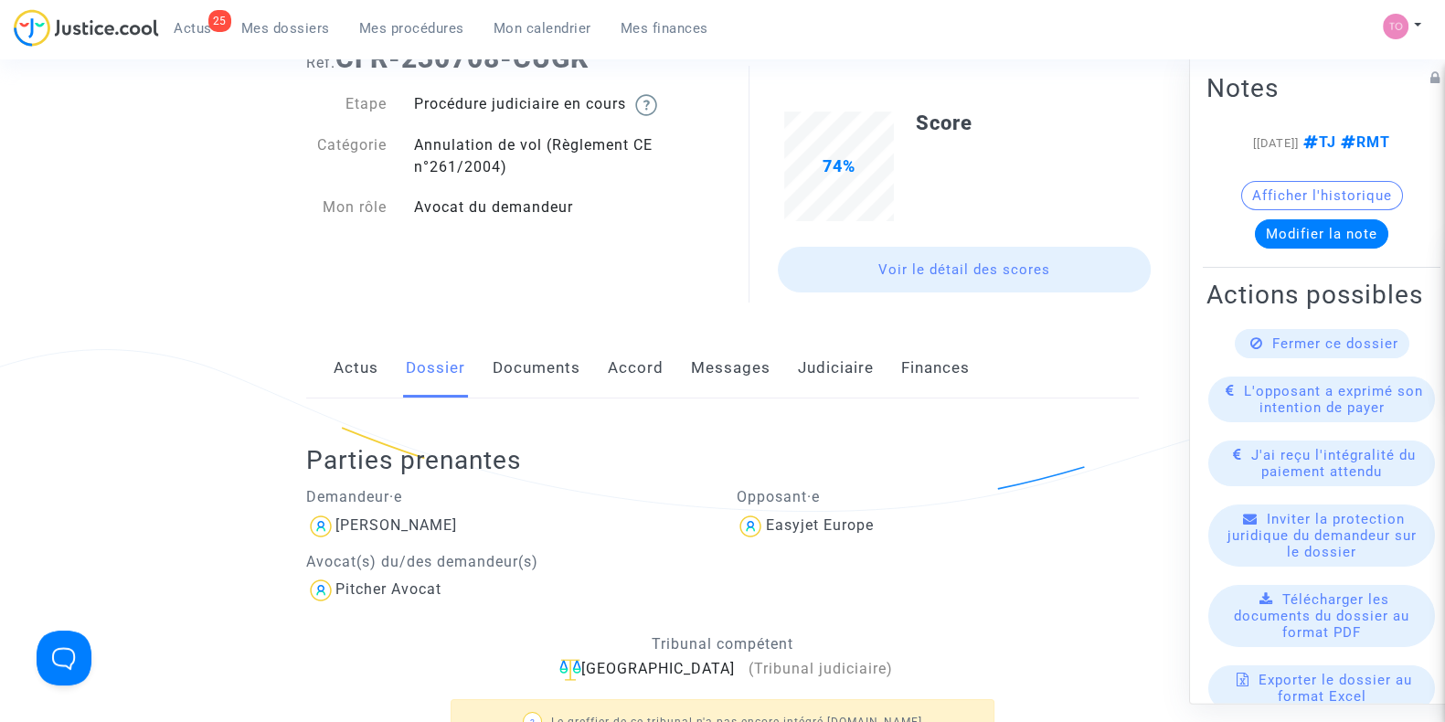
scroll to position [76, 0]
click at [664, 368] on div "Actus Dossier Documents Accord Messages Judiciaire Finances" at bounding box center [722, 369] width 832 height 61
click at [649, 371] on link "Accord" at bounding box center [636, 369] width 56 height 60
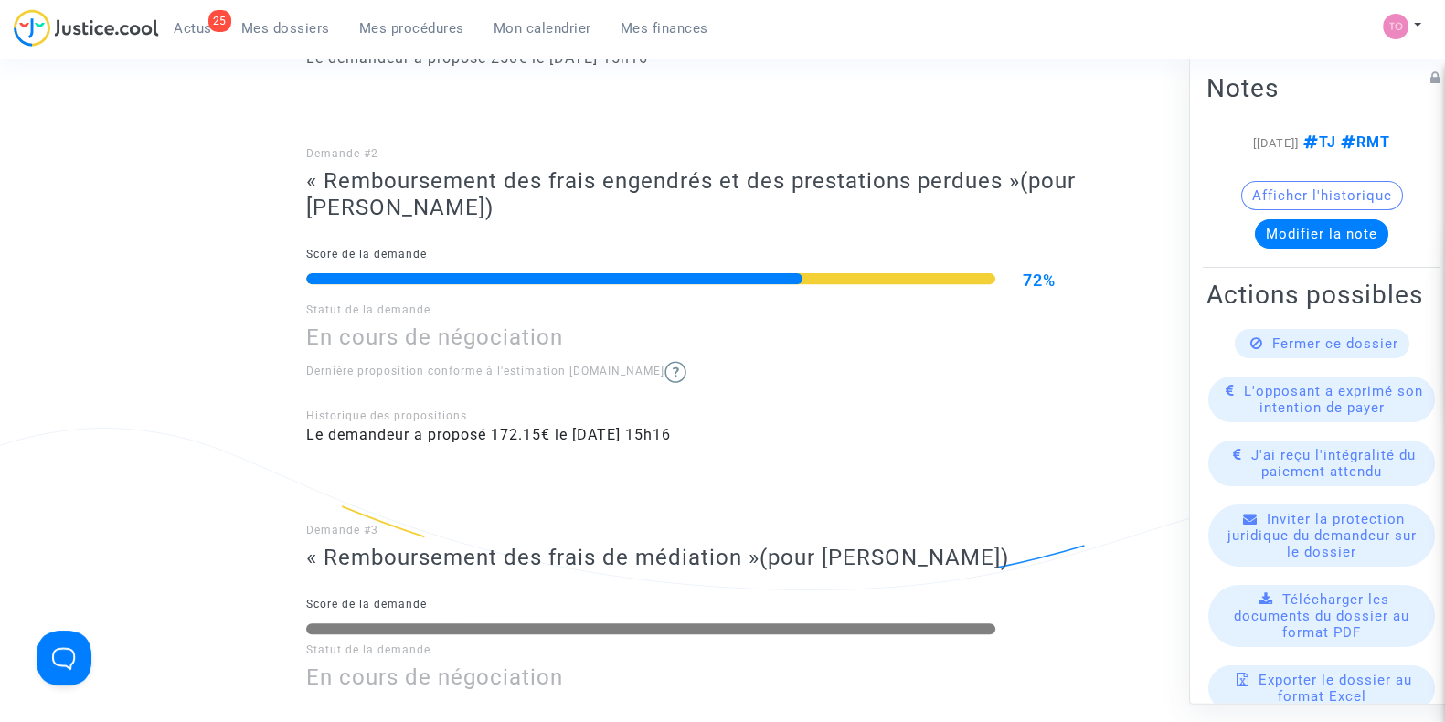
scroll to position [799, 0]
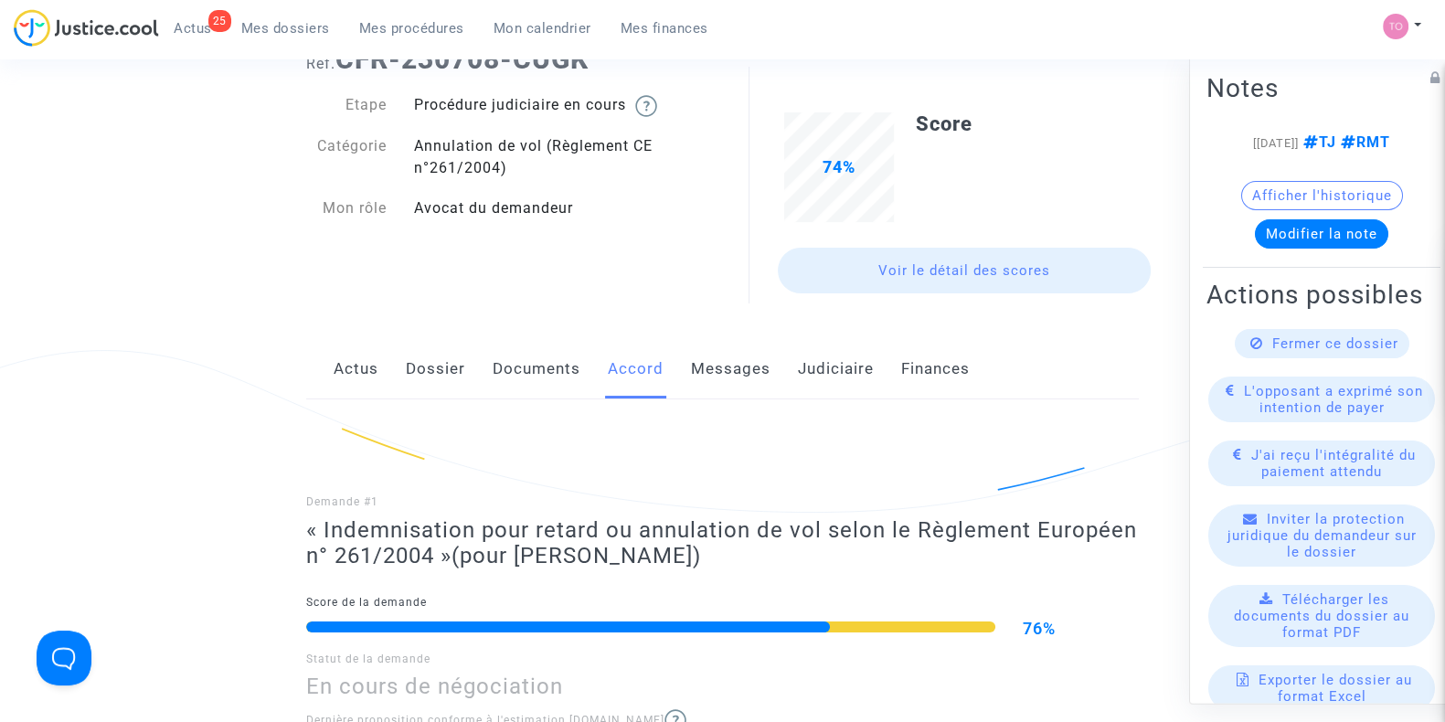
click at [423, 377] on link "Dossier" at bounding box center [435, 369] width 59 height 60
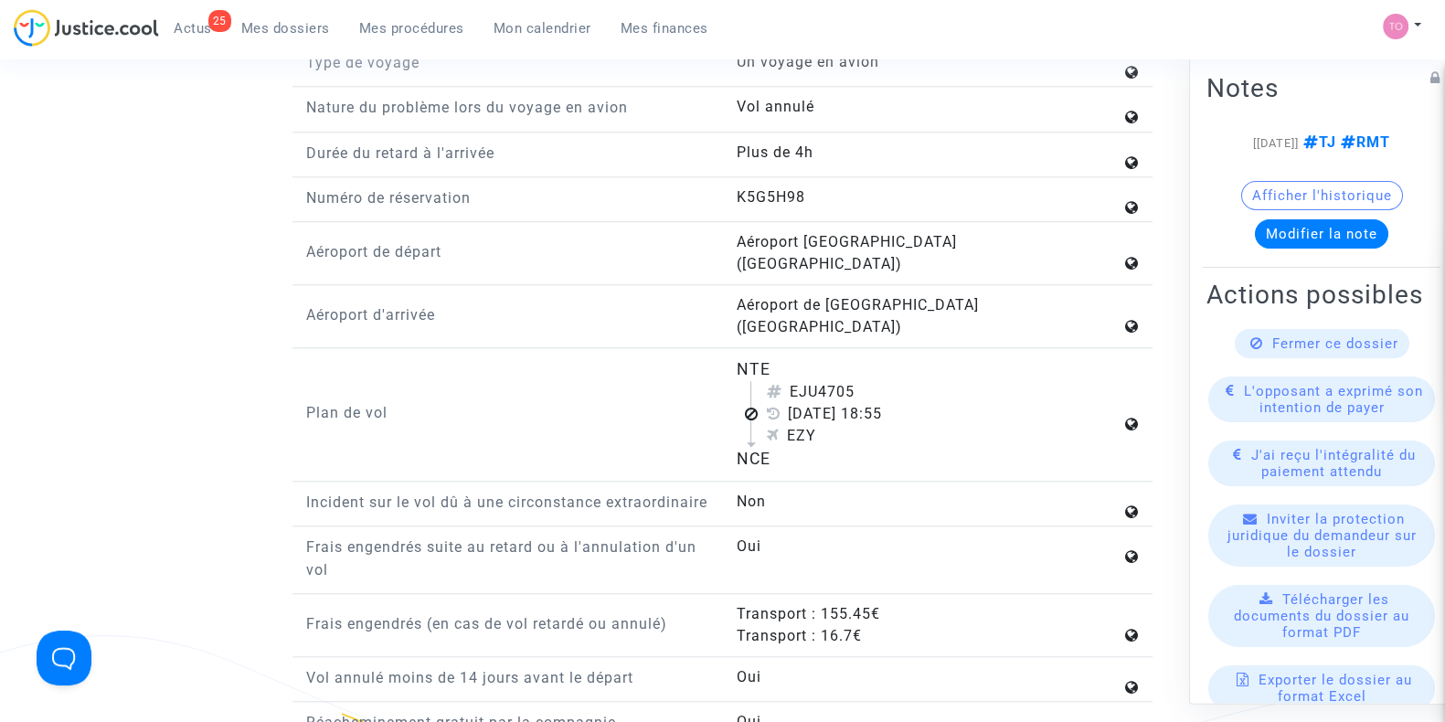
scroll to position [2208, 0]
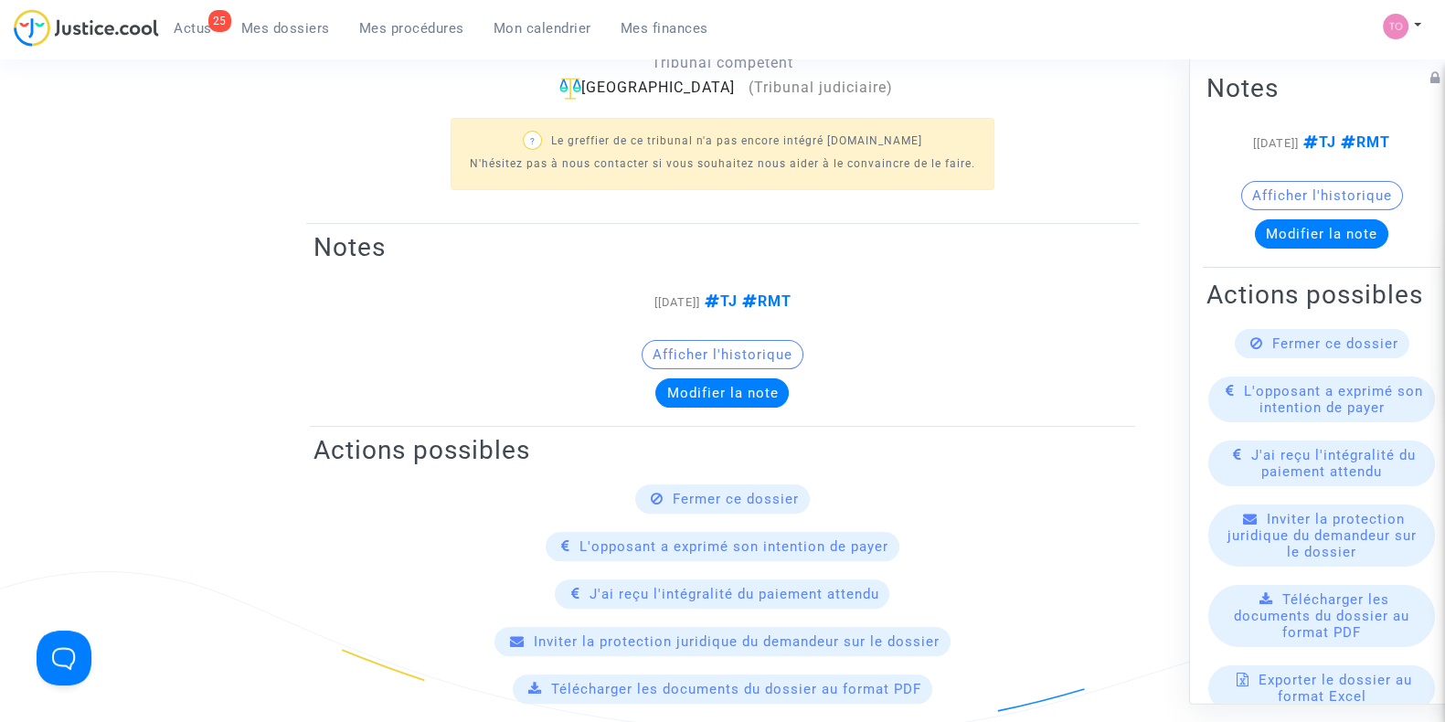
drag, startPoint x: 672, startPoint y: 433, endPoint x: 595, endPoint y: 393, distance: 86.7
click at [607, 406] on entity-side-panel "Notes [26/09/2023] TJ RMT Afficher l'historique Modifier la note Actions possib…" at bounding box center [722, 563] width 832 height 670
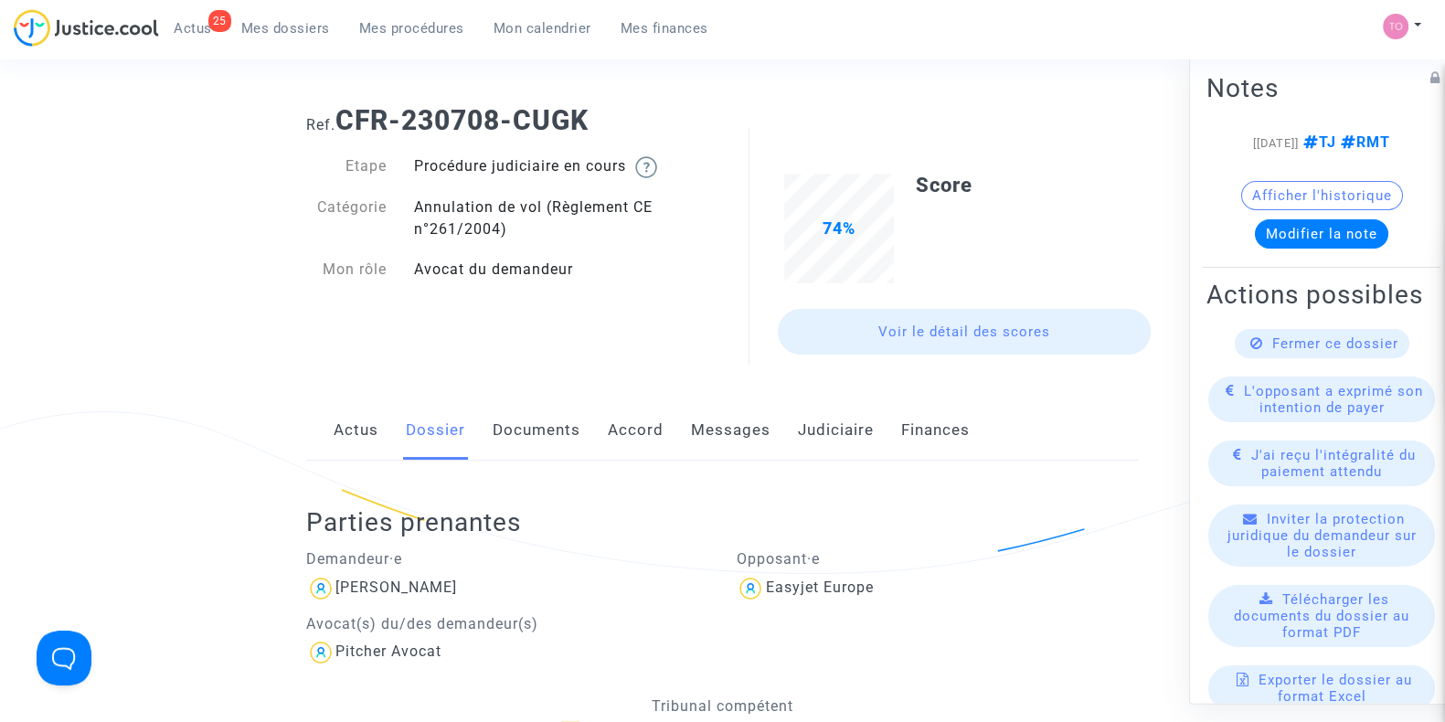
scroll to position [0, 0]
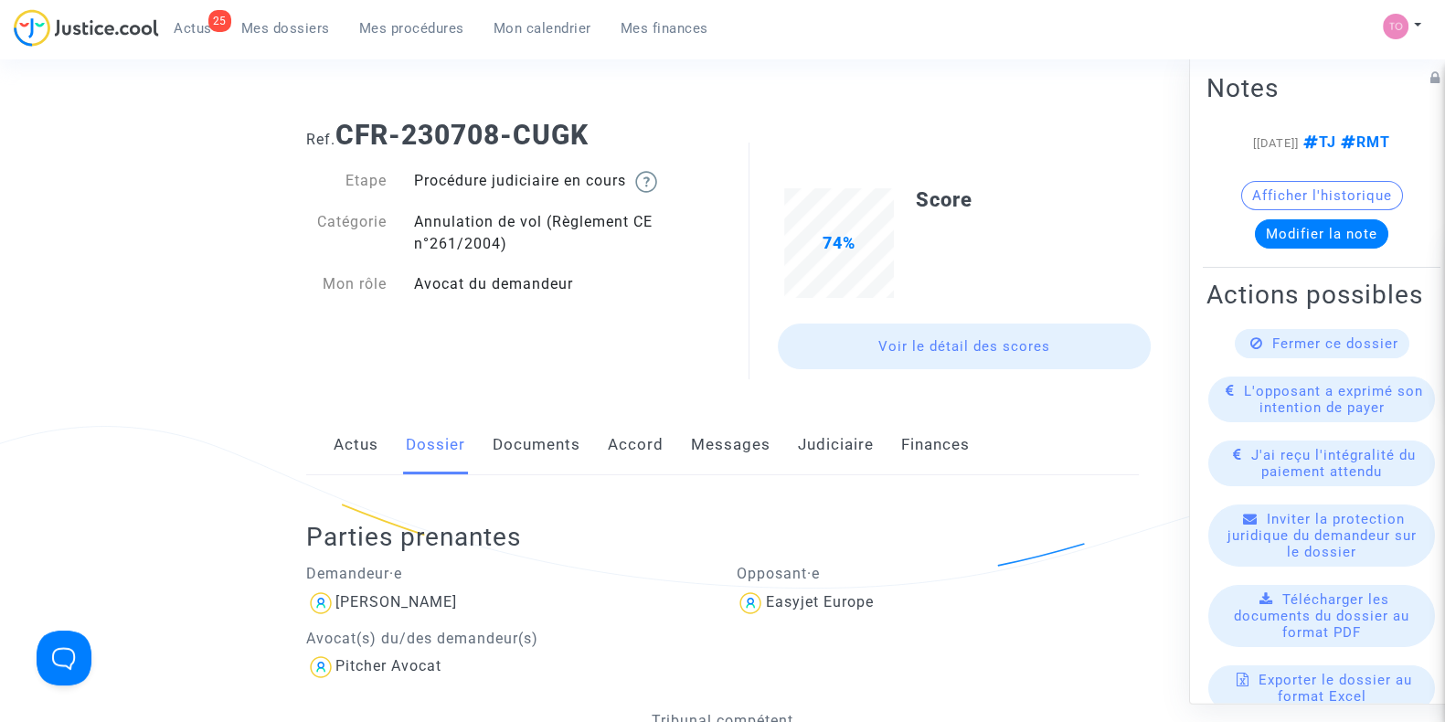
click at [530, 440] on link "Documents" at bounding box center [537, 445] width 88 height 60
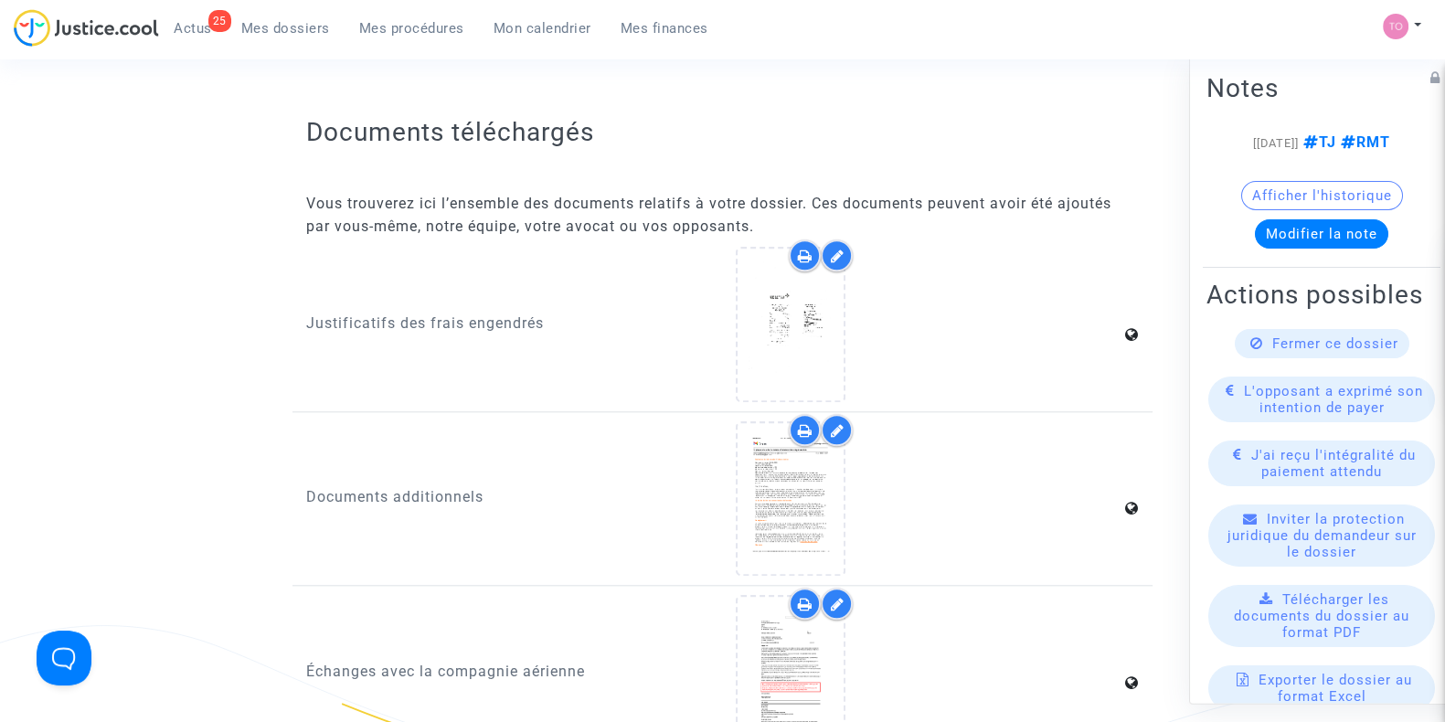
scroll to position [2231, 0]
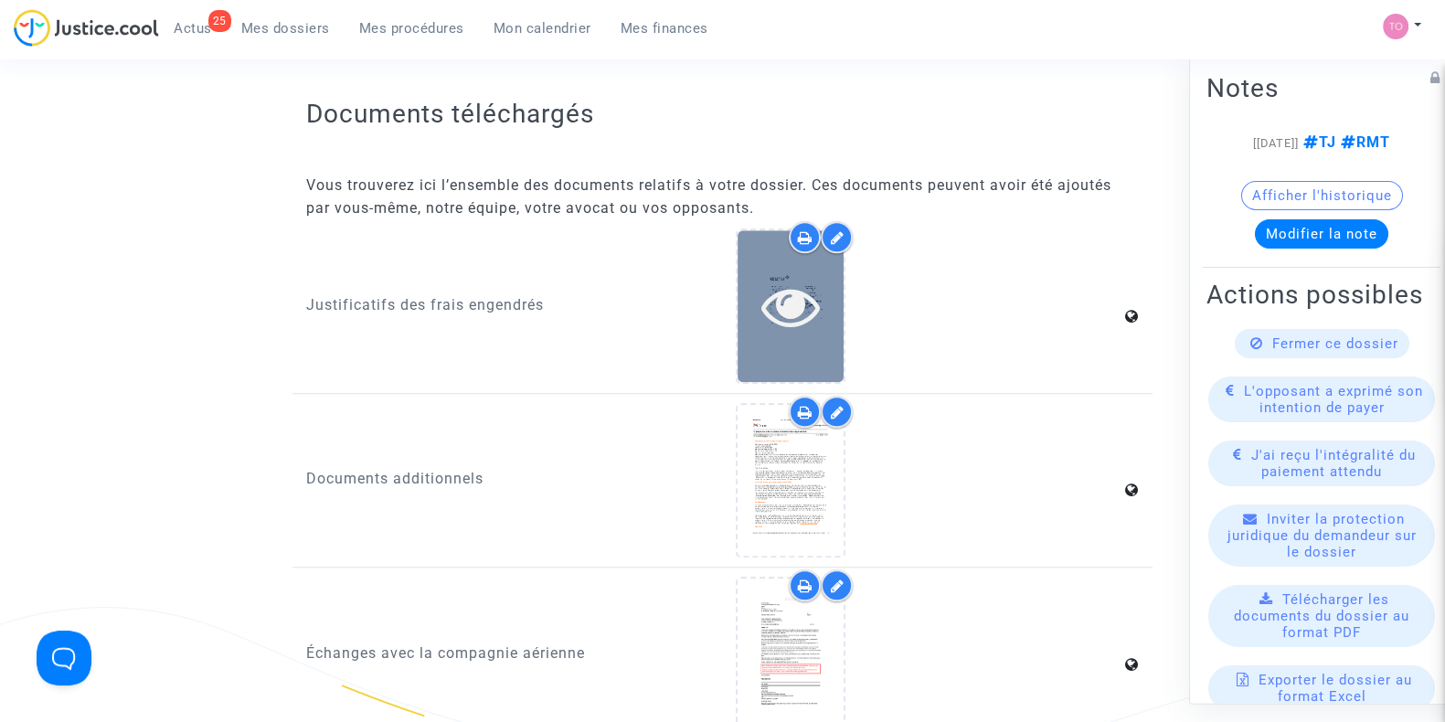
click at [768, 315] on icon at bounding box center [790, 306] width 59 height 58
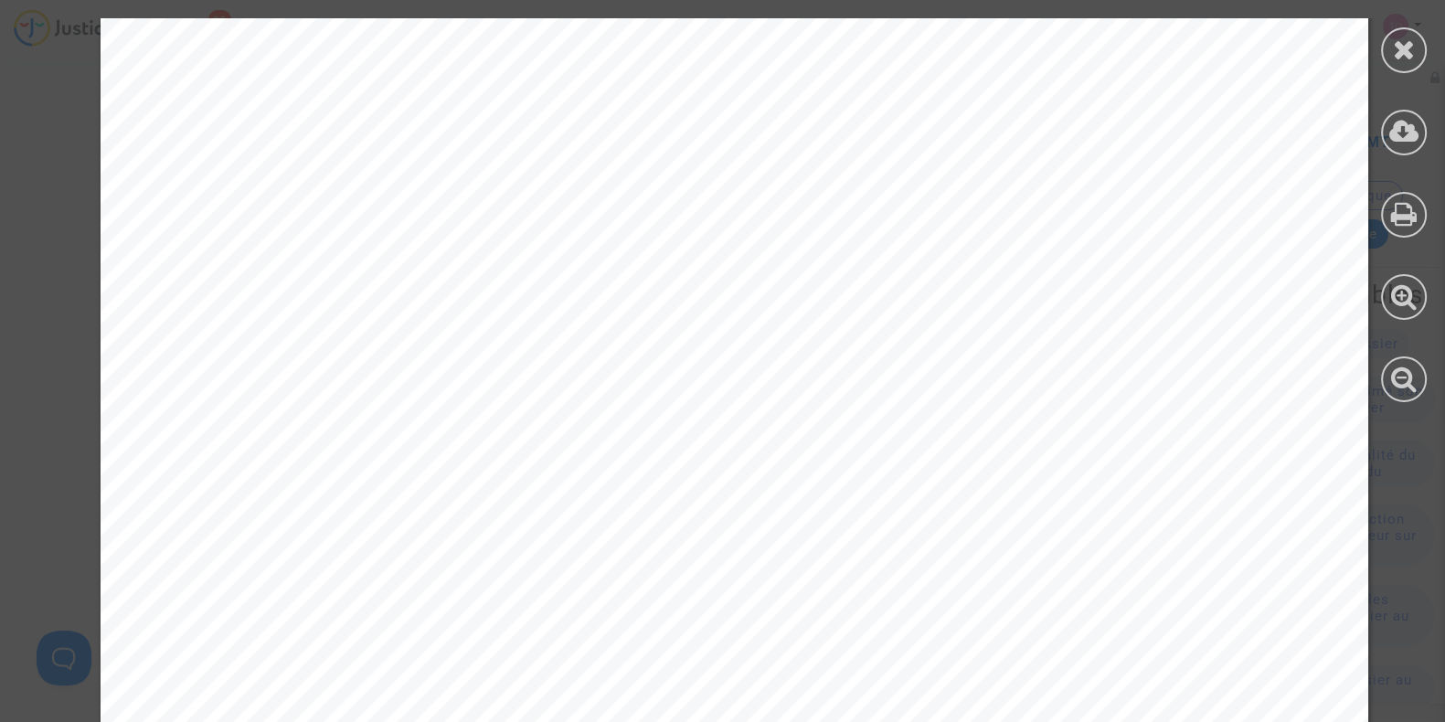
scroll to position [7077, 0]
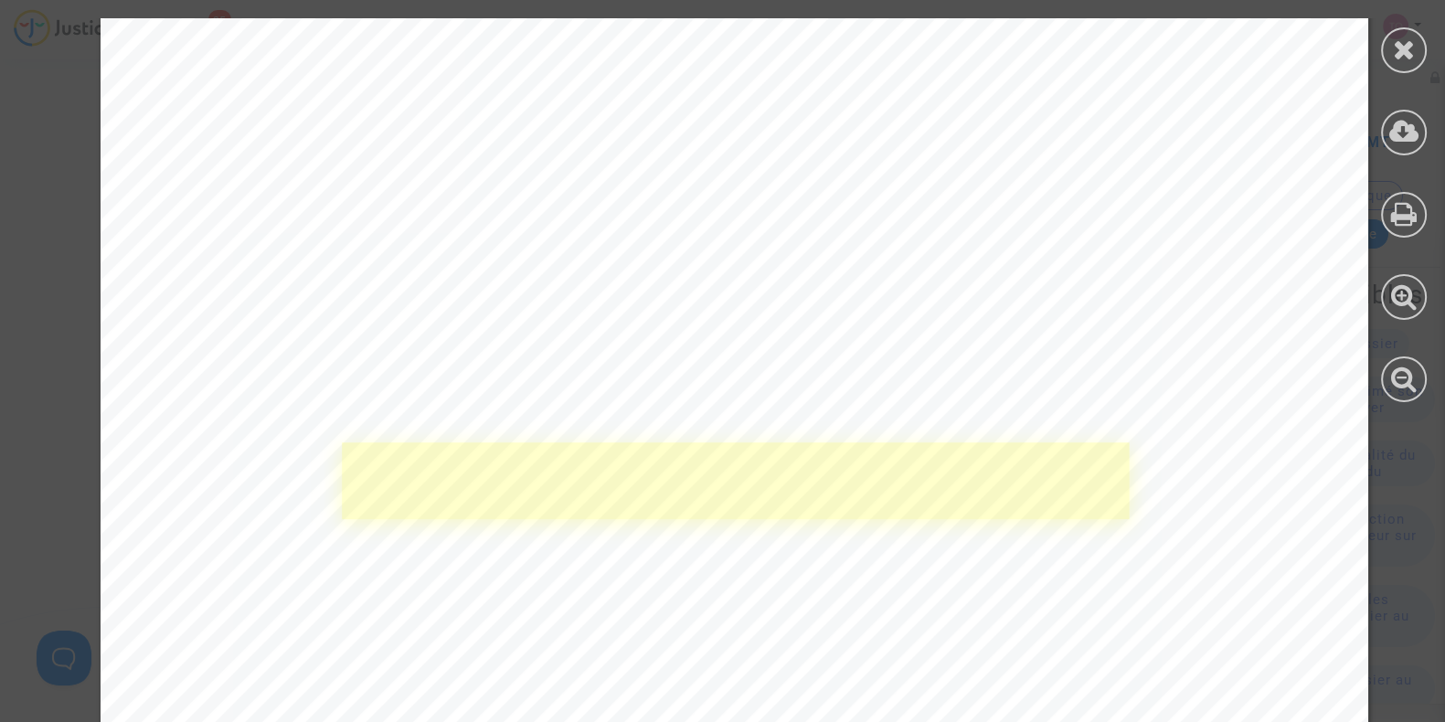
click at [763, 472] on link at bounding box center [736, 480] width 787 height 76
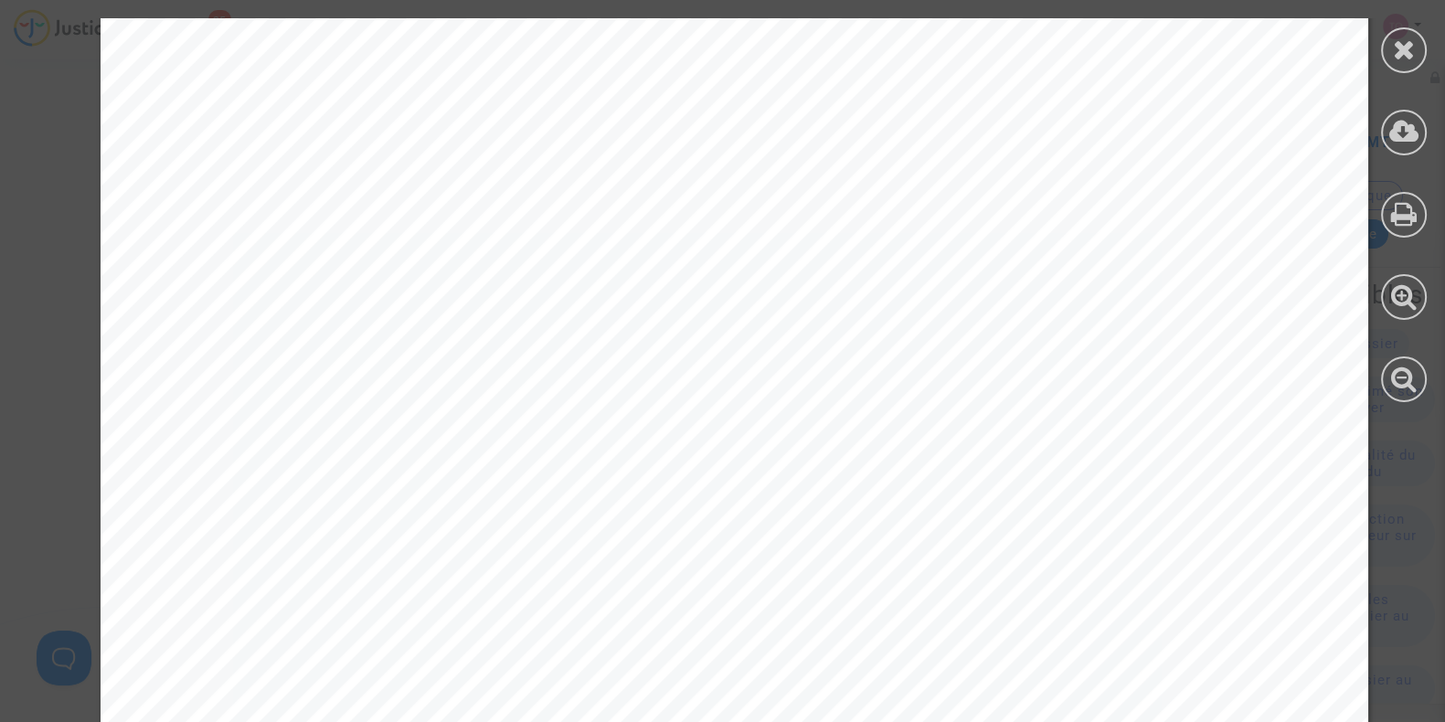
scroll to position [494, 0]
click at [1367, 50] on div at bounding box center [1403, 210] width 82 height 420
click at [1382, 48] on div at bounding box center [1404, 50] width 46 height 46
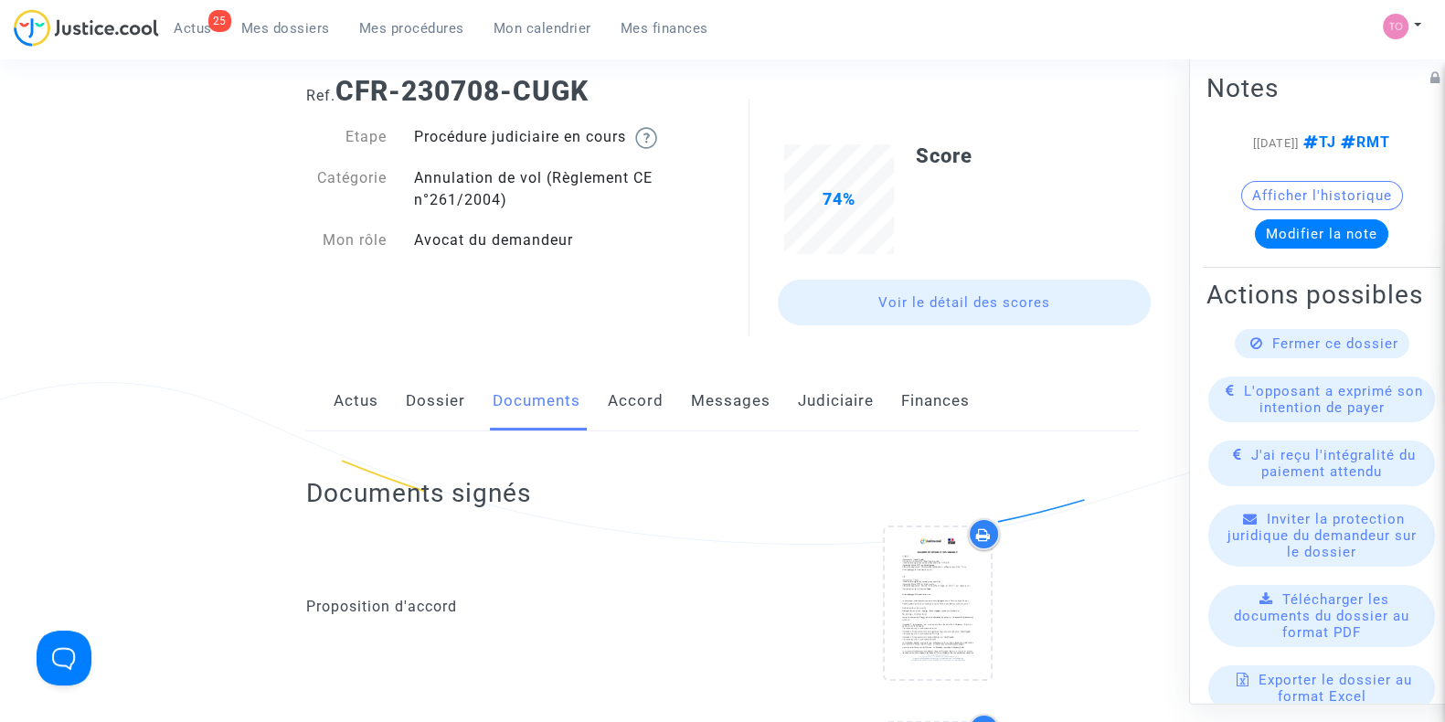
scroll to position [0, 0]
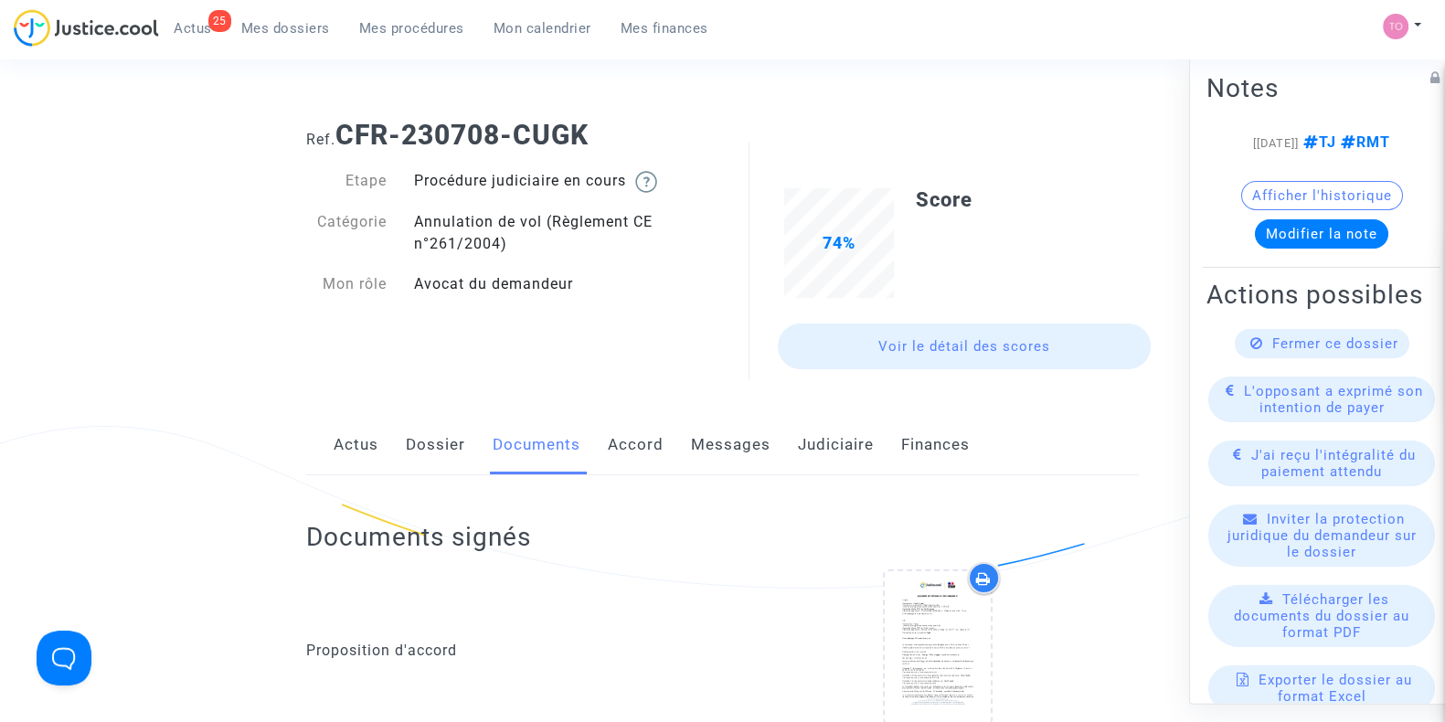
click at [451, 440] on link "Dossier" at bounding box center [435, 445] width 59 height 60
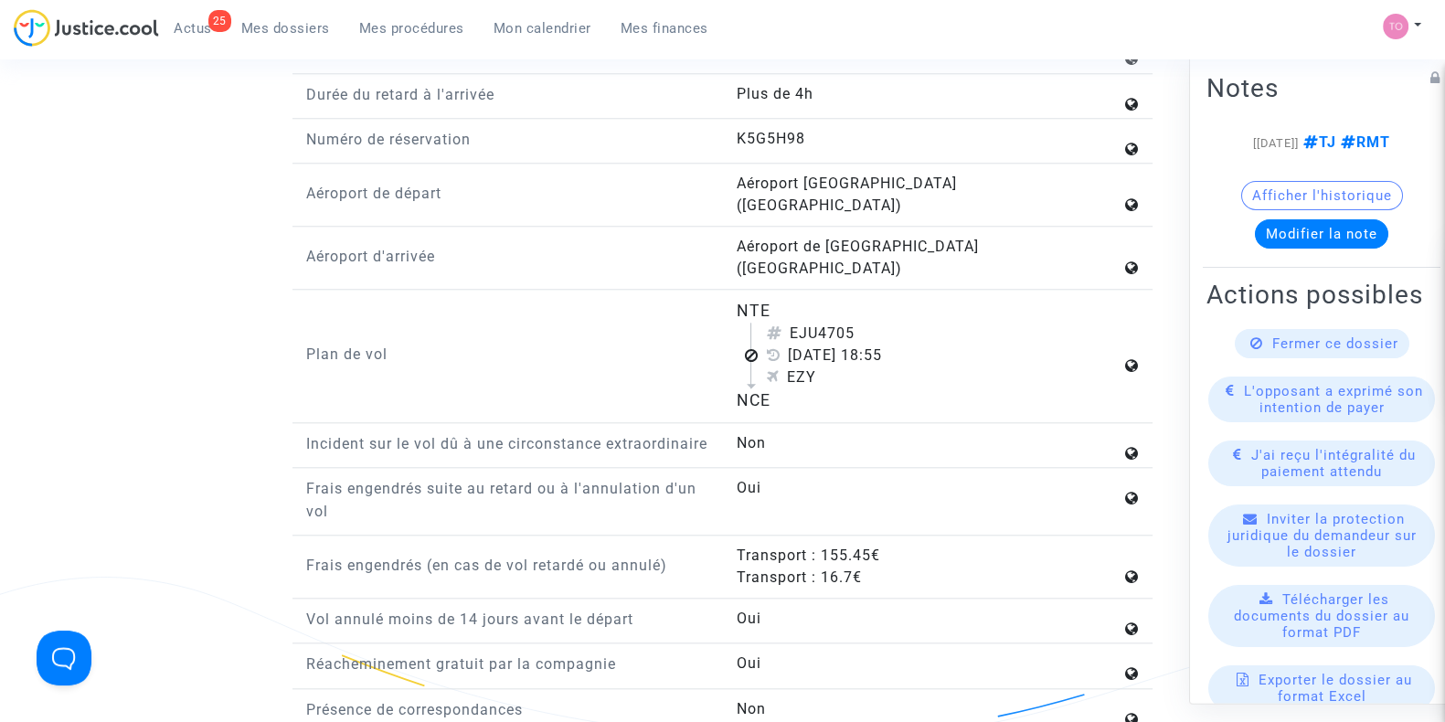
scroll to position [2246, 0]
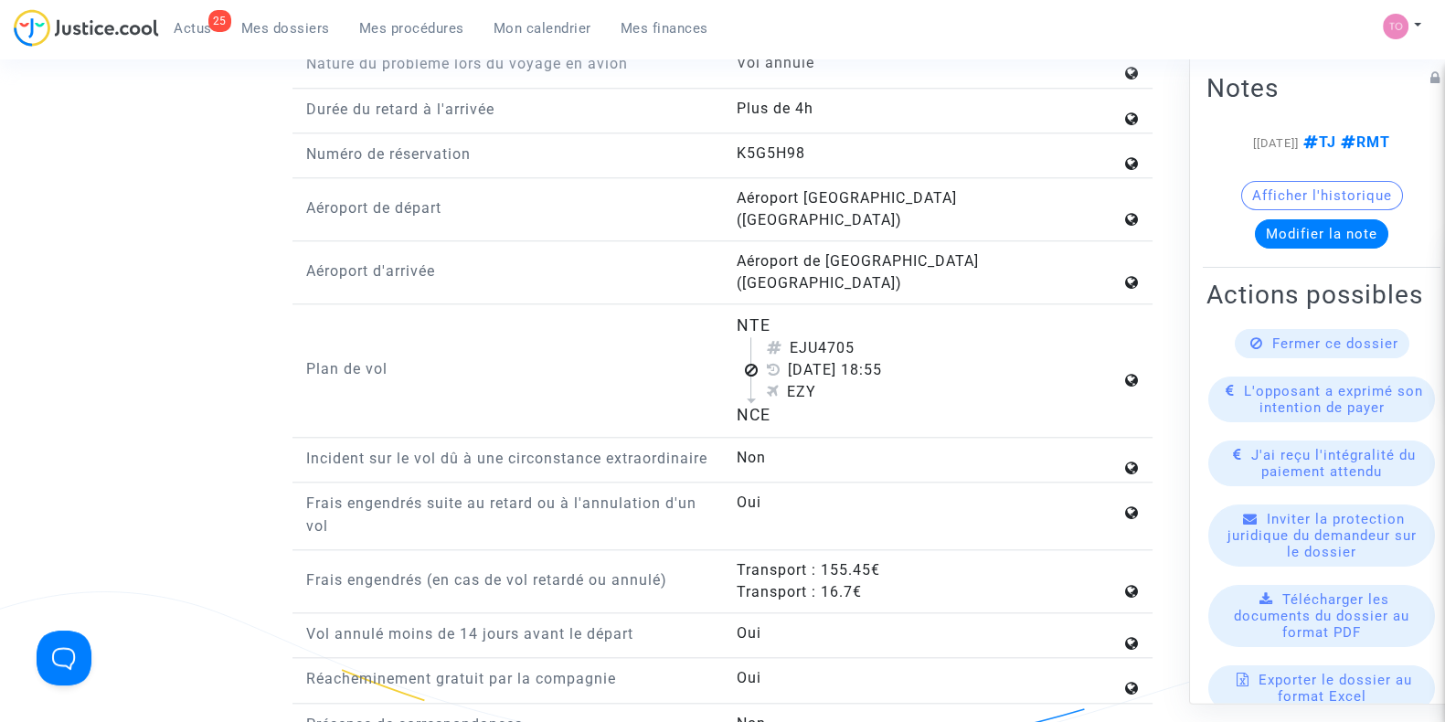
drag, startPoint x: 729, startPoint y: 276, endPoint x: 820, endPoint y: 375, distance: 133.9
click at [820, 375] on div "NTE EJU4705 29 mai 2023 18:55 EZY NCE" at bounding box center [937, 370] width 430 height 114
copy flight-plan "NTE EJU4705 29 mai 2023 18:55 EZY NCE"
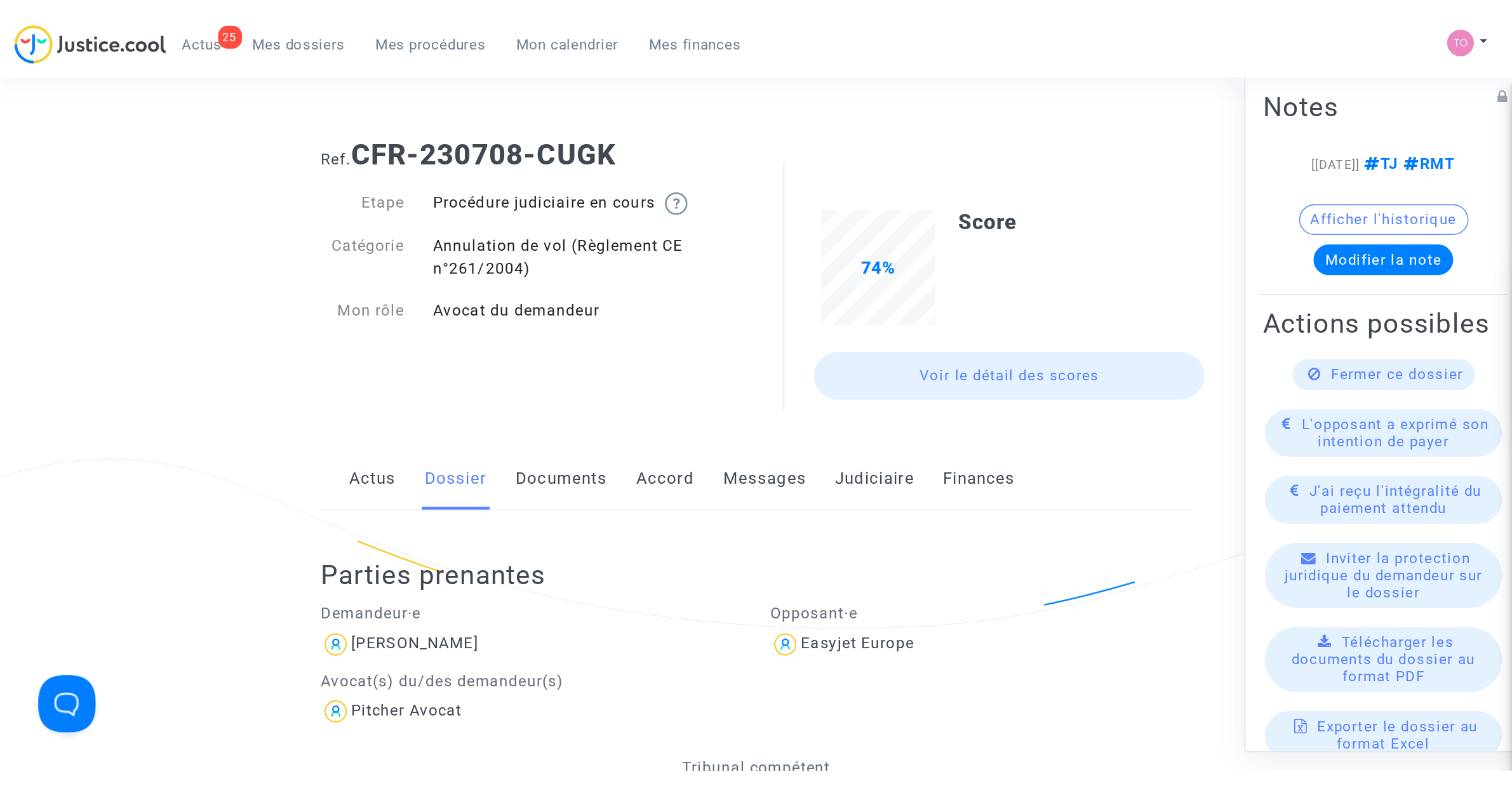
scroll to position [0, 0]
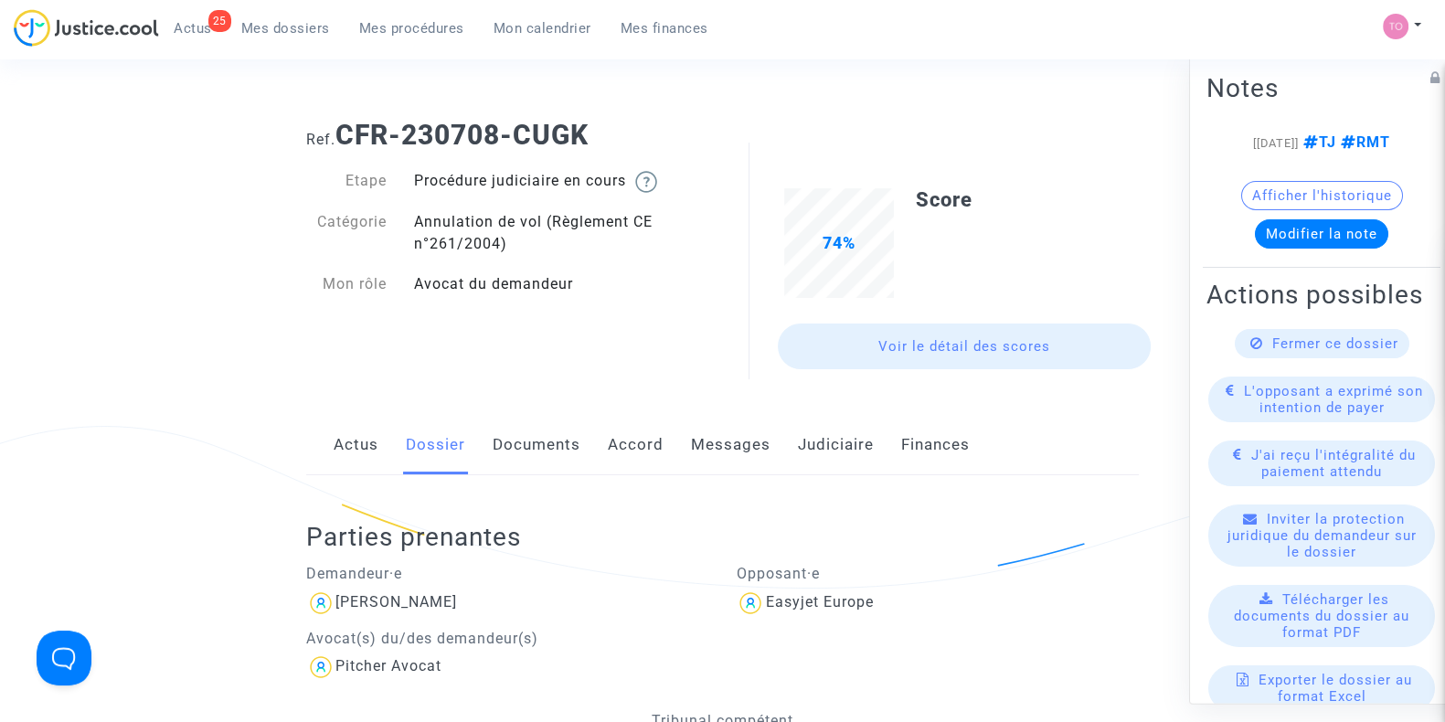
click at [588, 134] on b "CFR-230708-CUGK" at bounding box center [461, 135] width 253 height 32
drag, startPoint x: 597, startPoint y: 133, endPoint x: 347, endPoint y: 142, distance: 249.6
click at [347, 142] on h1 "Ref. CFR-230708-CUGK" at bounding box center [722, 135] width 832 height 33
copy b "CFR-230708-CUGK"
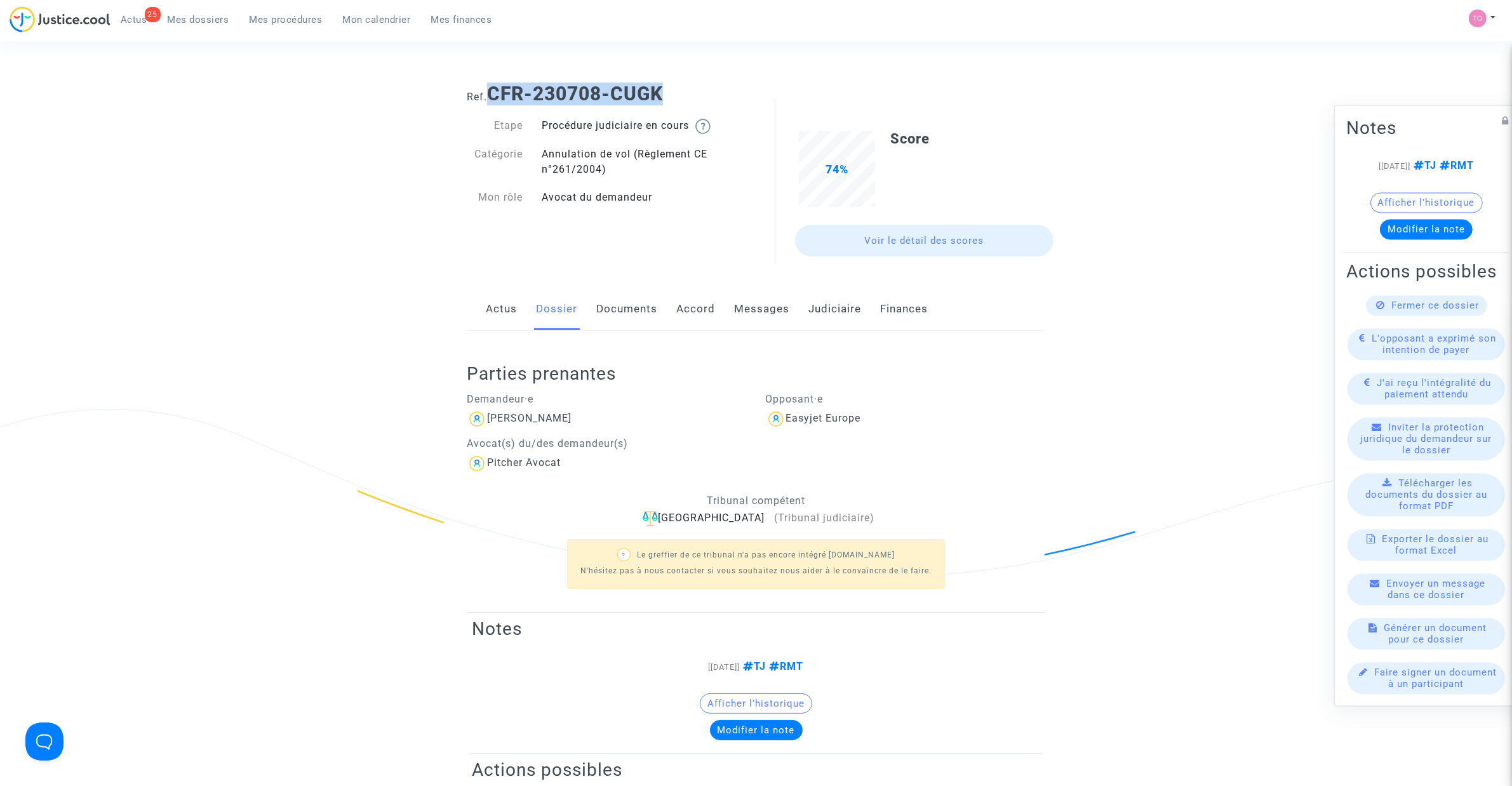
click at [608, 309] on link "Documents" at bounding box center [627, 309] width 61 height 42
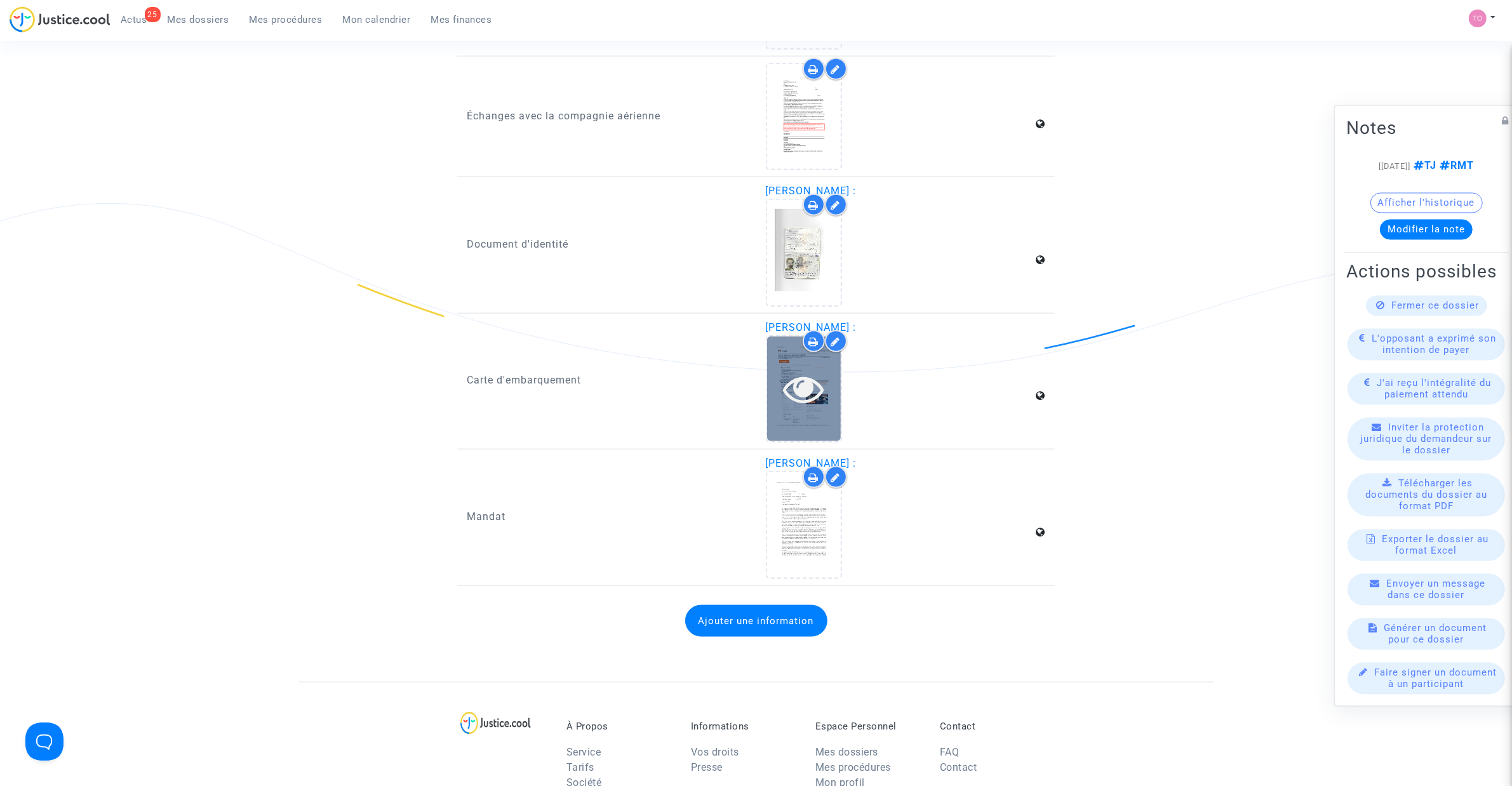
scroll to position [1878, 0]
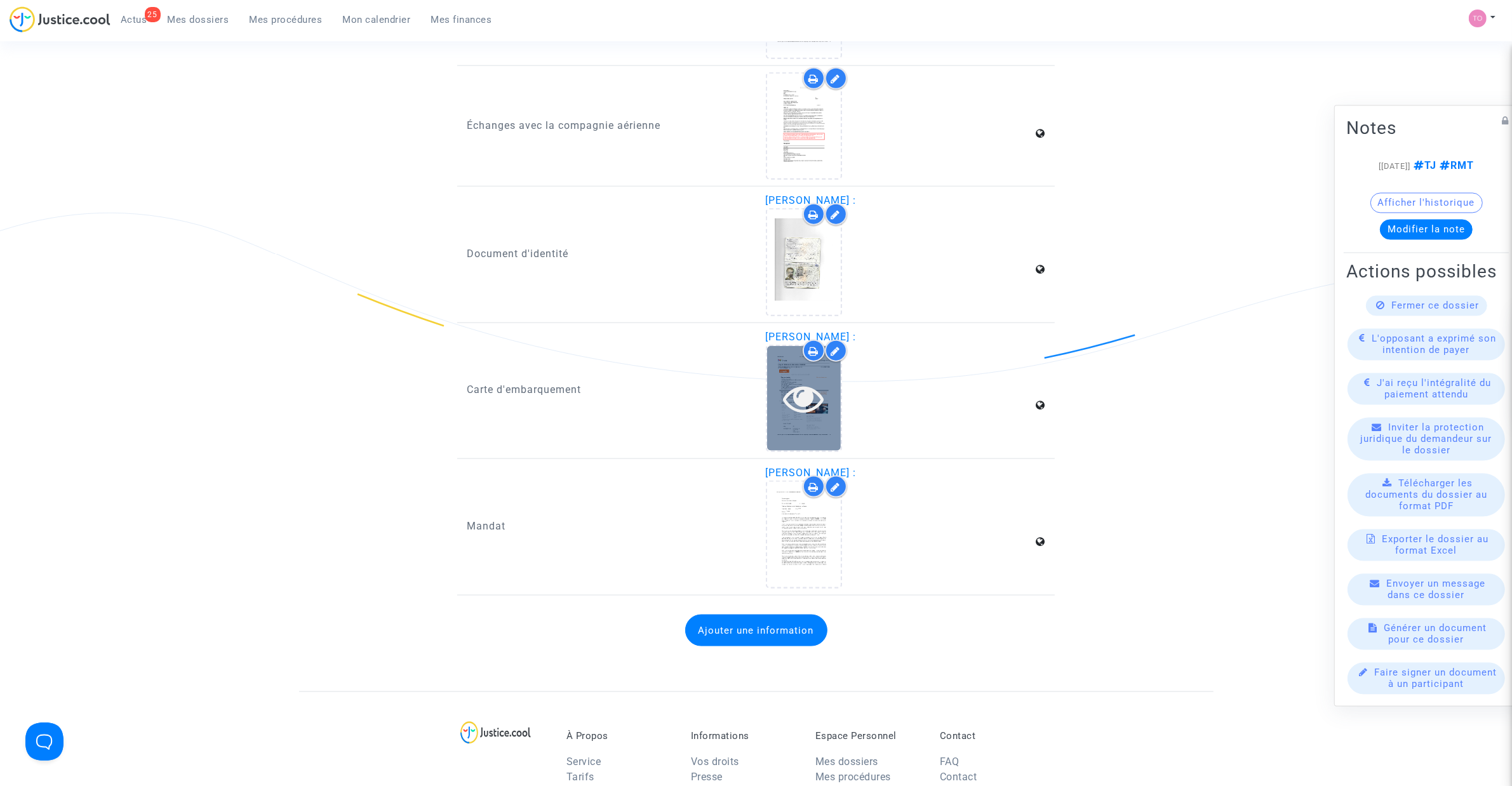
click at [780, 379] on div at bounding box center [804, 398] width 74 height 40
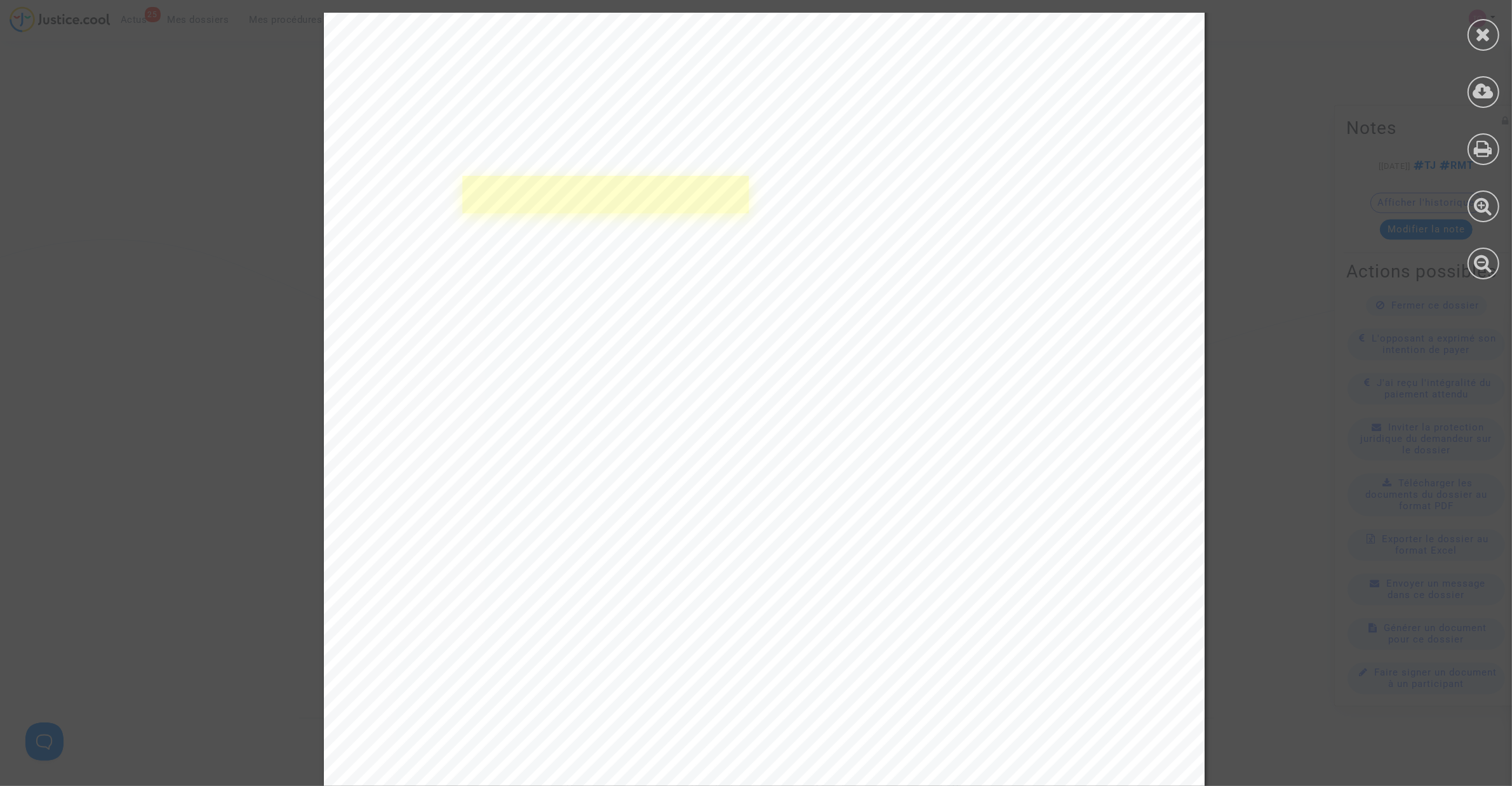
scroll to position [1217, 0]
click at [1003, 33] on icon at bounding box center [1484, 34] width 16 height 19
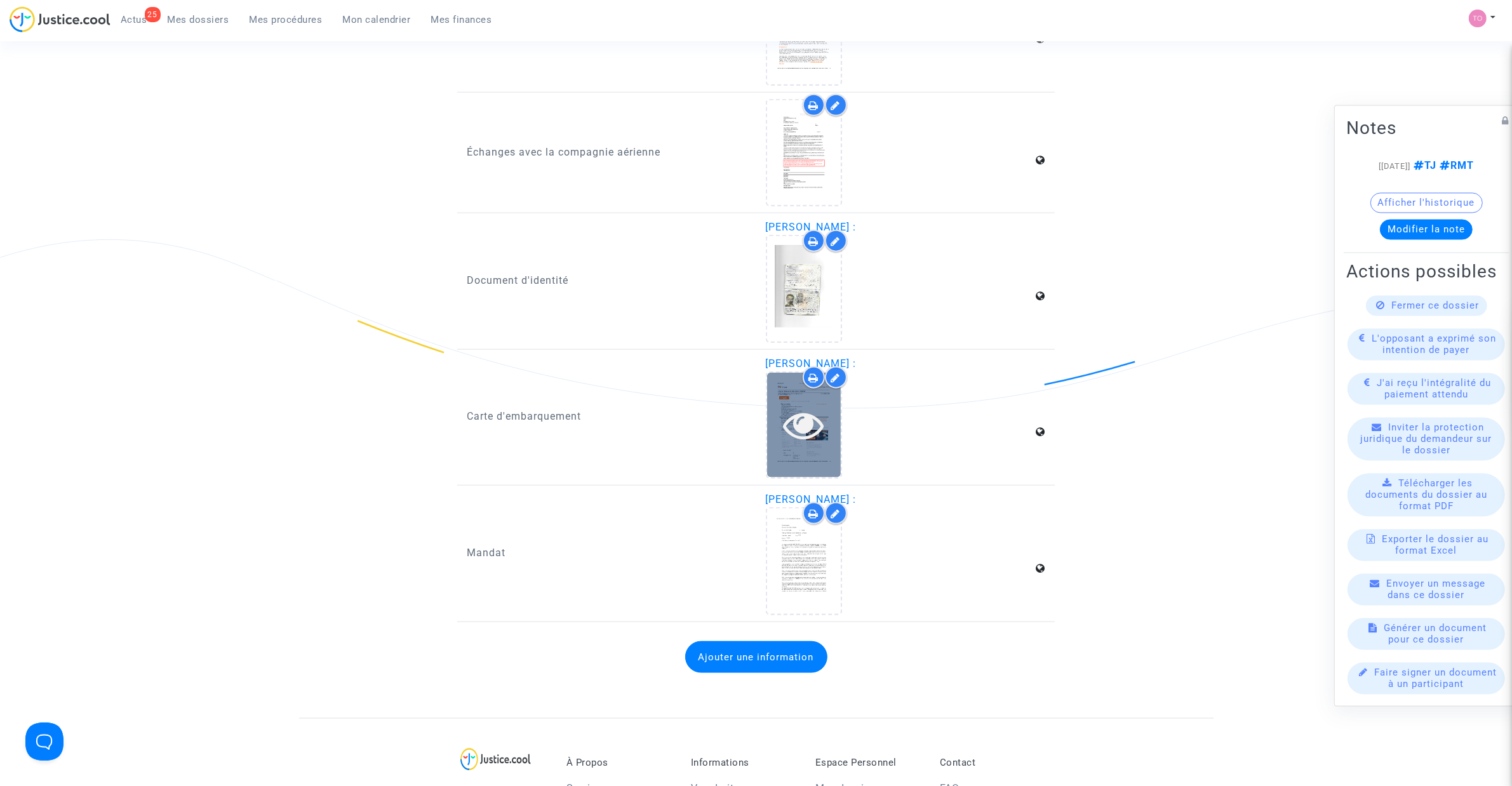
click at [805, 404] on icon at bounding box center [803, 425] width 41 height 40
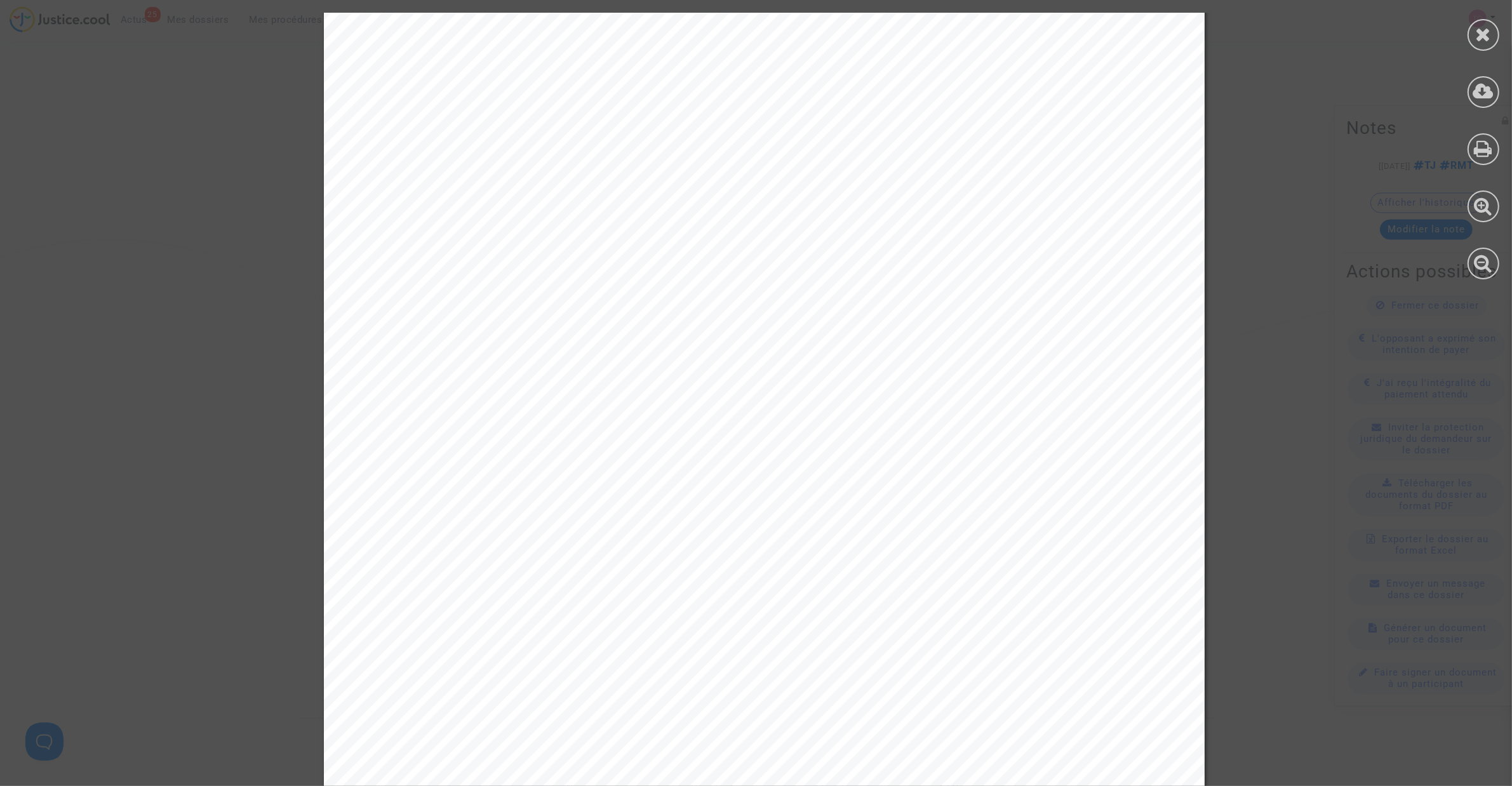
scroll to position [3823, 0]
click at [1003, 19] on div at bounding box center [1484, 35] width 32 height 32
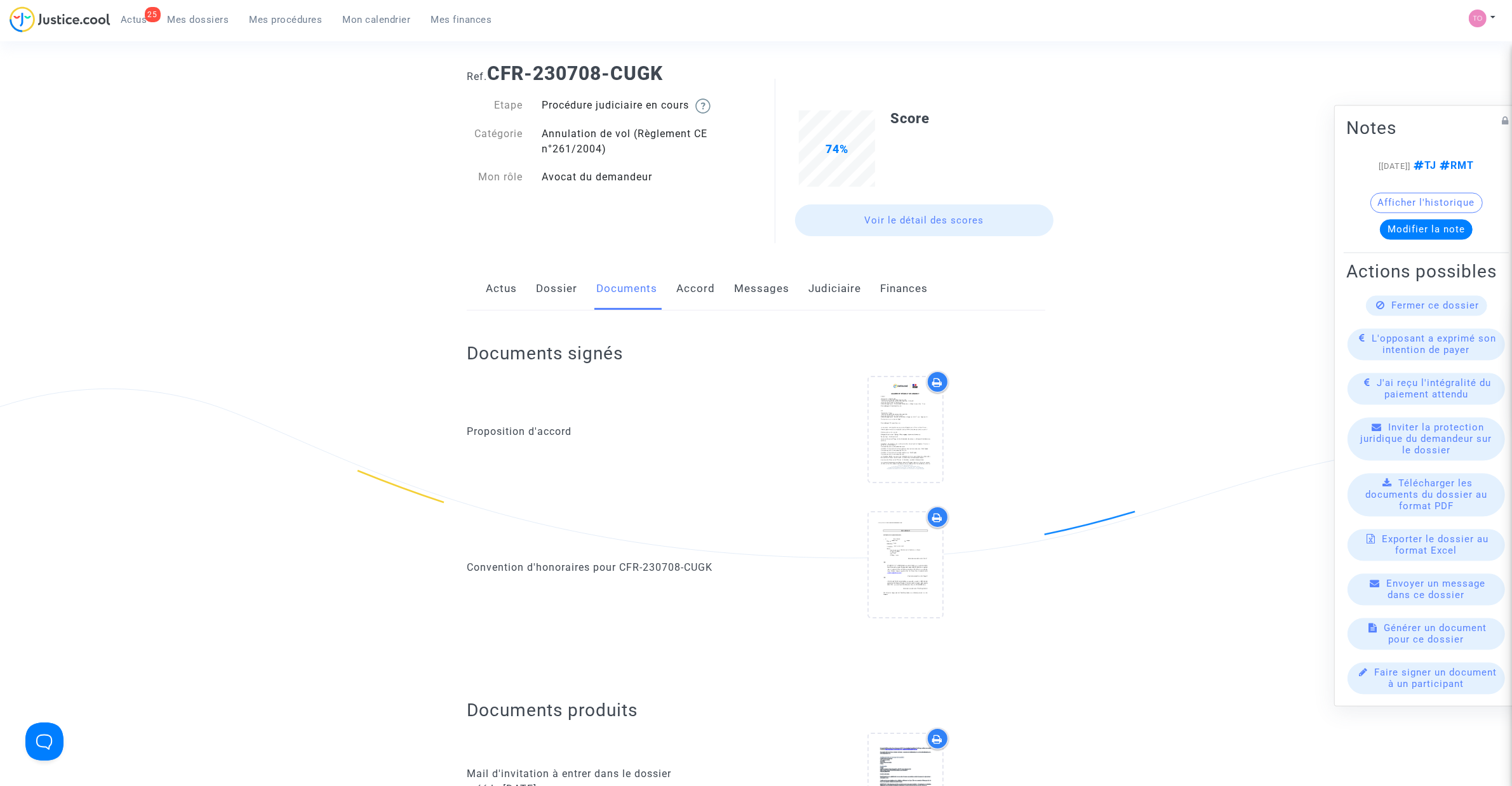
scroll to position [0, 0]
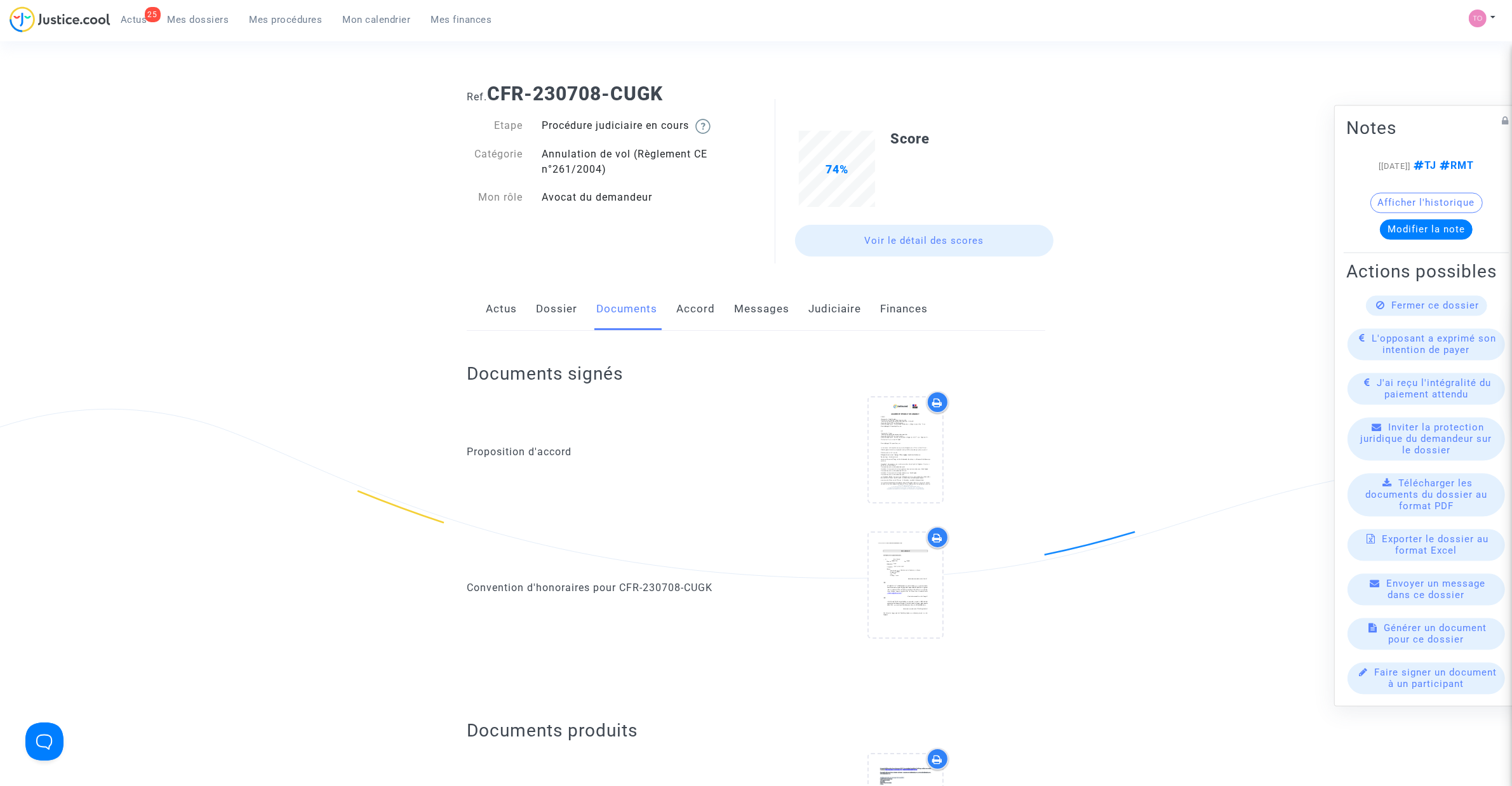
click at [551, 328] on link "Dossier" at bounding box center [556, 309] width 41 height 42
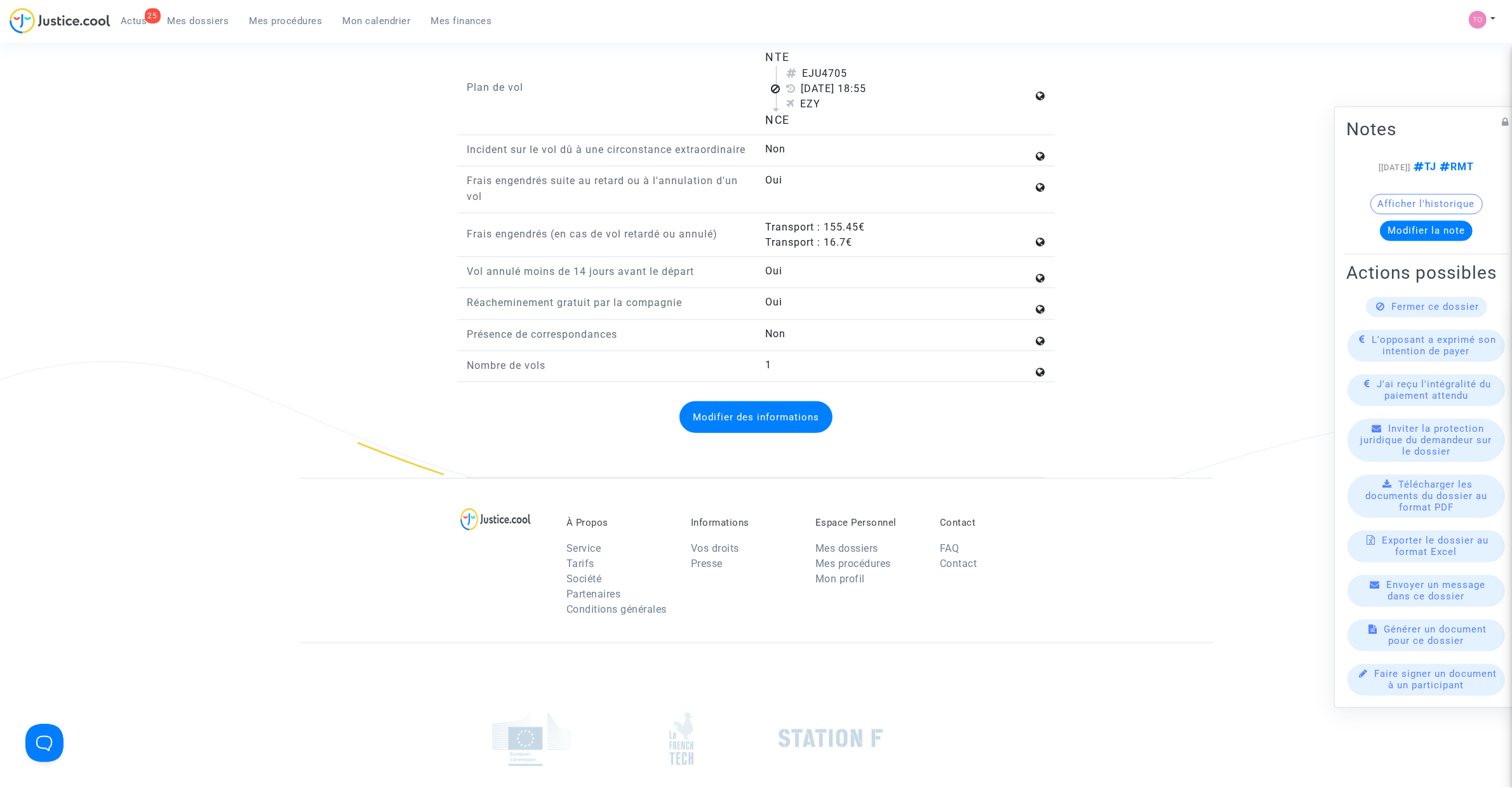
scroll to position [1640, 0]
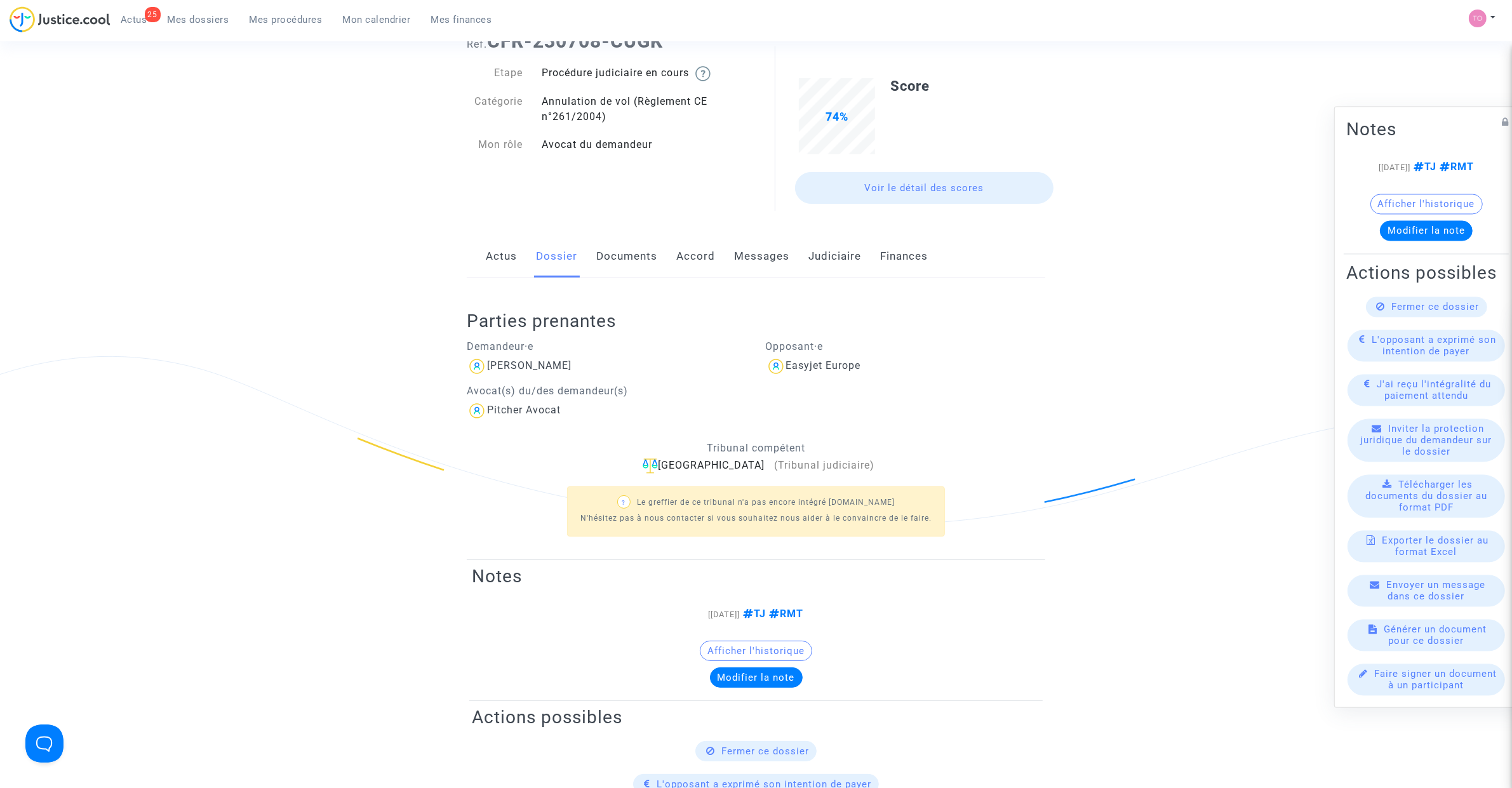
click at [621, 254] on link "Documents" at bounding box center [627, 256] width 61 height 42
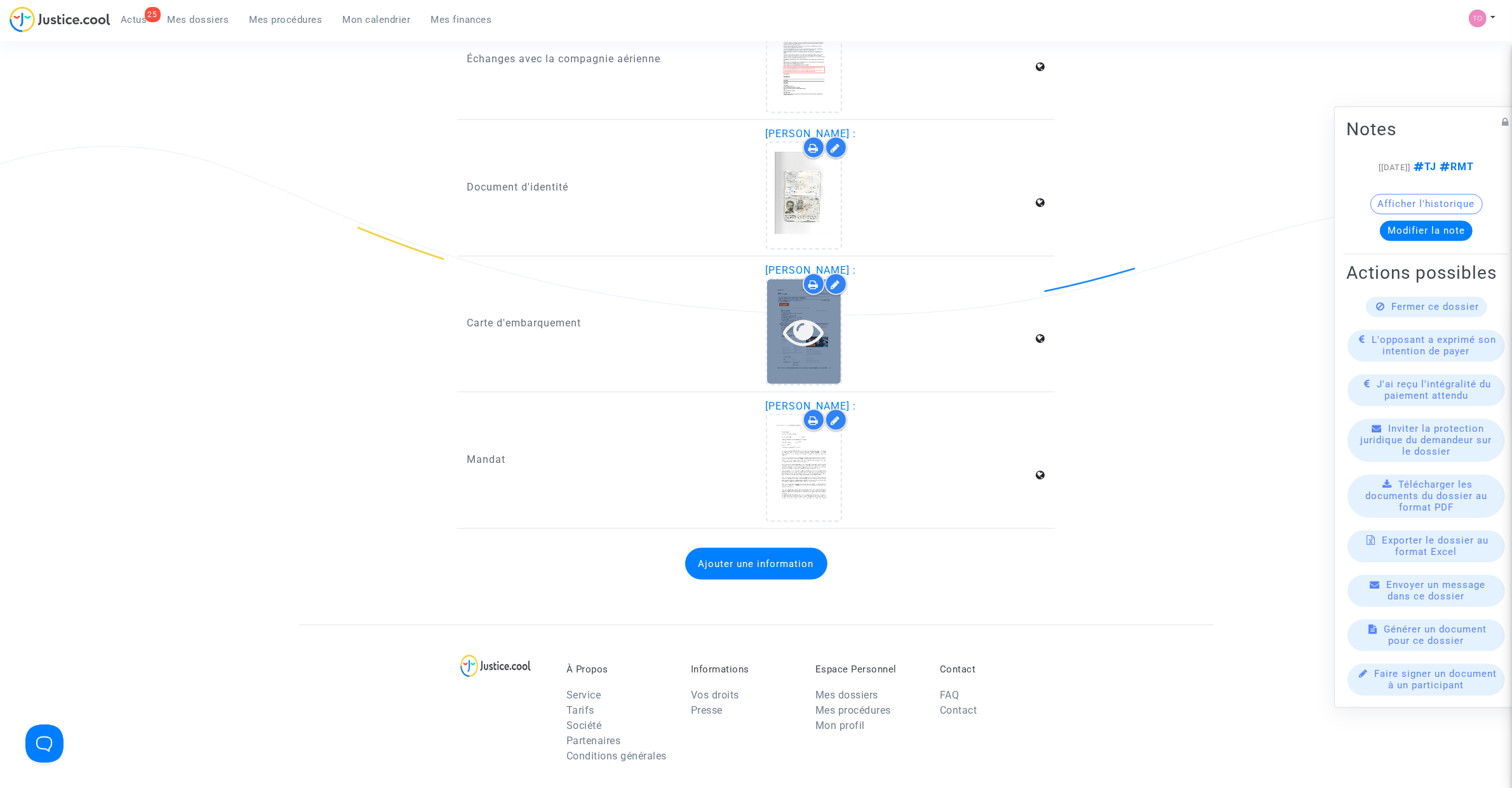
scroll to position [1944, 0]
click at [784, 315] on icon at bounding box center [803, 332] width 41 height 40
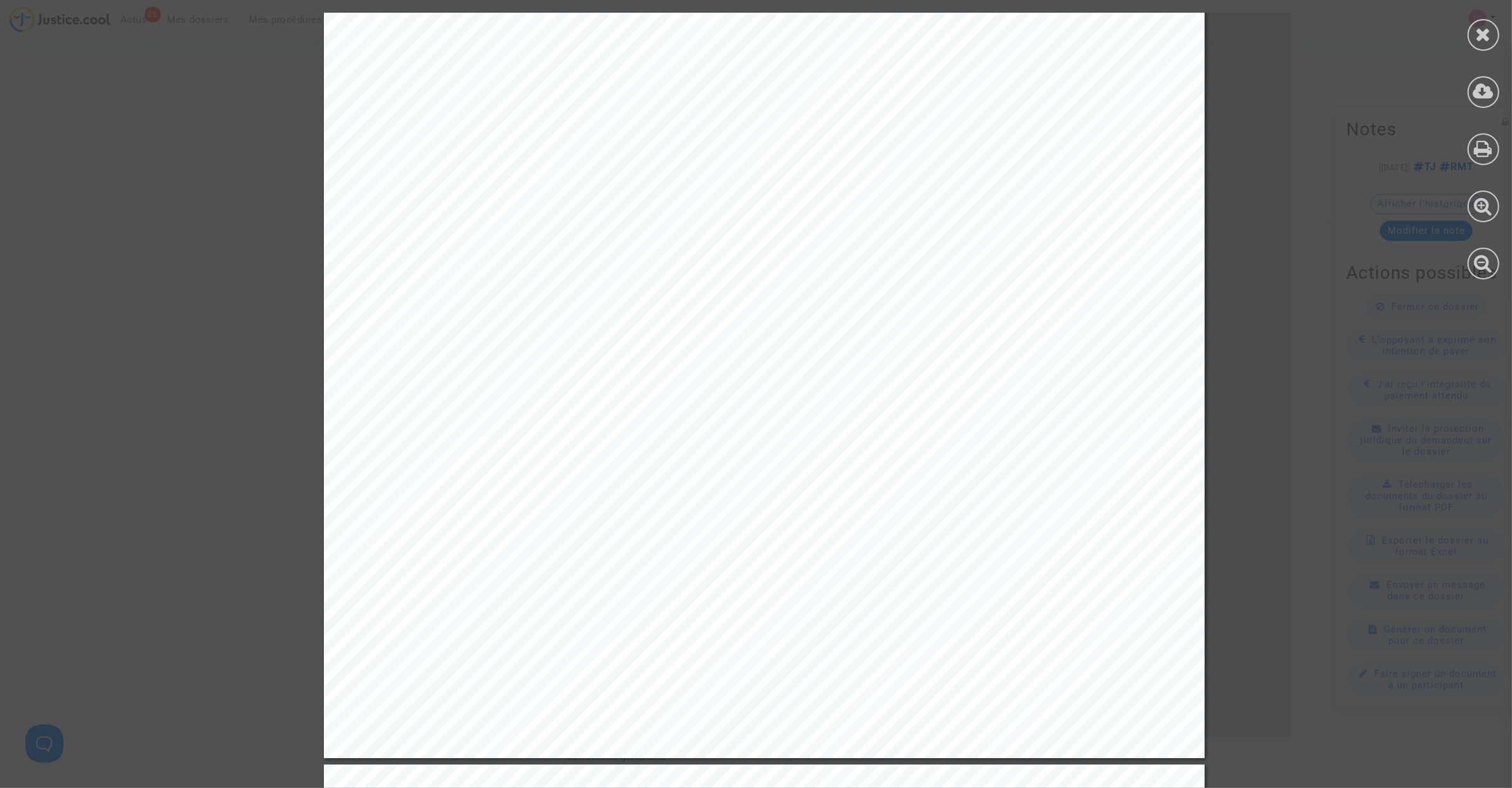
scroll to position [343, 0]
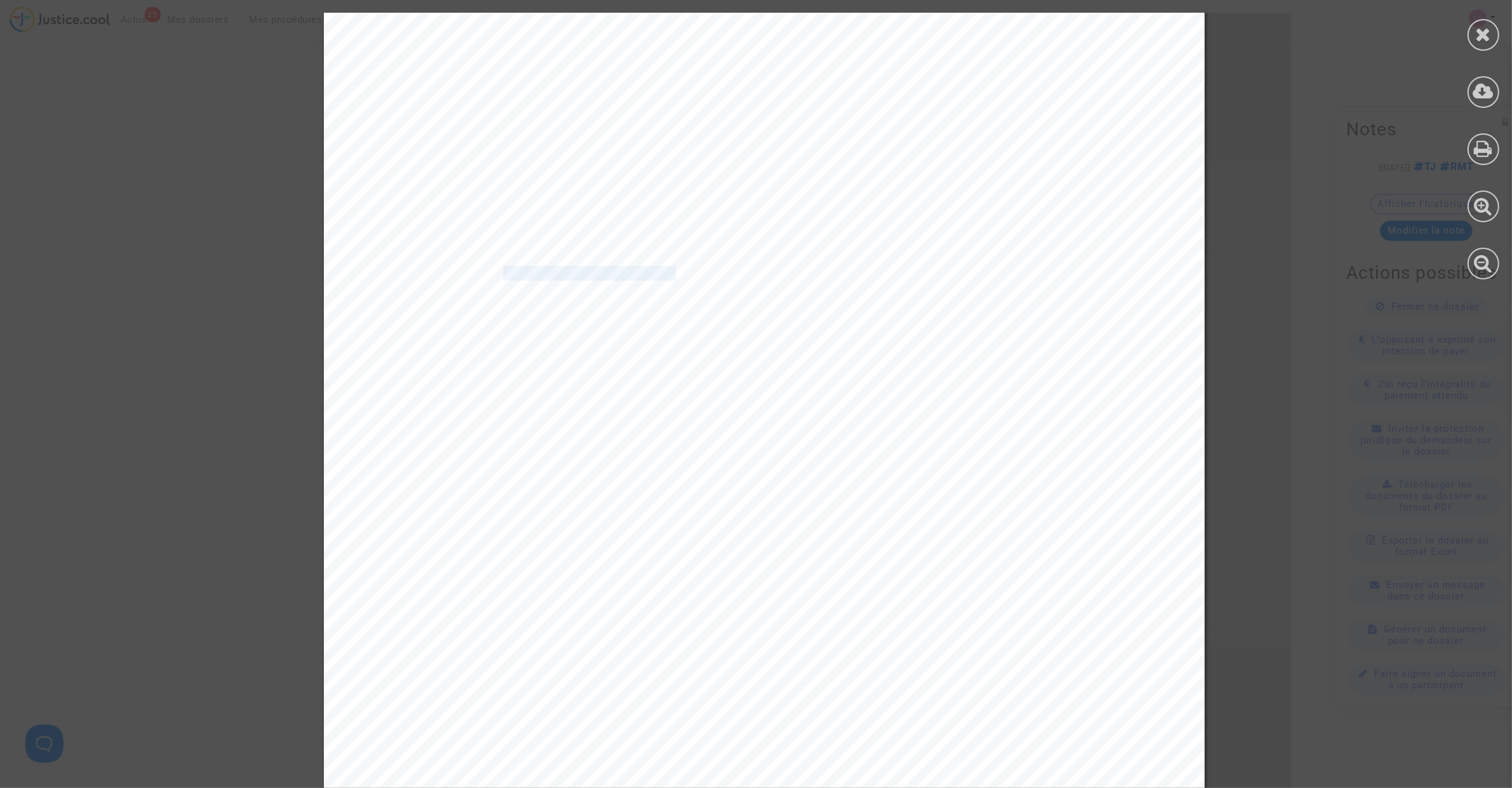
drag, startPoint x: 490, startPoint y: 274, endPoint x: 668, endPoint y: 271, distance: 178.0
click at [668, 271] on span "• Paiement à easyJet de 193,45 € par Credit/Avoir" at bounding box center [607, 274] width 326 height 13
click at [1003, 26] on icon at bounding box center [1484, 34] width 16 height 19
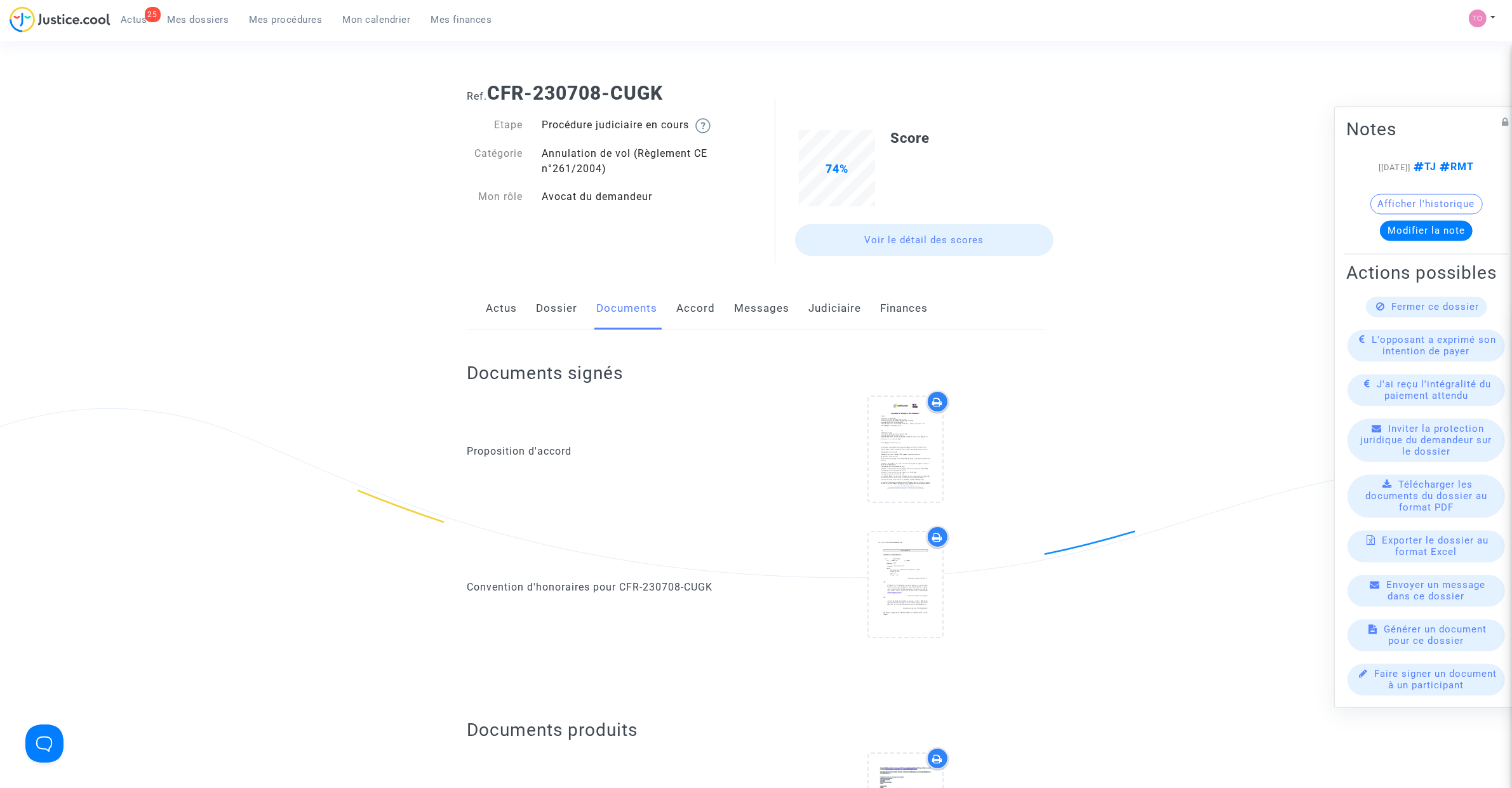
scroll to position [0, 0]
click at [532, 306] on div "Actus Dossier Documents Accord Messages Judiciaire Finances" at bounding box center [756, 309] width 578 height 42
click at [548, 304] on link "Dossier" at bounding box center [556, 309] width 41 height 42
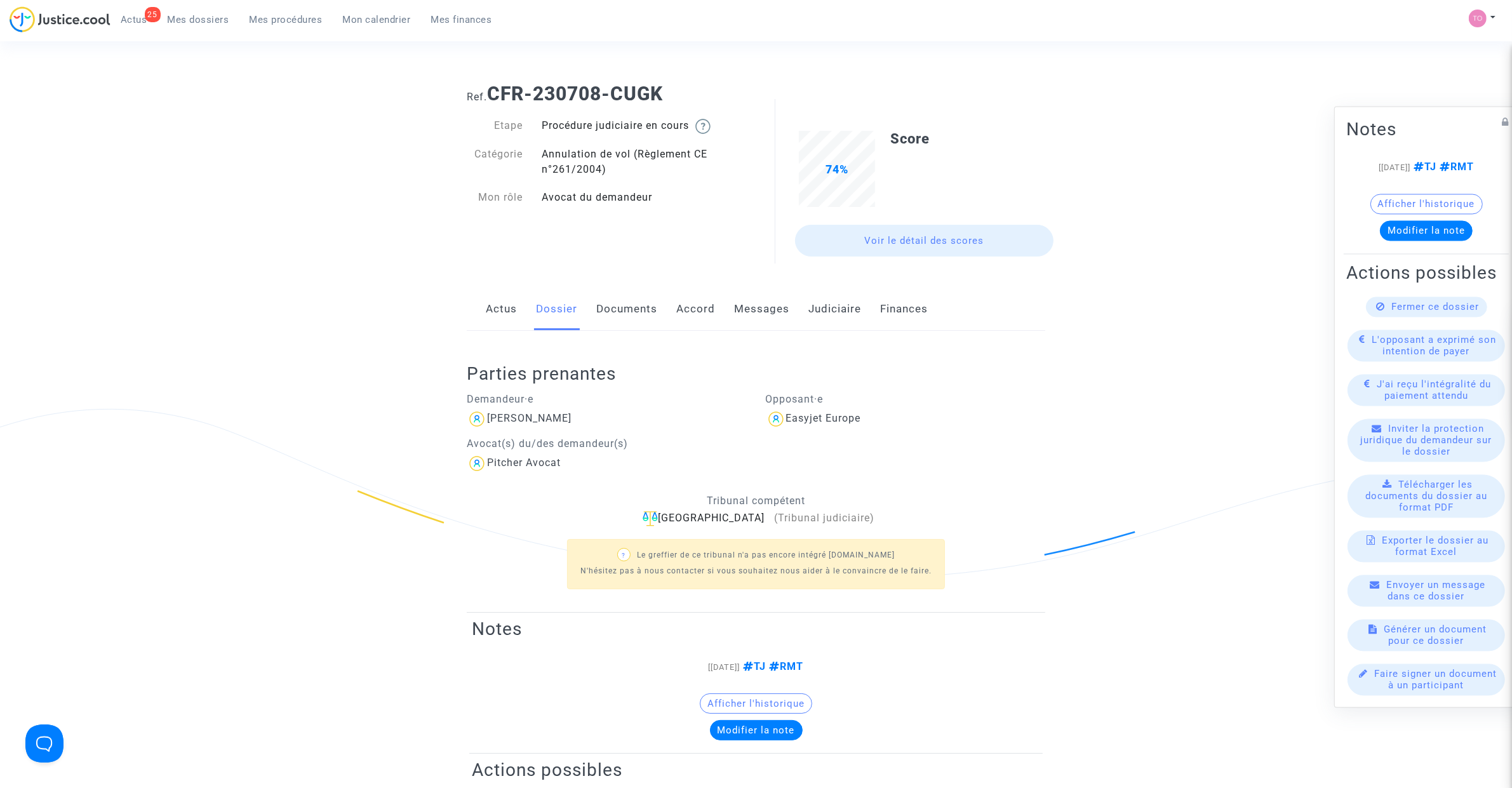
click at [633, 302] on link "Documents" at bounding box center [627, 309] width 61 height 42
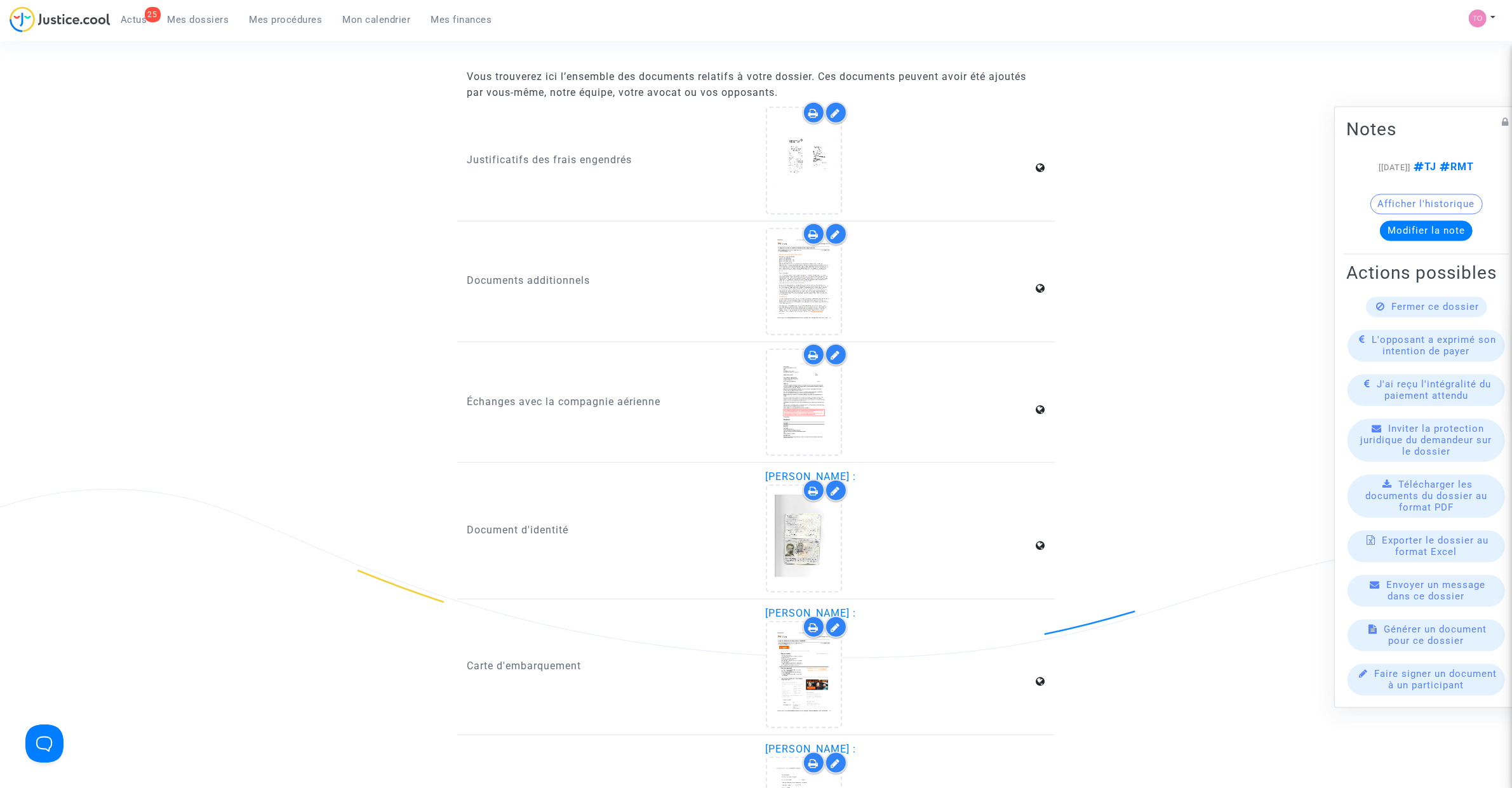
scroll to position [1588, 0]
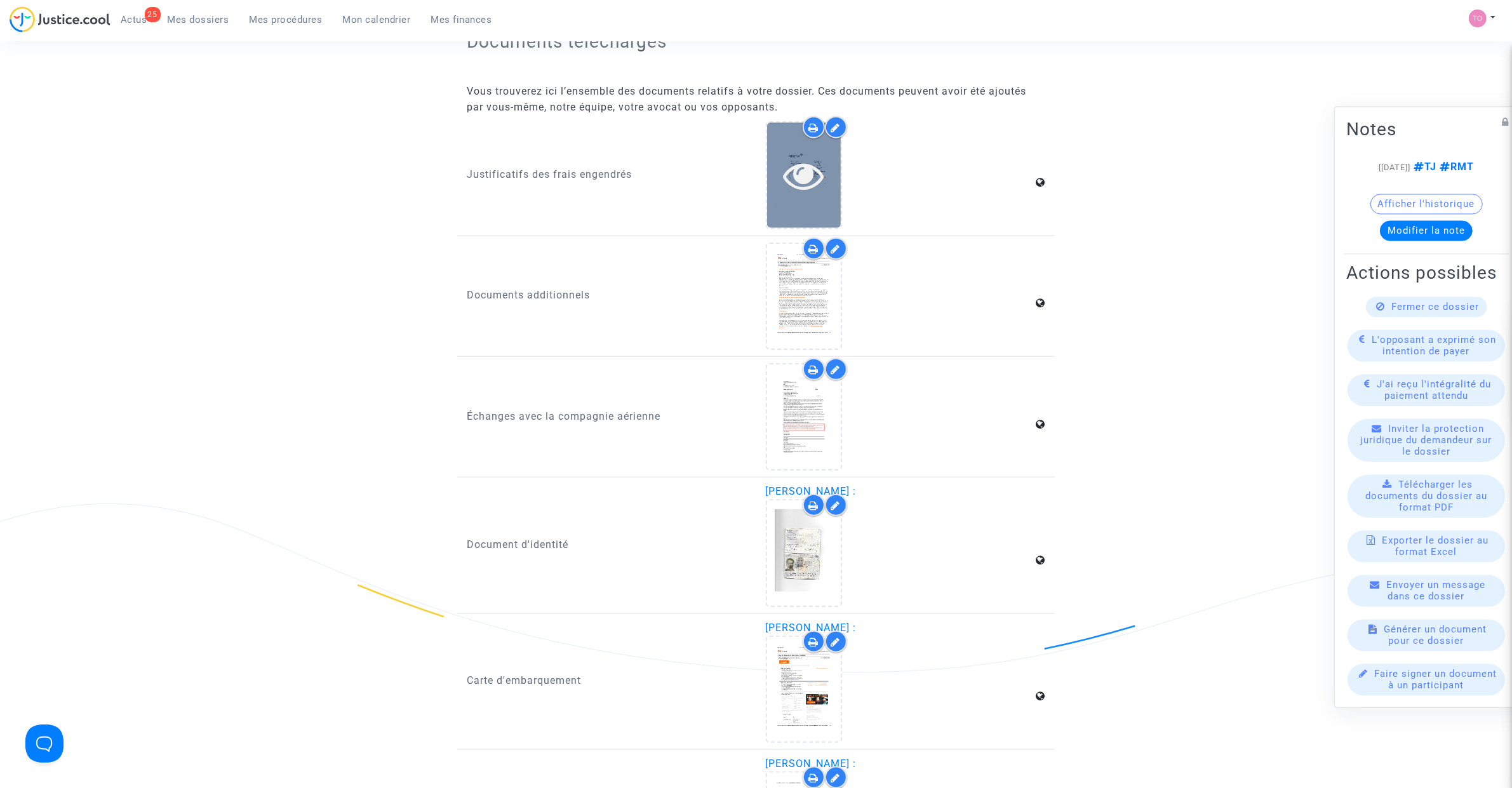
click at [791, 160] on icon at bounding box center [803, 175] width 41 height 40
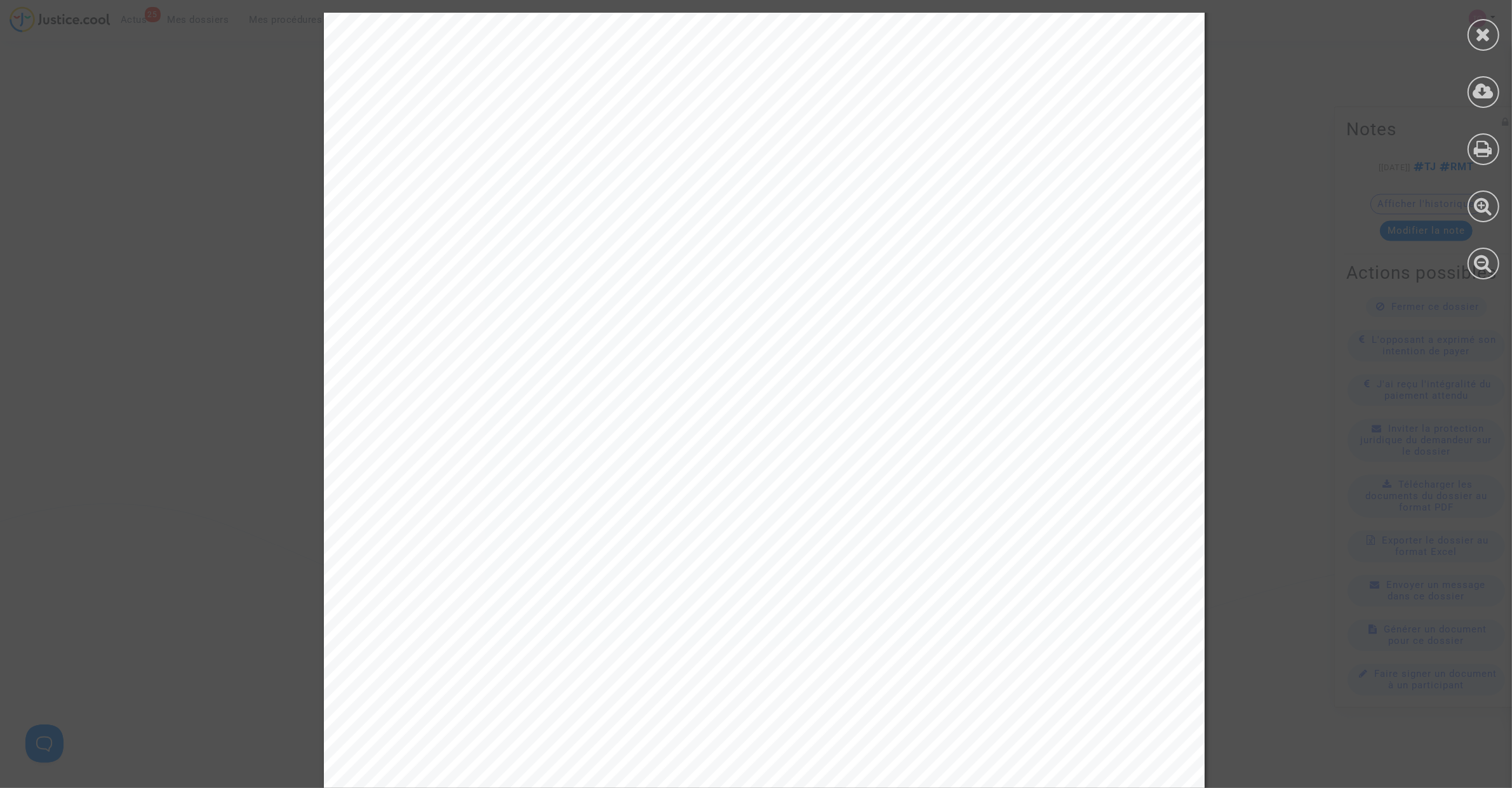
scroll to position [211, 0]
click at [1003, 35] on icon at bounding box center [1484, 34] width 16 height 19
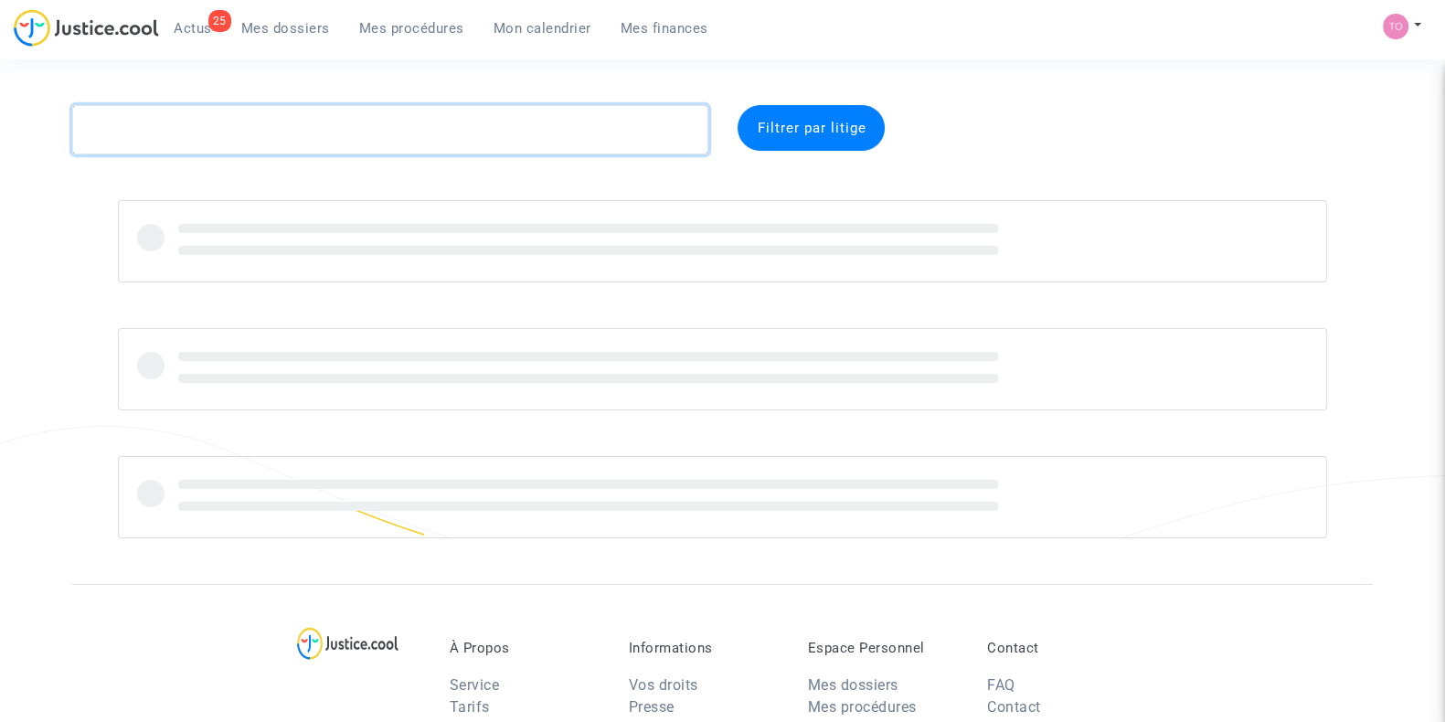
click at [335, 130] on textarea at bounding box center [390, 129] width 636 height 49
paste textarea "LANTERNIER"
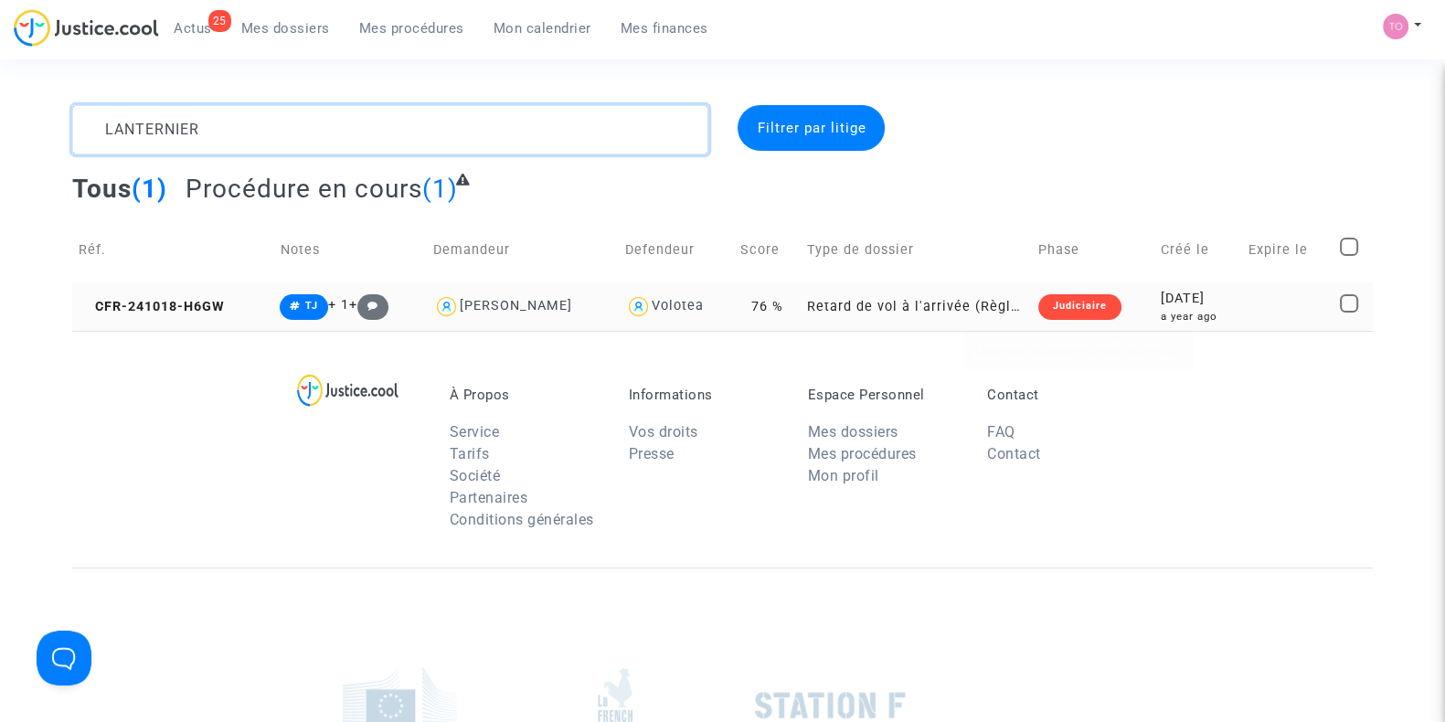
type textarea "LANTERNIER"
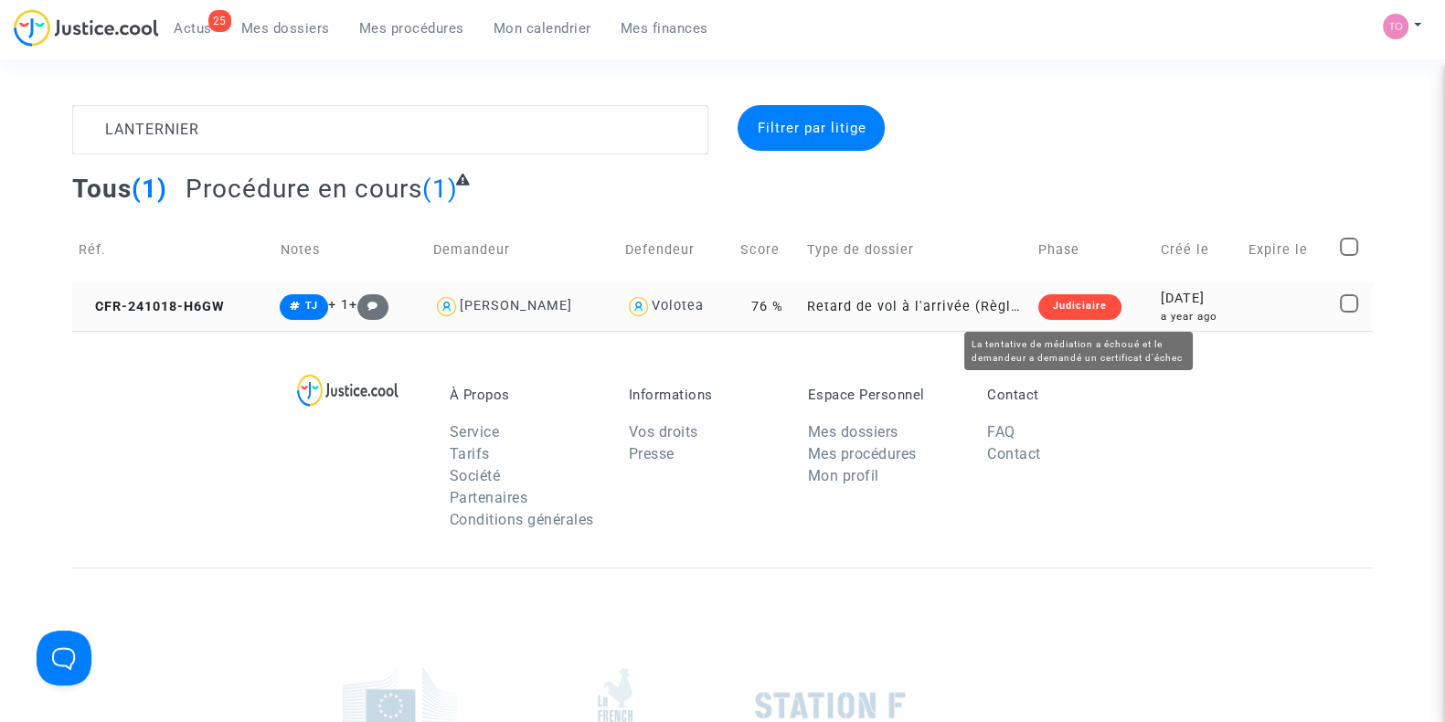
click at [1125, 302] on td "Judiciaire" at bounding box center [1093, 306] width 122 height 48
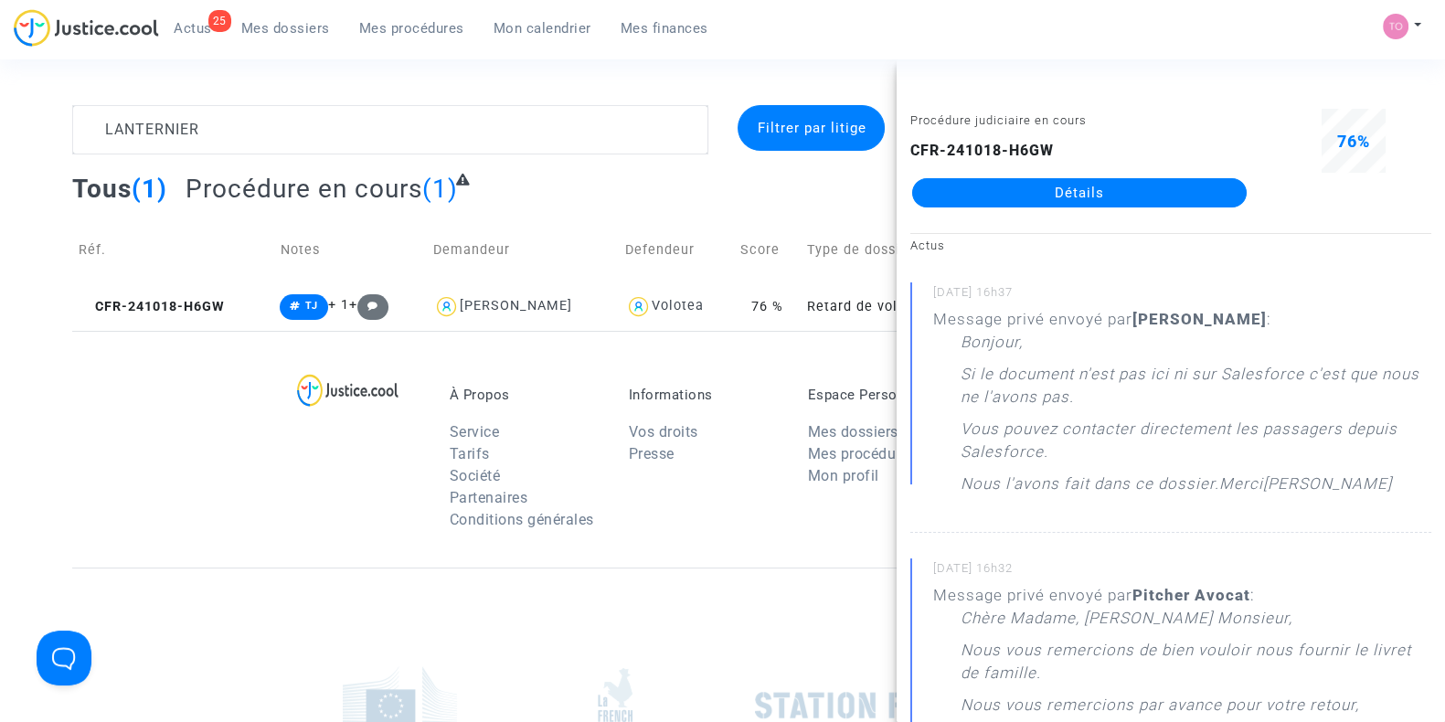
click at [1075, 193] on link "Détails" at bounding box center [1079, 192] width 334 height 29
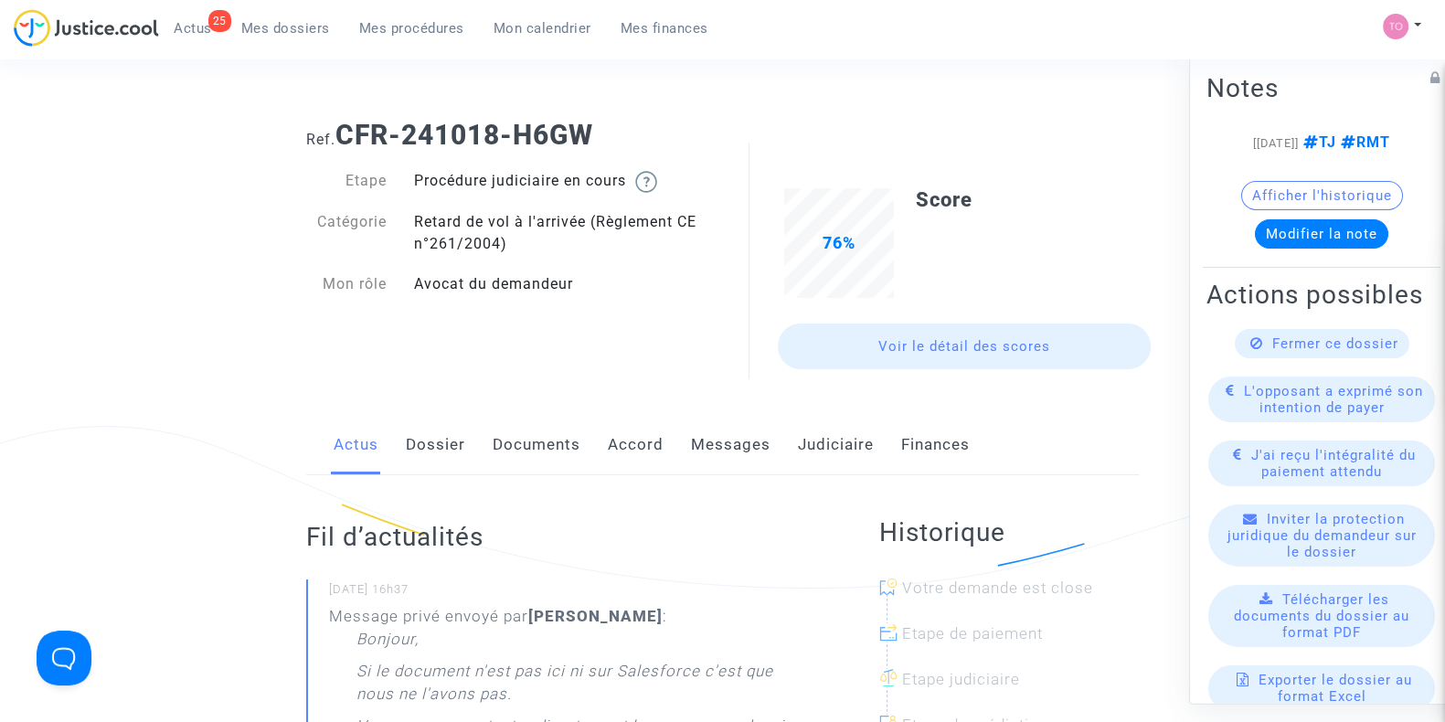
click at [408, 445] on link "Dossier" at bounding box center [435, 445] width 59 height 60
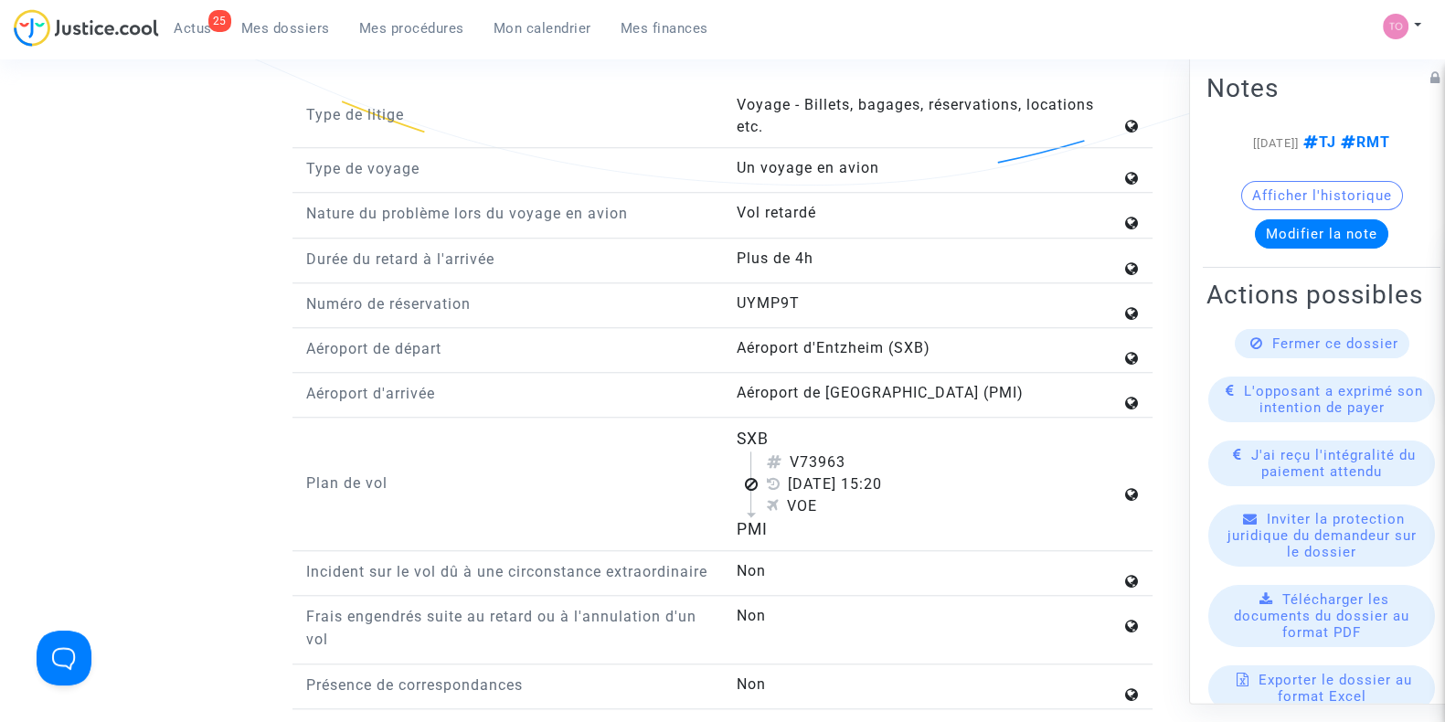
scroll to position [2018, 0]
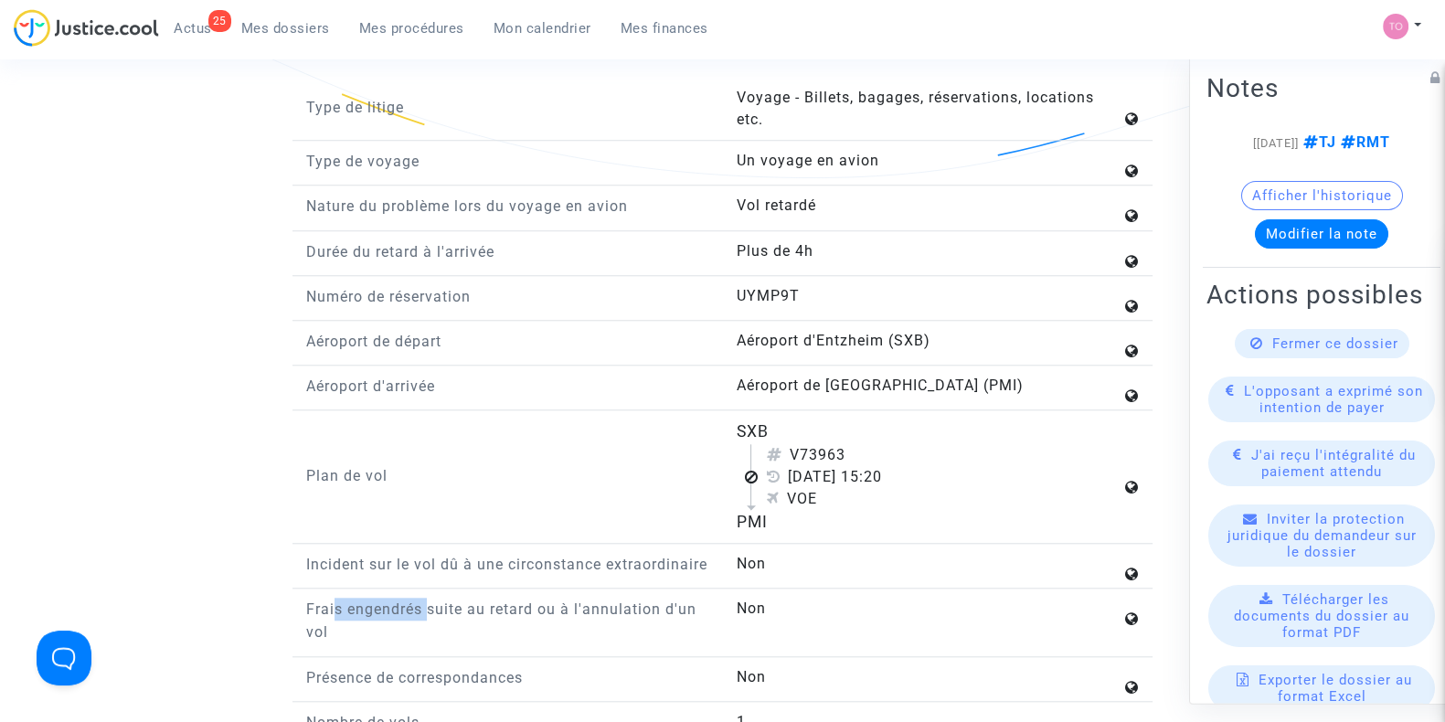
drag, startPoint x: 392, startPoint y: 613, endPoint x: 557, endPoint y: 579, distance: 168.8
click at [464, 614] on div "Type de litige Voyage - Billets, bagages, réservations, locations etc. Type de …" at bounding box center [722, 417] width 832 height 660
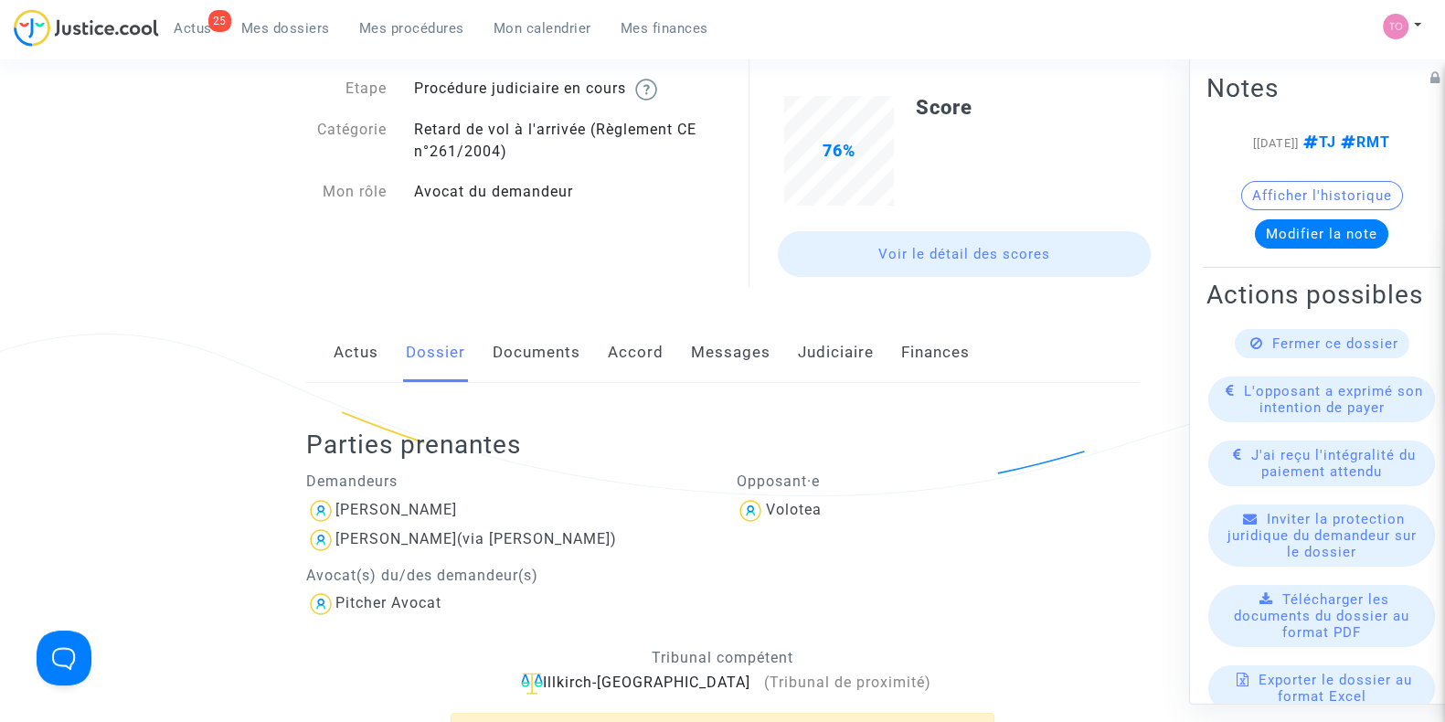
scroll to position [0, 0]
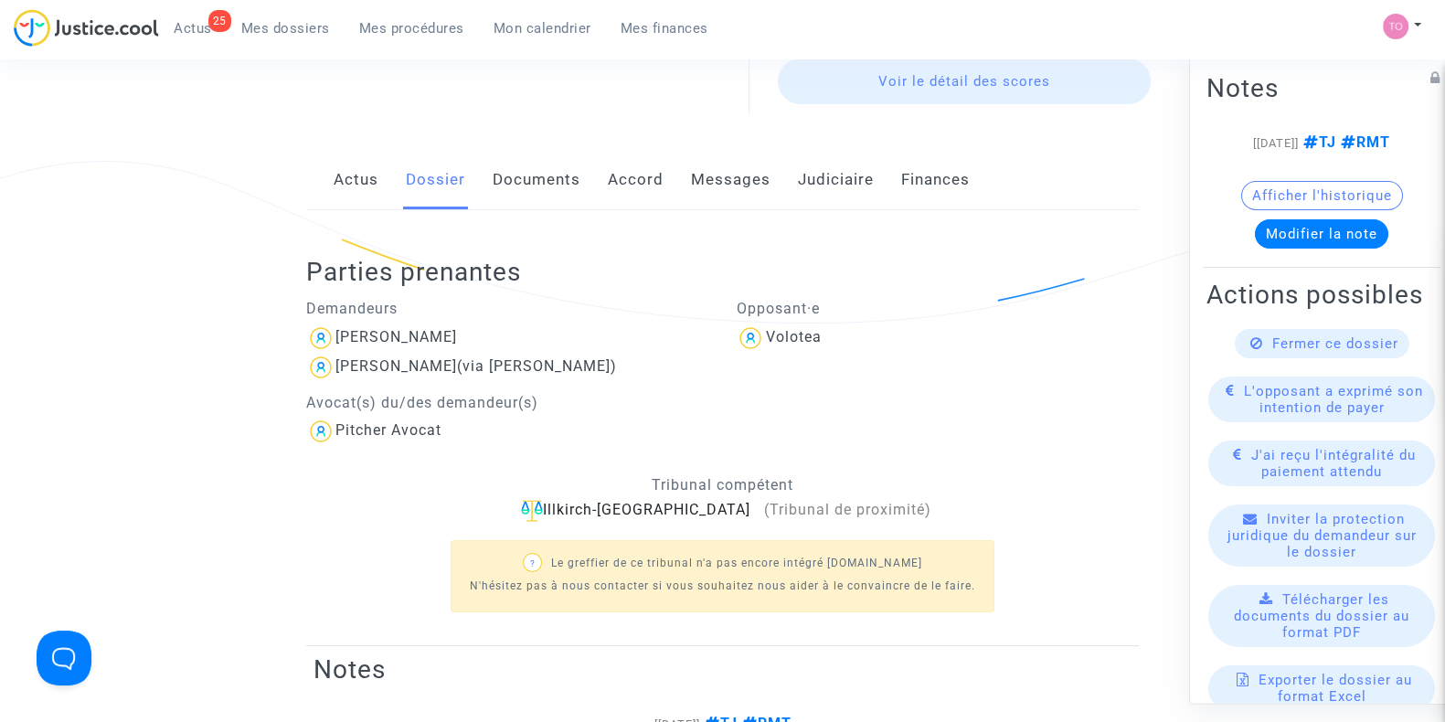
click at [626, 213] on div "Parties prenantes Demandeurs [PERSON_NAME] [PERSON_NAME] (via [PERSON_NAME]) Av…" at bounding box center [722, 428] width 832 height 436
click at [628, 176] on link "Accord" at bounding box center [636, 179] width 56 height 60
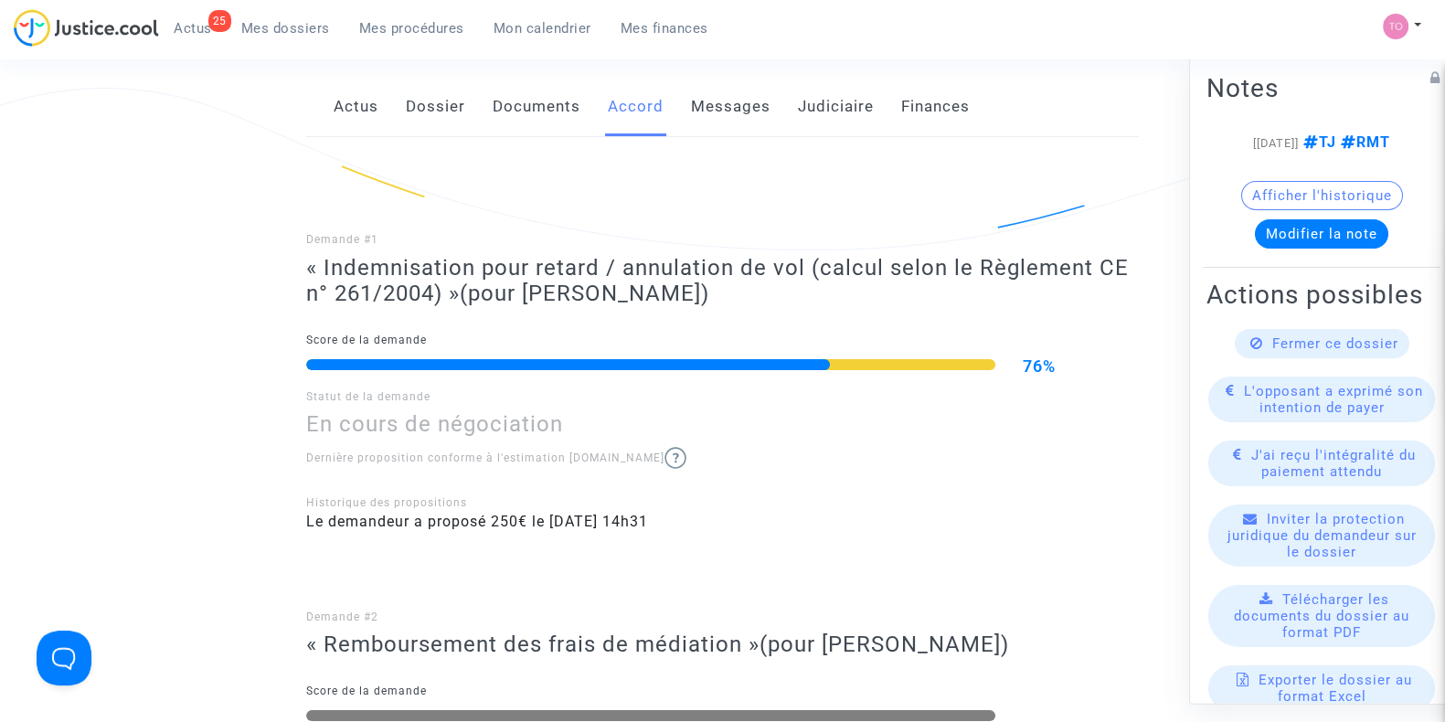
scroll to position [304, 0]
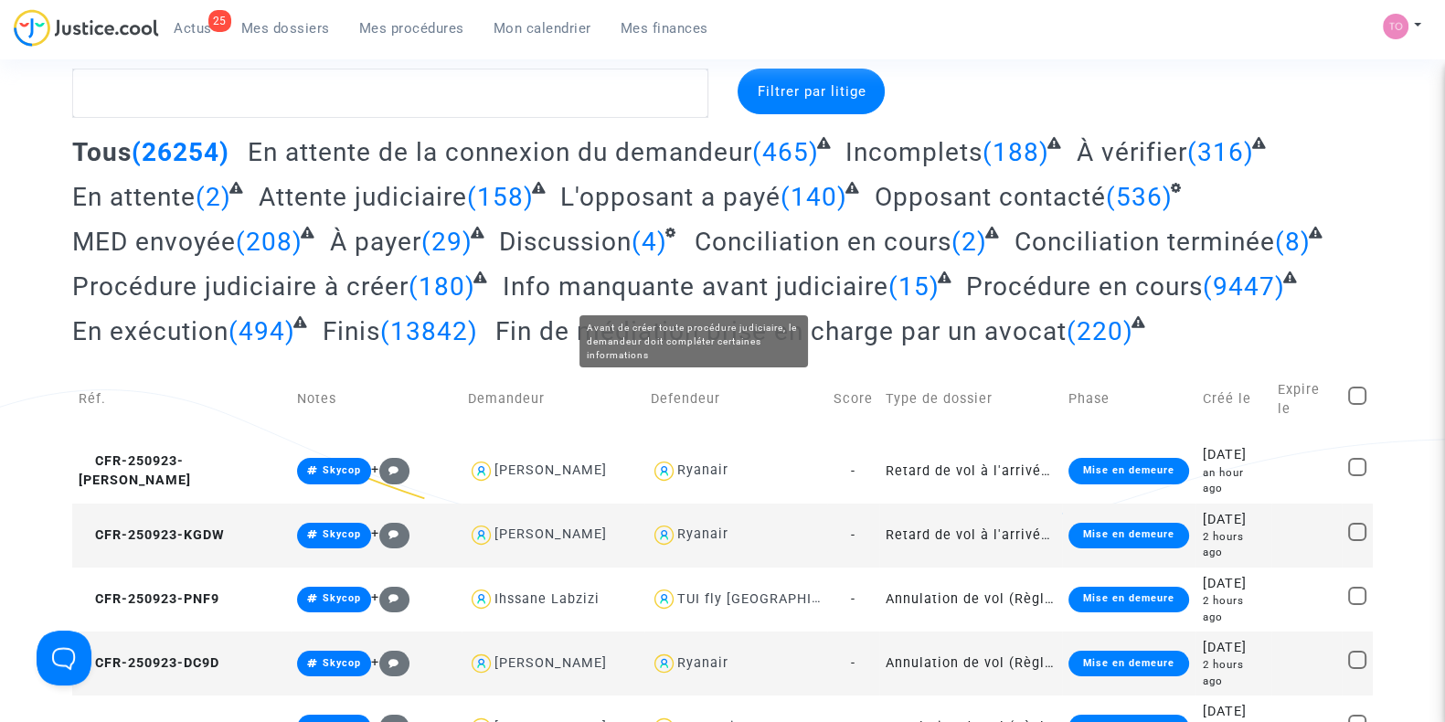
scroll to position [37, 0]
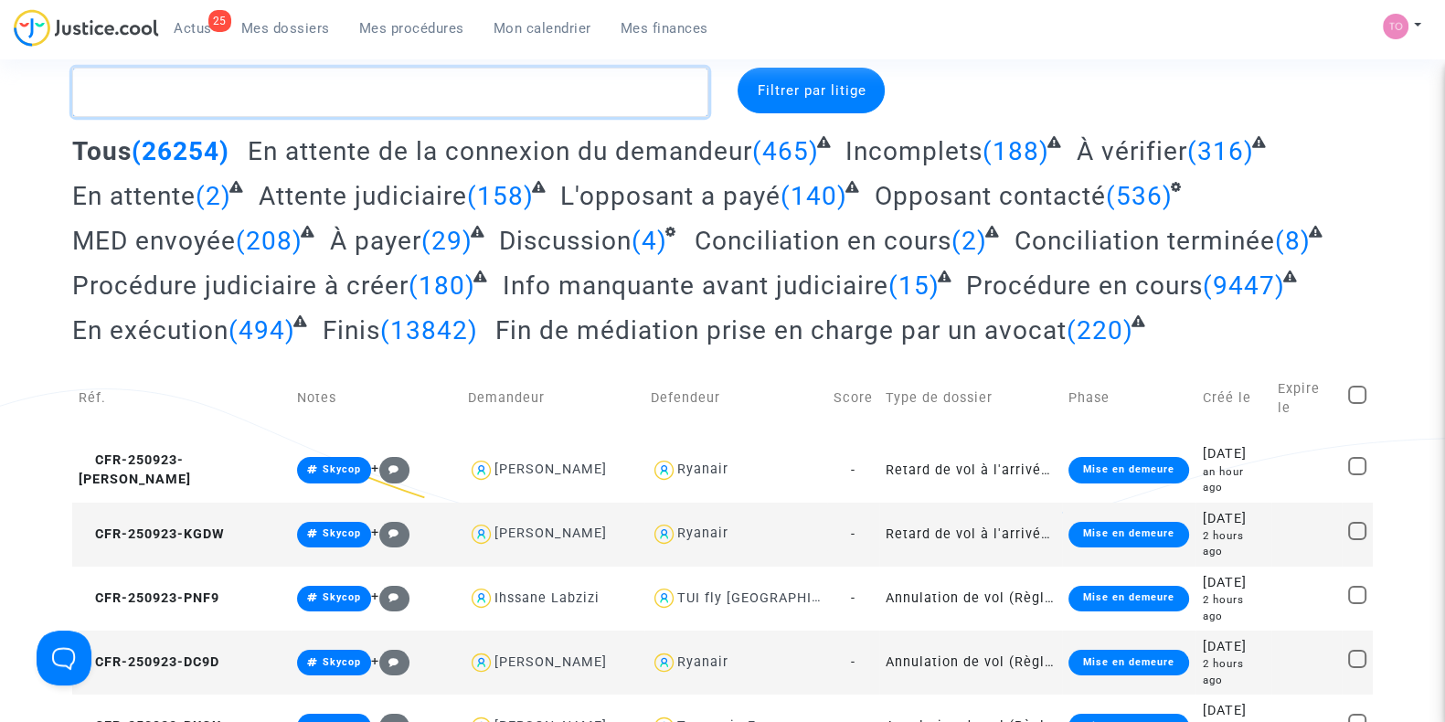
click at [212, 93] on textarea at bounding box center [390, 92] width 636 height 49
paste textarea "[DATE]"
type textarea "[DATE]"
click at [212, 93] on textarea at bounding box center [390, 92] width 636 height 49
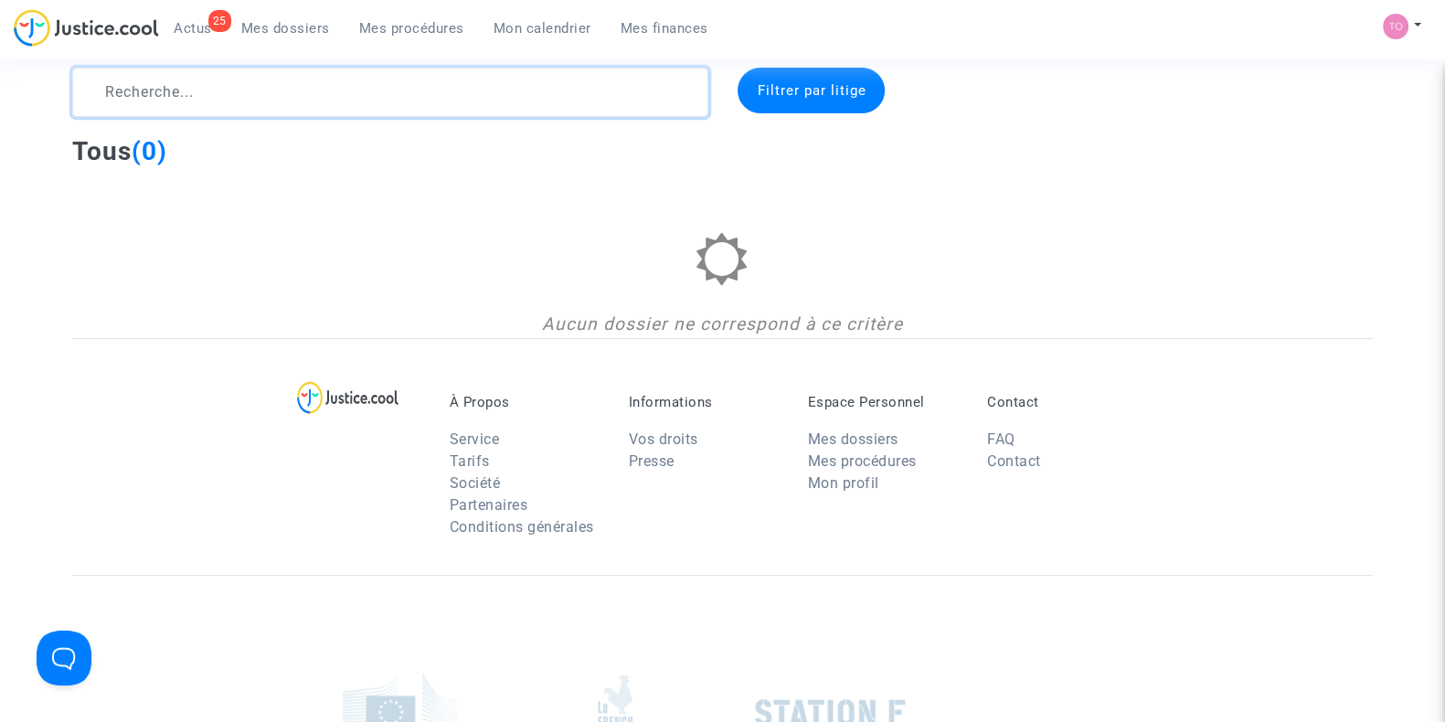
click at [206, 98] on textarea at bounding box center [390, 92] width 636 height 49
paste textarea "LANTERNIER"
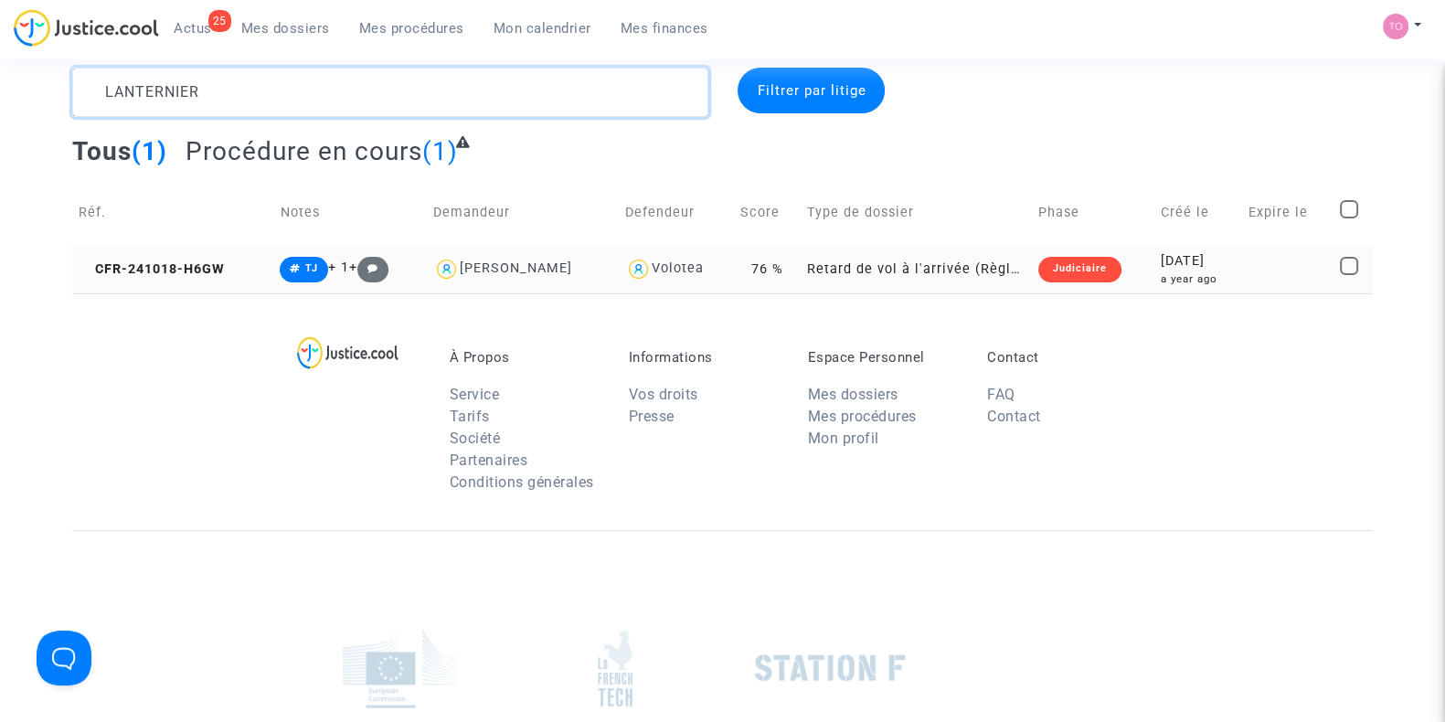
type textarea "LANTERNIER"
click at [1170, 265] on div "[DATE]" at bounding box center [1197, 261] width 75 height 20
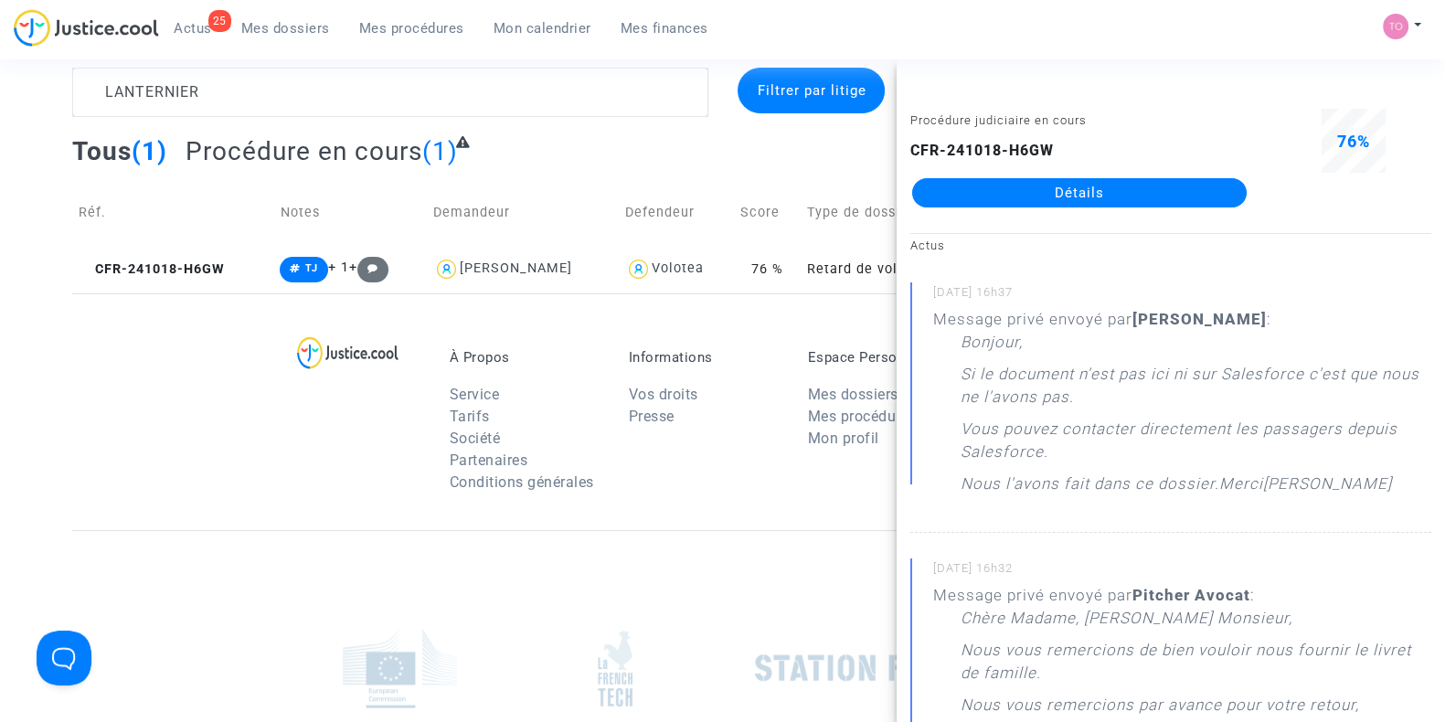
click at [254, 352] on div "À Propos Service Tarifs Société Partenaires Conditions générales Informations V…" at bounding box center [722, 411] width 1300 height 237
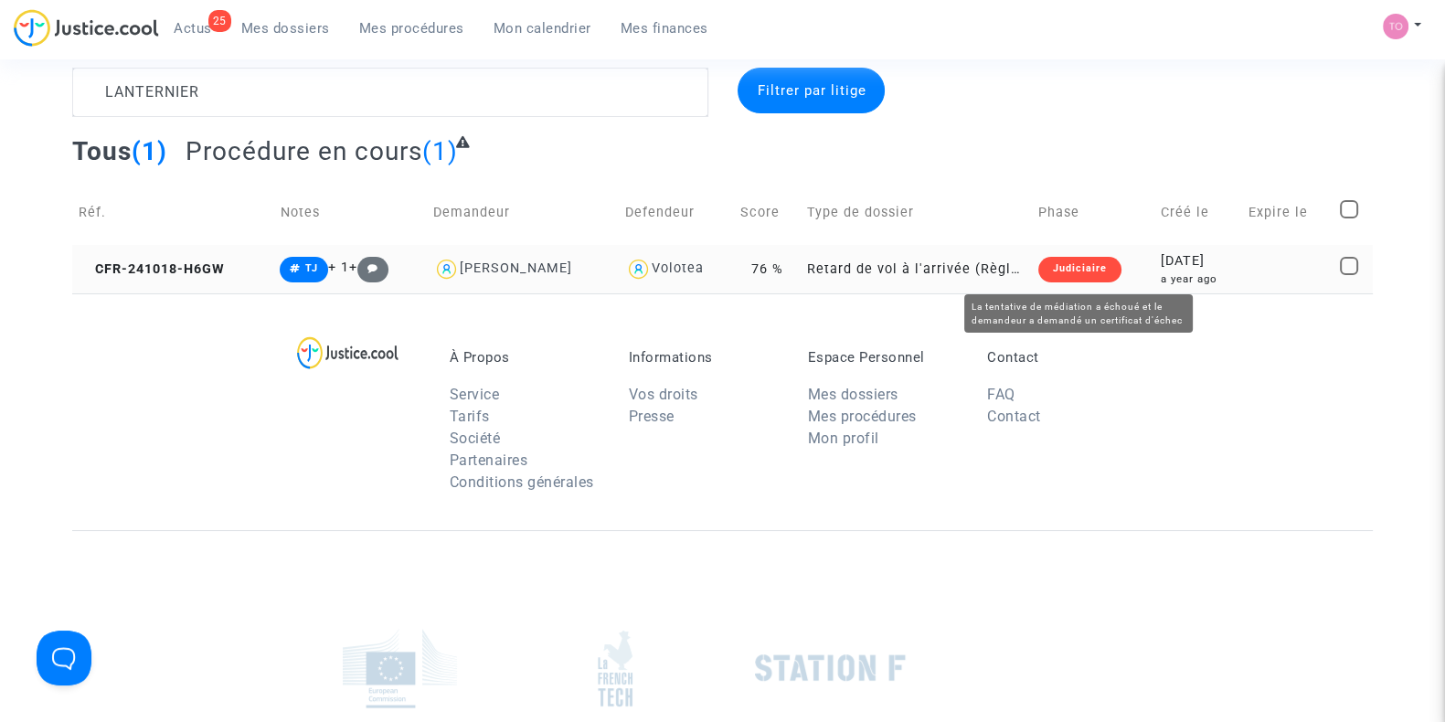
click at [1133, 254] on td "Judiciaire" at bounding box center [1093, 269] width 122 height 48
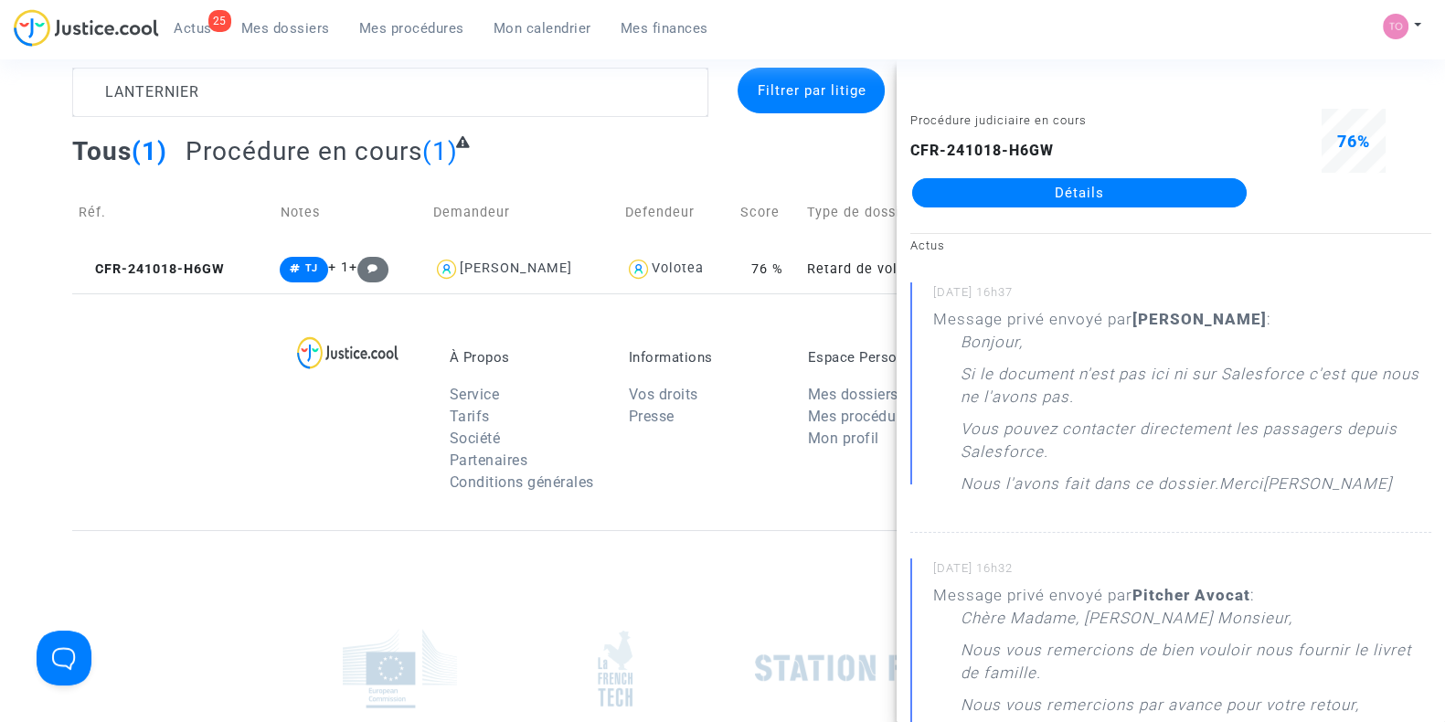
click at [1113, 175] on div "CFR-241018-H6GW Détails" at bounding box center [1079, 174] width 338 height 68
click at [1100, 184] on link "Détails" at bounding box center [1079, 192] width 334 height 29
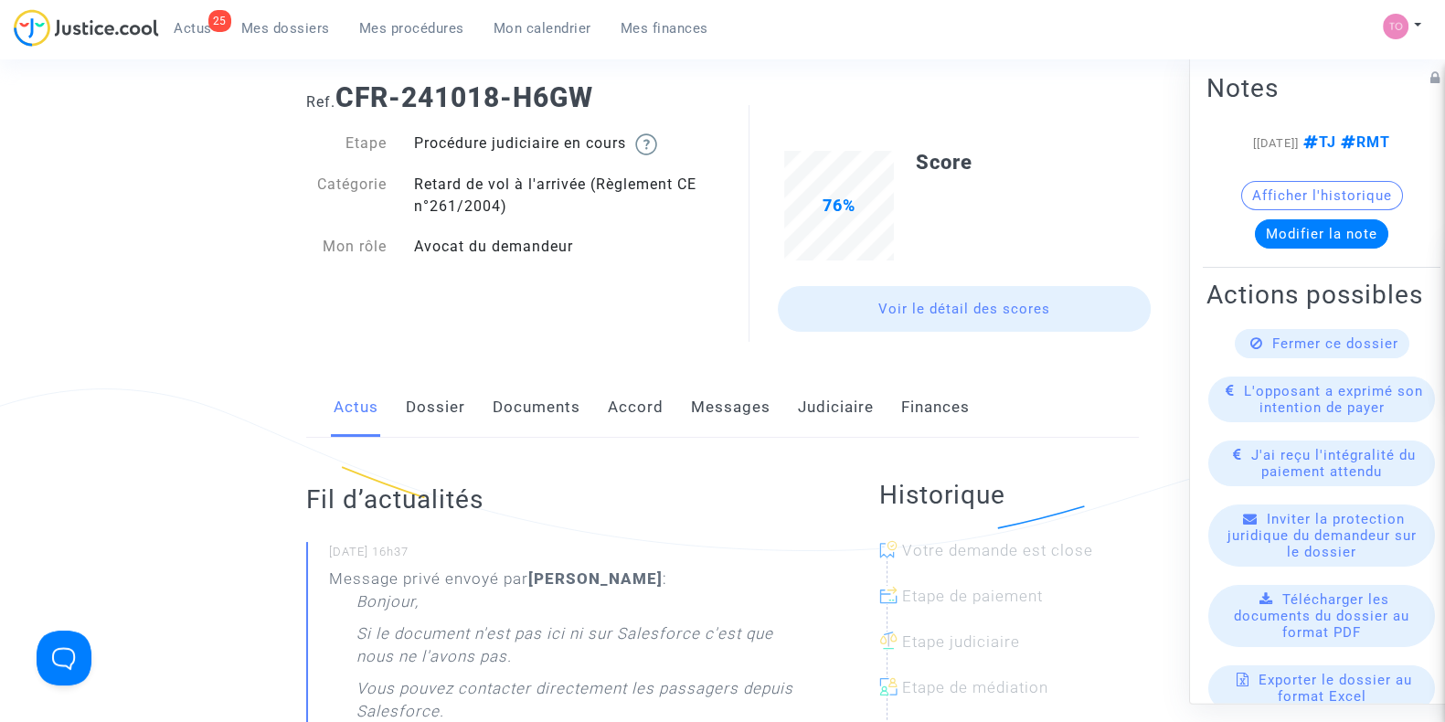
click at [717, 409] on link "Messages" at bounding box center [731, 407] width 80 height 60
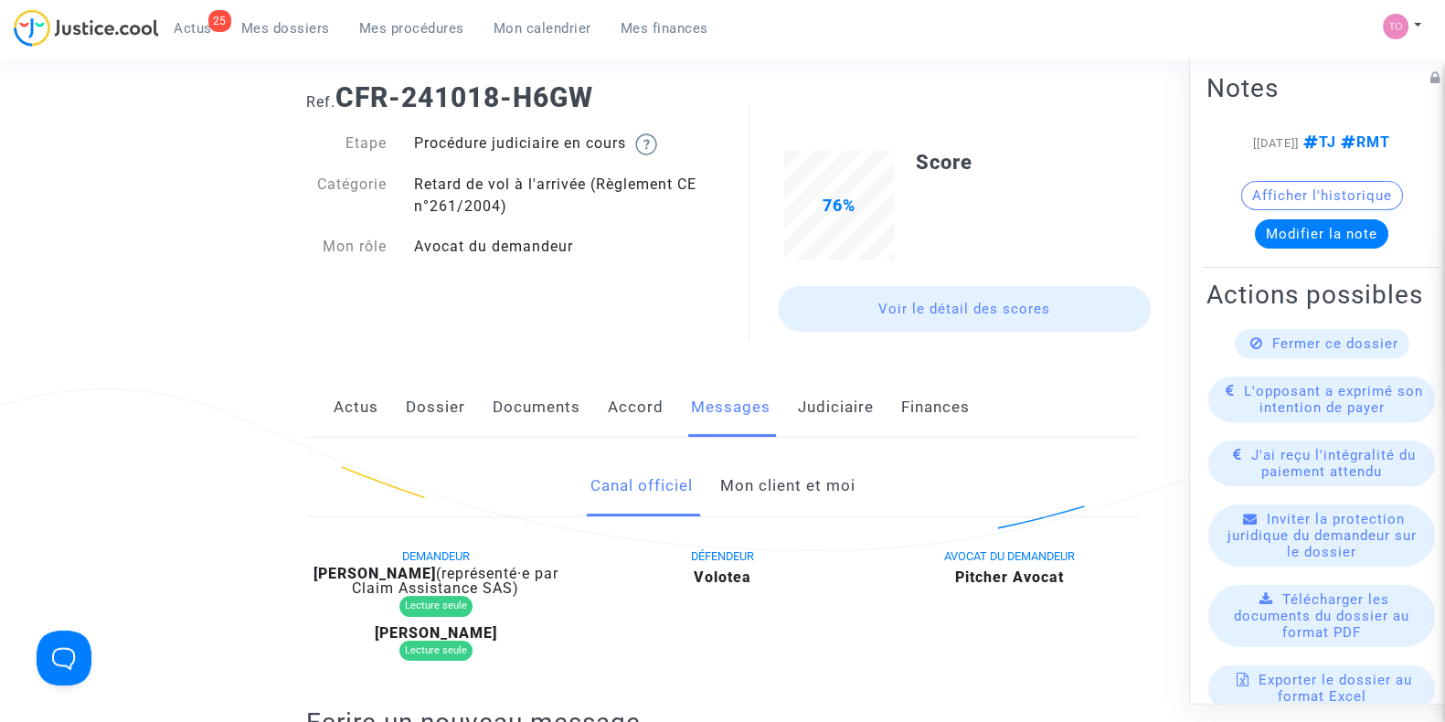
click at [783, 486] on link "Mon client et moi" at bounding box center [786, 486] width 135 height 60
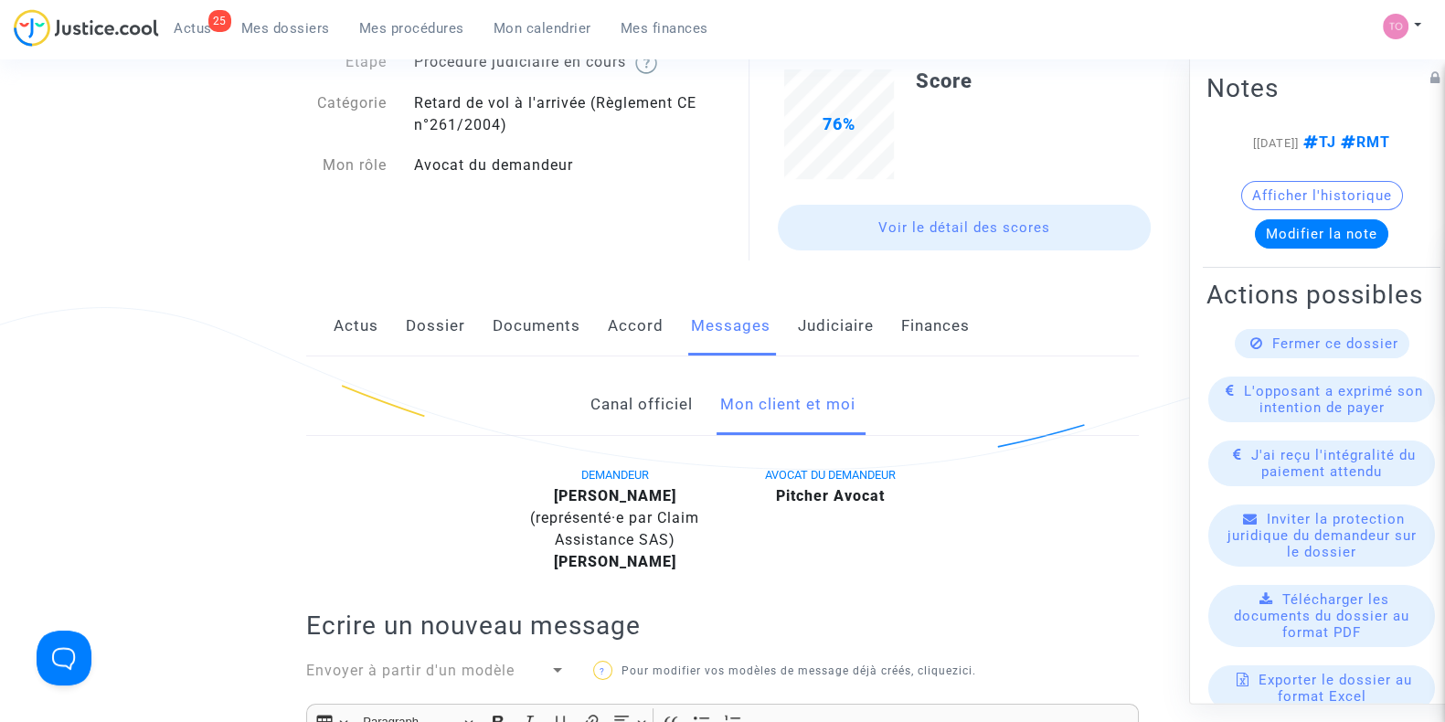
scroll to position [37, 0]
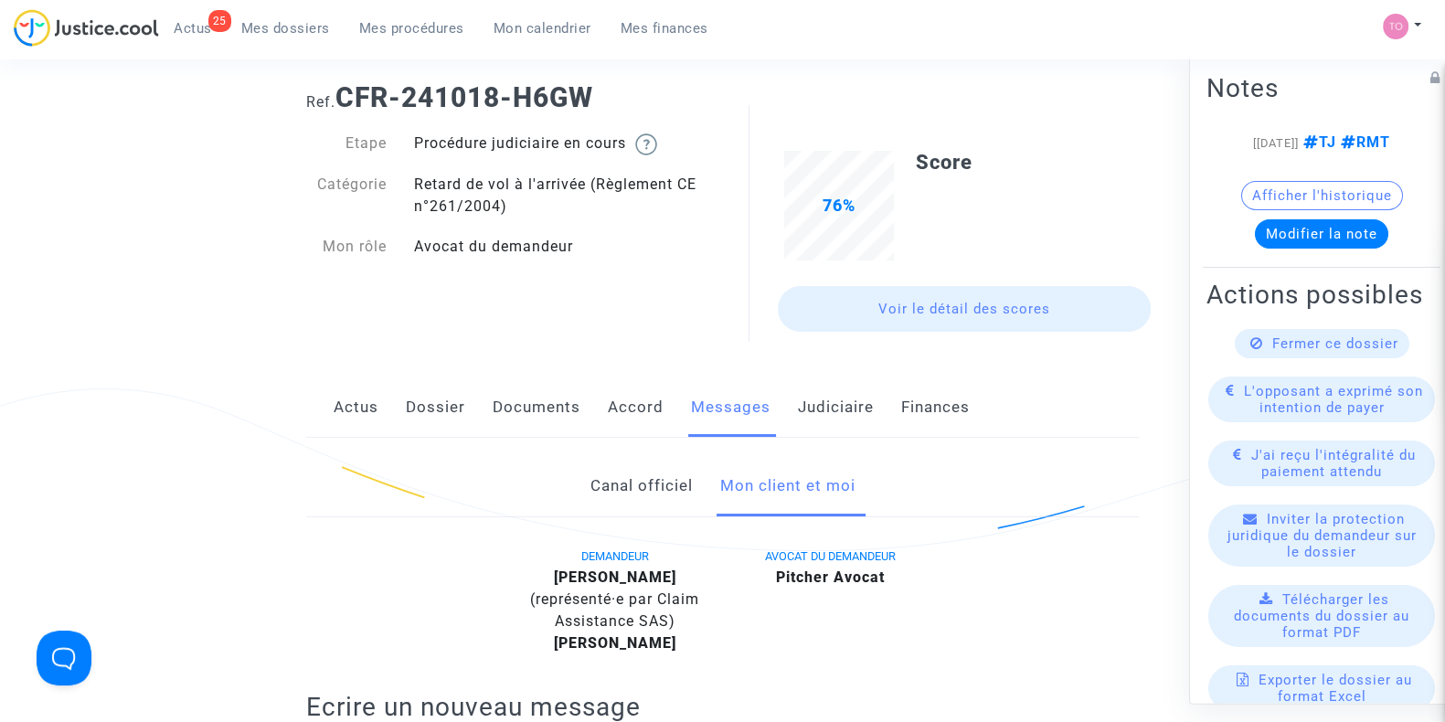
click at [798, 398] on link "Judiciaire" at bounding box center [836, 407] width 76 height 60
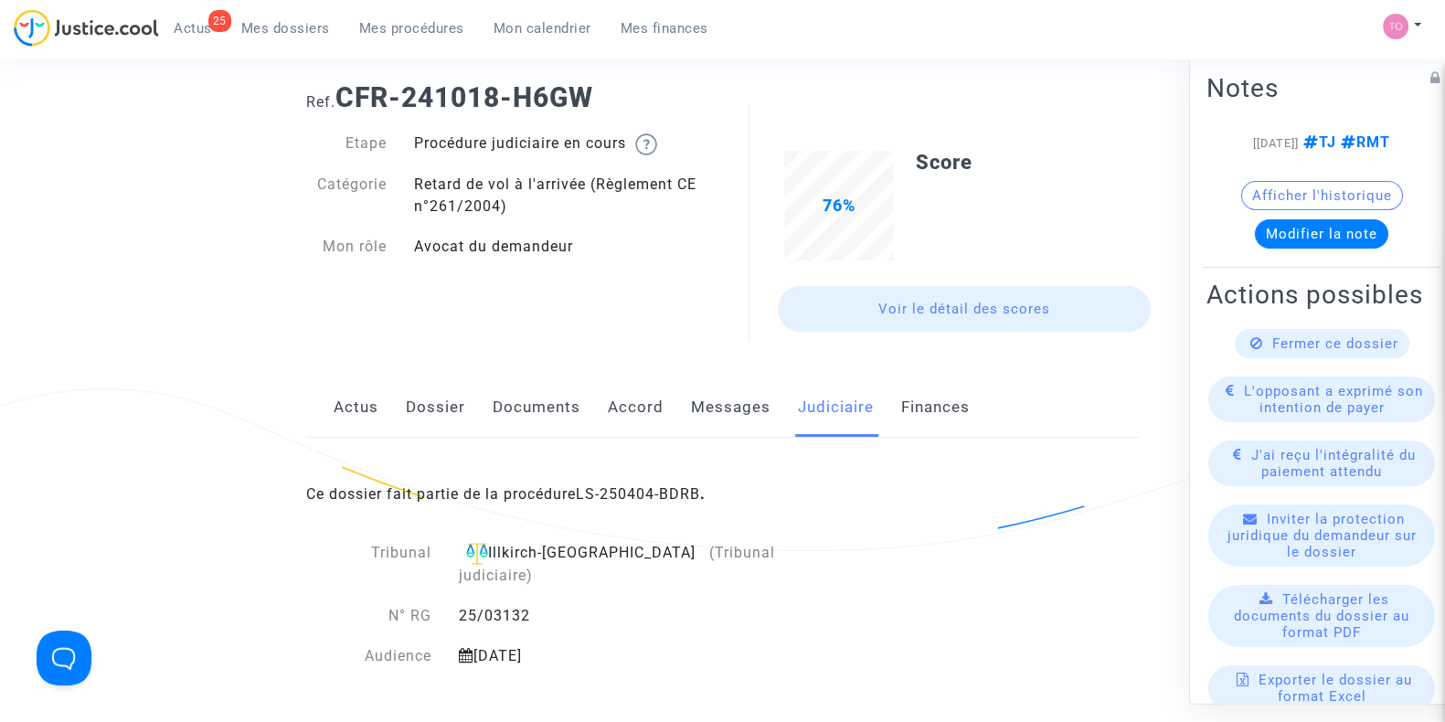
click at [645, 482] on div "Ce dossier fait partie de la procédure LS-250404-BDRB ." at bounding box center [722, 481] width 832 height 86
click at [642, 490] on link "LS-250404-BDRB" at bounding box center [638, 493] width 124 height 17
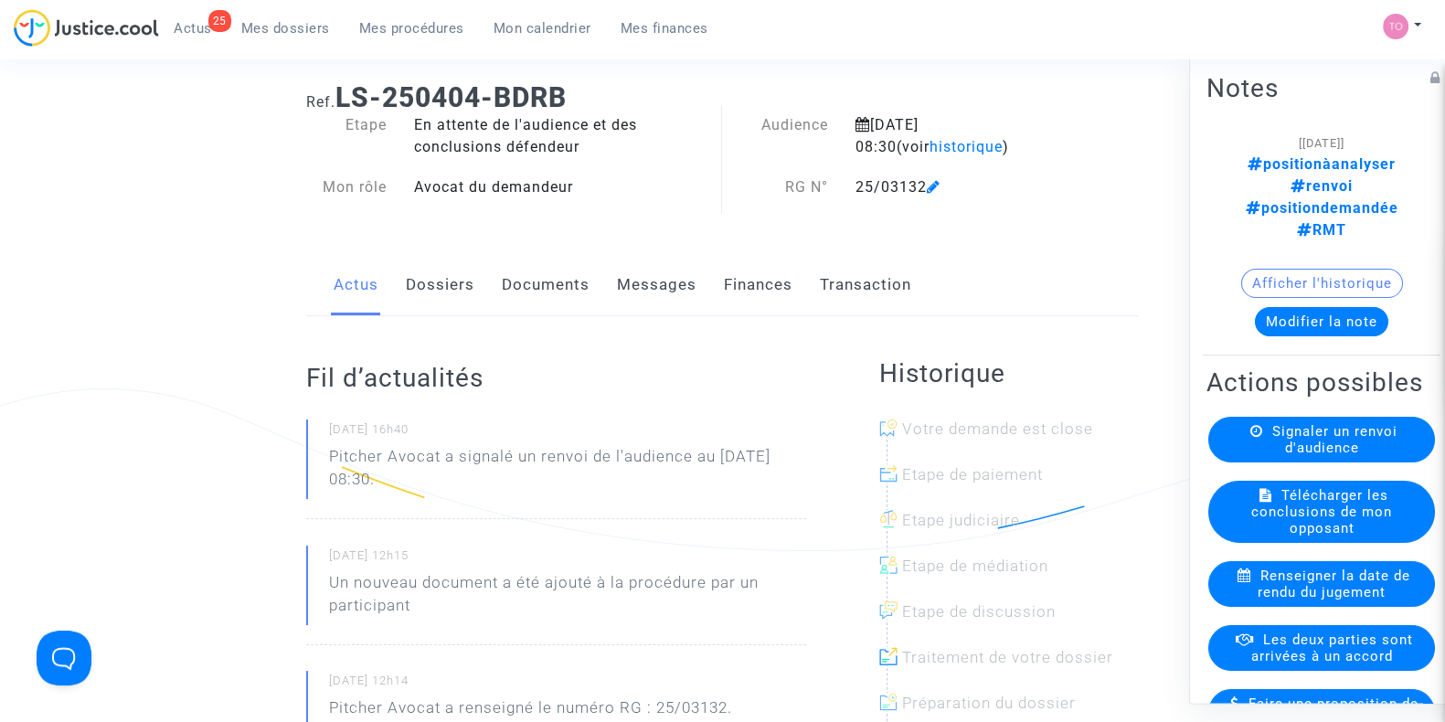
click at [1341, 307] on button "Modifier la note" at bounding box center [1321, 321] width 133 height 29
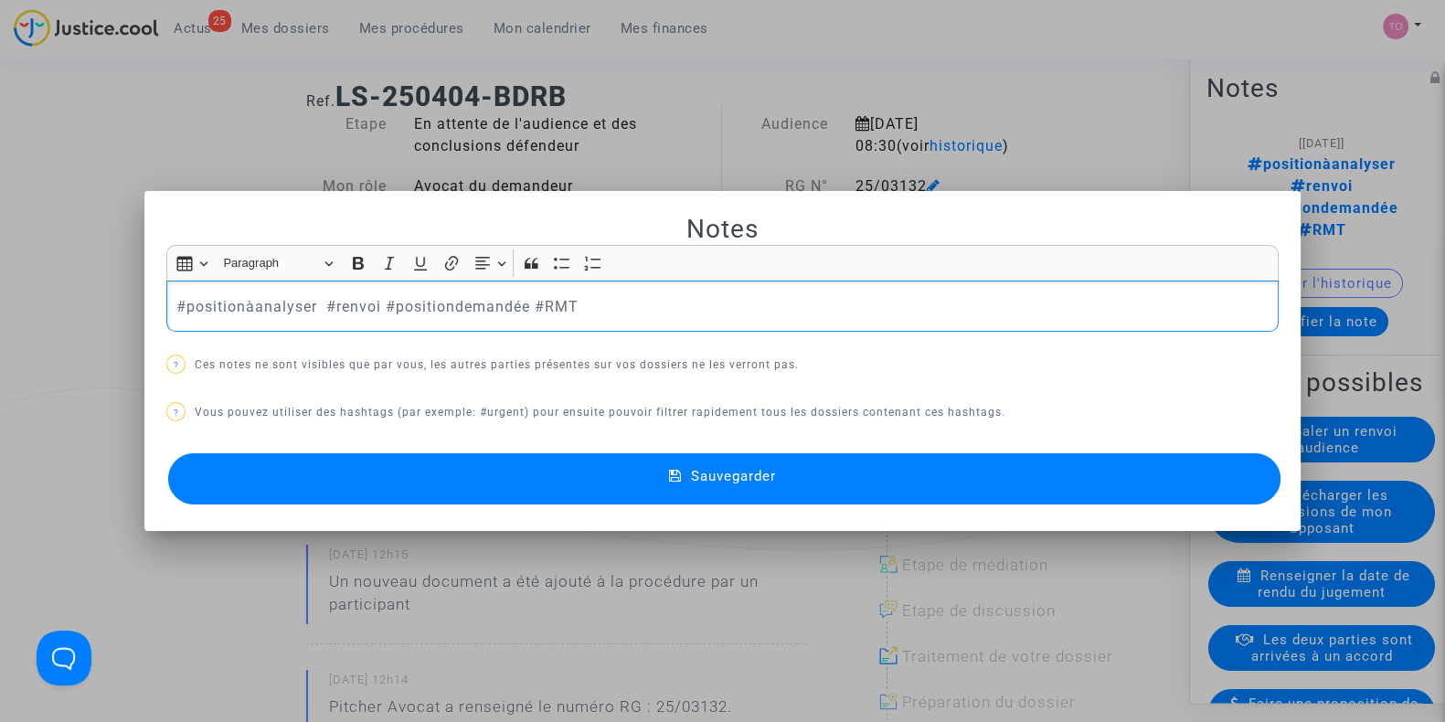
drag, startPoint x: 311, startPoint y: 305, endPoint x: 178, endPoint y: 310, distance: 132.6
click at [178, 310] on p "#positionàanalyser #renvoi #positiondemandée #RMT" at bounding box center [722, 306] width 1093 height 23
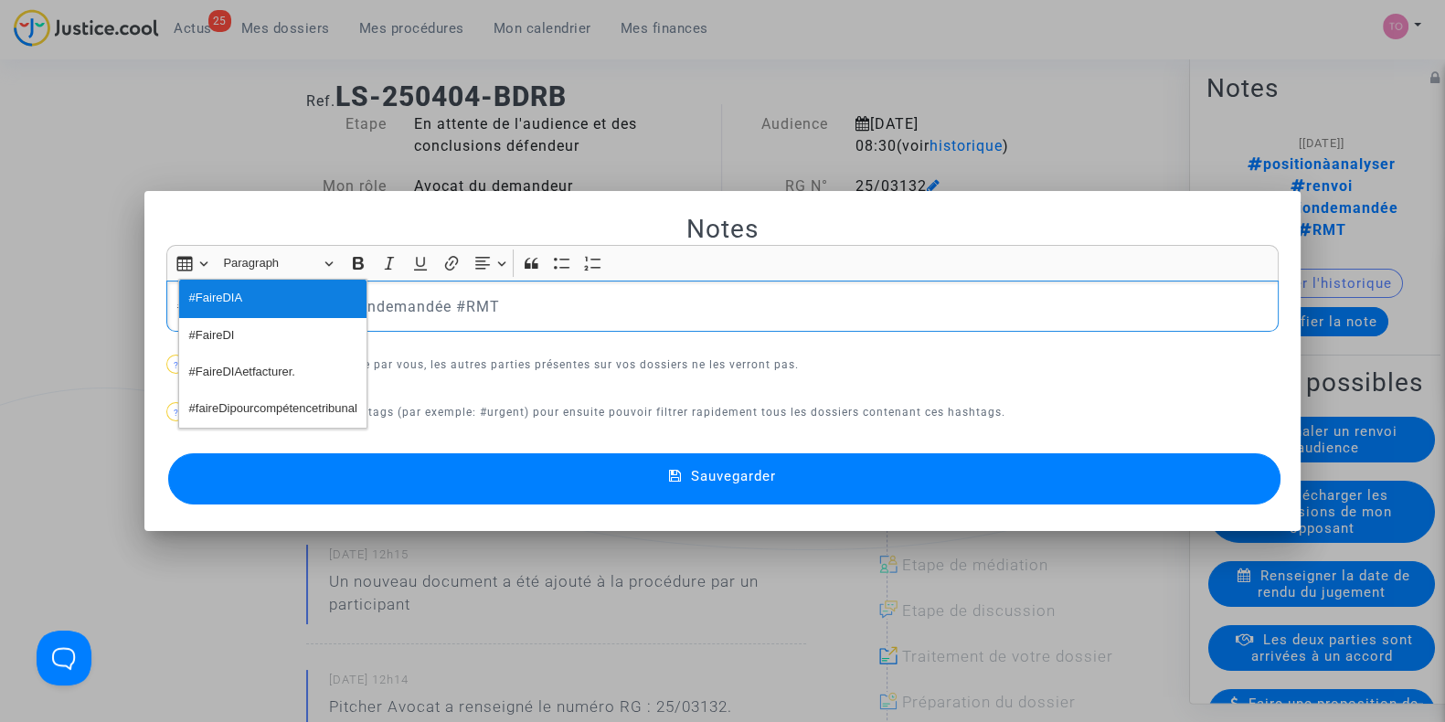
click at [239, 287] on span "#FaireDIA" at bounding box center [216, 298] width 54 height 27
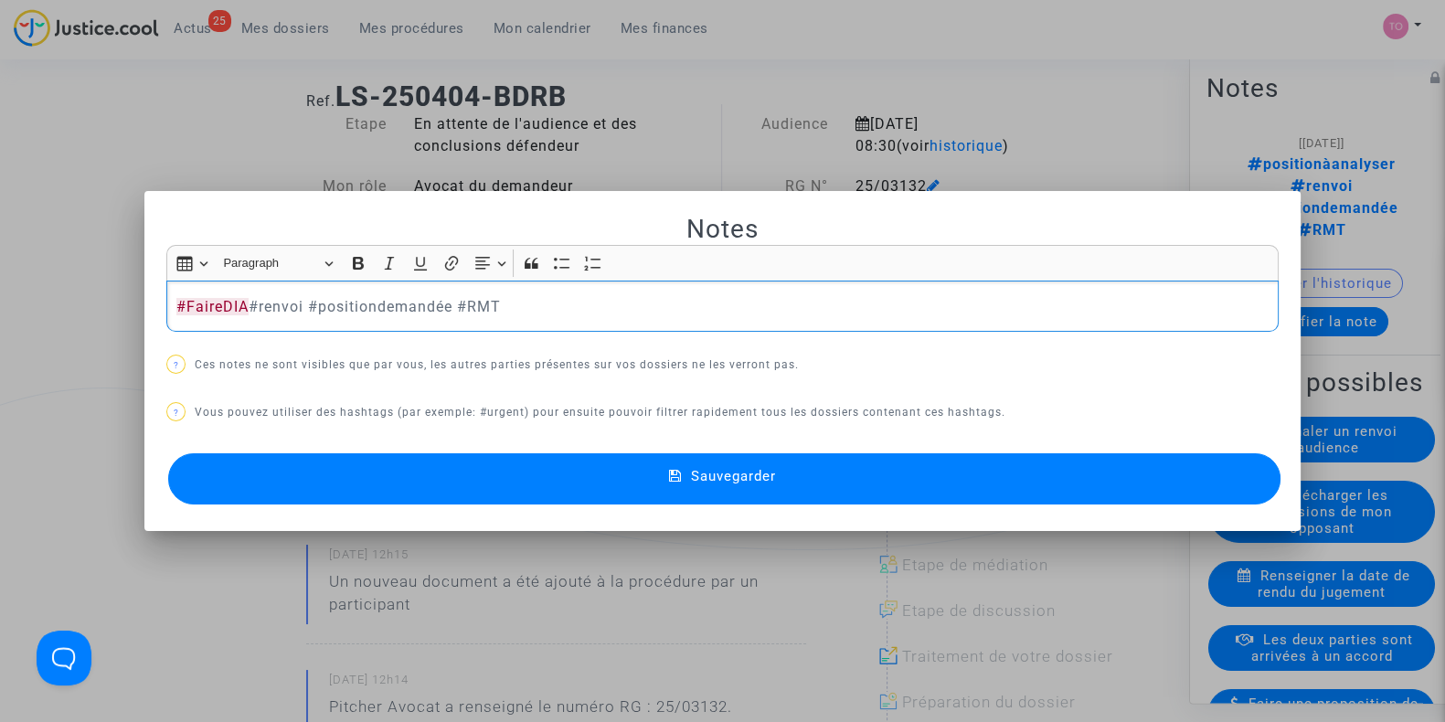
click at [398, 471] on button "Sauvegarder" at bounding box center [724, 478] width 1112 height 51
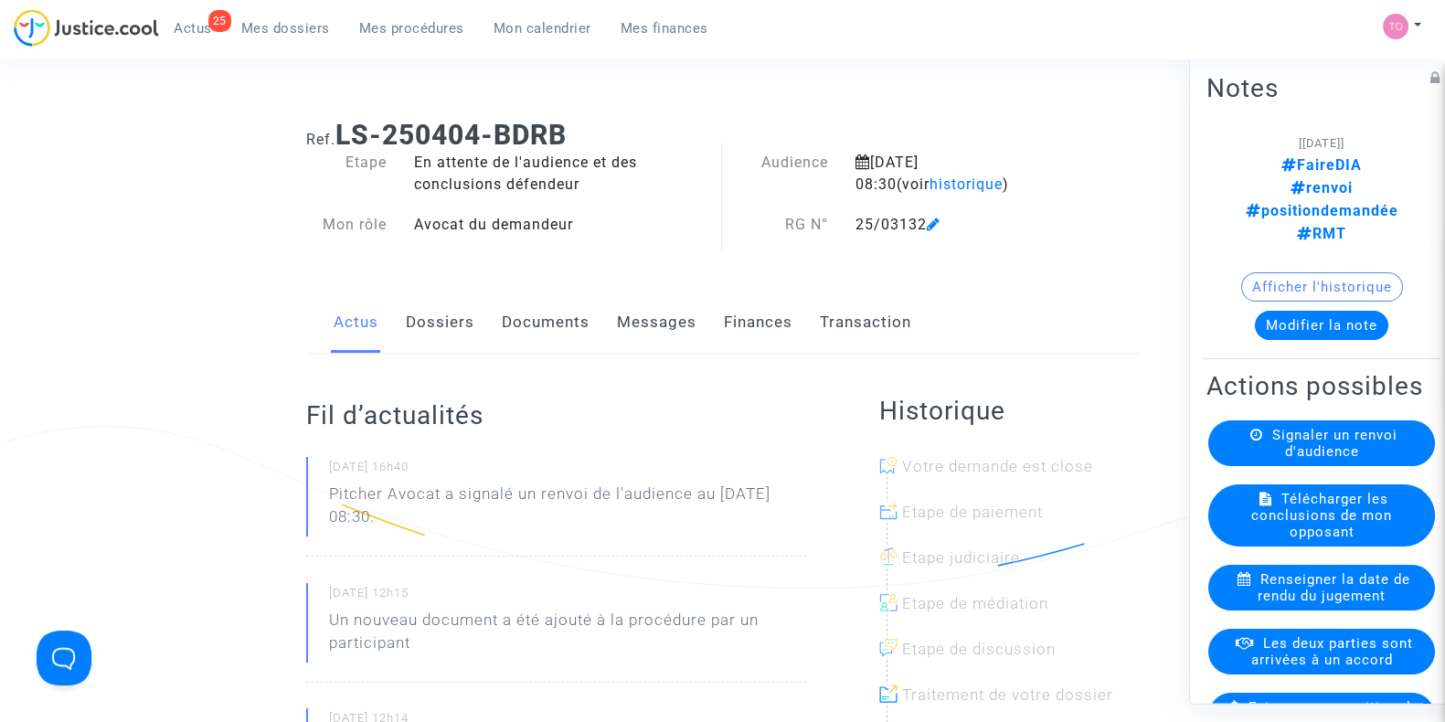
click at [439, 323] on link "Dossiers" at bounding box center [440, 322] width 69 height 60
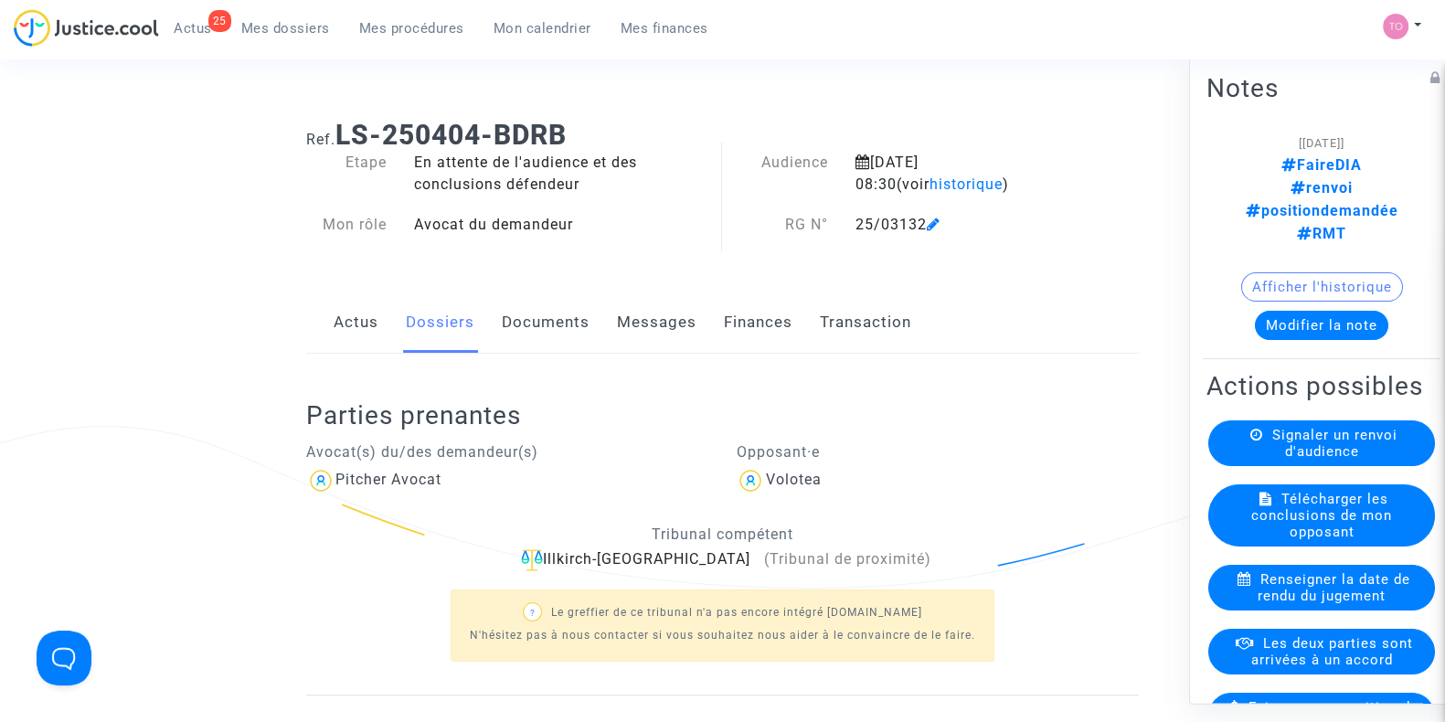
click at [525, 303] on link "Documents" at bounding box center [546, 322] width 88 height 60
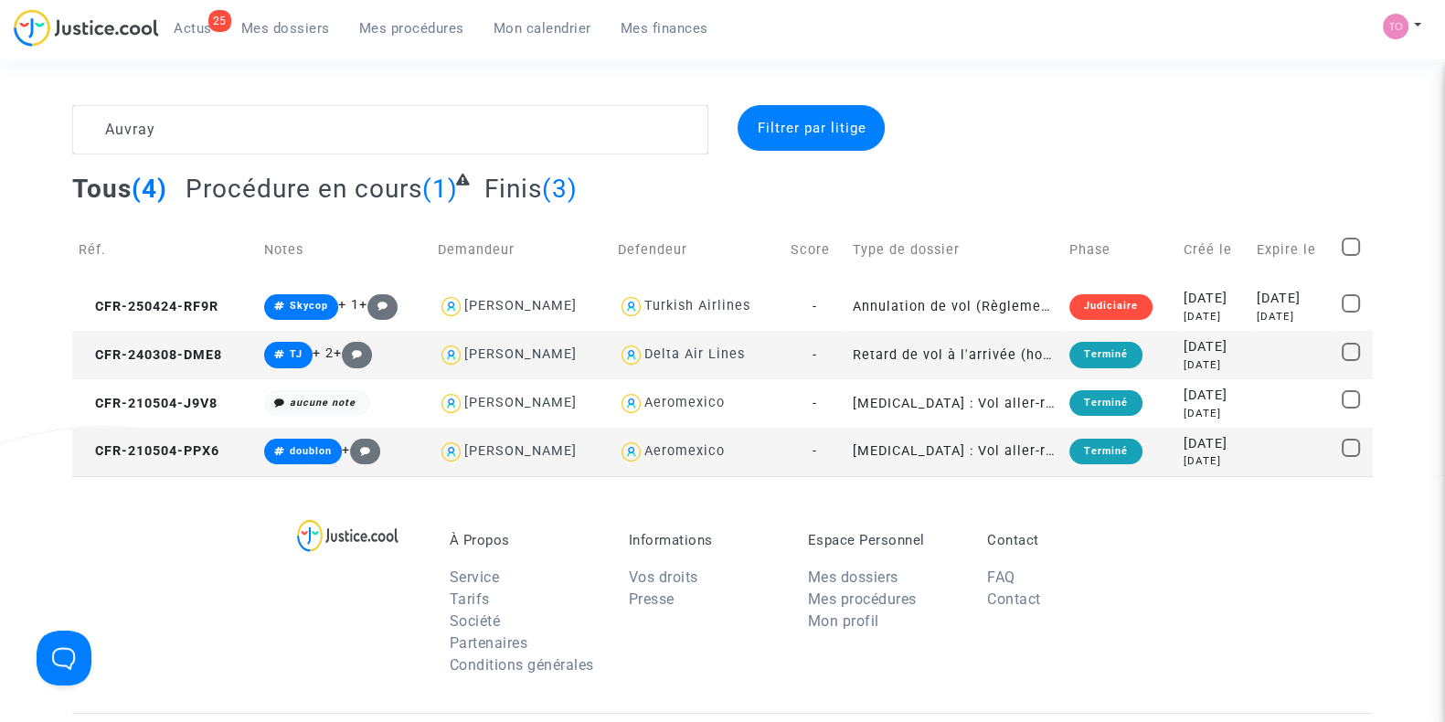
click at [674, 346] on div "Delta Air Lines" at bounding box center [694, 354] width 101 height 16
type textarea "Auvray @"Delta Air Lines""
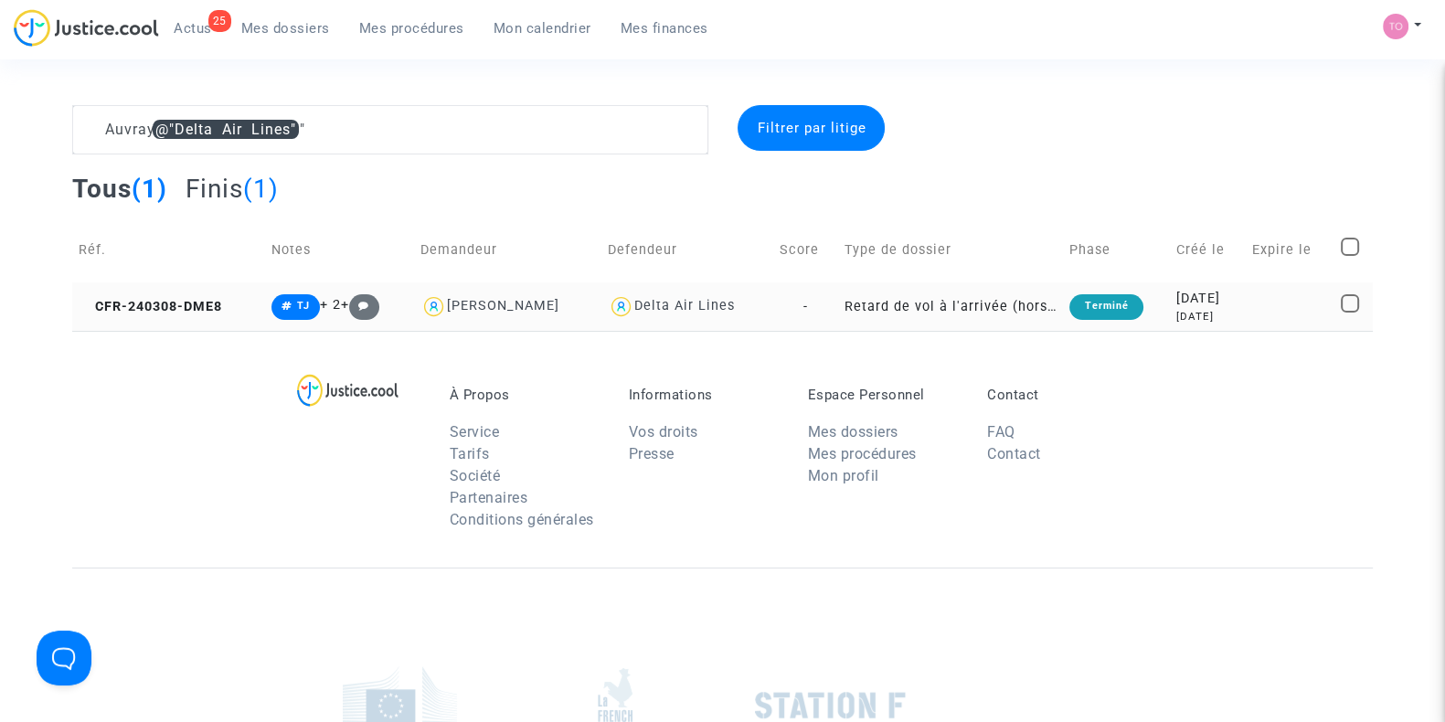
click at [1183, 317] on div "[DATE]" at bounding box center [1207, 317] width 63 height 16
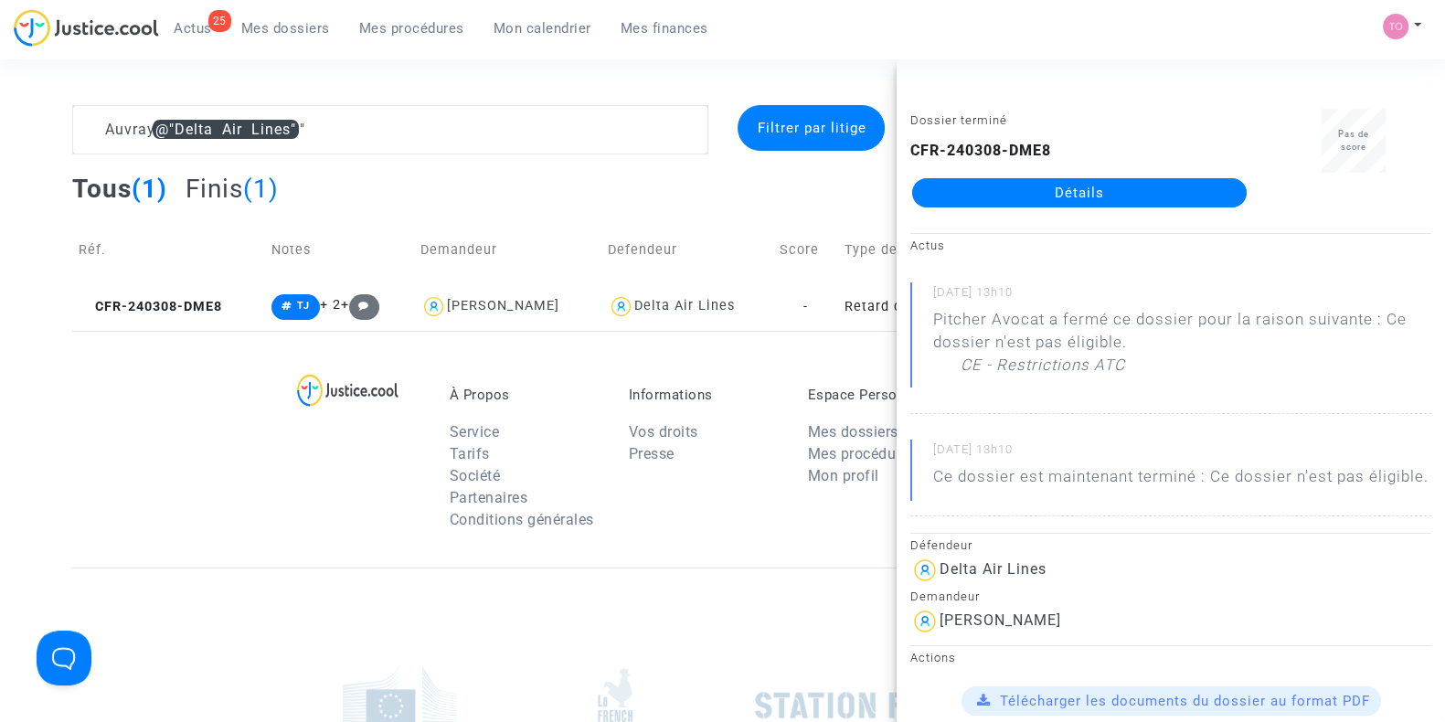
click at [1051, 189] on link "Détails" at bounding box center [1079, 192] width 334 height 29
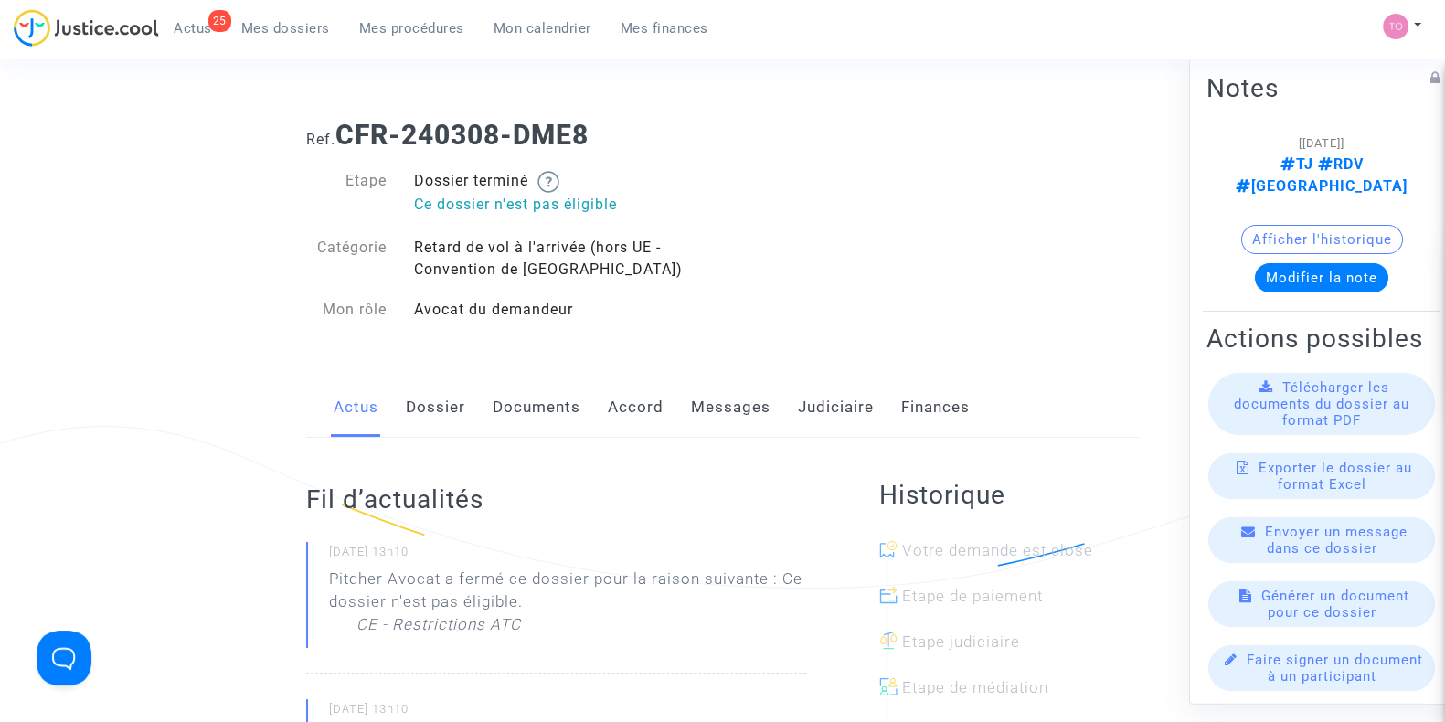
click at [529, 411] on link "Documents" at bounding box center [537, 407] width 88 height 60
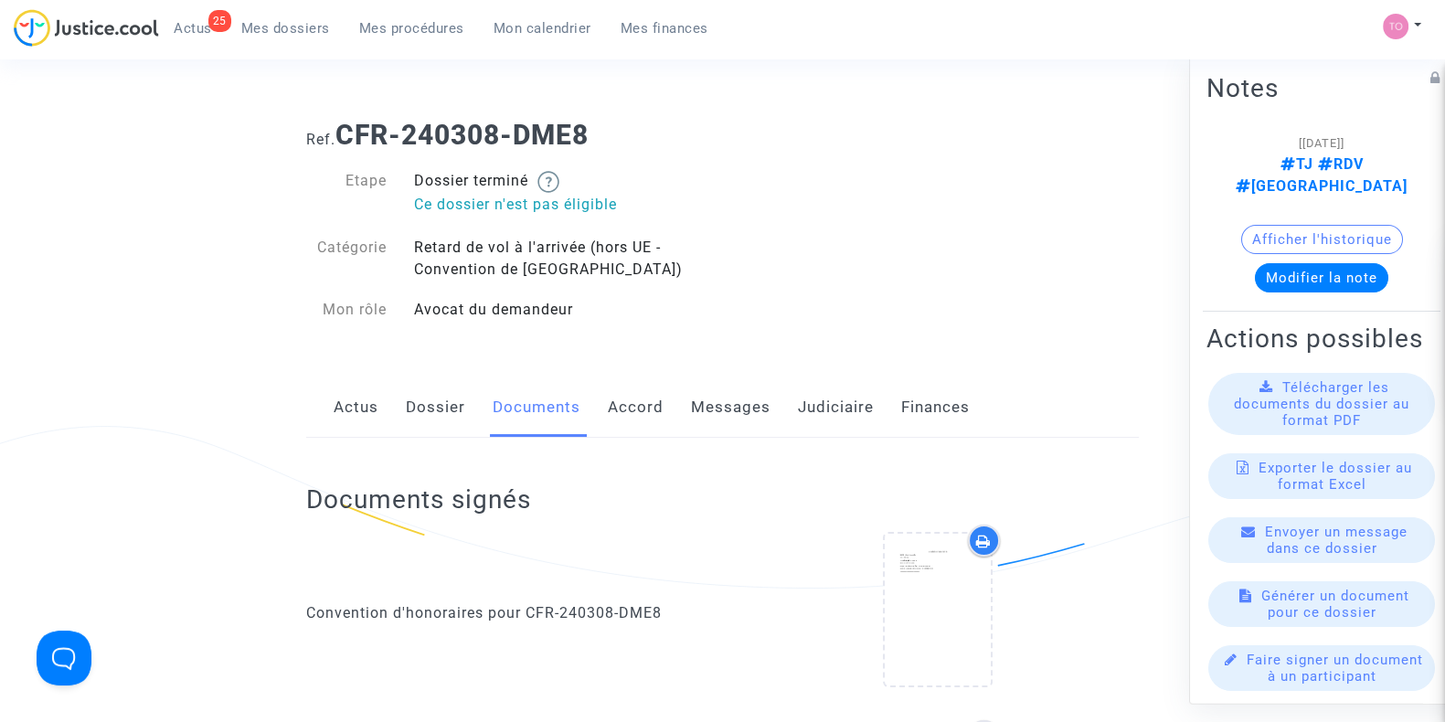
click at [835, 408] on link "Judiciaire" at bounding box center [836, 407] width 76 height 60
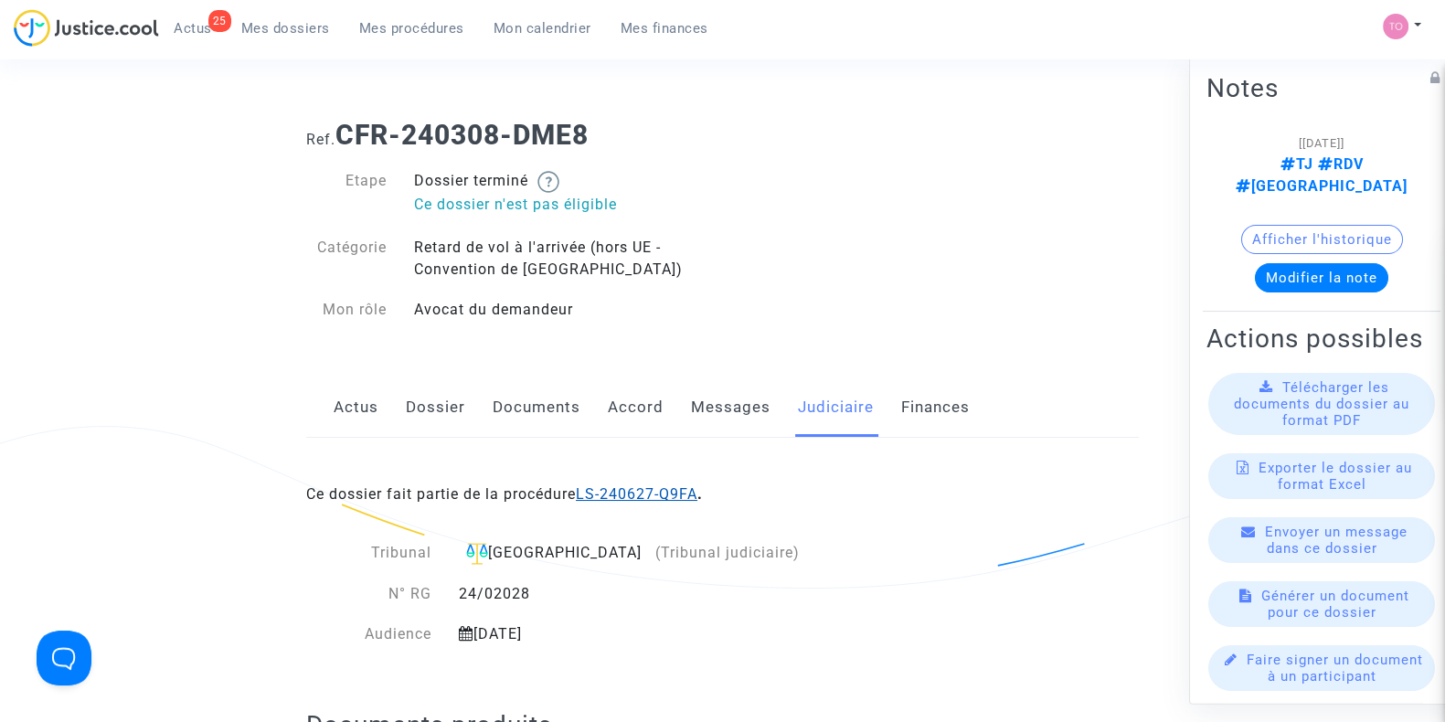
click at [611, 491] on link "LS-240627-Q9FA" at bounding box center [637, 493] width 122 height 17
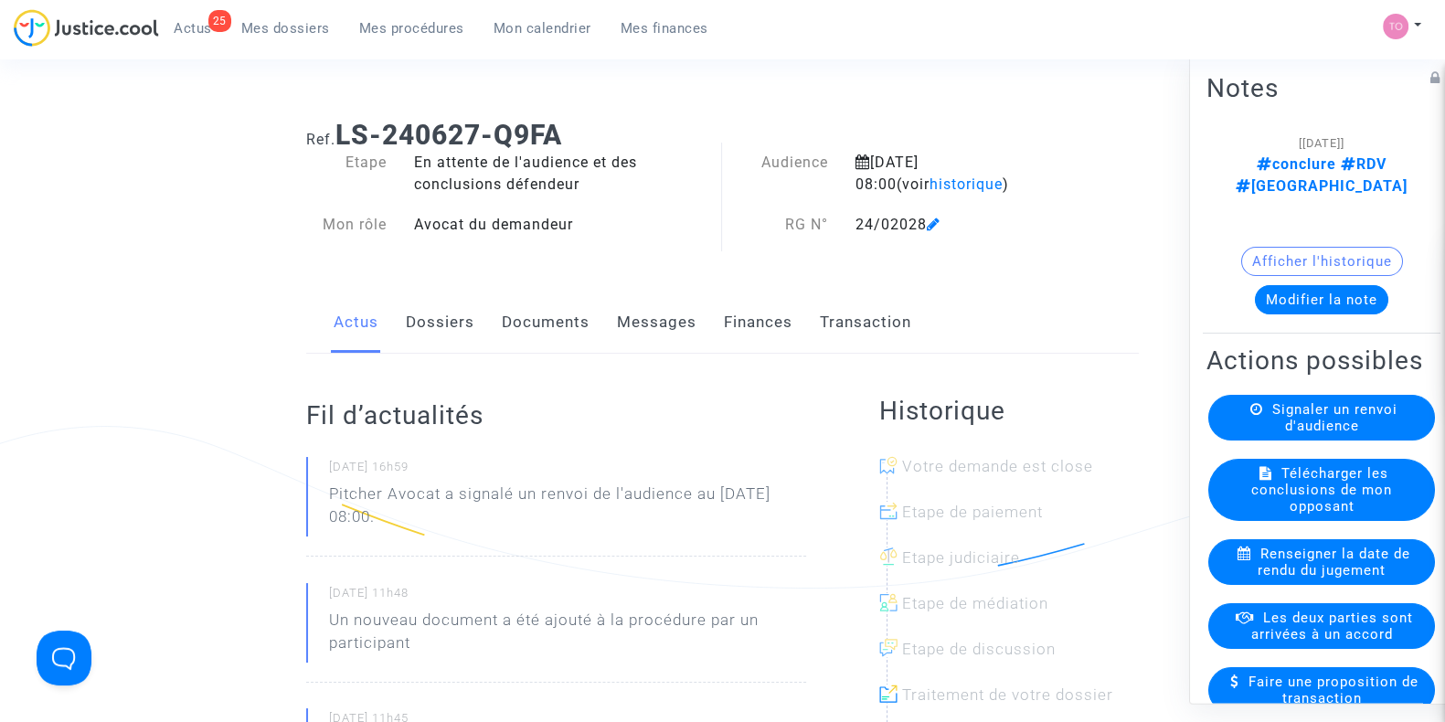
click at [1290, 247] on button "Afficher l'historique" at bounding box center [1322, 261] width 162 height 29
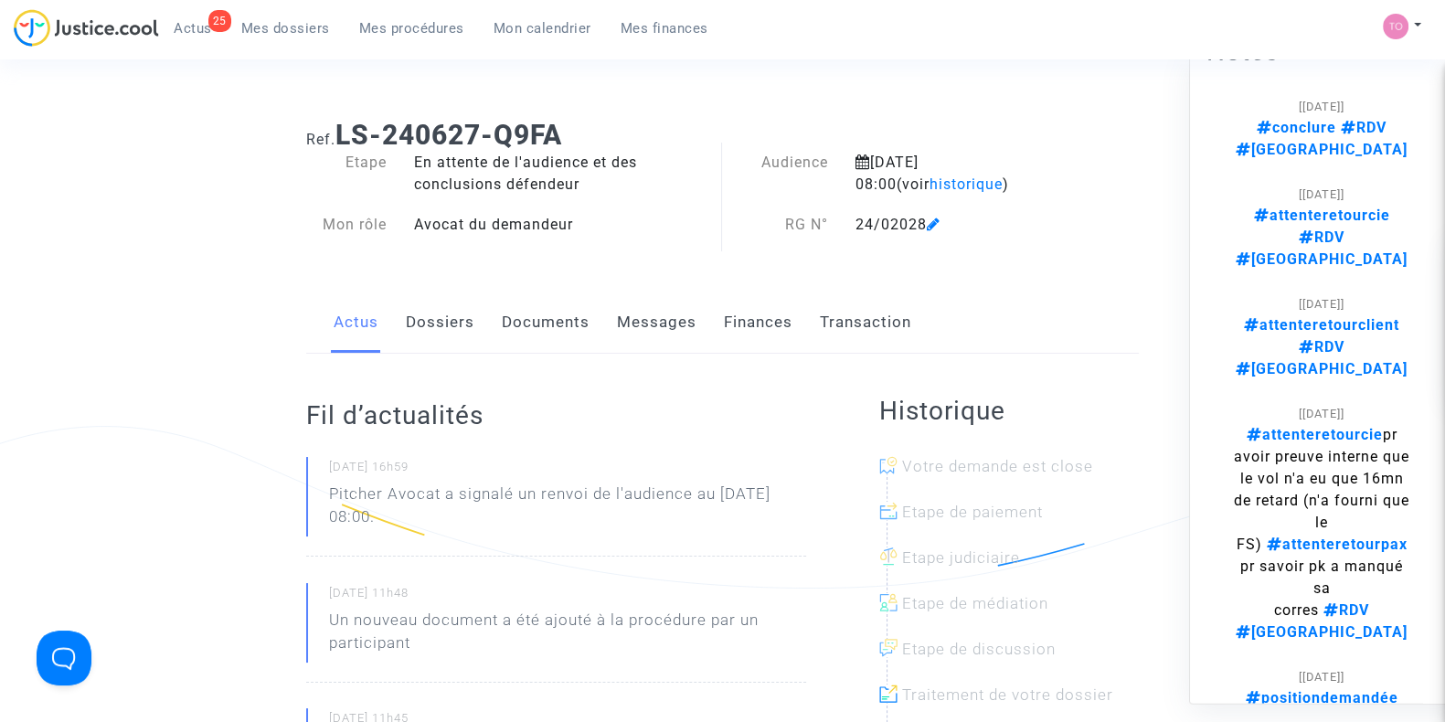
scroll to position [37, 0]
click at [451, 327] on link "Dossiers" at bounding box center [440, 322] width 69 height 60
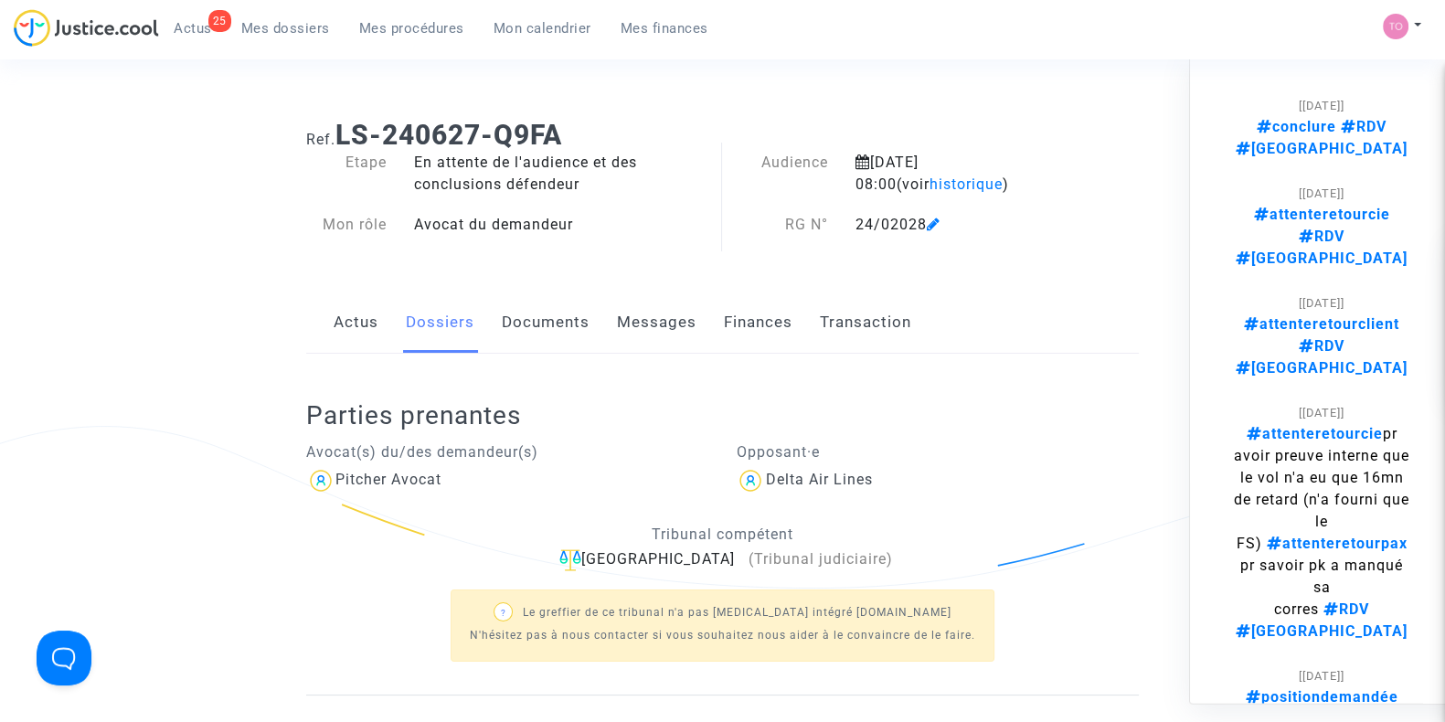
click at [509, 320] on link "Documents" at bounding box center [546, 322] width 88 height 60
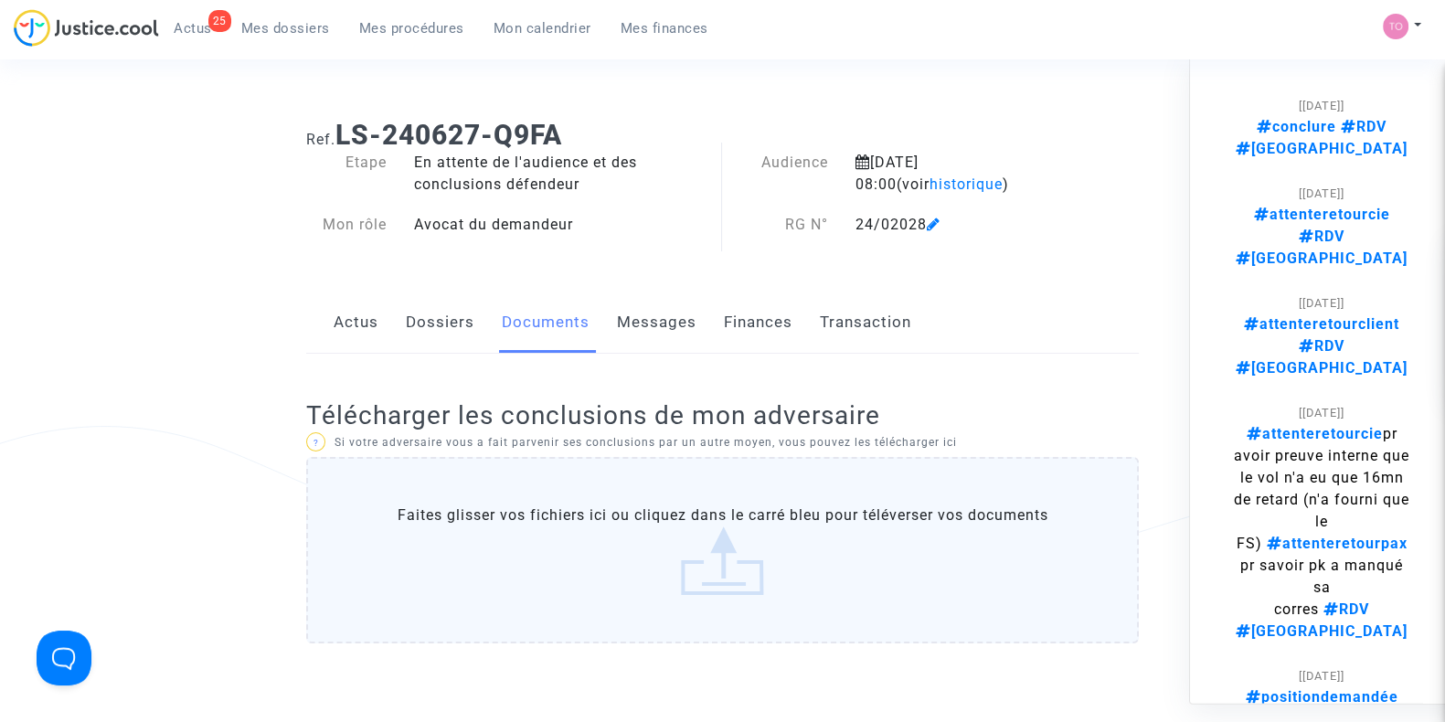
click at [747, 317] on link "Finances" at bounding box center [758, 322] width 69 height 60
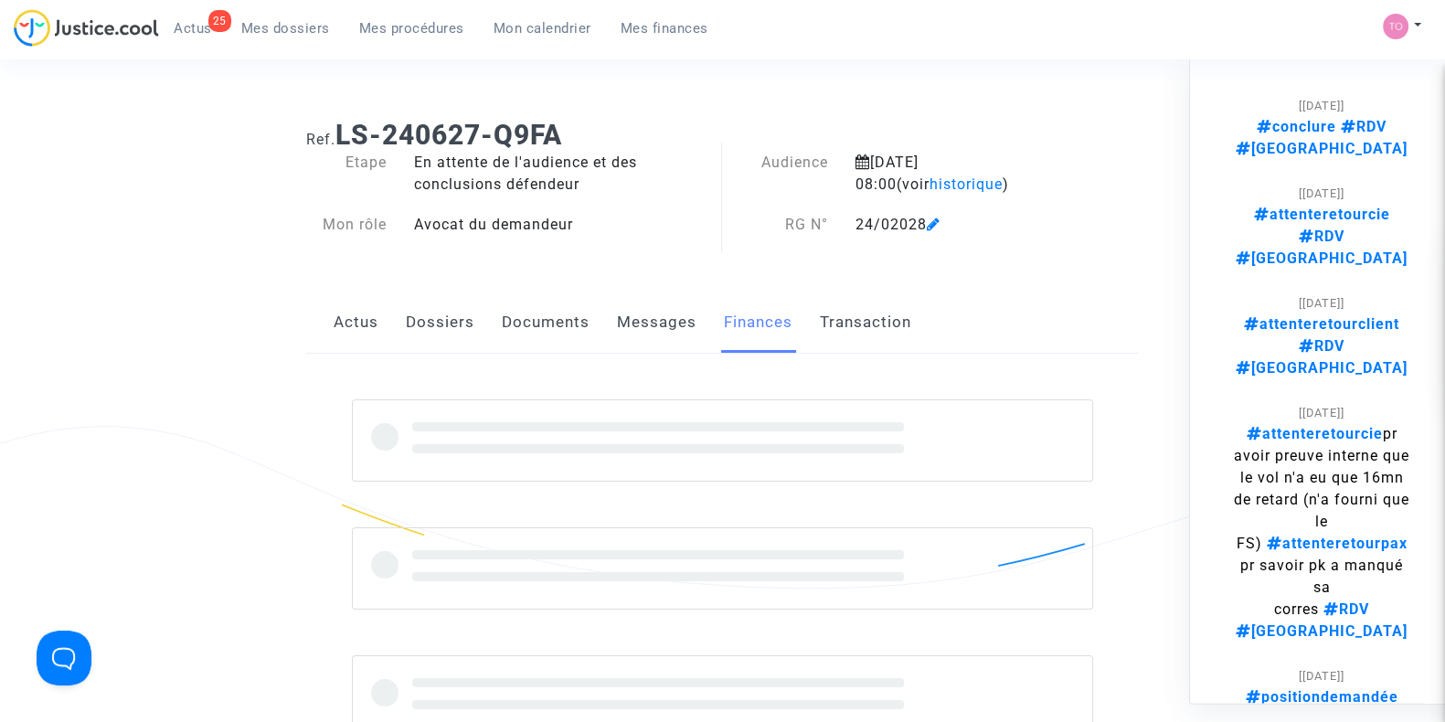
click at [621, 330] on link "Messages" at bounding box center [657, 322] width 80 height 60
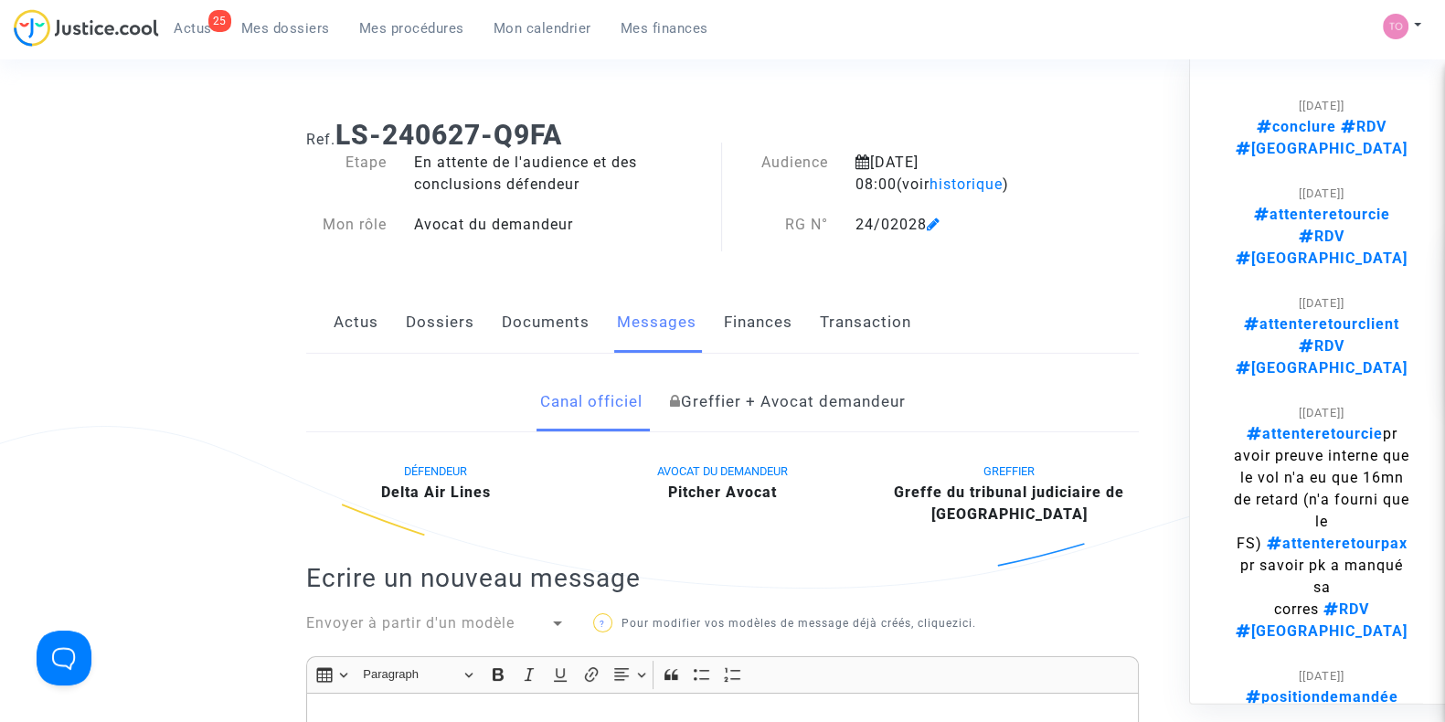
click at [352, 314] on link "Actus" at bounding box center [356, 322] width 45 height 60
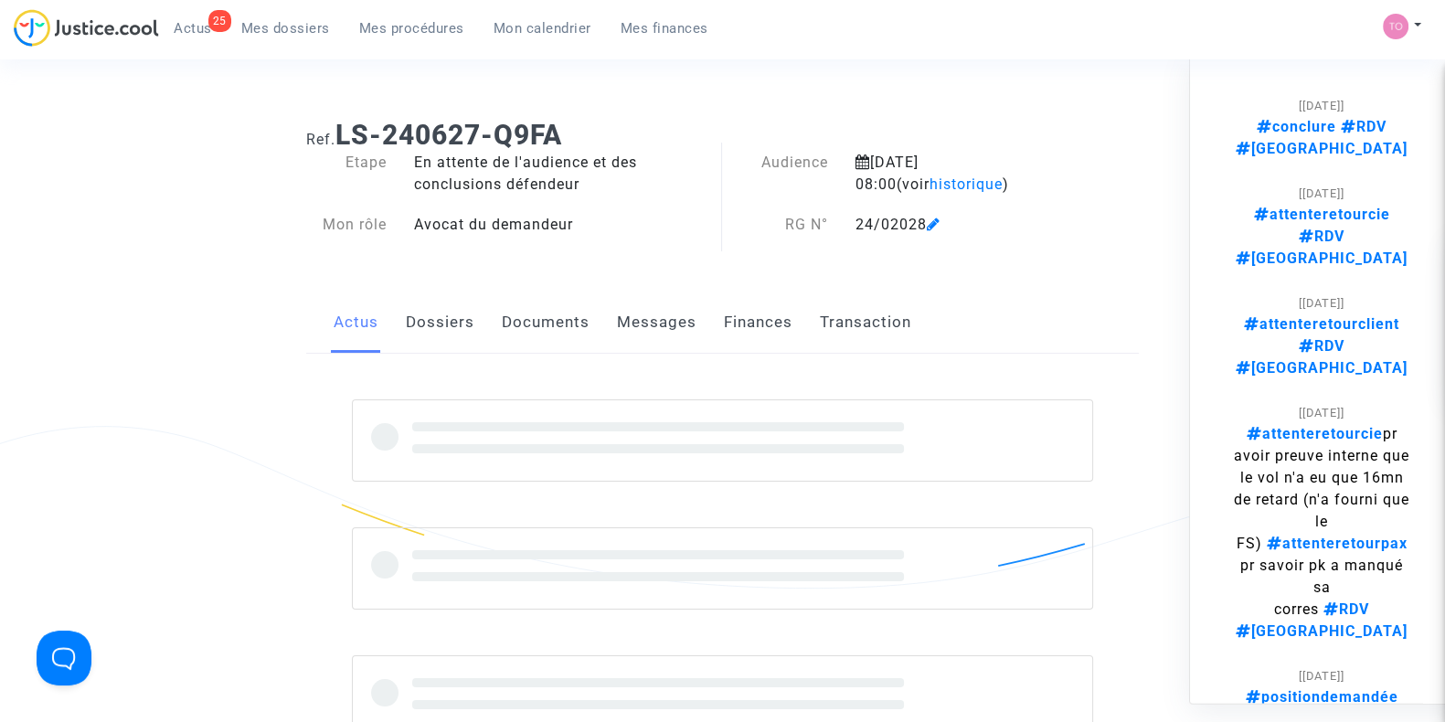
click at [470, 320] on link "Dossiers" at bounding box center [440, 322] width 69 height 60
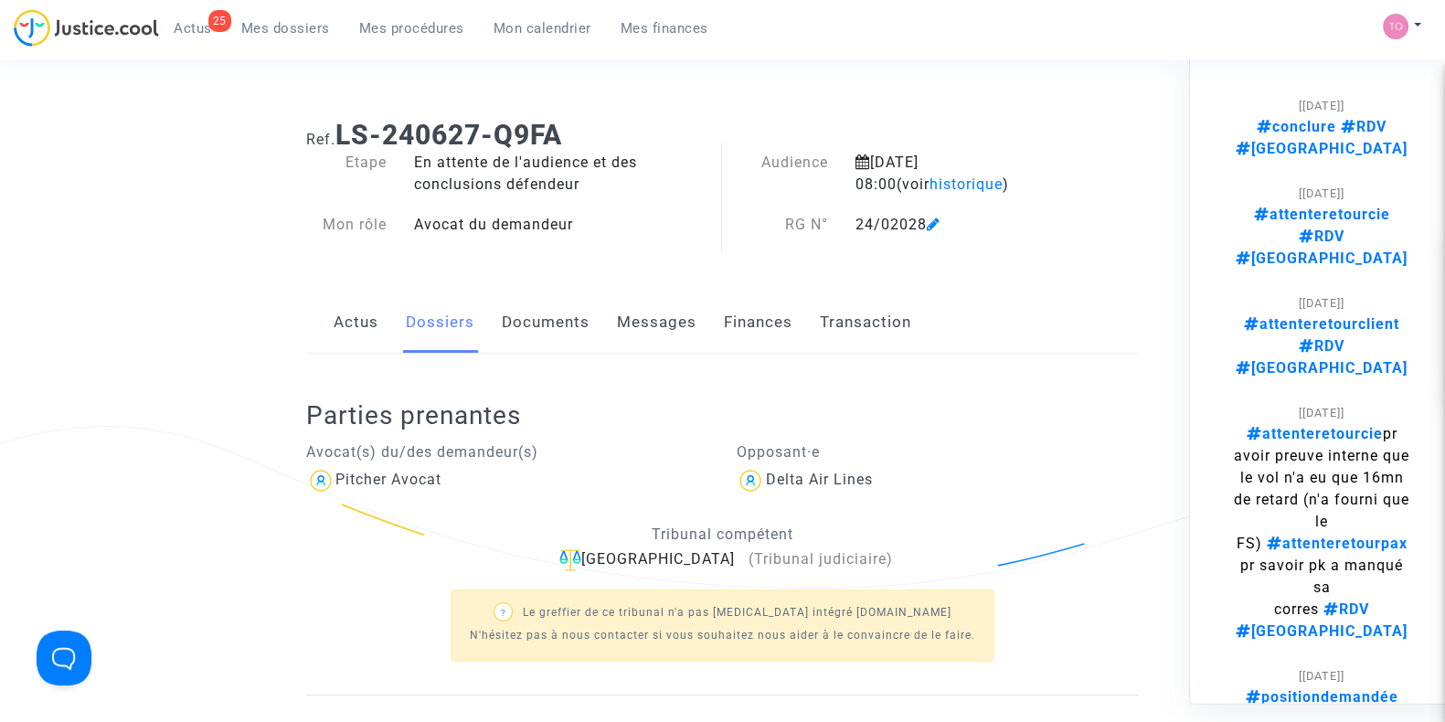
click at [352, 315] on link "Actus" at bounding box center [356, 322] width 45 height 60
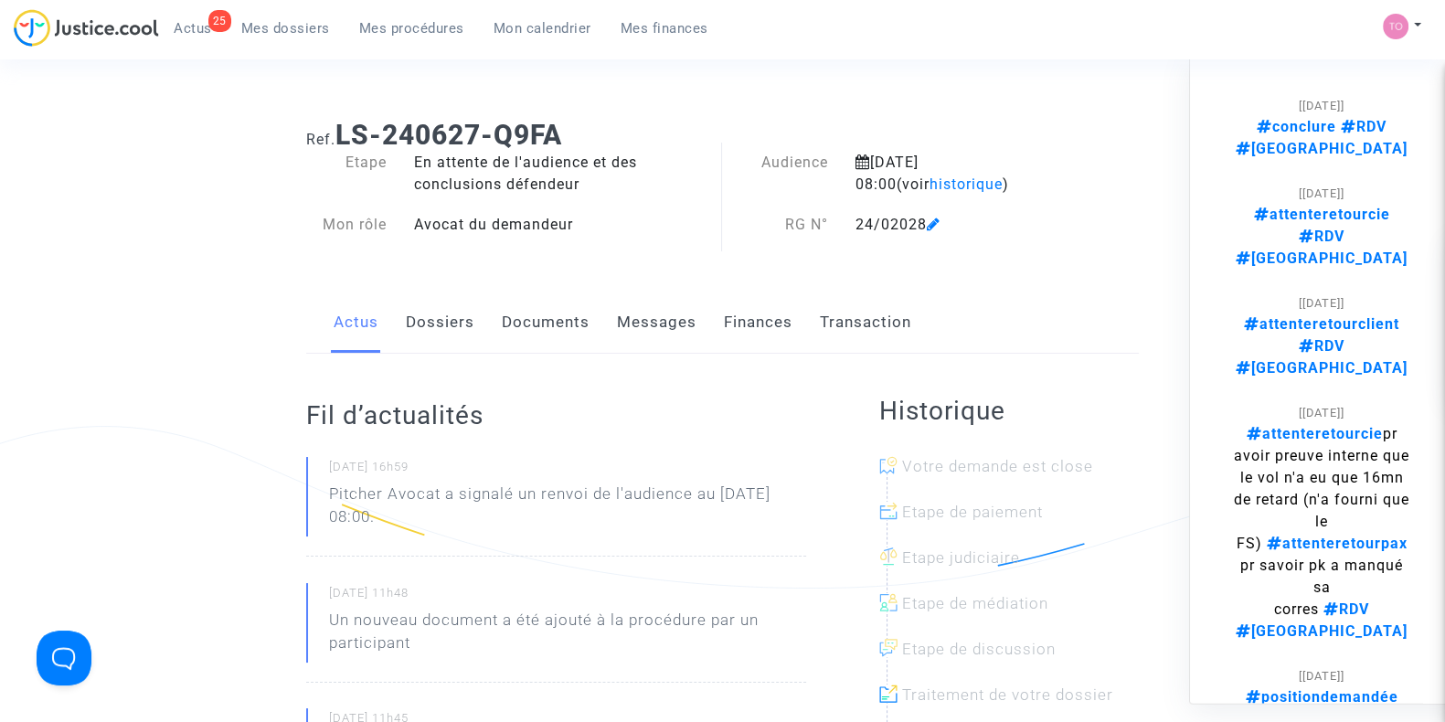
click at [434, 319] on link "Dossiers" at bounding box center [440, 322] width 69 height 60
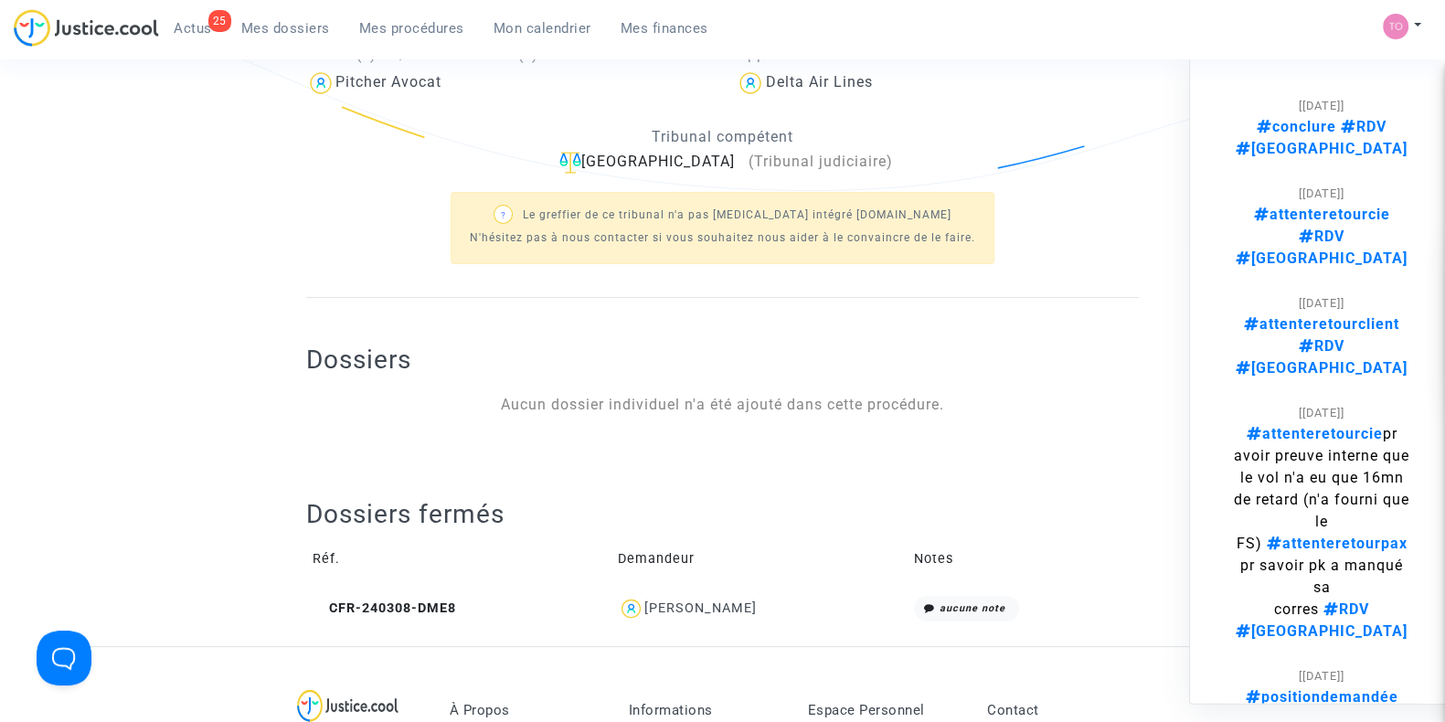
scroll to position [685, 0]
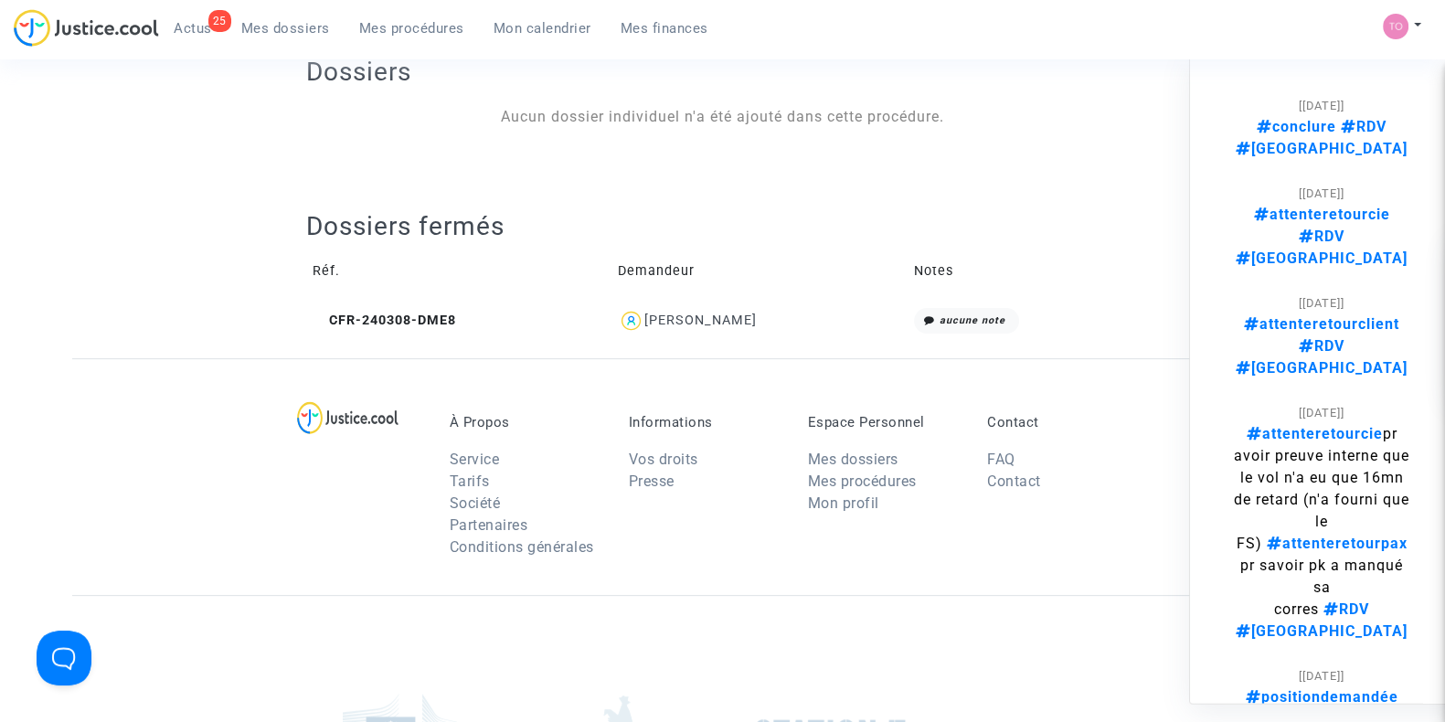
click at [684, 308] on span "Sabrina Auvray" at bounding box center [700, 267] width 112 height 121
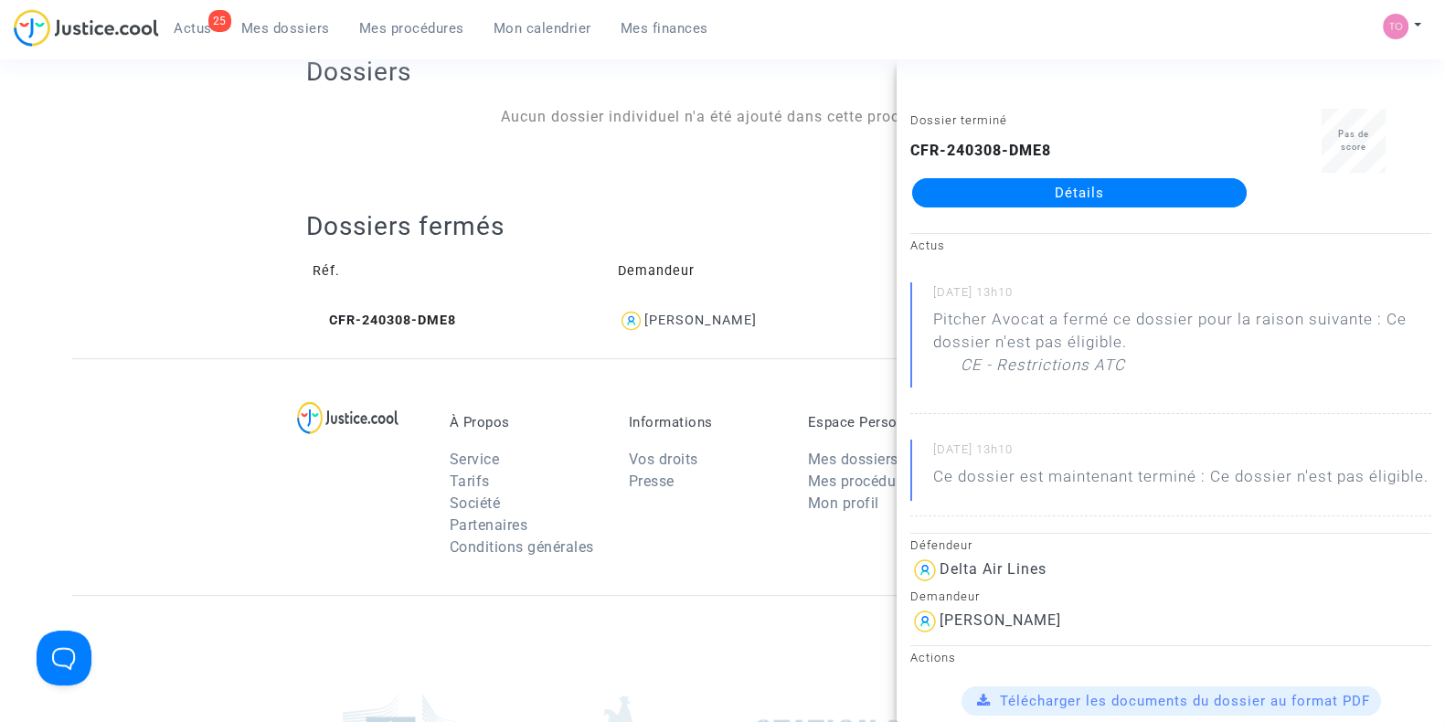
click at [1010, 175] on div "CFR-240308-DME8 Détails" at bounding box center [1079, 174] width 338 height 68
click at [1005, 189] on link "Détails" at bounding box center [1079, 192] width 334 height 29
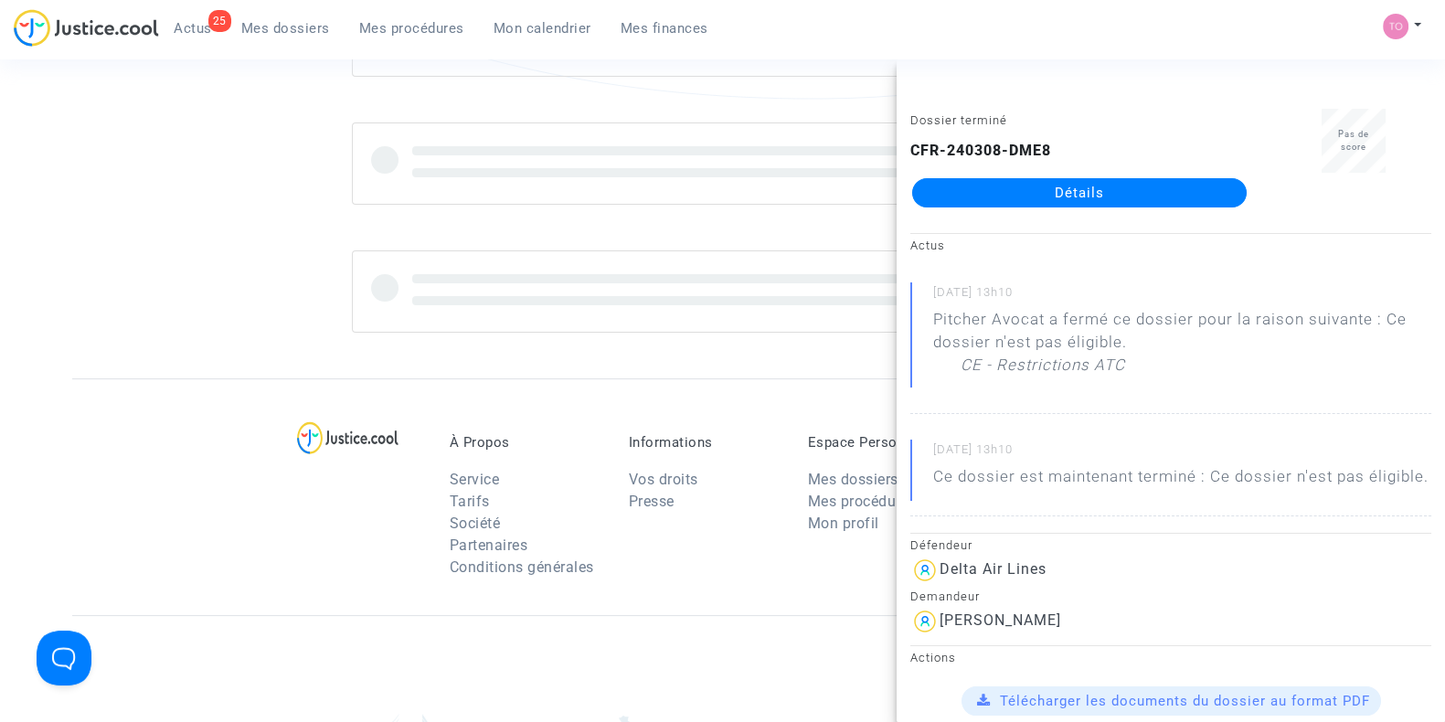
scroll to position [685, 0]
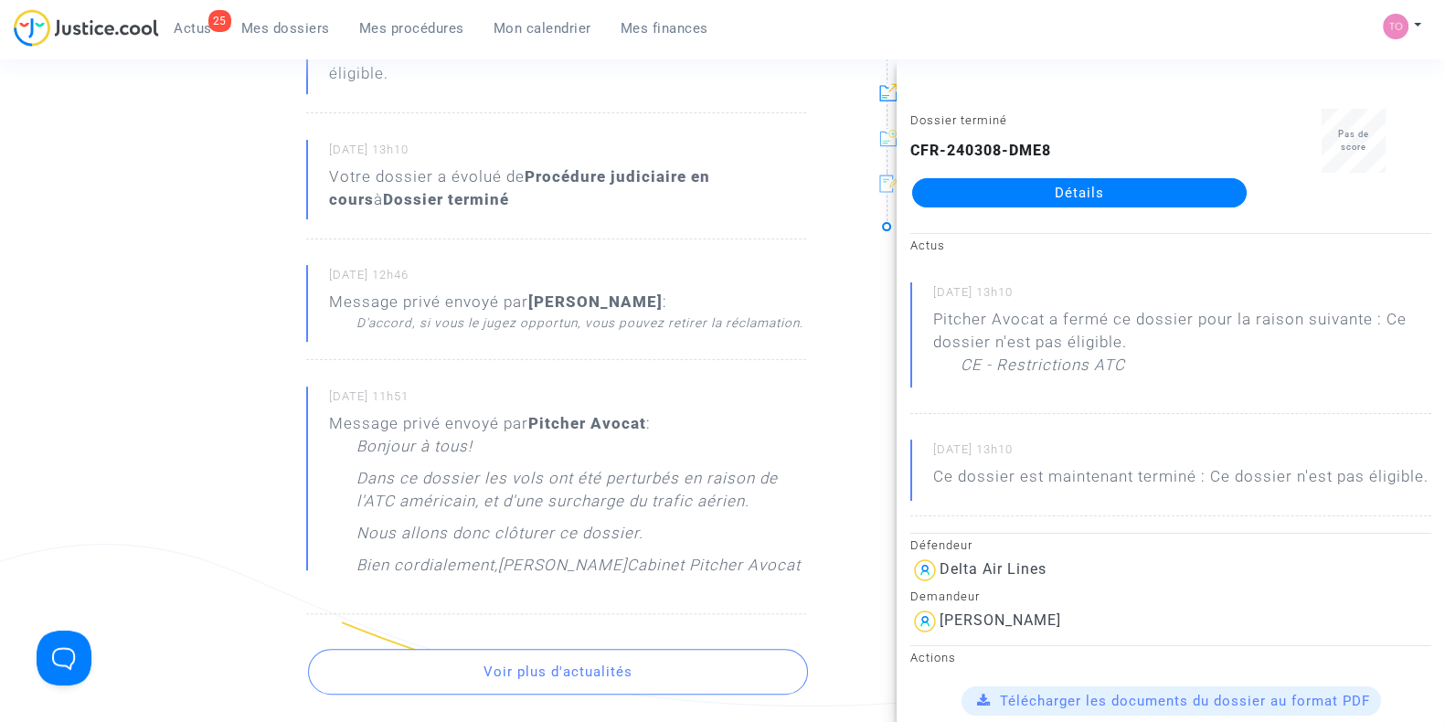
click at [146, 222] on ng-component "Ref. CFR-240308-DME8 Etape Dossier terminé Ce dossier n'est pas éligible Catégo…" at bounding box center [722, 248] width 1300 height 1656
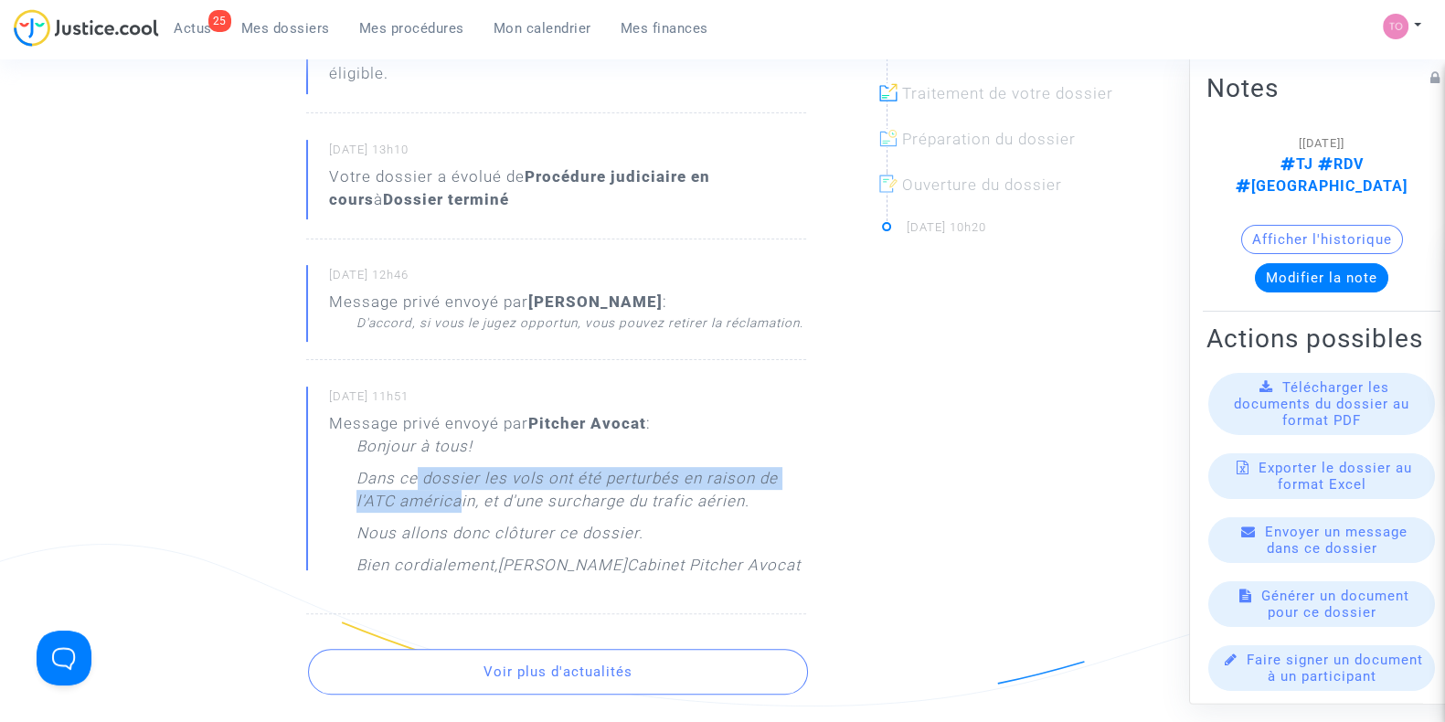
drag, startPoint x: 416, startPoint y: 471, endPoint x: 457, endPoint y: 496, distance: 48.4
click at [457, 496] on p "Dans ce dossier les vols ont été perturbés en raison de l'ATC américain, et d'u…" at bounding box center [581, 494] width 450 height 55
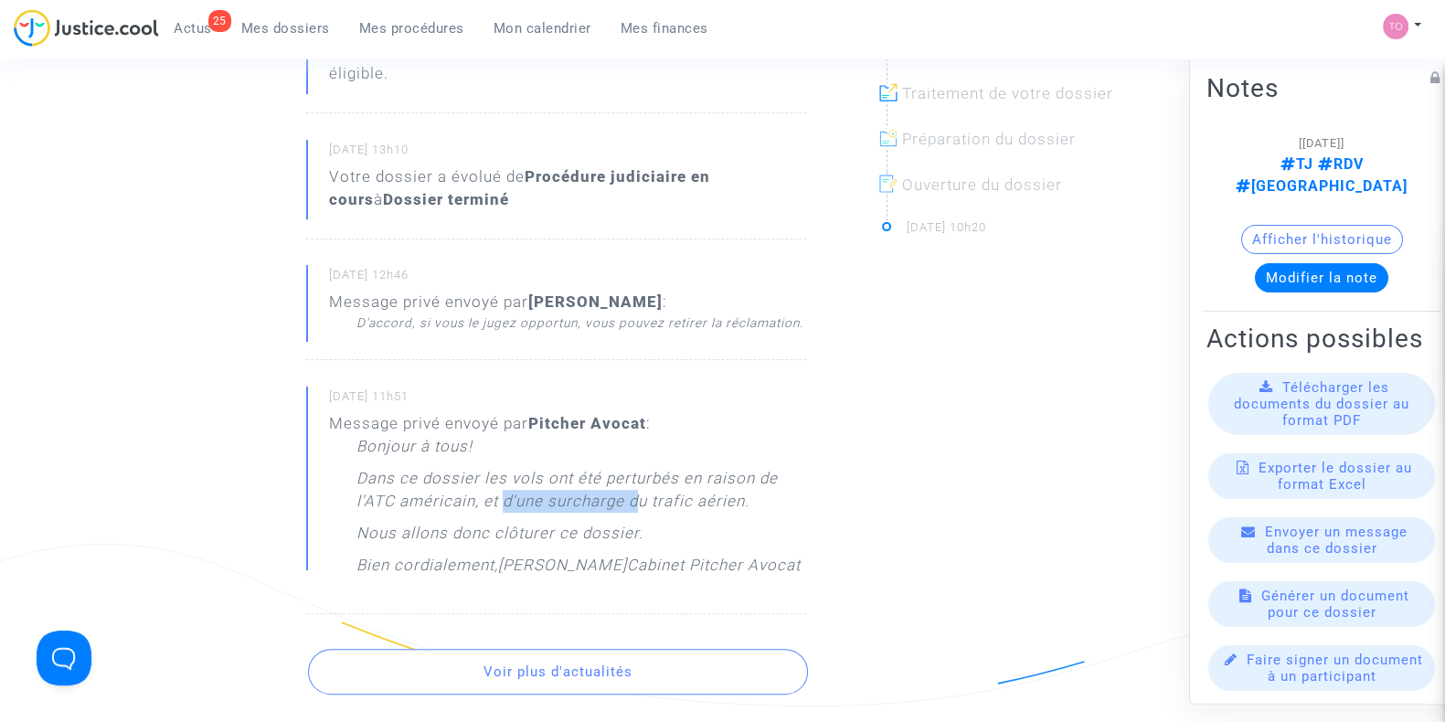
drag, startPoint x: 517, startPoint y: 500, endPoint x: 635, endPoint y: 504, distance: 117.9
click at [635, 504] on p "Dans ce dossier les vols ont été perturbés en raison de l'ATC américain, et d'u…" at bounding box center [581, 494] width 450 height 55
drag, startPoint x: 391, startPoint y: 527, endPoint x: 523, endPoint y: 531, distance: 131.6
click at [522, 531] on p "Nous allons donc clôturer ce dossier." at bounding box center [499, 538] width 287 height 32
drag, startPoint x: 478, startPoint y: 565, endPoint x: 546, endPoint y: 564, distance: 67.6
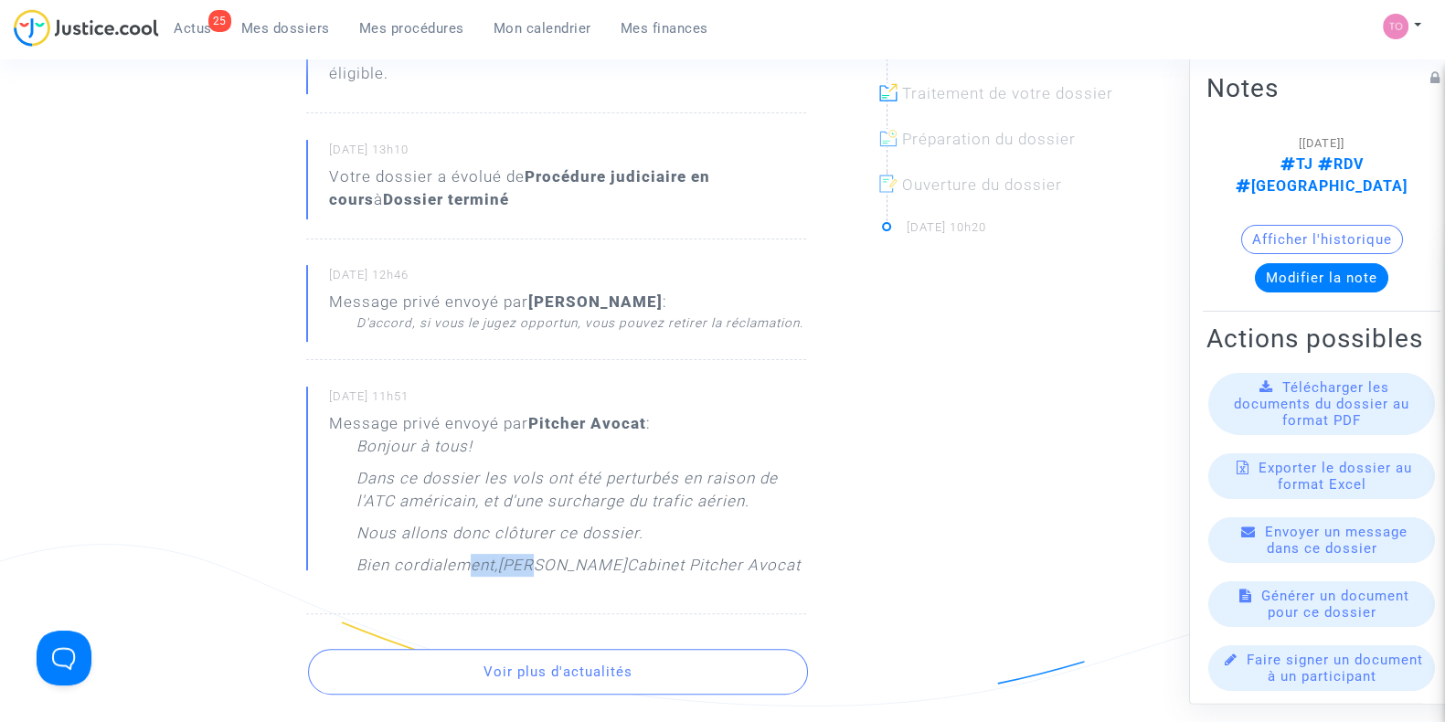
click at [544, 564] on div "Bonjour à tous! Dans ce dossier les vols ont été perturbés en raison de l'ATC a…" at bounding box center [581, 510] width 450 height 151
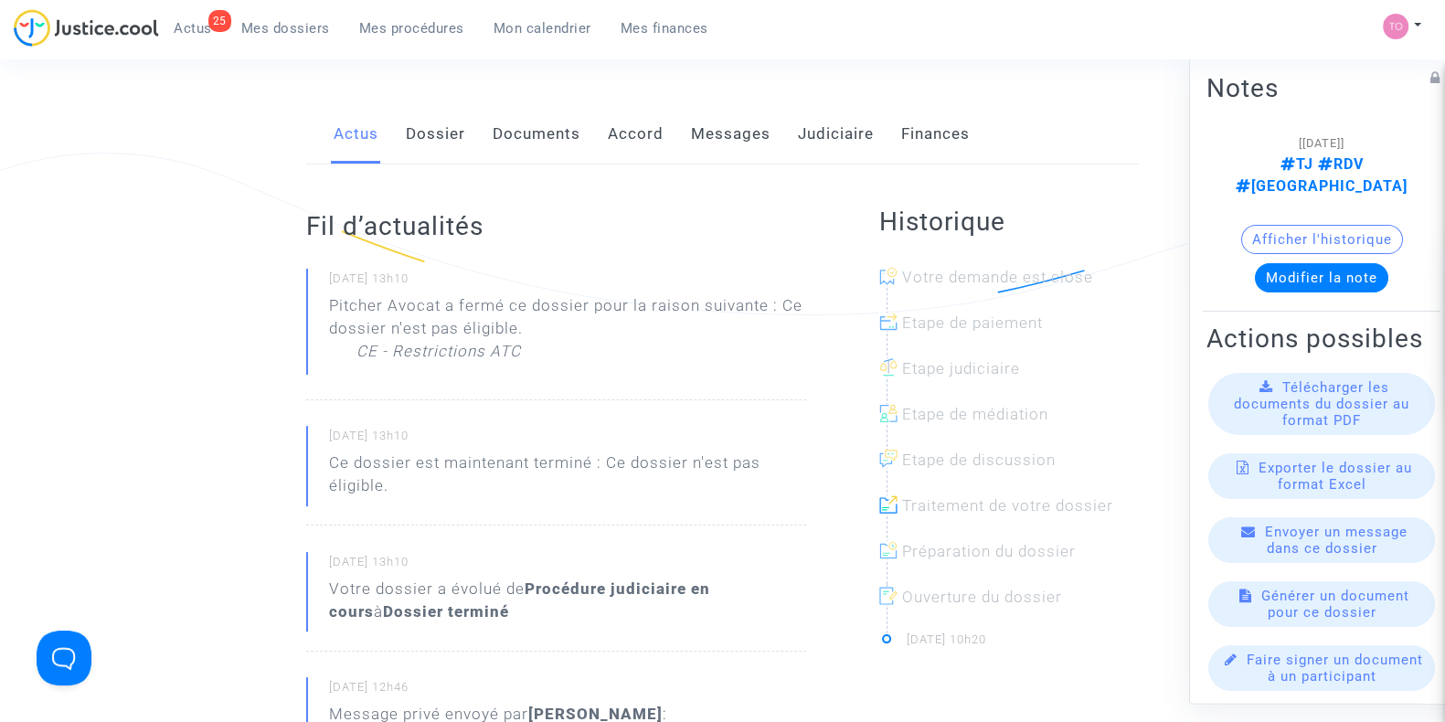
scroll to position [266, 0]
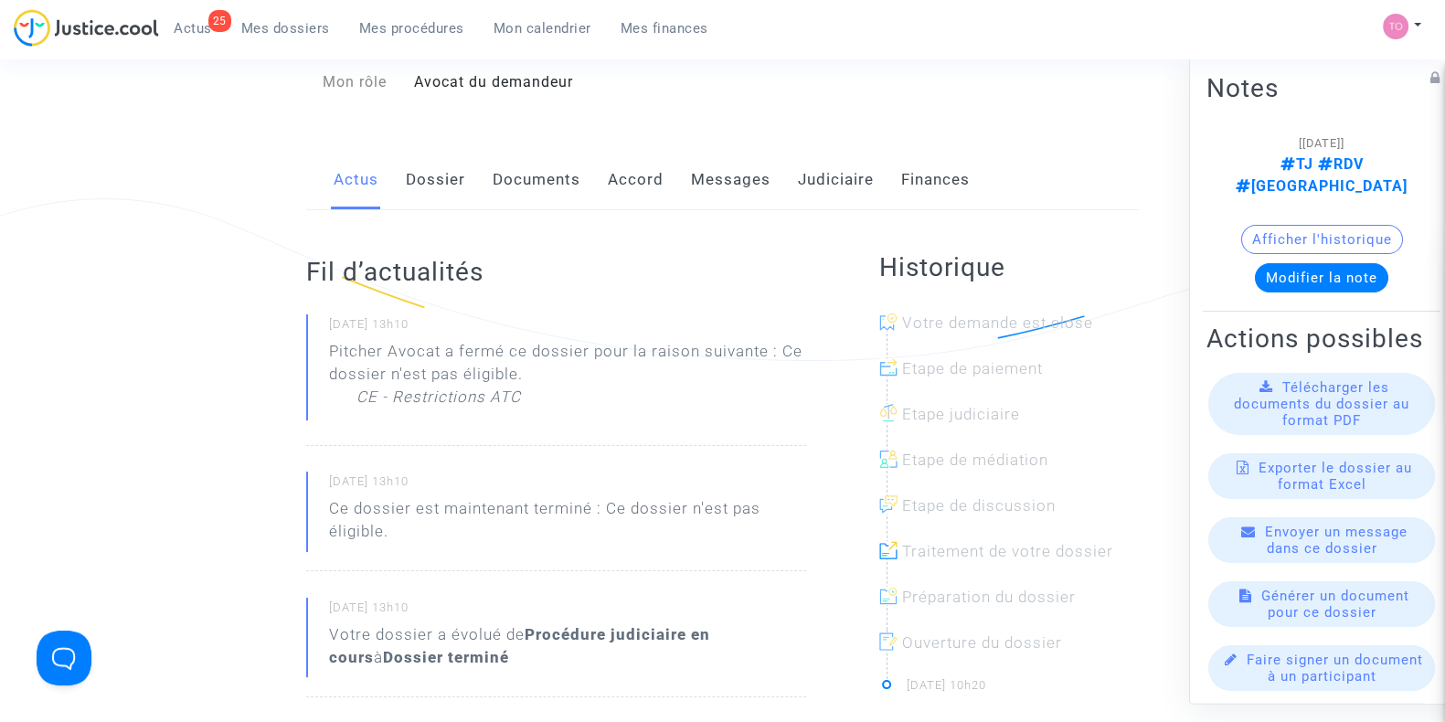
click at [292, 27] on span "Mes dossiers" at bounding box center [285, 28] width 89 height 16
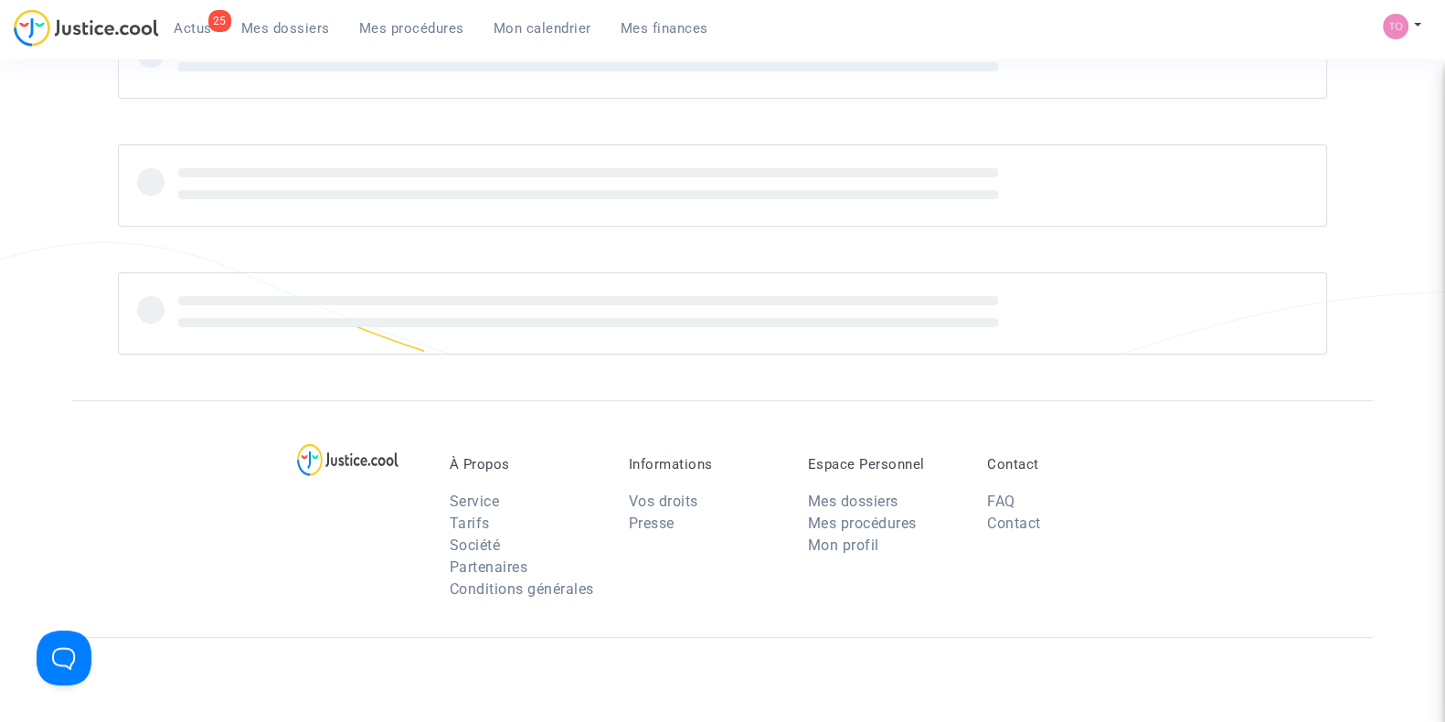
scroll to position [37, 0]
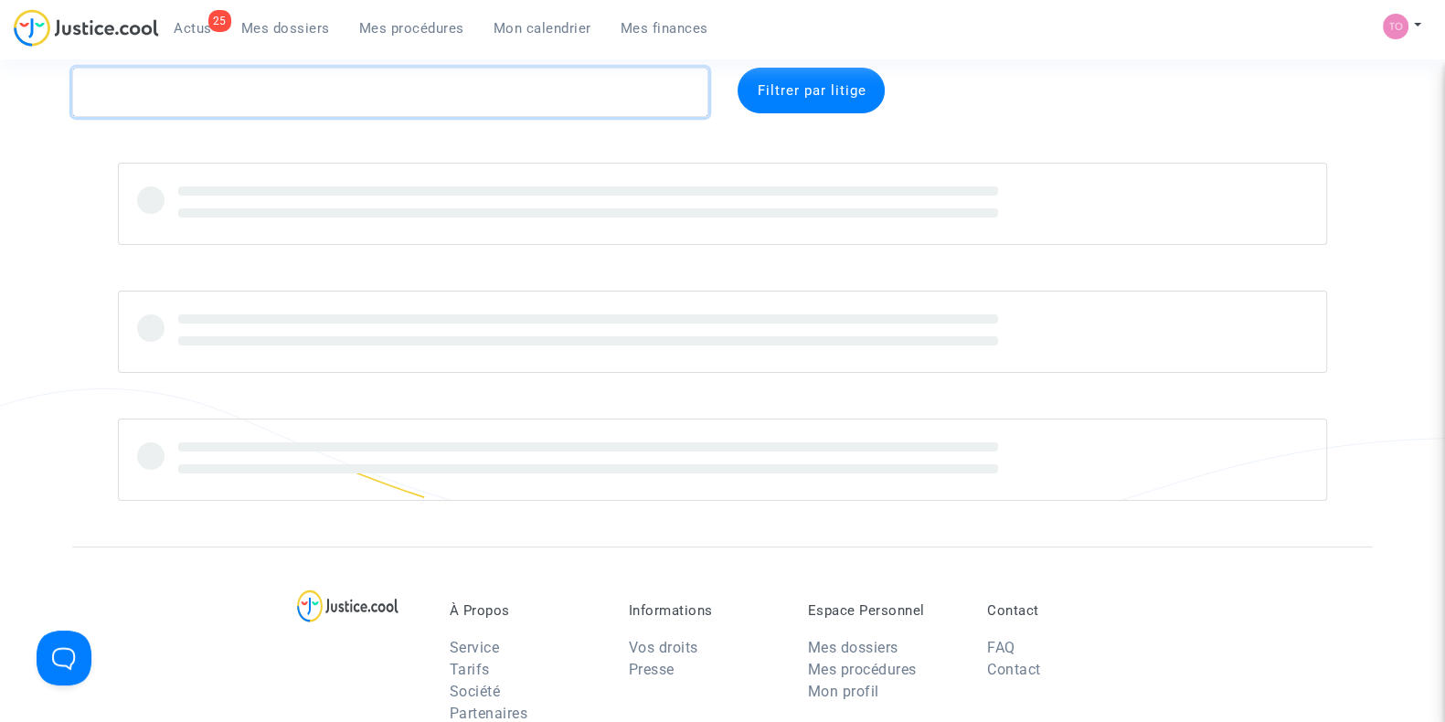
click at [186, 90] on textarea at bounding box center [390, 92] width 636 height 49
paste textarea "Rovellas"
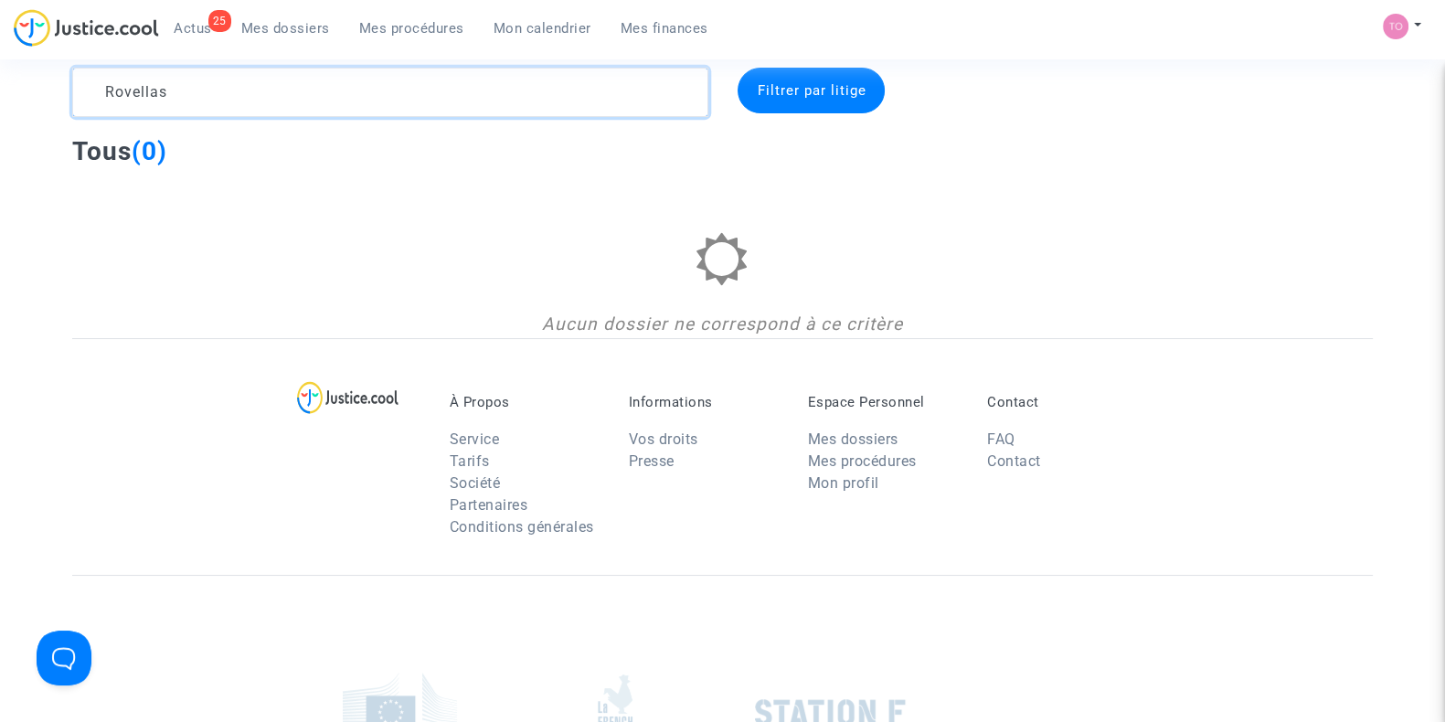
drag, startPoint x: 63, startPoint y: 84, endPoint x: 0, endPoint y: 75, distance: 63.7
click at [0, 75] on div "Rovellas Filtrer par litige Tous (0) Aucun dossier ne correspond à ce critère" at bounding box center [722, 203] width 1445 height 270
paste textarea "CHESNEL"
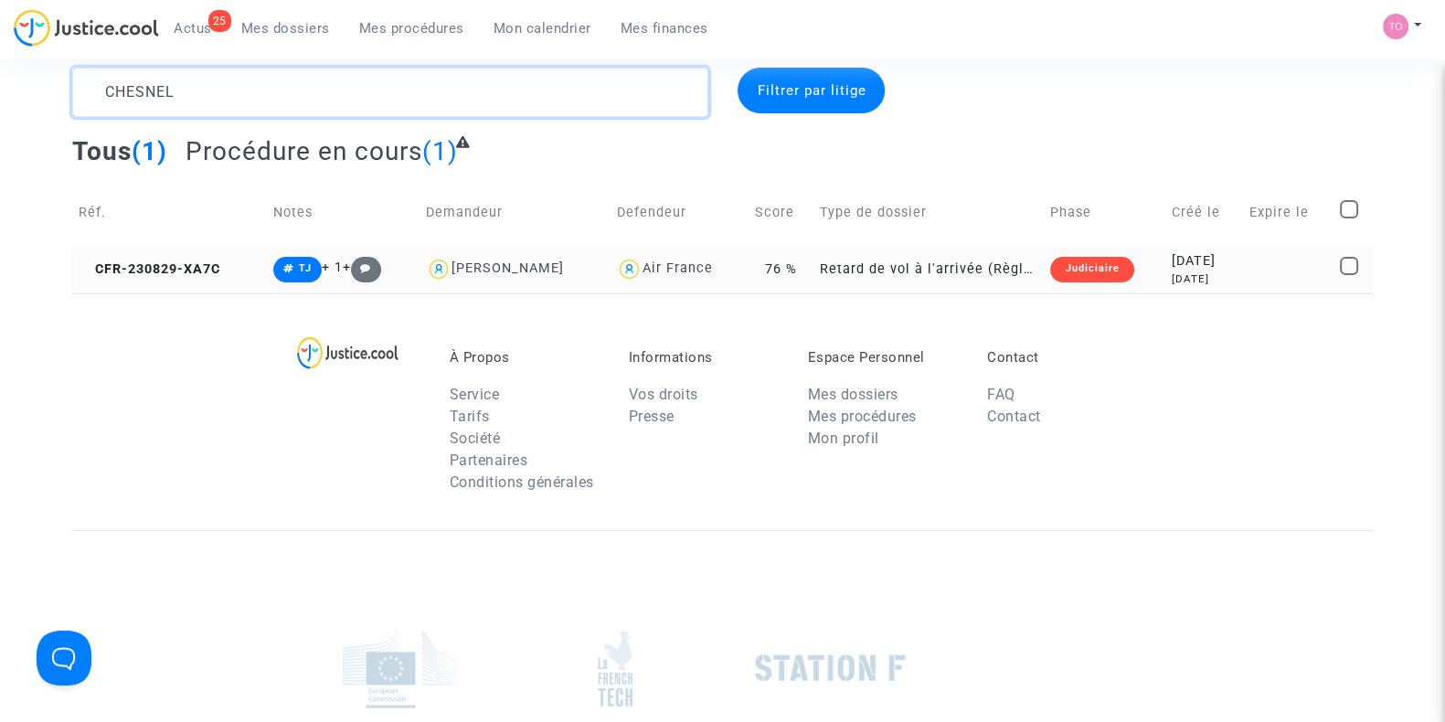
type textarea "CHESNEL"
click at [1221, 276] on div "2 years ago" at bounding box center [1204, 279] width 64 height 16
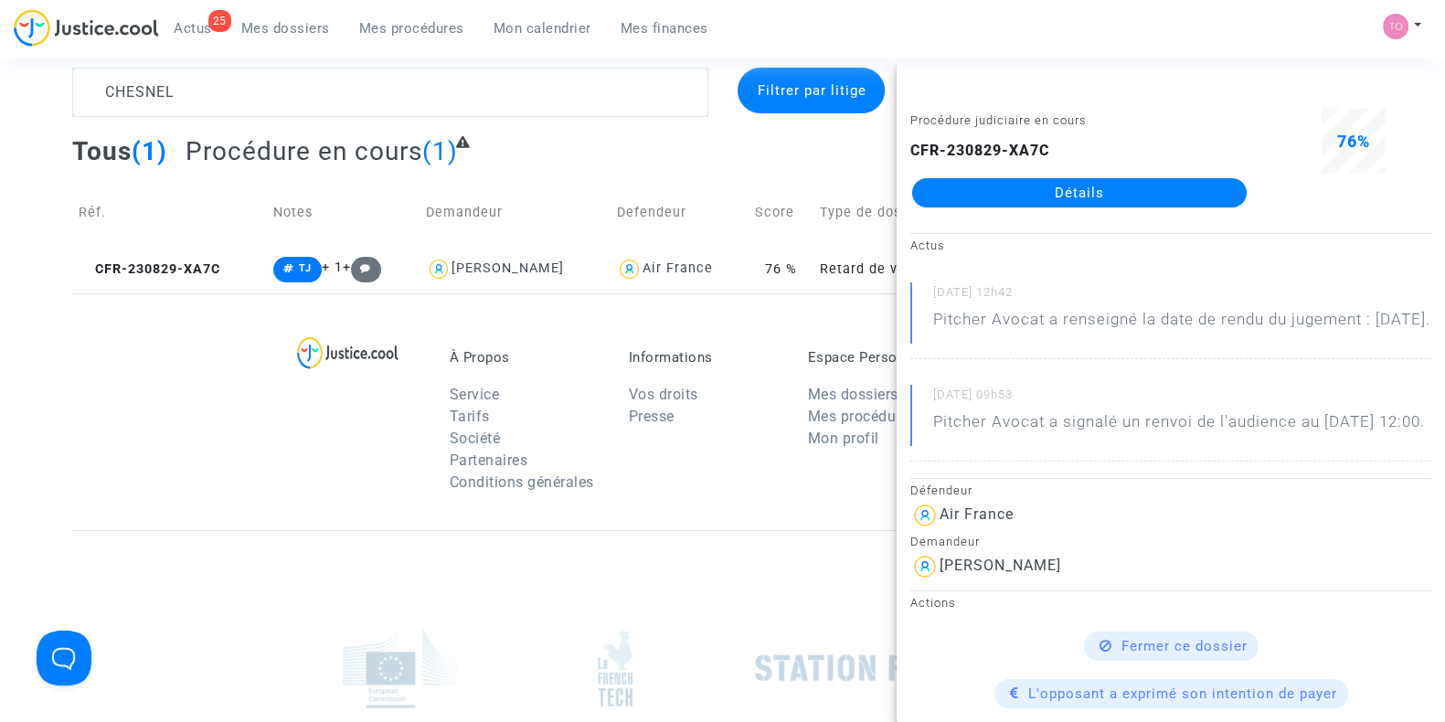
click at [1097, 196] on link "Détails" at bounding box center [1079, 192] width 334 height 29
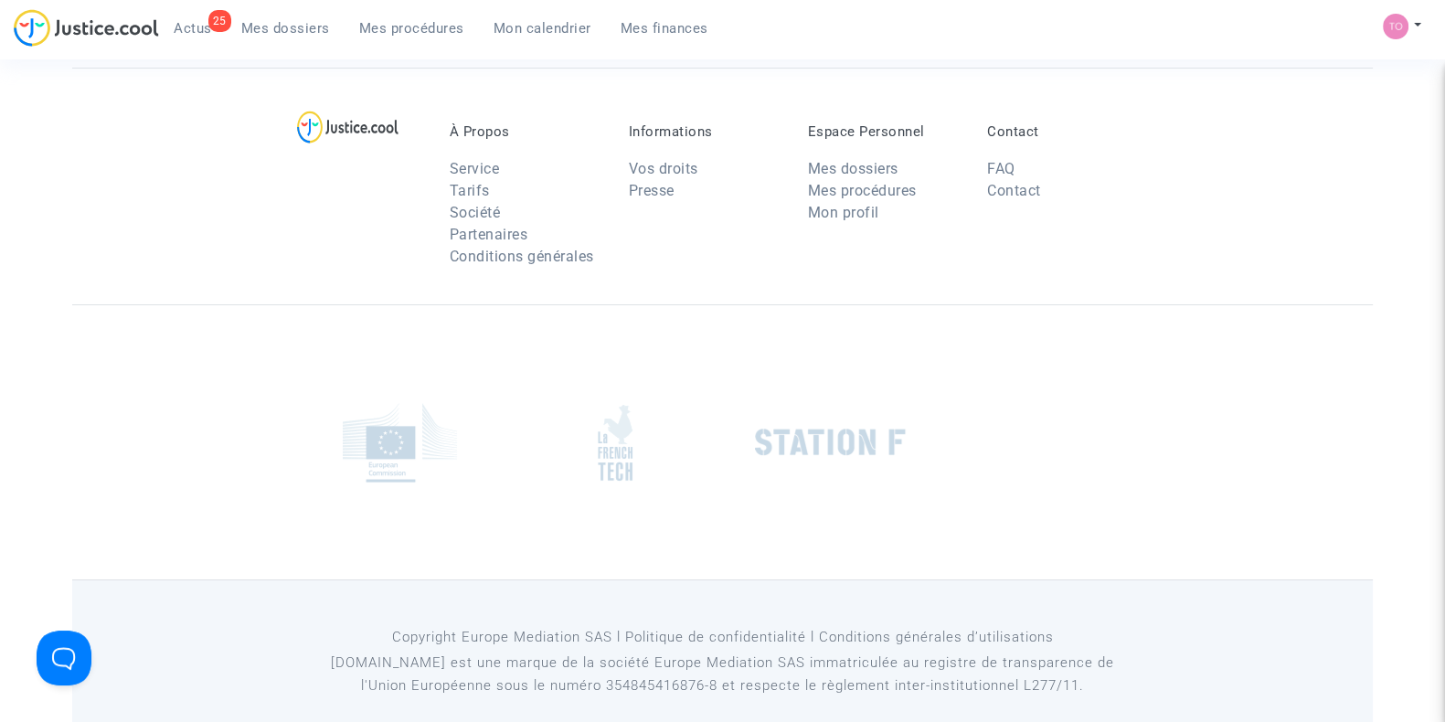
scroll to position [37, 0]
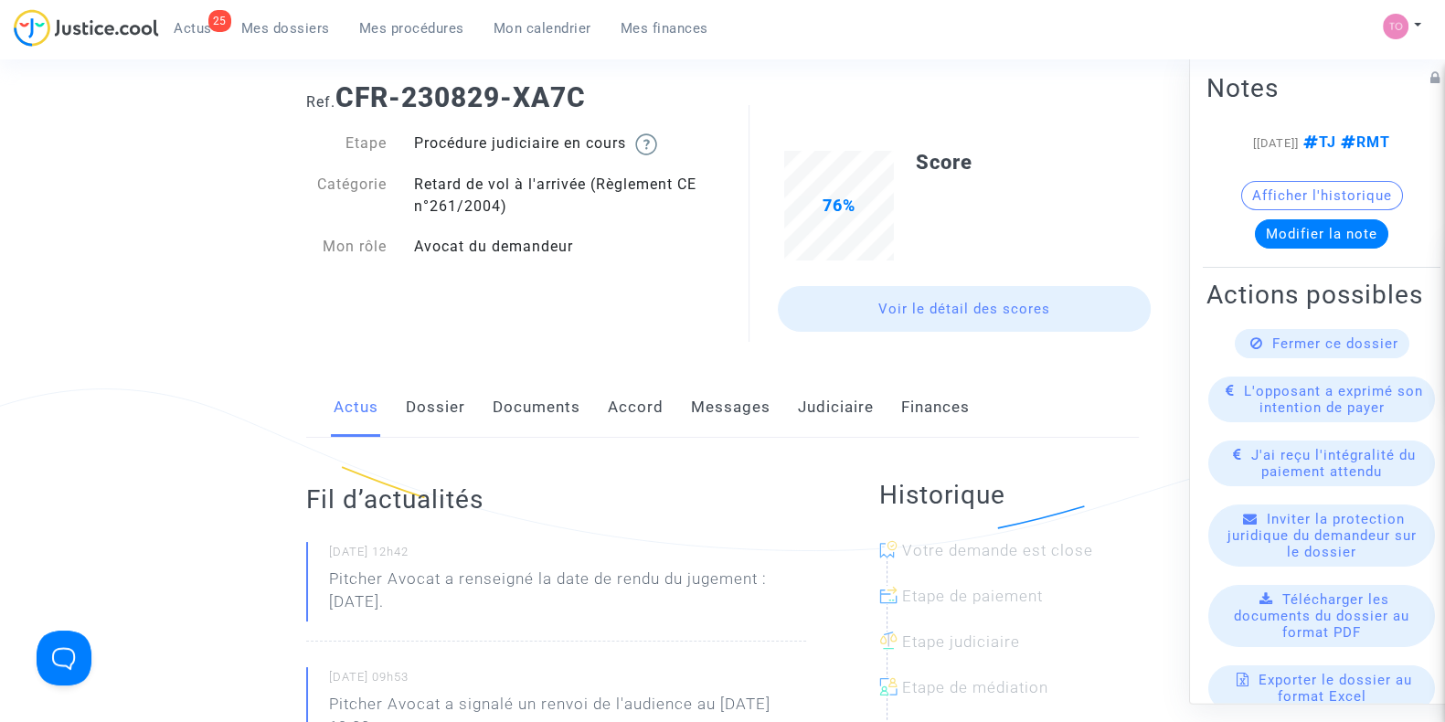
click at [848, 404] on link "Judiciaire" at bounding box center [836, 407] width 76 height 60
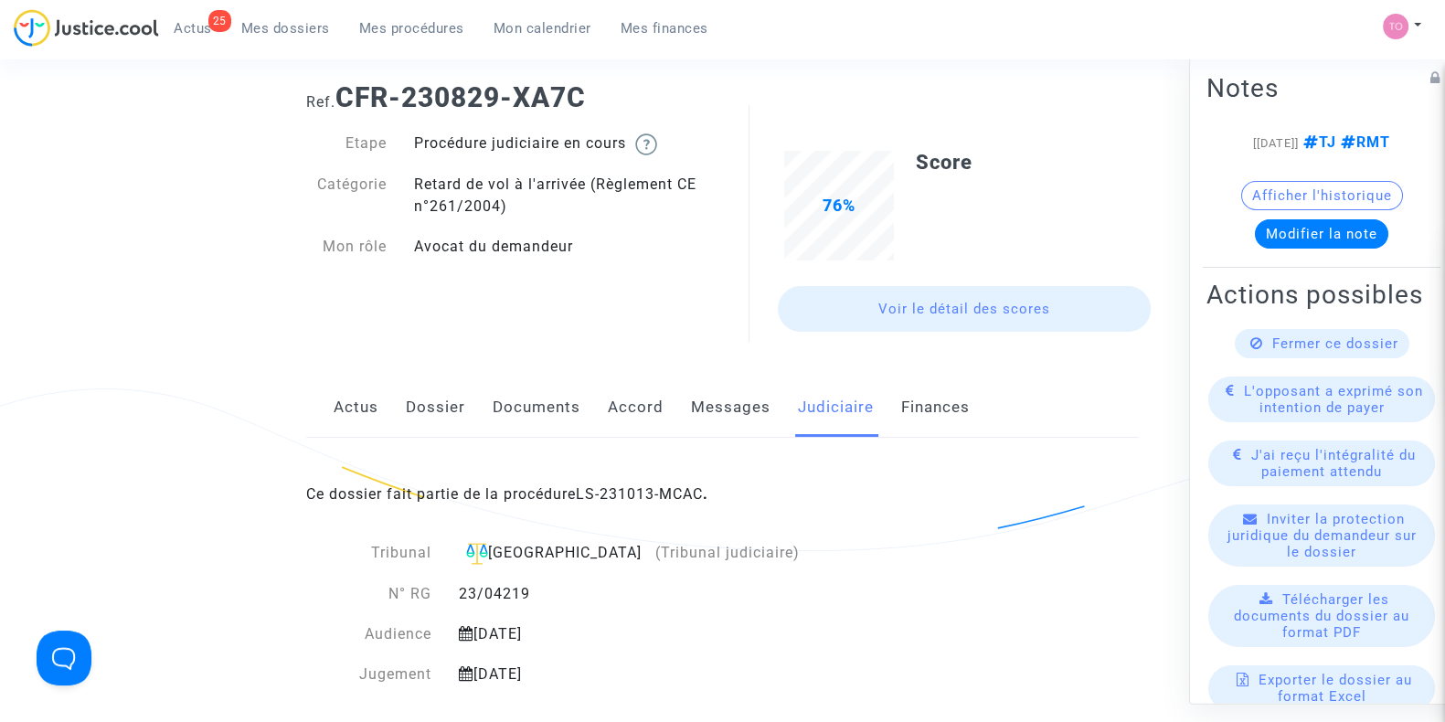
click at [1356, 203] on button "Afficher l'historique" at bounding box center [1322, 195] width 162 height 29
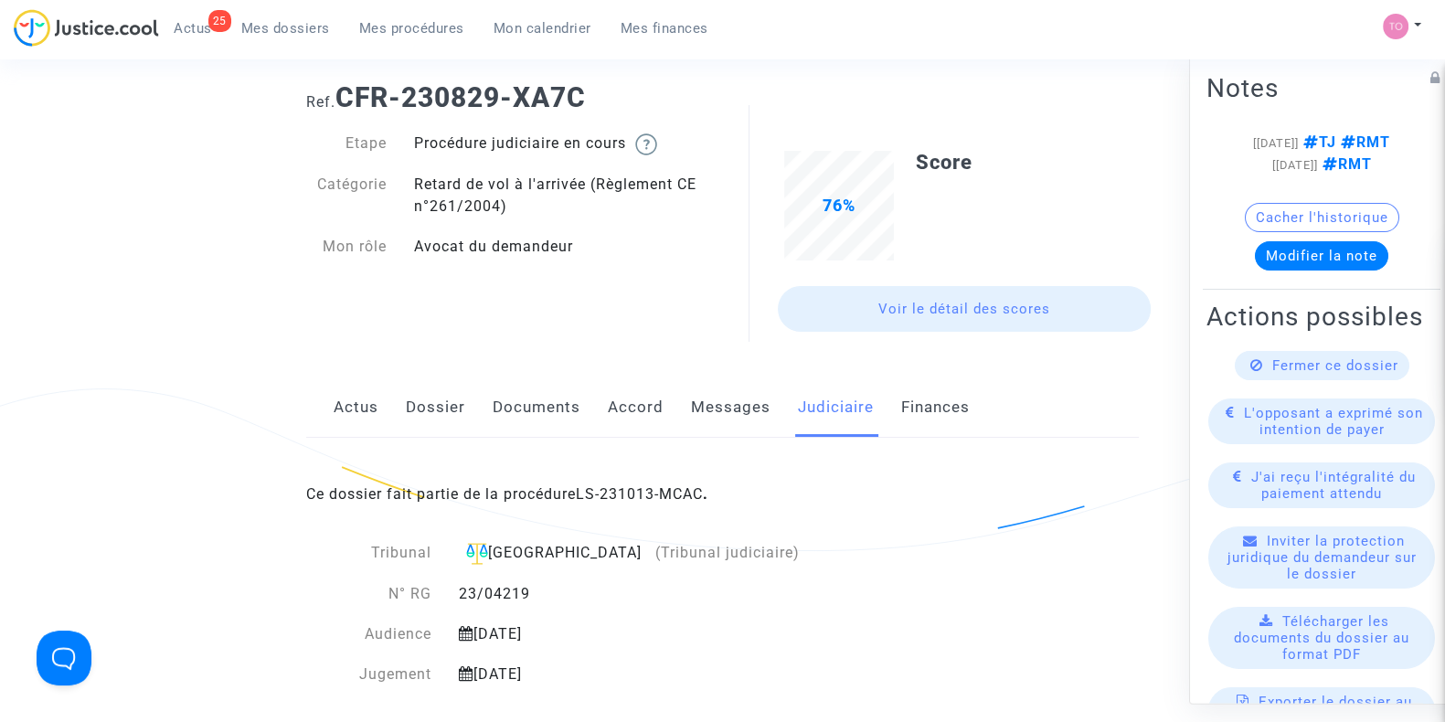
drag, startPoint x: 684, startPoint y: 468, endPoint x: 673, endPoint y: 471, distance: 11.3
drag, startPoint x: 673, startPoint y: 471, endPoint x: 652, endPoint y: 492, distance: 29.1
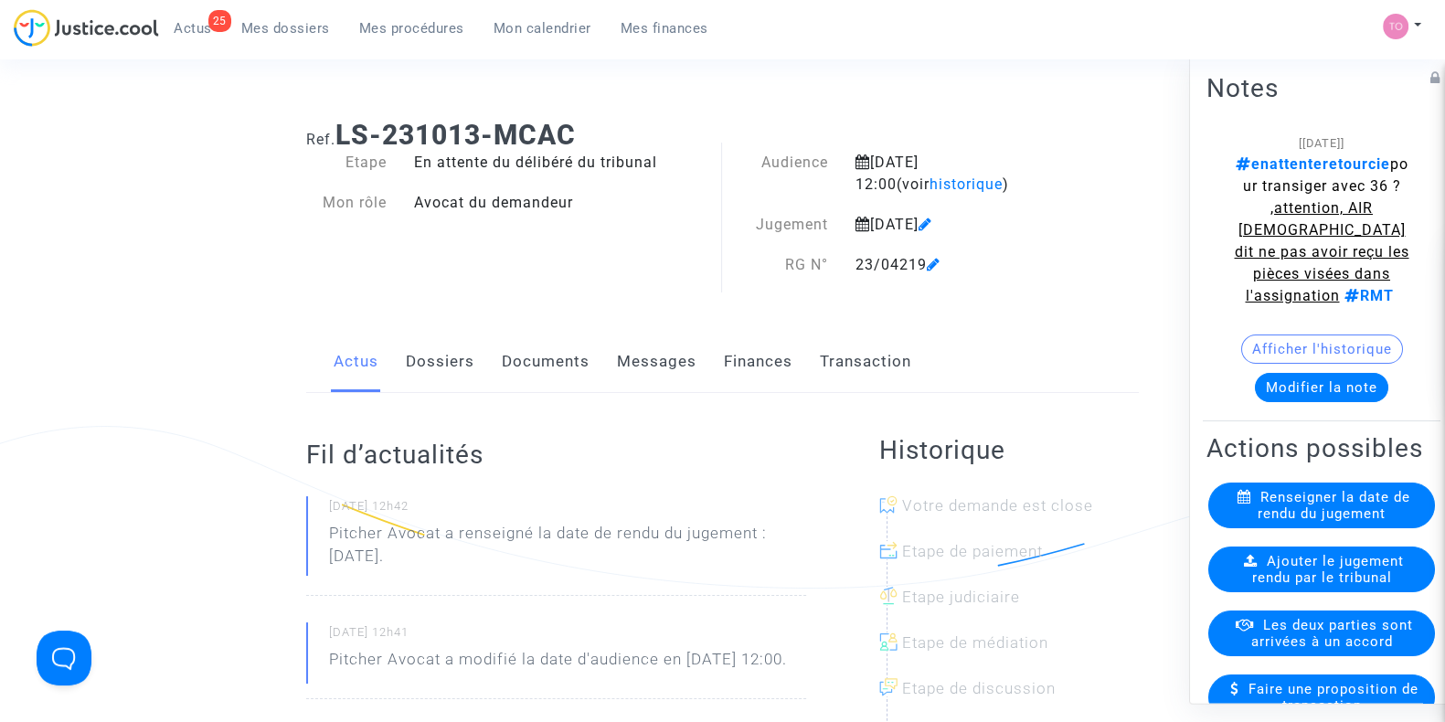
click at [1299, 340] on button "Afficher l'historique" at bounding box center [1322, 348] width 162 height 29
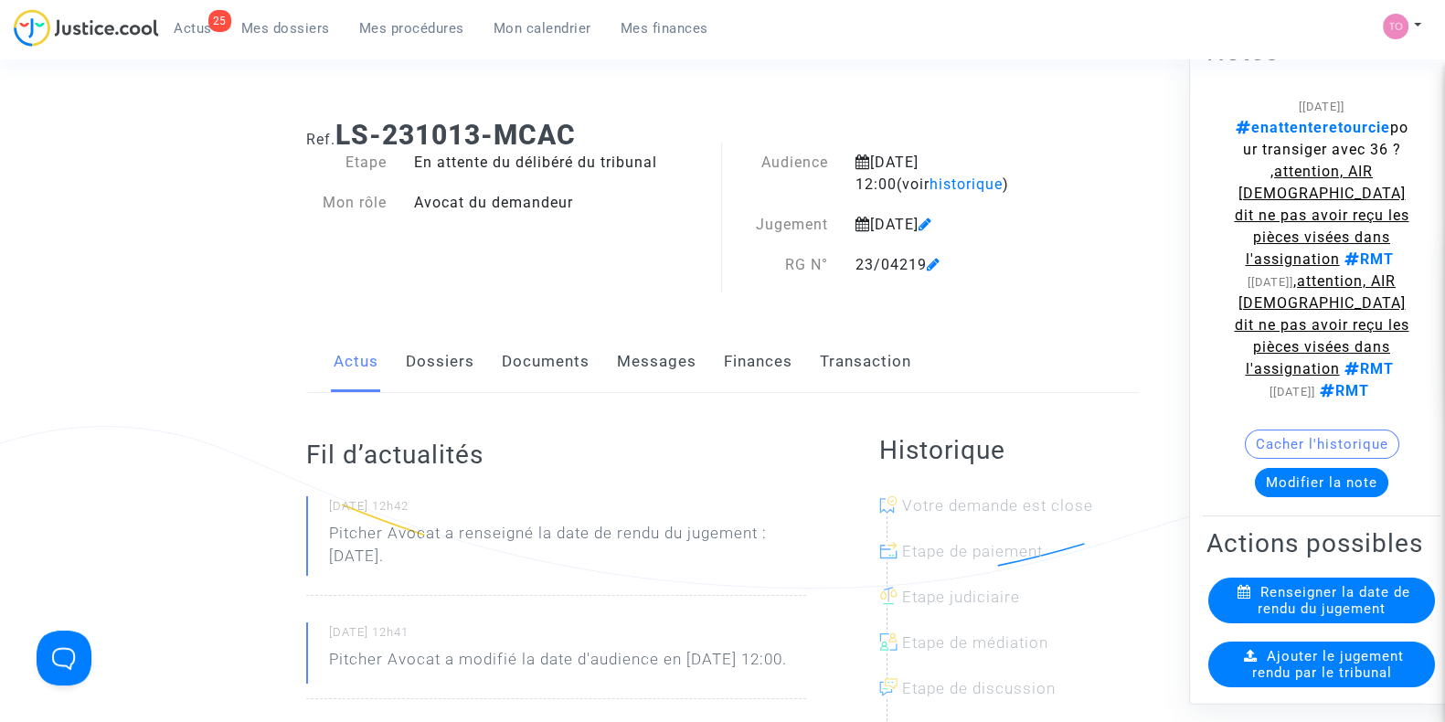
scroll to position [37, 0]
click at [452, 363] on link "Dossiers" at bounding box center [440, 362] width 69 height 60
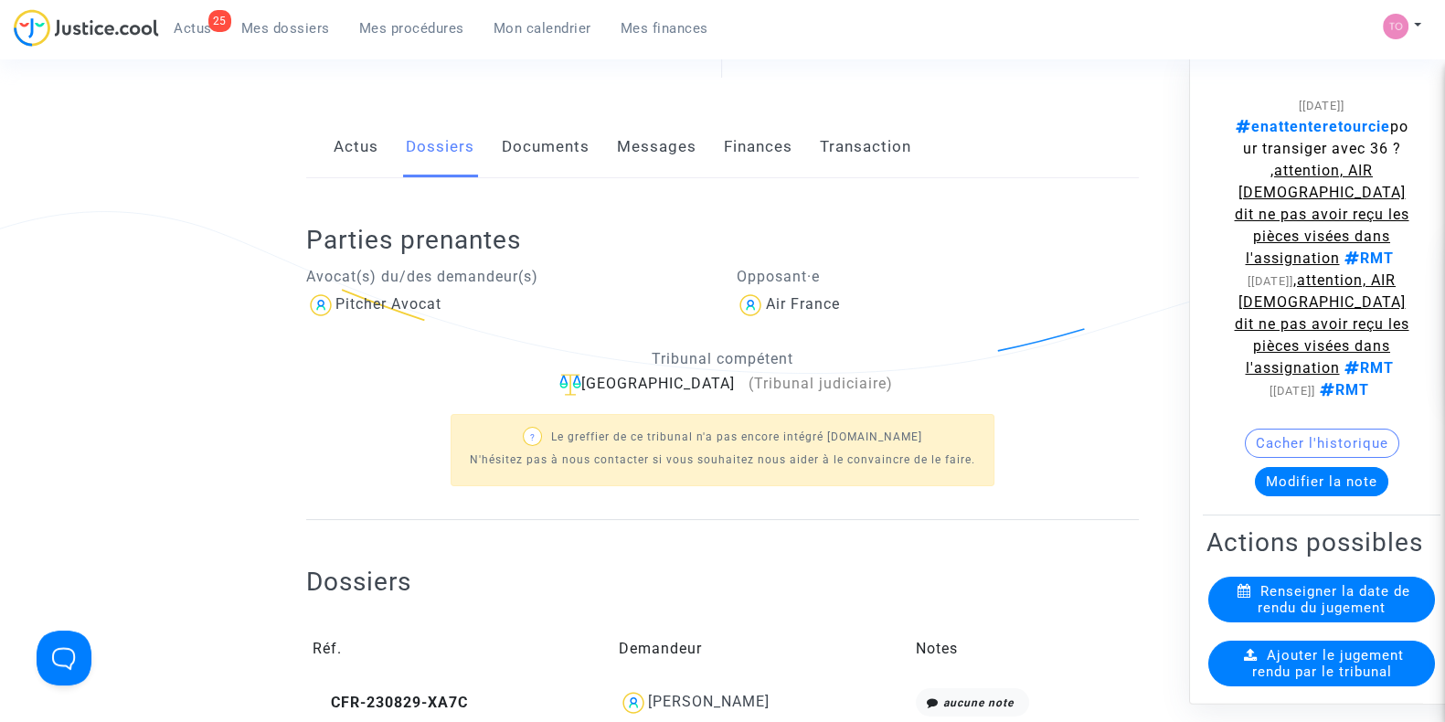
scroll to position [228, 0]
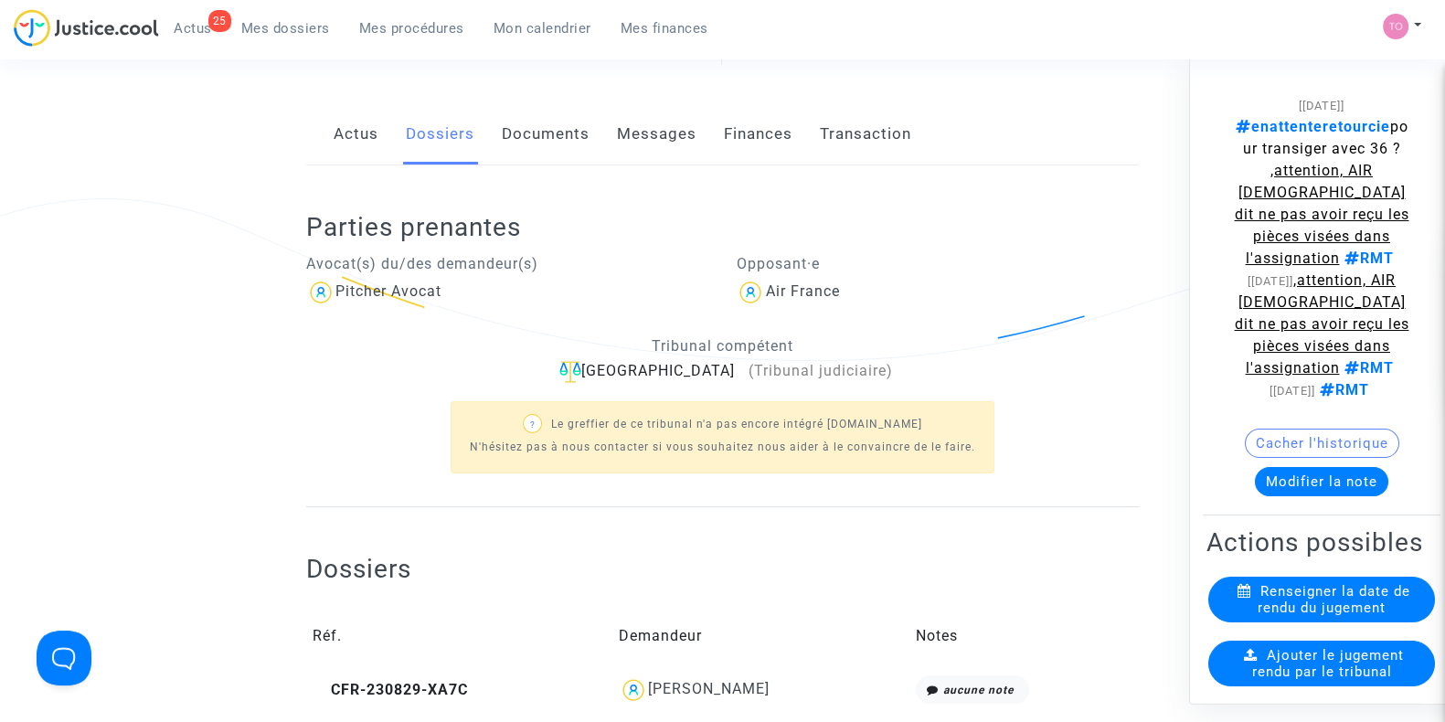
click at [504, 143] on link "Documents" at bounding box center [546, 134] width 88 height 60
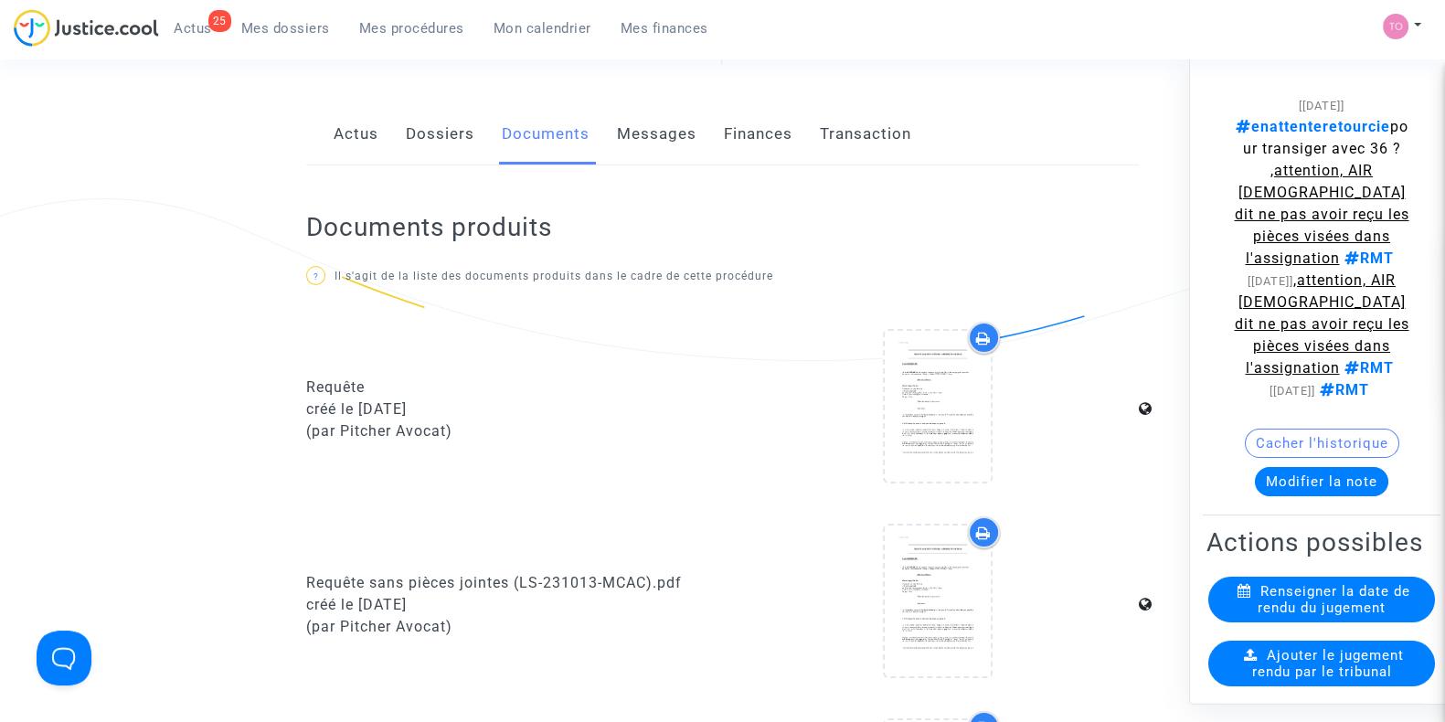
click at [624, 134] on link "Messages" at bounding box center [657, 134] width 80 height 60
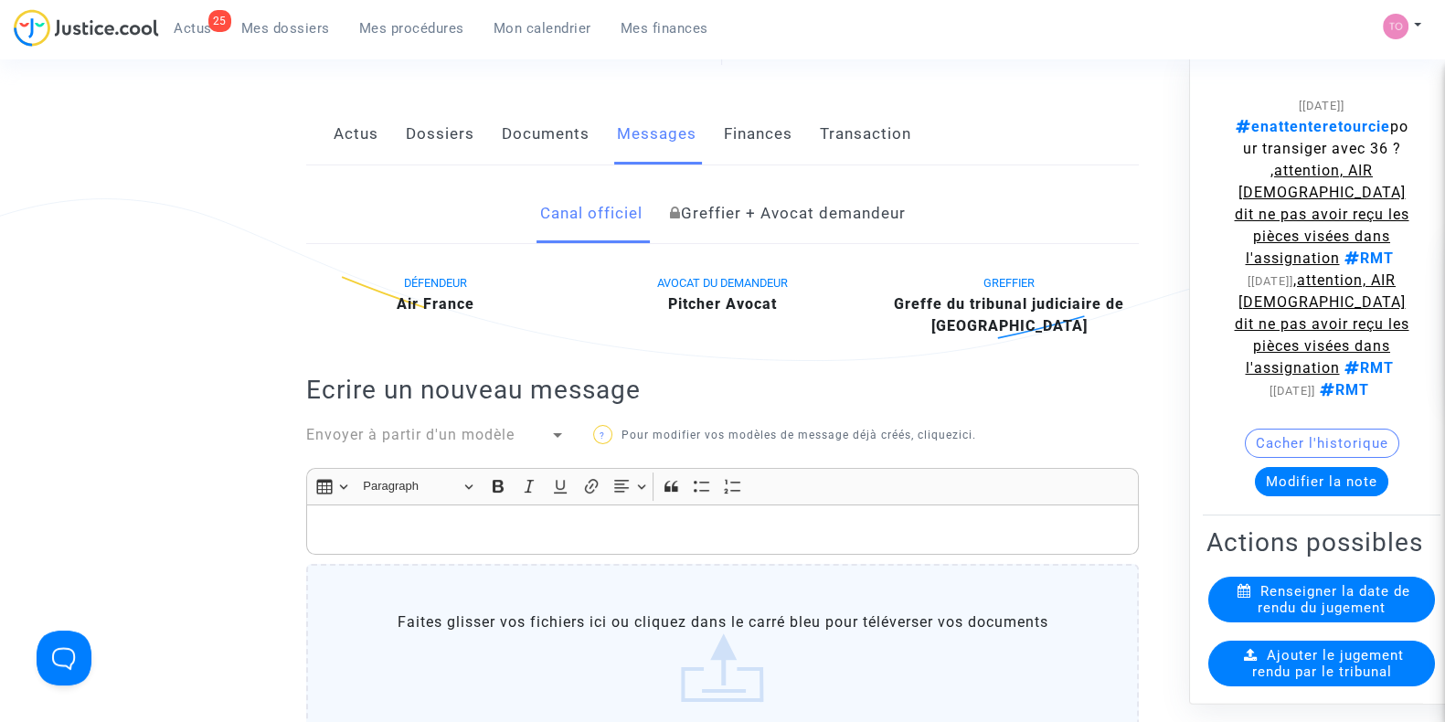
click at [772, 126] on link "Finances" at bounding box center [758, 134] width 69 height 60
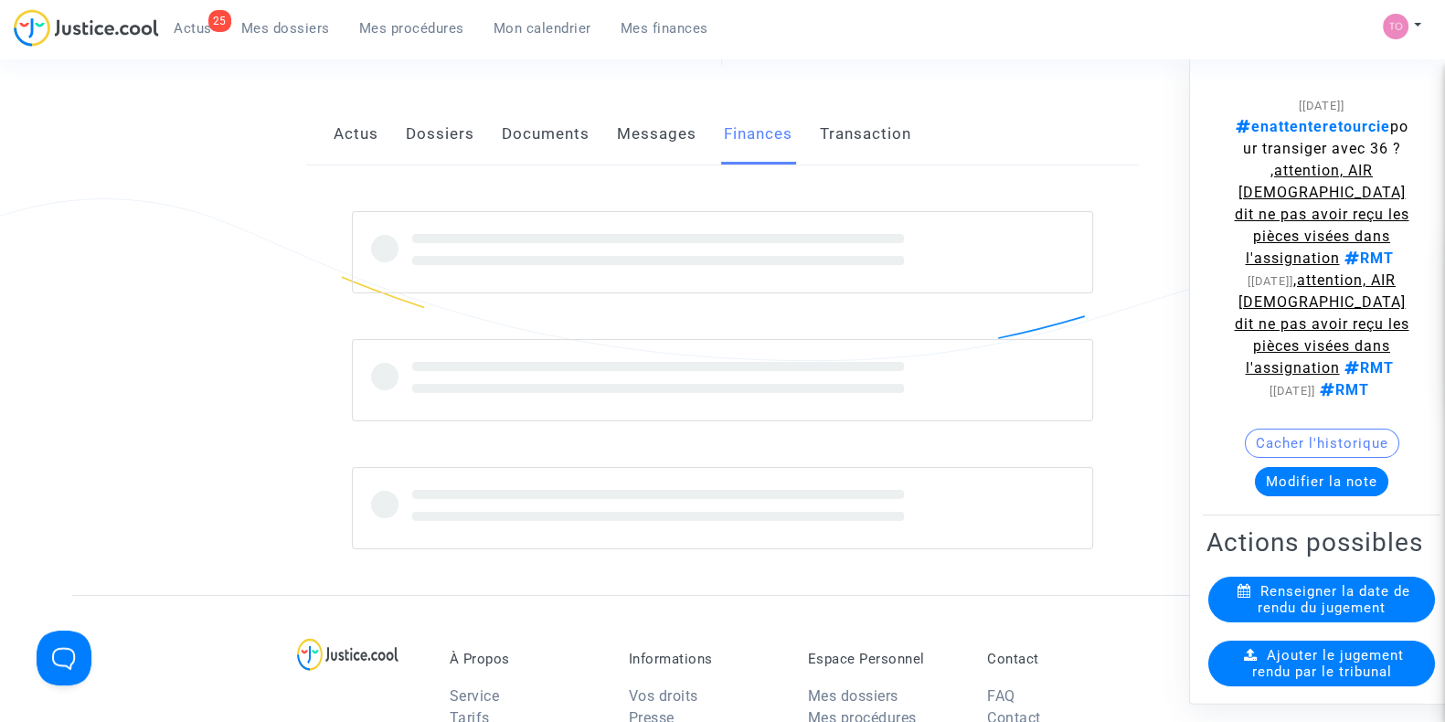
click at [544, 132] on link "Documents" at bounding box center [546, 134] width 88 height 60
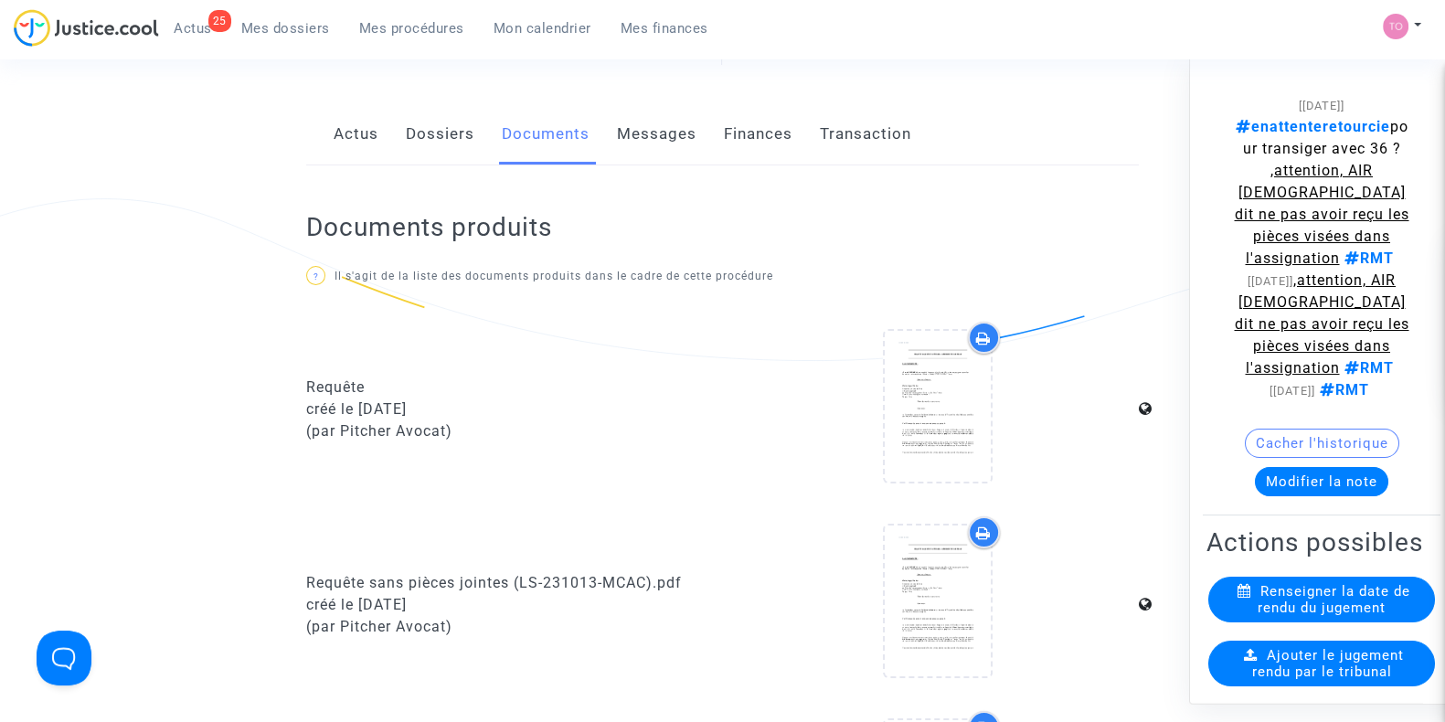
click at [468, 134] on link "Dossiers" at bounding box center [440, 134] width 69 height 60
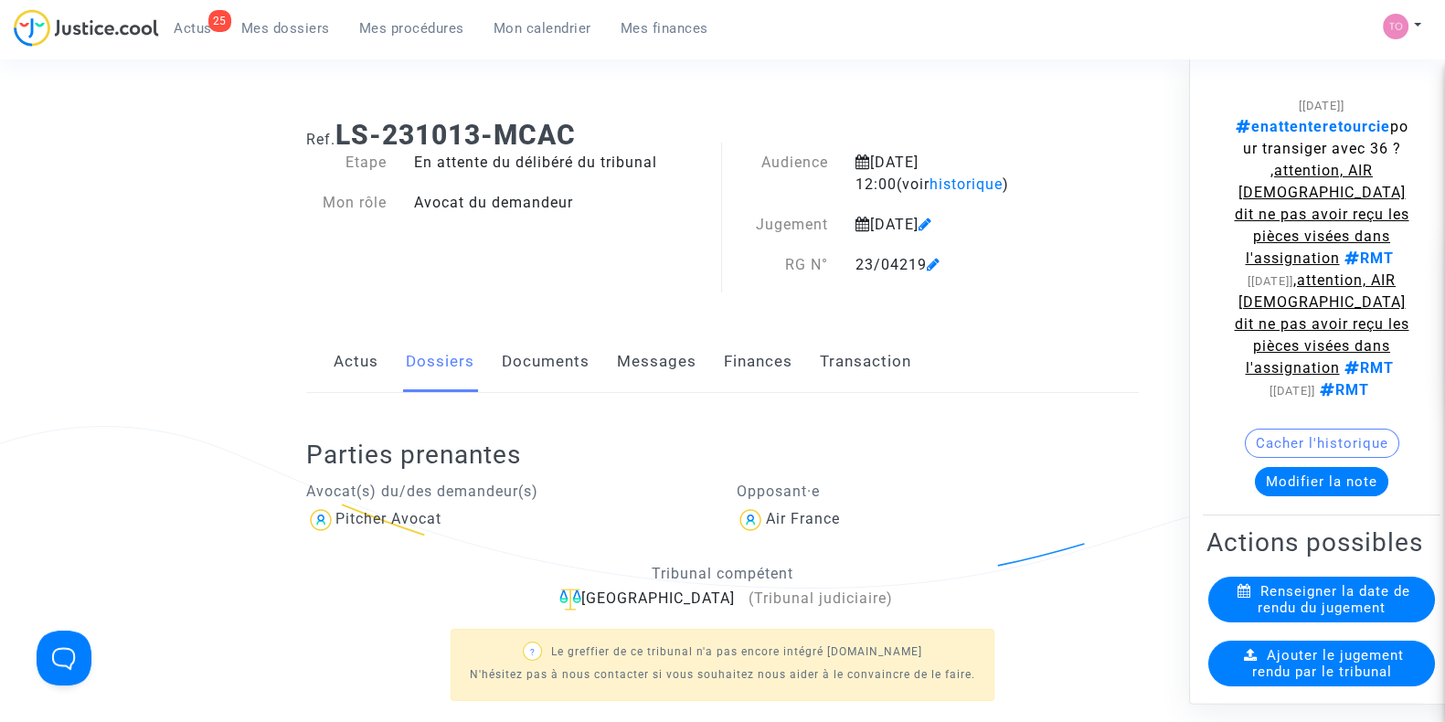
click at [764, 376] on link "Finances" at bounding box center [758, 362] width 69 height 60
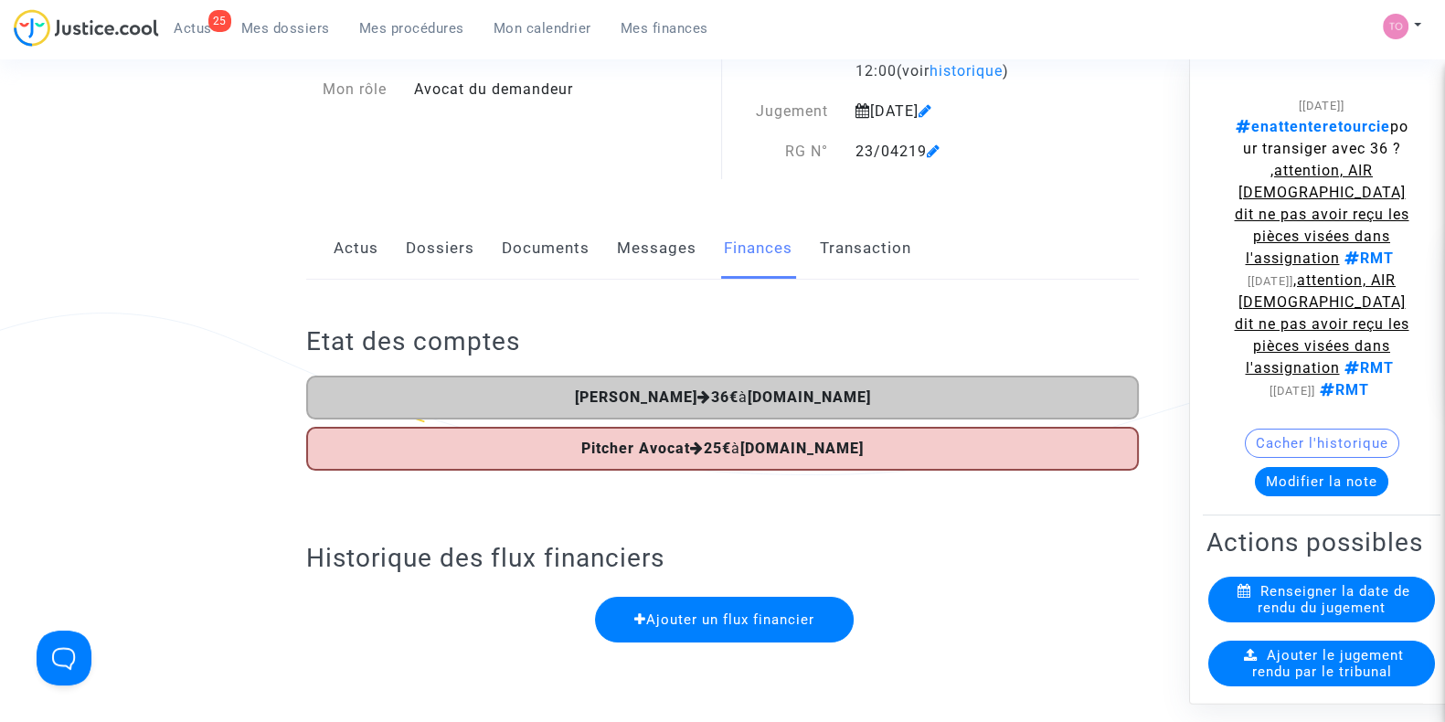
click at [461, 269] on link "Dossiers" at bounding box center [440, 248] width 69 height 60
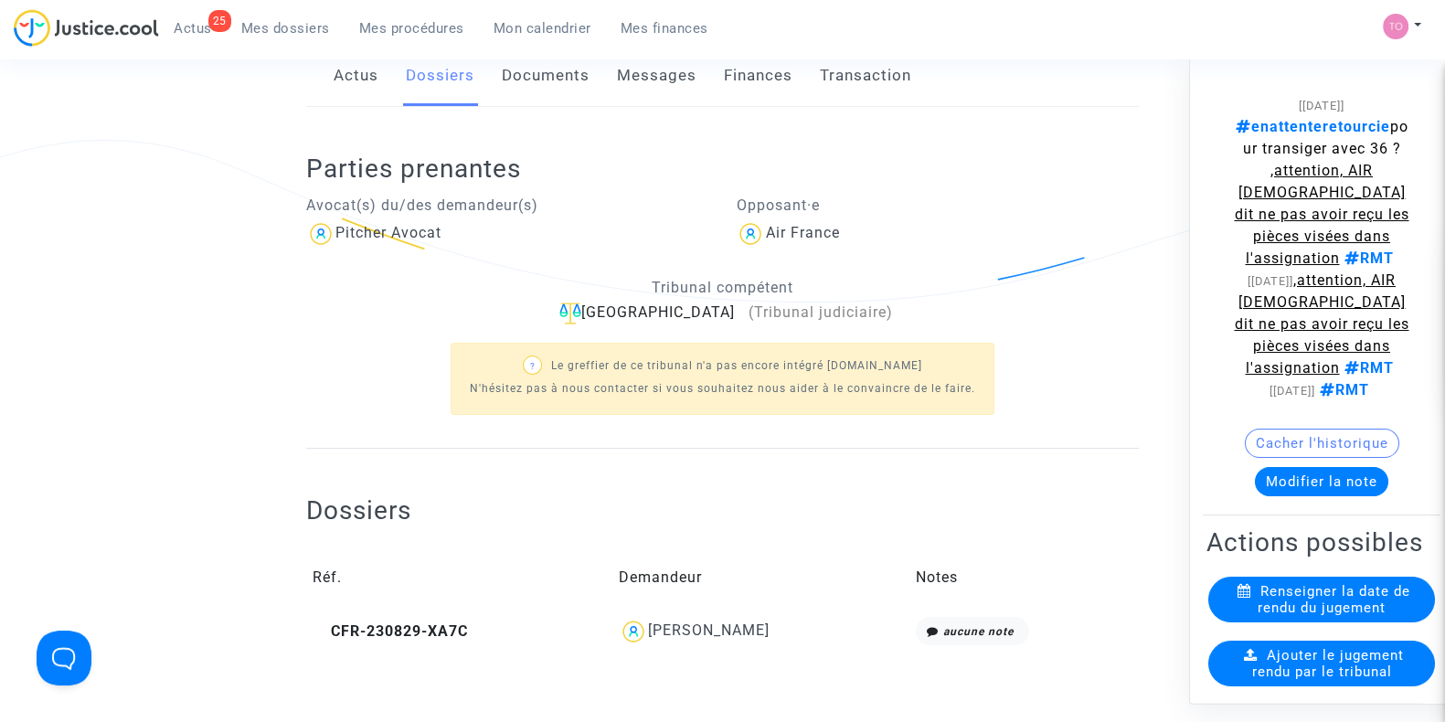
scroll to position [380, 0]
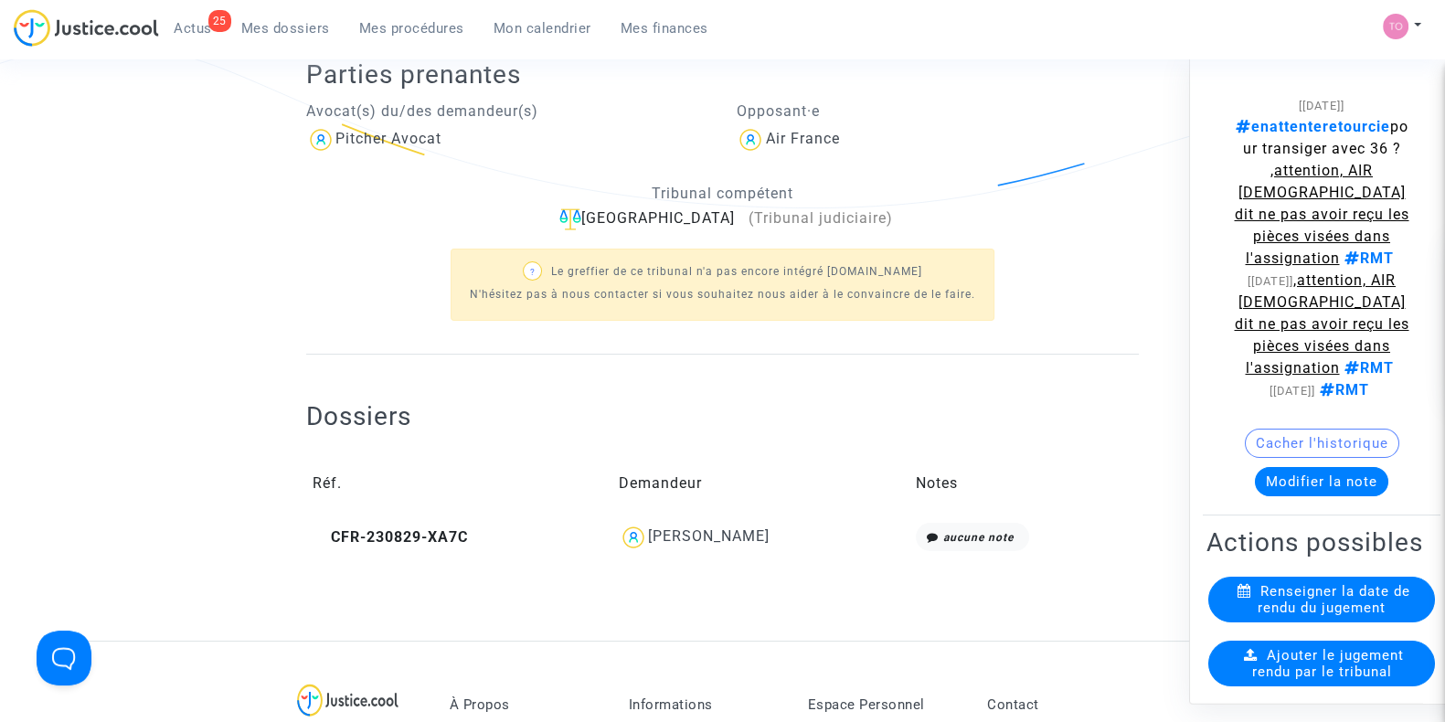
click at [699, 532] on div "Franck CHESNEL" at bounding box center [709, 535] width 122 height 17
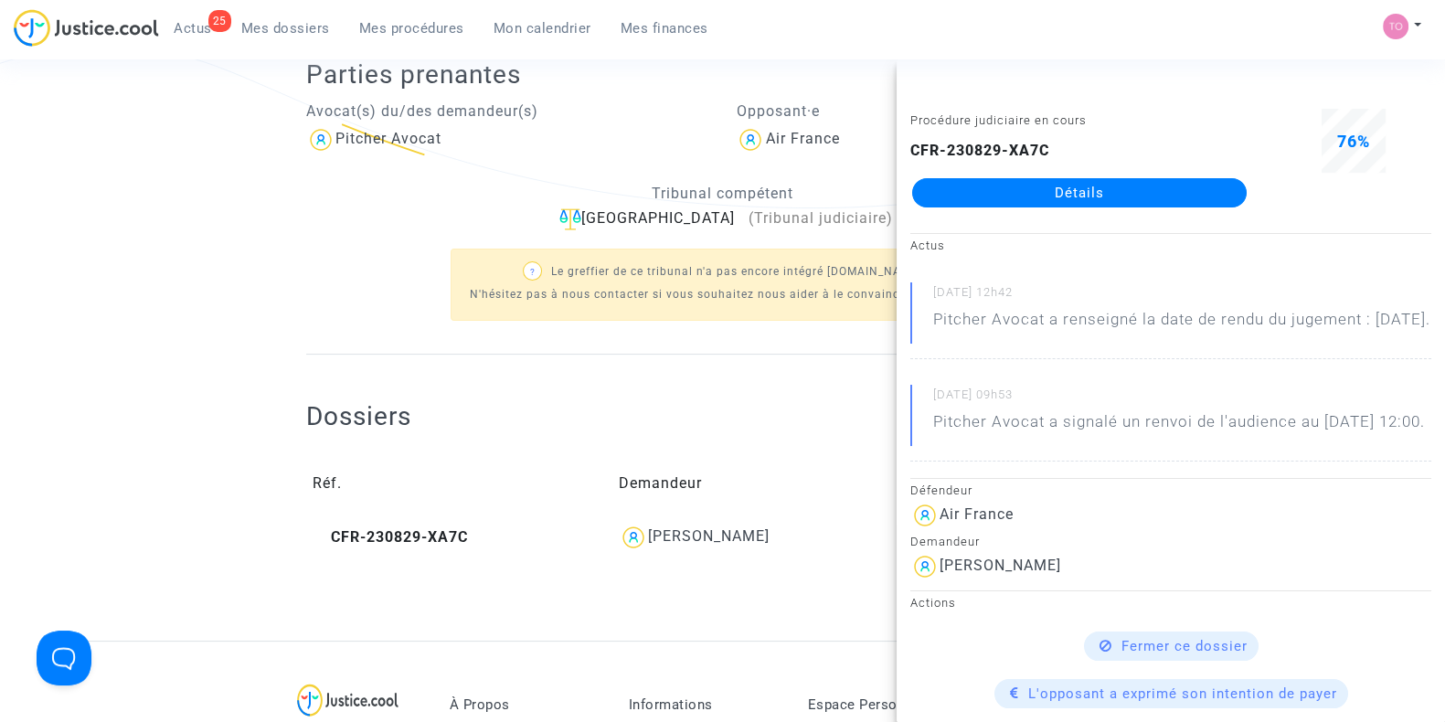
click at [991, 199] on link "Détails" at bounding box center [1079, 192] width 334 height 29
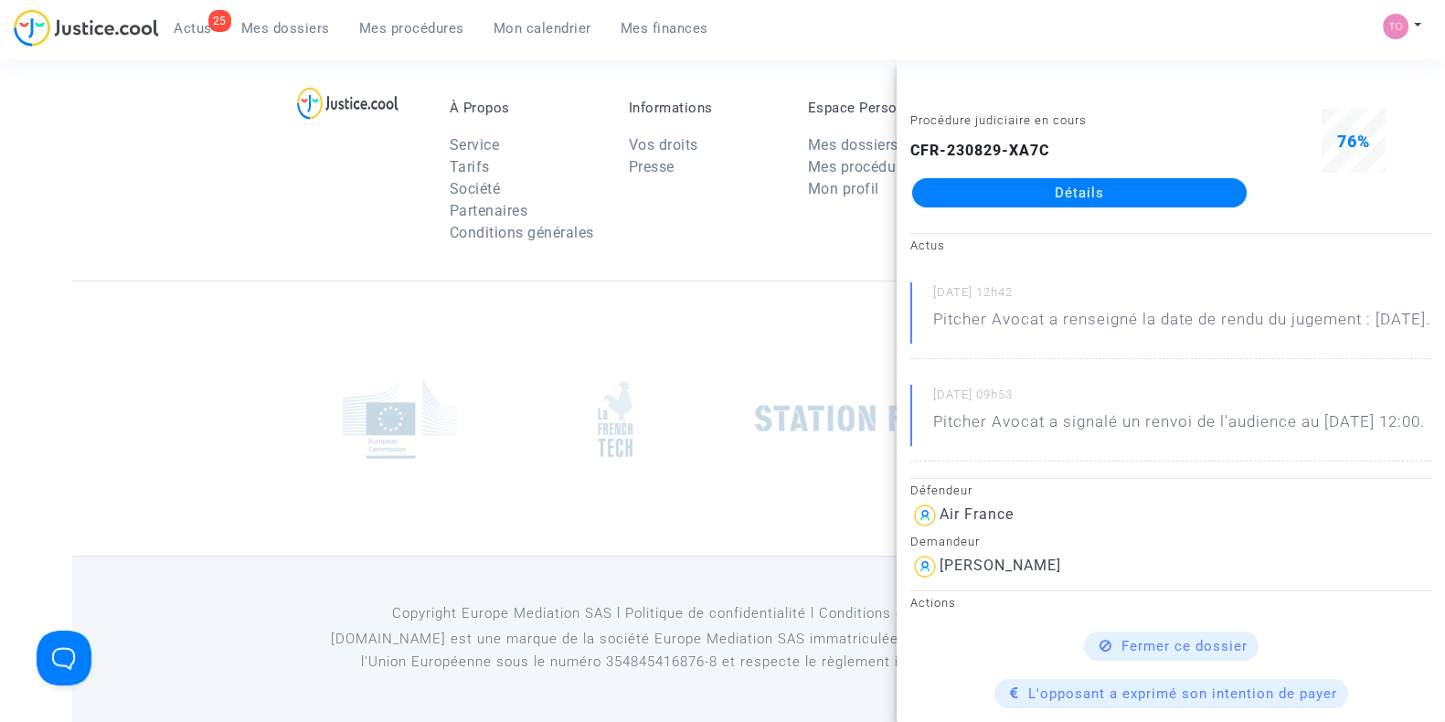
scroll to position [380, 0]
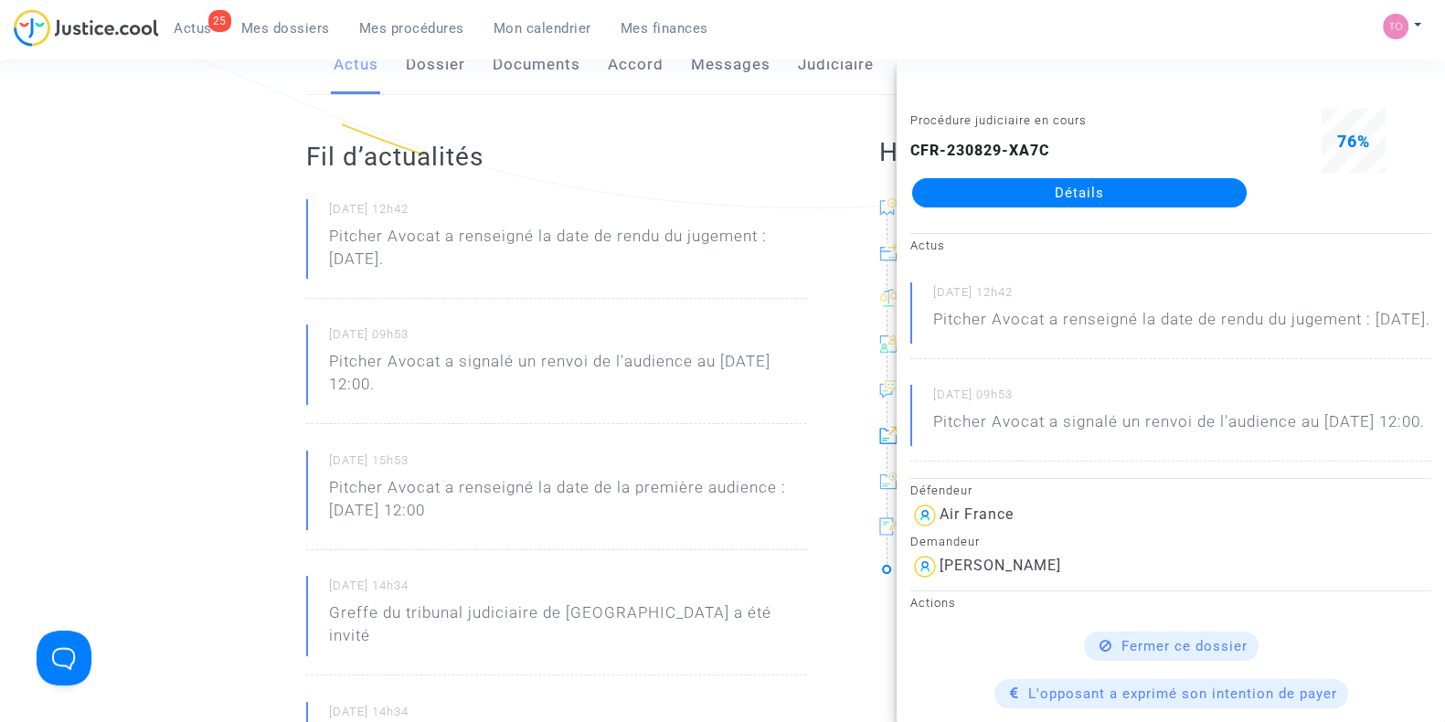
click at [161, 176] on ng-component "Ref. CFR-230829-XA7C Etape Procédure judiciaire en cours Catégorie Retard de vo…" at bounding box center [722, 659] width 1300 height 1869
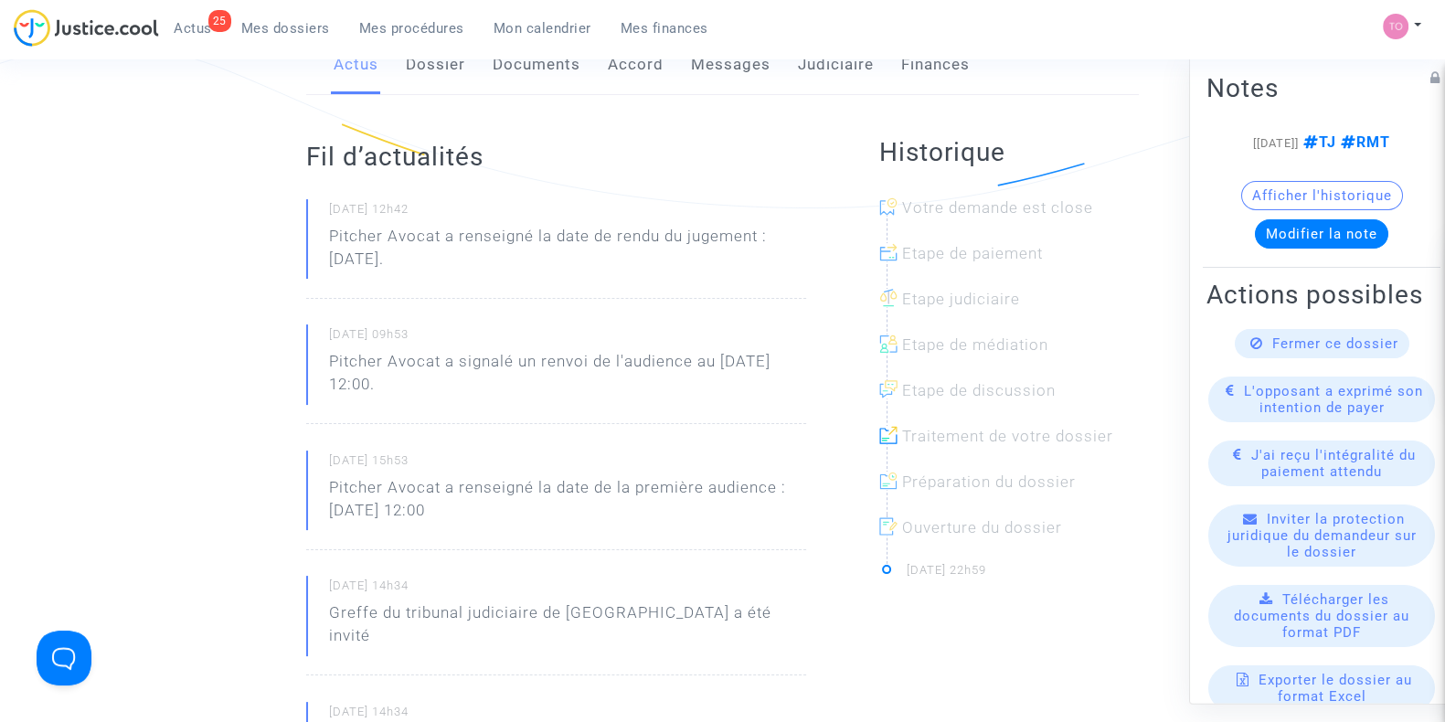
click at [1267, 210] on button "Afficher l'historique" at bounding box center [1322, 195] width 162 height 29
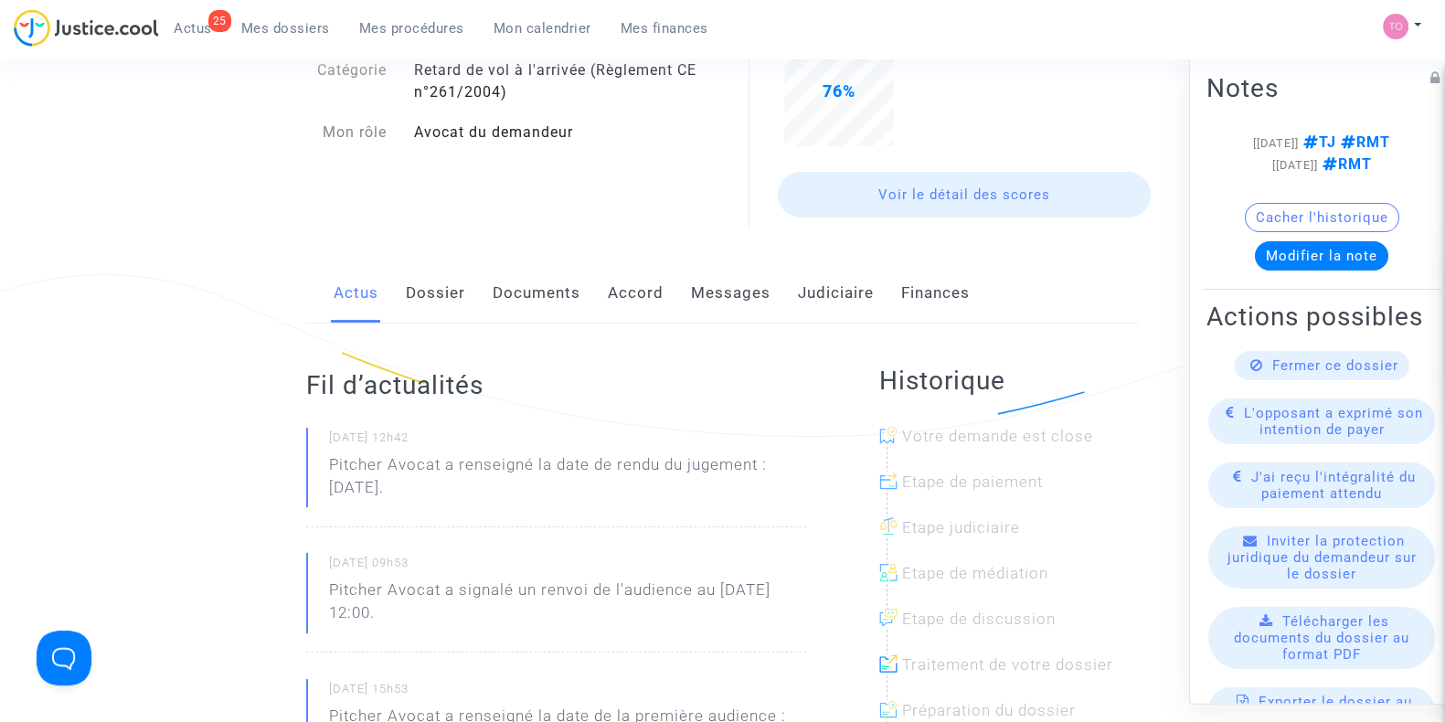
click at [627, 294] on link "Accord" at bounding box center [636, 293] width 56 height 60
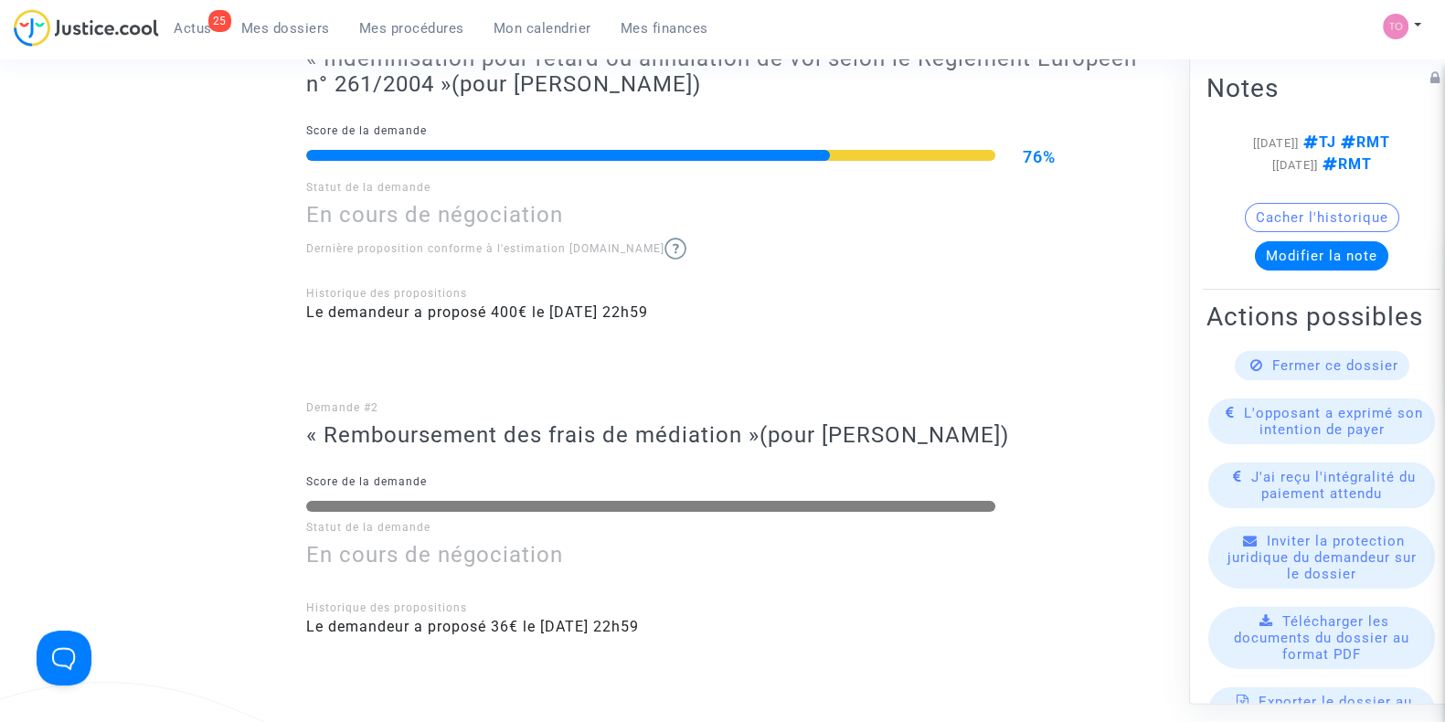
scroll to position [533, 0]
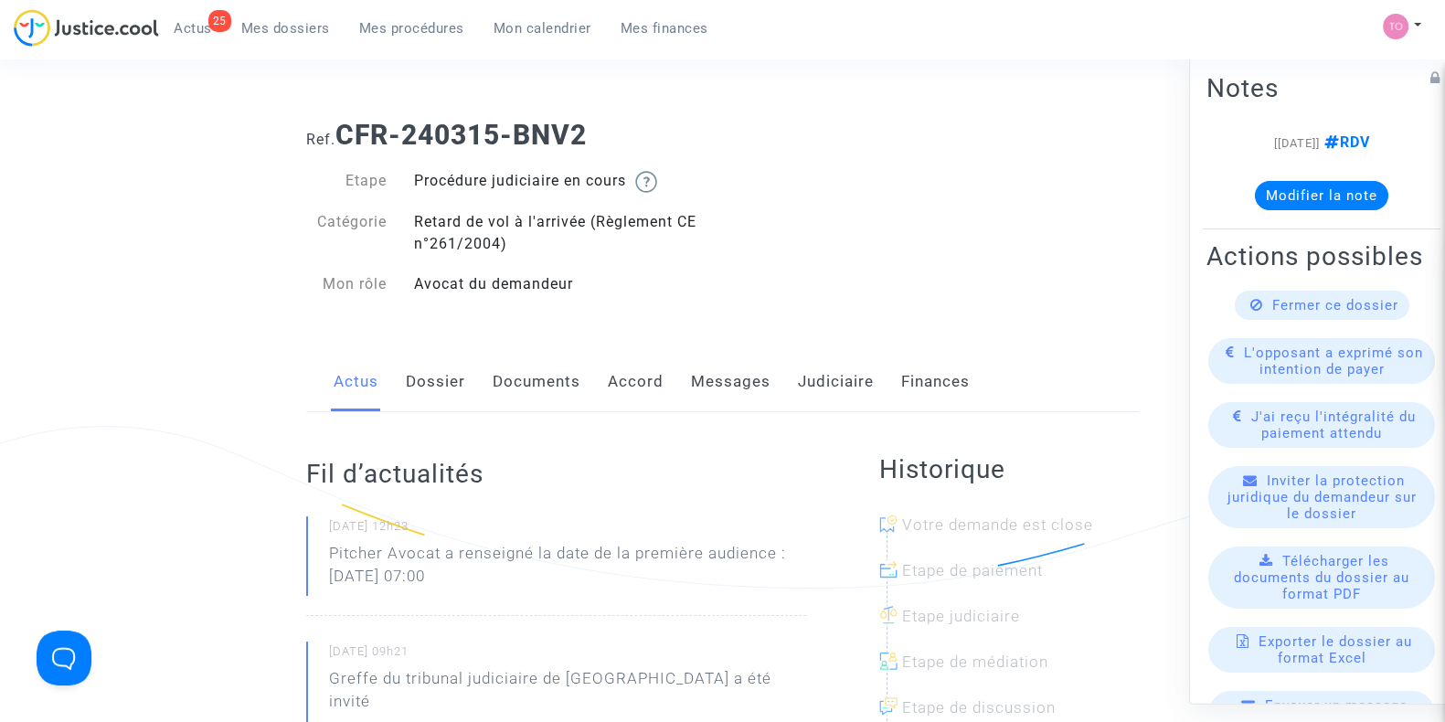
drag, startPoint x: 0, startPoint y: 0, endPoint x: 440, endPoint y: 386, distance: 585.4
click at [440, 386] on link "Dossier" at bounding box center [435, 382] width 59 height 60
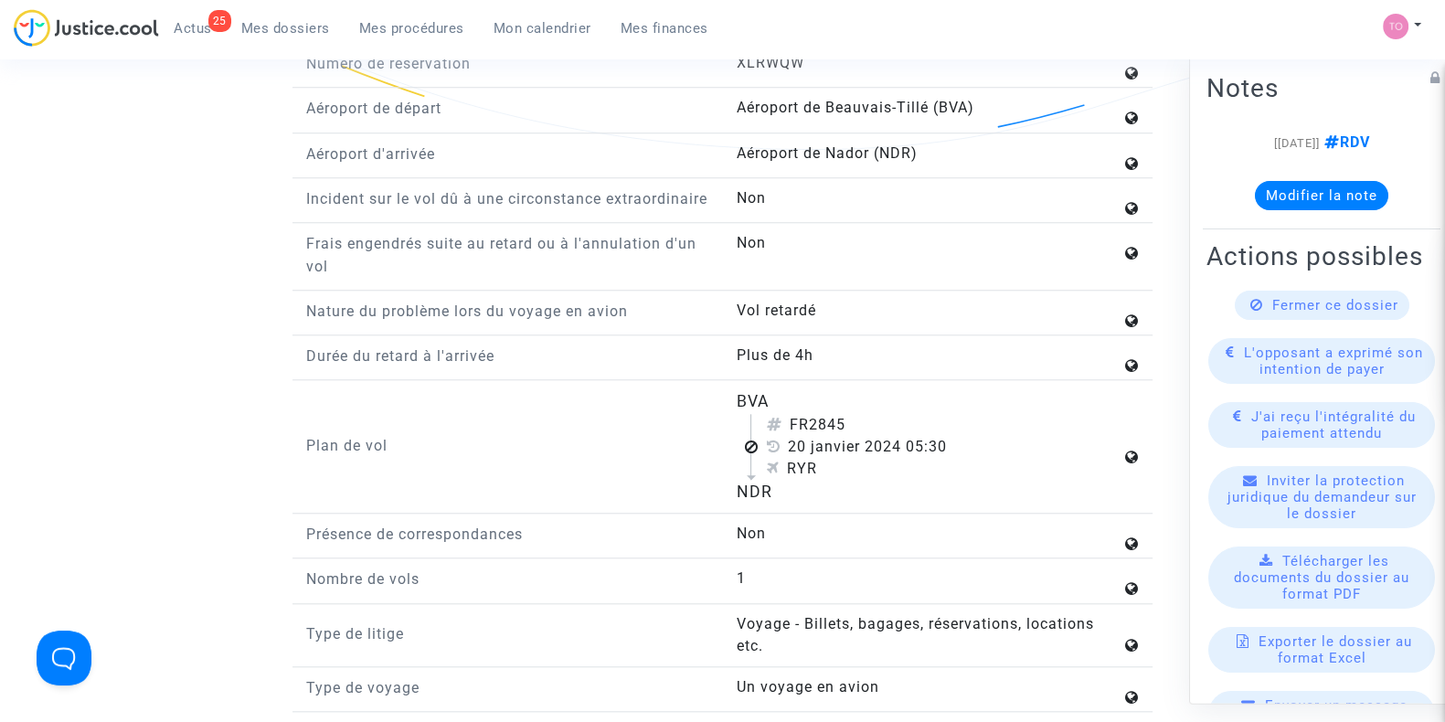
scroll to position [2056, 0]
